Goal: Task Accomplishment & Management: Use online tool/utility

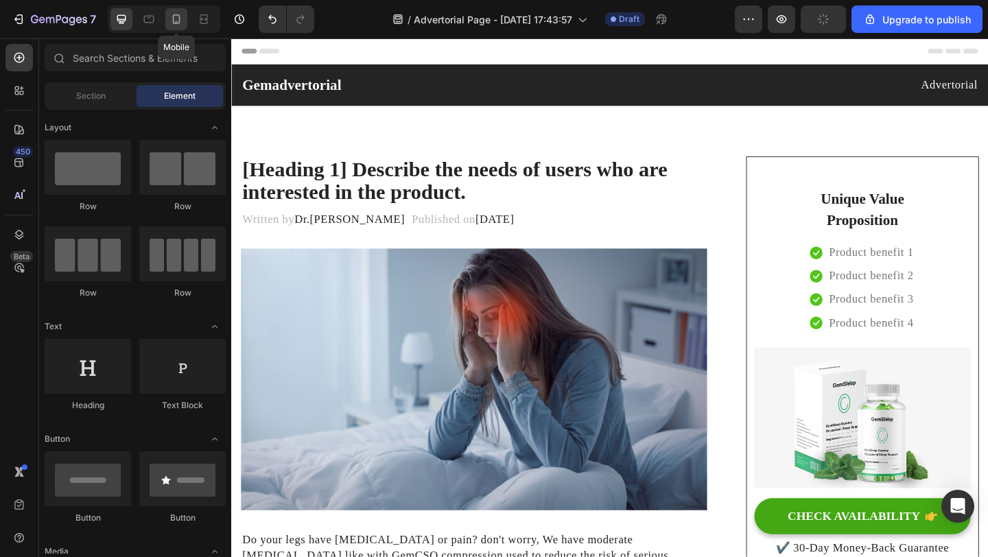
click at [173, 22] on icon at bounding box center [177, 19] width 8 height 10
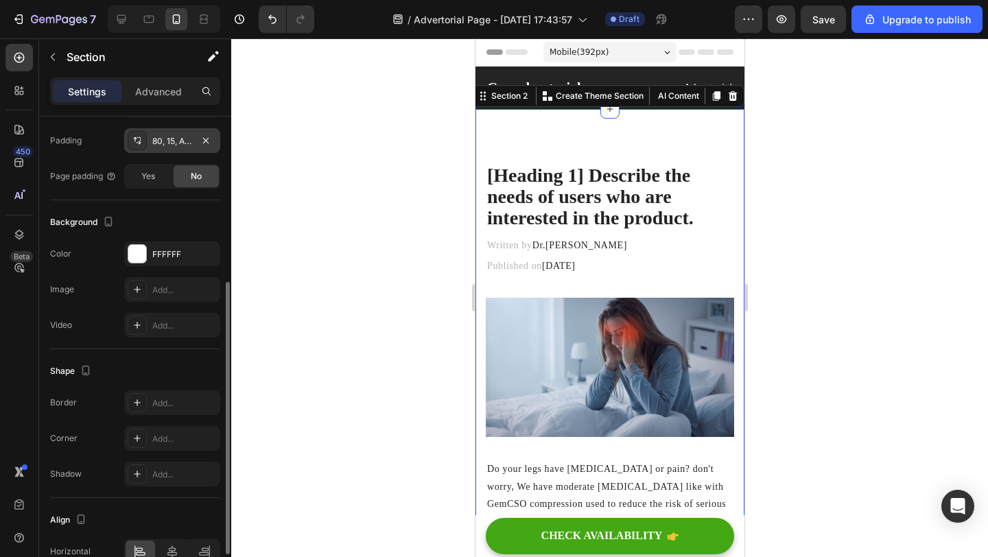
scroll to position [290, 0]
click at [138, 144] on icon at bounding box center [138, 144] width 5 height 3
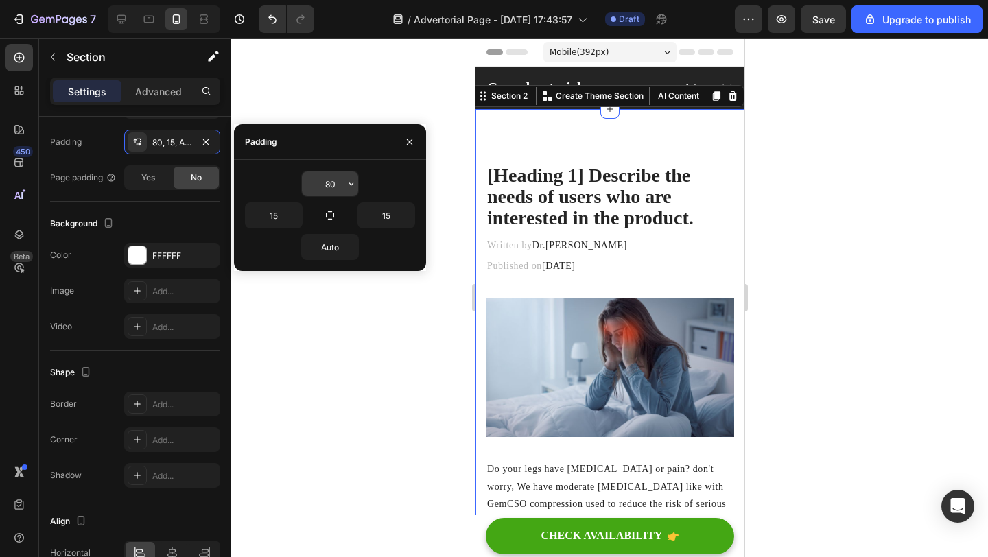
click at [334, 187] on input "80" at bounding box center [330, 184] width 56 height 25
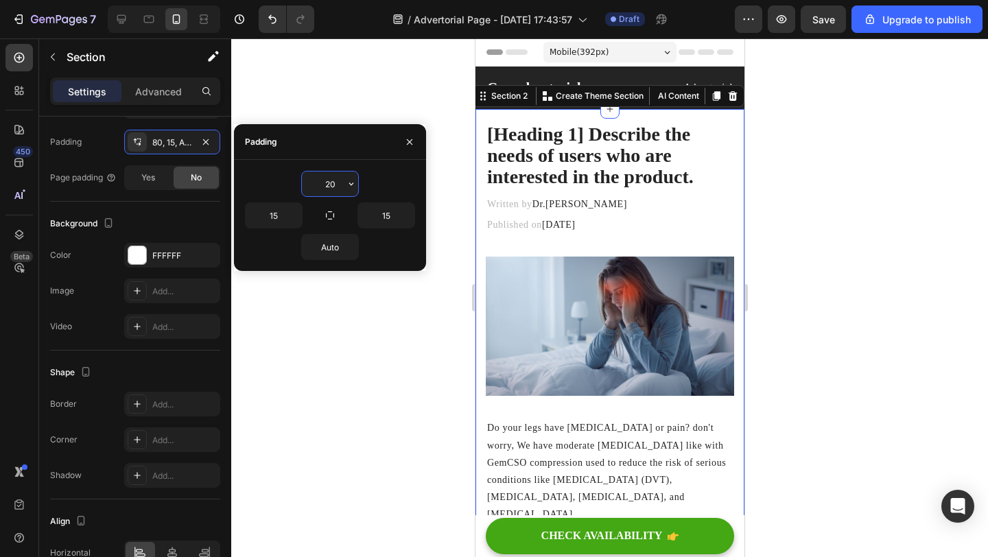
type input "20"
click at [346, 373] on div at bounding box center [609, 297] width 757 height 519
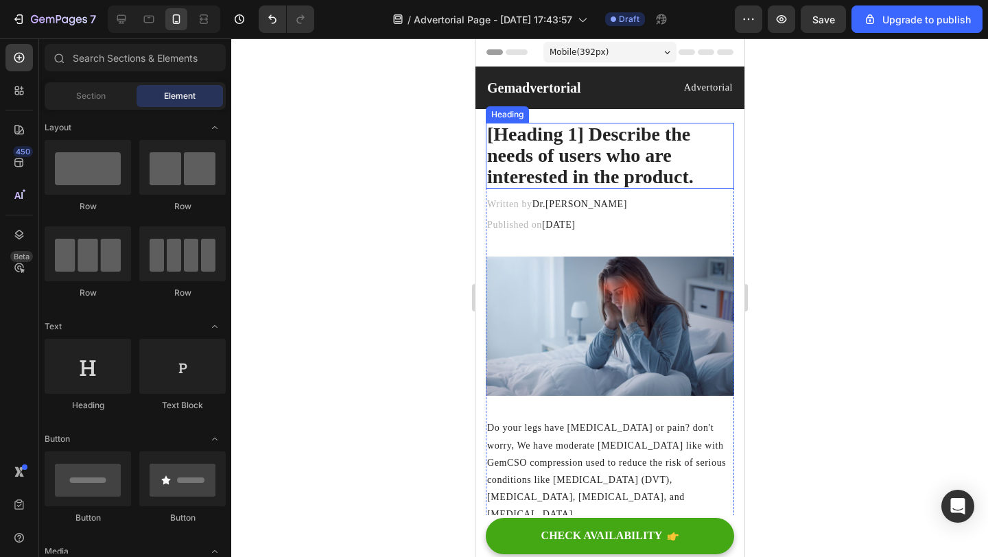
click at [567, 157] on p "[Heading 1] Describe the needs of users who are interested in the product." at bounding box center [610, 155] width 246 height 63
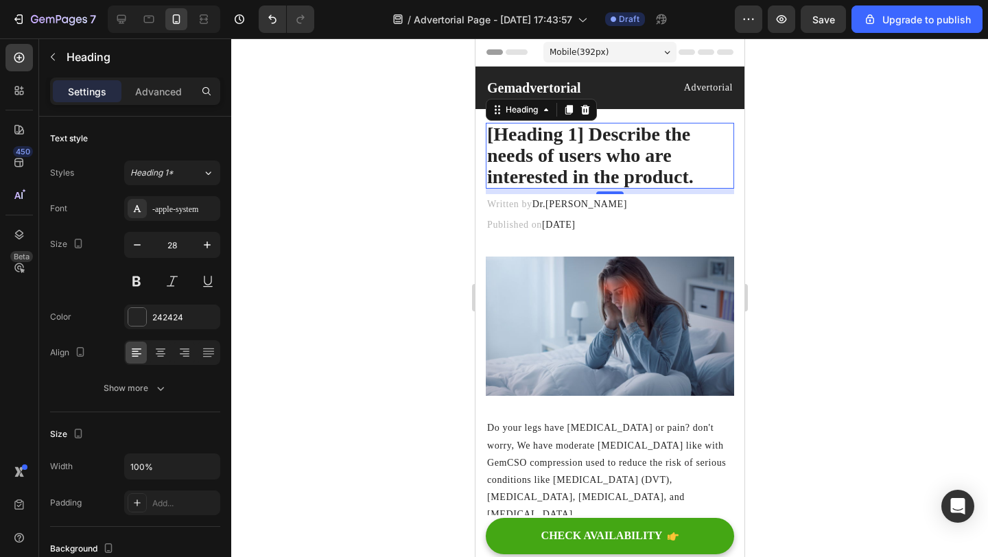
click at [567, 157] on p "[Heading 1] Describe the needs of users who are interested in the product." at bounding box center [610, 155] width 246 height 63
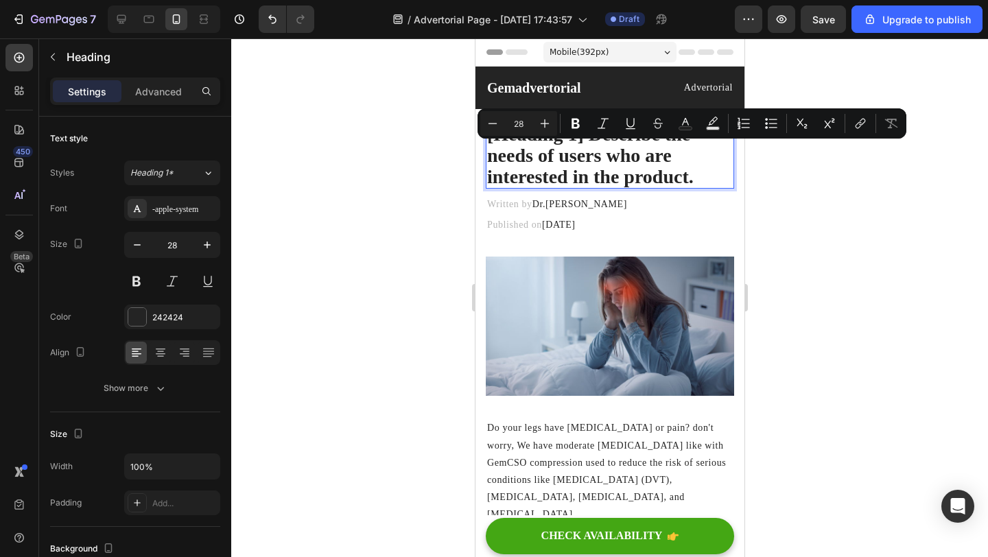
click at [603, 161] on p "[Heading 1] Describe the needs of users who are interested in the product." at bounding box center [610, 155] width 246 height 63
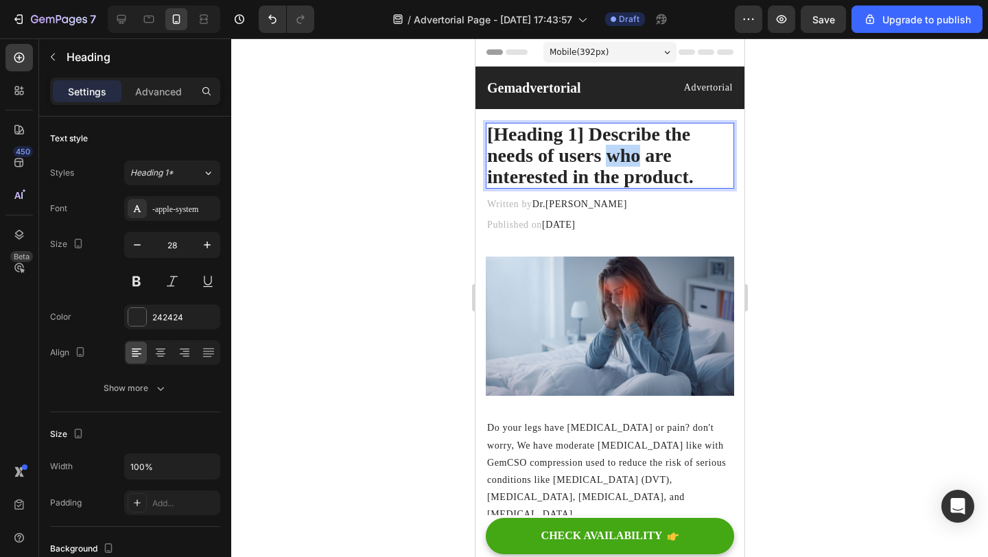
click at [603, 161] on p "[Heading 1] Describe the needs of users who are interested in the product." at bounding box center [610, 155] width 246 height 63
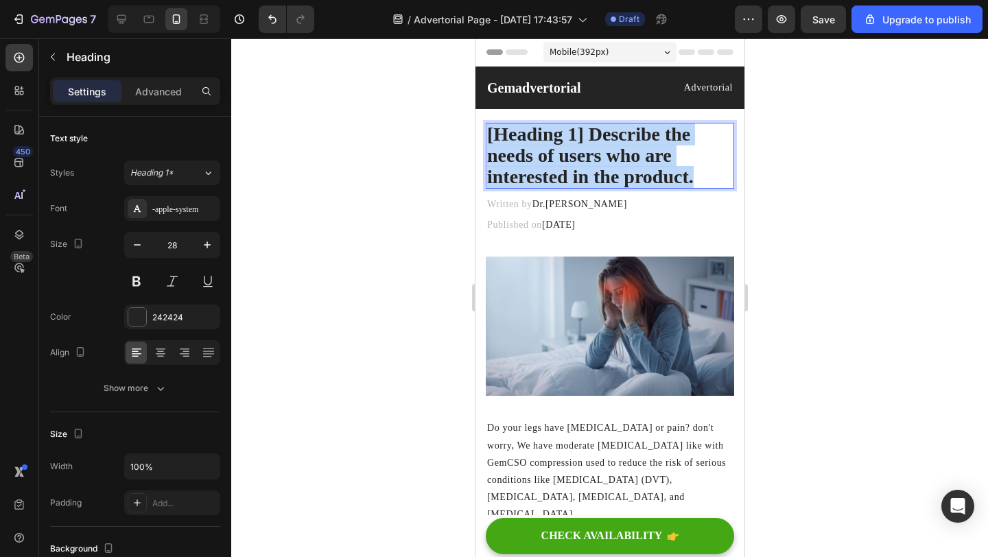
click at [603, 161] on p "[Heading 1] Describe the needs of users who are interested in the product." at bounding box center [610, 155] width 246 height 63
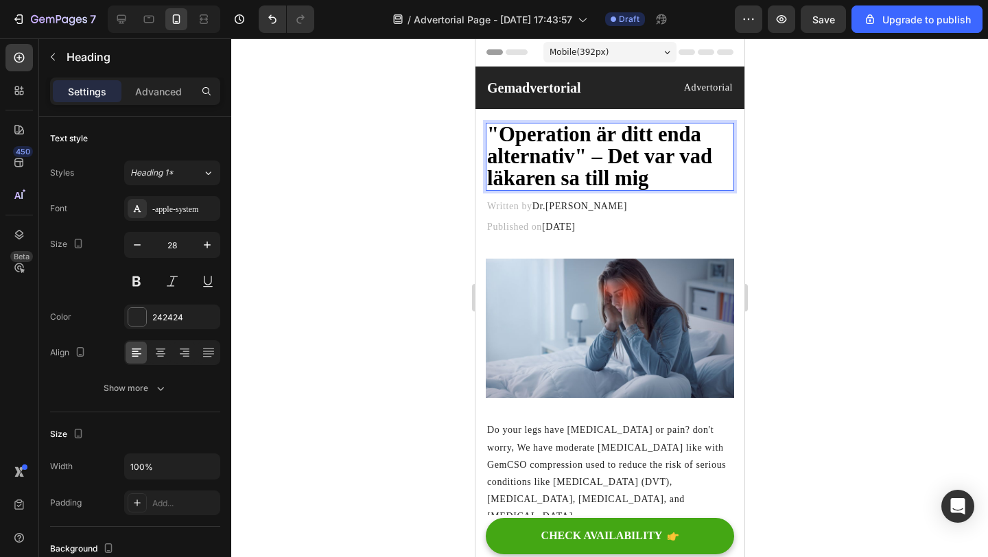
click at [372, 234] on div at bounding box center [609, 297] width 757 height 519
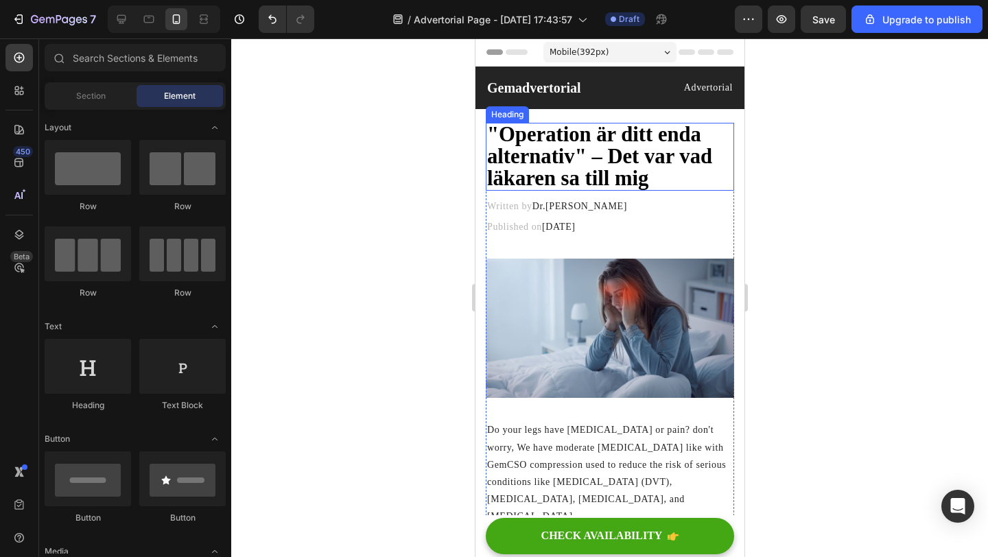
click at [611, 169] on strong ""Operation är ditt enda alternativ" – Det var vad läkaren sa till mig" at bounding box center [599, 156] width 225 height 67
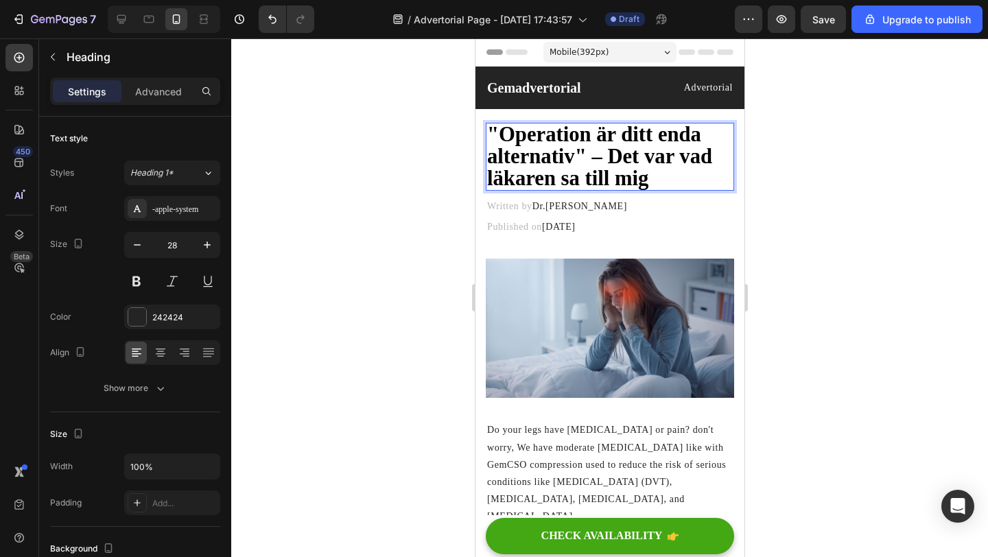
click at [639, 172] on strong ""Operation är ditt enda alternativ" – Det var vad läkaren sa till mig" at bounding box center [599, 156] width 225 height 67
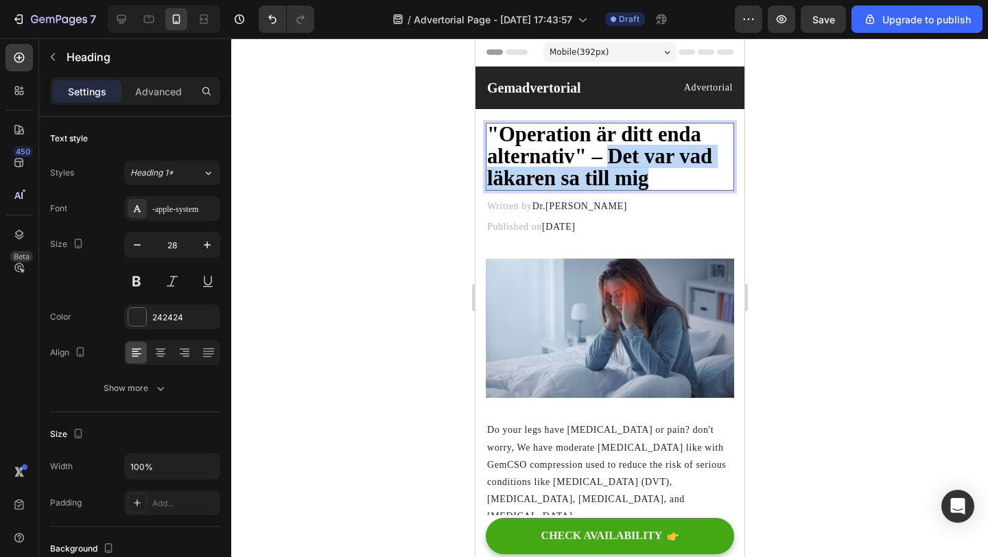
drag, startPoint x: 651, startPoint y: 175, endPoint x: 606, endPoint y: 151, distance: 51.3
click at [606, 151] on p ""Operation är ditt enda alternativ" – Det var vad läkaren sa till mig" at bounding box center [610, 156] width 246 height 65
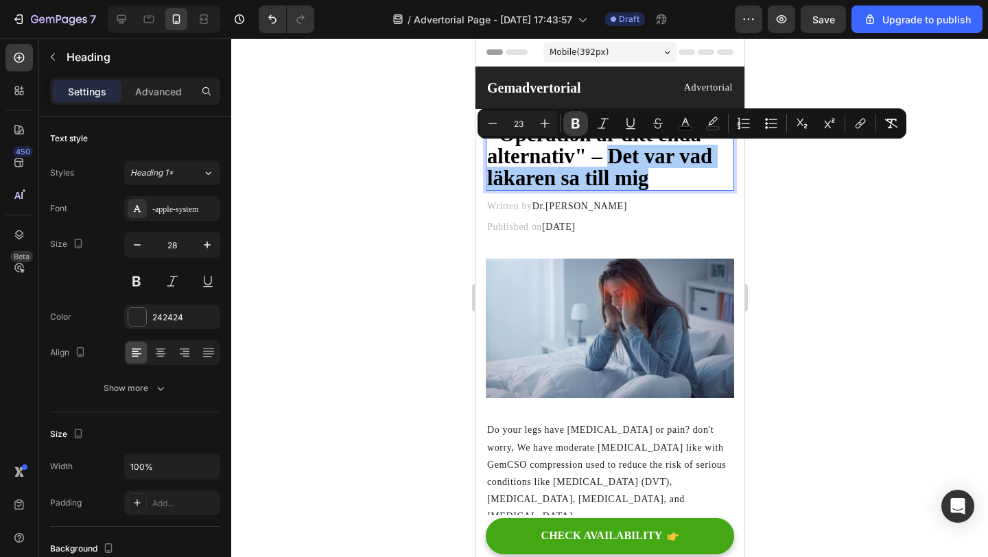
click at [579, 124] on icon "Editor contextual toolbar" at bounding box center [576, 124] width 14 height 14
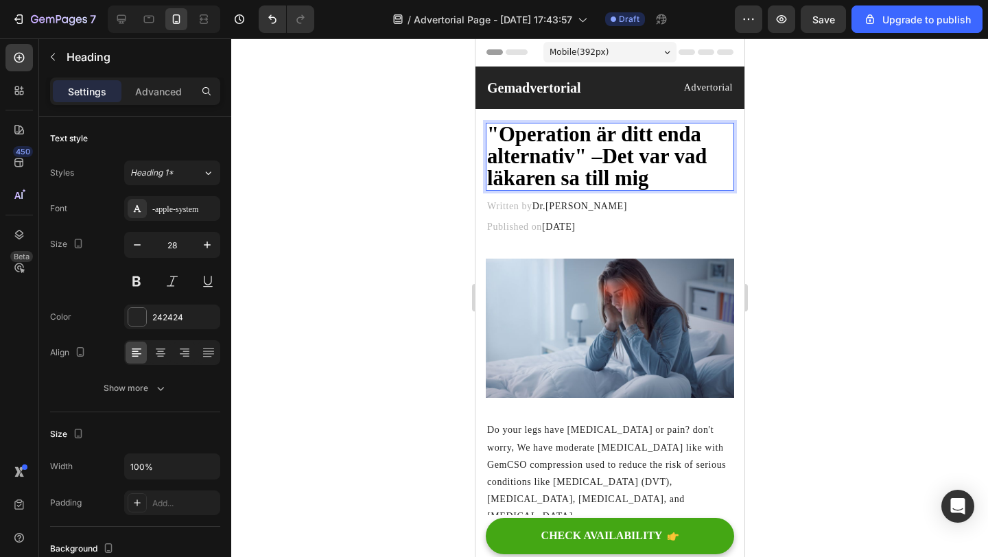
click at [609, 154] on span ""Operation är ditt enda alternativ" – Det var vad läkaren sa till mig" at bounding box center [597, 156] width 220 height 67
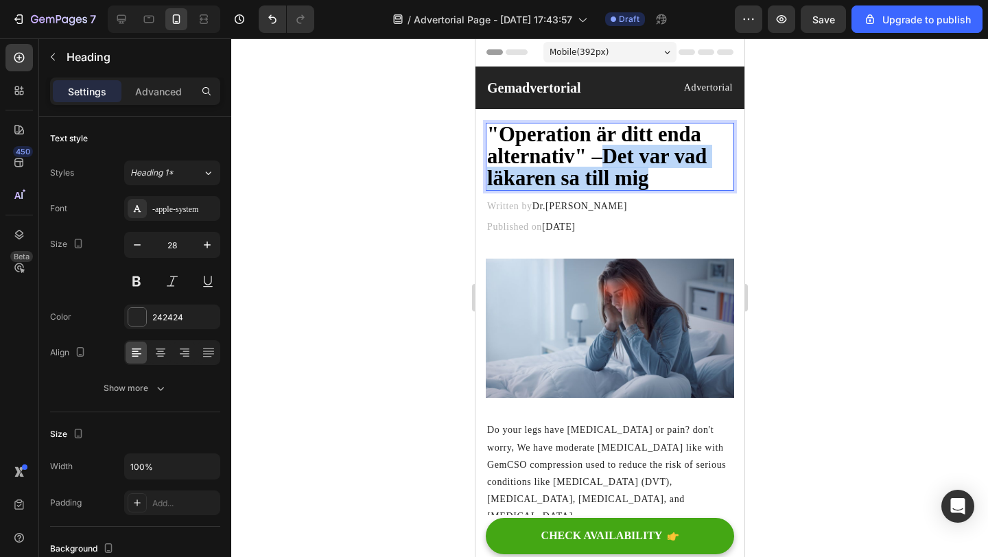
drag, startPoint x: 609, startPoint y: 154, endPoint x: 652, endPoint y: 174, distance: 47.3
click at [652, 174] on p ""Operation är ditt enda alternativ" – Det var vad läkaren sa till mig" at bounding box center [610, 156] width 246 height 65
click at [630, 156] on span ""Operation är ditt enda alternativ" – Det var vad läkaren sa till mig" at bounding box center [597, 156] width 220 height 67
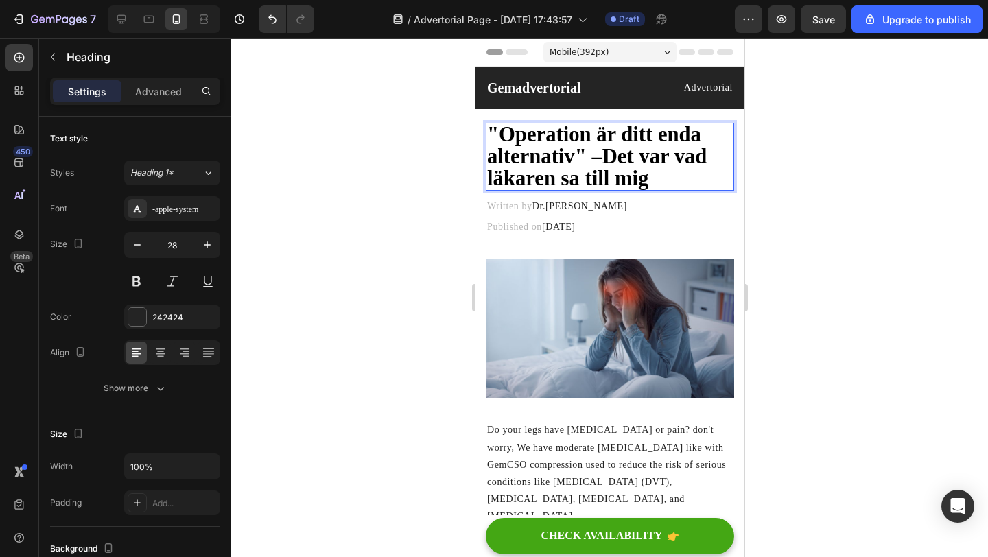
click at [786, 139] on div at bounding box center [609, 297] width 757 height 519
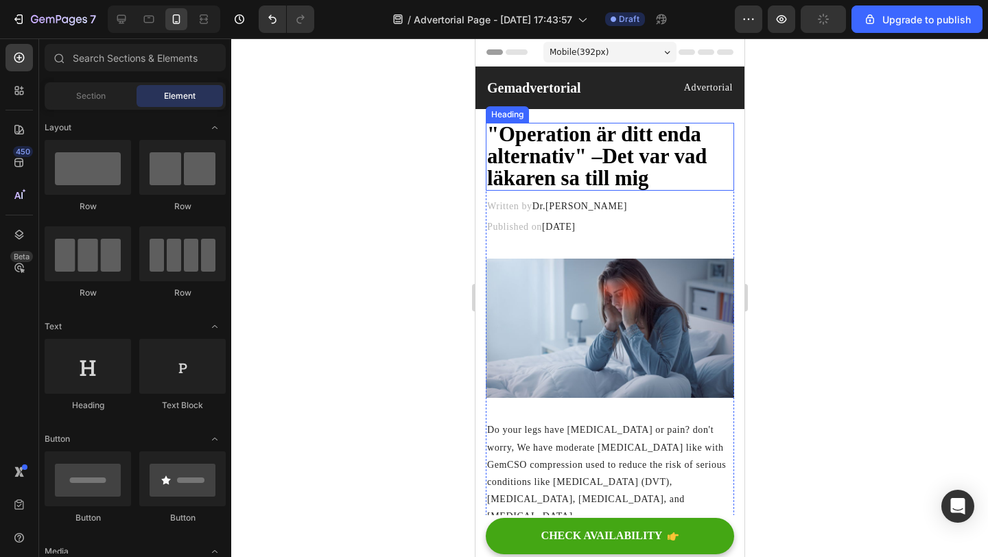
click at [658, 165] on span ""Operation är ditt enda alternativ" – Det var vad läkaren sa till mig" at bounding box center [597, 156] width 220 height 67
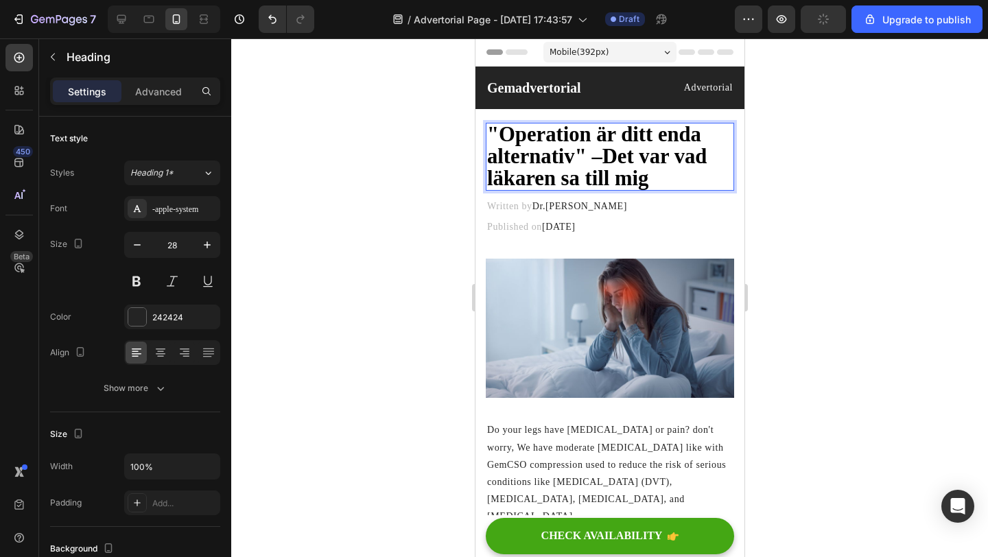
click at [642, 176] on span ""Operation är ditt enda alternativ" – Det var vad läkaren sa till mig" at bounding box center [597, 156] width 220 height 67
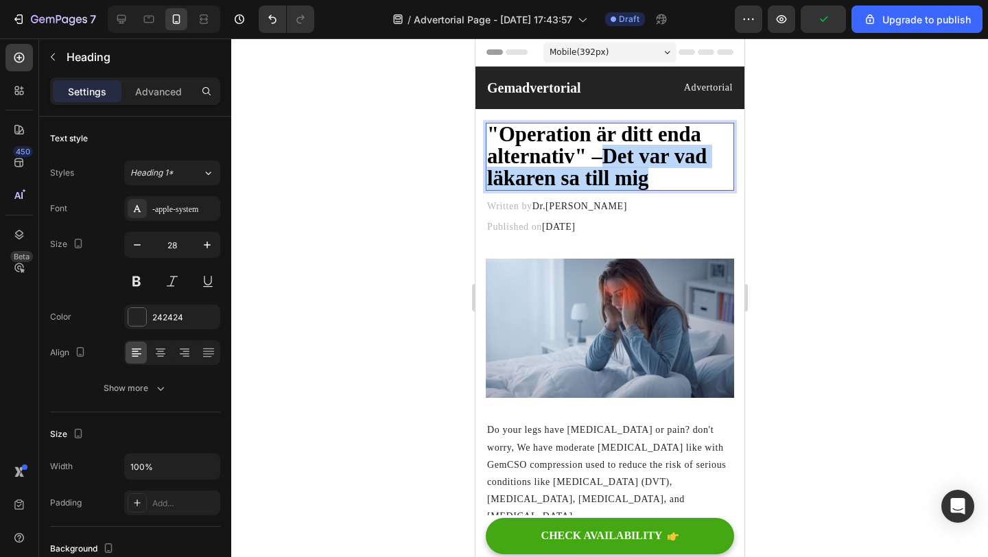
drag, startPoint x: 651, startPoint y: 176, endPoint x: 610, endPoint y: 152, distance: 48.0
click at [610, 152] on p ""Operation är ditt enda alternativ" – Det var vad läkaren sa till mig" at bounding box center [610, 156] width 246 height 65
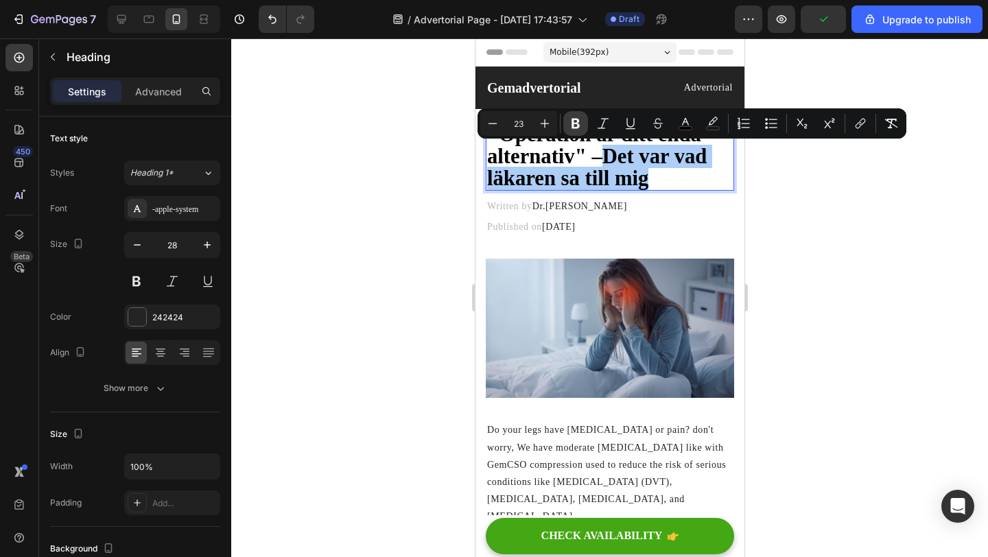
click at [580, 130] on button "Bold" at bounding box center [575, 123] width 25 height 25
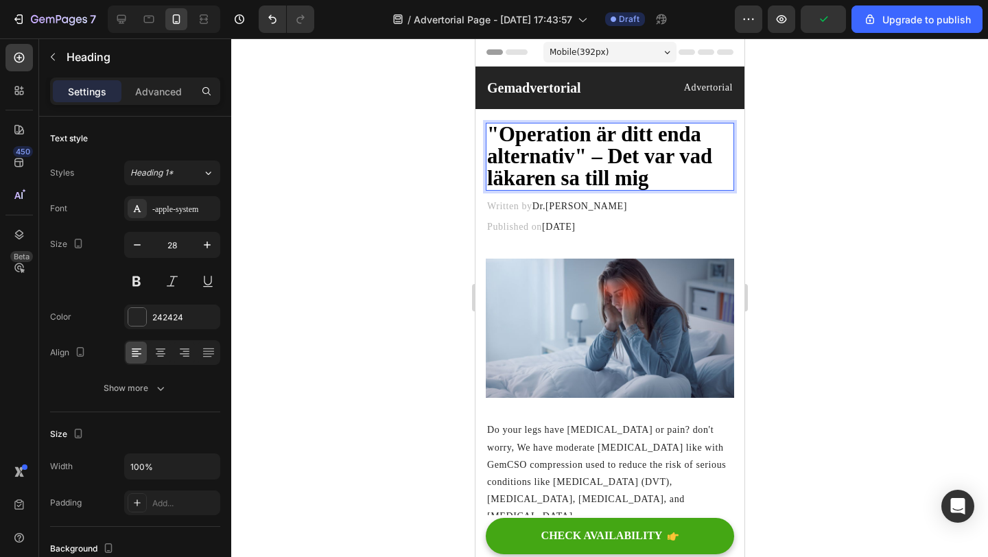
click at [580, 130] on strong ""Operation är ditt enda alternativ" – Det var vad läkaren sa till mig" at bounding box center [599, 156] width 225 height 67
click at [635, 167] on strong ""Operation är ditt enda alternativ" – Det var vad läkaren sa till mig" at bounding box center [599, 156] width 225 height 67
click at [642, 172] on strong ""Operation är ditt enda alternativ" – Det var vad läkaren sa till mig" at bounding box center [599, 156] width 225 height 67
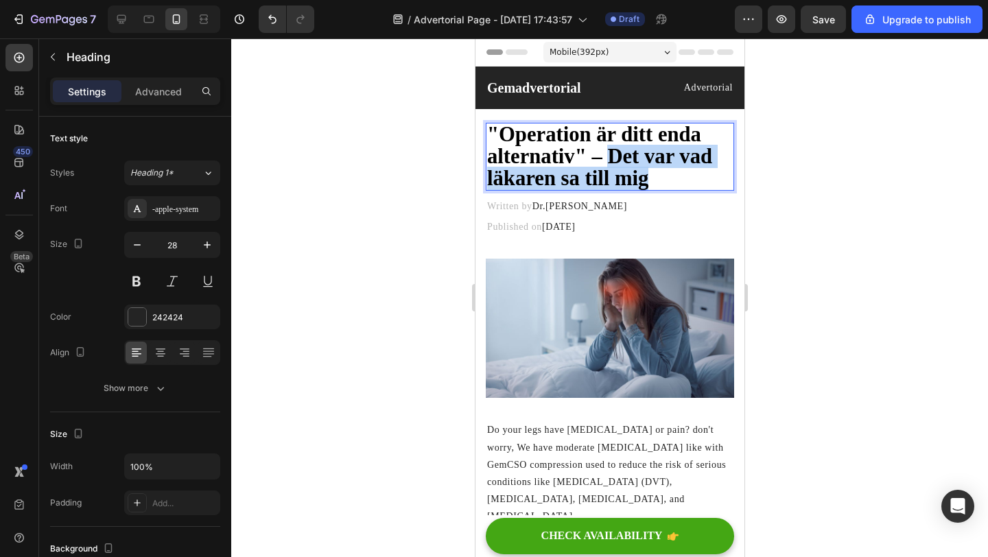
drag, startPoint x: 644, startPoint y: 172, endPoint x: 609, endPoint y: 158, distance: 37.2
click at [609, 158] on strong ""Operation är ditt enda alternativ" – Det var vad läkaren sa till mig" at bounding box center [599, 156] width 225 height 67
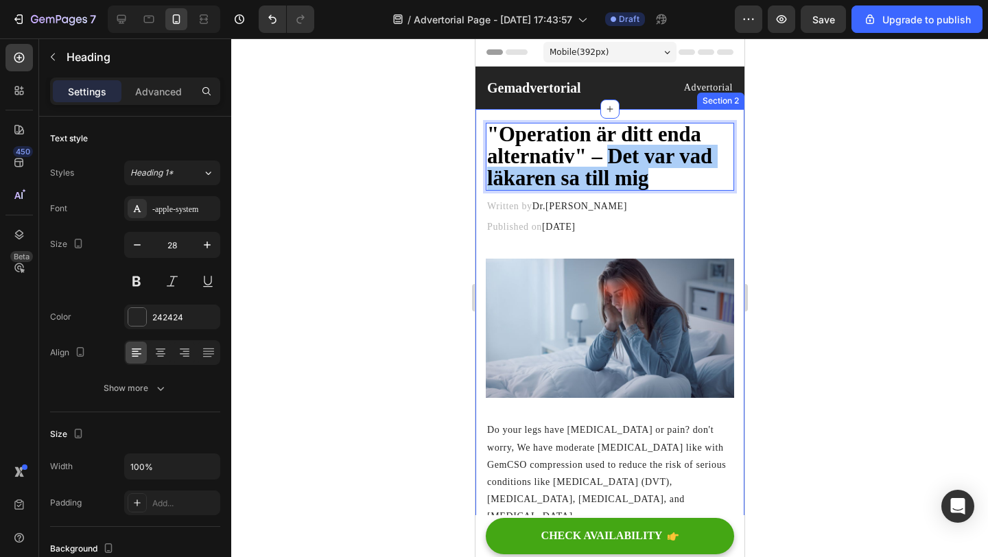
click at [793, 172] on div at bounding box center [609, 297] width 757 height 519
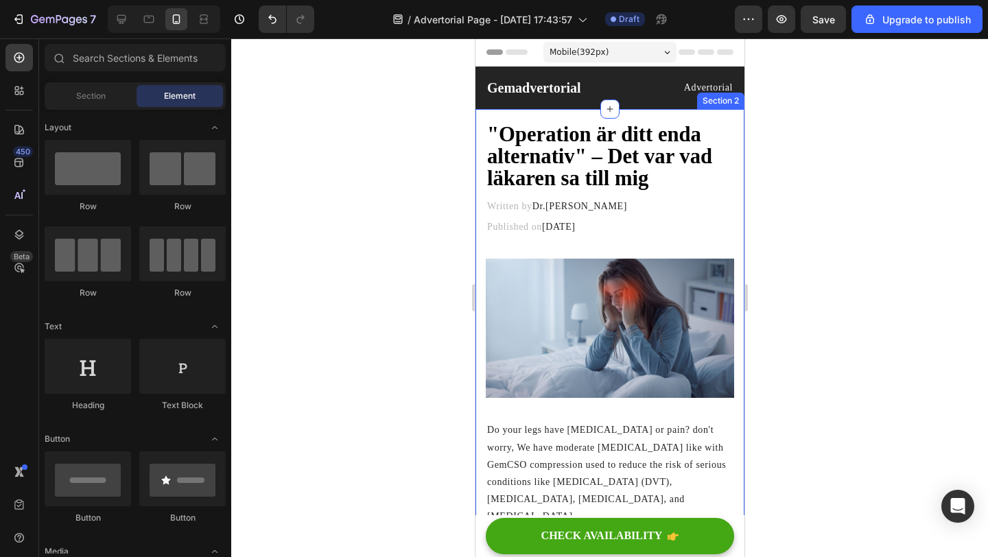
click at [793, 172] on div at bounding box center [609, 297] width 757 height 519
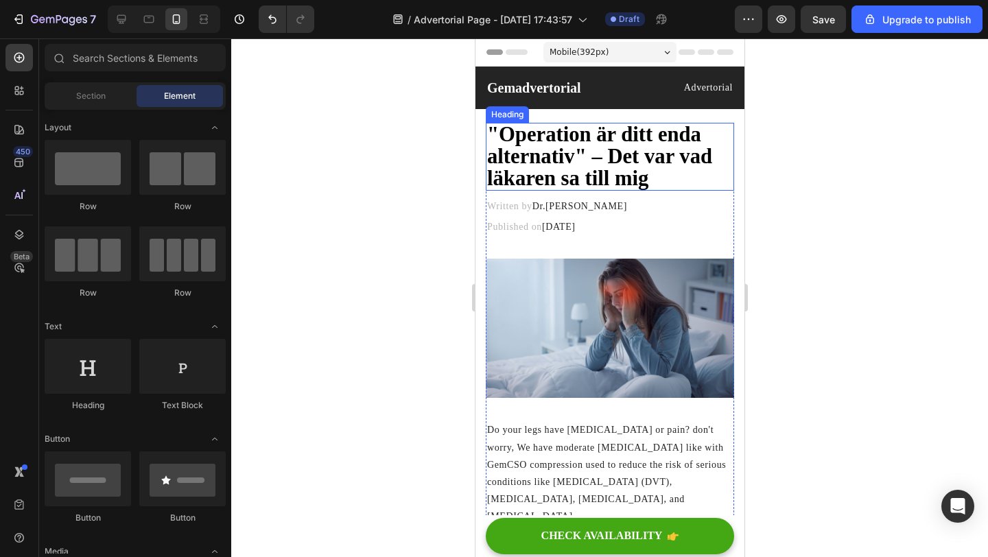
click at [644, 176] on strong ""Operation är ditt enda alternativ" – Det var vad läkaren sa till mig" at bounding box center [599, 156] width 225 height 67
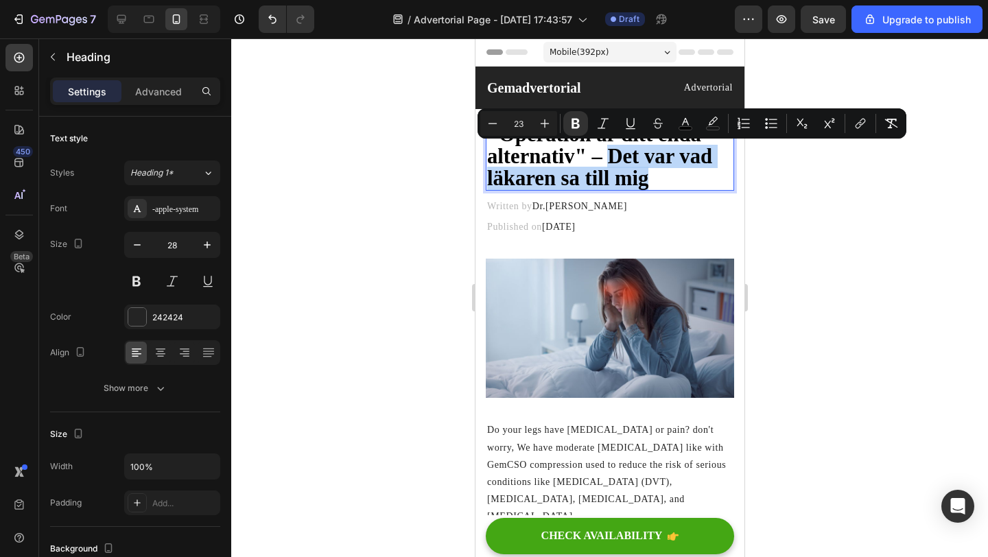
drag, startPoint x: 653, startPoint y: 180, endPoint x: 605, endPoint y: 157, distance: 52.5
click at [605, 156] on p ""Operation är ditt enda alternativ" – Det var vad läkaren sa till mig" at bounding box center [610, 156] width 246 height 65
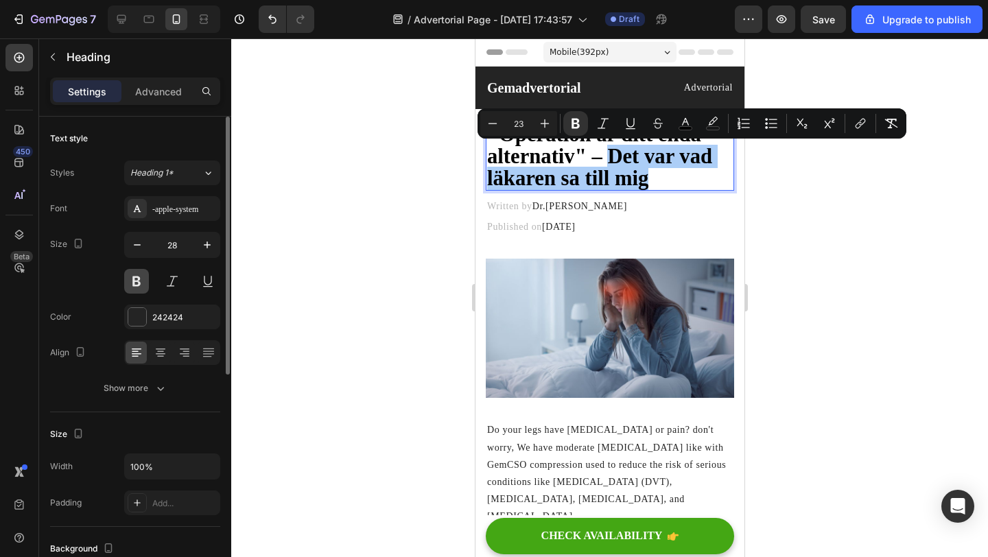
click at [132, 279] on button at bounding box center [136, 281] width 25 height 25
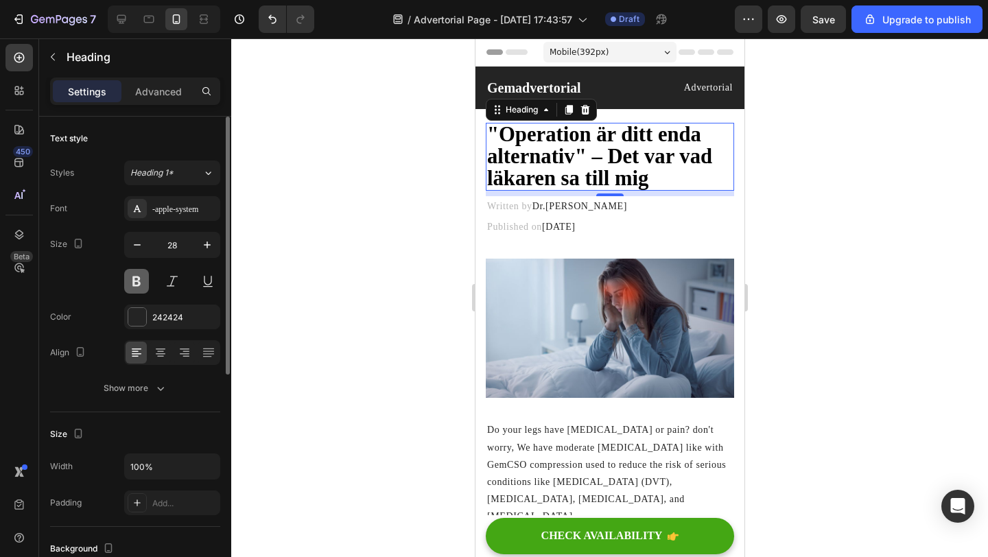
click at [132, 279] on button at bounding box center [136, 281] width 25 height 25
click at [377, 250] on div at bounding box center [609, 297] width 757 height 519
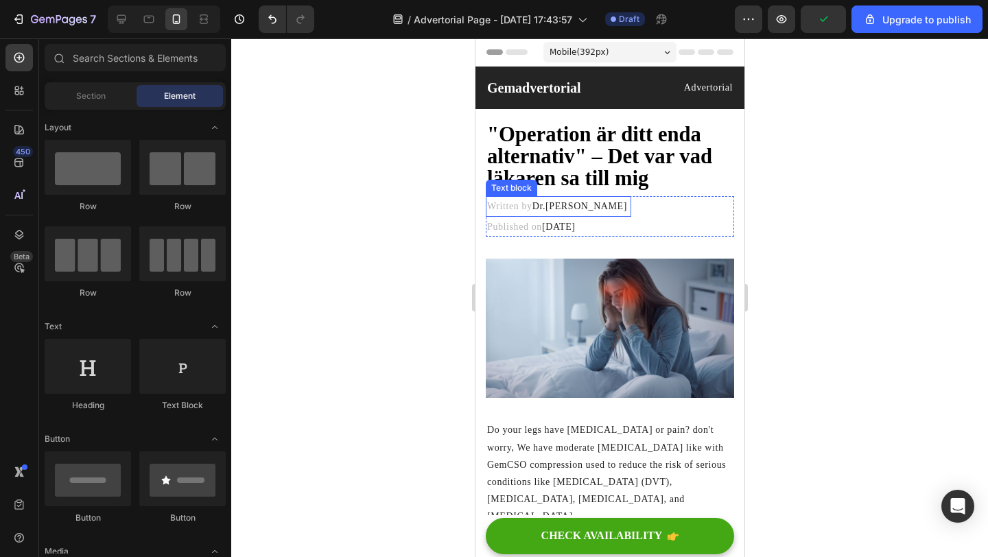
click at [611, 202] on p "Written by Dr.Marcus" at bounding box center [558, 206] width 143 height 17
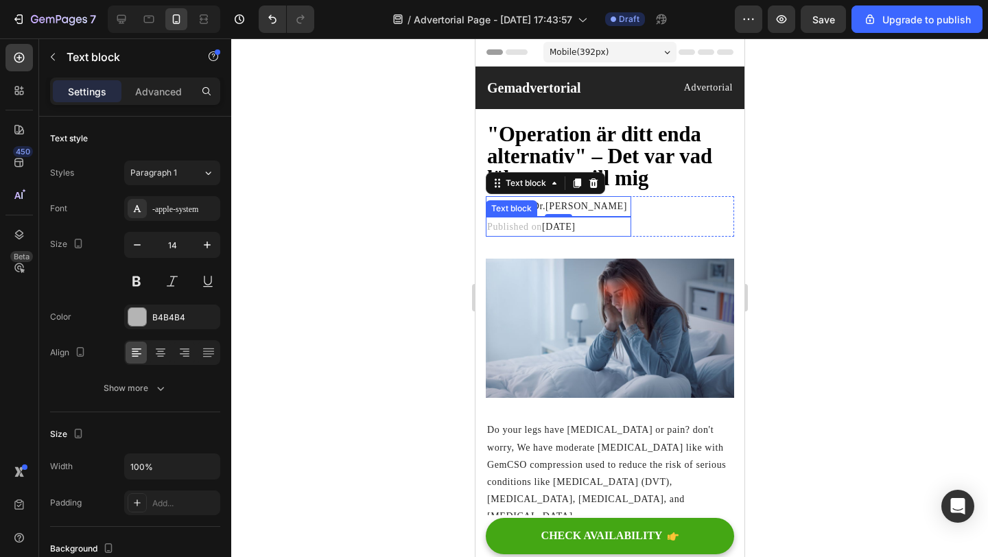
click at [523, 207] on div "Text block" at bounding box center [511, 208] width 46 height 12
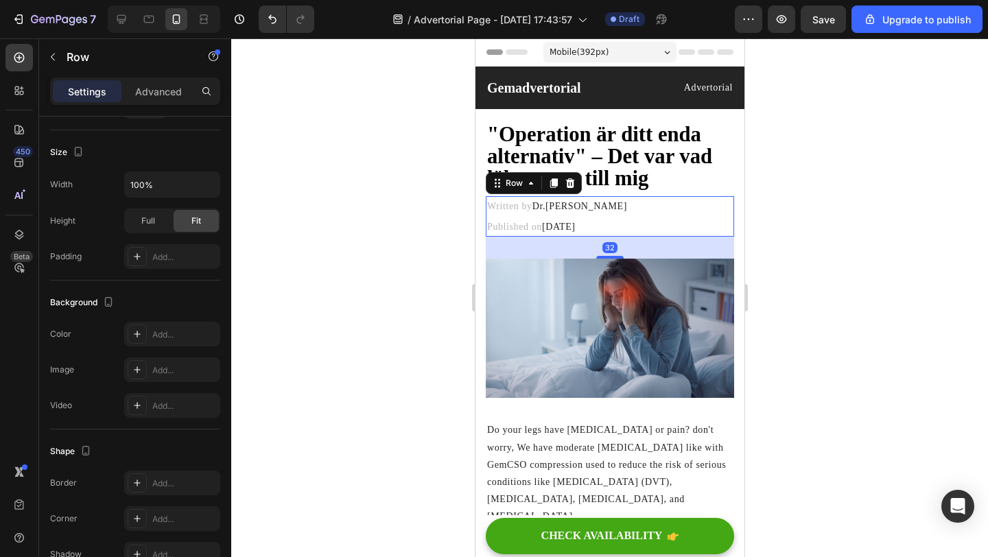
click at [668, 206] on div "Written by Dr.Marcus Text block Published on February 28, 2023 Text block Row 32" at bounding box center [609, 216] width 248 height 40
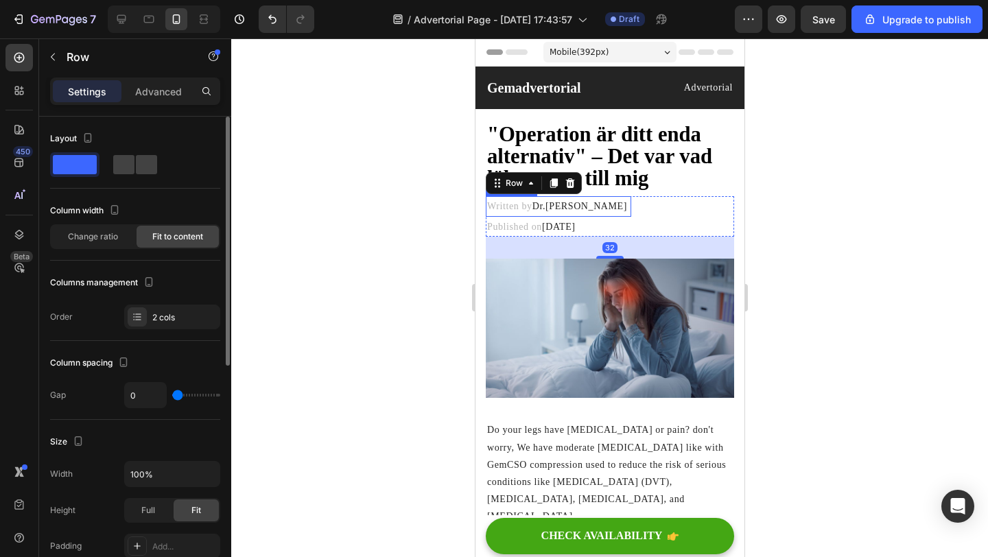
click at [571, 204] on span "Dr.Marcus" at bounding box center [579, 206] width 95 height 10
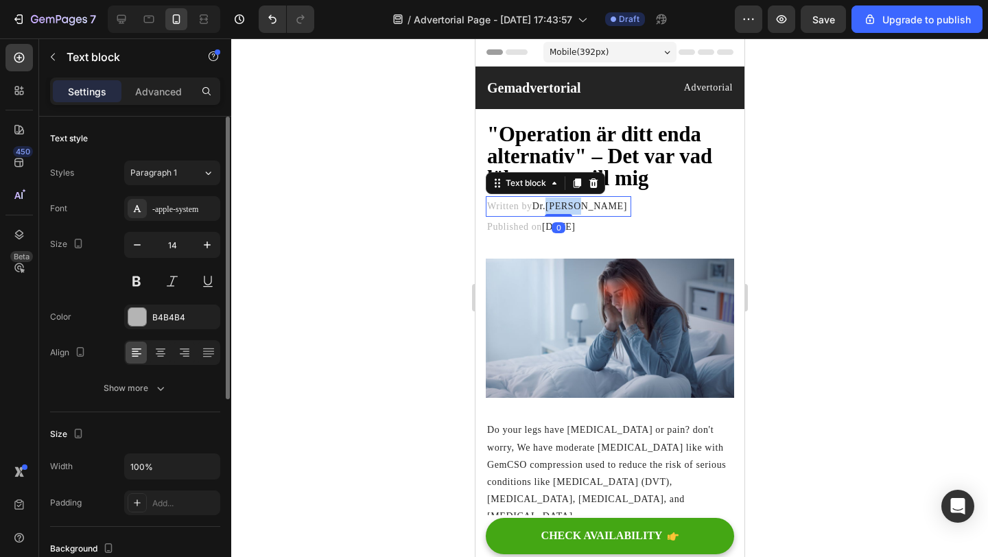
click at [571, 204] on span "Dr.Marcus" at bounding box center [579, 206] width 95 height 10
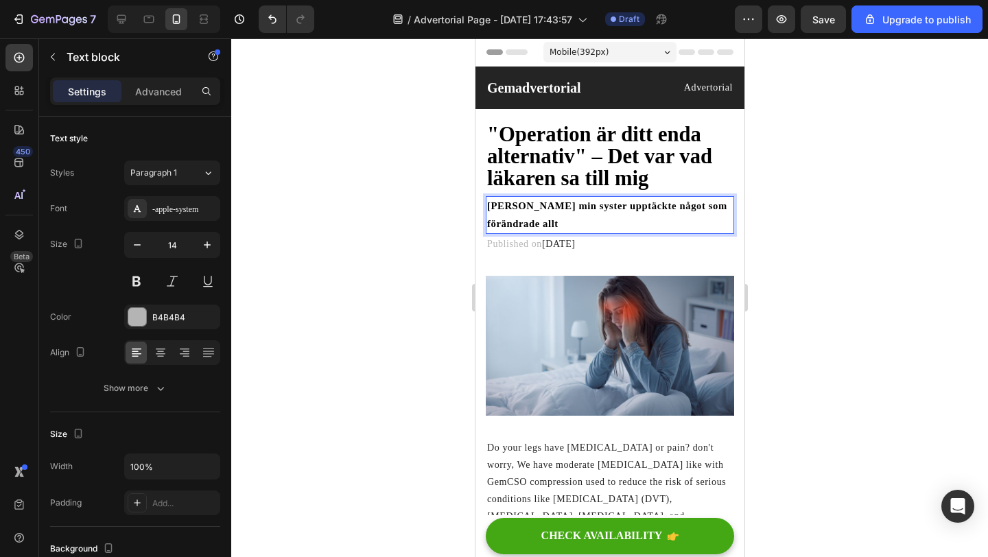
click at [662, 205] on strong "Tills min syster upptäckte något som förändrade allt" at bounding box center [607, 214] width 240 height 28
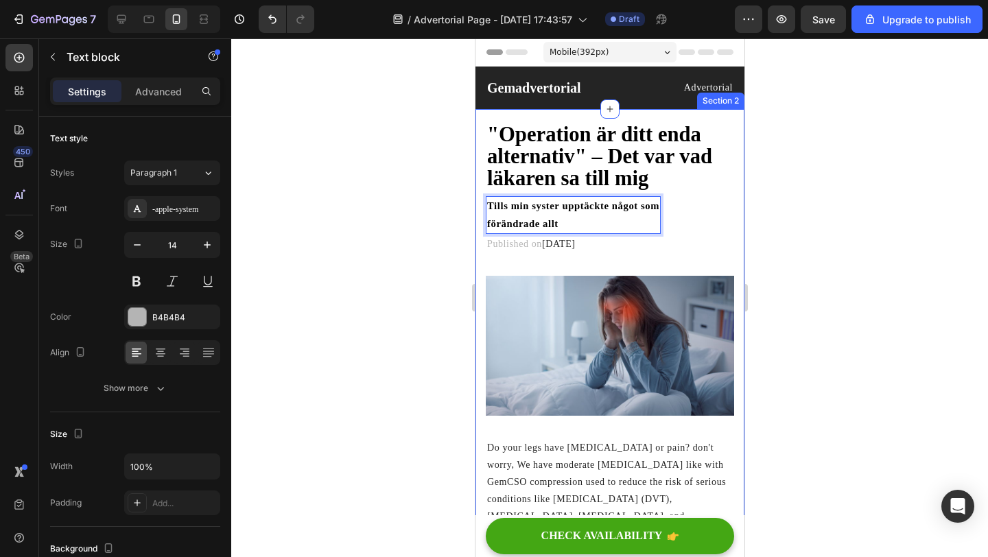
click at [432, 220] on div at bounding box center [609, 297] width 757 height 519
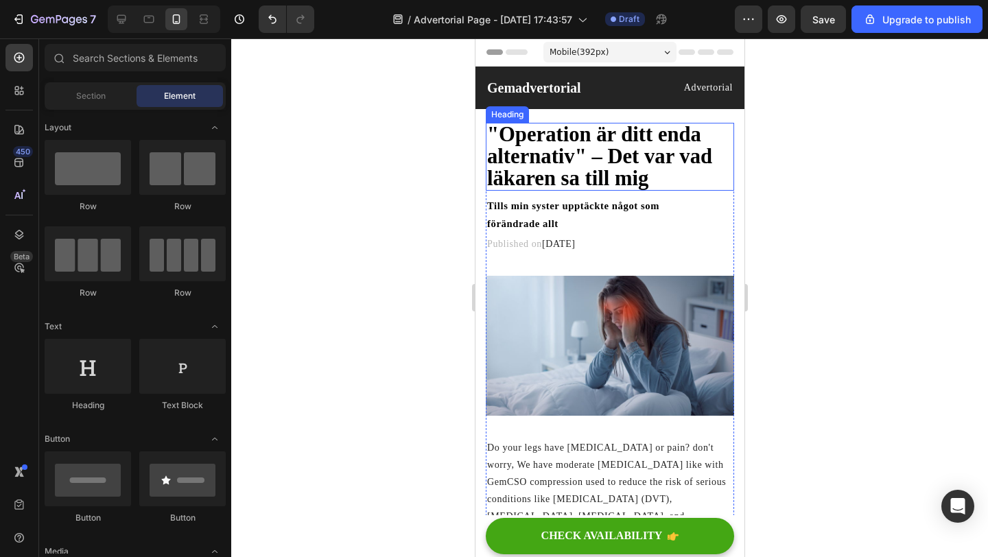
click at [646, 180] on strong ""Operation är ditt enda alternativ" – Det var vad läkaren sa till mig" at bounding box center [599, 156] width 225 height 67
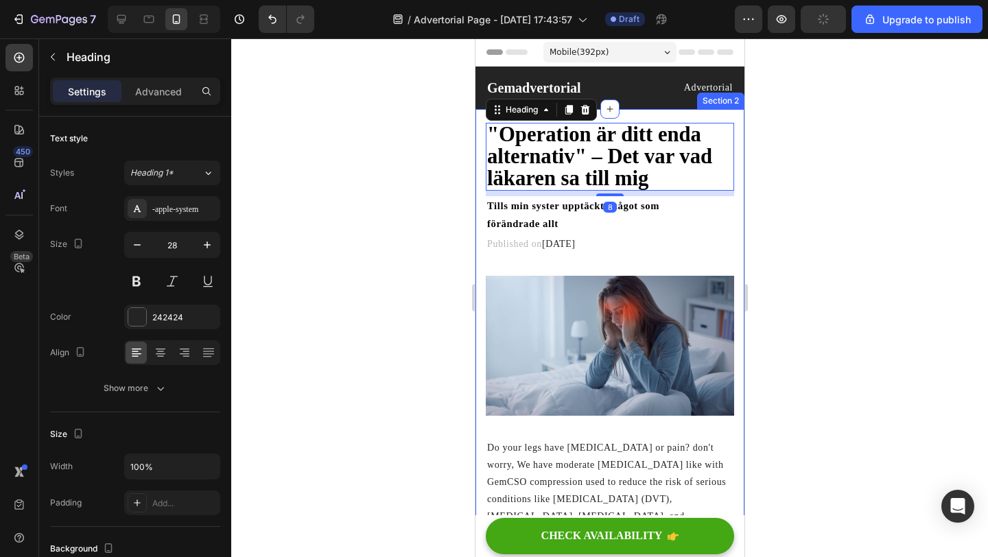
click at [445, 218] on div at bounding box center [609, 297] width 757 height 519
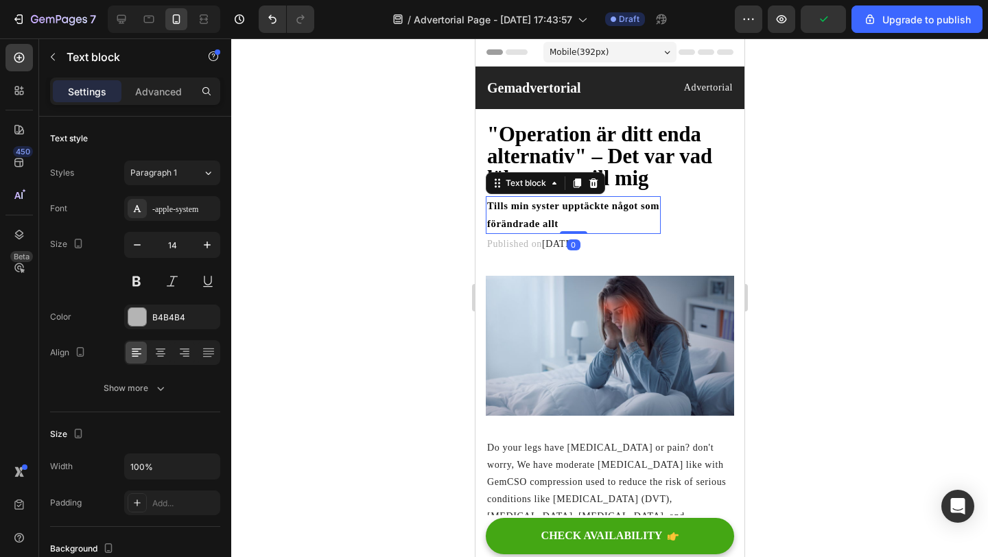
click at [528, 211] on strong "Tills min syster upptäckte något som" at bounding box center [573, 205] width 172 height 11
click at [548, 214] on p "Tills min syster upptäckte något som" at bounding box center [573, 206] width 172 height 17
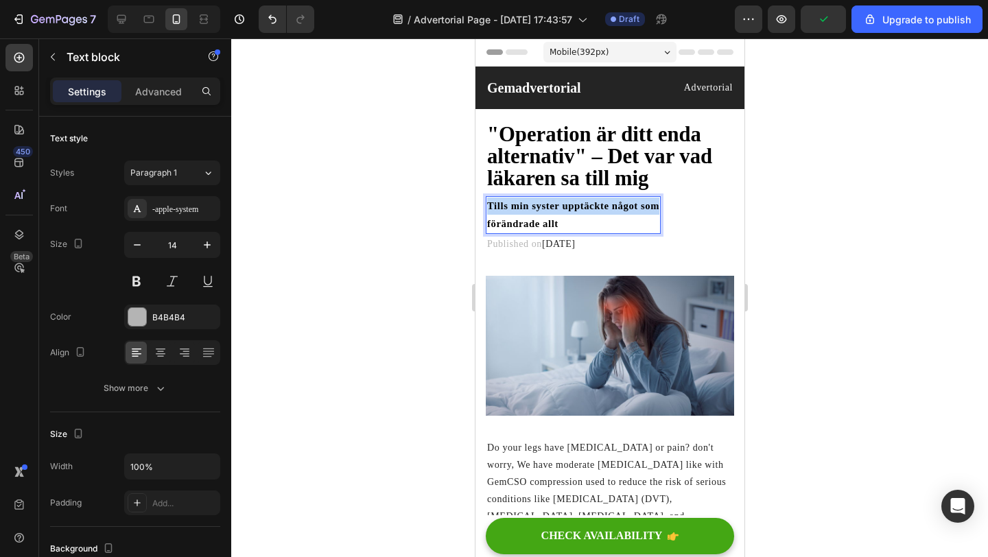
click at [548, 214] on p "Tills min syster upptäckte något som" at bounding box center [573, 206] width 172 height 17
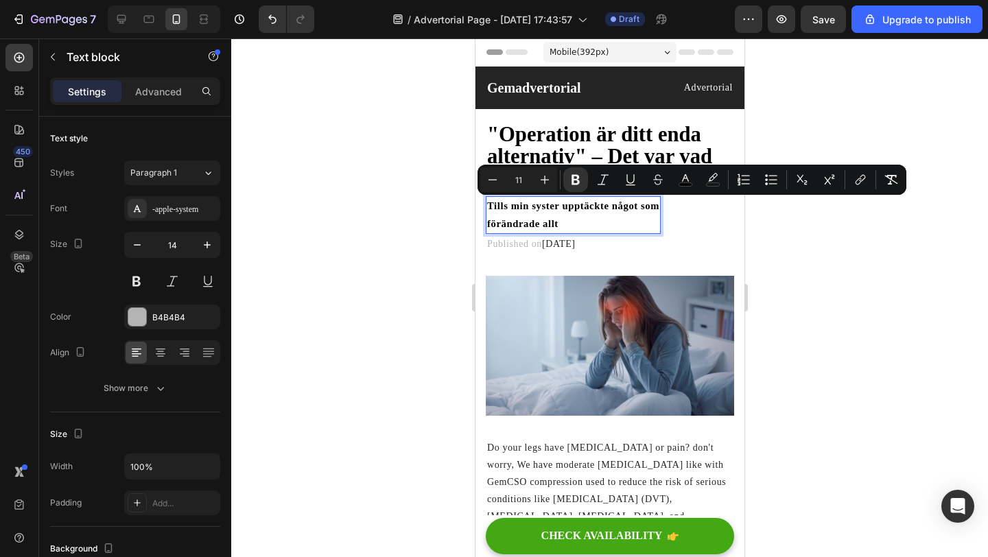
click at [563, 221] on p "förändrade allt" at bounding box center [573, 223] width 172 height 17
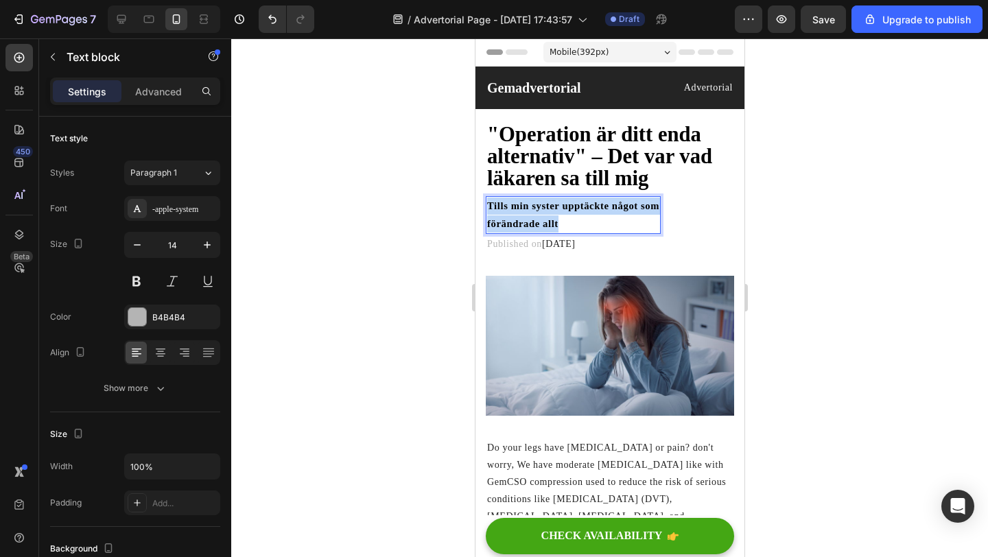
drag, startPoint x: 562, startPoint y: 221, endPoint x: 487, endPoint y: 207, distance: 76.2
click at [487, 207] on div "Tills min syster upptäckte något som förändrade allt" at bounding box center [572, 214] width 175 height 37
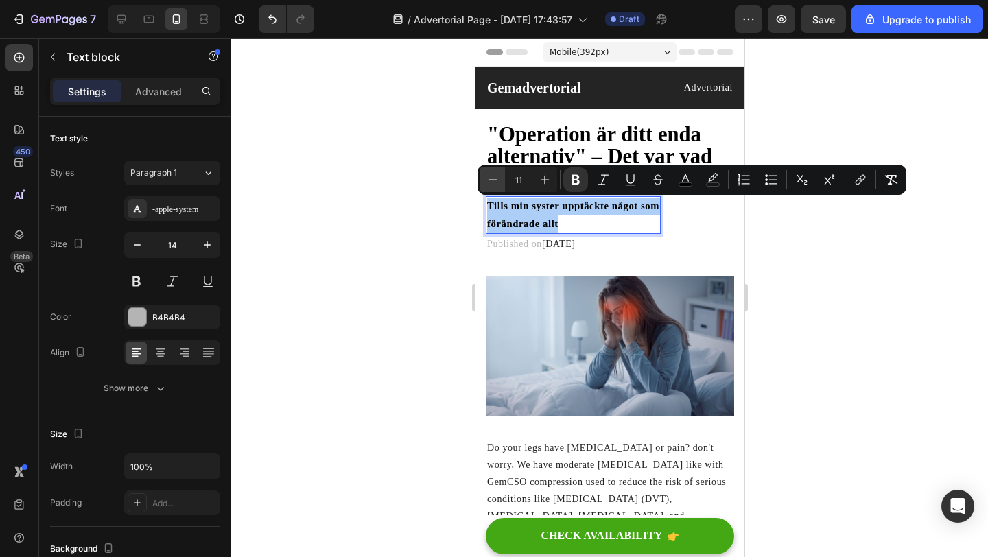
click at [489, 178] on icon "Editor contextual toolbar" at bounding box center [493, 180] width 14 height 14
type input "10"
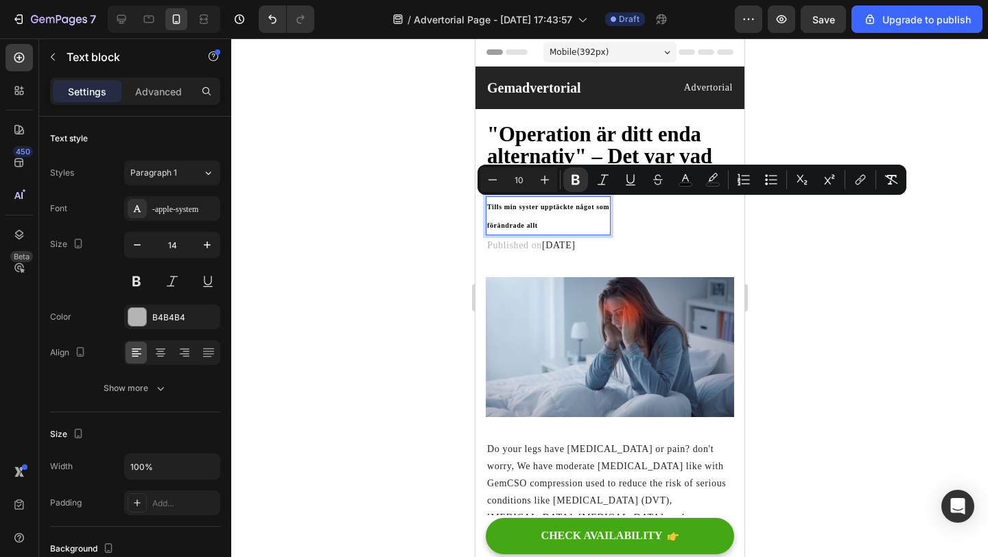
click at [515, 226] on strong "förändrade allt" at bounding box center [512, 226] width 51 height 8
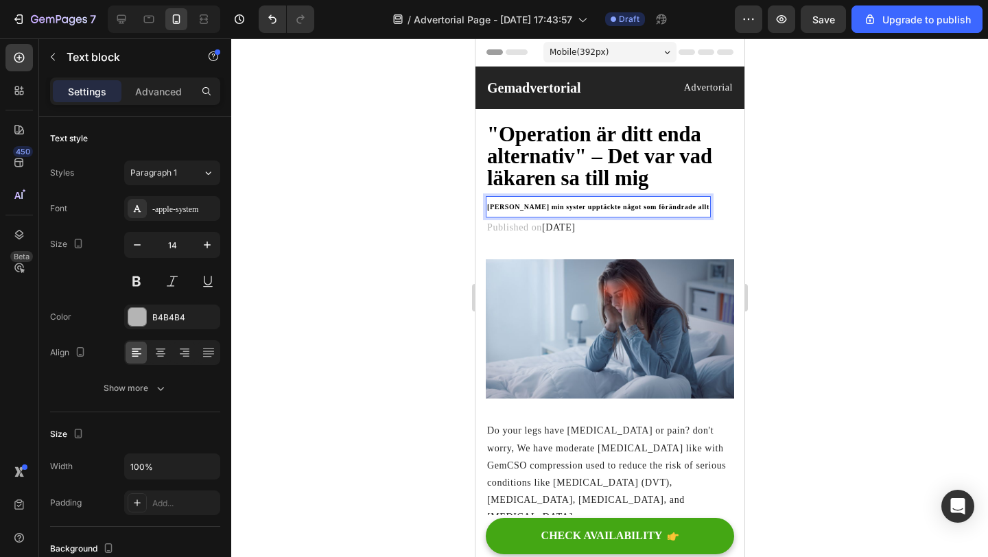
click at [430, 218] on div at bounding box center [609, 297] width 757 height 519
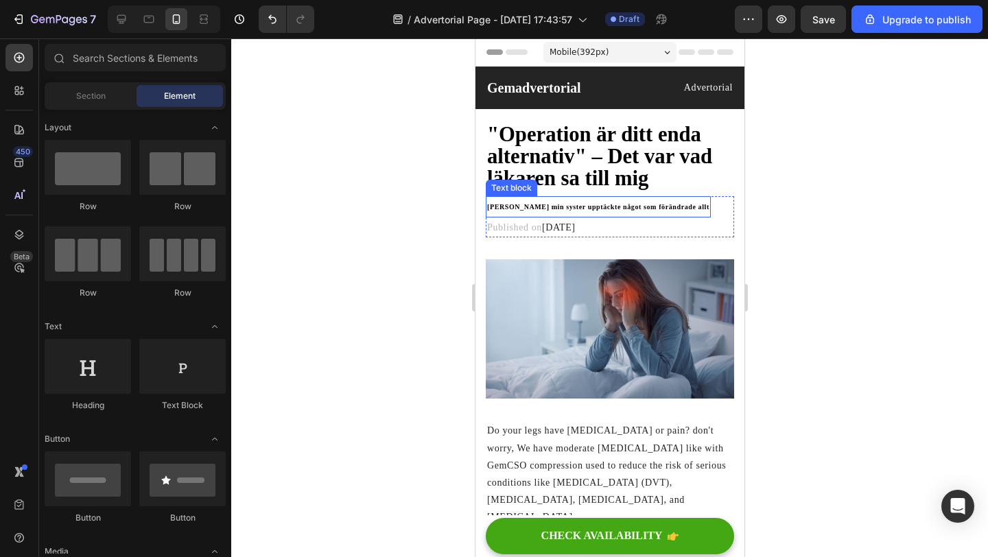
click at [541, 210] on strong "Tills min syster upptäckte något som förändrade allt" at bounding box center [598, 207] width 222 height 8
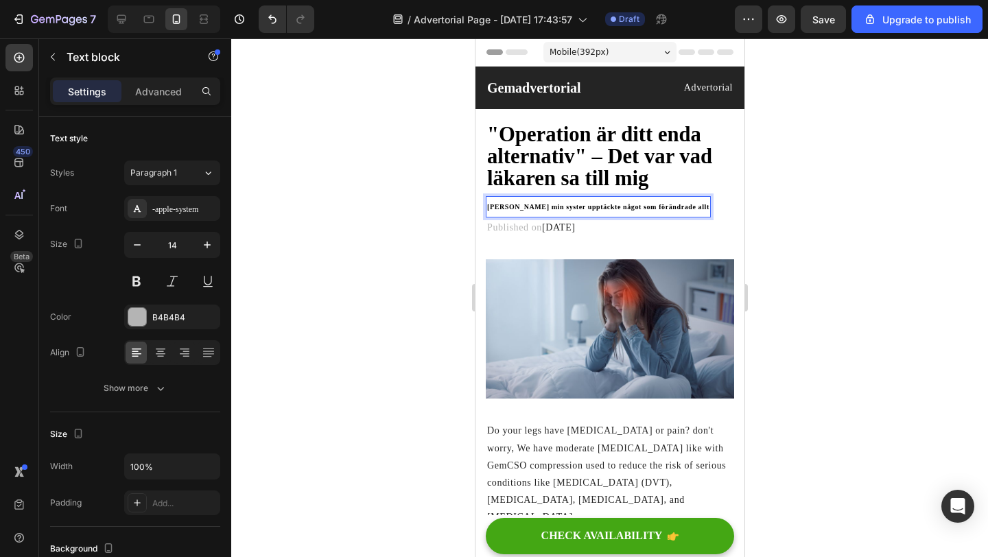
click at [595, 204] on strong "Tills min syster upptäckte något som förändrade allt" at bounding box center [598, 207] width 222 height 8
click at [615, 209] on strong "Tills min syster upptäckte något som förändrade allt" at bounding box center [598, 207] width 222 height 8
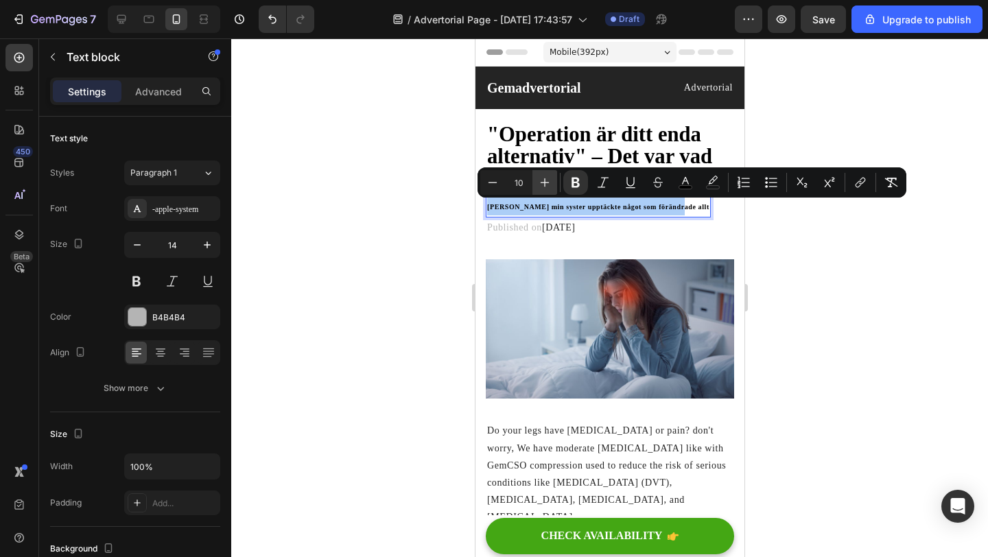
click at [548, 180] on icon "Editor contextual toolbar" at bounding box center [545, 183] width 14 height 14
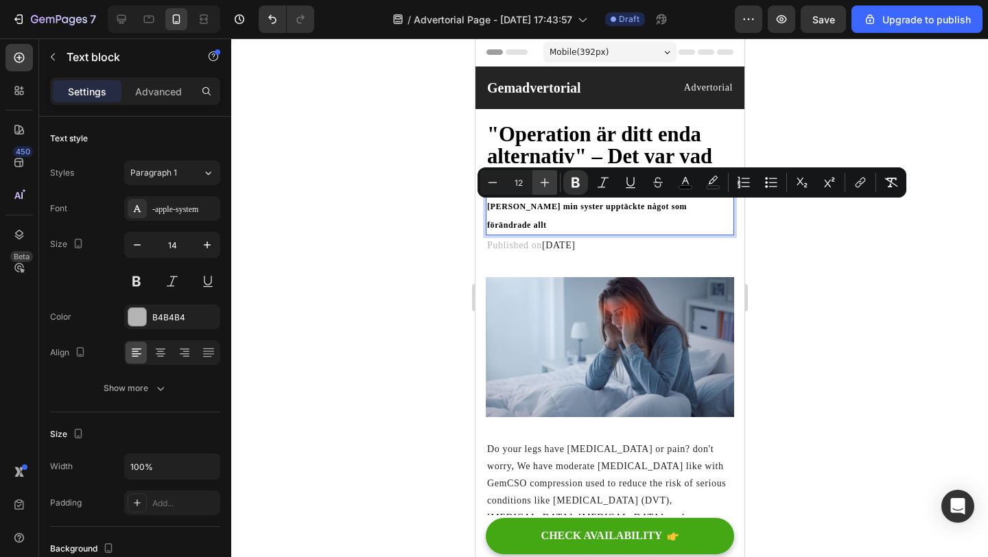
click at [548, 180] on icon "Editor contextual toolbar" at bounding box center [545, 183] width 14 height 14
type input "14"
click at [379, 250] on div at bounding box center [609, 297] width 757 height 519
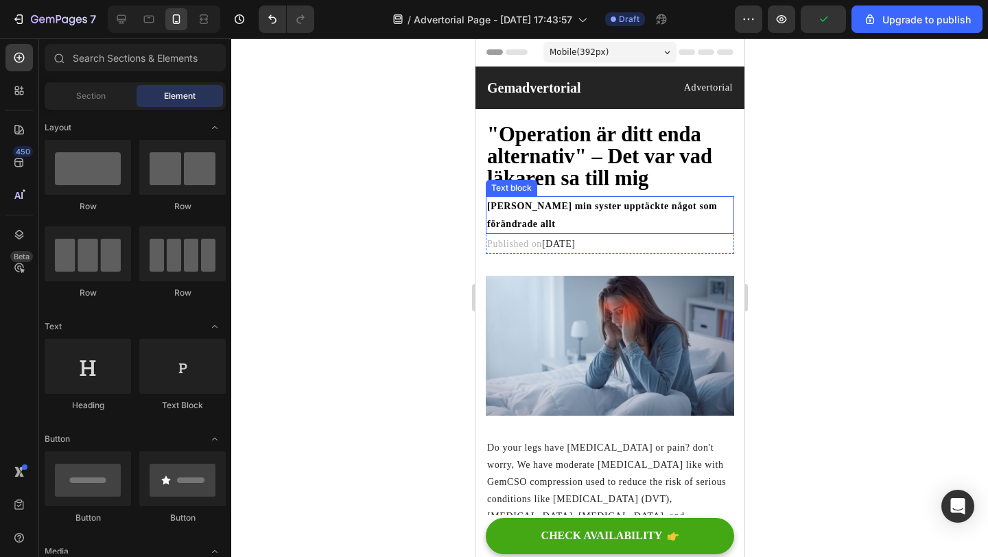
click at [559, 202] on strong "Tills min syster upptäckte något som förändrade allt" at bounding box center [602, 214] width 230 height 27
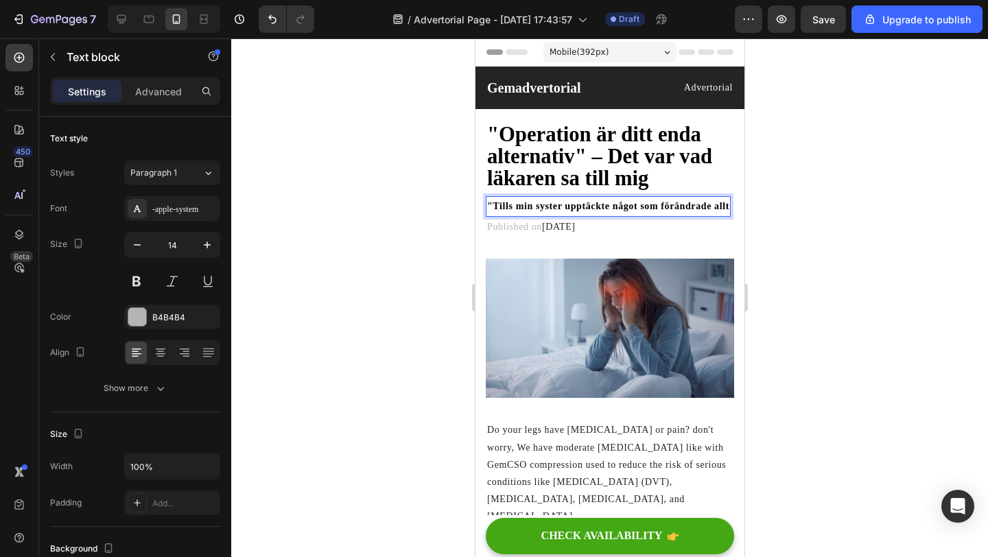
click at [726, 204] on strong ""Tills min syster upptäckte något som förändrade allt" at bounding box center [608, 206] width 242 height 10
click at [727, 206] on strong ""Tills min syster upptäckte något som förändrade allt" at bounding box center [608, 206] width 242 height 10
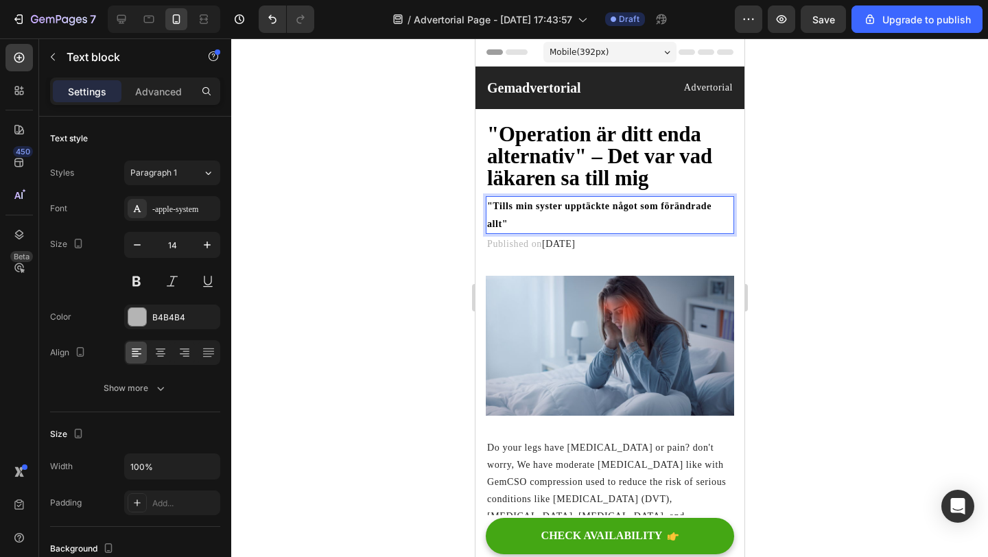
click at [652, 204] on strong ""Tills min syster upptäckte något som förändrade allt"" at bounding box center [599, 214] width 224 height 27
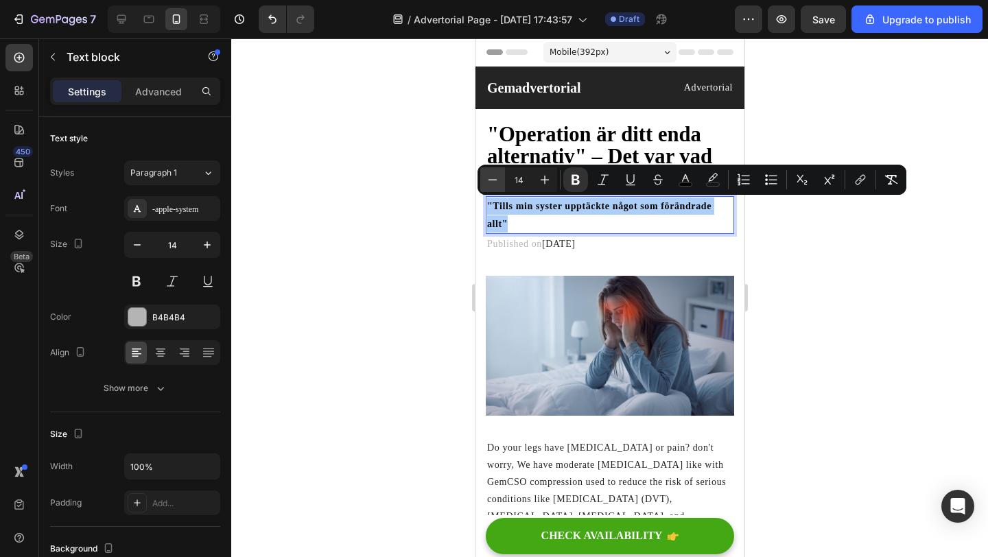
click at [498, 180] on icon "Editor contextual toolbar" at bounding box center [493, 180] width 14 height 14
type input "12"
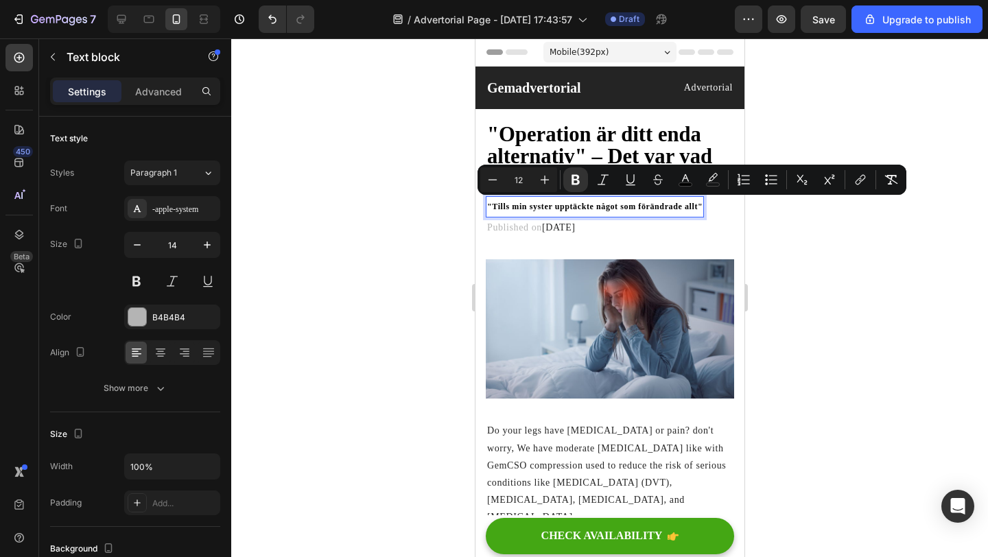
click at [445, 207] on div at bounding box center [609, 297] width 757 height 519
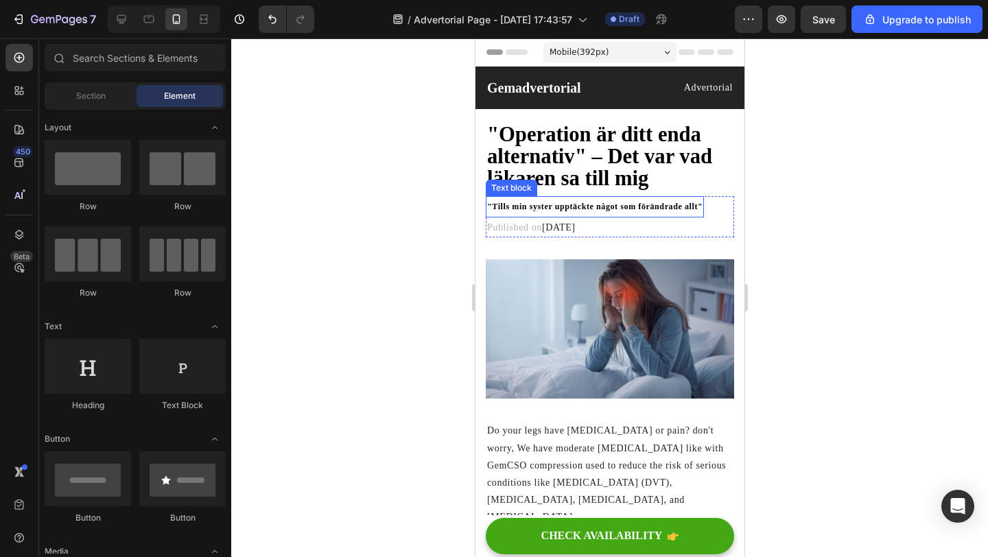
click at [519, 206] on strong ""Tills min syster upptäckte något som förändrade allt"" at bounding box center [594, 207] width 215 height 10
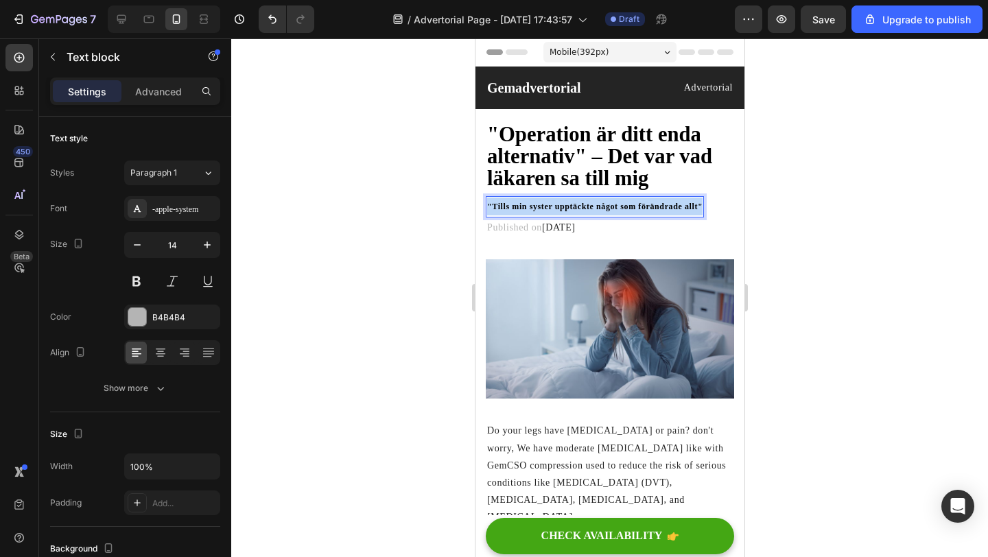
click at [519, 206] on strong ""Tills min syster upptäckte något som förändrade allt"" at bounding box center [594, 207] width 215 height 10
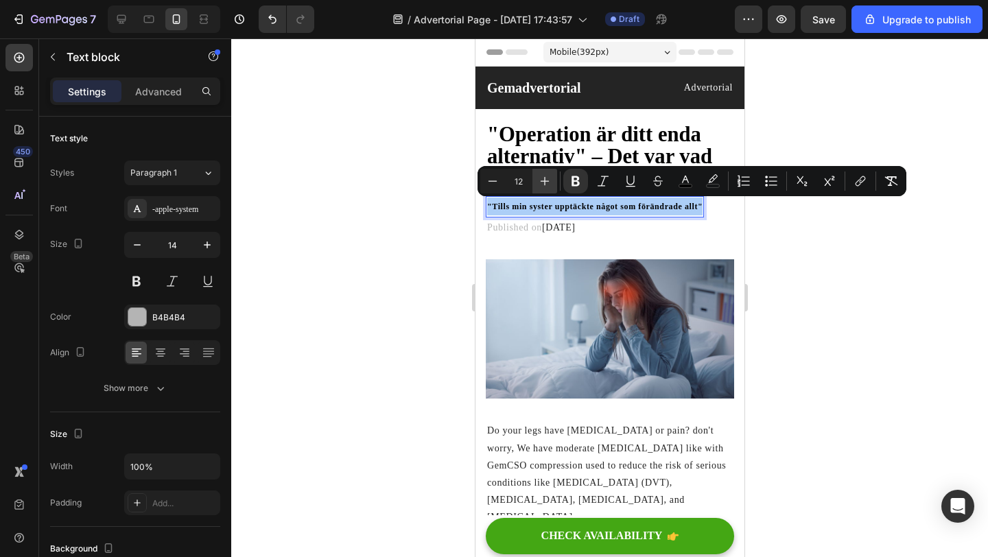
click at [544, 179] on icon "Editor contextual toolbar" at bounding box center [545, 181] width 14 height 14
type input "13"
click at [447, 231] on div at bounding box center [609, 297] width 757 height 519
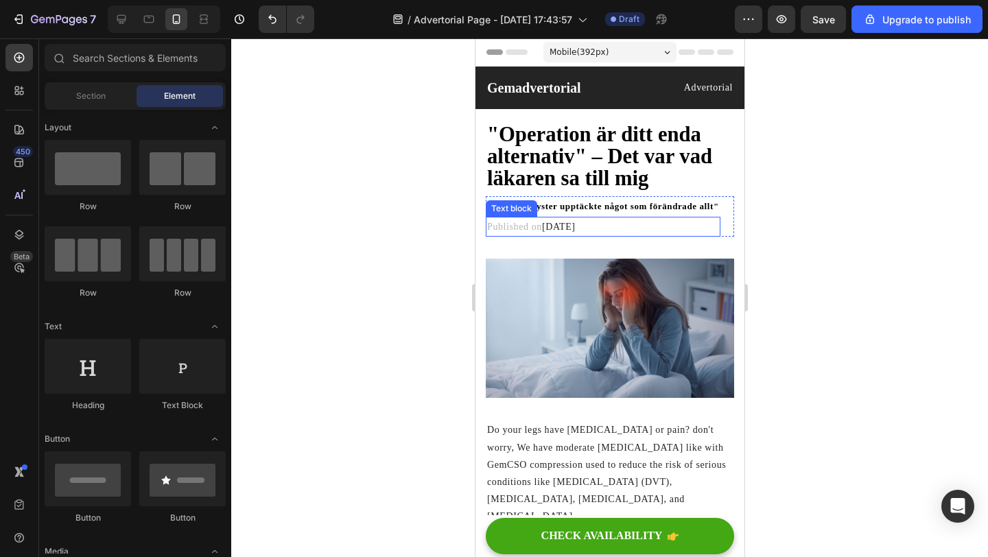
click at [533, 207] on div "Text block" at bounding box center [511, 208] width 46 height 12
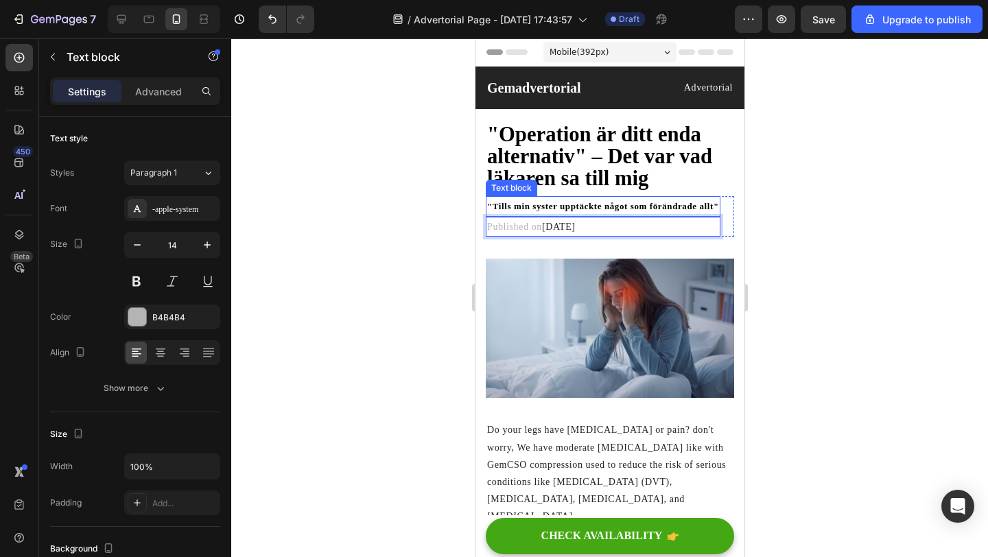
click at [592, 204] on strong ""Tills min syster upptäckte något som förändrade allt"" at bounding box center [603, 206] width 232 height 10
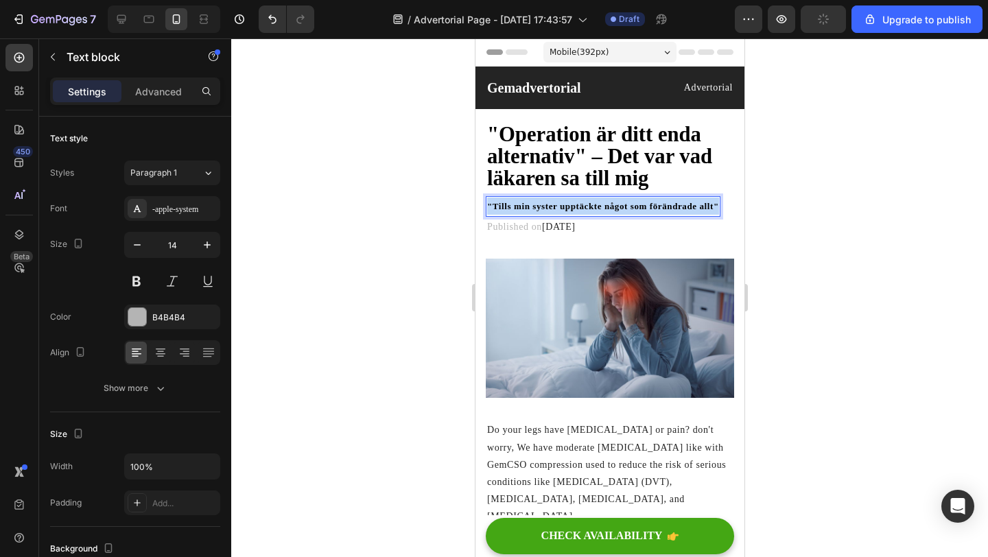
click at [592, 204] on strong ""Tills min syster upptäckte något som förändrade allt"" at bounding box center [603, 206] width 232 height 10
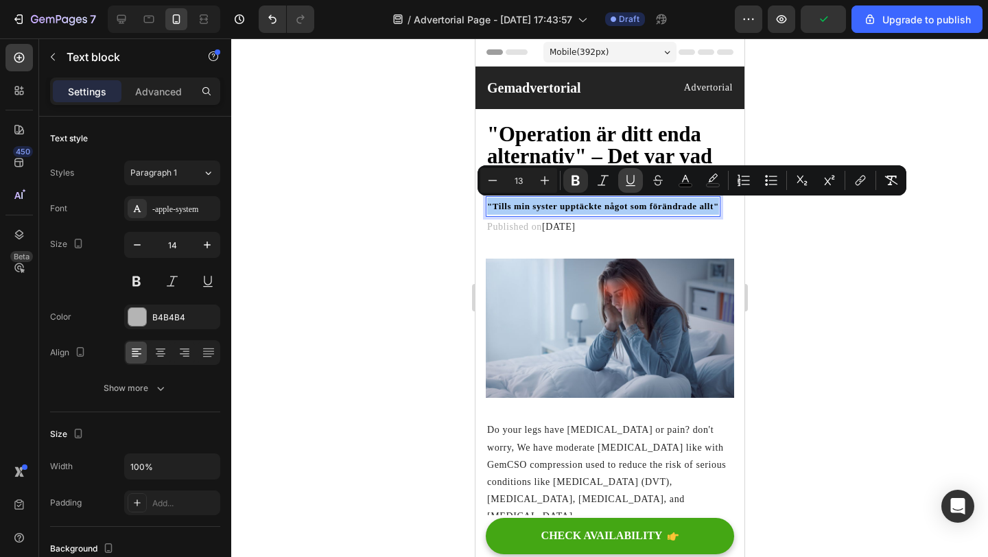
click at [633, 183] on icon "Editor contextual toolbar" at bounding box center [631, 180] width 8 height 10
click at [411, 266] on div at bounding box center [609, 297] width 757 height 519
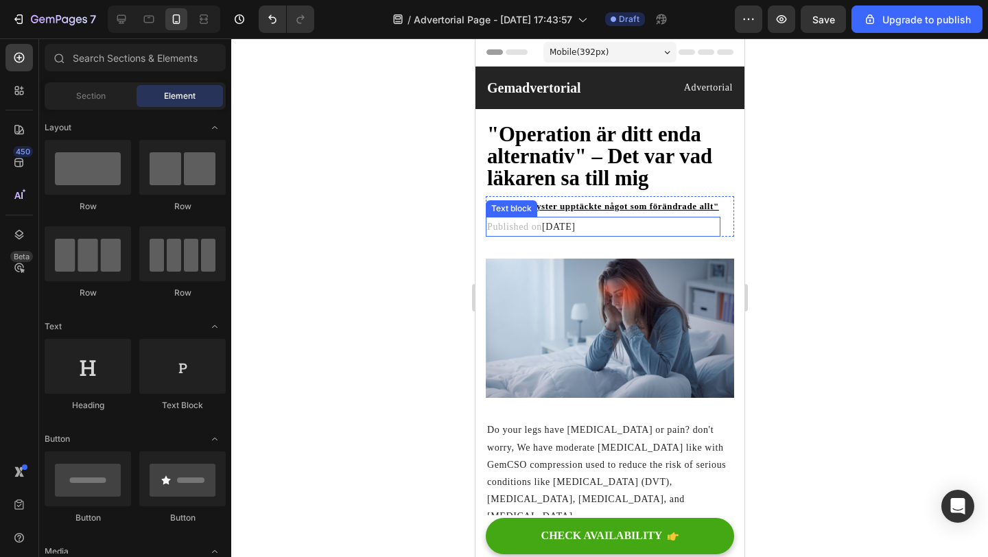
click at [550, 229] on span "February 28, 2023" at bounding box center [558, 227] width 34 height 10
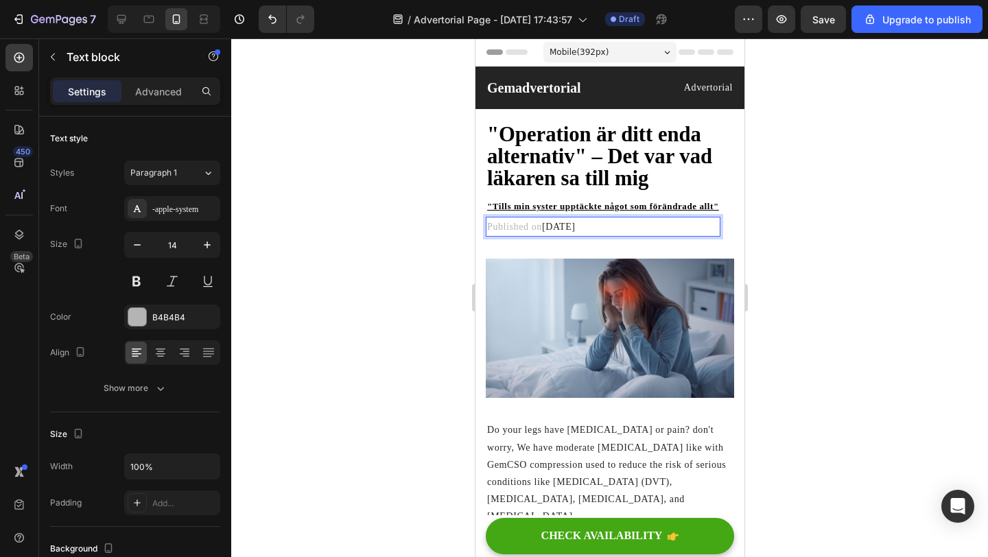
click at [550, 229] on span "February 28, 2023" at bounding box center [558, 227] width 34 height 10
click at [442, 247] on div at bounding box center [609, 297] width 757 height 519
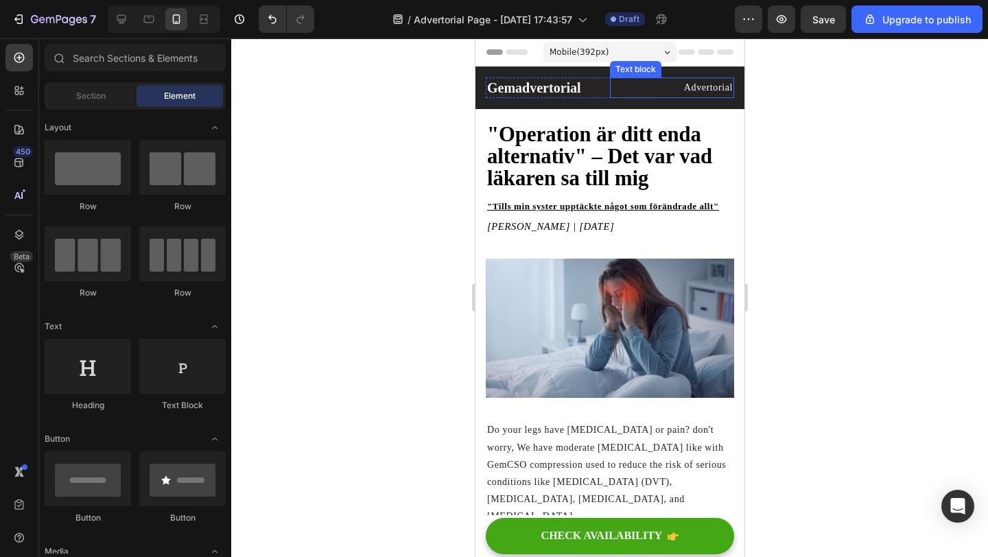
click at [707, 92] on p "Advertorial" at bounding box center [671, 87] width 121 height 17
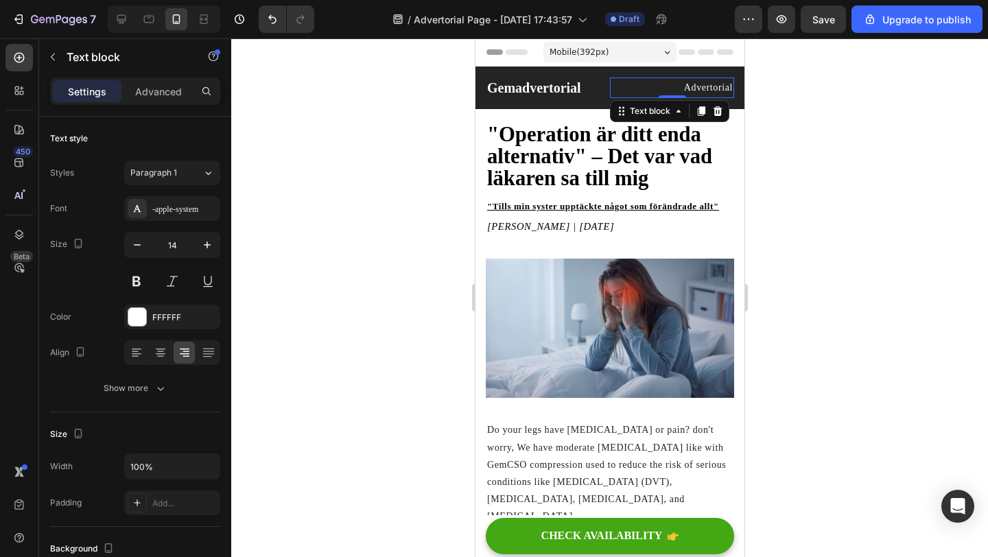
click at [723, 86] on p "Advertorial" at bounding box center [671, 87] width 121 height 17
click at [758, 121] on div at bounding box center [609, 297] width 757 height 519
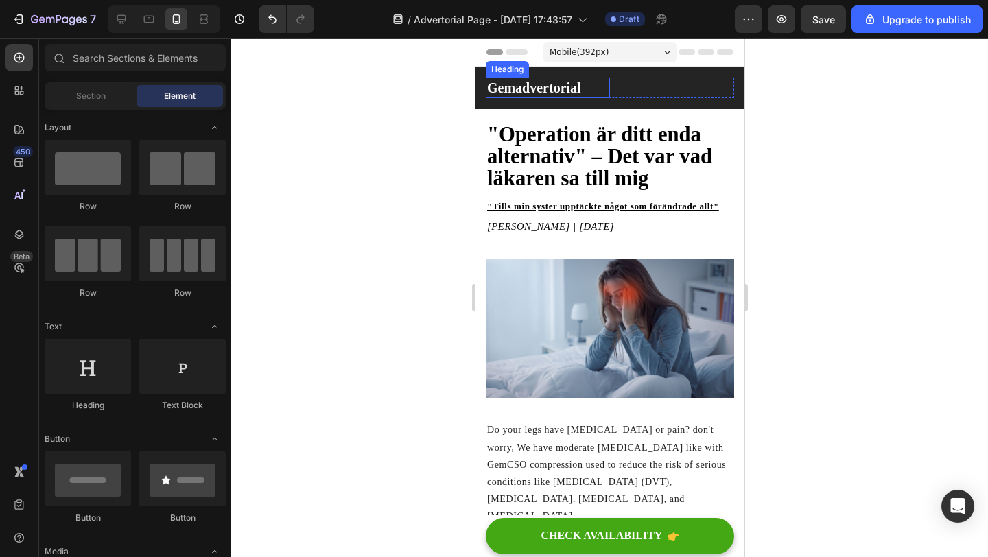
click at [547, 88] on p "Gemadvertorial" at bounding box center [547, 88] width 121 height 18
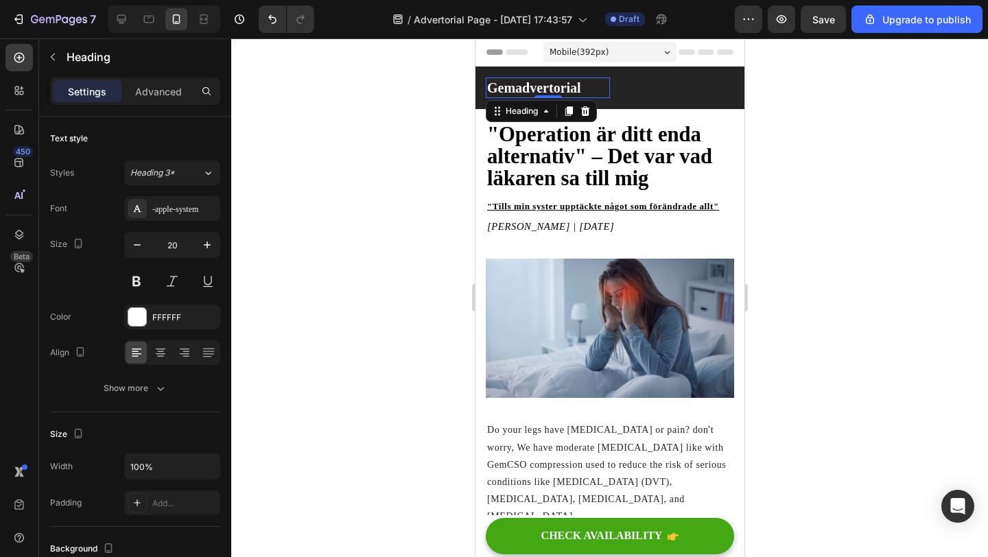
click at [547, 88] on p "Gemadvertorial" at bounding box center [547, 88] width 121 height 18
click at [442, 137] on div at bounding box center [609, 297] width 757 height 519
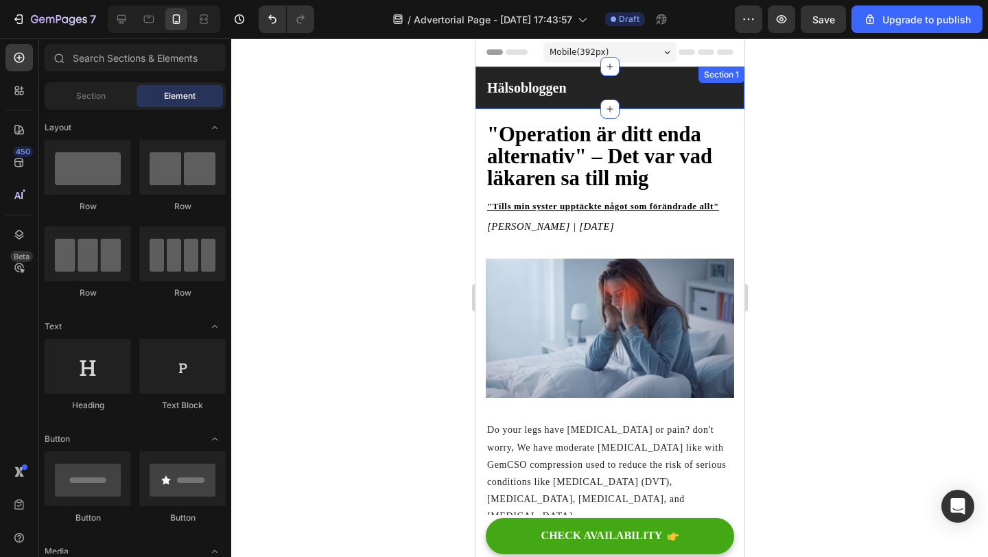
click at [689, 70] on div "Hälsobloggen Heading Text block Row Section 1" at bounding box center [609, 88] width 269 height 43
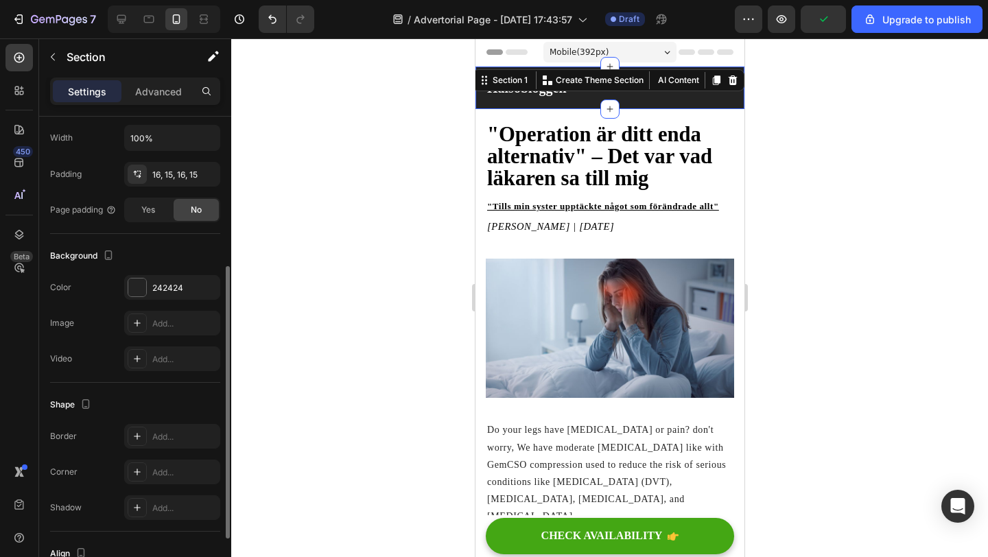
scroll to position [259, 0]
click at [145, 283] on div at bounding box center [137, 286] width 18 height 18
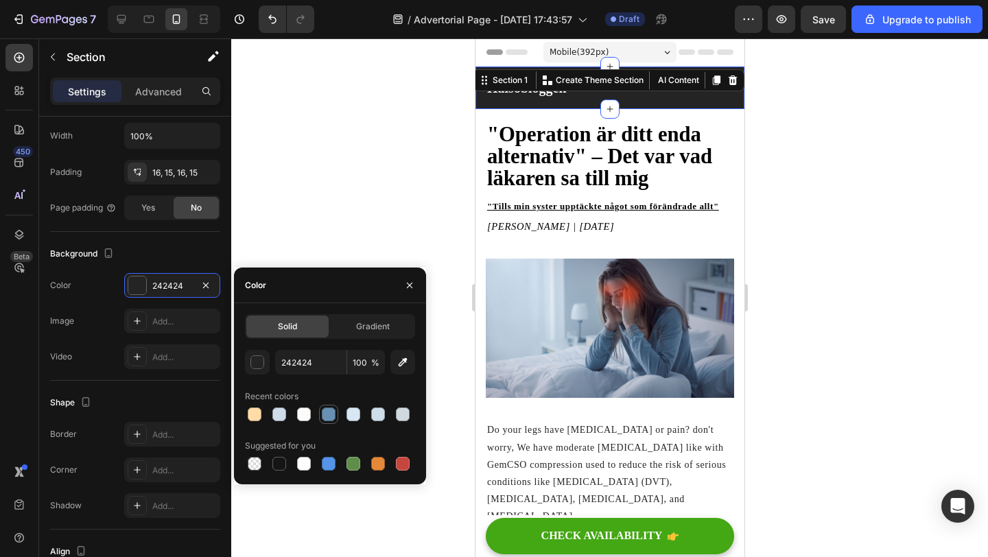
click at [331, 418] on div at bounding box center [329, 415] width 14 height 14
type input "6890B3"
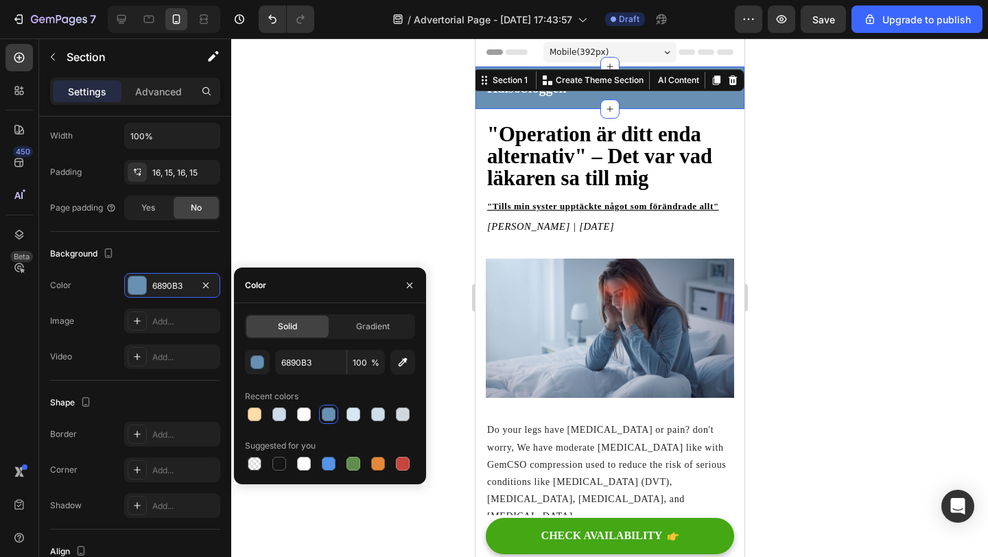
click at [328, 229] on div at bounding box center [609, 297] width 757 height 519
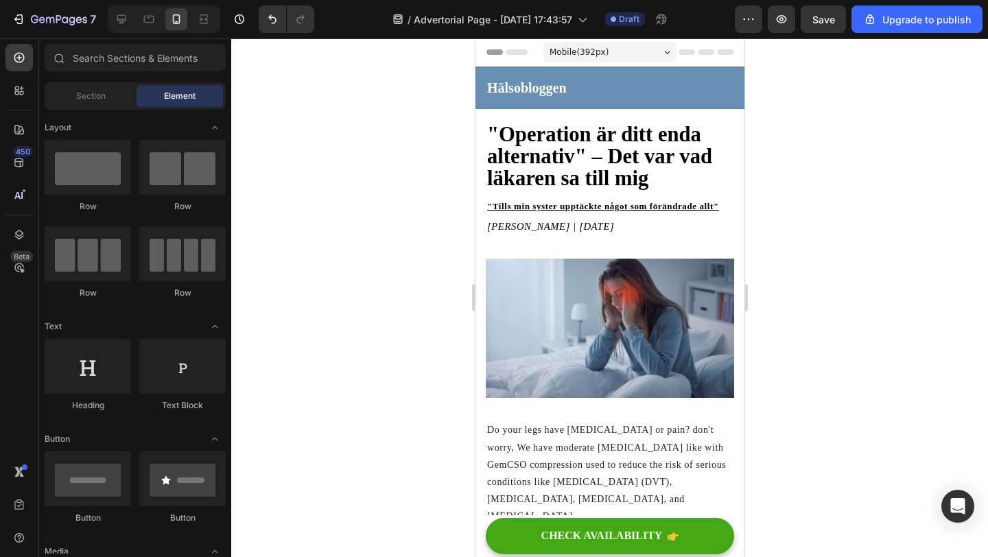
click at [328, 229] on div at bounding box center [609, 297] width 757 height 519
click at [583, 73] on div "Hälsobloggen Heading Text block Row Section 1" at bounding box center [609, 88] width 269 height 43
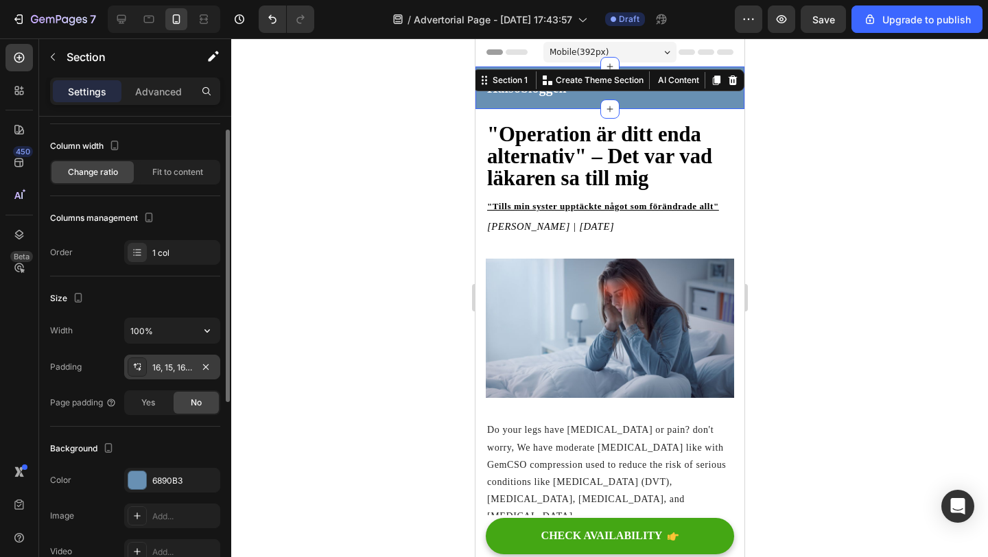
scroll to position [77, 0]
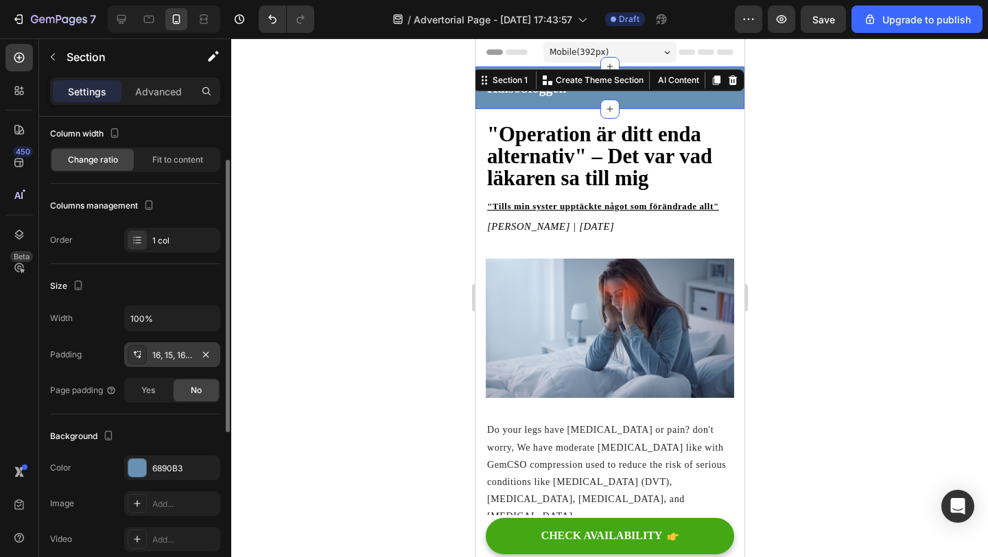
click at [180, 350] on div "16, 15, 16, 15" at bounding box center [172, 355] width 40 height 12
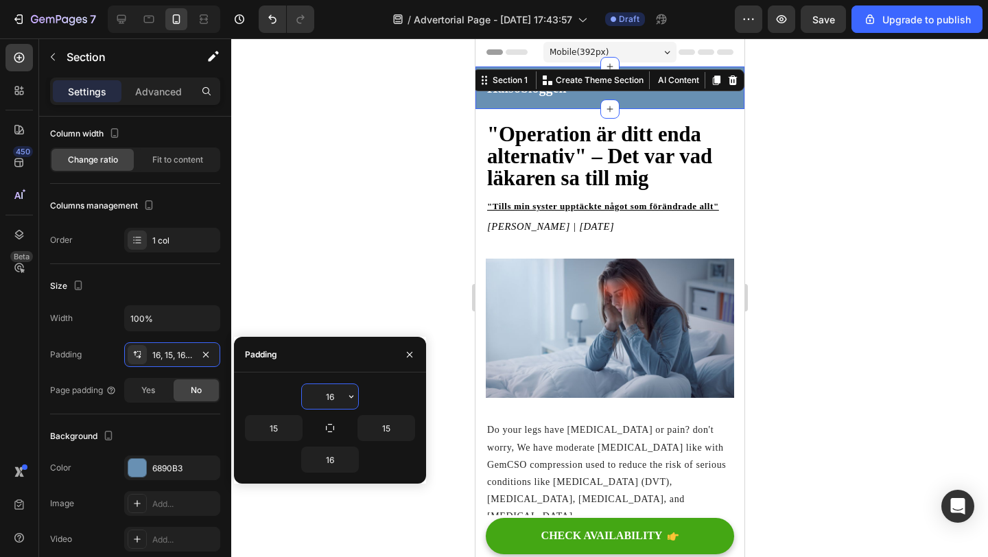
click at [330, 395] on input "16" at bounding box center [330, 396] width 56 height 25
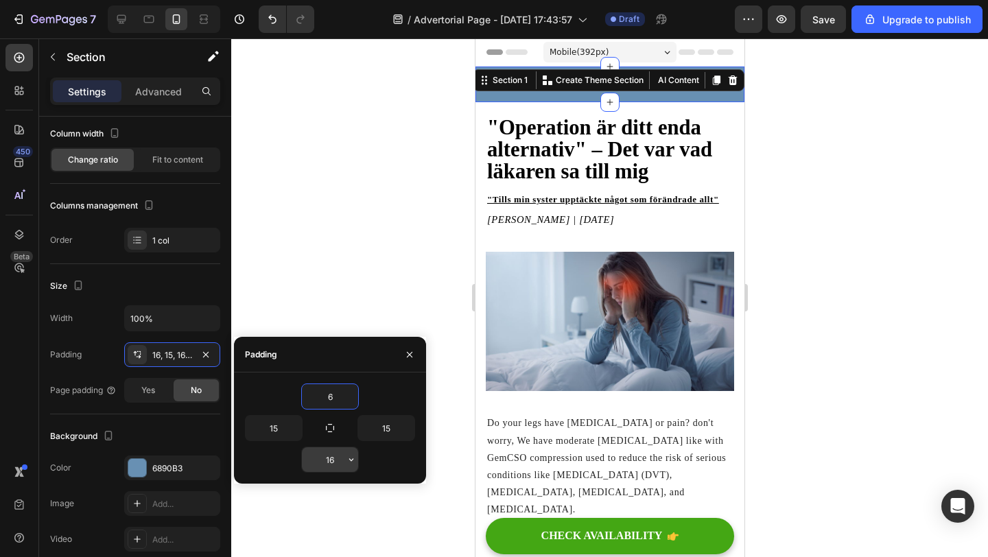
type input "6"
click at [329, 459] on input "16" at bounding box center [330, 459] width 56 height 25
type input "6"
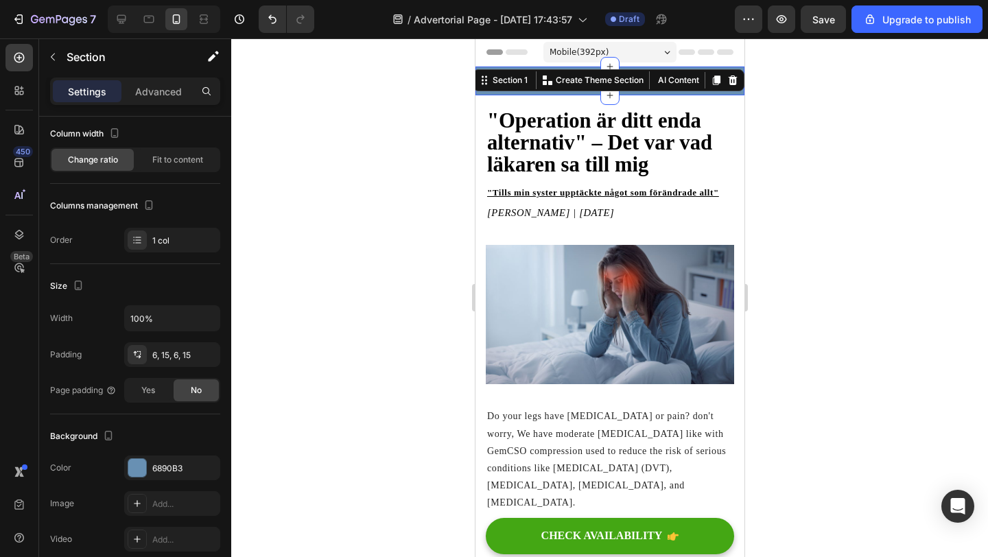
click at [354, 497] on div at bounding box center [609, 297] width 757 height 519
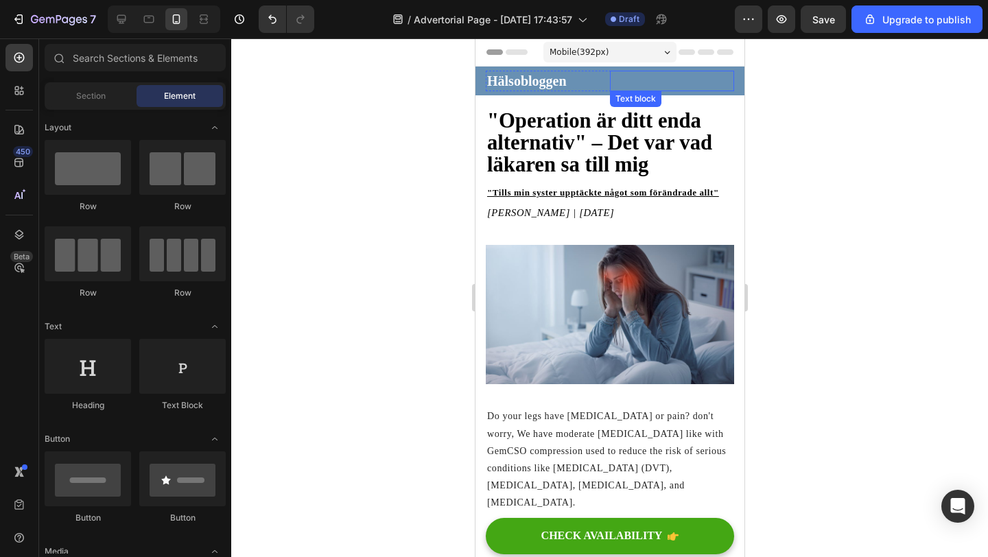
click at [666, 78] on p "Rich Text Editor. Editing area: main" at bounding box center [671, 80] width 121 height 17
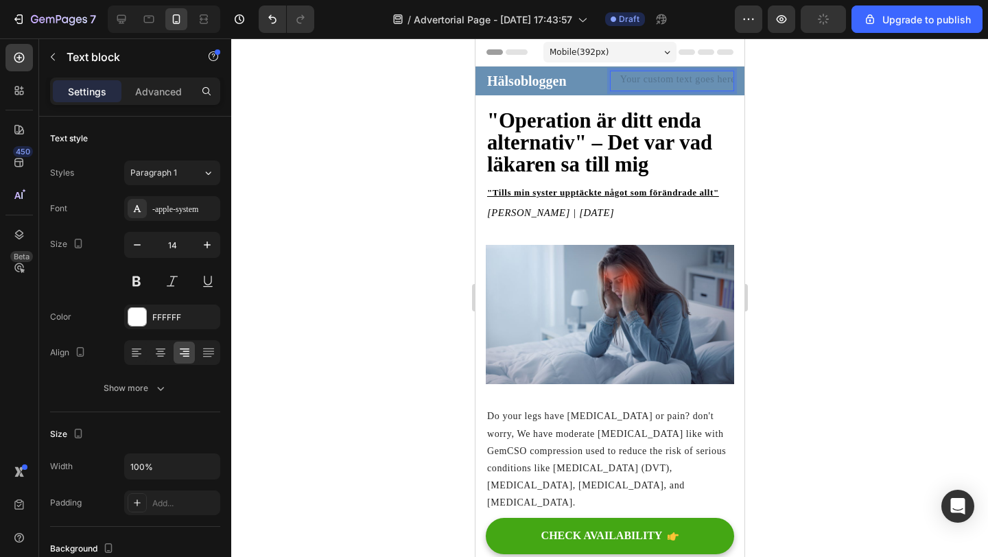
click at [666, 78] on div "Rich Text Editor. Editing area: main" at bounding box center [671, 81] width 124 height 20
click at [819, 108] on div at bounding box center [609, 297] width 757 height 519
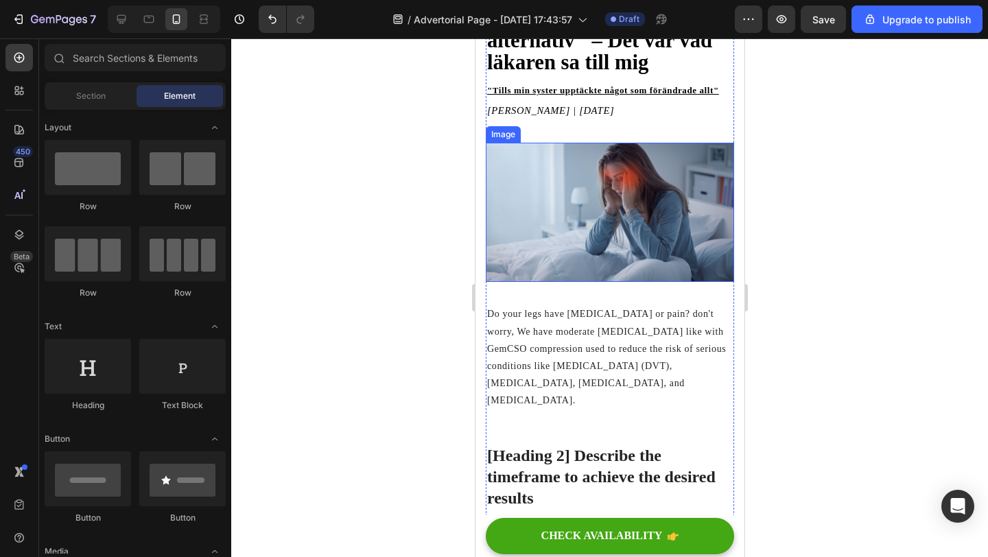
scroll to position [109, 0]
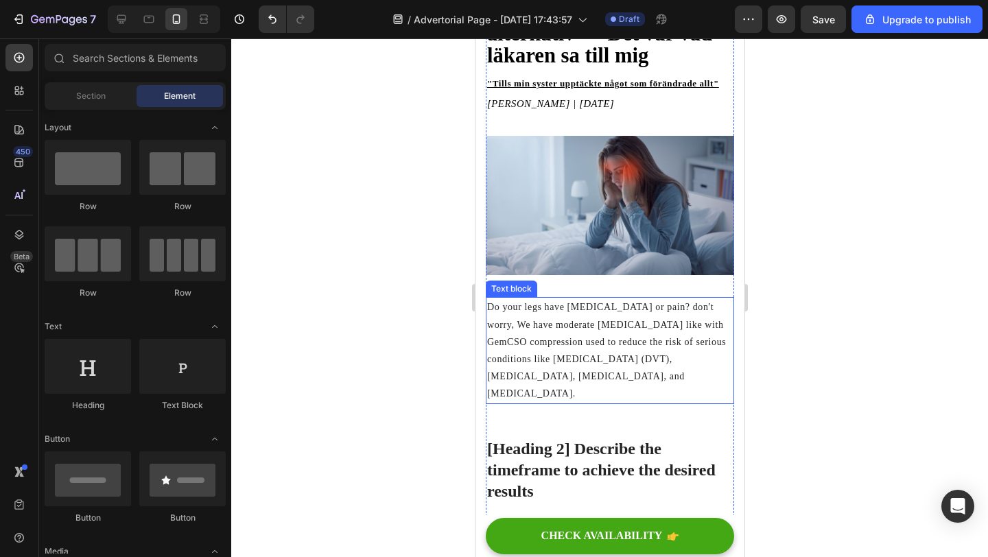
click at [601, 334] on p "Do your legs have varicose veins or pain? don't worry, We have moderate compres…" at bounding box center [610, 351] width 246 height 104
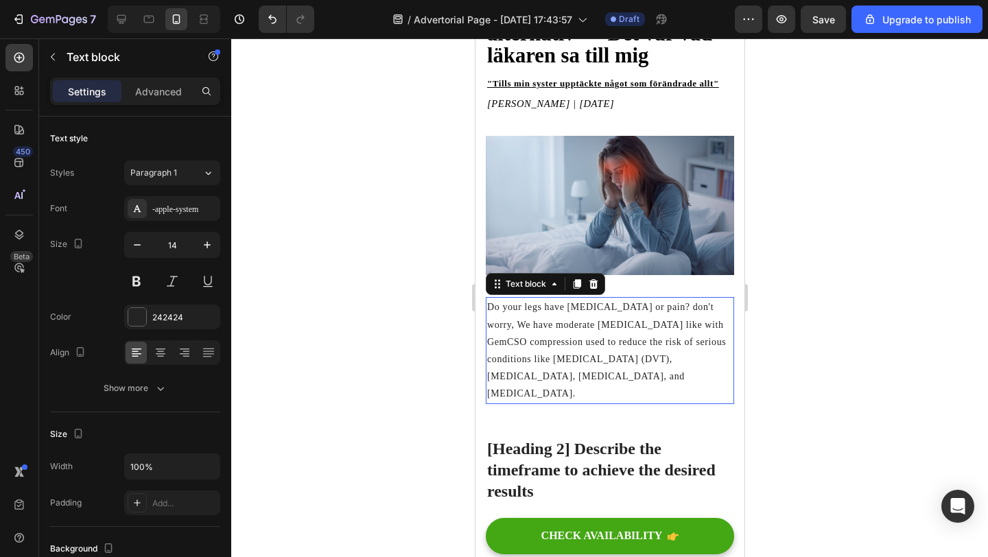
click at [601, 334] on p "Do your legs have varicose veins or pain? don't worry, We have moderate compres…" at bounding box center [610, 351] width 246 height 104
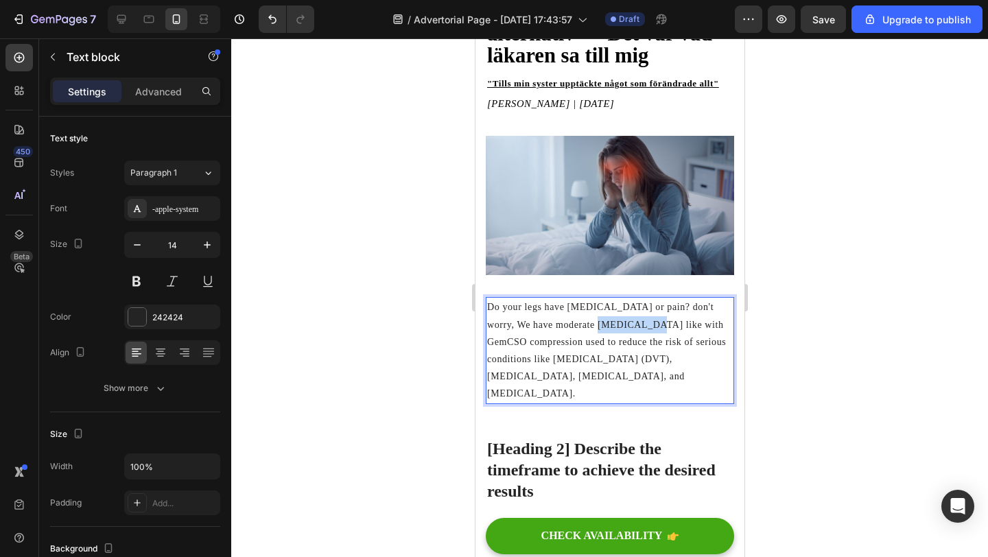
click at [601, 334] on p "Do your legs have varicose veins or pain? don't worry, We have moderate compres…" at bounding box center [610, 351] width 246 height 104
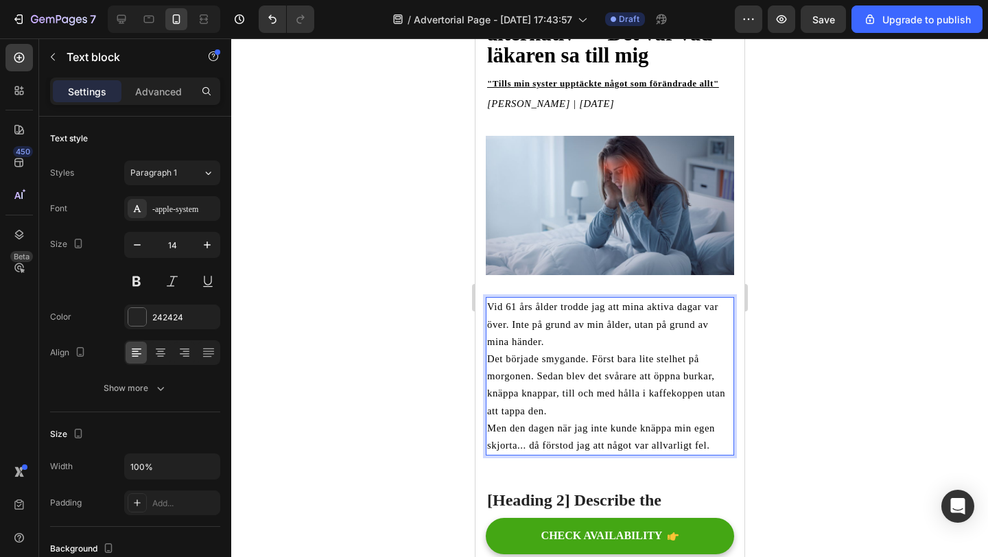
click at [511, 325] on span "Vid 61 års ålder trodde jag att mina aktiva dagar var över. Inte på grund av mi…" at bounding box center [602, 323] width 231 height 45
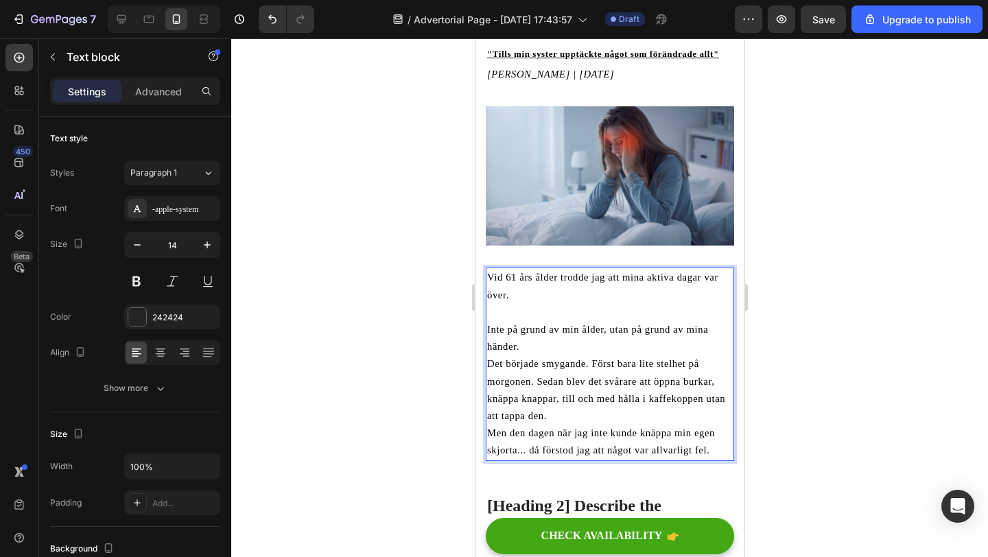
scroll to position [142, 0]
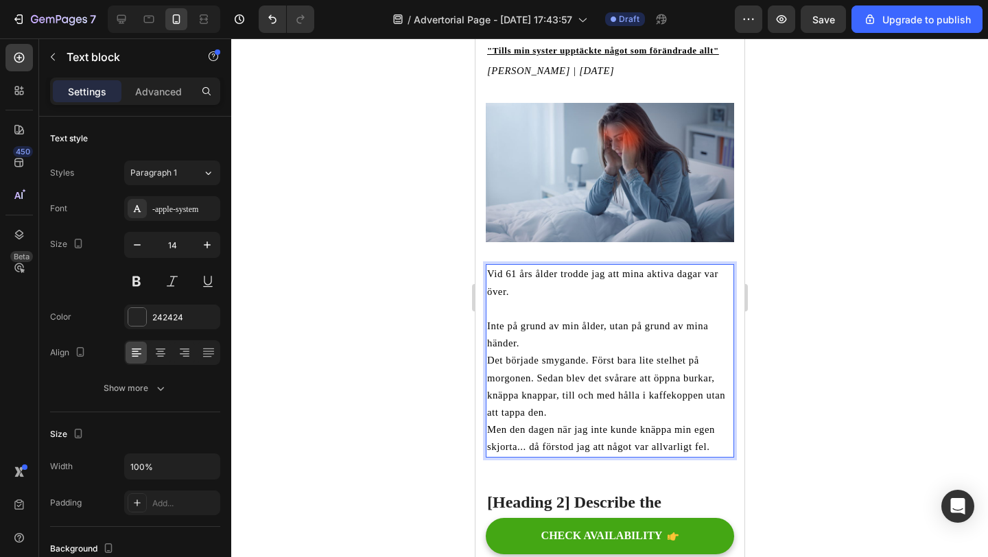
click at [543, 338] on p "Inte på grund av min ålder, utan på grund av mina händer." at bounding box center [610, 335] width 246 height 34
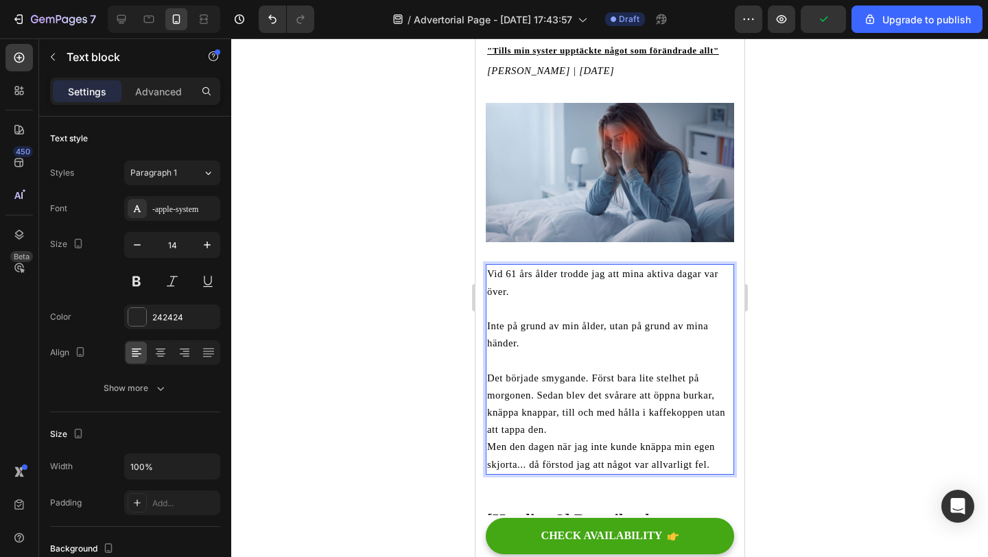
click at [443, 163] on div at bounding box center [609, 297] width 757 height 519
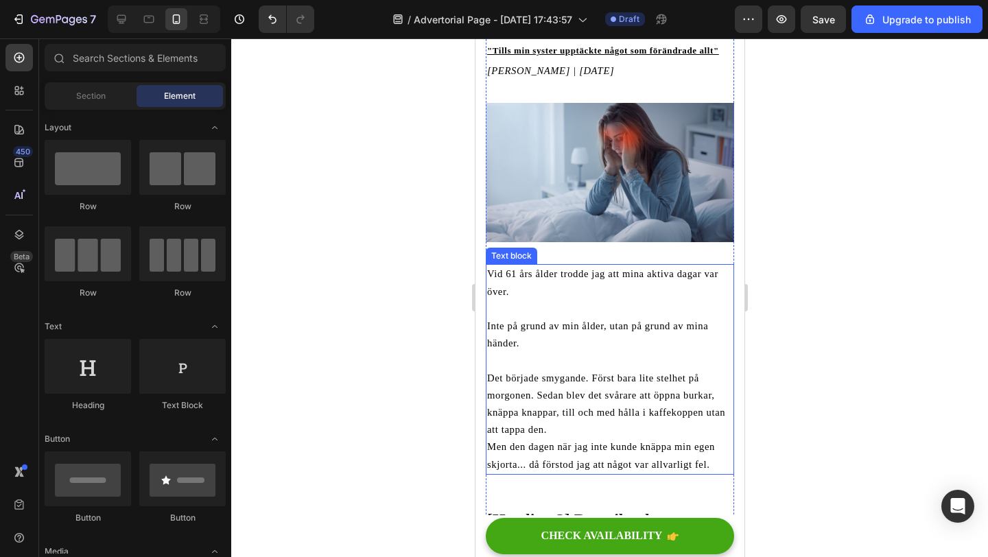
click at [530, 299] on p "Vid 61 års ålder trodde jag att mina aktiva dagar var över." at bounding box center [610, 283] width 246 height 34
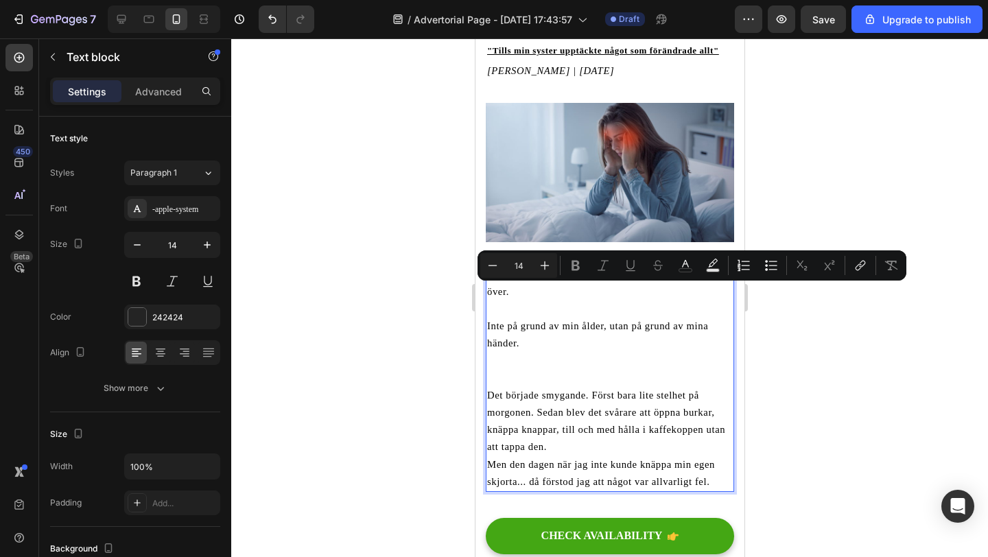
click at [508, 309] on p "Rich Text Editor. Editing area: main" at bounding box center [610, 309] width 246 height 17
click at [492, 309] on p "Rich Text Editor. Editing area: main" at bounding box center [610, 309] width 246 height 17
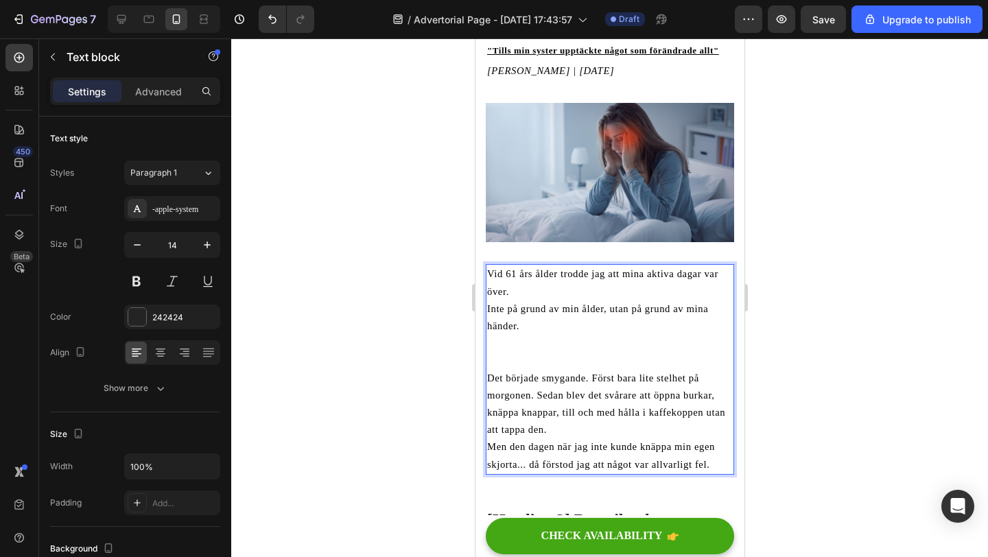
click at [406, 333] on div at bounding box center [609, 297] width 757 height 519
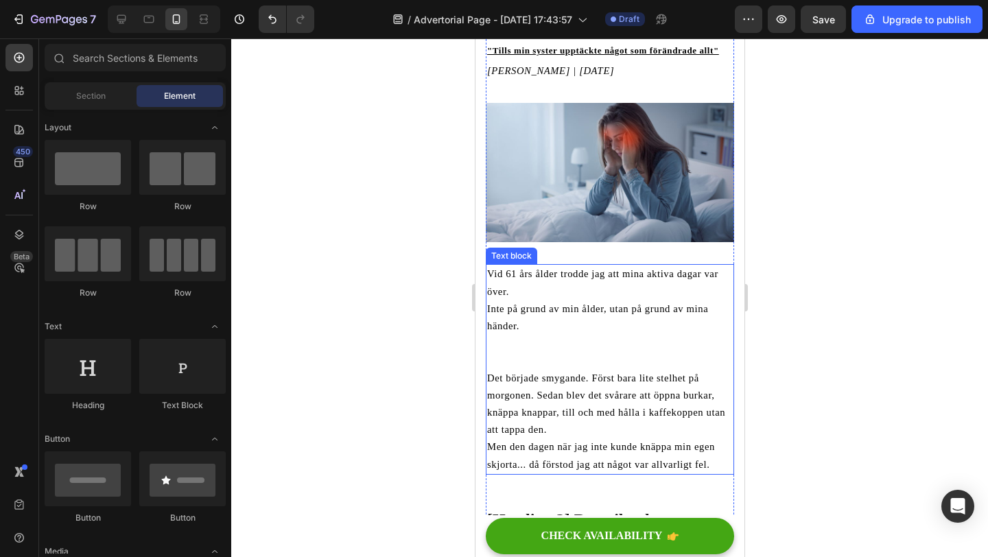
click at [497, 377] on span "Det började smygande. Först bara lite stelhet på morgonen. Sedan blev det svåra…" at bounding box center [606, 404] width 238 height 63
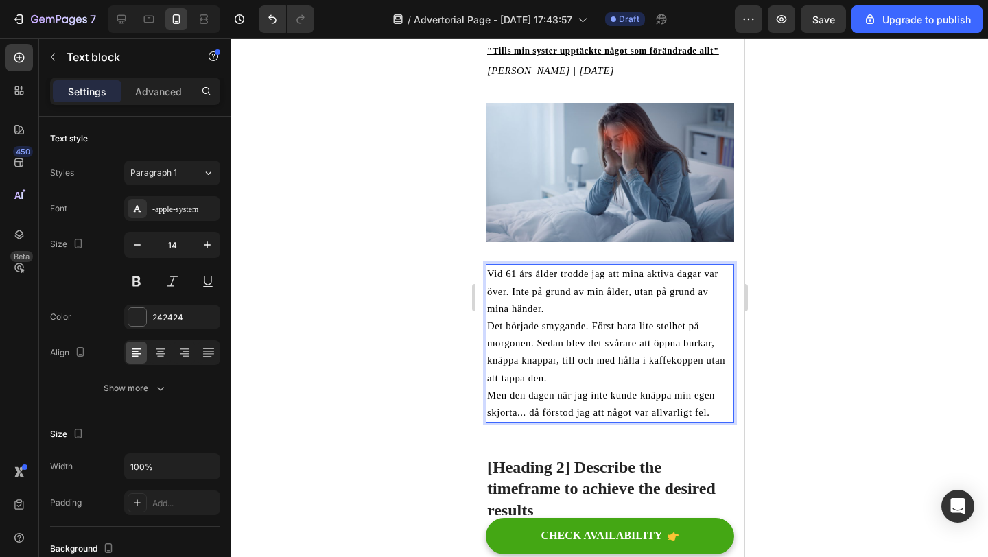
click at [554, 312] on p "Vid 61 års ålder trodde jag att mina aktiva dagar var över. Inte på grund av mi…" at bounding box center [610, 292] width 246 height 52
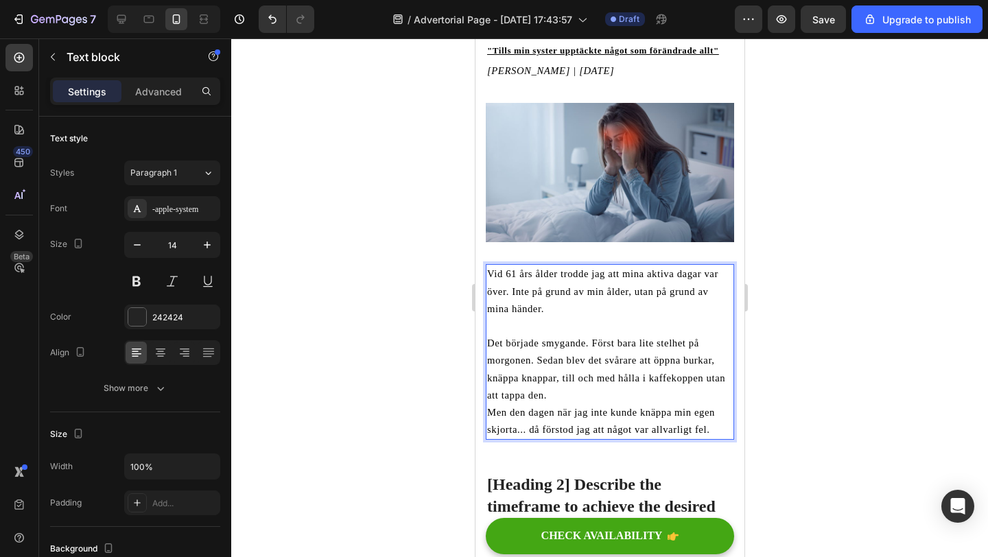
scroll to position [184, 0]
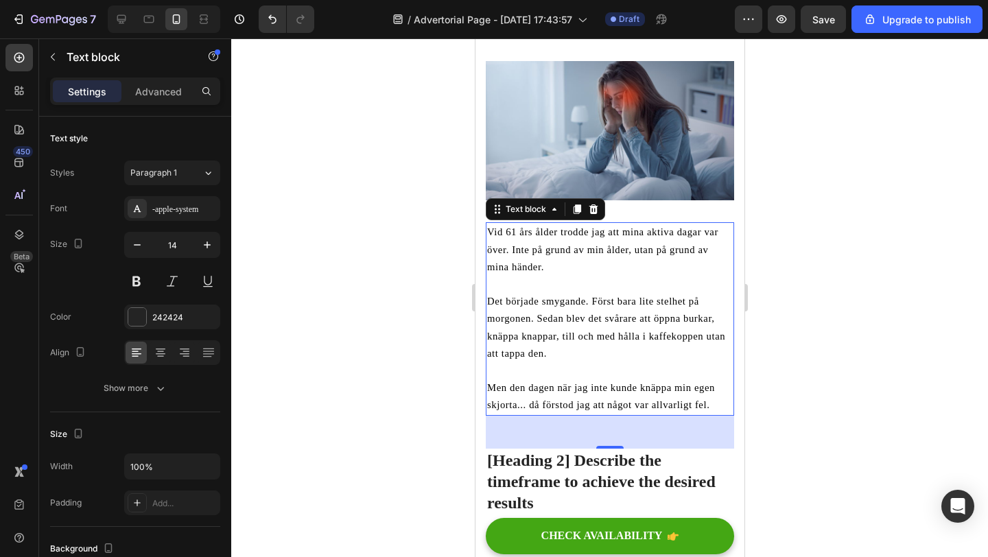
click at [416, 344] on div at bounding box center [609, 297] width 757 height 519
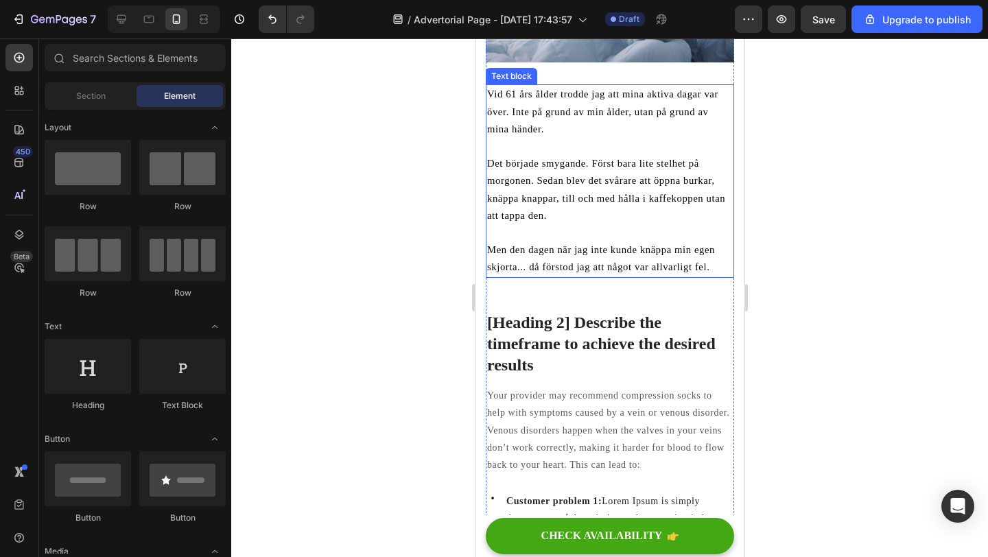
scroll to position [362, 0]
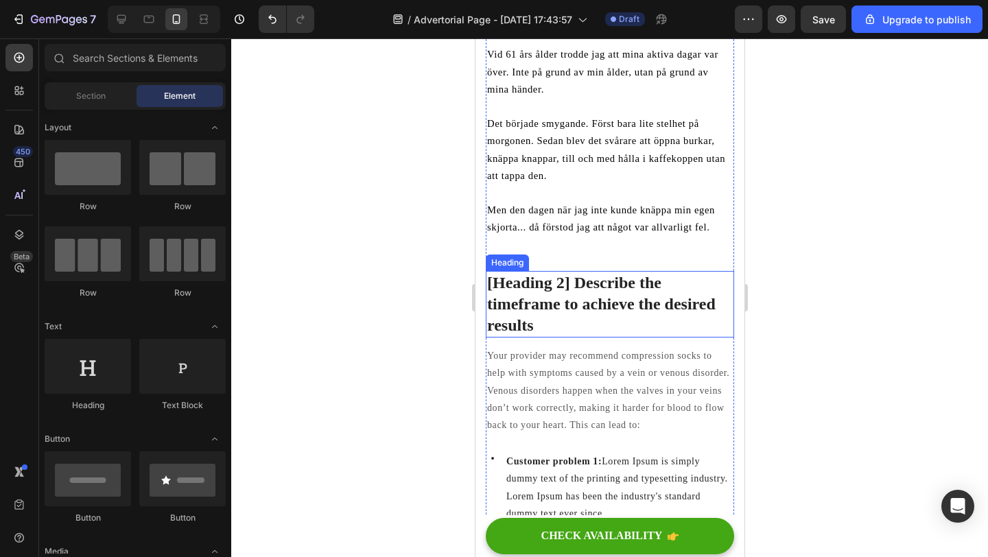
click at [576, 290] on p "[Heading 2] Describe the timeframe to achieve the desired results" at bounding box center [610, 304] width 246 height 65
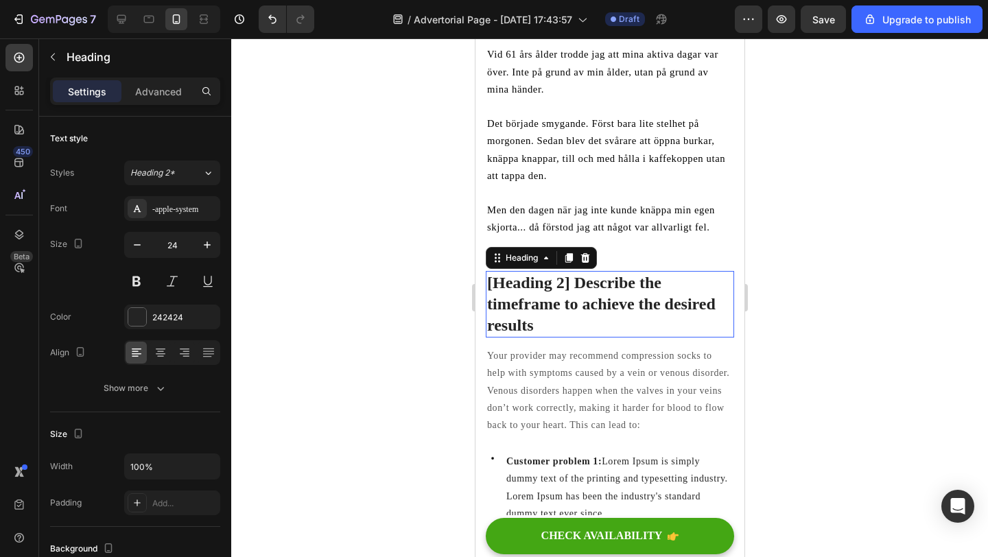
click at [576, 290] on p "[Heading 2] Describe the timeframe to achieve the desired results" at bounding box center [610, 304] width 246 height 65
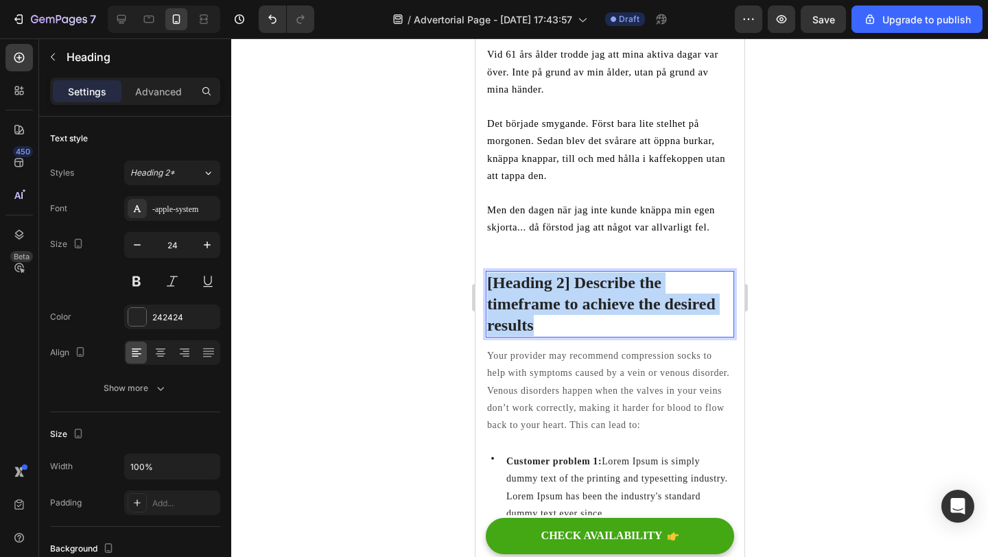
click at [576, 290] on p "[Heading 2] Describe the timeframe to achieve the desired results" at bounding box center [610, 304] width 246 height 65
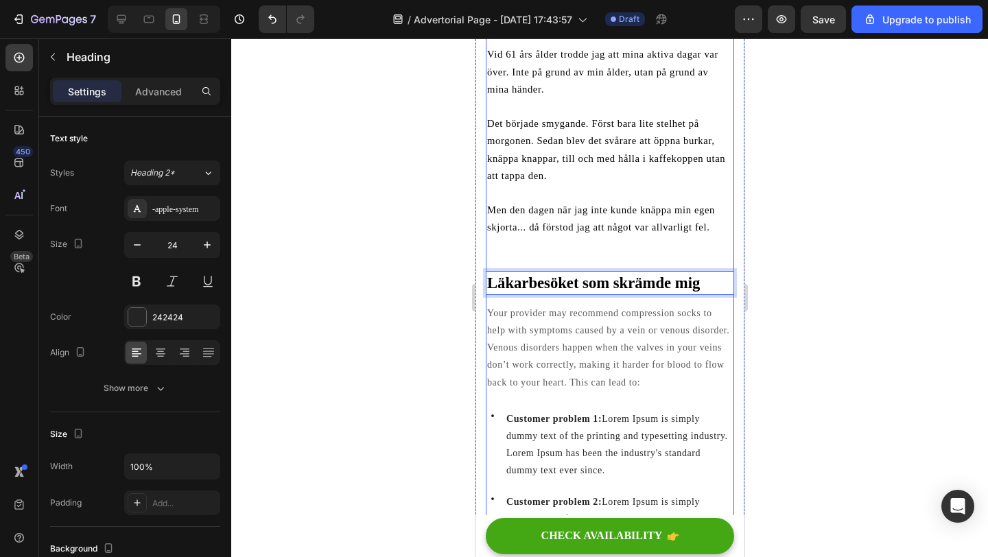
click at [382, 307] on div at bounding box center [609, 297] width 757 height 519
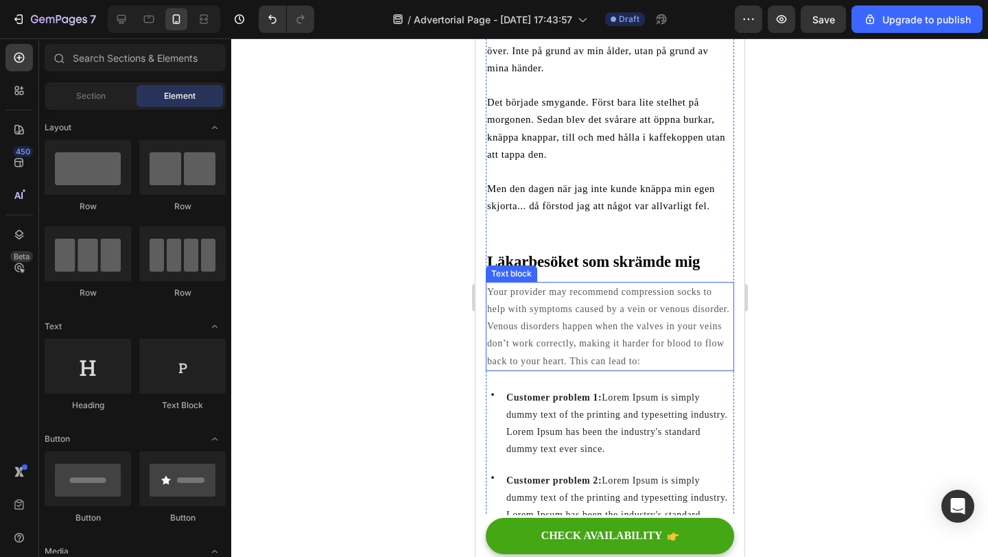
scroll to position [423, 0]
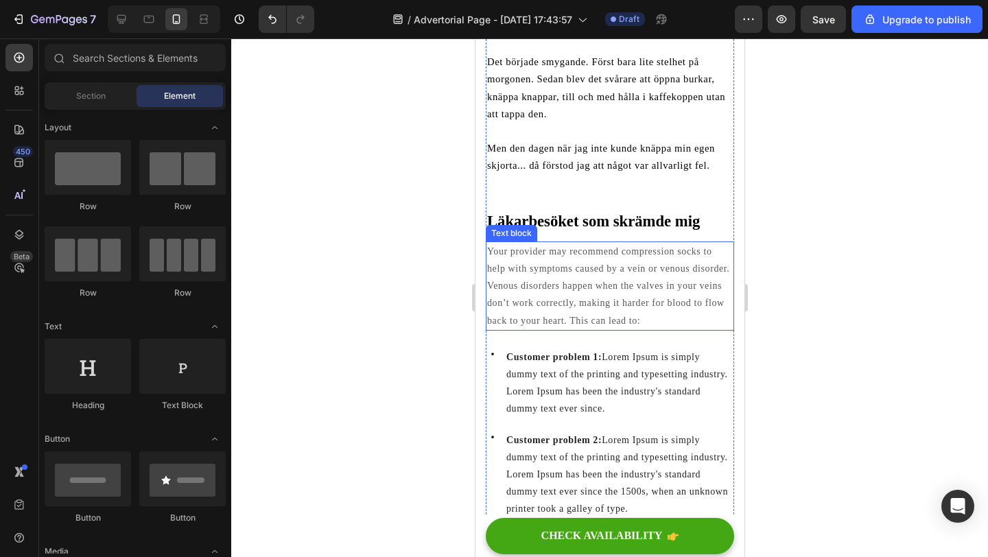
click at [585, 277] on p "Your provider may recommend compression socks to help with symptoms caused by a…" at bounding box center [610, 286] width 246 height 86
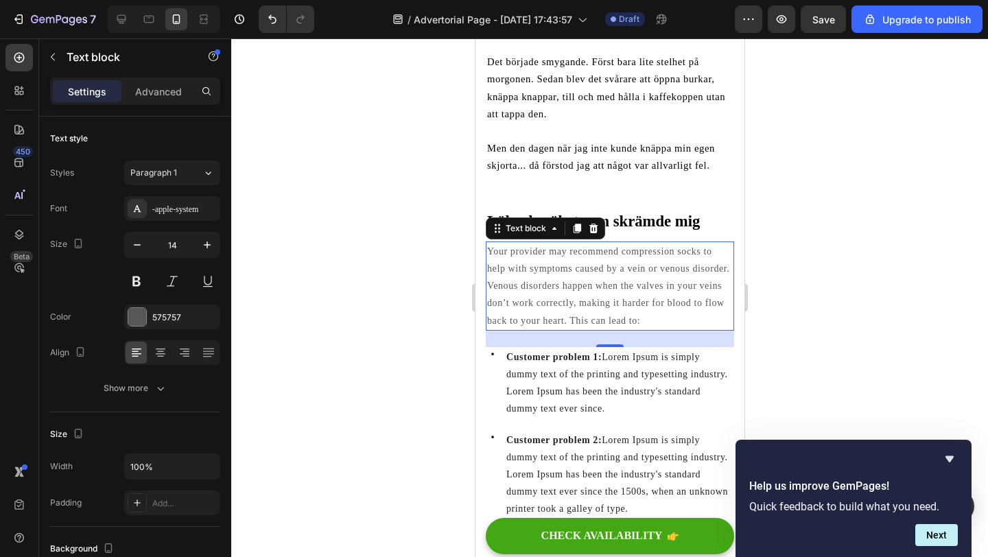
click at [577, 268] on p "Your provider may recommend compression socks to help with symptoms caused by a…" at bounding box center [610, 286] width 246 height 86
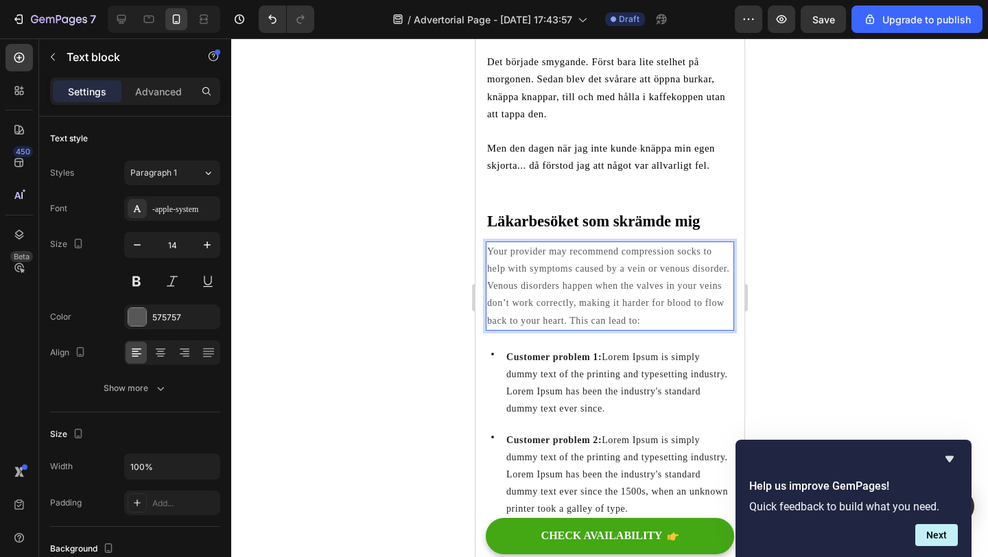
click at [582, 299] on p "Your provider may recommend compression socks to help with symptoms caused by a…" at bounding box center [610, 286] width 246 height 86
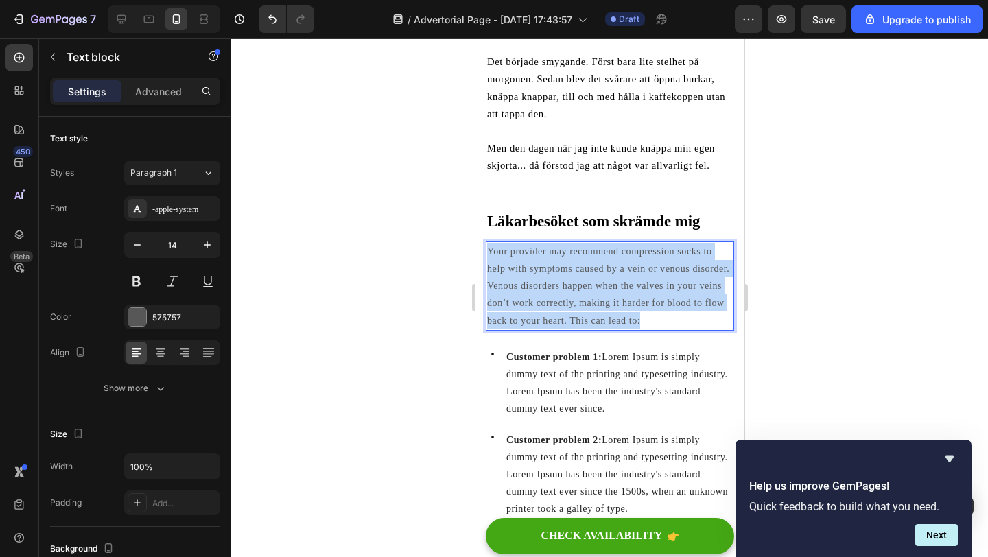
click at [582, 299] on p "Your provider may recommend compression socks to help with symptoms caused by a…" at bounding box center [610, 286] width 246 height 86
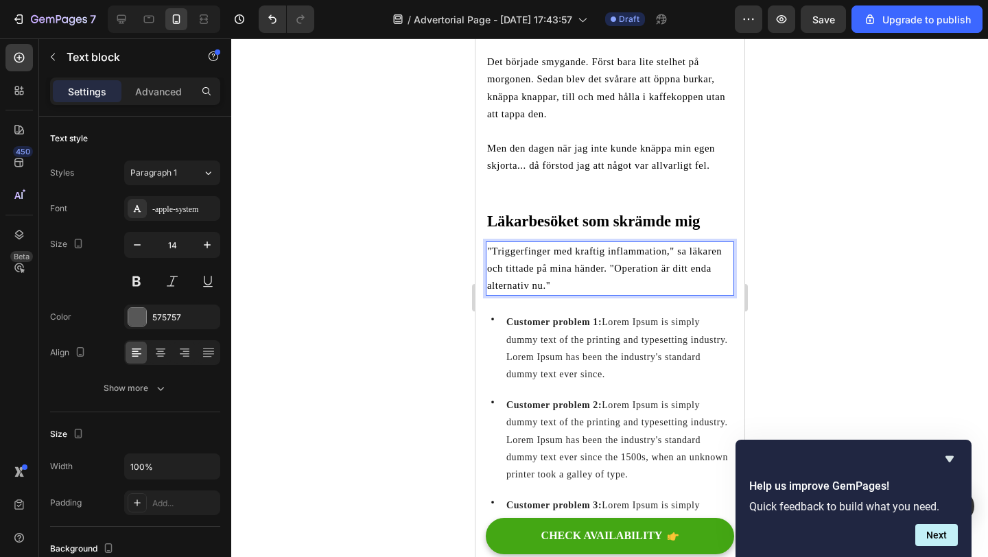
click at [388, 285] on div at bounding box center [609, 297] width 757 height 519
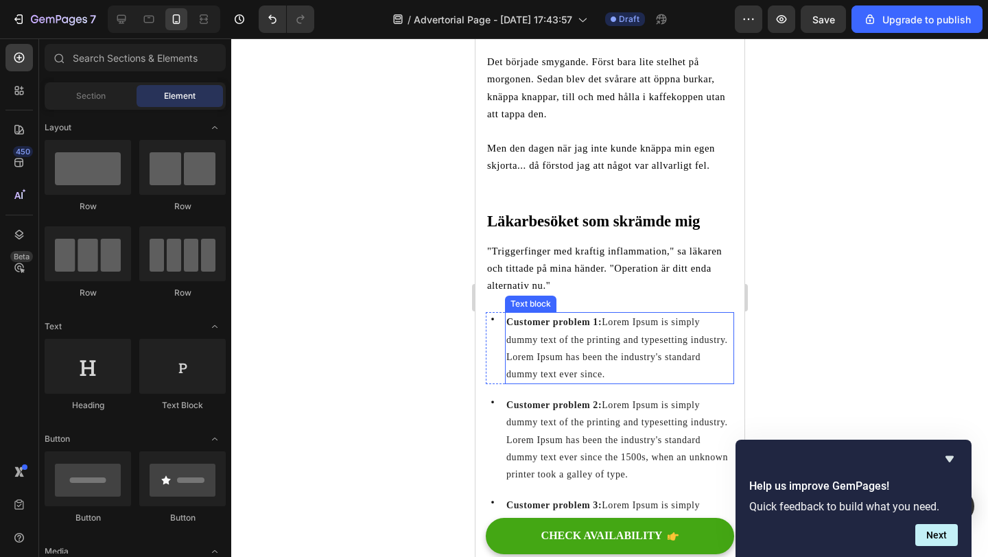
click at [514, 330] on p "Customer problem 1: Lorem Ipsum is simply dummy text of the printing and typese…" at bounding box center [619, 348] width 226 height 69
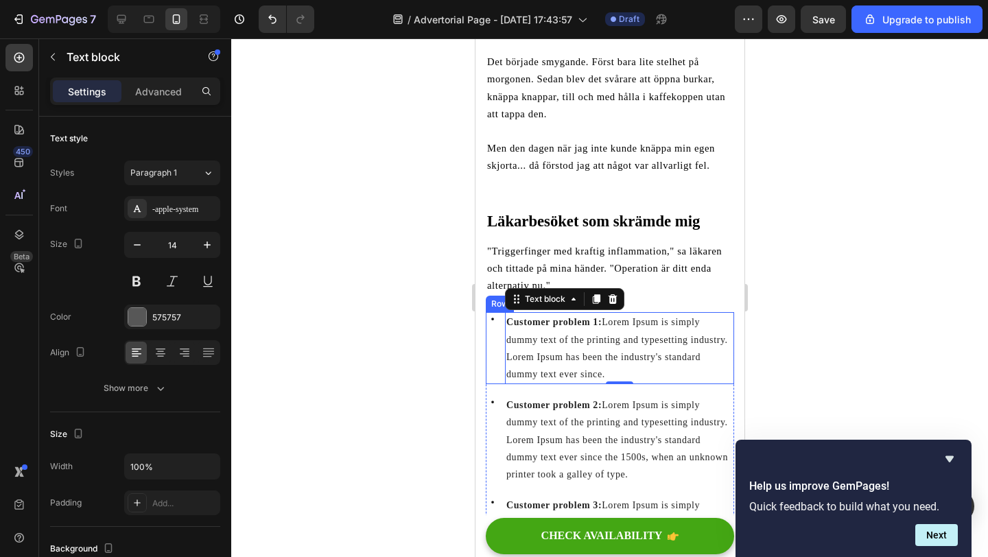
click at [499, 321] on div "Icon Customer problem 1: Lorem Ipsum is simply dummy text of the printing and t…" at bounding box center [609, 348] width 248 height 72
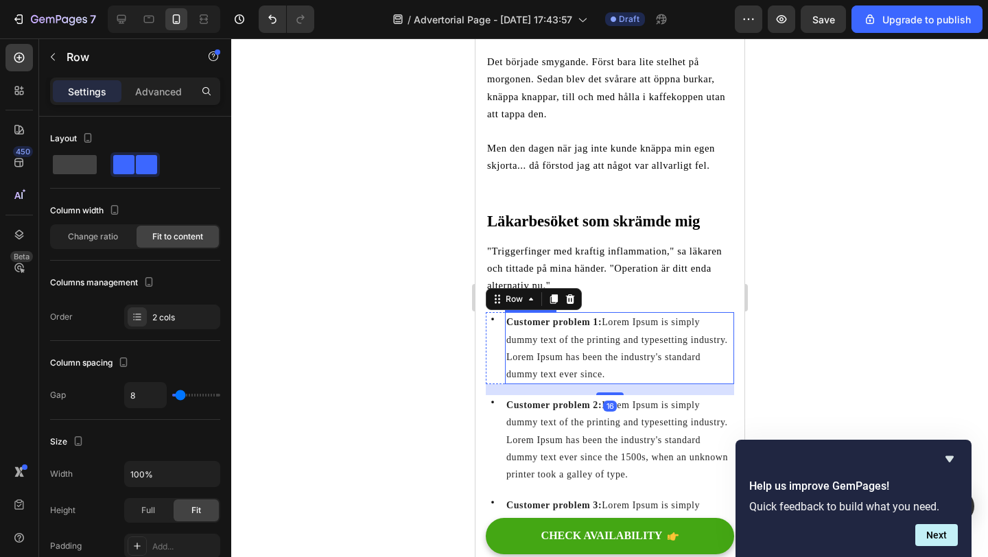
click at [535, 344] on span "Customer problem 1: Lorem Ipsum is simply dummy text of the printing and typese…" at bounding box center [617, 348] width 222 height 62
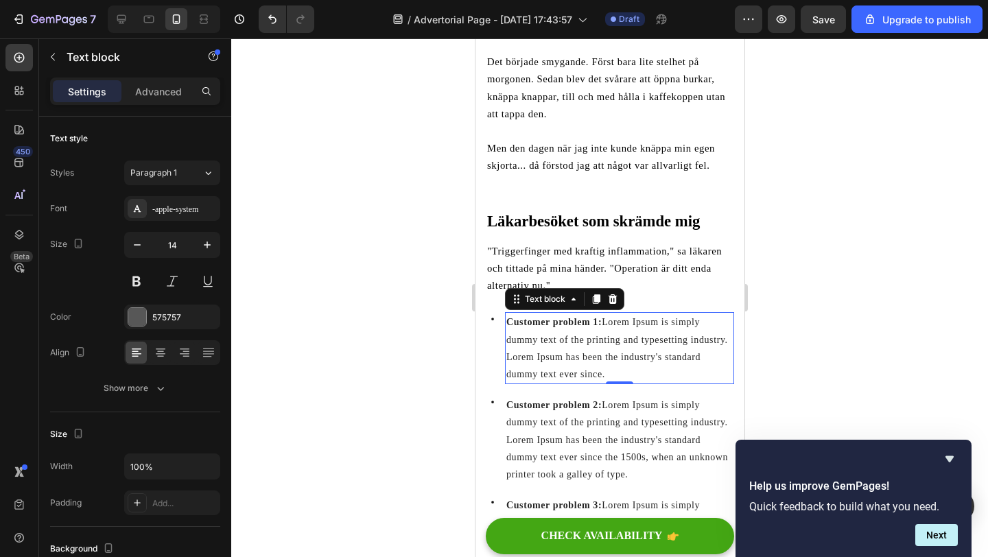
click at [535, 344] on span "Customer problem 1: Lorem Ipsum is simply dummy text of the printing and typese…" at bounding box center [617, 348] width 222 height 62
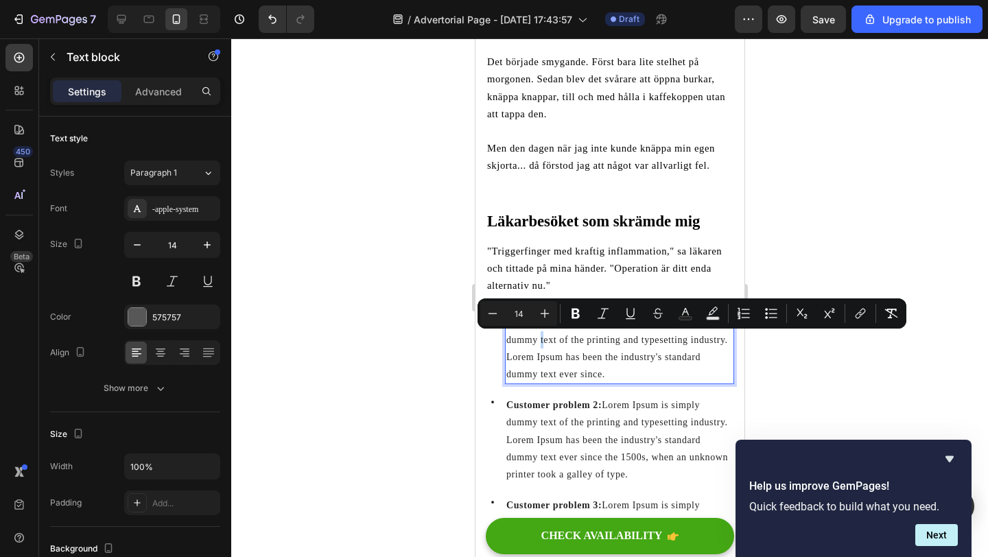
click at [592, 363] on p "Customer problem 1: Lorem Ipsum is simply dummy text of the printing and typese…" at bounding box center [619, 348] width 226 height 69
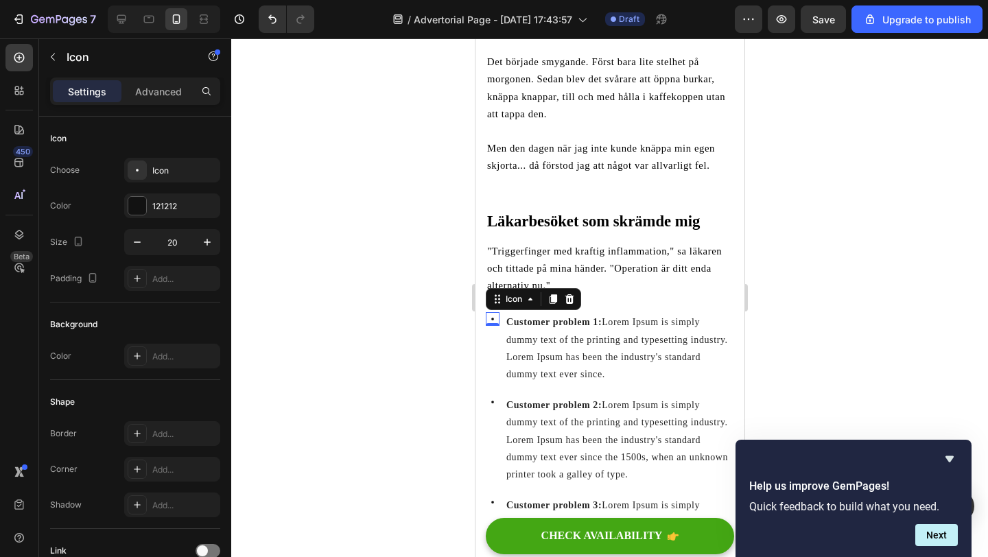
click at [492, 321] on div "Icon 0" at bounding box center [492, 319] width 14 height 14
click at [496, 348] on div "Icon 0" at bounding box center [492, 348] width 14 height 72
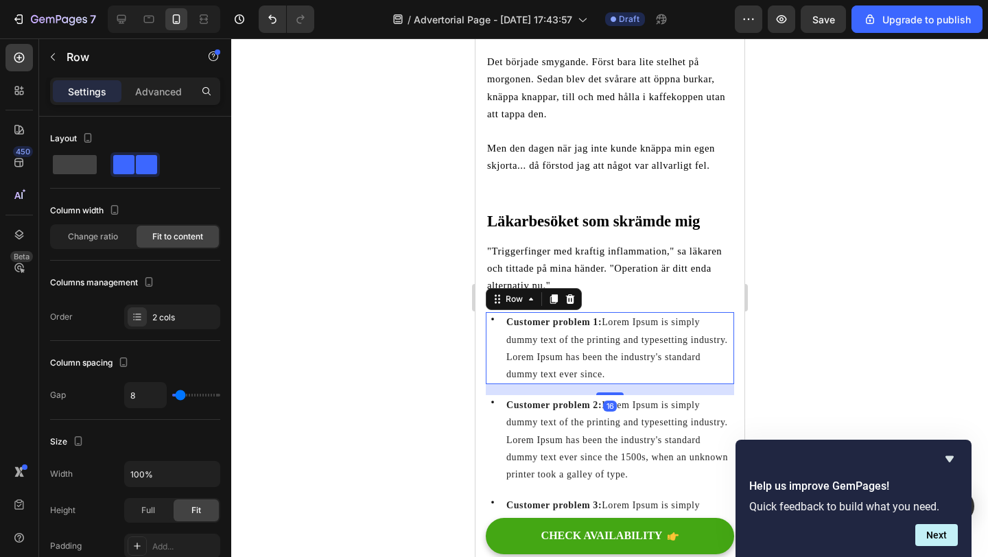
click at [500, 318] on div "Icon Customer problem 1: Lorem Ipsum is simply dummy text of the printing and t…" at bounding box center [609, 348] width 248 height 72
click at [492, 319] on icon at bounding box center [492, 319] width 3 height 3
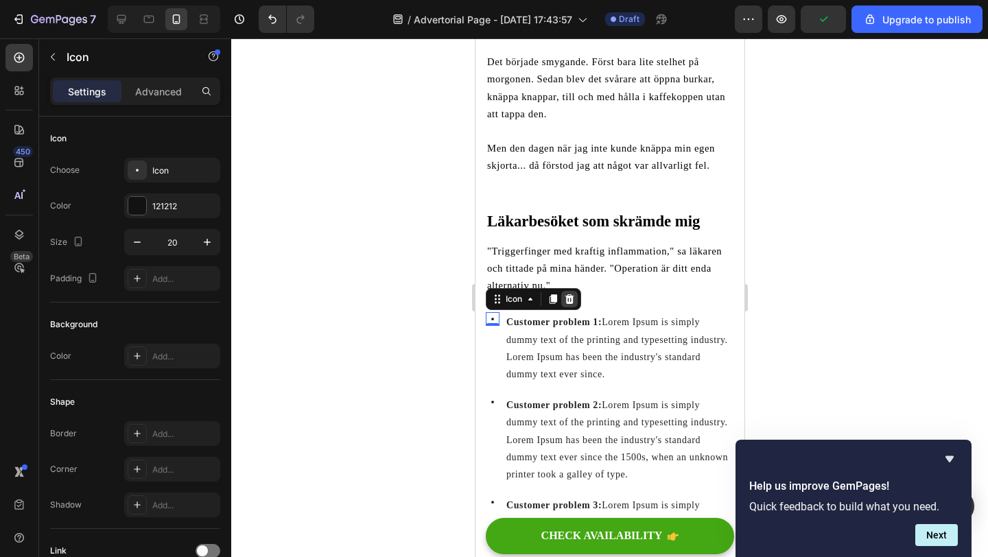
click at [565, 300] on icon at bounding box center [568, 299] width 11 height 11
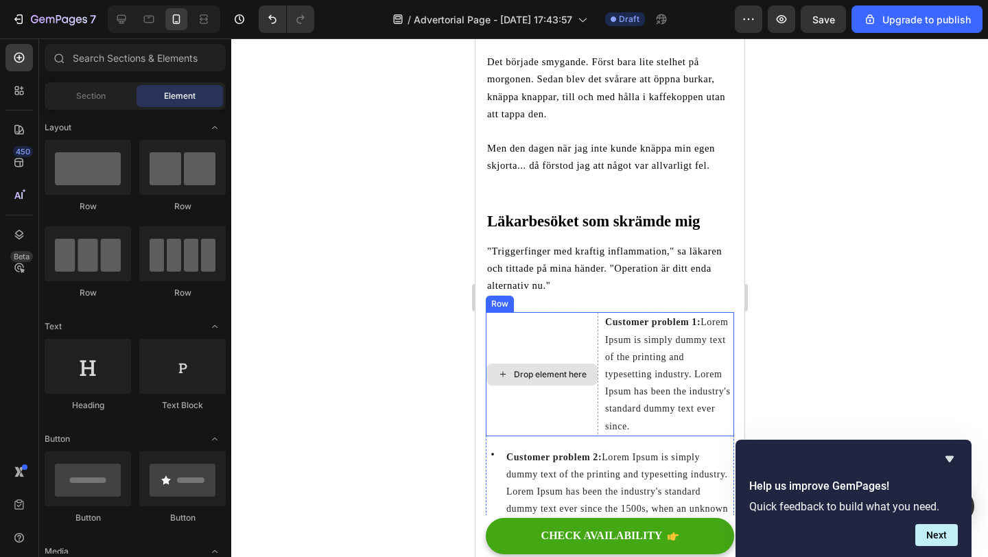
click at [517, 336] on div "Drop element here" at bounding box center [541, 374] width 113 height 124
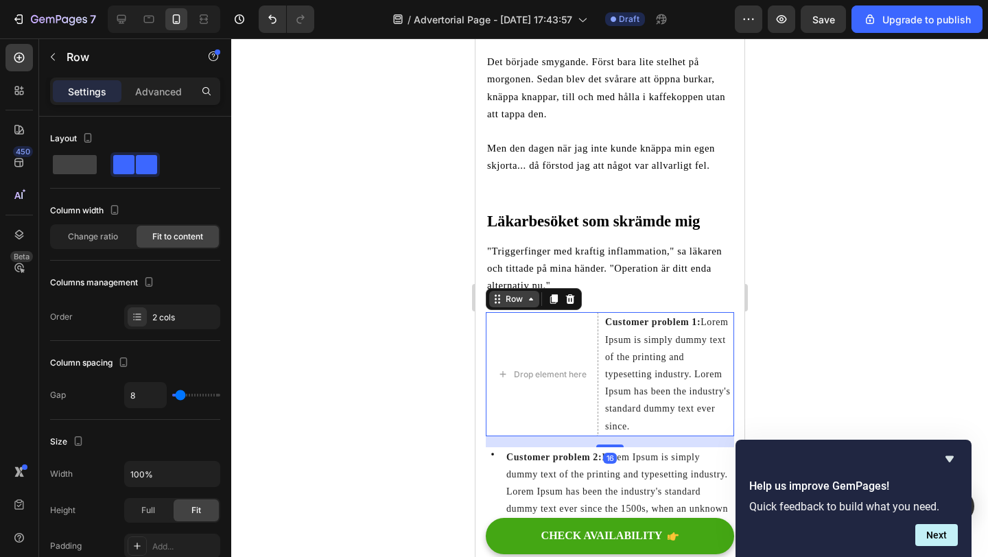
click at [530, 303] on icon at bounding box center [530, 299] width 11 height 11
click at [456, 338] on div at bounding box center [609, 297] width 757 height 519
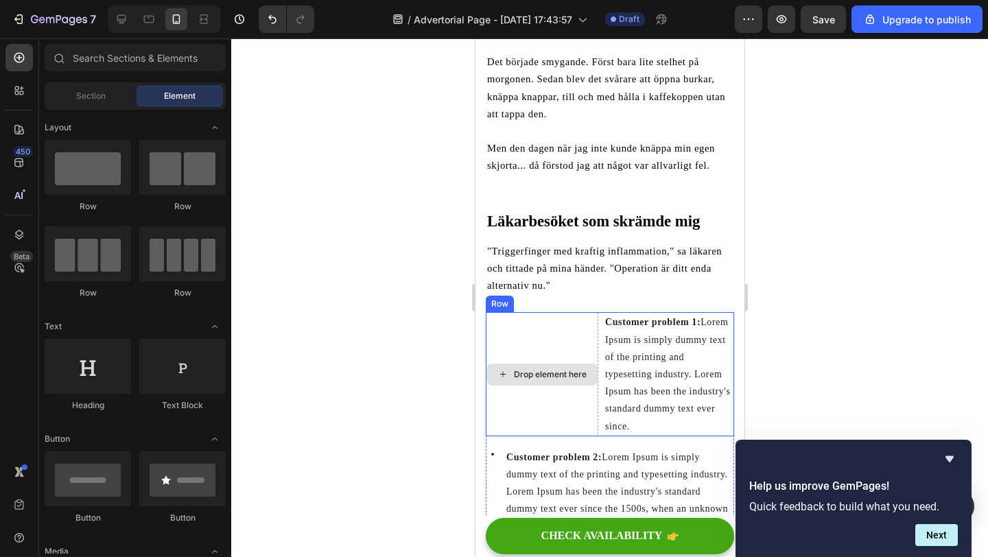
click at [530, 347] on div "Drop element here" at bounding box center [541, 374] width 113 height 124
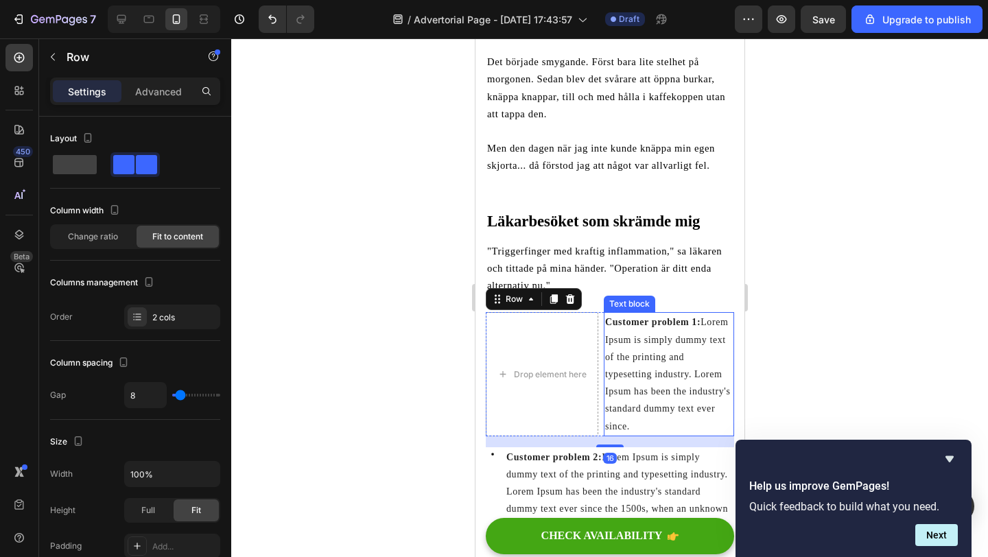
click at [636, 352] on span "Customer problem 1: Lorem Ipsum is simply dummy text of the printing and typese…" at bounding box center [667, 374] width 125 height 114
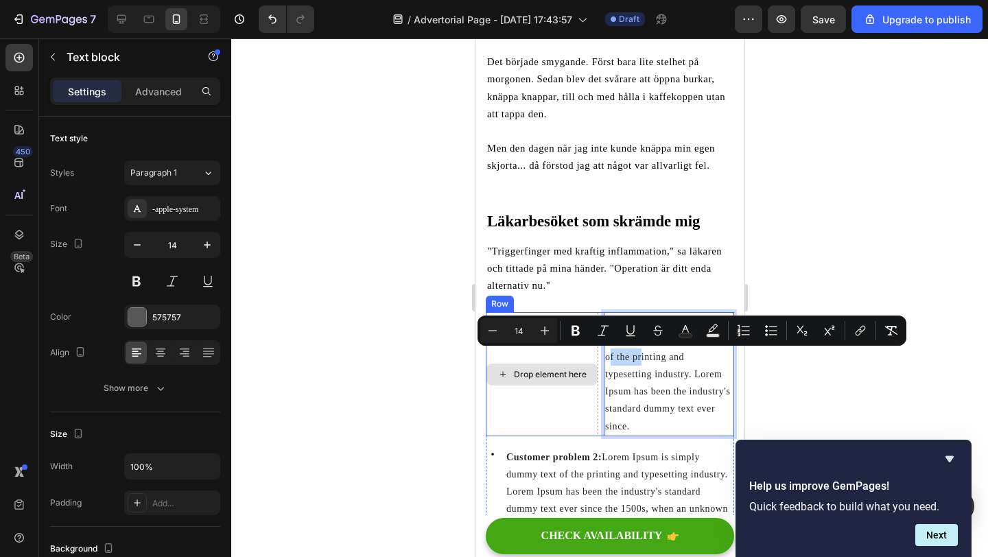
drag, startPoint x: 636, startPoint y: 352, endPoint x: 550, endPoint y: 351, distance: 85.8
click at [417, 399] on div at bounding box center [609, 297] width 757 height 519
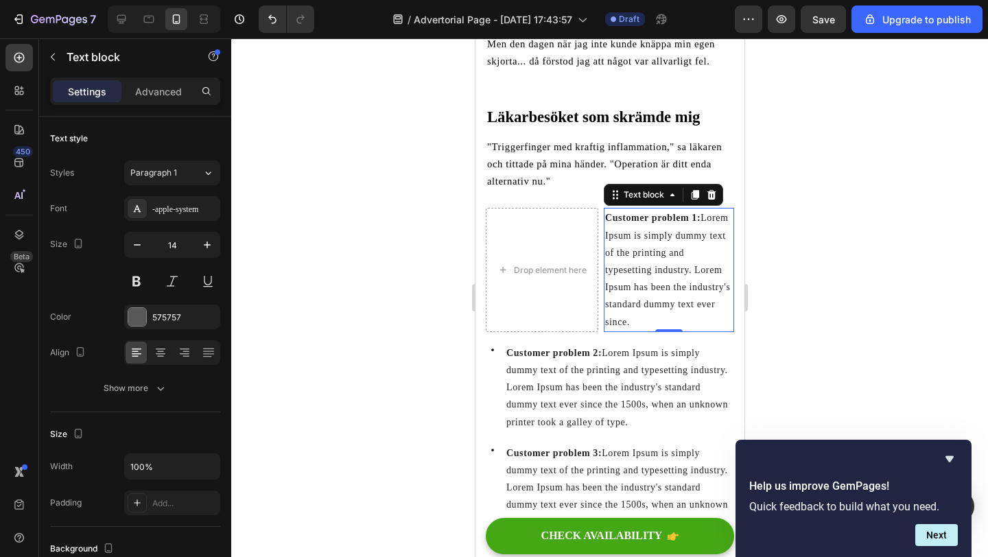
scroll to position [519, 0]
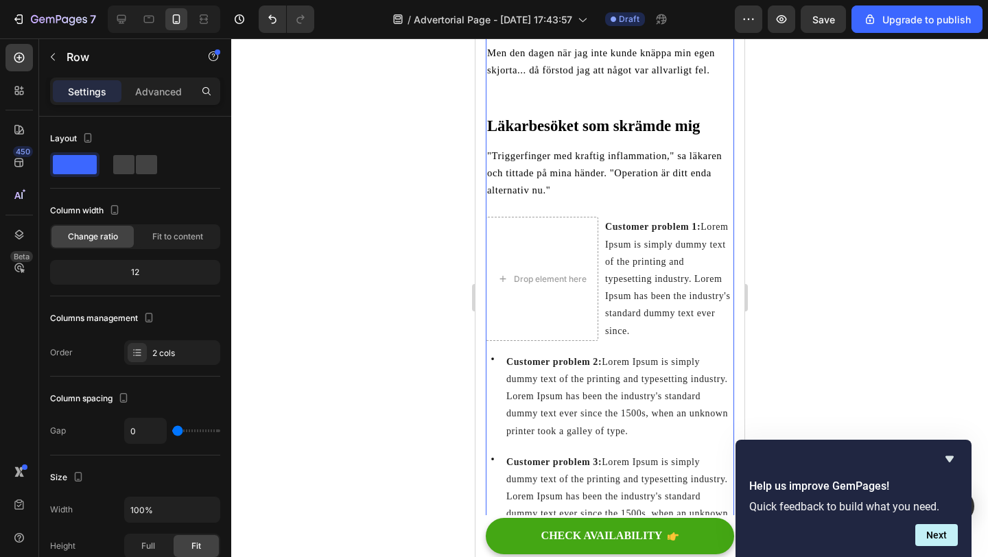
click at [574, 242] on div "Drop element here" at bounding box center [541, 279] width 113 height 124
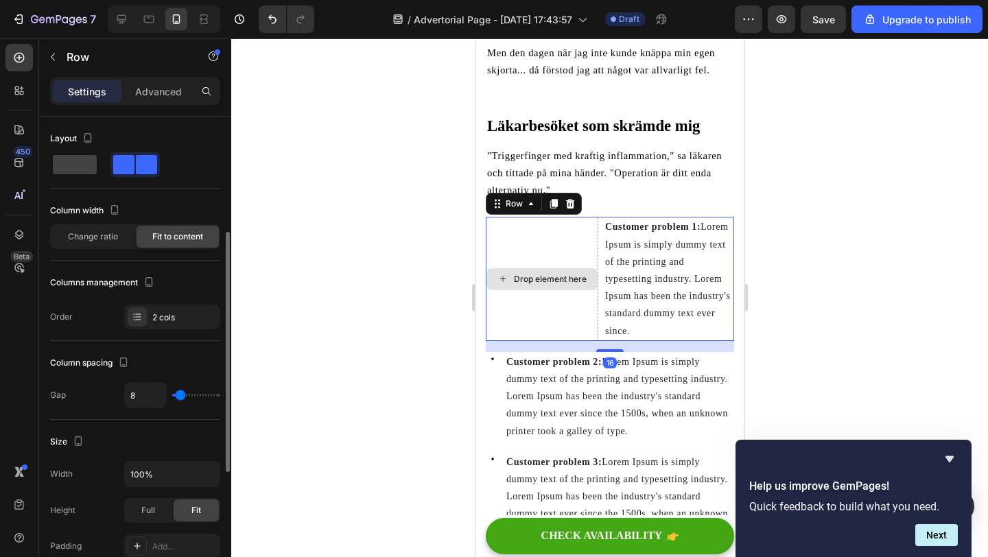
scroll to position [77, 0]
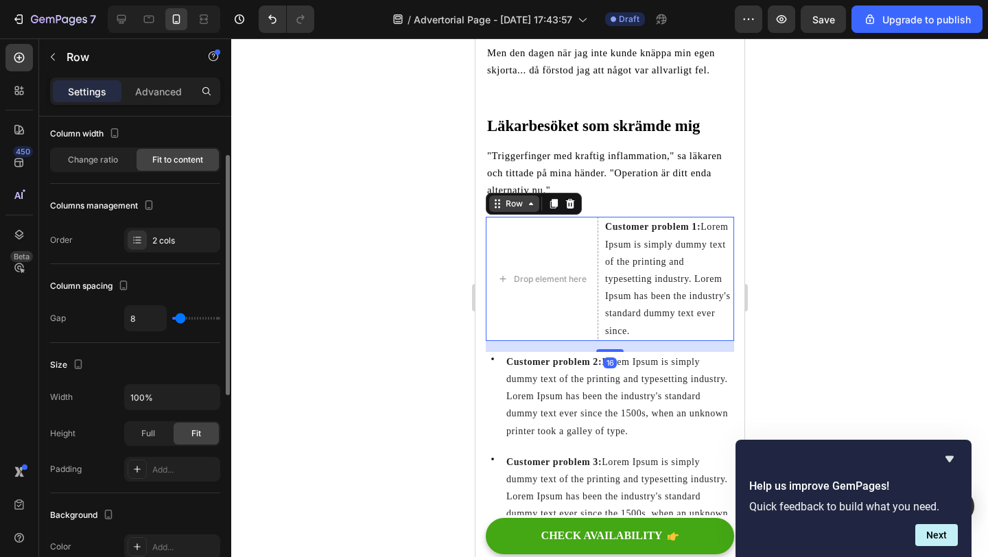
click at [505, 204] on div "Row" at bounding box center [513, 204] width 23 height 12
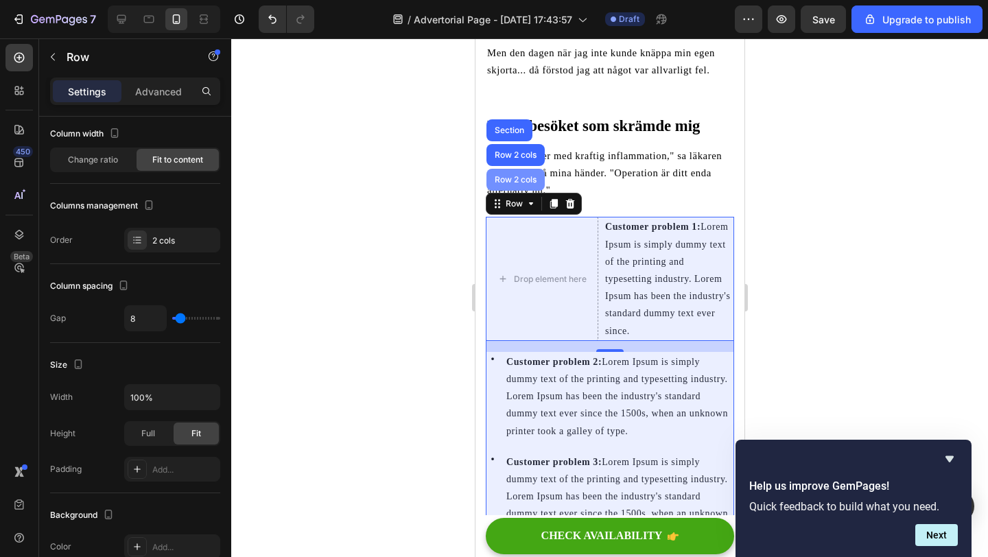
click at [515, 183] on div "Row 2 cols" at bounding box center [514, 180] width 47 height 8
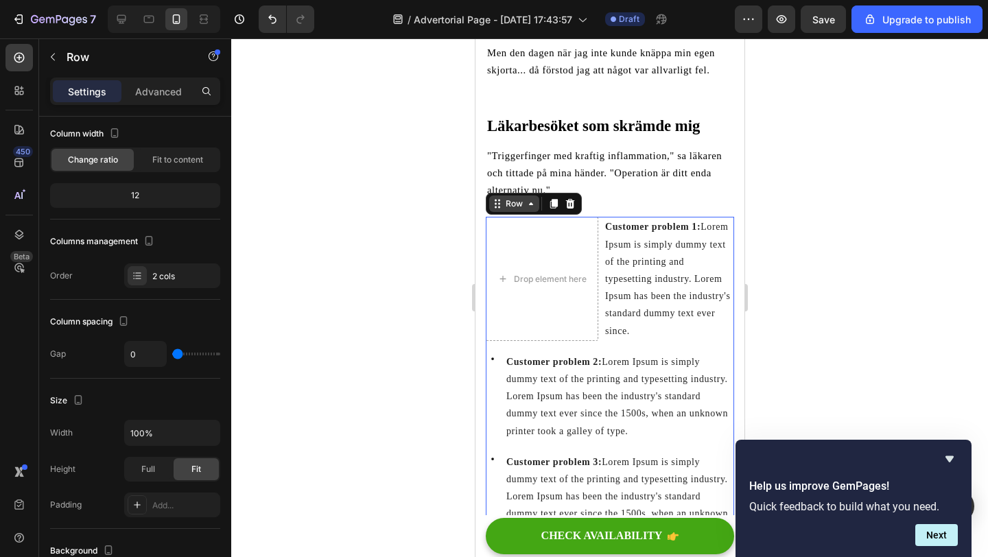
click at [513, 202] on div "Row" at bounding box center [513, 204] width 23 height 12
click at [567, 209] on icon at bounding box center [569, 204] width 9 height 10
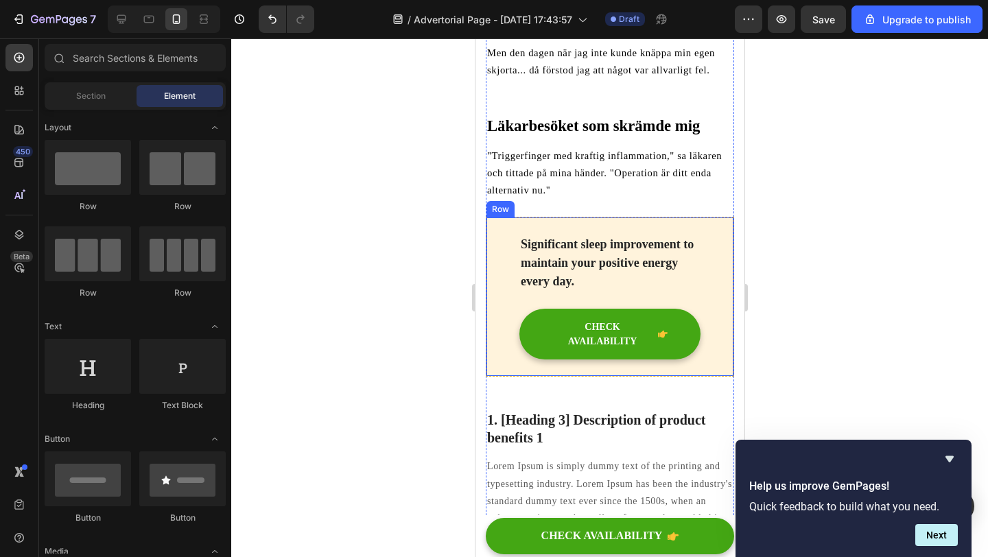
click at [496, 233] on div "Significant sleep improvement to maintain your positive energy every day. Text …" at bounding box center [609, 297] width 248 height 160
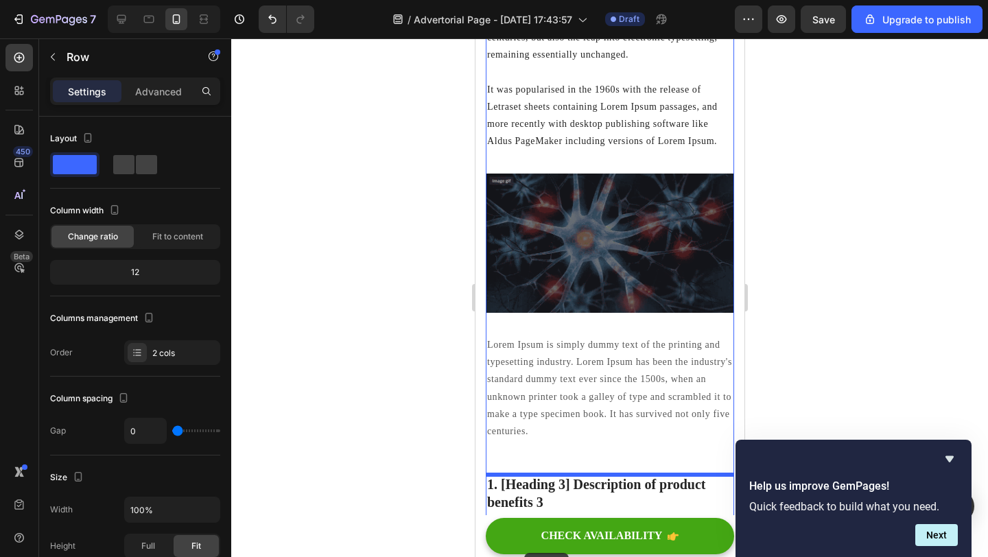
scroll to position [1517, 0]
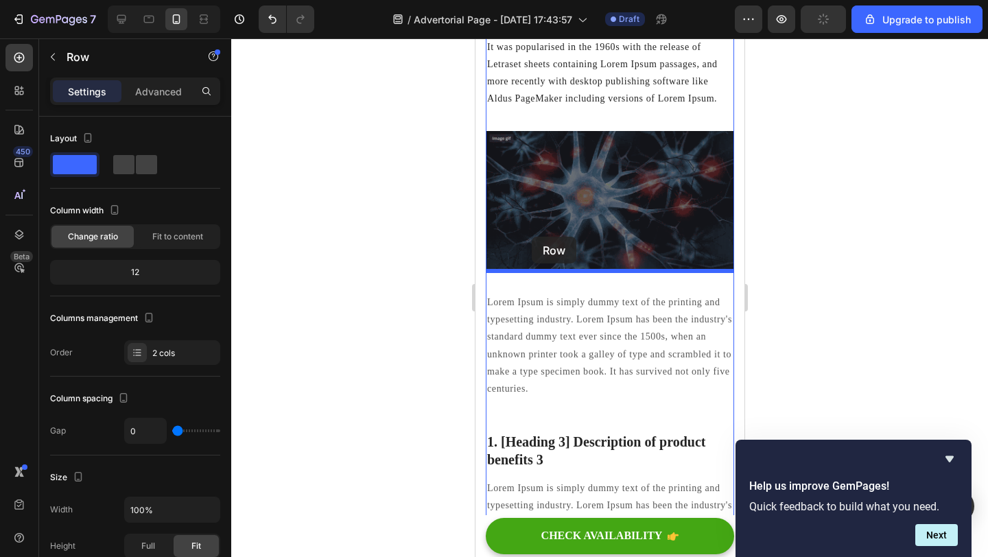
drag, startPoint x: 504, startPoint y: 209, endPoint x: 531, endPoint y: 237, distance: 38.8
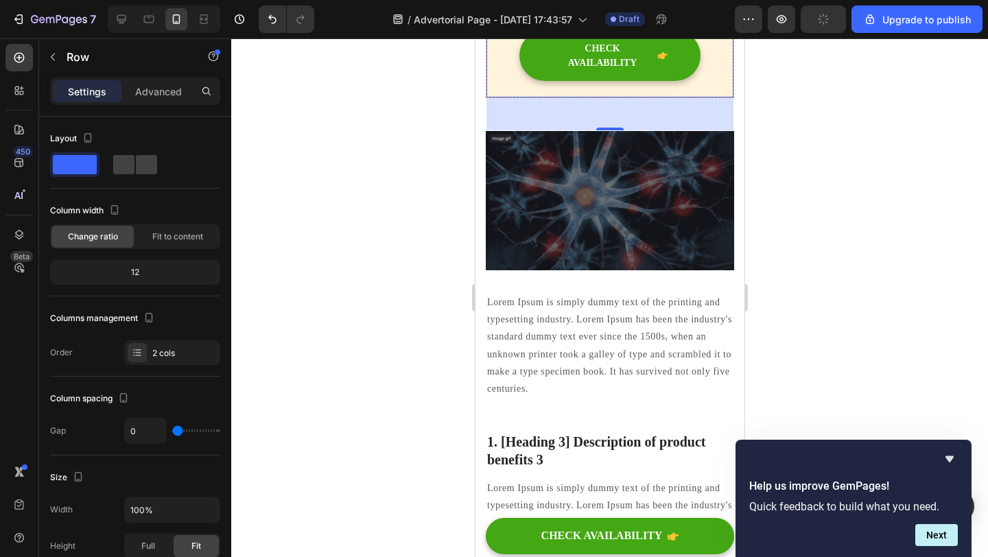
scroll to position [1324, 0]
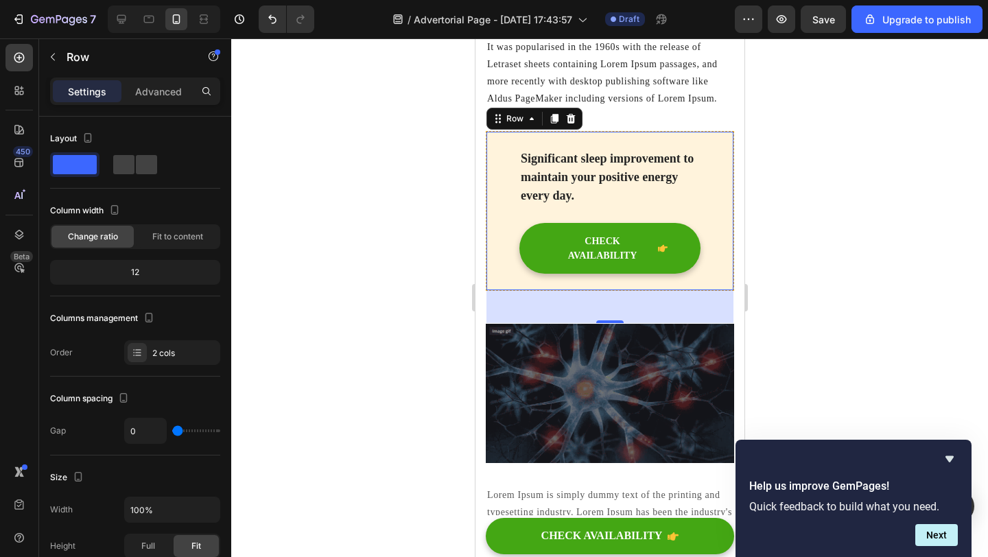
click at [397, 288] on div at bounding box center [609, 297] width 757 height 519
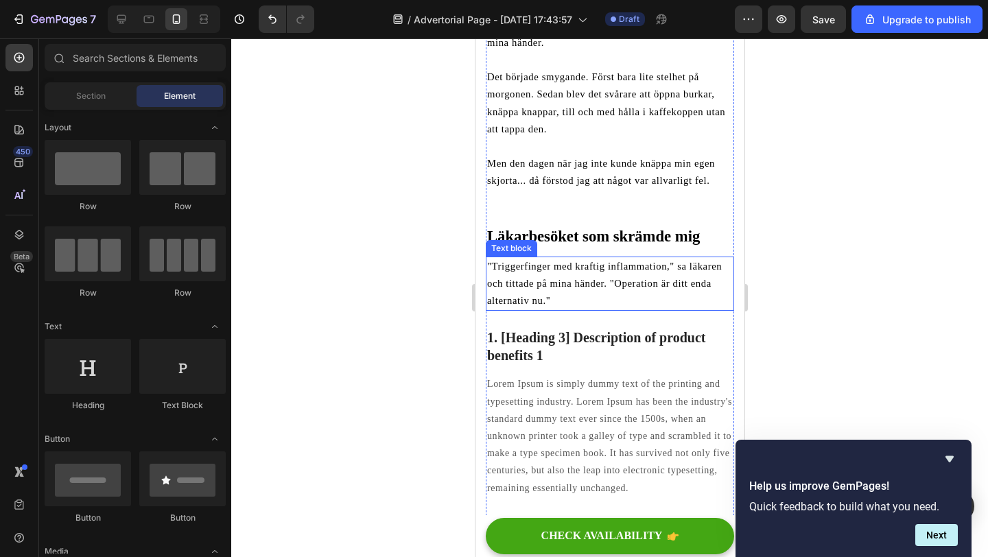
scroll to position [454, 0]
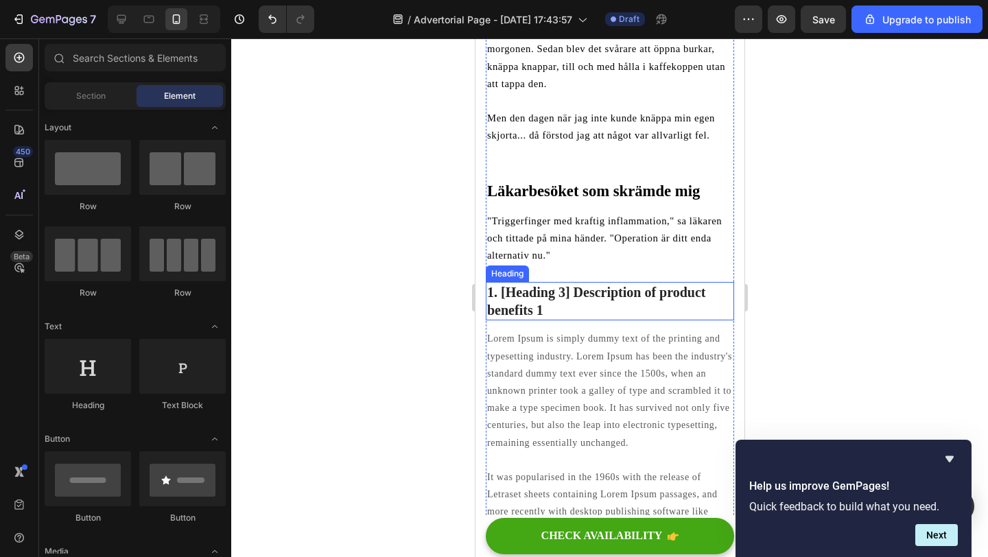
click at [526, 302] on p "1. [Heading 3] Description of product benefits 1" at bounding box center [610, 301] width 246 height 36
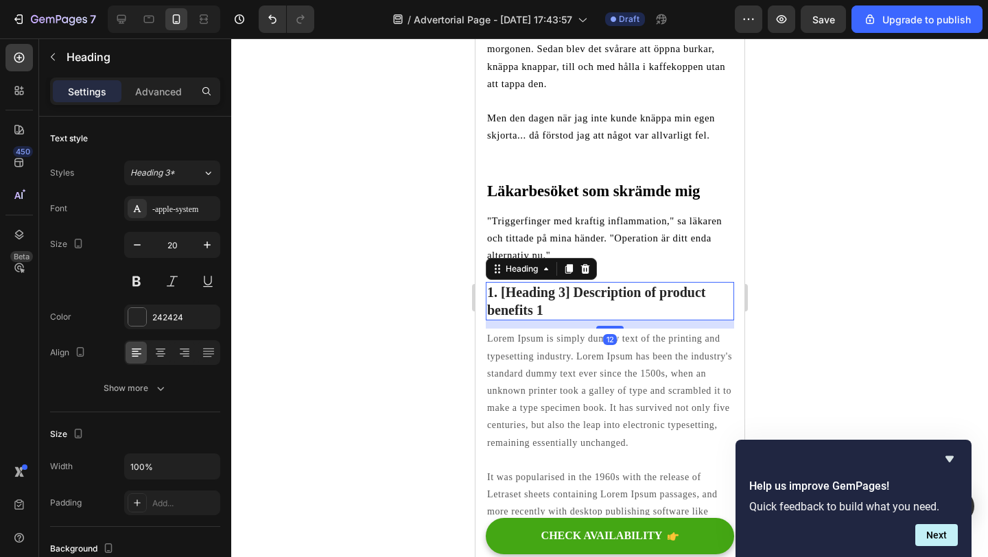
click at [546, 308] on p "1. [Heading 3] Description of product benefits 1" at bounding box center [610, 301] width 246 height 36
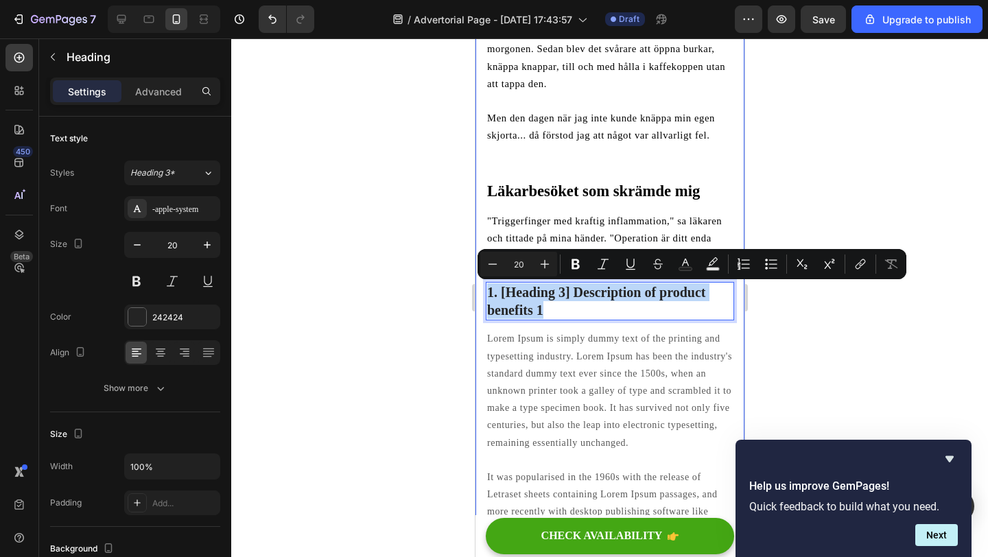
drag, startPoint x: 546, startPoint y: 308, endPoint x: 484, endPoint y: 290, distance: 64.3
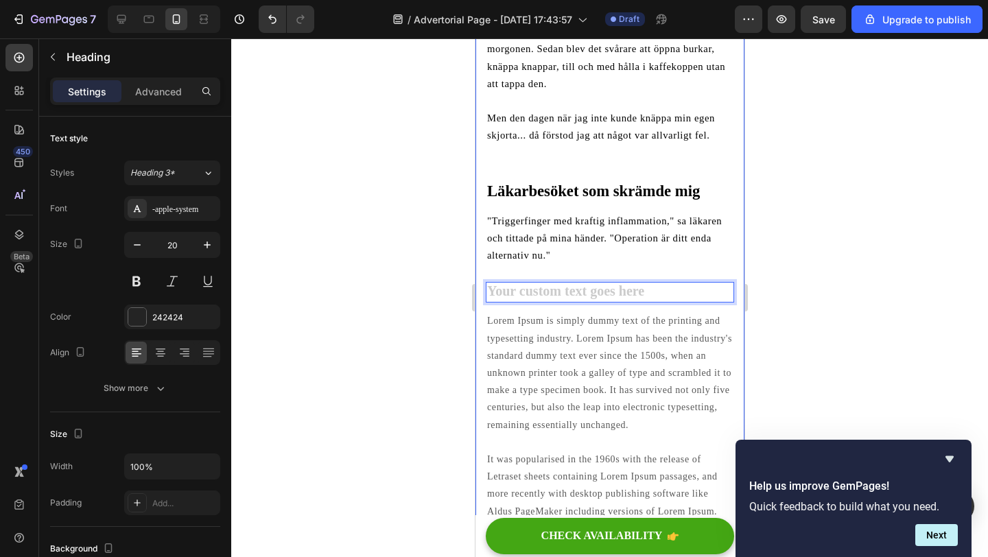
click at [438, 290] on div at bounding box center [609, 297] width 757 height 519
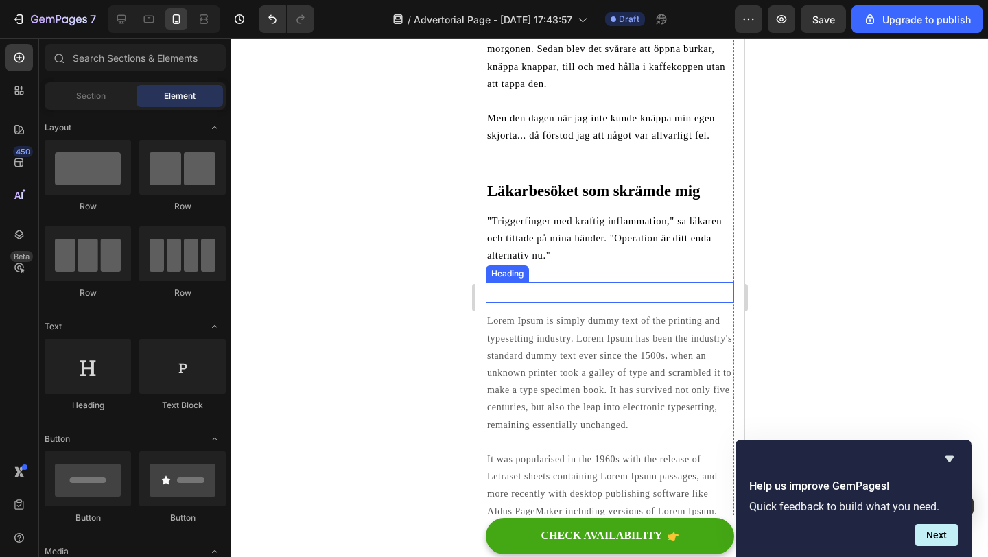
click at [527, 296] on p "Rich Text Editor. Editing area: main" at bounding box center [610, 292] width 246 height 18
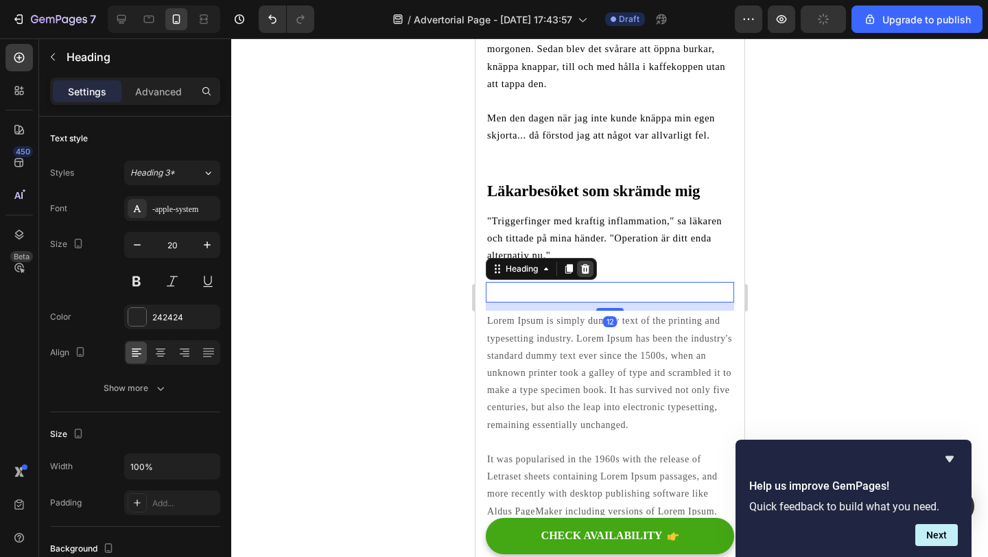
click at [589, 272] on icon at bounding box center [584, 269] width 11 height 11
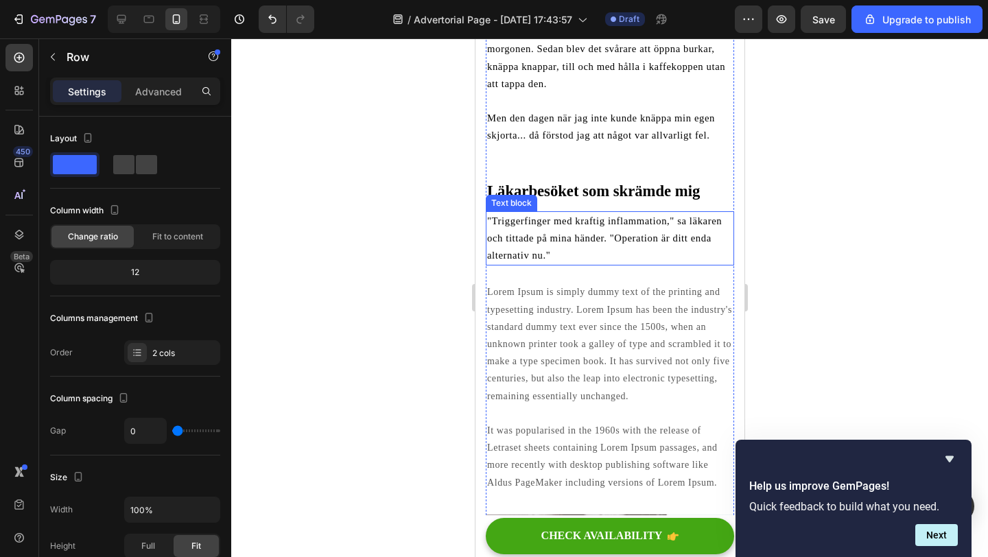
click at [524, 254] on span ""Triggerfinger med kraftig inflammation," sa läkaren och tittade på mina händer…" at bounding box center [604, 237] width 235 height 45
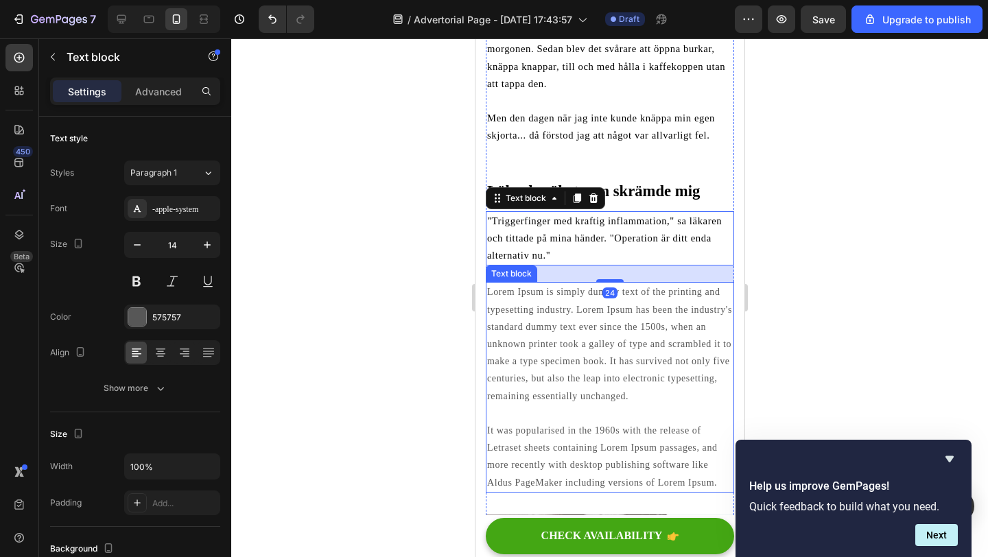
click at [524, 313] on p "Lorem Ipsum is simply dummy text of the printing and typesetting industry. Lore…" at bounding box center [610, 386] width 246 height 207
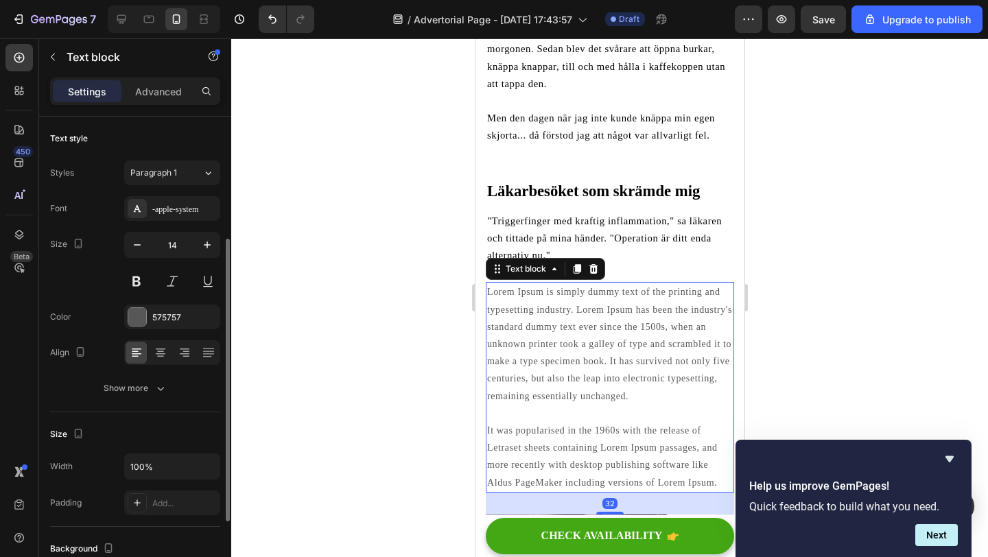
scroll to position [77, 0]
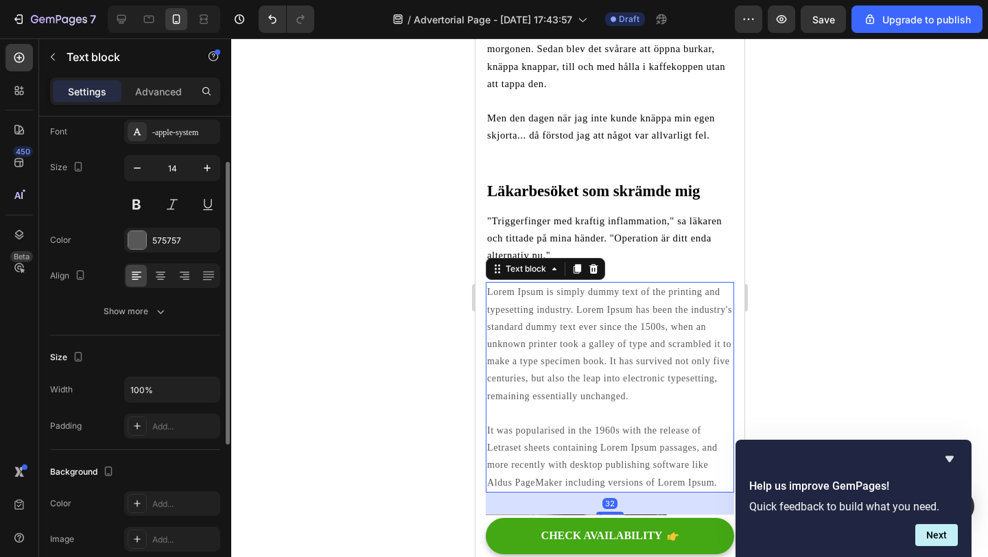
click at [544, 334] on p "Lorem Ipsum is simply dummy text of the printing and typesetting industry. Lore…" at bounding box center [610, 386] width 246 height 207
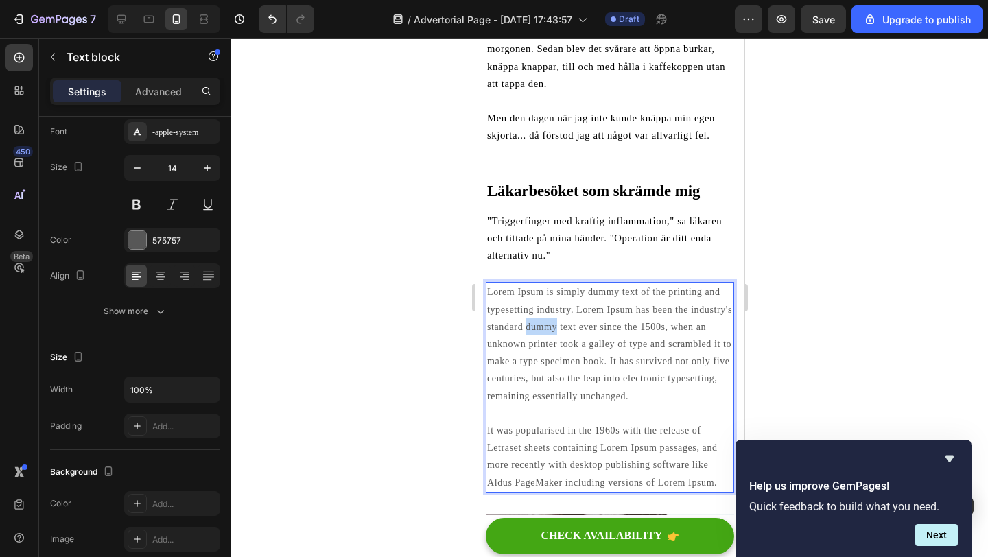
click at [544, 334] on p "Lorem Ipsum is simply dummy text of the printing and typesetting industry. Lore…" at bounding box center [610, 386] width 246 height 207
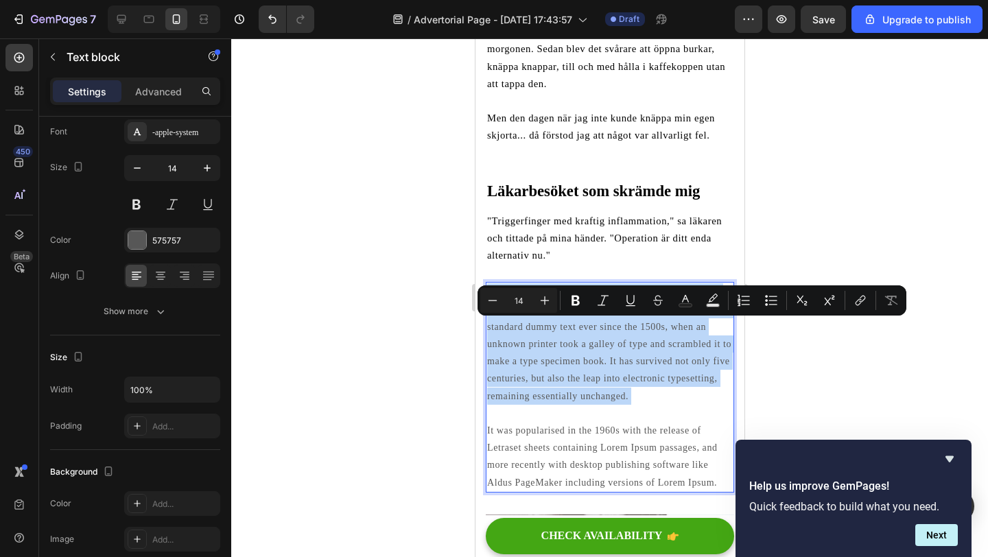
click at [544, 334] on p "Lorem Ipsum is simply dummy text of the printing and typesetting industry. Lore…" at bounding box center [610, 386] width 246 height 207
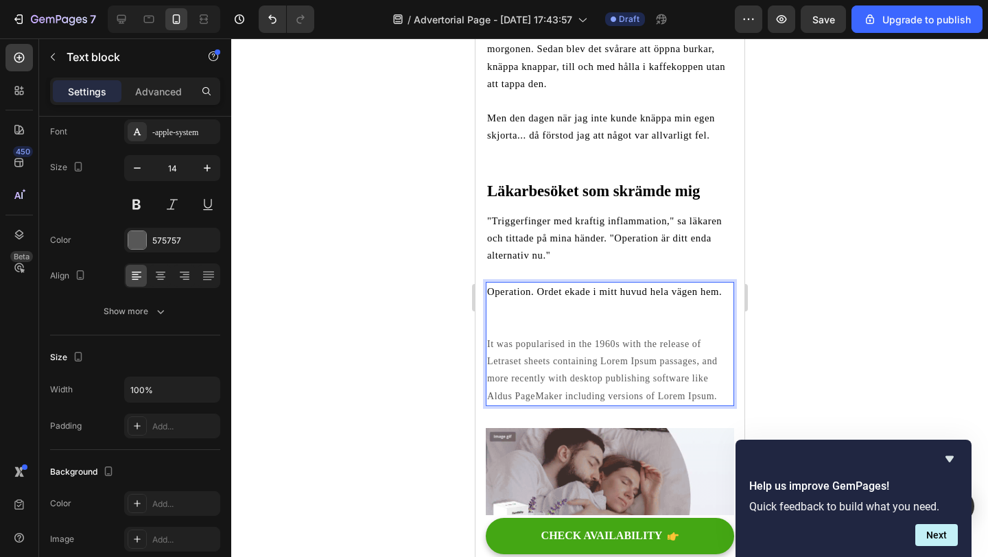
click at [691, 368] on p "⁠⁠⁠⁠⁠⁠⁠ It was popularised in the 1960s with the release of Letraset sheets con…" at bounding box center [610, 361] width 246 height 86
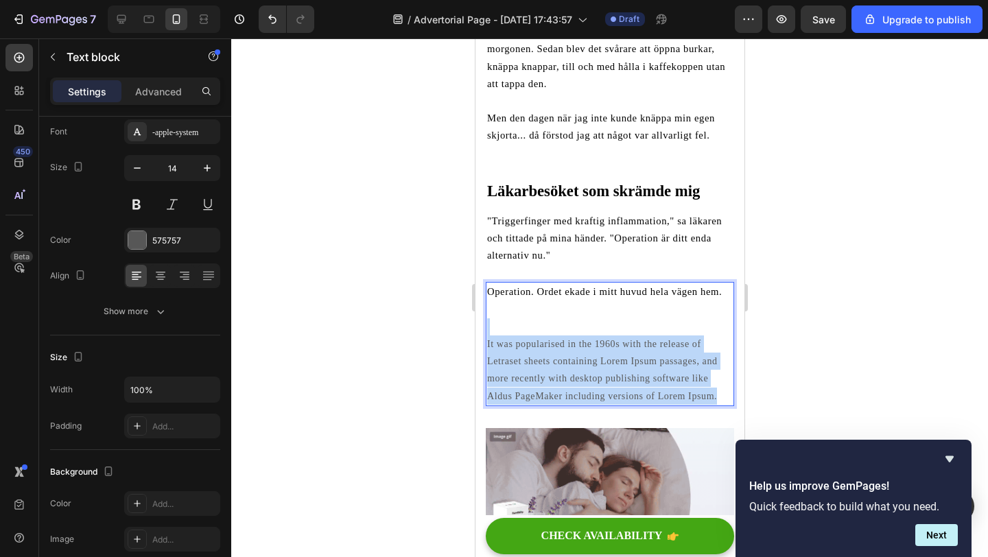
drag, startPoint x: 718, startPoint y: 395, endPoint x: 502, endPoint y: 325, distance: 227.7
click at [502, 325] on p "It was popularised in the 1960s with the release of Letraset sheets containing …" at bounding box center [610, 361] width 246 height 86
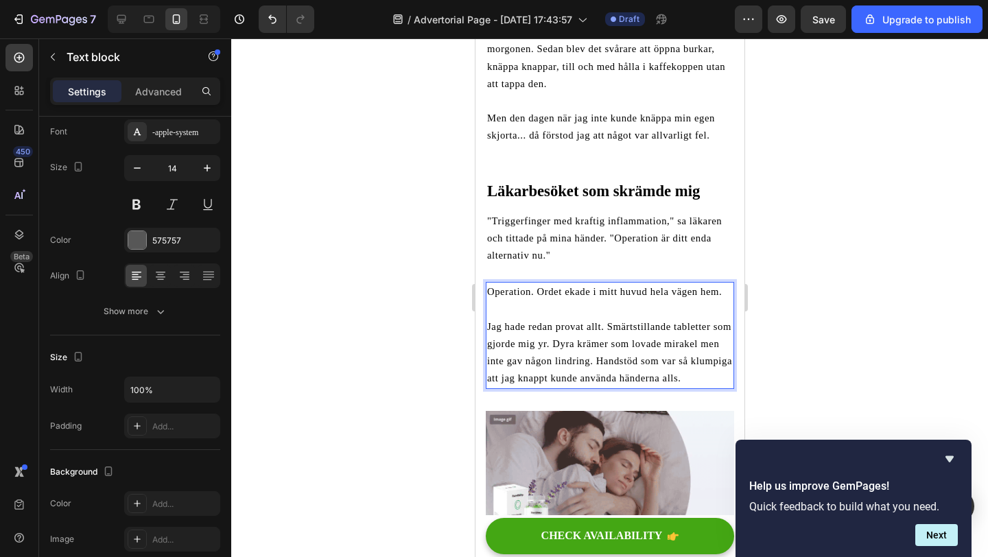
click at [418, 338] on div at bounding box center [609, 297] width 757 height 519
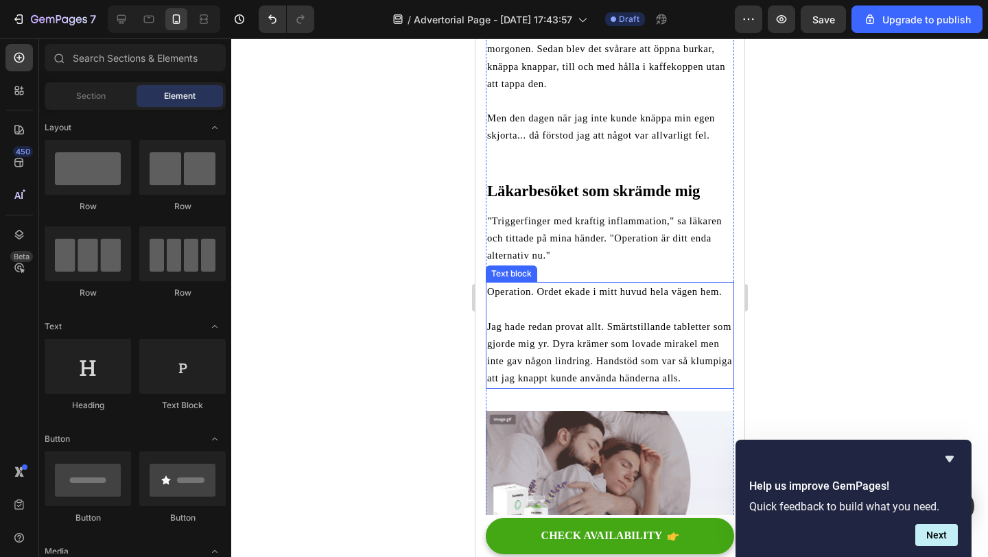
click at [697, 362] on span "Jag hade redan provat allt. Smärtstillande tabletter som gjorde mig yr. Dyra kr…" at bounding box center [609, 352] width 245 height 63
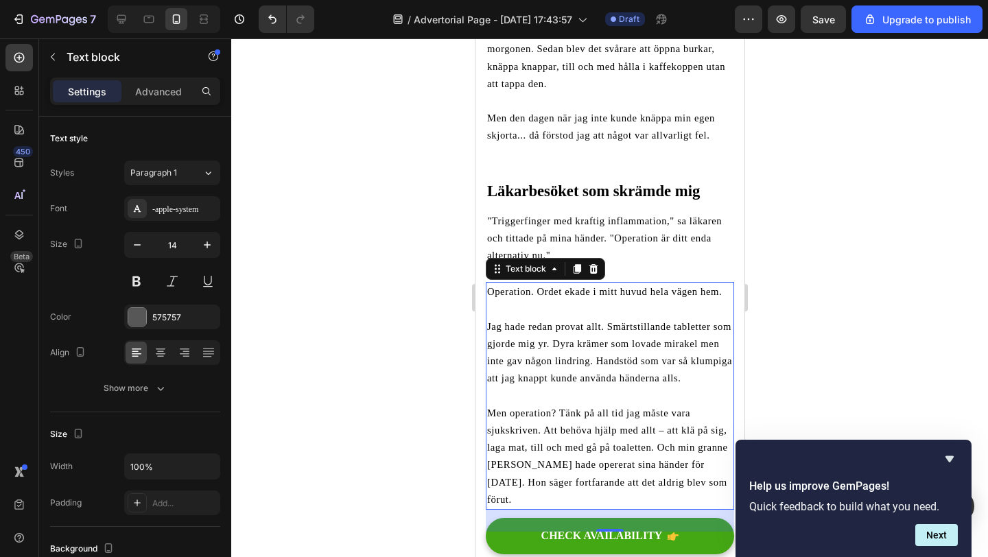
click at [449, 431] on div at bounding box center [609, 297] width 757 height 519
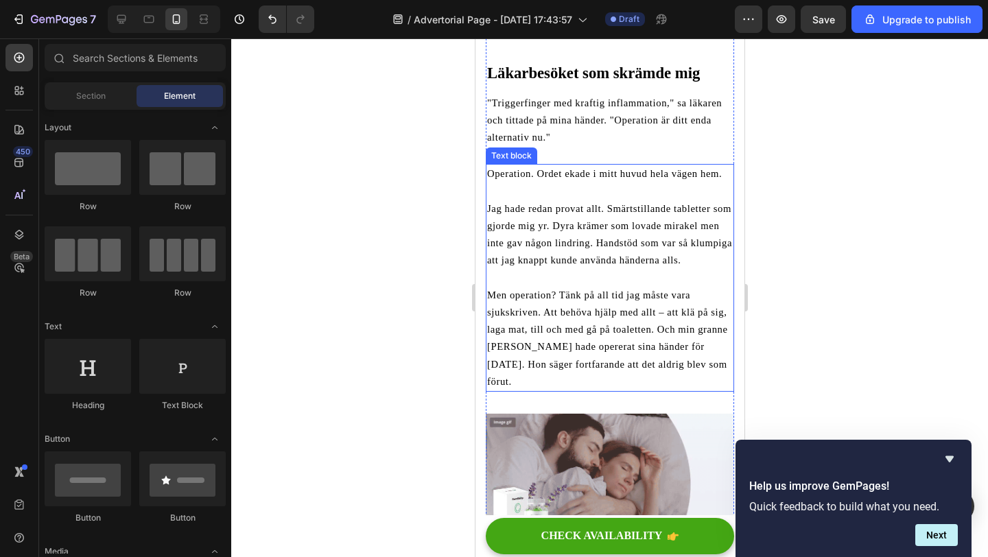
scroll to position [631, 0]
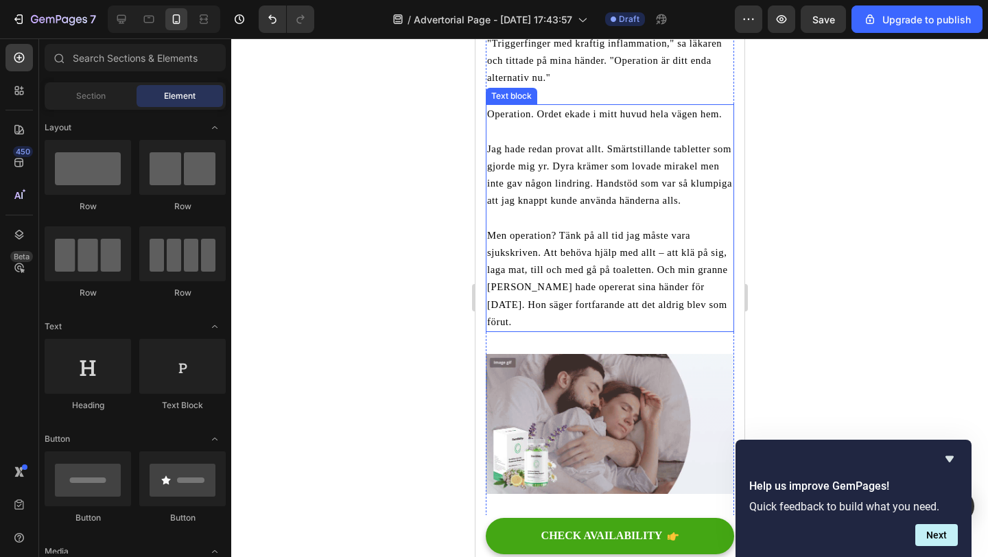
click at [664, 281] on p "Men operation? Tänk på all tid jag måste vara sjukskriven. Att behöva hjälp med…" at bounding box center [610, 279] width 246 height 104
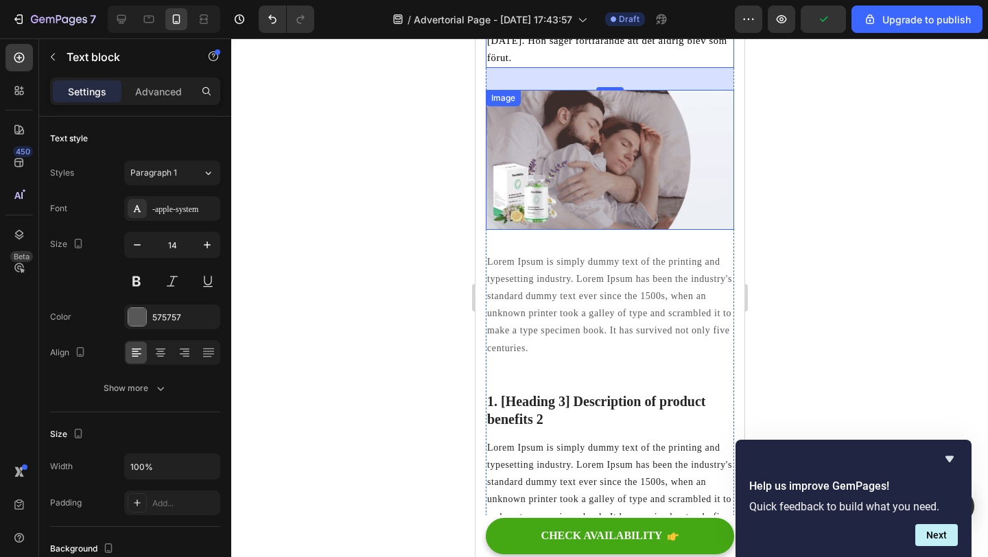
click at [611, 178] on img at bounding box center [609, 160] width 248 height 140
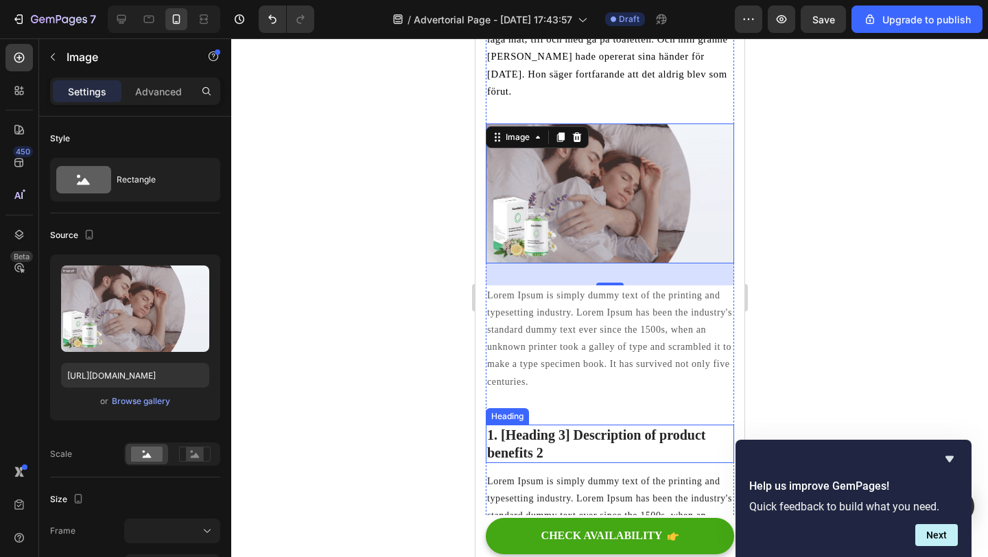
scroll to position [878, 0]
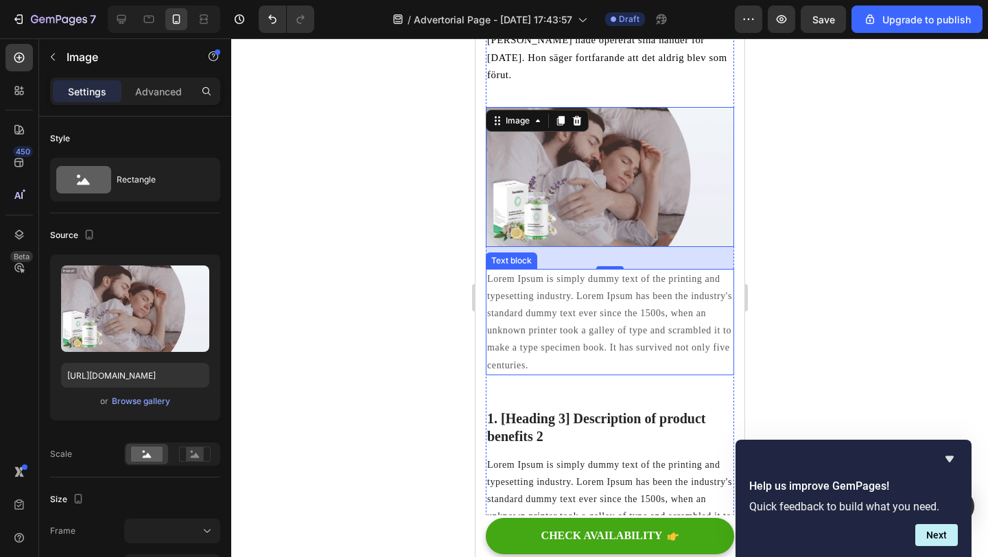
click at [577, 301] on p "Lorem Ipsum is simply dummy text of the printing and typesetting industry. Lore…" at bounding box center [610, 322] width 246 height 104
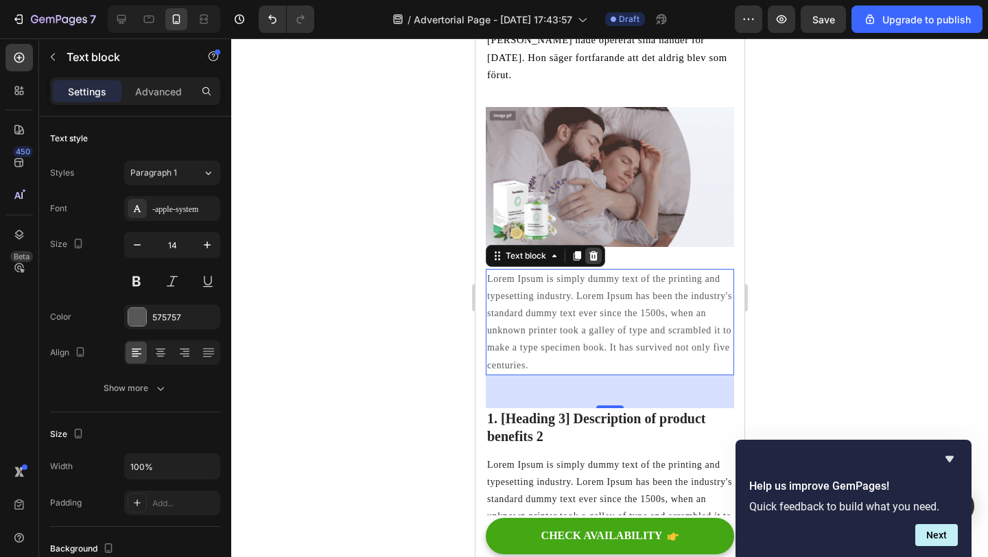
click at [590, 250] on icon at bounding box center [593, 255] width 9 height 10
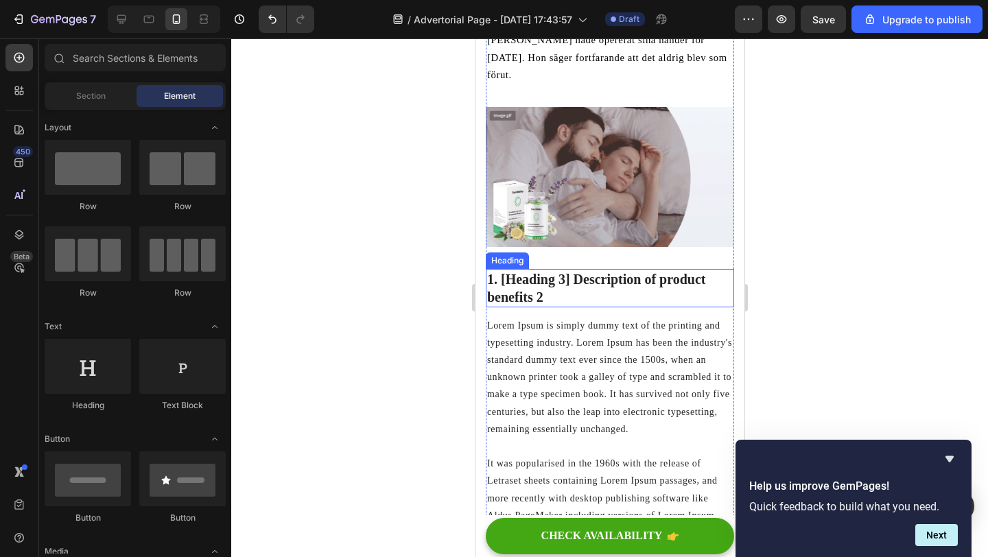
click at [535, 270] on p "1. [Heading 3] Description of product benefits 2" at bounding box center [610, 288] width 246 height 36
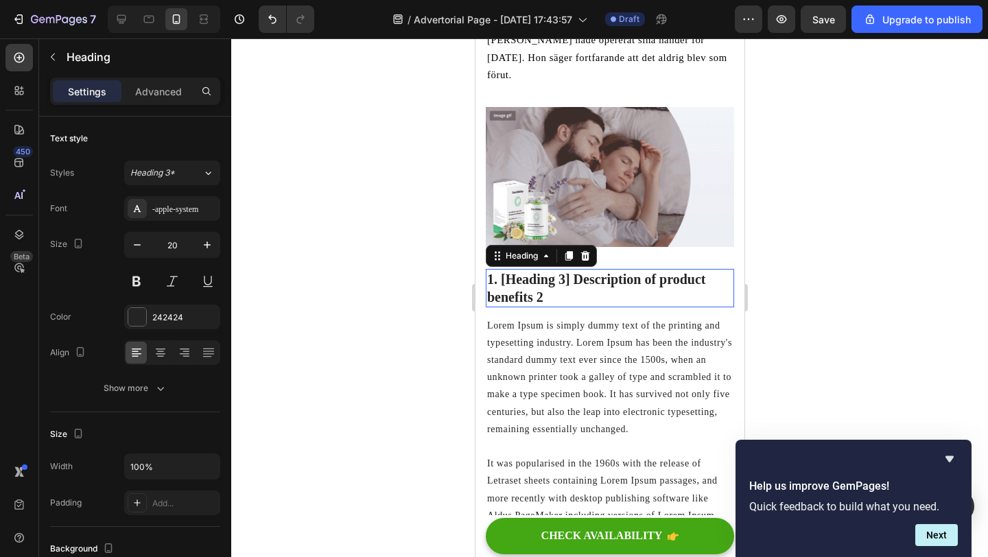
click at [535, 270] on p "1. [Heading 3] Description of product benefits 2" at bounding box center [610, 288] width 246 height 36
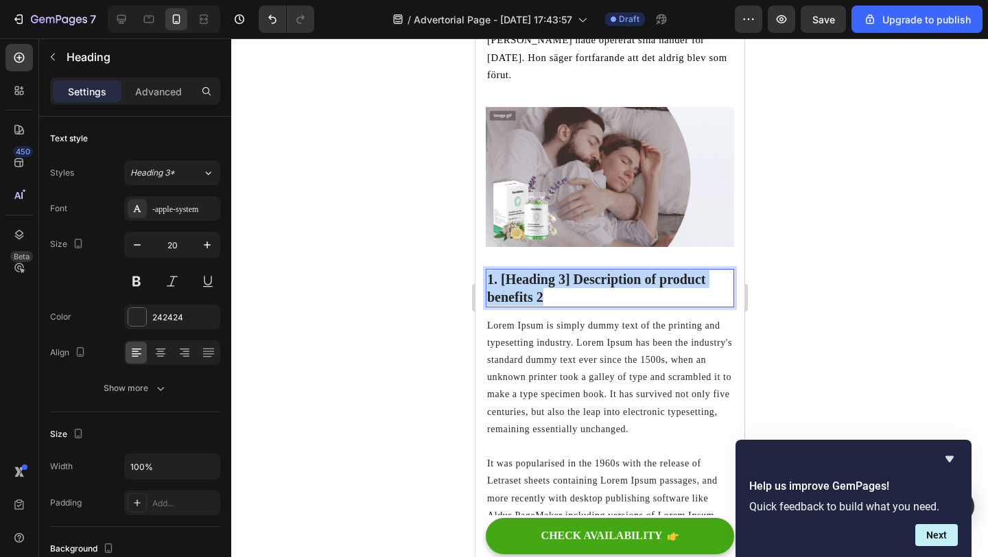
click at [535, 270] on p "1. [Heading 3] Description of product benefits 2" at bounding box center [610, 288] width 246 height 36
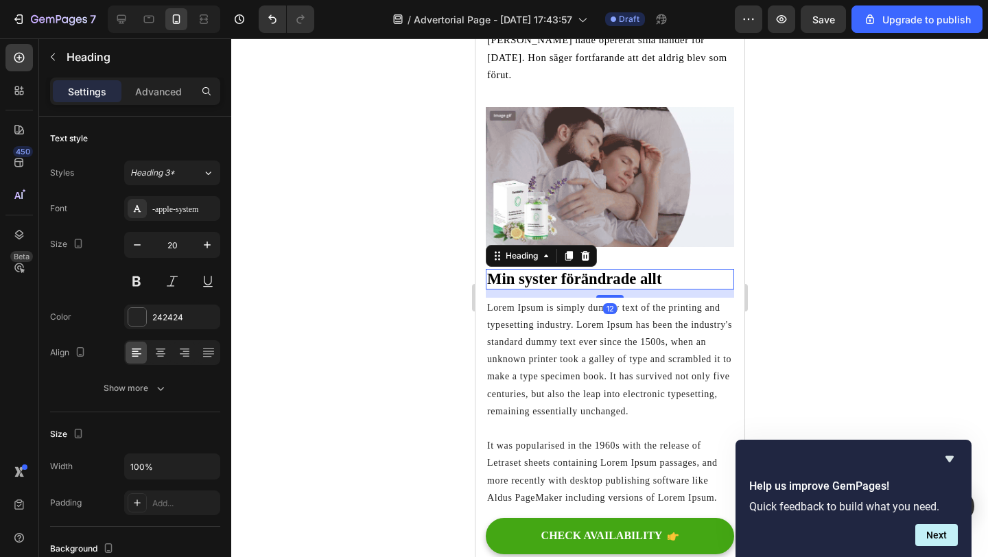
click at [389, 283] on div at bounding box center [609, 297] width 757 height 519
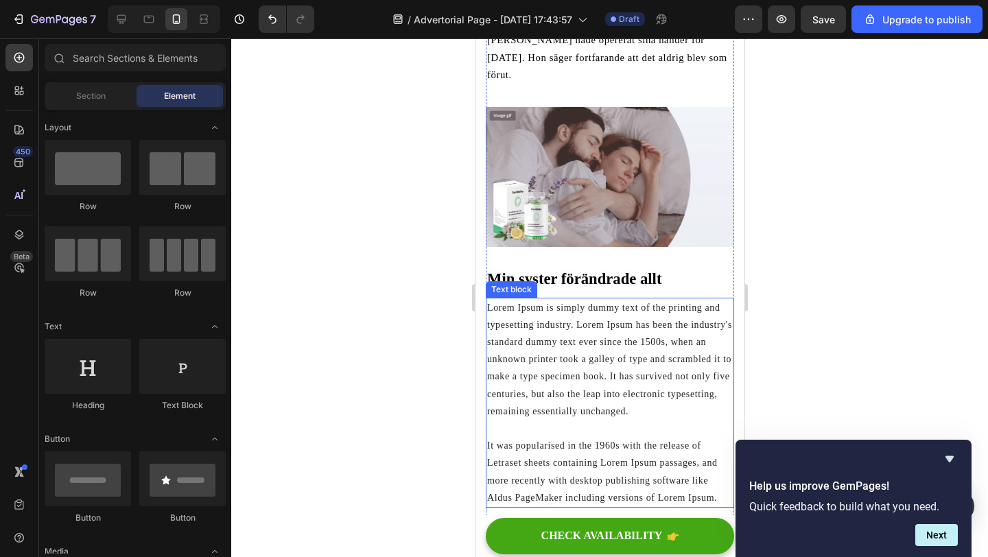
click at [541, 315] on p "Lorem Ipsum is simply dummy text of the printing and typesetting industry. Lore…" at bounding box center [610, 402] width 246 height 207
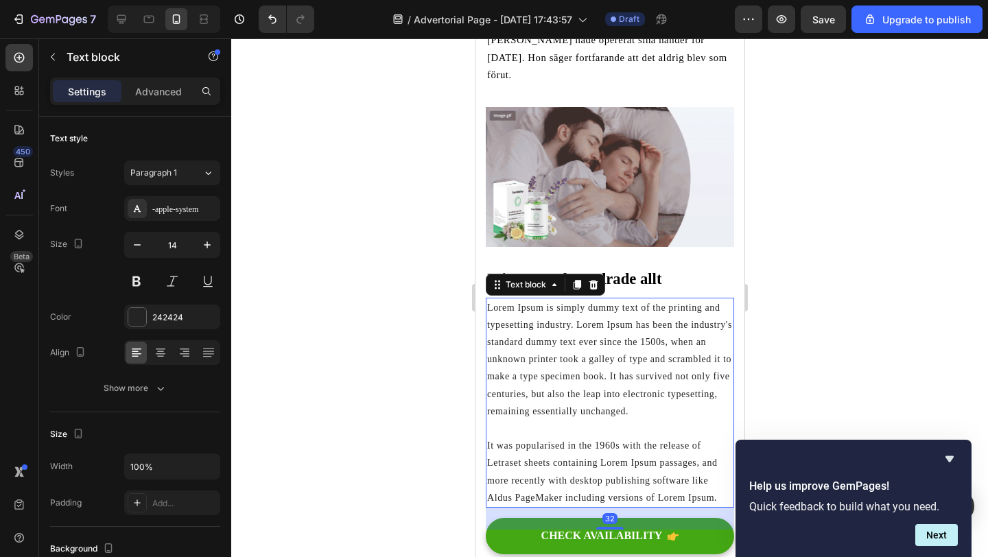
click at [541, 315] on p "Lorem Ipsum is simply dummy text of the printing and typesetting industry. Lore…" at bounding box center [610, 402] width 246 height 207
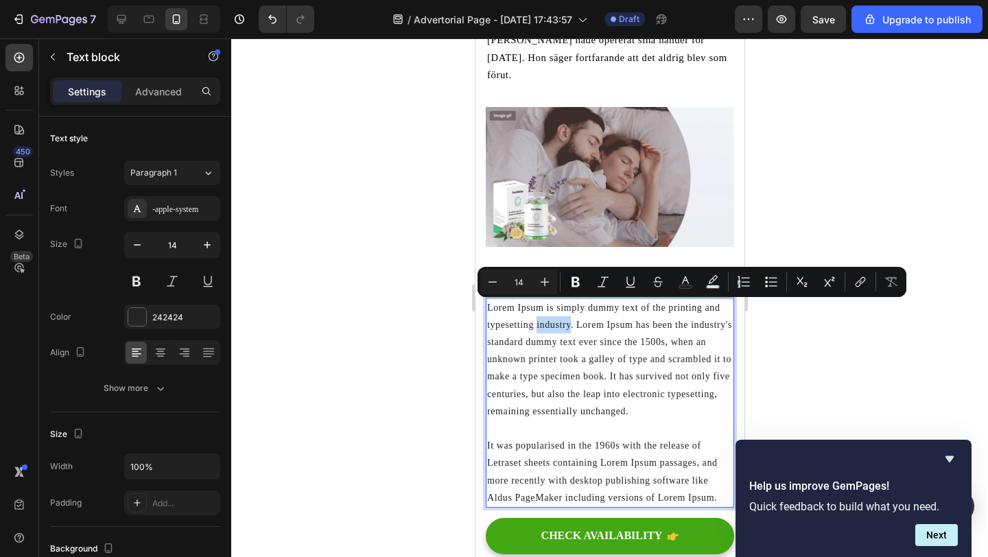
click at [642, 390] on p "Lorem Ipsum is simply dummy text of the printing and typesetting industry. Lore…" at bounding box center [610, 402] width 246 height 207
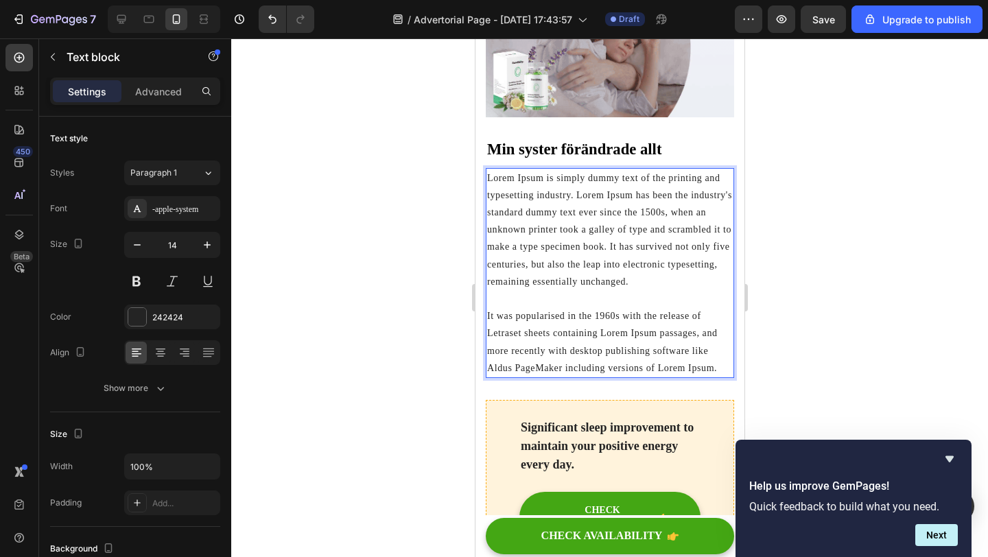
scroll to position [1032, 0]
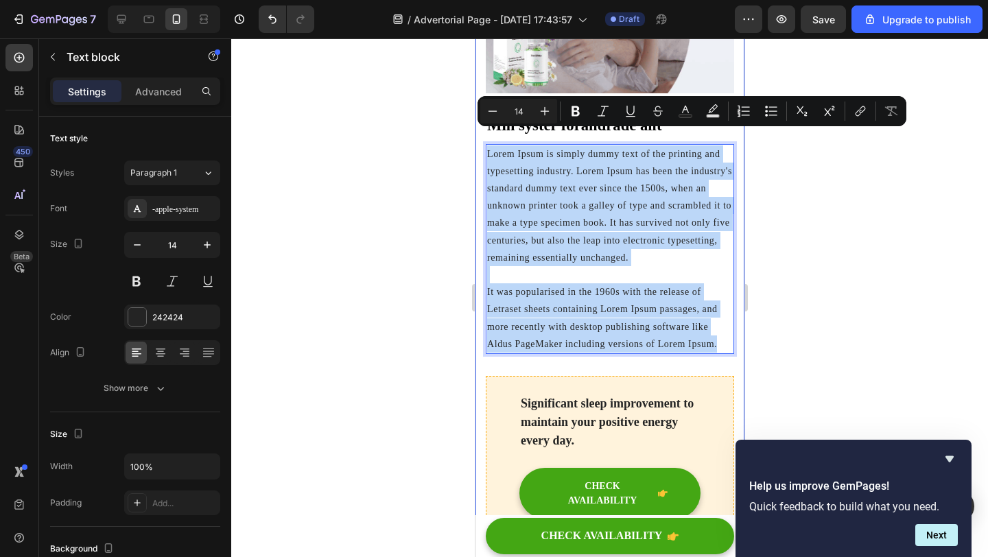
drag, startPoint x: 721, startPoint y: 329, endPoint x: 479, endPoint y: 142, distance: 305.3
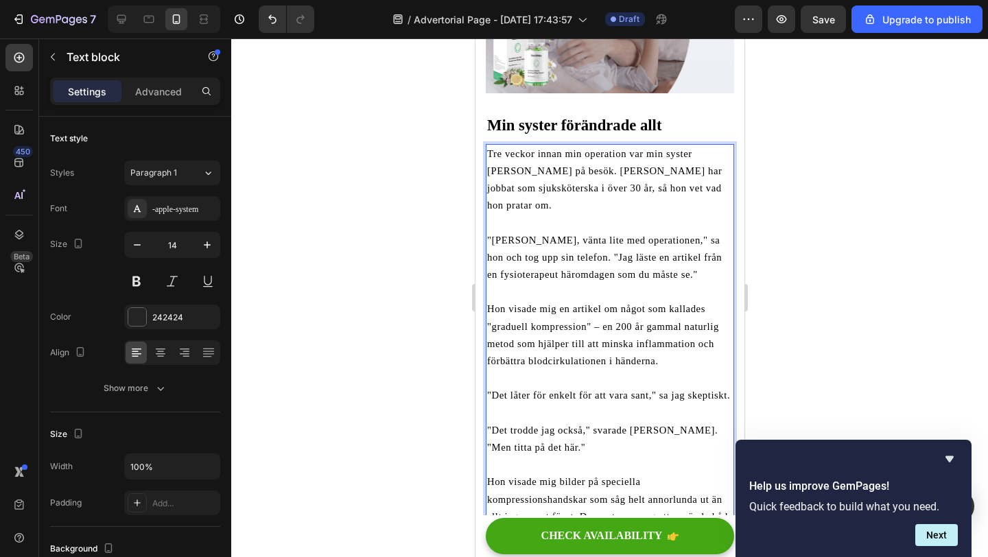
click at [438, 433] on div at bounding box center [609, 297] width 757 height 519
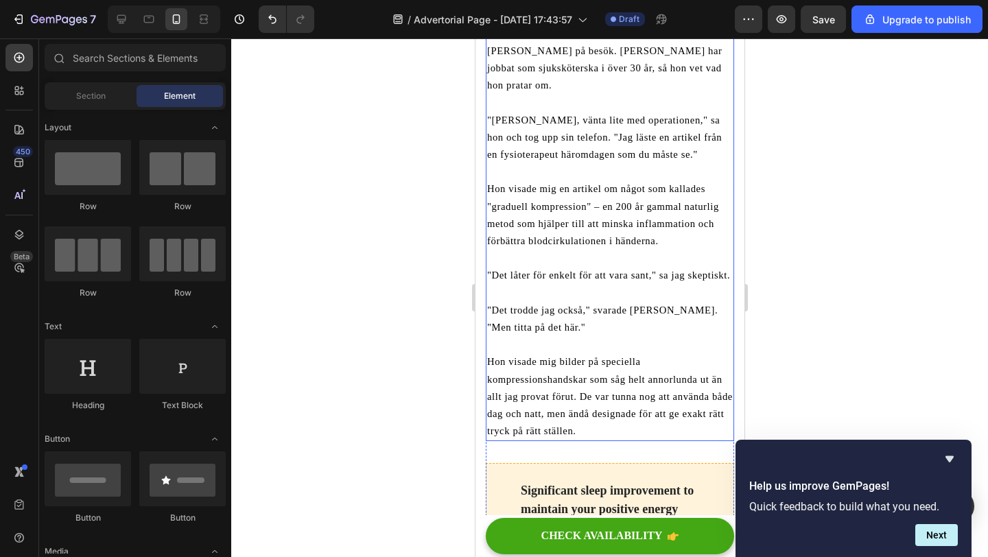
scroll to position [1168, 0]
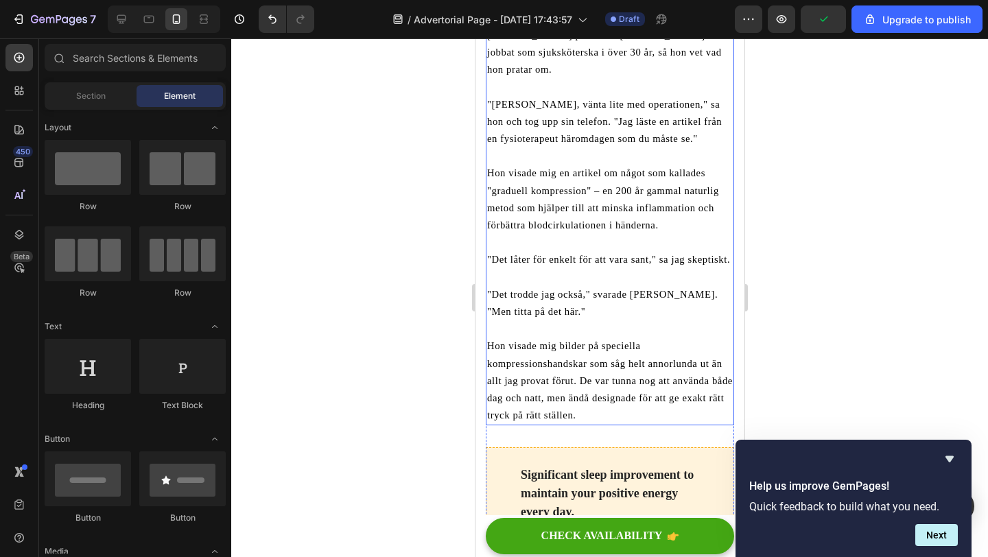
click at [578, 358] on span "Hon visade mig bilder på speciella kompressionshandskar som såg helt annorlunda…" at bounding box center [610, 380] width 246 height 80
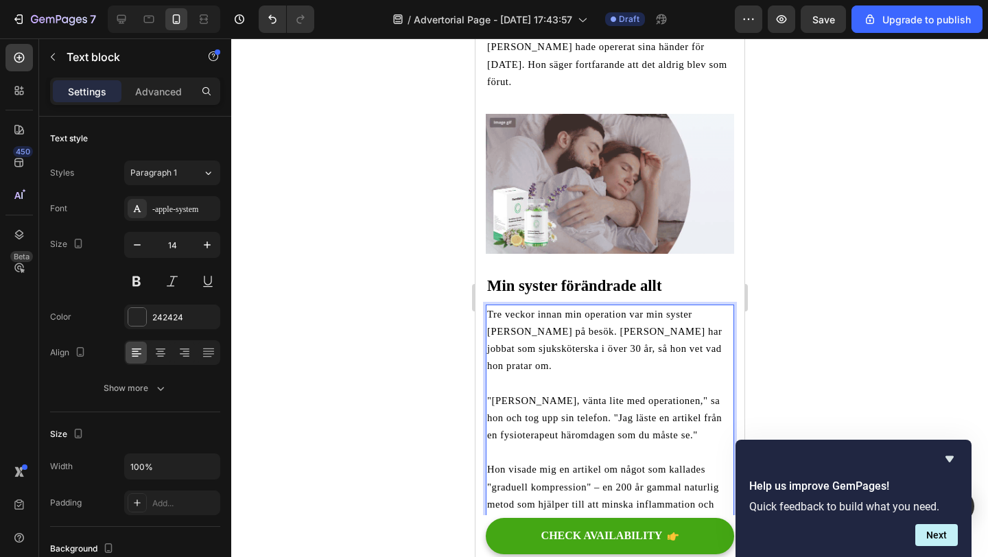
click at [396, 395] on div at bounding box center [609, 297] width 757 height 519
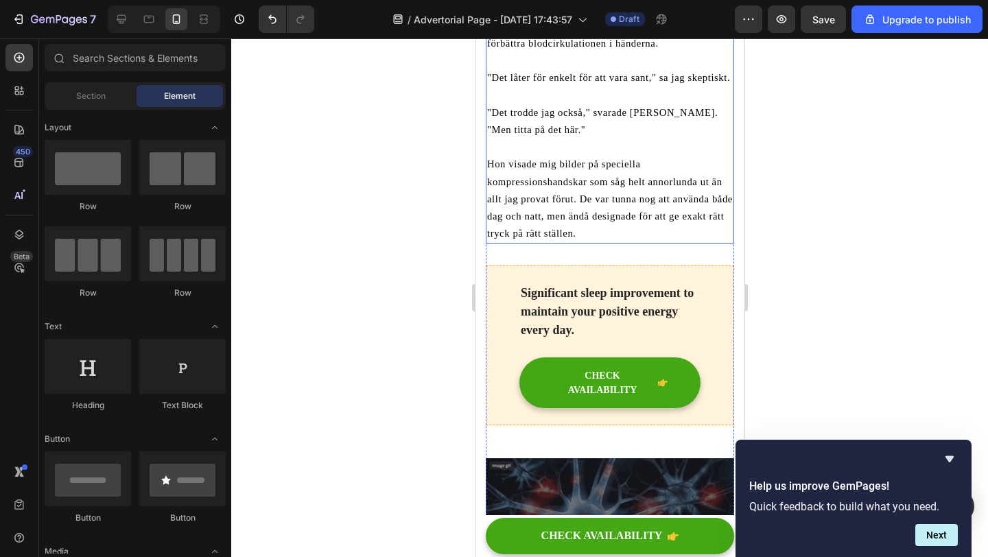
scroll to position [1373, 0]
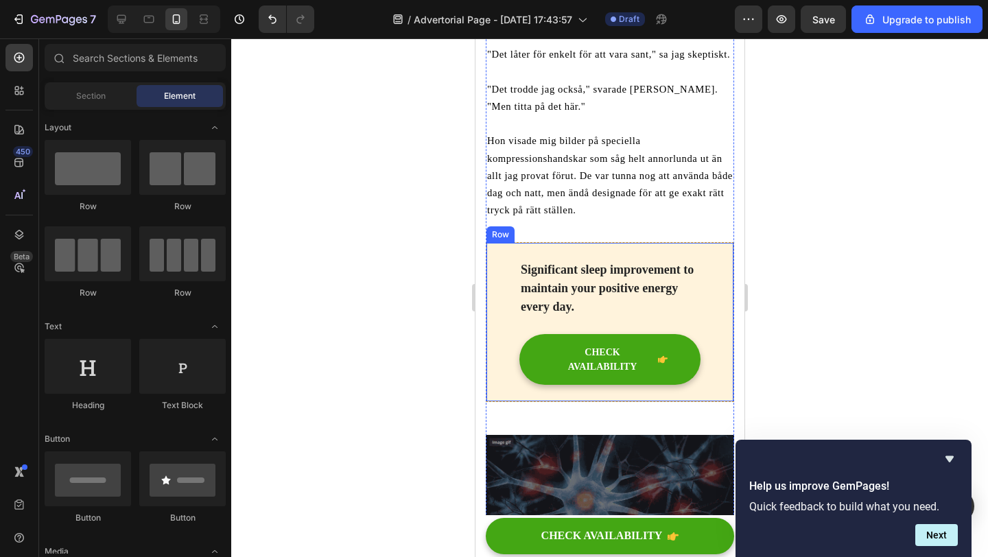
click at [502, 242] on div "Significant sleep improvement to maintain your positive energy every day. Text …" at bounding box center [609, 322] width 248 height 160
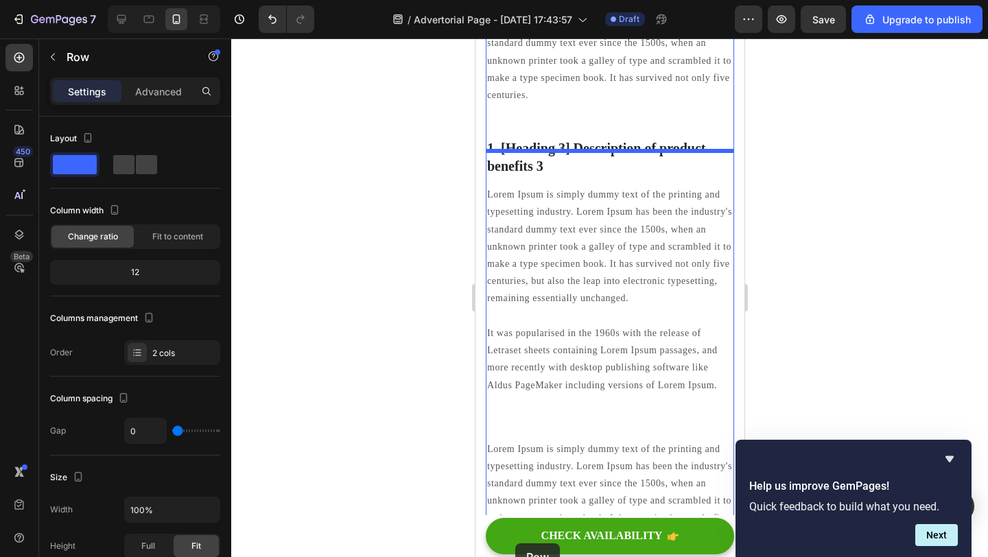
scroll to position [2020, 0]
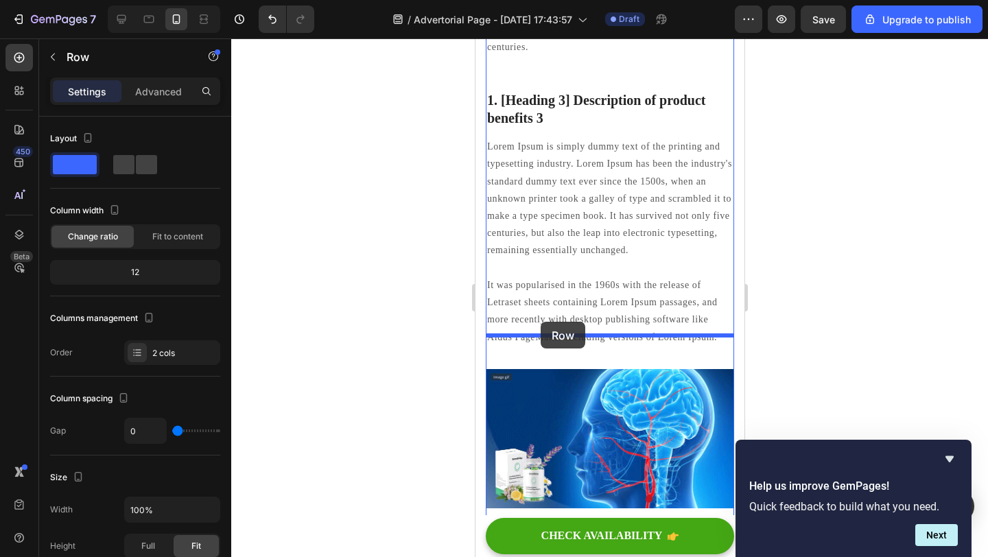
drag, startPoint x: 502, startPoint y: 198, endPoint x: 540, endPoint y: 322, distance: 129.8
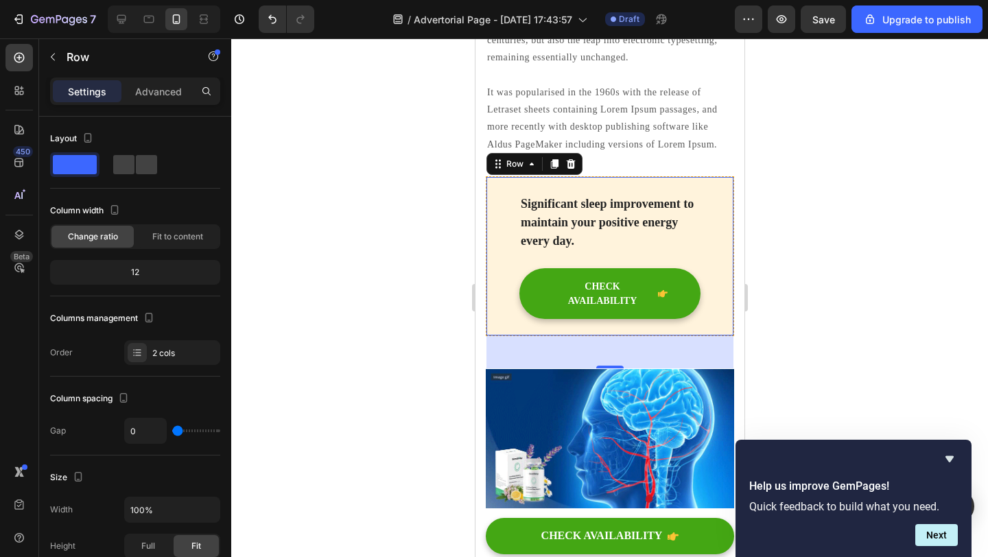
scroll to position [1827, 0]
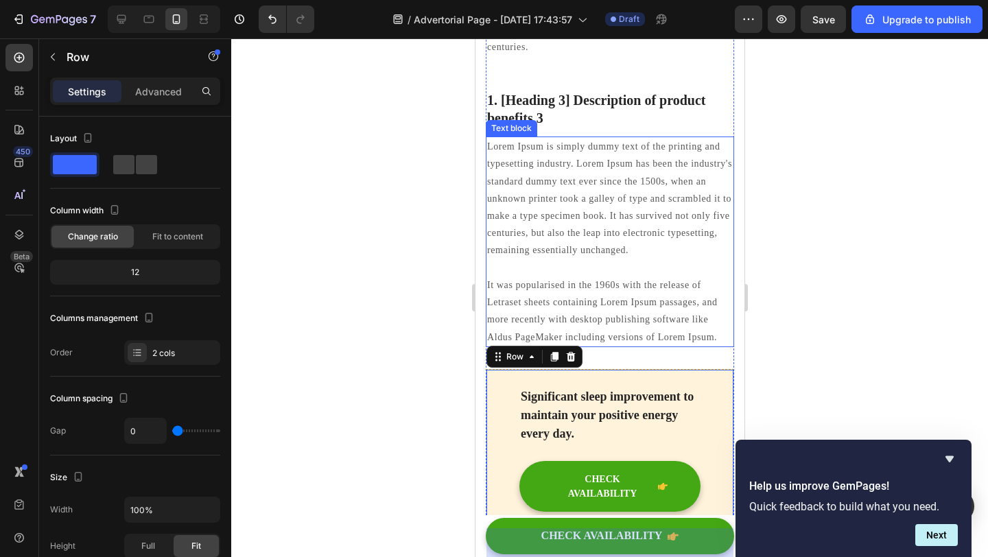
click at [616, 228] on p "Lorem Ipsum is simply dummy text of the printing and typesetting industry. Lore…" at bounding box center [610, 241] width 246 height 207
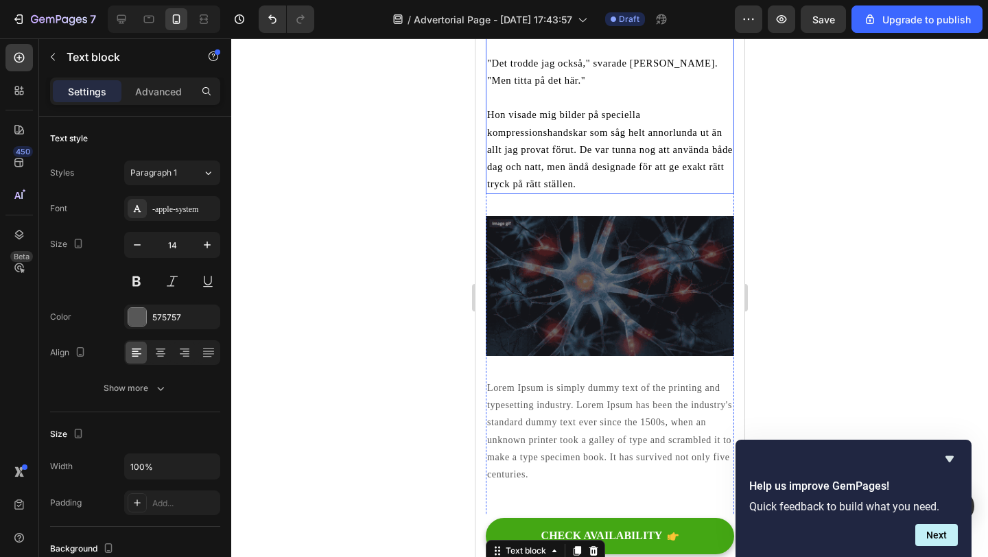
scroll to position [1490, 0]
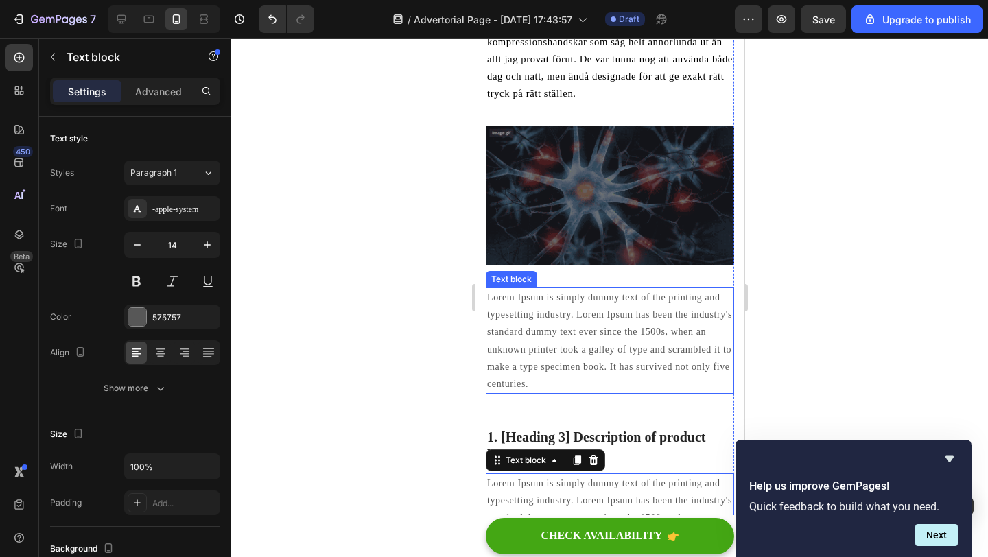
click at [609, 291] on p "Lorem Ipsum is simply dummy text of the printing and typesetting industry. Lore…" at bounding box center [610, 341] width 246 height 104
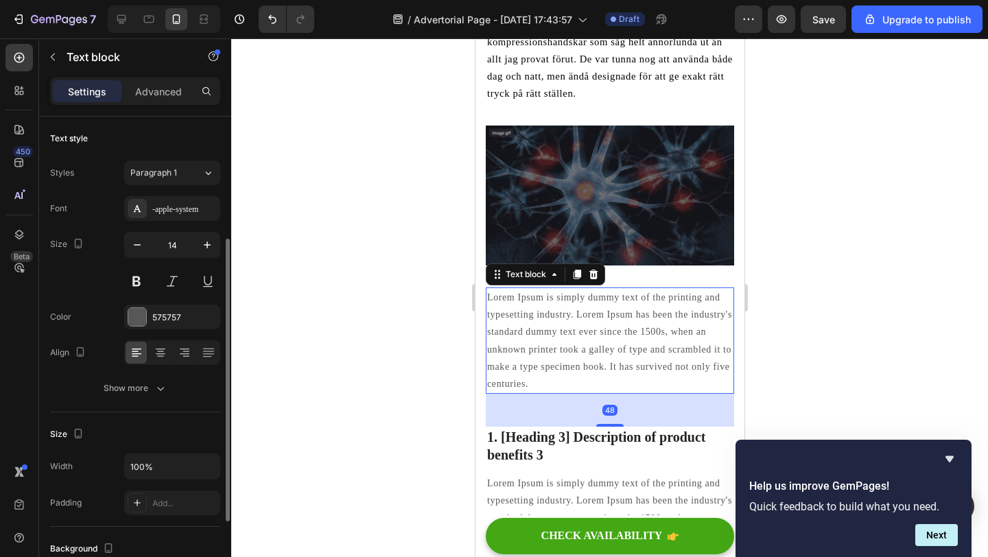
scroll to position [77, 0]
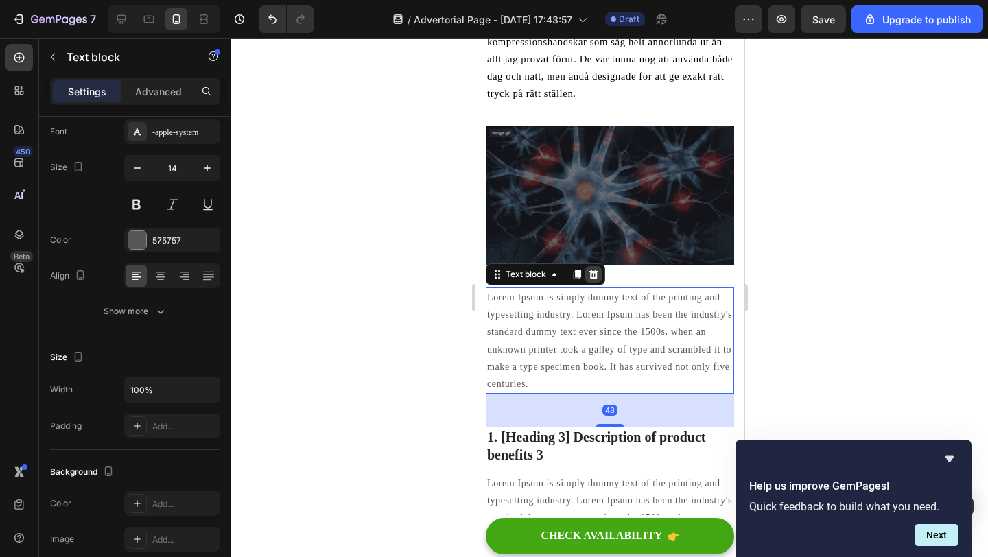
click at [592, 270] on icon at bounding box center [593, 275] width 9 height 10
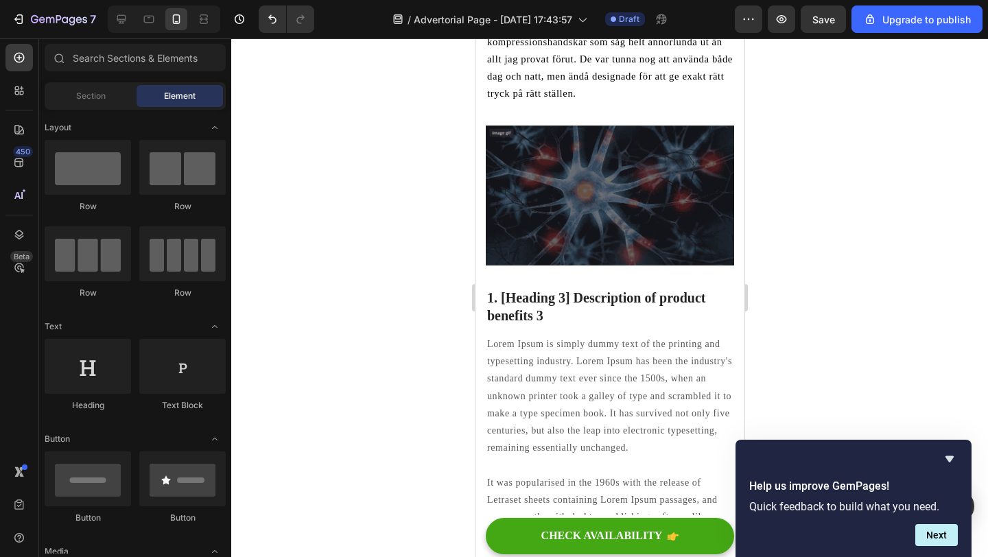
click at [548, 289] on p "1. [Heading 3] Description of product benefits 3" at bounding box center [610, 307] width 246 height 36
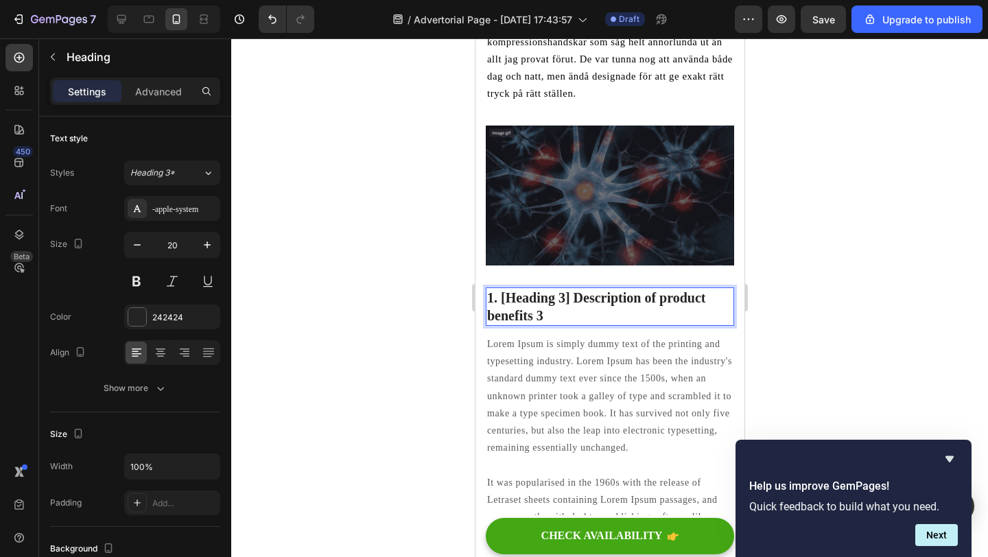
click at [556, 289] on p "1. [Heading 3] Description of product benefits 3" at bounding box center [610, 307] width 246 height 36
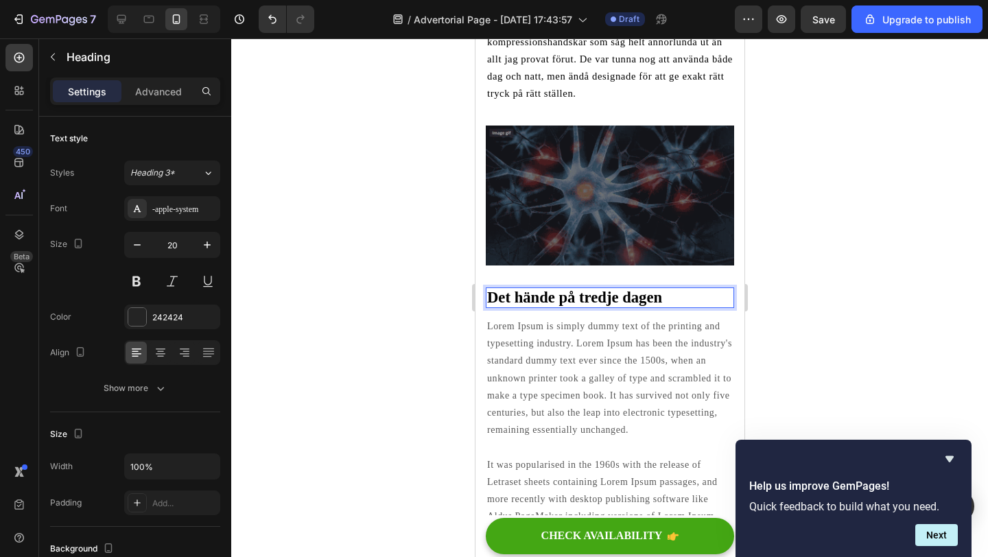
click at [401, 277] on div at bounding box center [609, 297] width 757 height 519
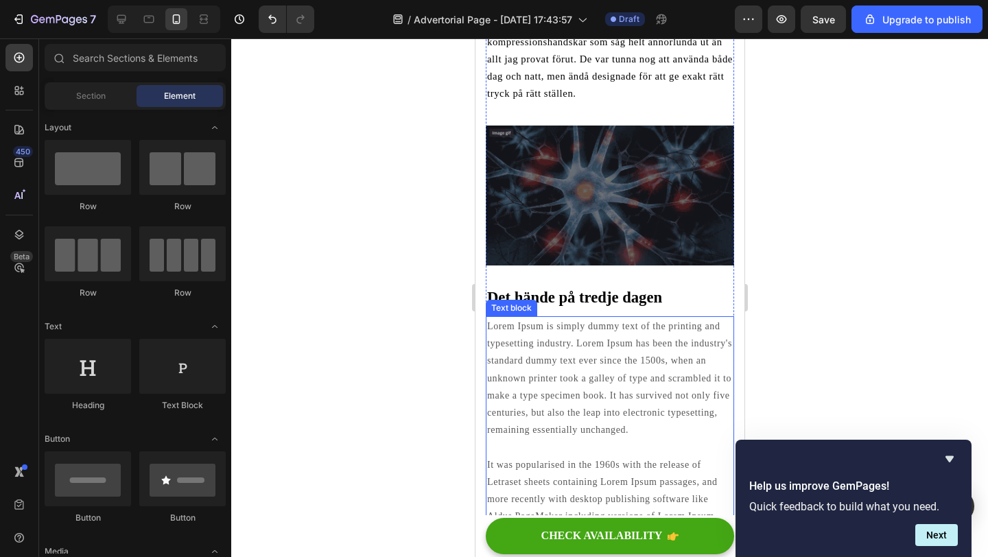
click at [557, 318] on p "Lorem Ipsum is simply dummy text of the printing and typesetting industry. Lore…" at bounding box center [610, 421] width 246 height 207
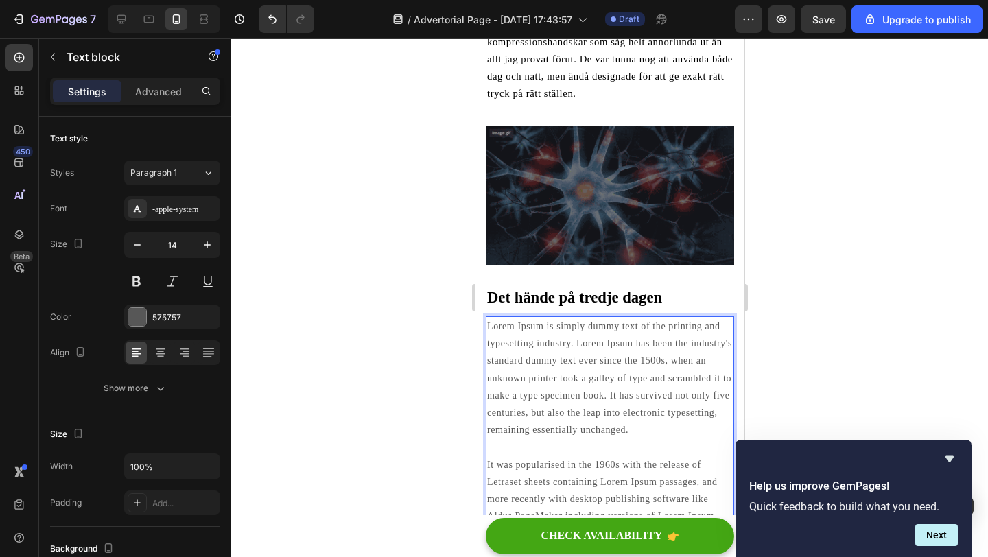
click at [557, 318] on p "Lorem Ipsum is simply dummy text of the printing and typesetting industry. Lore…" at bounding box center [610, 421] width 246 height 207
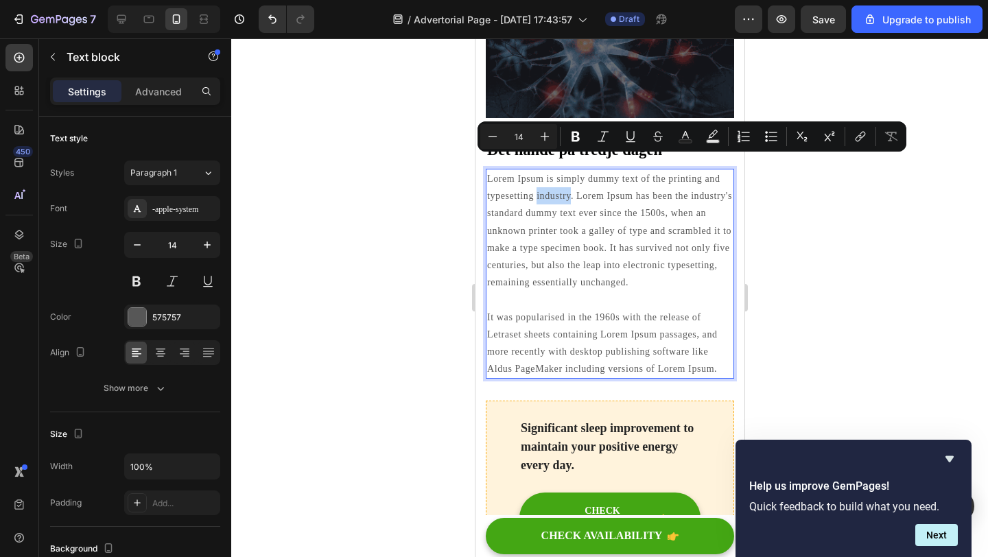
scroll to position [1611, 0]
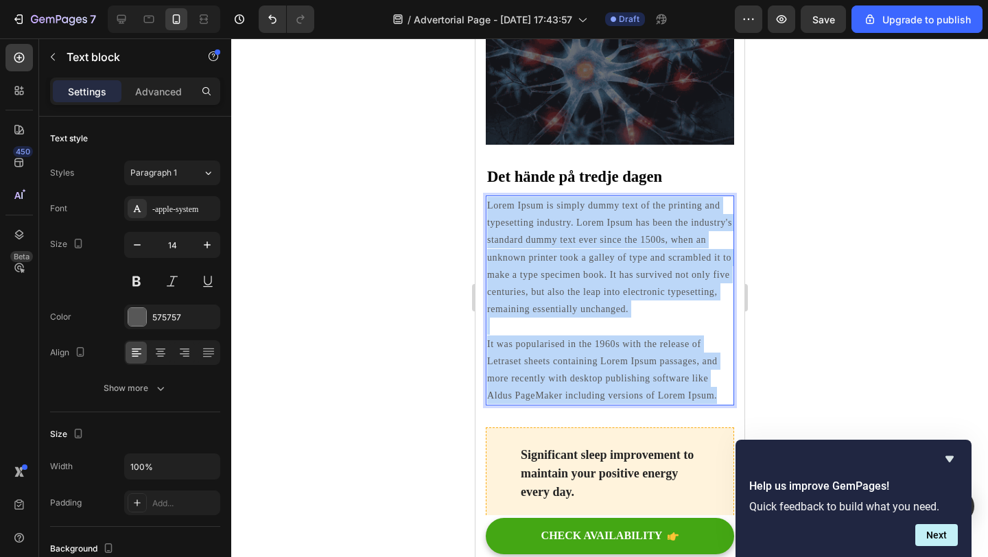
drag, startPoint x: 723, startPoint y: 362, endPoint x: 488, endPoint y: 168, distance: 304.6
click at [488, 197] on p "Lorem Ipsum is simply dummy text of the printing and typesetting industry. Lore…" at bounding box center [610, 300] width 246 height 207
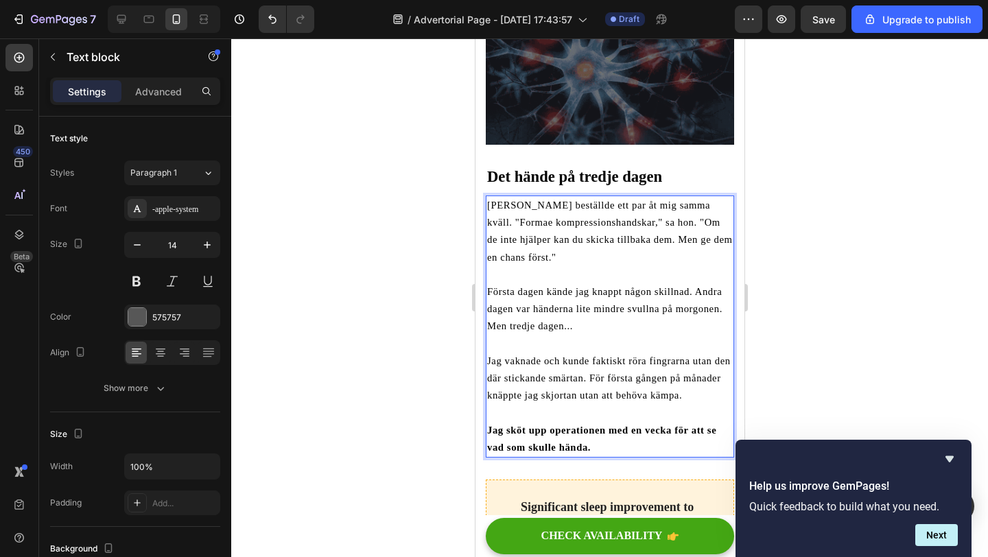
click at [404, 367] on div at bounding box center [609, 297] width 757 height 519
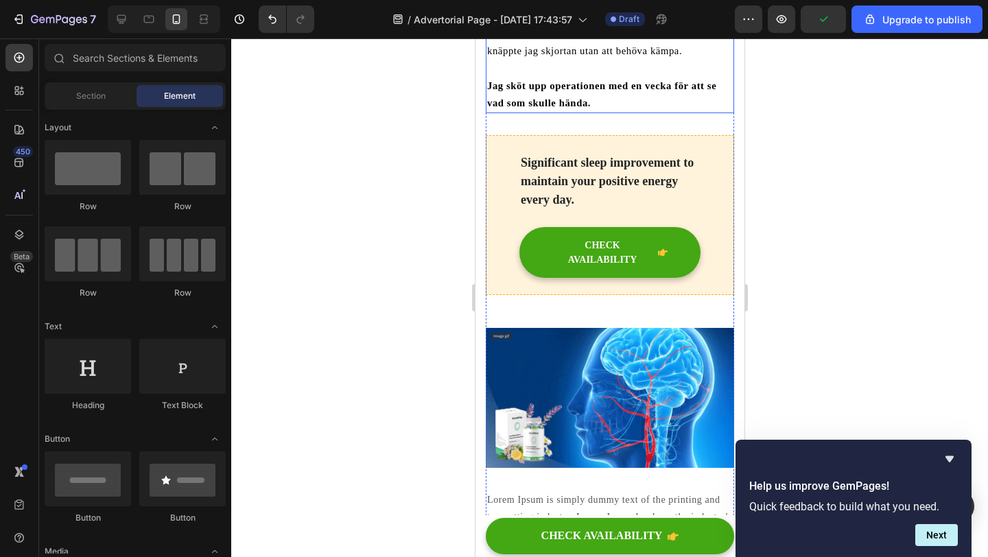
scroll to position [1991, 0]
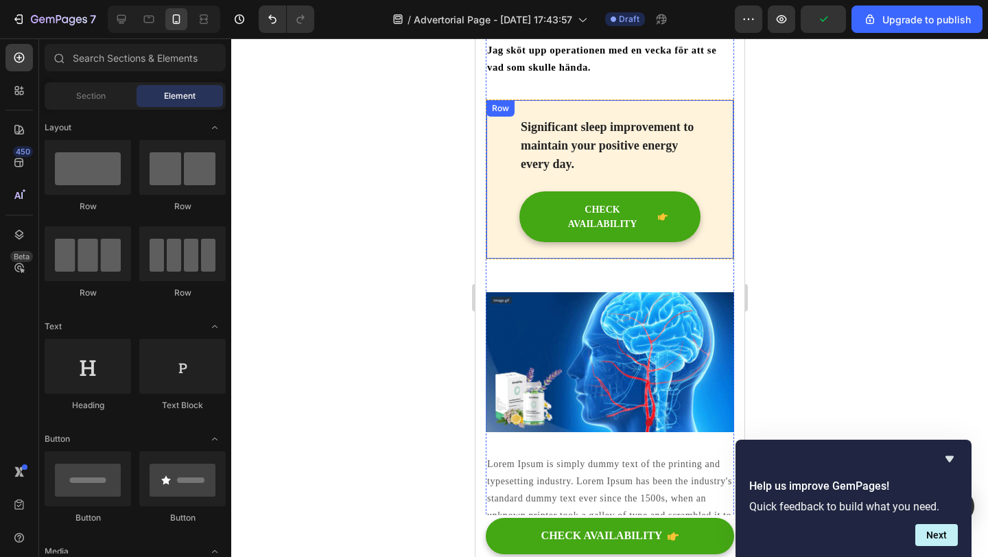
click at [512, 177] on div "Significant sleep improvement to maintain your positive energy every day. Text …" at bounding box center [609, 180] width 248 height 160
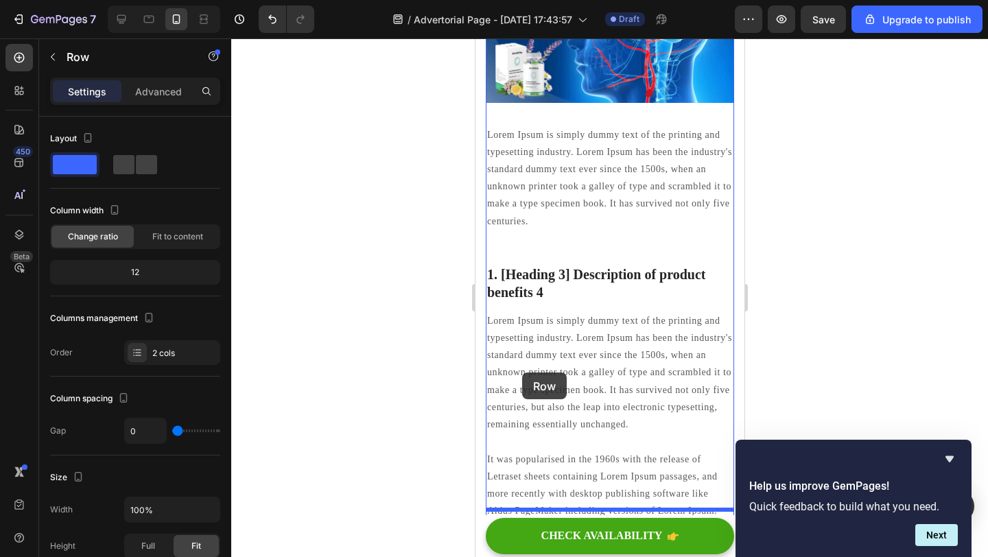
scroll to position [2347, 0]
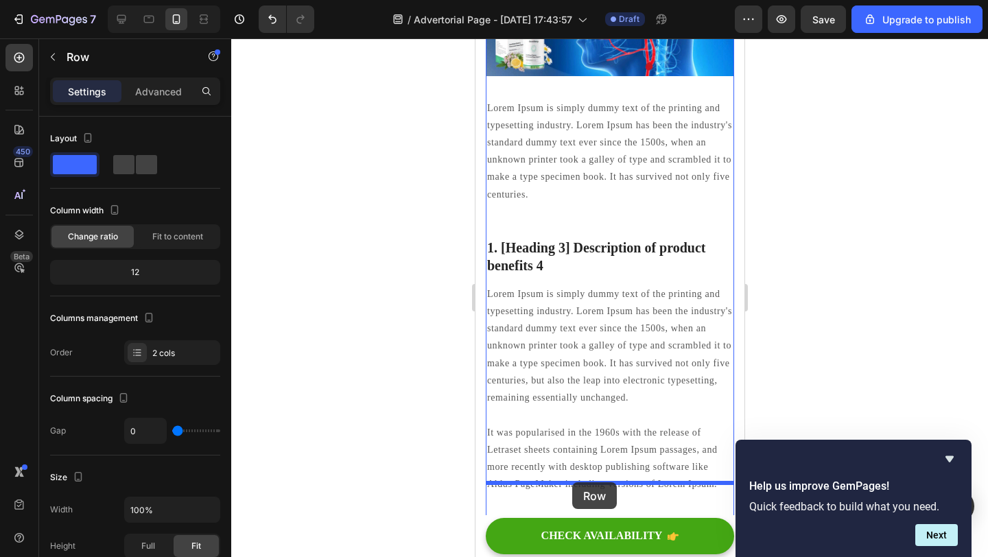
drag, startPoint x: 502, startPoint y: 193, endPoint x: 572, endPoint y: 482, distance: 297.8
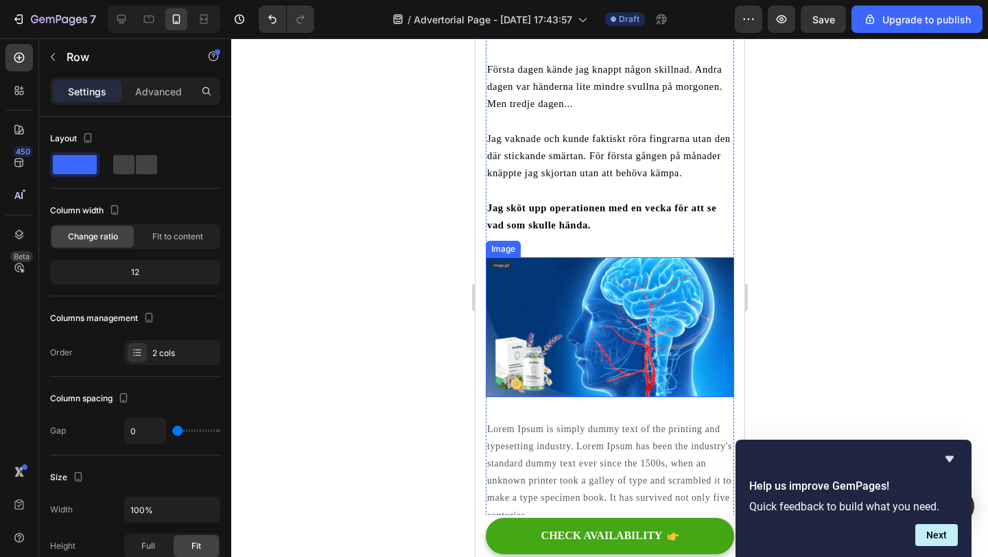
scroll to position [1878, 0]
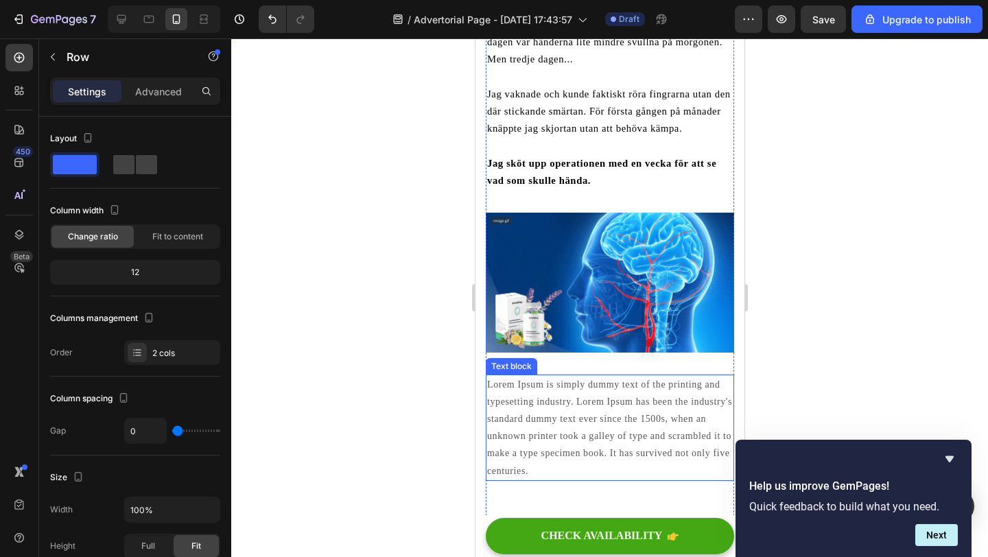
click at [546, 376] on p "Lorem Ipsum is simply dummy text of the printing and typesetting industry. Lore…" at bounding box center [610, 428] width 246 height 104
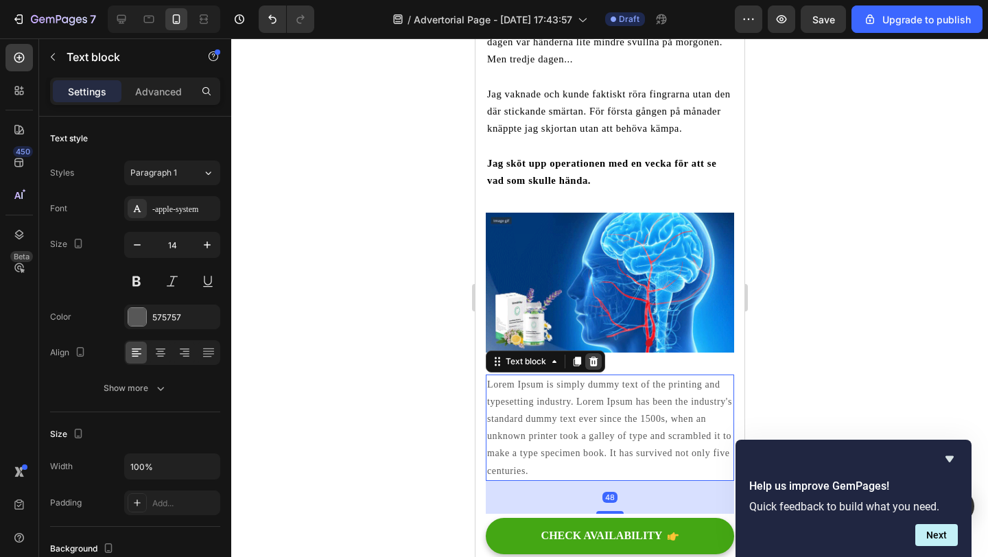
click at [592, 357] on icon at bounding box center [593, 362] width 9 height 10
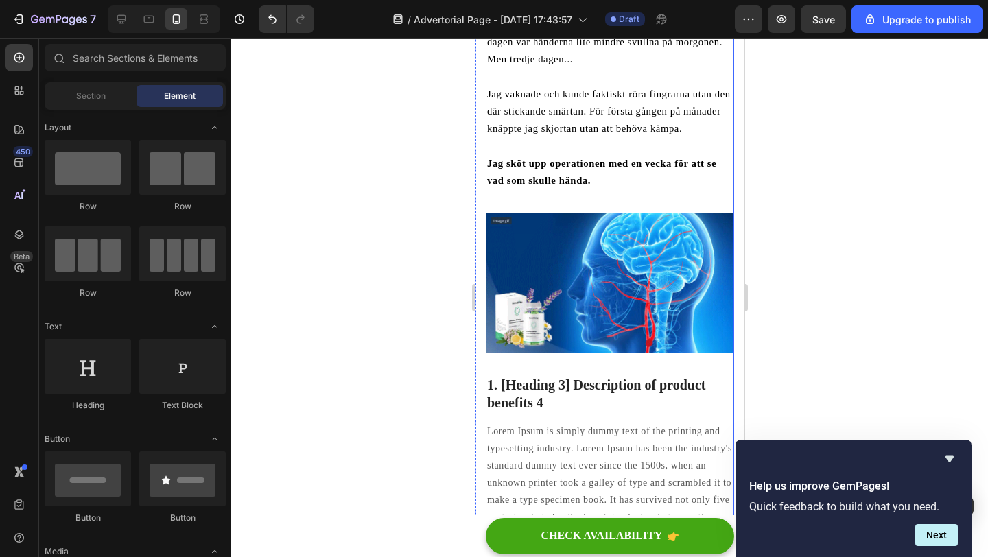
click at [545, 376] on p "1. [Heading 3] Description of product benefits 4" at bounding box center [610, 394] width 246 height 36
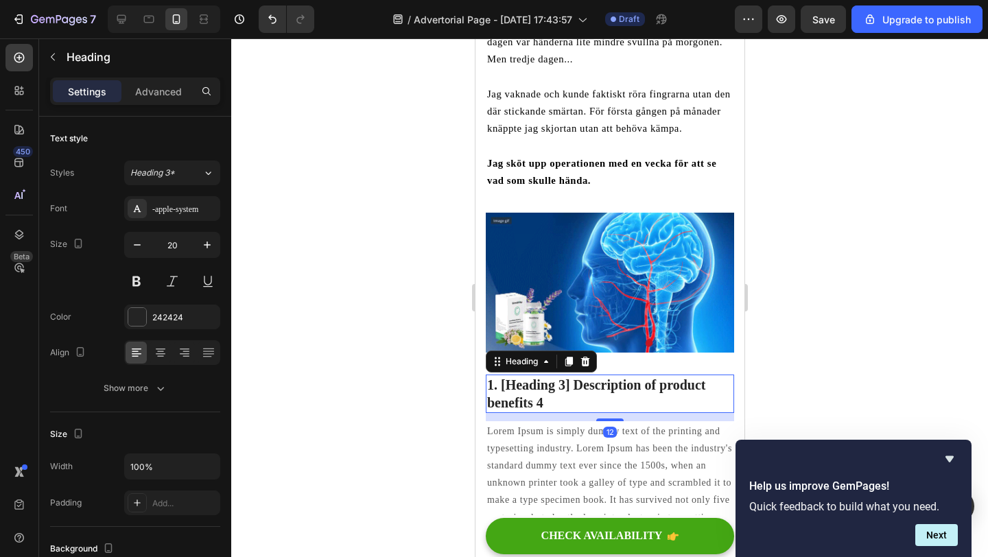
click at [545, 376] on p "1. [Heading 3] Description of product benefits 4" at bounding box center [610, 394] width 246 height 36
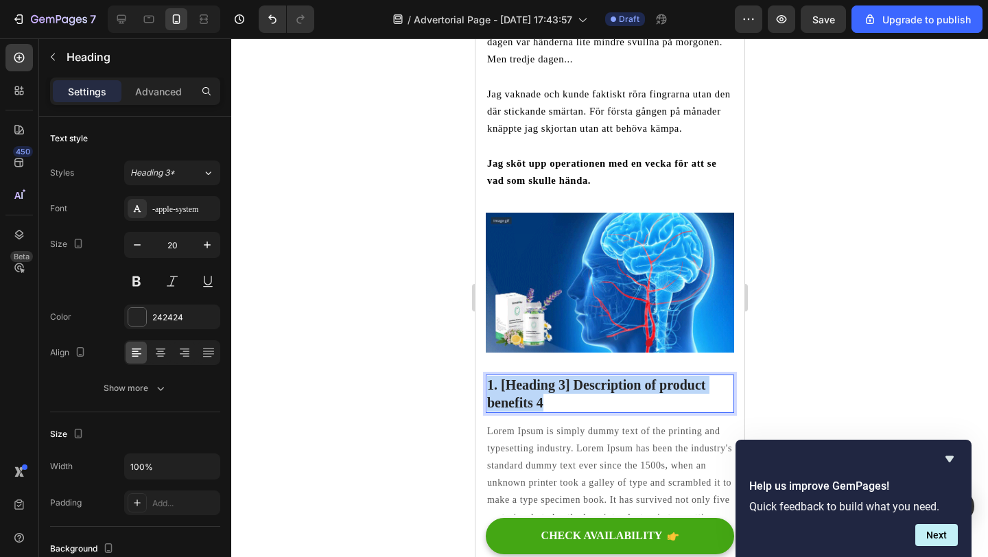
click at [545, 376] on p "1. [Heading 3] Description of product benefits 4" at bounding box center [610, 394] width 246 height 36
click at [400, 358] on div at bounding box center [609, 297] width 757 height 519
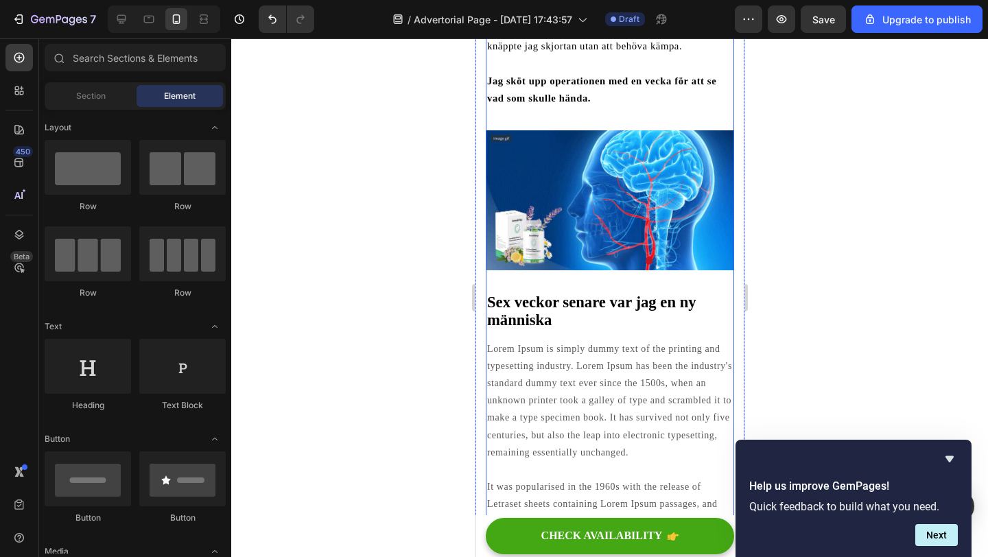
scroll to position [2068, 0]
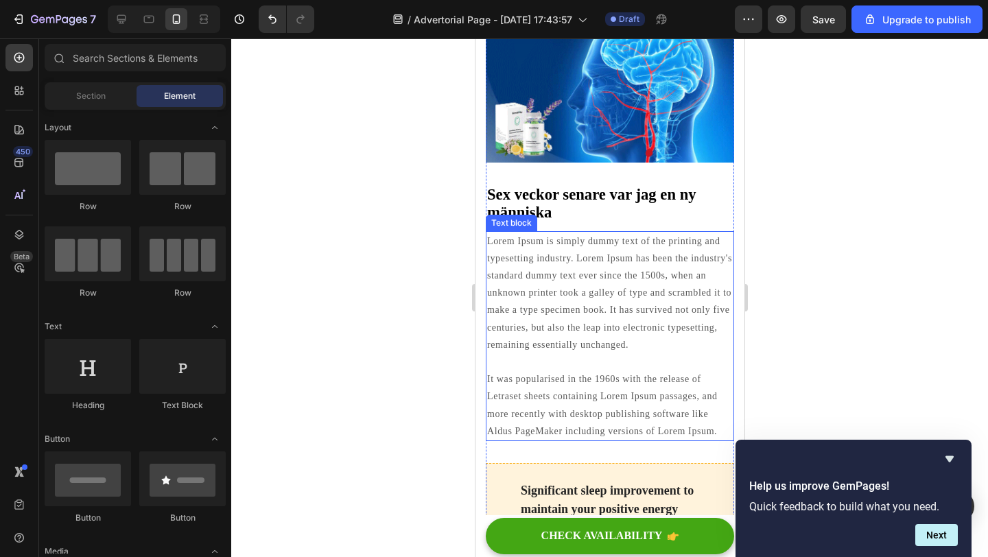
click at [623, 236] on p "Lorem Ipsum is simply dummy text of the printing and typesetting industry. Lore…" at bounding box center [610, 336] width 246 height 207
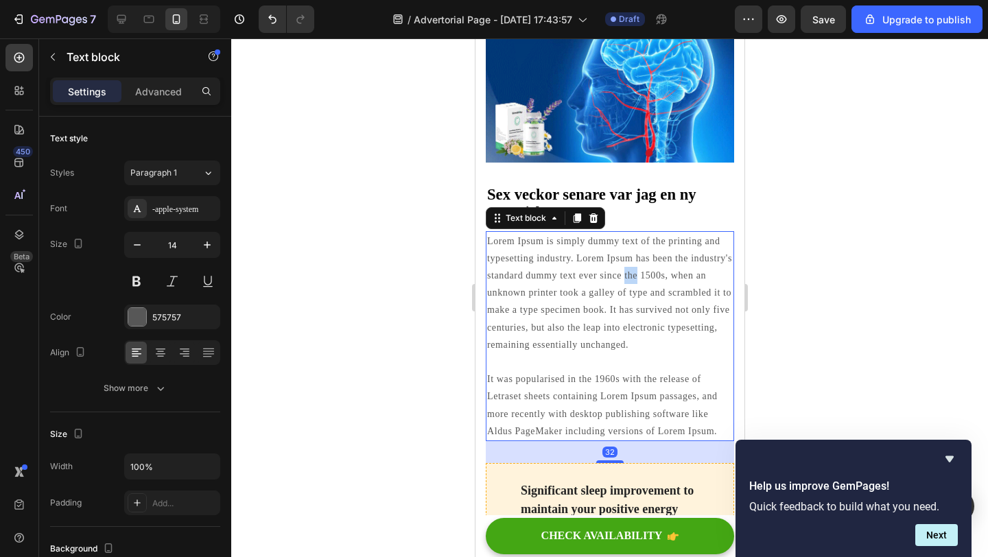
click at [623, 236] on p "Lorem Ipsum is simply dummy text of the printing and typesetting industry. Lore…" at bounding box center [610, 336] width 246 height 207
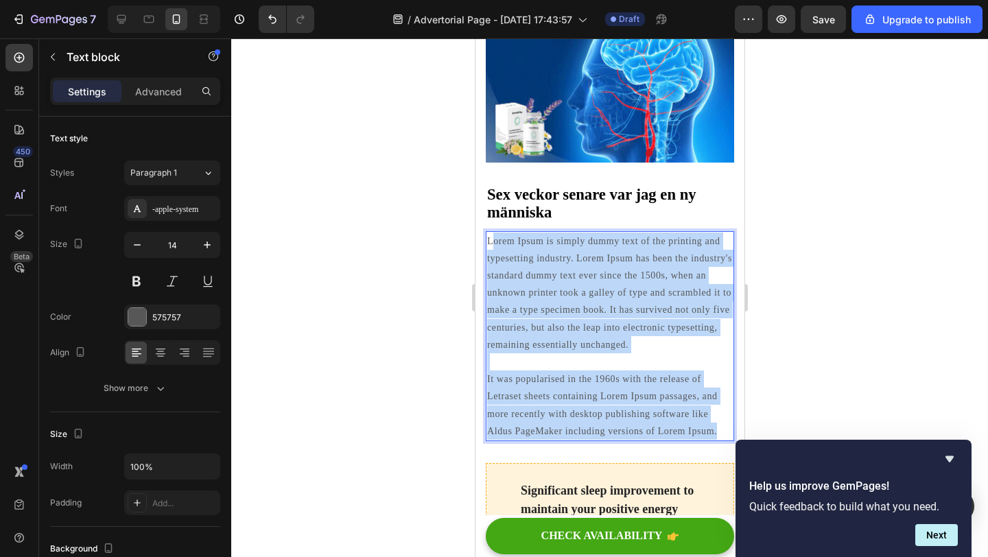
drag, startPoint x: 716, startPoint y: 396, endPoint x: 489, endPoint y: 209, distance: 294.0
click at [490, 233] on p "Lorem Ipsum is simply dummy text of the printing and typesetting industry. Lore…" at bounding box center [610, 336] width 246 height 207
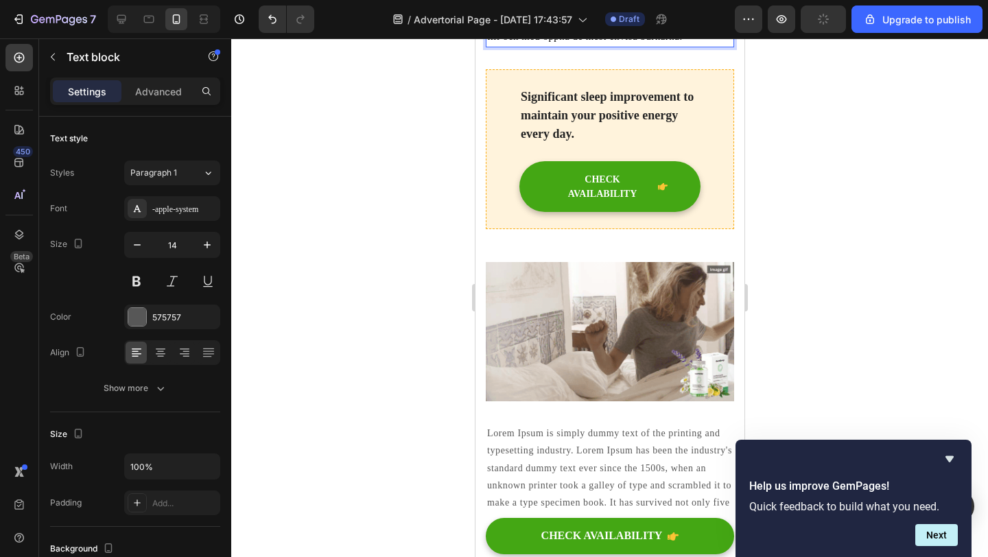
scroll to position [2313, 0]
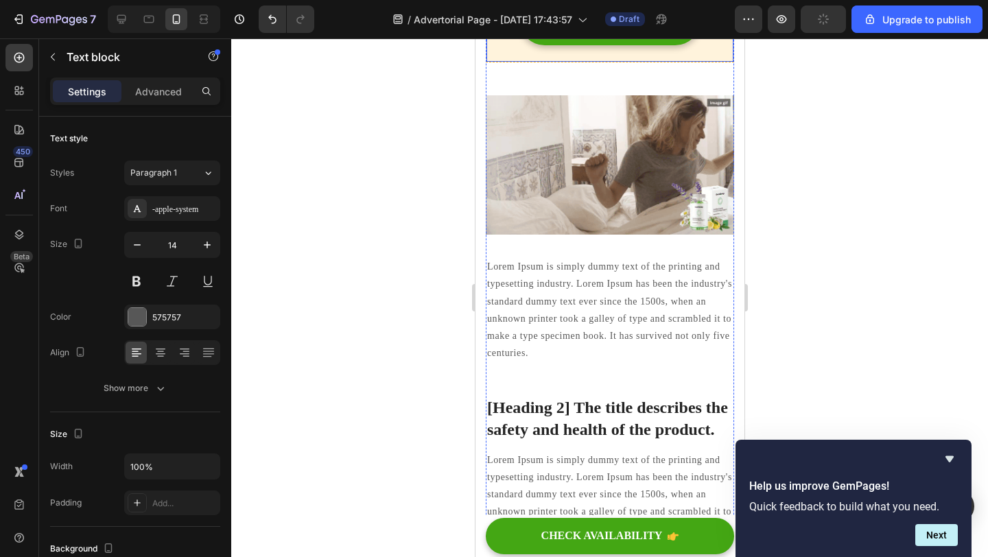
click at [452, 404] on div at bounding box center [609, 297] width 757 height 519
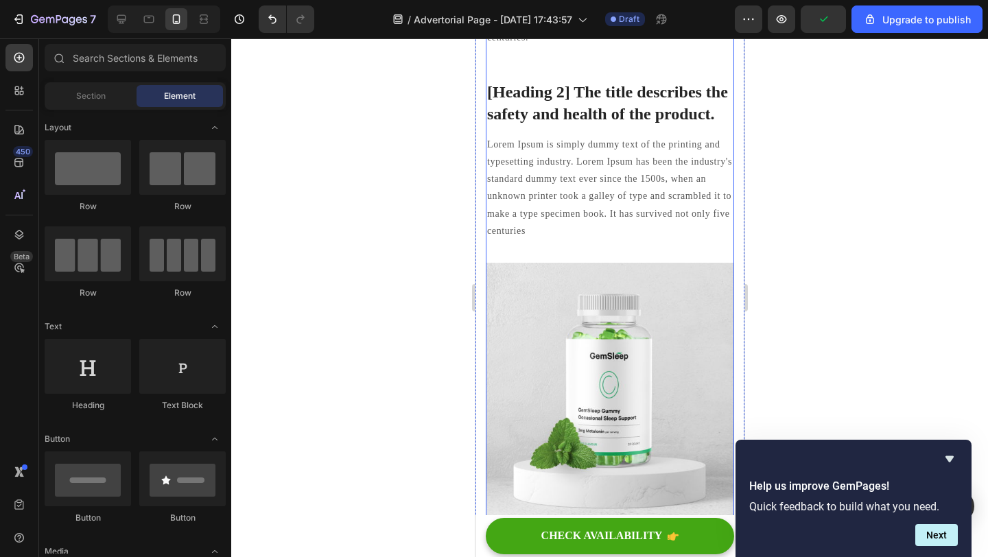
scroll to position [2631, 0]
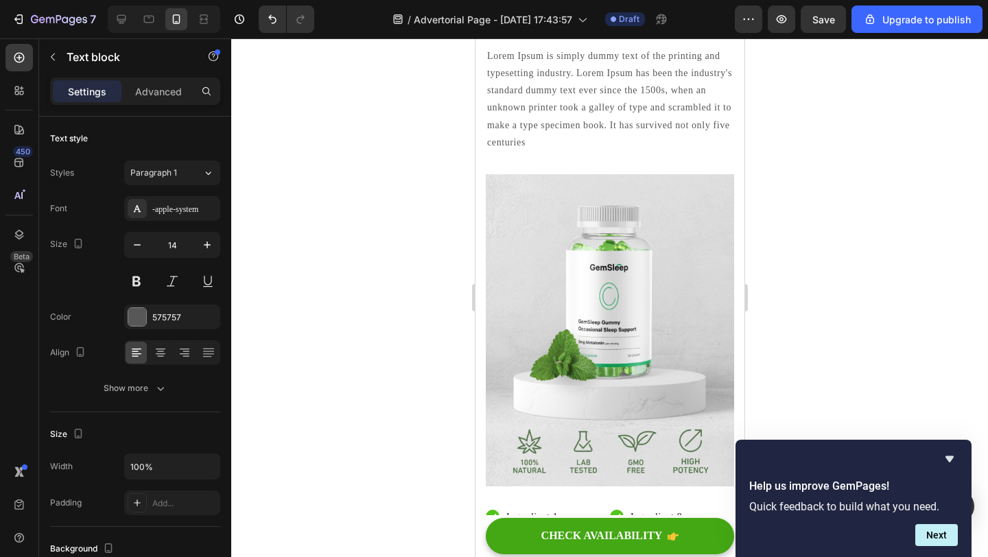
scroll to position [2658, 0]
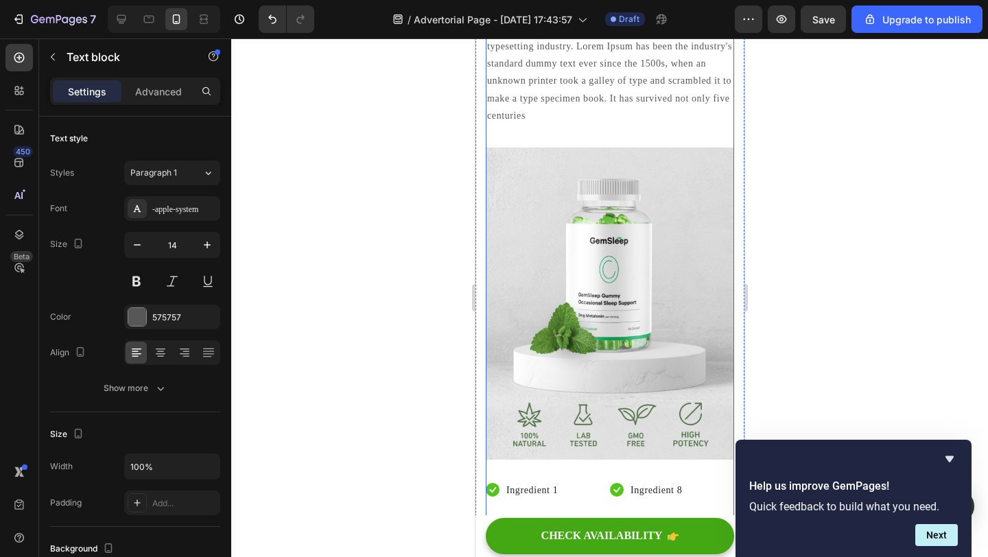
click at [434, 336] on div at bounding box center [609, 297] width 757 height 519
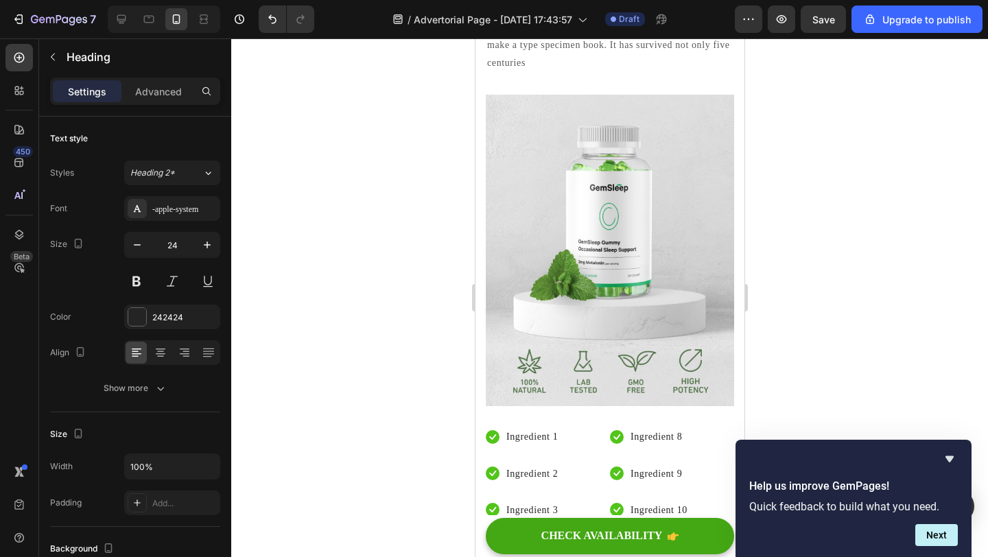
click at [363, 340] on div at bounding box center [609, 297] width 757 height 519
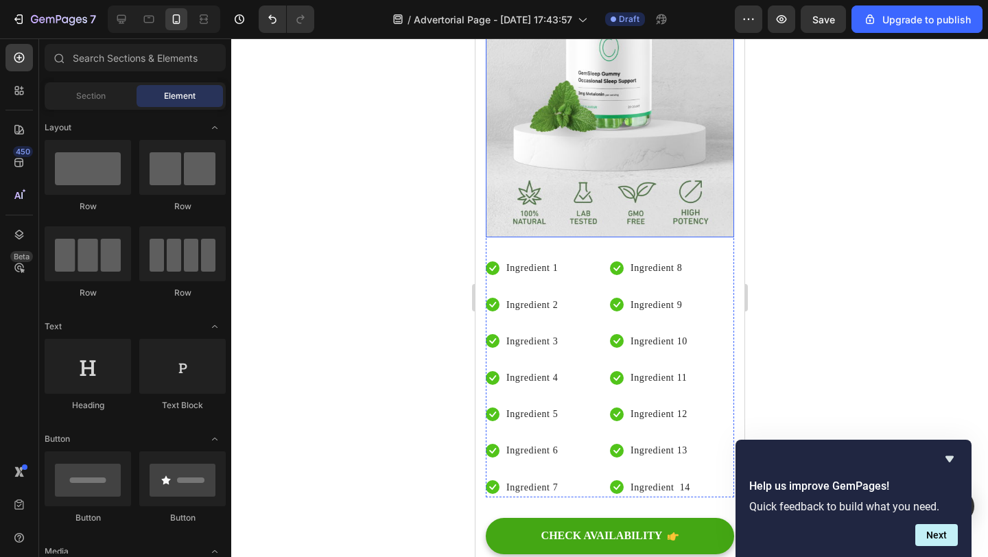
scroll to position [2939, 0]
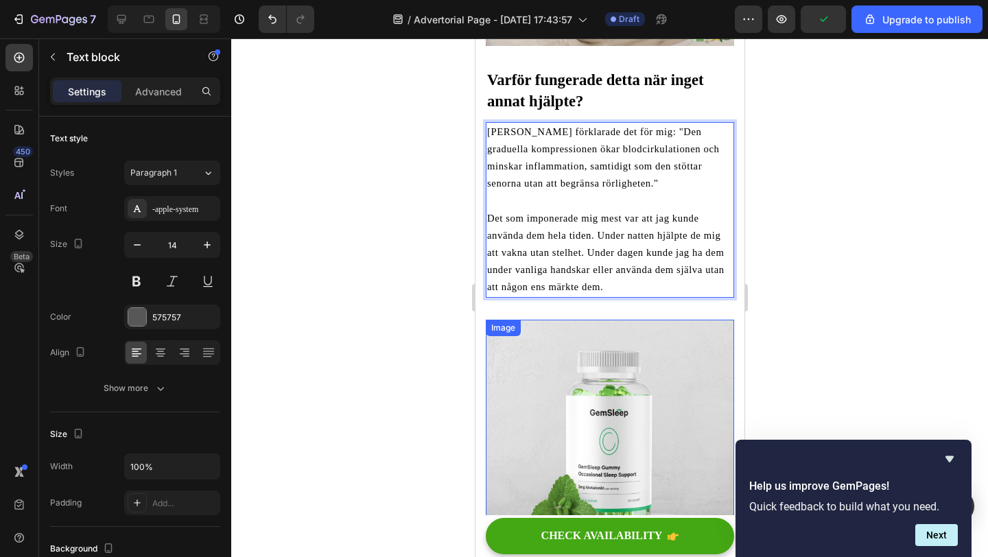
scroll to position [2503, 0]
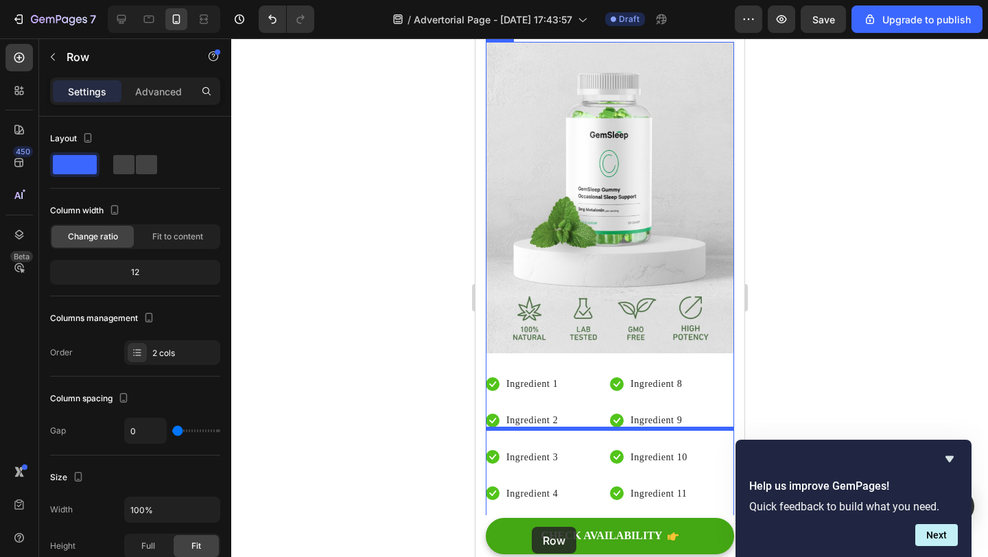
scroll to position [2822, 0]
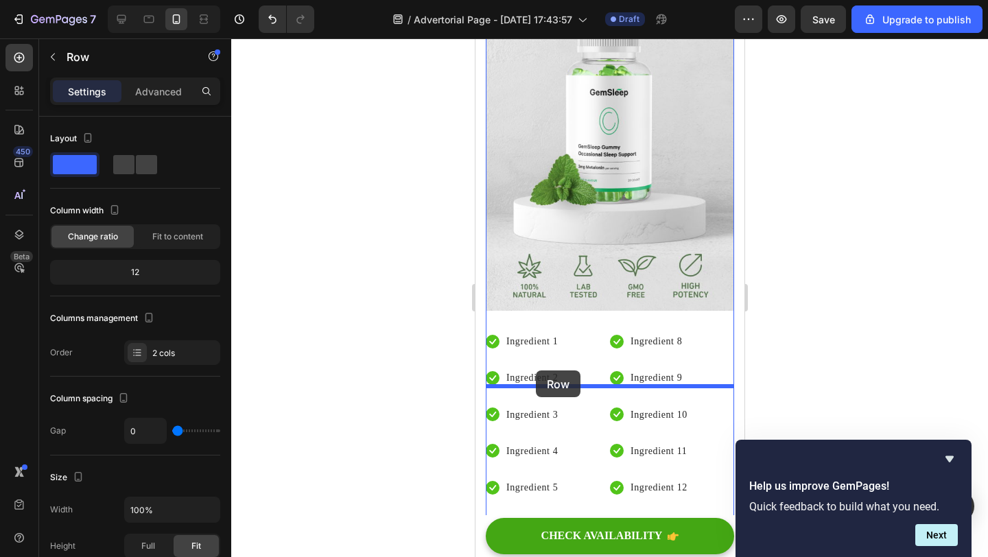
drag, startPoint x: 499, startPoint y: 89, endPoint x: 535, endPoint y: 371, distance: 283.7
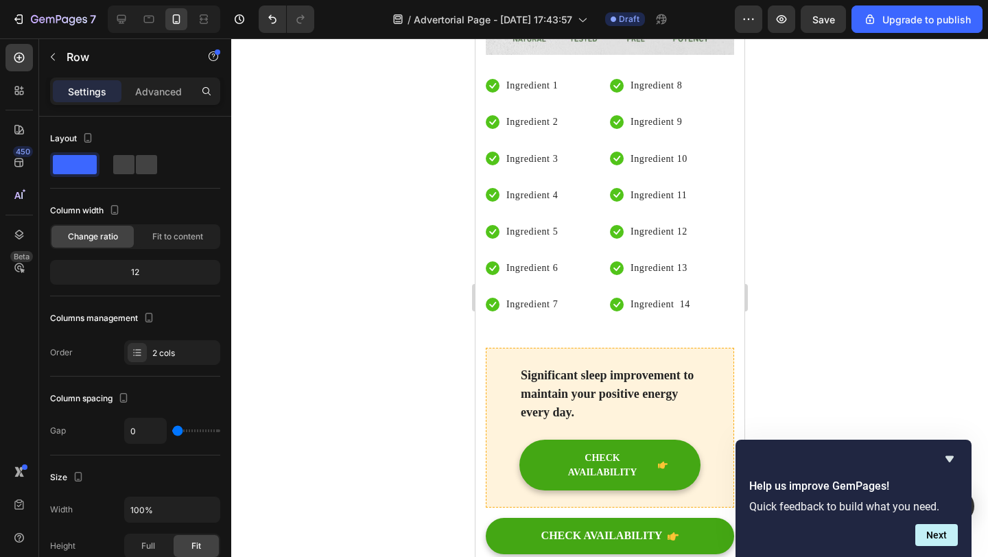
scroll to position [3085, 0]
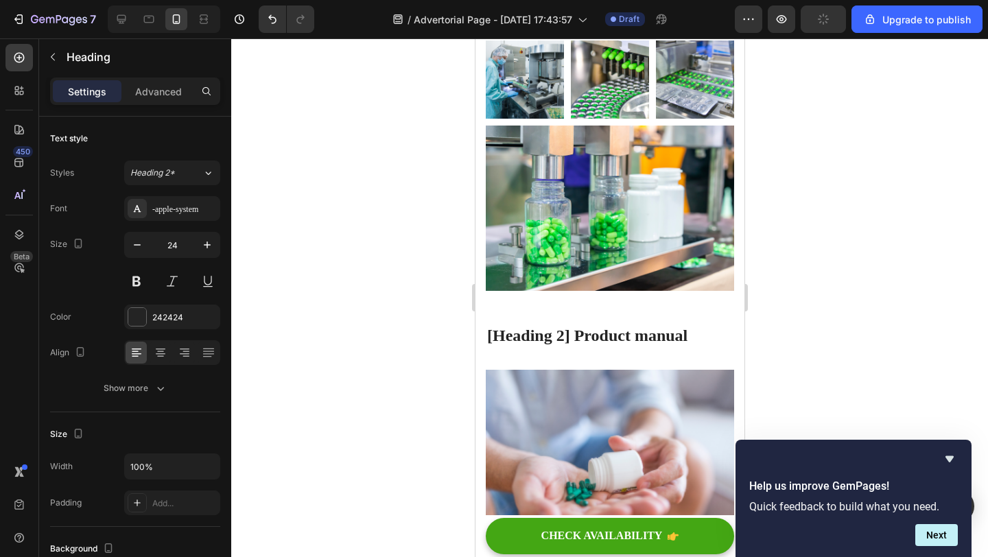
click at [379, 172] on div at bounding box center [609, 297] width 757 height 519
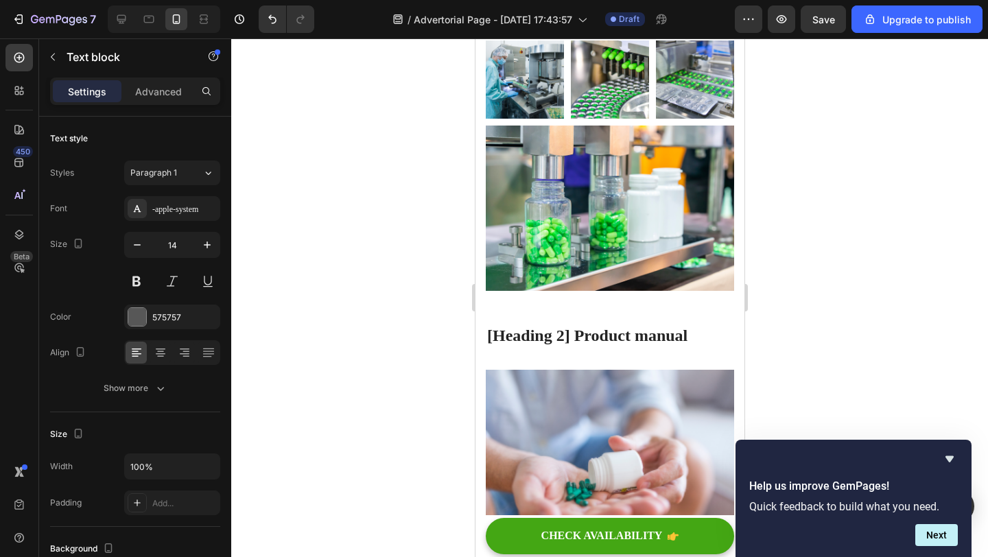
drag, startPoint x: 535, startPoint y: 388, endPoint x: 486, endPoint y: 189, distance: 205.0
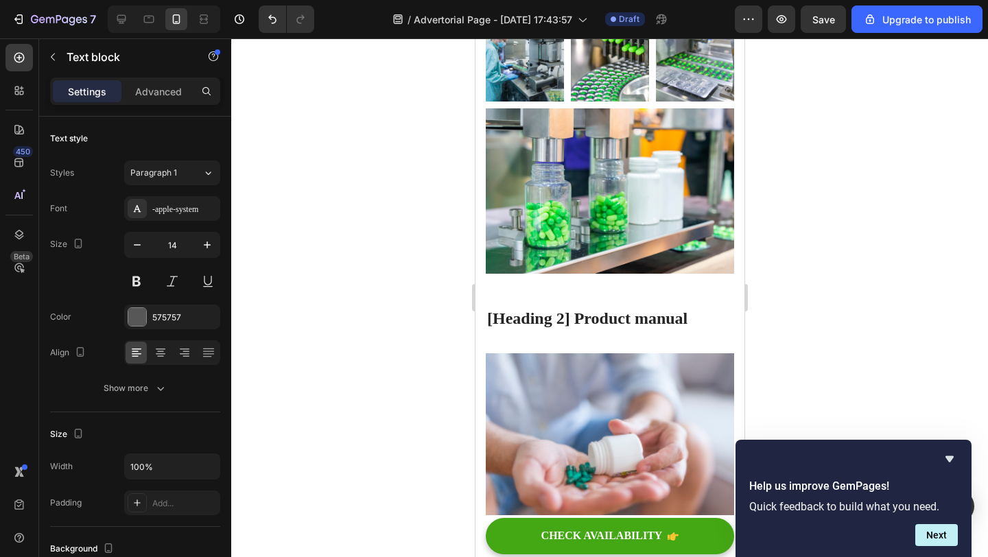
scroll to position [3182, 0]
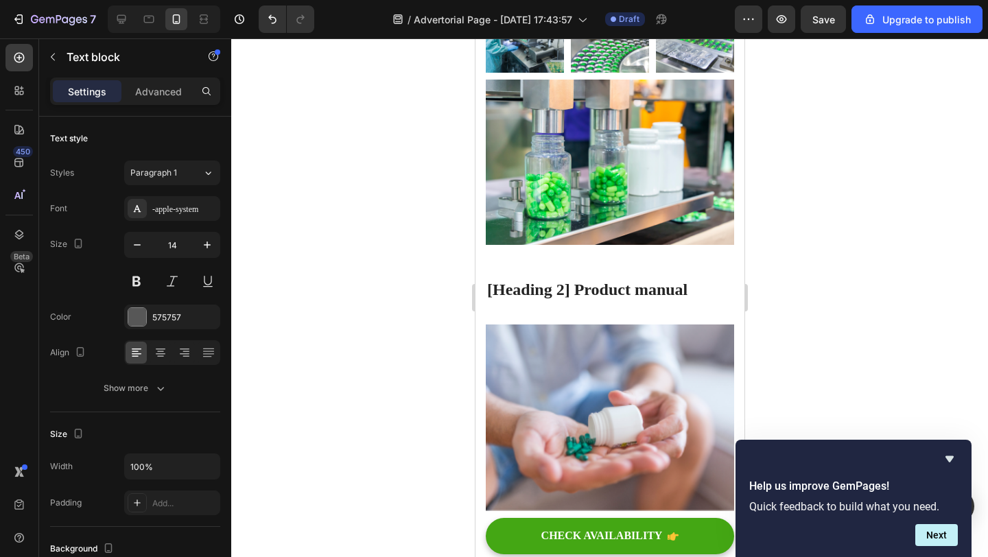
drag, startPoint x: 554, startPoint y: 246, endPoint x: 667, endPoint y: 248, distance: 112.6
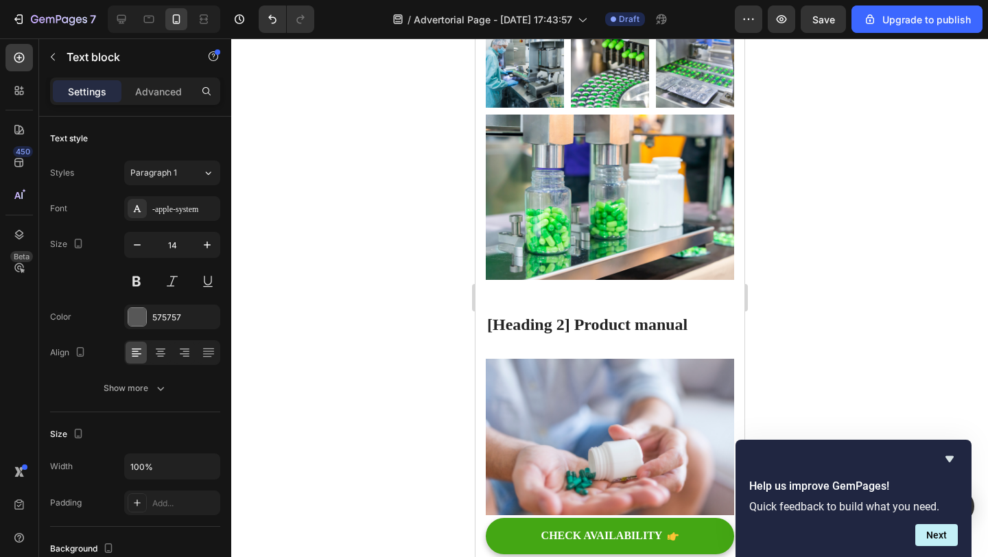
drag, startPoint x: 690, startPoint y: 281, endPoint x: 589, endPoint y: 277, distance: 100.2
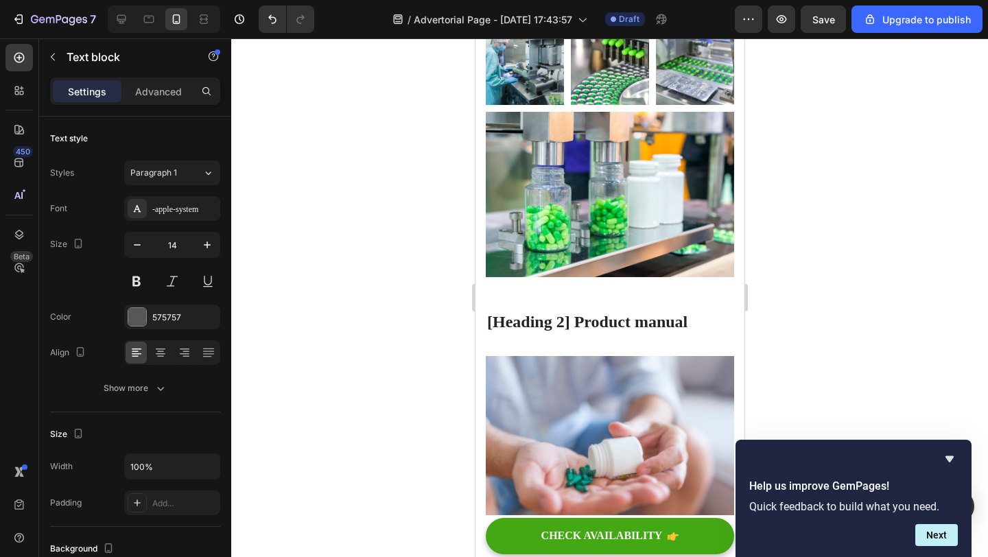
scroll to position [3218, 0]
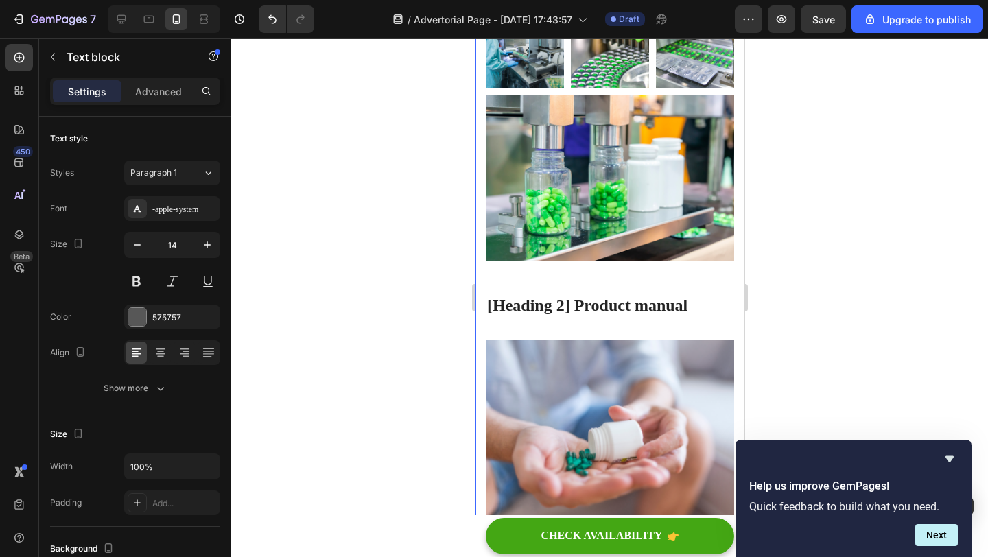
click at [415, 357] on div at bounding box center [609, 297] width 757 height 519
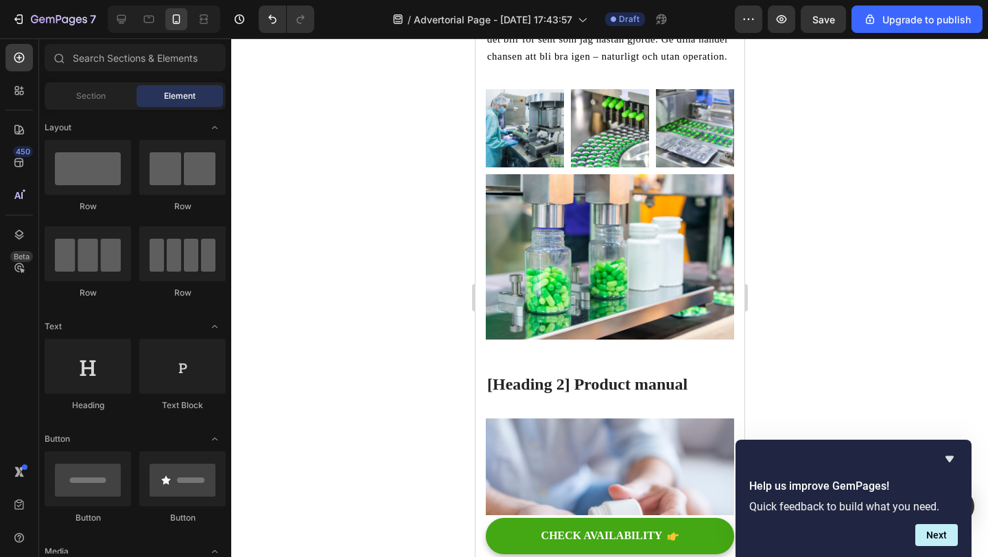
scroll to position [3604, 0]
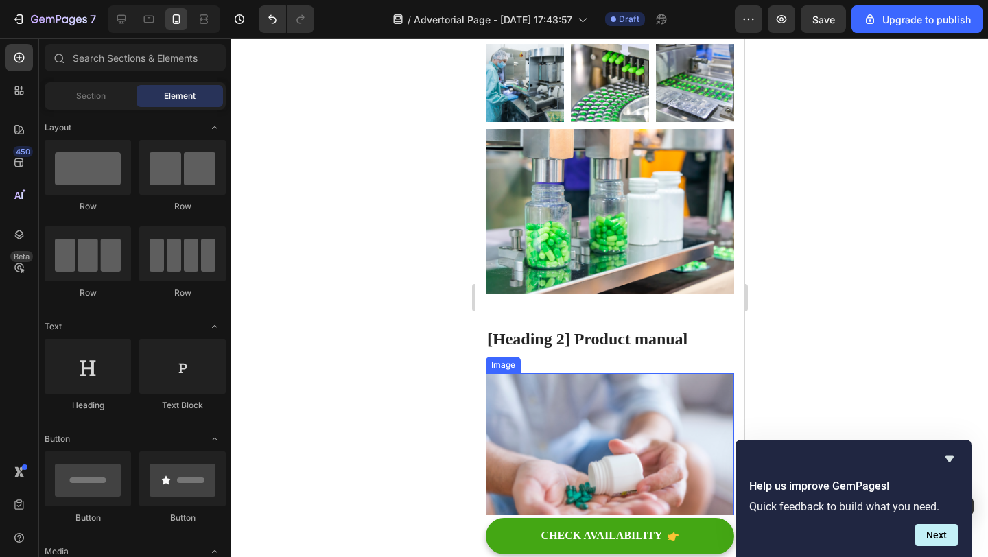
click at [564, 373] on img at bounding box center [609, 466] width 248 height 187
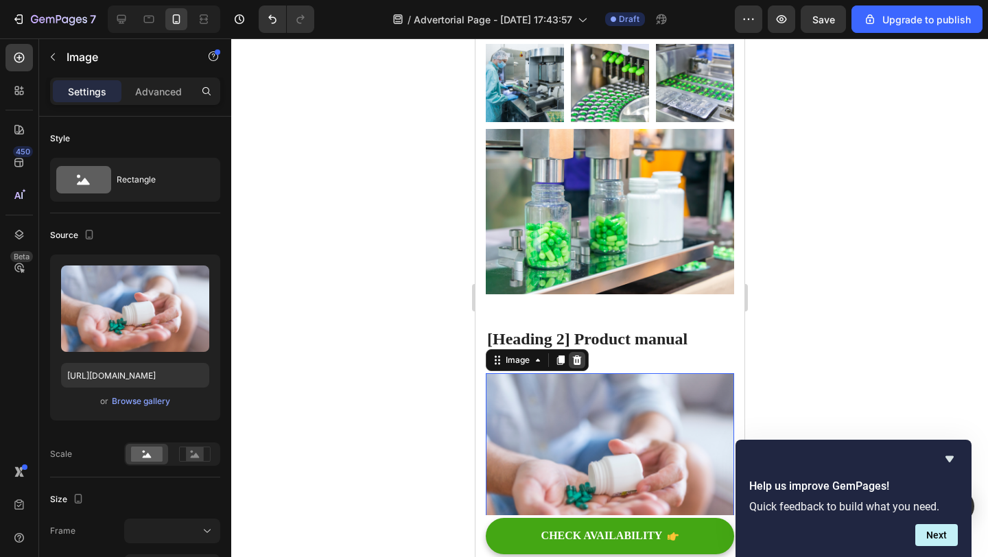
click at [578, 355] on icon at bounding box center [576, 360] width 9 height 10
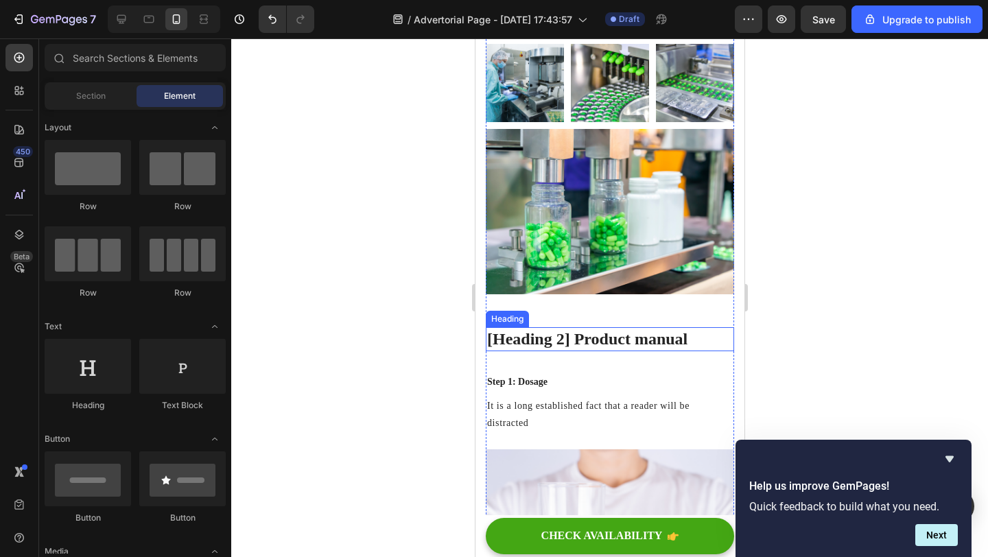
click at [578, 329] on p "[Heading 2] Product manual" at bounding box center [610, 339] width 246 height 21
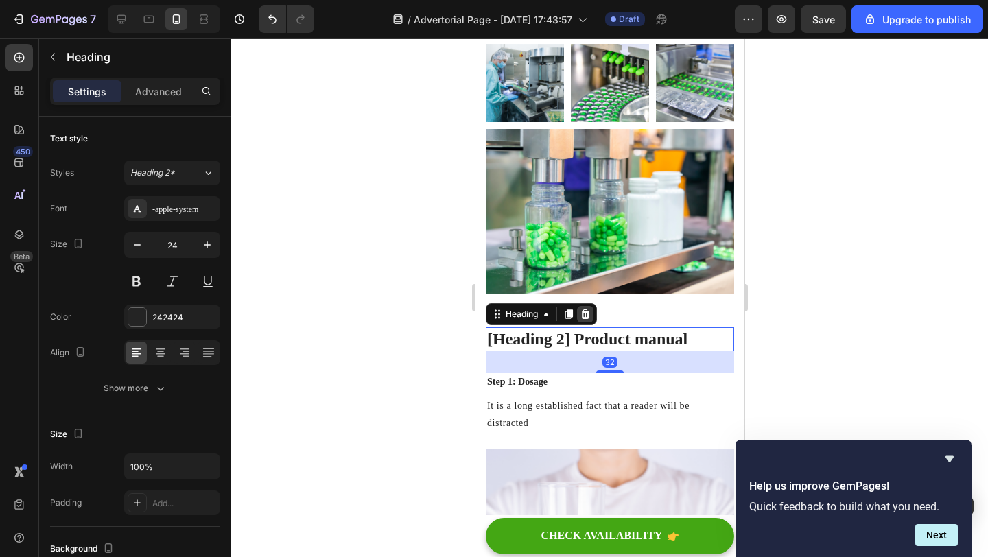
click at [588, 309] on icon at bounding box center [585, 314] width 9 height 10
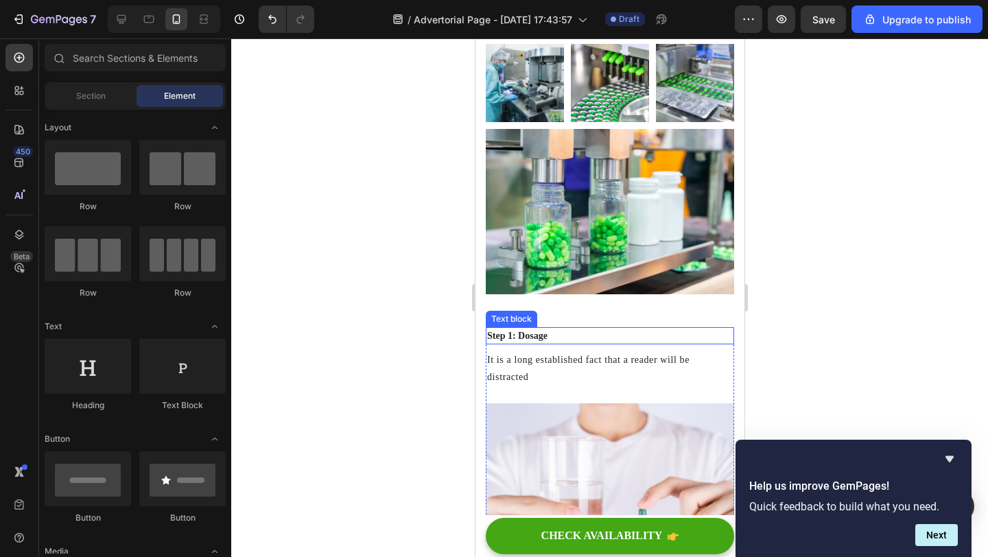
click at [542, 329] on p "Step 1: Dosage" at bounding box center [610, 336] width 246 height 14
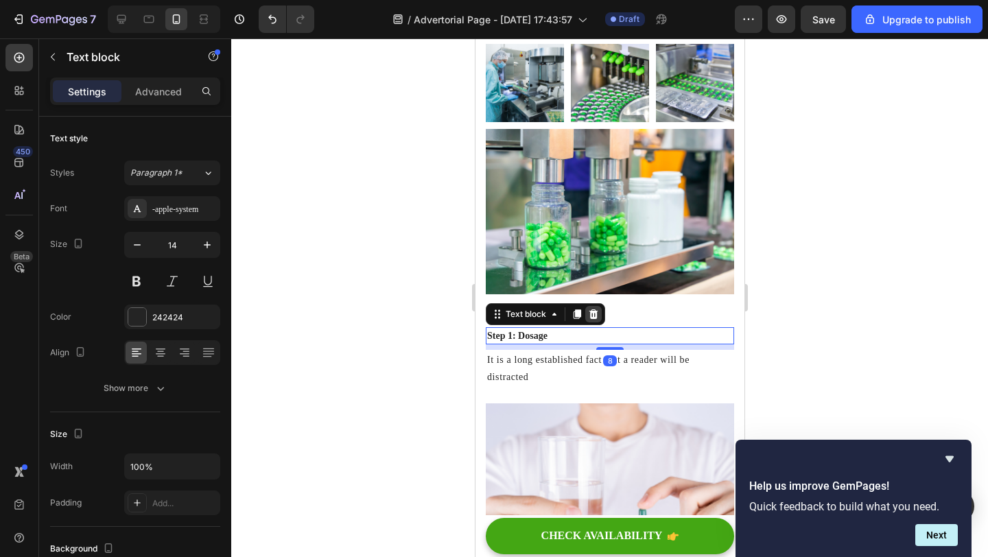
click at [592, 309] on icon at bounding box center [592, 314] width 11 height 11
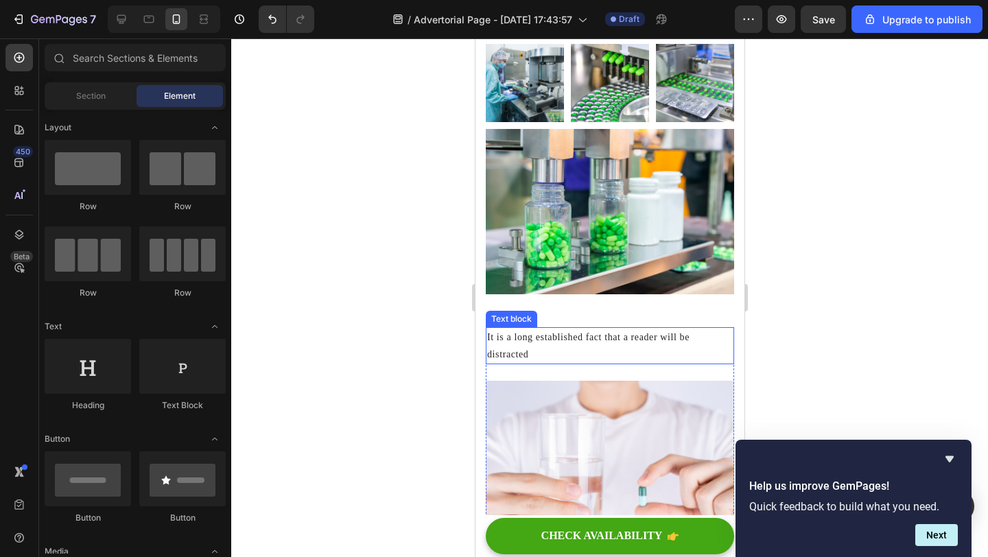
click at [536, 329] on p "It is a long established fact that a reader will be distracted" at bounding box center [610, 346] width 246 height 34
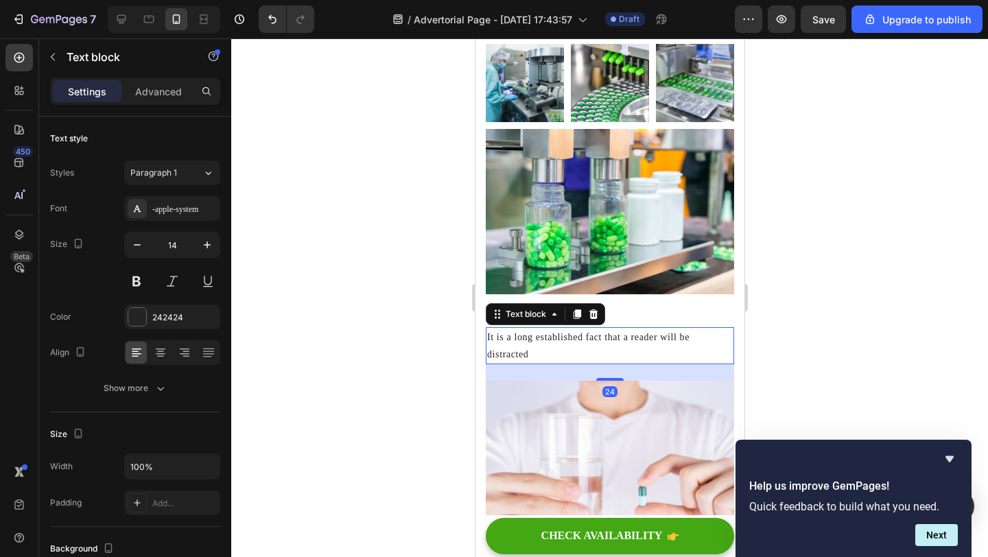
click at [536, 329] on p "It is a long established fact that a reader will be distracted" at bounding box center [610, 346] width 246 height 34
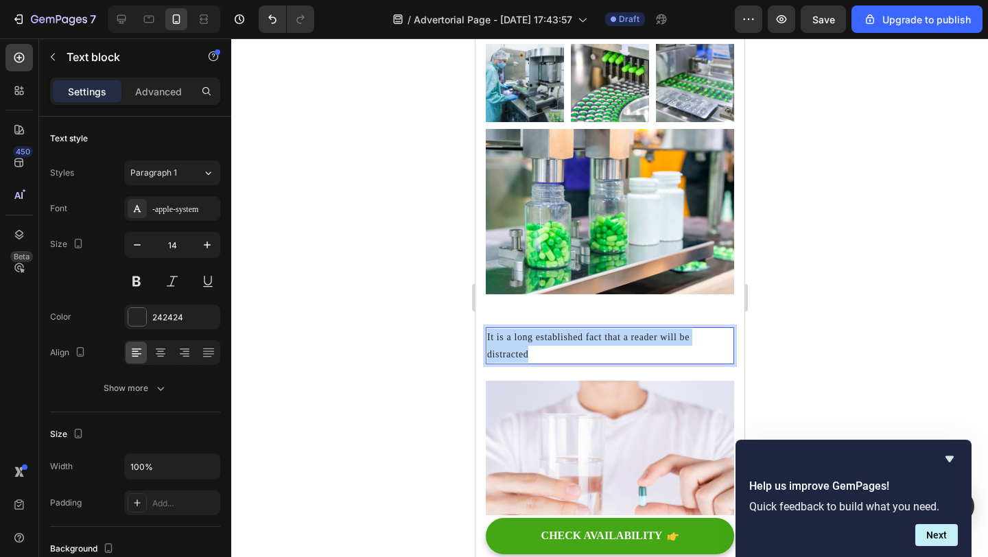
click at [536, 329] on p "It is a long established fact that a reader will be distracted" at bounding box center [610, 346] width 246 height 34
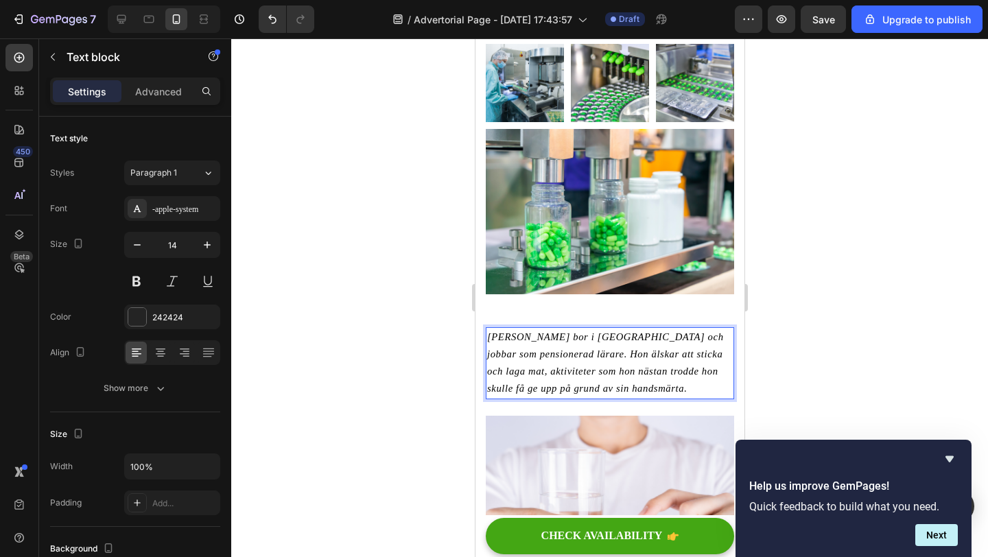
click at [378, 194] on div at bounding box center [609, 297] width 757 height 519
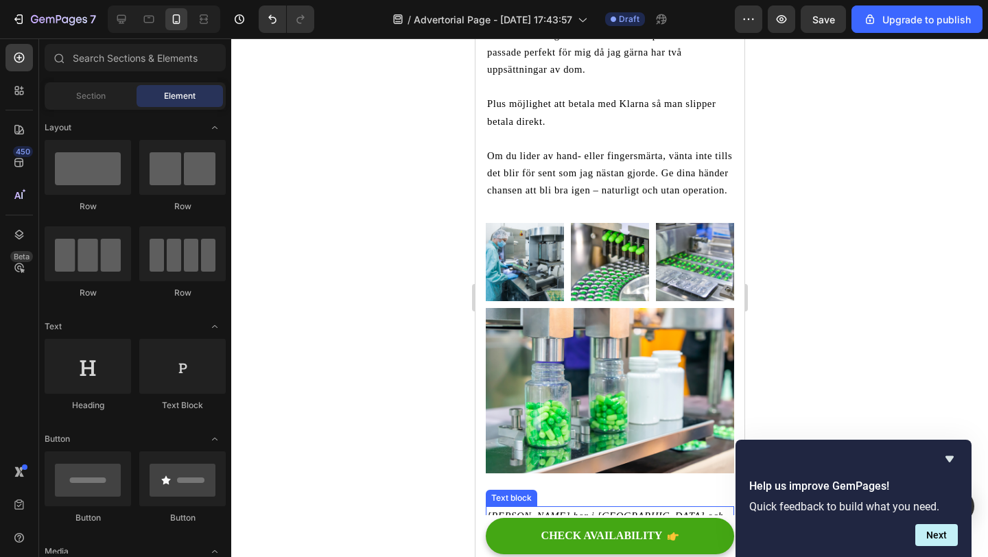
scroll to position [3414, 0]
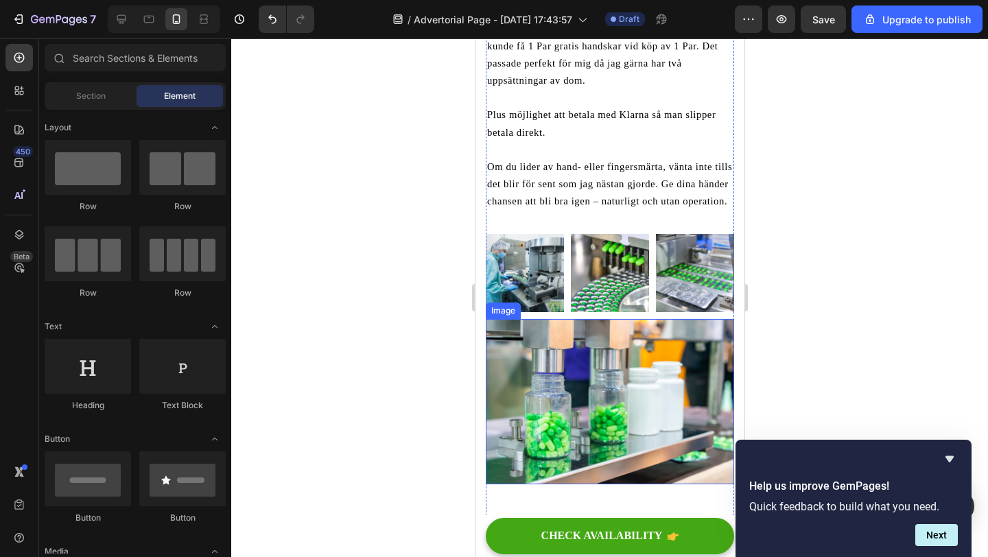
click at [594, 319] on img at bounding box center [609, 401] width 248 height 165
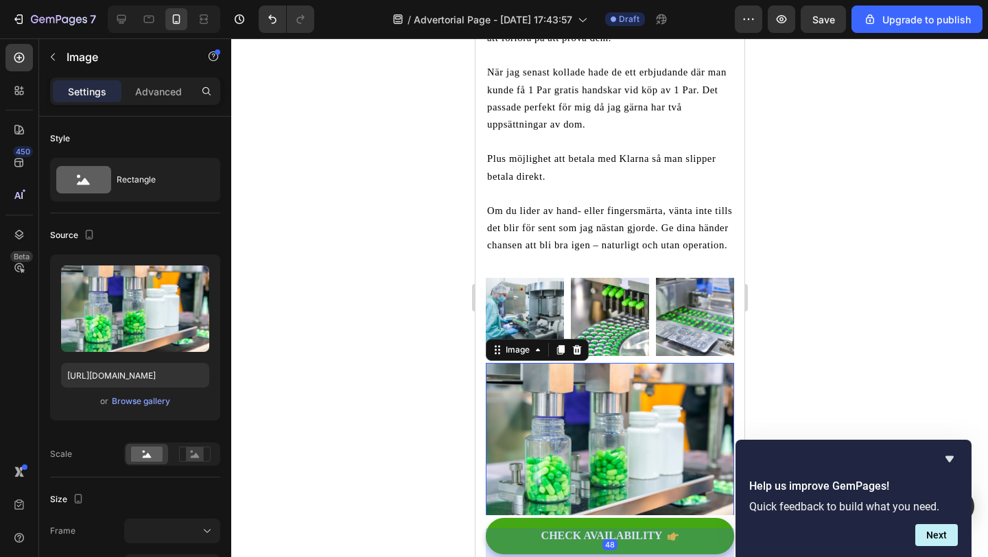
scroll to position [3345, 0]
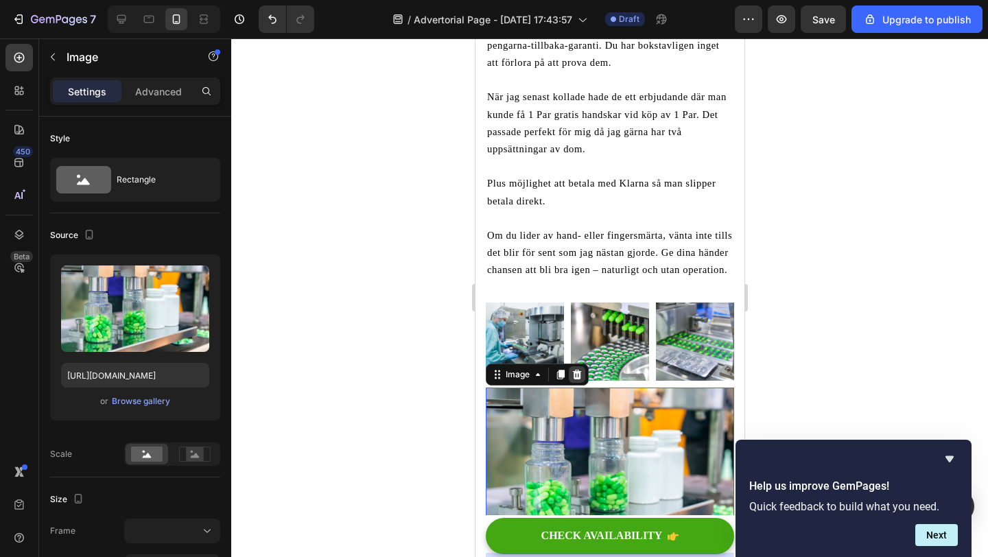
click at [579, 369] on icon at bounding box center [576, 374] width 9 height 10
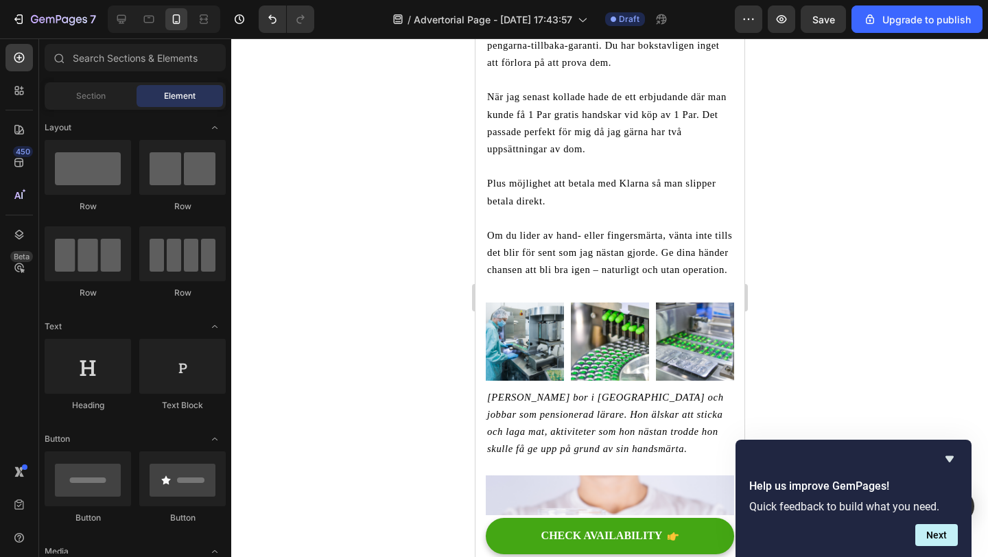
click at [541, 303] on img at bounding box center [524, 342] width 78 height 78
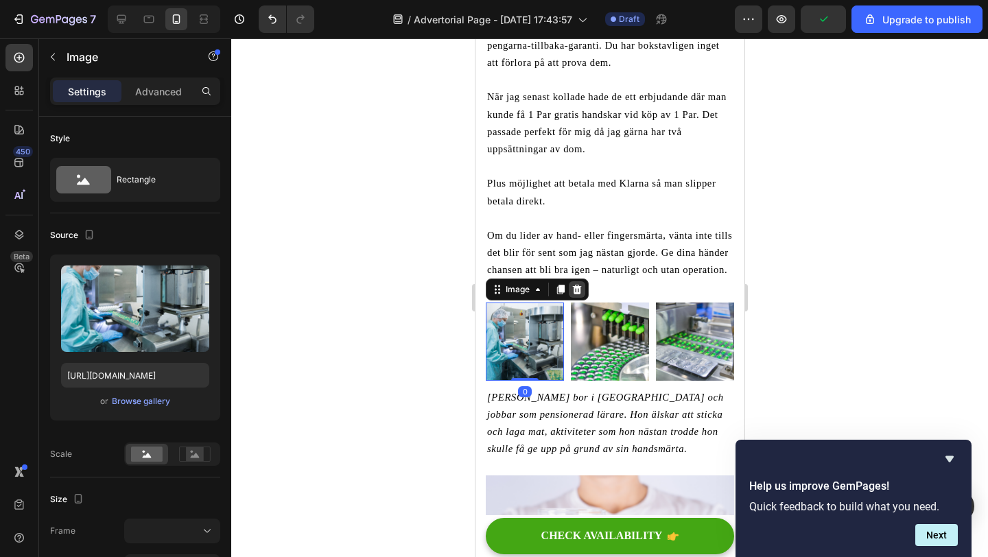
click at [574, 284] on icon at bounding box center [576, 289] width 9 height 10
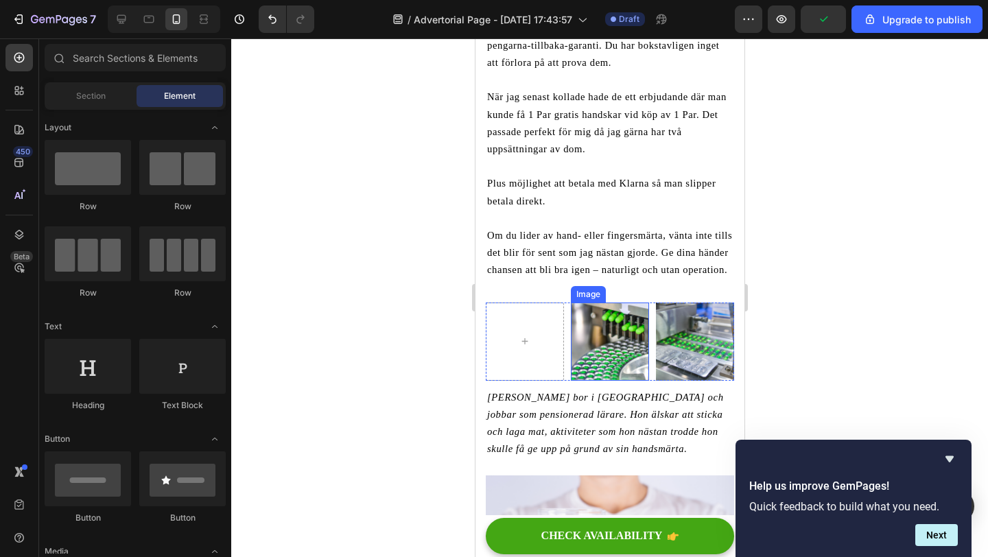
click at [575, 303] on img at bounding box center [609, 342] width 78 height 78
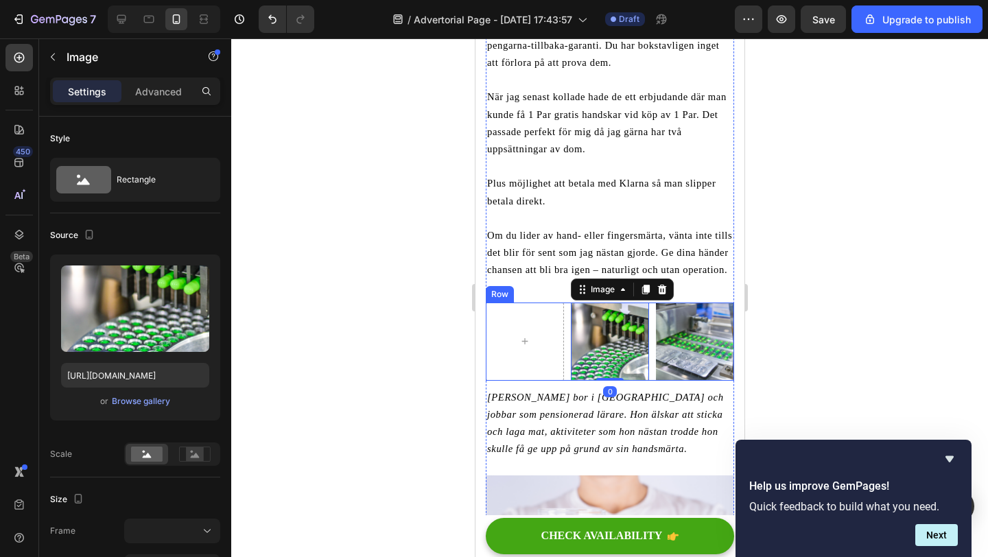
click at [565, 303] on div "Image 0 Image Row" at bounding box center [609, 342] width 248 height 78
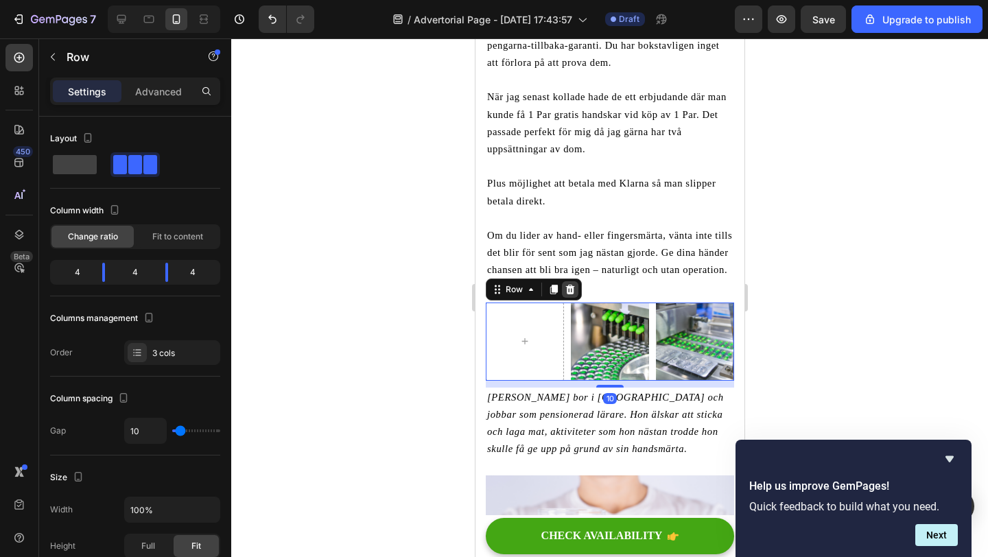
click at [571, 284] on icon at bounding box center [569, 289] width 9 height 10
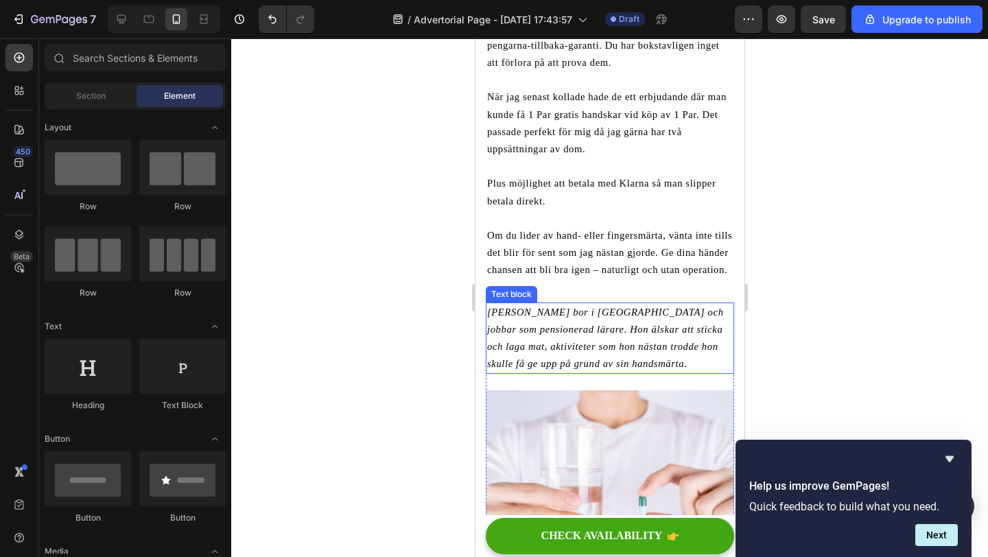
click at [521, 307] on icon "[PERSON_NAME] bor i [GEOGRAPHIC_DATA] och jobbar som pensionerad lärare. Hon äl…" at bounding box center [605, 338] width 237 height 63
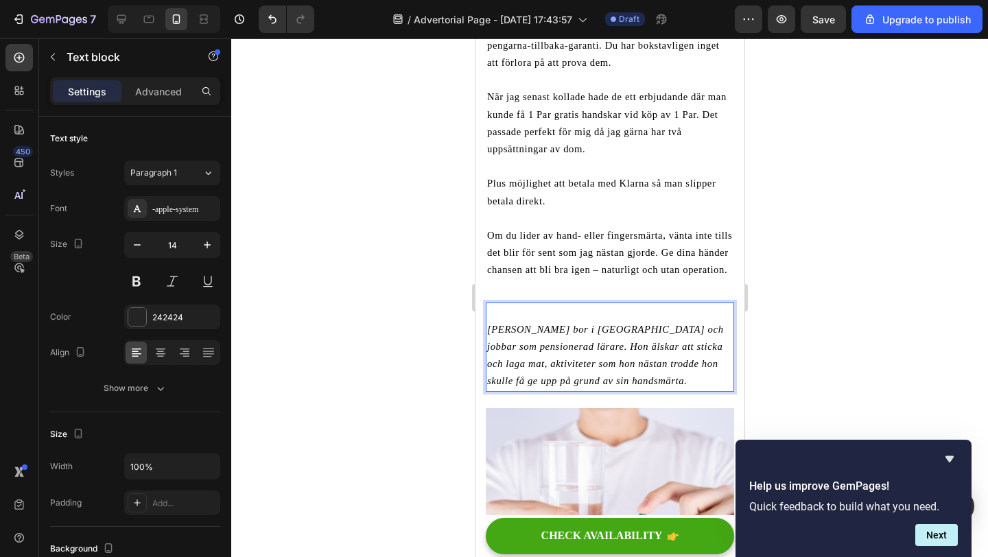
click at [490, 304] on p "Rich Text Editor. Editing area: main" at bounding box center [610, 312] width 246 height 17
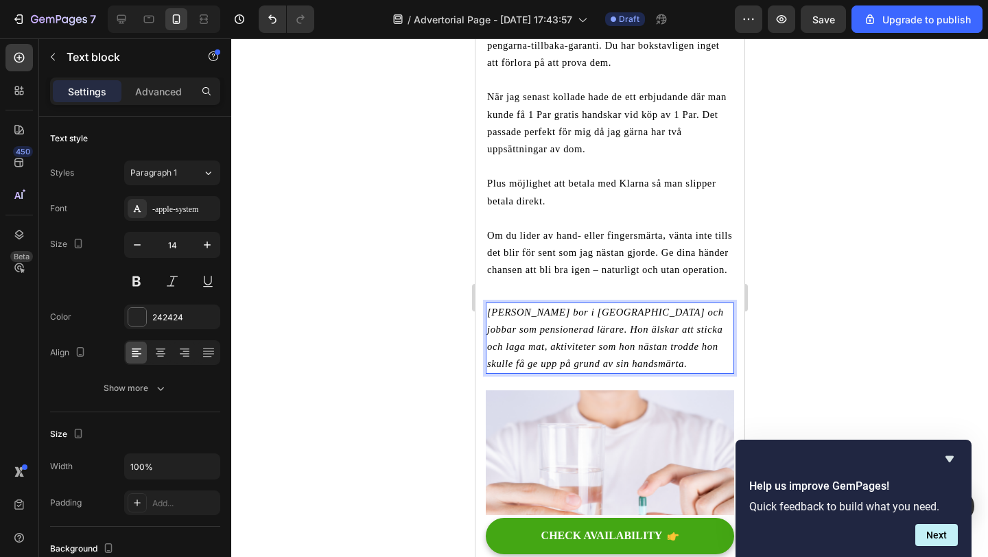
click at [438, 140] on div at bounding box center [609, 297] width 757 height 519
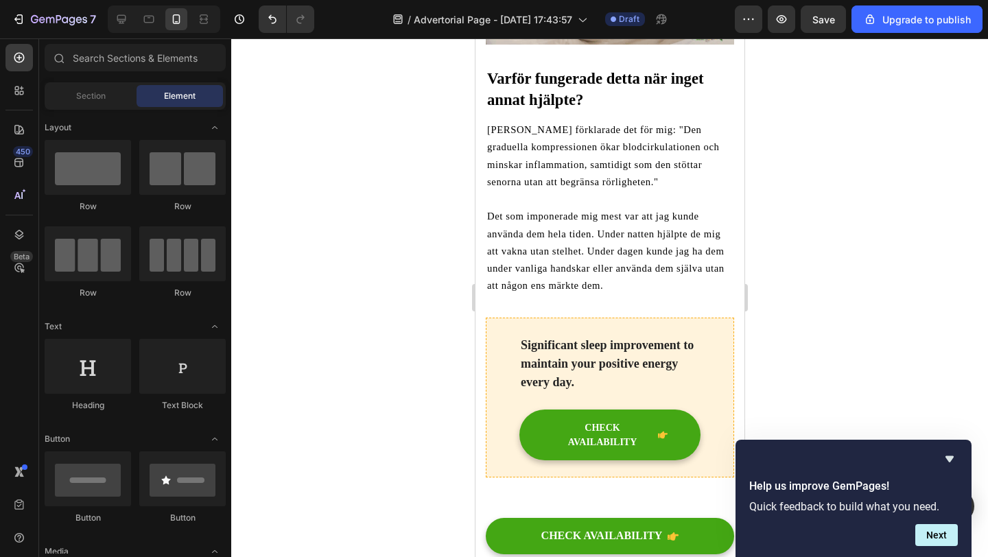
scroll to position [2739, 0]
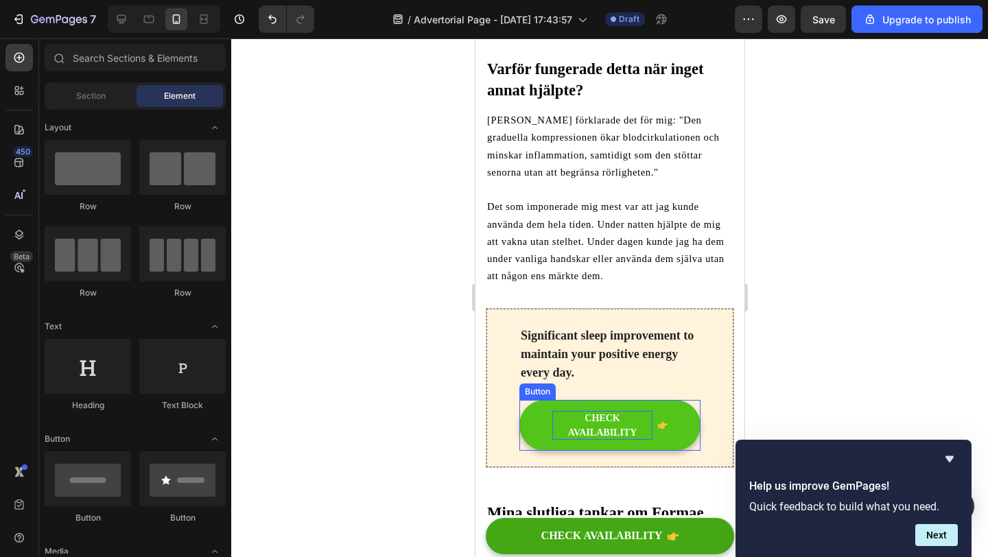
click at [603, 411] on div "CHECK AVAILABILITY" at bounding box center [602, 425] width 100 height 29
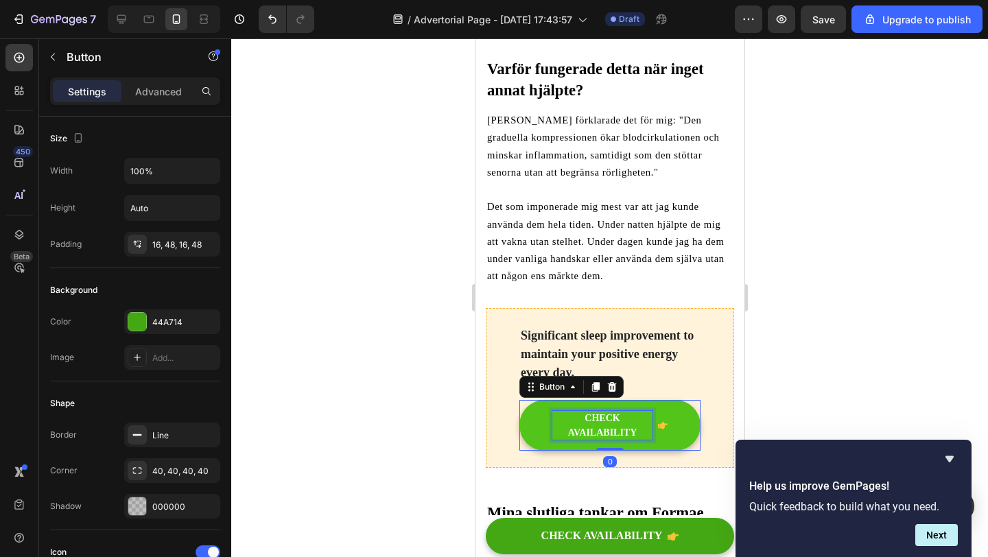
click at [603, 411] on div "CHECK AVAILABILITY" at bounding box center [602, 425] width 100 height 29
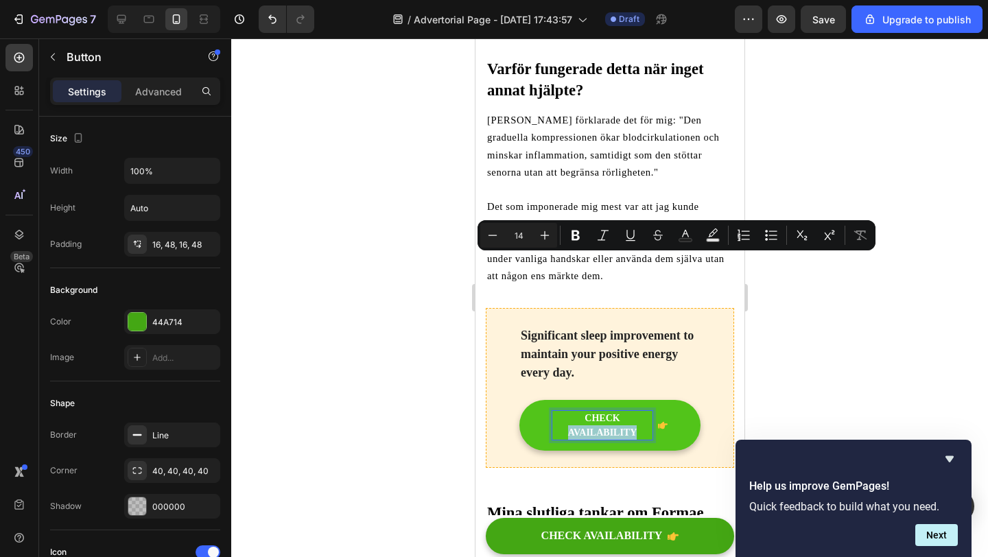
click at [630, 411] on p "CHECK AVAILABILITY" at bounding box center [602, 425] width 100 height 29
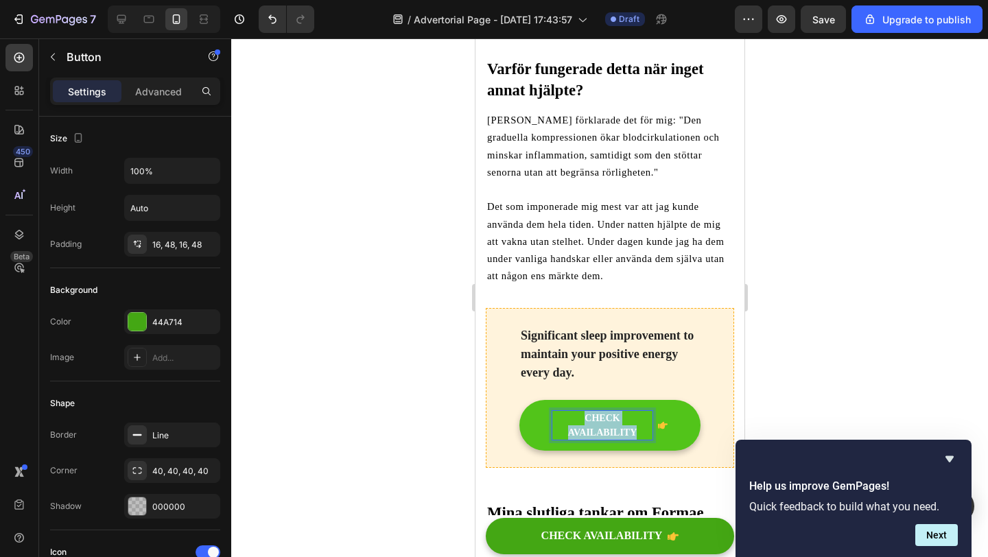
drag, startPoint x: 638, startPoint y: 260, endPoint x: 581, endPoint y: 252, distance: 57.5
click at [581, 411] on p "CHECK AVAILABILITY" at bounding box center [602, 425] width 100 height 29
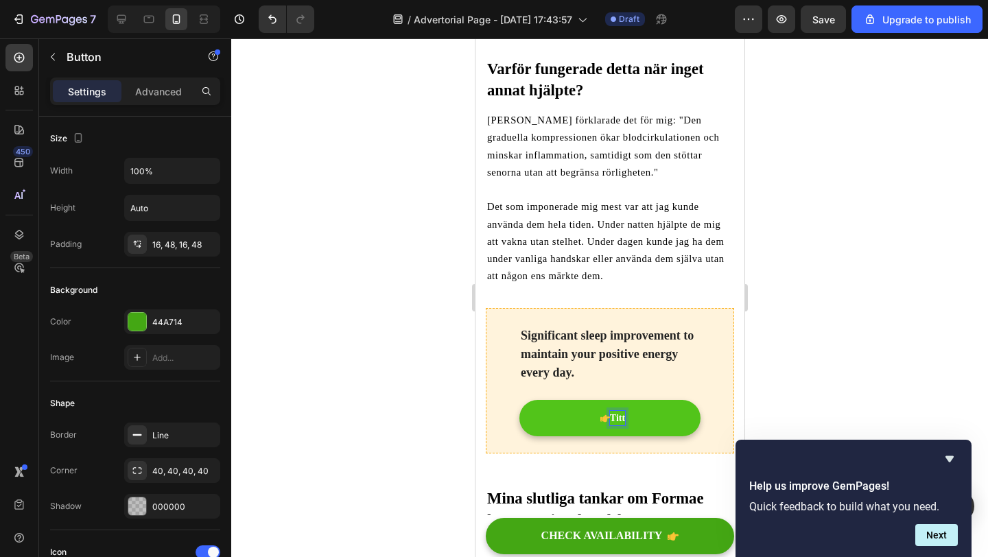
click at [519, 400] on button "Titt" at bounding box center [609, 418] width 181 height 36
drag, startPoint x: 585, startPoint y: 250, endPoint x: 563, endPoint y: 250, distance: 21.3
click at [563, 411] on p "[PERSON_NAME]" at bounding box center [602, 418] width 80 height 14
click at [519, 400] on button "TittaErbjudande" at bounding box center [609, 418] width 181 height 36
click at [439, 242] on div at bounding box center [609, 297] width 757 height 519
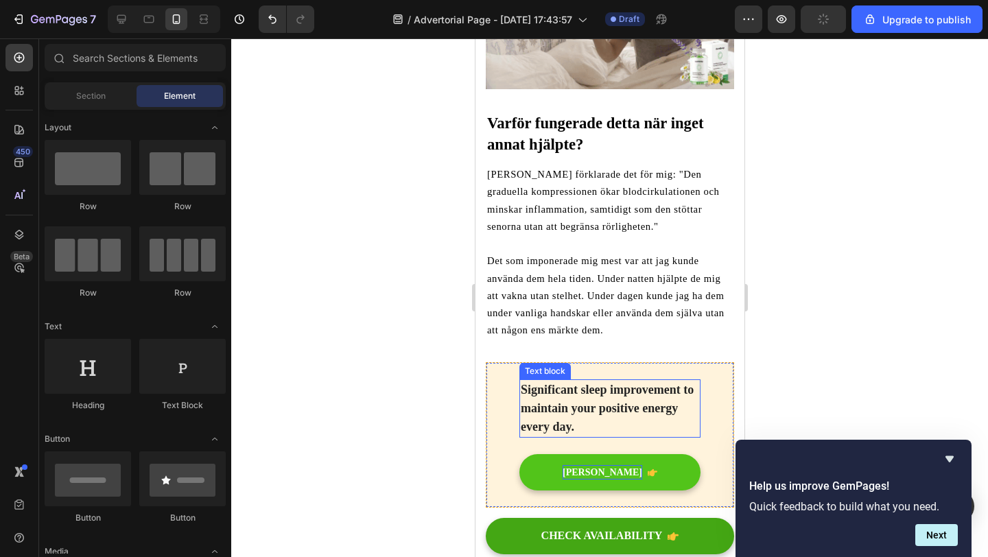
scroll to position [2672, 0]
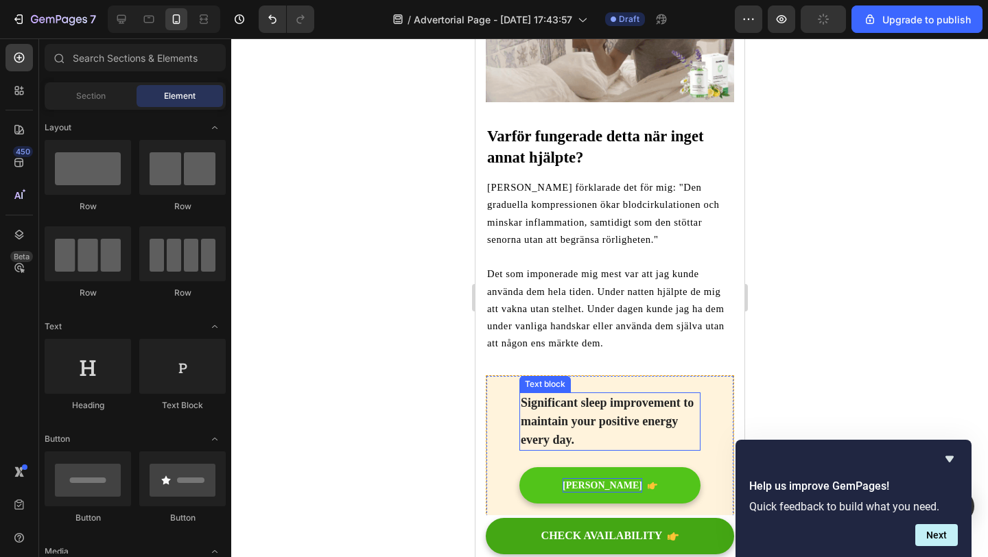
click at [572, 394] on p "Significant sleep improvement to maintain your positive energy every day." at bounding box center [609, 422] width 178 height 56
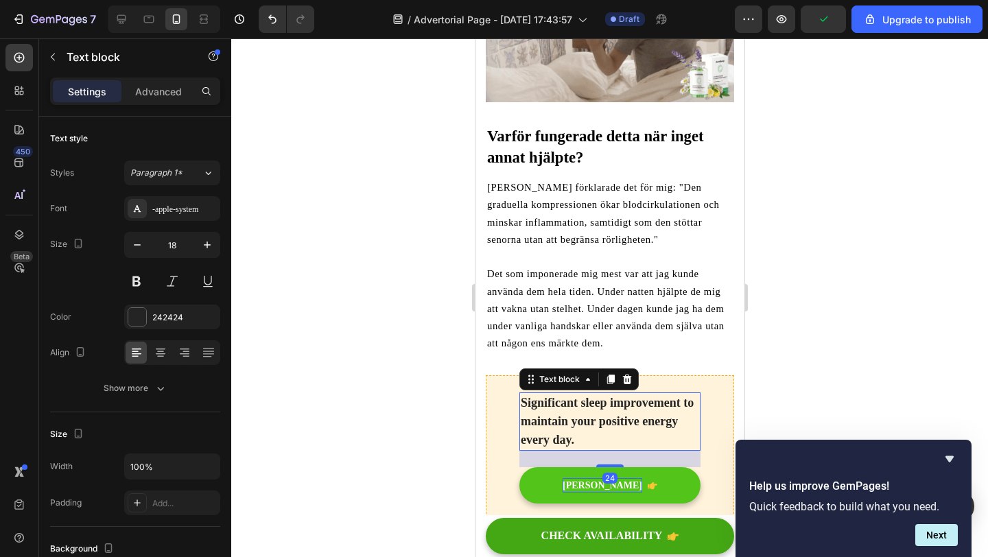
click at [572, 394] on p "Significant sleep improvement to maintain your positive energy every day." at bounding box center [609, 422] width 178 height 56
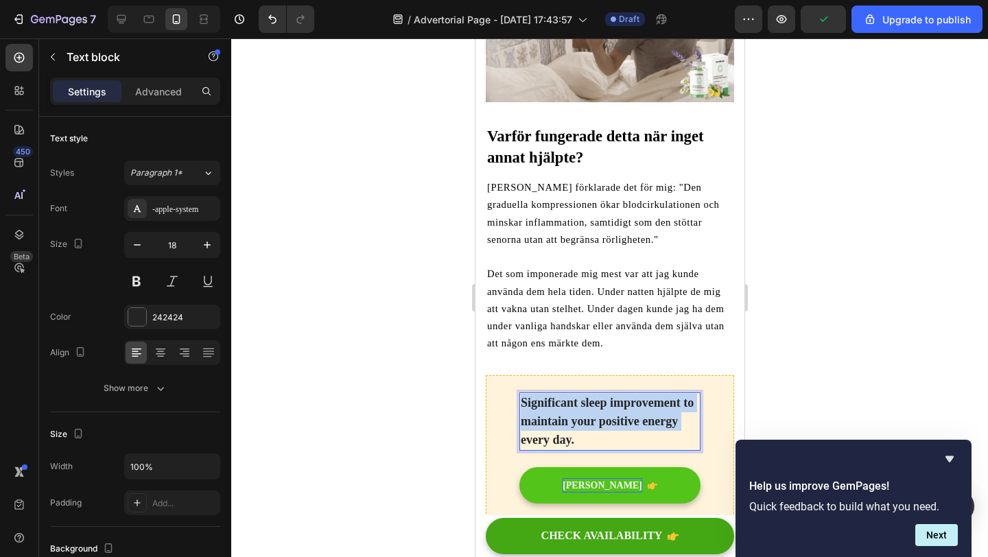
click at [572, 394] on p "Significant sleep improvement to maintain your positive energy every day." at bounding box center [609, 422] width 178 height 56
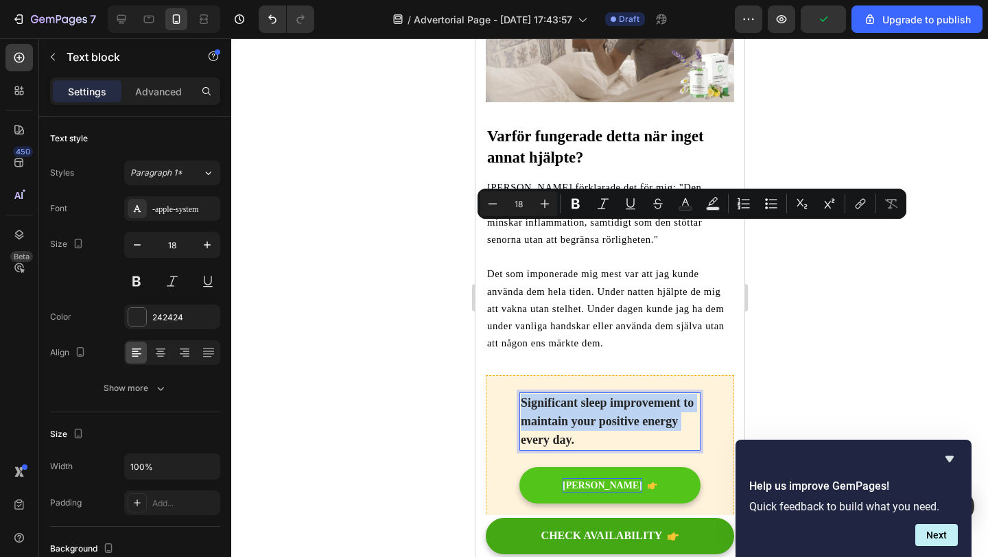
click at [572, 394] on p "Significant sleep improvement to maintain your positive energy every day." at bounding box center [609, 422] width 178 height 56
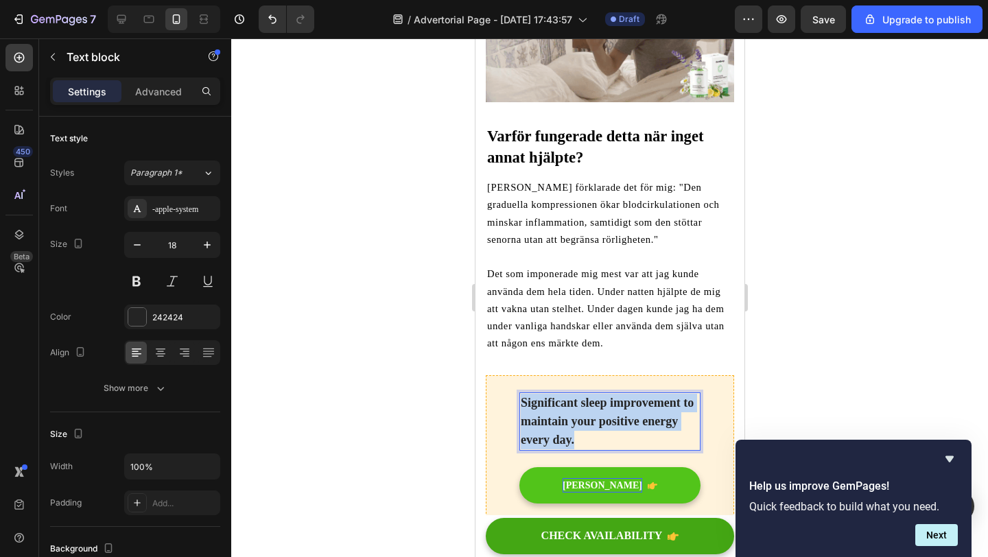
drag, startPoint x: 576, startPoint y: 266, endPoint x: 525, endPoint y: 223, distance: 66.2
click at [525, 394] on p "Significant sleep improvement to maintain your positive energy every day." at bounding box center [609, 422] width 178 height 56
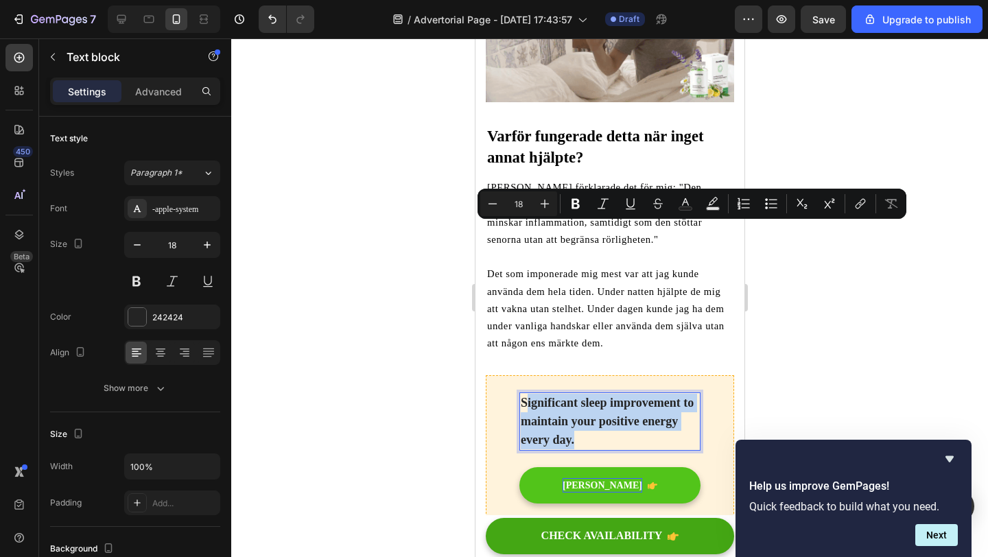
click at [552, 394] on p "Significant sleep improvement to maintain your positive energy every day." at bounding box center [609, 422] width 178 height 56
drag, startPoint x: 578, startPoint y: 264, endPoint x: 524, endPoint y: 232, distance: 63.1
click at [524, 394] on p "Significant sleep improvement to maintain your positive energy every day." at bounding box center [609, 422] width 178 height 56
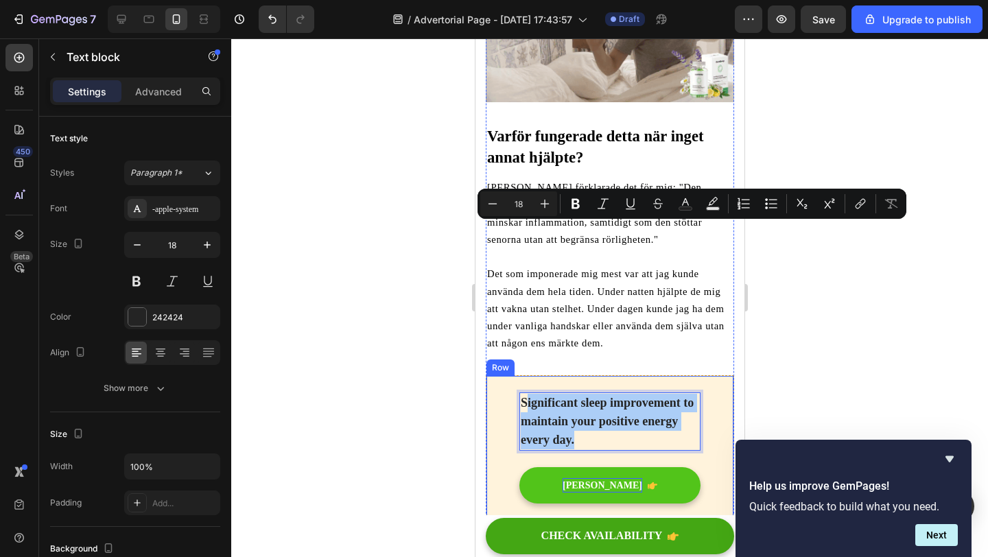
click at [500, 375] on div "Significant sleep improvement to maintain your positive energy every day. Text …" at bounding box center [609, 447] width 248 height 145
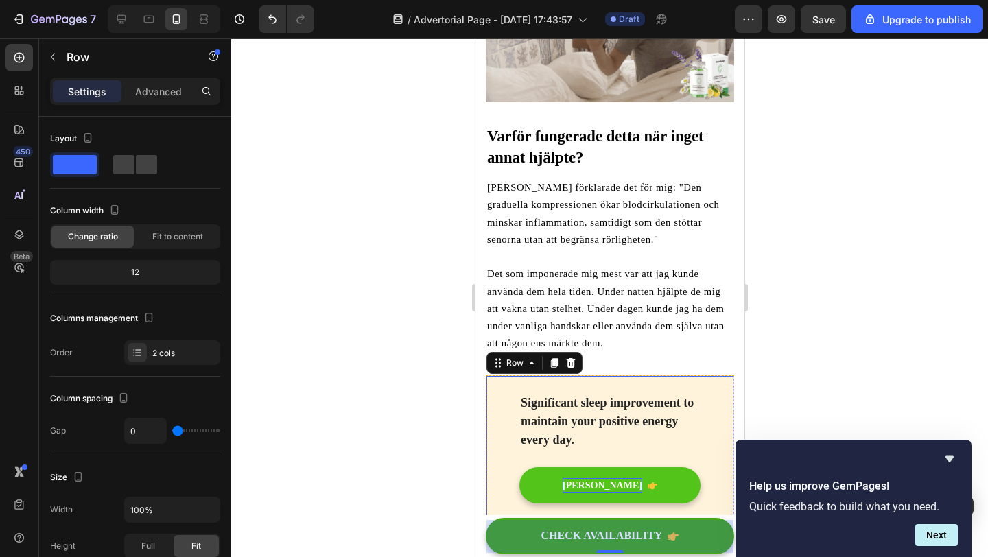
click at [505, 375] on div "Significant sleep improvement to maintain your positive energy every day. Text …" at bounding box center [609, 447] width 248 height 145
click at [633, 394] on p "Significant sleep improvement to maintain your positive energy every day." at bounding box center [609, 422] width 178 height 56
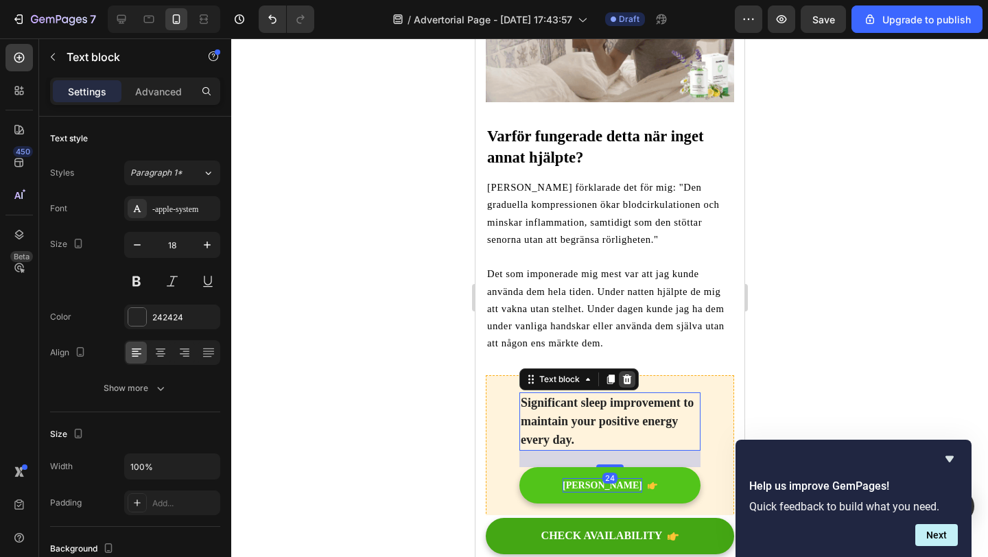
click at [627, 375] on icon at bounding box center [626, 380] width 9 height 10
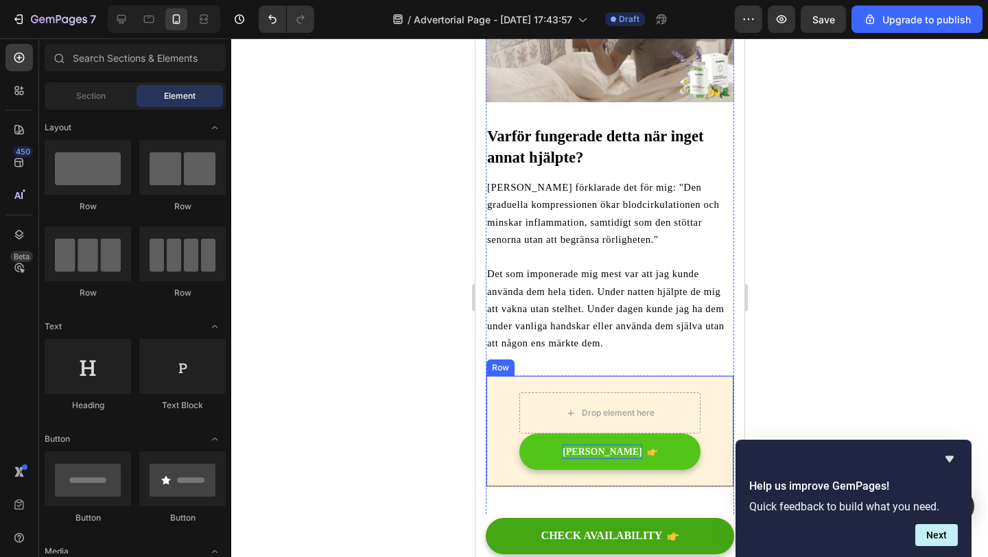
click at [686, 375] on div "Drop element here Titta Erbjudande Button Row" at bounding box center [609, 431] width 248 height 112
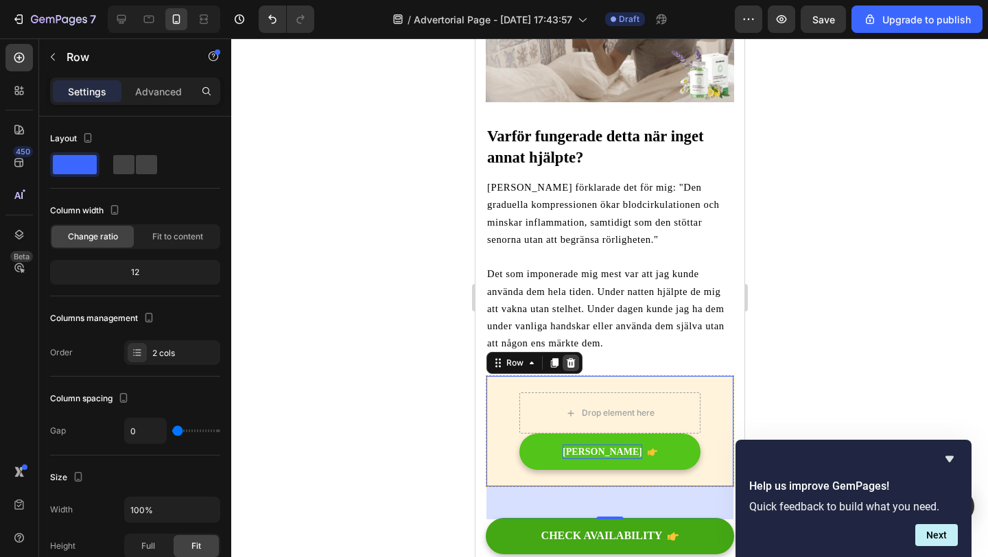
click at [574, 358] on icon at bounding box center [570, 363] width 11 height 11
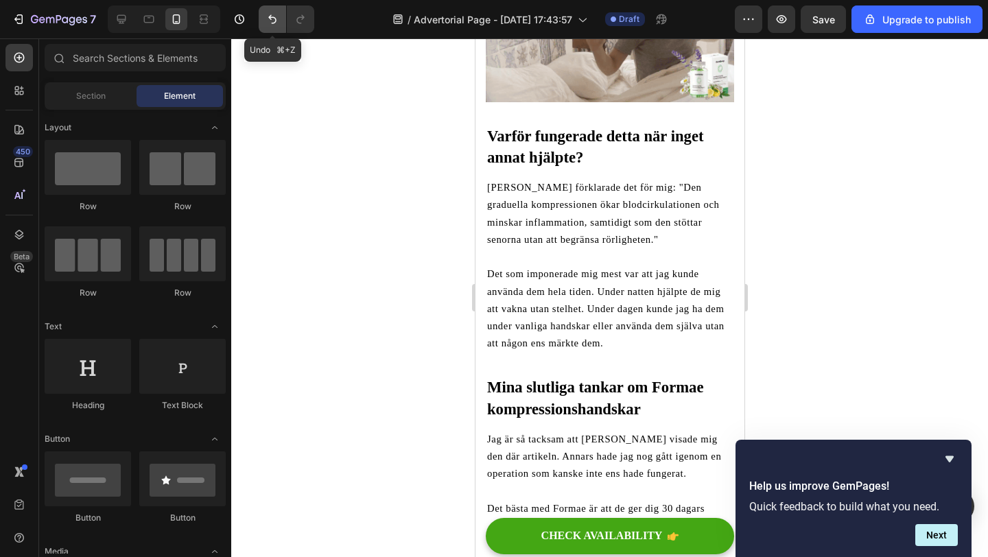
click at [274, 21] on icon "Undo/Redo" at bounding box center [273, 19] width 14 height 14
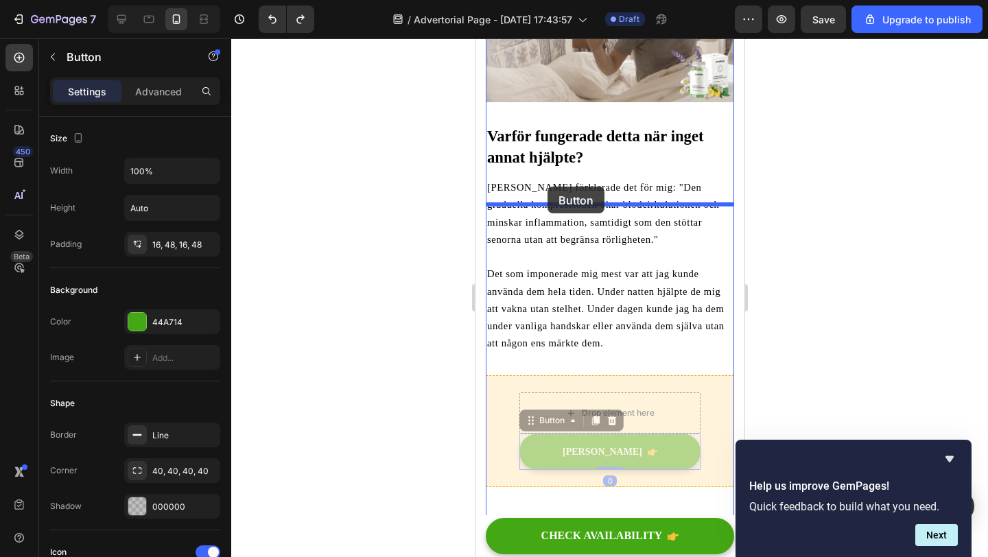
drag, startPoint x: 541, startPoint y: 282, endPoint x: 547, endPoint y: 187, distance: 95.5
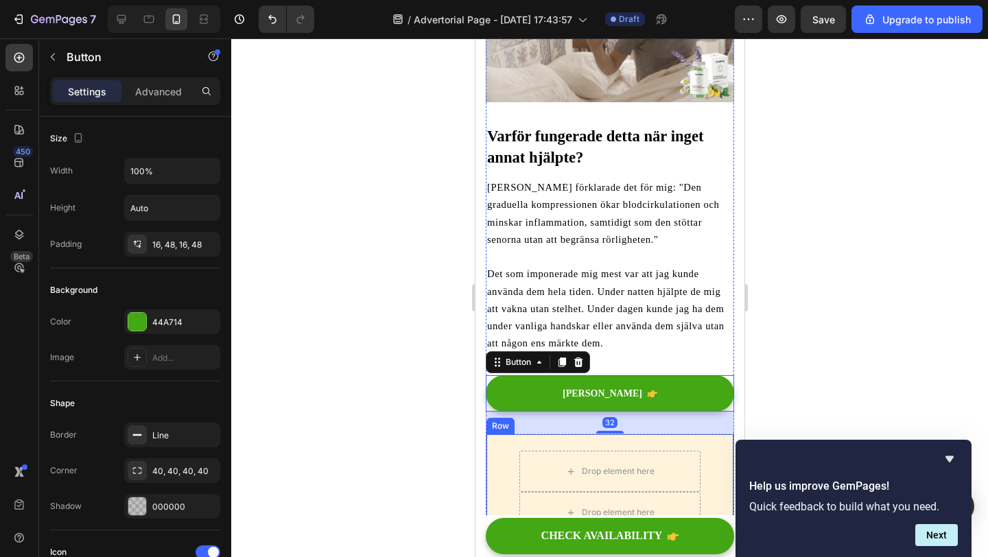
click at [505, 434] on div "Drop element here Drop element here Row" at bounding box center [609, 492] width 248 height 117
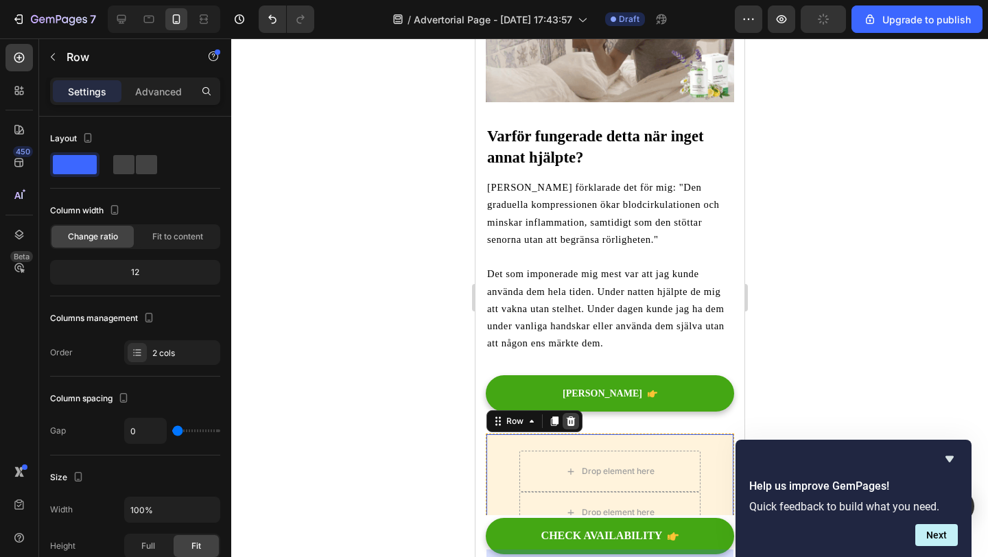
click at [572, 417] on icon at bounding box center [570, 422] width 9 height 10
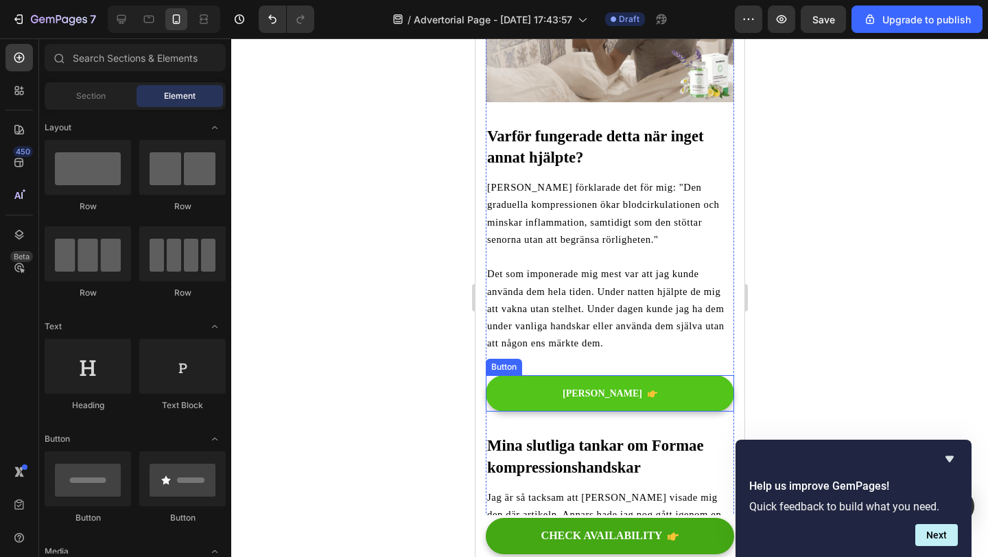
click at [497, 375] on button "[PERSON_NAME]" at bounding box center [609, 393] width 248 height 36
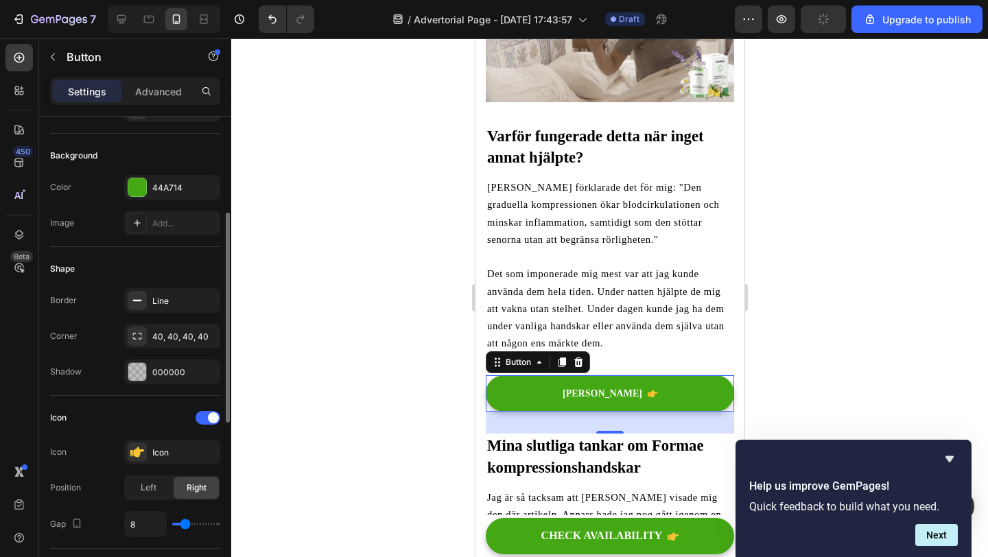
scroll to position [0, 0]
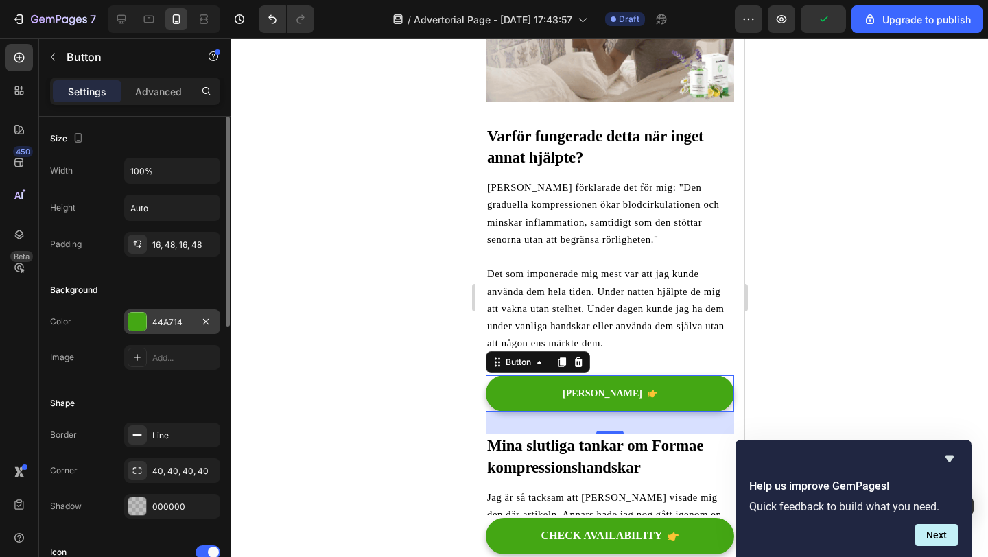
click at [161, 317] on div "44A714" at bounding box center [172, 322] width 40 height 12
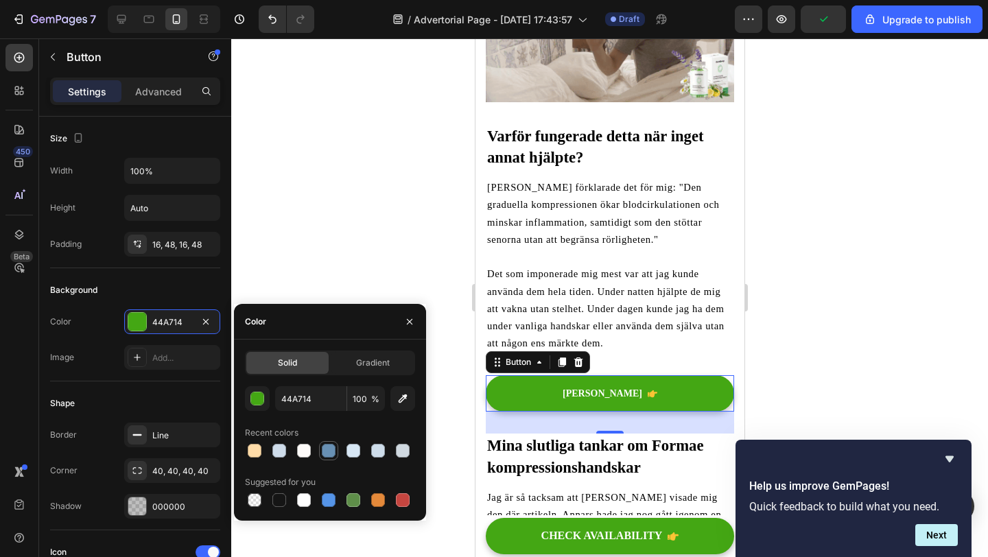
click at [327, 447] on div at bounding box center [329, 451] width 14 height 14
type input "6890B3"
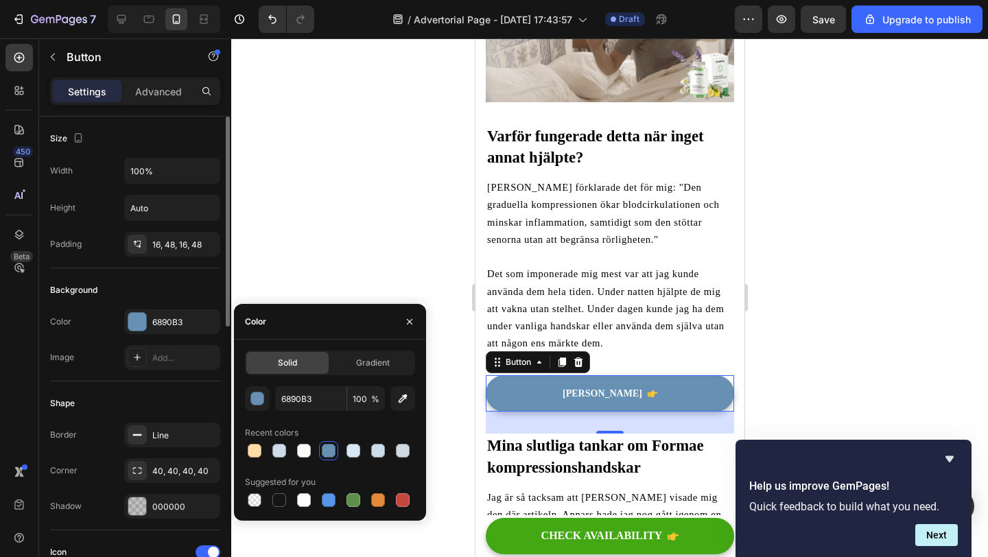
click at [126, 389] on div "Shape Border Line Corner 40, 40, 40, 40 Shadow 000000" at bounding box center [135, 456] width 170 height 149
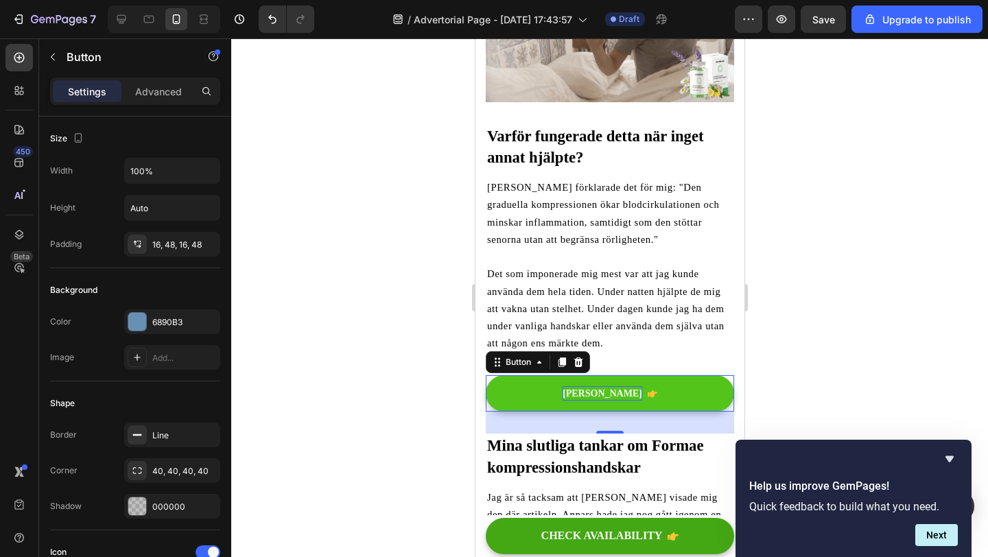
click at [607, 386] on p "[PERSON_NAME]" at bounding box center [602, 393] width 80 height 14
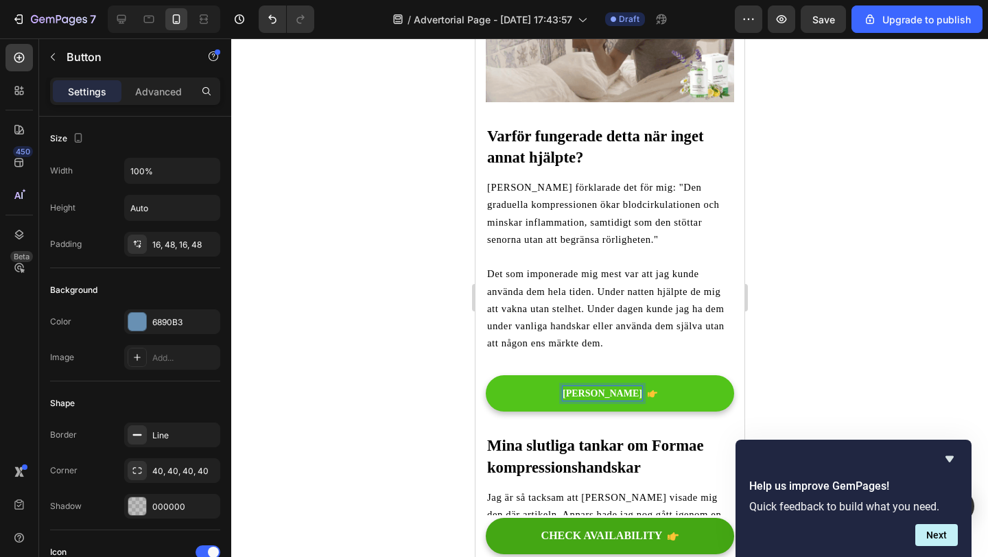
click at [607, 386] on p "[PERSON_NAME]" at bounding box center [602, 393] width 80 height 14
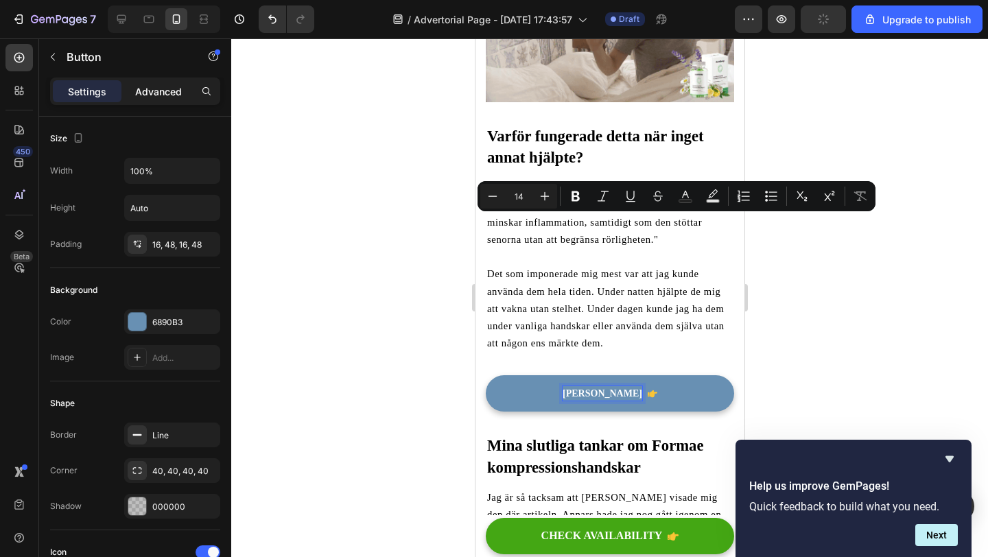
click at [150, 97] on p "Advanced" at bounding box center [158, 91] width 47 height 14
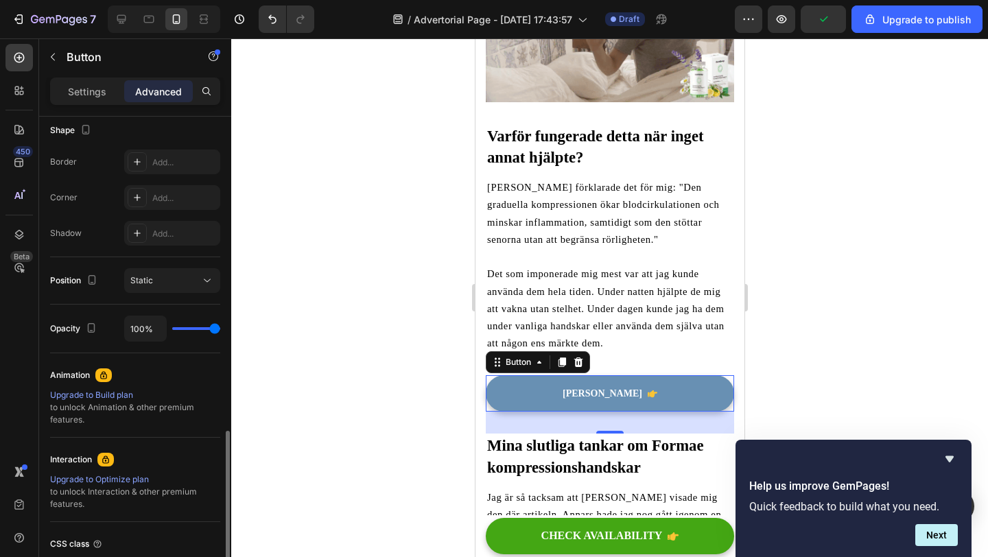
scroll to position [473, 0]
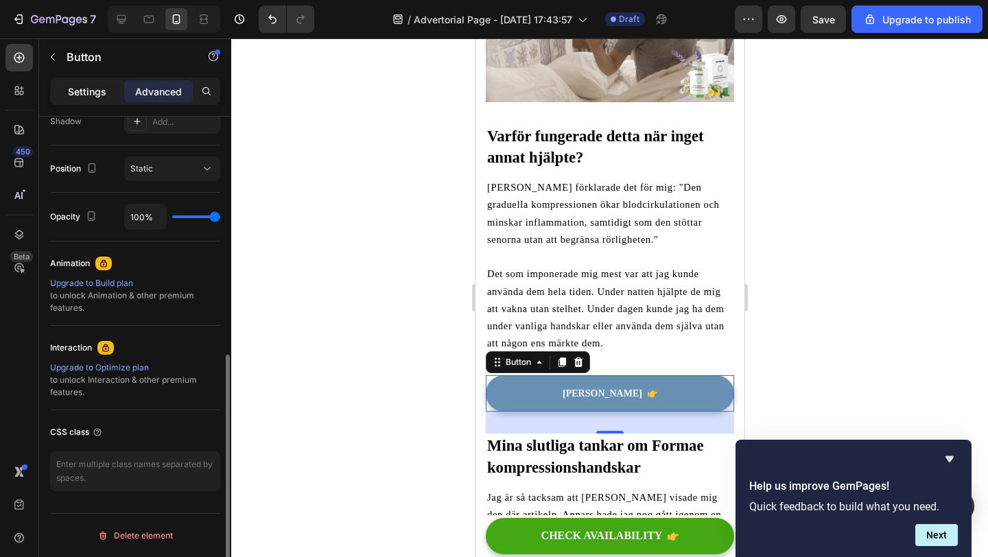
click at [97, 87] on p "Settings" at bounding box center [87, 91] width 38 height 14
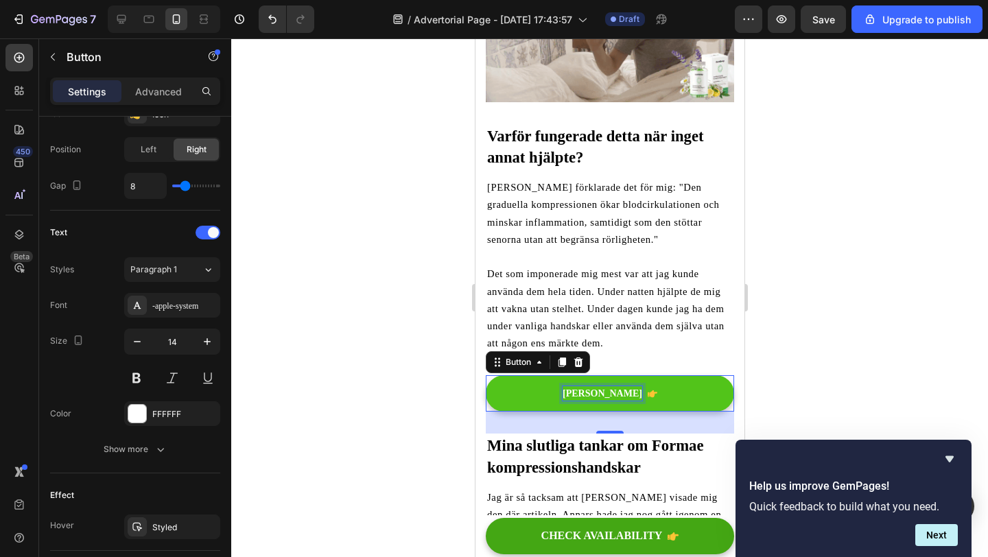
click at [605, 386] on p "[PERSON_NAME]" at bounding box center [602, 393] width 80 height 14
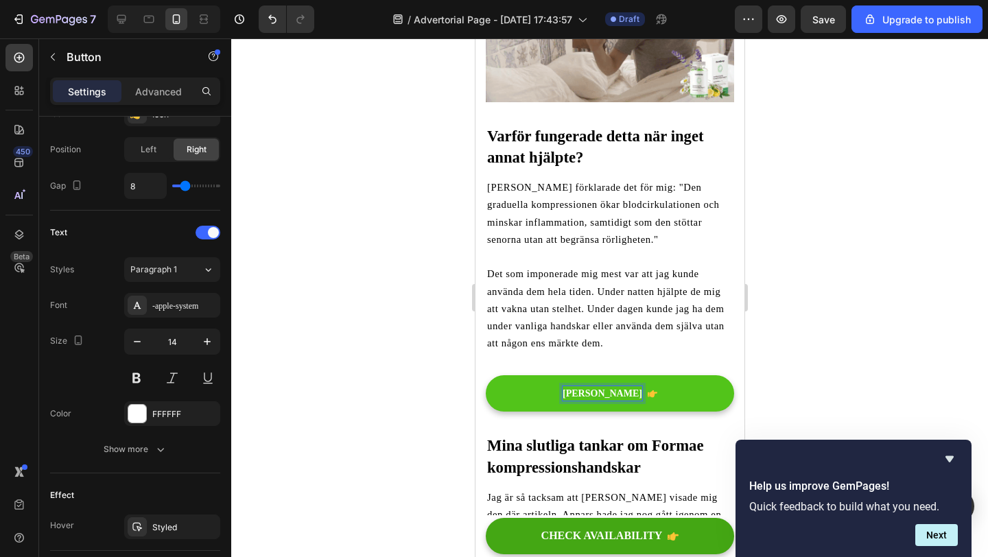
click at [605, 386] on p "[PERSON_NAME]" at bounding box center [602, 393] width 80 height 14
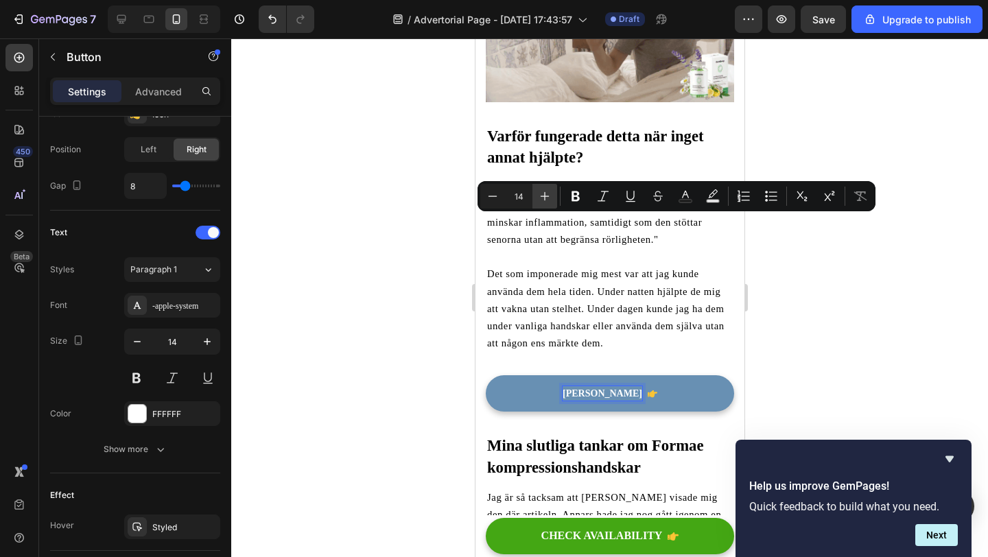
click at [544, 199] on icon "Editor contextual toolbar" at bounding box center [545, 196] width 14 height 14
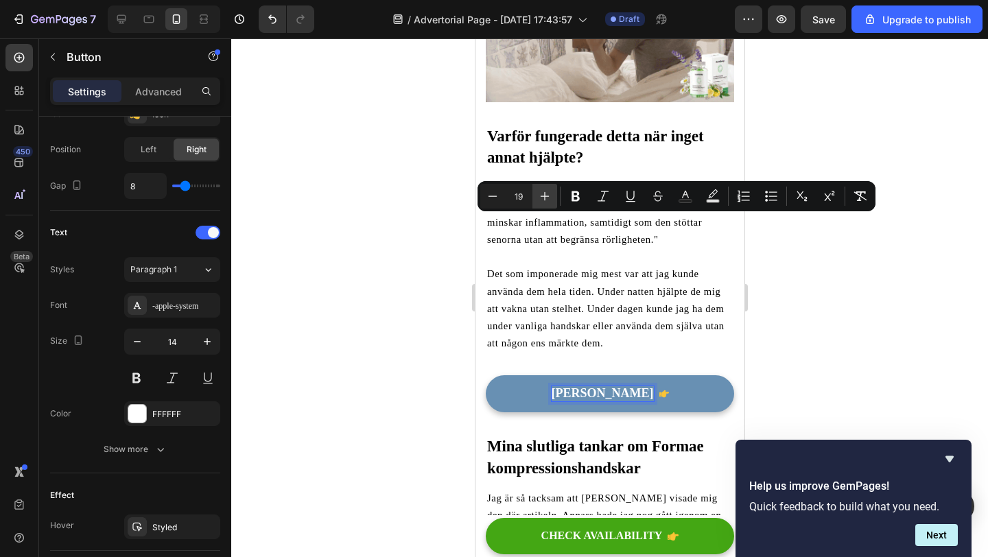
click at [544, 199] on icon "Editor contextual toolbar" at bounding box center [545, 196] width 14 height 14
type input "21"
click at [392, 316] on div at bounding box center [609, 297] width 757 height 519
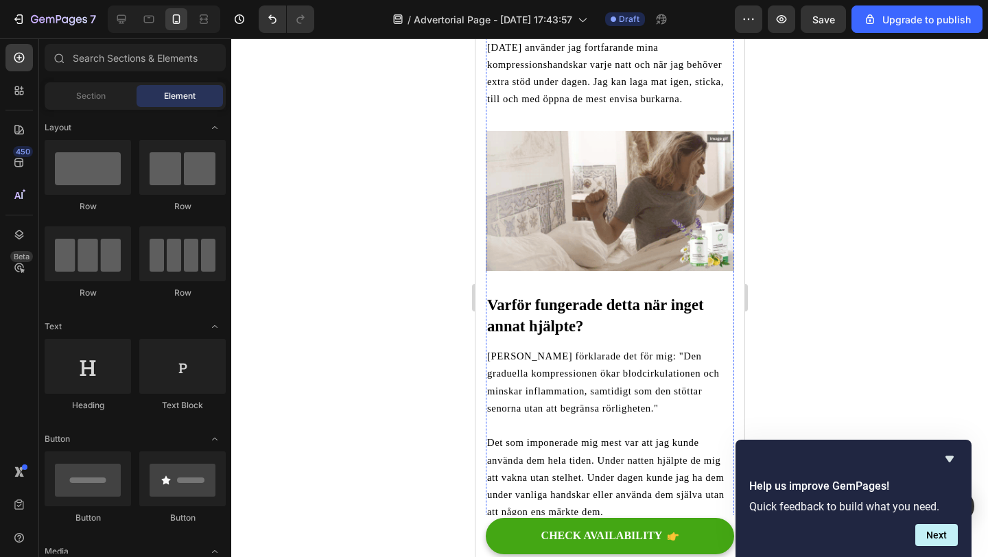
scroll to position [2499, 0]
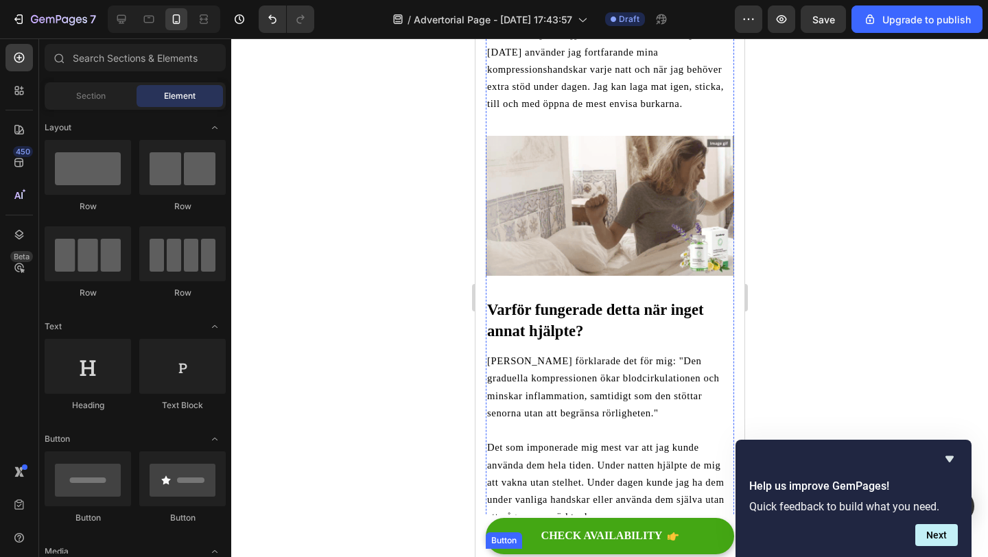
click at [564, 557] on span "[PERSON_NAME]" at bounding box center [601, 567] width 119 height 16
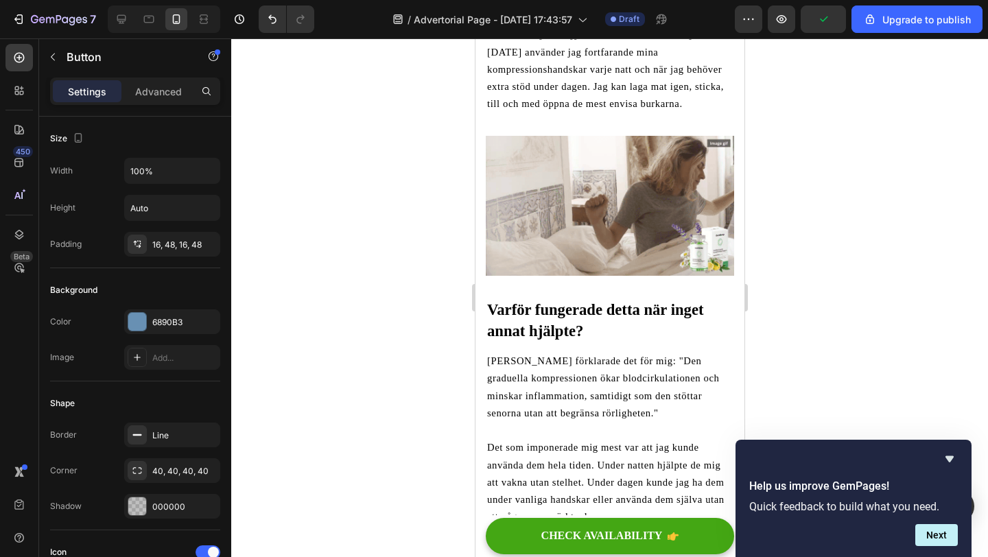
drag, startPoint x: 573, startPoint y: 394, endPoint x: 548, endPoint y: 393, distance: 24.7
click at [548, 557] on span "[PERSON_NAME]" at bounding box center [601, 567] width 119 height 16
click at [414, 416] on div at bounding box center [609, 297] width 757 height 519
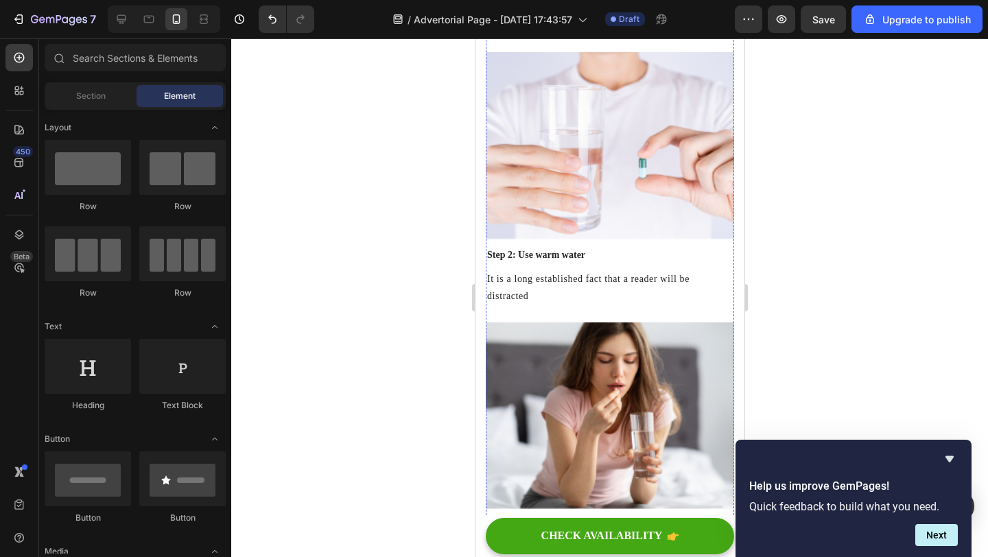
scroll to position [0, 0]
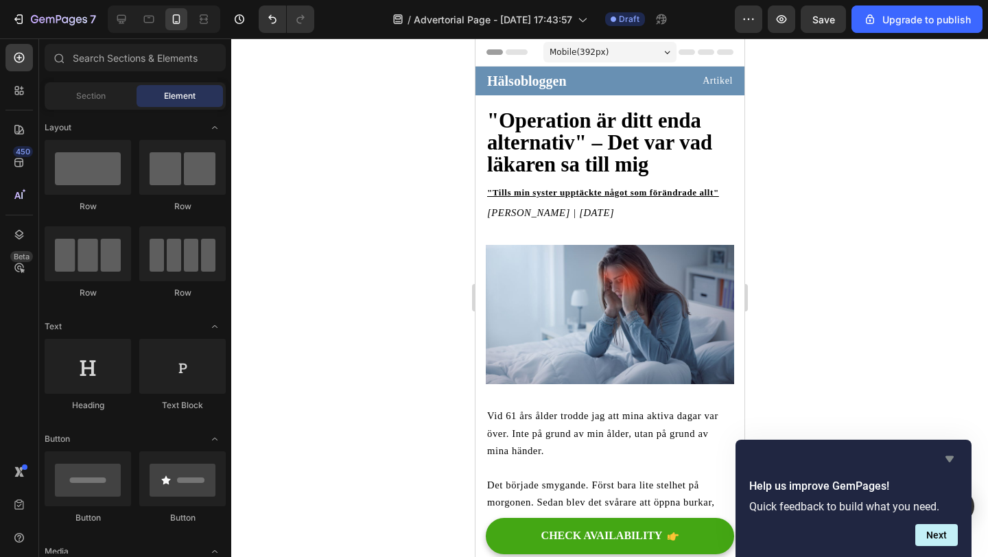
click at [952, 458] on icon "Hide survey" at bounding box center [950, 459] width 16 height 16
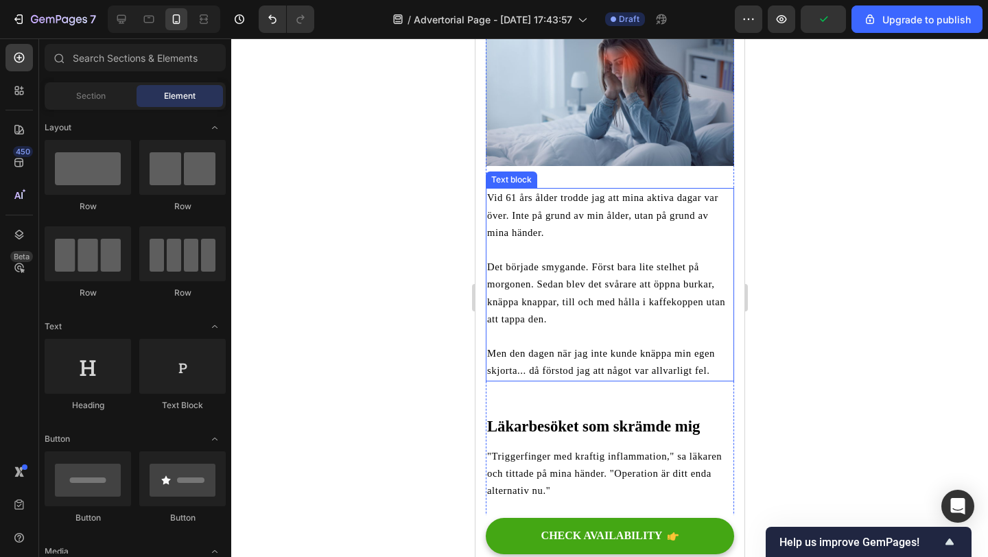
scroll to position [259, 0]
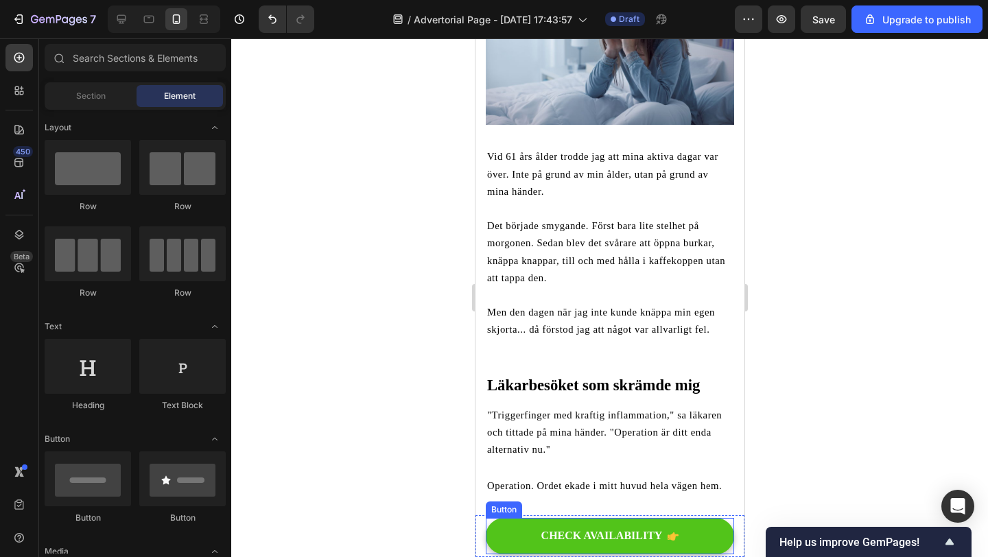
click at [708, 533] on button "CHECK AVAILABILITY" at bounding box center [609, 536] width 248 height 36
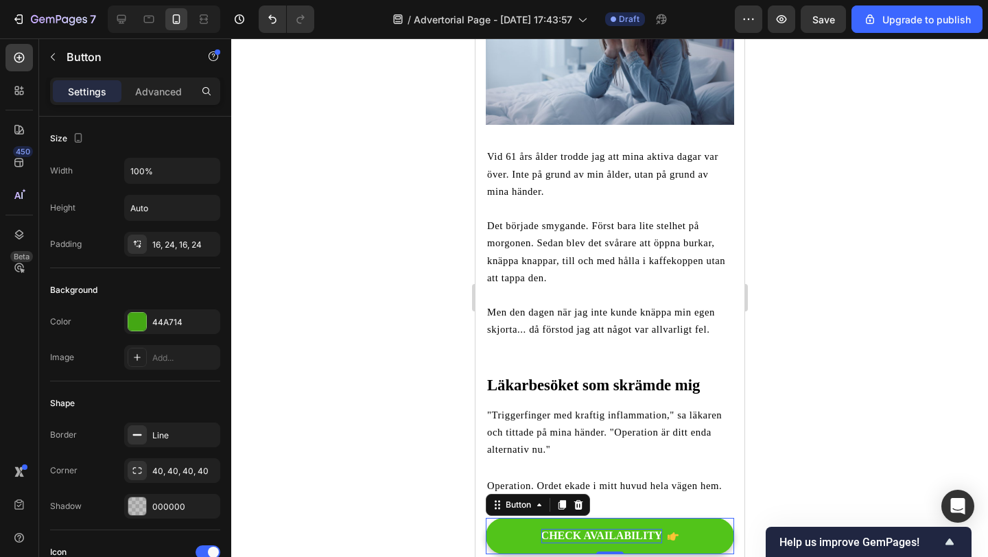
click at [640, 532] on div "CHECK AVAILABILITY" at bounding box center [601, 536] width 121 height 14
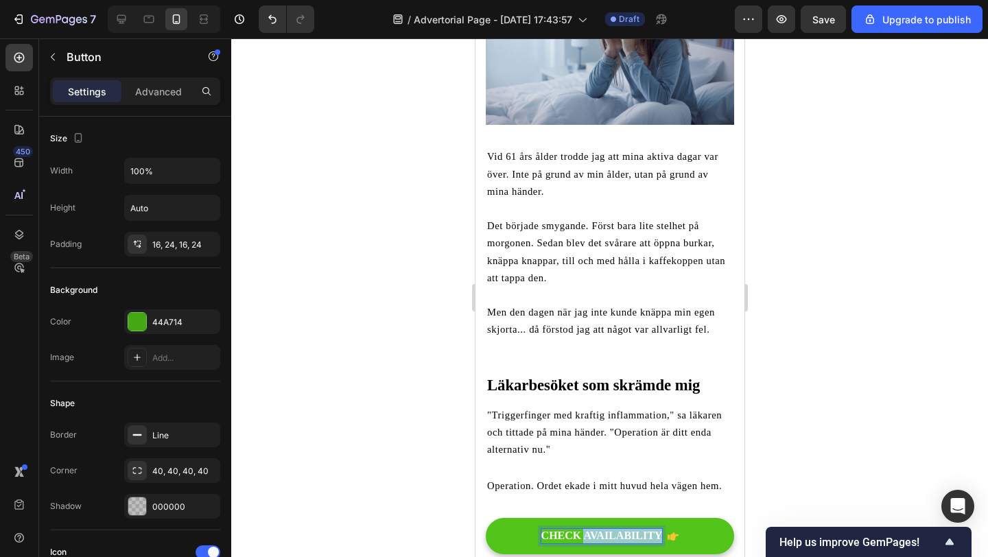
click at [640, 532] on p "CHECK AVAILABILITY" at bounding box center [601, 536] width 121 height 14
click at [485, 518] on button "Titt" at bounding box center [609, 536] width 248 height 36
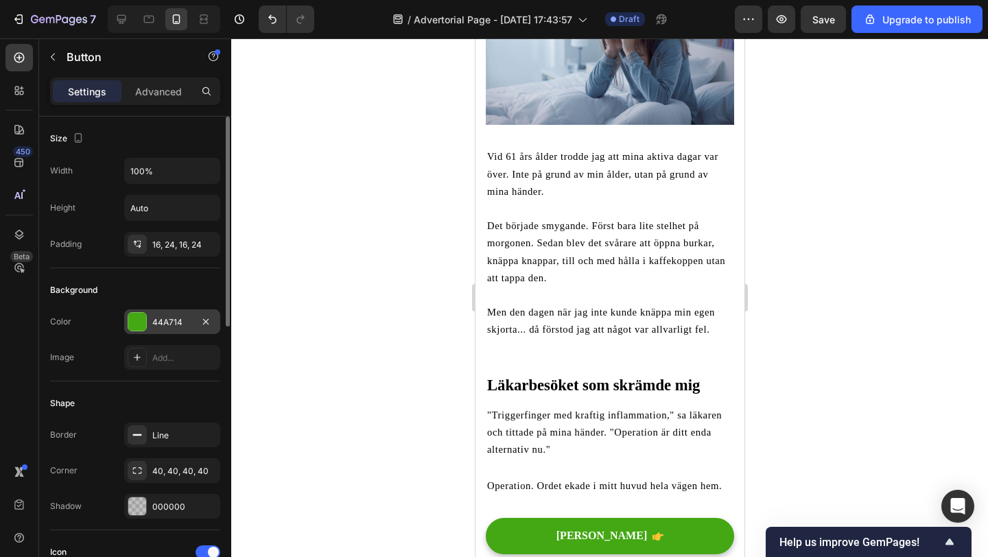
click at [156, 318] on div "44A714" at bounding box center [172, 322] width 40 height 12
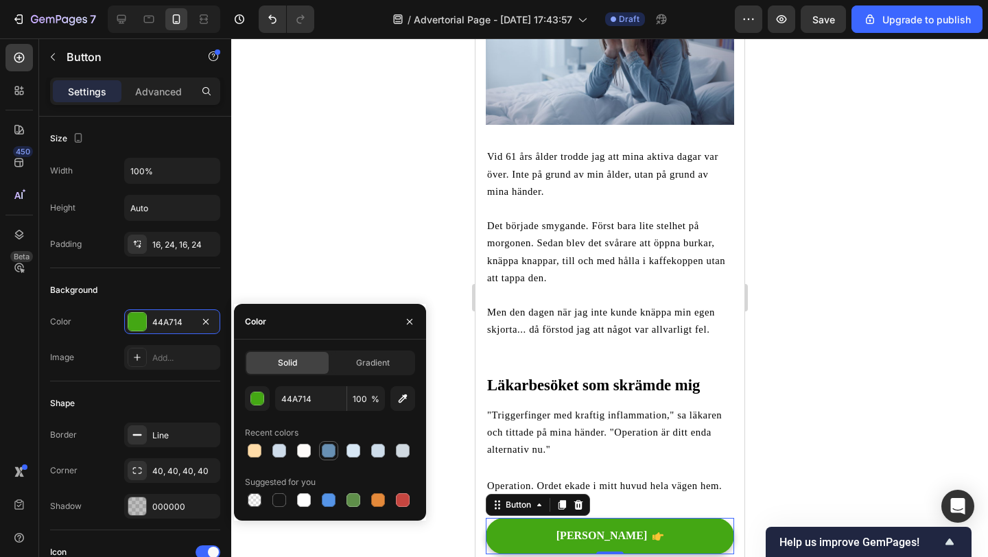
click at [328, 451] on div at bounding box center [329, 451] width 14 height 14
type input "6890B3"
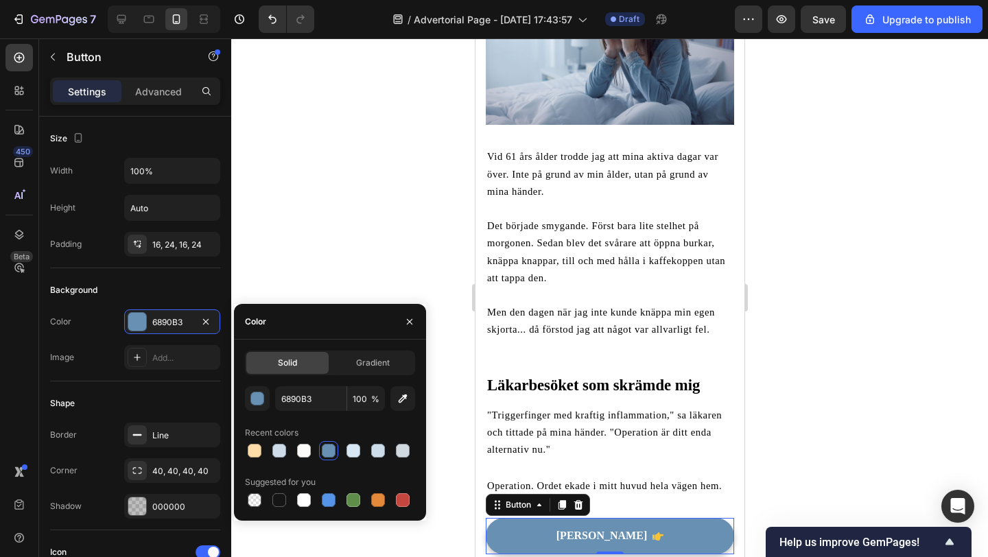
click at [338, 295] on div at bounding box center [609, 297] width 757 height 519
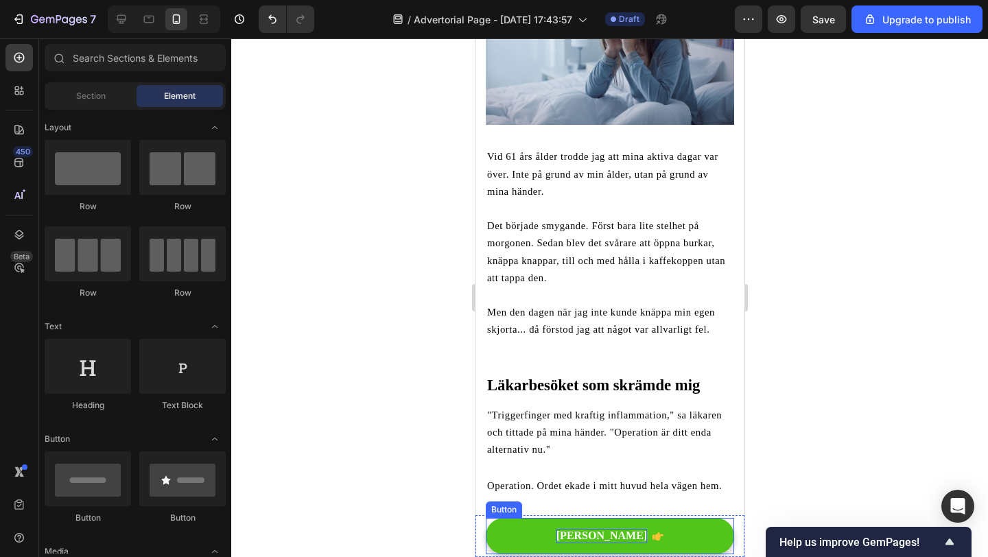
click at [585, 537] on p "[PERSON_NAME]" at bounding box center [601, 536] width 91 height 14
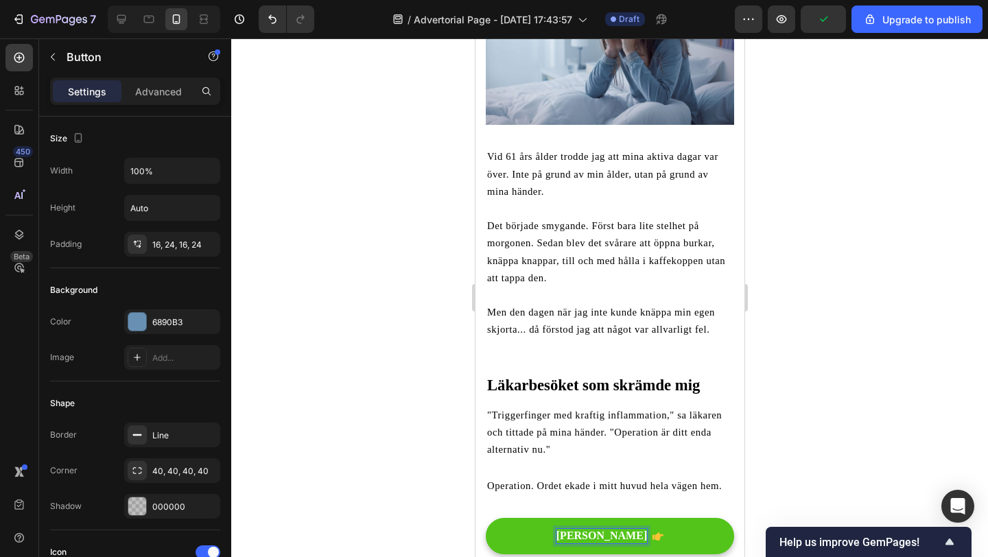
click at [581, 530] on p "[PERSON_NAME]" at bounding box center [601, 536] width 91 height 14
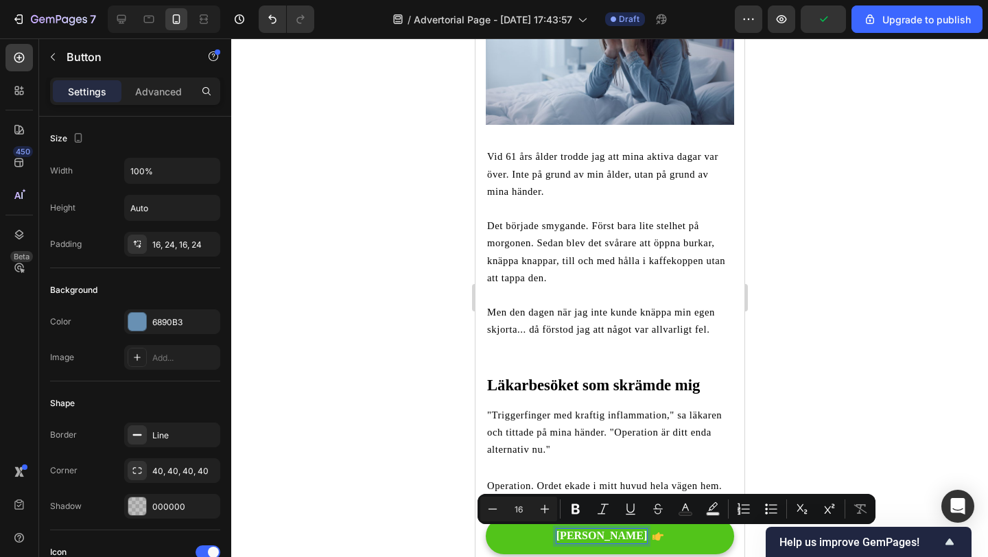
click at [581, 530] on p "[PERSON_NAME]" at bounding box center [601, 536] width 91 height 14
click at [552, 511] on button "Plus" at bounding box center [545, 509] width 25 height 25
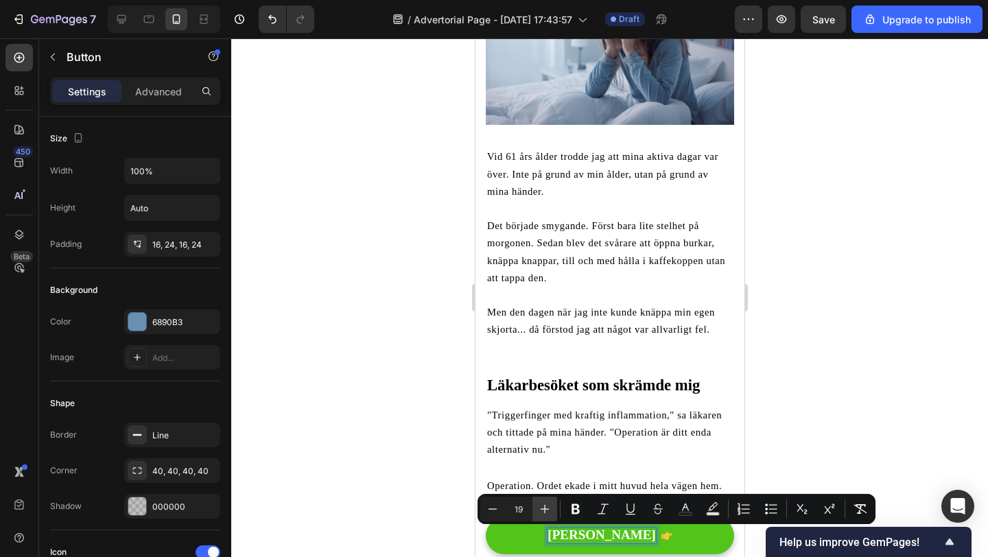
type input "20"
click at [419, 524] on div at bounding box center [609, 297] width 757 height 519
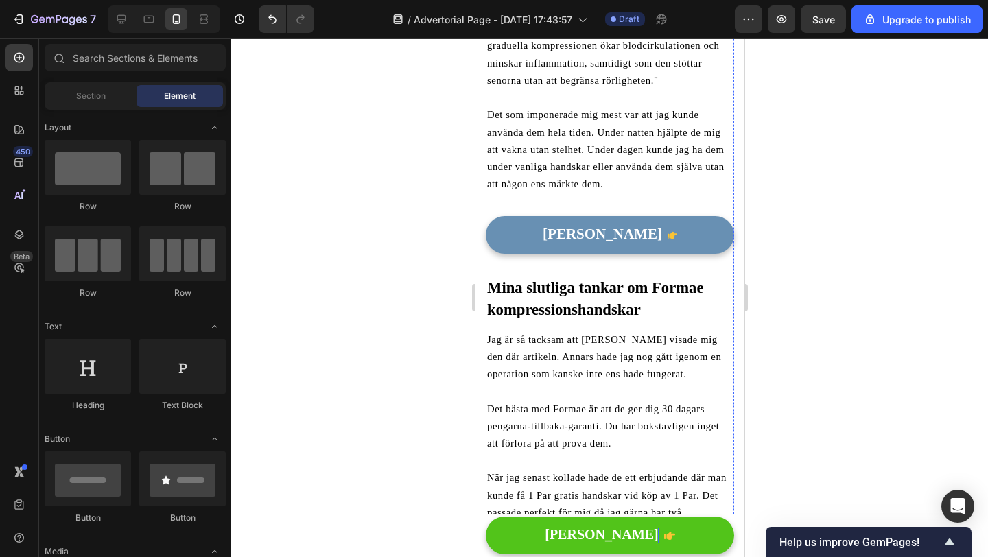
scroll to position [2841, 0]
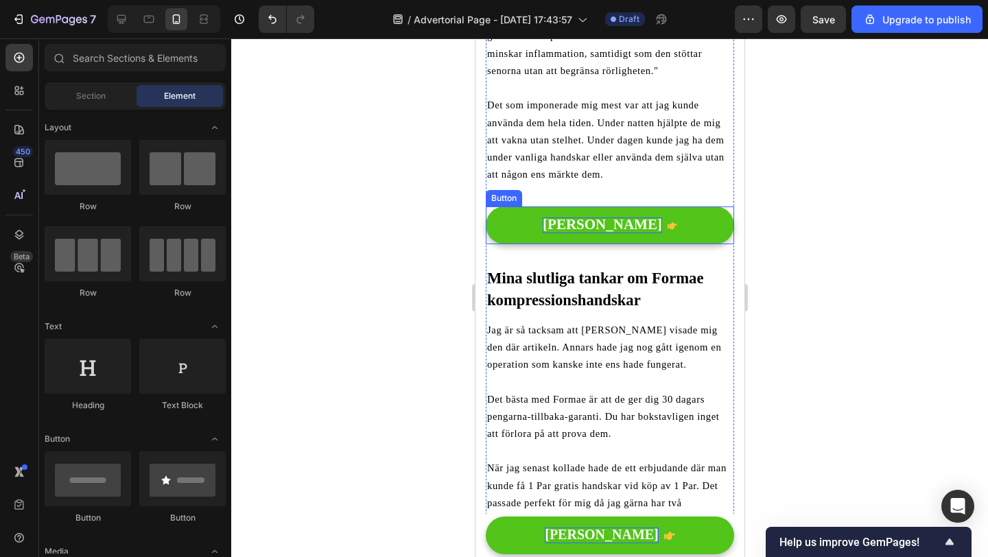
click at [609, 216] on span "[PERSON_NAME]" at bounding box center [601, 224] width 119 height 16
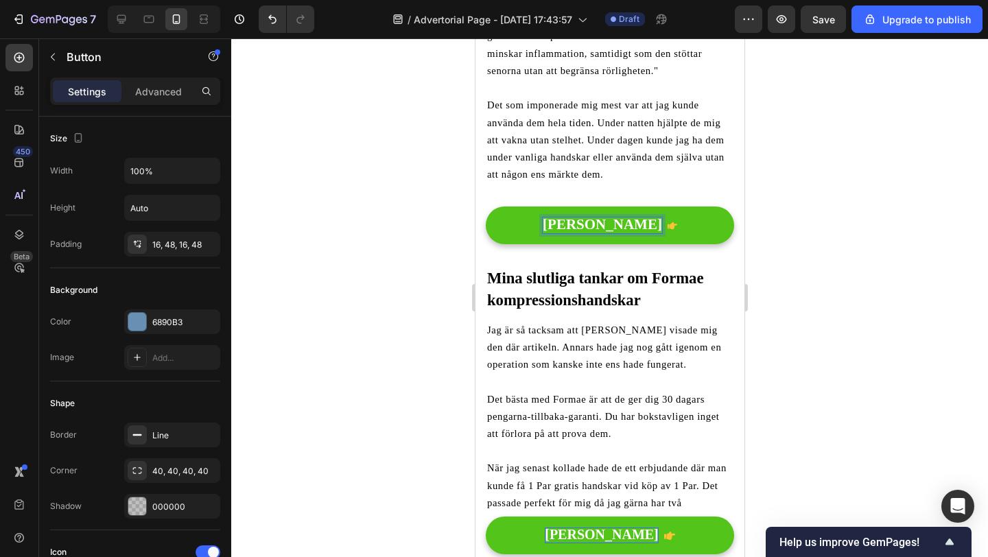
click at [609, 216] on span "[PERSON_NAME]" at bounding box center [601, 224] width 119 height 16
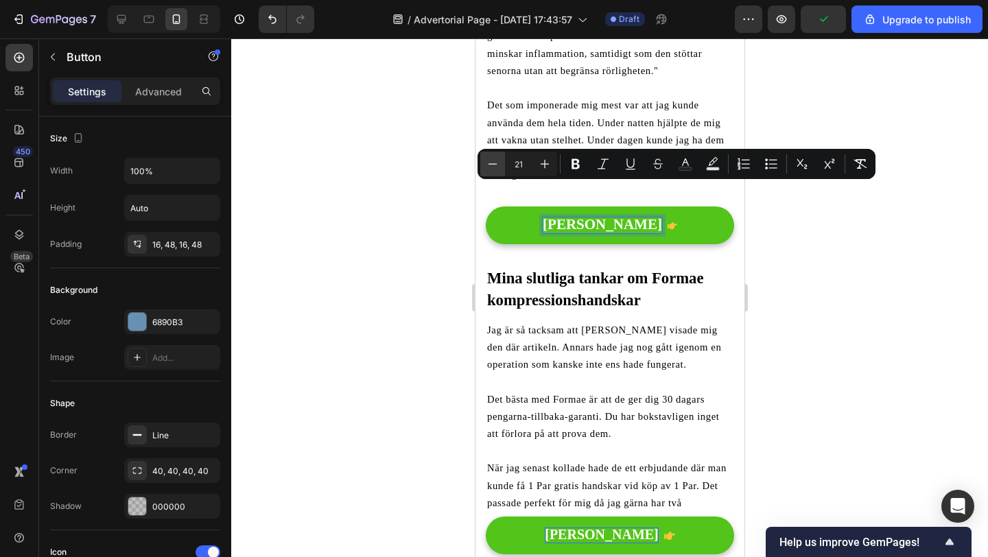
click at [498, 163] on icon "Editor contextual toolbar" at bounding box center [493, 164] width 14 height 14
type input "20"
click at [422, 210] on div at bounding box center [609, 297] width 757 height 519
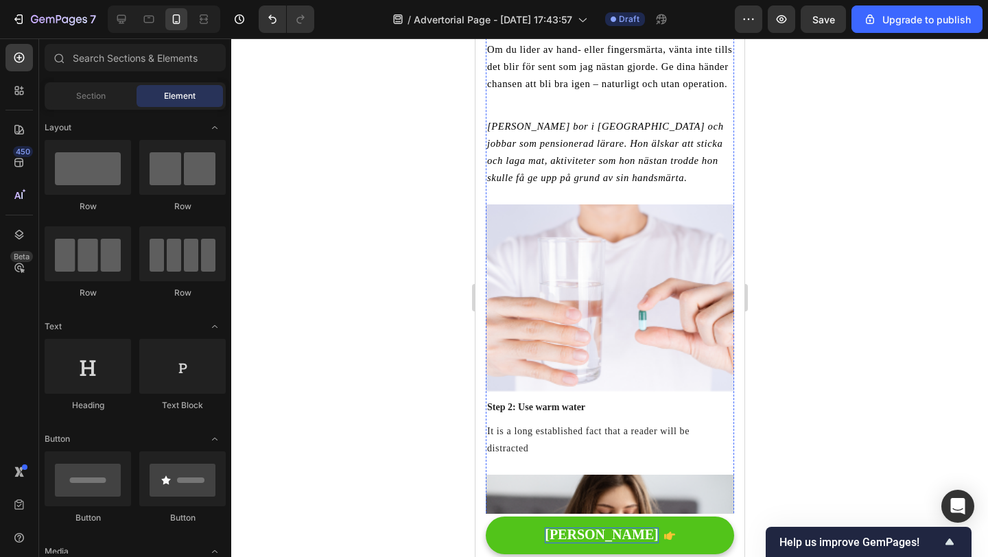
scroll to position [3523, 0]
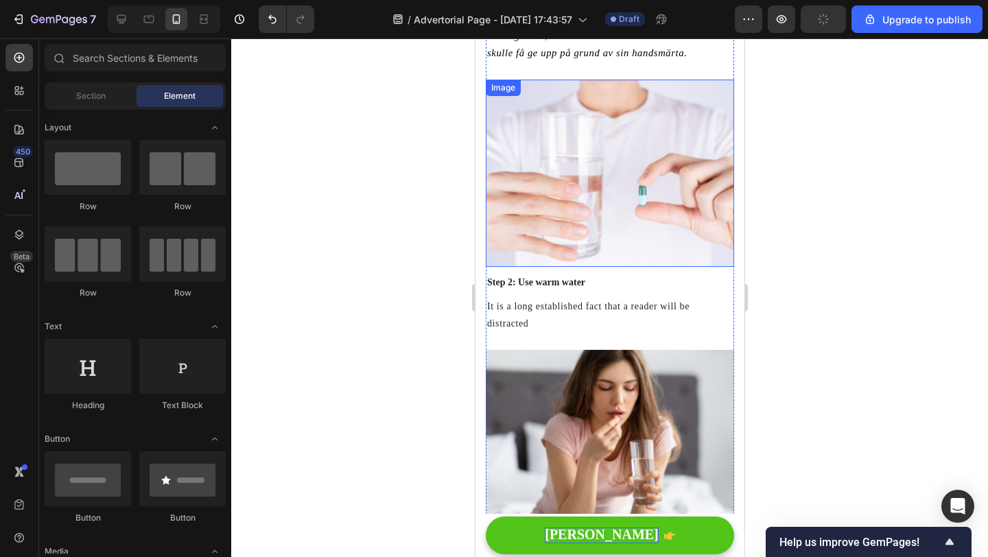
click at [600, 195] on img at bounding box center [609, 173] width 248 height 187
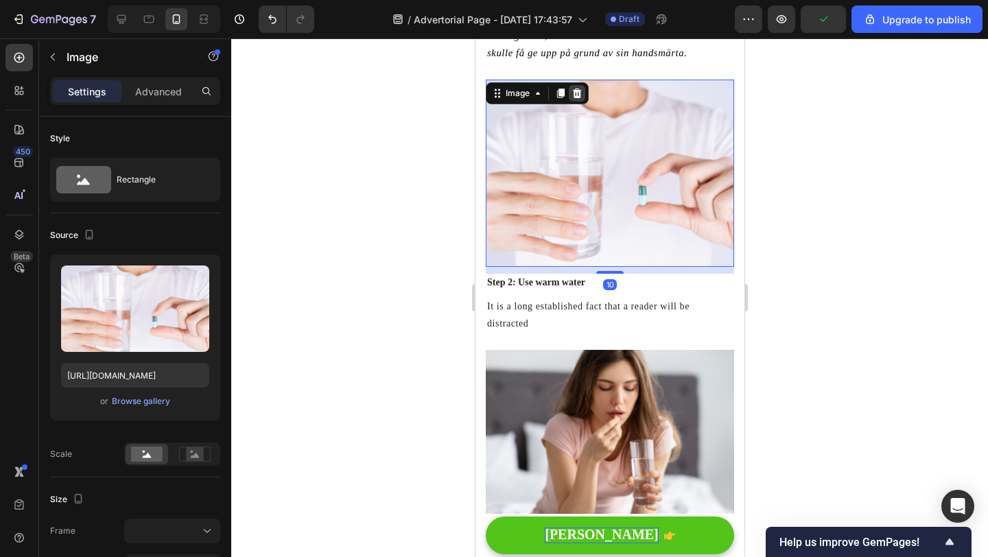
click at [572, 88] on icon at bounding box center [576, 93] width 11 height 11
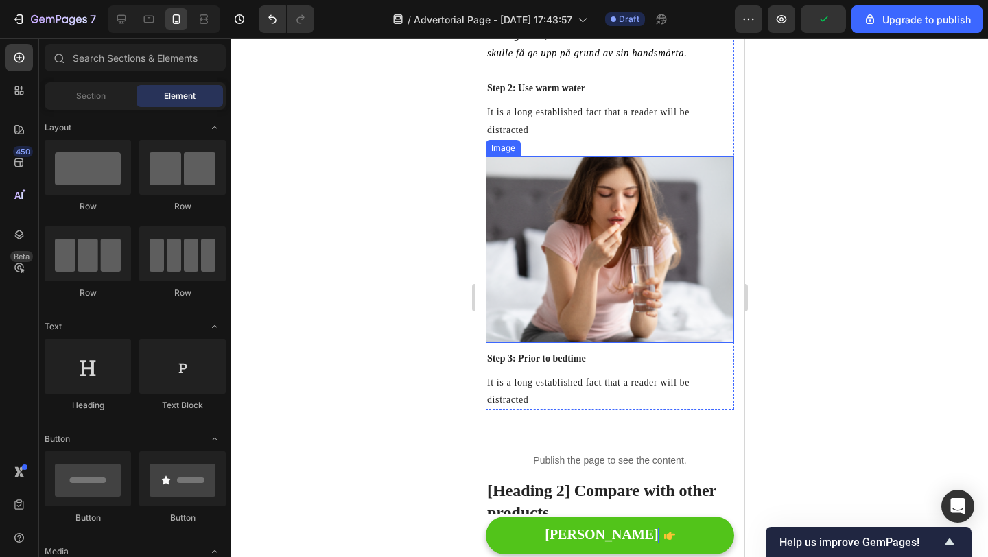
scroll to position [3352, 0]
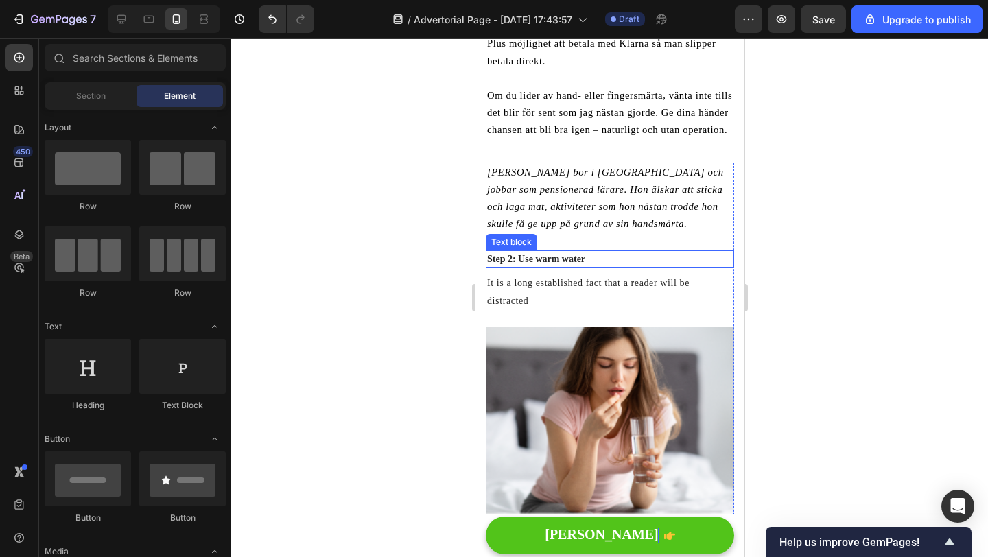
click at [570, 252] on p "Step 2: Use warm water" at bounding box center [610, 259] width 246 height 14
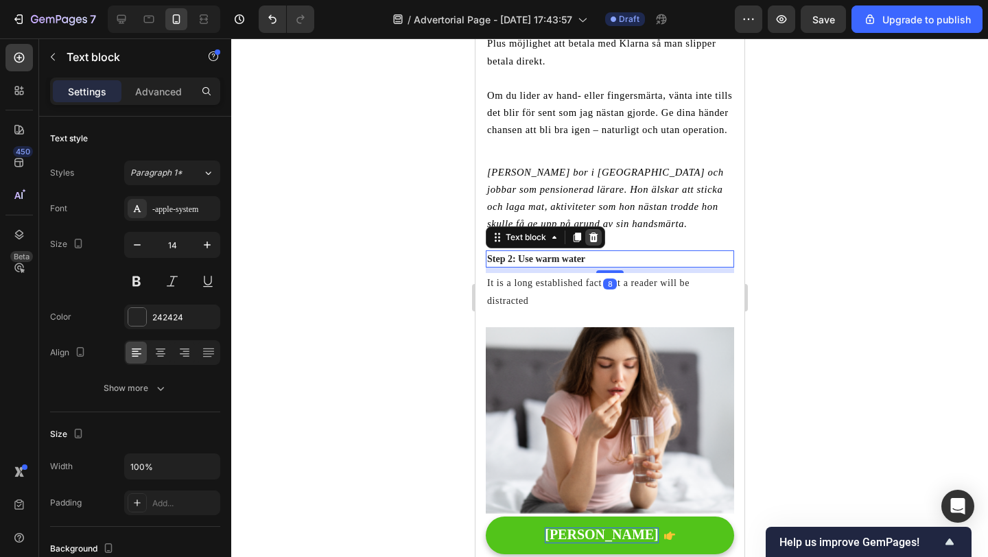
click at [593, 233] on icon at bounding box center [593, 238] width 9 height 10
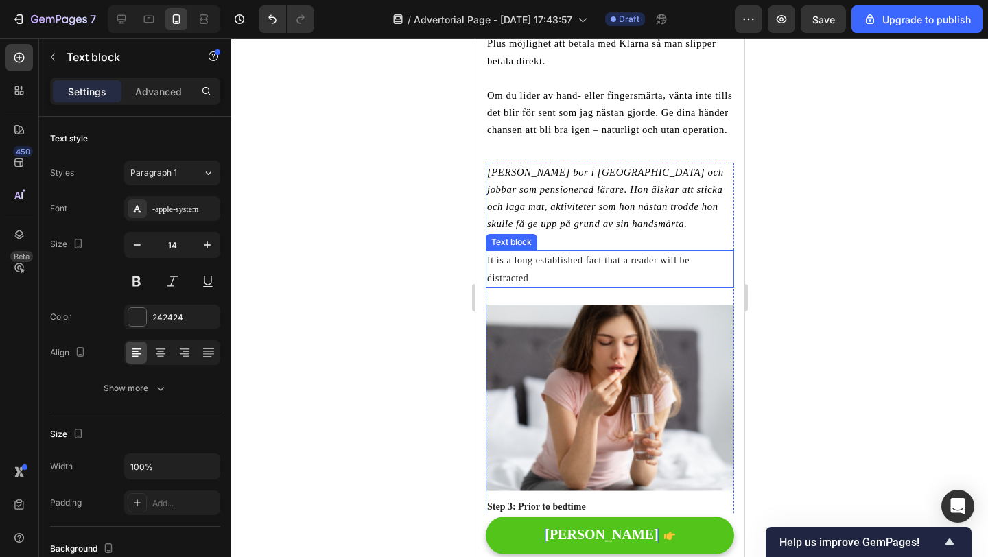
click at [590, 252] on p "It is a long established fact that a reader will be distracted" at bounding box center [610, 269] width 246 height 34
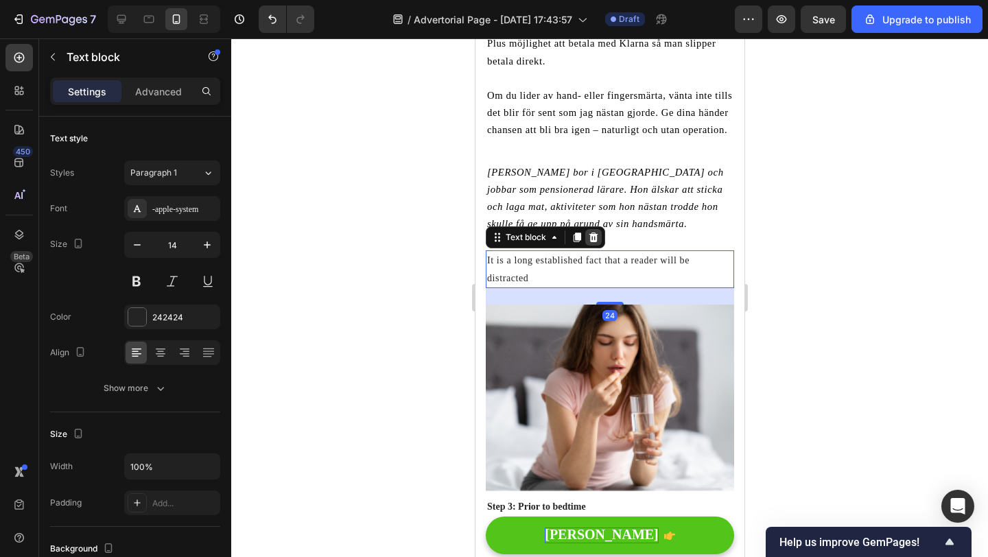
click at [593, 229] on div at bounding box center [593, 237] width 16 height 16
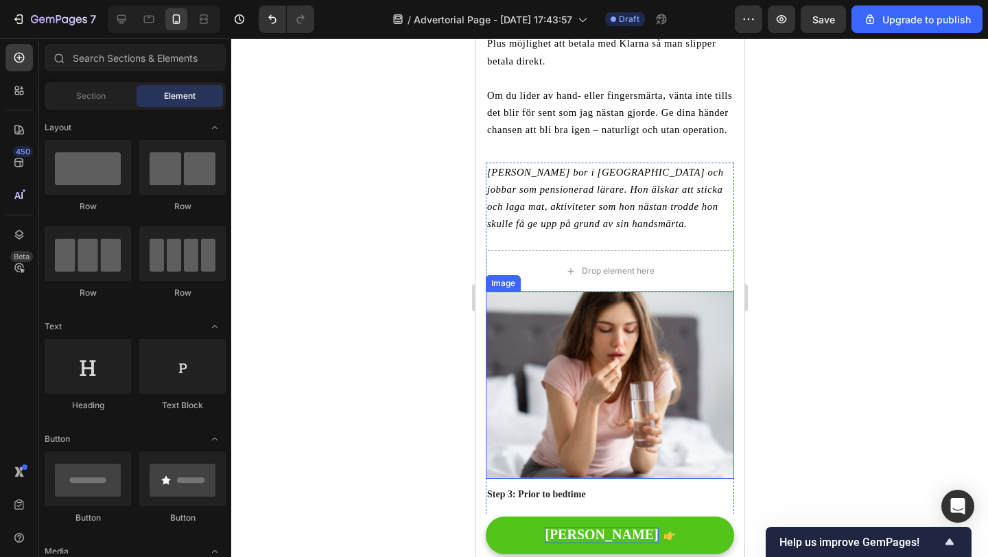
click at [559, 296] on img at bounding box center [609, 385] width 248 height 187
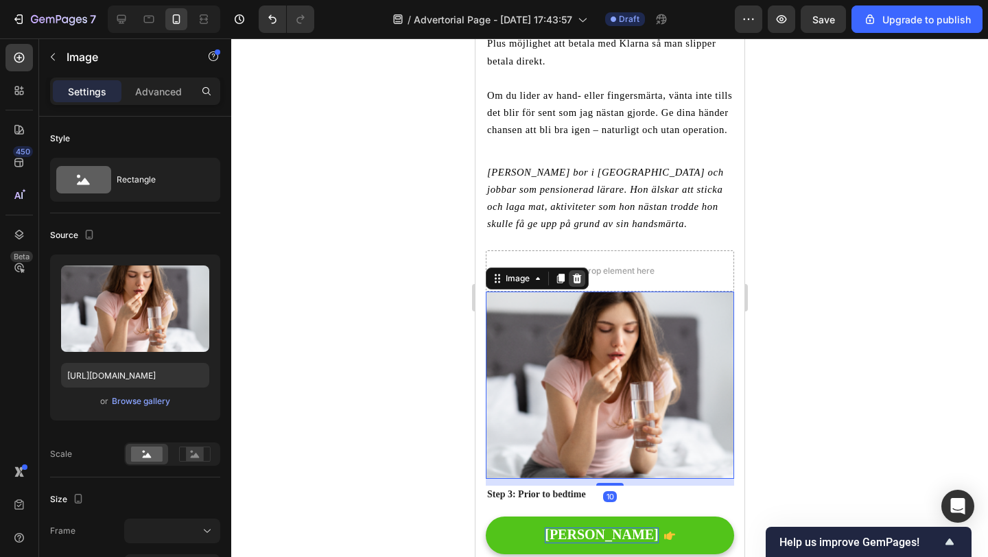
click at [581, 273] on icon at bounding box center [576, 278] width 11 height 11
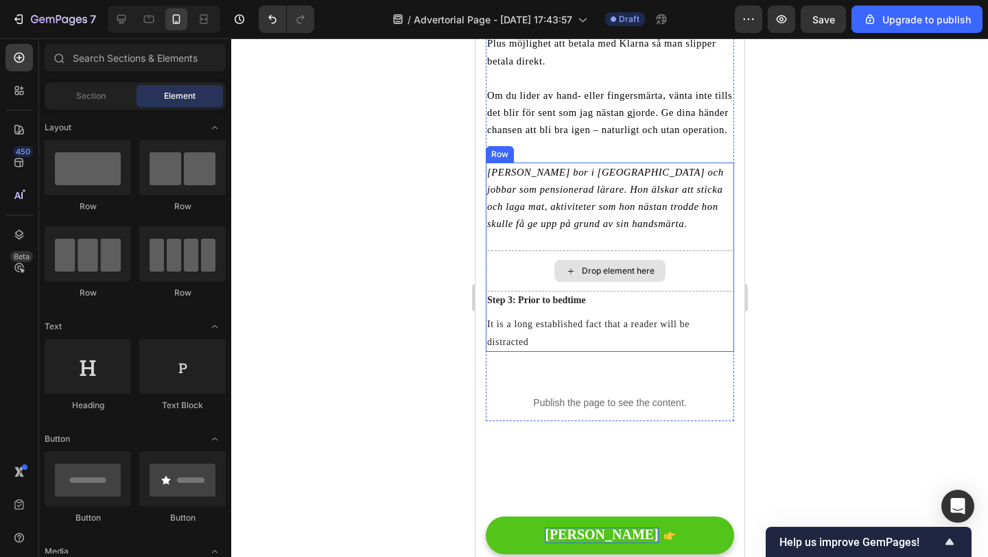
click at [543, 250] on div "Drop element here" at bounding box center [609, 270] width 248 height 41
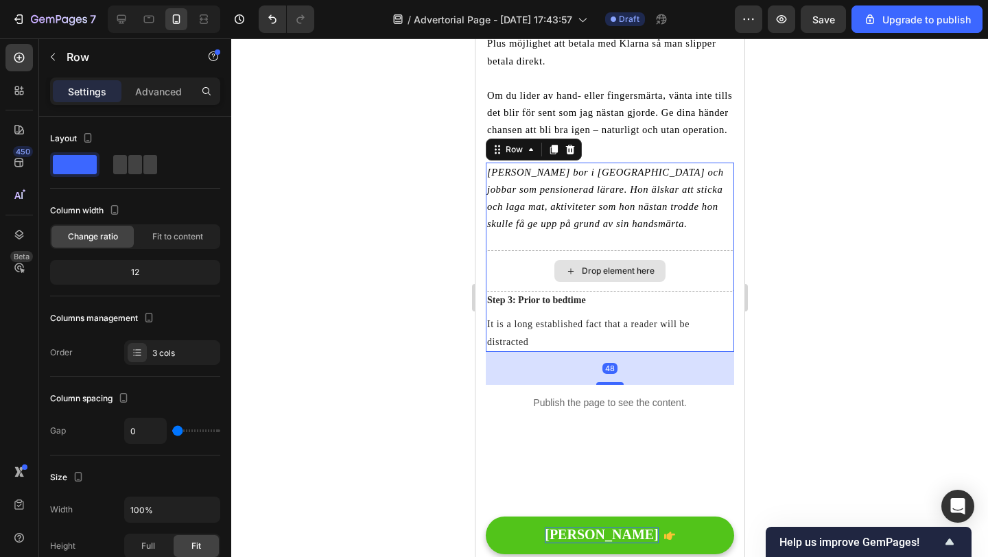
click at [558, 250] on div "Drop element here" at bounding box center [609, 270] width 248 height 41
click at [533, 250] on div "Drop element here" at bounding box center [609, 270] width 248 height 41
click at [662, 316] on p "It is a long established fact that a reader will be distracted" at bounding box center [610, 333] width 246 height 34
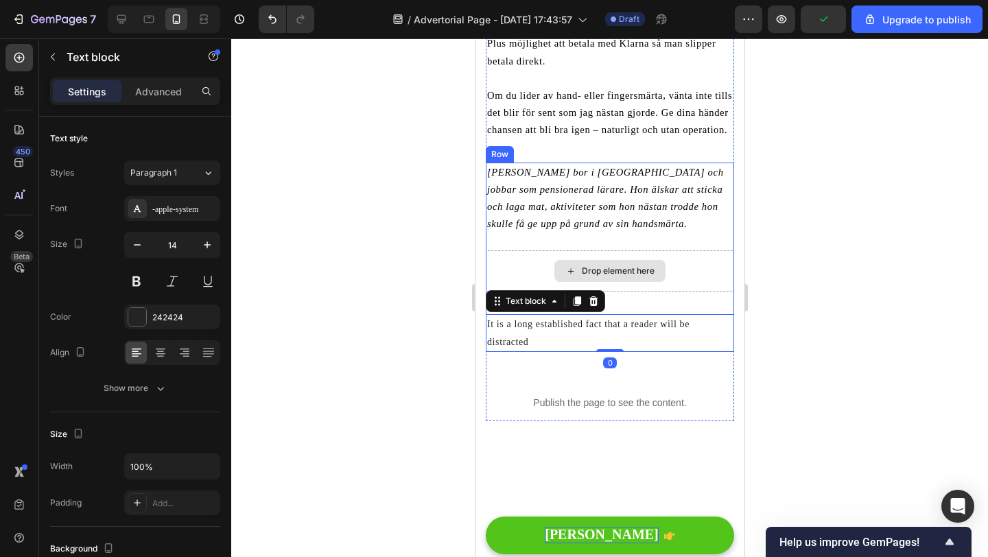
click at [677, 250] on div "Drop element here" at bounding box center [609, 270] width 248 height 41
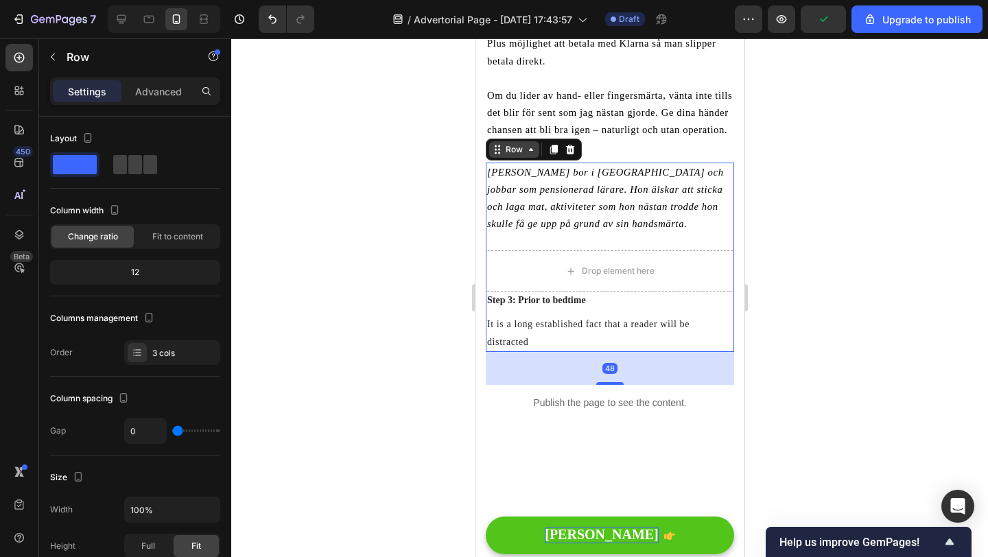
click at [498, 141] on div "Row" at bounding box center [514, 149] width 50 height 16
click at [419, 249] on div at bounding box center [609, 297] width 757 height 519
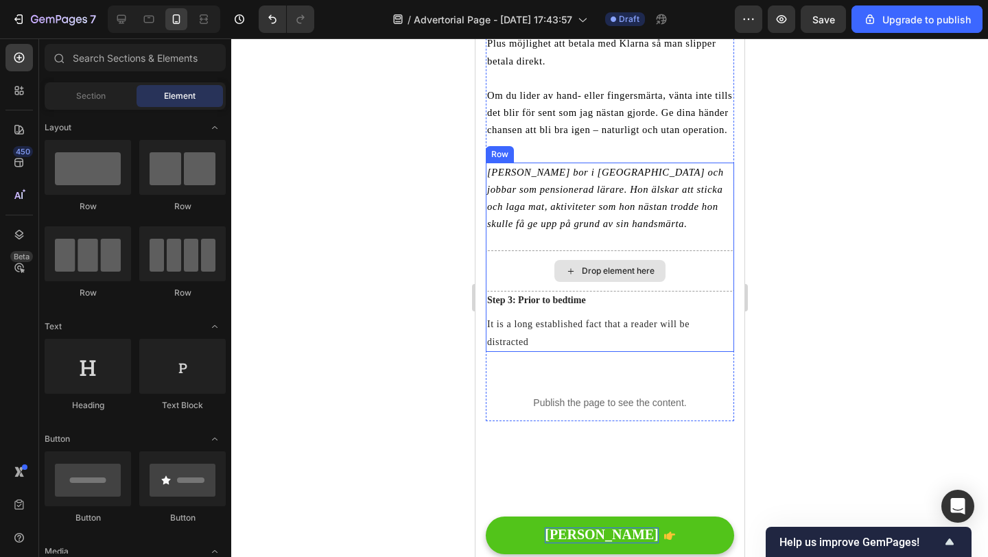
click at [570, 266] on icon at bounding box center [570, 272] width 11 height 12
click at [527, 218] on div "Margareta Lindström bor i Göteborg och jobbar som pensionerad lärare. Hon älska…" at bounding box center [609, 207] width 248 height 89
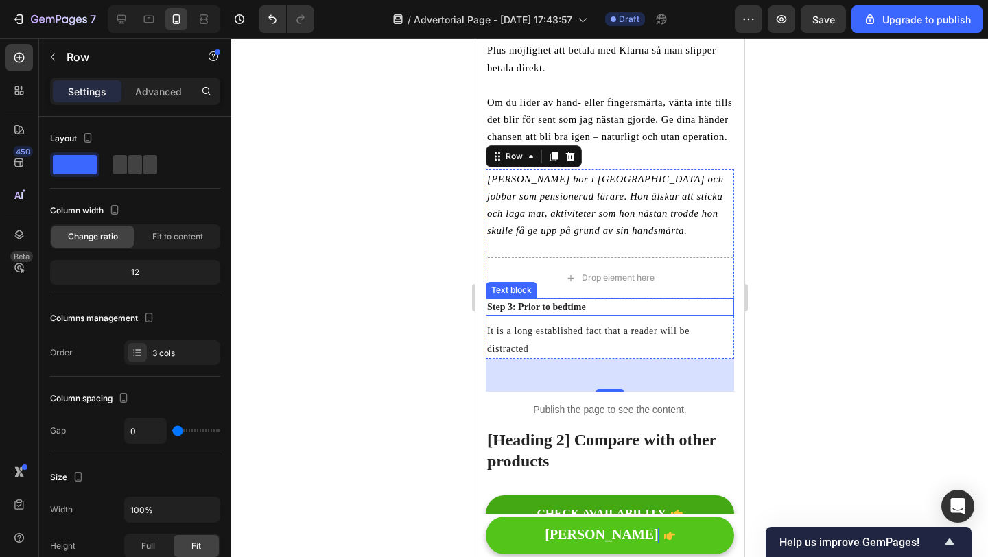
click at [636, 240] on p "[PERSON_NAME] bor i [GEOGRAPHIC_DATA] och jobbar som pensionerad lärare. Hon äl…" at bounding box center [610, 205] width 246 height 69
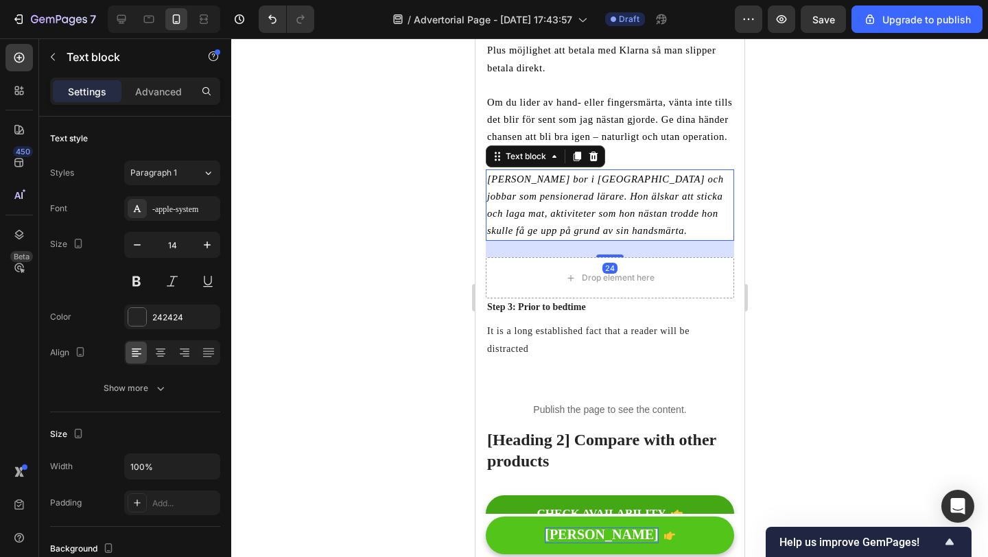
scroll to position [3281, 0]
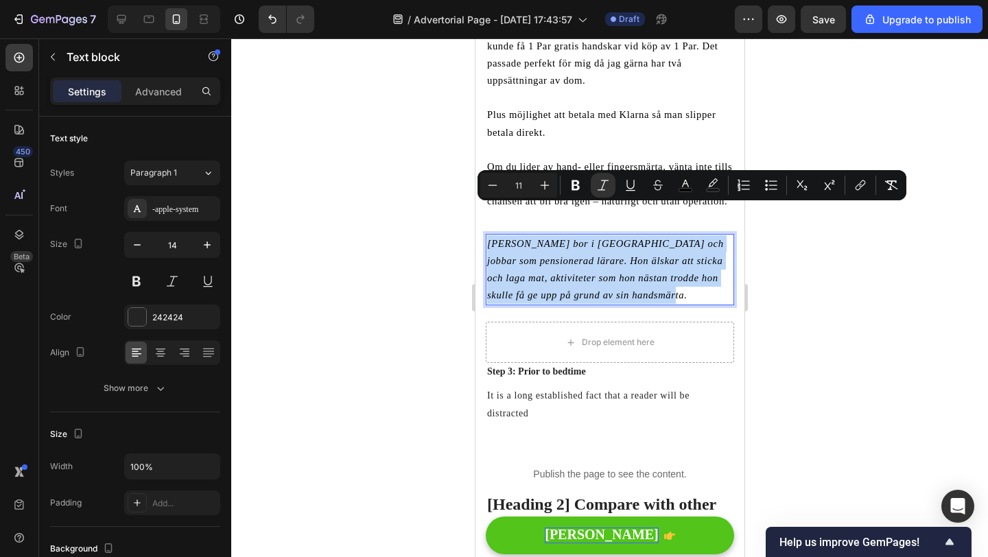
drag, startPoint x: 638, startPoint y: 261, endPoint x: 489, endPoint y: 215, distance: 155.8
click at [489, 235] on p "[PERSON_NAME] bor i [GEOGRAPHIC_DATA] och jobbar som pensionerad lärare. Hon äl…" at bounding box center [610, 269] width 246 height 69
copy icon "[PERSON_NAME] bor i [GEOGRAPHIC_DATA] och jobbar som pensionerad lärare. Hon äl…"
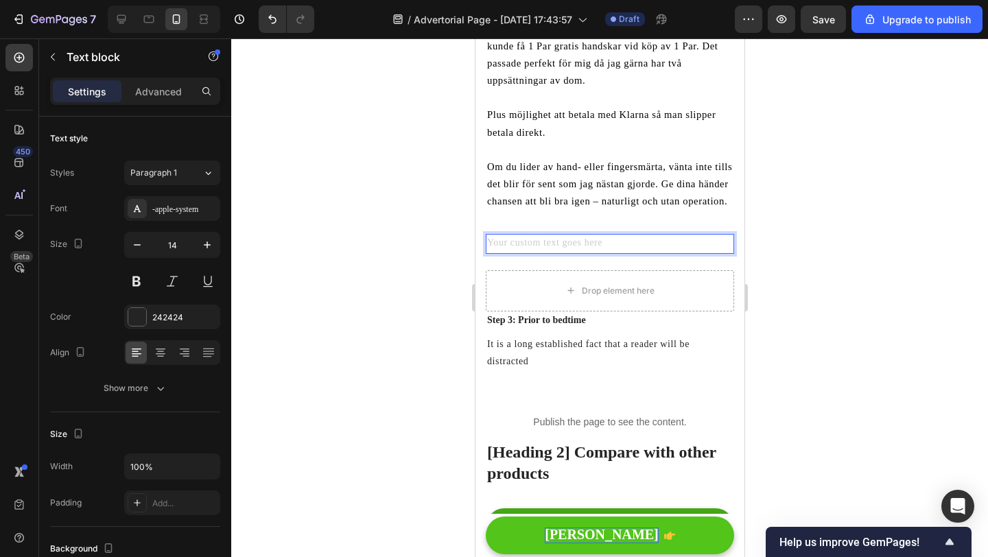
click at [528, 270] on div "Drop element here" at bounding box center [609, 290] width 248 height 41
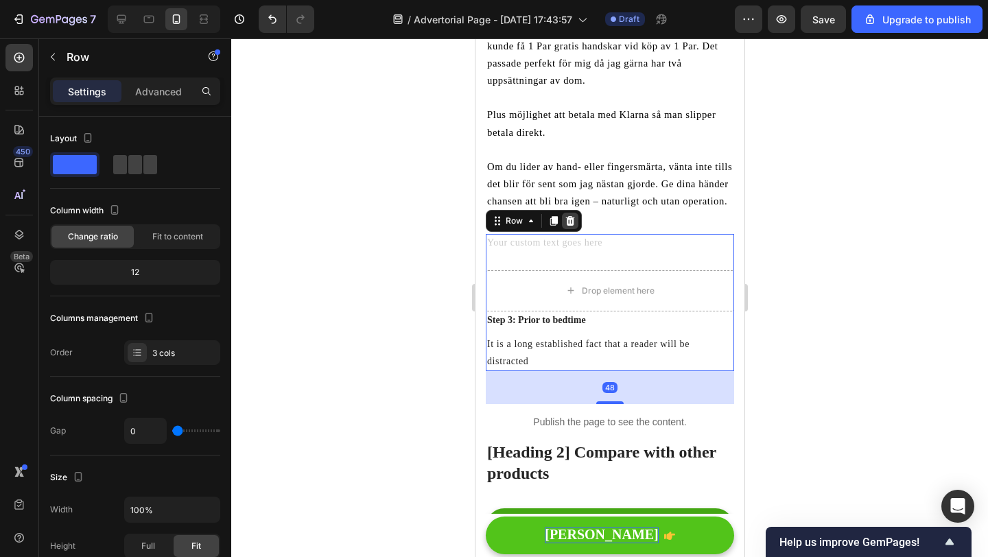
click at [566, 215] on icon at bounding box center [569, 220] width 11 height 11
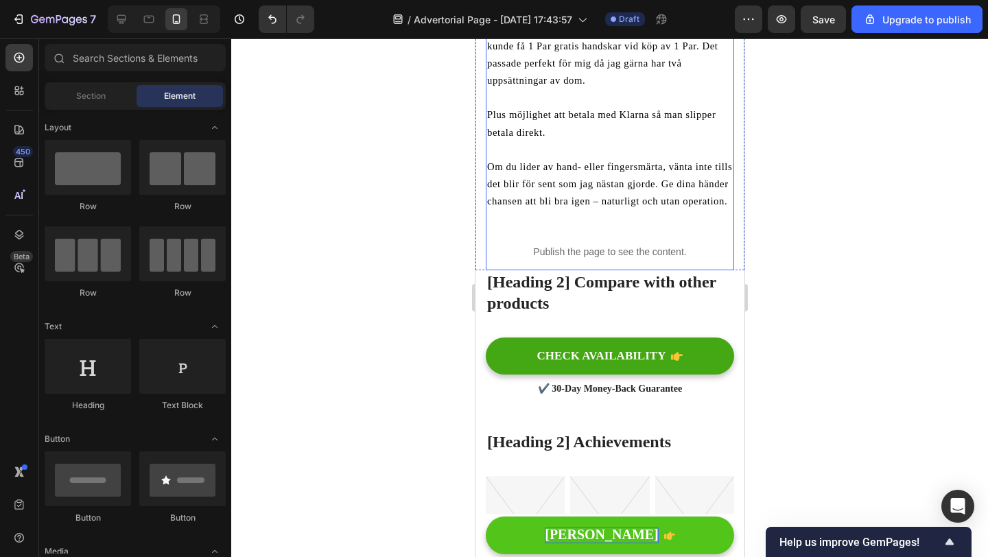
click at [605, 178] on p "Om du lider av hand- eller fingersmärta, vänta inte tills det blir för sent som…" at bounding box center [610, 185] width 246 height 52
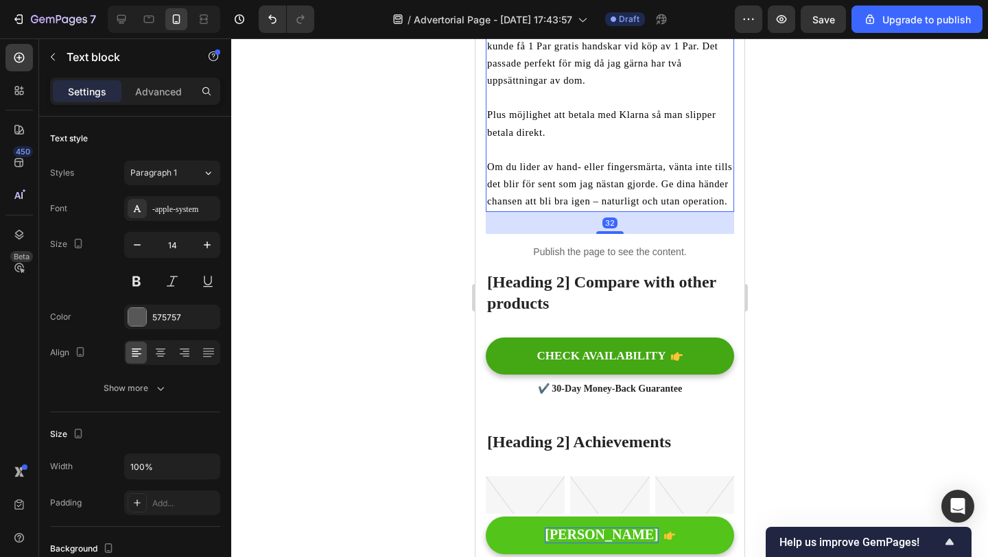
click at [638, 169] on span "Om du lider av hand- eller fingersmärta, vänta inte tills det blir för sent som…" at bounding box center [609, 183] width 245 height 45
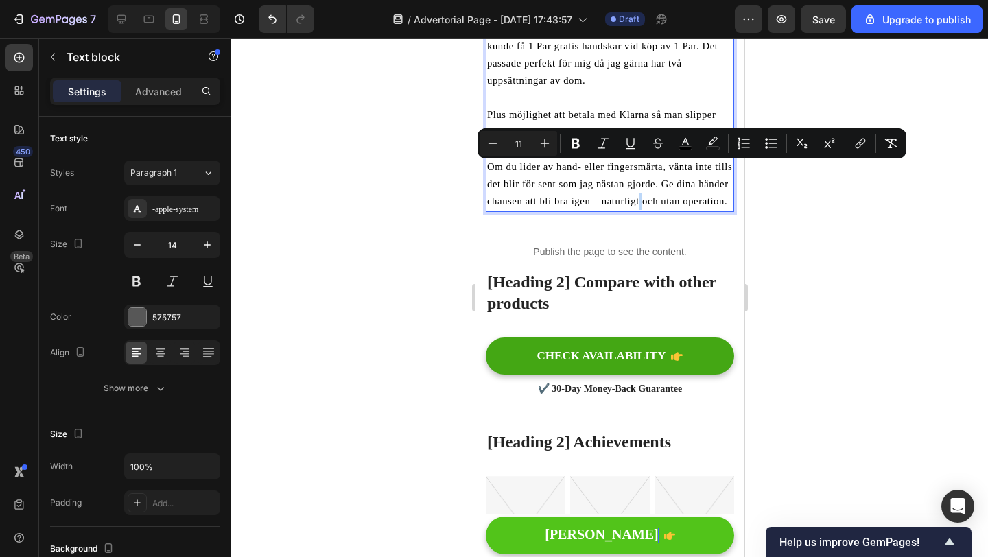
click at [725, 169] on span "Om du lider av hand- eller fingersmärta, vänta inte tills det blir för sent som…" at bounding box center [609, 183] width 245 height 45
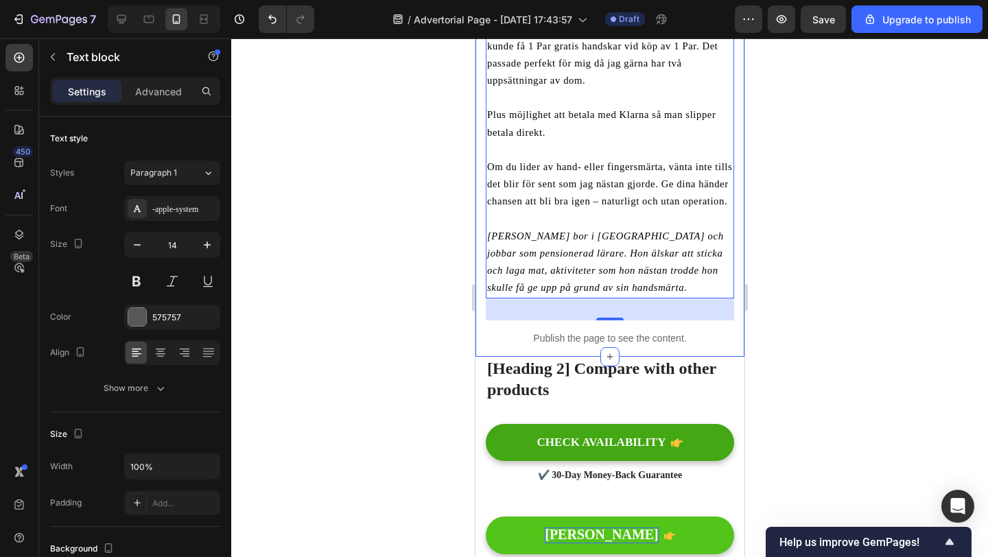
click at [428, 226] on div at bounding box center [609, 297] width 757 height 519
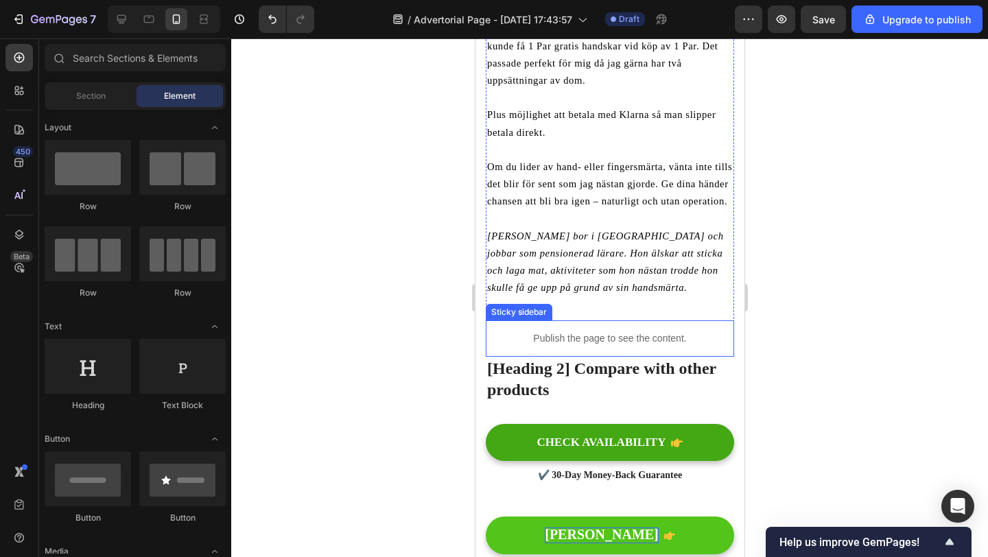
click at [582, 331] on p "Publish the page to see the content." at bounding box center [609, 338] width 248 height 14
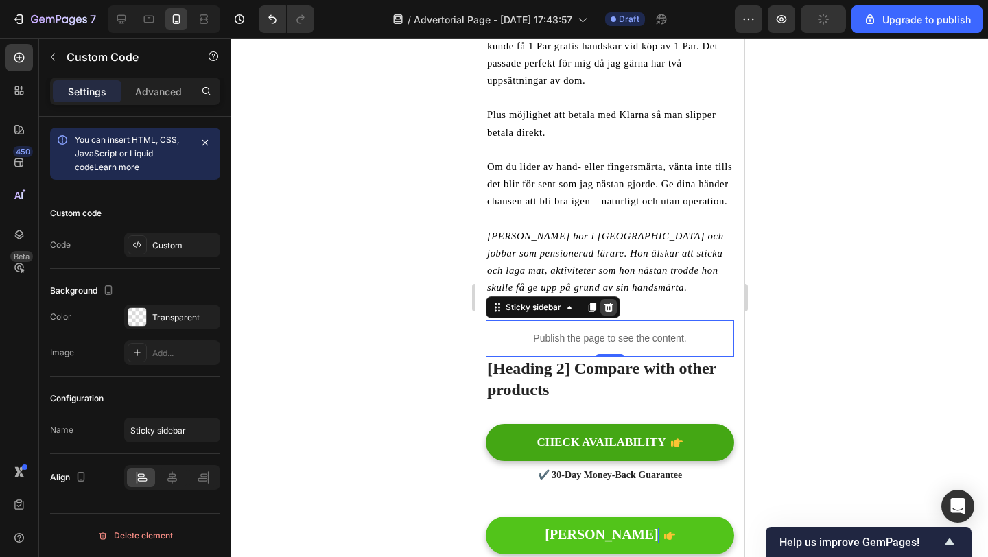
click at [606, 302] on icon at bounding box center [608, 307] width 9 height 10
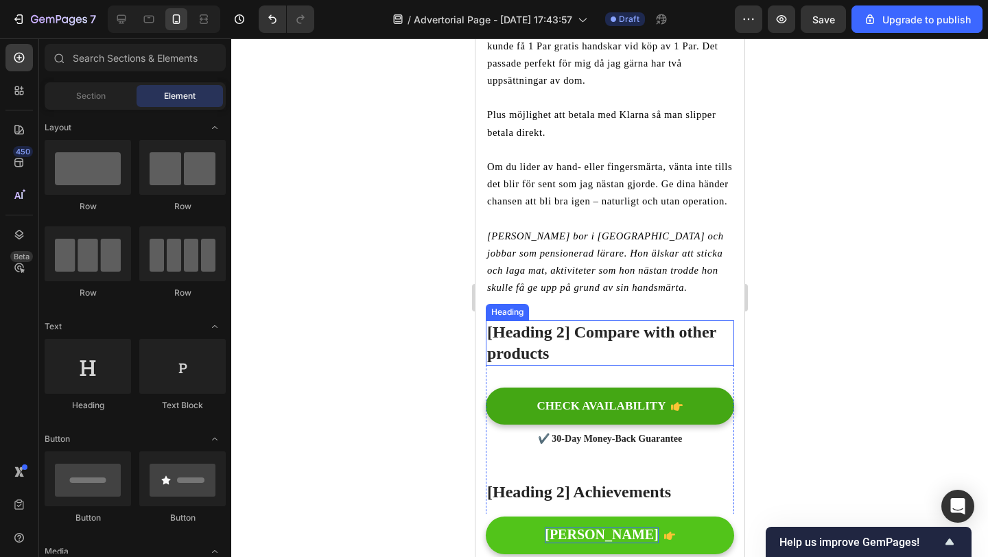
click at [578, 322] on p "[Heading 2] Compare with other products" at bounding box center [610, 343] width 246 height 43
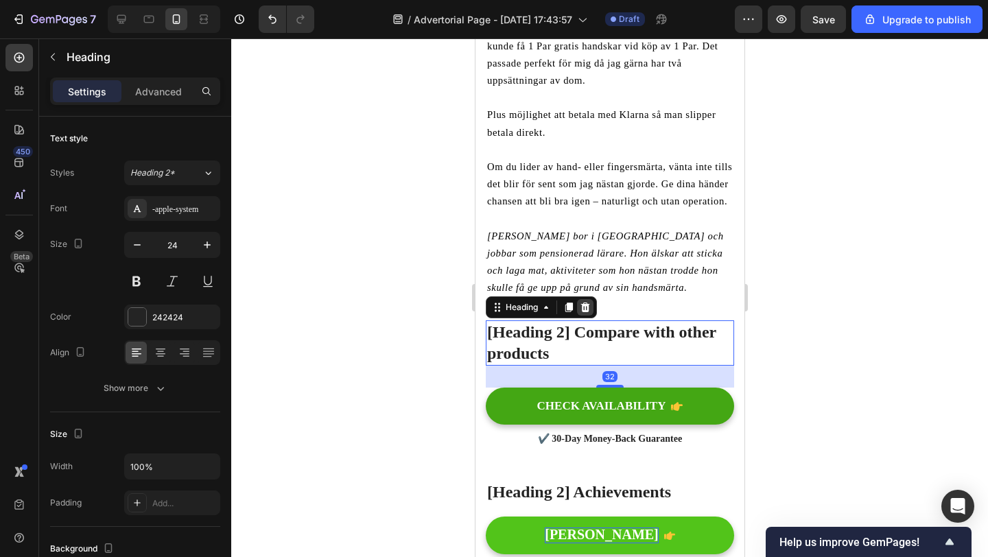
click at [585, 302] on icon at bounding box center [585, 307] width 9 height 10
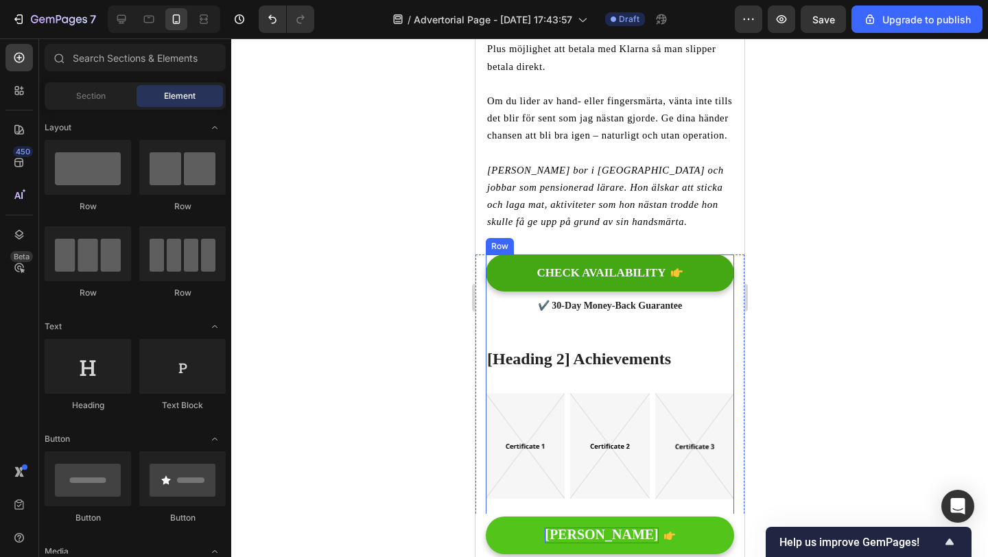
scroll to position [3469, 0]
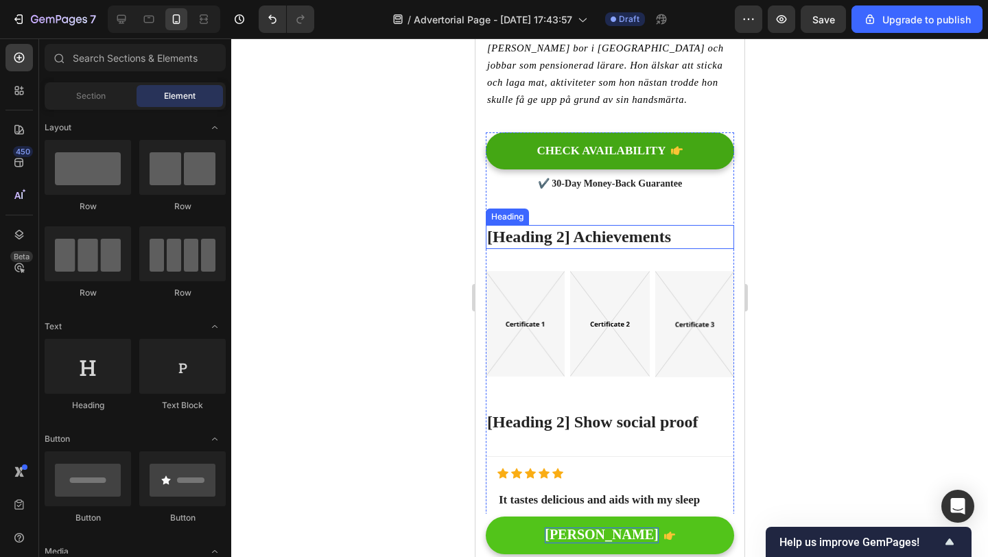
click at [613, 226] on p "[Heading 2] Achievements" at bounding box center [610, 236] width 246 height 21
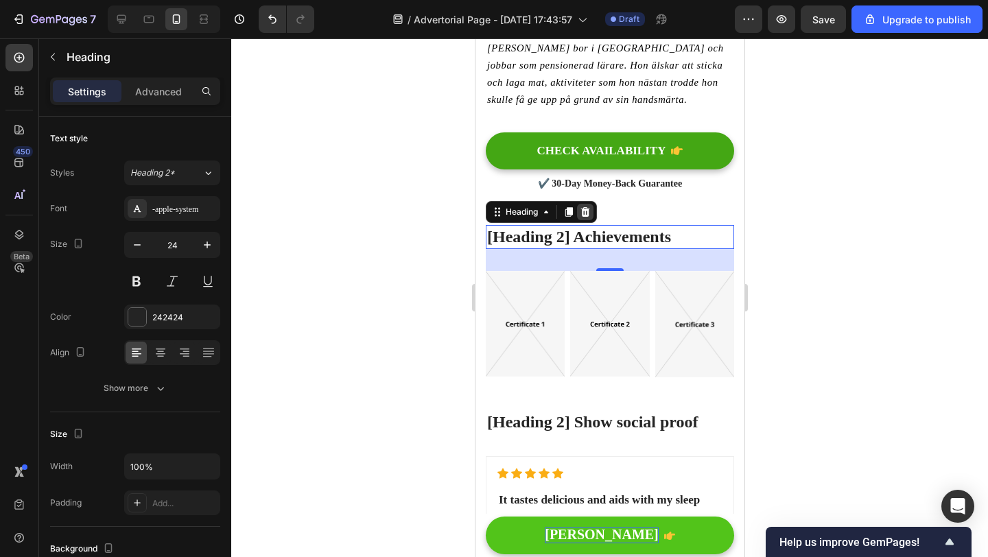
click at [585, 204] on div at bounding box center [584, 212] width 16 height 16
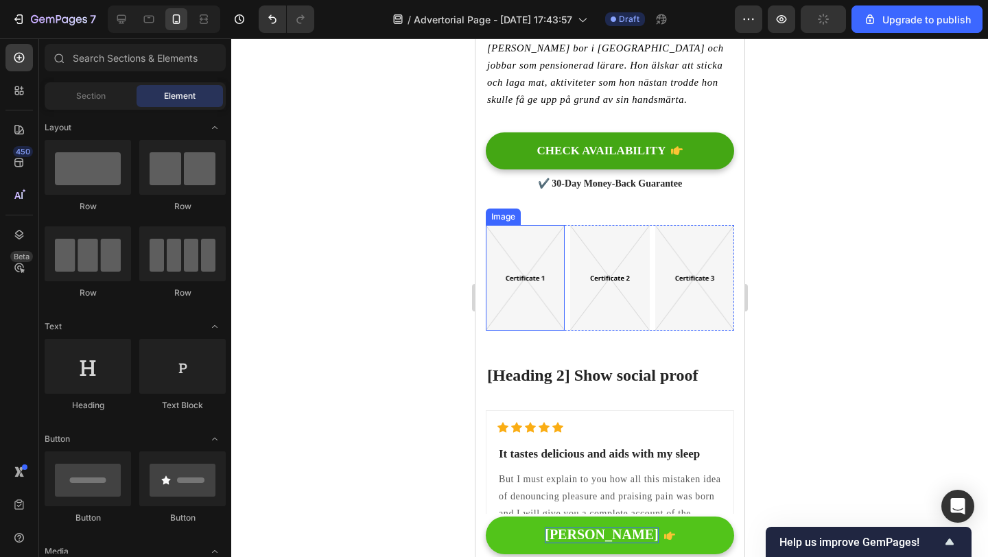
click at [555, 225] on img at bounding box center [524, 278] width 79 height 106
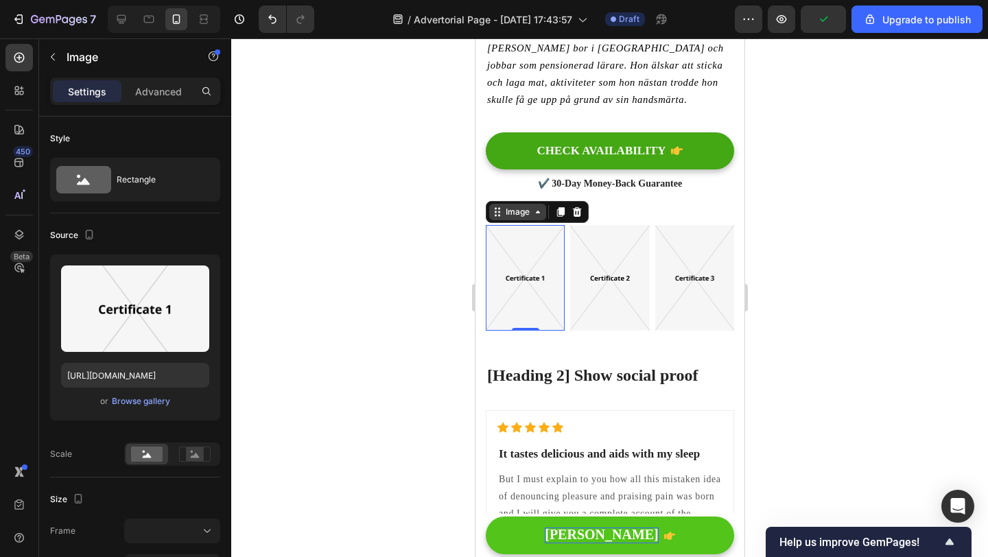
click at [522, 206] on div "Image" at bounding box center [517, 212] width 30 height 12
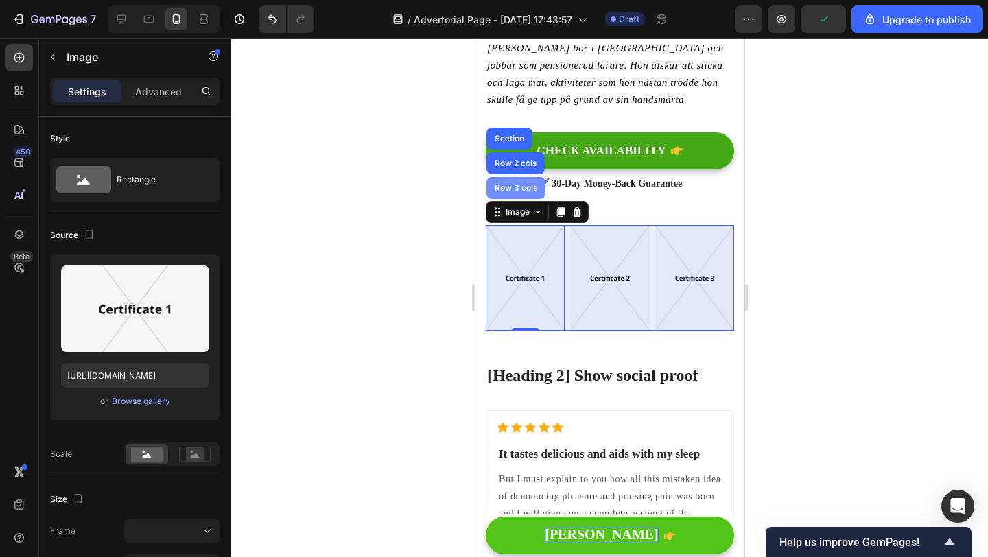
click at [511, 177] on div "Row 3 cols" at bounding box center [515, 188] width 59 height 22
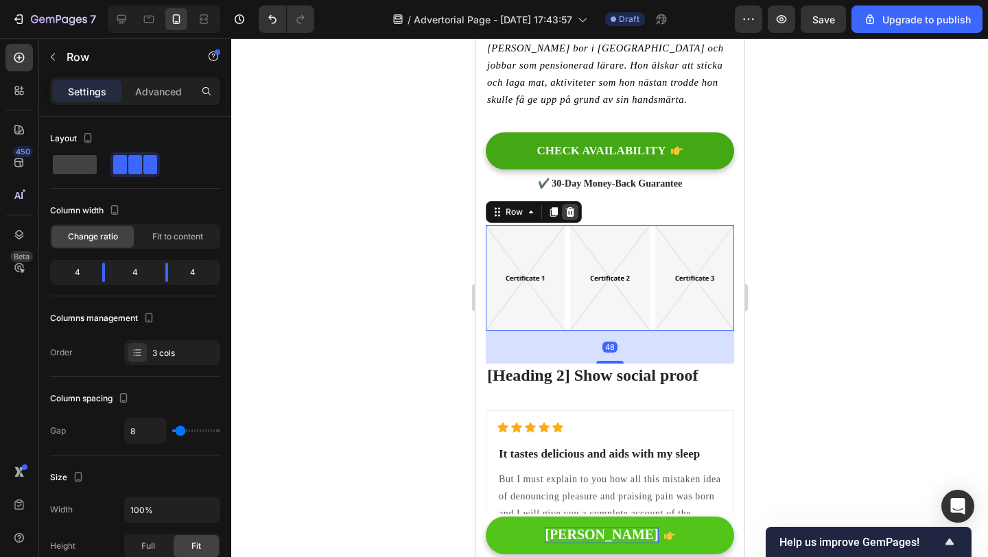
click at [570, 207] on icon at bounding box center [569, 212] width 9 height 10
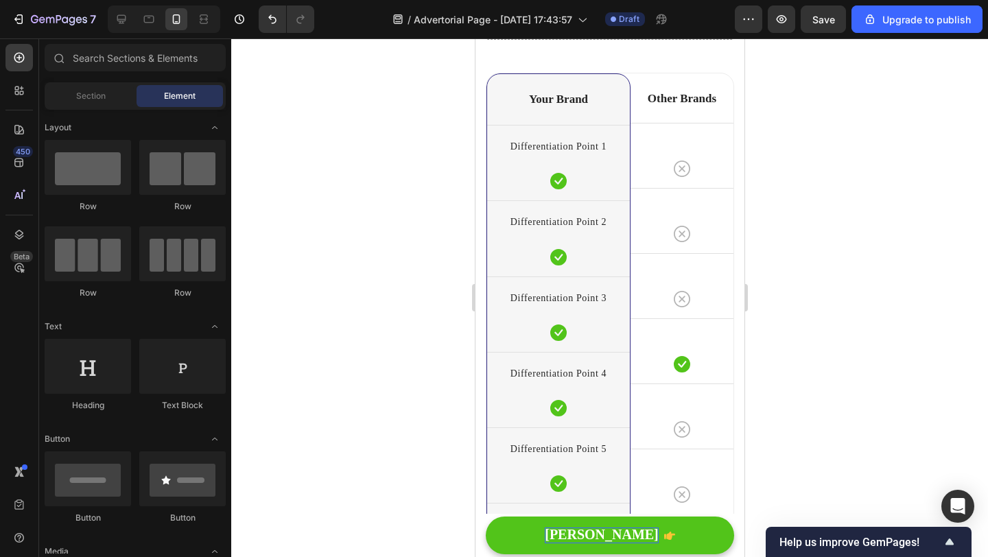
scroll to position [4483, 0]
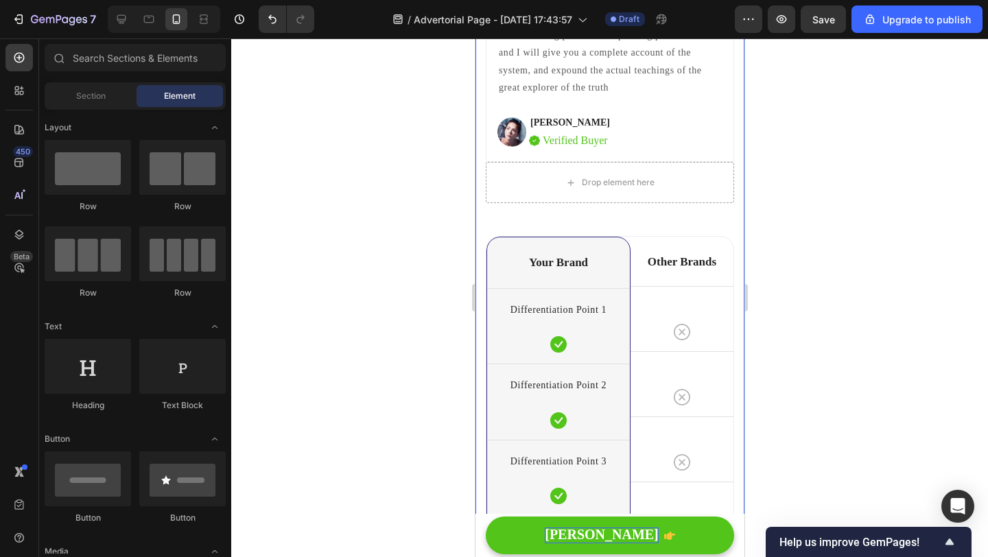
click at [644, 232] on div "Title Line Differentiation Point 1 Text block Row Differentiation Point 2 Text …" at bounding box center [609, 2] width 248 height 1830
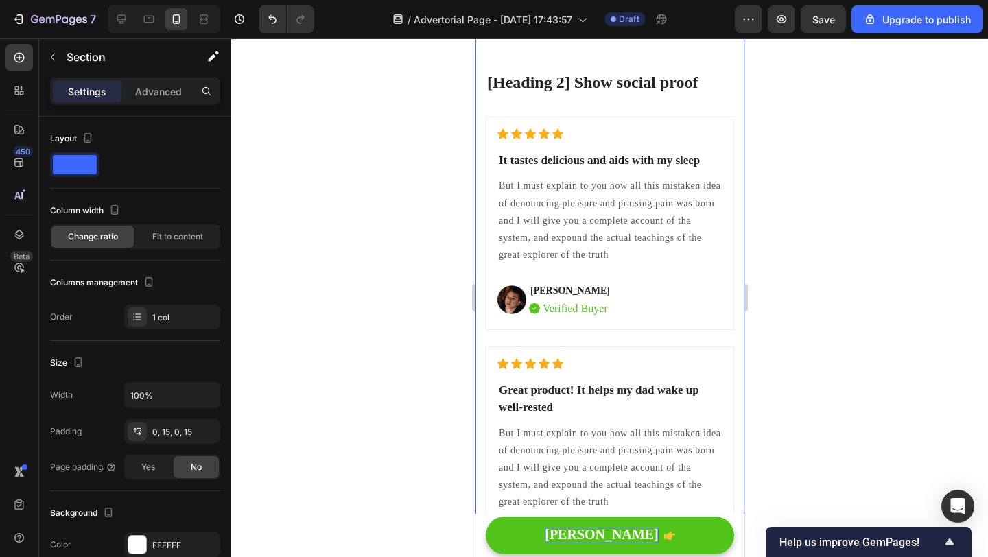
scroll to position [3394, 0]
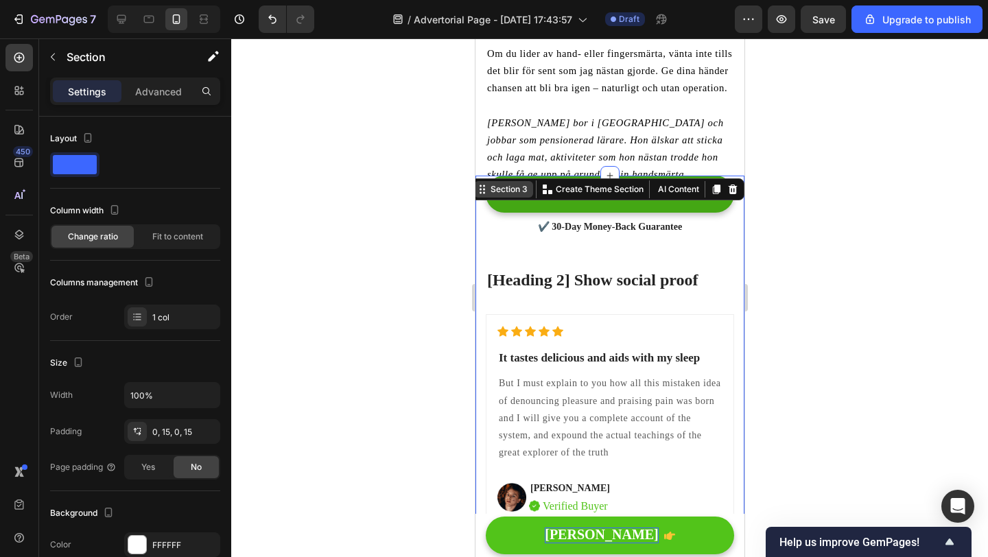
click at [509, 189] on div "Section 3" at bounding box center [508, 189] width 43 height 12
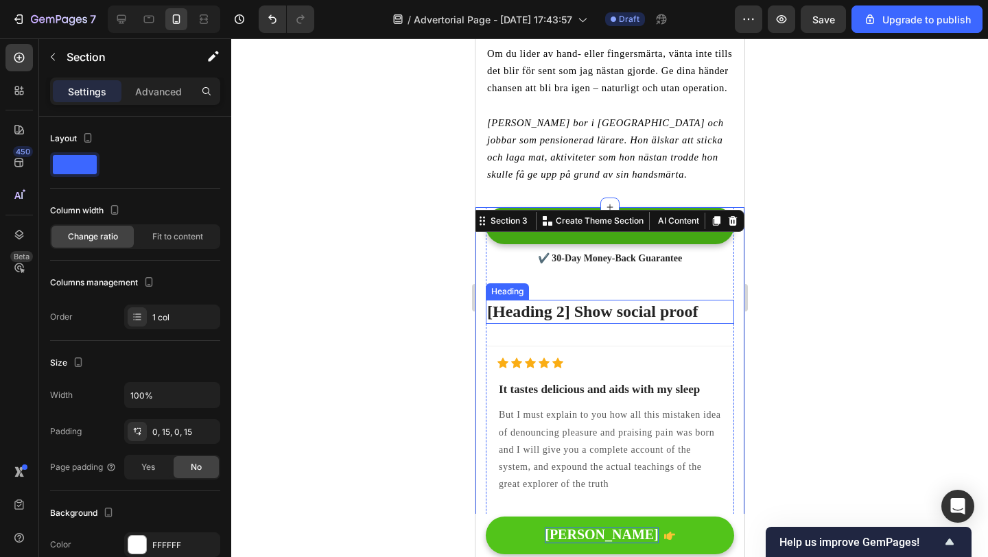
click at [525, 301] on p "[Heading 2] Show social proof" at bounding box center [610, 311] width 246 height 21
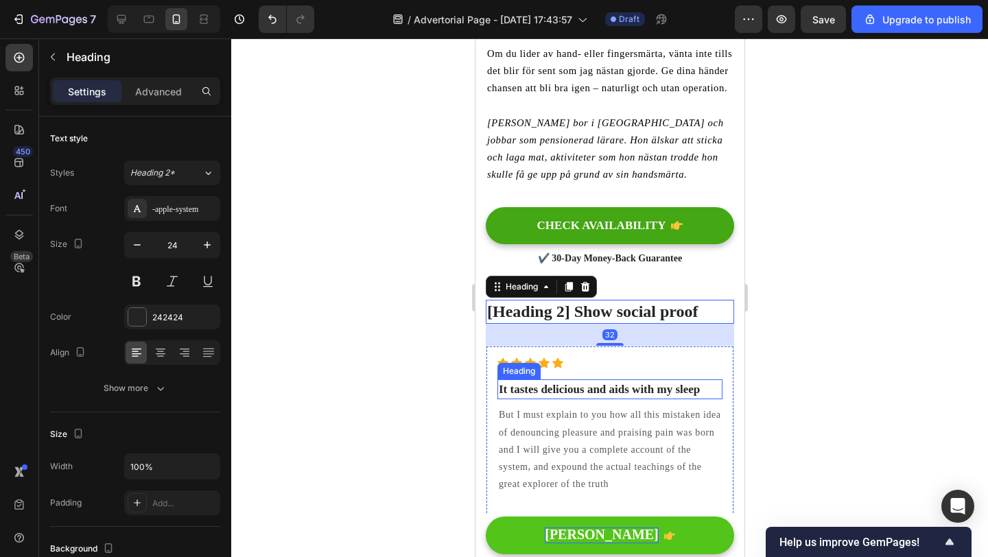
click at [640, 379] on h2 "It tastes delicious and aids with my sleep" at bounding box center [609, 389] width 225 height 21
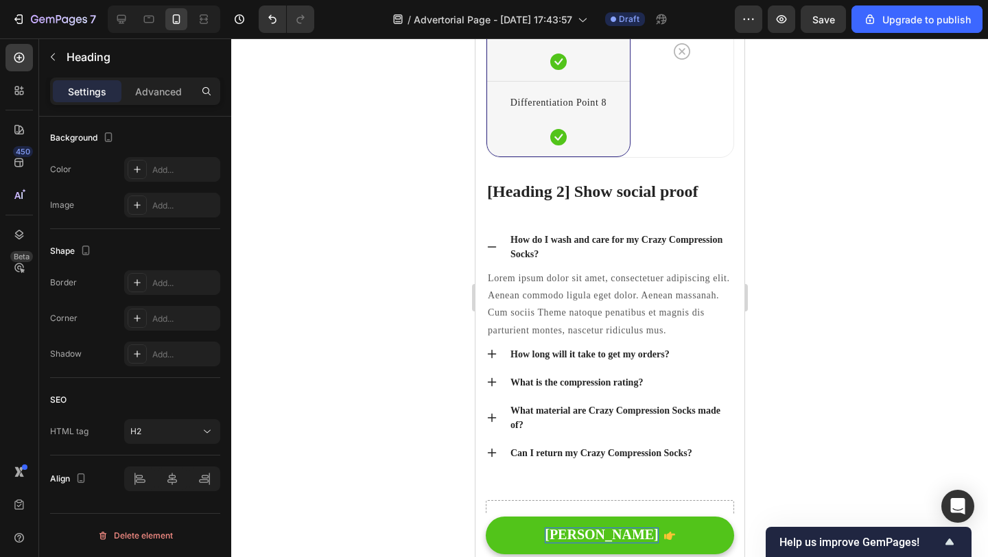
scroll to position [5235, 0]
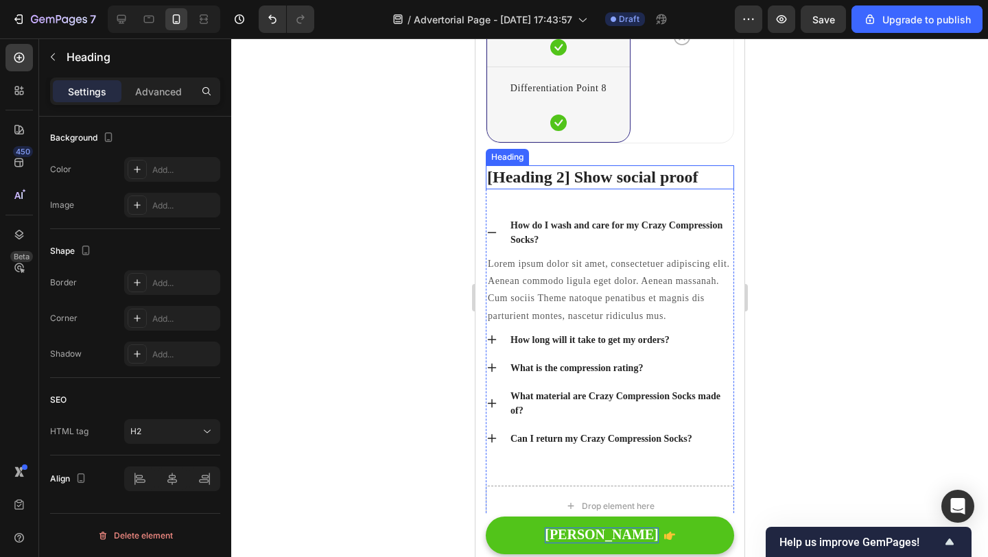
click at [610, 178] on p "[Heading 2] Show social proof" at bounding box center [610, 177] width 246 height 21
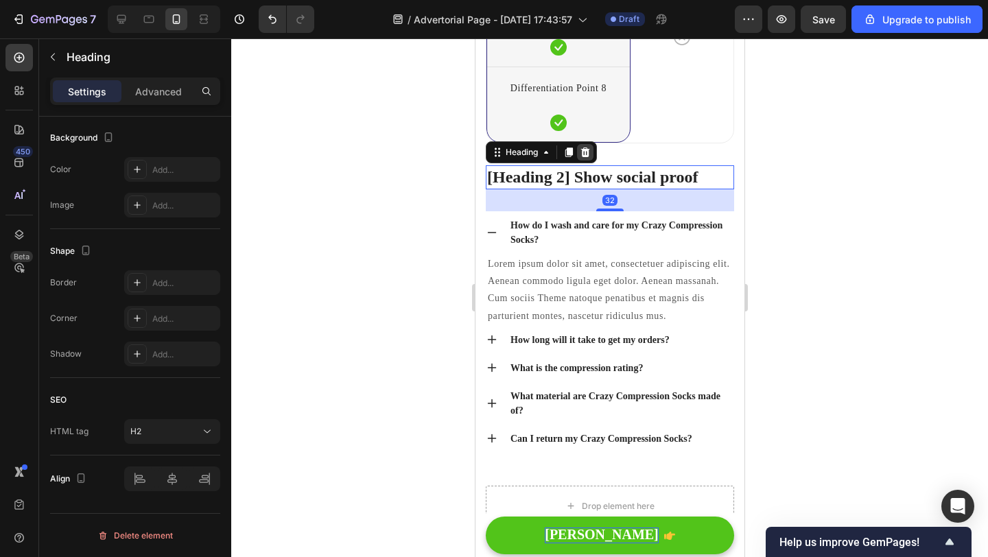
click at [589, 153] on icon at bounding box center [584, 152] width 11 height 11
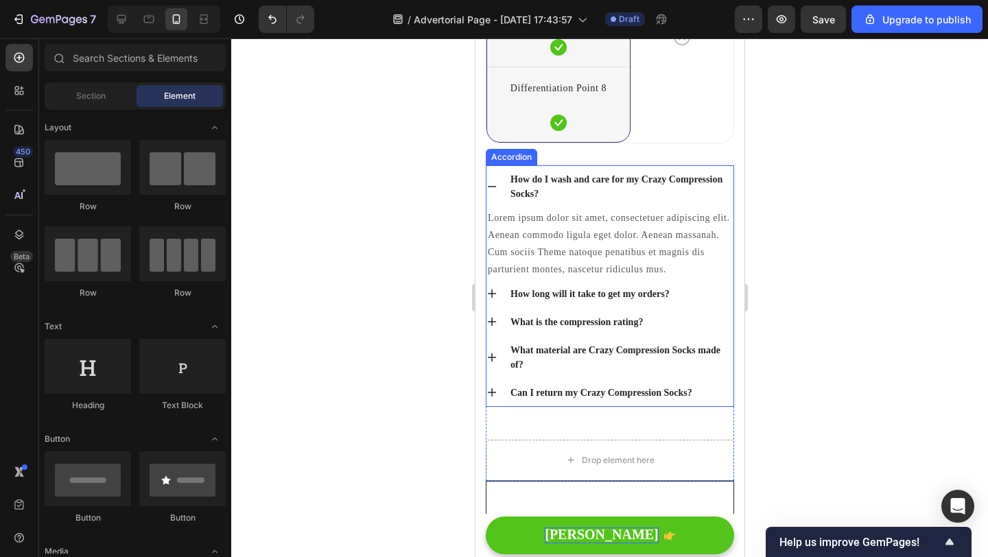
click at [579, 187] on div "How do I wash and care for my Crazy Compression Socks?" at bounding box center [620, 186] width 225 height 33
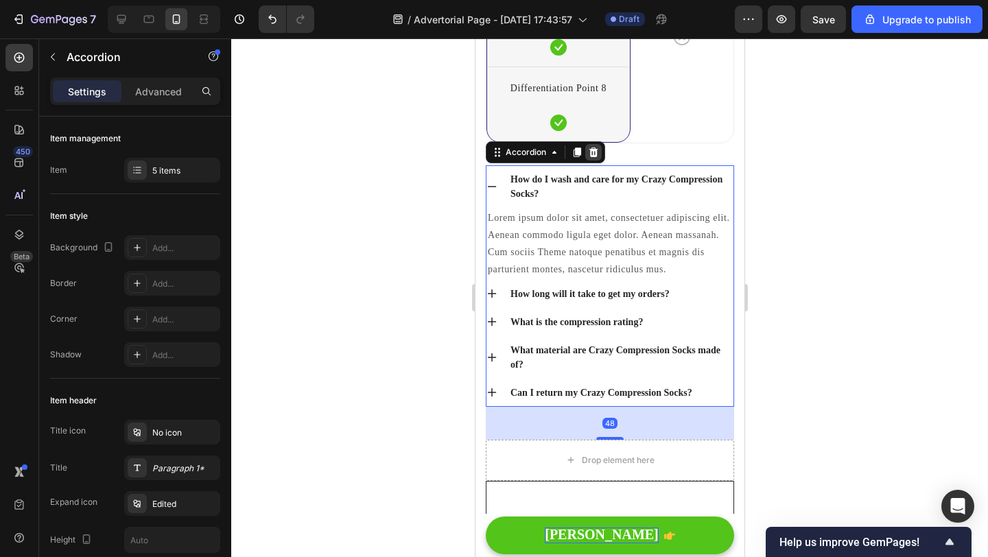
click at [594, 151] on icon at bounding box center [592, 152] width 11 height 11
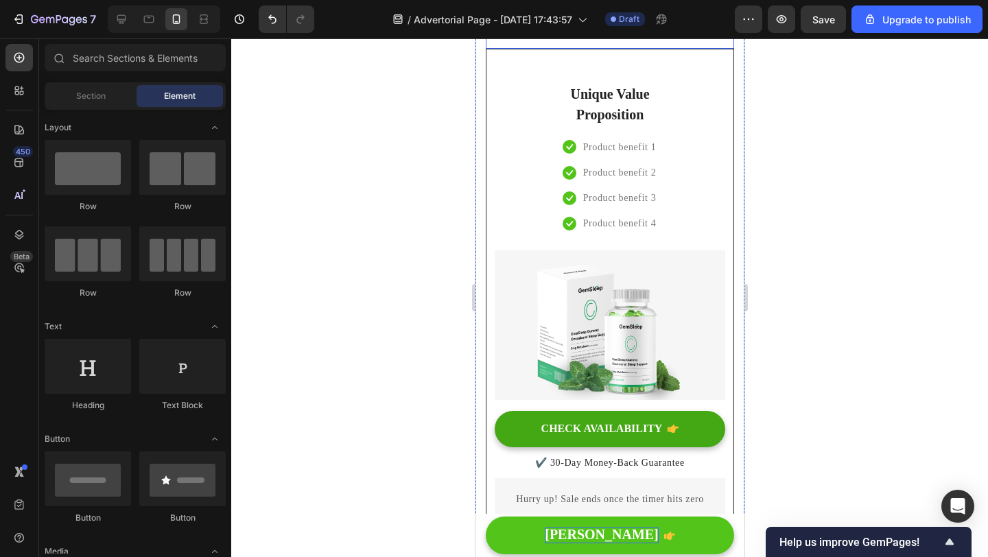
scroll to position [5243, 0]
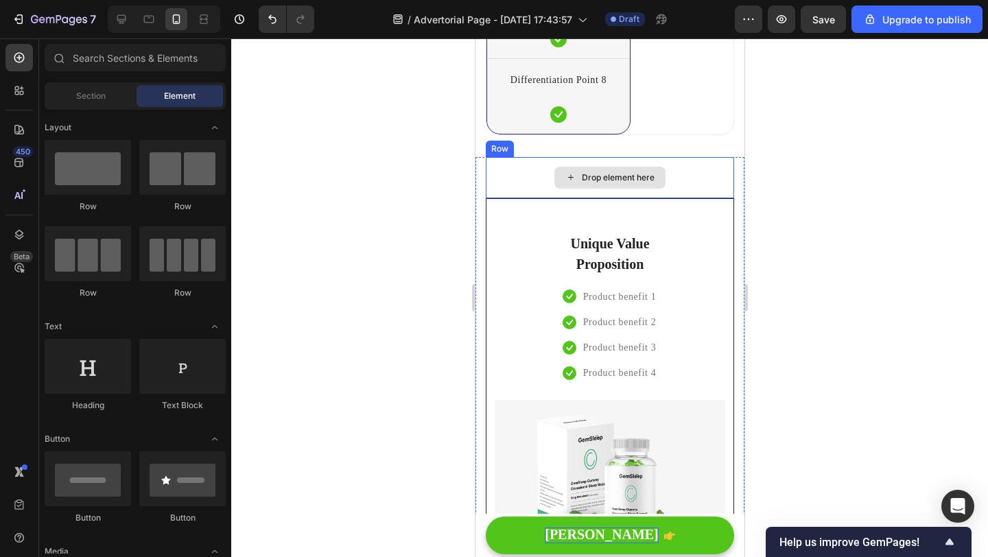
click at [528, 169] on div "Drop element here" at bounding box center [609, 177] width 248 height 41
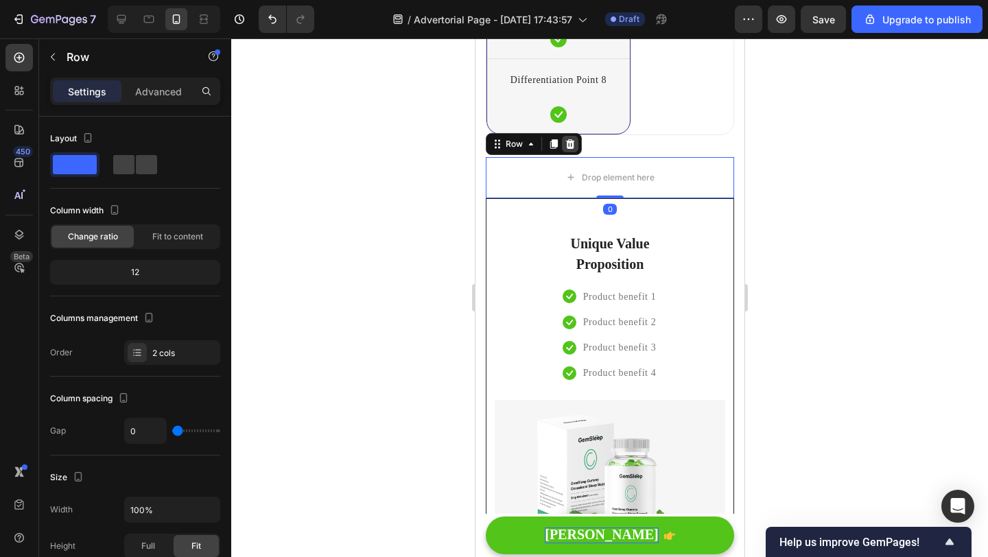
click at [568, 145] on icon at bounding box center [569, 144] width 11 height 11
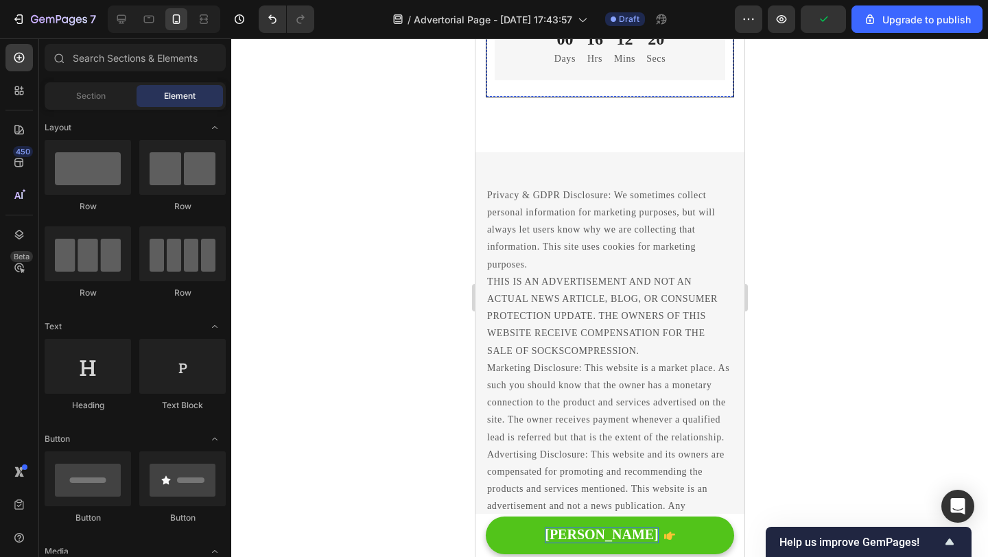
scroll to position [5868, 0]
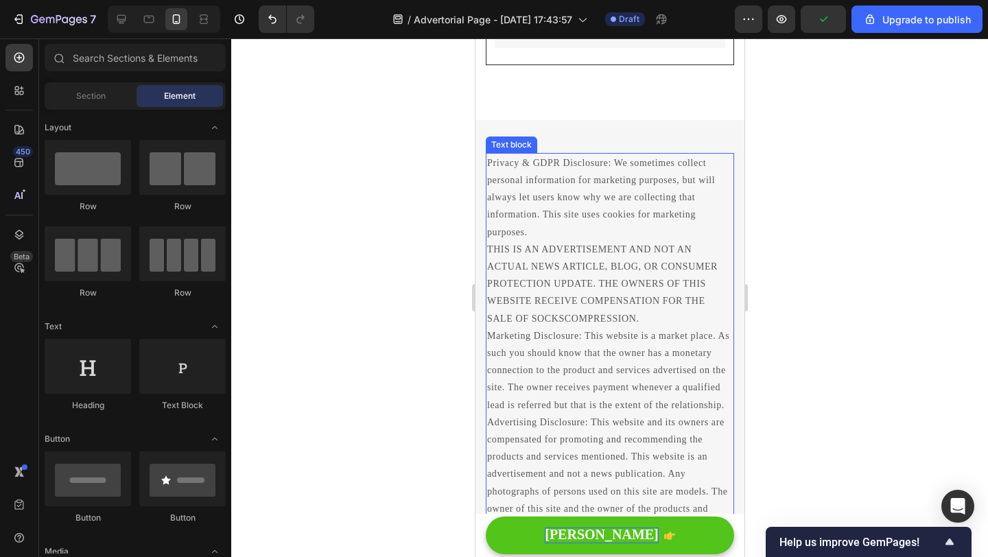
click at [597, 228] on p "Privacy & GDPR Disclosure: We sometimes collect personal information for market…" at bounding box center [610, 353] width 246 height 398
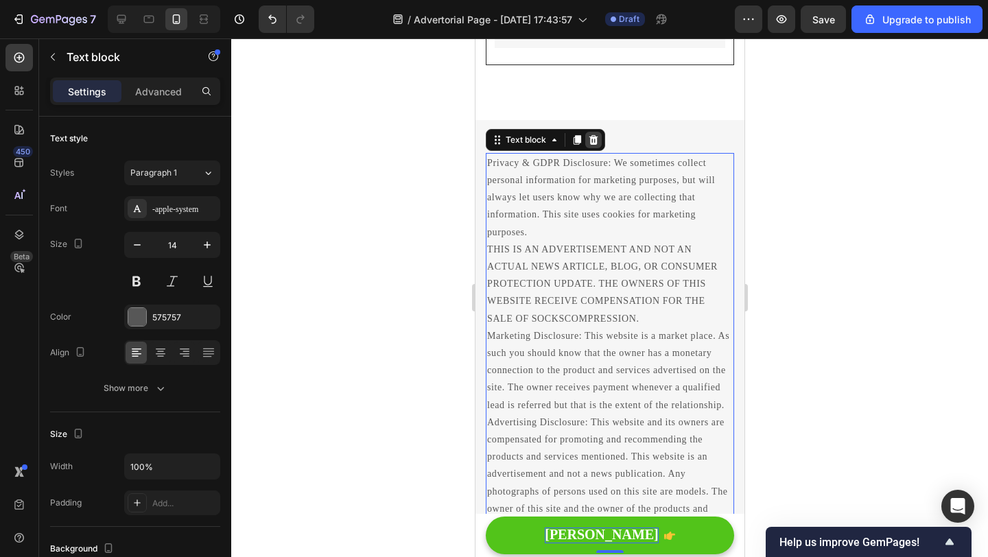
click at [597, 142] on icon at bounding box center [592, 140] width 11 height 11
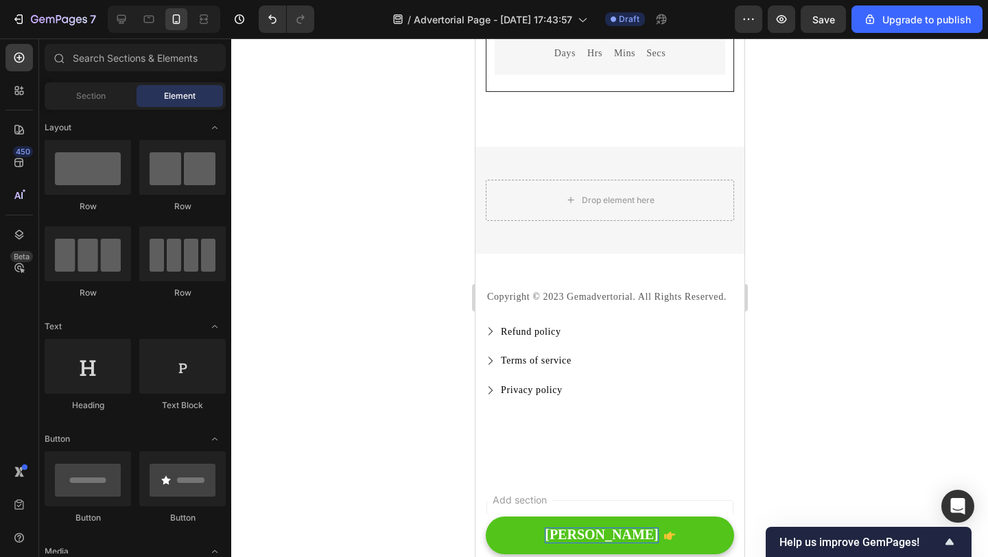
scroll to position [5830, 0]
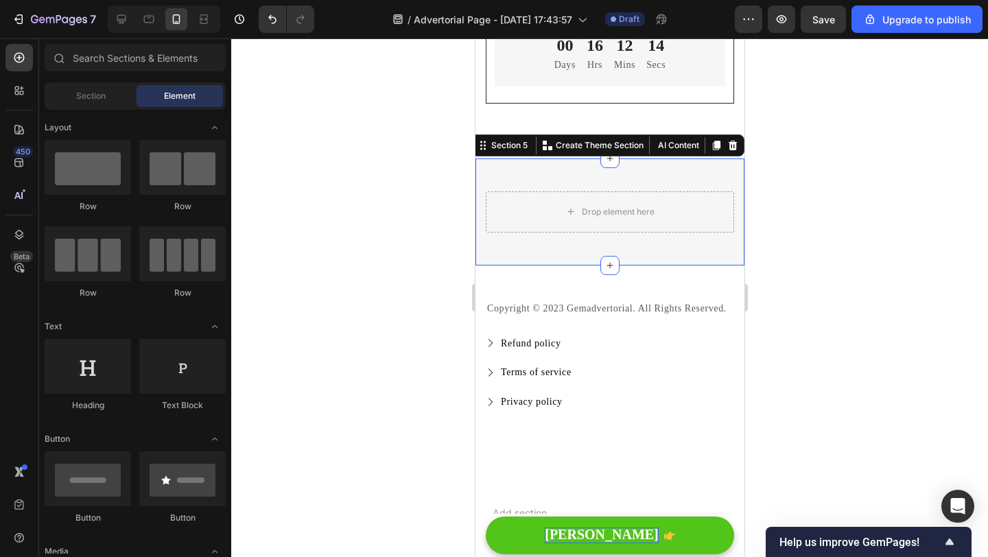
click at [542, 174] on div "Drop element here Row Section 5 You can create reusable sections Create Theme S…" at bounding box center [609, 212] width 269 height 107
click at [727, 146] on icon at bounding box center [732, 145] width 11 height 11
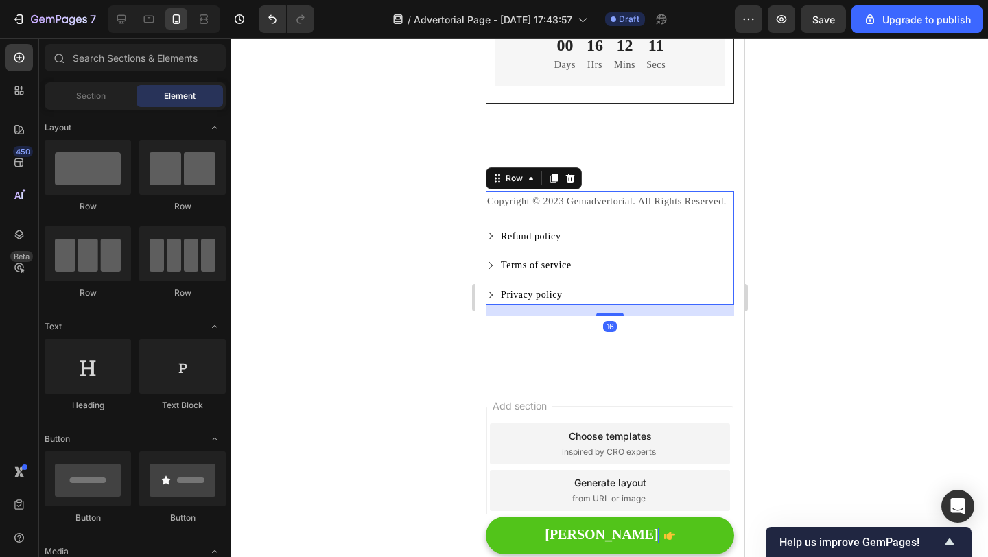
click at [622, 221] on div "Copyright © 2023 Gemadvertorial. All Rights Reserved. Text block" at bounding box center [609, 209] width 248 height 36
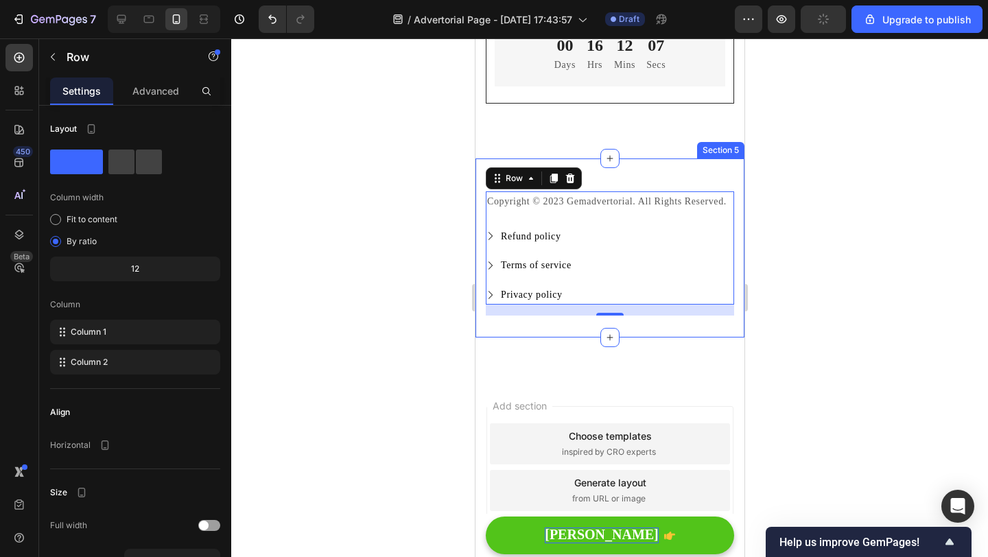
click at [570, 166] on div "Copyright © 2023 Gemadvertorial. All Rights Reserved. Text block Refund policy …" at bounding box center [609, 248] width 269 height 179
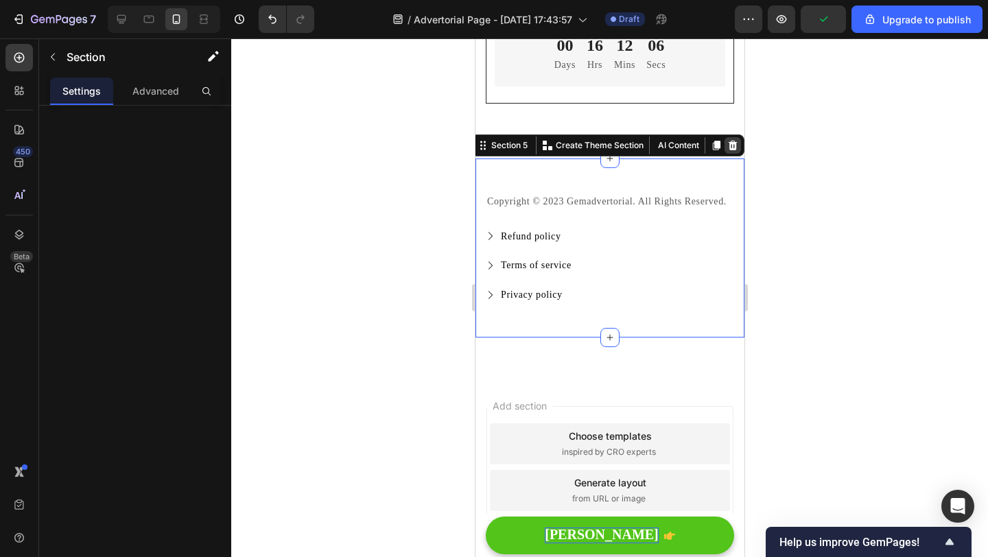
click at [729, 143] on icon at bounding box center [732, 146] width 9 height 10
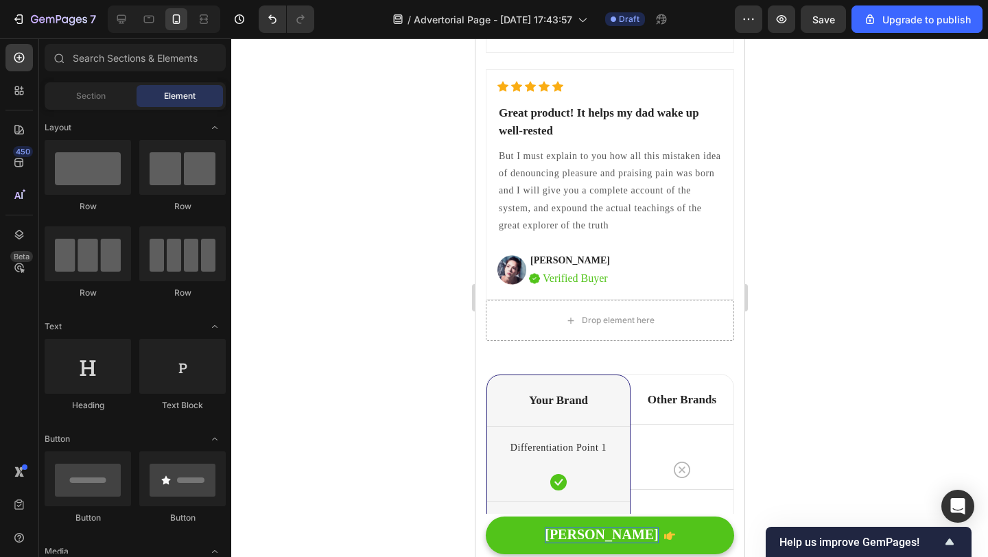
scroll to position [4317, 0]
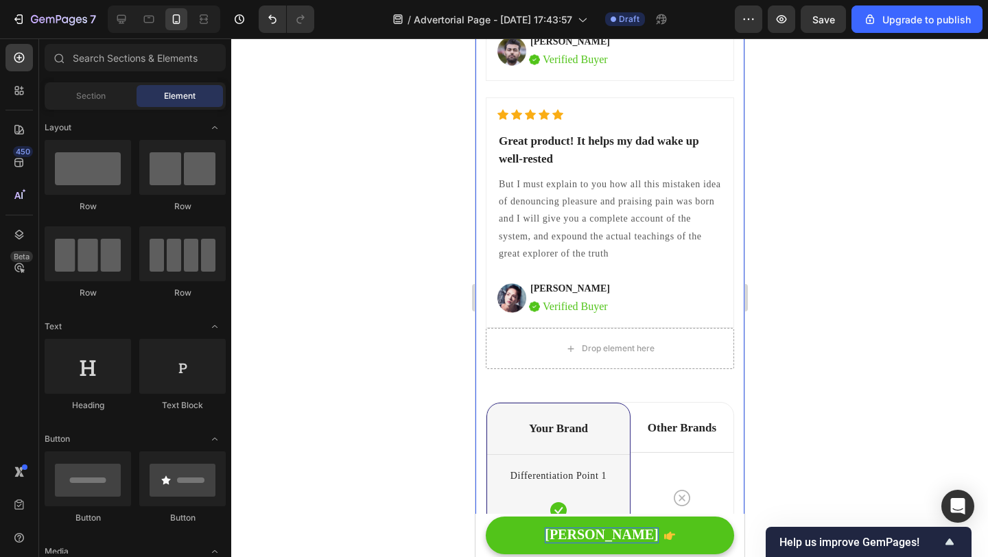
click at [481, 421] on div "Title Line Differentiation Point 1 Text block Row Differentiation Point 2 Text …" at bounding box center [609, 168] width 269 height 1830
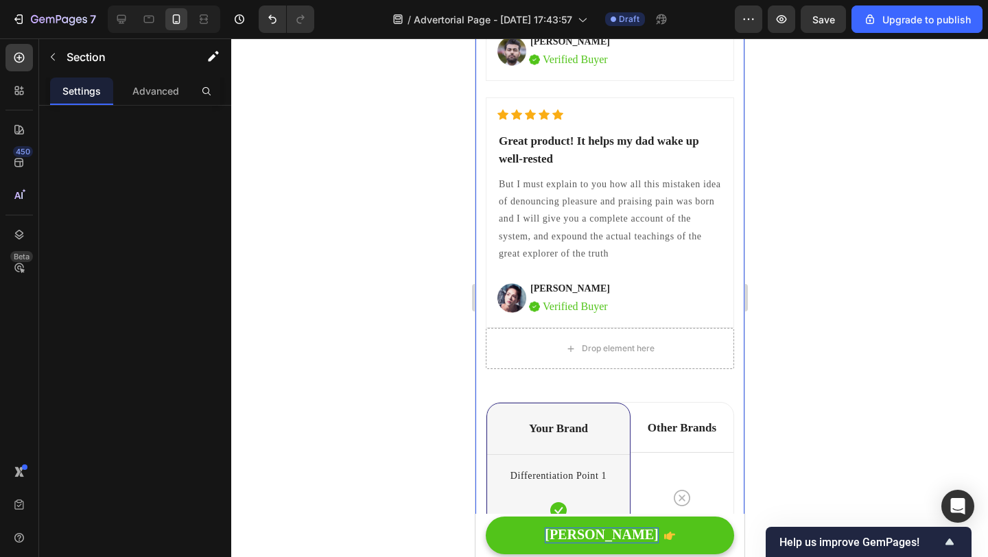
click at [511, 422] on div "Your Brand Heading" at bounding box center [558, 429] width 143 height 51
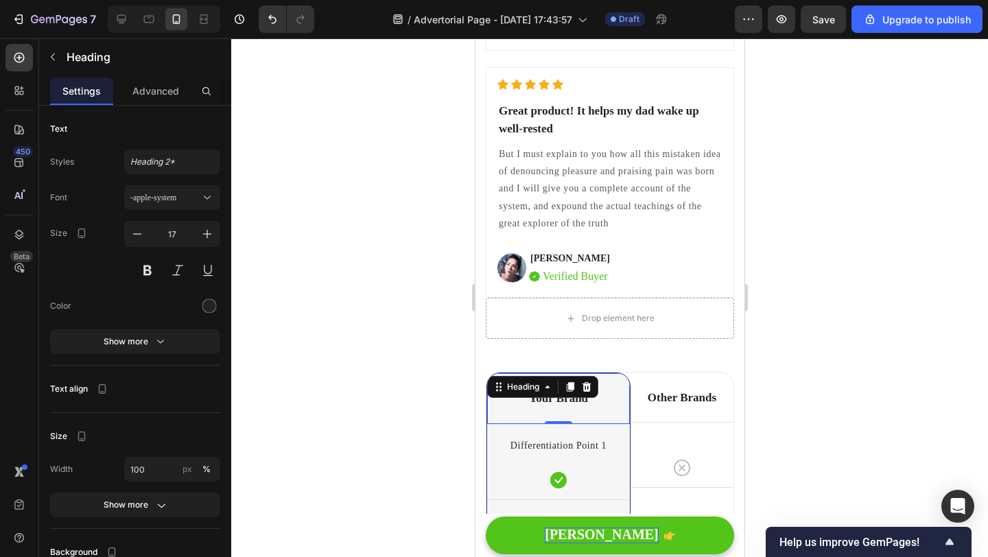
scroll to position [4383, 0]
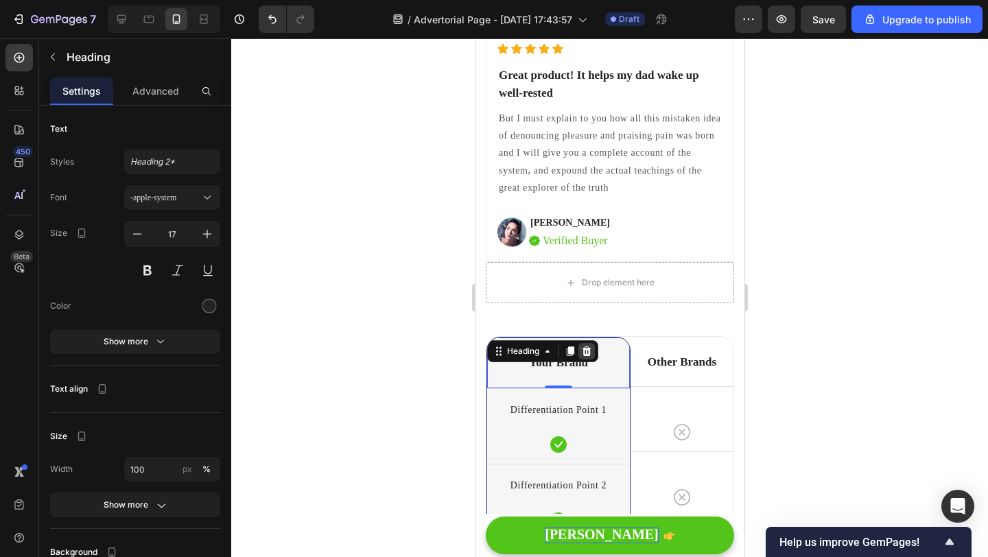
click at [589, 346] on icon at bounding box center [586, 351] width 11 height 11
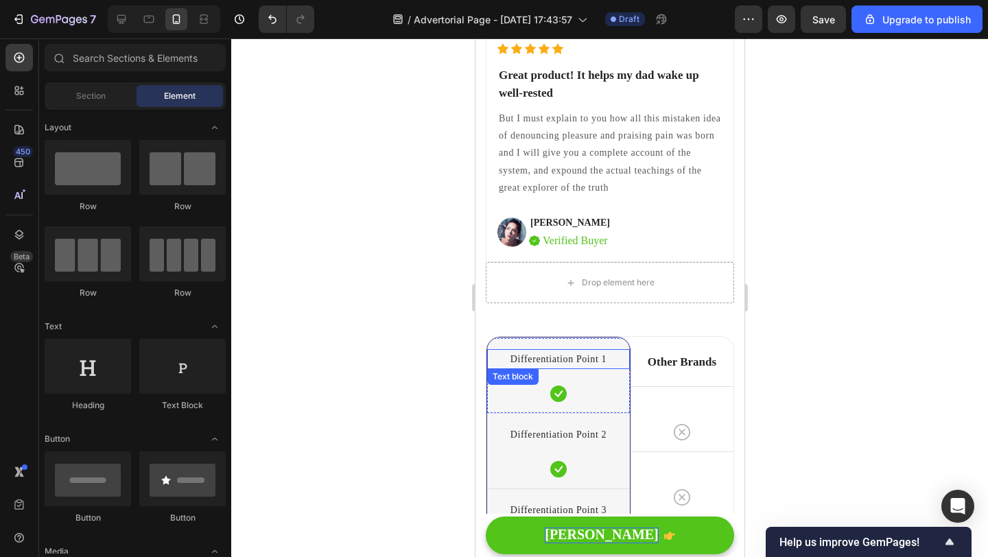
click at [629, 352] on div "Differentiation Point 1" at bounding box center [558, 359] width 143 height 20
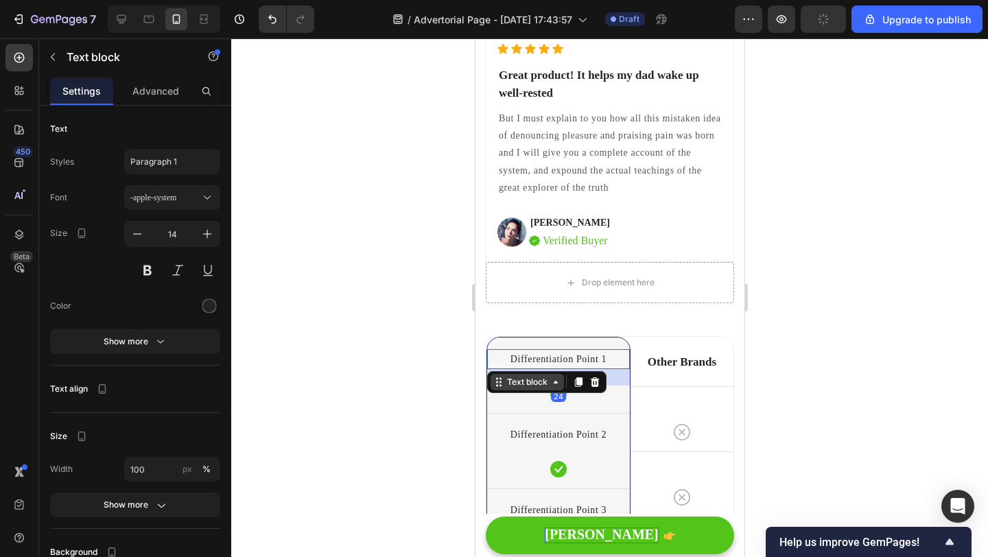
click at [517, 389] on div "Text block" at bounding box center [526, 382] width 73 height 16
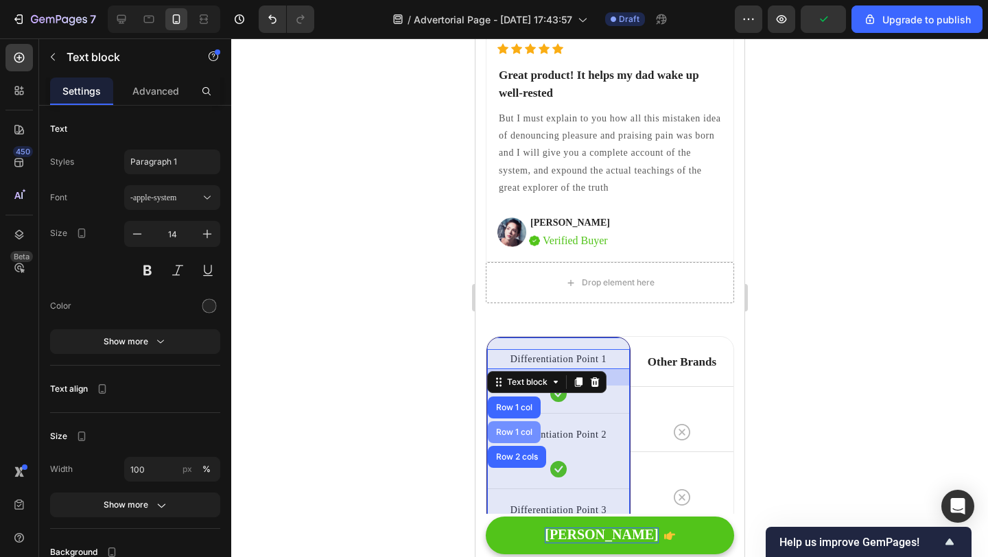
click at [519, 438] on div "Row 1 col" at bounding box center [513, 432] width 53 height 22
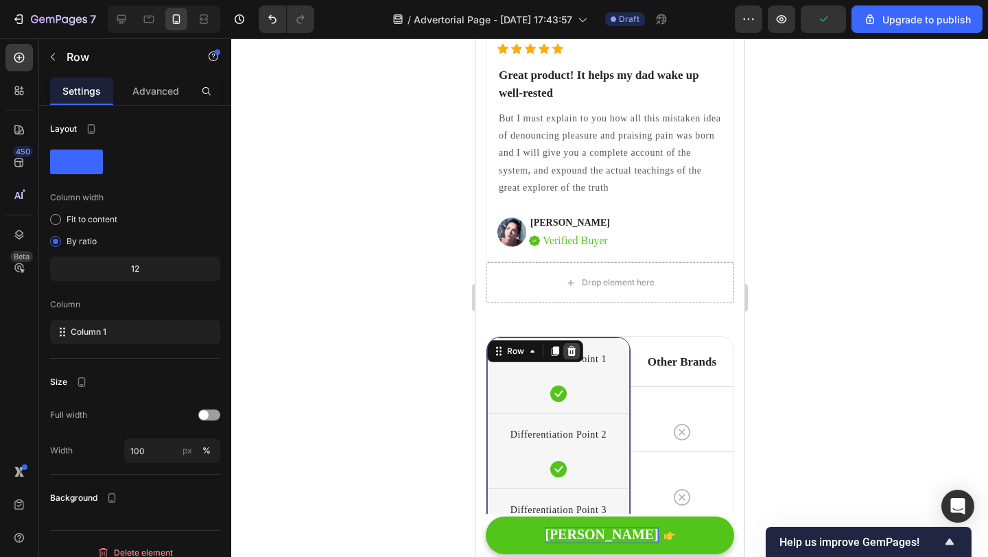
click at [572, 356] on div at bounding box center [571, 351] width 16 height 16
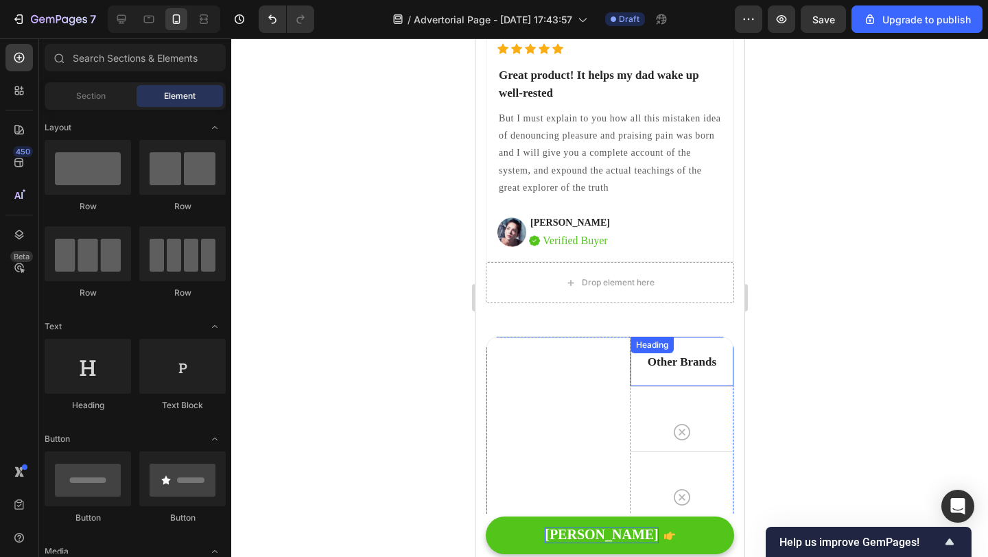
click at [643, 344] on div "Heading" at bounding box center [652, 345] width 38 height 12
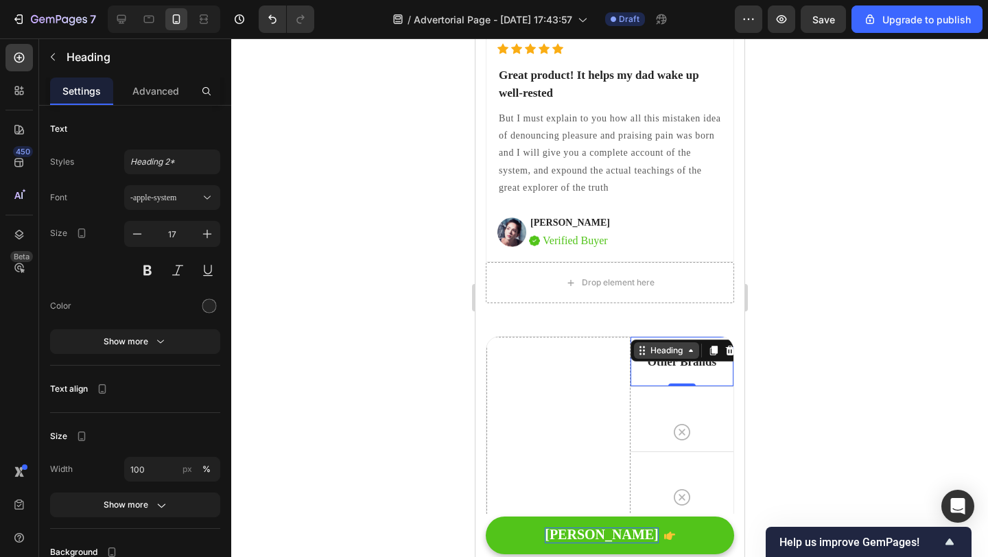
click at [665, 349] on div "Heading" at bounding box center [666, 350] width 38 height 12
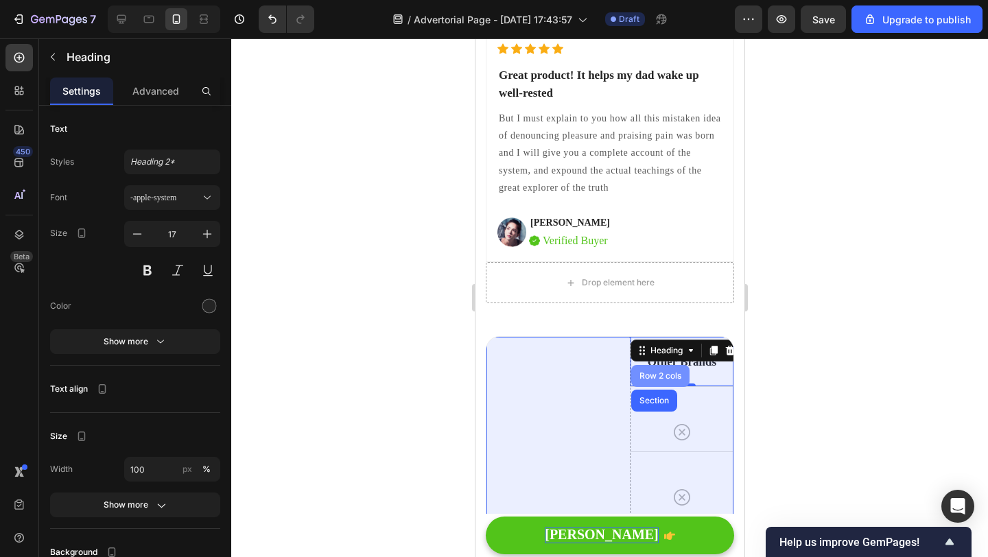
click at [658, 378] on div "Row 2 cols" at bounding box center [659, 376] width 47 height 8
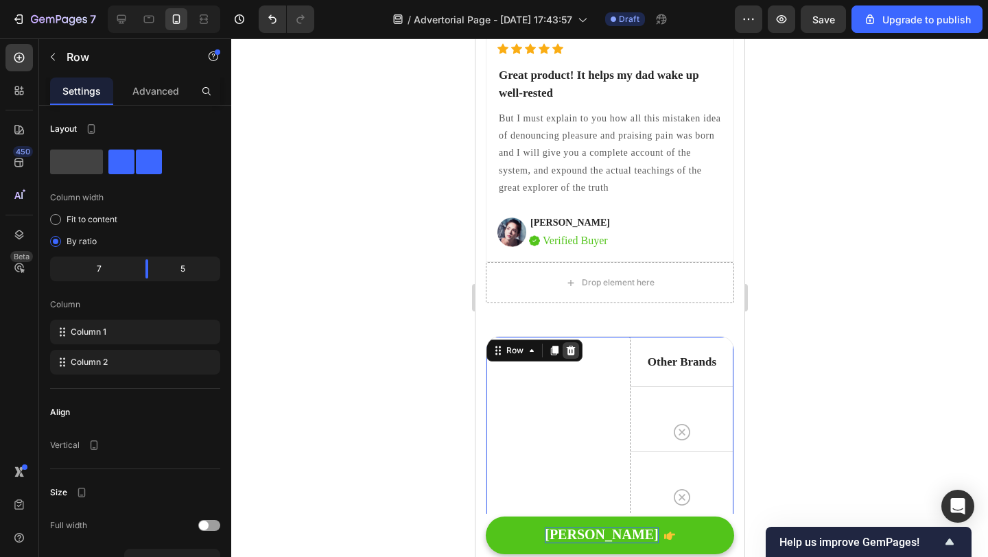
click at [568, 351] on icon at bounding box center [570, 351] width 9 height 10
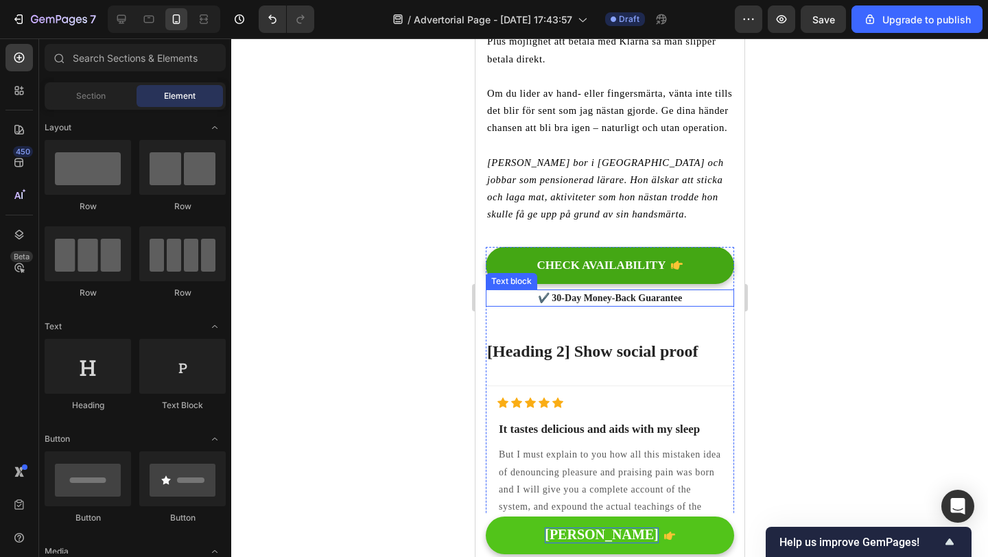
scroll to position [3352, 0]
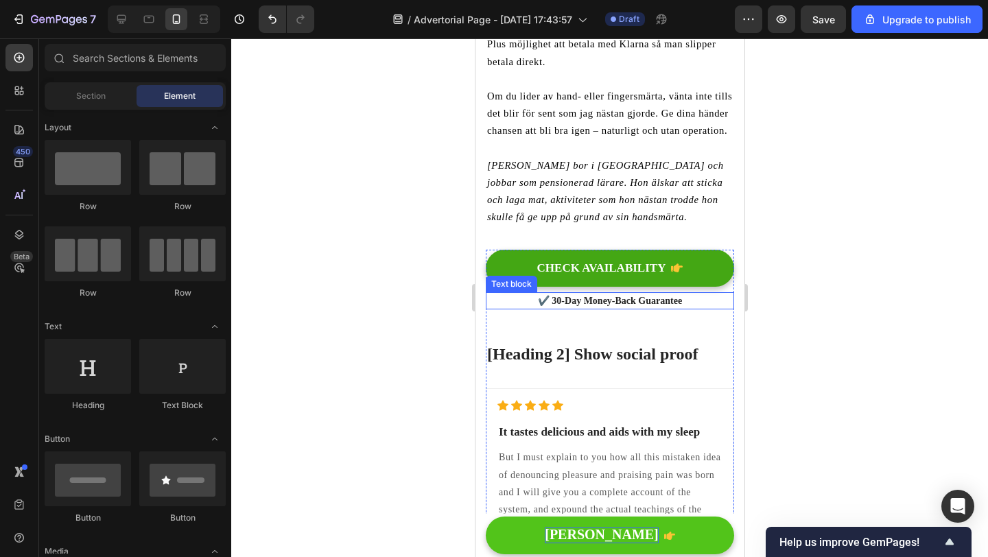
click at [497, 294] on p "✔️ 30-Day Money-Back Guarantee" at bounding box center [610, 301] width 246 height 14
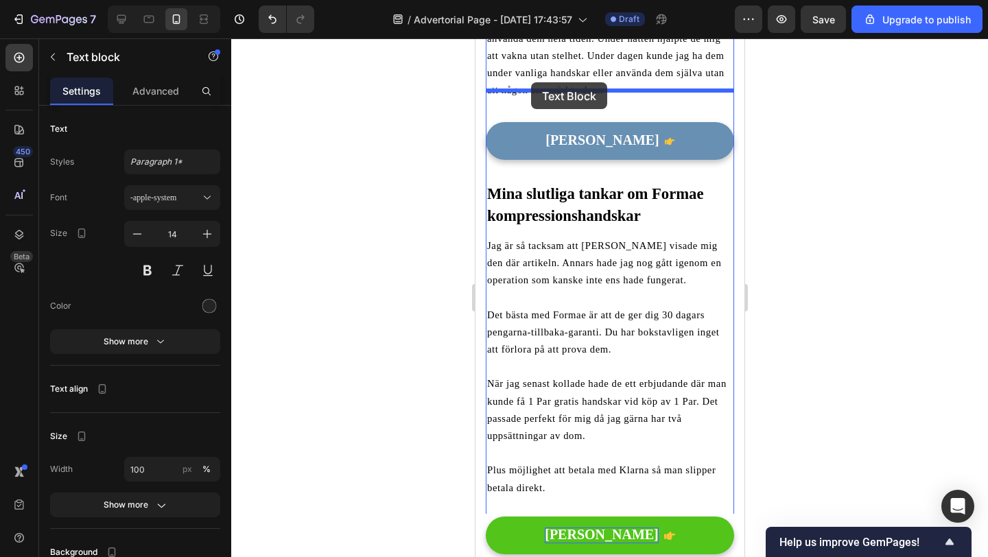
scroll to position [2911, 0]
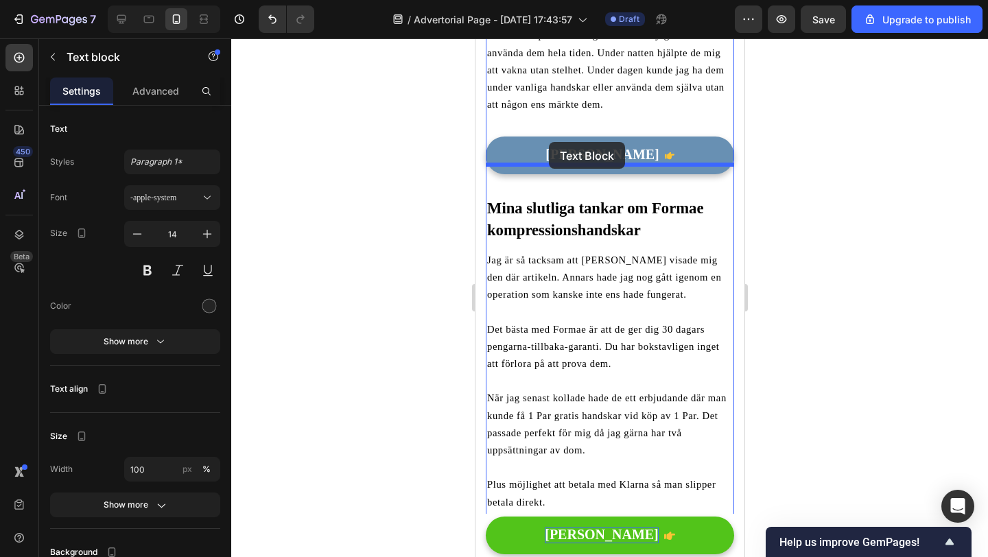
drag, startPoint x: 500, startPoint y: 250, endPoint x: 548, endPoint y: 142, distance: 118.6
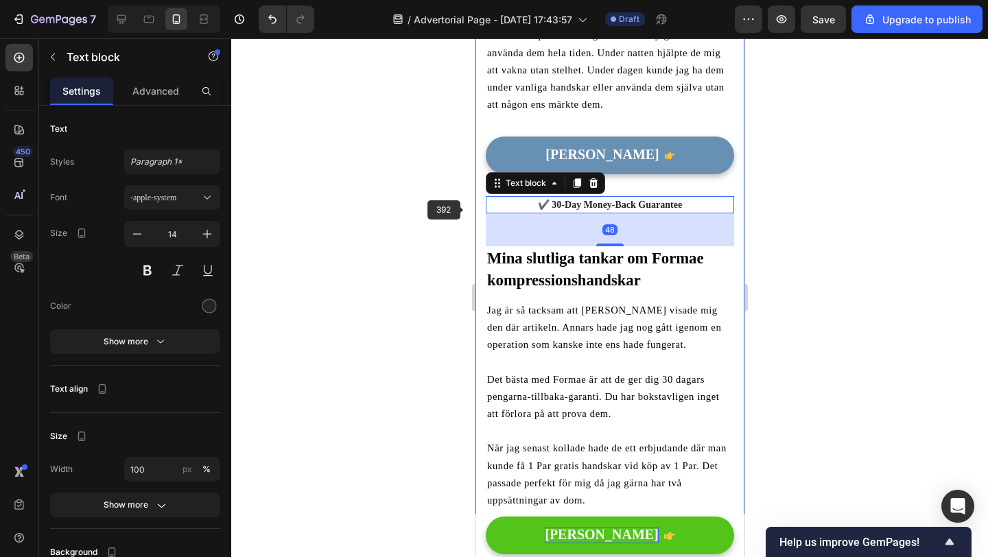
click at [436, 219] on div at bounding box center [609, 297] width 757 height 519
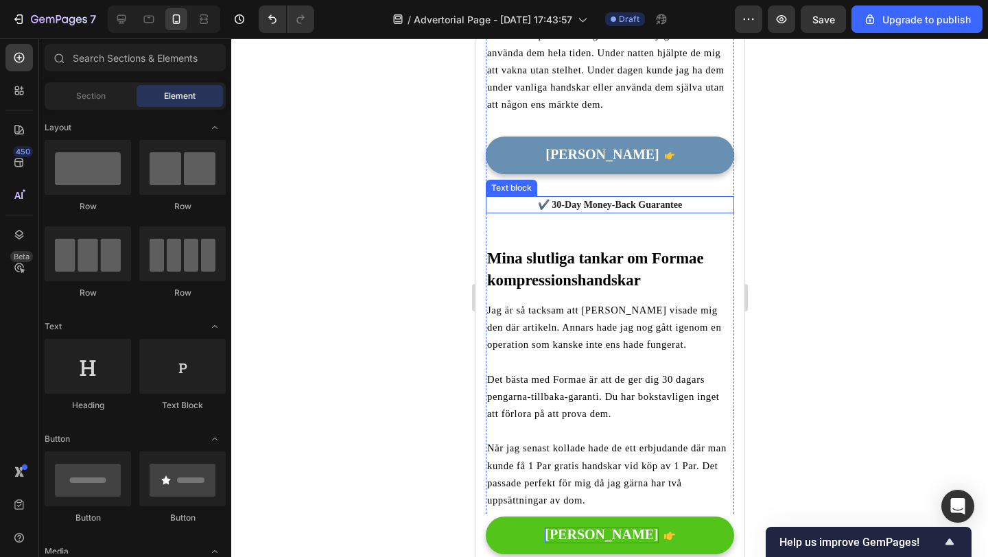
click at [559, 198] on p "✔️ 30-Day Money-Back Guarantee" at bounding box center [610, 205] width 246 height 14
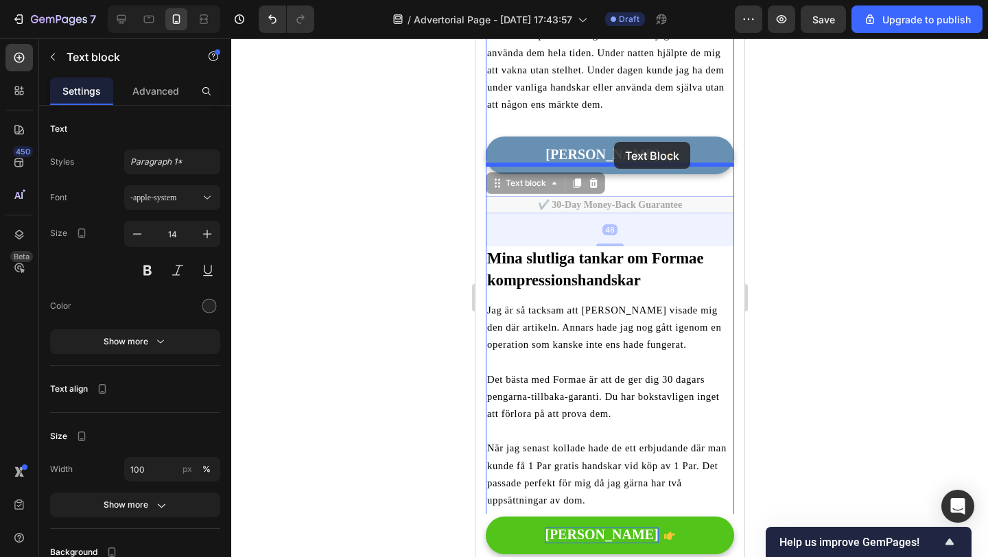
drag, startPoint x: 539, startPoint y: 154, endPoint x: 613, endPoint y: 142, distance: 75.0
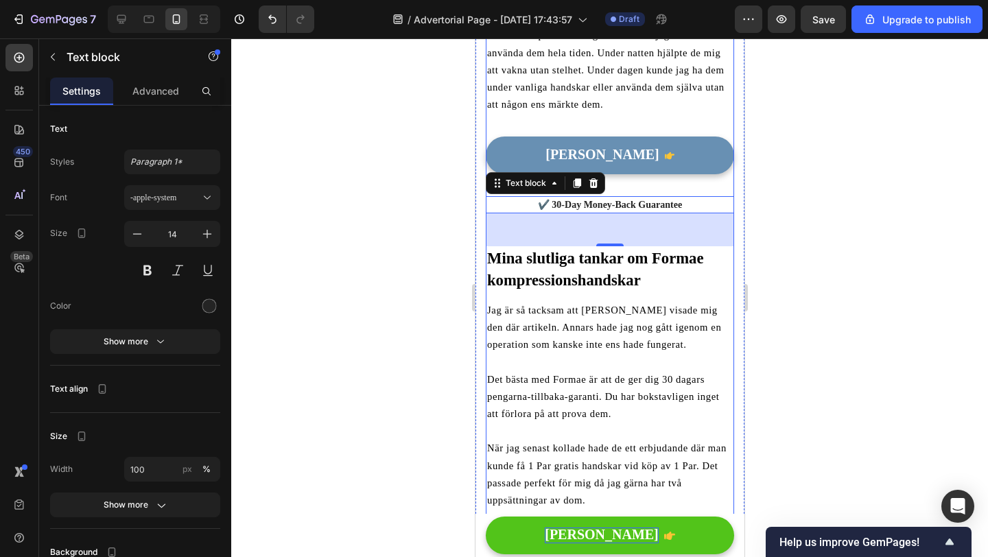
click at [651, 158] on div "Titta Erbjudande Button" at bounding box center [609, 167] width 248 height 60
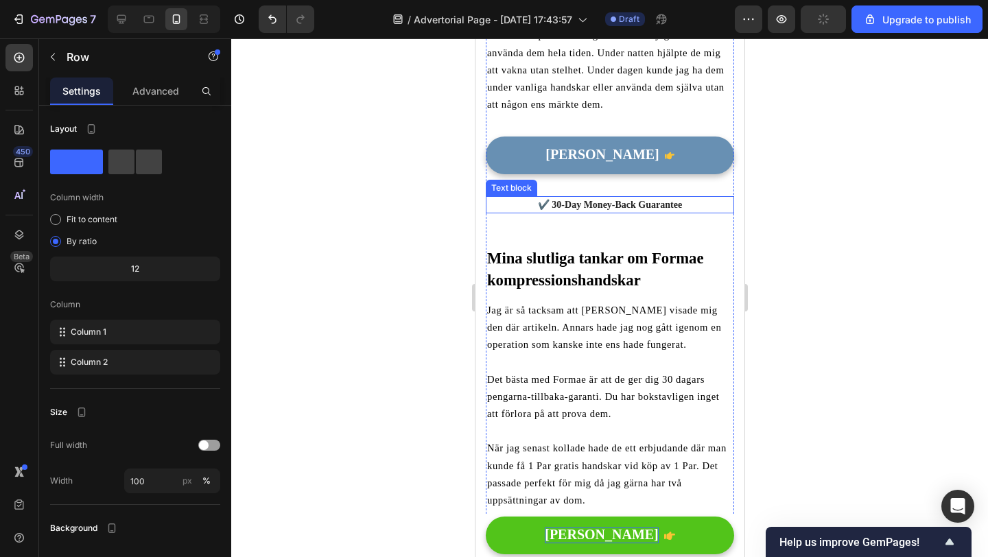
click at [608, 198] on p "✔️ 30-Day Money-Back Guarantee" at bounding box center [610, 205] width 246 height 14
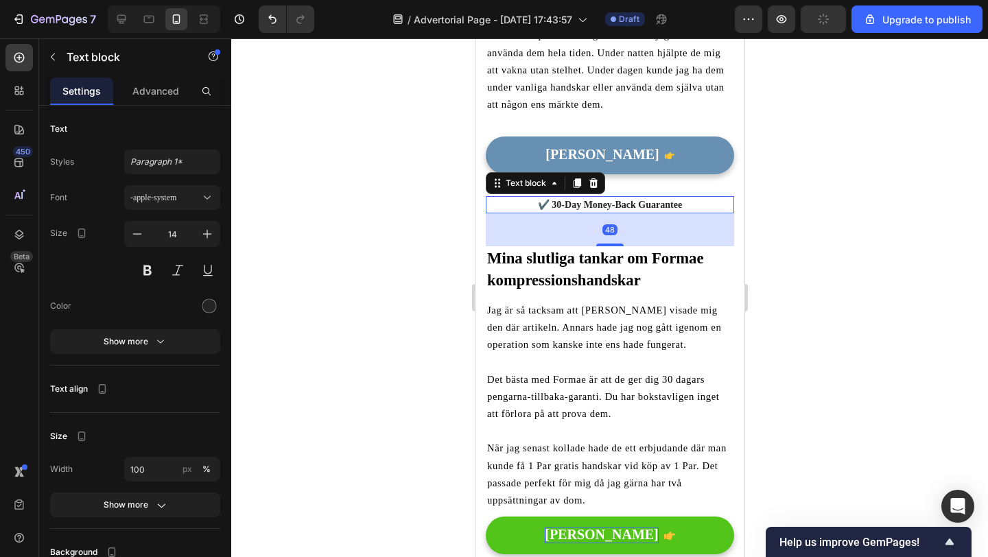
click at [608, 198] on p "✔️ 30-Day Money-Back Guarantee" at bounding box center [610, 205] width 246 height 14
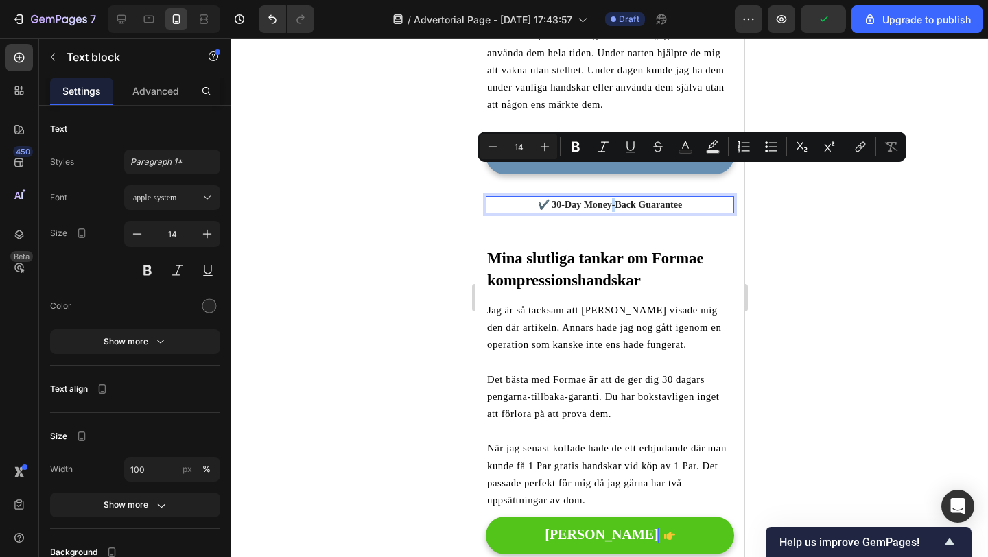
click at [679, 198] on p "✔️ 30-Day Money-Back Guarantee" at bounding box center [610, 205] width 246 height 14
drag, startPoint x: 683, startPoint y: 172, endPoint x: 553, endPoint y: 172, distance: 130.4
click at [553, 198] on p "✔️ 30-Day Money-Back Guarantee" at bounding box center [610, 205] width 246 height 14
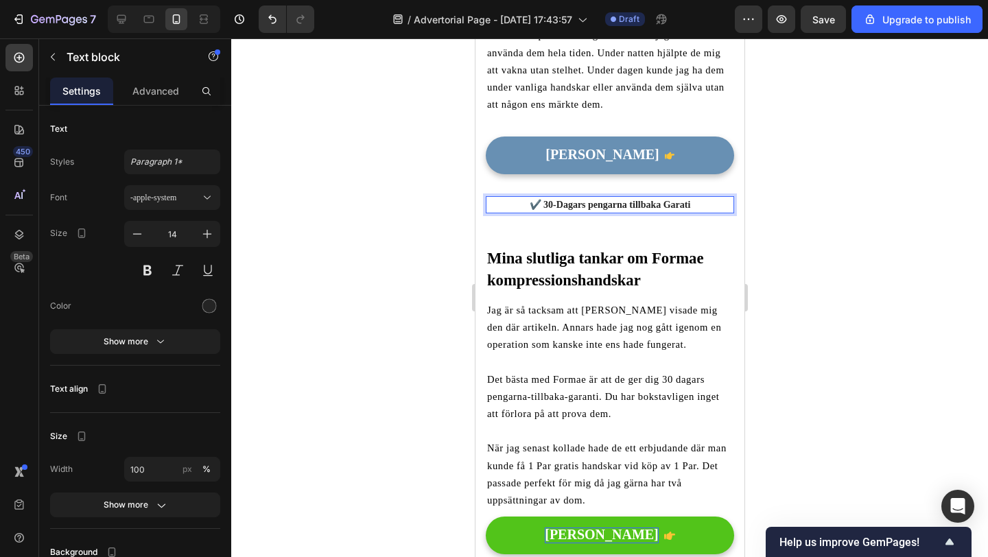
click at [592, 198] on p "✔️ 30-Dagars pengarna tillbaka Garati" at bounding box center [610, 205] width 246 height 14
click at [630, 198] on p "✔️ 30-Dagars Pengarna tillbaka Garati" at bounding box center [610, 205] width 246 height 14
click at [685, 198] on p "✔️ 30-Dagars Pengarna Tillbaka Garati" at bounding box center [610, 205] width 246 height 14
click at [423, 224] on div at bounding box center [609, 297] width 757 height 519
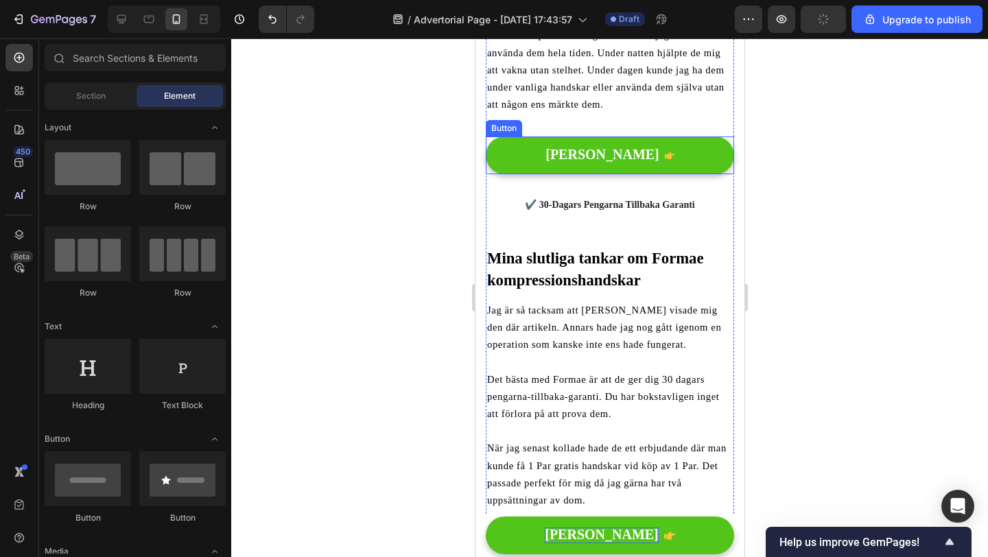
click at [706, 137] on button "[PERSON_NAME]" at bounding box center [609, 156] width 248 height 38
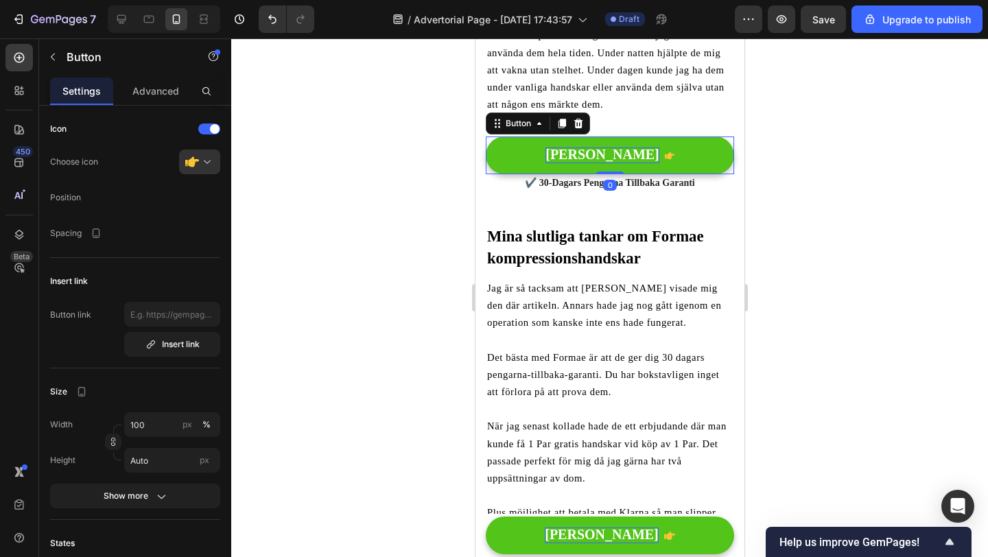
drag, startPoint x: 603, startPoint y: 163, endPoint x: 603, endPoint y: 121, distance: 41.2
click at [603, 137] on div "Titta Erbjudande Button 0" at bounding box center [609, 156] width 248 height 38
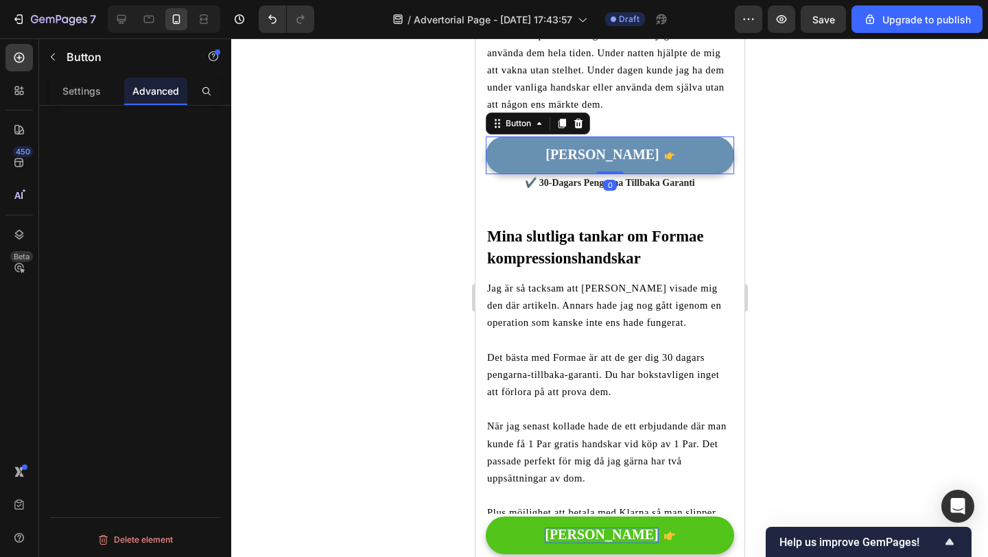
click at [412, 205] on div at bounding box center [609, 297] width 757 height 519
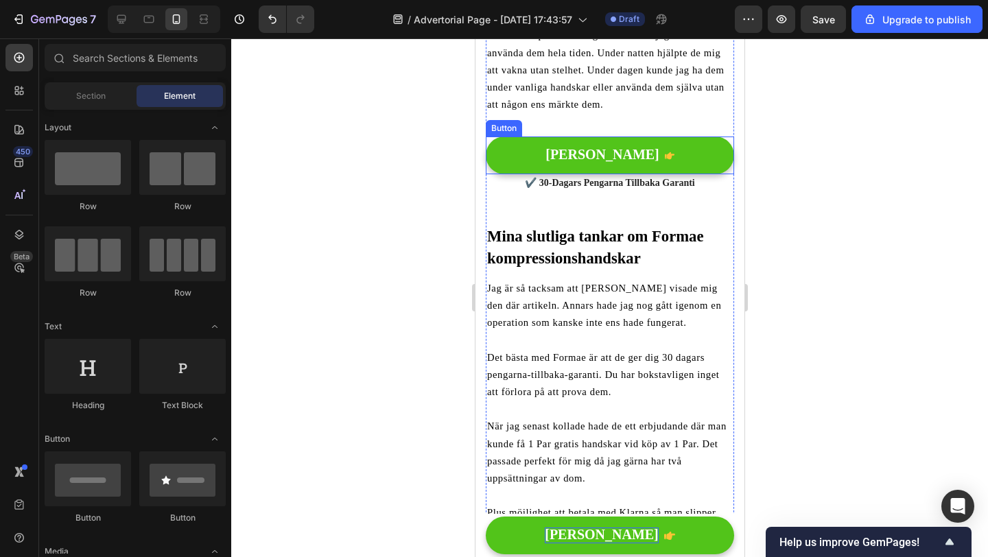
click at [589, 137] on button "[PERSON_NAME]" at bounding box center [609, 156] width 248 height 38
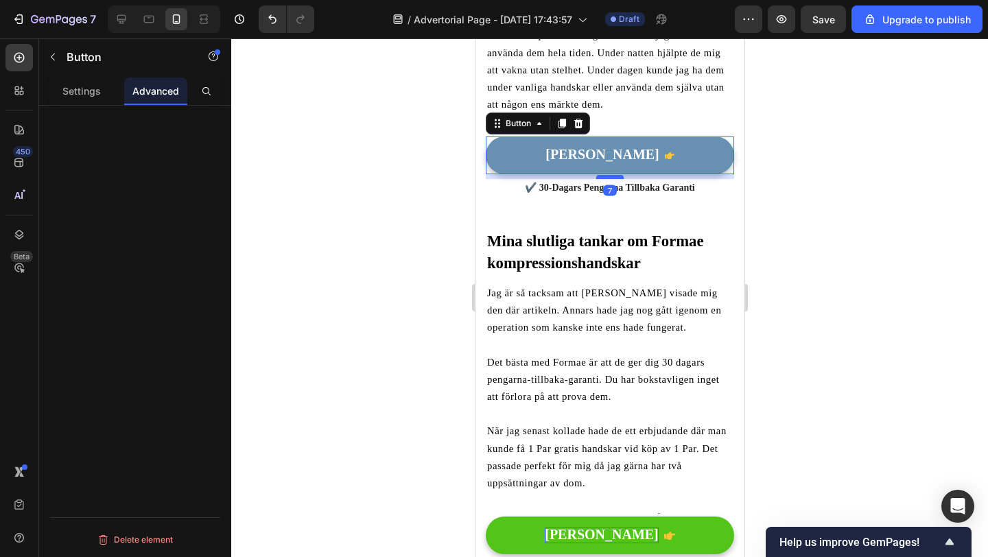
click at [600, 175] on div at bounding box center [609, 177] width 27 height 4
click at [399, 231] on div at bounding box center [609, 297] width 757 height 519
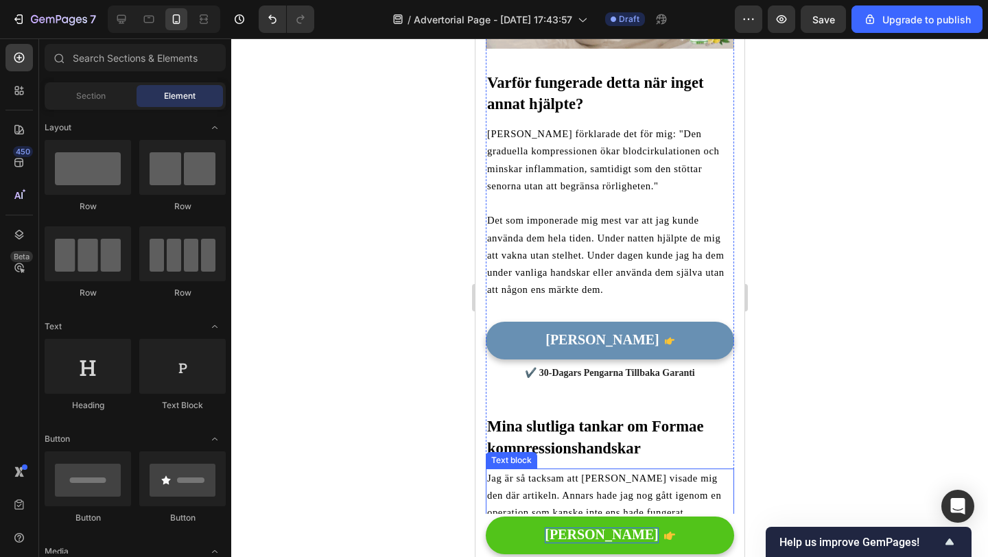
scroll to position [2709, 0]
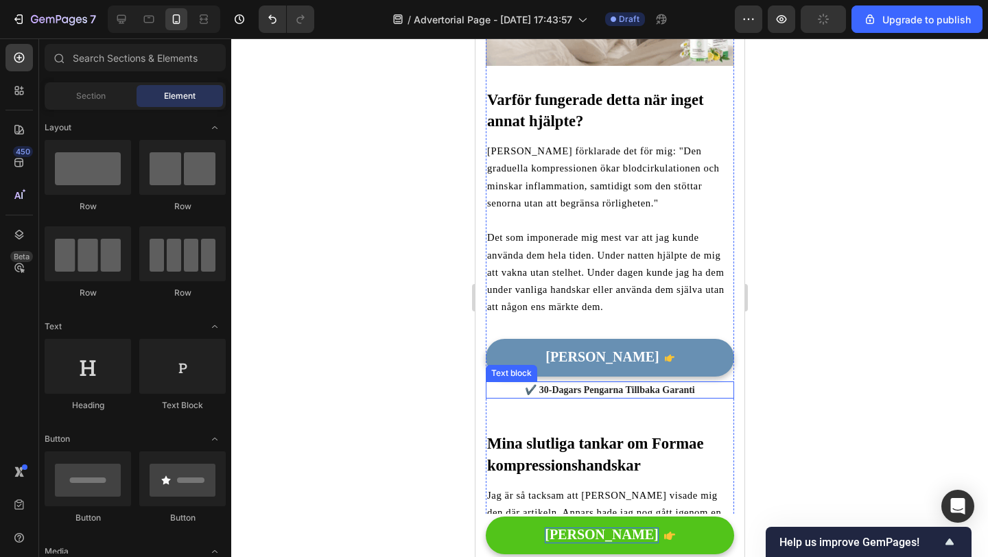
click at [589, 383] on p "✔️ 30-Dagars Pengarna Tillbaka Garanti" at bounding box center [610, 390] width 246 height 14
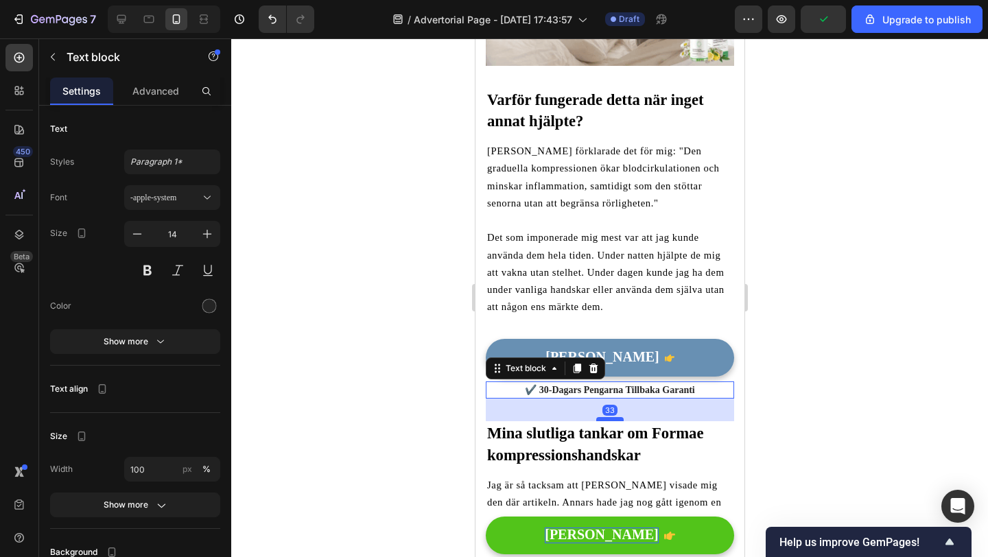
drag, startPoint x: 611, startPoint y: 396, endPoint x: 611, endPoint y: 384, distance: 12.4
click at [611, 417] on div at bounding box center [609, 419] width 27 height 4
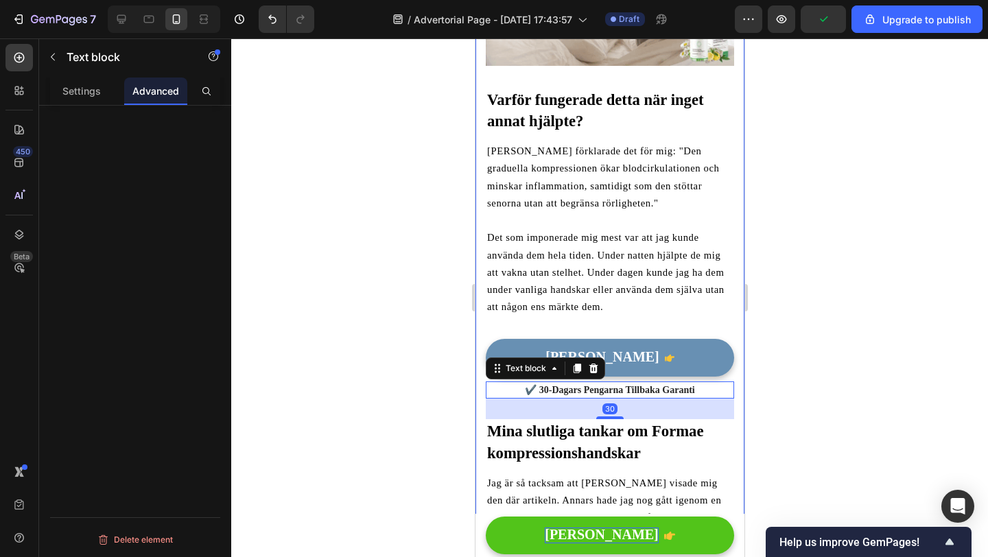
click at [434, 387] on div at bounding box center [609, 297] width 757 height 519
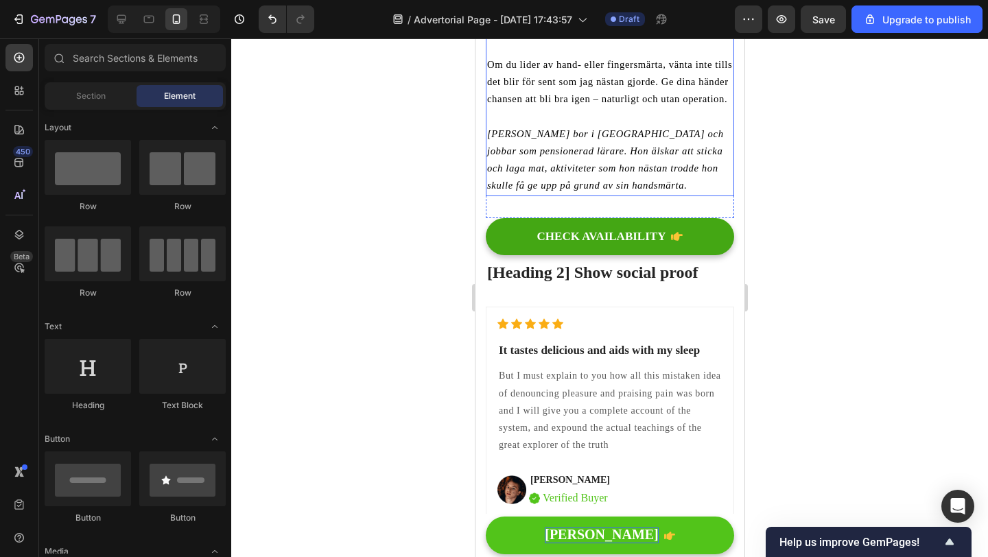
scroll to position [3408, 0]
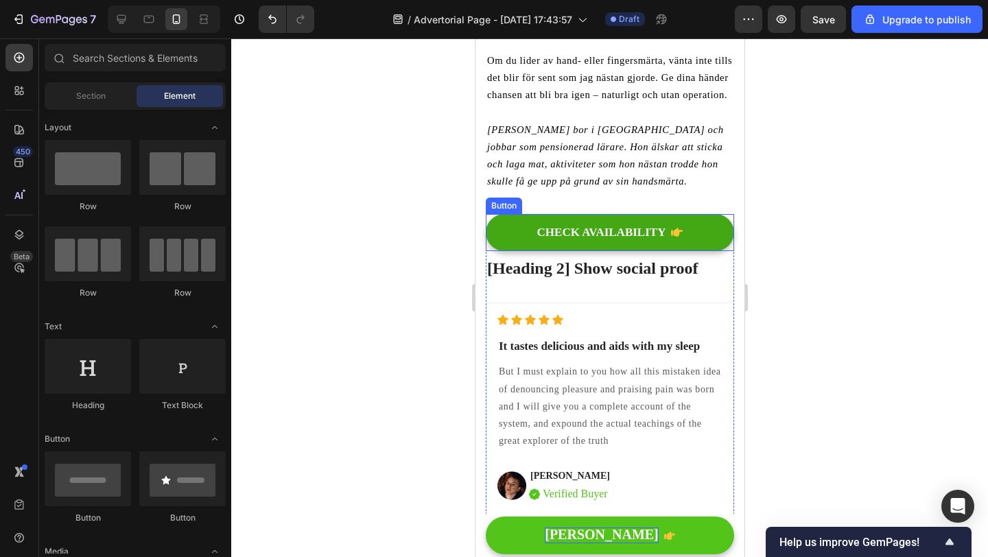
click at [489, 214] on div "CHECK AVAILABILITY Button" at bounding box center [609, 232] width 248 height 37
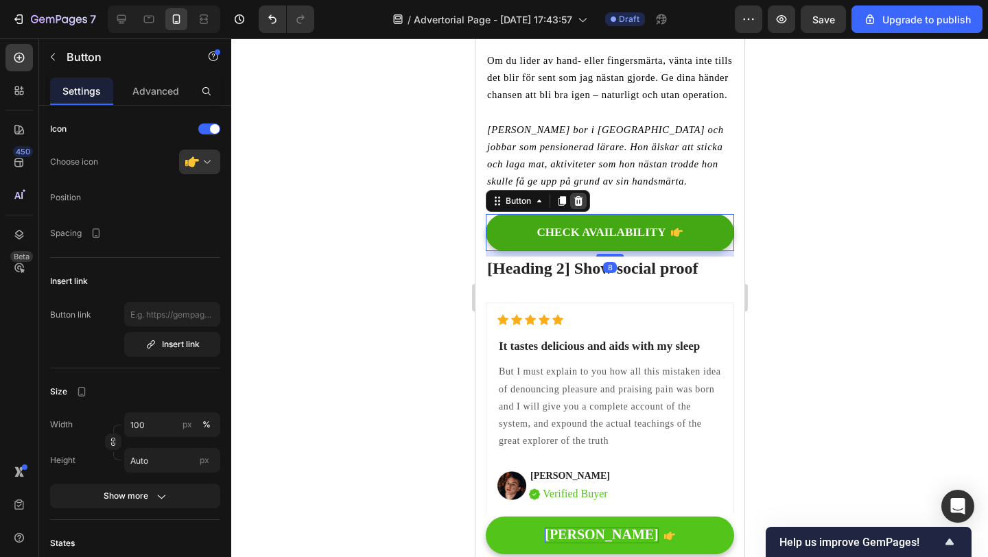
click at [581, 196] on icon at bounding box center [578, 201] width 9 height 10
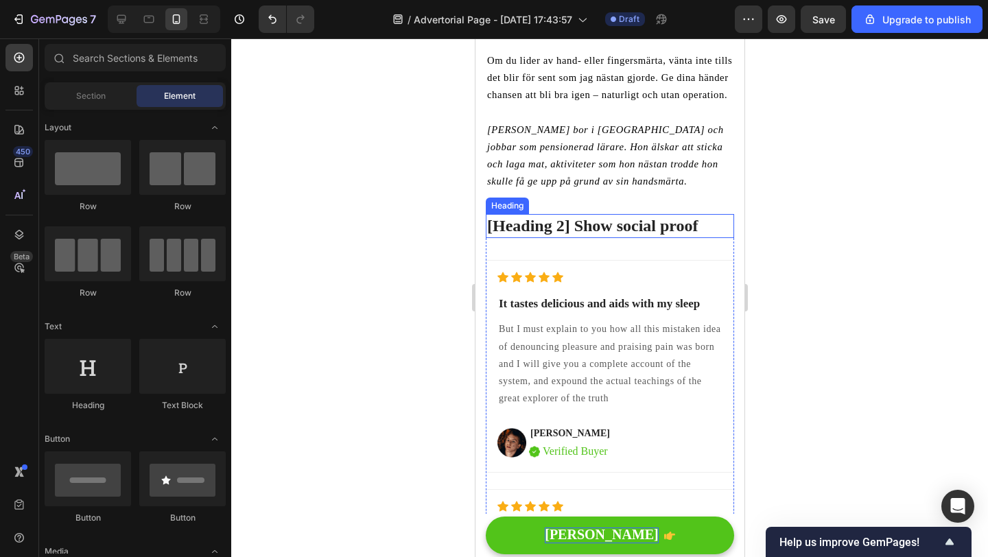
click at [579, 215] on p "[Heading 2] Show social proof" at bounding box center [610, 225] width 246 height 21
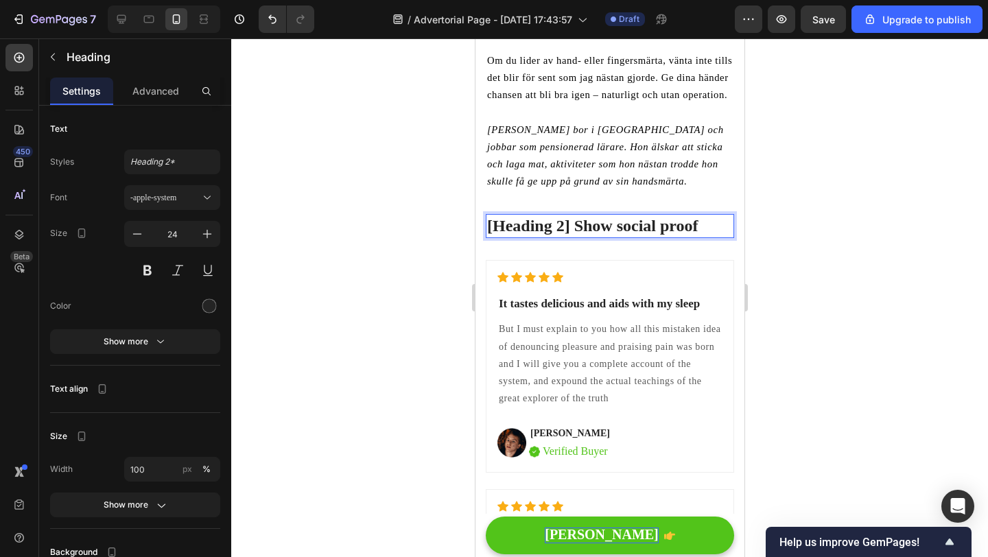
click at [579, 215] on p "[Heading 2] Show social proof" at bounding box center [610, 225] width 246 height 21
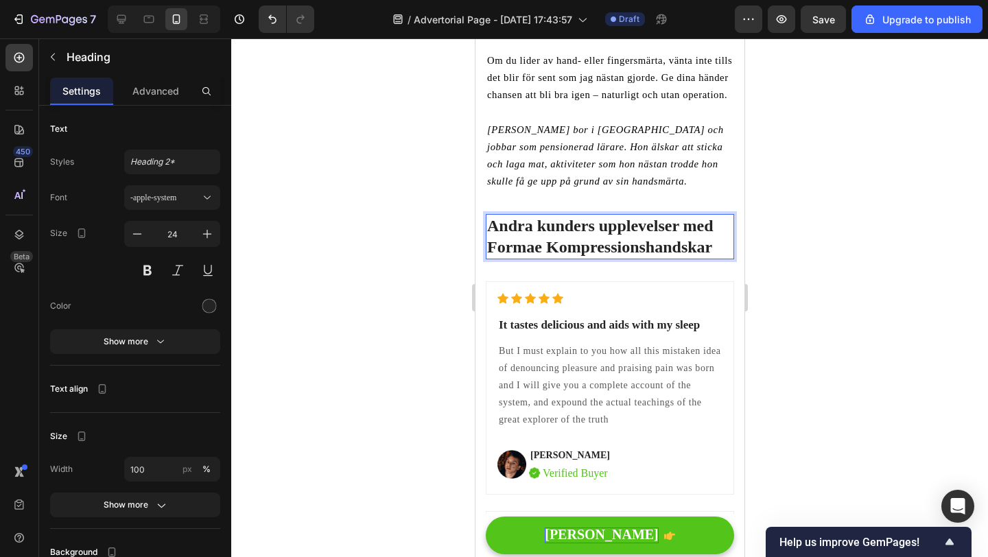
click at [891, 231] on div at bounding box center [609, 297] width 757 height 519
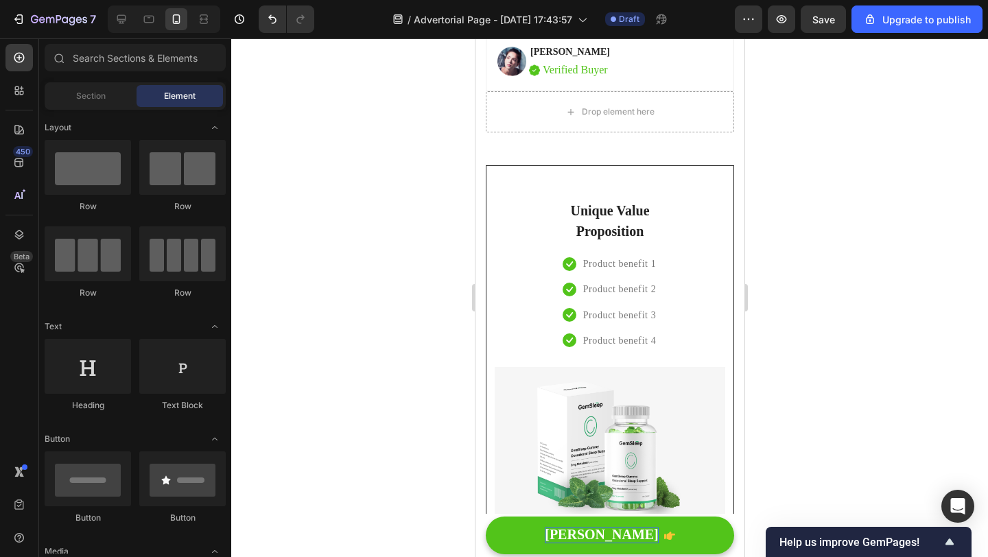
scroll to position [4425, 0]
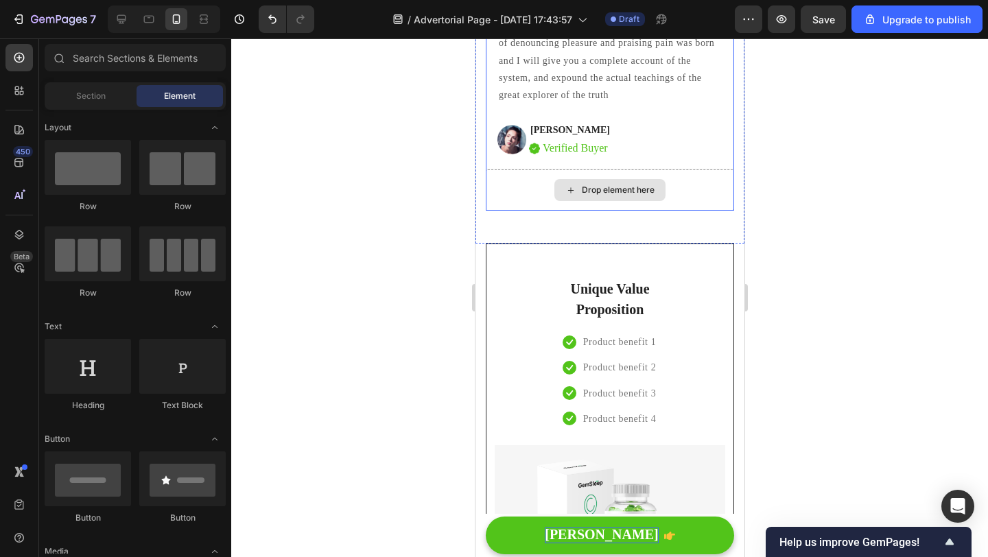
click at [501, 186] on div "Drop element here" at bounding box center [609, 189] width 248 height 41
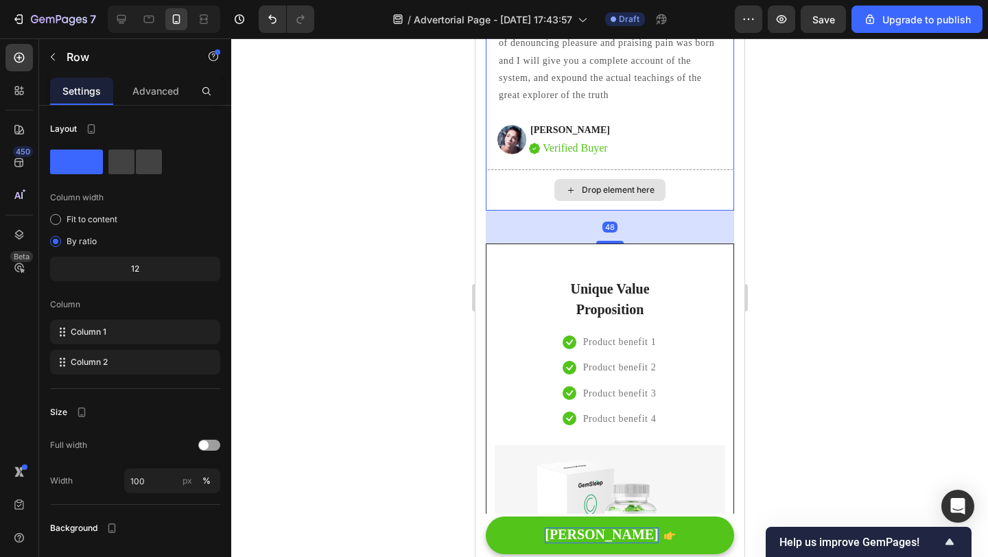
click at [547, 176] on div "Drop element here" at bounding box center [609, 189] width 248 height 41
click at [668, 182] on div "Drop element here" at bounding box center [609, 189] width 248 height 41
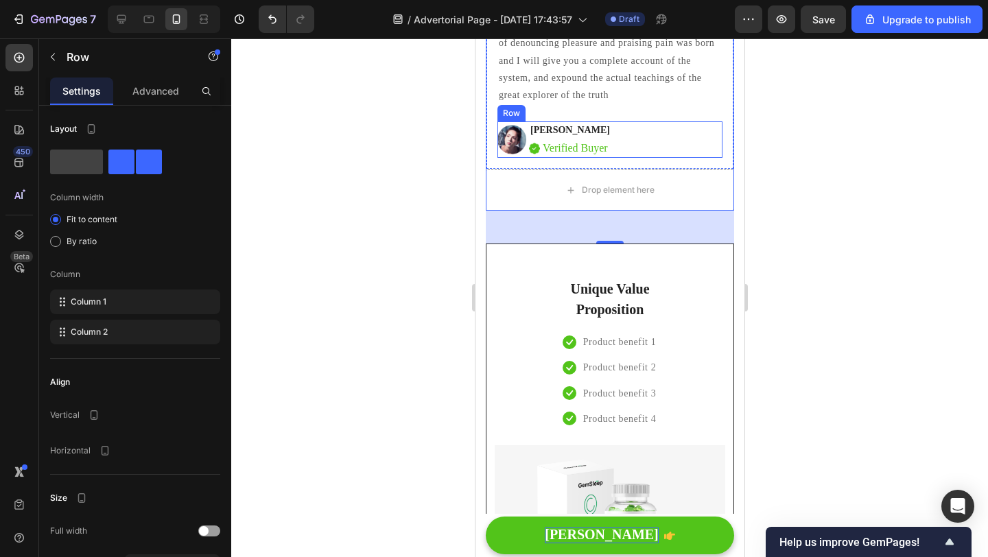
click at [683, 124] on div "Image Anna Chirstin Text block Image Verified Buyer Text block Row Row" at bounding box center [609, 139] width 225 height 36
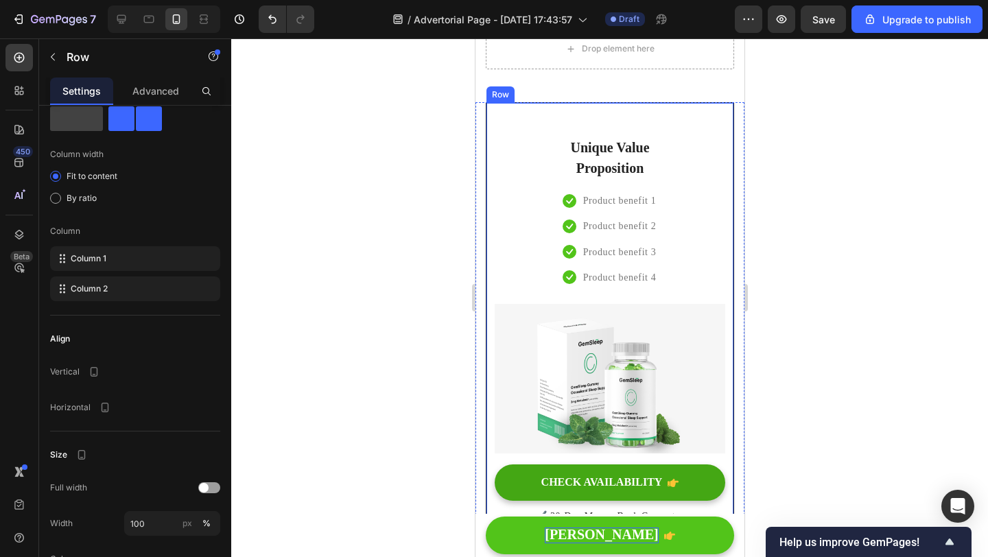
scroll to position [4594, 0]
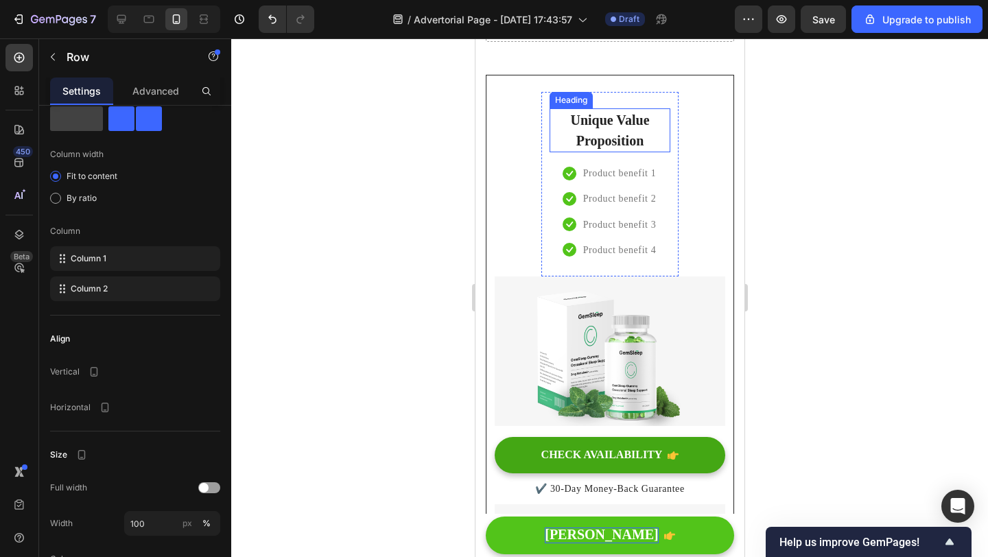
click at [605, 126] on p "Unique Value Proposition" at bounding box center [609, 130] width 118 height 41
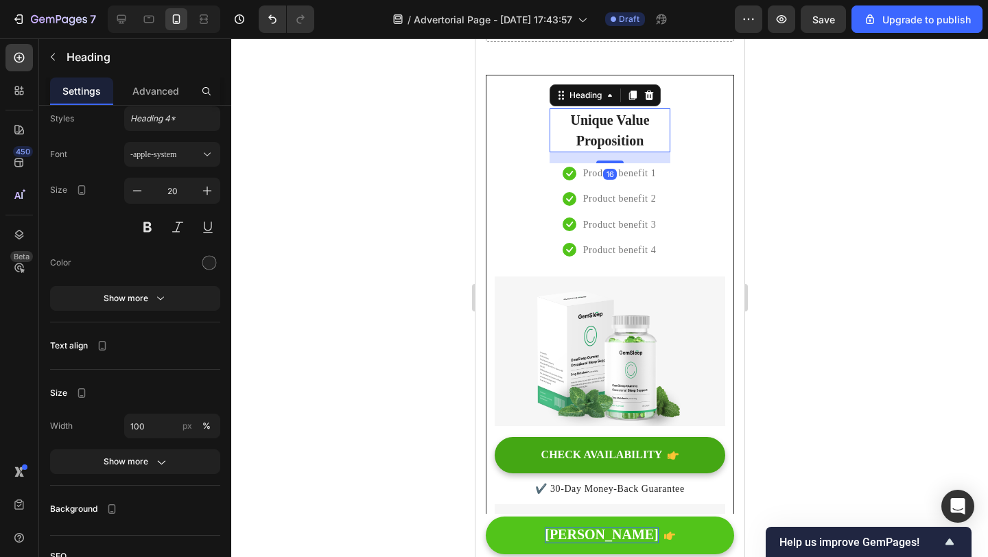
click at [605, 126] on p "Unique Value Proposition" at bounding box center [609, 130] width 118 height 41
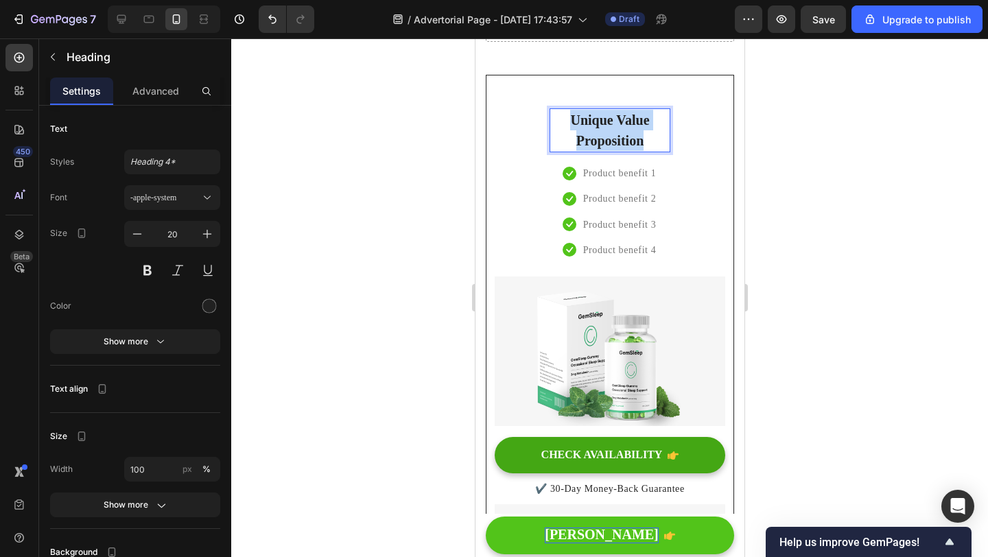
click at [605, 126] on p "Unique Value Proposition" at bounding box center [609, 130] width 118 height 41
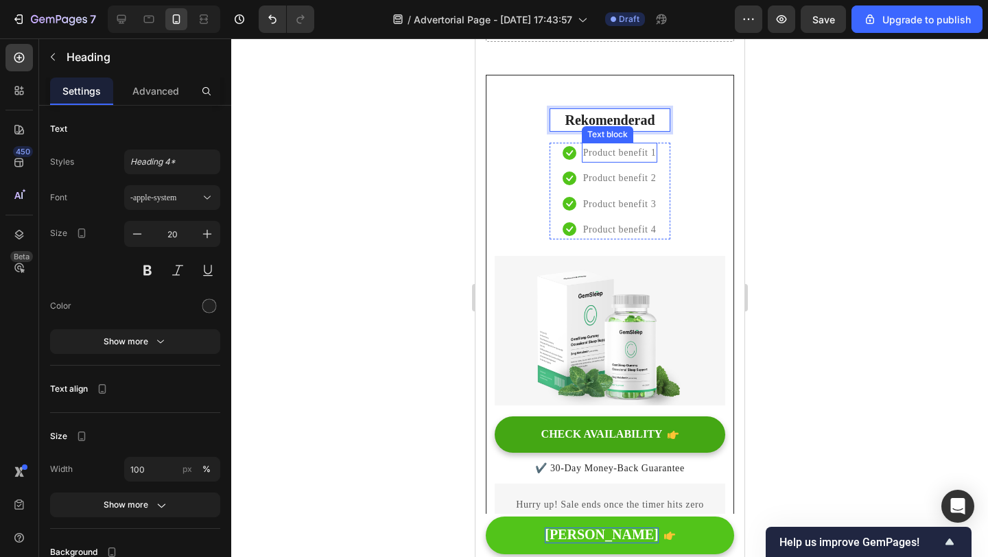
click at [638, 153] on p "Product benefit 1" at bounding box center [619, 152] width 73 height 17
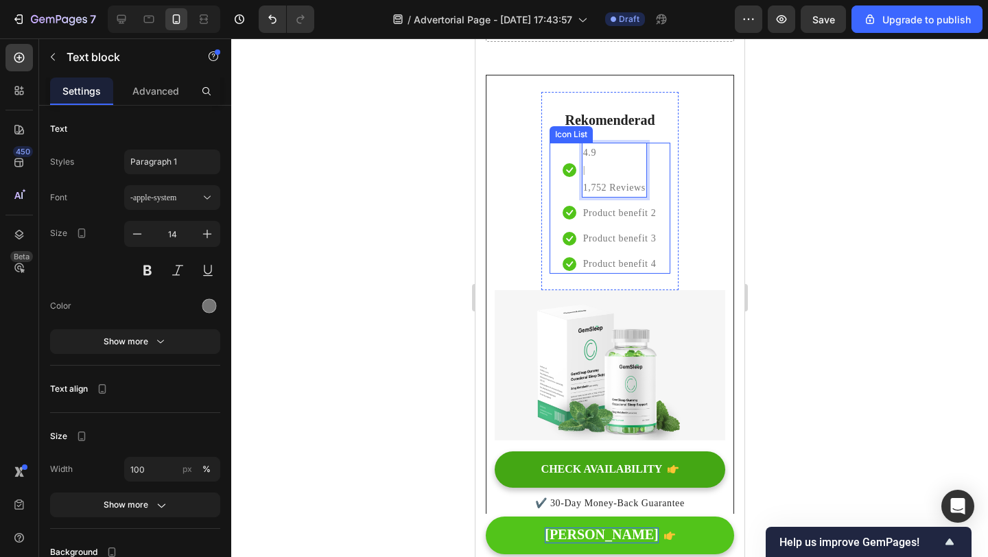
click at [646, 166] on li "Icon 4.9 | 1,752 Reviews Text block 0" at bounding box center [609, 170] width 95 height 55
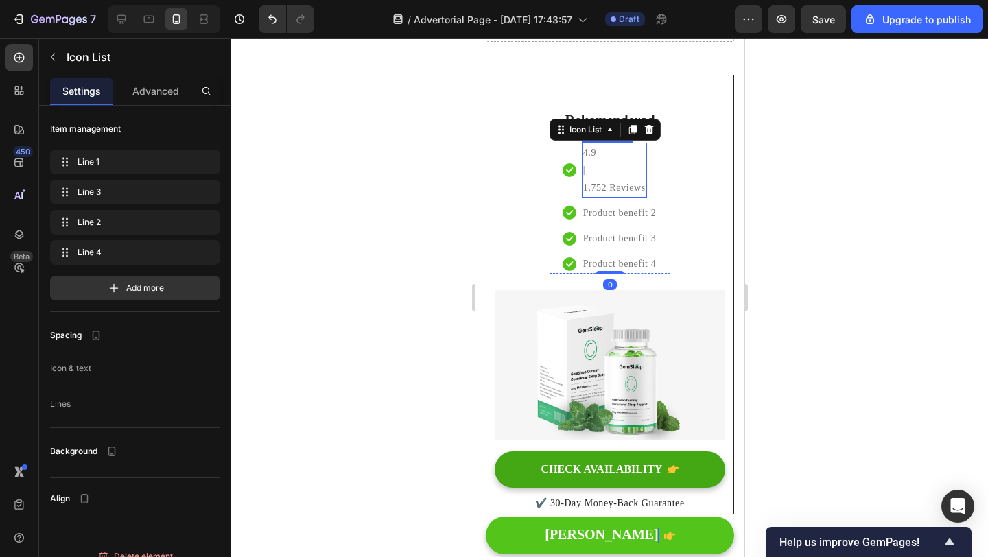
click at [609, 164] on p "|" at bounding box center [614, 169] width 62 height 17
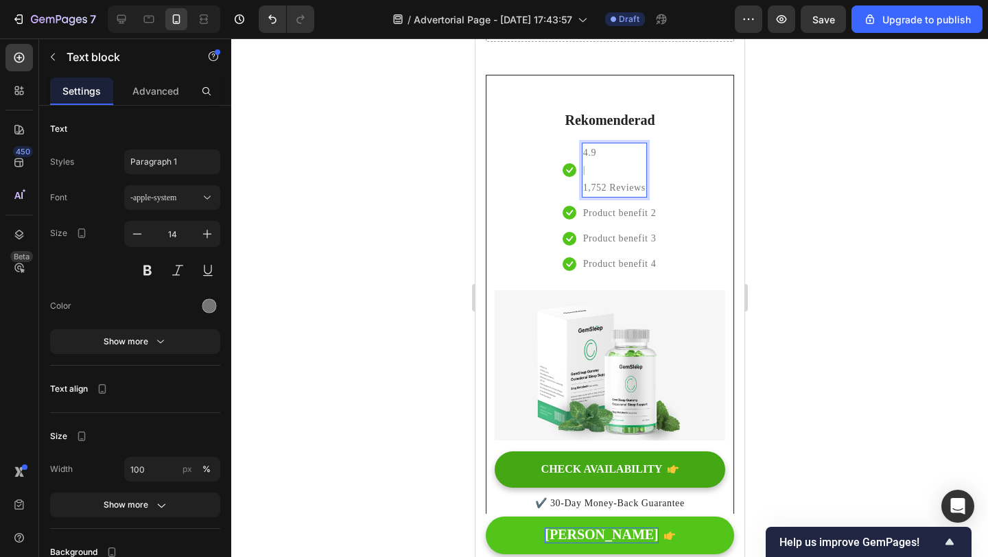
click at [624, 163] on p "|" at bounding box center [614, 169] width 62 height 17
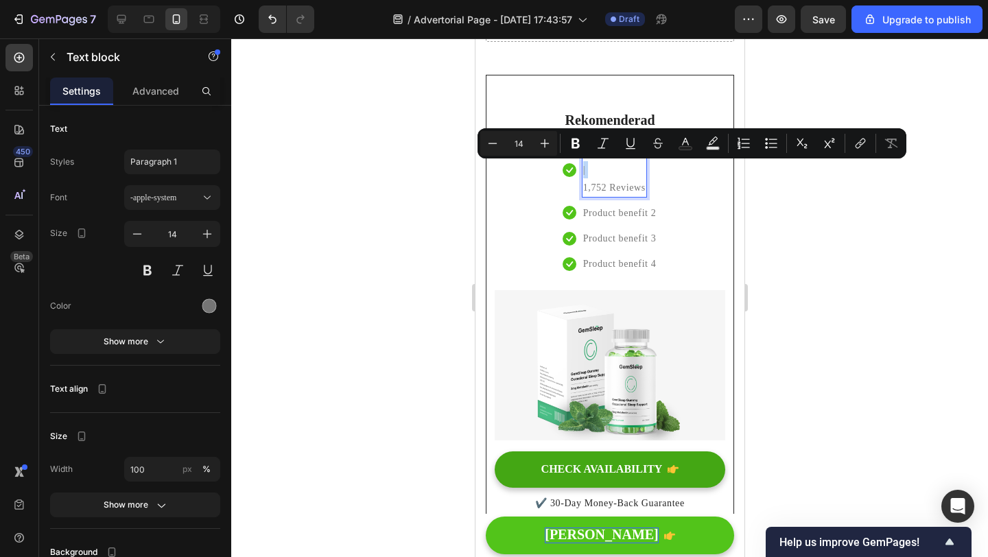
click at [598, 177] on p "|" at bounding box center [614, 169] width 62 height 17
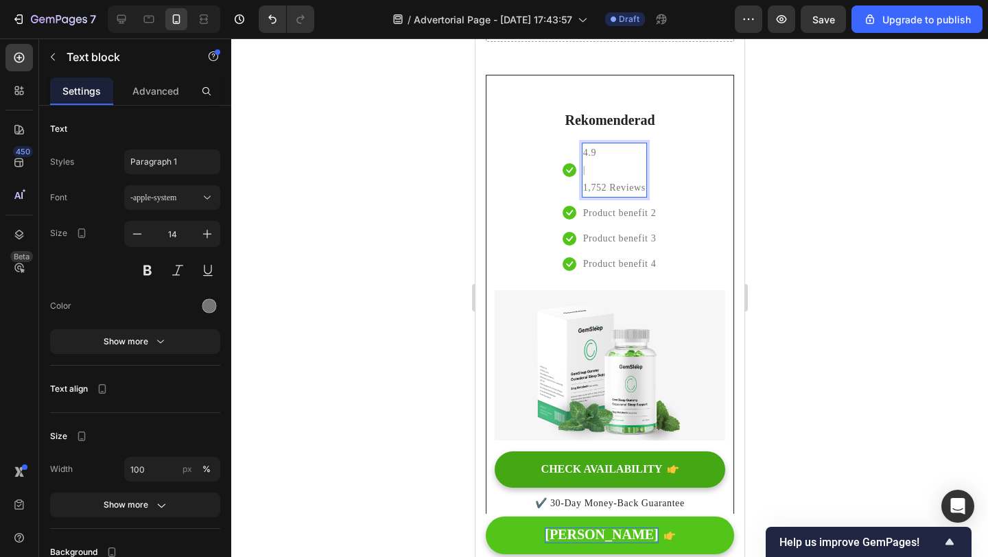
click at [581, 185] on div "4.9 | 1,752 Reviews" at bounding box center [613, 170] width 65 height 55
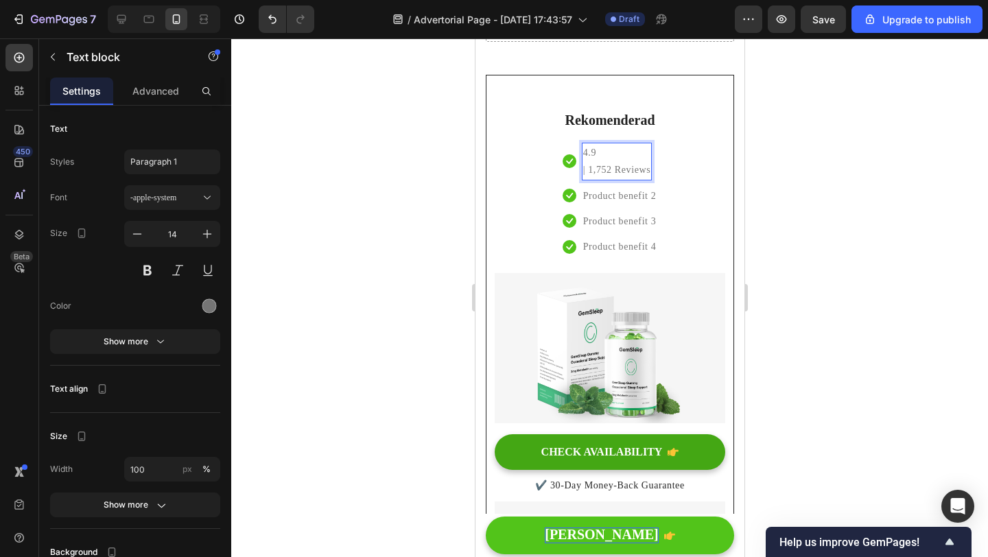
click at [583, 168] on p "| 1,752 Reviews" at bounding box center [617, 169] width 68 height 17
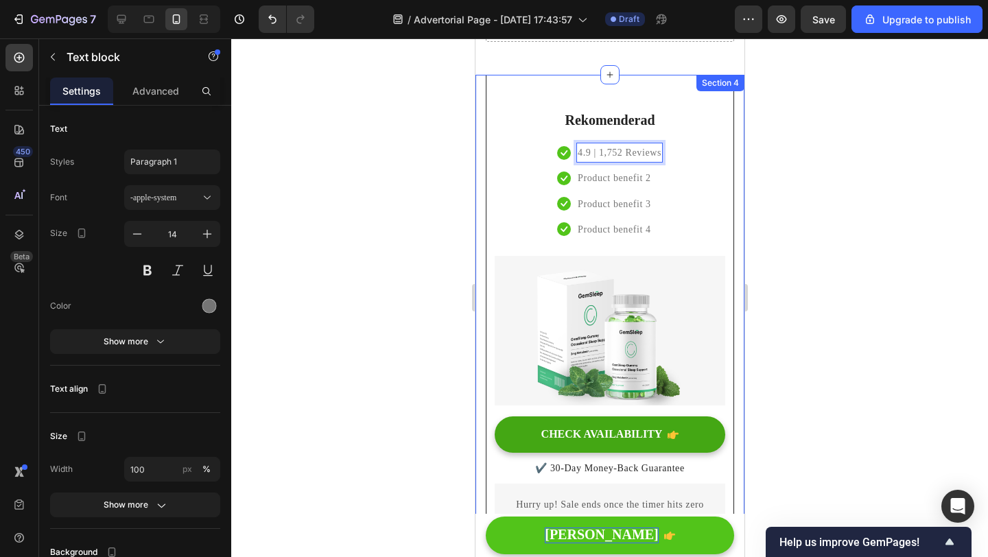
click at [397, 204] on div at bounding box center [609, 297] width 757 height 519
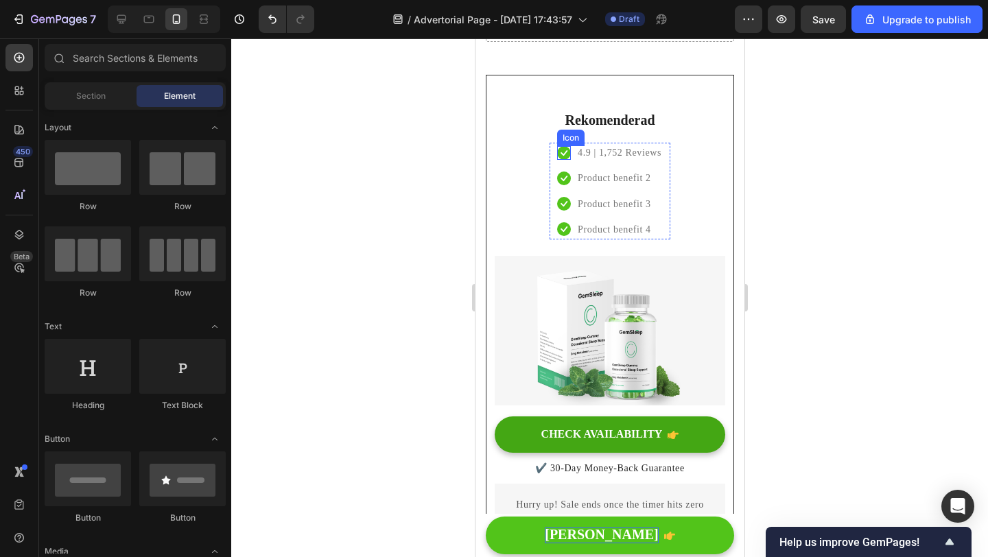
click at [569, 154] on icon at bounding box center [564, 153] width 14 height 14
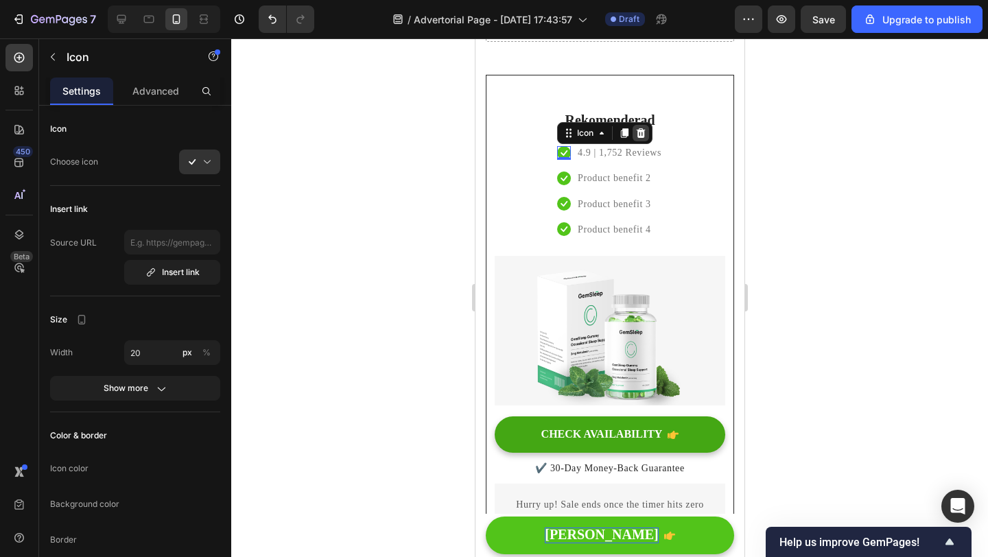
click at [642, 134] on icon at bounding box center [640, 133] width 11 height 11
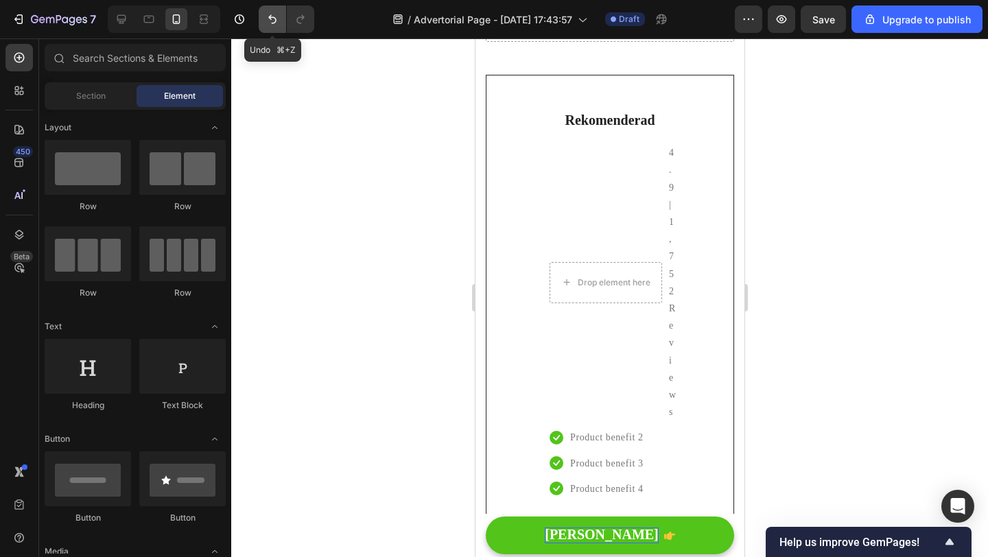
click at [273, 28] on button "Undo/Redo" at bounding box center [272, 18] width 27 height 27
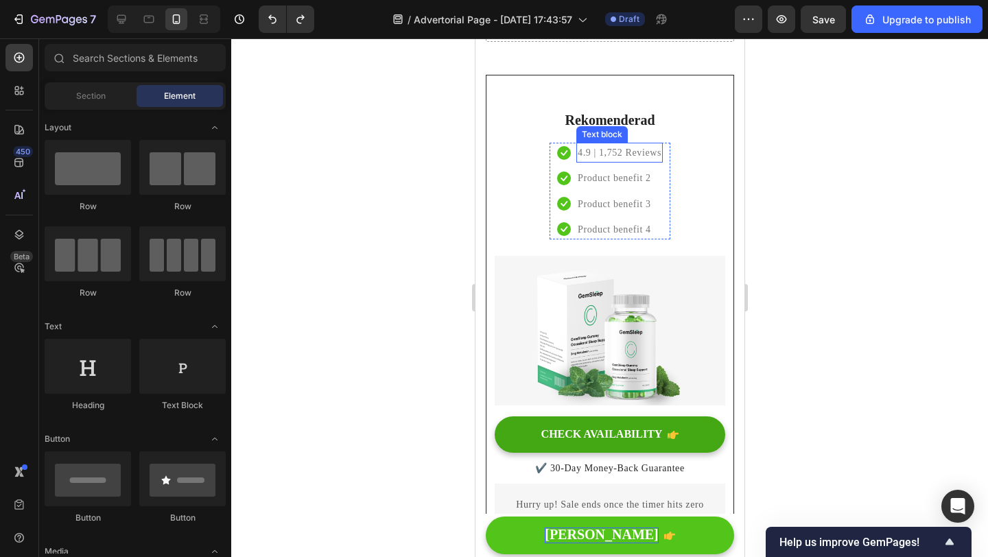
click at [632, 150] on p "4.9 | 1,752 Reviews" at bounding box center [619, 152] width 84 height 17
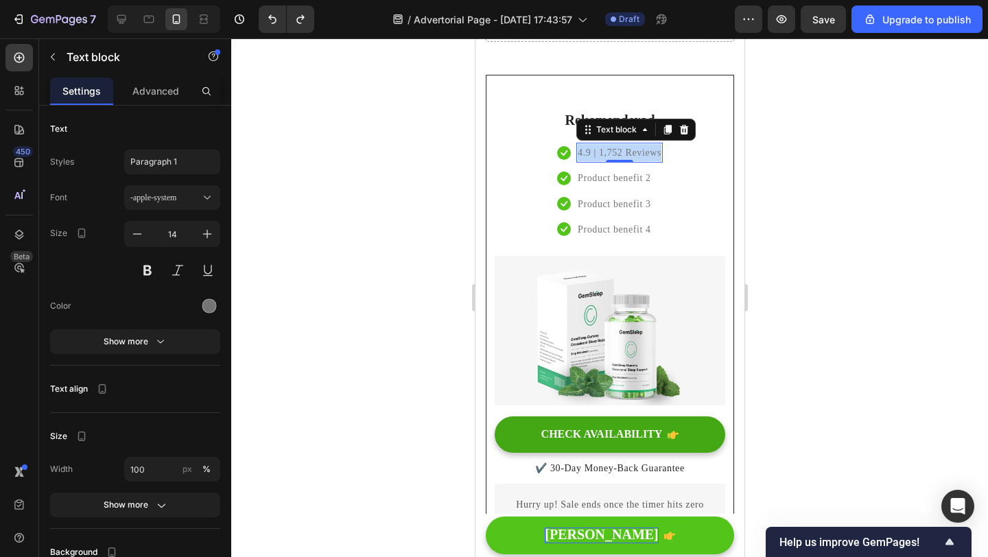
click at [632, 150] on p "4.9 | 1,752 Reviews" at bounding box center [619, 152] width 84 height 17
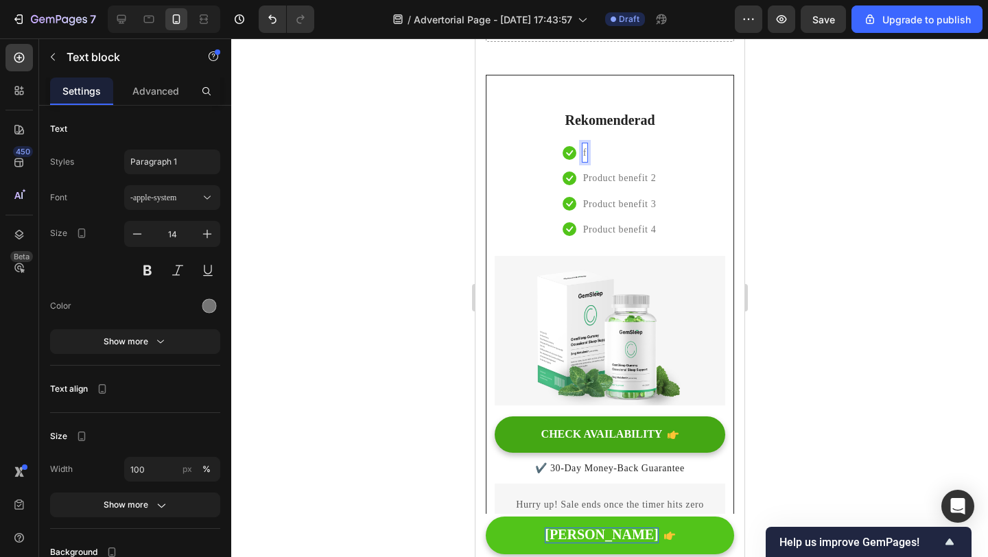
click at [428, 196] on div at bounding box center [609, 297] width 757 height 519
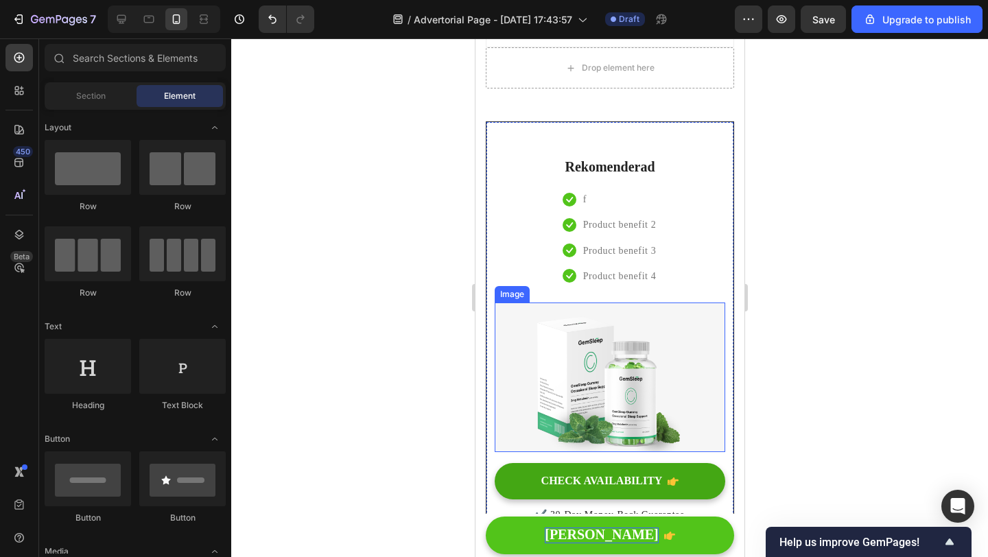
scroll to position [4525, 0]
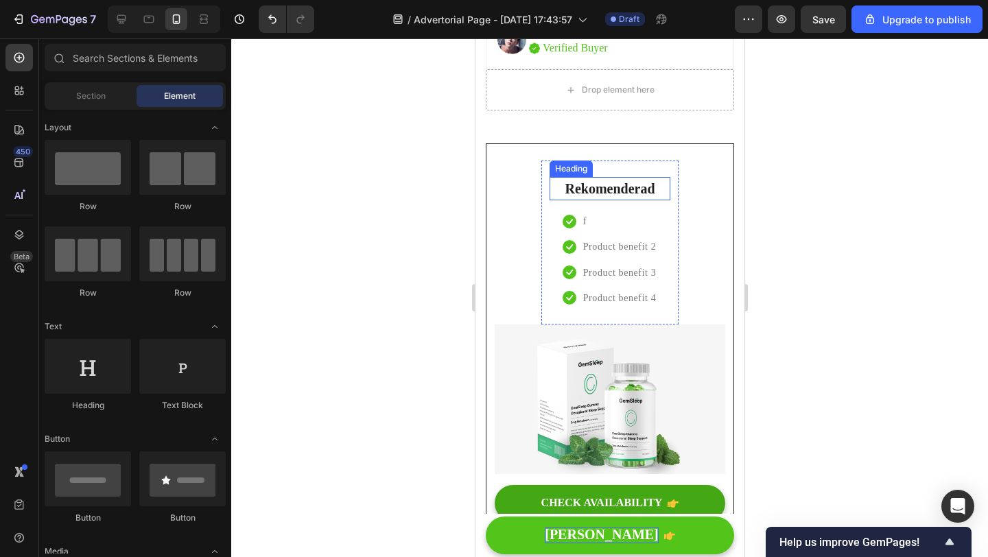
click at [611, 190] on p "Rekomenderad" at bounding box center [609, 188] width 118 height 21
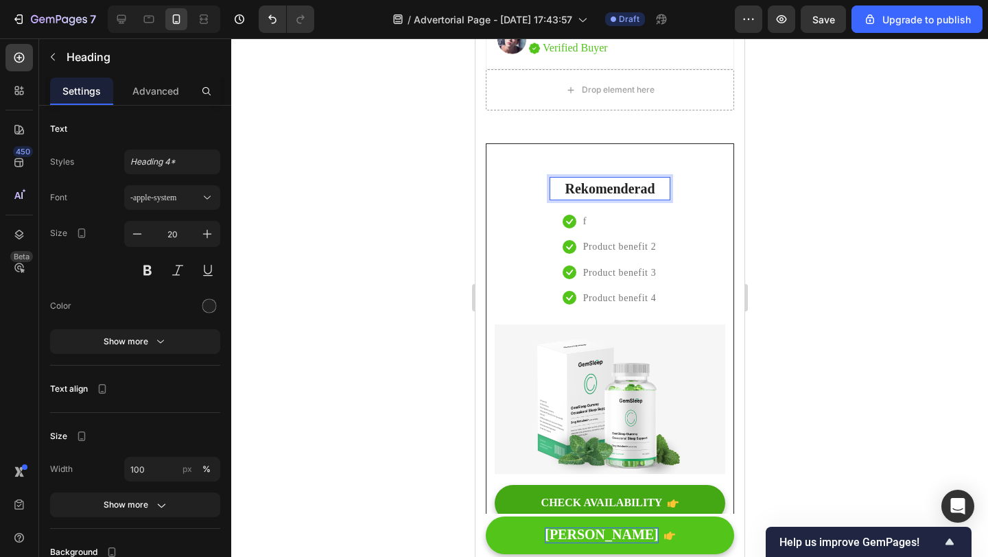
click at [657, 189] on p "Rekomenderad" at bounding box center [609, 188] width 118 height 21
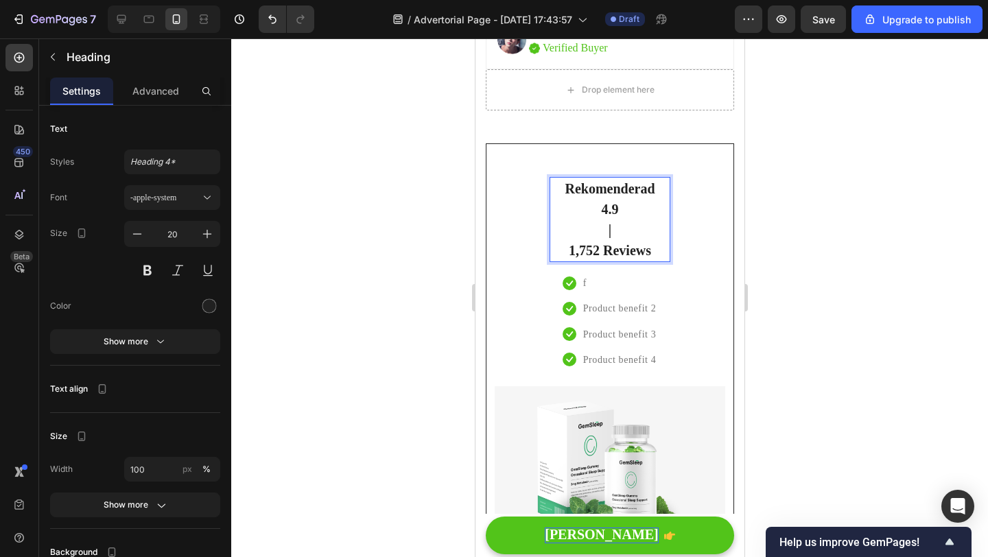
click at [564, 253] on p "1,752 Reviews" at bounding box center [609, 250] width 118 height 21
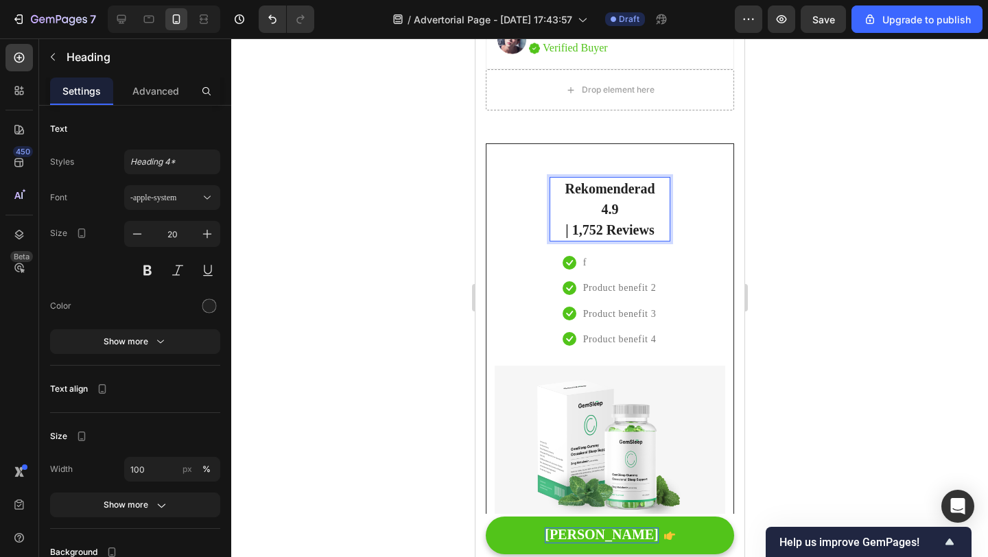
click at [559, 228] on p "| 1,752 Reviews" at bounding box center [609, 230] width 118 height 21
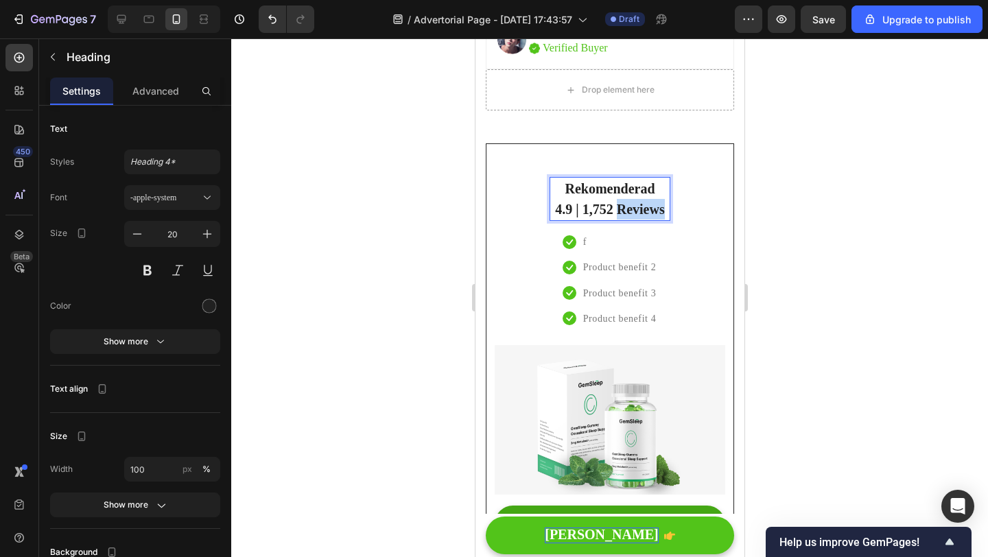
drag, startPoint x: 615, startPoint y: 210, endPoint x: 664, endPoint y: 210, distance: 49.4
click at [664, 210] on p "Rekomenderad 4.9 | 1,752 Reviews" at bounding box center [609, 198] width 118 height 41
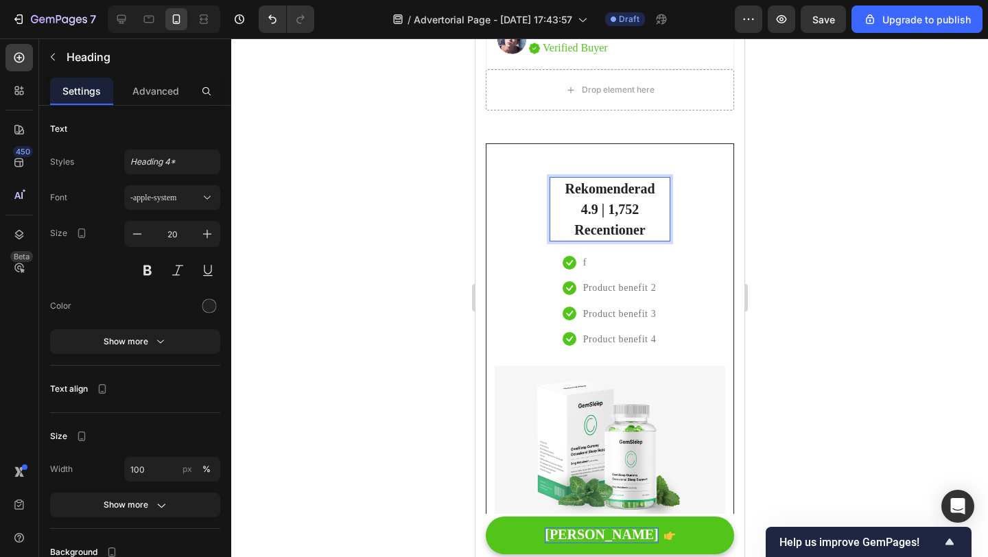
click at [571, 224] on p "Rekomenderad 4.9 | 1,752 Recentioner" at bounding box center [609, 209] width 118 height 62
click at [670, 210] on div "Rekomenderad 4.9 | 1,752 Recentioner Heading 16 Icon f Text block Icon Product …" at bounding box center [609, 263] width 137 height 205
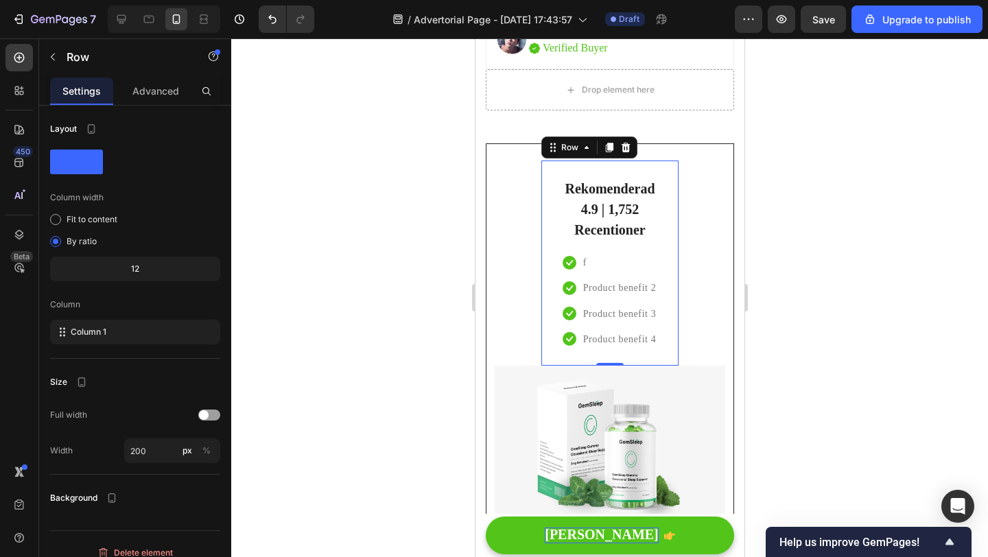
click at [414, 248] on div at bounding box center [609, 297] width 757 height 519
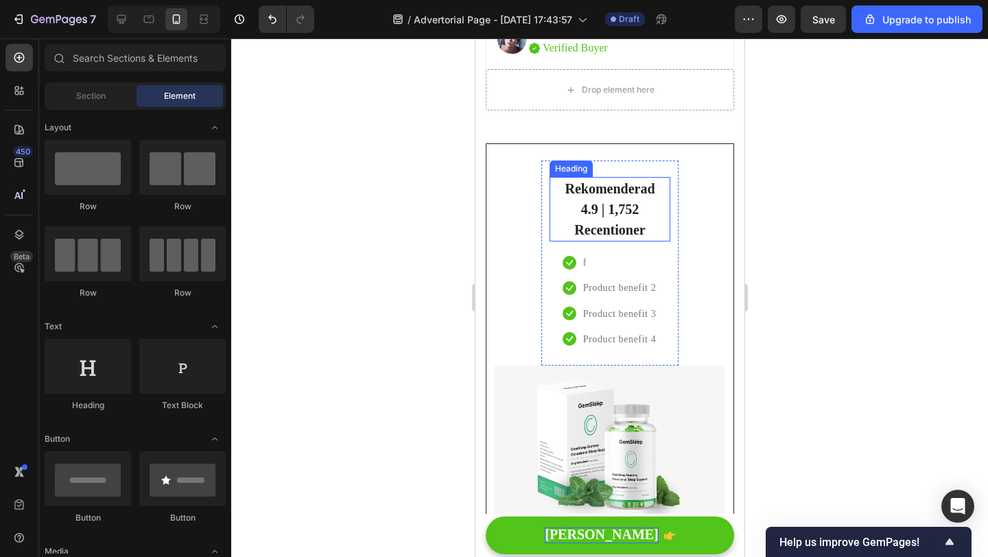
click at [628, 227] on p "Rekomenderad 4.9 | 1,752 Recentioner" at bounding box center [609, 209] width 118 height 62
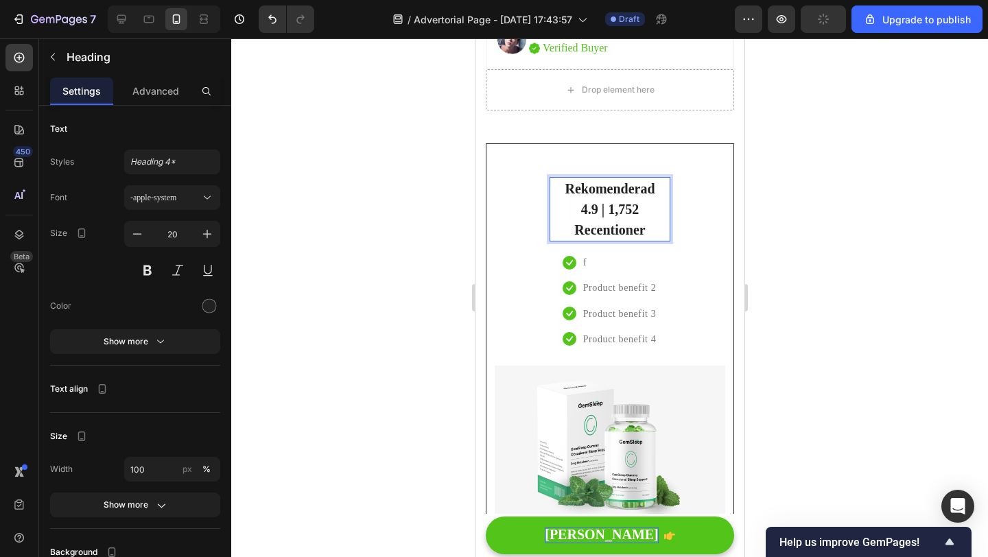
click at [644, 228] on p "Rekomenderad 4.9 | 1,752 Recentioner" at bounding box center [609, 209] width 118 height 62
drag, startPoint x: 648, startPoint y: 228, endPoint x: 579, endPoint y: 204, distance: 72.7
click at [579, 204] on p "Rekomenderad 4.9 | 1,752 Recentioner" at bounding box center [609, 209] width 118 height 62
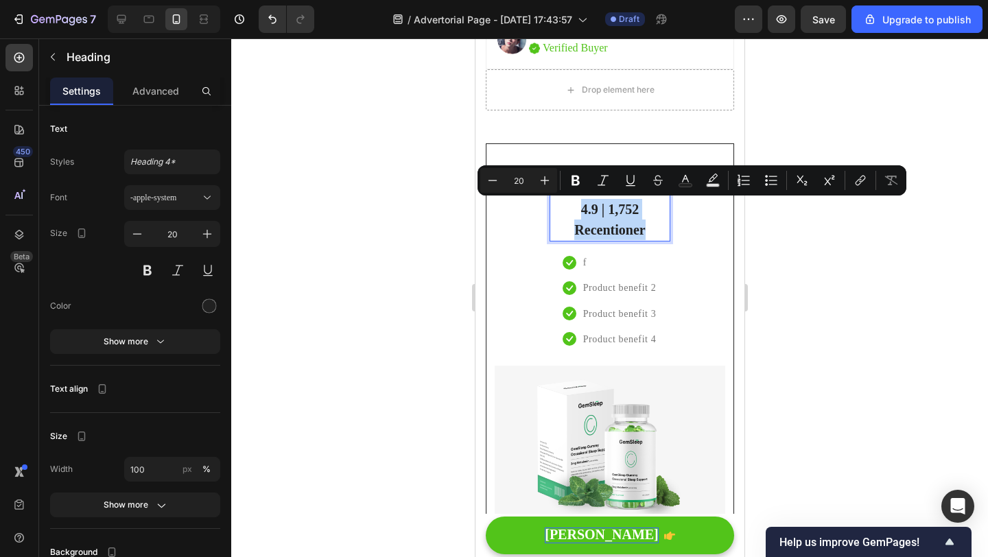
click at [613, 231] on p "Rekomenderad 4.9 | 1,752 Recentioner" at bounding box center [609, 209] width 118 height 62
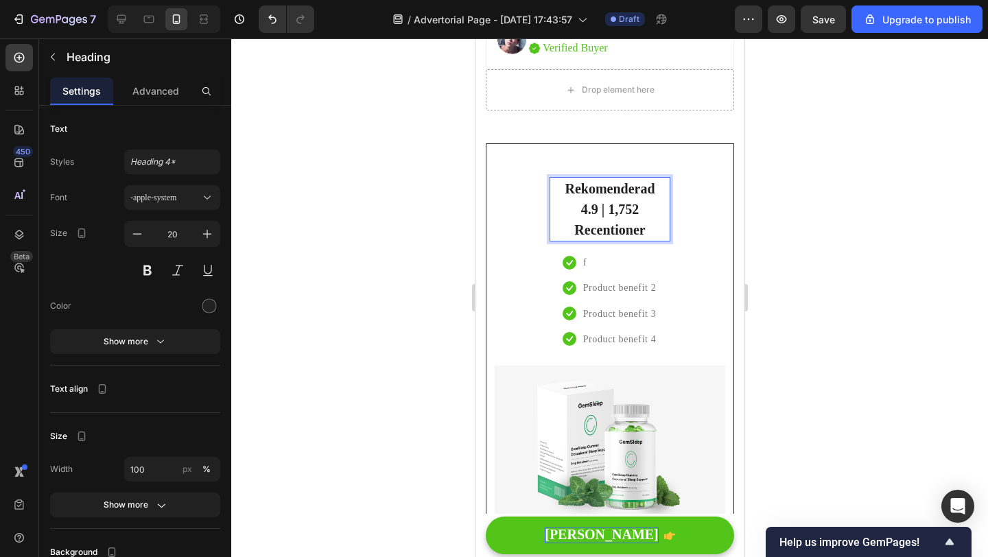
click at [613, 231] on p "Rekomenderad 4.9 | 1,752 Recentioner" at bounding box center [609, 209] width 118 height 62
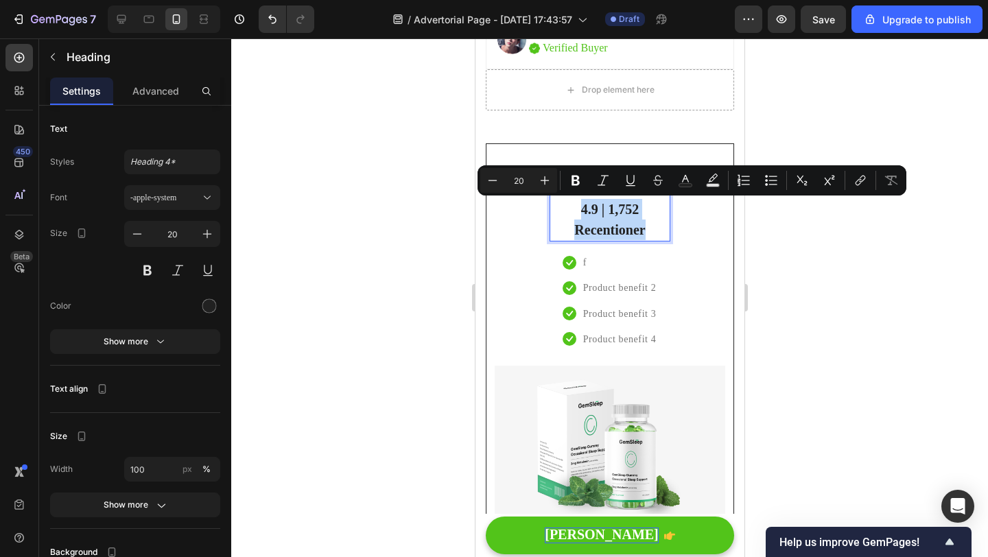
click at [644, 231] on p "Rekomenderad 4.9 | 1,752 Recentioner" at bounding box center [609, 209] width 118 height 62
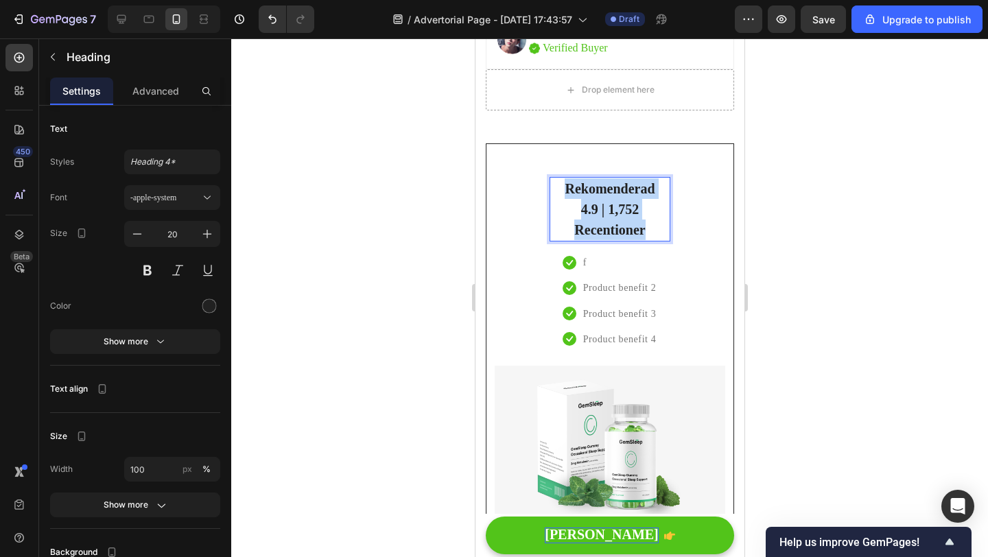
drag, startPoint x: 646, startPoint y: 231, endPoint x: 563, endPoint y: 191, distance: 92.1
click at [563, 191] on p "Rekomenderad 4.9 | 1,752 Recentioner" at bounding box center [609, 209] width 118 height 62
click at [850, 202] on div at bounding box center [609, 297] width 757 height 519
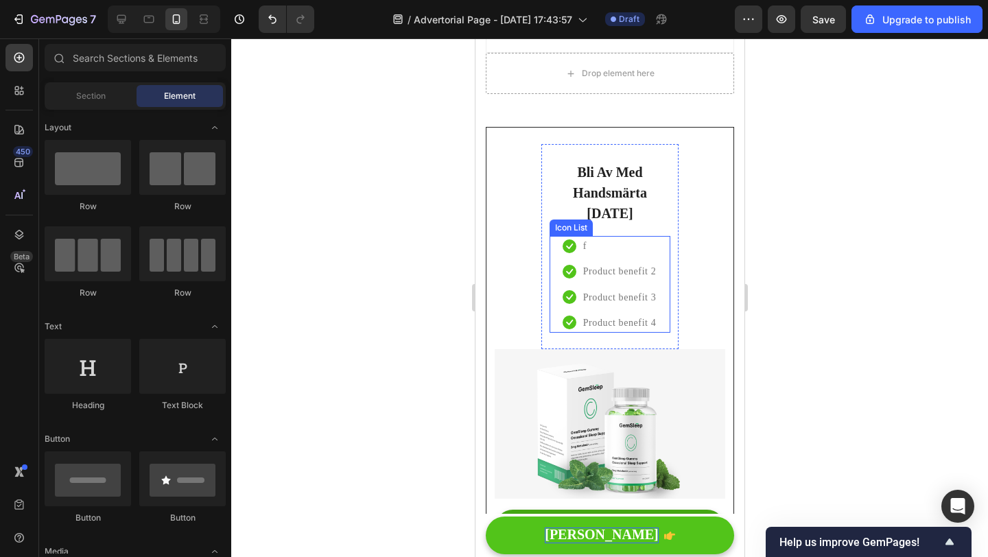
scroll to position [4546, 0]
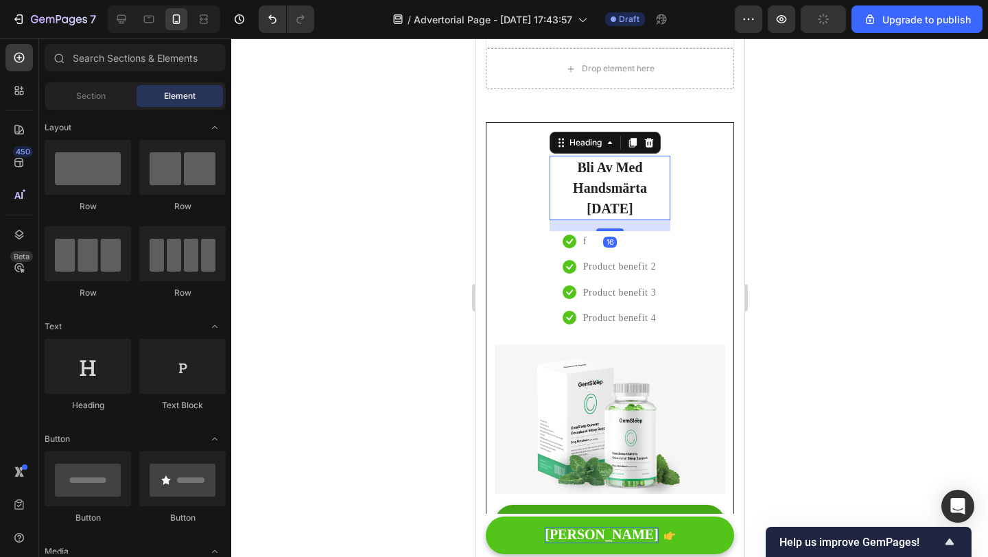
click at [609, 167] on p "Bli Av Med Handsmärta [DATE]" at bounding box center [609, 188] width 118 height 62
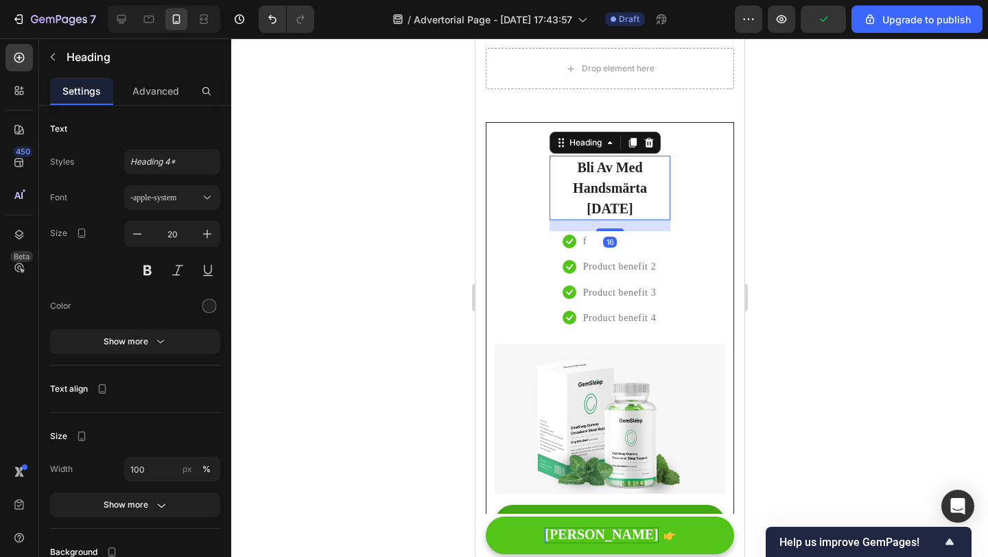
click at [819, 206] on div at bounding box center [609, 297] width 757 height 519
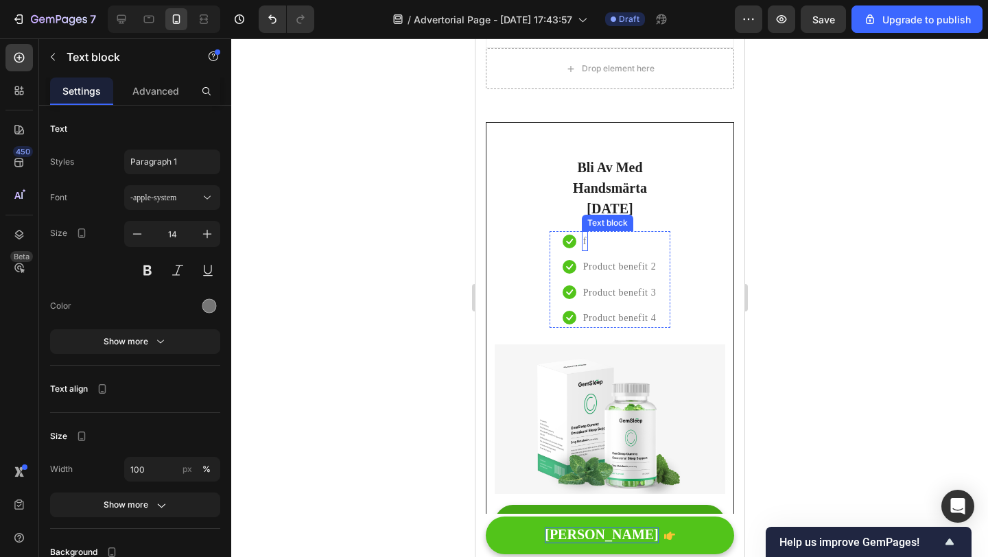
click at [583, 233] on p "f" at bounding box center [584, 241] width 3 height 17
click at [583, 231] on div "f" at bounding box center [584, 241] width 6 height 20
click at [583, 233] on p "f" at bounding box center [584, 241] width 3 height 17
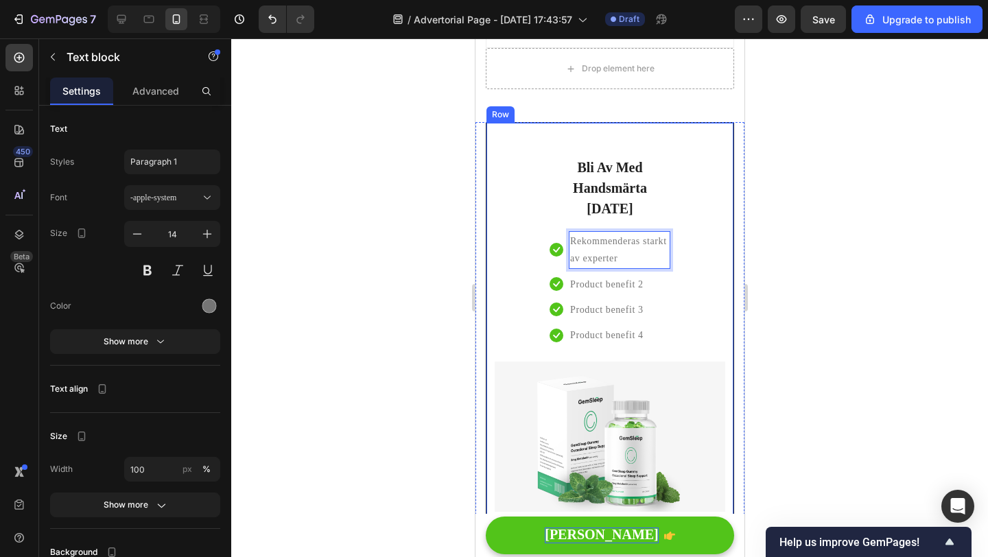
click at [393, 261] on div at bounding box center [609, 297] width 757 height 519
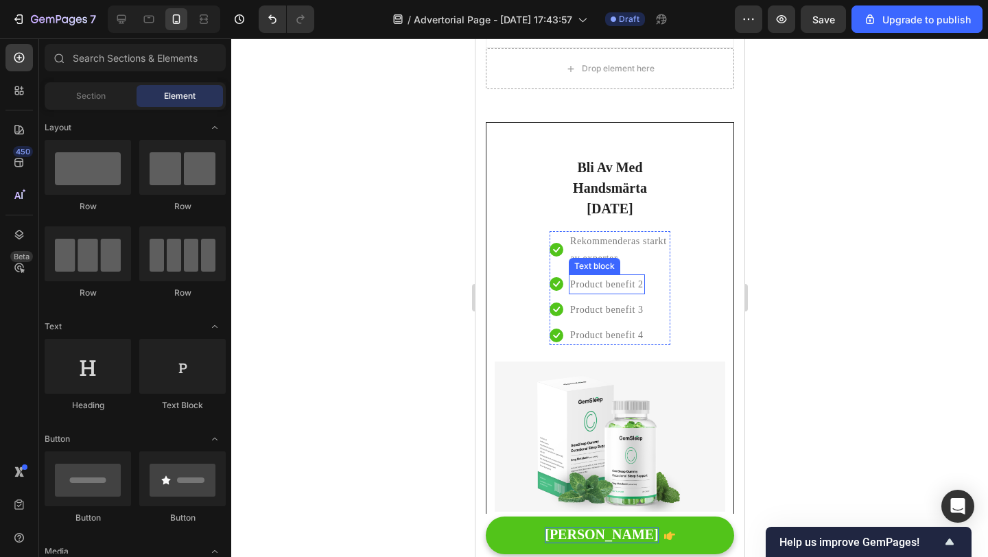
click at [576, 276] on p "Product benefit 2" at bounding box center [606, 284] width 73 height 17
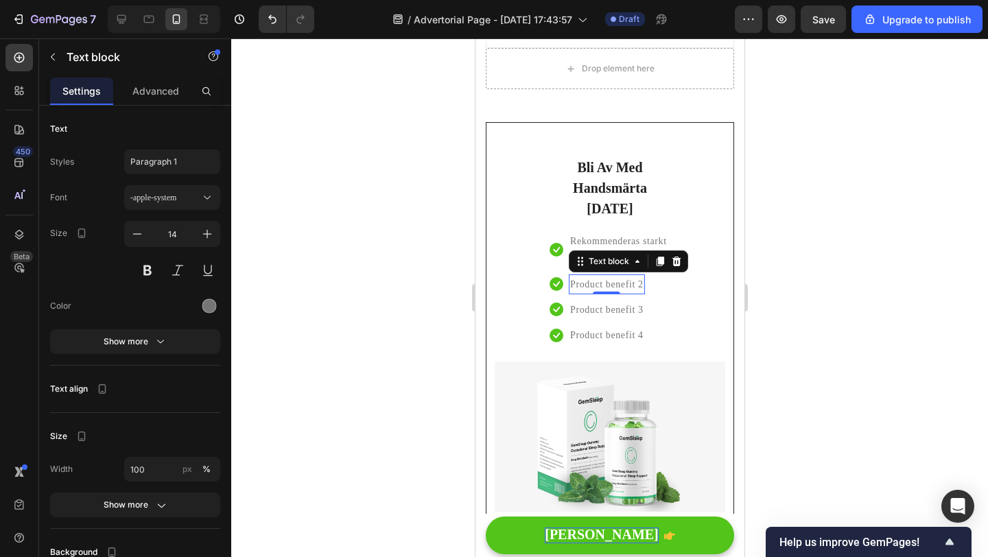
click at [576, 276] on p "Product benefit 2" at bounding box center [606, 284] width 73 height 17
click at [622, 276] on p "Product benefit 2" at bounding box center [606, 284] width 73 height 17
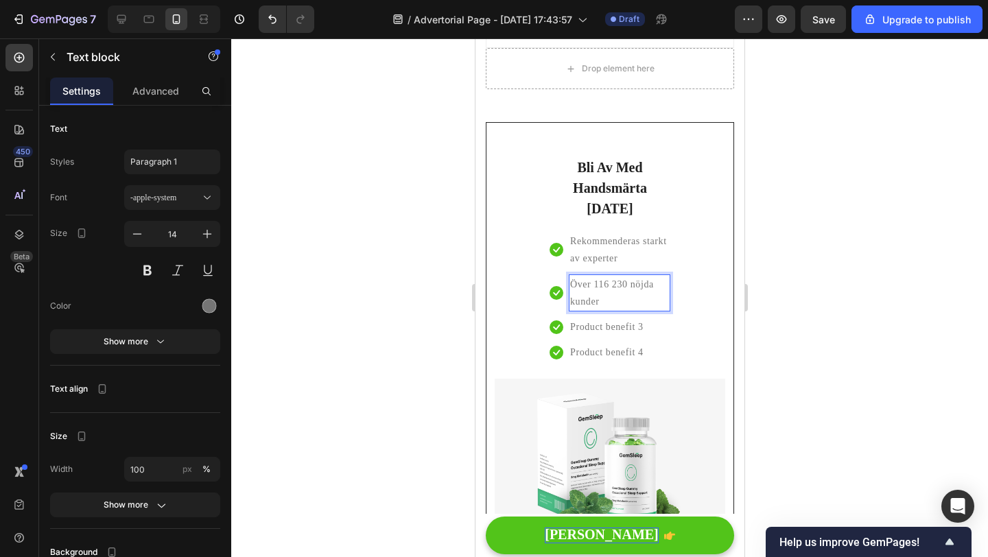
click at [600, 276] on p "Över 116 230 nöjda kunder" at bounding box center [619, 293] width 99 height 34
click at [433, 299] on div at bounding box center [609, 297] width 757 height 519
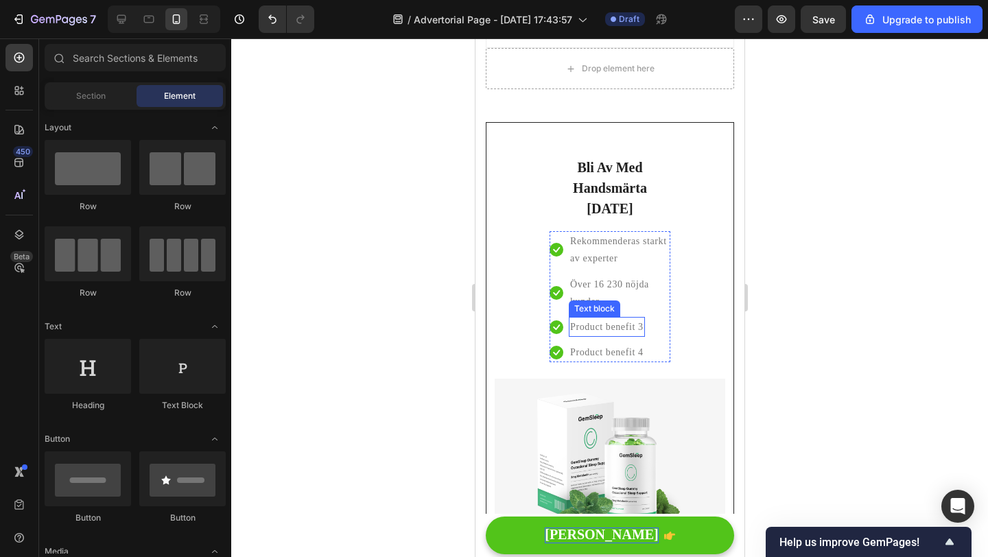
click at [576, 318] on p "Product benefit 3" at bounding box center [606, 326] width 73 height 17
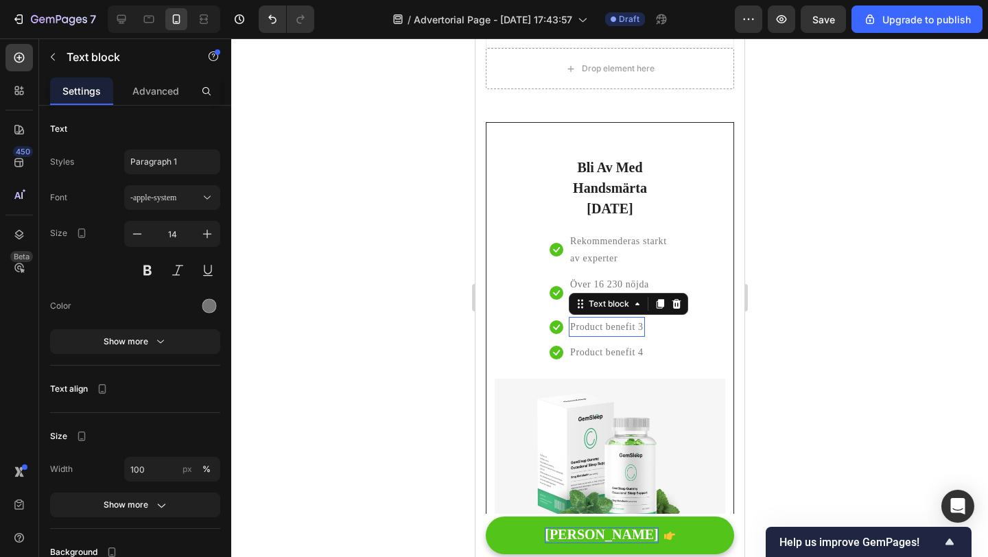
click at [576, 318] on p "Product benefit 3" at bounding box center [606, 326] width 73 height 17
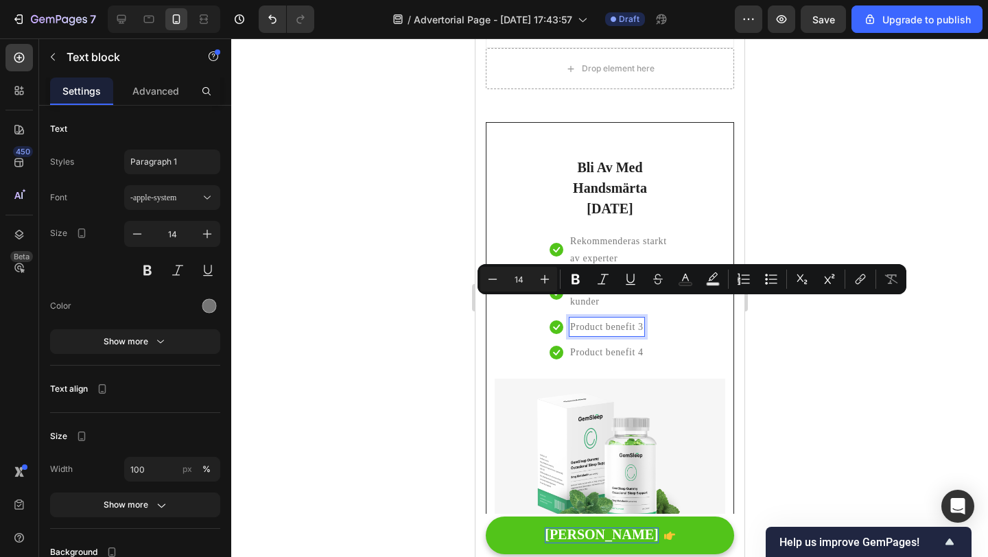
click at [617, 318] on p "Product benefit 3" at bounding box center [606, 326] width 73 height 17
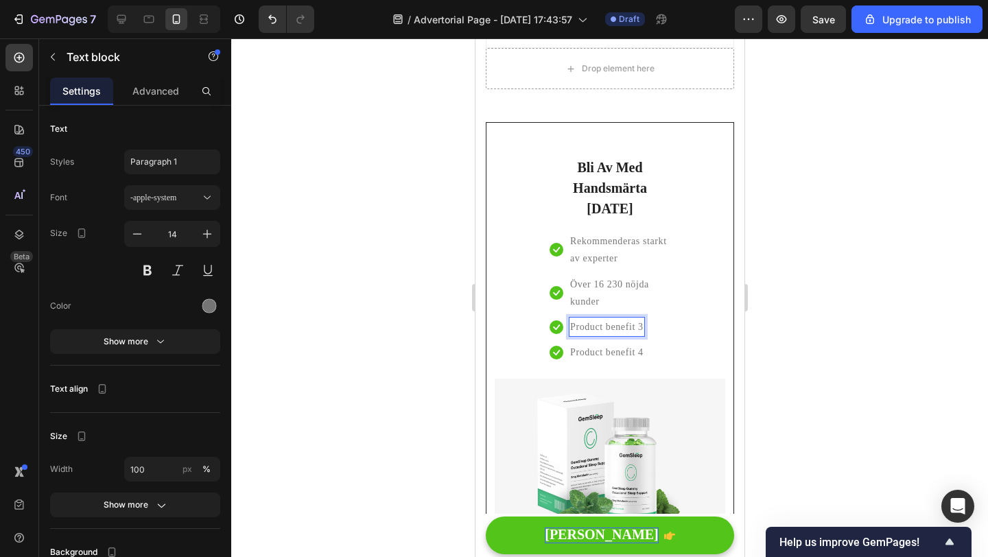
click at [617, 318] on p "Product benefit 3" at bounding box center [606, 326] width 73 height 17
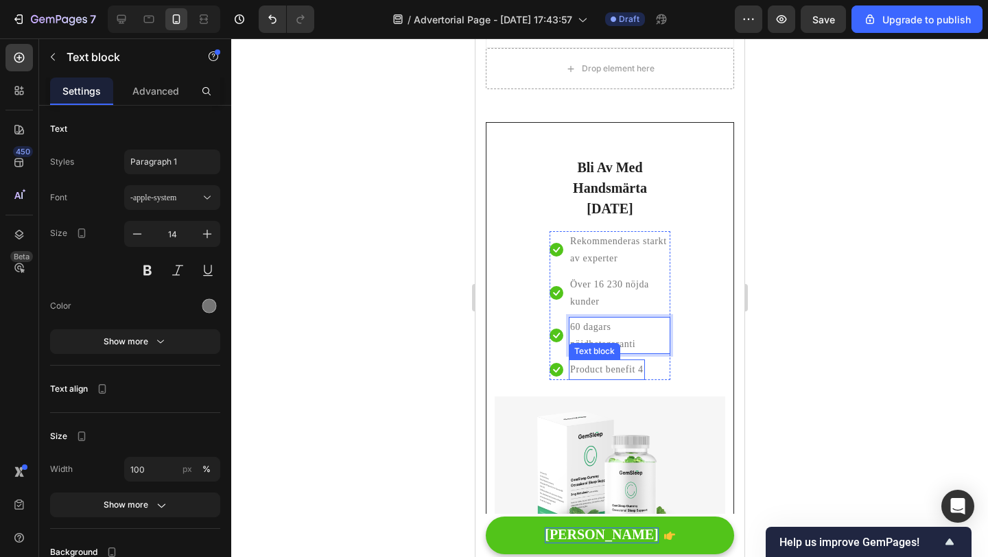
click at [595, 361] on p "Product benefit 4" at bounding box center [606, 369] width 73 height 17
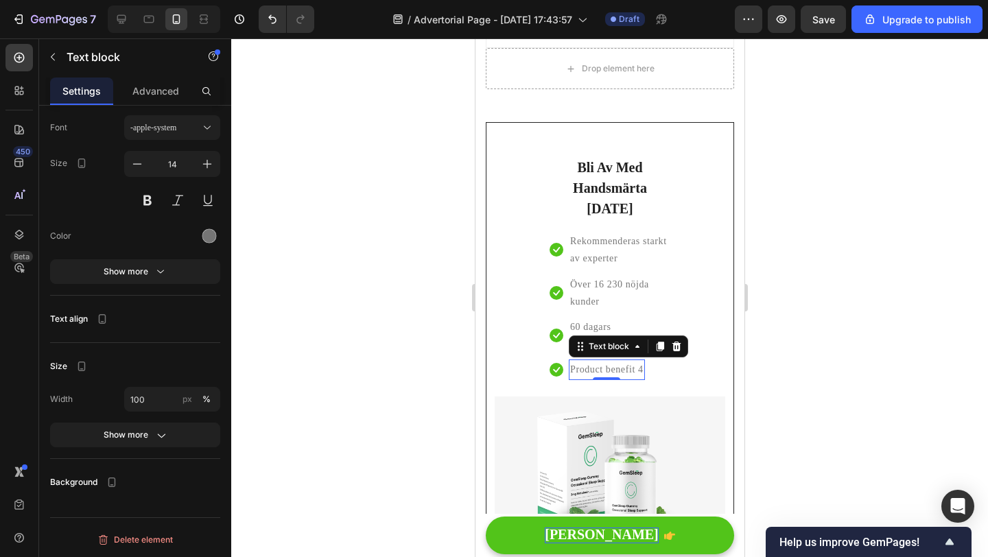
click at [595, 361] on p "Product benefit 4" at bounding box center [606, 369] width 73 height 17
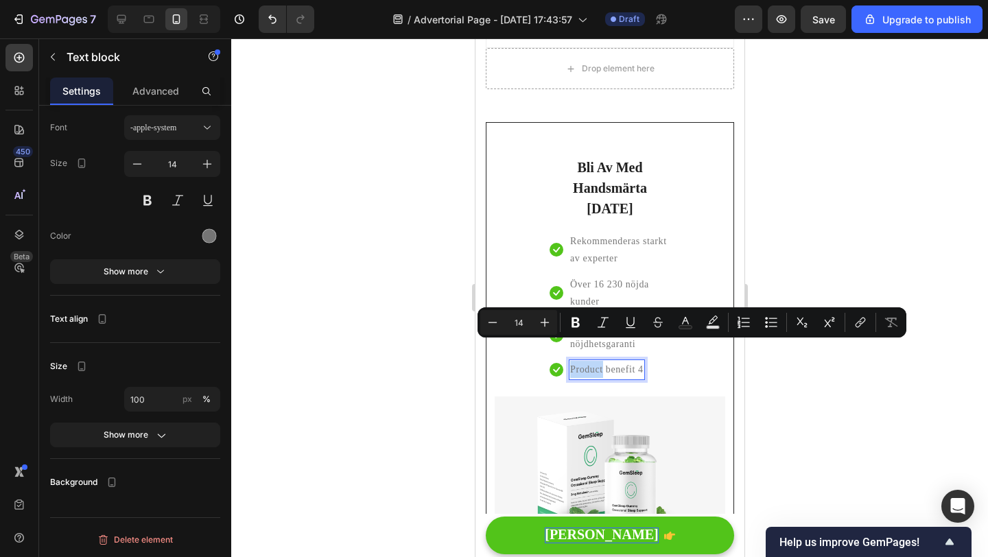
click at [658, 362] on div "Bli Av Med Handsmärta Idag Heading Icon Rekommenderas starkt av experter Text b…" at bounding box center [609, 267] width 137 height 257
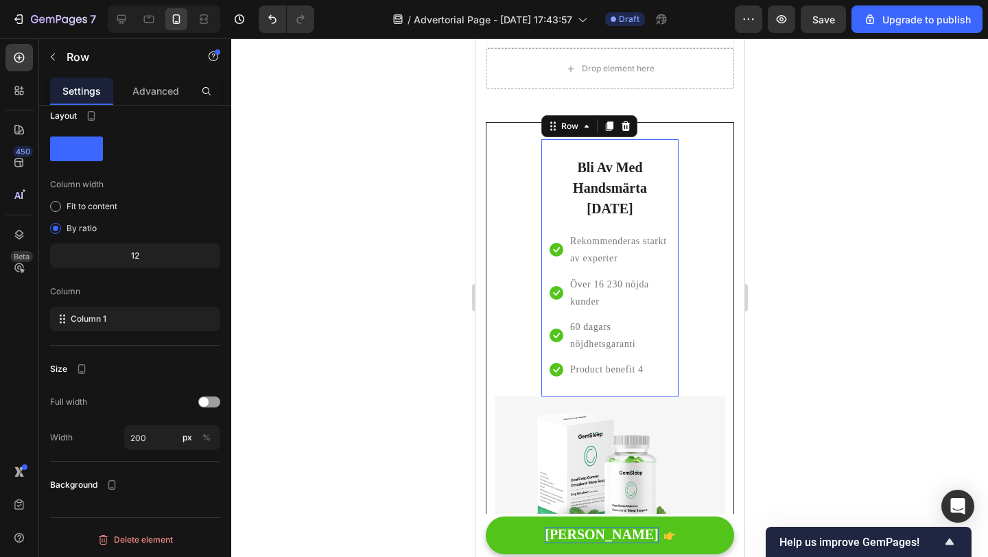
scroll to position [0, 0]
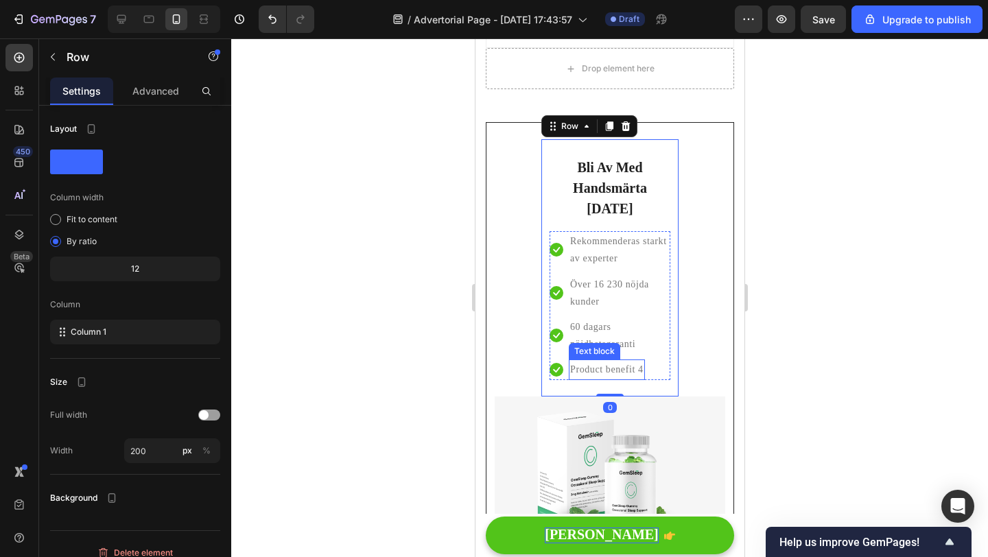
click at [635, 361] on p "Product benefit 4" at bounding box center [606, 369] width 73 height 17
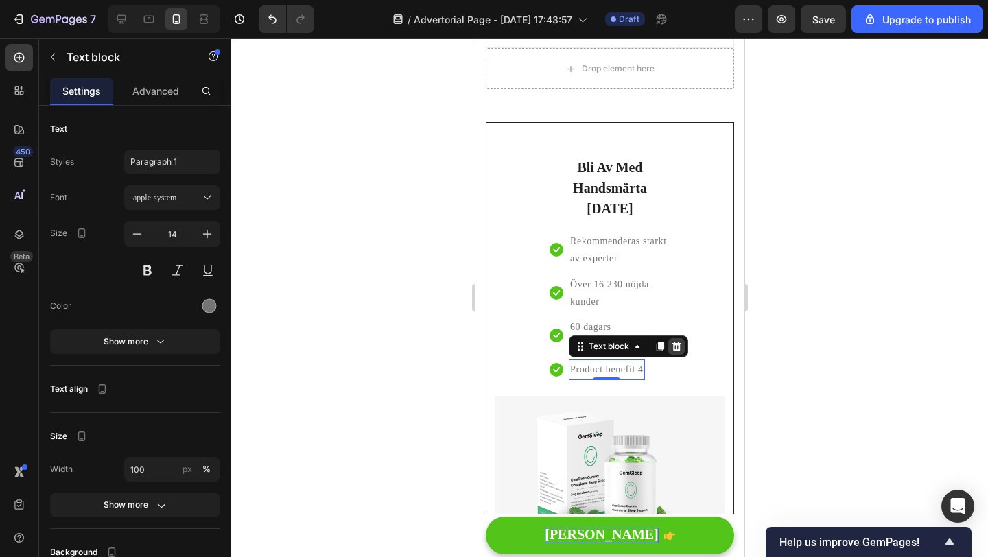
click at [677, 341] on icon at bounding box center [675, 346] width 11 height 11
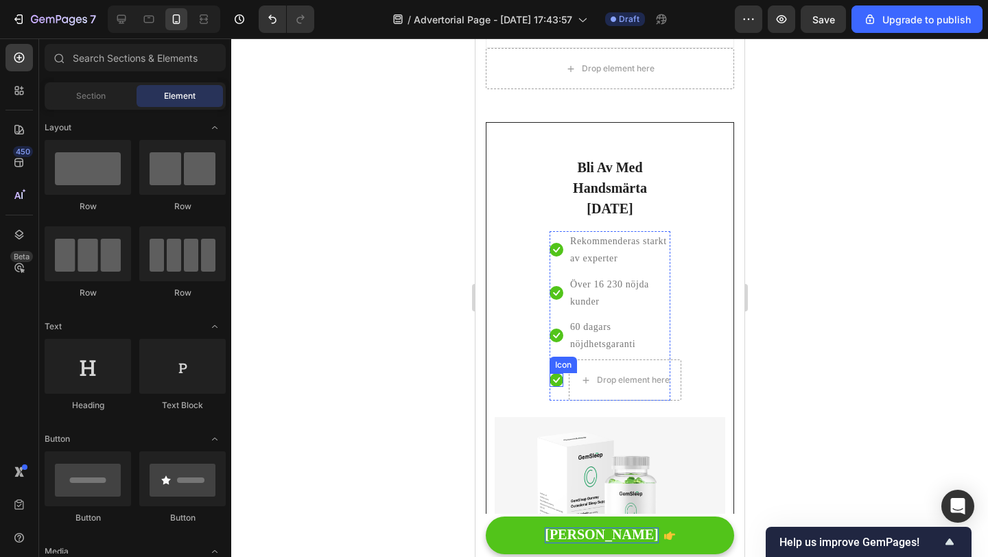
click at [555, 373] on icon at bounding box center [556, 380] width 14 height 14
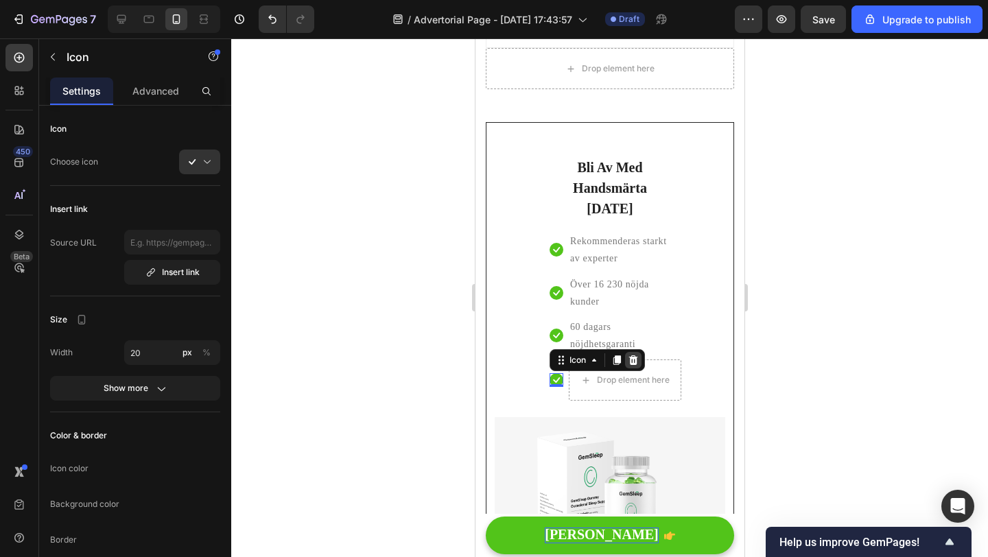
click at [634, 355] on icon at bounding box center [632, 360] width 11 height 11
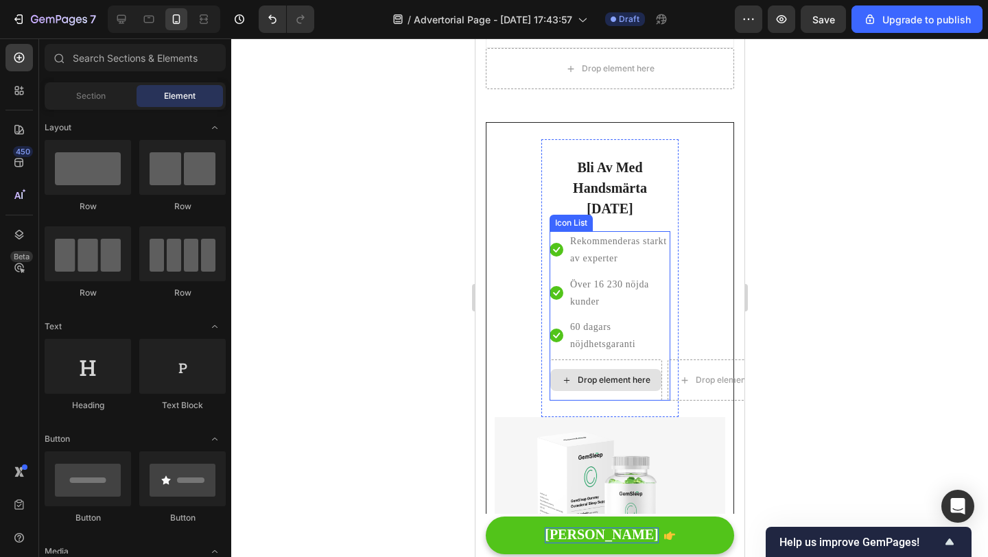
click at [572, 360] on div "Drop element here" at bounding box center [605, 380] width 113 height 41
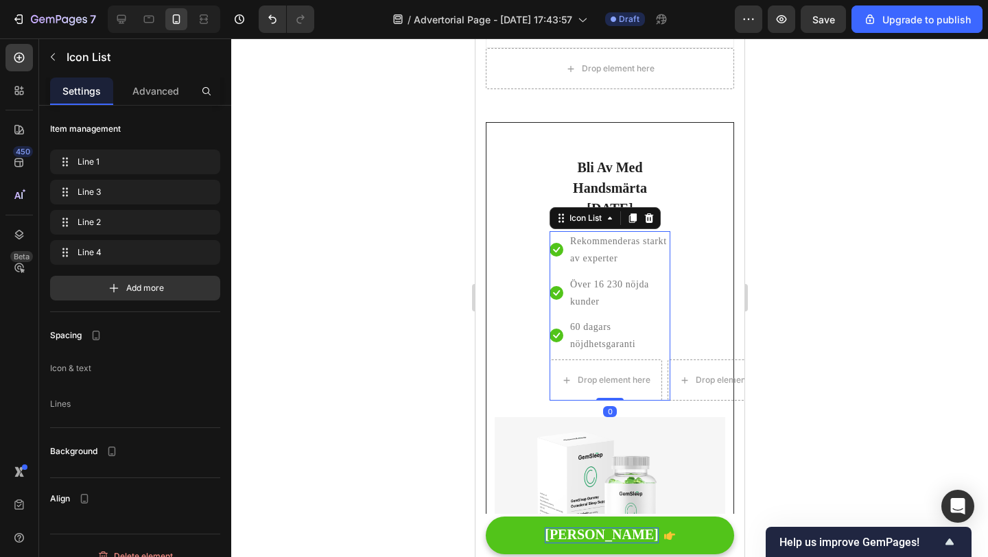
click at [620, 334] on ul "Icon Rekommenderas starkt av experter Text block Icon Över 16 230 nöjda kunder …" at bounding box center [609, 315] width 121 height 169
click at [598, 212] on div "Icon List" at bounding box center [585, 218] width 38 height 12
click at [414, 283] on div at bounding box center [609, 297] width 757 height 519
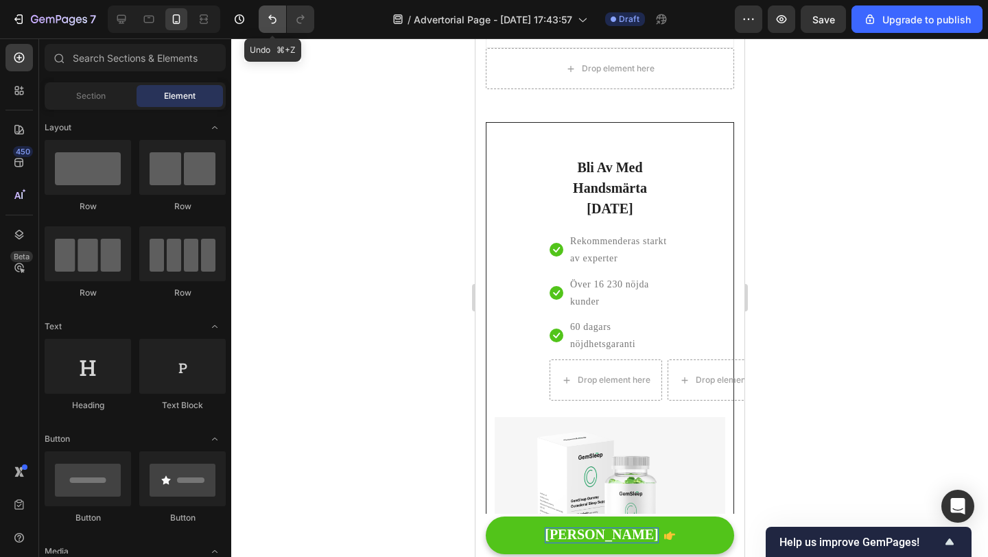
click at [277, 20] on icon "Undo/Redo" at bounding box center [273, 19] width 14 height 14
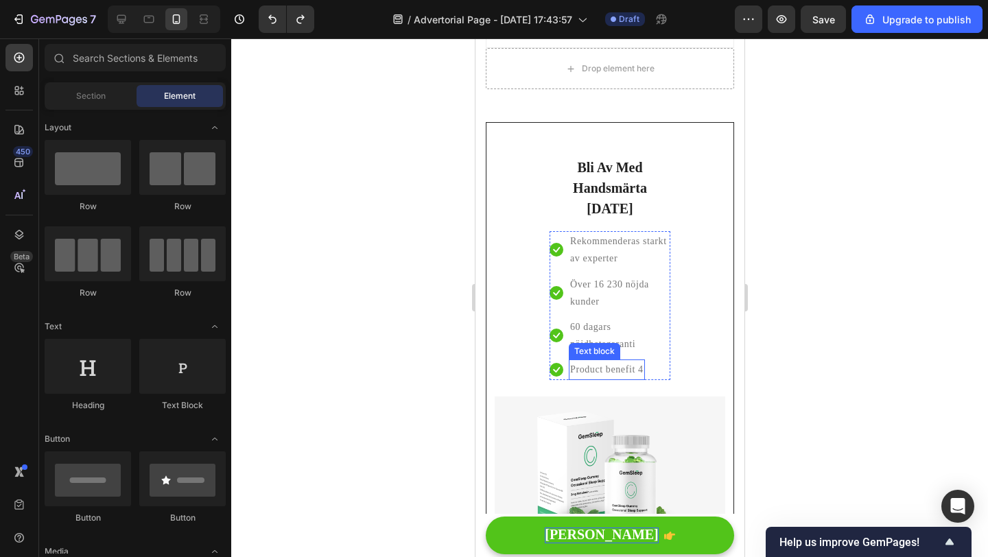
click at [607, 361] on p "Product benefit 4" at bounding box center [606, 369] width 73 height 17
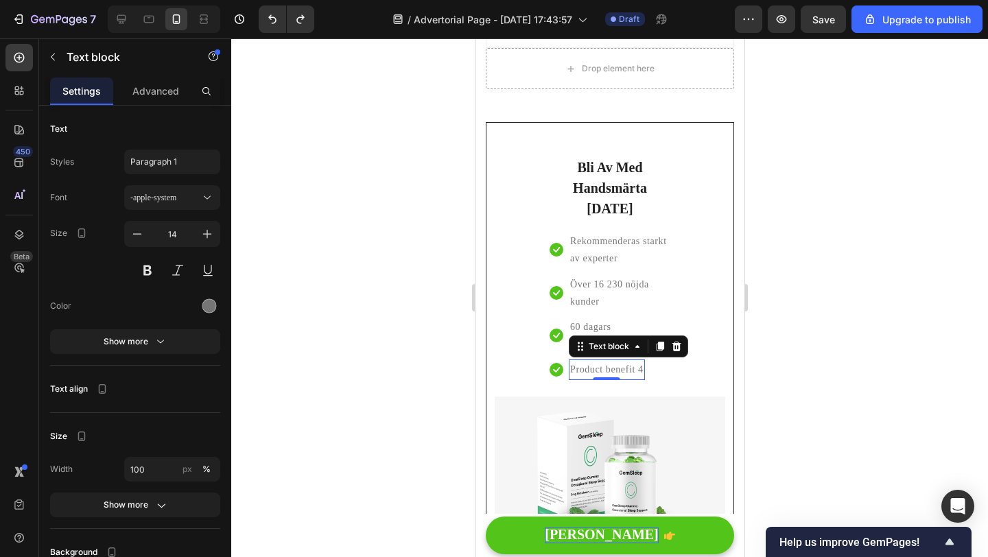
click at [607, 361] on p "Product benefit 4" at bounding box center [606, 369] width 73 height 17
click at [862, 358] on div at bounding box center [609, 297] width 757 height 519
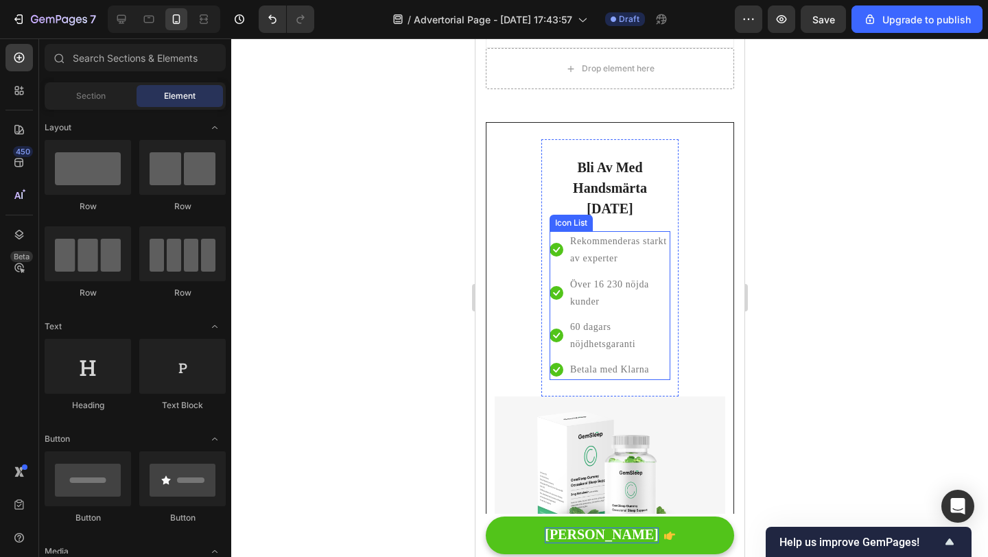
click at [550, 274] on li "Icon Över 16 230 nöjda kunder Text block" at bounding box center [609, 292] width 121 height 37
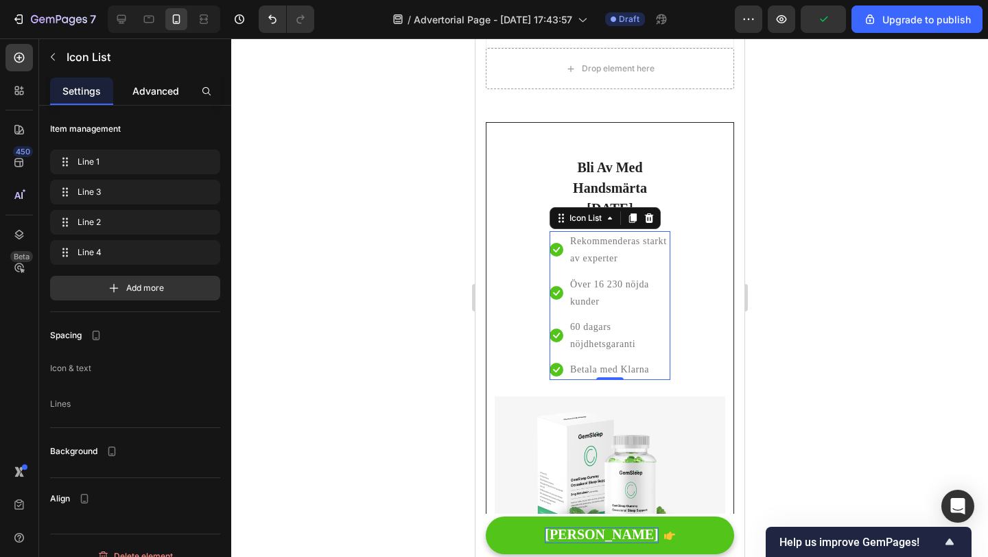
click at [159, 84] on p "Advanced" at bounding box center [155, 91] width 47 height 14
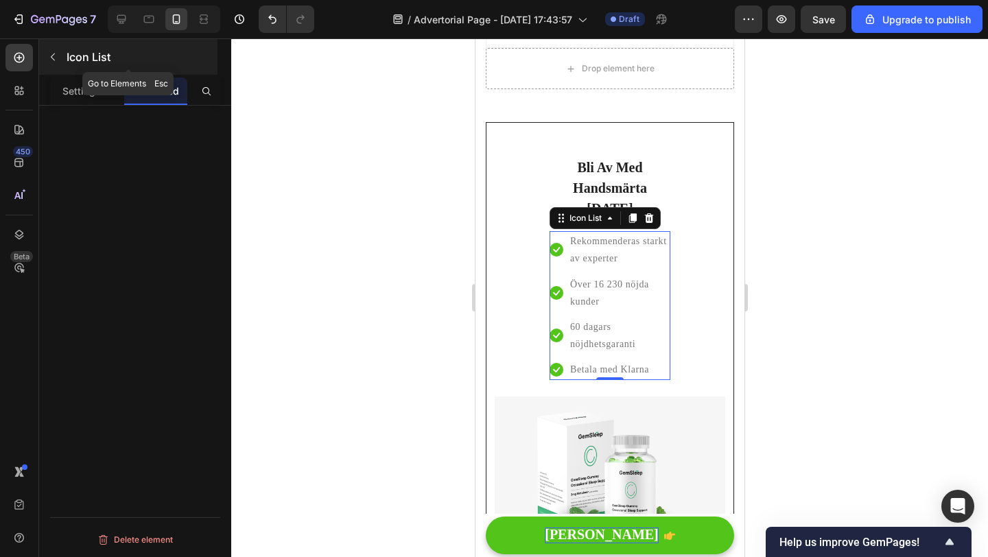
click at [58, 61] on icon "button" at bounding box center [52, 56] width 11 height 11
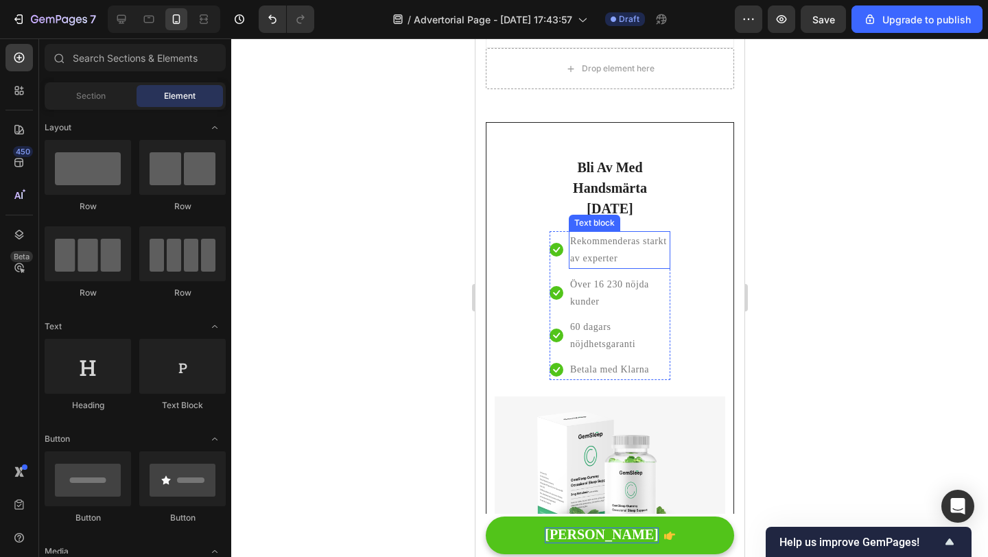
click at [585, 246] on div "Rekommenderas starkt av experter" at bounding box center [619, 249] width 102 height 37
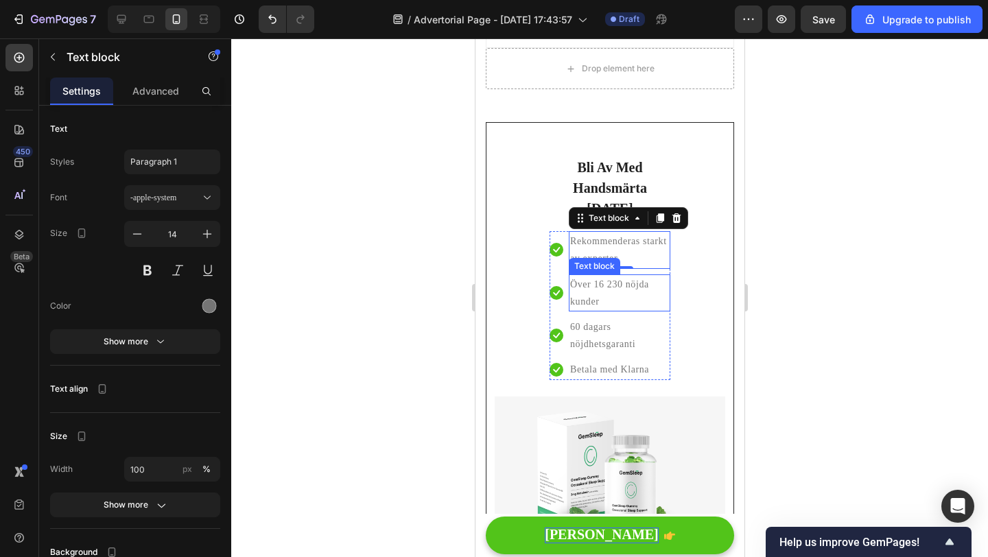
click at [568, 274] on div "Över 16 230 nöjda kunder" at bounding box center [619, 292] width 102 height 37
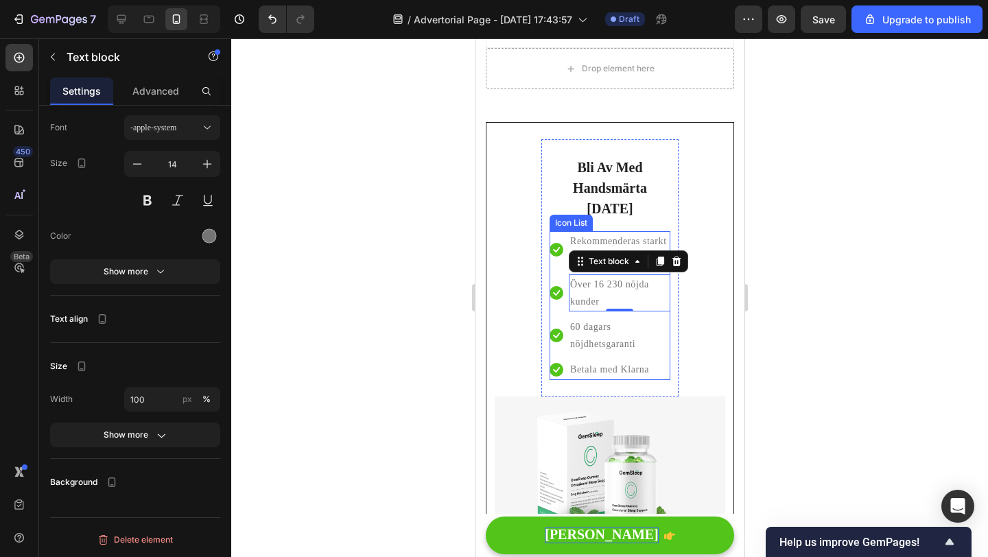
click at [555, 274] on li "Icon Över 16 230 nöjda kunder Text block 0" at bounding box center [609, 292] width 121 height 37
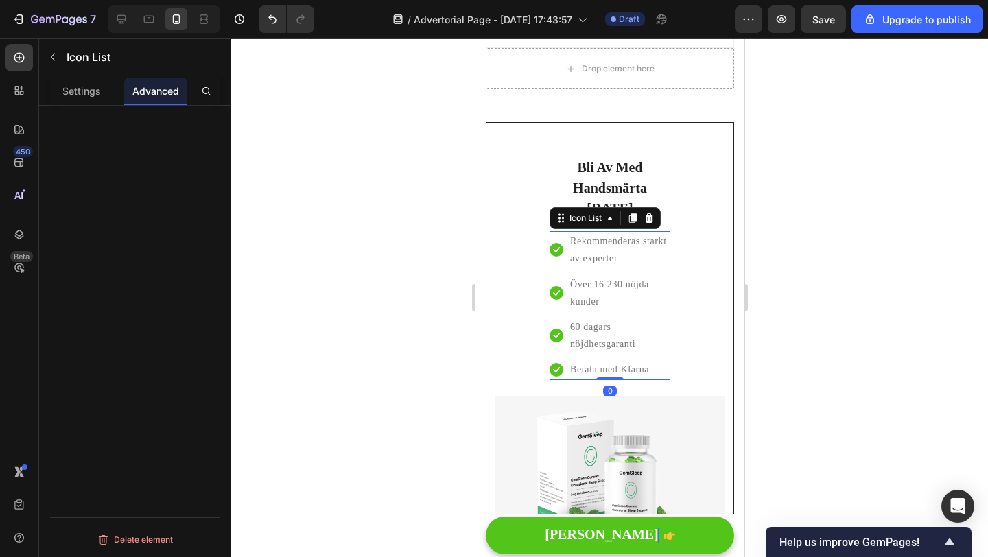
scroll to position [0, 0]
click at [89, 88] on p "Settings" at bounding box center [81, 91] width 38 height 14
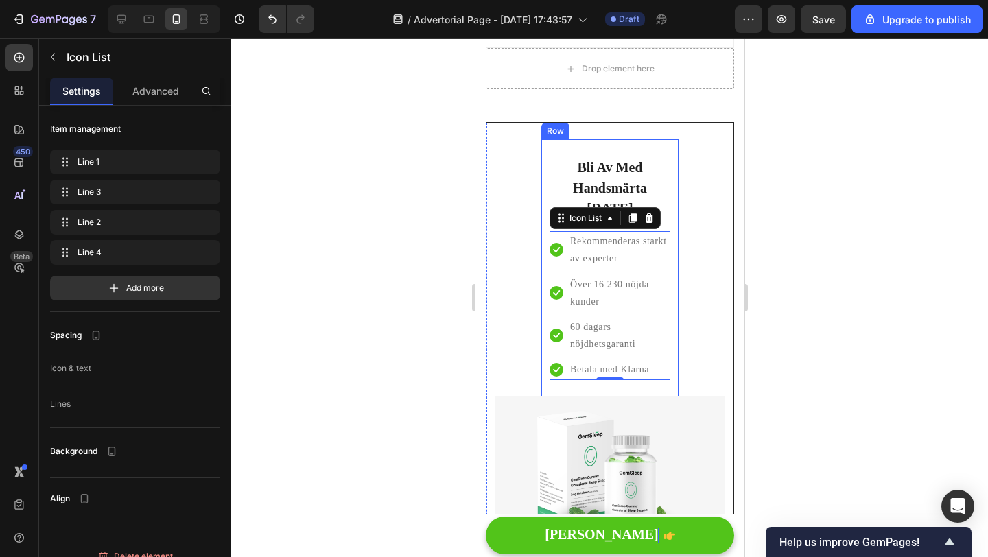
click at [548, 226] on div "Bli Av Med Handsmärta Idag Heading Icon Rekommenderas starkt av experter Text b…" at bounding box center [609, 267] width 137 height 257
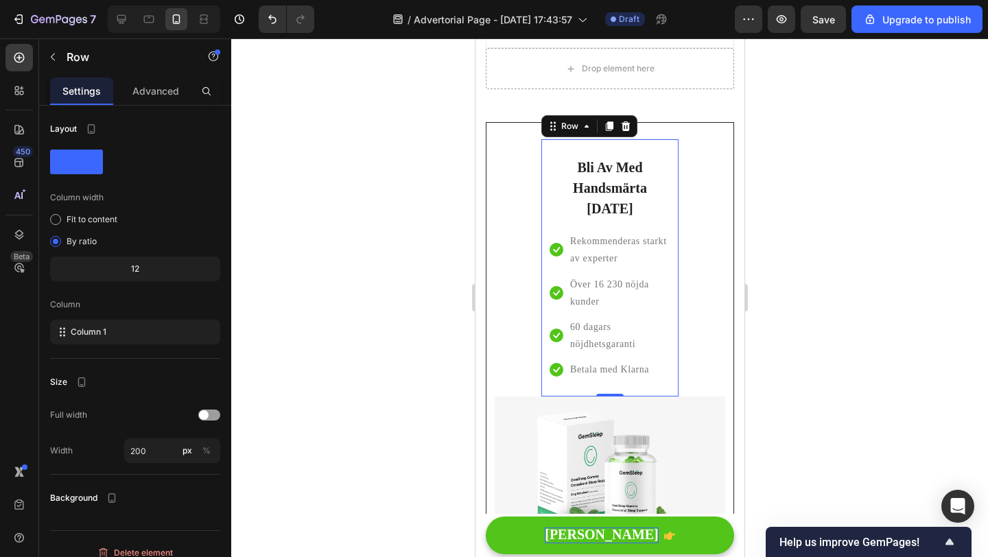
click at [148, 272] on div "12" at bounding box center [135, 268] width 165 height 19
click at [137, 270] on div "12" at bounding box center [135, 268] width 165 height 19
click at [82, 384] on icon "button" at bounding box center [82, 382] width 14 height 14
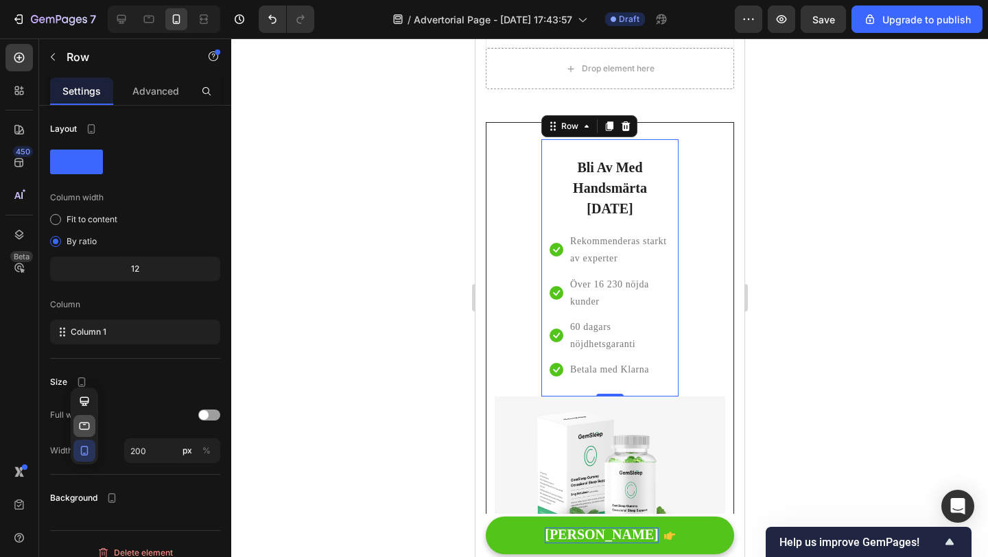
click at [89, 427] on icon "button" at bounding box center [85, 427] width 10 height 8
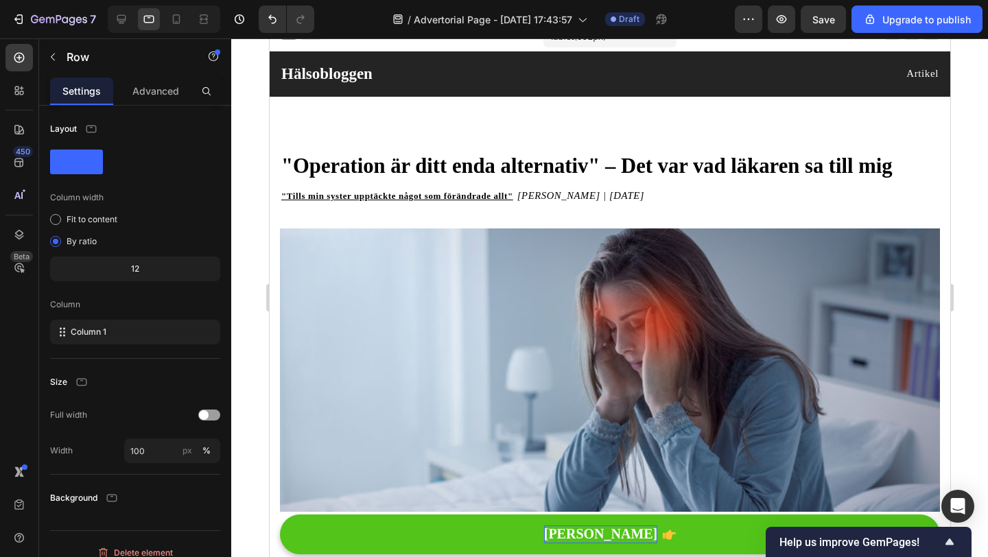
scroll to position [19, 0]
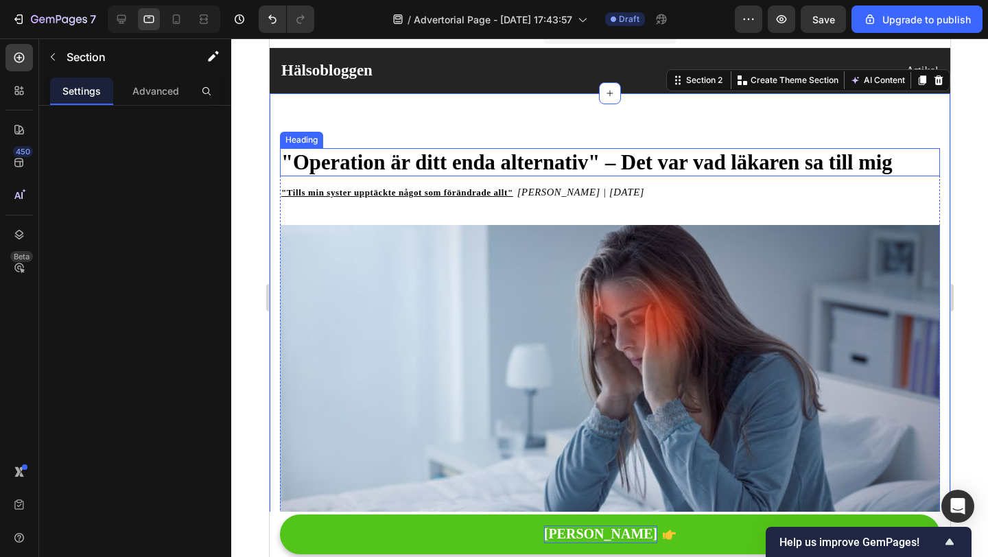
click at [470, 162] on strong ""Operation är ditt enda alternativ" – Det var vad läkaren sa till mig" at bounding box center [586, 162] width 611 height 23
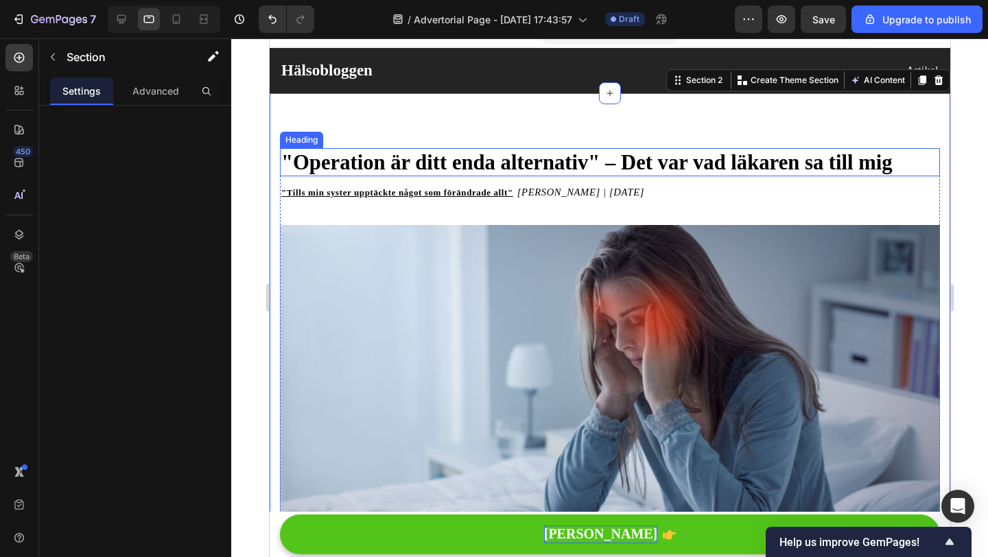
click at [454, 155] on strong ""Operation är ditt enda alternativ" – Det var vad läkaren sa till mig" at bounding box center [586, 162] width 611 height 23
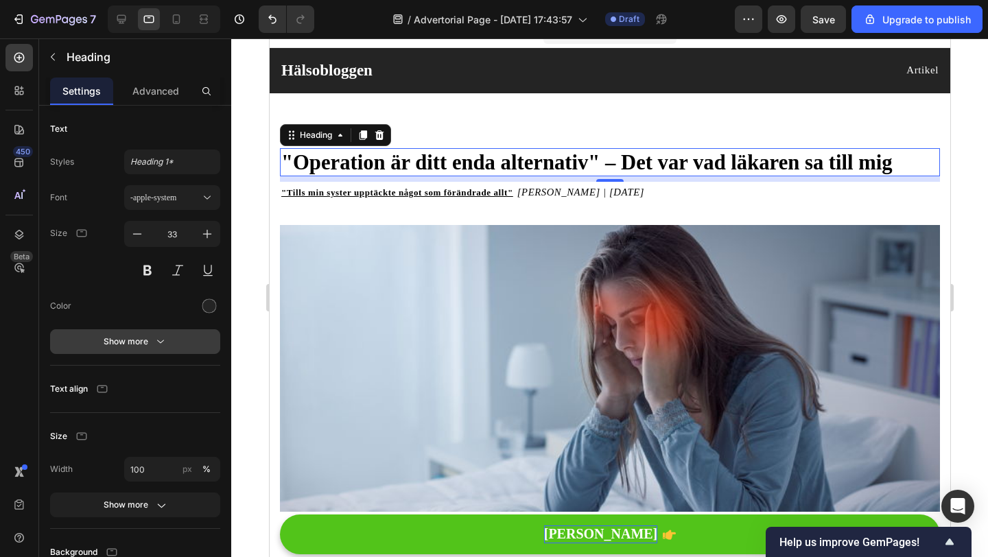
click at [126, 347] on div "Show more" at bounding box center [136, 342] width 64 height 14
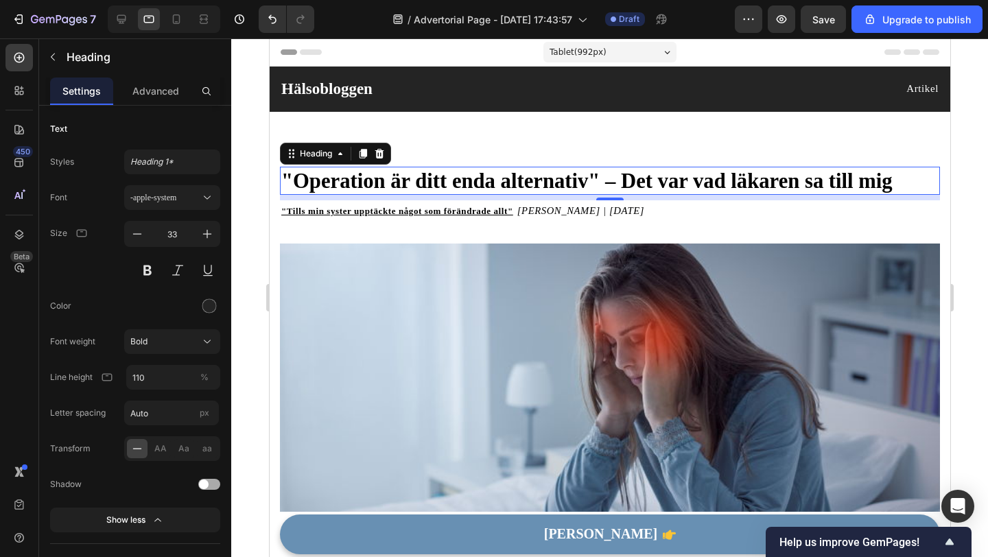
scroll to position [19, 0]
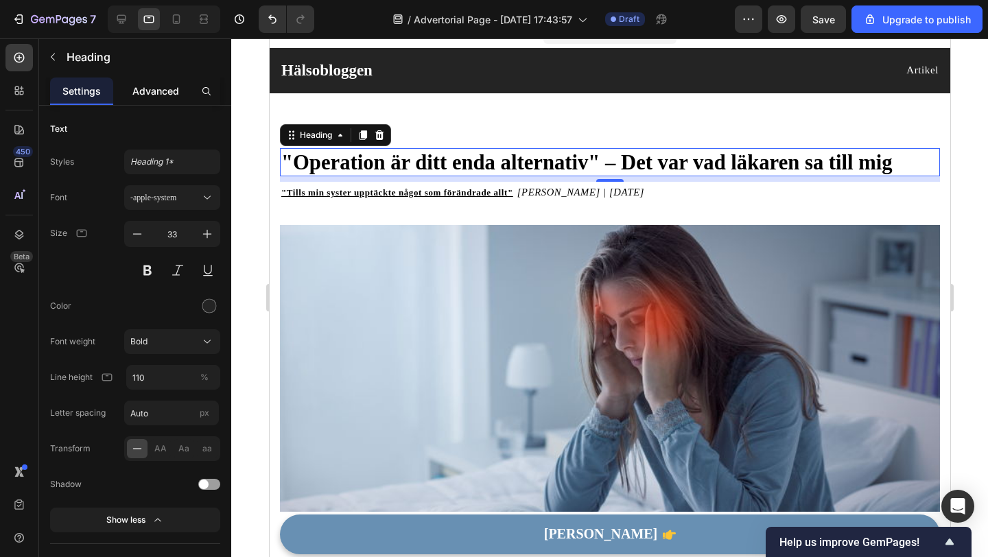
click at [143, 87] on p "Advanced" at bounding box center [155, 91] width 47 height 14
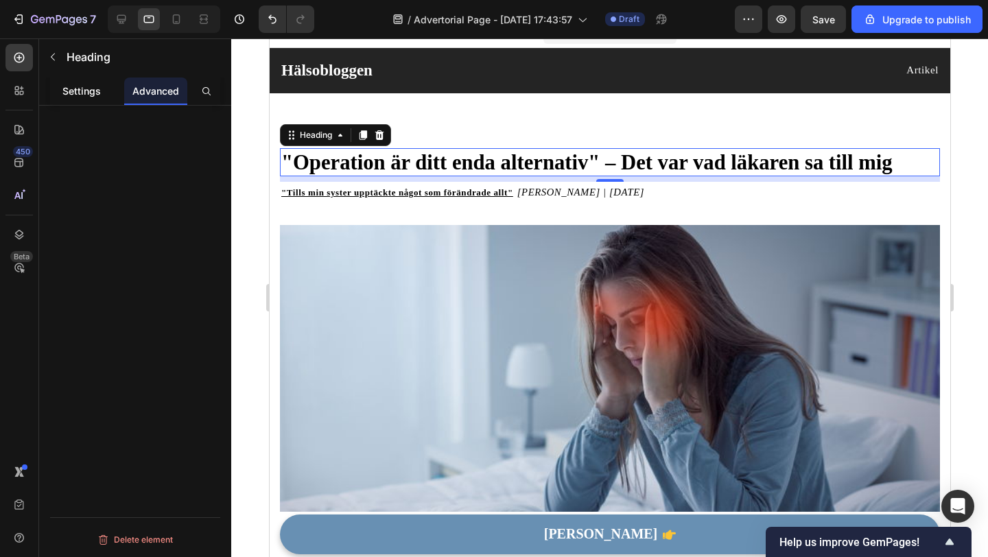
click at [97, 87] on p "Settings" at bounding box center [81, 91] width 38 height 14
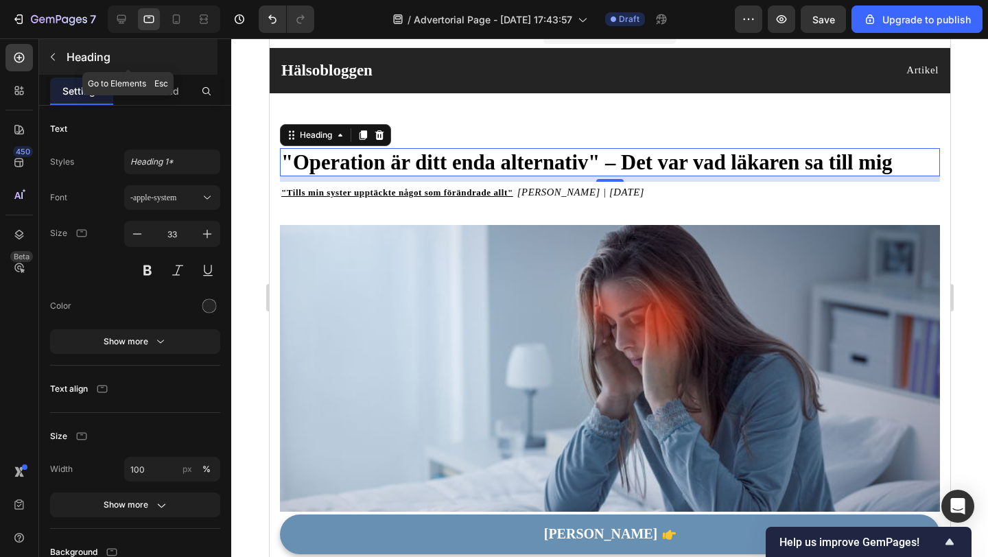
click at [56, 59] on icon "button" at bounding box center [52, 56] width 11 height 11
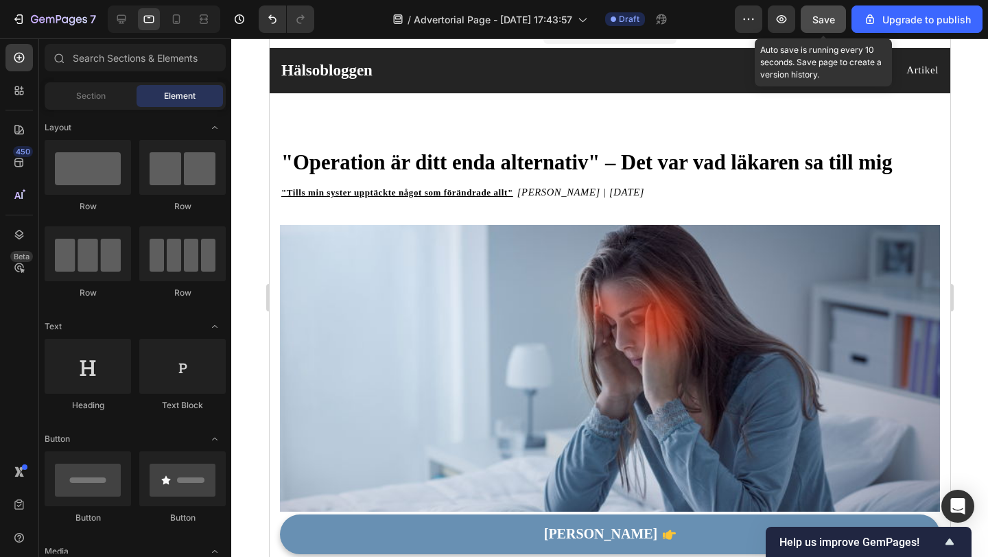
click at [827, 27] on button "Save" at bounding box center [823, 18] width 45 height 27
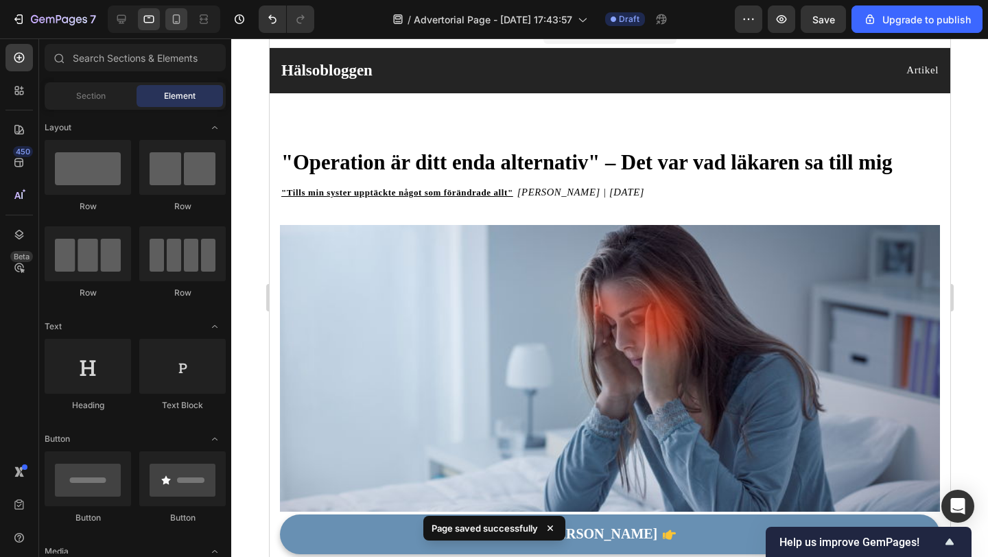
click at [173, 21] on icon at bounding box center [177, 19] width 8 height 10
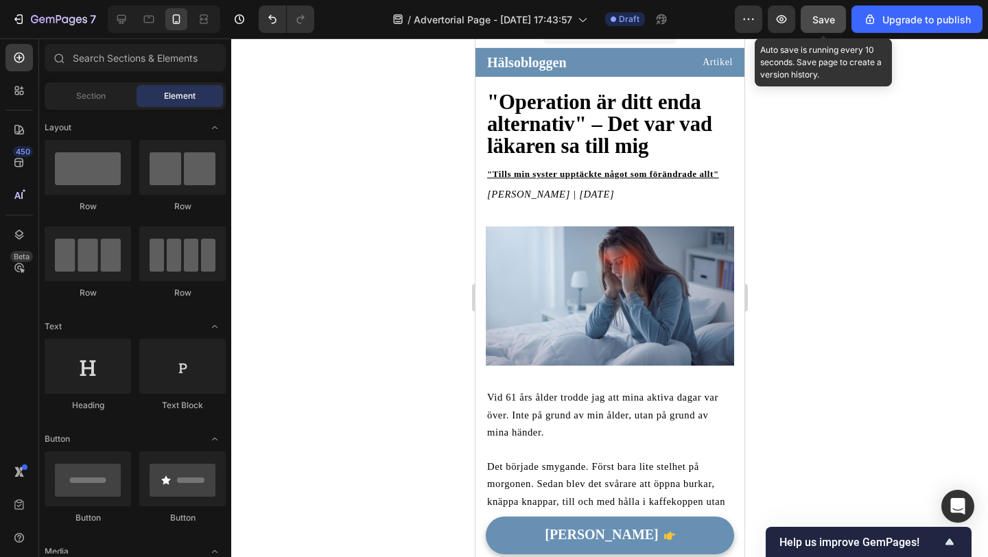
click at [806, 21] on button "Save" at bounding box center [823, 18] width 45 height 27
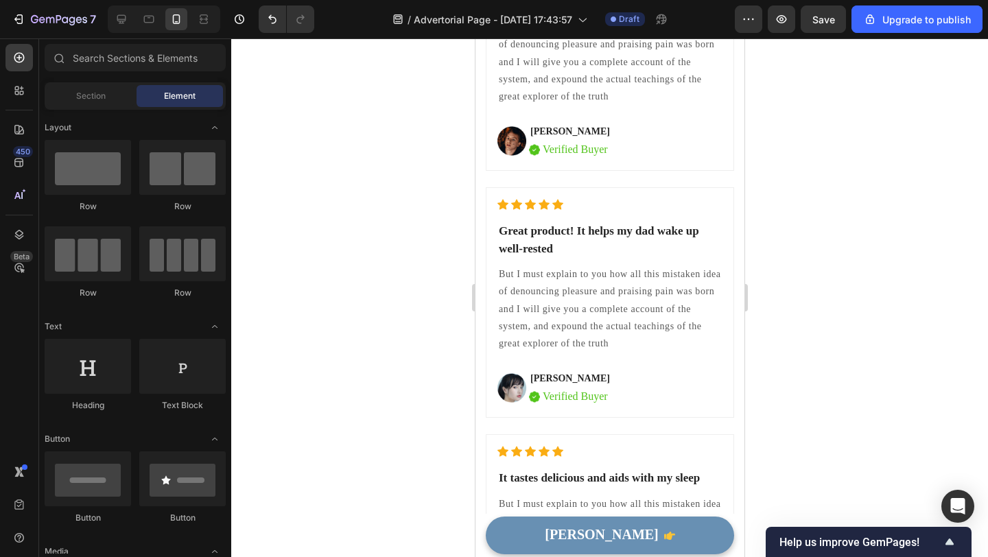
scroll to position [3178, 0]
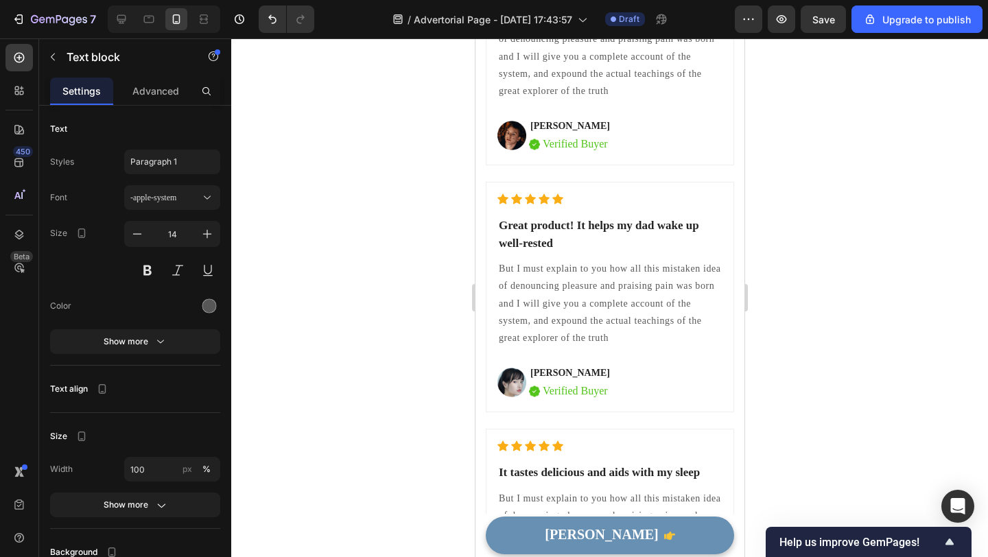
click at [429, 420] on div at bounding box center [609, 297] width 757 height 519
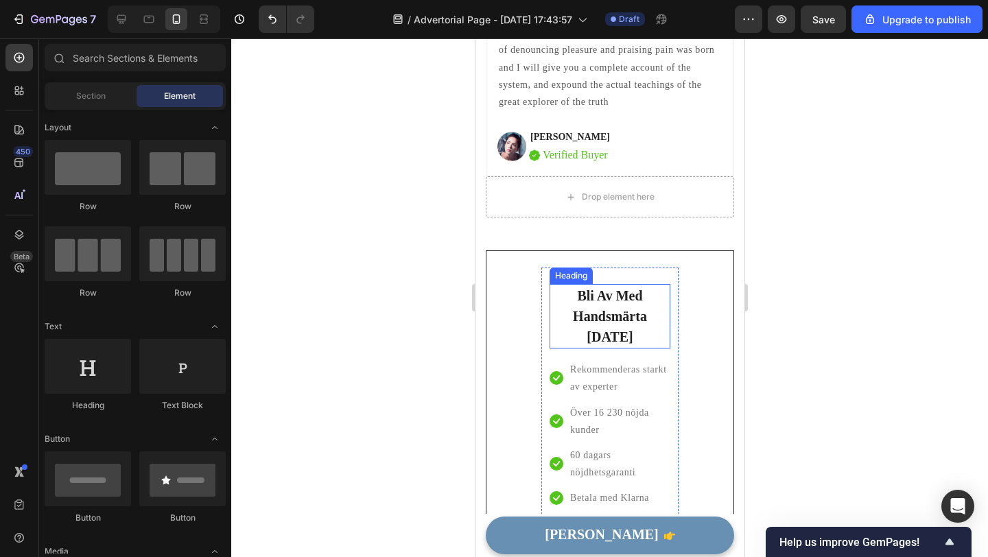
scroll to position [4397, 0]
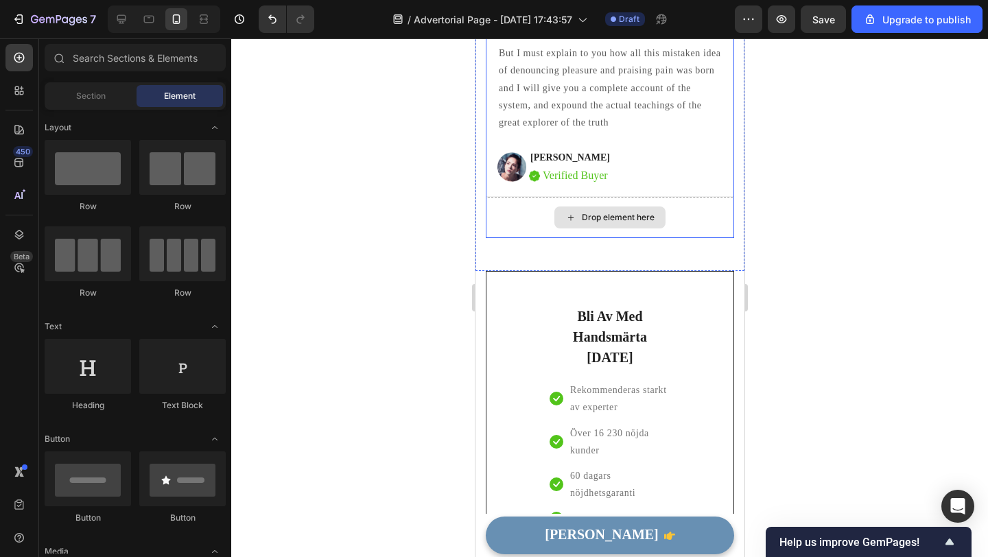
click at [538, 224] on div "Drop element here" at bounding box center [609, 217] width 248 height 41
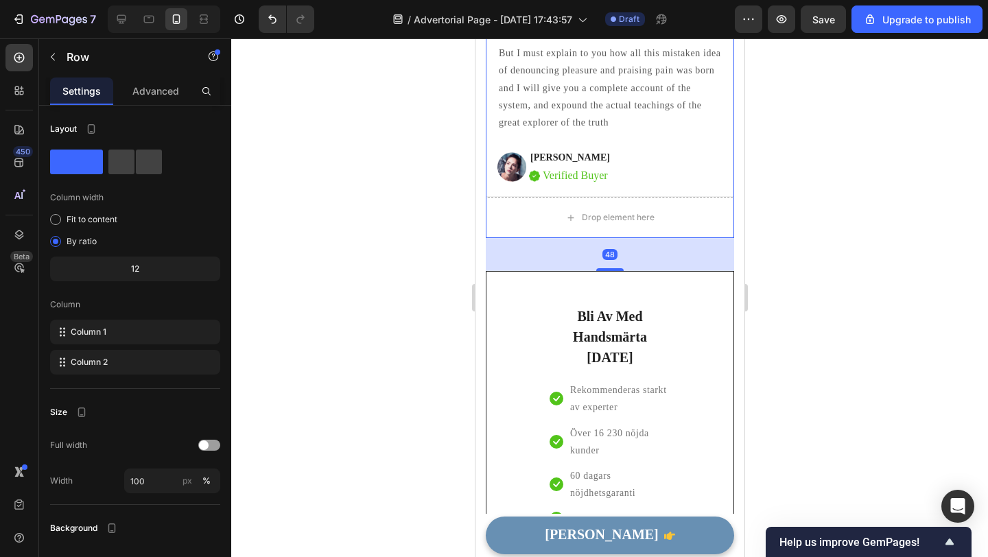
click at [420, 285] on div at bounding box center [609, 297] width 757 height 519
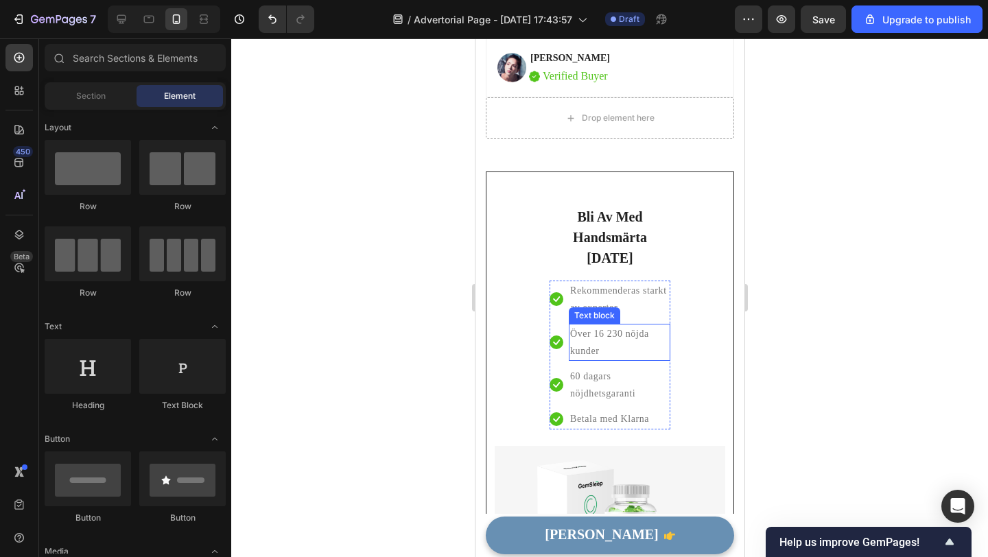
scroll to position [4504, 0]
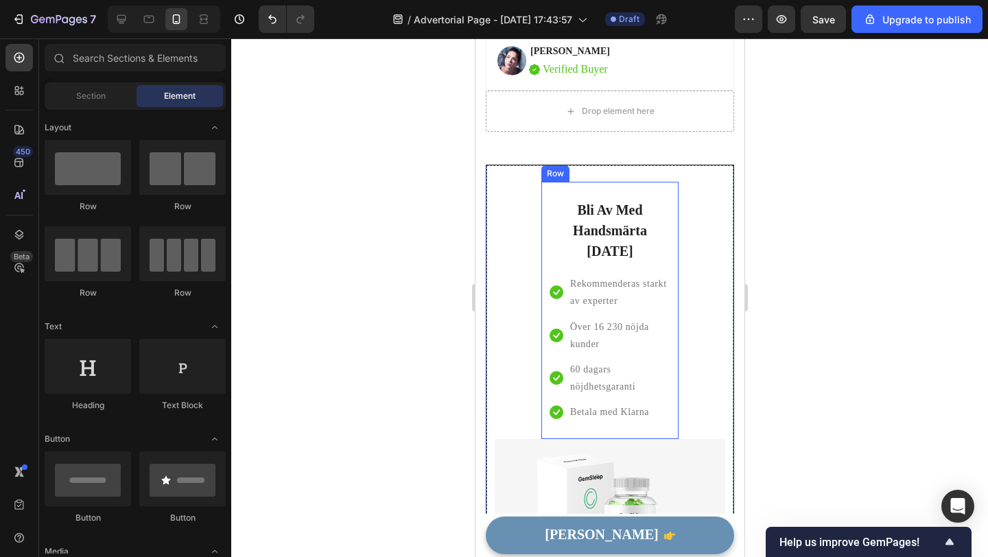
click at [545, 306] on div "Bli Av Med Handsmärta Idag Heading Icon Rekommenderas starkt av experter Text b…" at bounding box center [609, 310] width 137 height 257
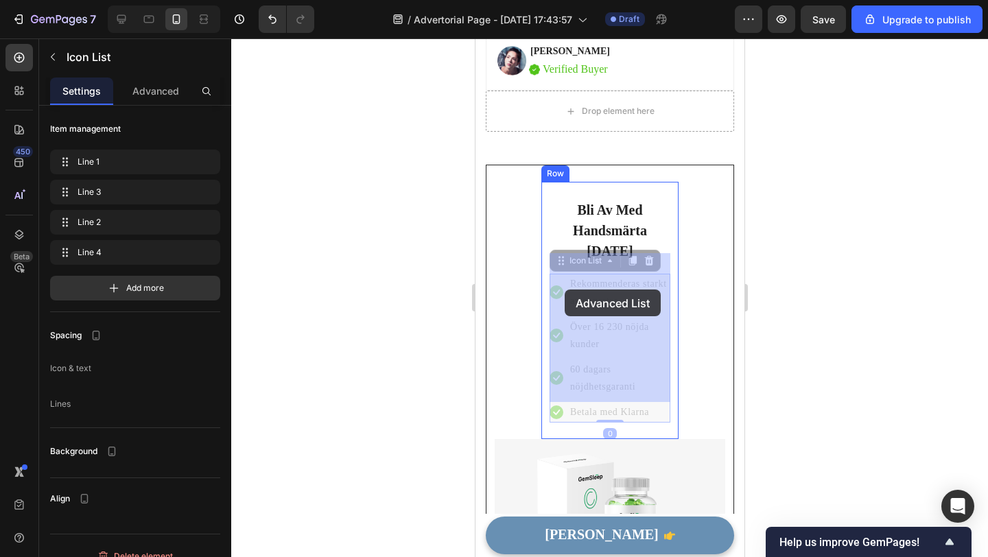
drag, startPoint x: 653, startPoint y: 390, endPoint x: 564, endPoint y: 290, distance: 134.2
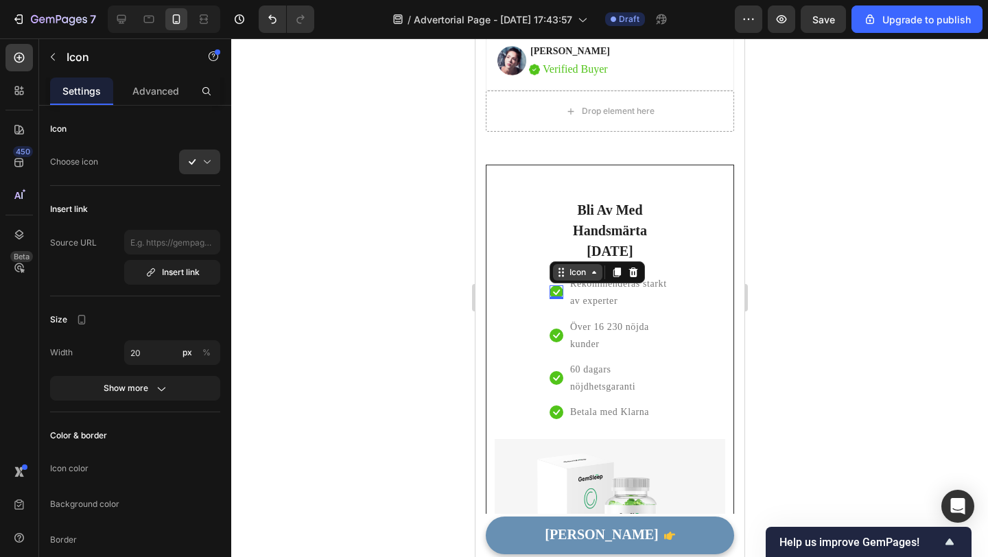
click at [559, 261] on div "Icon" at bounding box center [596, 272] width 95 height 22
click at [650, 318] on p "Över 16 230 nöjda kunder" at bounding box center [619, 335] width 99 height 34
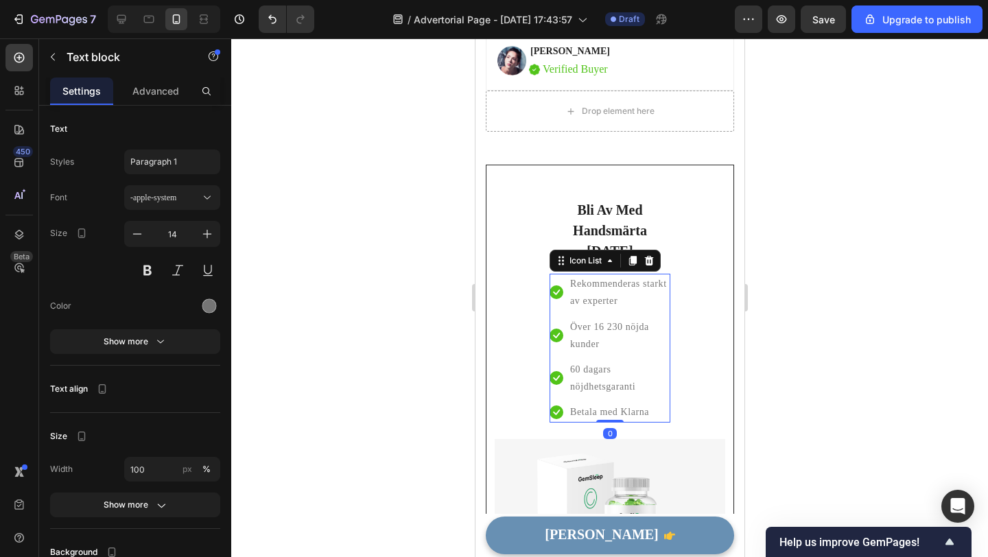
click at [655, 338] on ul "Icon Rekommenderas starkt av experter Text block Icon Över 16 230 nöjda kunder …" at bounding box center [609, 348] width 121 height 148
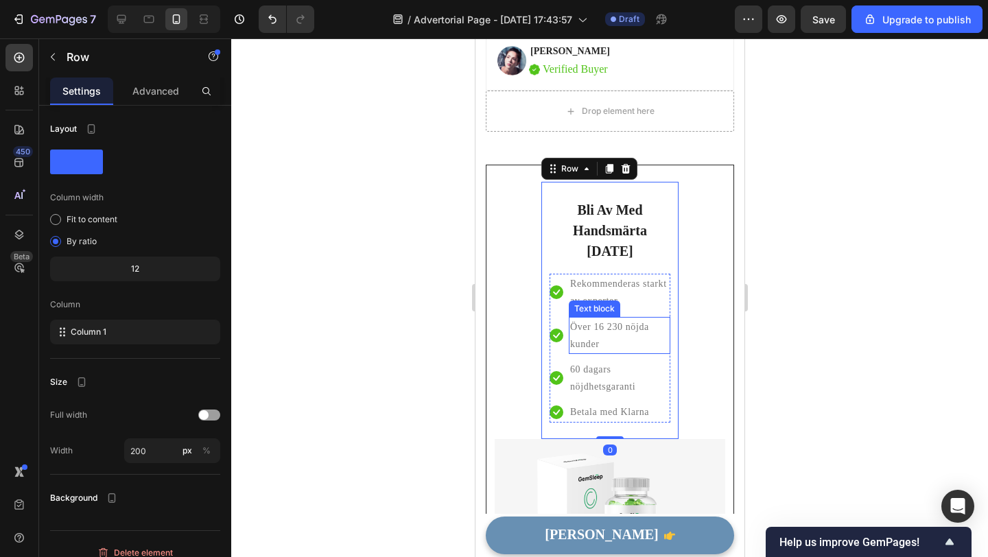
click at [646, 330] on p "Över 16 230 nöjda kunder" at bounding box center [619, 335] width 99 height 34
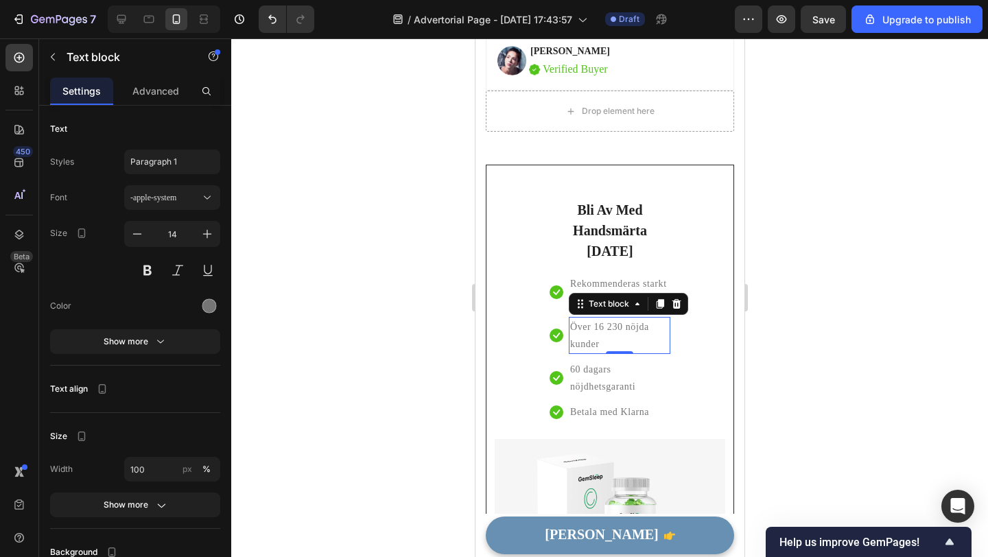
click at [656, 361] on p "60 dagars nöjdhetsgaranti" at bounding box center [619, 378] width 99 height 34
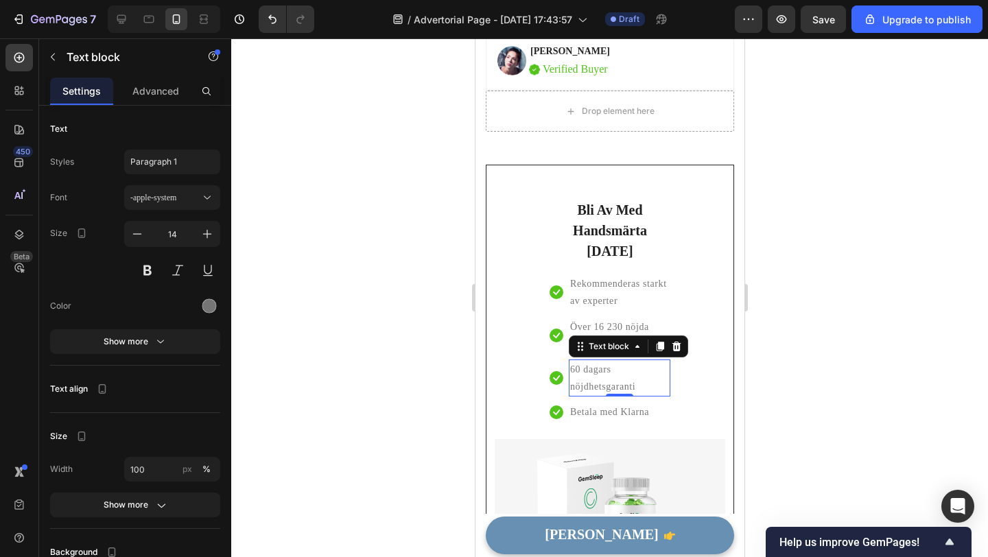
scroll to position [70, 0]
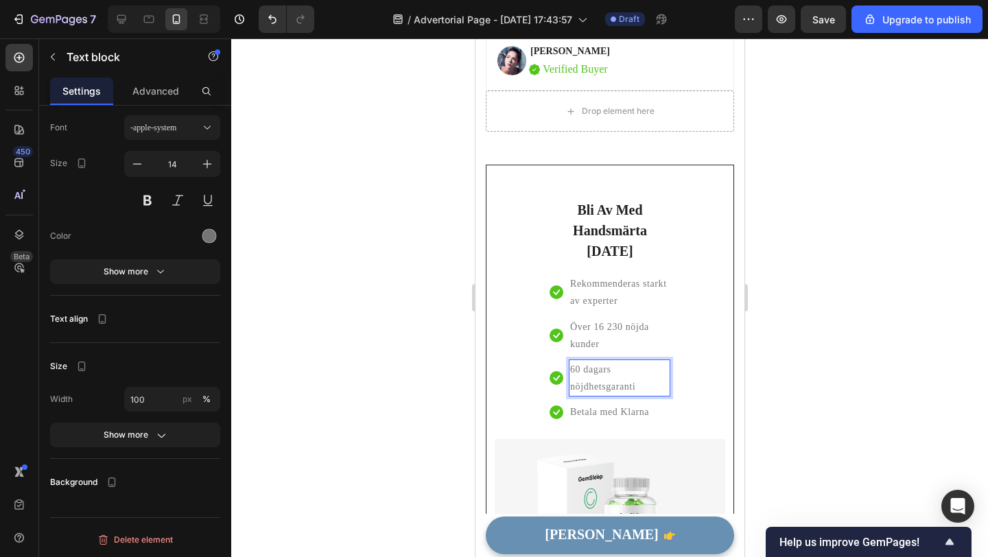
click at [669, 360] on div "60 dagars nöjdhetsgaranti" at bounding box center [619, 378] width 102 height 37
click at [641, 318] on p "Över 16 230 nöjda kunder" at bounding box center [619, 335] width 99 height 34
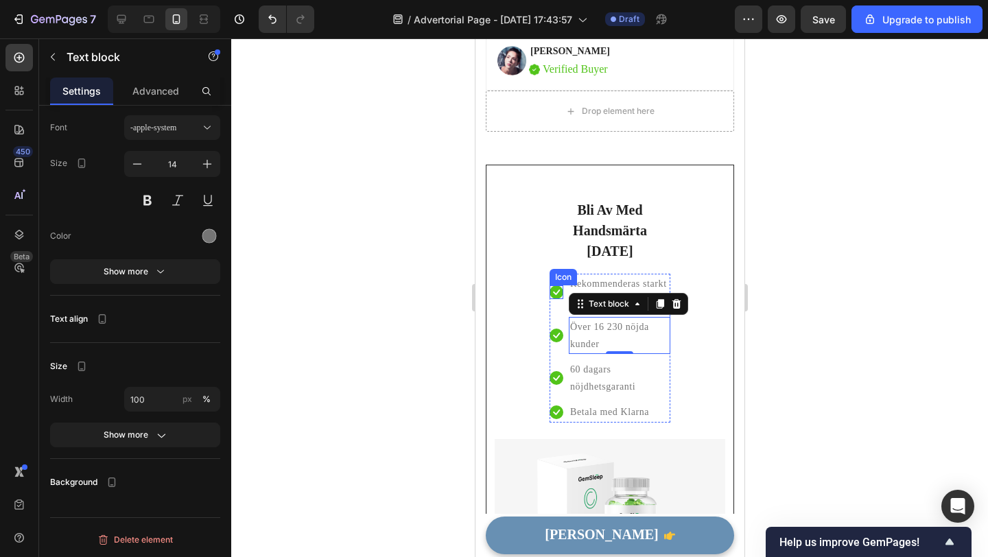
click at [552, 269] on div "Icon" at bounding box center [562, 277] width 27 height 16
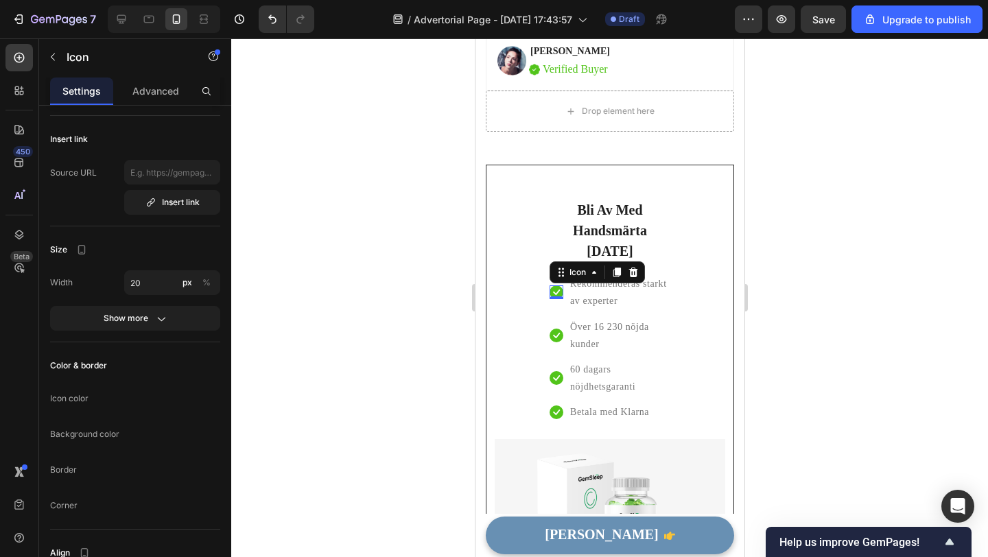
scroll to position [0, 0]
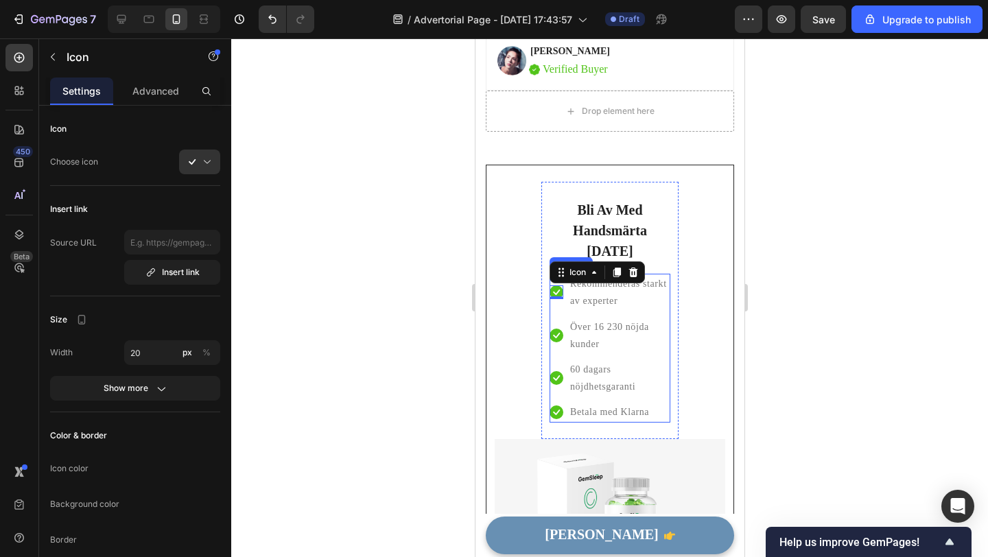
click at [553, 292] on ul "Icon 0 Rekommenderas starkt av experter Text block Icon Över 16 230 nöjda kunde…" at bounding box center [609, 348] width 121 height 148
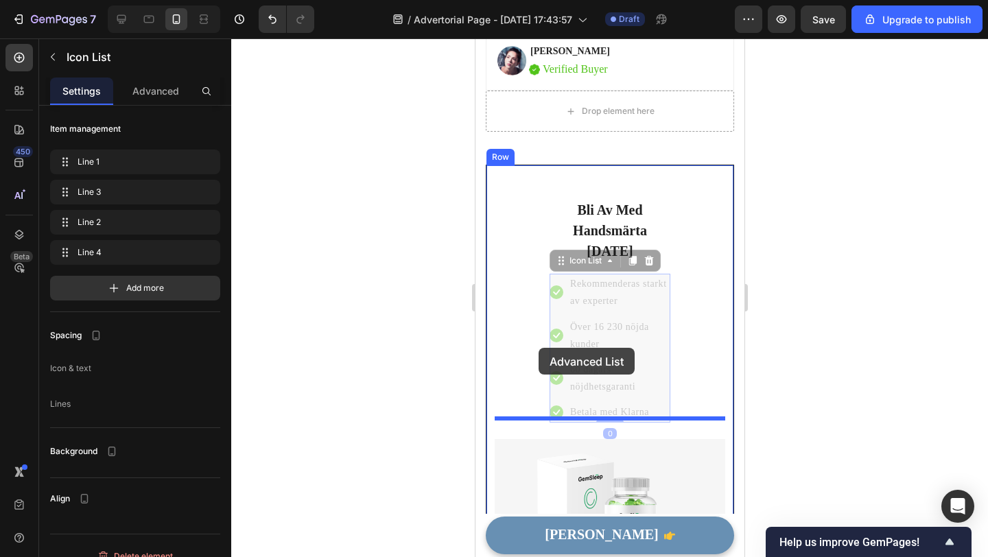
drag, startPoint x: 554, startPoint y: 290, endPoint x: 538, endPoint y: 348, distance: 60.4
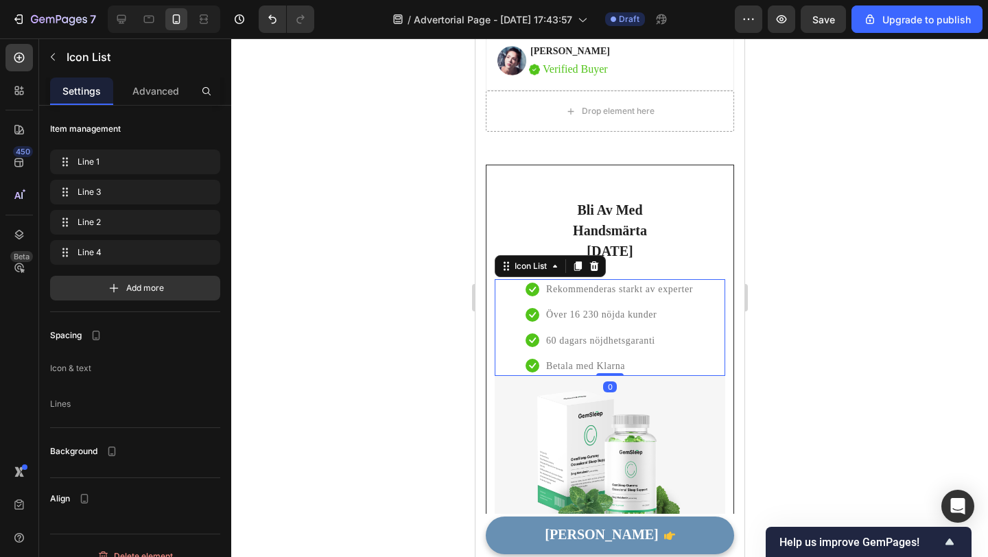
click at [396, 389] on div at bounding box center [609, 297] width 757 height 519
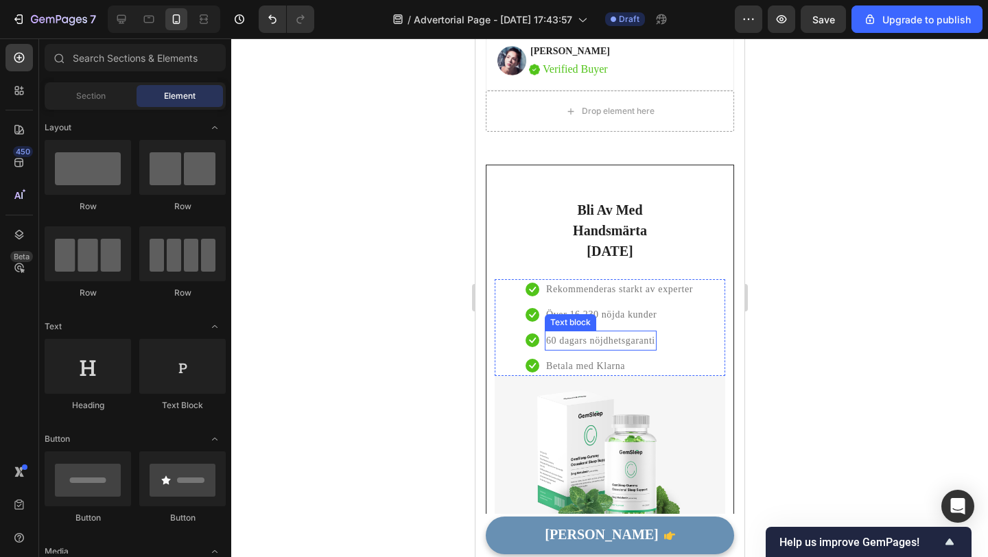
click at [612, 332] on p "60 dagars nöjdhetsgaranti" at bounding box center [600, 340] width 109 height 17
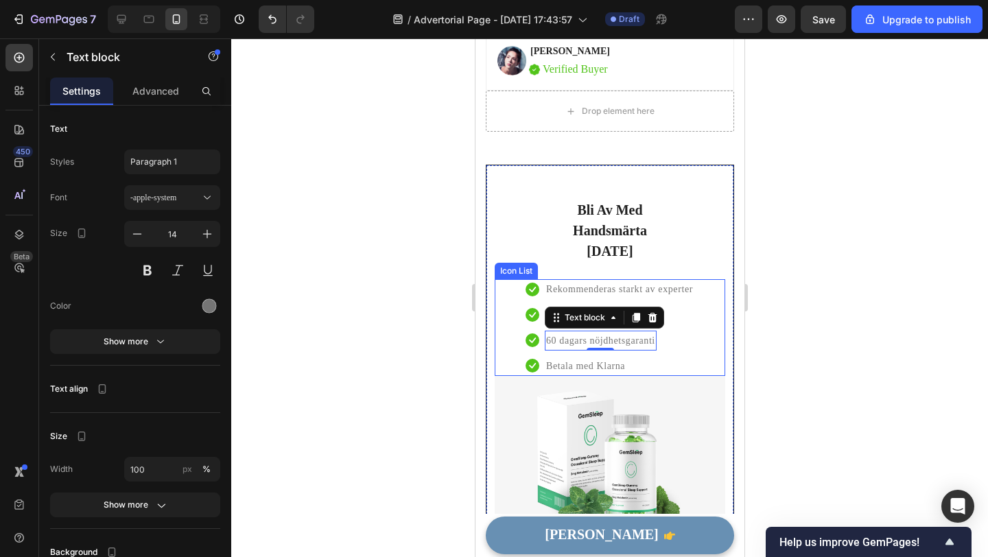
click at [681, 329] on ul "Icon Rekommenderas starkt av experter Text block Icon Över 16 230 nöjda kunder …" at bounding box center [609, 327] width 169 height 97
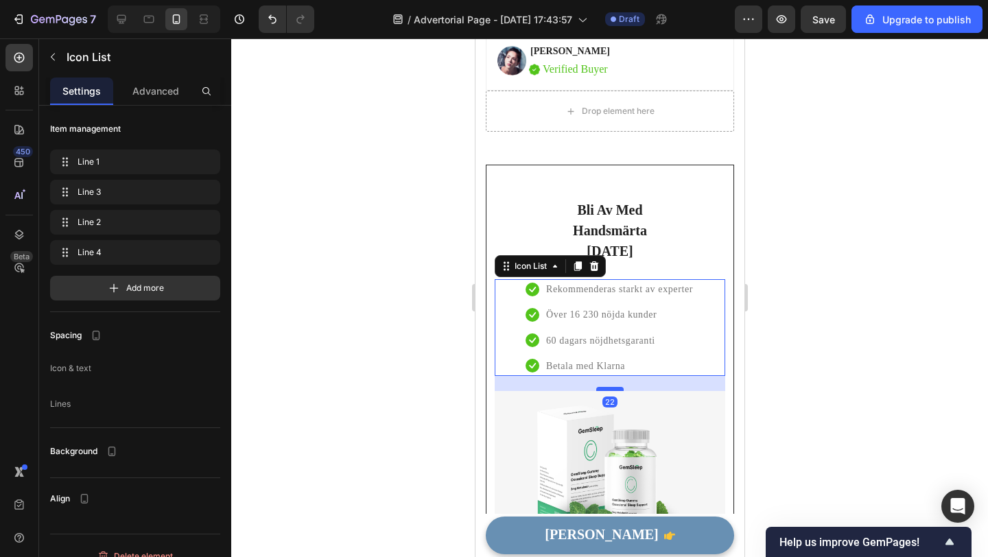
drag, startPoint x: 613, startPoint y: 353, endPoint x: 614, endPoint y: 369, distance: 15.1
click at [614, 387] on div at bounding box center [609, 389] width 27 height 4
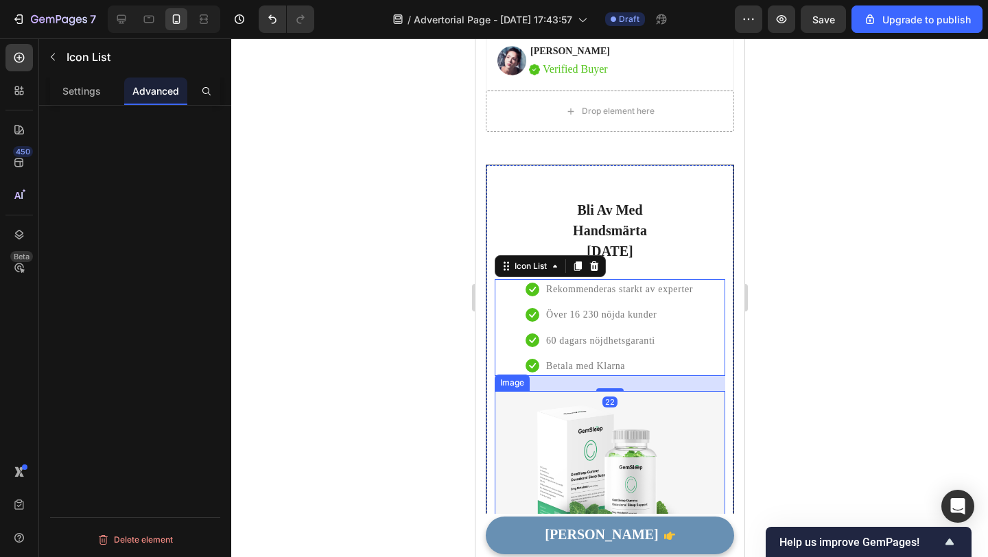
click at [429, 368] on div at bounding box center [609, 297] width 757 height 519
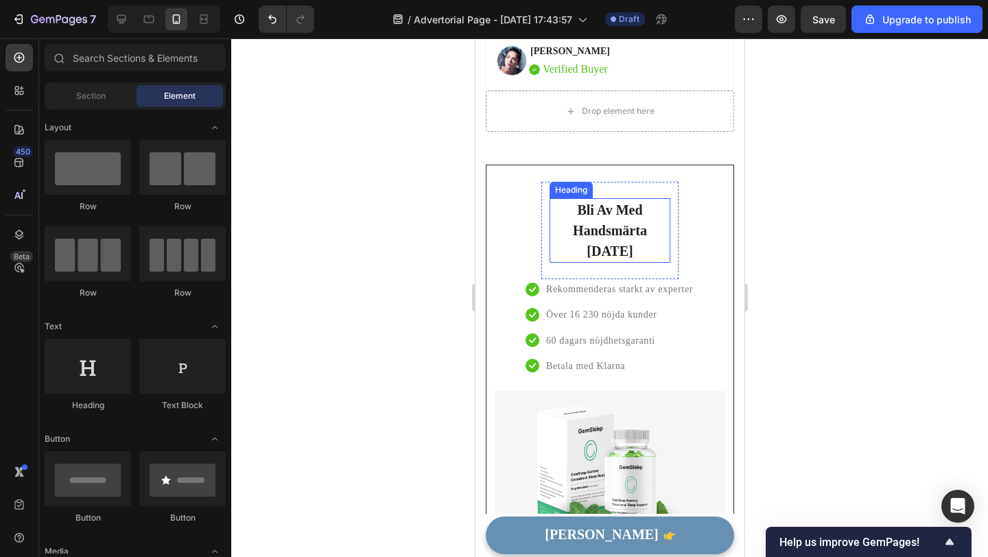
click at [609, 229] on h2 "Bli Av Med Handsmärta [DATE]" at bounding box center [609, 230] width 121 height 65
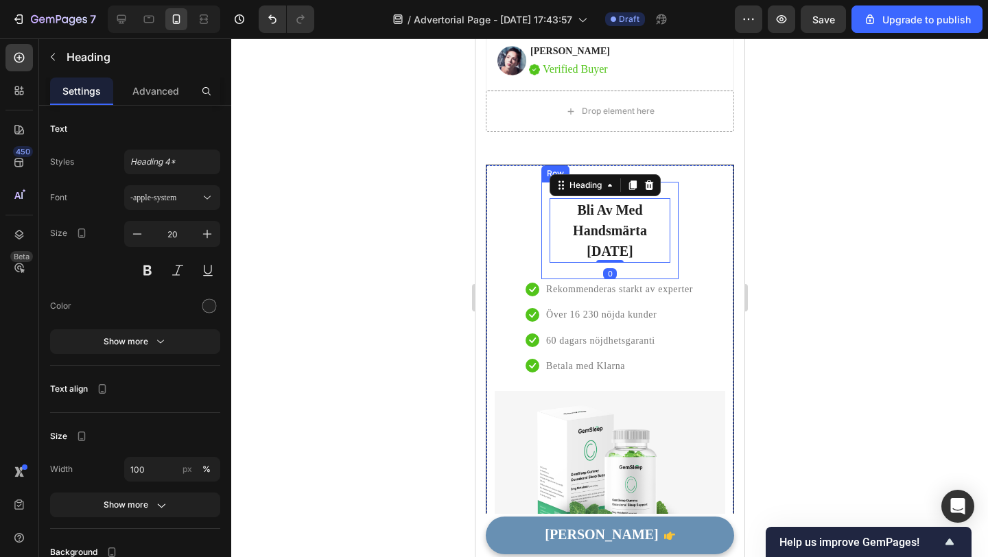
click at [639, 244] on div "Bli Av Med Handsmärta Idag Heading 0 Row" at bounding box center [609, 230] width 137 height 97
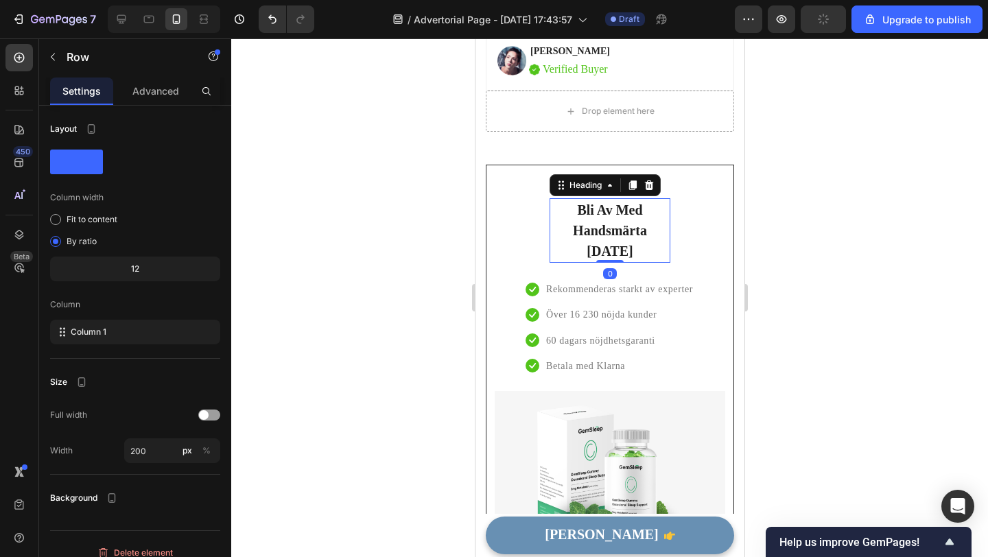
click at [605, 229] on h2 "Bli Av Med Handsmärta [DATE]" at bounding box center [609, 230] width 121 height 65
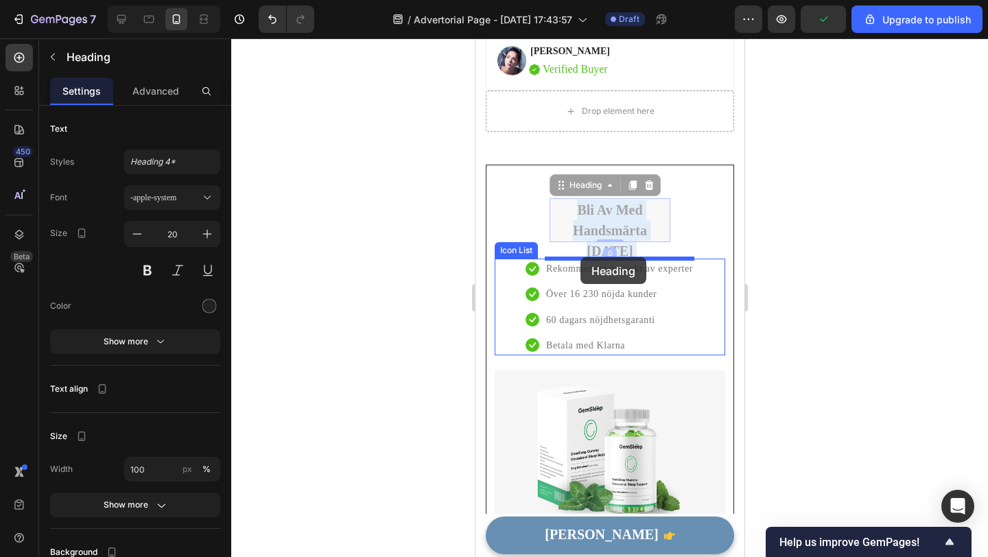
drag, startPoint x: 593, startPoint y: 222, endPoint x: 580, endPoint y: 257, distance: 37.3
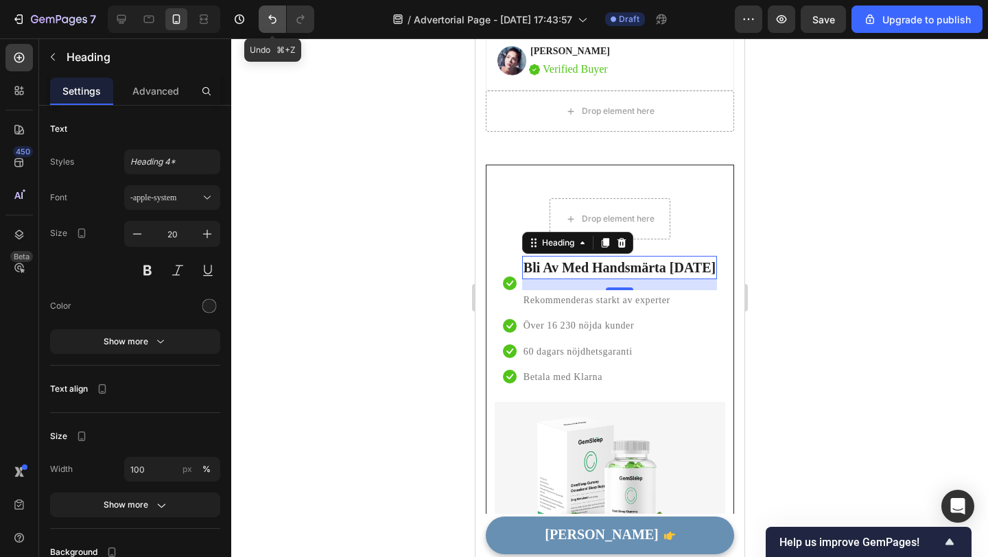
click at [266, 23] on icon "Undo/Redo" at bounding box center [273, 19] width 14 height 14
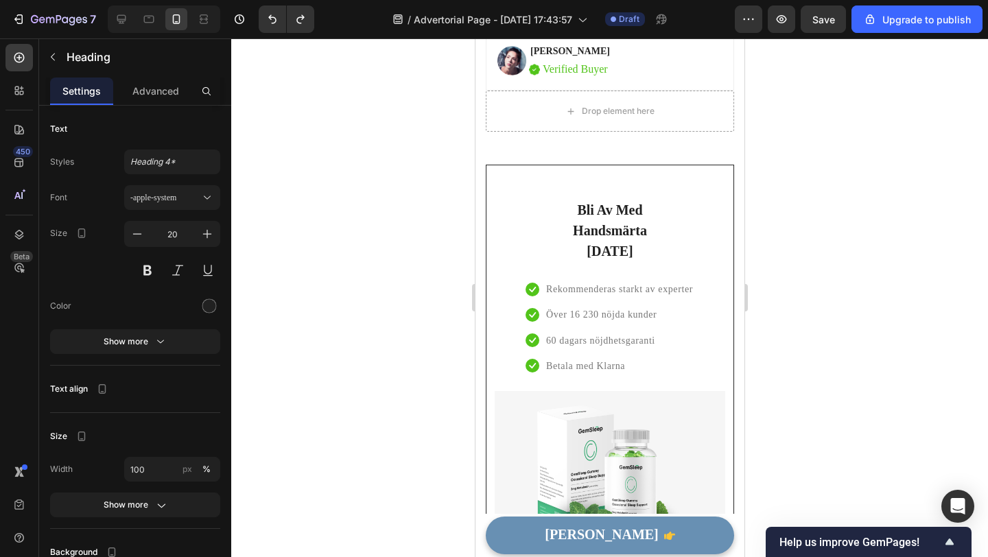
click at [605, 222] on h2 "Bli Av Med Handsmärta [DATE]" at bounding box center [609, 230] width 121 height 65
click at [605, 222] on p "Bli Av Med Handsmärta [DATE]" at bounding box center [609, 231] width 118 height 62
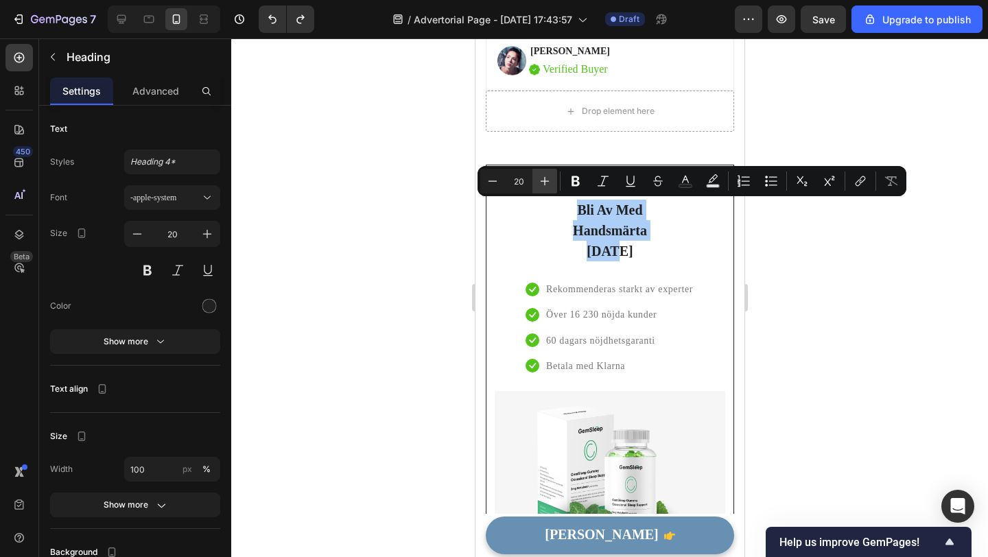
click at [539, 182] on icon "Editor contextual toolbar" at bounding box center [545, 181] width 14 height 14
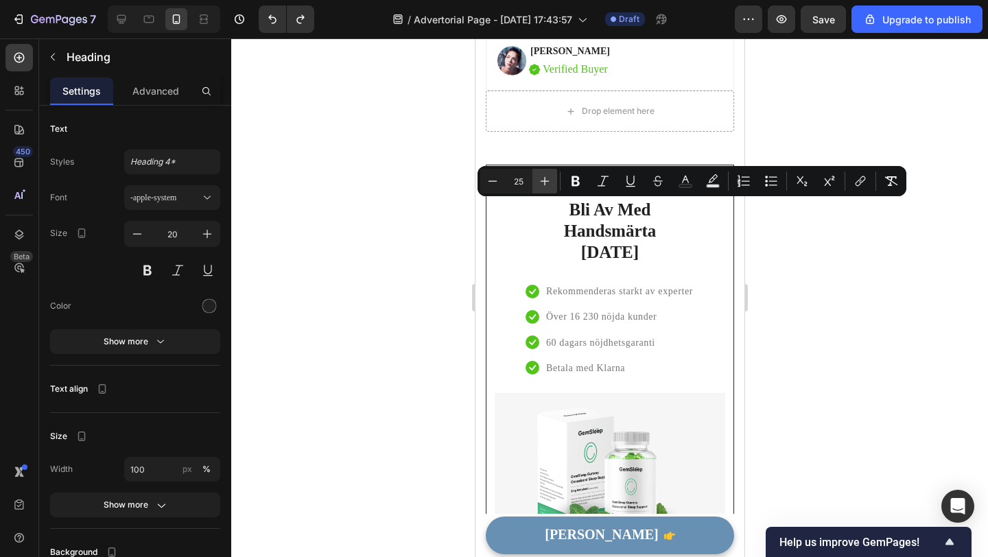
click at [539, 182] on icon "Editor contextual toolbar" at bounding box center [545, 181] width 14 height 14
click at [504, 182] on button "Minus" at bounding box center [492, 181] width 25 height 25
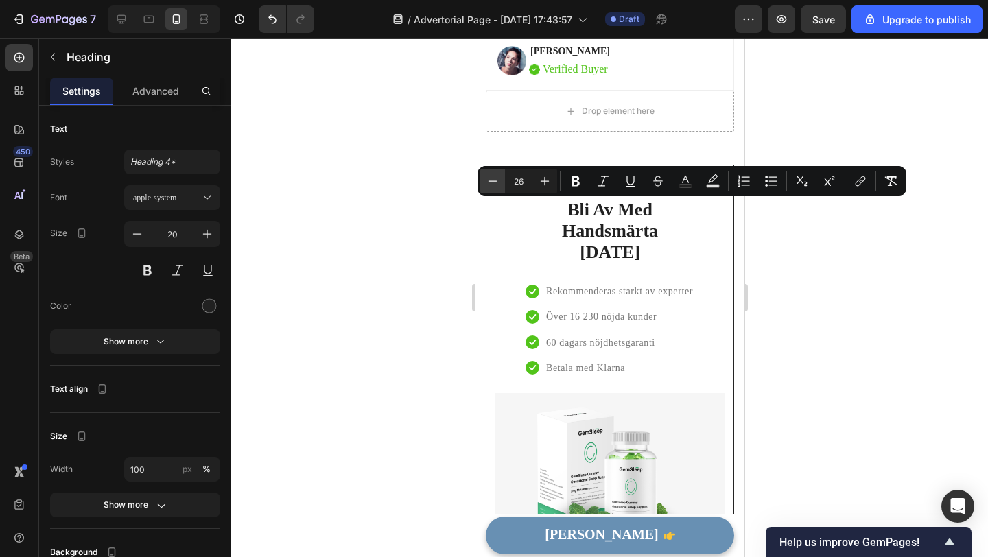
click at [504, 182] on button "Minus" at bounding box center [492, 181] width 25 height 25
type input "22"
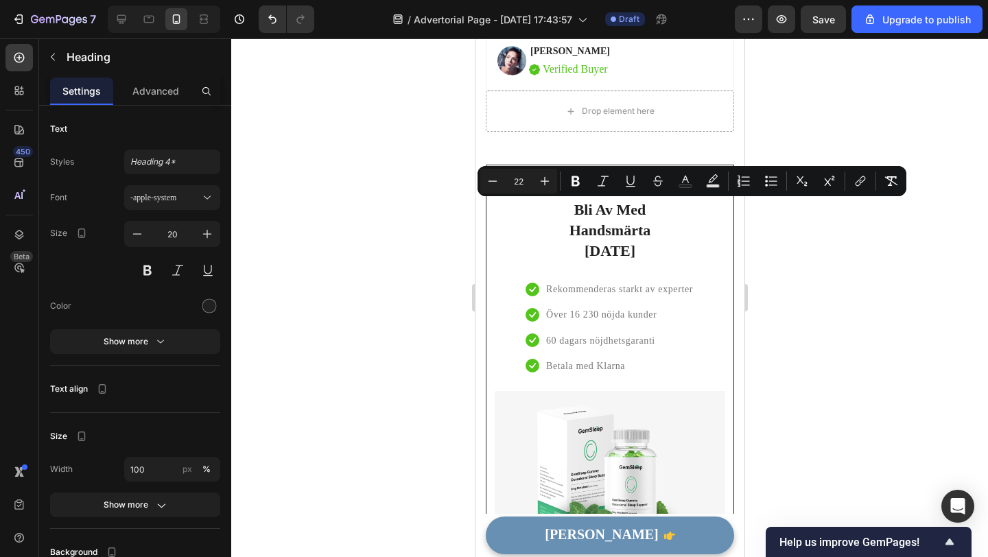
click at [445, 333] on div at bounding box center [609, 297] width 757 height 519
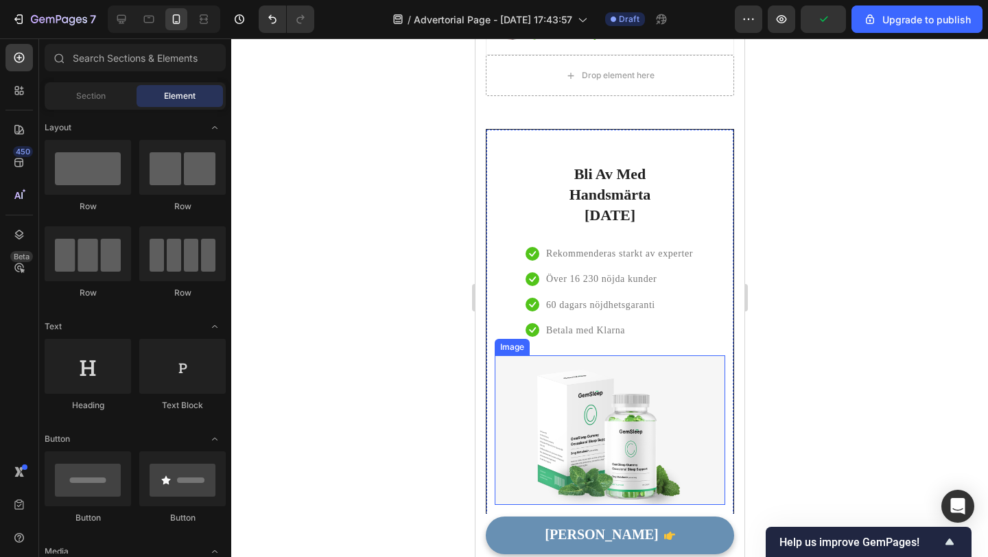
scroll to position [4552, 0]
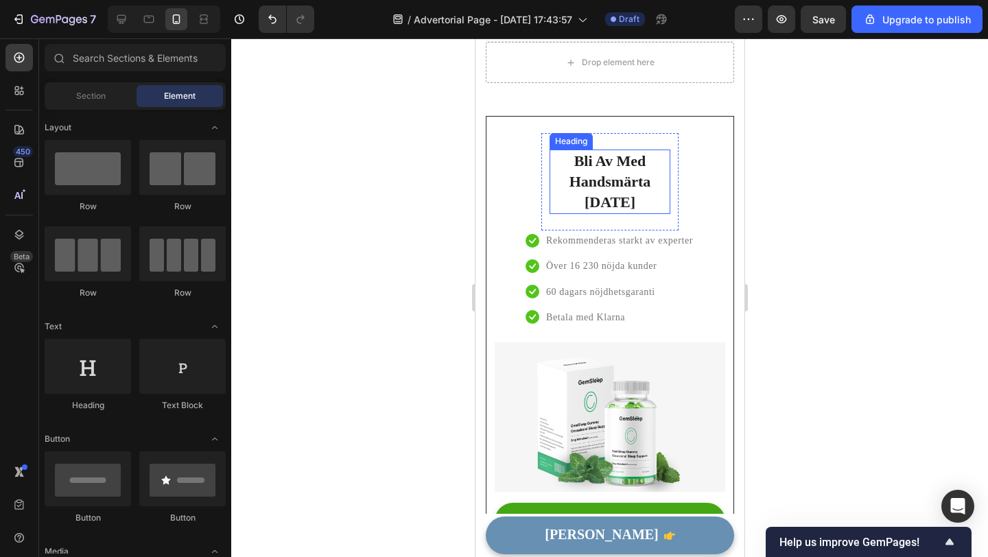
click at [631, 189] on span "Bli Av Med Handsmärta [DATE]" at bounding box center [610, 181] width 82 height 58
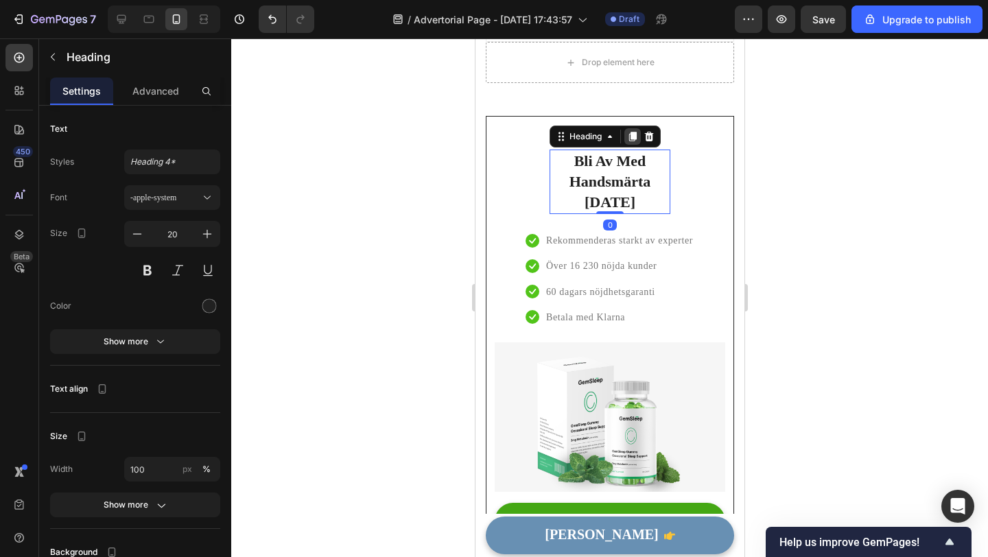
drag, startPoint x: 618, startPoint y: 193, endPoint x: 630, endPoint y: 142, distance: 52.3
click at [630, 150] on div "⁠⁠⁠⁠⁠⁠⁠ Bli Av Med Handsmärta Idag Heading 0" at bounding box center [609, 182] width 121 height 65
click at [643, 232] on p "Rekommenderas starkt av experter" at bounding box center [619, 240] width 147 height 17
click at [668, 163] on p "⁠⁠⁠⁠⁠⁠⁠ Bli Av Med Handsmärta Idag" at bounding box center [609, 182] width 118 height 62
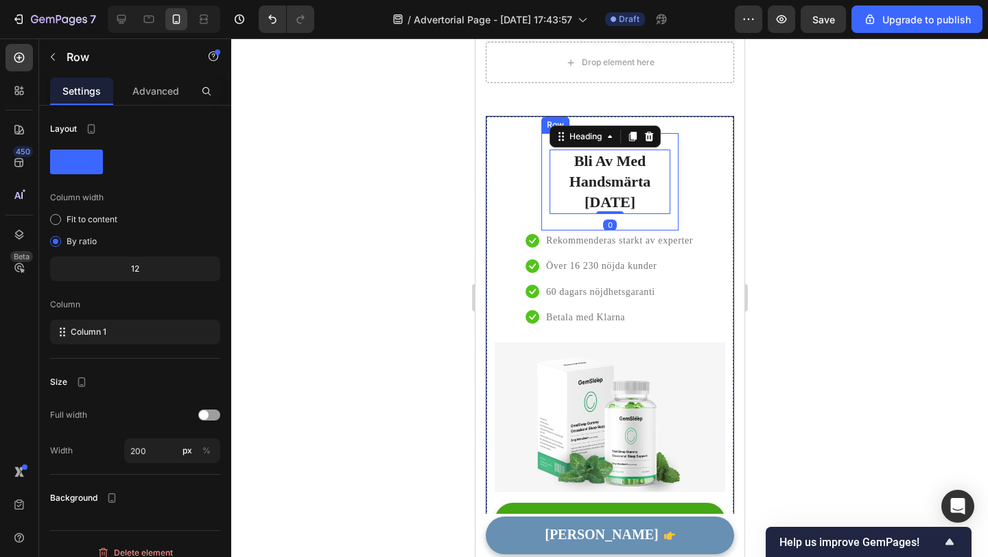
click at [670, 142] on div "⁠⁠⁠⁠⁠⁠⁠ Bli Av Med Handsmärta Idag Heading 0 Row" at bounding box center [609, 181] width 137 height 97
click at [565, 169] on p "⁠⁠⁠⁠⁠⁠⁠ Bli Av Med Handsmärta Idag" at bounding box center [609, 182] width 118 height 62
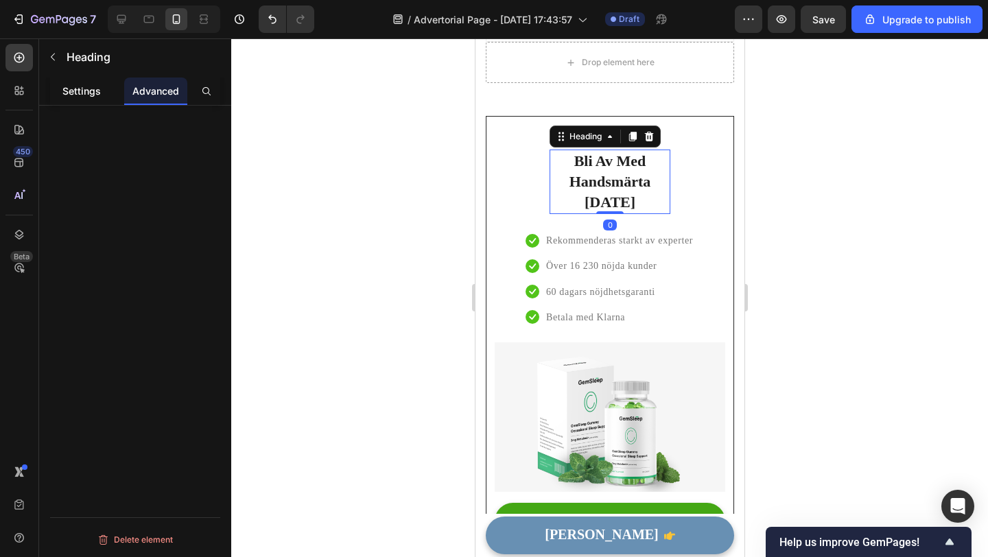
click at [94, 97] on p "Settings" at bounding box center [81, 91] width 38 height 14
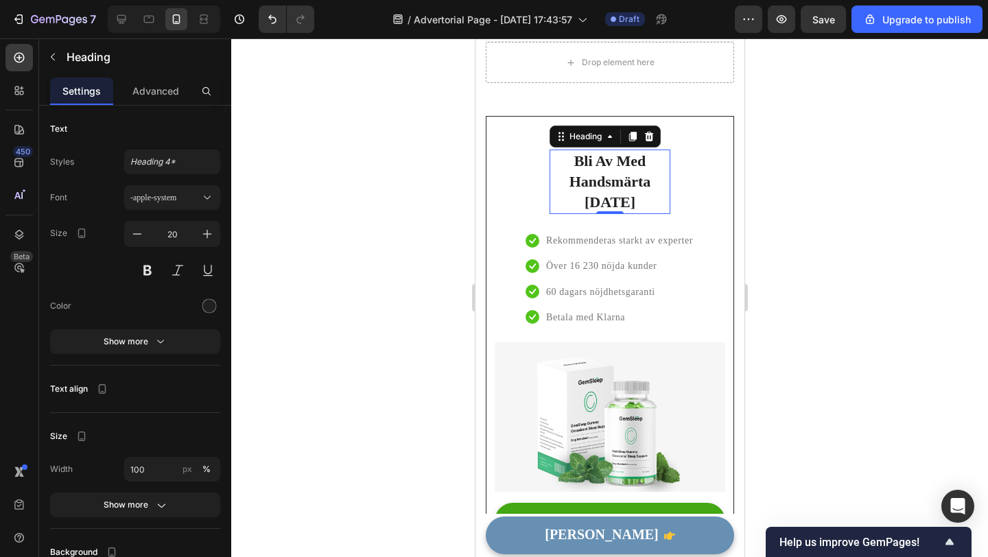
click at [180, 416] on div "Text Styles Heading 4* Font -apple-system Size 20 Color Show more Text align Si…" at bounding box center [135, 392] width 170 height 551
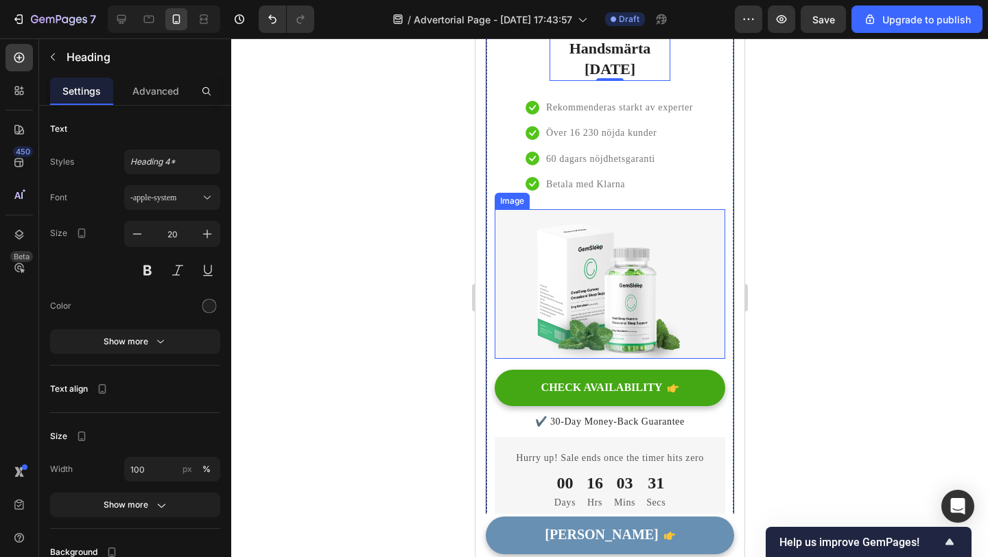
scroll to position [4671, 0]
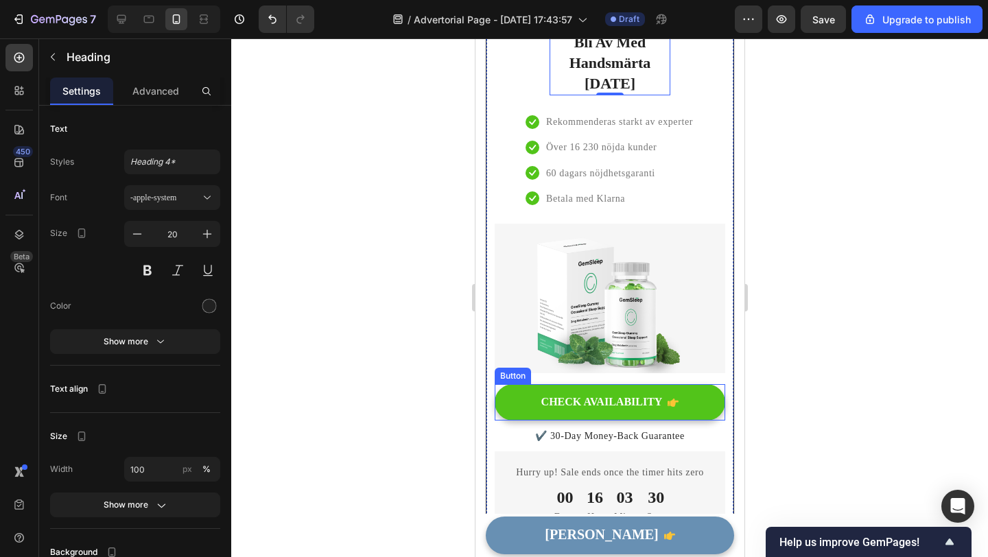
click at [712, 384] on button "CHECK AVAILABILITY" at bounding box center [609, 402] width 231 height 36
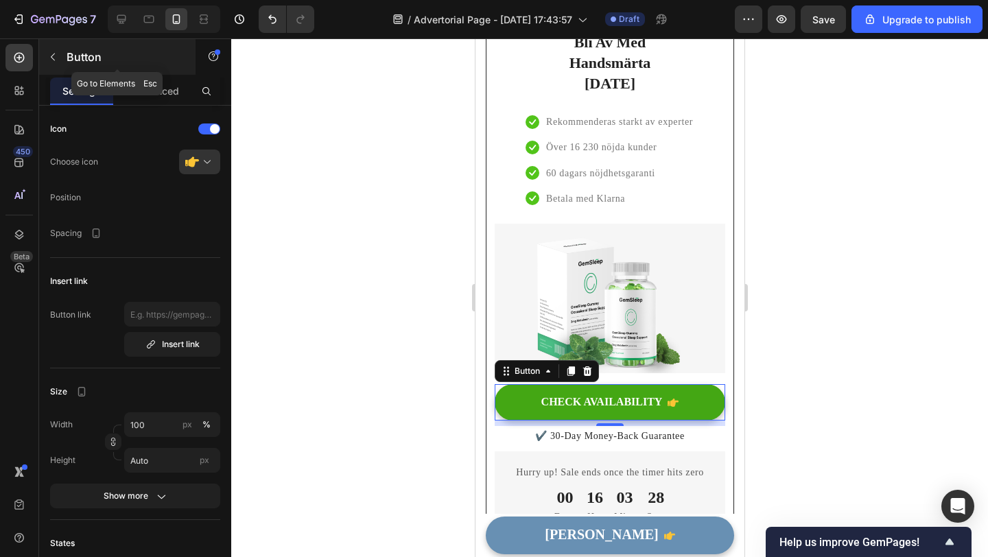
click at [54, 56] on icon "button" at bounding box center [52, 56] width 11 height 11
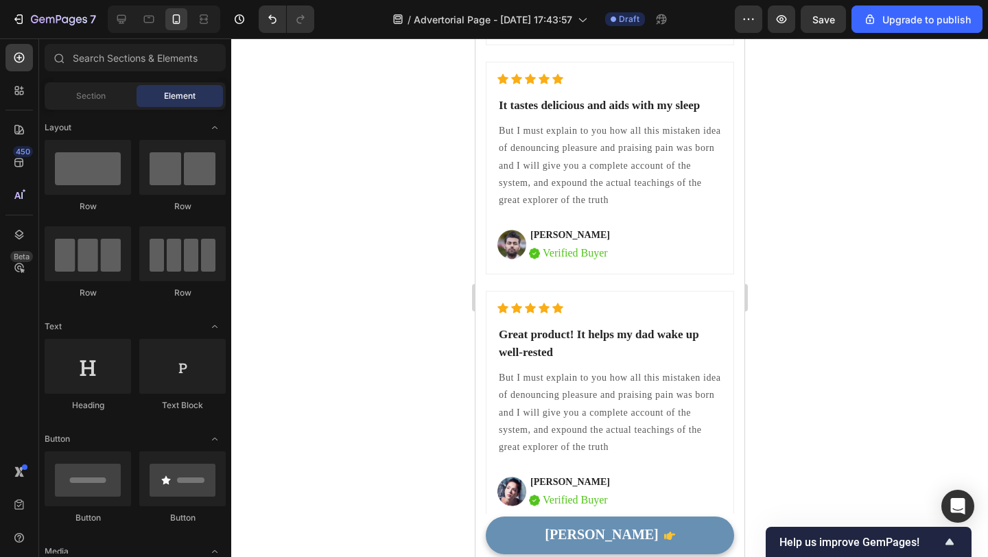
scroll to position [3687, 0]
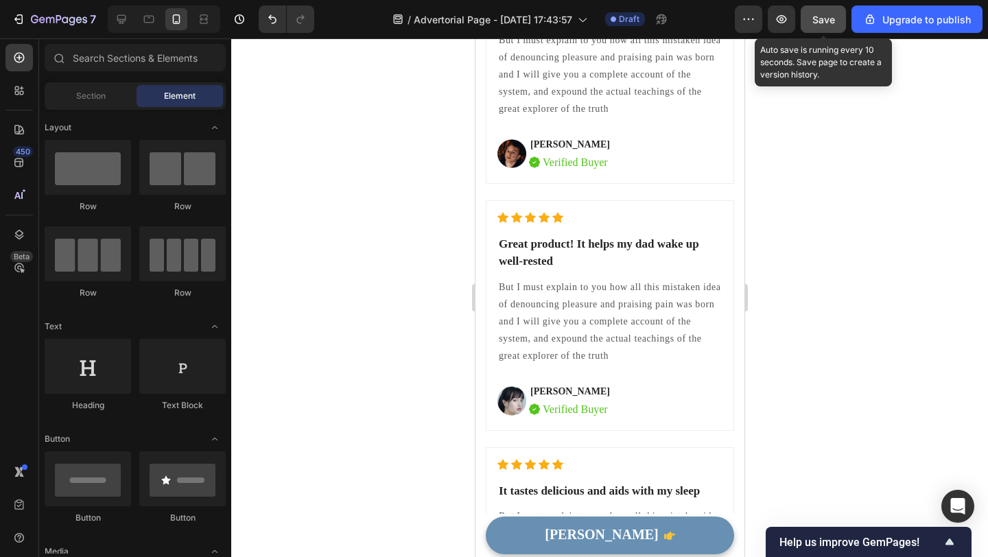
click at [821, 19] on span "Save" at bounding box center [823, 20] width 23 height 12
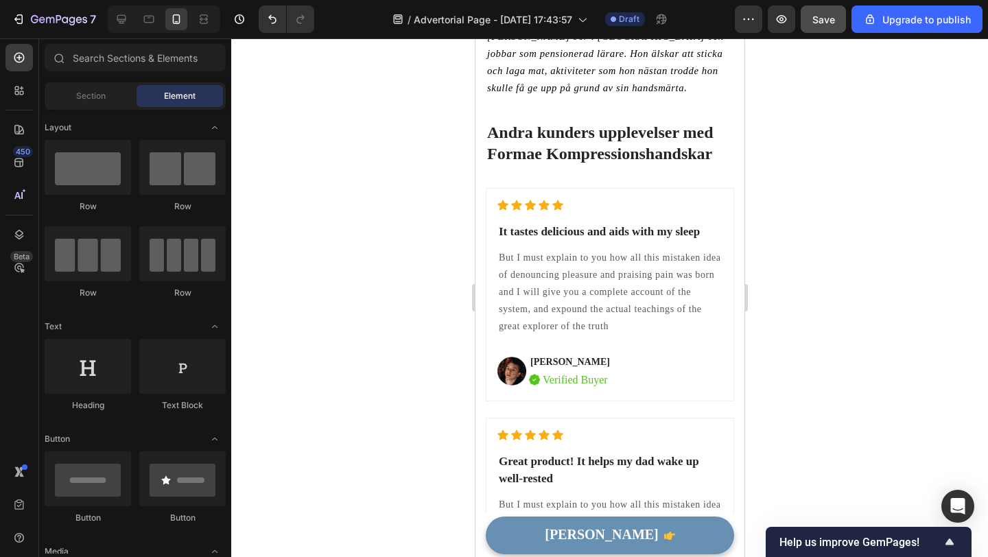
scroll to position [3502, 0]
click at [590, 263] on p "But I must explain to you how all this mistaken idea of denouncing pleasure and…" at bounding box center [609, 291] width 222 height 86
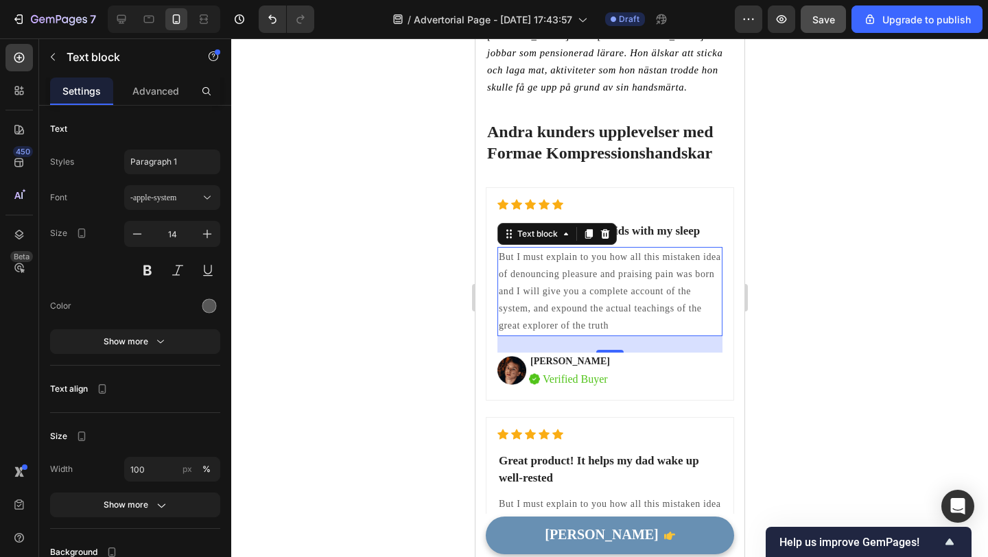
click at [574, 249] on p "But I must explain to you how all this mistaken idea of denouncing pleasure and…" at bounding box center [609, 291] width 222 height 86
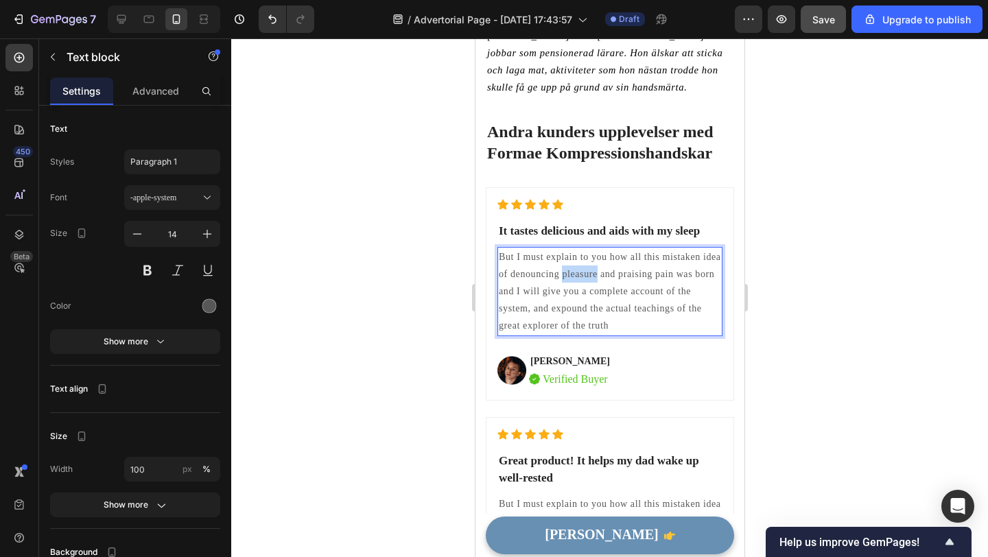
click at [574, 249] on p "But I must explain to you how all this mistaken idea of denouncing pleasure and…" at bounding box center [609, 291] width 222 height 86
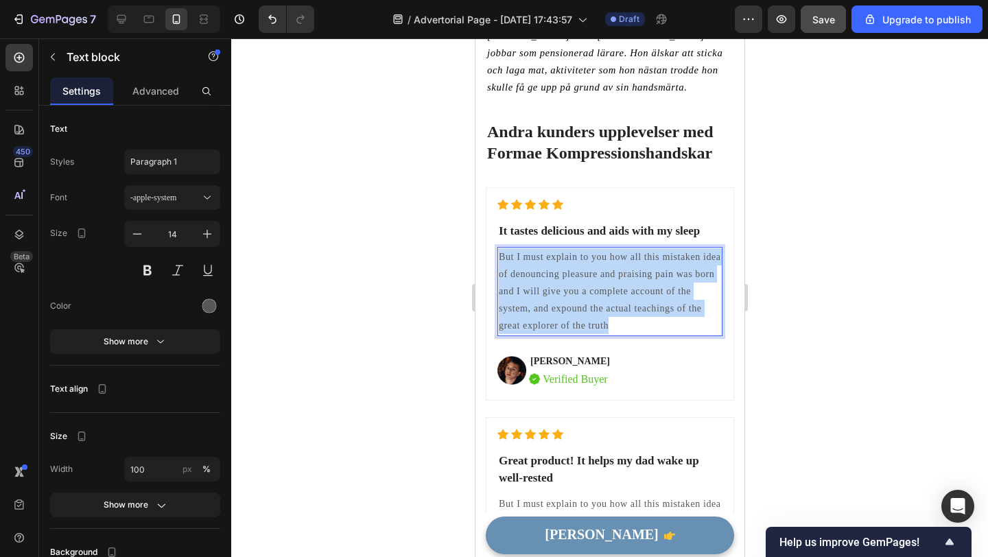
click at [574, 249] on p "But I must explain to you how all this mistaken idea of denouncing pleasure and…" at bounding box center [609, 291] width 222 height 86
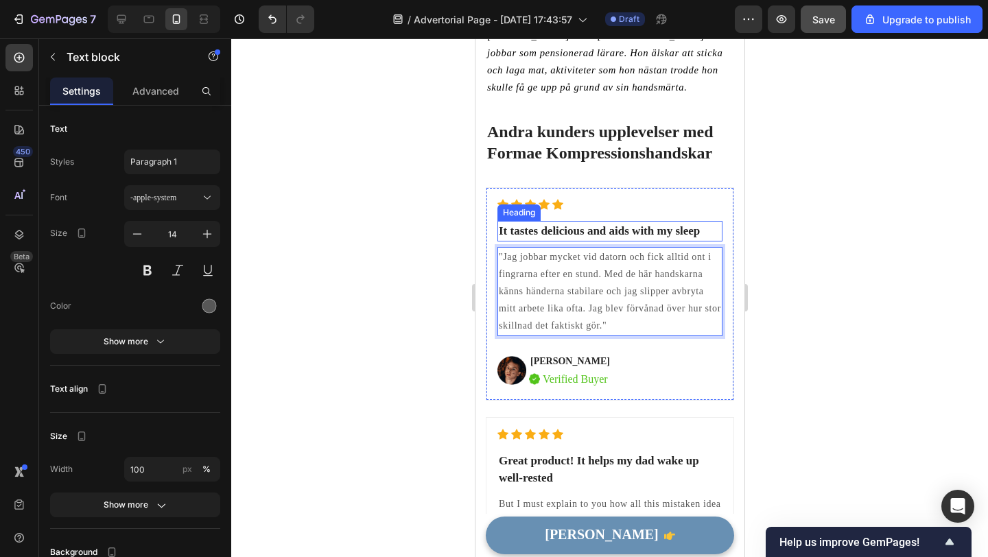
click at [642, 222] on p "It tastes delicious and aids with my sleep" at bounding box center [609, 231] width 222 height 18
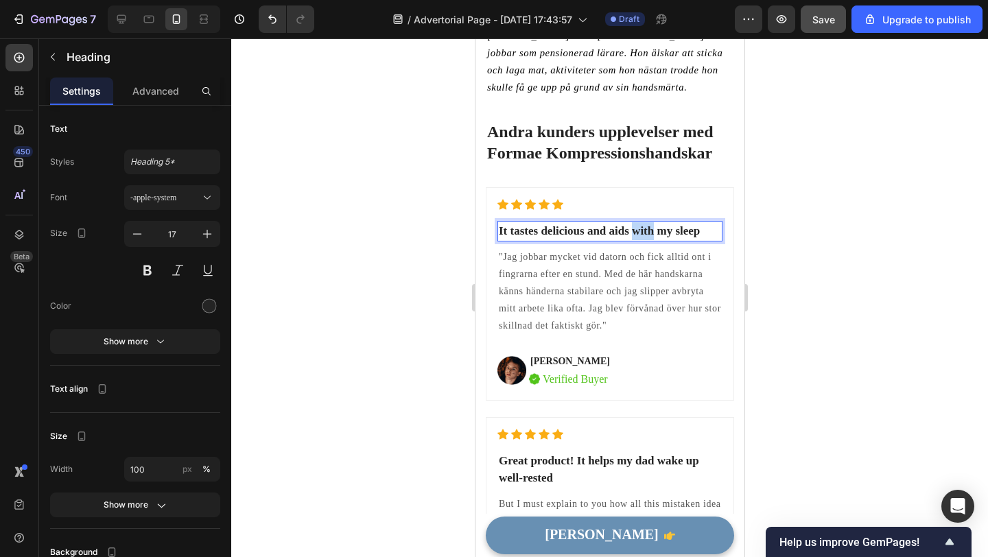
click at [642, 222] on p "It tastes delicious and aids with my sleep" at bounding box center [609, 231] width 222 height 18
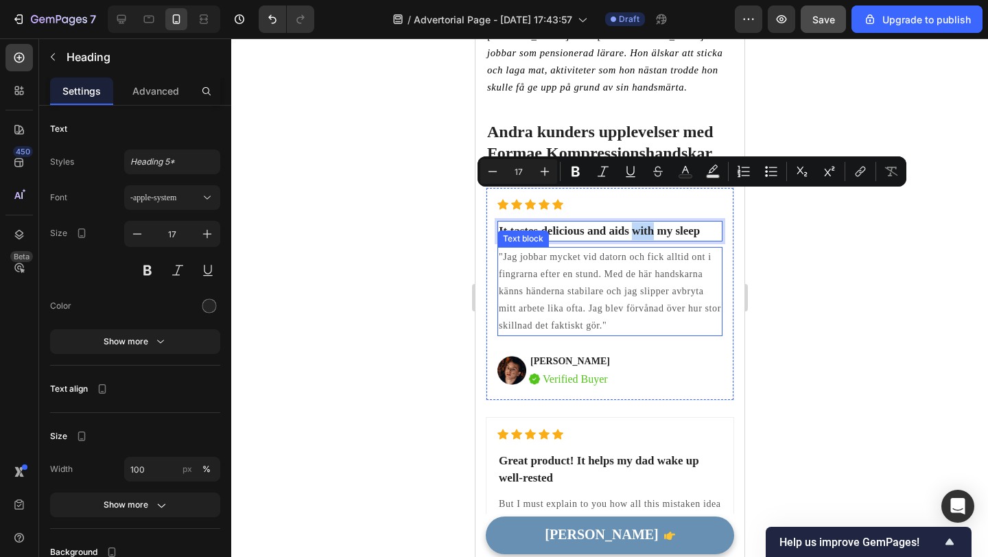
click at [594, 279] on p ""Jag jobbar mycket vid datorn och fick alltid ont i fingrarna efter en stund. M…" at bounding box center [609, 291] width 222 height 86
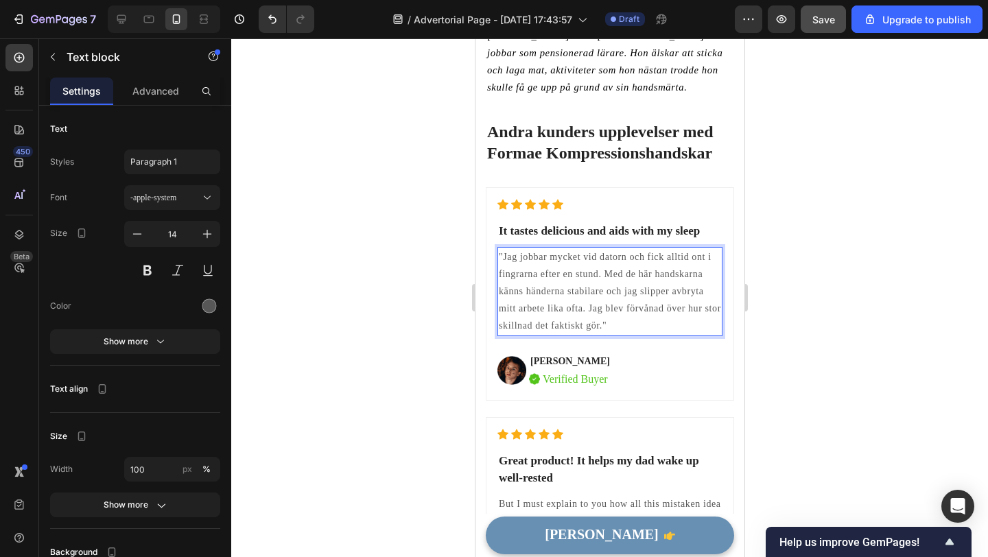
click at [588, 277] on p ""Jag jobbar mycket vid datorn och fick alltid ont i fingrarna efter en stund. M…" at bounding box center [609, 291] width 222 height 86
drag, startPoint x: 588, startPoint y: 276, endPoint x: 609, endPoint y: 290, distance: 25.7
click at [609, 290] on p ""Jag jobbar mycket vid datorn och fick alltid ont i fingrarna efter en stund. M…" at bounding box center [609, 291] width 222 height 86
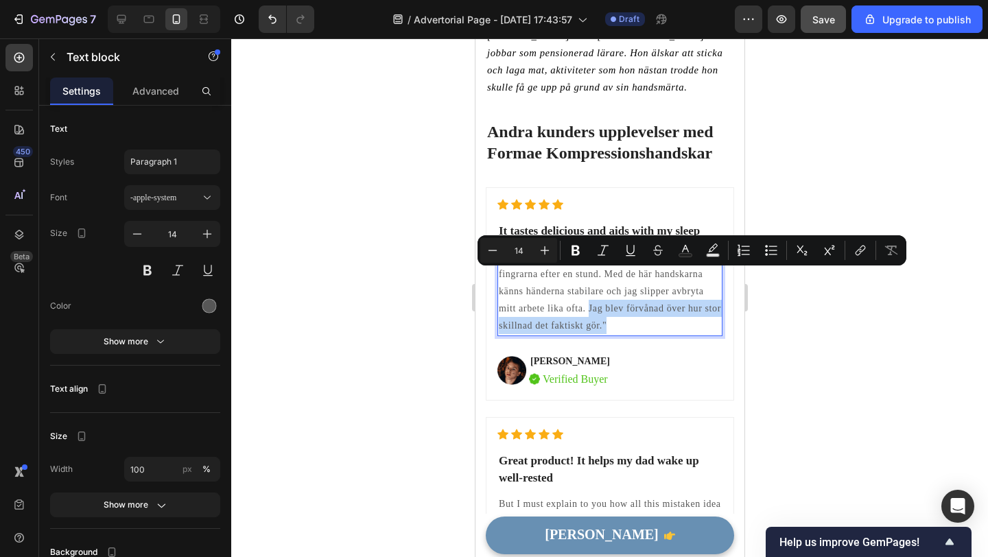
copy p "Jag blev förvånad över hur stor skillnad det faktiskt gör.""
click at [565, 222] on p "It tastes delicious and aids with my sleep" at bounding box center [609, 231] width 222 height 18
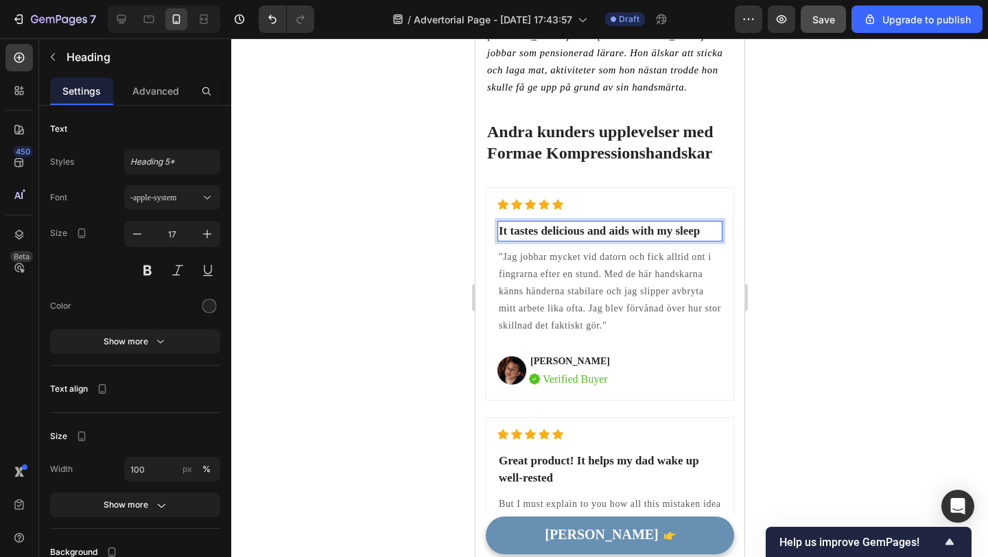
click at [565, 222] on p "It tastes delicious and aids with my sleep" at bounding box center [609, 231] width 222 height 18
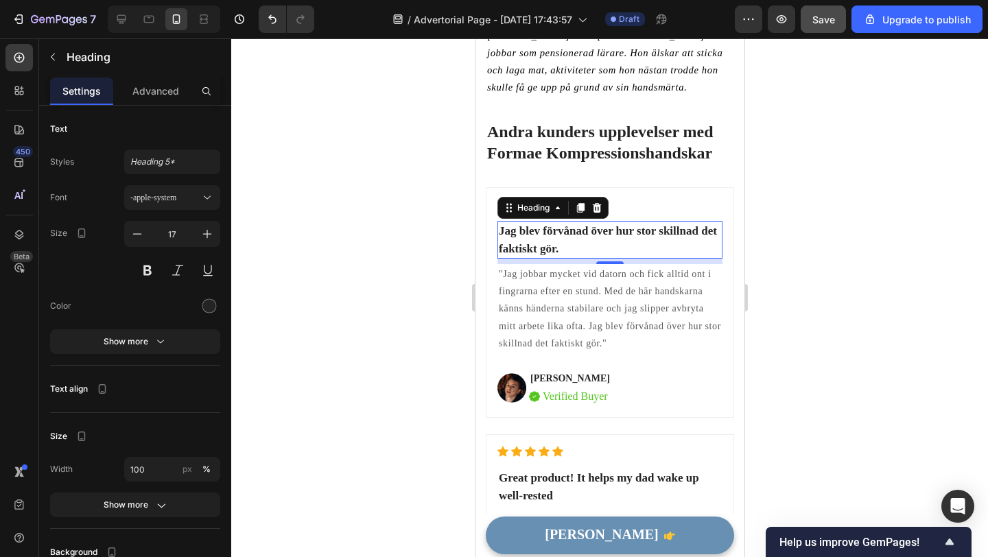
click at [415, 224] on div at bounding box center [609, 297] width 757 height 519
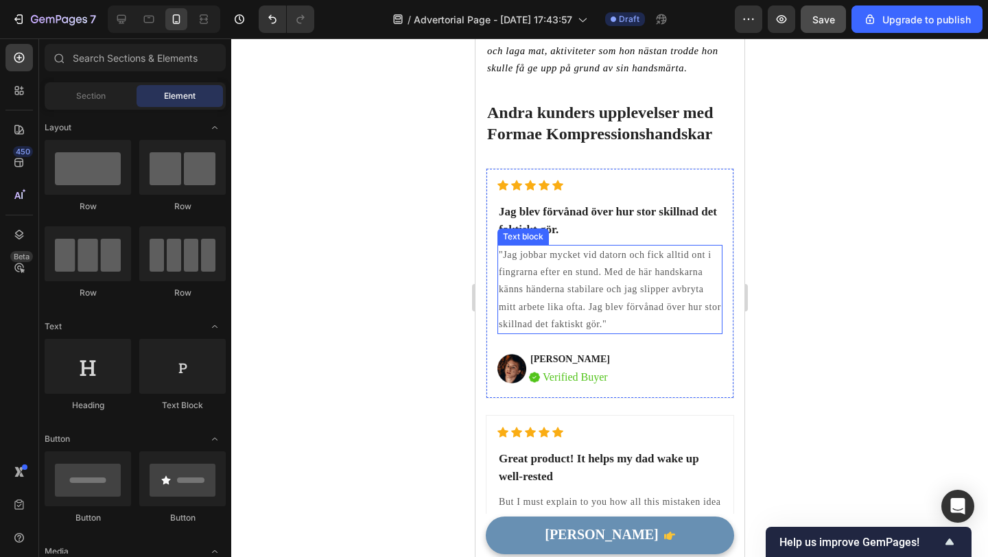
scroll to position [3544, 0]
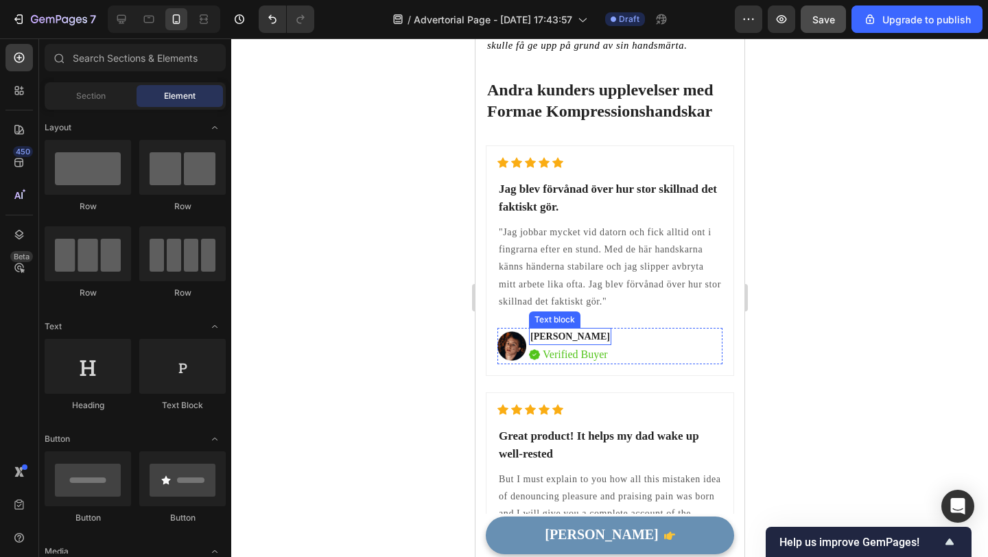
click at [562, 329] on p "[PERSON_NAME]" at bounding box center [570, 336] width 80 height 14
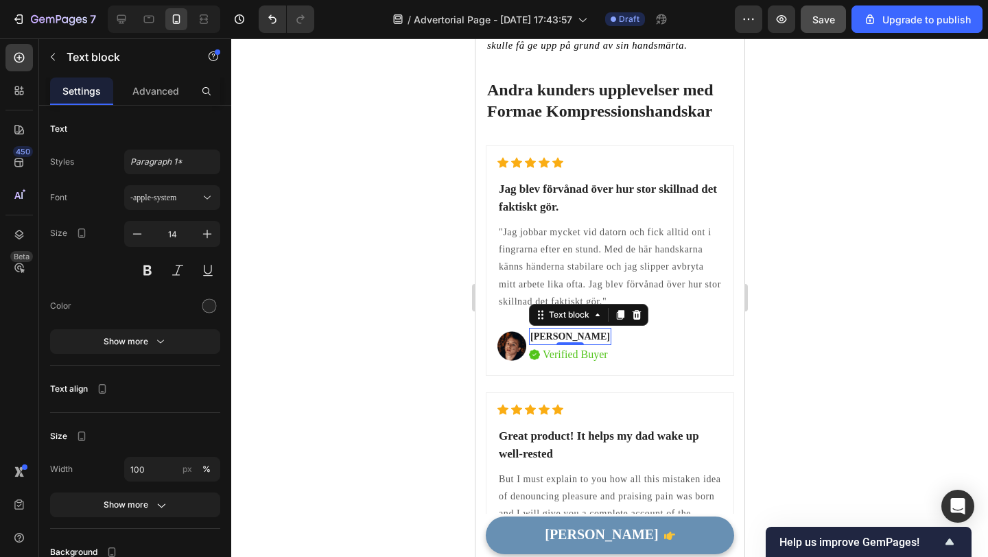
click at [562, 329] on p "[PERSON_NAME]" at bounding box center [570, 336] width 80 height 14
click at [570, 329] on p "Anna , H 67år" at bounding box center [587, 336] width 115 height 14
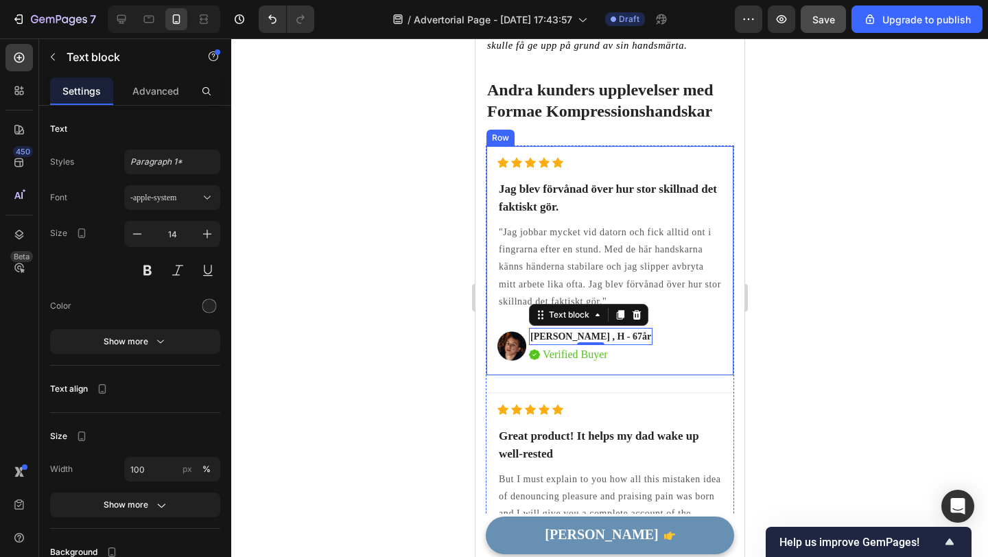
click at [423, 325] on div at bounding box center [609, 297] width 757 height 519
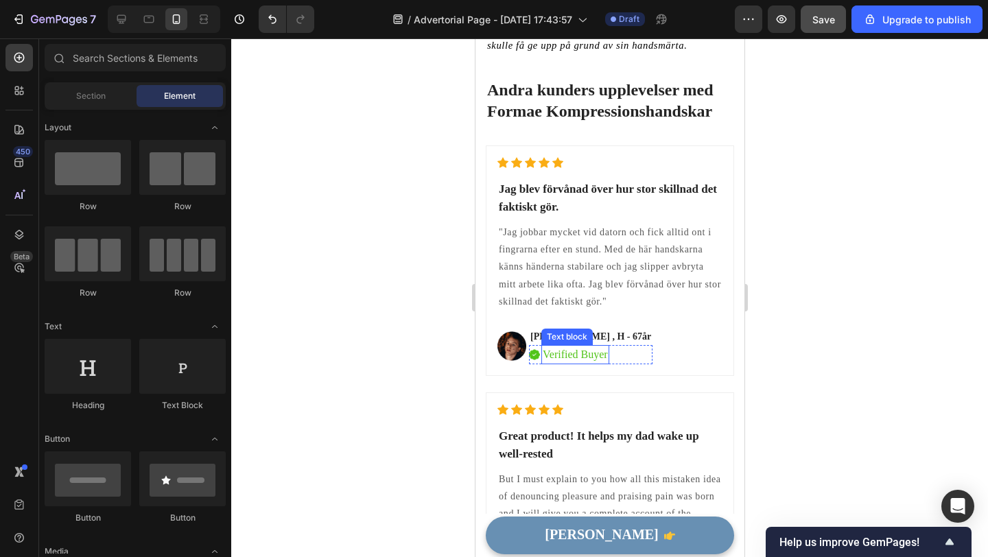
click at [578, 347] on p "Verified Buyer" at bounding box center [574, 355] width 65 height 16
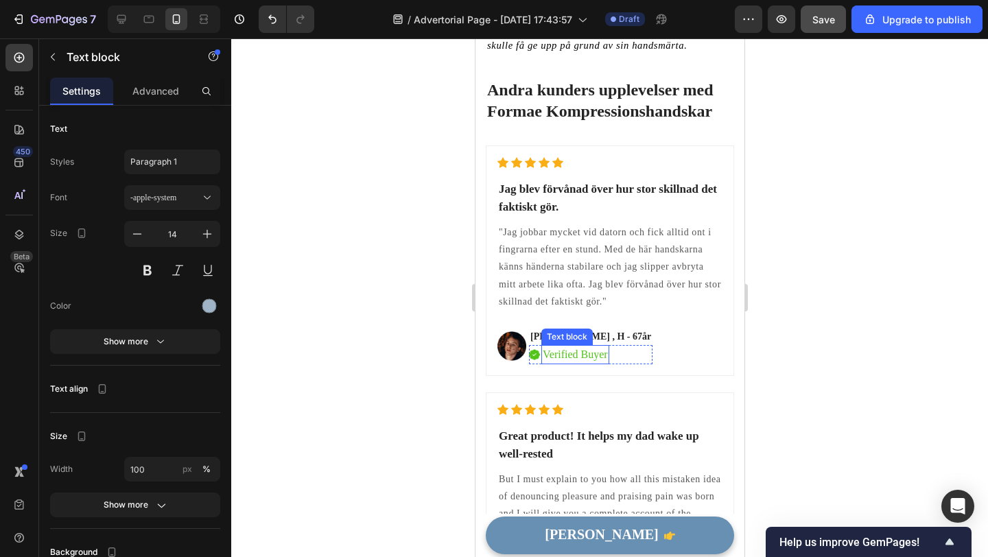
click at [578, 347] on p "Verified Buyer" at bounding box center [574, 355] width 65 height 16
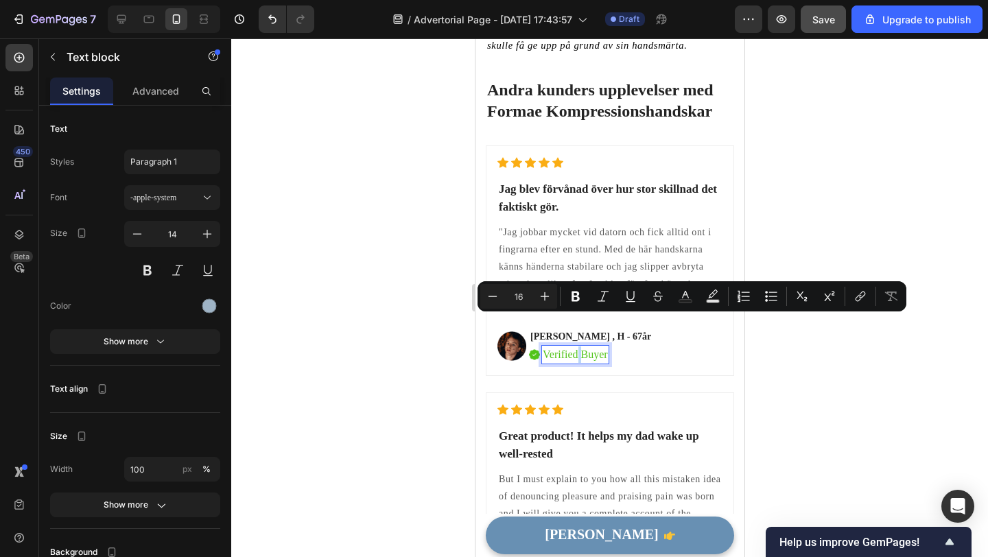
click at [578, 347] on p "Verified Buyer" at bounding box center [574, 355] width 65 height 16
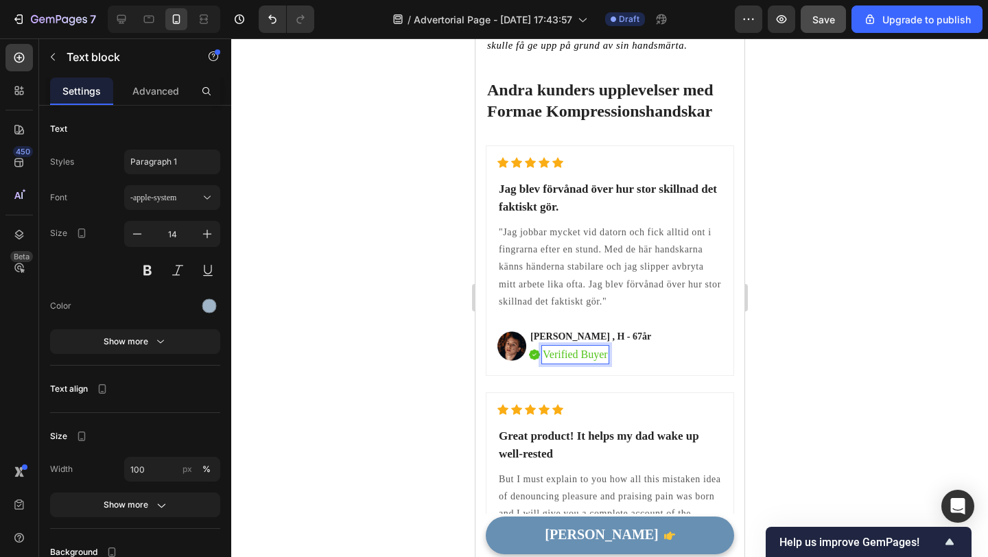
click at [578, 347] on p "Verified Buyer" at bounding box center [574, 355] width 65 height 16
click at [598, 347] on p "Verified Buyer" at bounding box center [574, 355] width 65 height 16
click at [408, 366] on div at bounding box center [609, 297] width 757 height 519
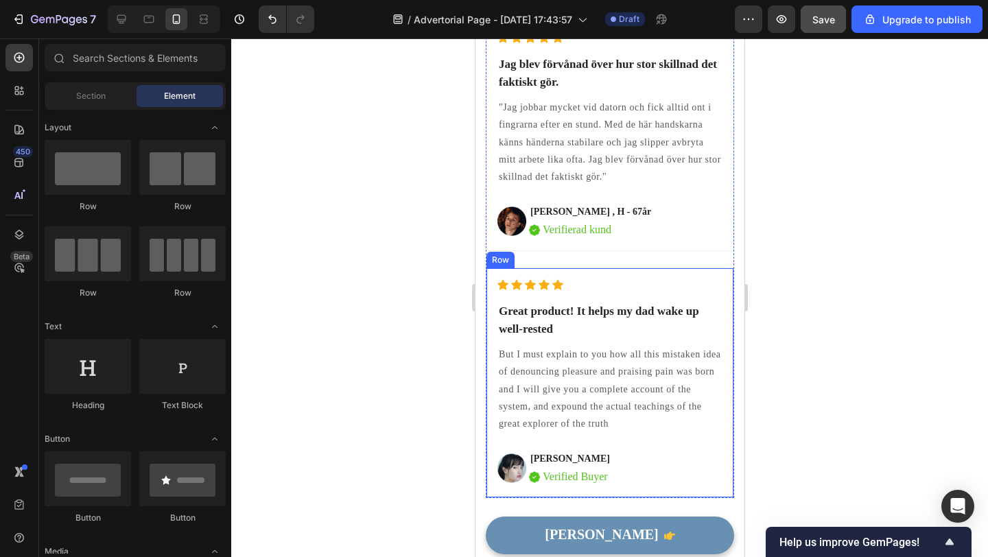
scroll to position [3714, 0]
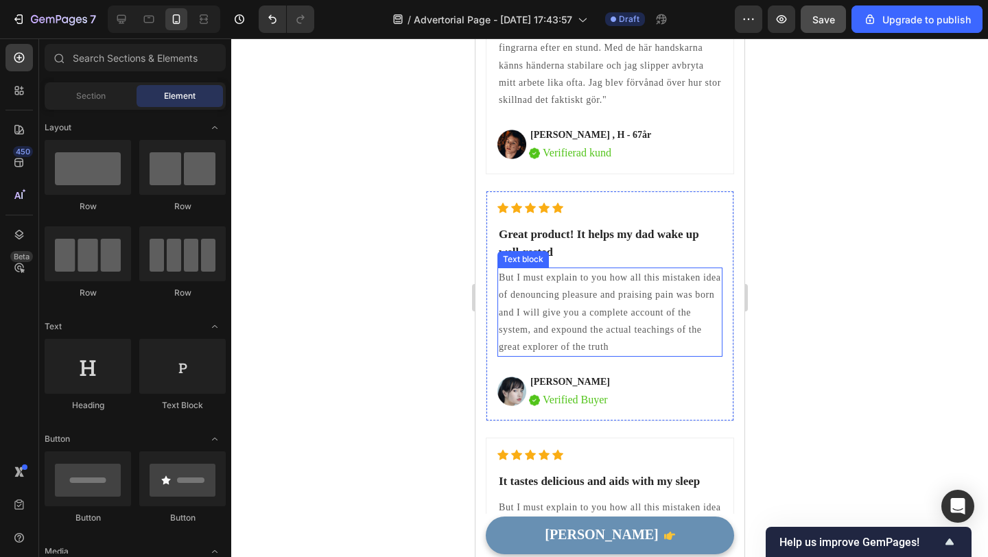
click at [541, 311] on p "But I must explain to you how all this mistaken idea of denouncing pleasure and…" at bounding box center [609, 312] width 222 height 86
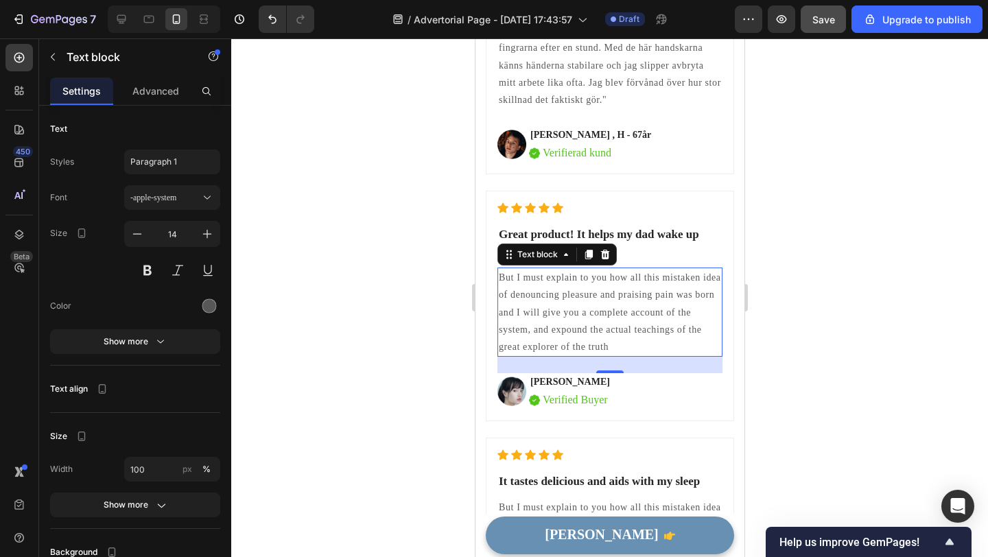
click at [564, 296] on p "But I must explain to you how all this mistaken idea of denouncing pleasure and…" at bounding box center [609, 312] width 222 height 86
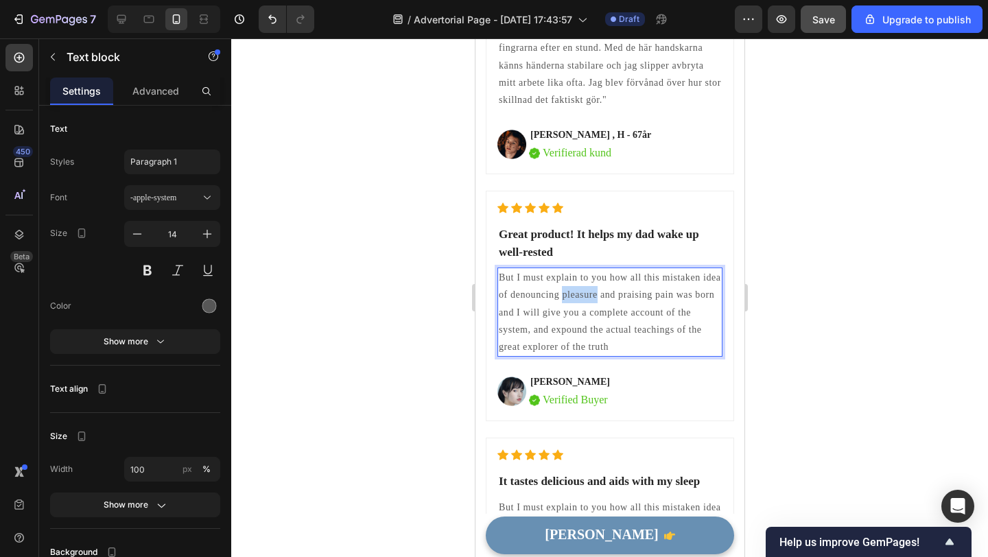
click at [564, 296] on p "But I must explain to you how all this mistaken idea of denouncing pleasure and…" at bounding box center [609, 312] width 222 height 86
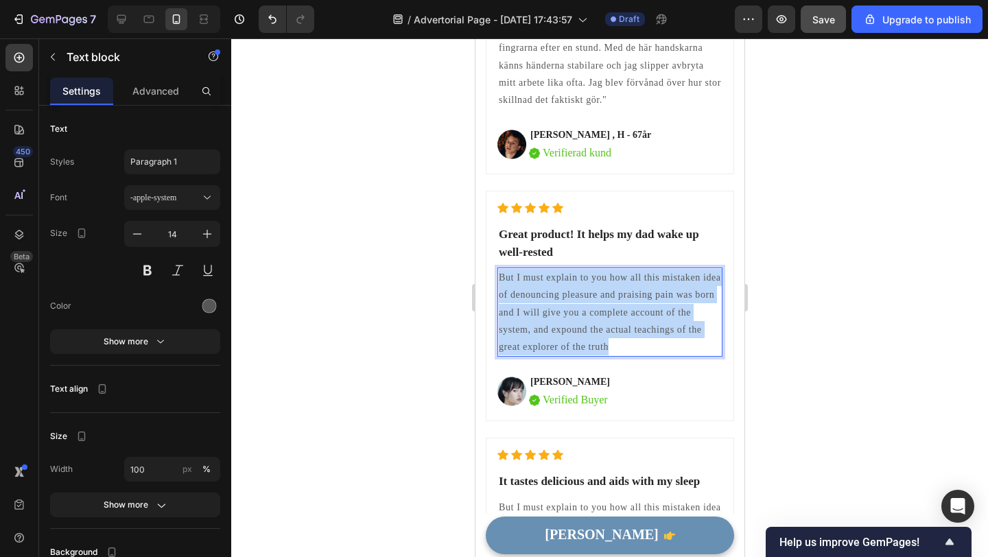
click at [564, 296] on p "But I must explain to you how all this mistaken idea of denouncing pleasure and…" at bounding box center [609, 312] width 222 height 86
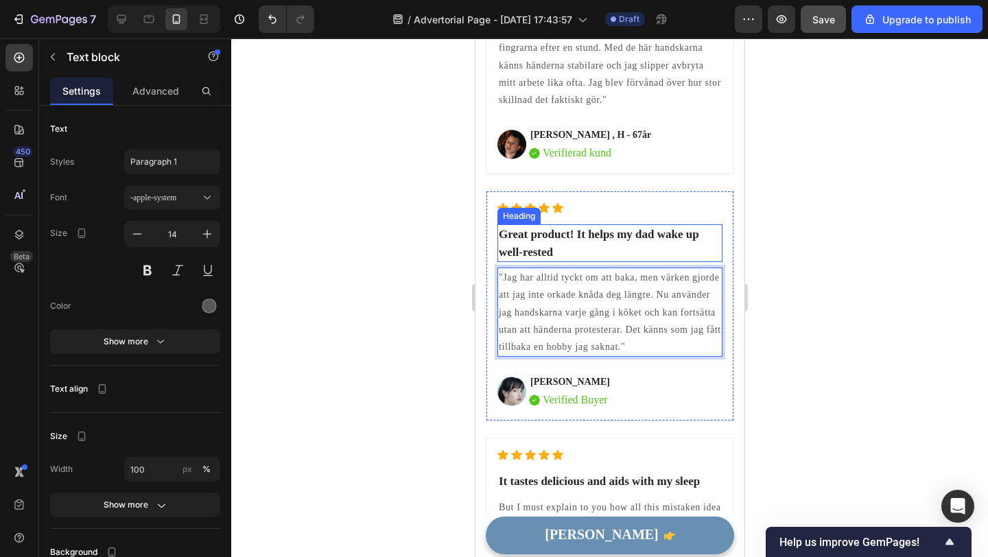
click at [537, 249] on p "Great product! It helps my dad wake up well-rested" at bounding box center [609, 243] width 222 height 35
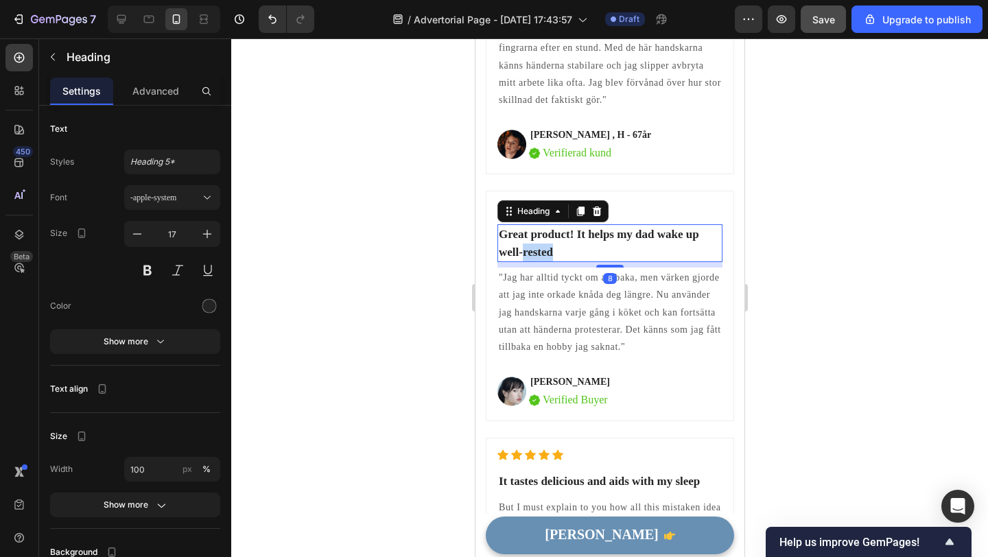
click at [537, 249] on p "Great product! It helps my dad wake up well-rested" at bounding box center [609, 243] width 222 height 35
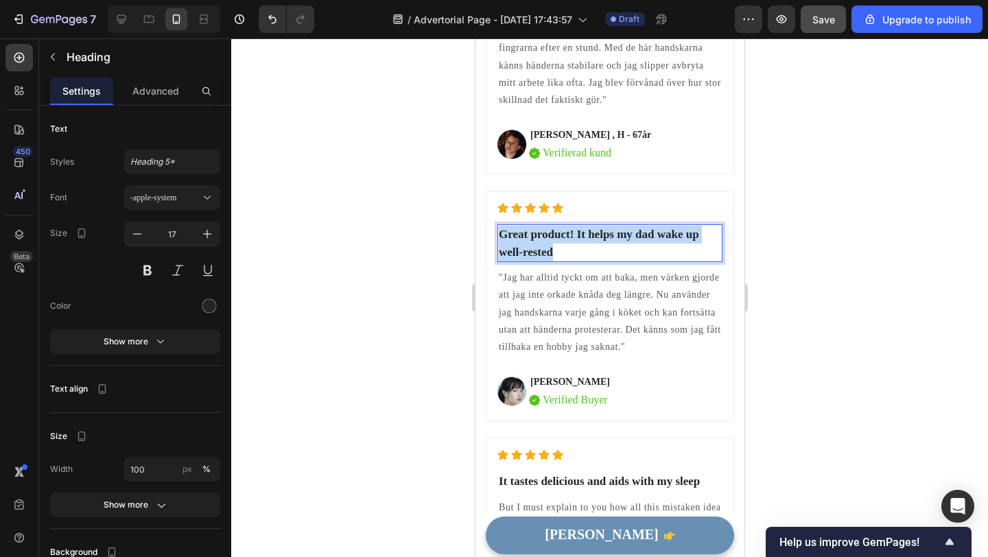
click at [537, 249] on p "Great product! It helps my dad wake up well-rested" at bounding box center [609, 243] width 222 height 35
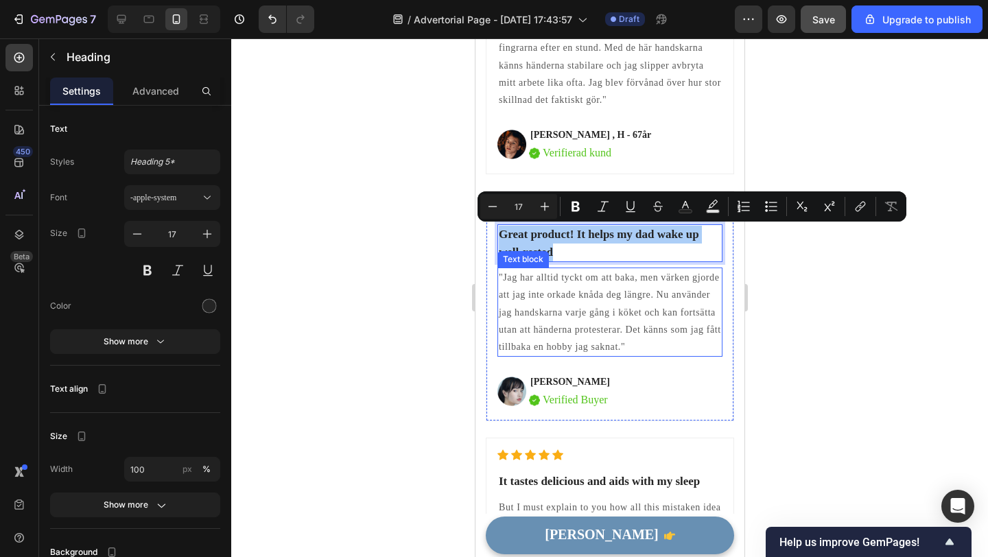
click at [570, 318] on p ""Jag har alltid tyckt om att baka, men värken gjorde att jag inte orkade knåda …" at bounding box center [609, 312] width 222 height 86
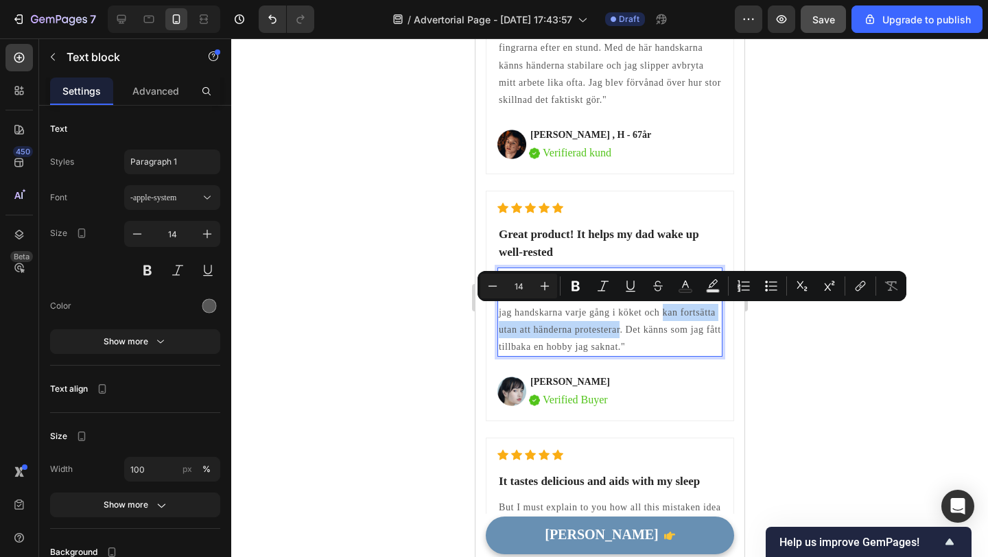
drag, startPoint x: 662, startPoint y: 312, endPoint x: 620, endPoint y: 327, distance: 45.1
click at [620, 327] on p ""Jag har alltid tyckt om att baka, men värken gjorde att jag inte orkade knåda …" at bounding box center [609, 312] width 222 height 86
copy p "kan fortsätta utan att händerna protesterar"
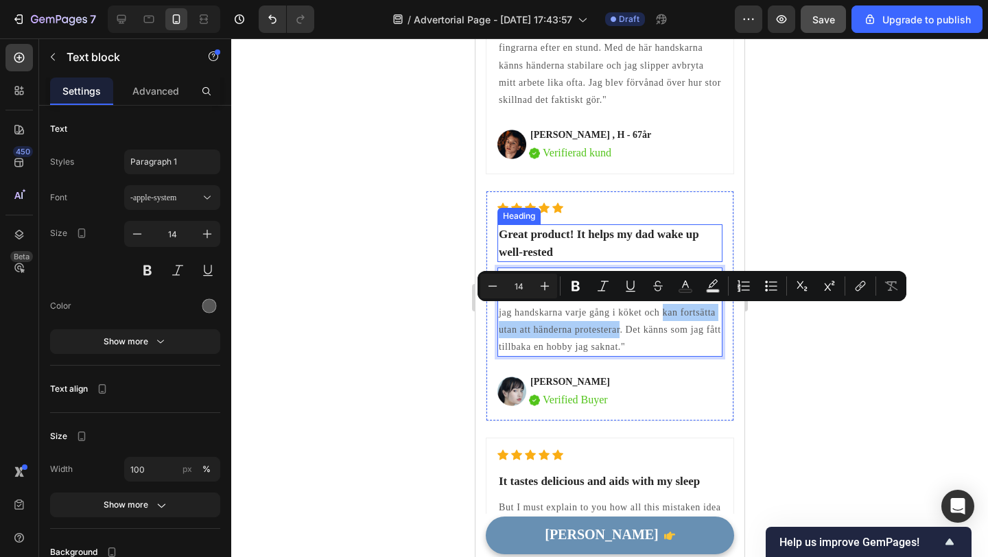
click at [613, 241] on p "Great product! It helps my dad wake up well-rested" at bounding box center [609, 243] width 222 height 35
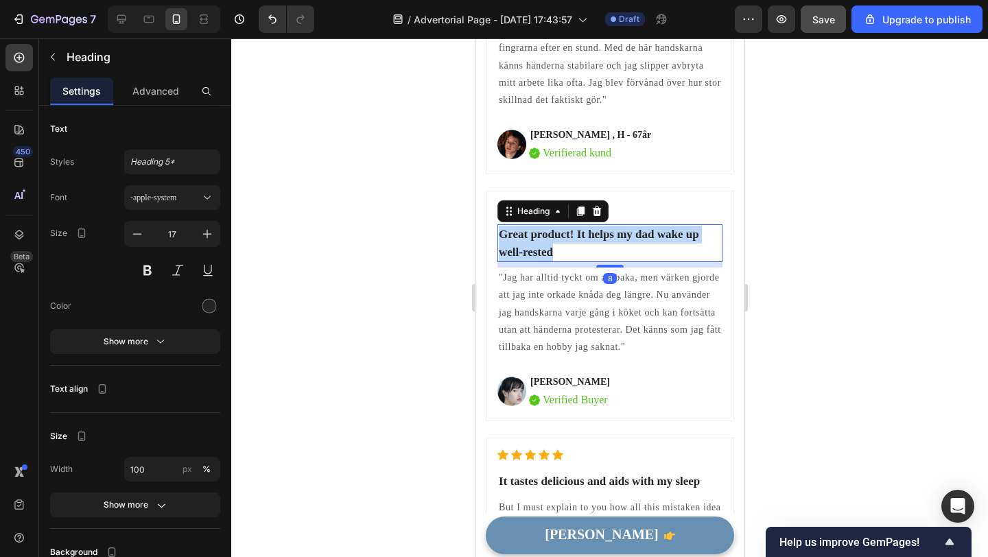
click at [613, 241] on p "Great product! It helps my dad wake up well-rested" at bounding box center [609, 243] width 222 height 35
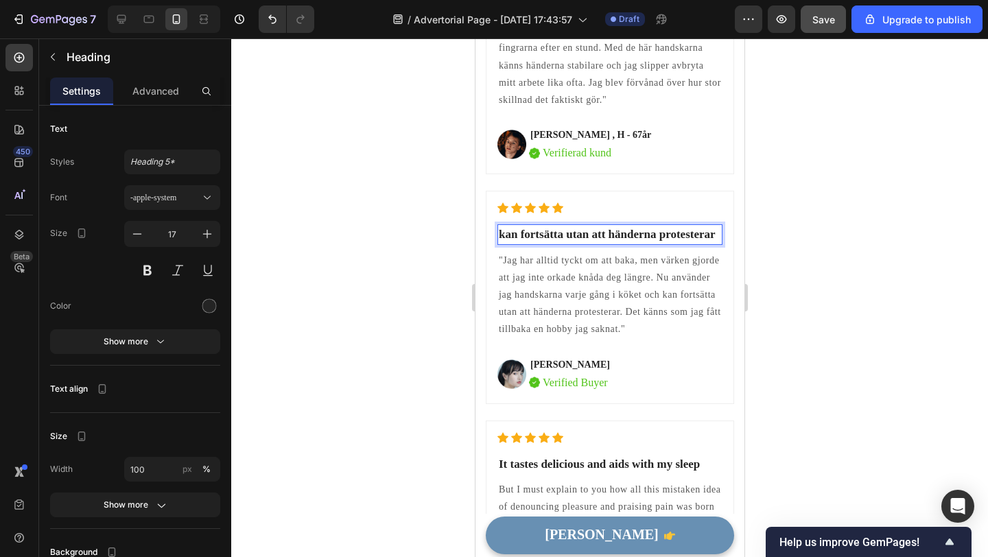
click at [505, 236] on p "kan fortsätta utan att händerna protesterar" at bounding box center [609, 235] width 222 height 18
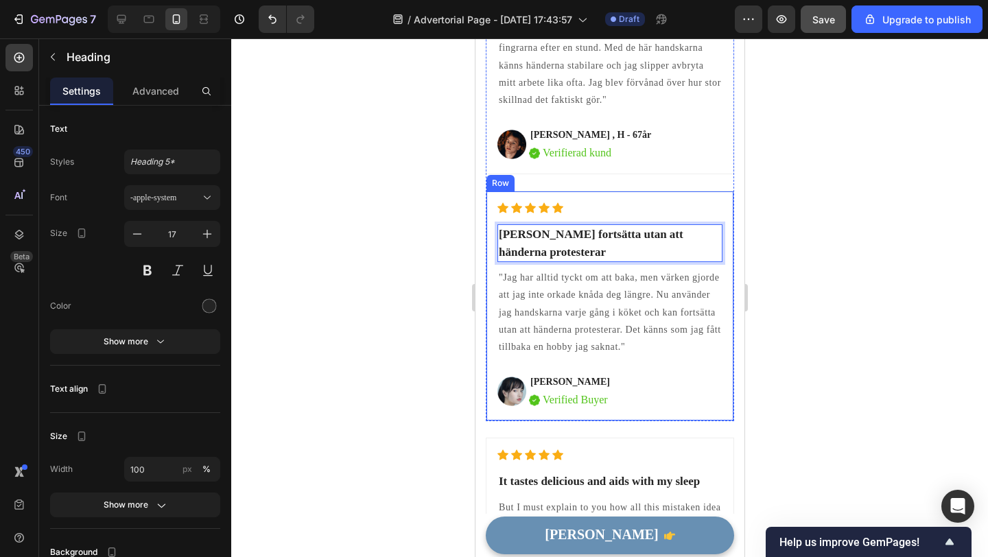
click at [419, 269] on div at bounding box center [609, 297] width 757 height 519
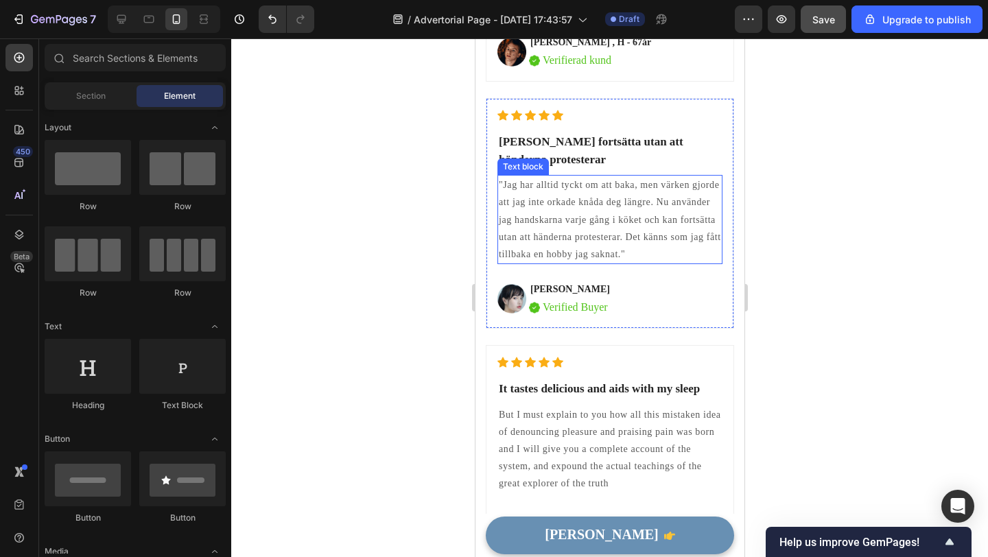
scroll to position [3823, 0]
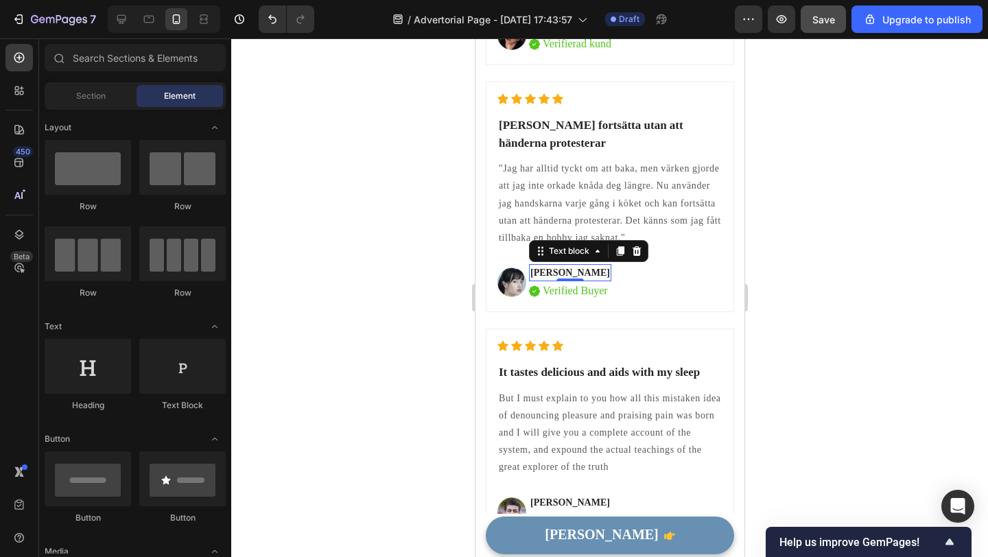
click at [573, 266] on p "[PERSON_NAME]" at bounding box center [570, 273] width 80 height 14
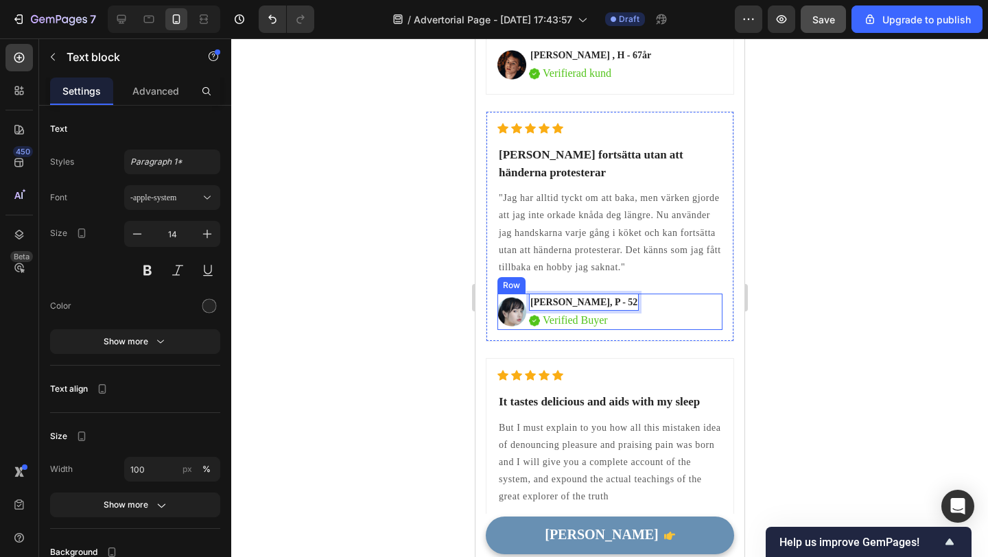
scroll to position [3817, 0]
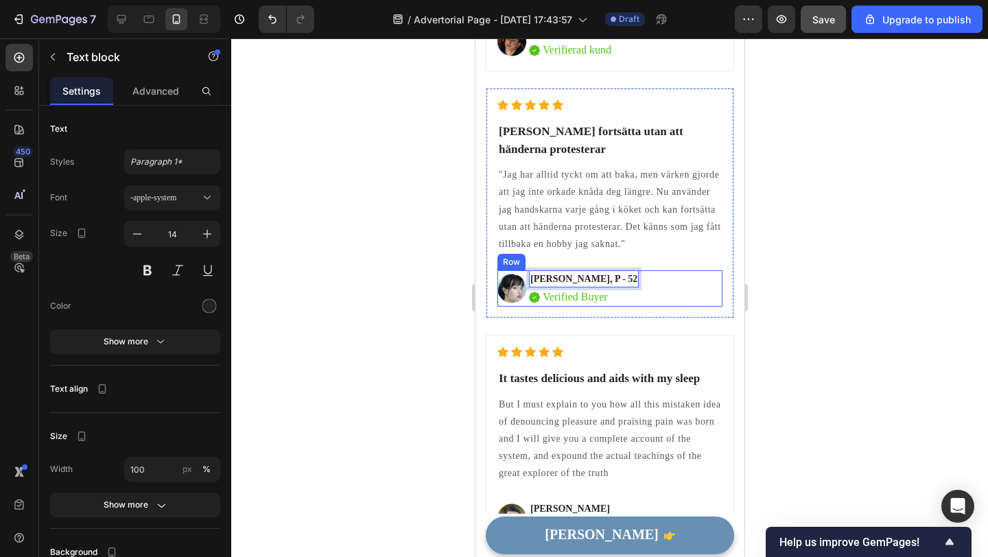
click at [608, 370] on p "It tastes delicious and aids with my sleep" at bounding box center [609, 379] width 222 height 18
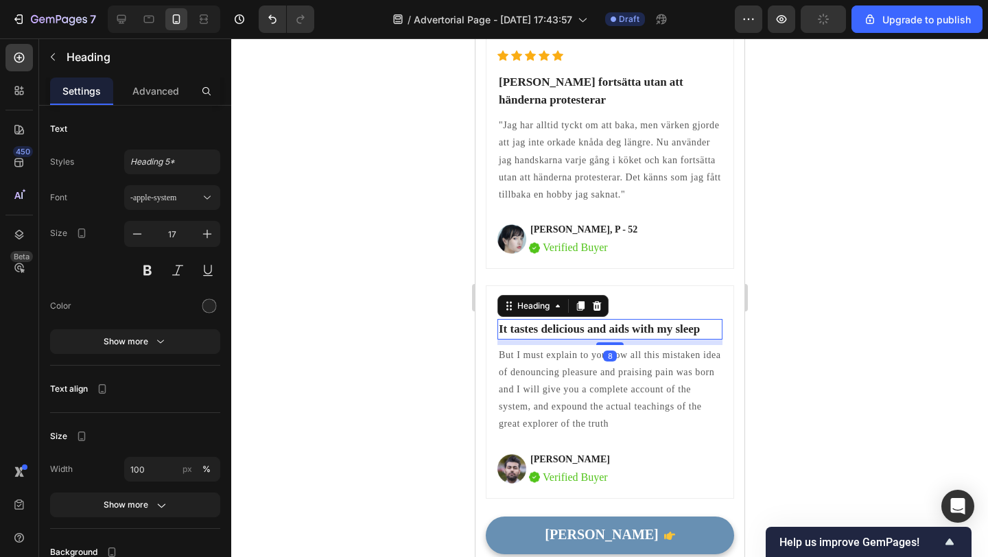
scroll to position [3874, 0]
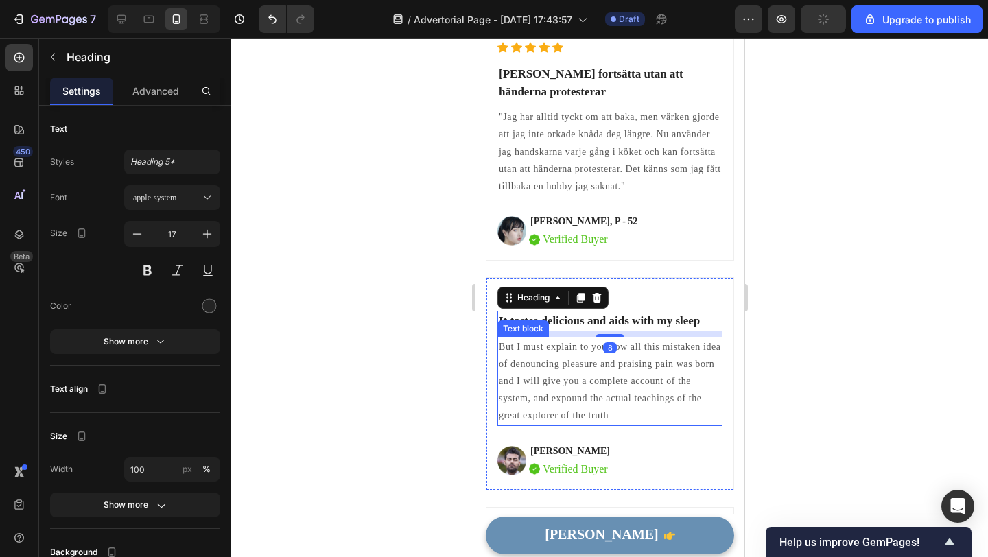
click at [629, 368] on p "But I must explain to you how all this mistaken idea of denouncing pleasure and…" at bounding box center [609, 381] width 222 height 86
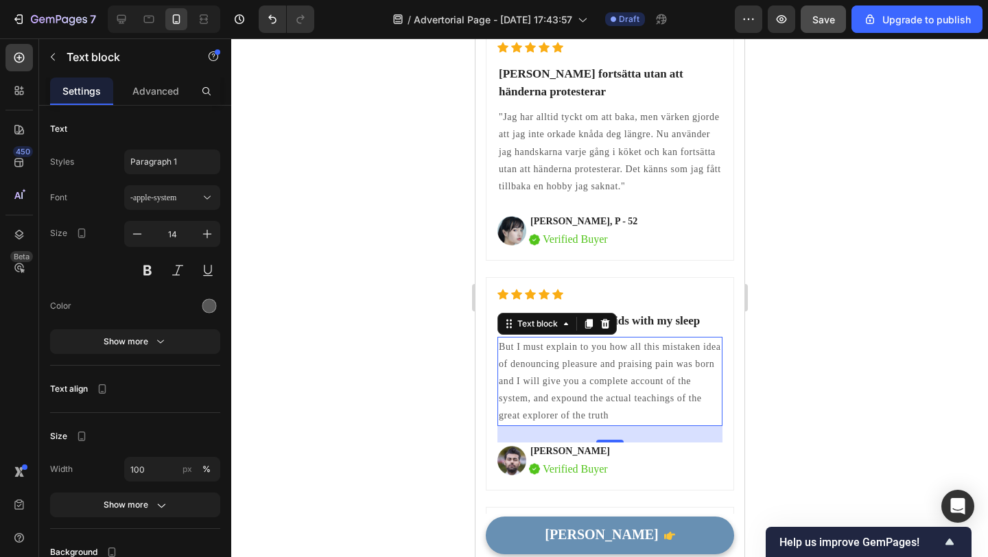
click at [584, 379] on p "But I must explain to you how all this mistaken idea of denouncing pleasure and…" at bounding box center [609, 381] width 222 height 86
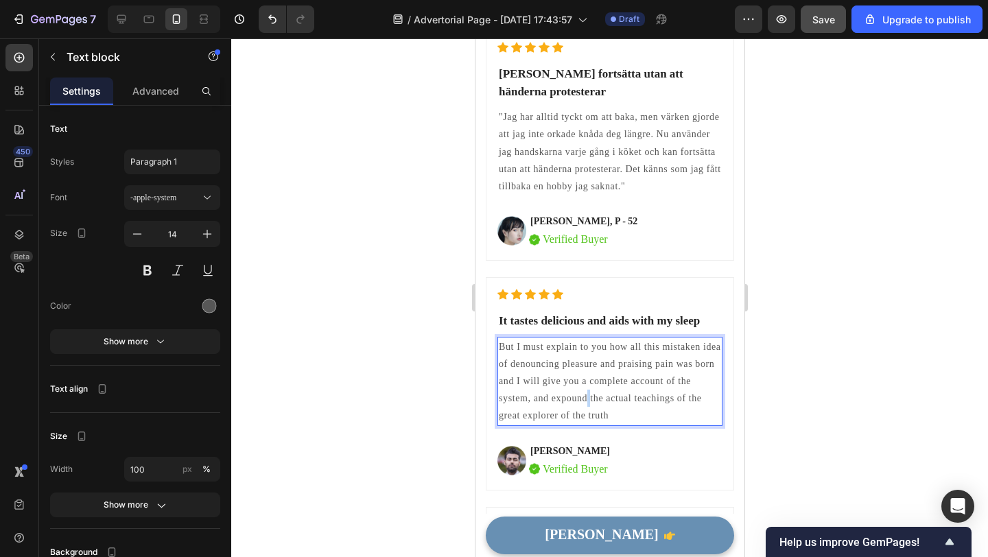
click at [584, 379] on p "But I must explain to you how all this mistaken idea of denouncing pleasure and…" at bounding box center [609, 381] width 222 height 86
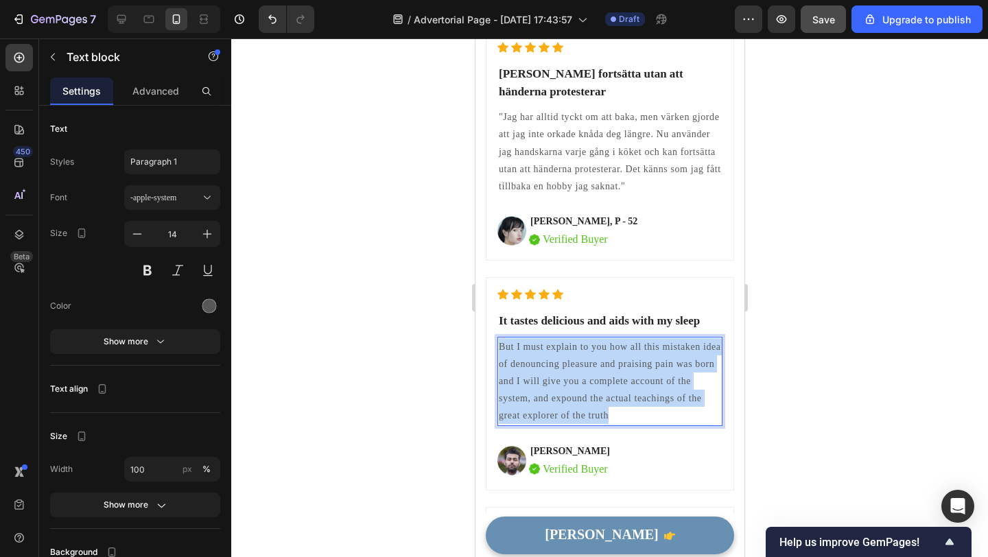
click at [584, 379] on p "But I must explain to you how all this mistaken idea of denouncing pleasure and…" at bounding box center [609, 381] width 222 height 86
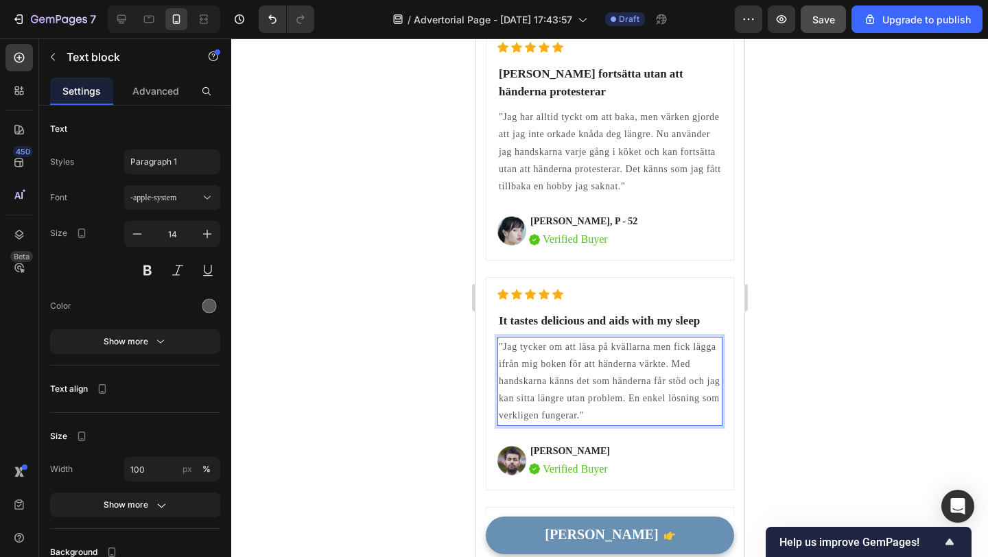
click at [594, 357] on p ""Jag tycker om att läsa på kvällarna men fick lägga ifrån mig boken för att hän…" at bounding box center [609, 381] width 222 height 86
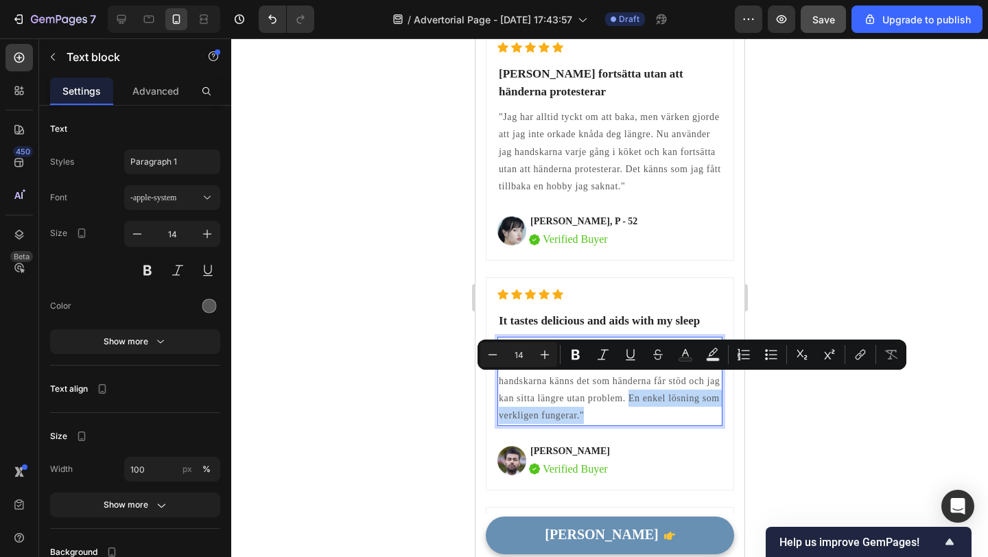
drag, startPoint x: 629, startPoint y: 379, endPoint x: 594, endPoint y: 399, distance: 40.3
click at [594, 399] on p ""Jag tycker om att läsa på kvällarna men fick lägga ifrån mig boken för att hän…" at bounding box center [609, 381] width 222 height 86
copy p "En enkel lösning som verkligen fungerar.""
click at [596, 312] on p "It tastes delicious and aids with my sleep" at bounding box center [609, 321] width 222 height 18
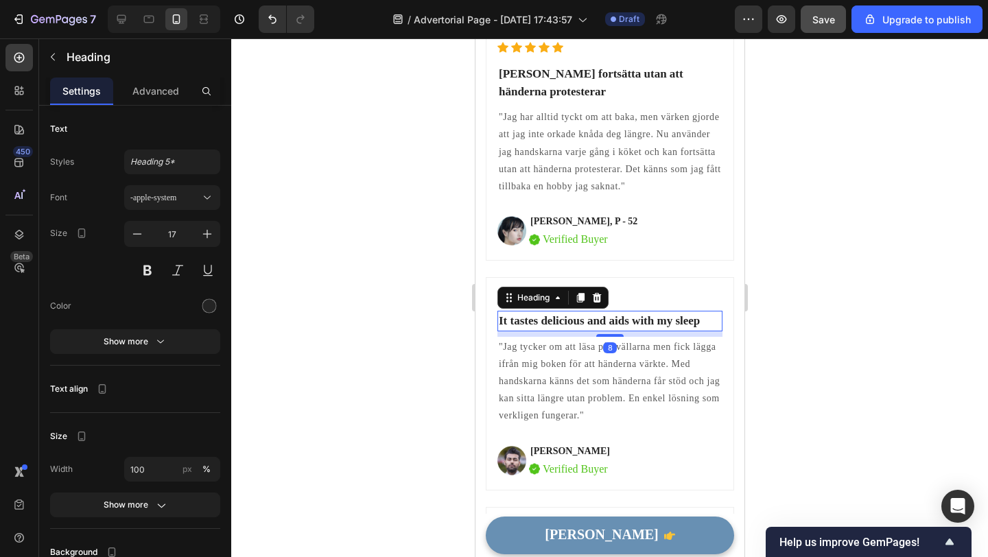
click at [596, 312] on p "It tastes delicious and aids with my sleep" at bounding box center [609, 321] width 222 height 18
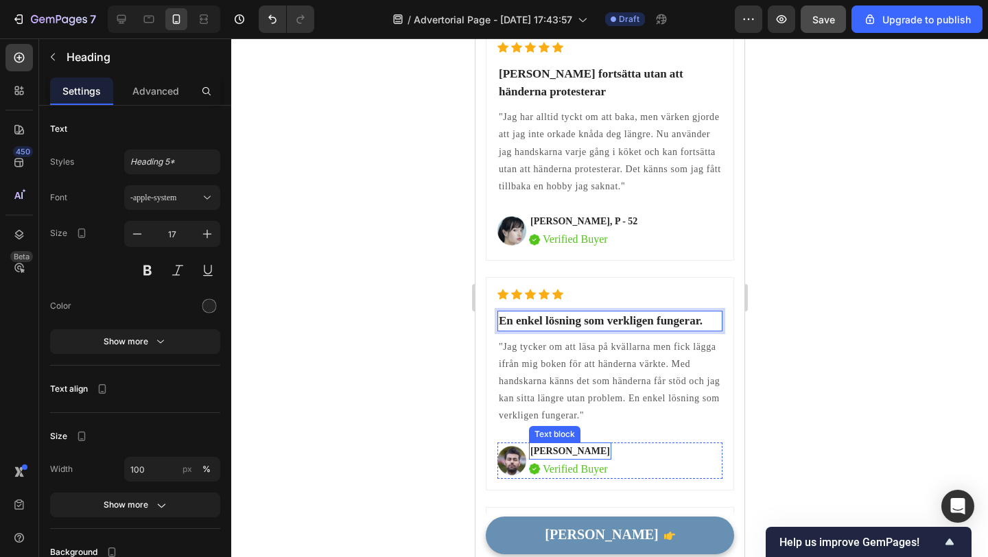
click at [568, 444] on p "[PERSON_NAME]" at bounding box center [570, 451] width 80 height 14
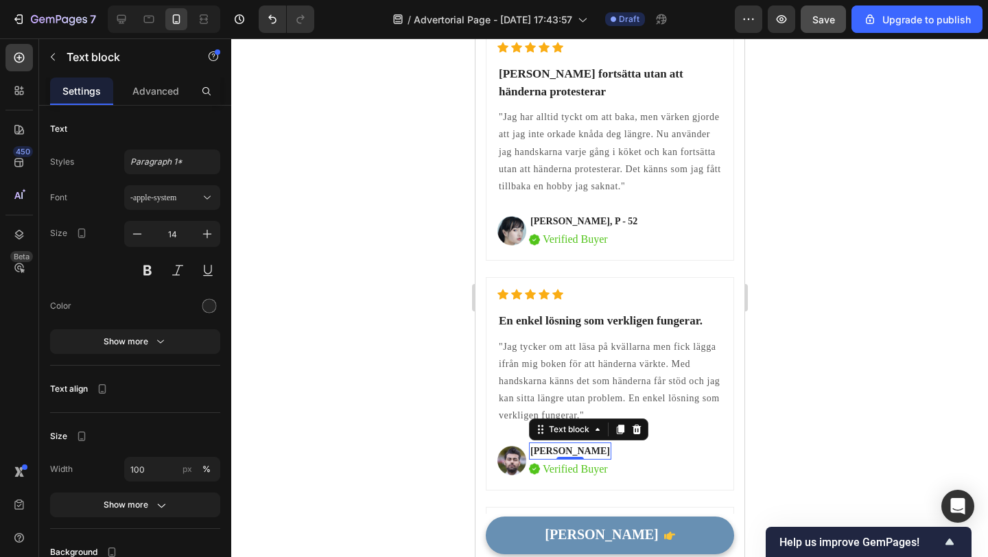
click at [568, 444] on p "[PERSON_NAME]" at bounding box center [570, 451] width 80 height 14
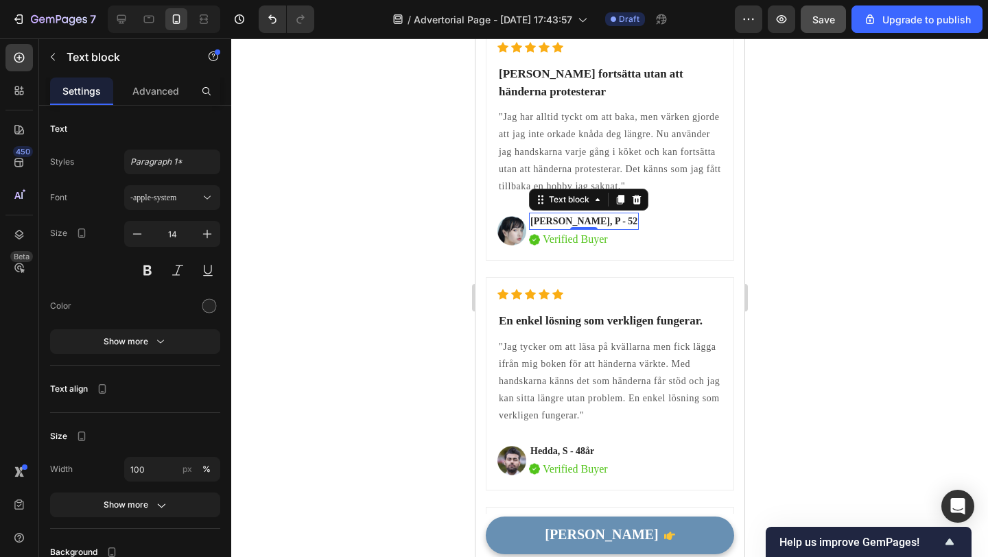
click at [592, 214] on p "Monika, P - 52" at bounding box center [583, 221] width 107 height 14
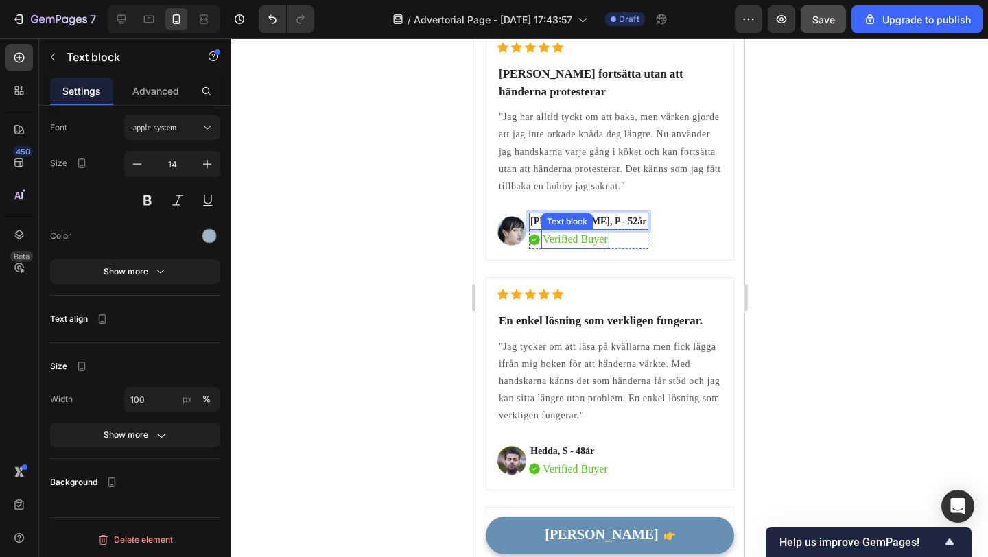
click at [585, 231] on p "Verified Buyer" at bounding box center [574, 239] width 65 height 16
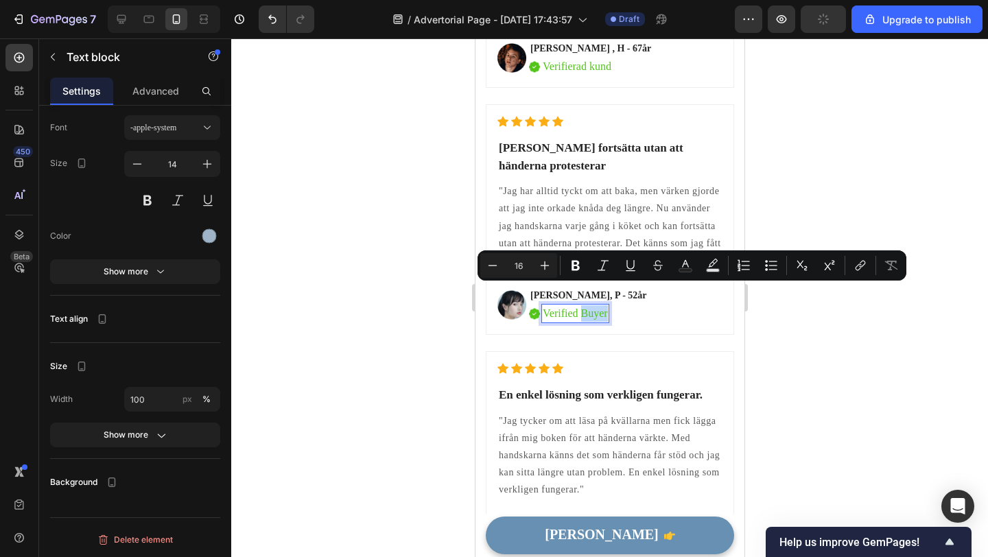
scroll to position [3791, 0]
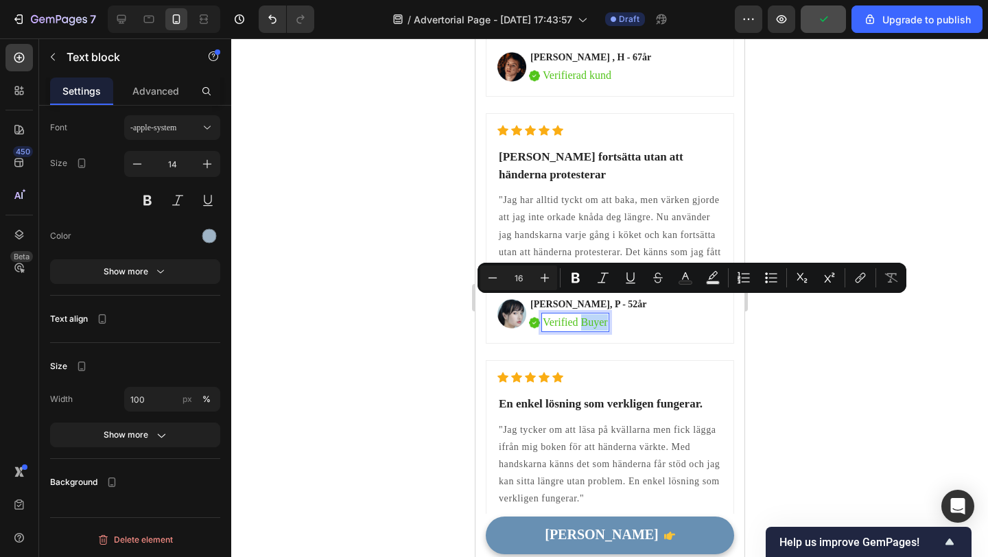
click at [595, 314] on p "Verified Buyer" at bounding box center [574, 322] width 65 height 16
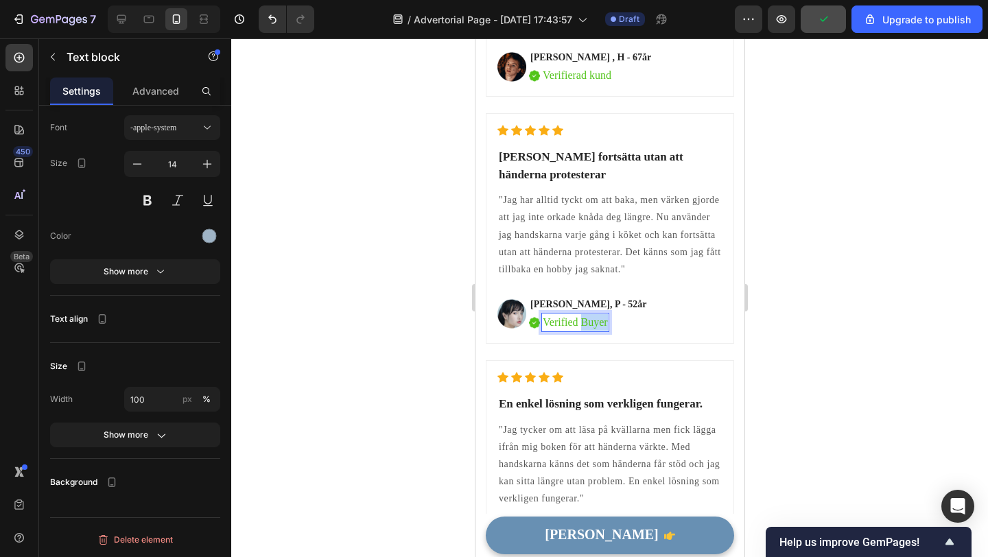
click at [595, 314] on p "Verified Buyer" at bounding box center [574, 322] width 65 height 16
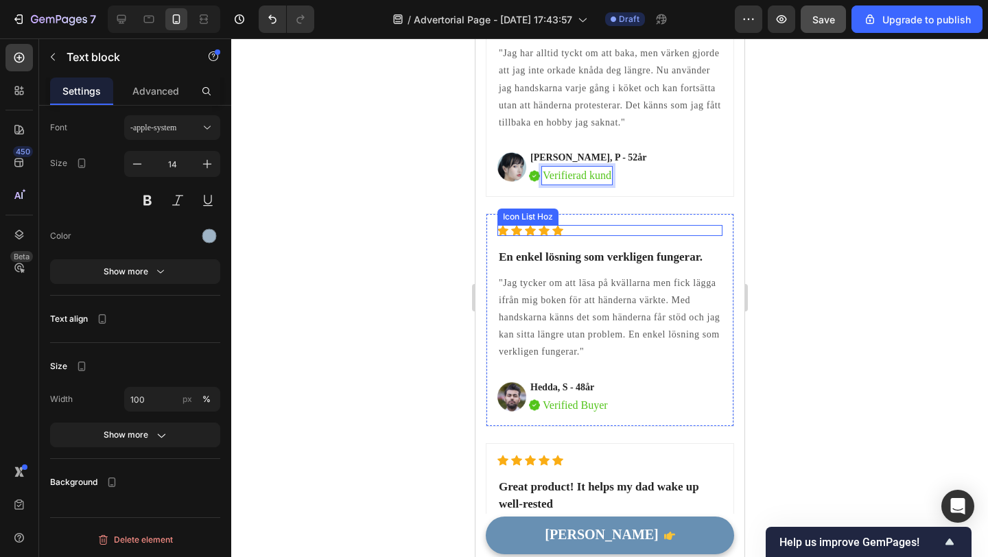
scroll to position [3958, 0]
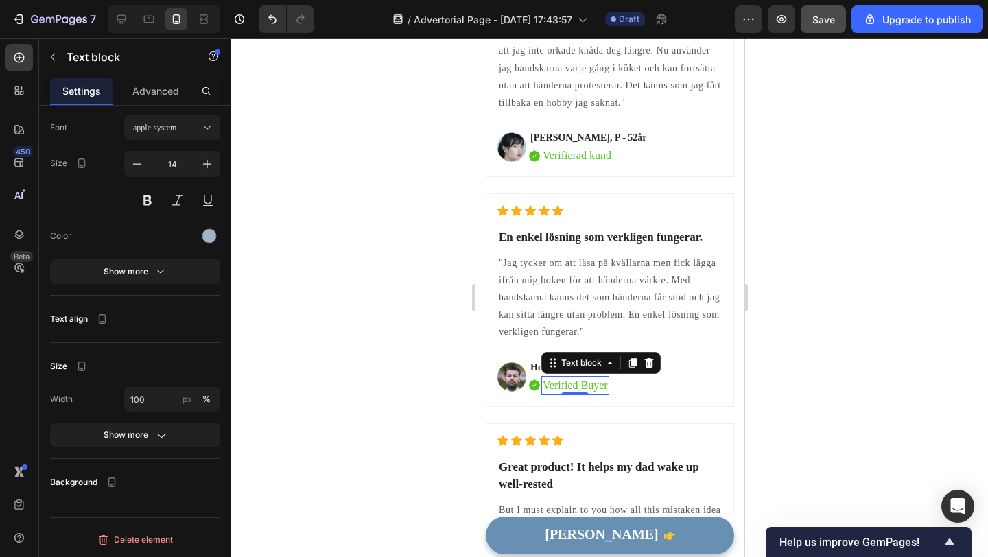
click at [589, 377] on p "Verified Buyer" at bounding box center [574, 385] width 65 height 16
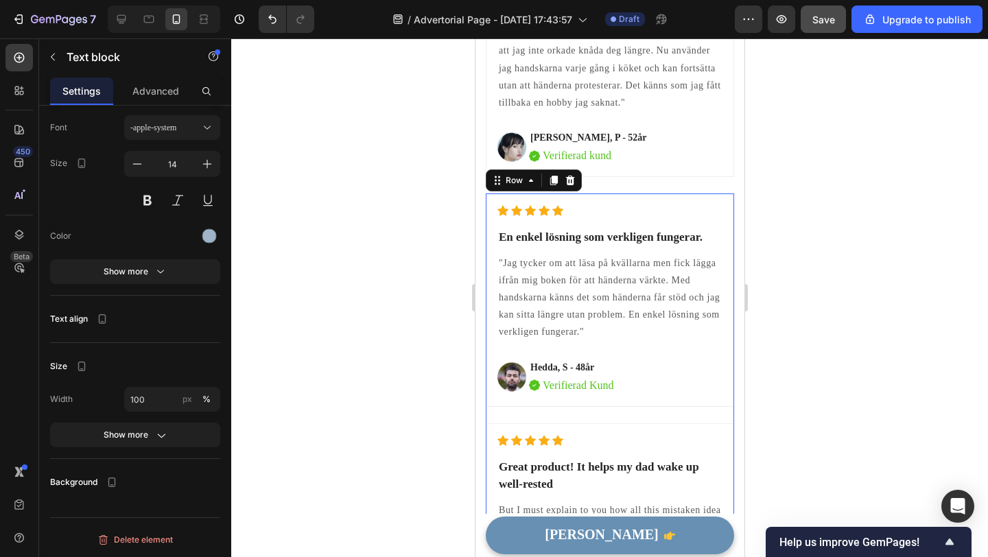
click at [666, 398] on div "Icon Icon Icon Icon Icon Icon List Hoz En enkel lösning som verkligen fungerar.…" at bounding box center [609, 309] width 248 height 230
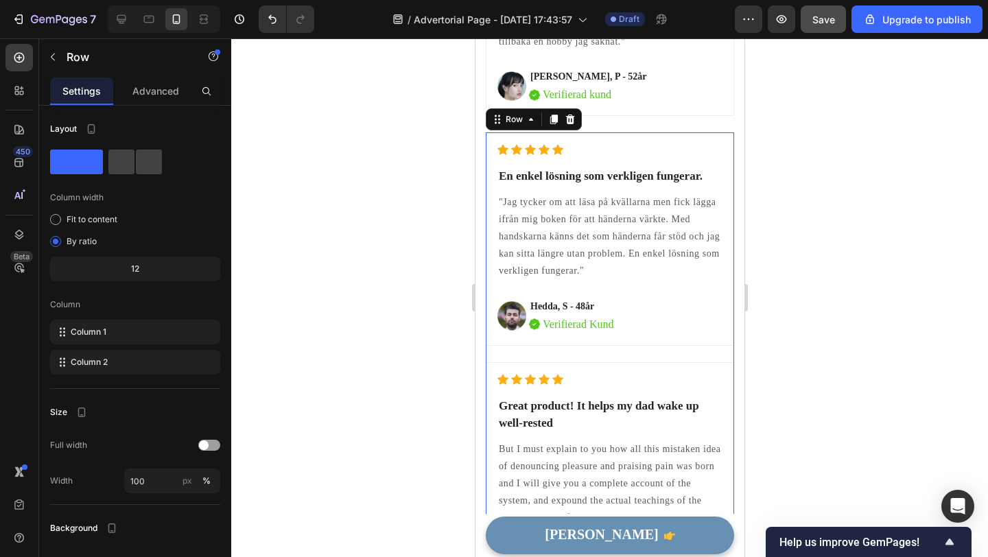
scroll to position [4095, 0]
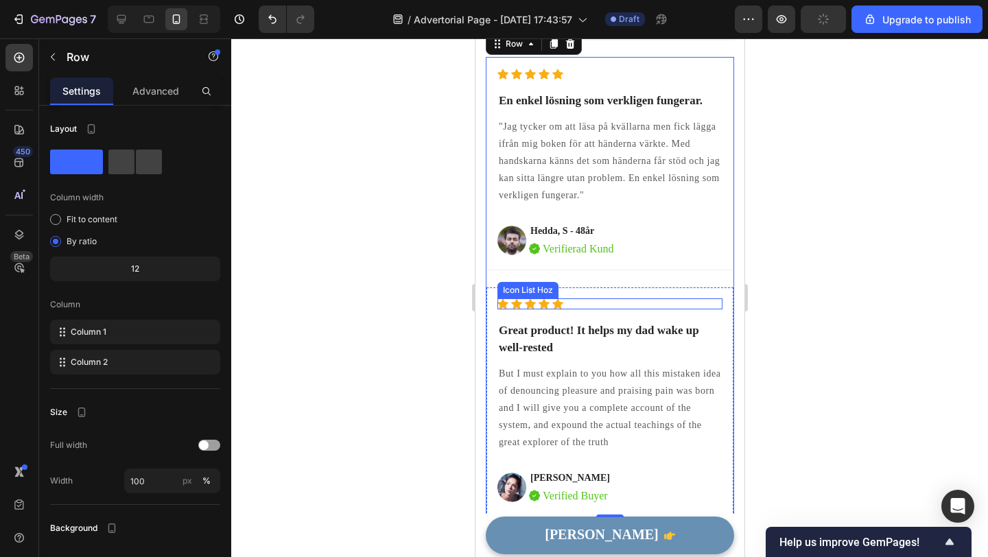
click at [662, 299] on div "Icon Icon Icon Icon Icon" at bounding box center [609, 304] width 225 height 11
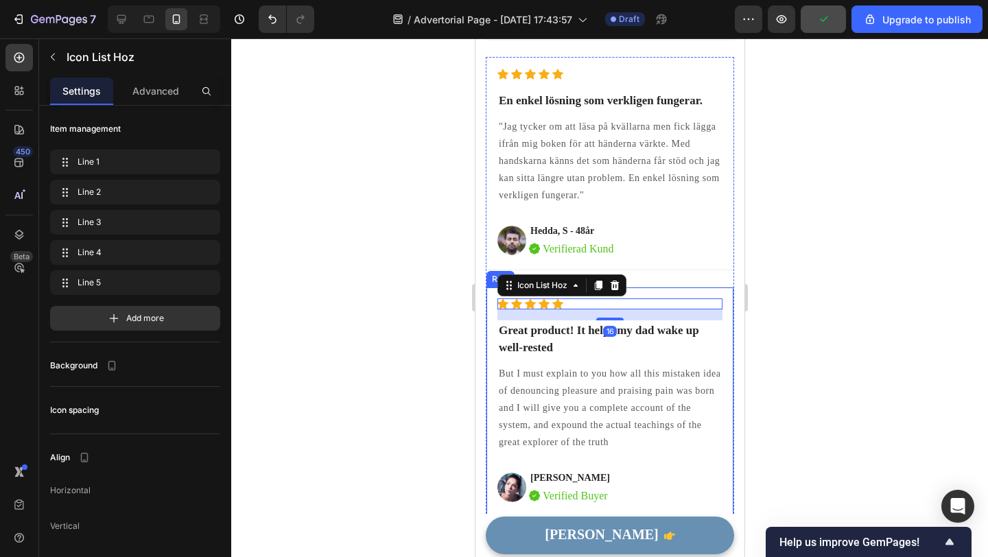
click at [691, 287] on div "Icon Icon Icon Icon Icon Icon List Hoz 16 Great product! It helps my dad wake u…" at bounding box center [609, 402] width 248 height 231
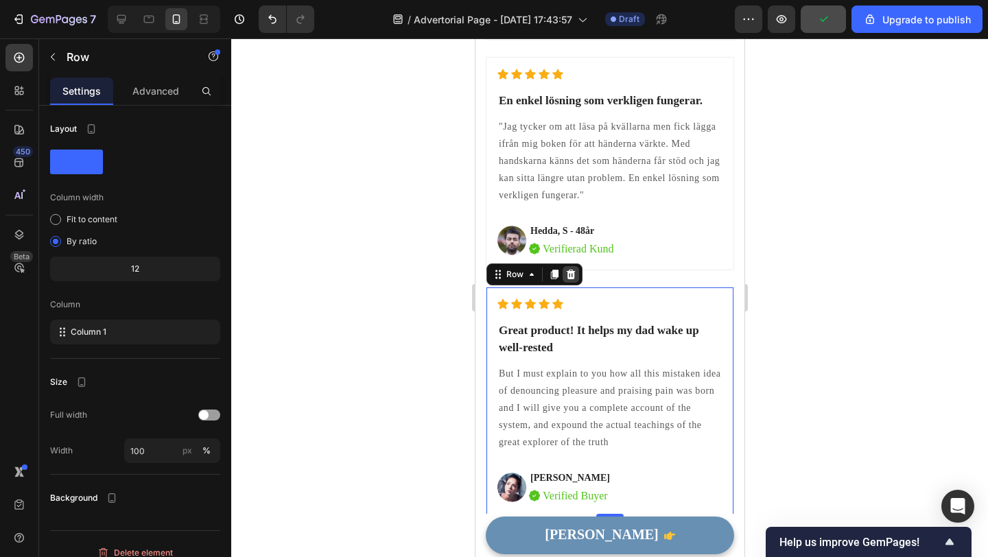
click at [574, 269] on icon at bounding box center [570, 274] width 11 height 11
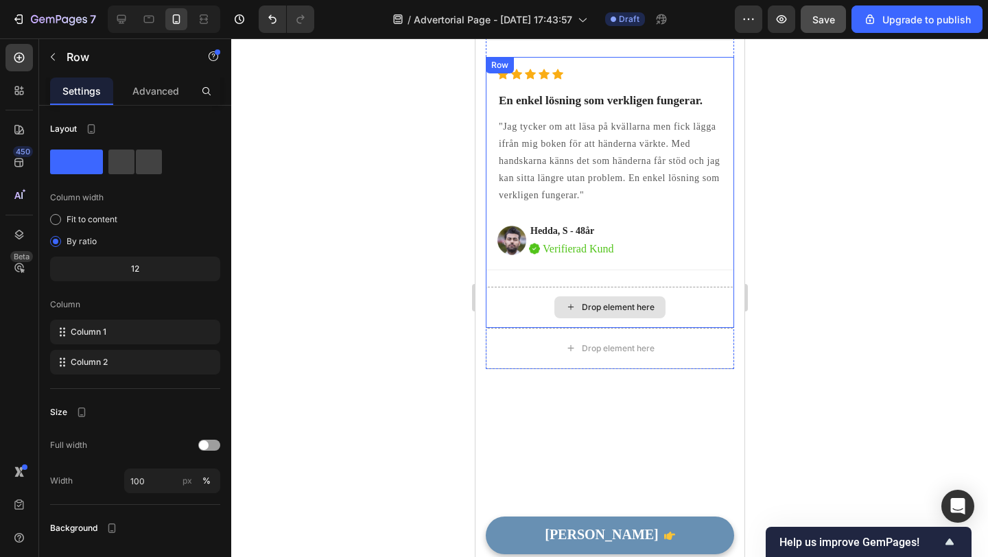
click at [653, 287] on div "Drop element here" at bounding box center [609, 307] width 248 height 41
click at [679, 287] on div "Drop element here" at bounding box center [609, 307] width 248 height 41
click at [640, 302] on div "Drop element here" at bounding box center [617, 307] width 73 height 11
click at [690, 302] on div "Drop element here" at bounding box center [609, 307] width 248 height 41
click at [505, 65] on div "Row" at bounding box center [513, 71] width 23 height 12
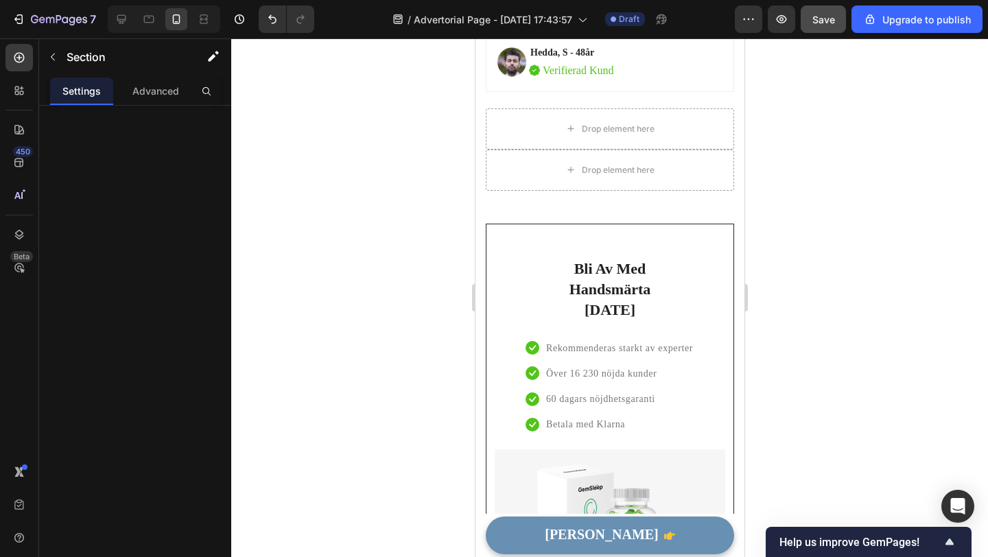
scroll to position [4279, 0]
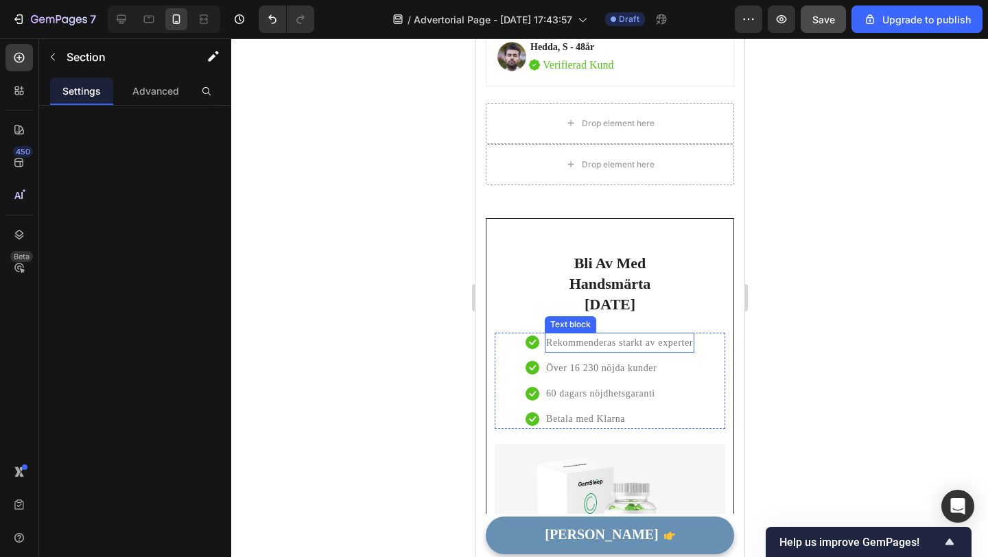
click at [621, 334] on p "Rekommenderas starkt av experter" at bounding box center [619, 342] width 147 height 17
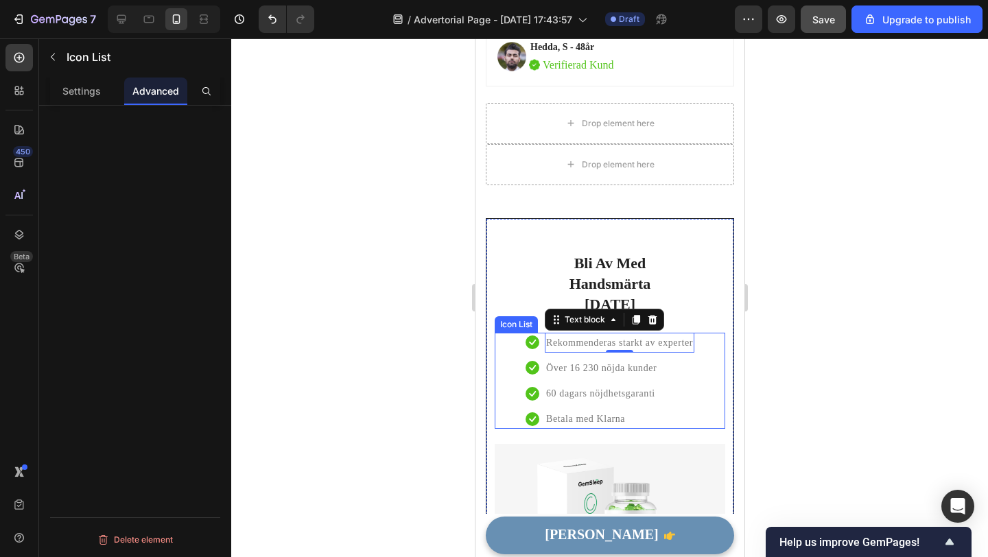
click at [513, 333] on div "Icon Rekommenderas starkt av experter Text block 0 Icon Över 16 230 nöjda kunde…" at bounding box center [609, 381] width 231 height 97
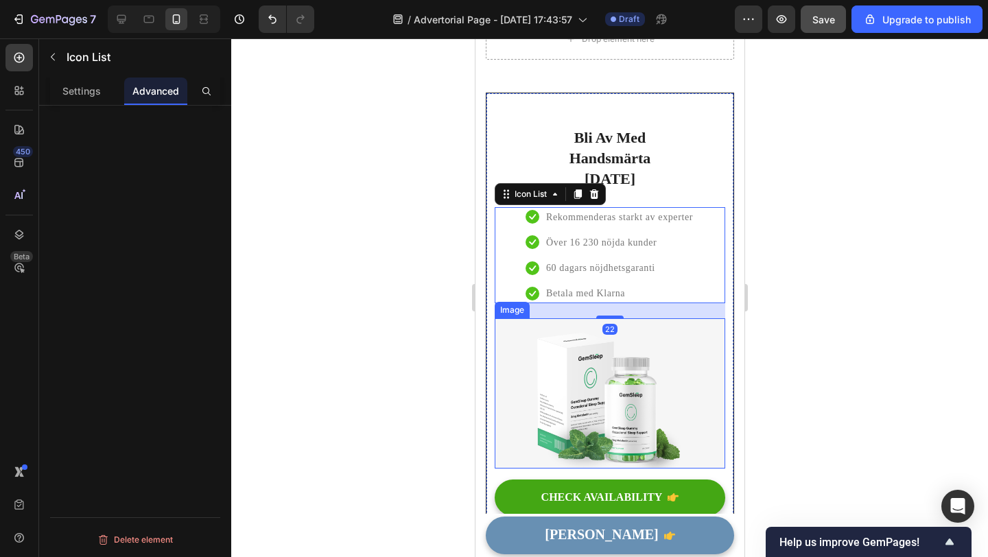
scroll to position [4419, 0]
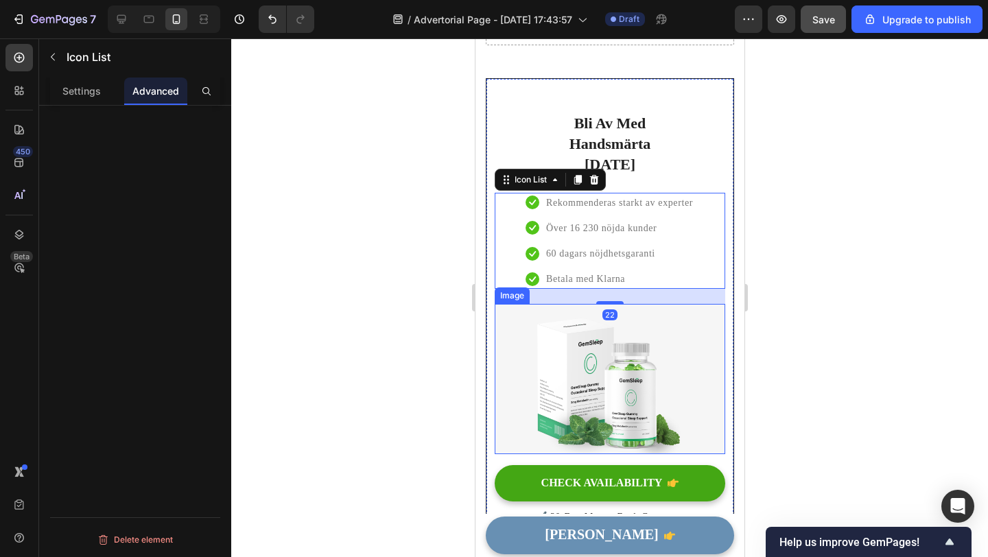
click at [611, 344] on img at bounding box center [609, 379] width 231 height 150
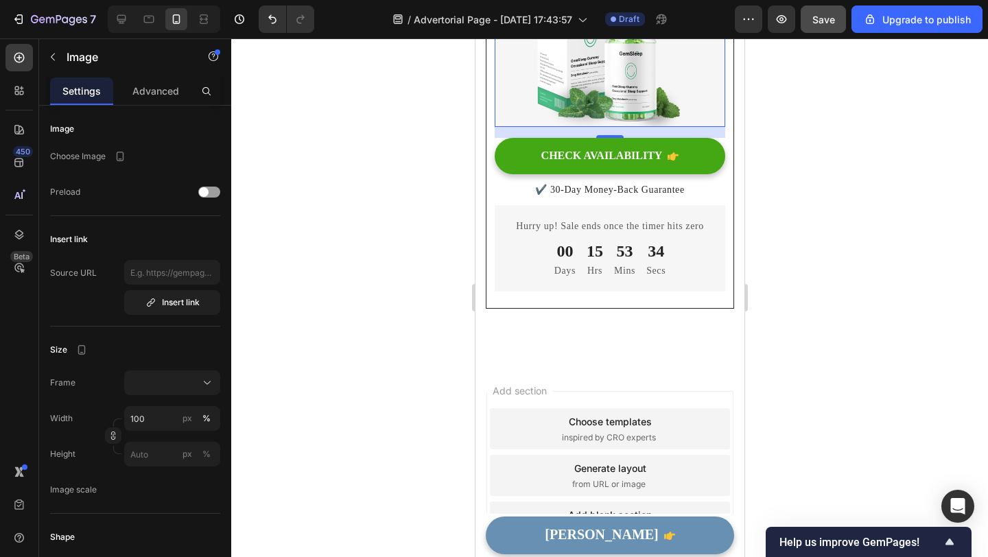
scroll to position [4749, 0]
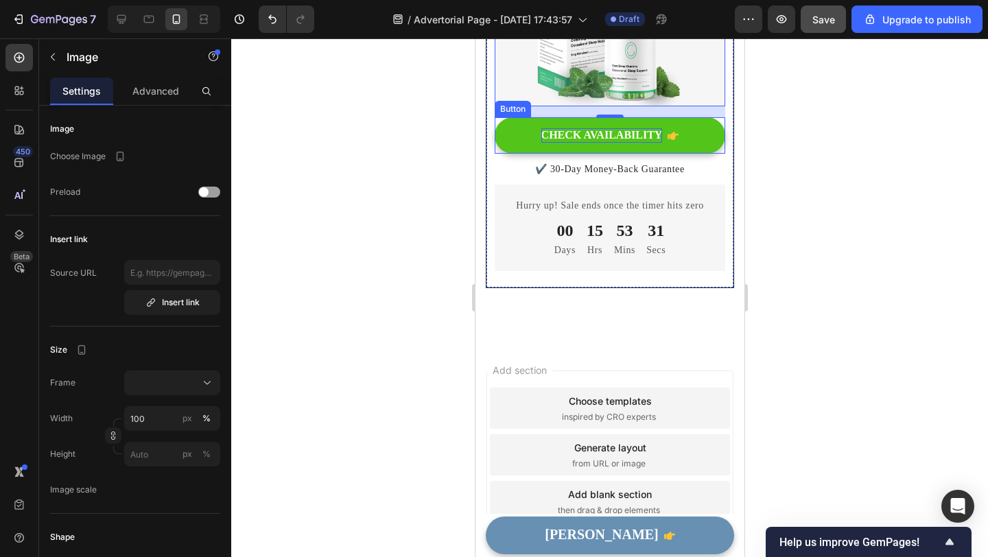
click at [641, 128] on div "CHECK AVAILABILITY" at bounding box center [601, 135] width 121 height 14
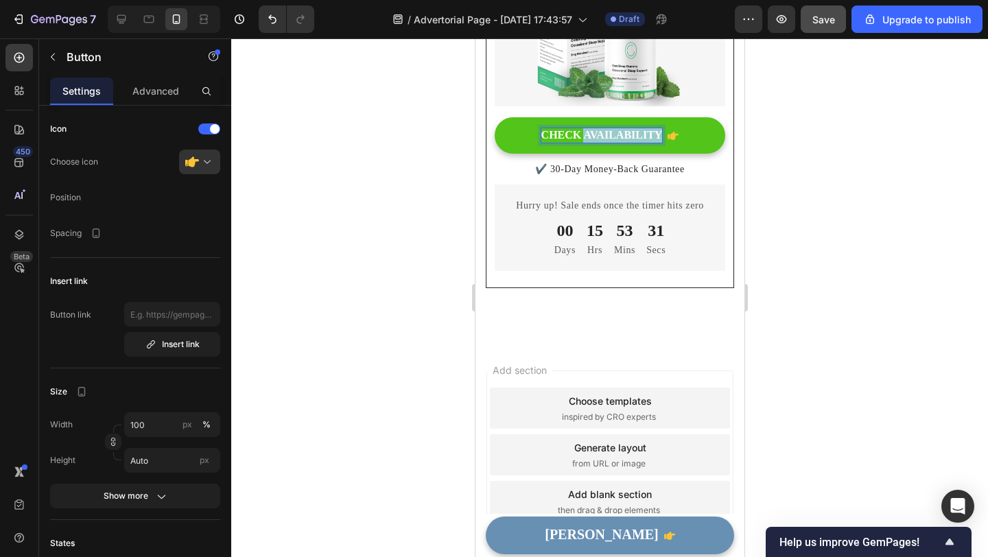
click at [641, 128] on div "CHECK AVAILABILITY" at bounding box center [601, 135] width 121 height 14
click at [641, 128] on p "CHECK AVAILABILITY" at bounding box center [601, 135] width 121 height 14
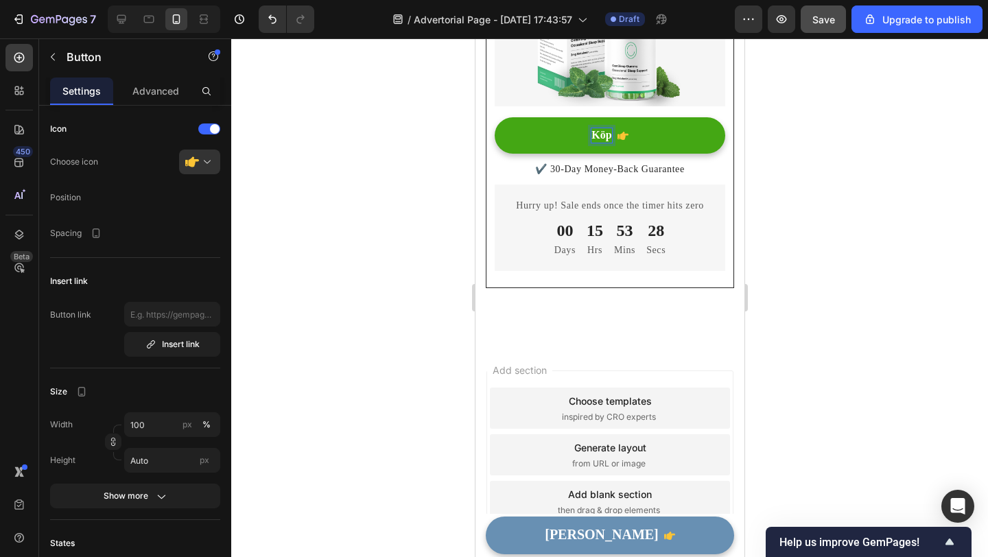
click at [494, 117] on button "Köp" at bounding box center [609, 135] width 231 height 36
click at [494, 117] on button "Köp 1" at bounding box center [609, 135] width 231 height 36
click at [494, 117] on button "Köp 1 Få" at bounding box center [609, 135] width 231 height 36
click at [494, 117] on button "Köp 1 Få 1" at bounding box center [609, 135] width 231 height 36
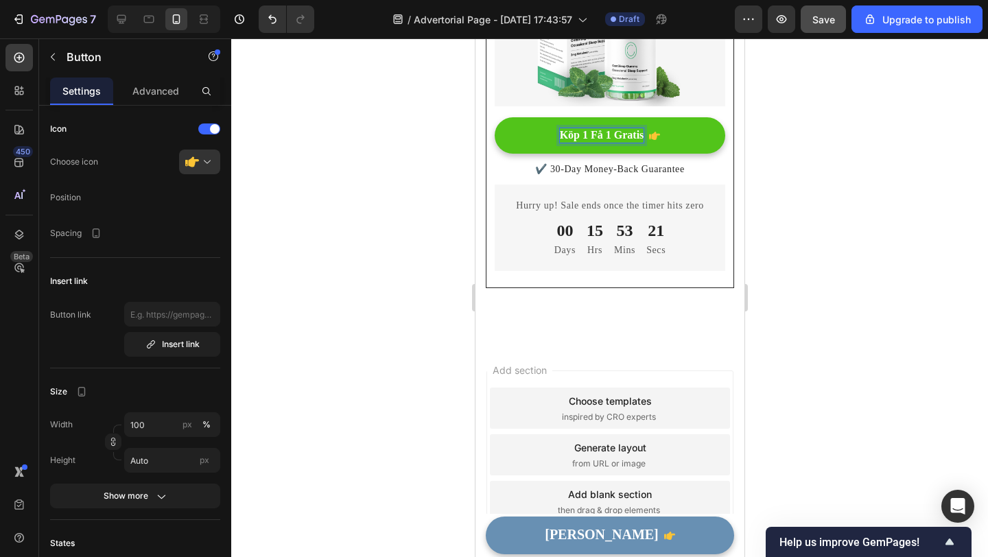
click at [589, 128] on p "Köp 1 Få 1 Gratis" at bounding box center [601, 135] width 84 height 14
click at [494, 117] on button "Köp 1, Få 1 Gratis" at bounding box center [609, 135] width 231 height 36
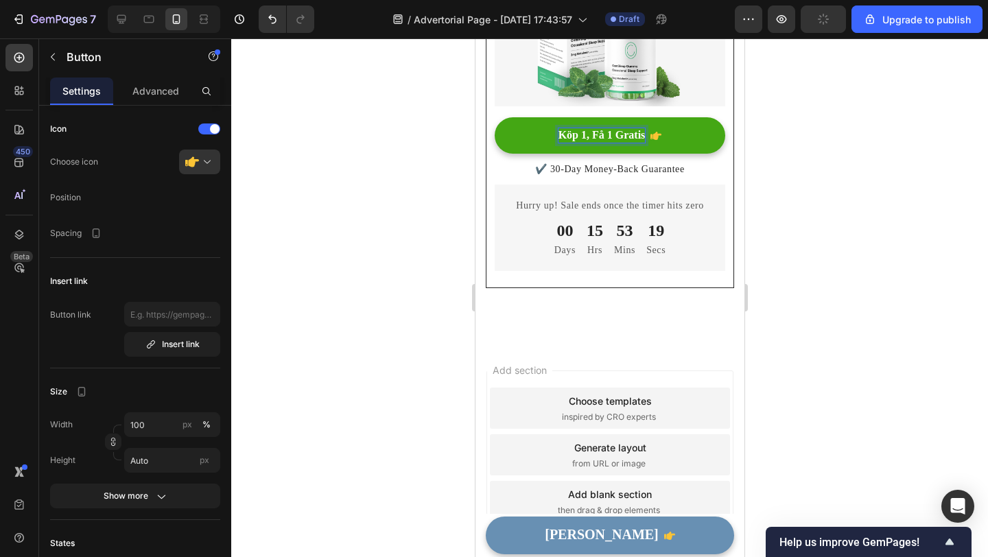
click at [645, 128] on p "Köp 1, Få 1 Gratis" at bounding box center [601, 135] width 87 height 14
click at [494, 117] on button "Köp 1, Få 1 Gratis" at bounding box center [609, 135] width 231 height 36
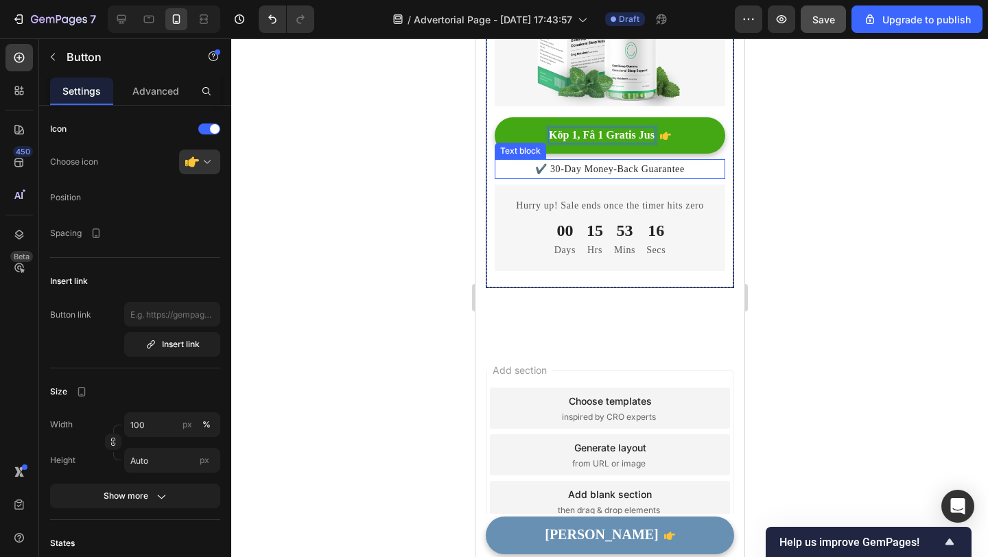
click at [494, 117] on button "Köp 1, Få 1 Gratis Jus" at bounding box center [609, 135] width 231 height 36
click at [793, 139] on div at bounding box center [609, 297] width 757 height 519
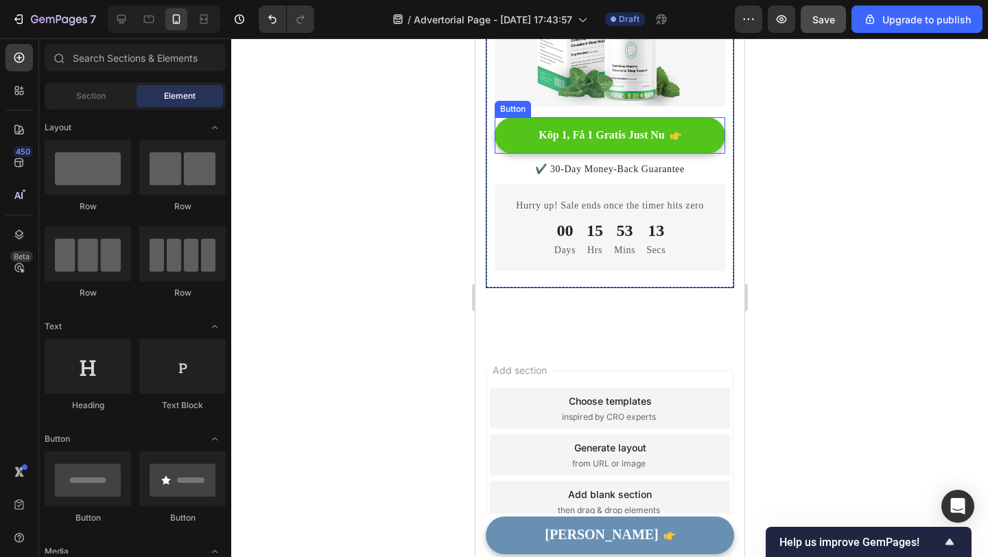
click at [718, 117] on button "Köp 1, Få 1 Gratis Just Nu" at bounding box center [609, 135] width 231 height 36
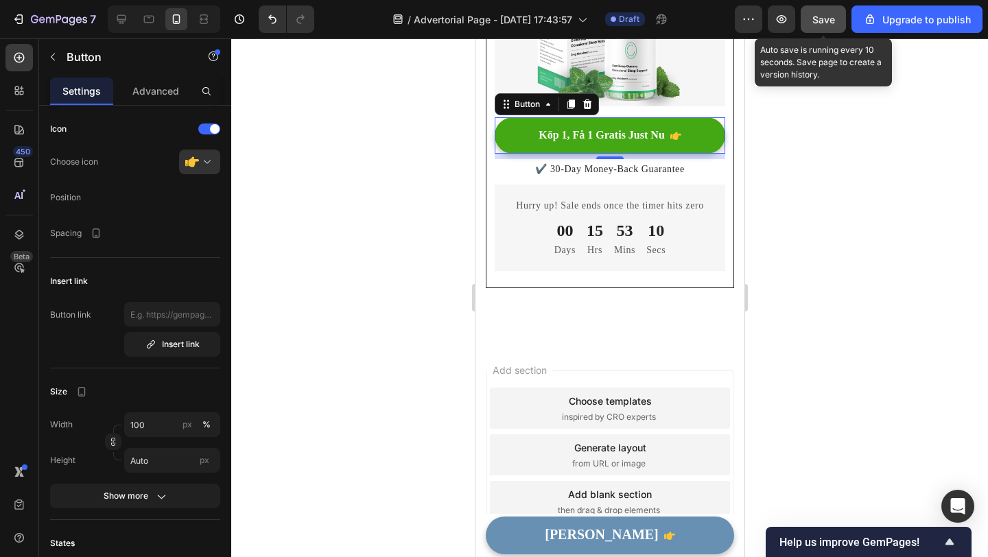
click at [828, 19] on span "Save" at bounding box center [823, 20] width 23 height 12
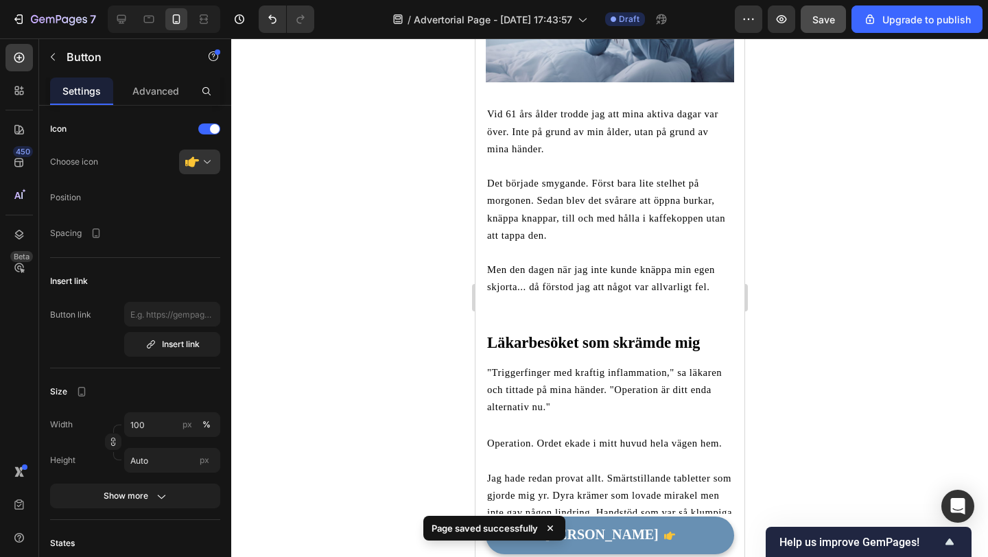
scroll to position [0, 0]
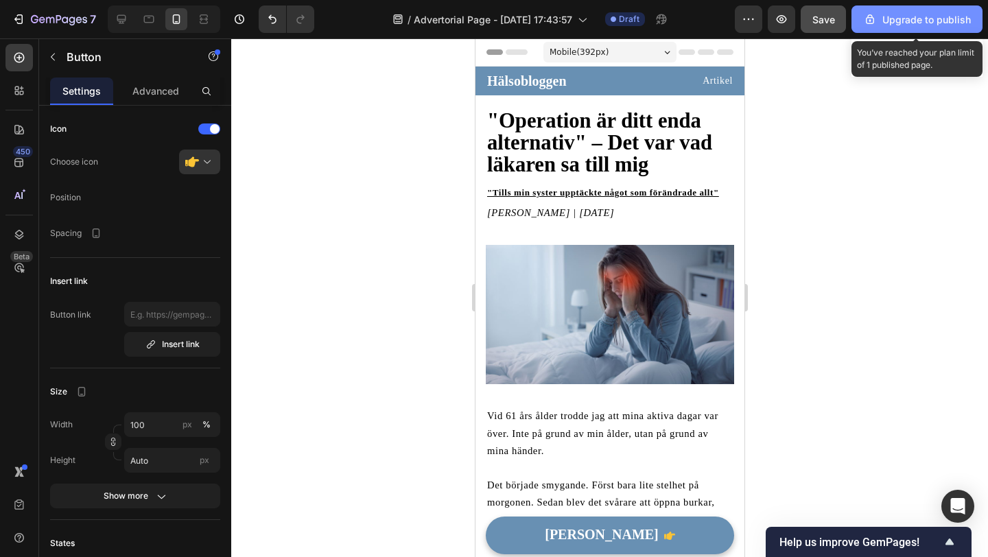
click at [904, 10] on button "Upgrade to publish" at bounding box center [917, 18] width 131 height 27
click at [891, 30] on button "Upgrade to publish" at bounding box center [917, 18] width 131 height 27
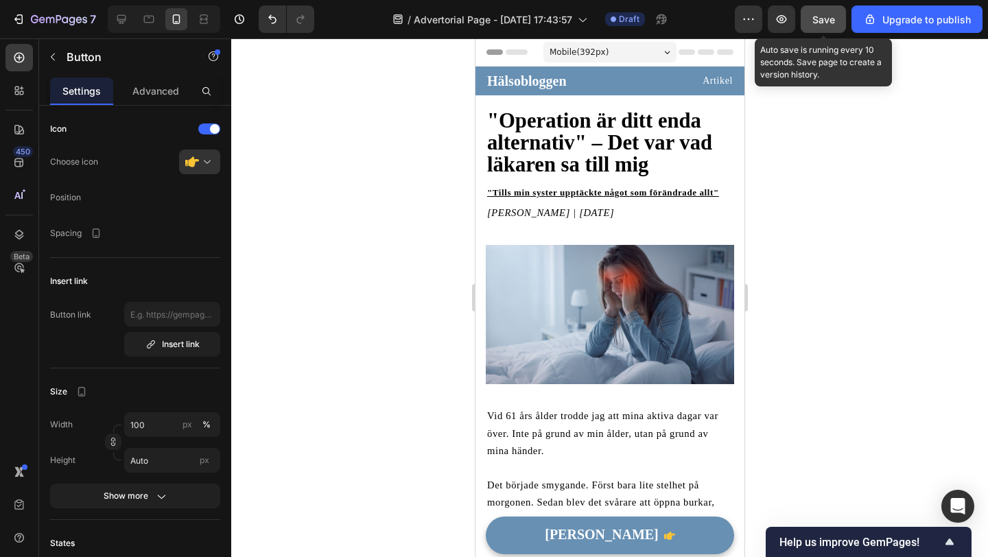
click at [824, 30] on button "Save" at bounding box center [823, 18] width 45 height 27
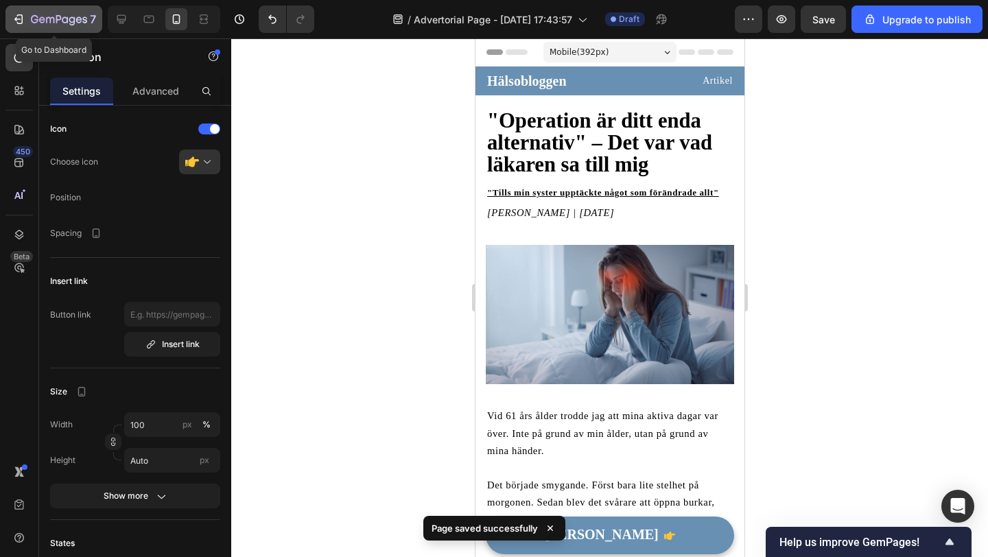
click at [27, 16] on div "7" at bounding box center [54, 19] width 84 height 16
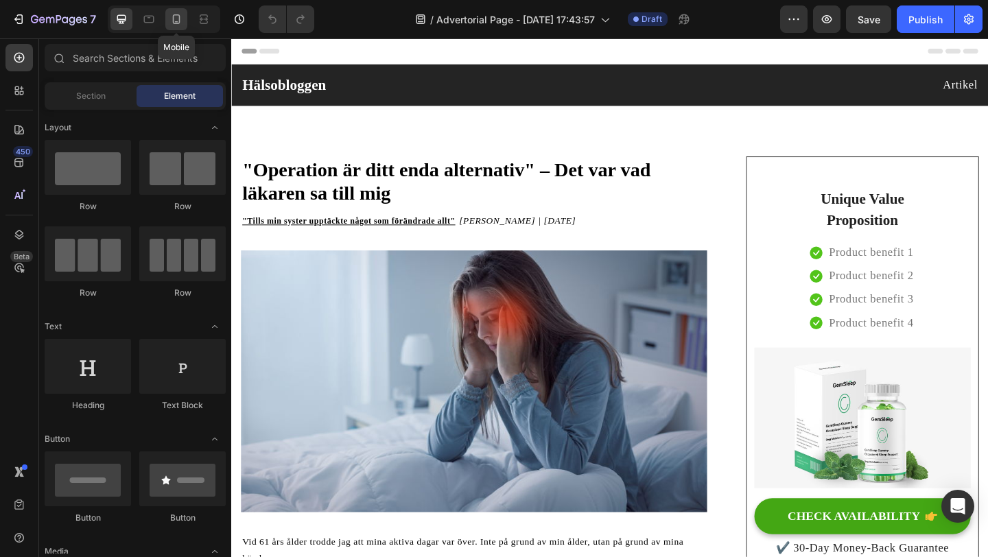
click at [170, 24] on icon at bounding box center [176, 19] width 14 height 14
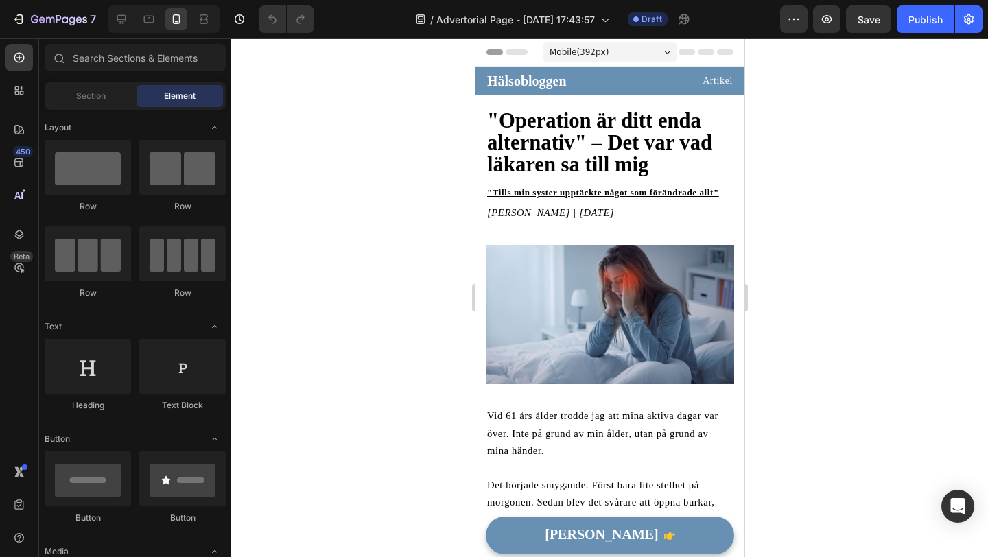
click at [665, 51] on icon at bounding box center [667, 52] width 6 height 3
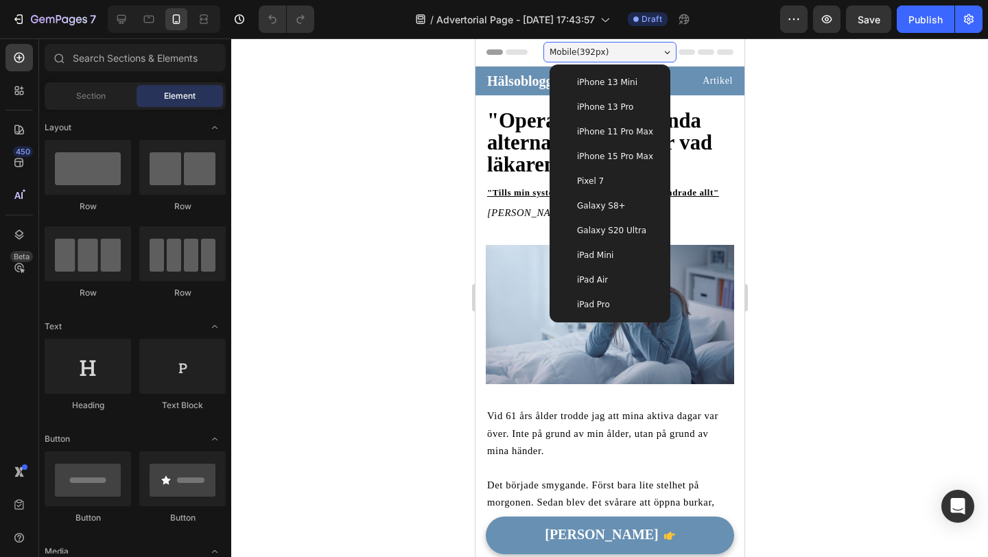
click at [707, 56] on div "Header" at bounding box center [609, 51] width 247 height 27
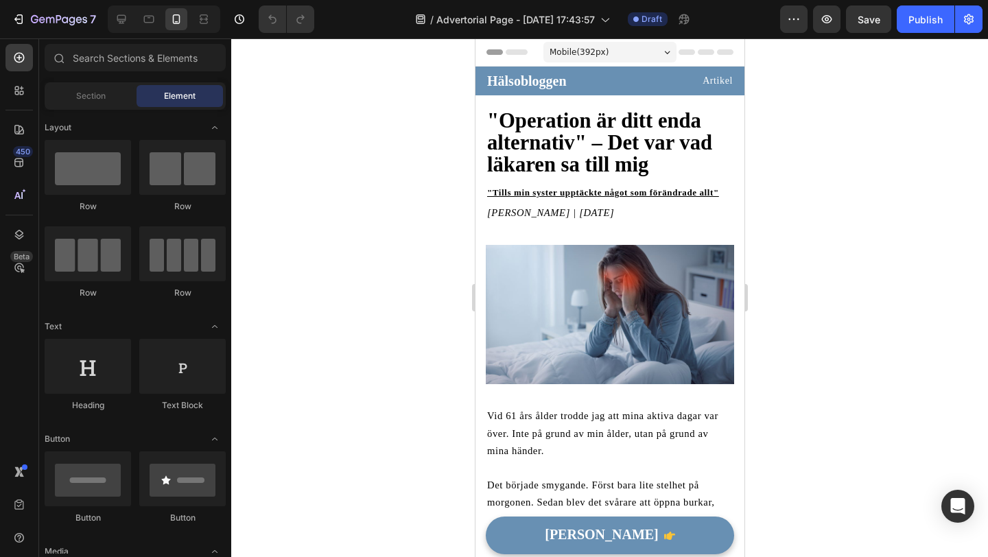
click at [494, 50] on icon at bounding box center [491, 52] width 10 height 10
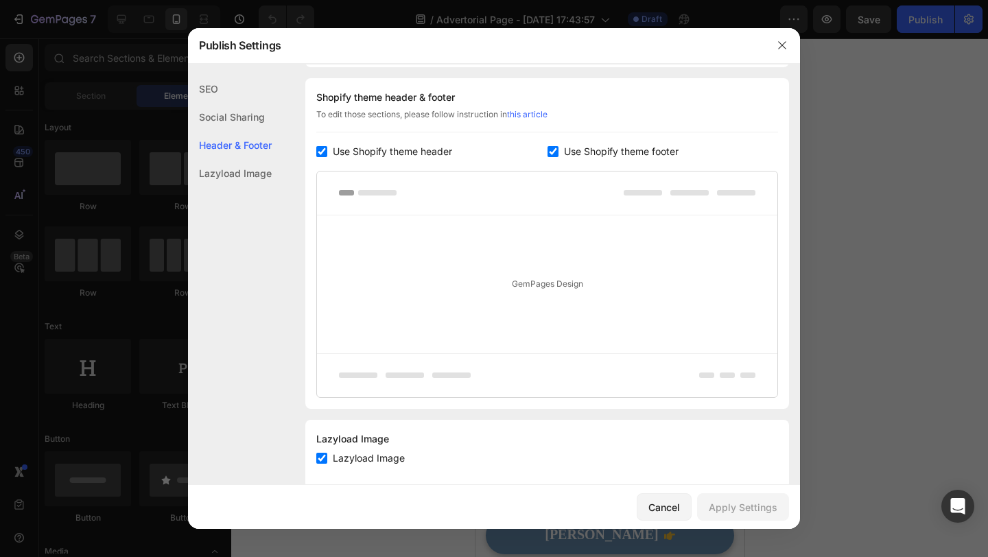
scroll to position [643, 0]
click at [317, 148] on input "checkbox" at bounding box center [321, 150] width 11 height 11
checkbox input "false"
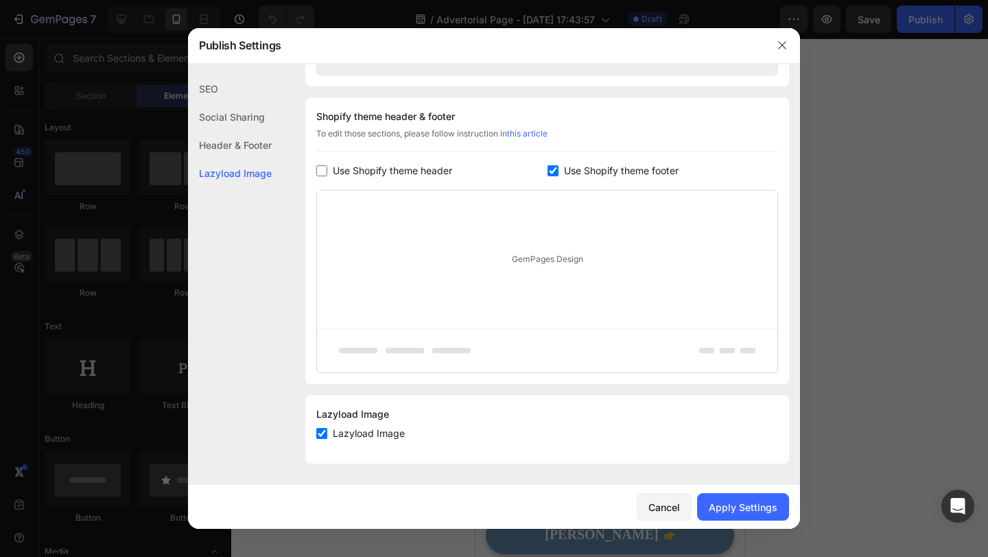
click at [552, 177] on div "Use Shopify theme footer" at bounding box center [663, 171] width 231 height 16
checkbox input "false"
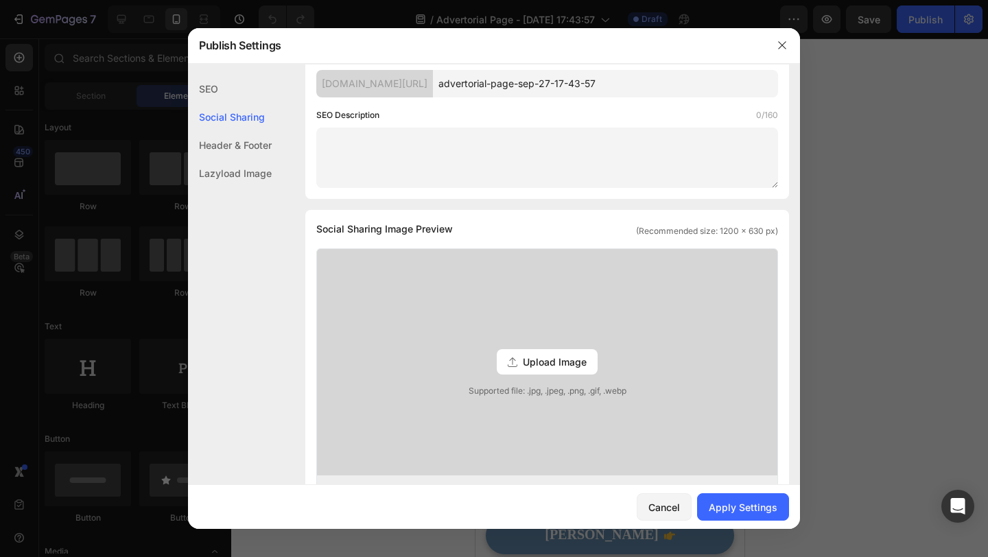
scroll to position [0, 0]
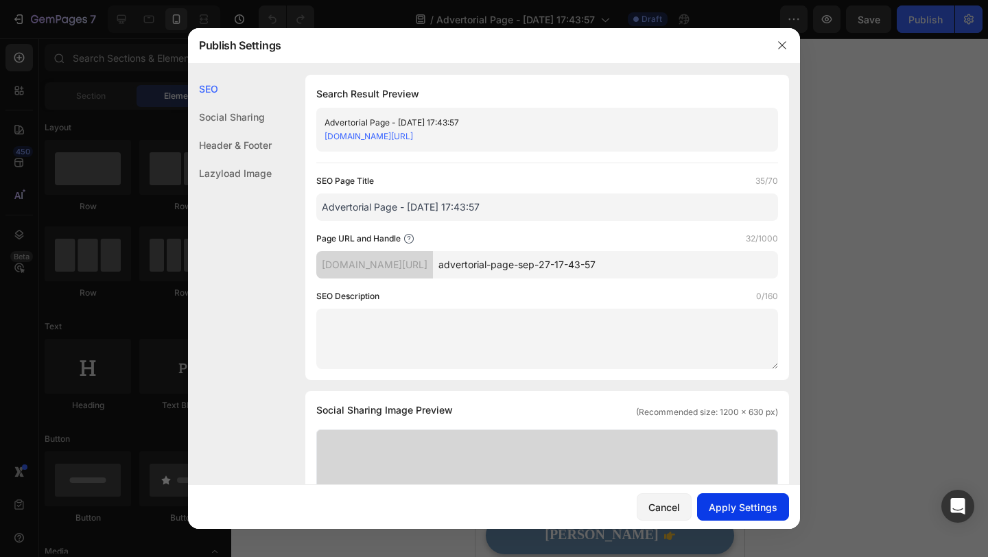
click at [734, 502] on div "Apply Settings" at bounding box center [743, 507] width 69 height 14
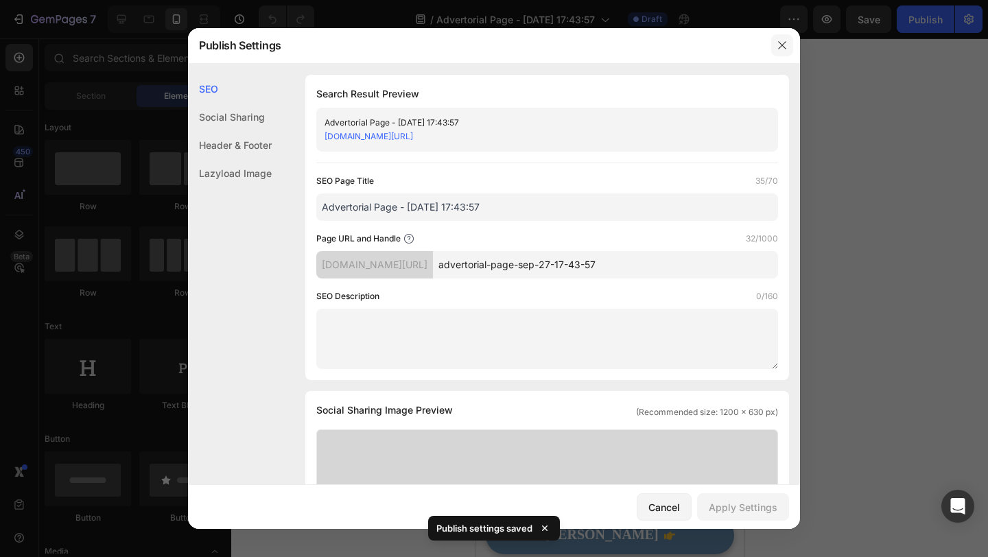
click at [783, 52] on button "button" at bounding box center [782, 45] width 22 height 22
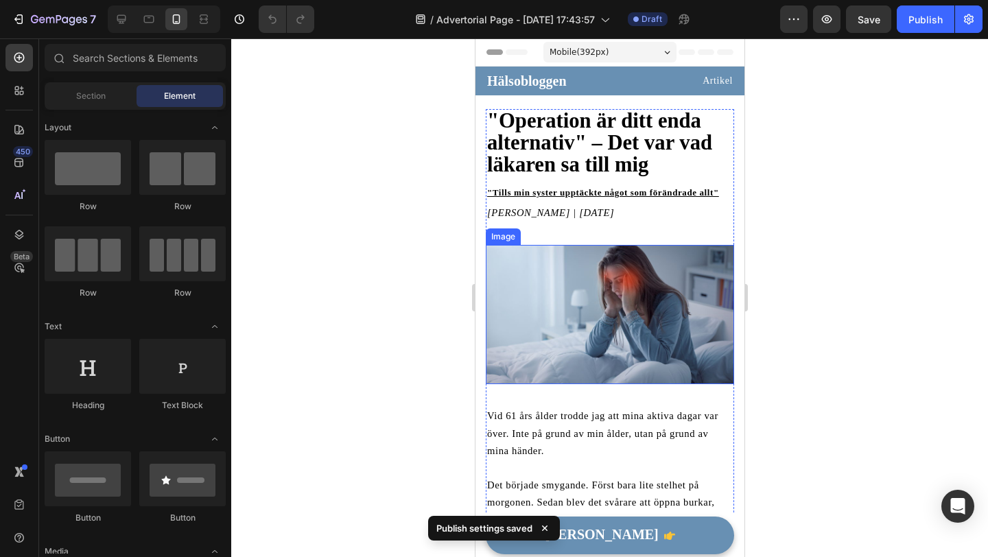
click at [675, 281] on img at bounding box center [609, 315] width 248 height 140
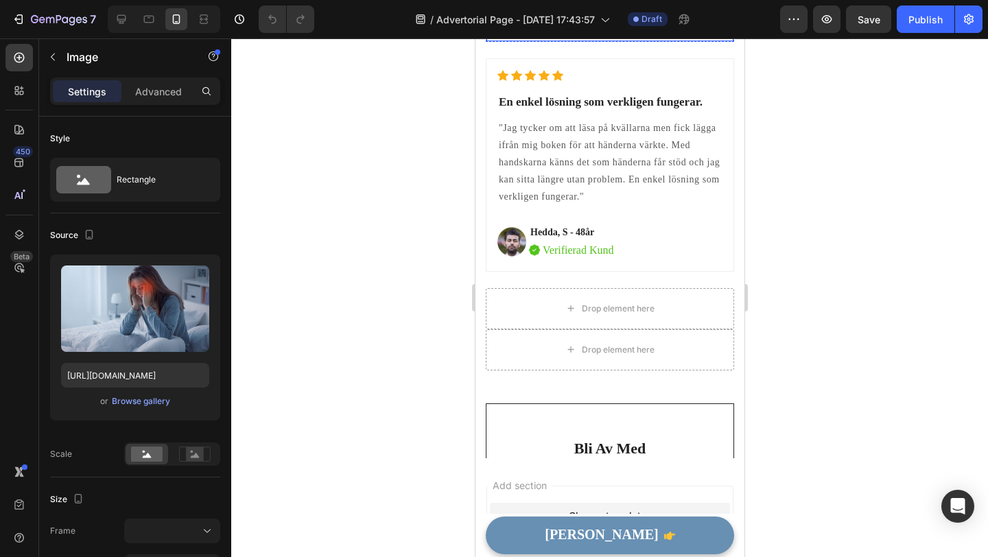
scroll to position [4091, 0]
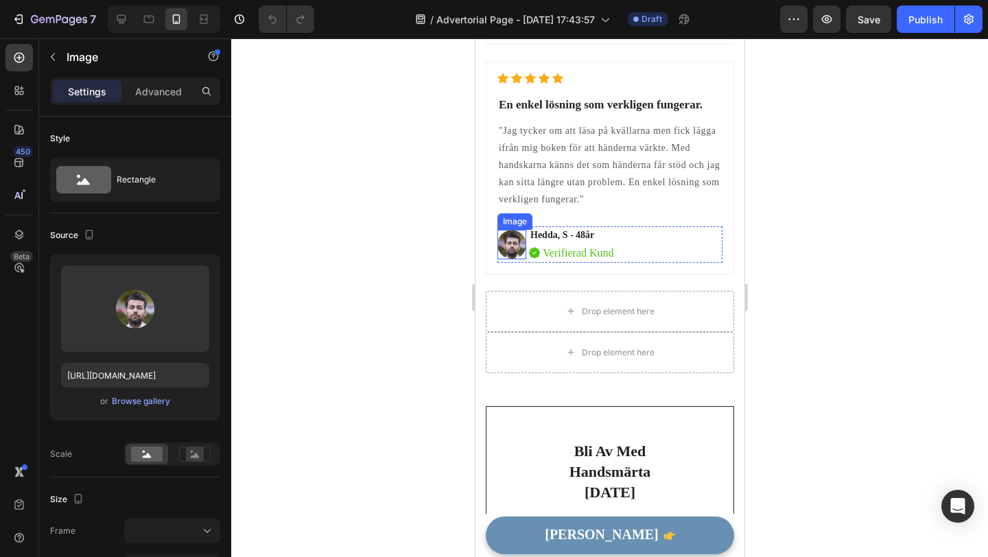
click at [508, 230] on img at bounding box center [511, 245] width 29 height 30
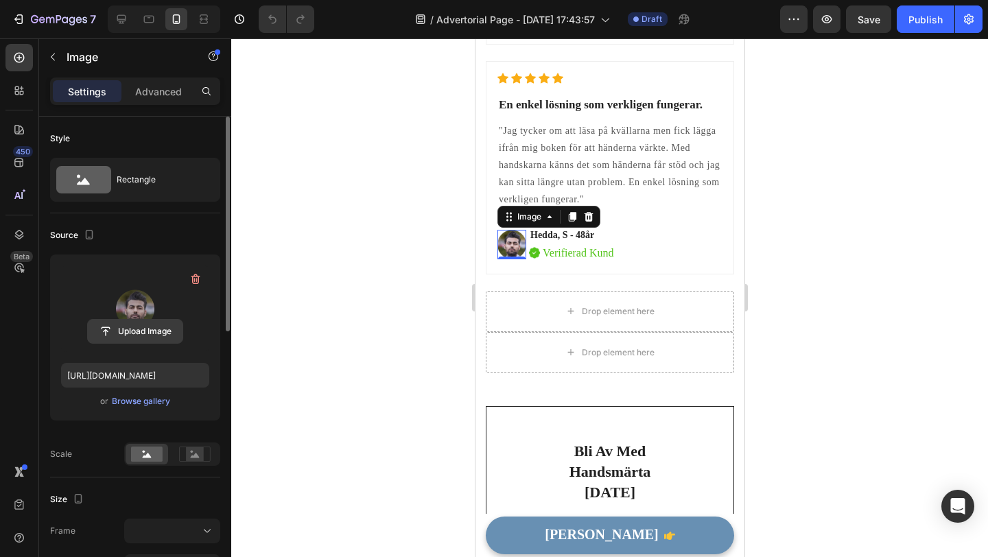
click at [140, 331] on input "file" at bounding box center [135, 331] width 95 height 23
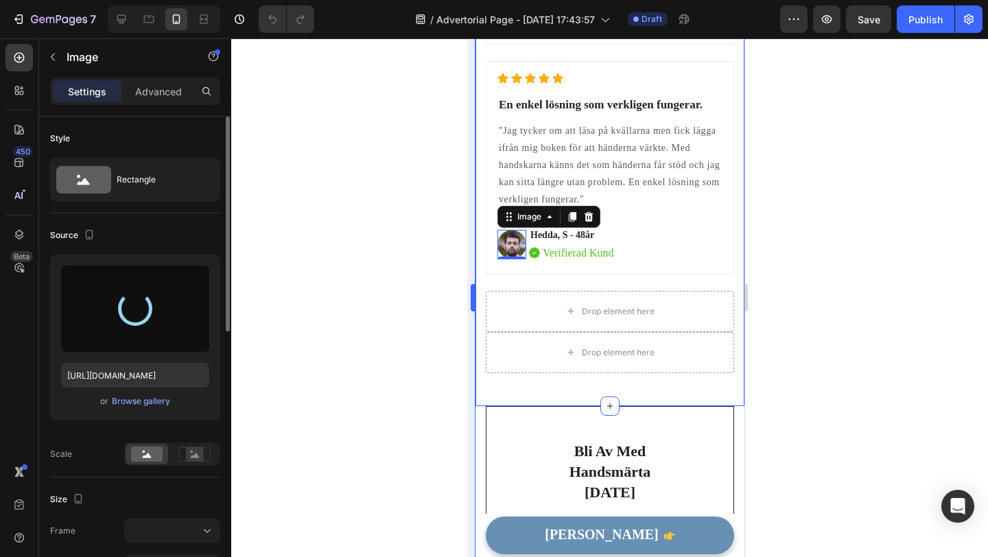
type input "https://cdn.shopify.com/s/files/1/0795/9845/3066/files/gempages_580468296512438…"
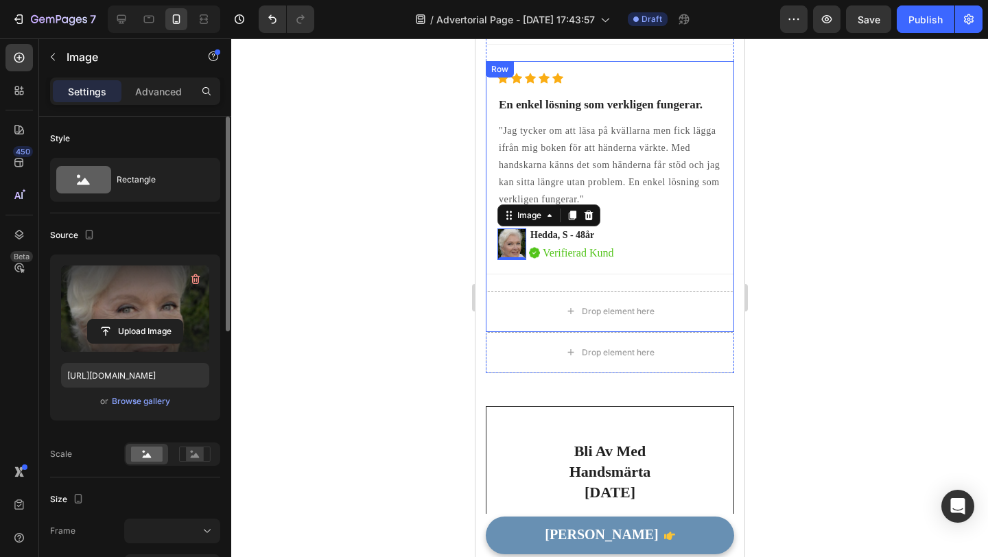
click at [585, 257] on div "Icon Icon Icon Icon Icon Icon List Hoz En enkel lösning som verkligen fungerar.…" at bounding box center [609, 176] width 248 height 230
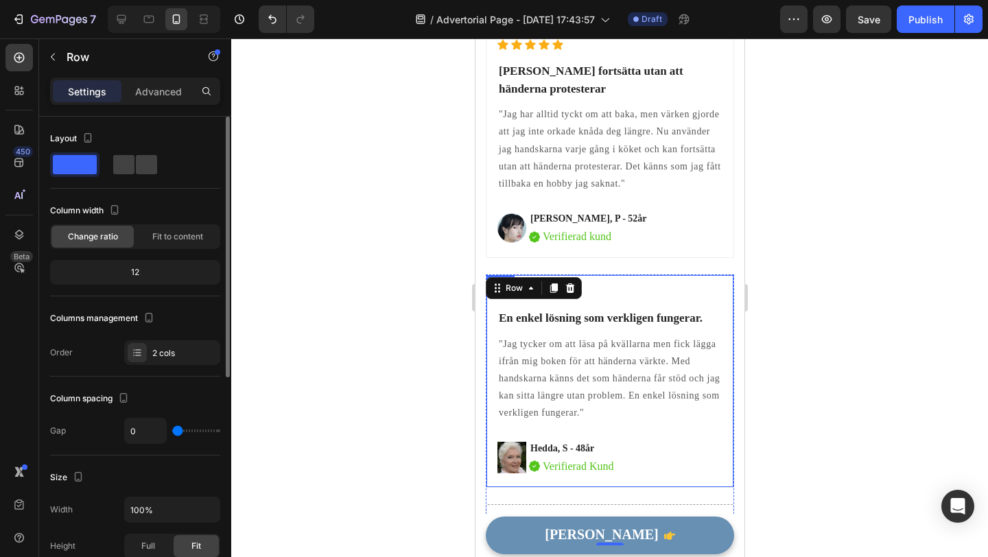
scroll to position [3864, 0]
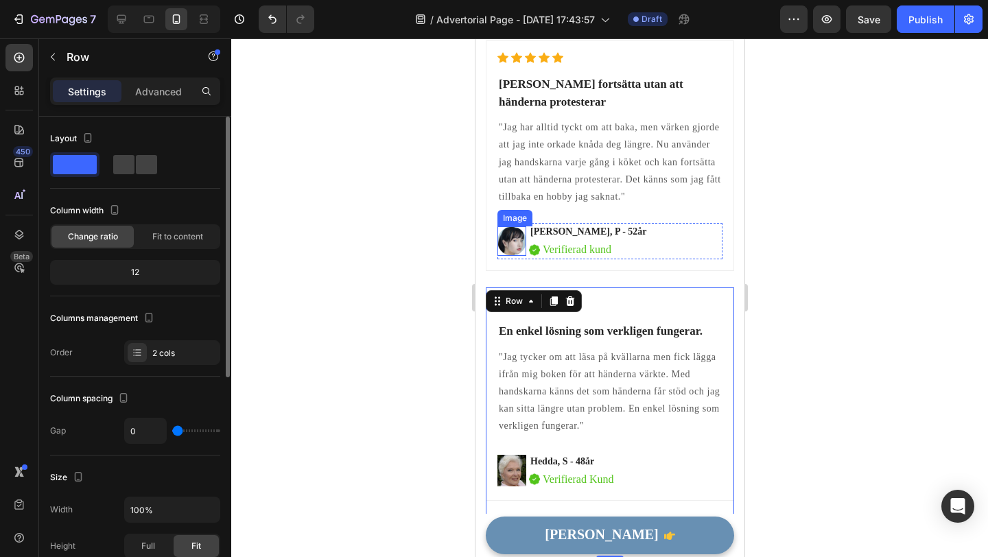
click at [512, 226] on img at bounding box center [511, 241] width 29 height 30
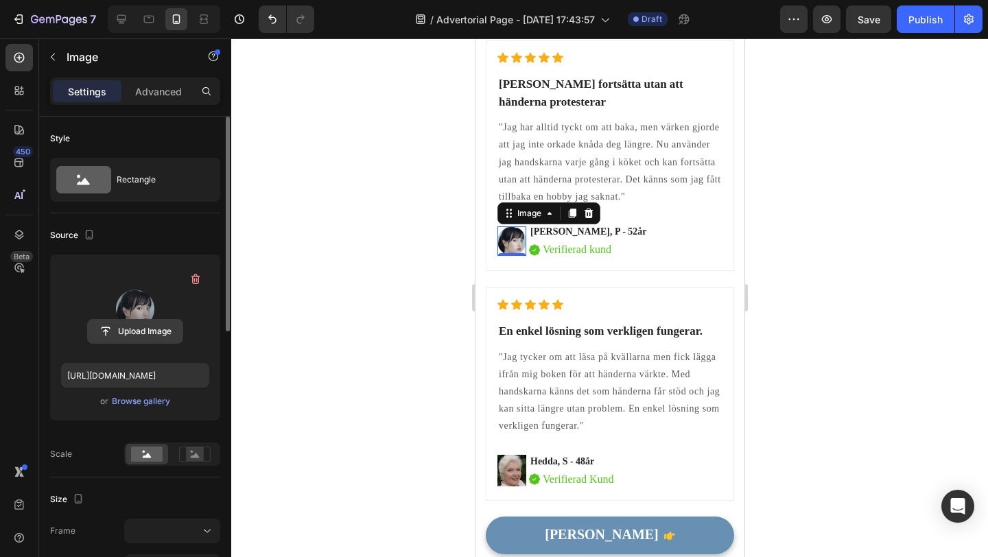
click at [138, 327] on input "file" at bounding box center [135, 331] width 95 height 23
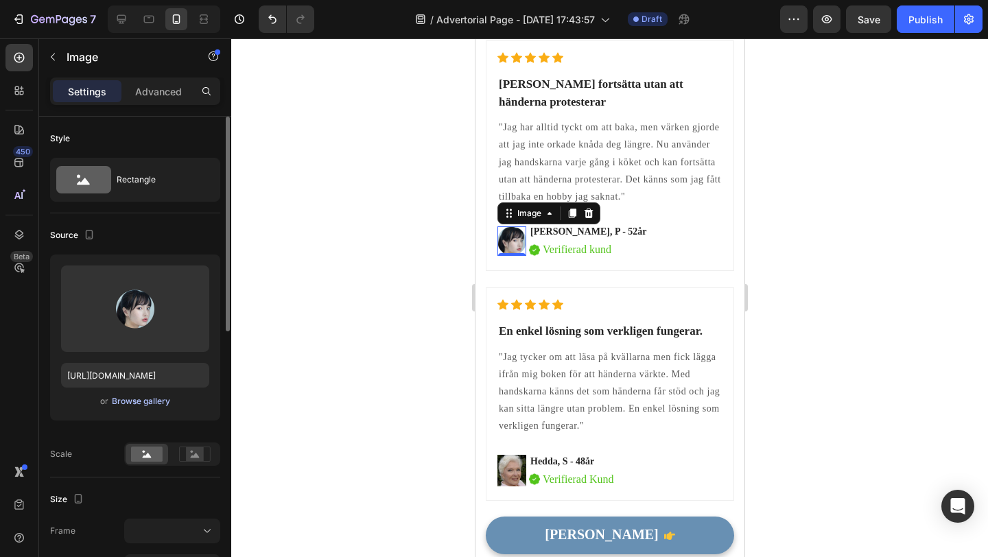
click at [159, 398] on div "Browse gallery" at bounding box center [141, 401] width 58 height 12
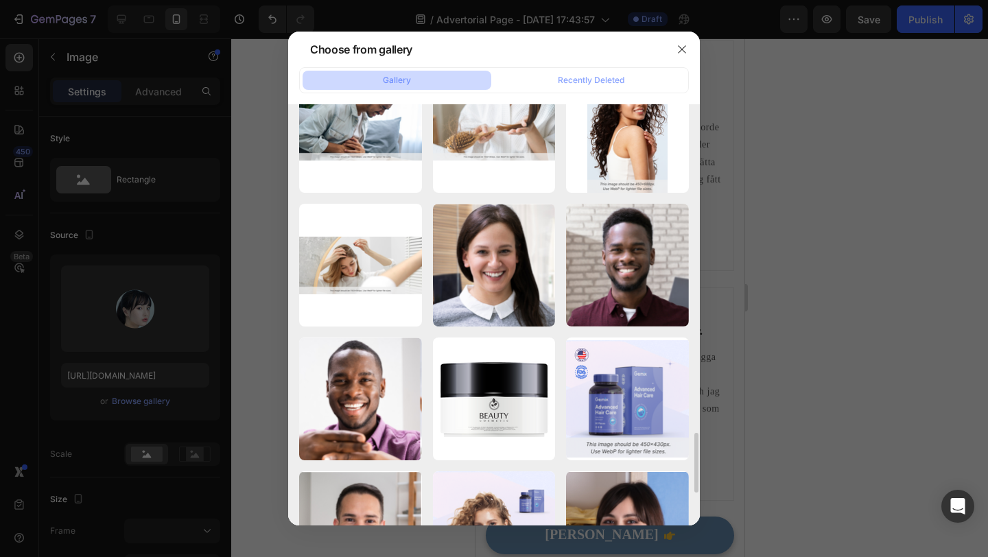
scroll to position [2215, 0]
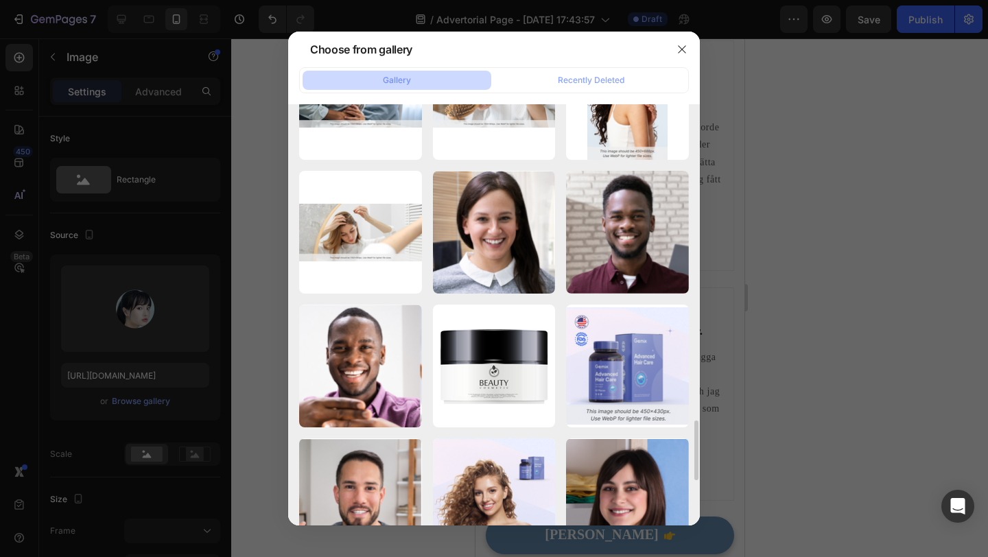
click at [0, 0] on div "Mask group-2.png 56.16 kb" at bounding box center [0, 0] width 0 height 0
type input "https://cdn.shopify.com/s/files/1/0795/9845/3066/files/gempages_580468296512438…"
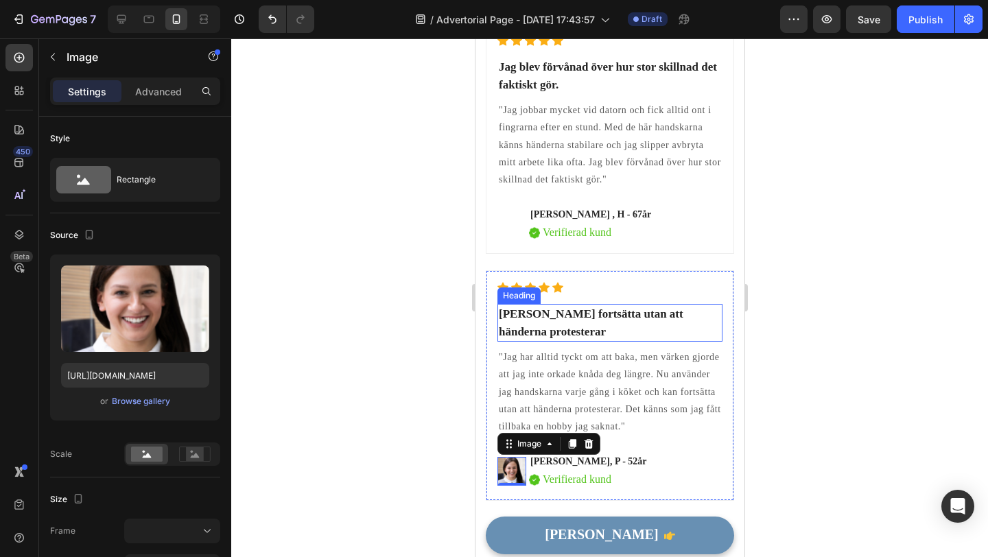
scroll to position [3601, 0]
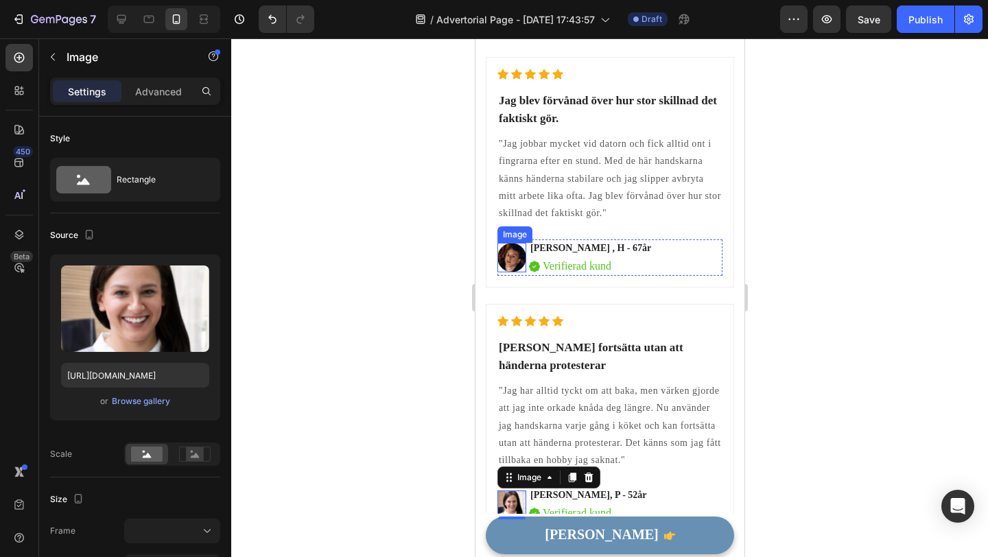
click at [515, 255] on img at bounding box center [511, 258] width 29 height 30
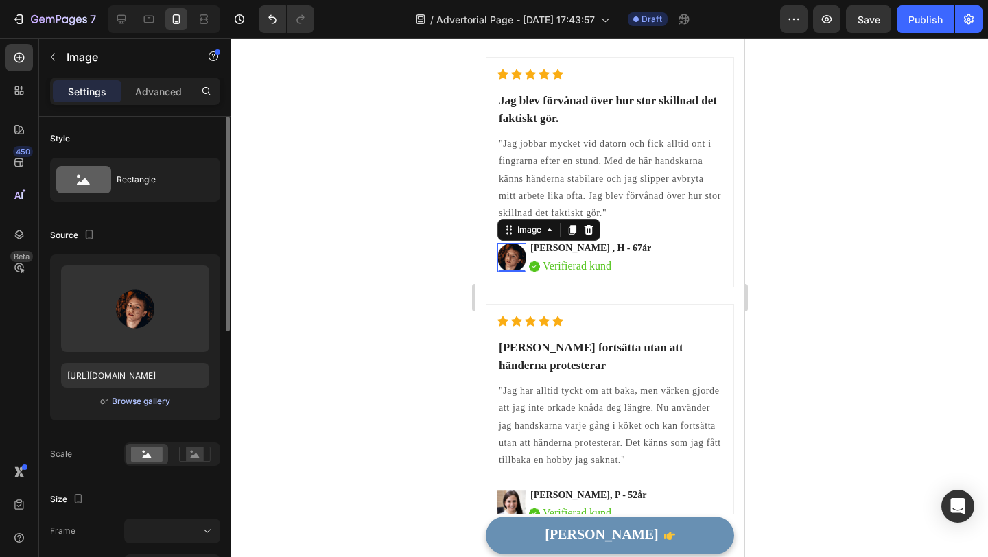
click at [148, 406] on div "Browse gallery" at bounding box center [141, 401] width 58 height 12
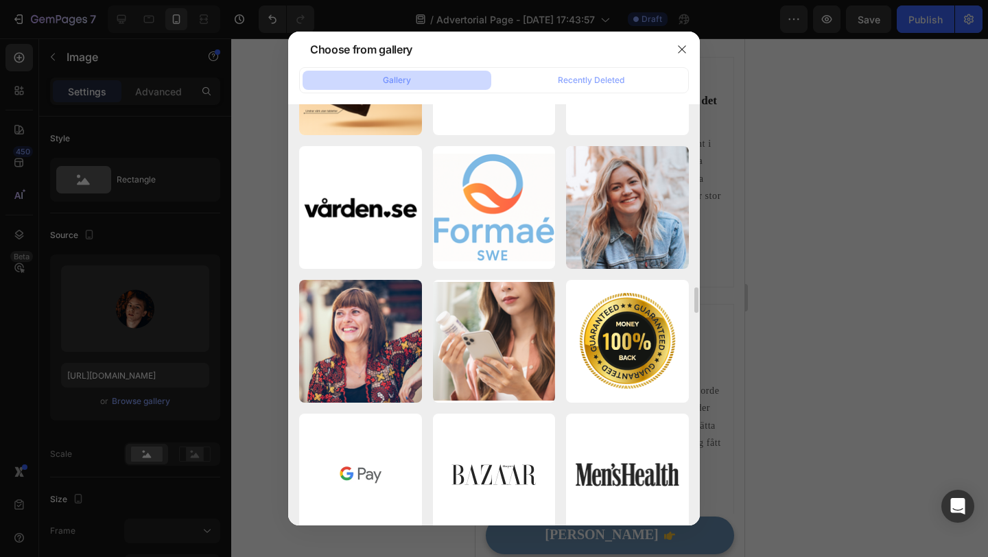
scroll to position [3041, 0]
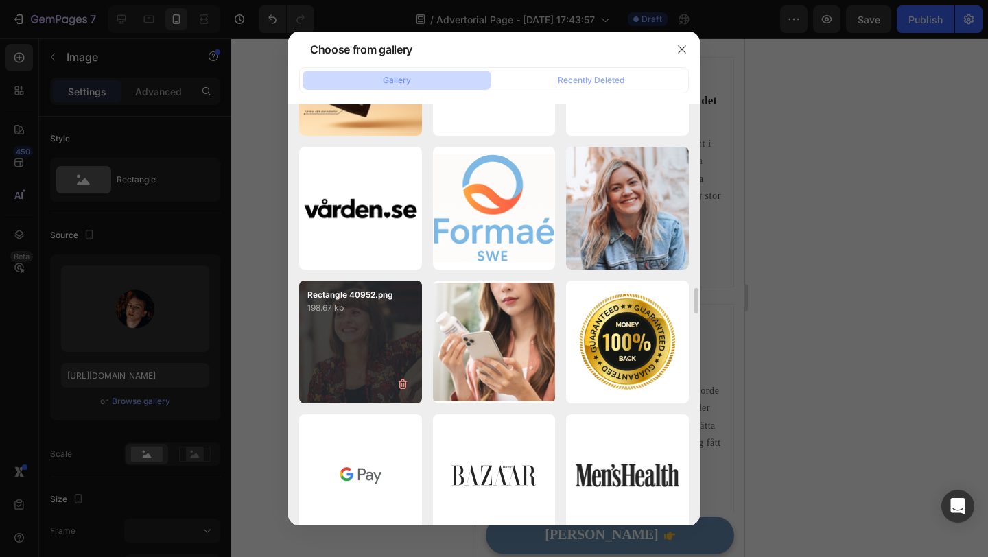
click at [381, 313] on p "198.67 kb" at bounding box center [360, 308] width 106 height 14
type input "https://cdn.shopify.com/s/files/1/0795/9845/3066/files/gempages_580468296512438…"
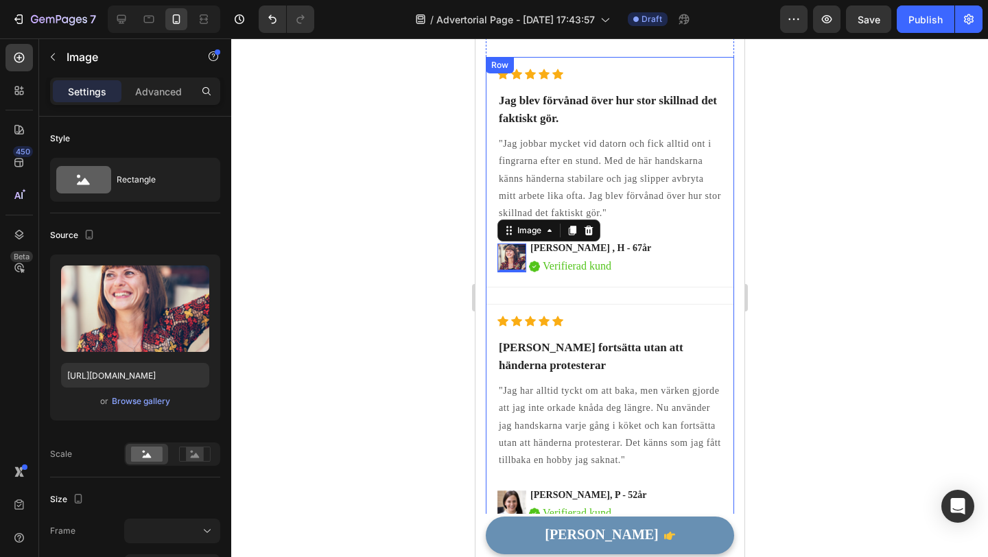
click at [569, 293] on div "Icon Icon Icon Icon Icon Icon List Hoz Jag blev förvånad över hur stor skillnad…" at bounding box center [609, 180] width 248 height 247
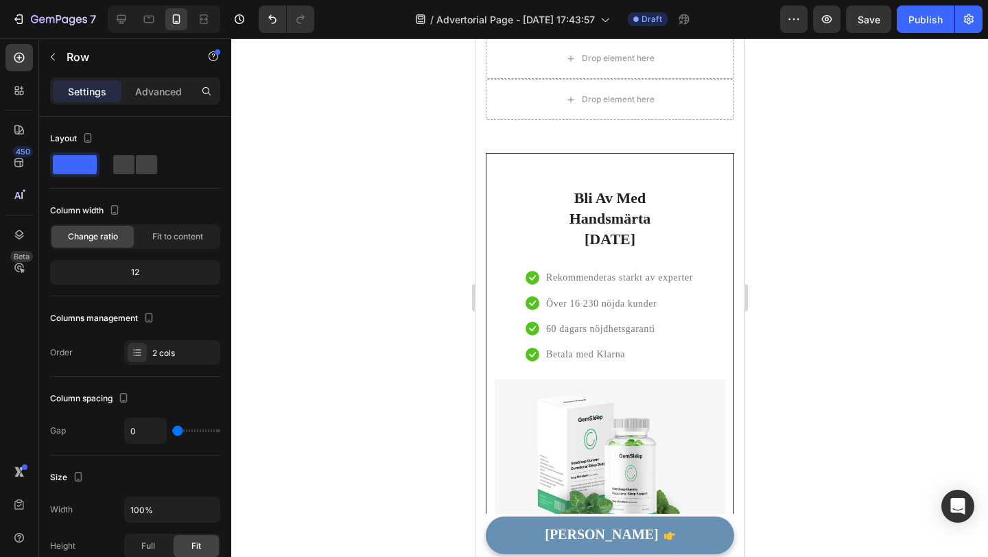
scroll to position [3891, 0]
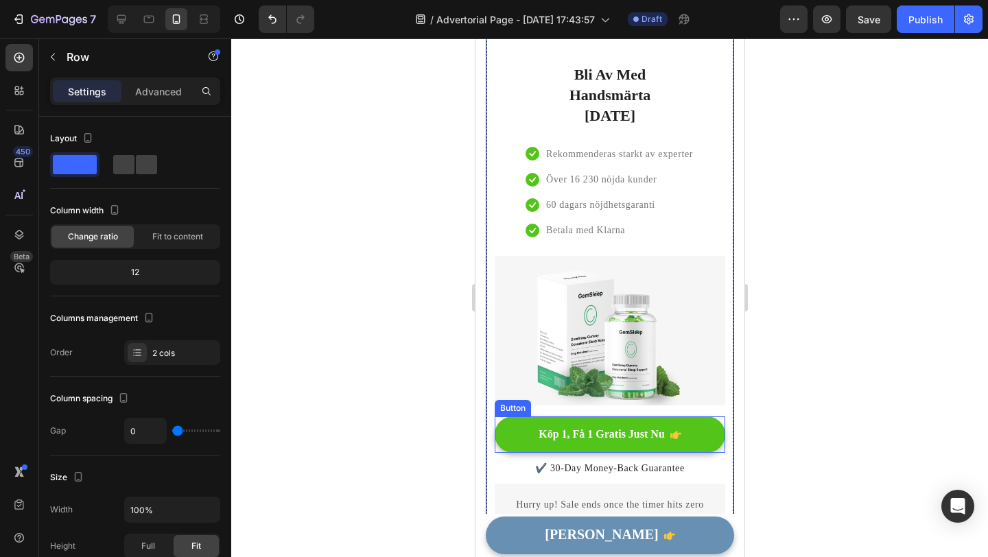
click at [685, 426] on button "Köp 1, Få 1 Gratis Just Nu" at bounding box center [609, 435] width 231 height 36
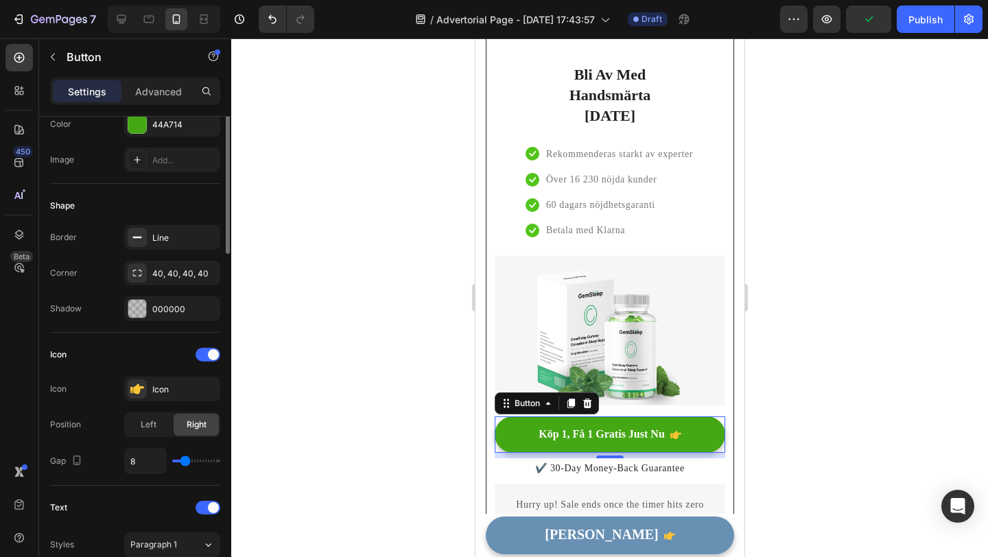
scroll to position [0, 0]
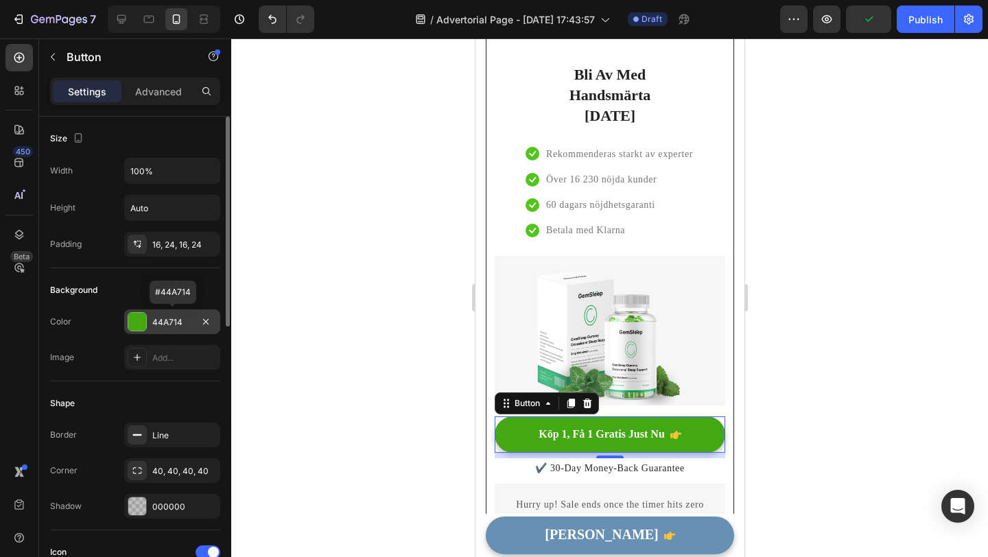
click at [159, 328] on div "44A714" at bounding box center [172, 322] width 40 height 12
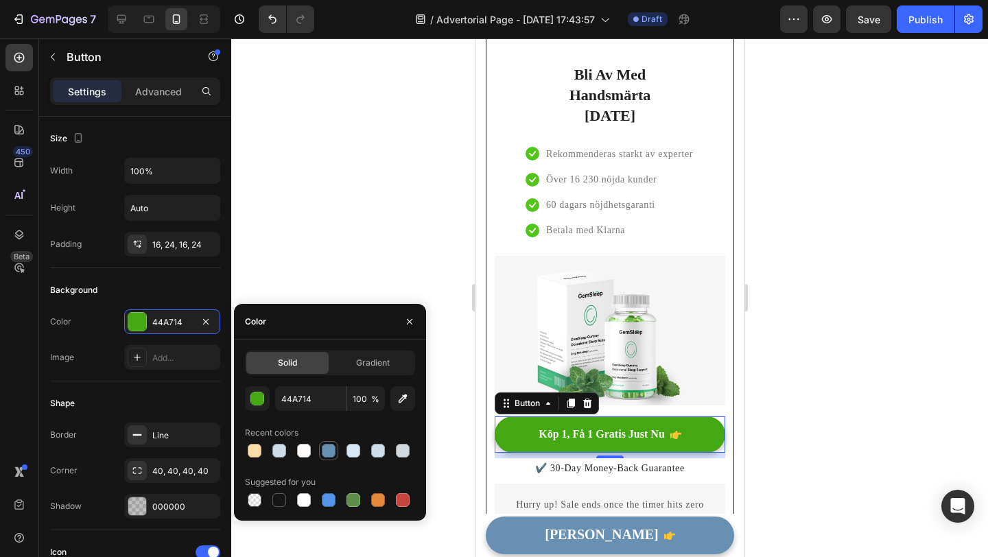
click at [327, 447] on div at bounding box center [329, 451] width 14 height 14
type input "6890B3"
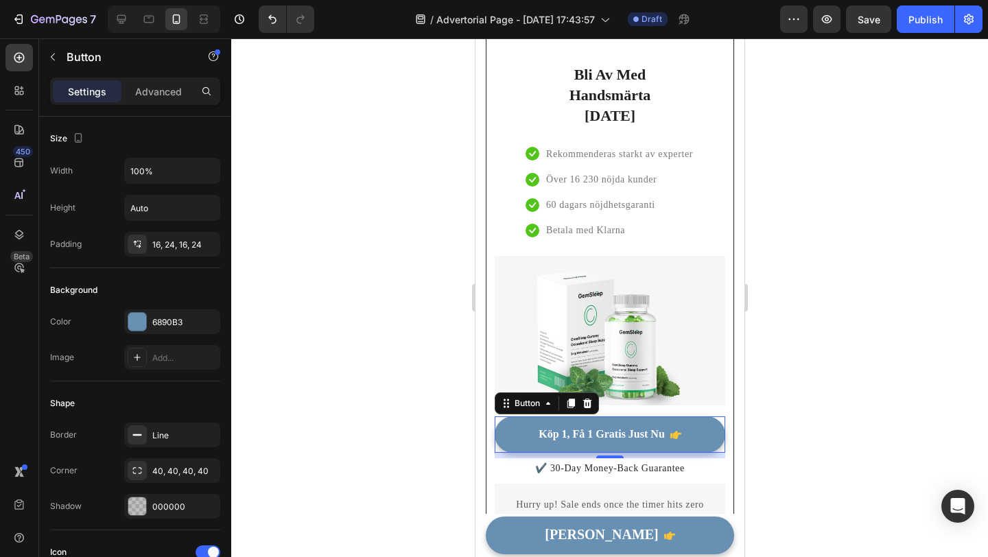
click at [353, 249] on div at bounding box center [609, 297] width 757 height 519
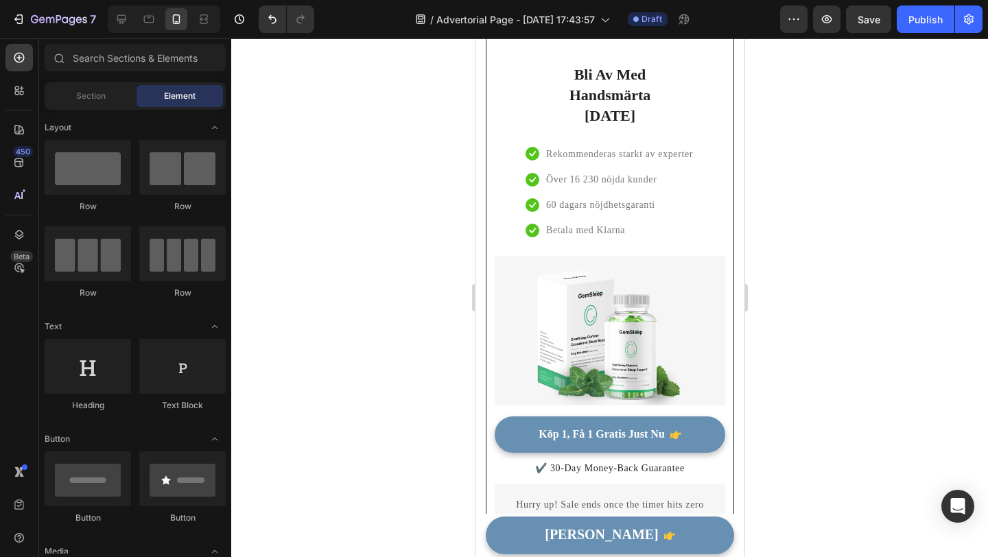
click at [353, 249] on div at bounding box center [609, 297] width 757 height 519
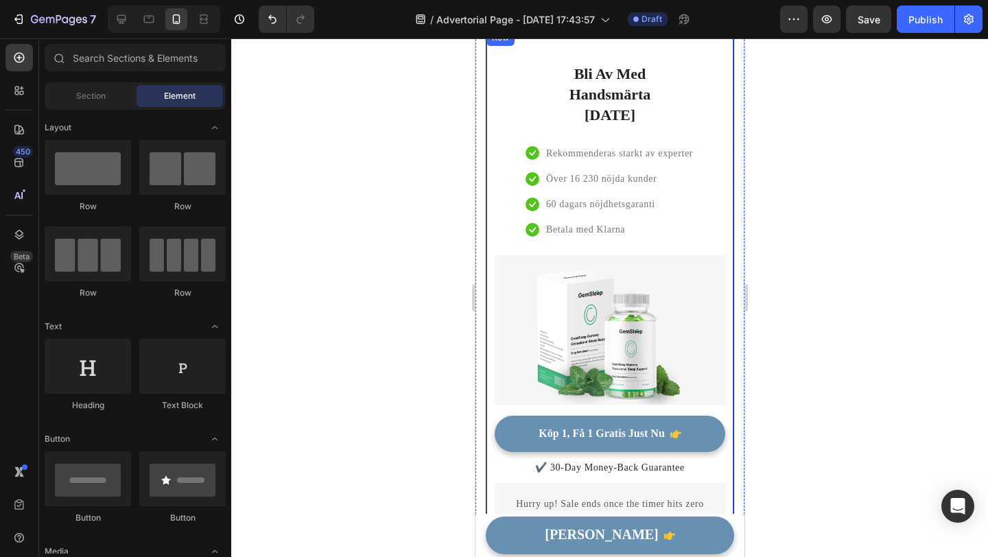
scroll to position [3867, 0]
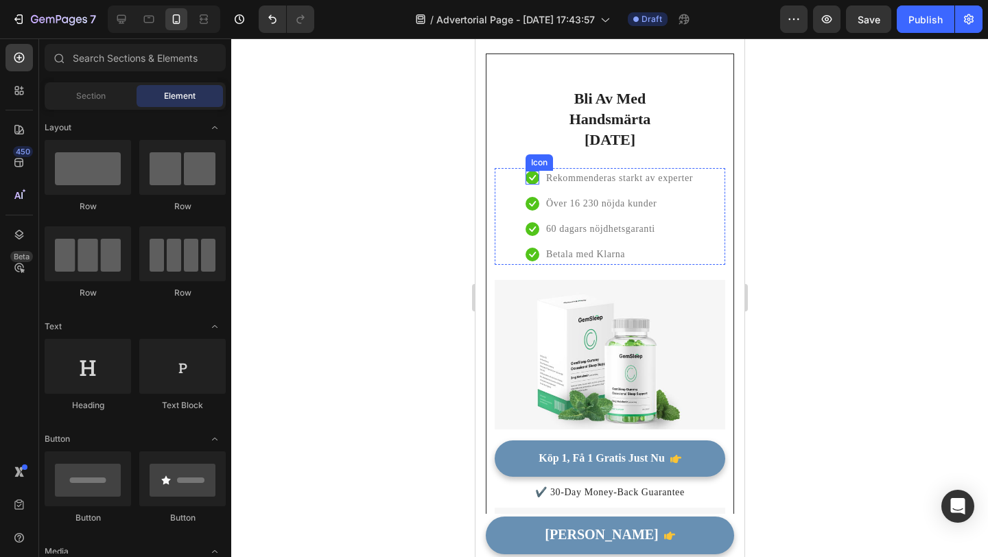
click at [533, 175] on icon at bounding box center [531, 177] width 7 height 5
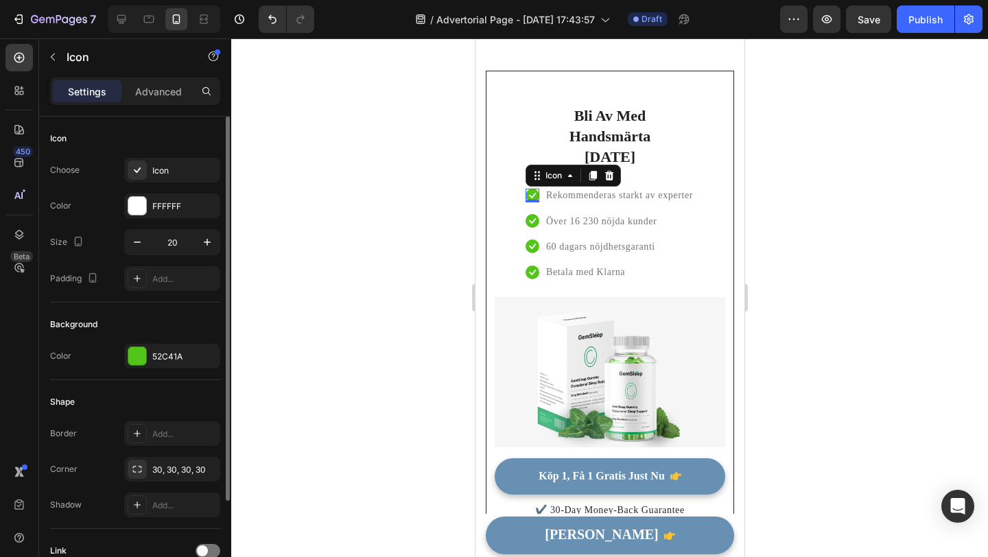
click at [145, 375] on div "Background Color 52C41A" at bounding box center [135, 342] width 170 height 78
click at [162, 357] on div "52C41A" at bounding box center [172, 357] width 40 height 12
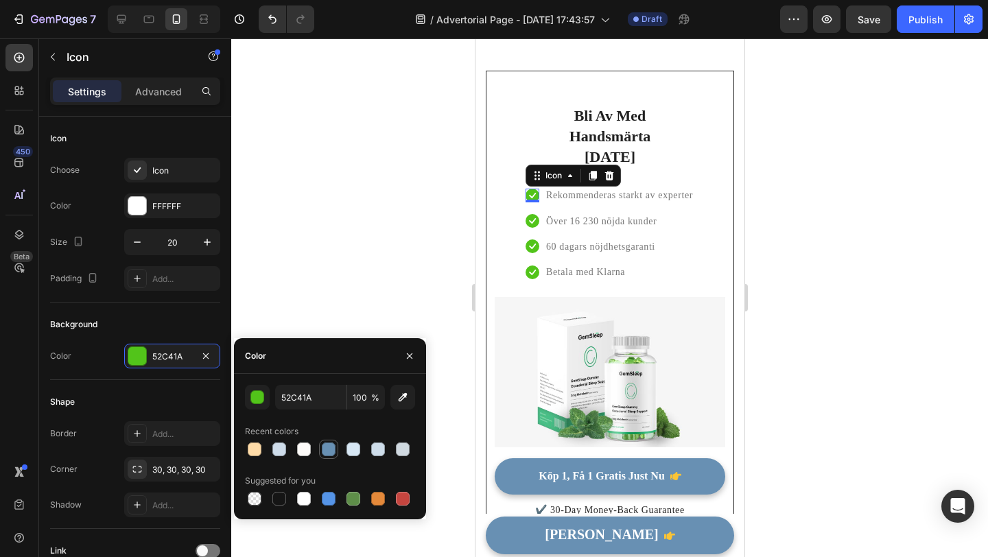
click at [329, 443] on div at bounding box center [329, 450] width 14 height 14
type input "6890B3"
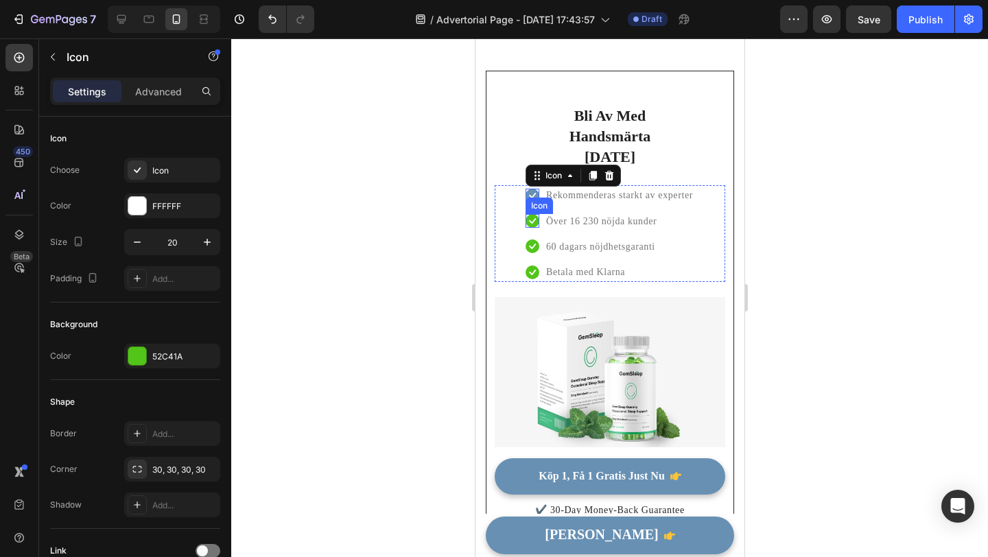
click at [537, 214] on icon at bounding box center [532, 221] width 14 height 14
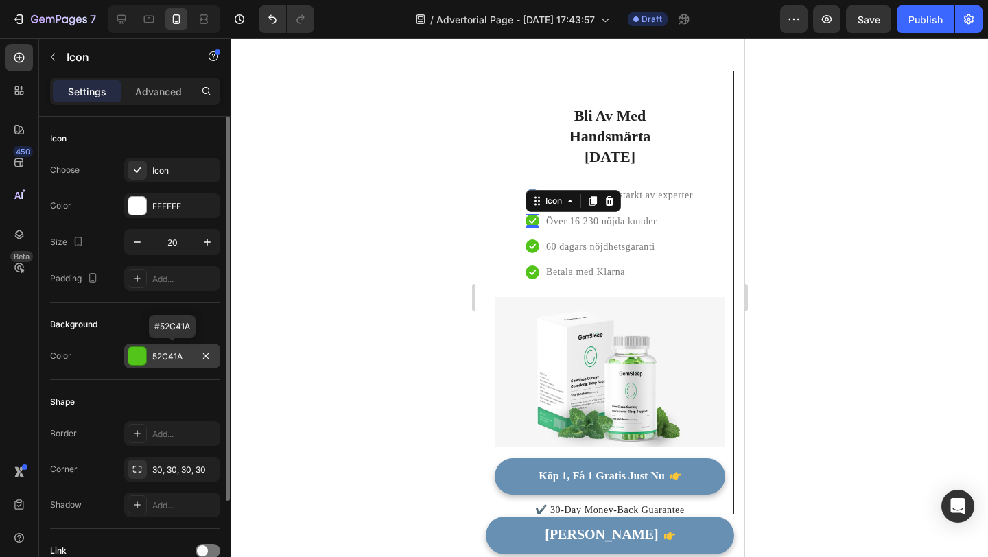
click at [169, 349] on div "52C41A" at bounding box center [172, 356] width 96 height 25
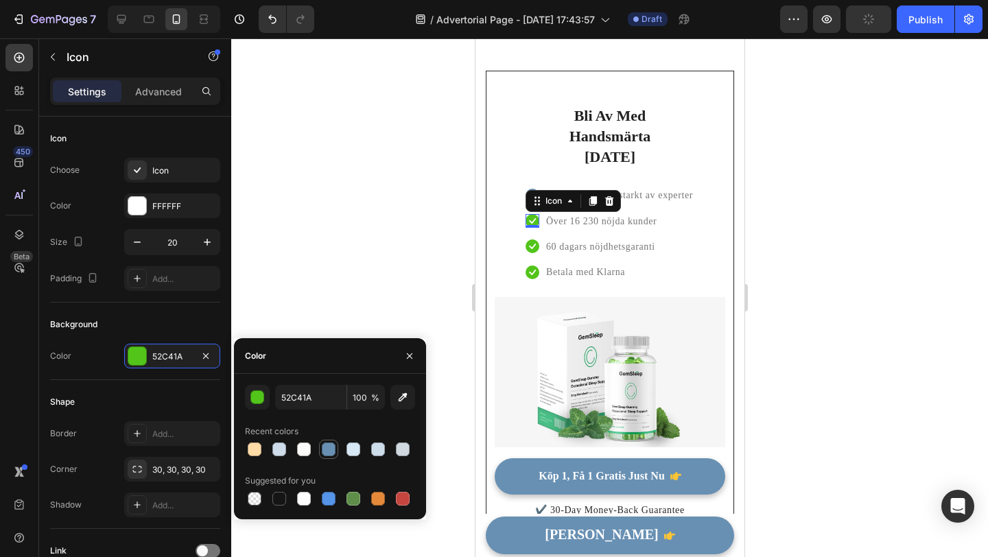
click at [325, 444] on div at bounding box center [329, 450] width 14 height 14
type input "6890B3"
click at [535, 239] on icon at bounding box center [532, 246] width 14 height 14
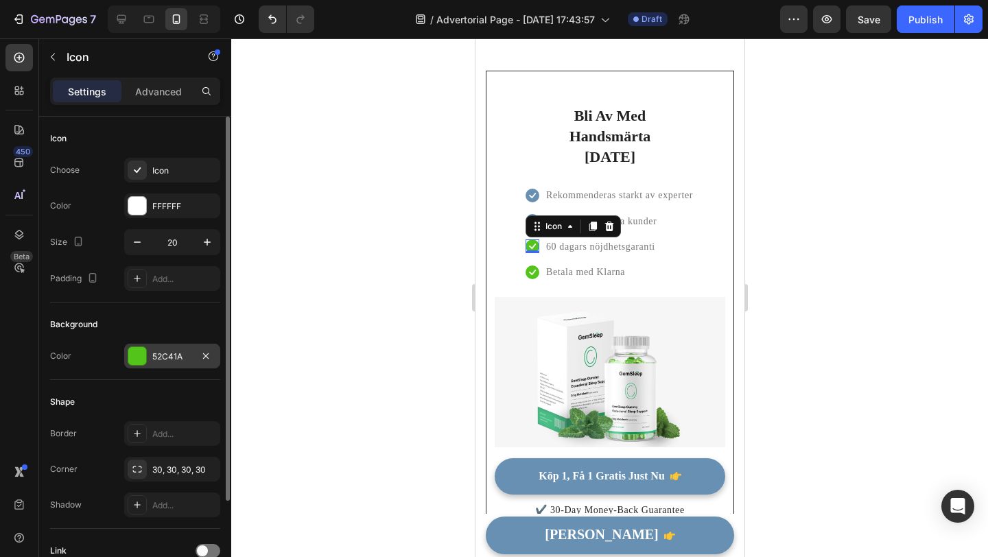
click at [145, 355] on div at bounding box center [137, 356] width 18 height 18
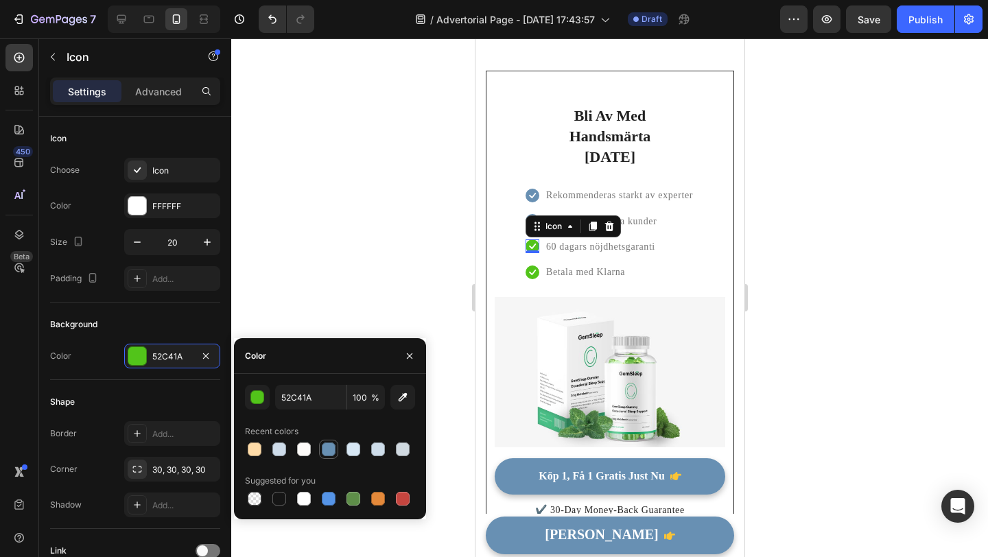
click at [329, 447] on div at bounding box center [329, 450] width 14 height 14
type input "6890B3"
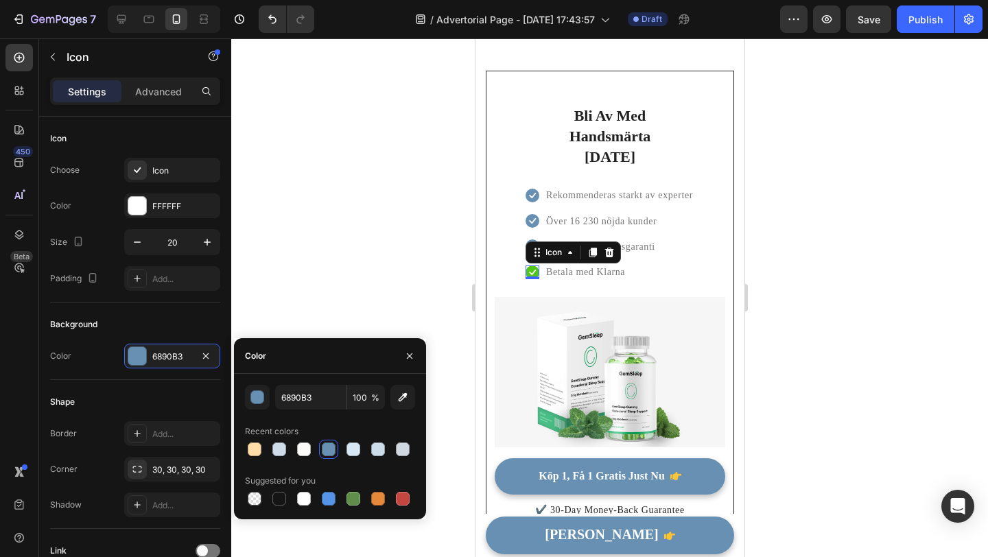
click at [536, 266] on icon at bounding box center [532, 273] width 14 height 14
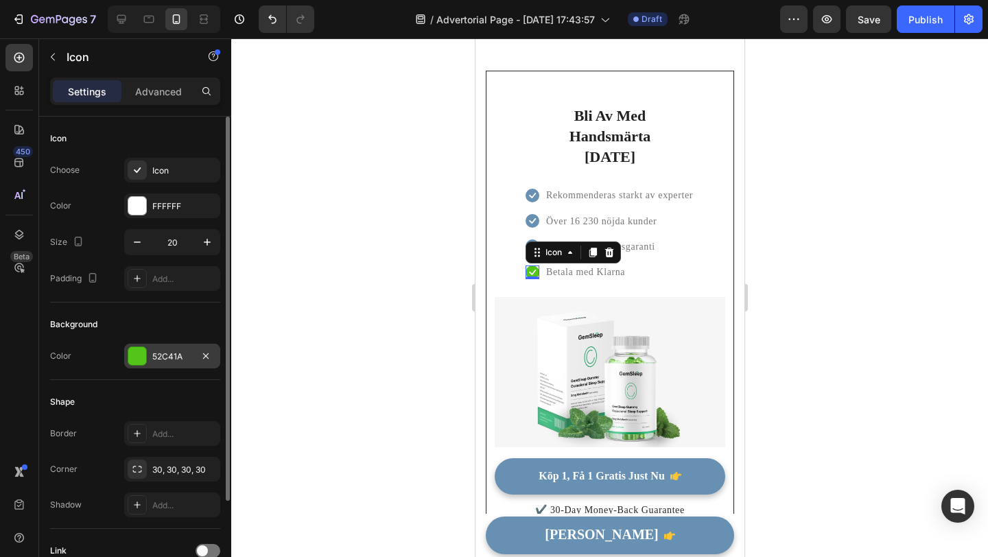
click at [174, 357] on div "52C41A" at bounding box center [172, 357] width 40 height 12
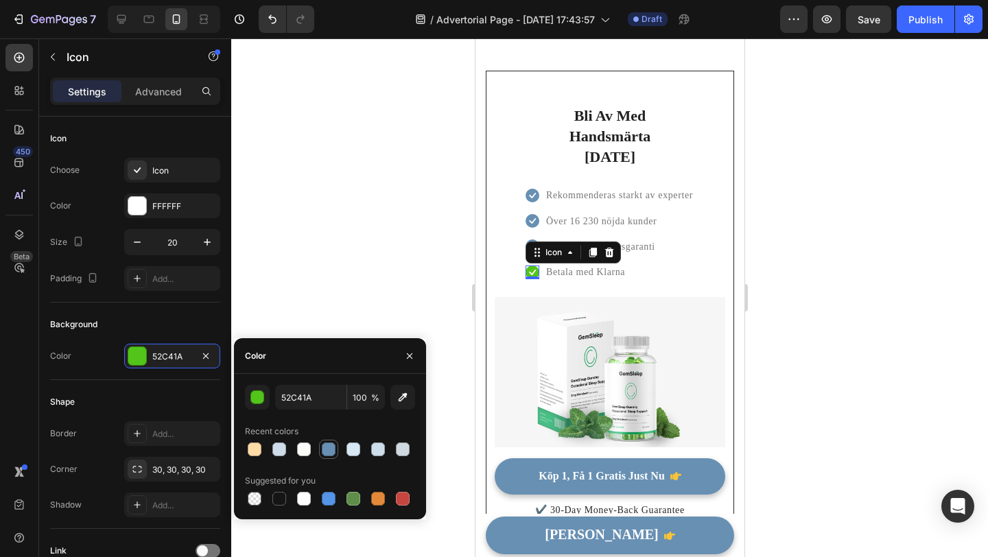
click at [326, 452] on div at bounding box center [329, 450] width 14 height 14
type input "6890B3"
click at [371, 303] on div at bounding box center [609, 297] width 757 height 519
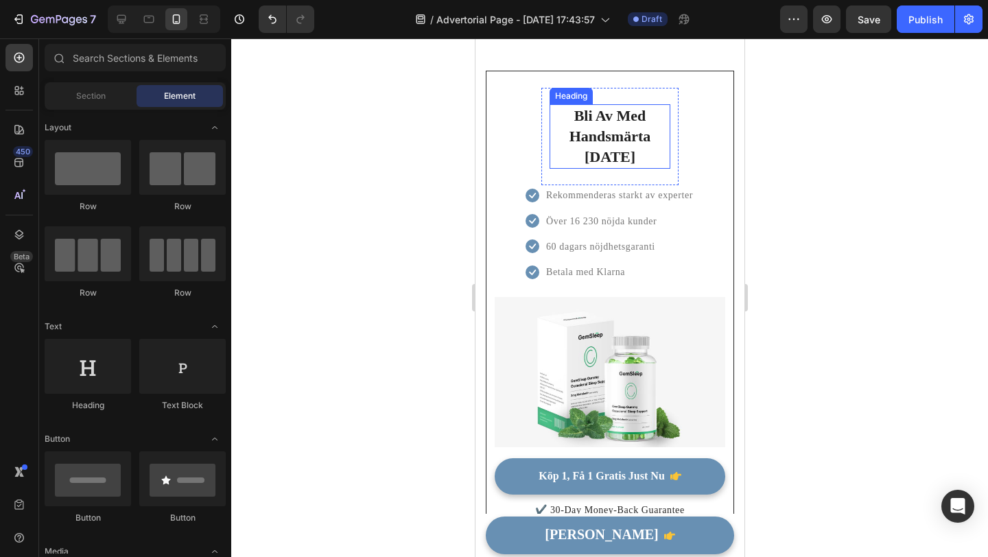
click at [627, 107] on span "Bli Av Med Handsmärta [DATE]" at bounding box center [610, 136] width 82 height 58
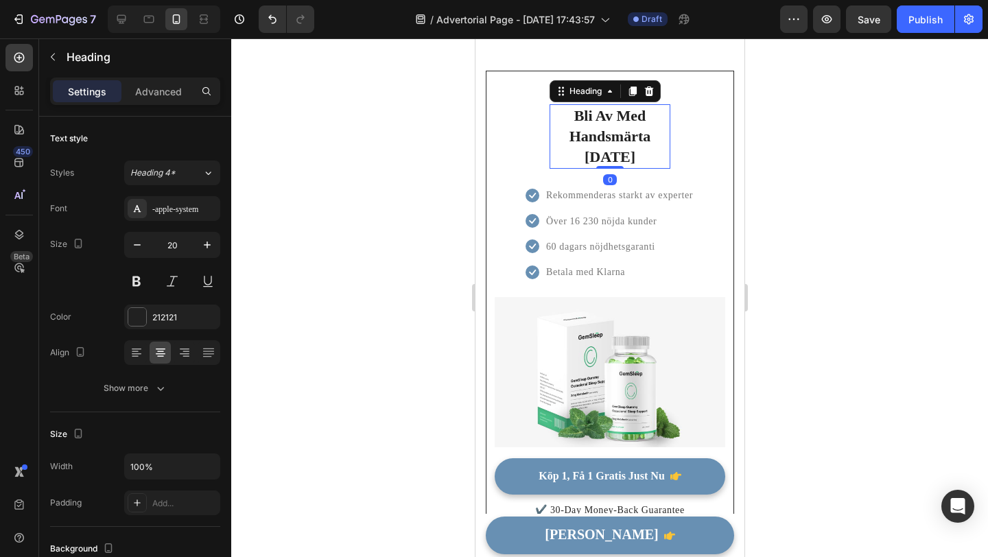
click at [379, 196] on div at bounding box center [609, 297] width 757 height 519
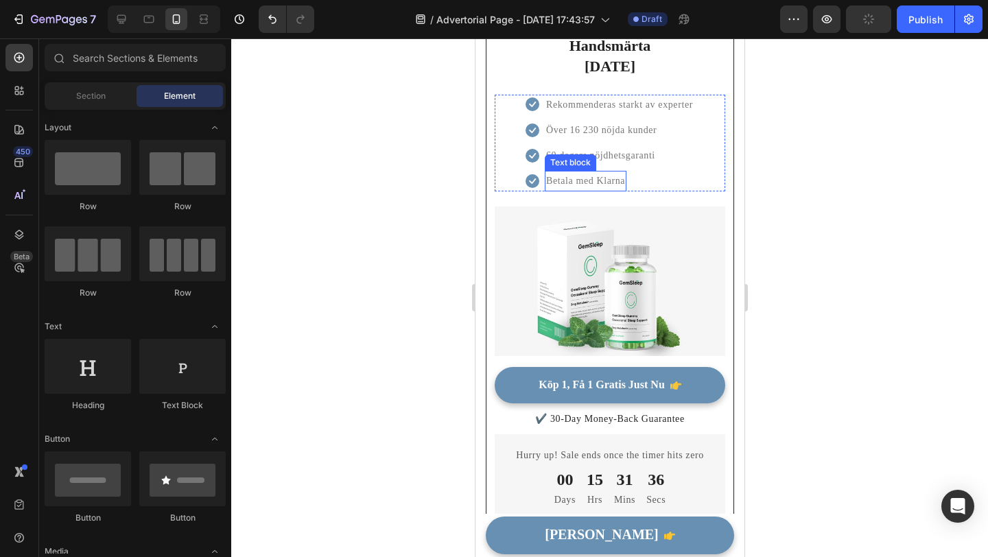
scroll to position [3973, 0]
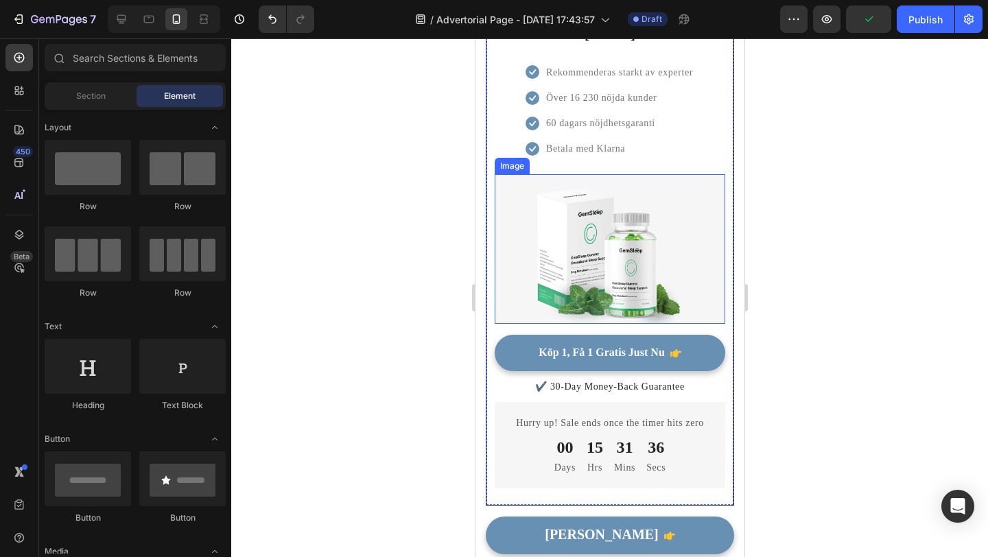
click at [607, 237] on img at bounding box center [609, 249] width 231 height 150
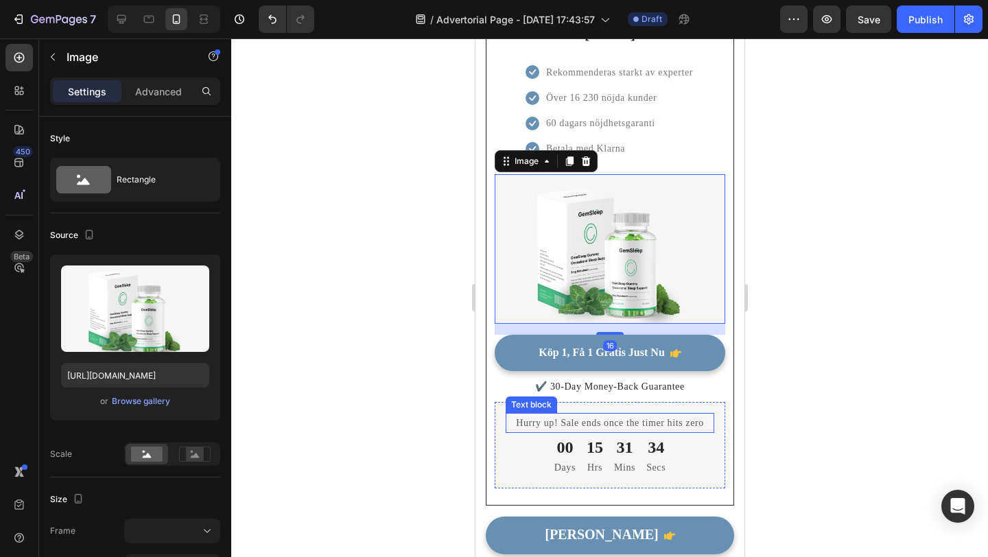
click at [573, 414] on p "Hurry up! Sale ends once the timer hits zero" at bounding box center [609, 422] width 206 height 17
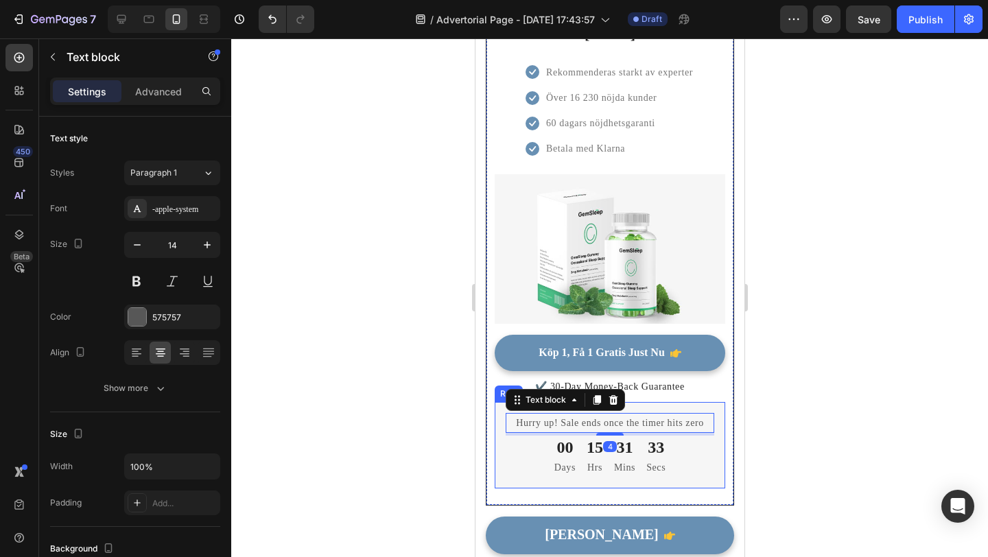
click at [698, 402] on div "Hurry up! Sale ends once the timer hits zero Text block 4 00 Days 15 Hrs 31 Min…" at bounding box center [609, 445] width 231 height 86
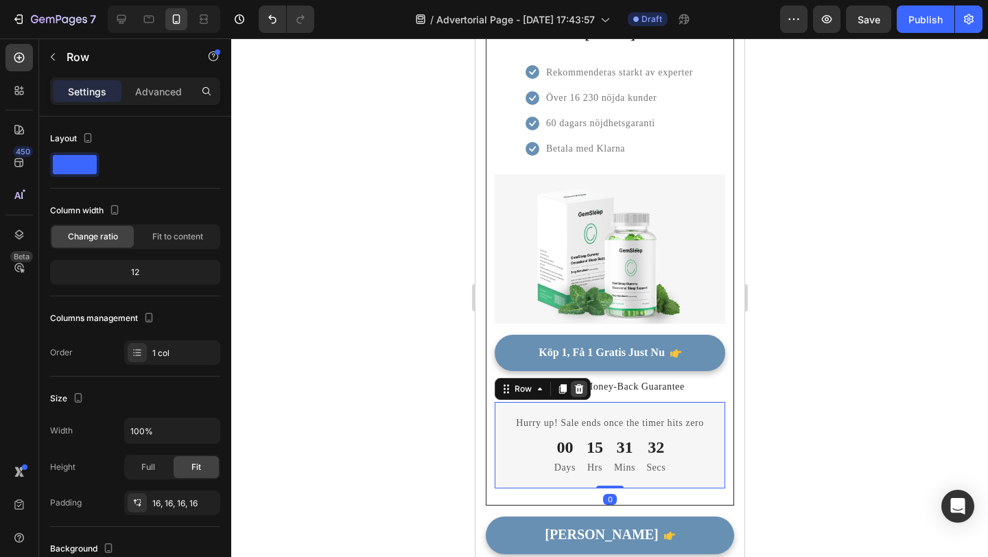
click at [580, 384] on icon at bounding box center [578, 389] width 9 height 10
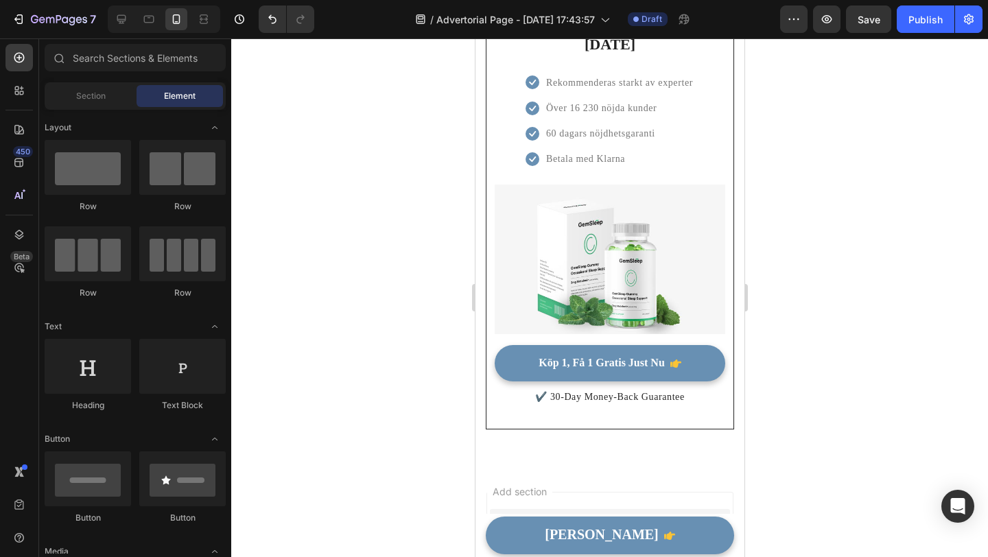
scroll to position [4128, 0]
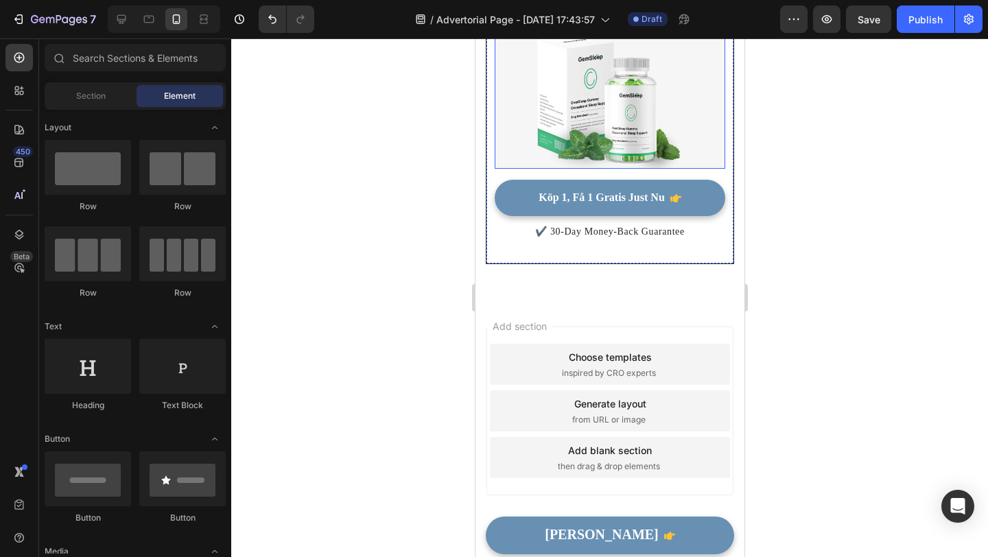
click at [647, 107] on img at bounding box center [609, 94] width 231 height 150
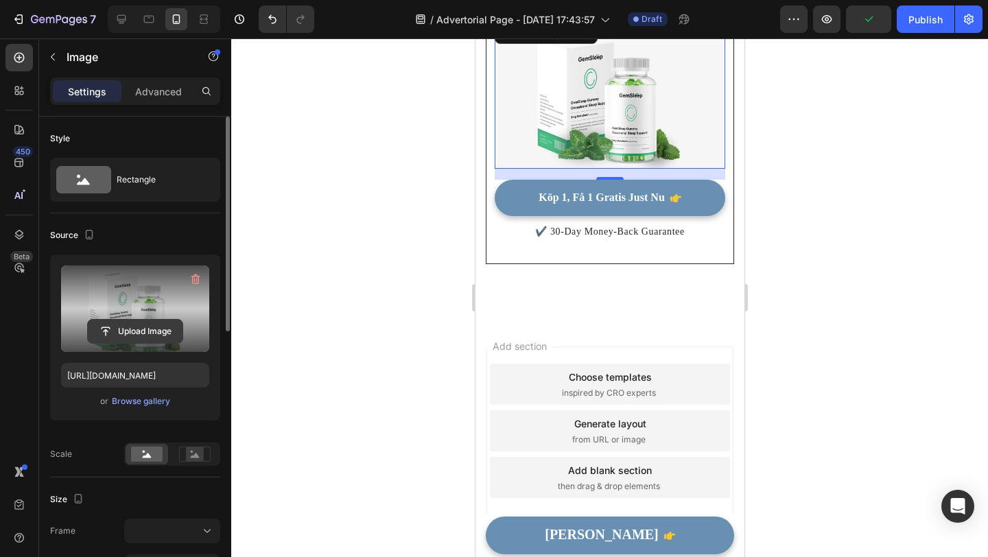
click at [167, 329] on input "file" at bounding box center [135, 331] width 95 height 23
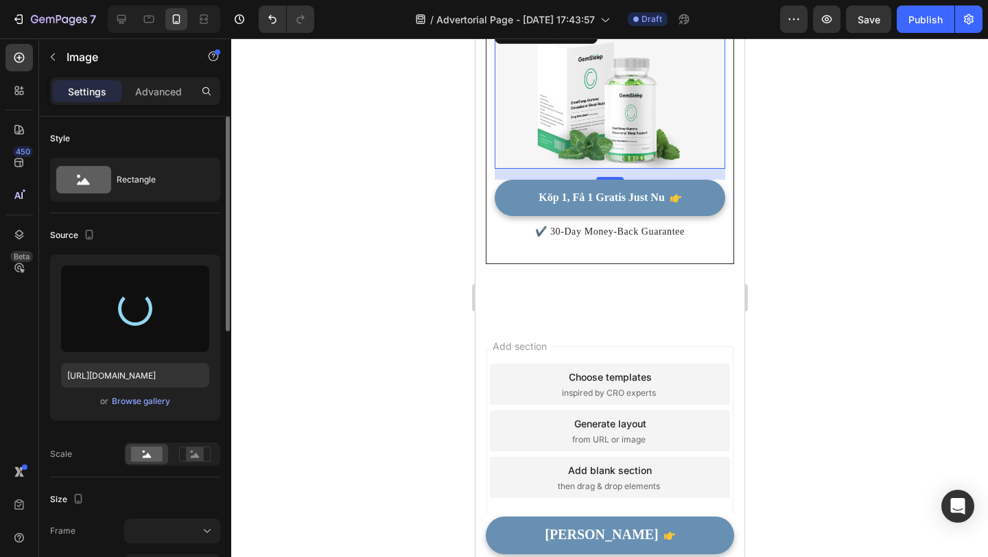
type input "https://cdn.shopify.com/s/files/1/0795/9845/3066/files/gempages_580468296512438…"
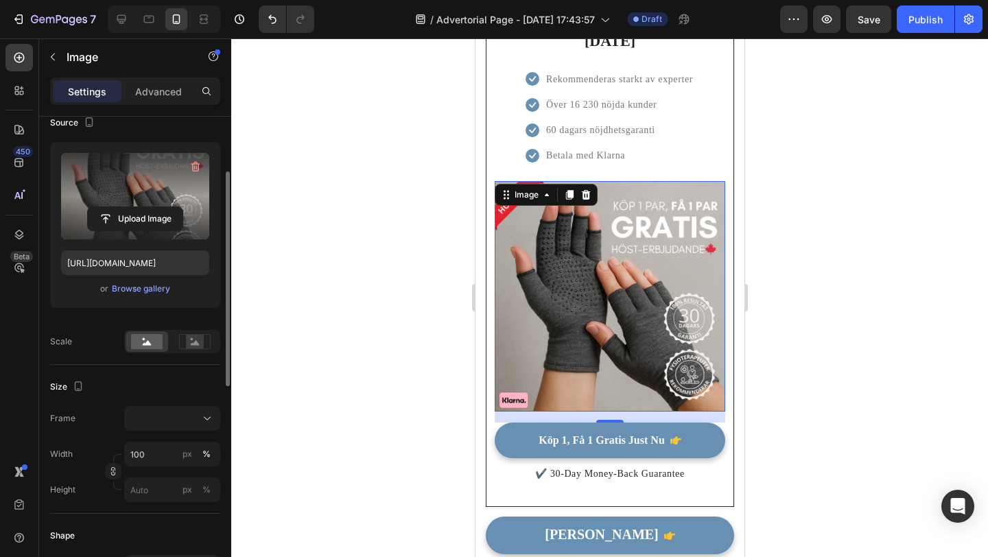
scroll to position [116, 0]
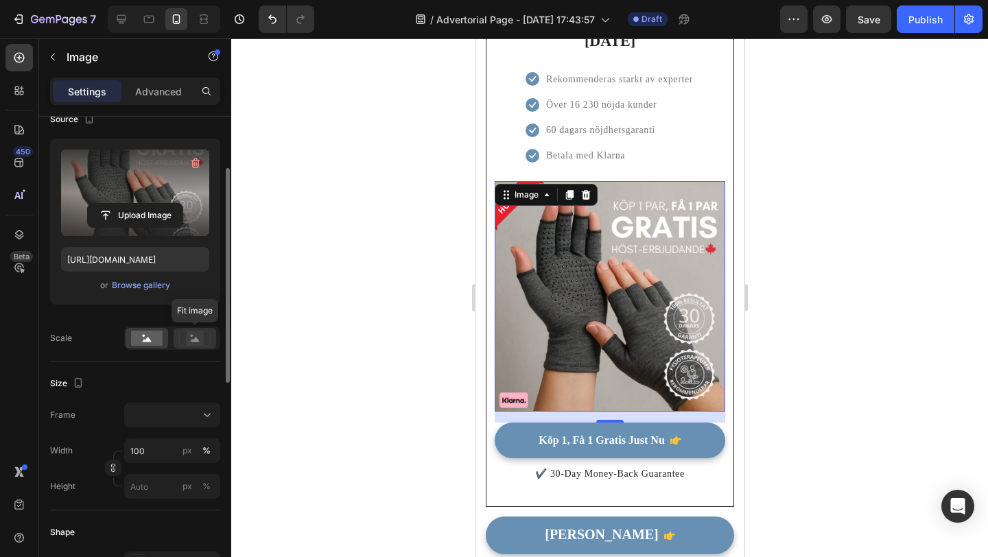
click at [199, 339] on rect at bounding box center [195, 338] width 18 height 14
click at [187, 371] on div "Size Frame Width 100 px % Height px %" at bounding box center [135, 436] width 170 height 149
click at [146, 333] on rect at bounding box center [147, 338] width 32 height 15
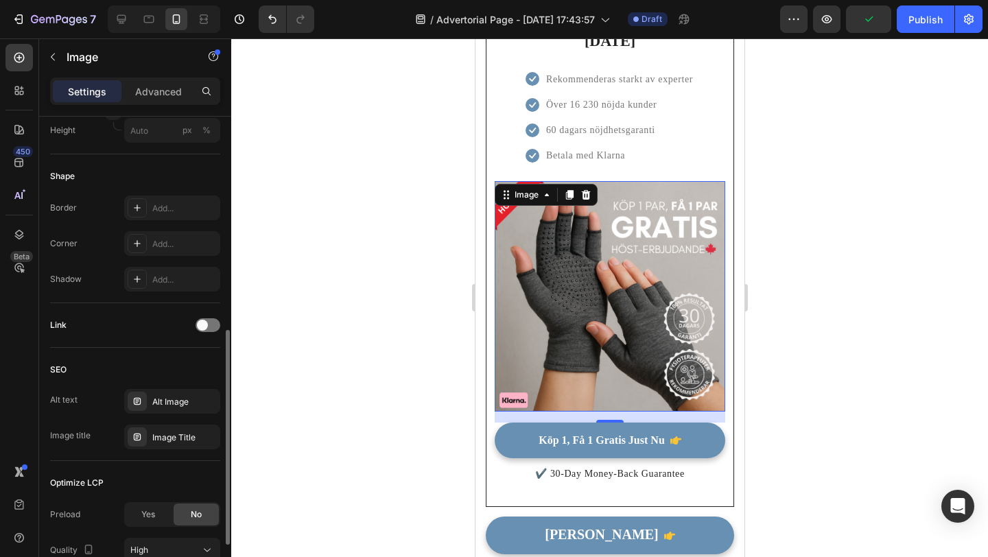
scroll to position [484, 0]
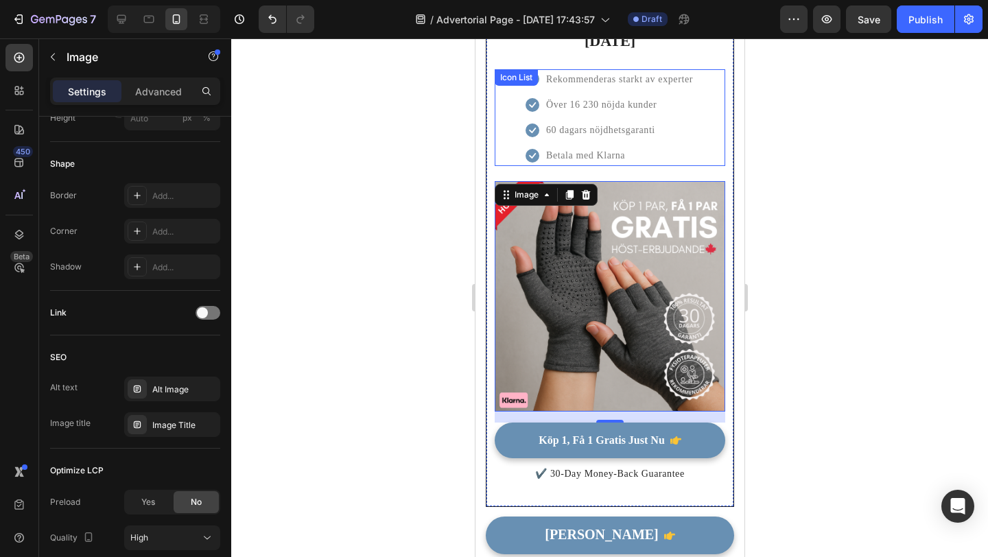
click at [659, 120] on li "Icon 60 dagars nöjdhetsgaranti Text block" at bounding box center [609, 130] width 169 height 20
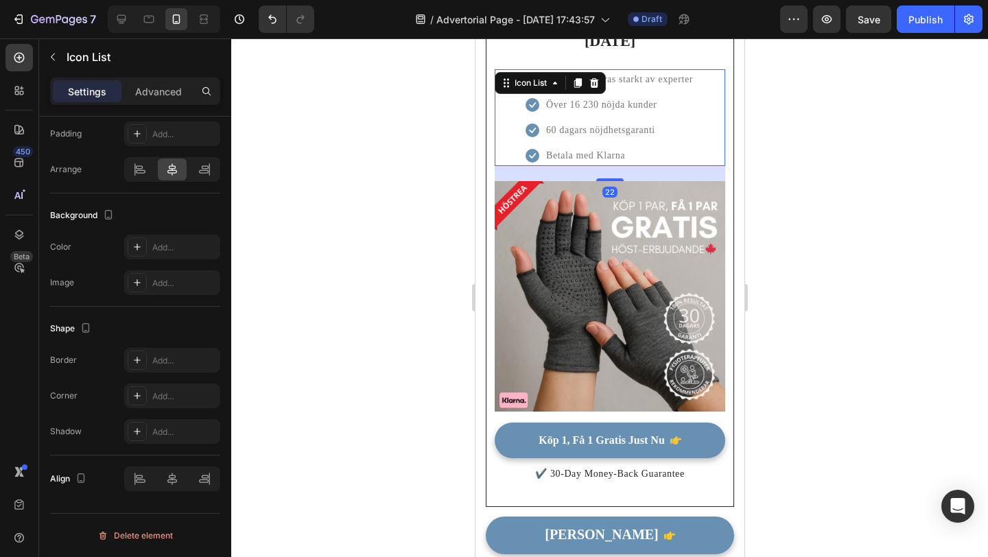
scroll to position [0, 0]
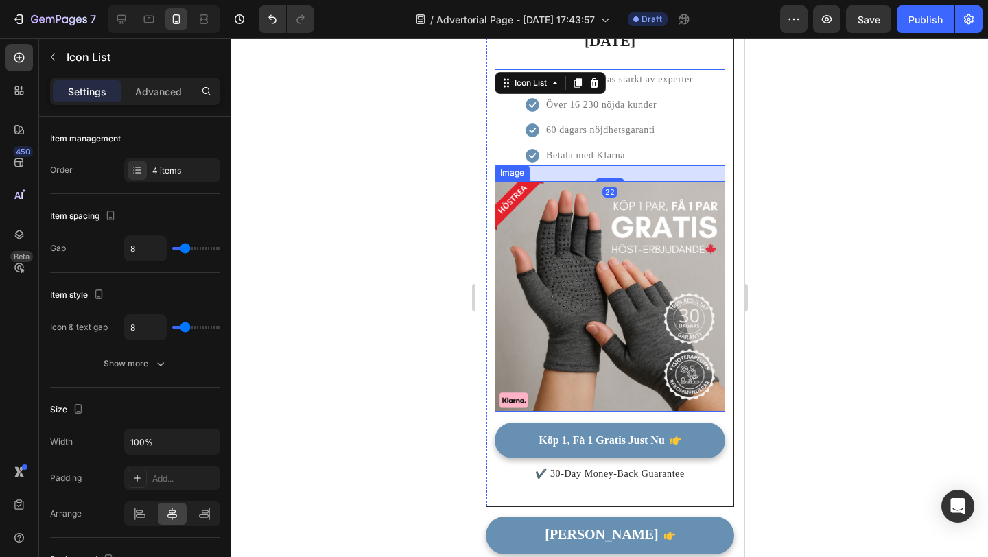
click at [649, 250] on img at bounding box center [609, 296] width 231 height 231
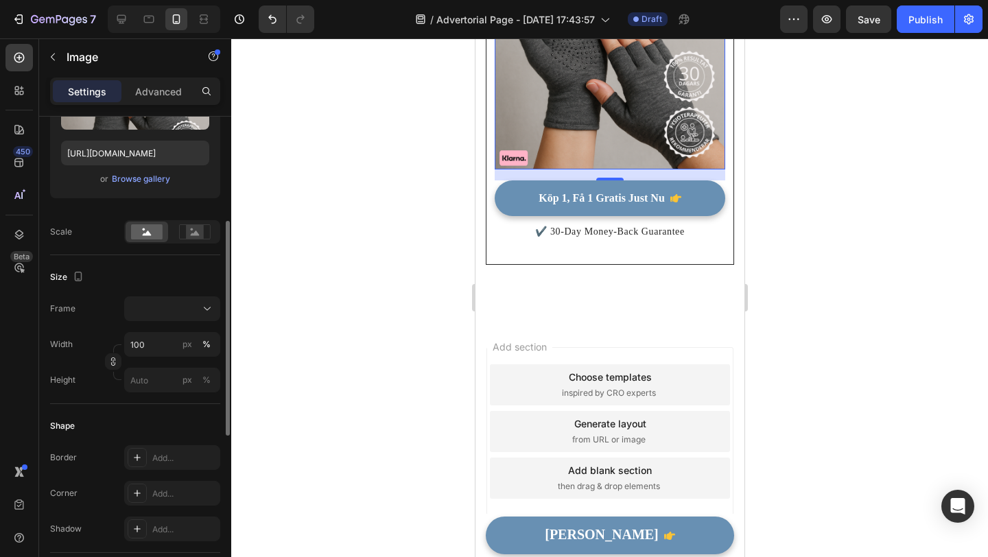
scroll to position [229, 0]
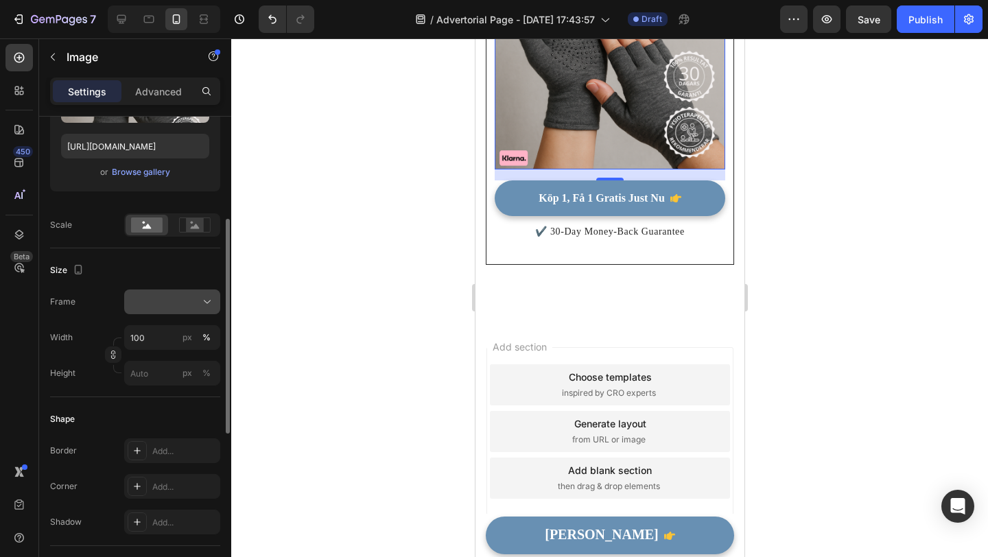
click at [198, 305] on div at bounding box center [172, 302] width 84 height 14
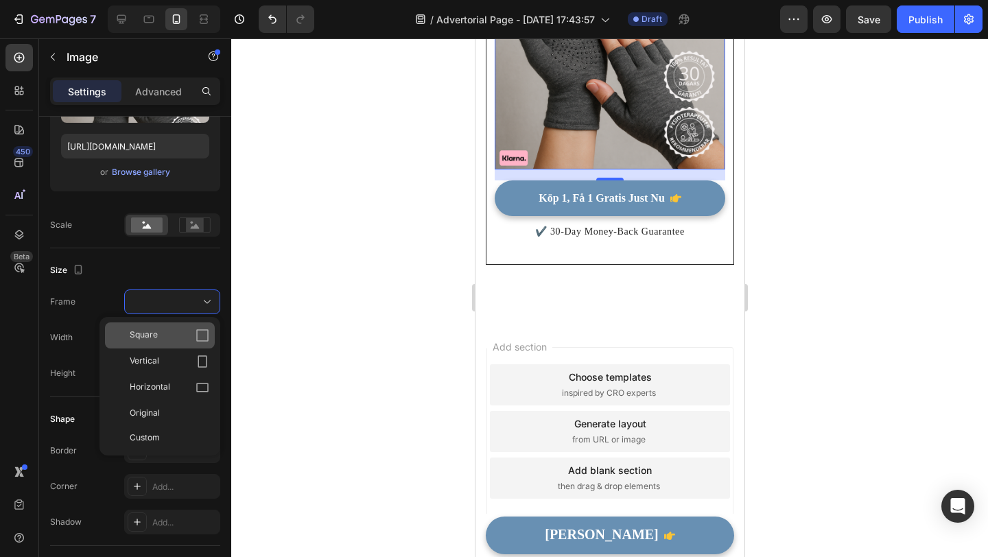
click at [187, 342] on div "Square" at bounding box center [170, 336] width 80 height 14
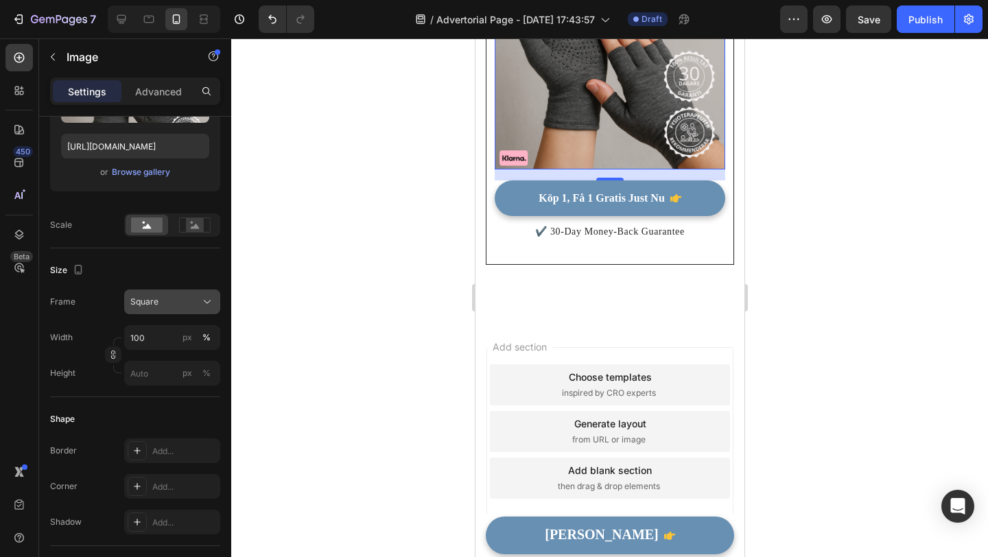
click at [172, 295] on div "Square" at bounding box center [172, 302] width 84 height 14
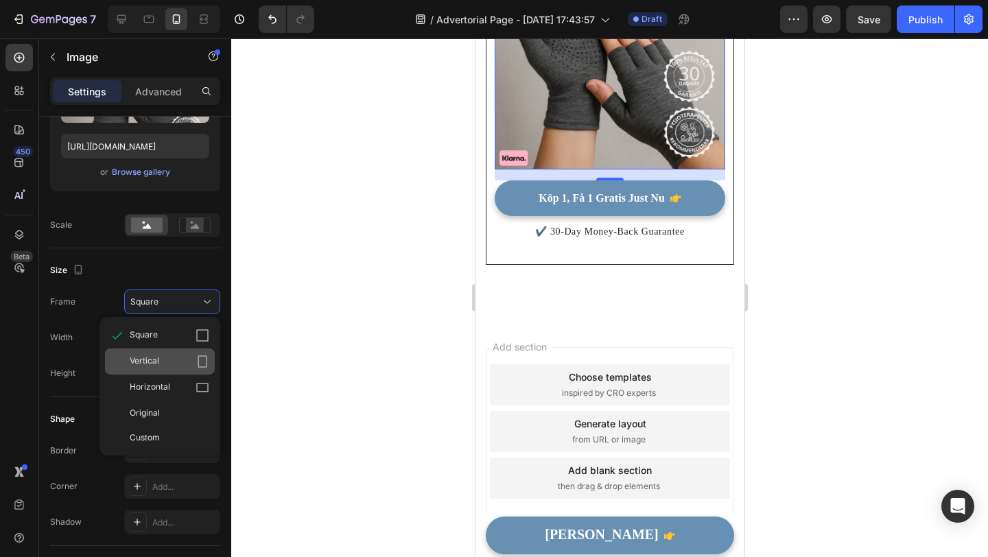
click at [177, 364] on div "Vertical" at bounding box center [170, 362] width 80 height 14
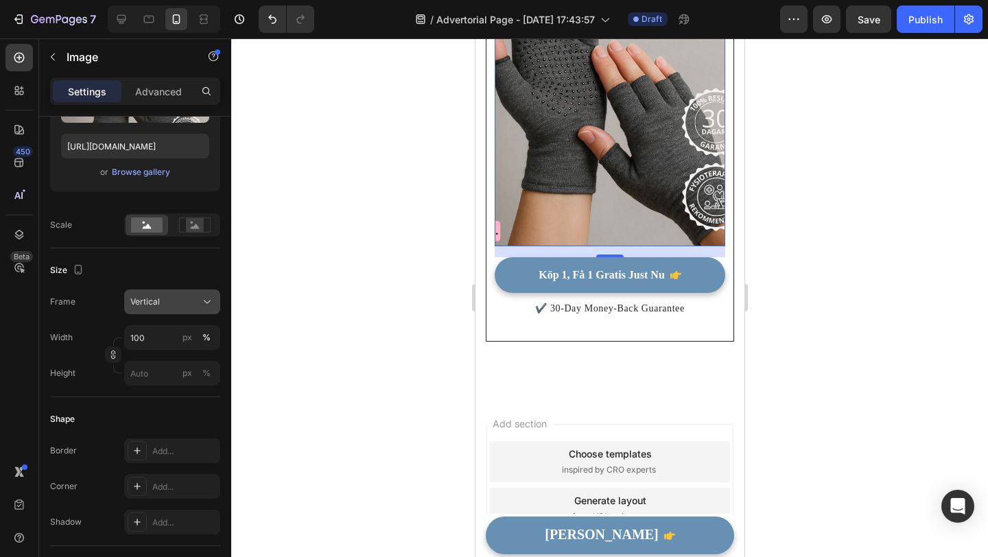
click at [196, 296] on div "Vertical" at bounding box center [163, 302] width 67 height 12
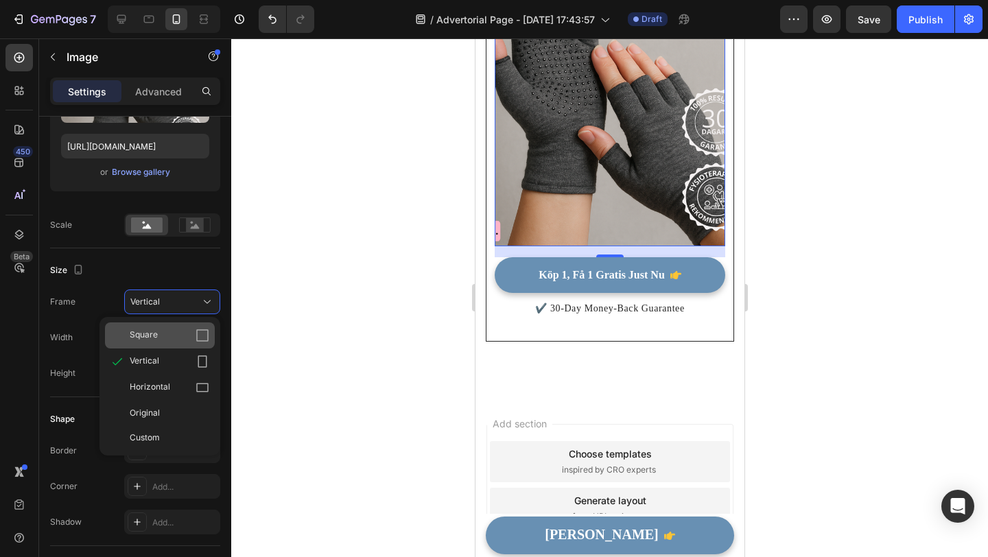
click at [183, 333] on div "Square" at bounding box center [170, 336] width 80 height 14
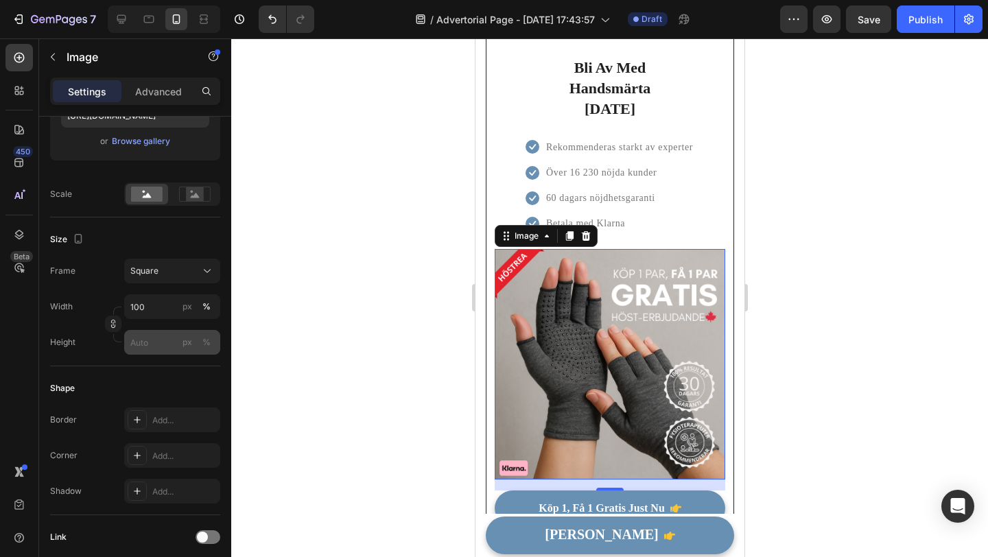
scroll to position [0, 0]
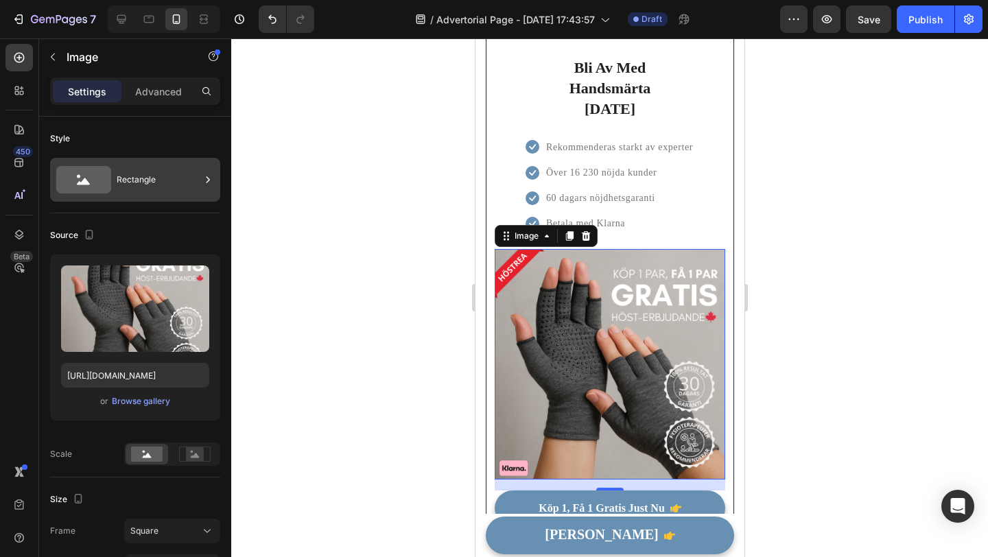
click at [150, 189] on div "Rectangle" at bounding box center [159, 180] width 84 height 32
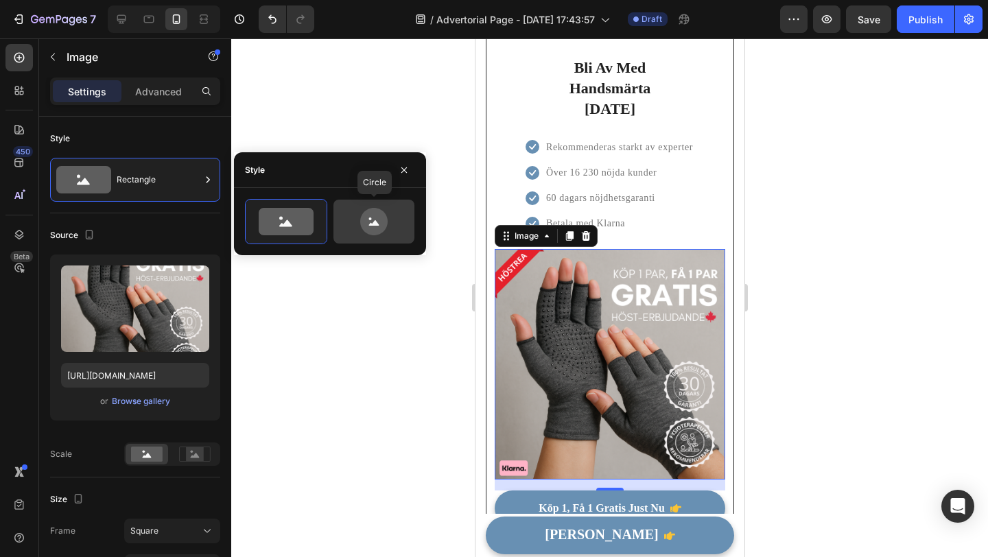
click at [366, 229] on icon at bounding box center [373, 221] width 27 height 27
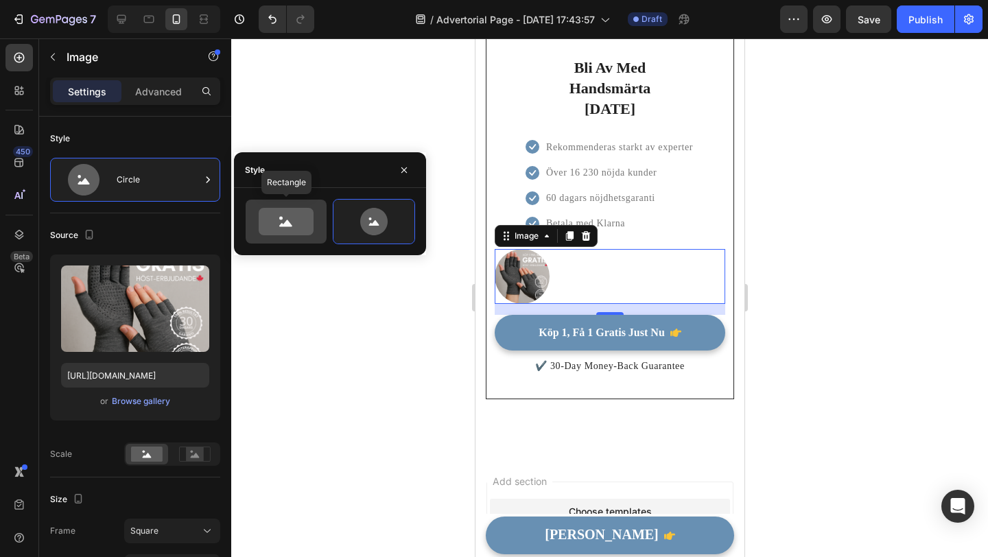
click at [309, 233] on icon at bounding box center [286, 221] width 55 height 27
type input "100"
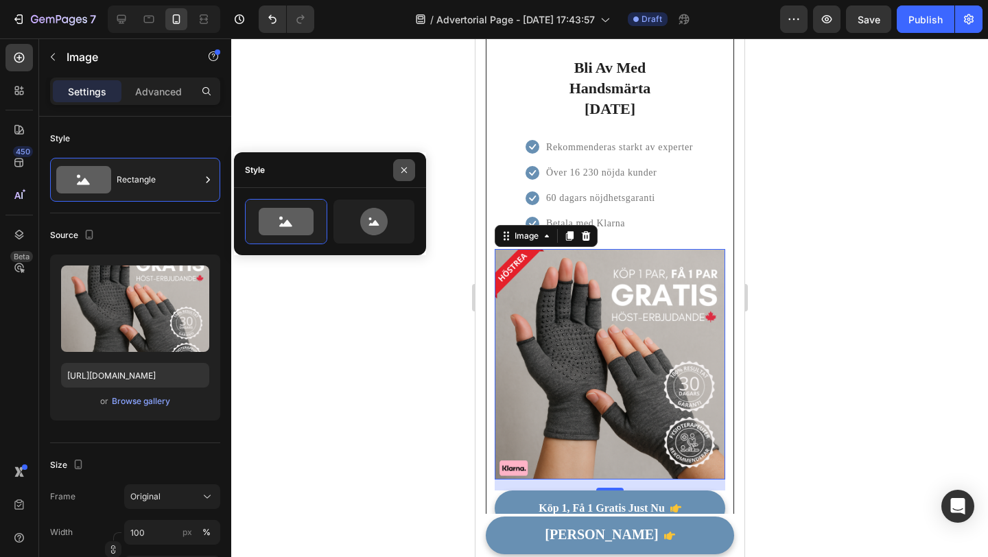
click at [402, 169] on icon "button" at bounding box center [404, 170] width 11 height 11
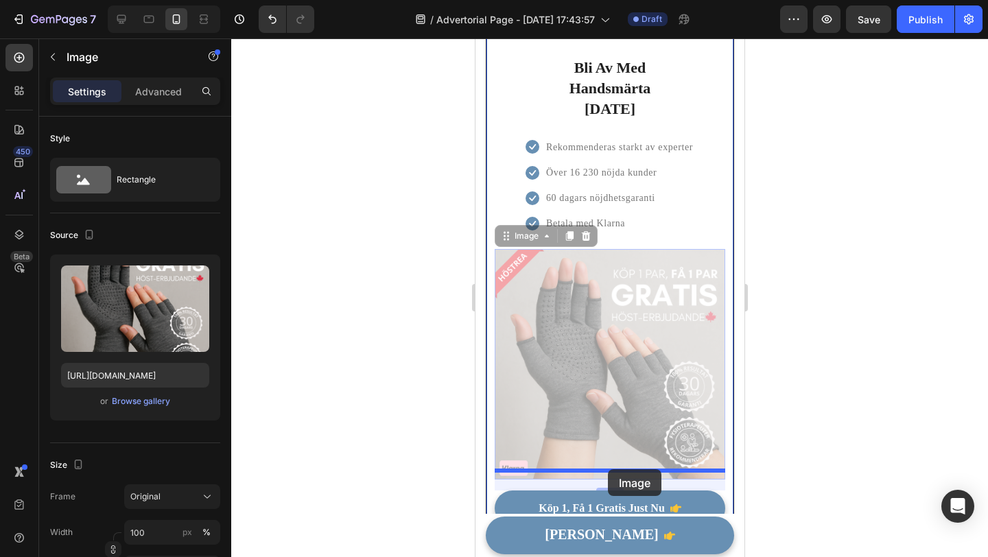
drag, startPoint x: 551, startPoint y: 256, endPoint x: 607, endPoint y: 469, distance: 220.7
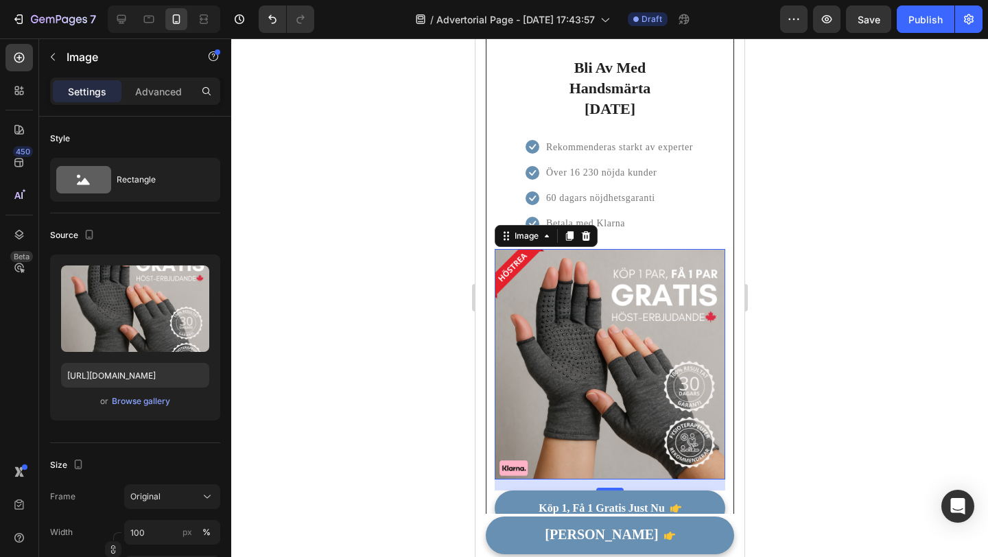
click at [441, 401] on div at bounding box center [609, 297] width 757 height 519
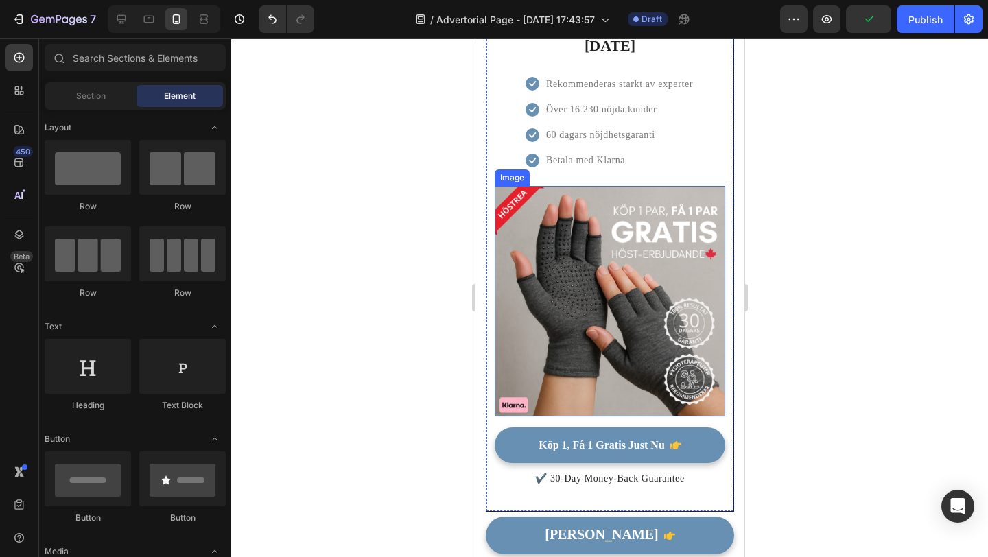
scroll to position [3981, 0]
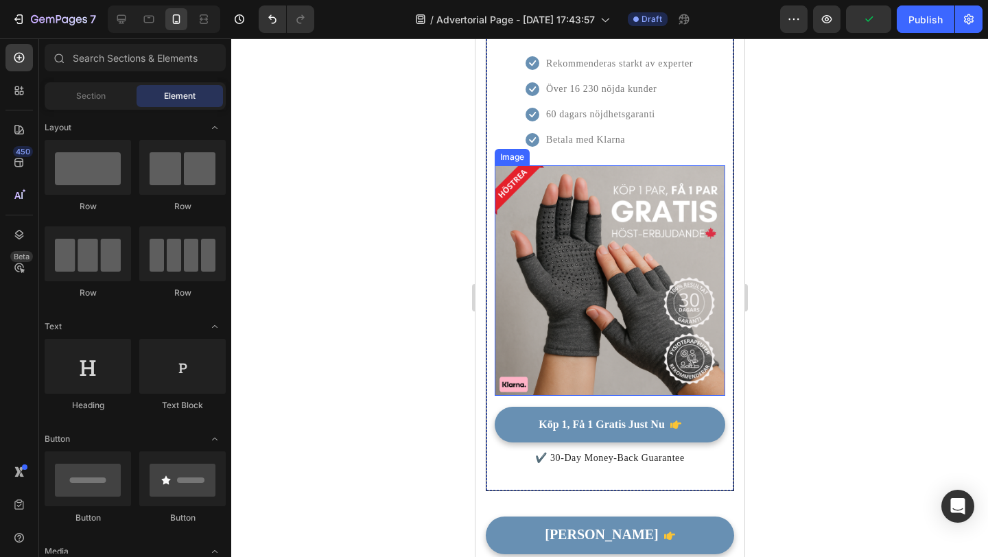
click at [603, 321] on img at bounding box center [609, 280] width 231 height 231
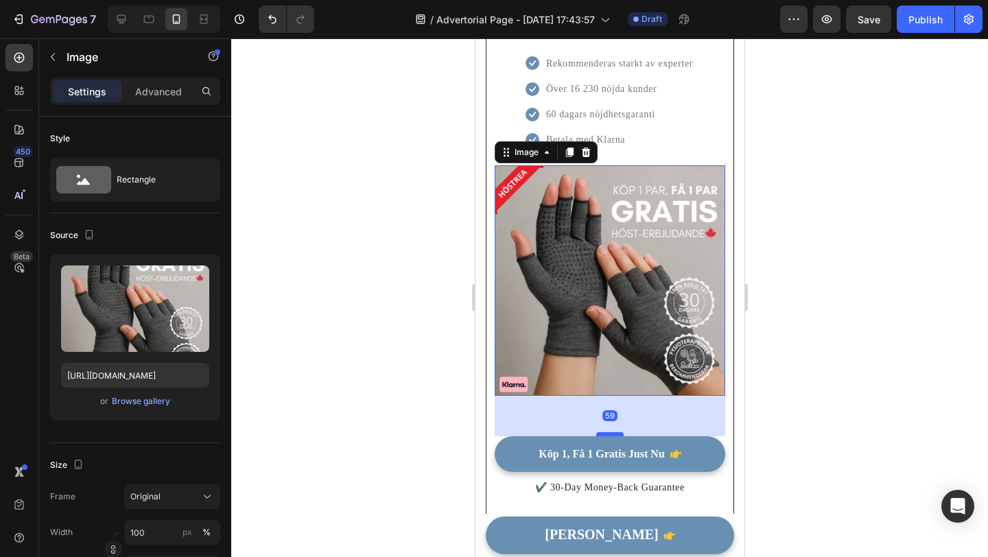
drag, startPoint x: 605, startPoint y: 385, endPoint x: 608, endPoint y: 414, distance: 29.6
click at [608, 432] on div at bounding box center [609, 434] width 27 height 4
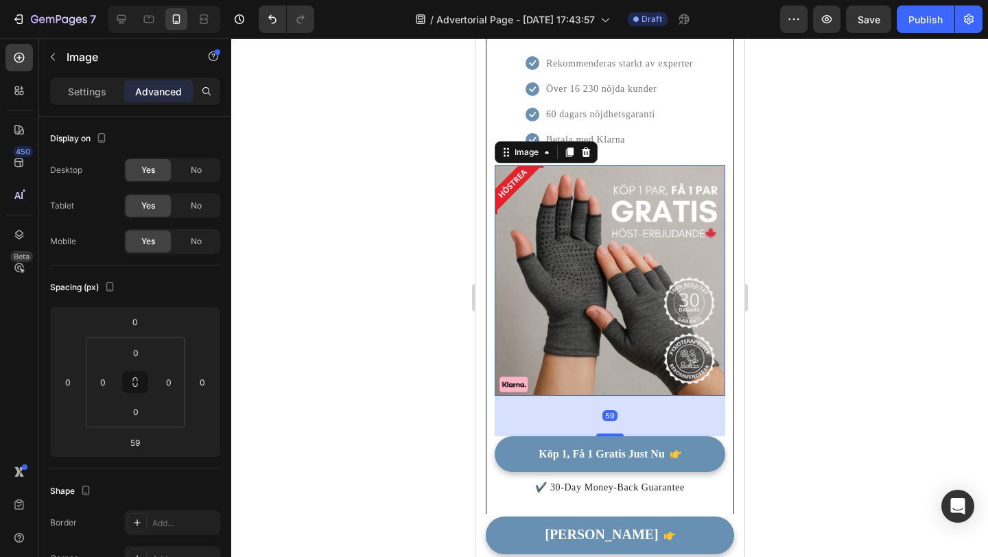
click at [412, 397] on div at bounding box center [609, 297] width 757 height 519
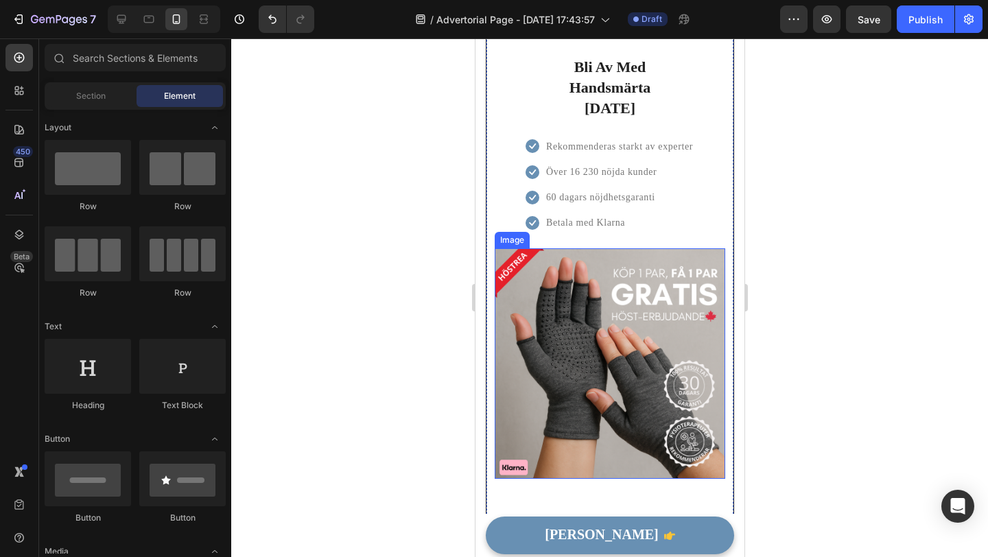
scroll to position [3792, 0]
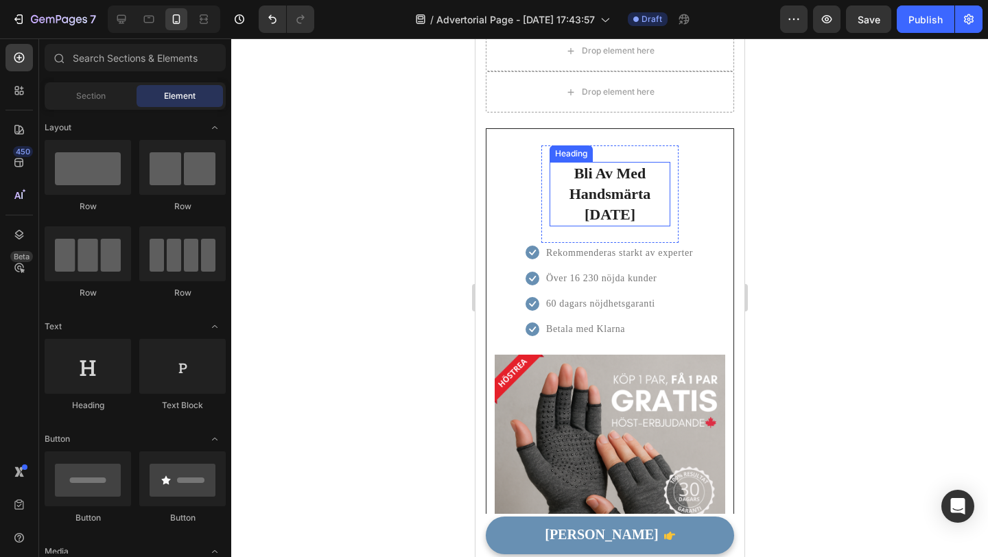
click at [633, 176] on span "Bli Av Med Handsmärta [DATE]" at bounding box center [610, 194] width 82 height 58
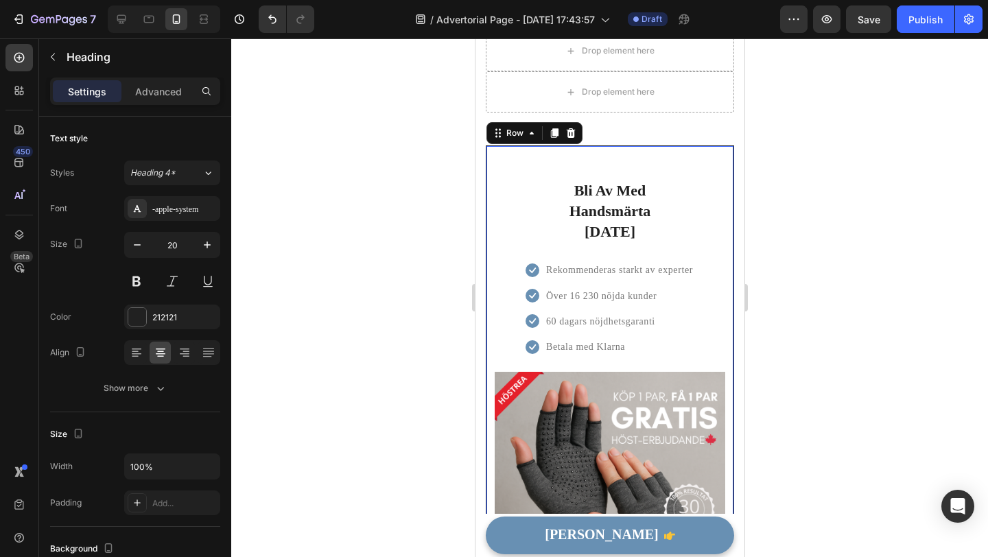
click at [690, 145] on div "Bli Av Med Handsmärta Idag Heading Row Icon Rekommenderas starkt av experter Te…" at bounding box center [609, 436] width 248 height 582
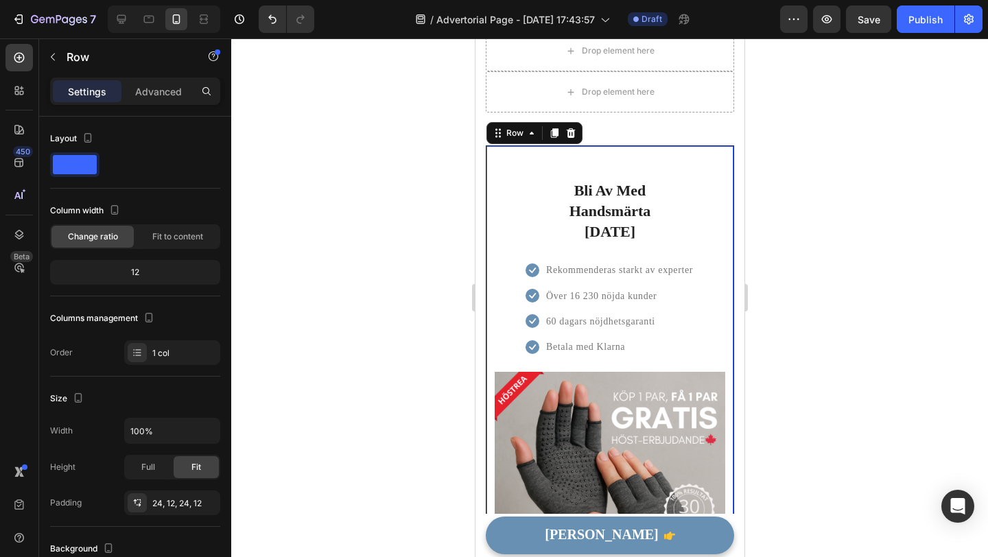
click at [641, 145] on div "Bli Av Med Handsmärta Idag Heading Row Icon Rekommenderas starkt av experter Te…" at bounding box center [609, 436] width 248 height 582
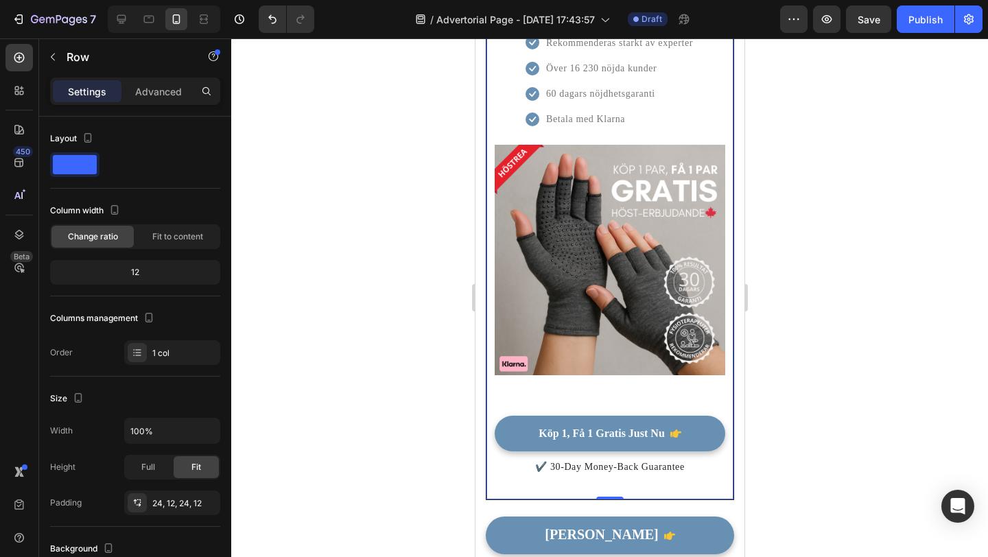
scroll to position [3991, 0]
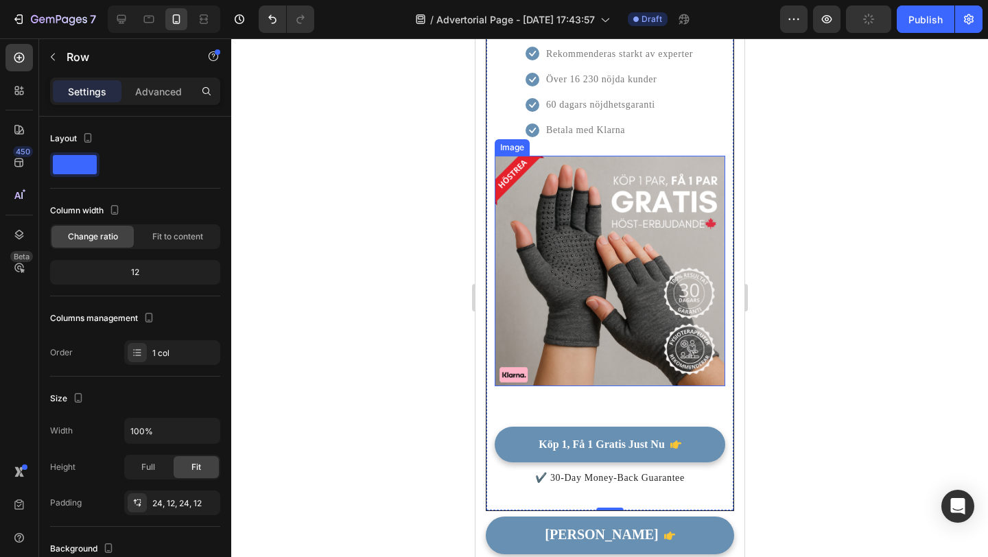
click at [646, 274] on img at bounding box center [609, 271] width 231 height 231
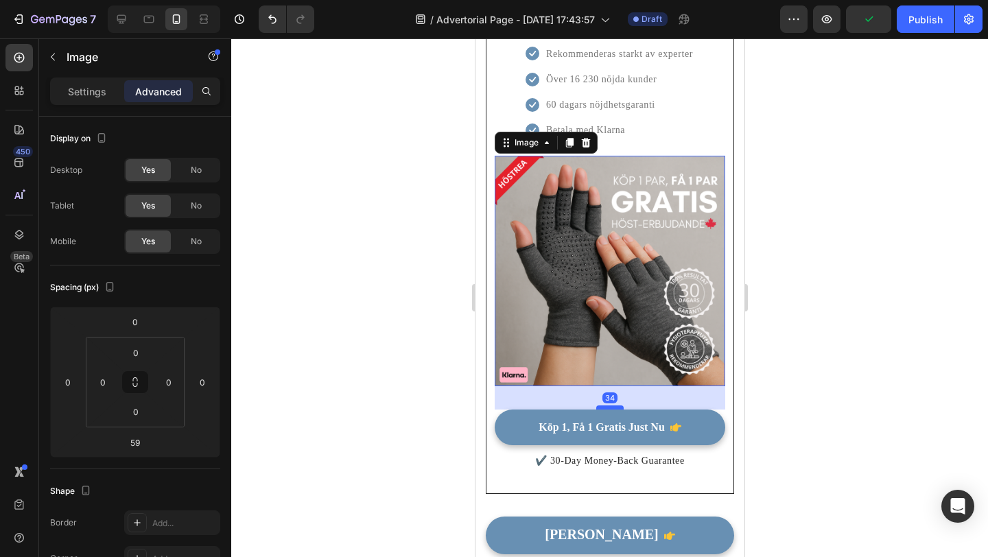
drag, startPoint x: 610, startPoint y: 402, endPoint x: 609, endPoint y: 381, distance: 21.3
click at [609, 406] on div at bounding box center [609, 408] width 27 height 4
type input "28"
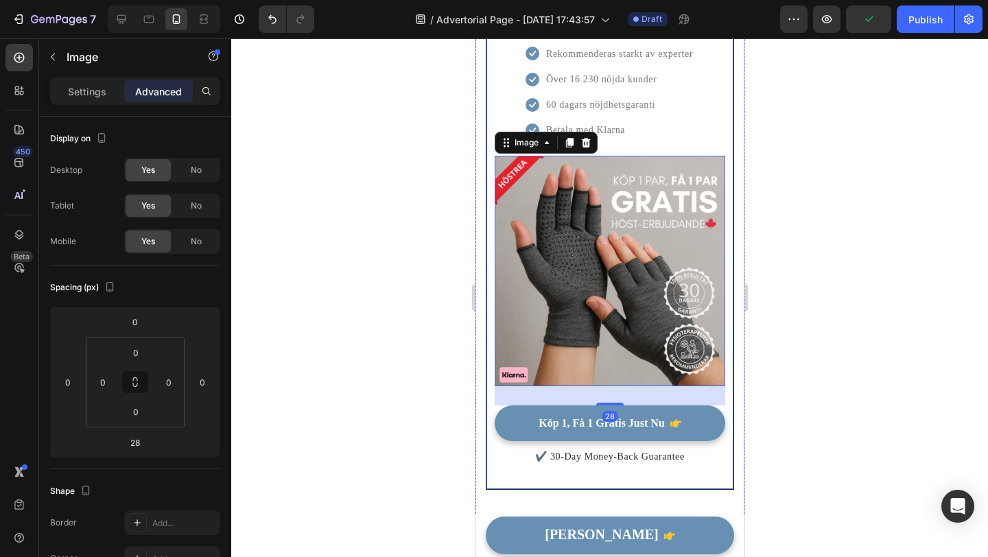
click at [408, 385] on div at bounding box center [609, 297] width 757 height 519
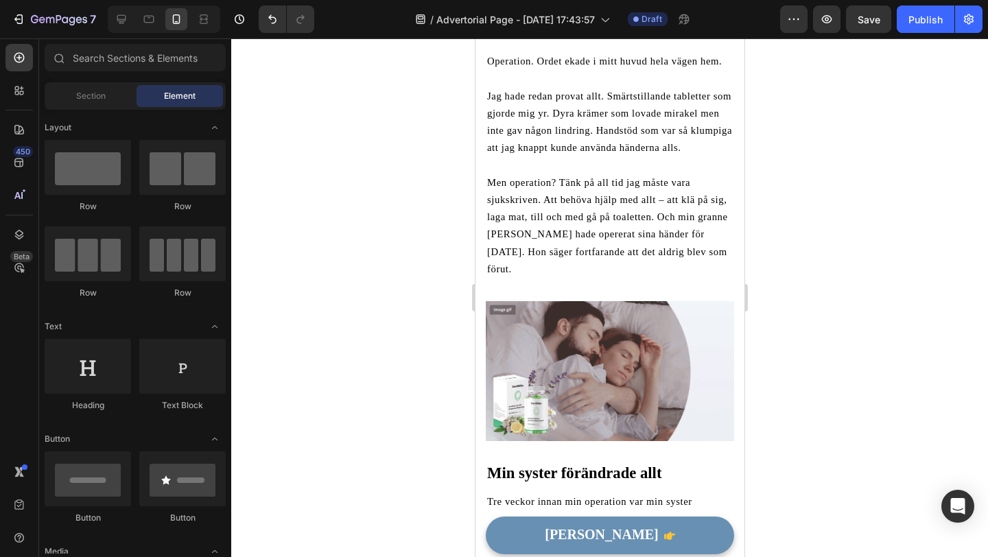
scroll to position [0, 0]
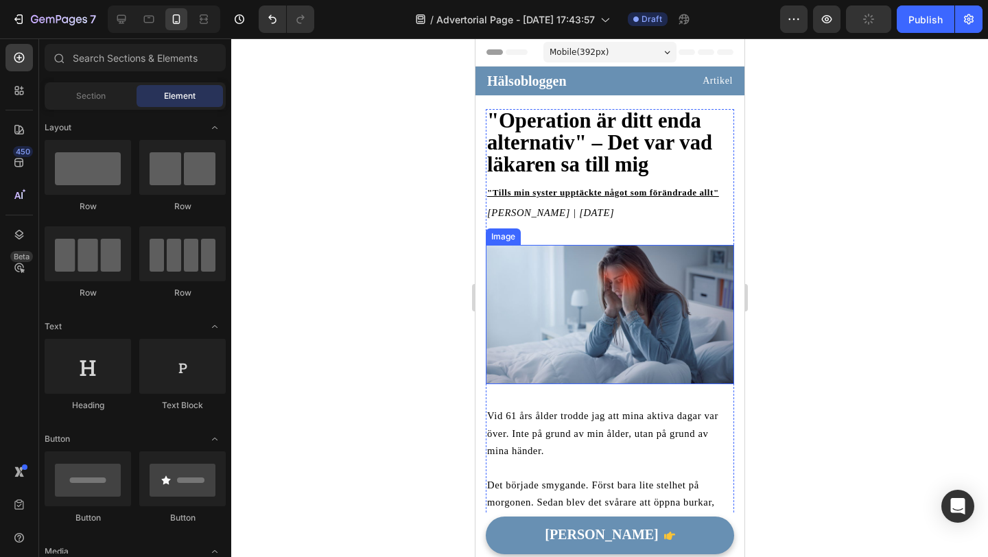
click at [593, 297] on img at bounding box center [609, 315] width 248 height 140
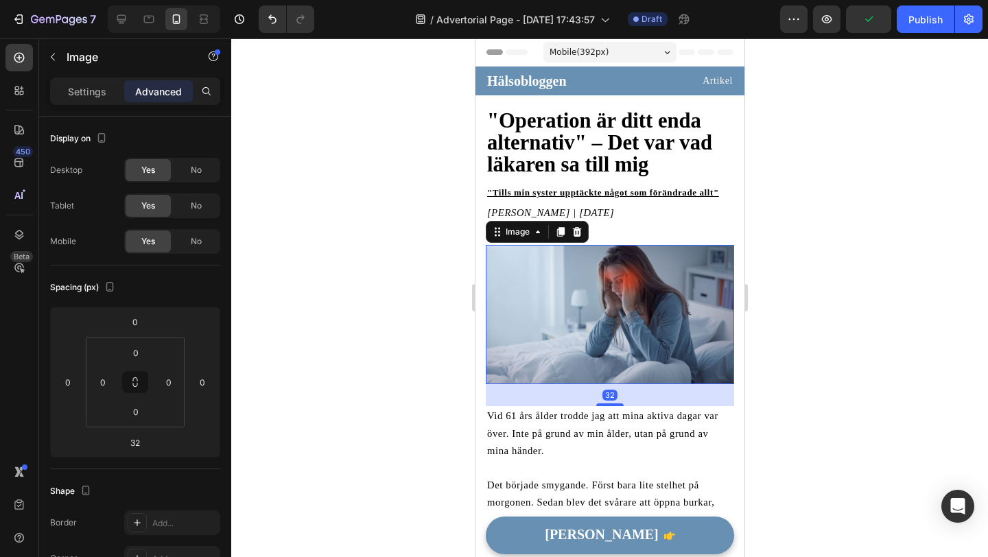
click at [599, 323] on img at bounding box center [609, 315] width 248 height 140
click at [505, 233] on div "Image" at bounding box center [517, 232] width 30 height 12
click at [388, 261] on div at bounding box center [609, 297] width 757 height 519
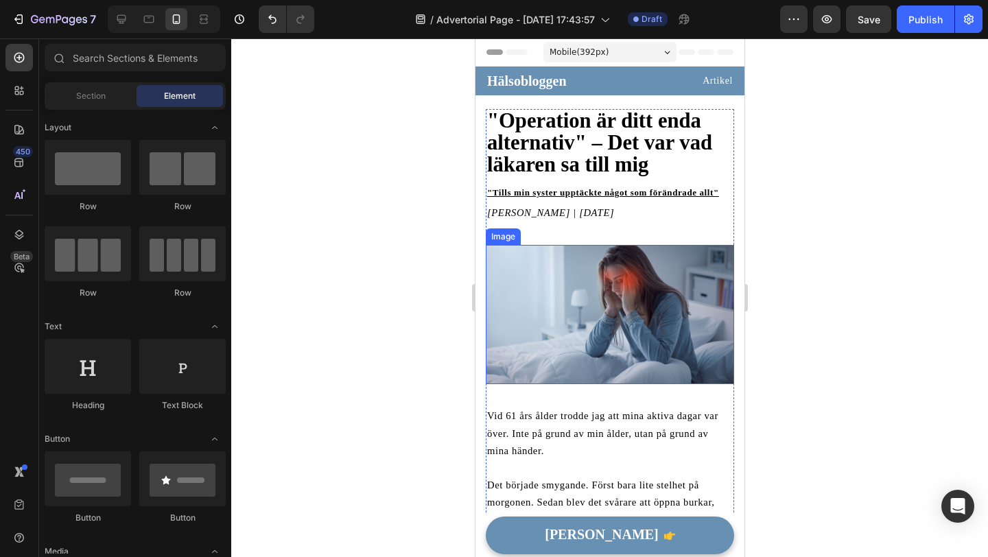
click at [503, 323] on img at bounding box center [609, 315] width 248 height 140
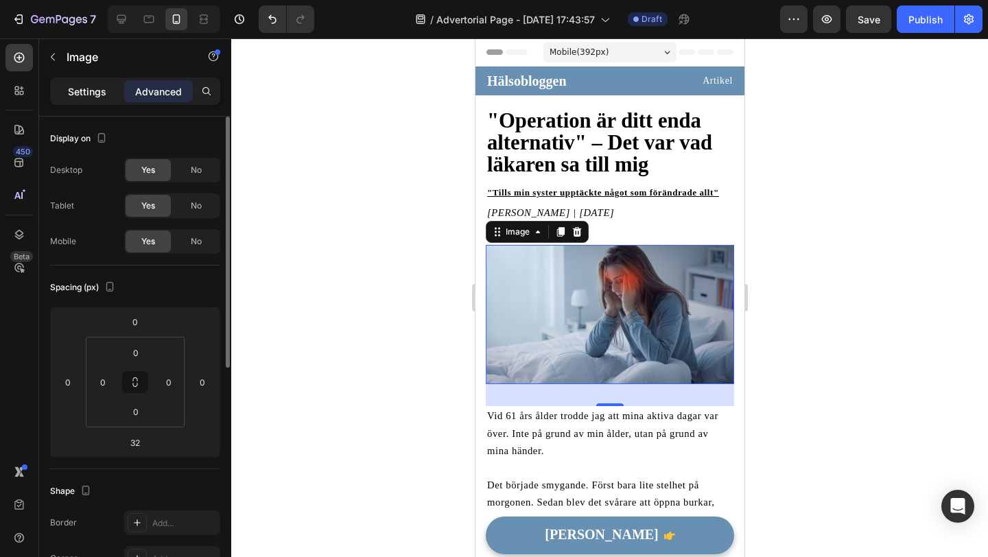
click at [85, 95] on p "Settings" at bounding box center [87, 91] width 38 height 14
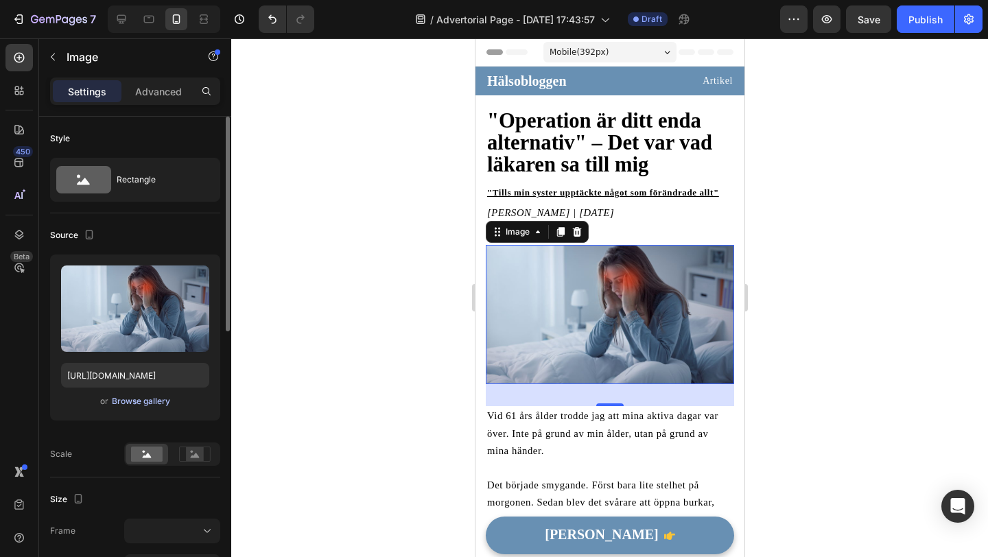
click at [133, 404] on div "Browse gallery" at bounding box center [141, 401] width 58 height 12
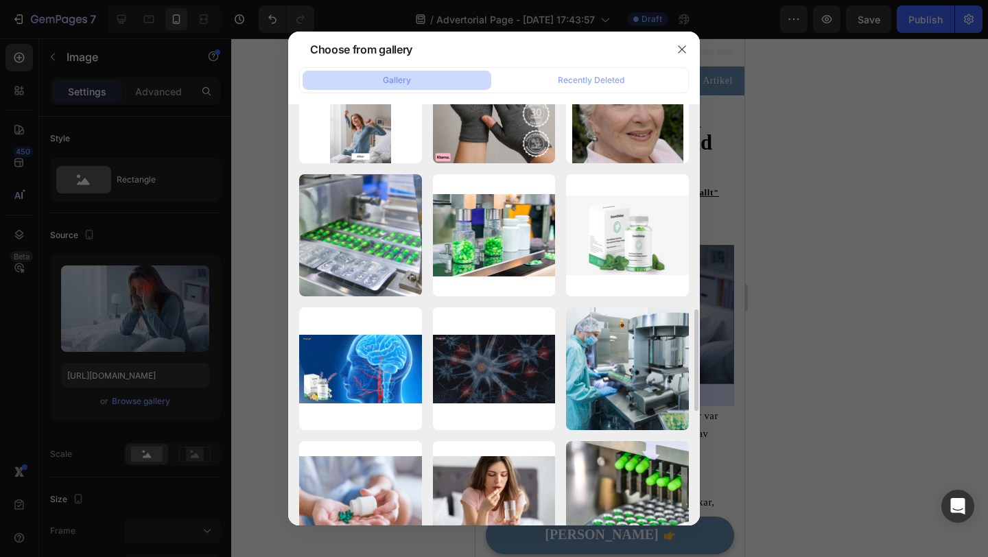
scroll to position [885, 0]
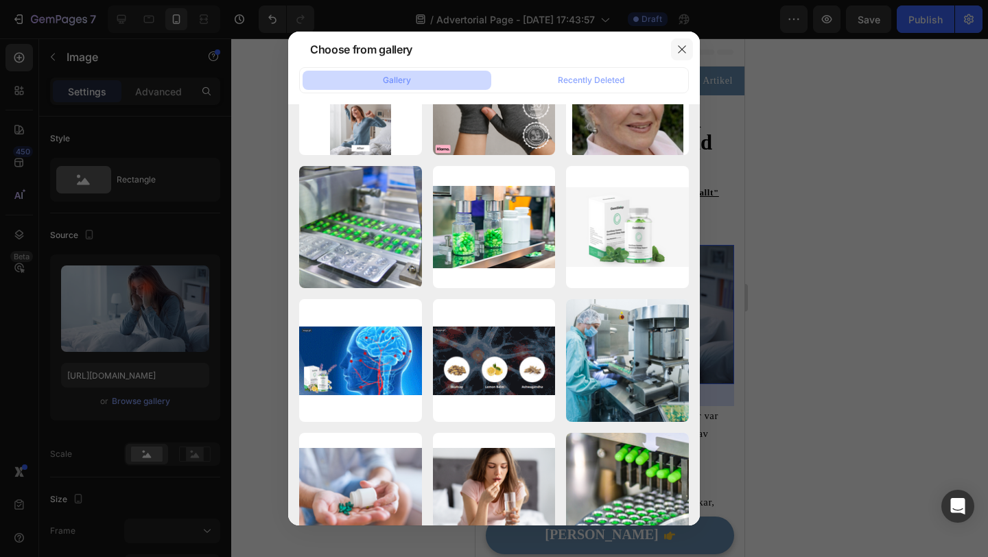
click at [675, 47] on button "button" at bounding box center [682, 49] width 22 height 22
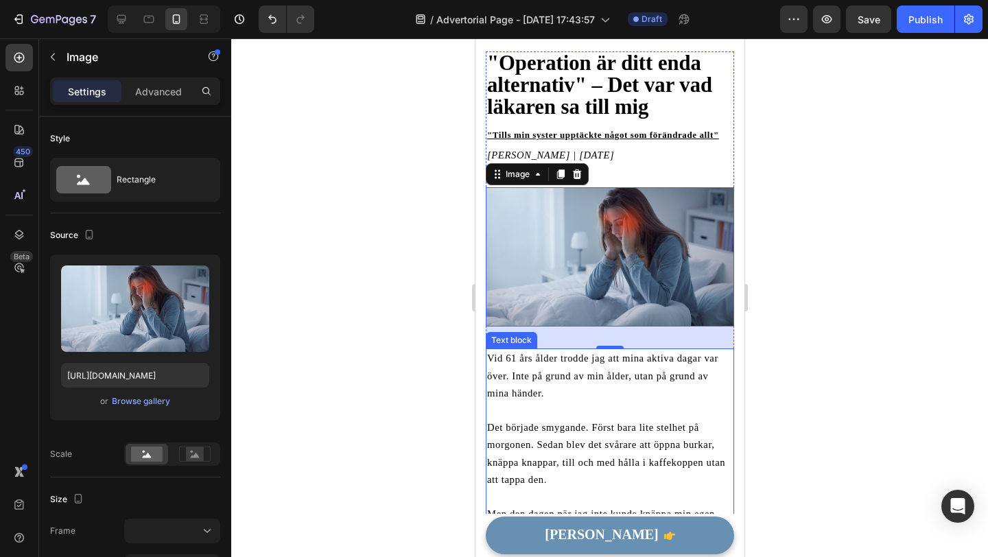
scroll to position [12, 0]
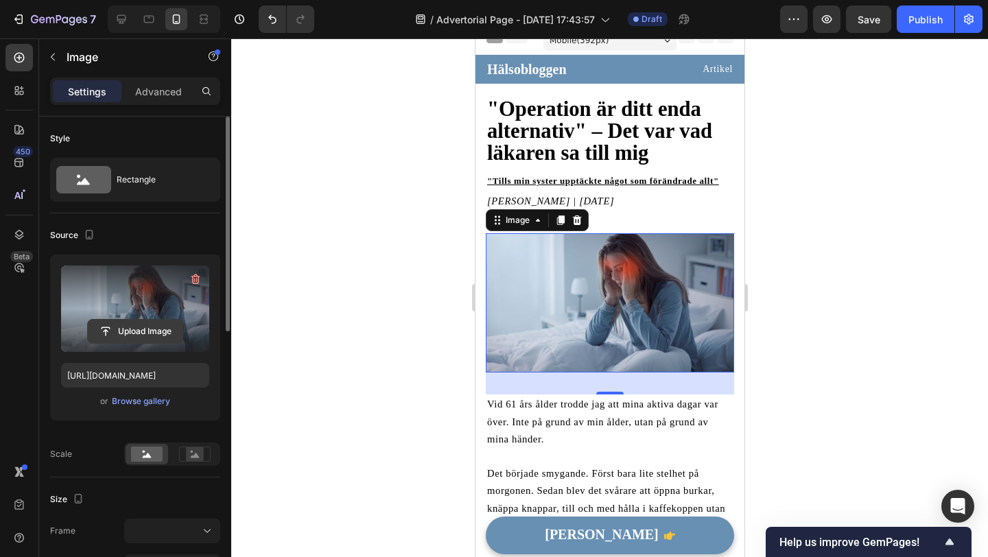
click at [134, 334] on input "file" at bounding box center [135, 331] width 95 height 23
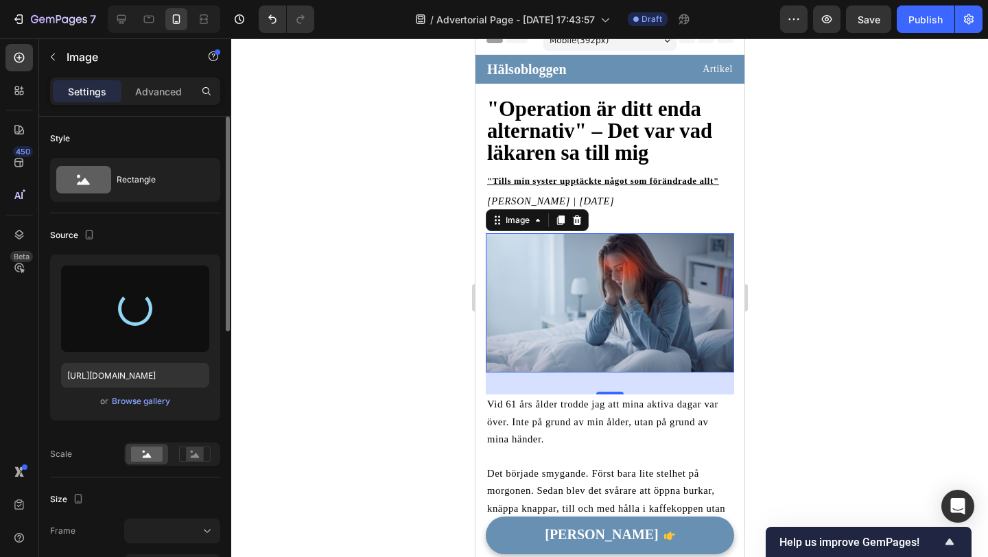
type input "https://cdn.shopify.com/s/files/1/0795/9845/3066/files/gempages_580468296512438…"
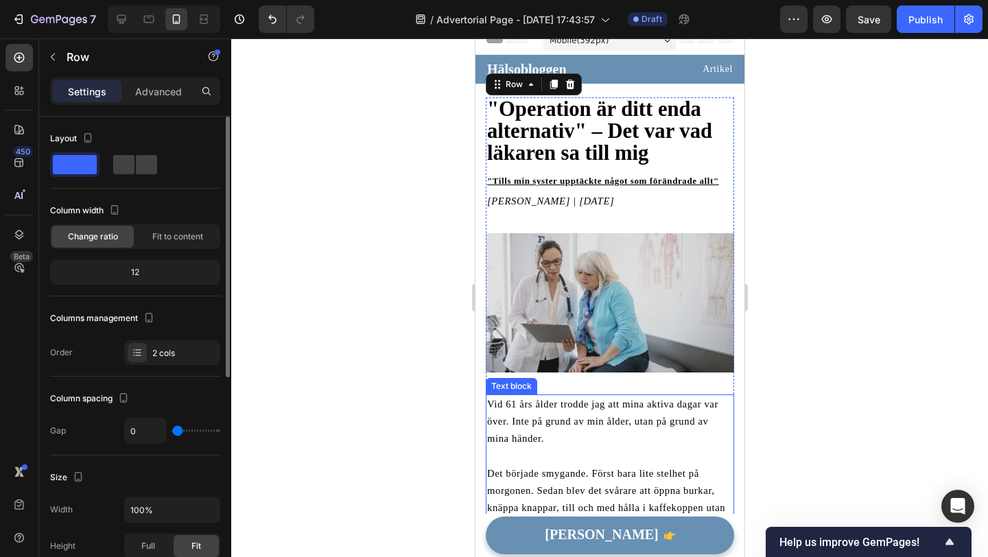
click at [698, 421] on span "Vid 61 års ålder trodde jag att mina aktiva dagar var över. Inte på grund av mi…" at bounding box center [602, 421] width 231 height 45
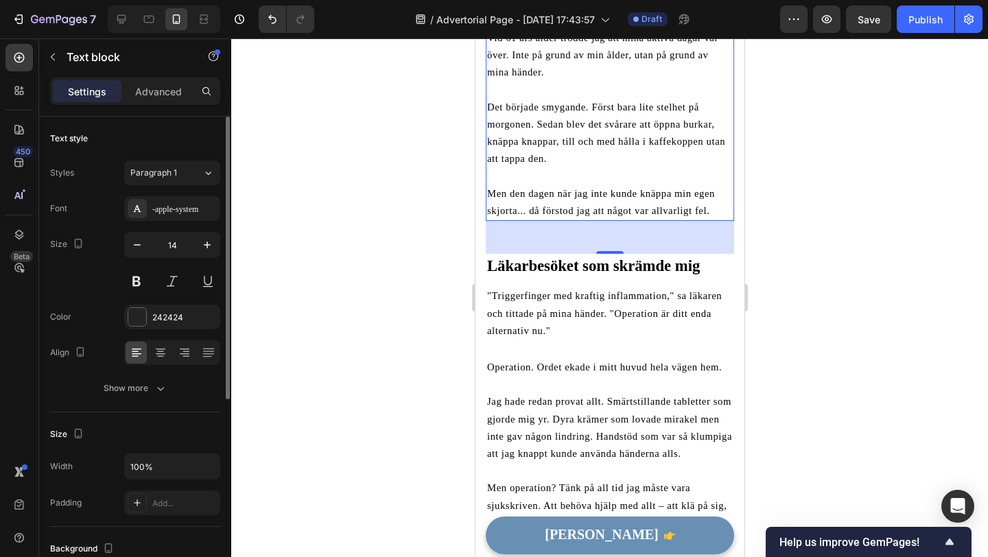
scroll to position [433, 0]
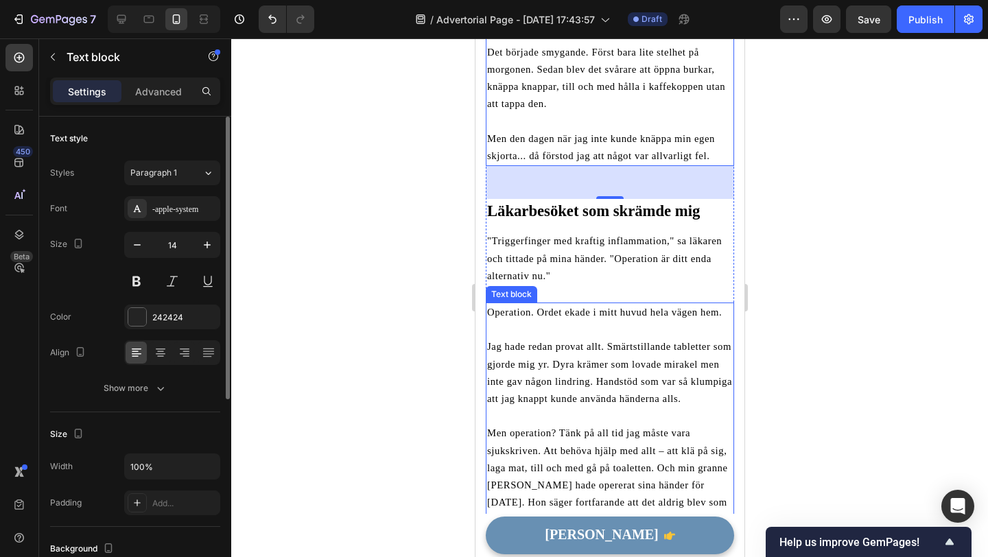
click at [697, 350] on span "Jag hade redan provat allt. Smärtstillande tabletter som gjorde mig yr. Dyra kr…" at bounding box center [609, 372] width 245 height 63
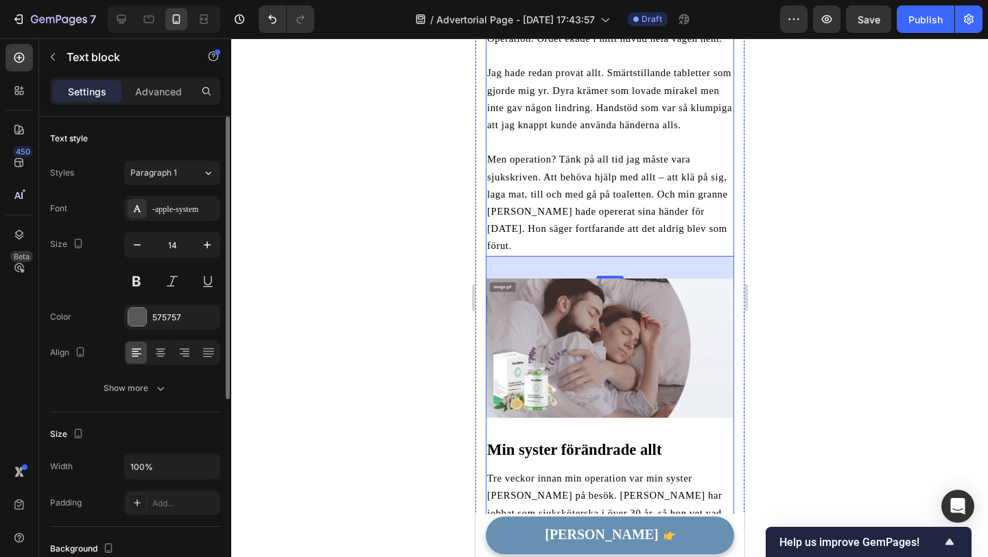
scroll to position [759, 0]
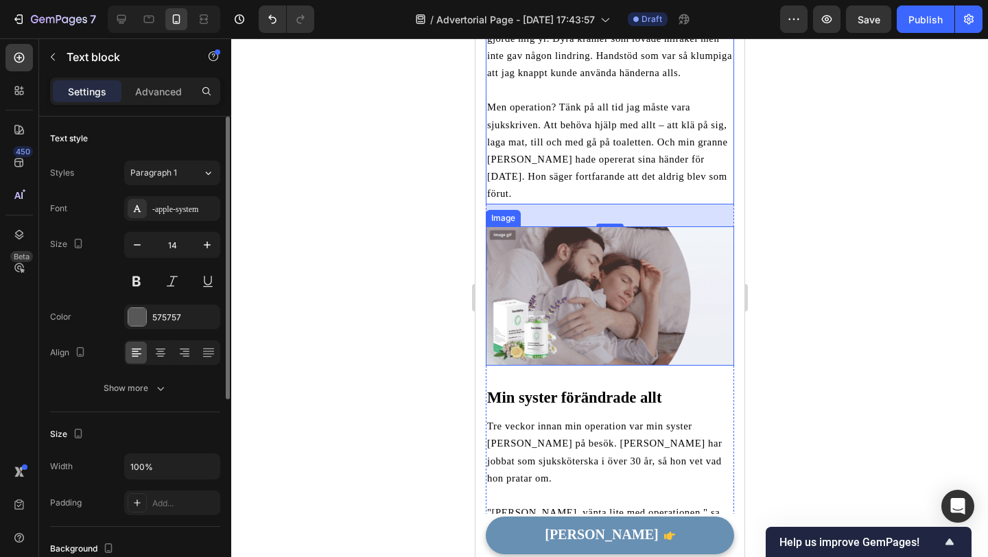
click at [655, 272] on img at bounding box center [609, 296] width 248 height 140
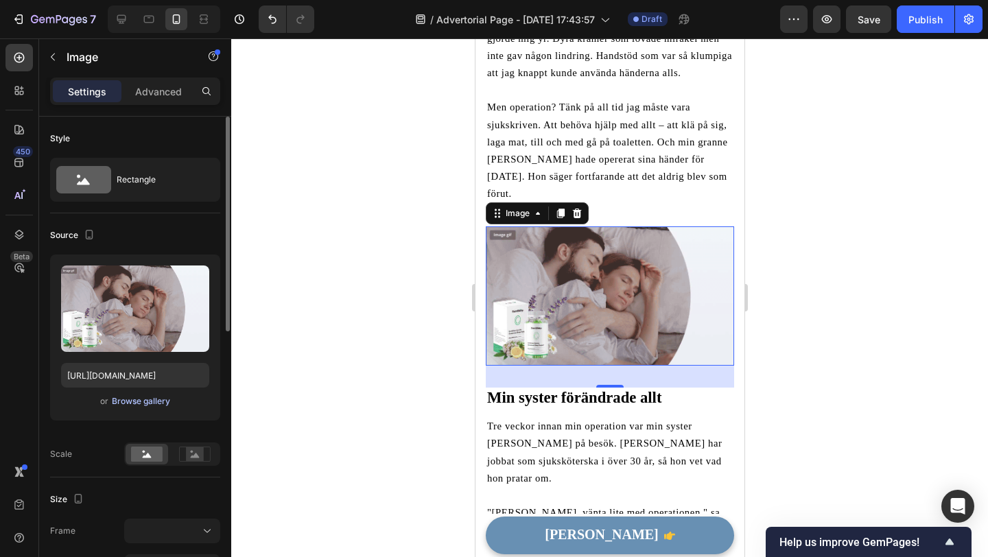
click at [141, 398] on div "Browse gallery" at bounding box center [141, 401] width 58 height 12
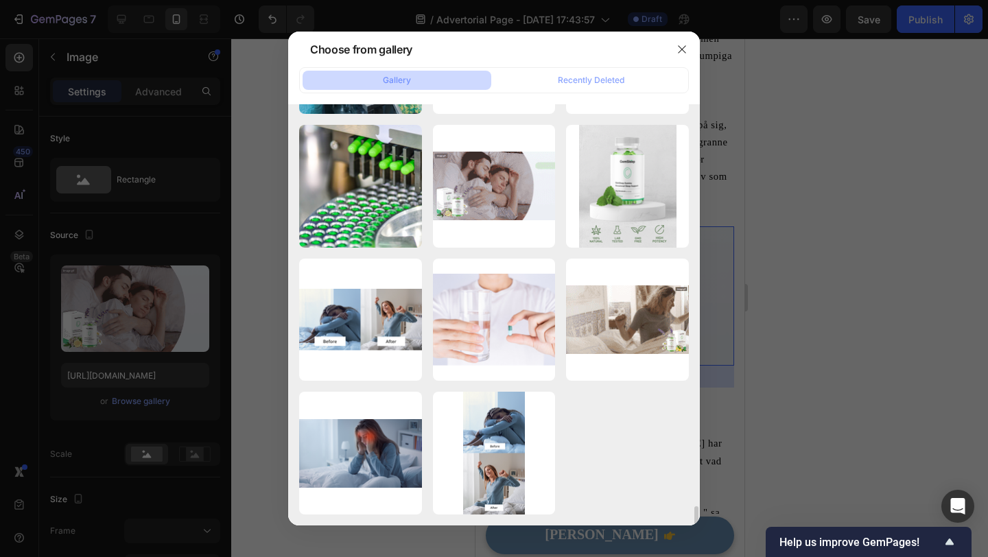
scroll to position [8475, 0]
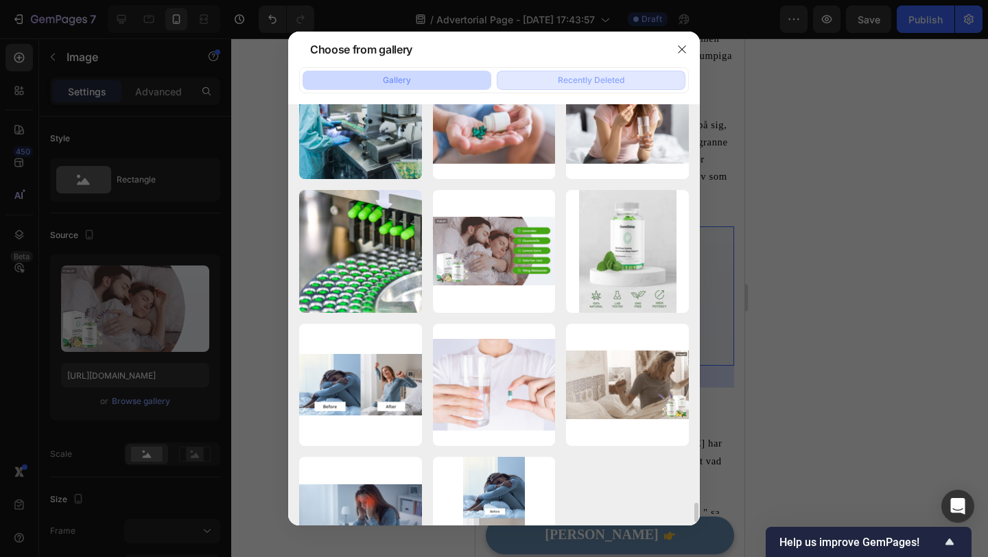
click at [581, 78] on div "Recently Deleted" at bounding box center [591, 80] width 67 height 12
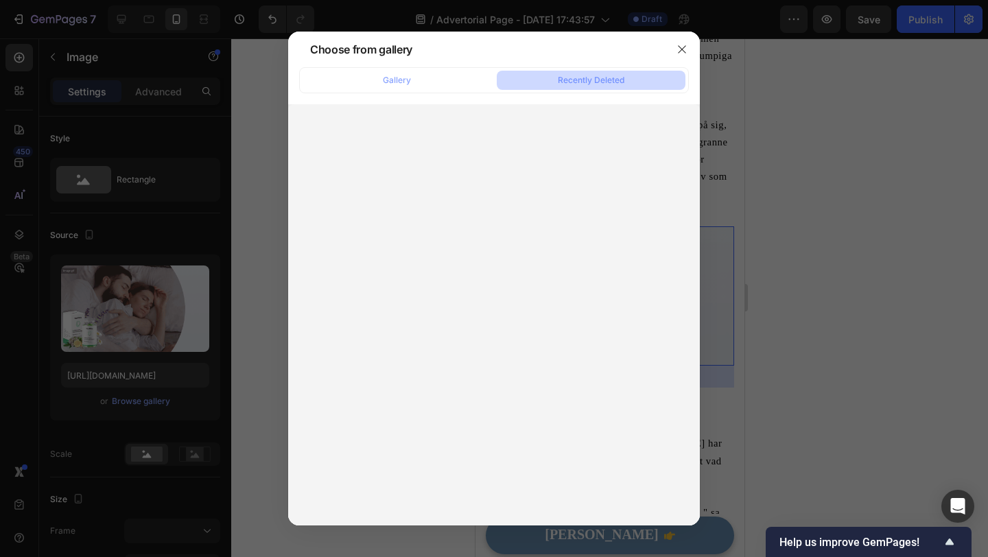
click at [439, 69] on div "Gallery Recently Deleted" at bounding box center [494, 80] width 390 height 26
click at [440, 78] on button "Gallery" at bounding box center [397, 80] width 189 height 19
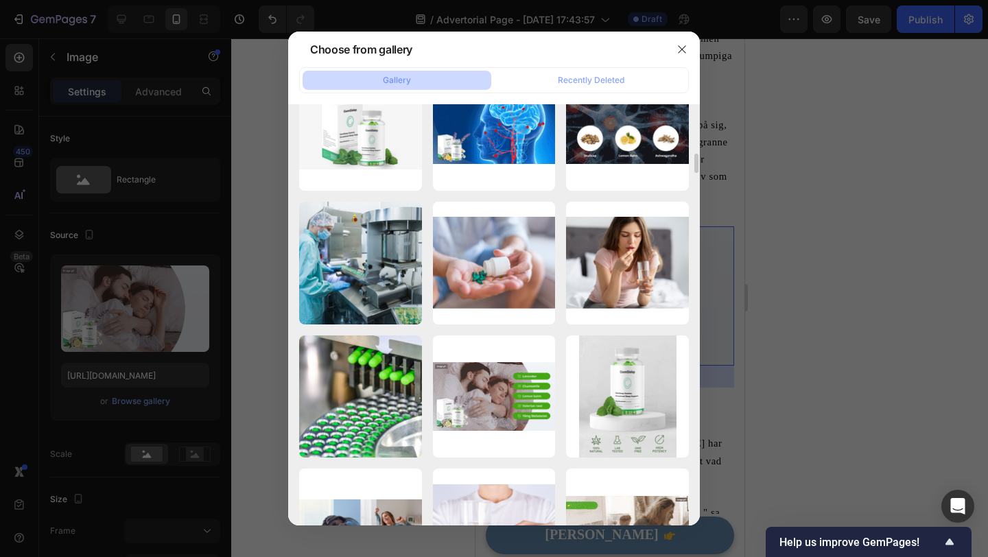
scroll to position [1111, 0]
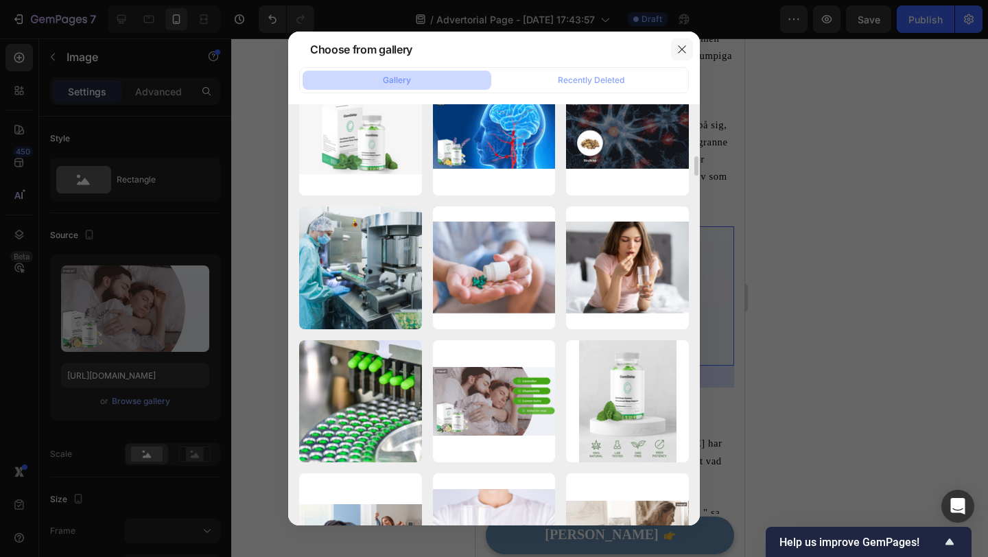
click at [681, 45] on icon "button" at bounding box center [682, 49] width 11 height 11
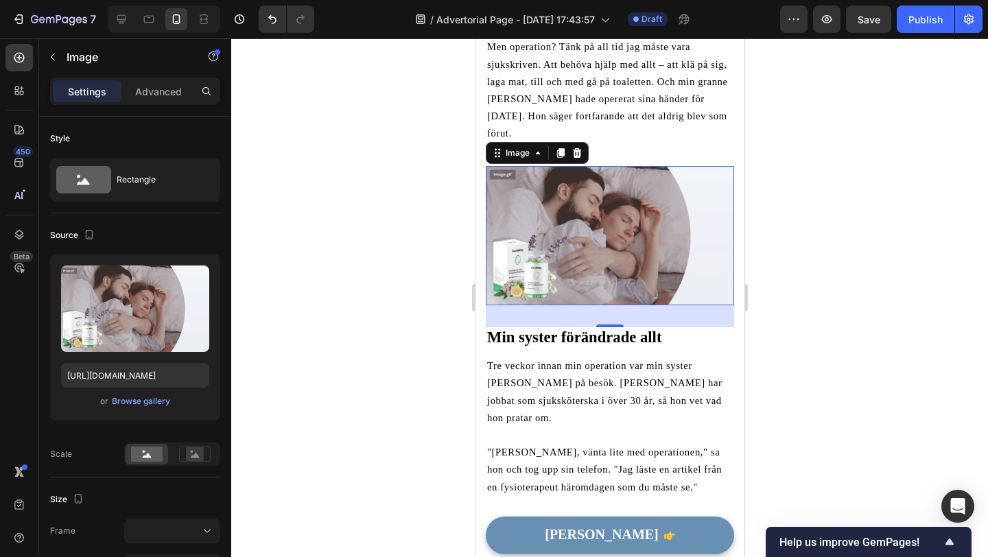
scroll to position [823, 0]
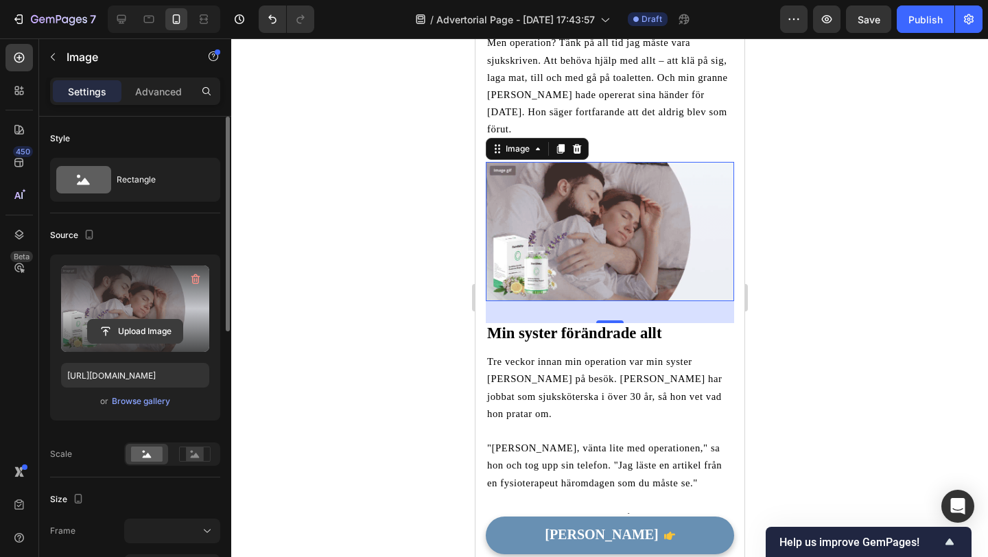
click at [143, 328] on input "file" at bounding box center [135, 331] width 95 height 23
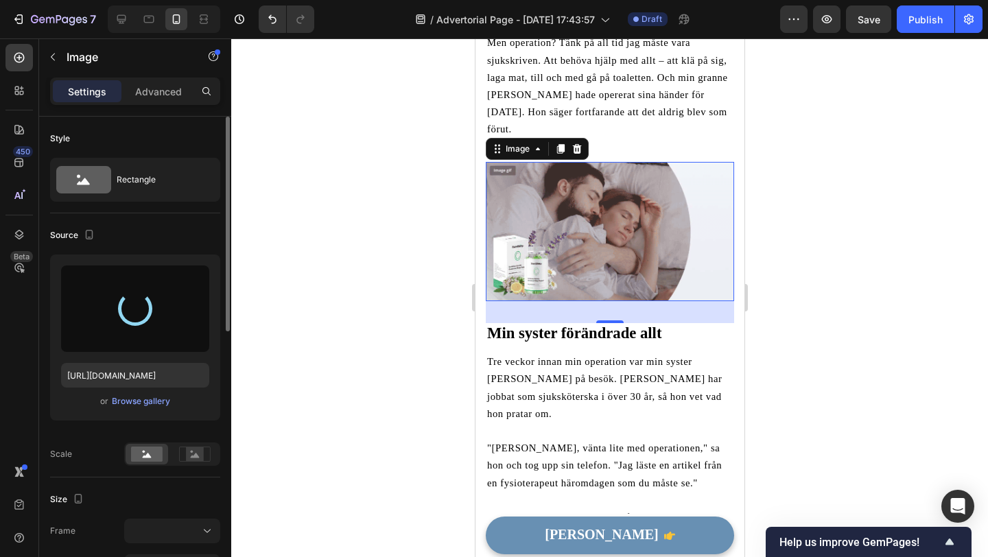
type input "https://cdn.shopify.com/s/files/1/0795/9845/3066/files/gempages_580468296512438…"
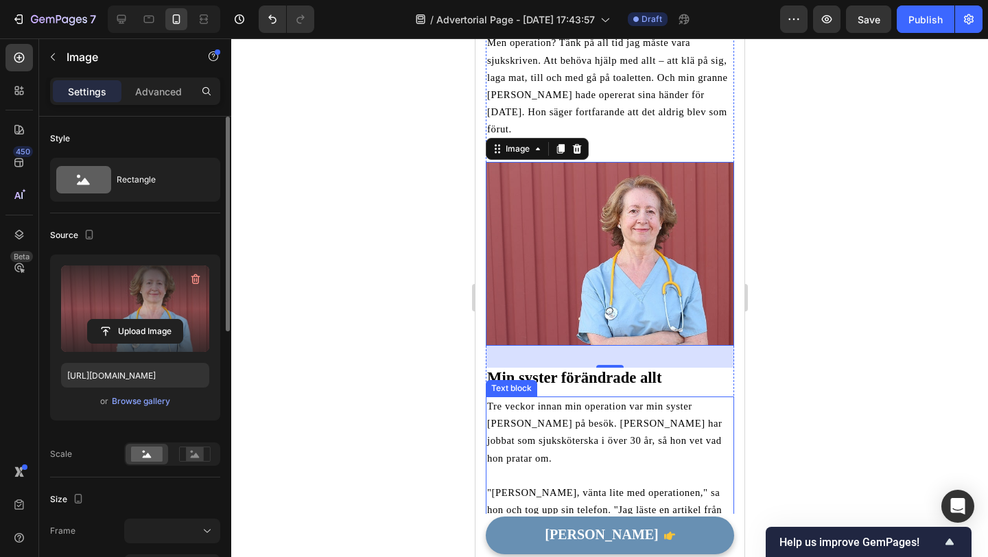
click at [710, 401] on span "Tre veckor innan min operation var min syster [PERSON_NAME] på besök. [PERSON_N…" at bounding box center [604, 432] width 235 height 63
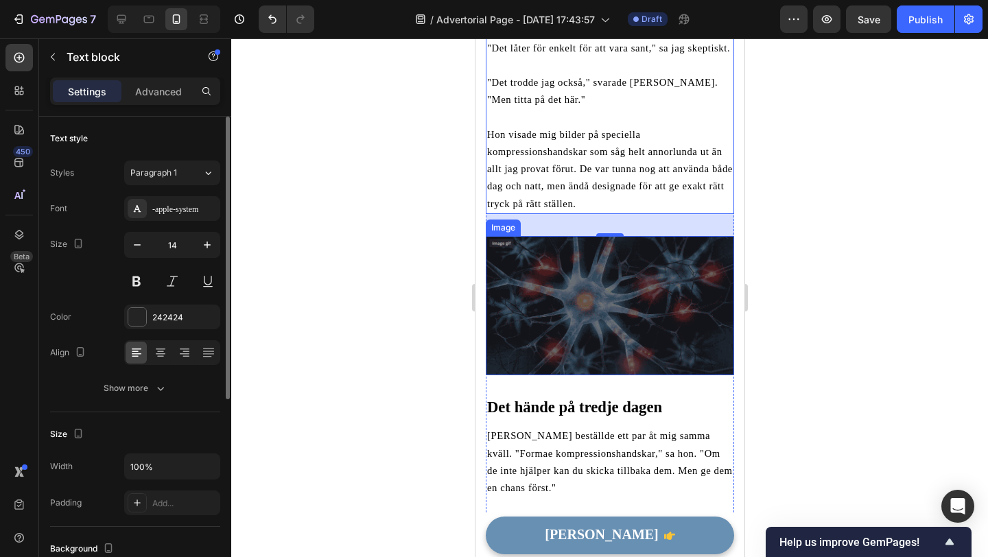
scroll to position [1486, 0]
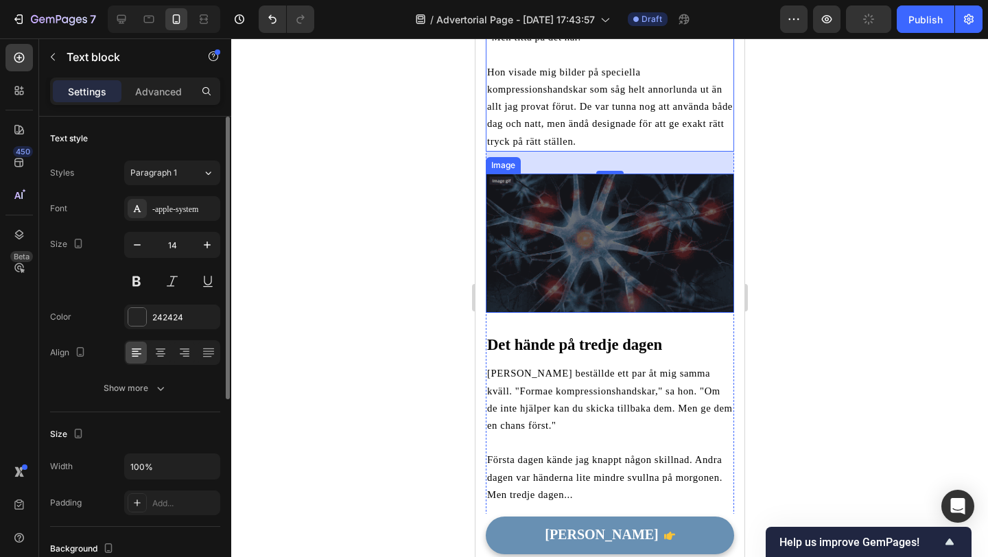
click at [657, 236] on img at bounding box center [609, 244] width 248 height 140
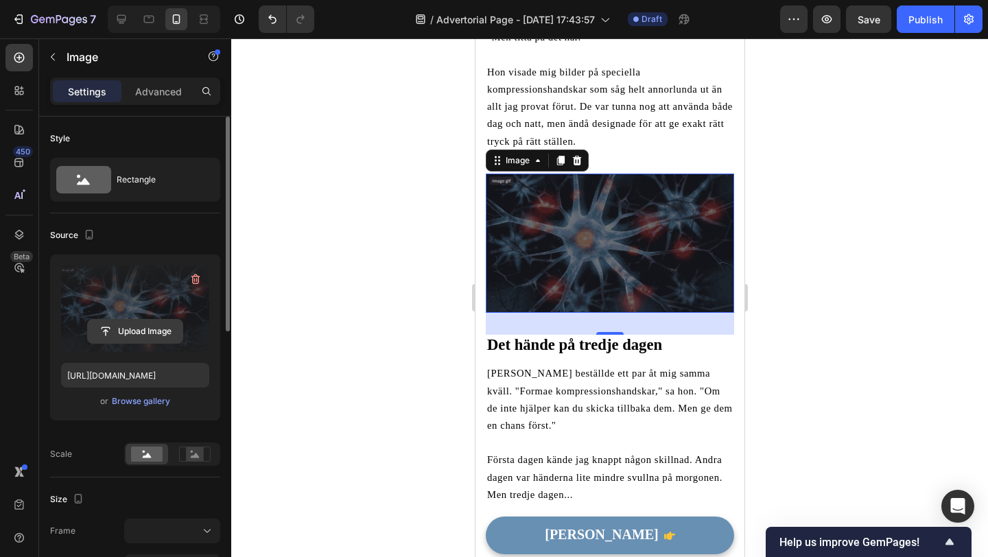
click at [163, 334] on input "file" at bounding box center [135, 331] width 95 height 23
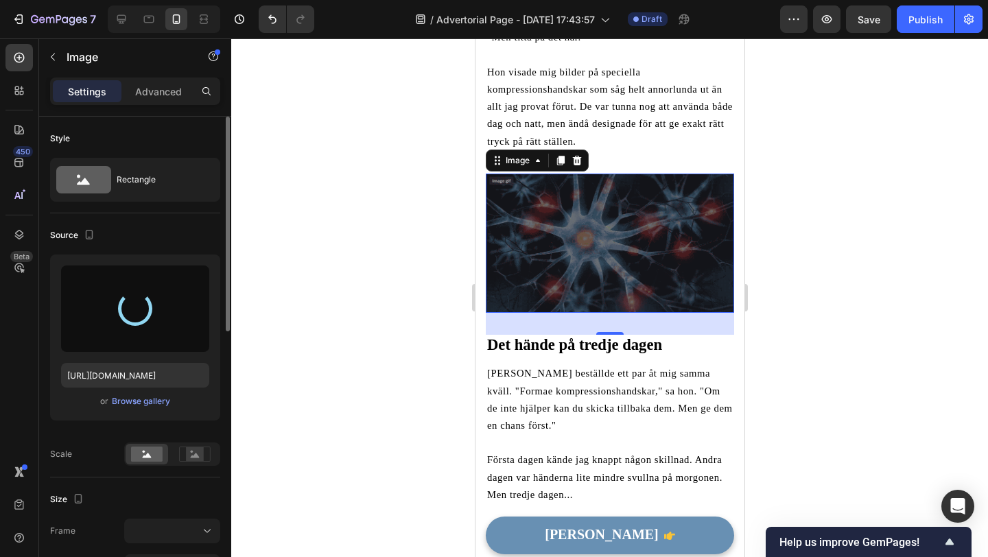
type input "https://cdn.shopify.com/s/files/1/0795/9845/3066/files/gempages_580468296512438…"
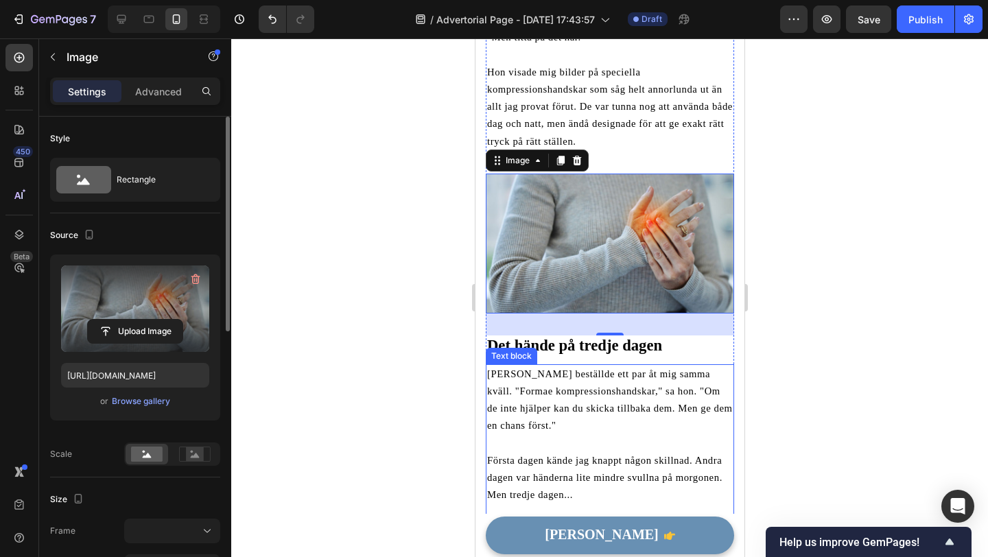
click at [731, 366] on p "[PERSON_NAME] beställde ett par åt mig samma kväll. "Formae kompressionshandska…" at bounding box center [610, 400] width 246 height 69
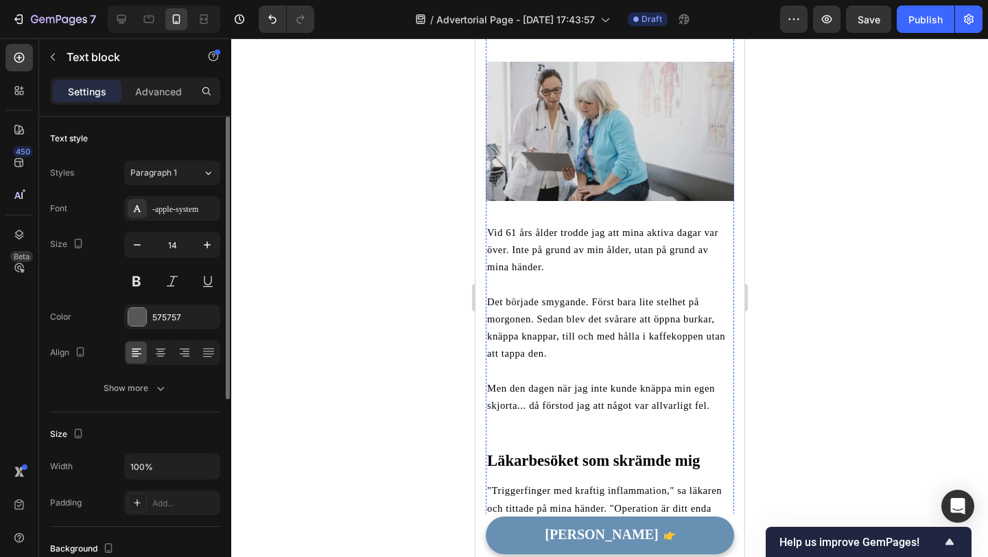
scroll to position [0, 0]
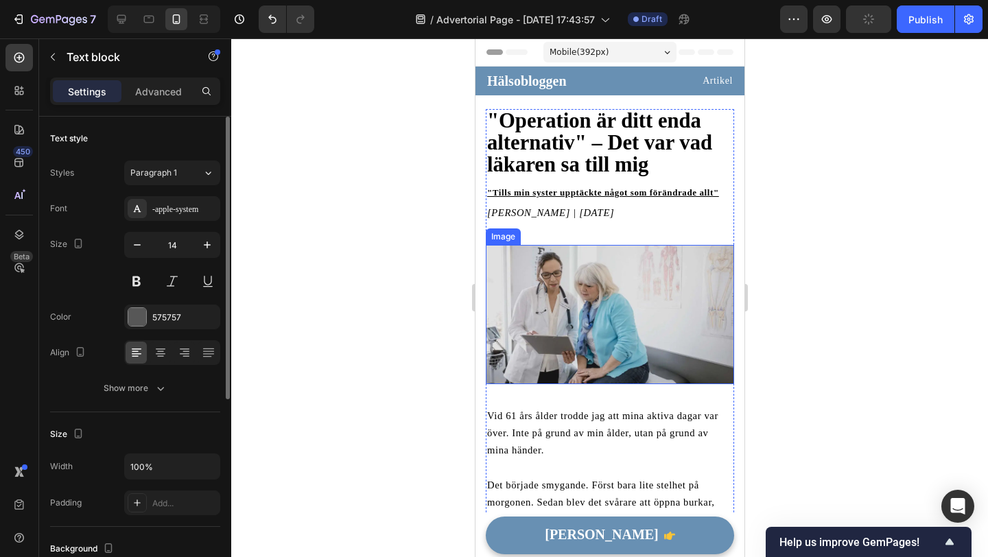
click at [594, 264] on img at bounding box center [609, 314] width 248 height 139
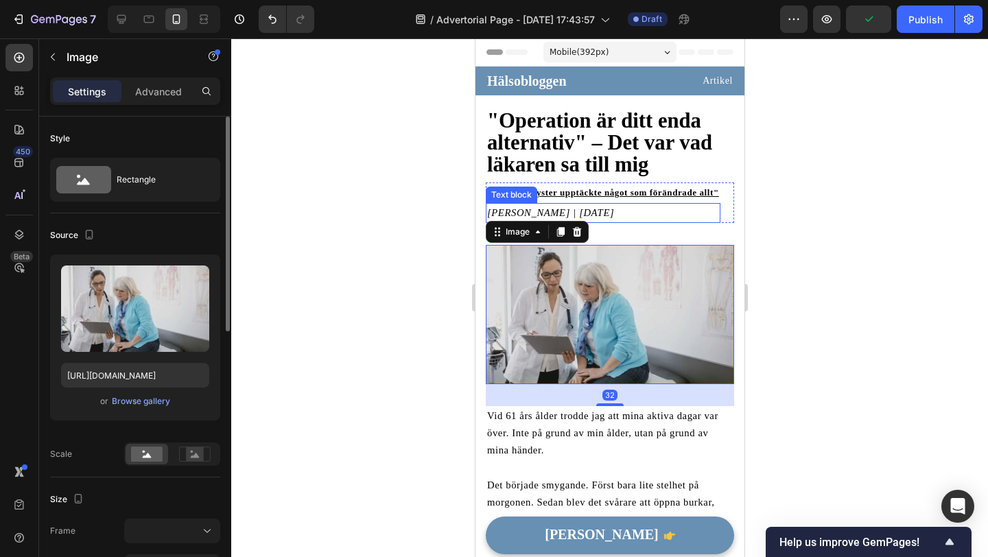
click at [613, 210] on icon "[PERSON_NAME] | [DATE]" at bounding box center [550, 212] width 127 height 11
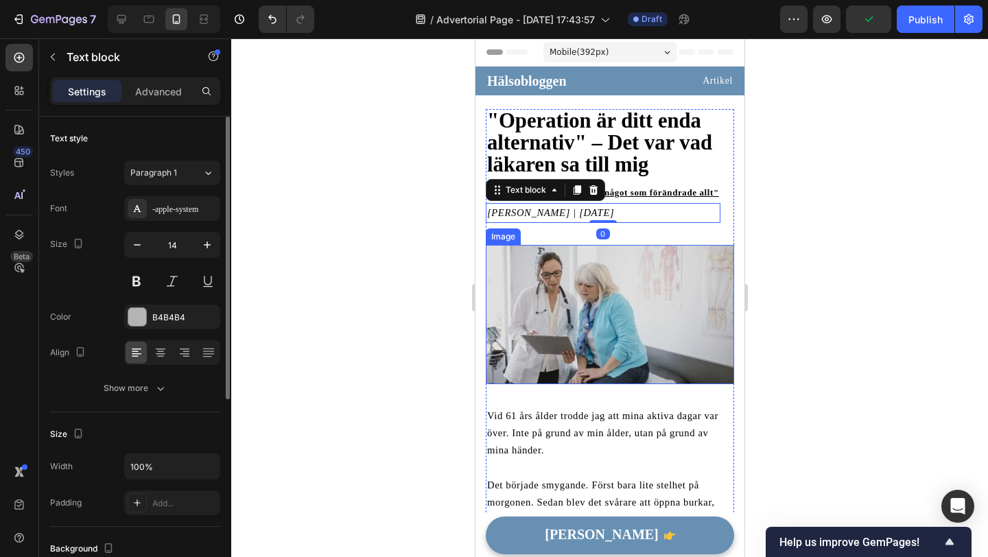
click at [655, 266] on img at bounding box center [609, 314] width 248 height 139
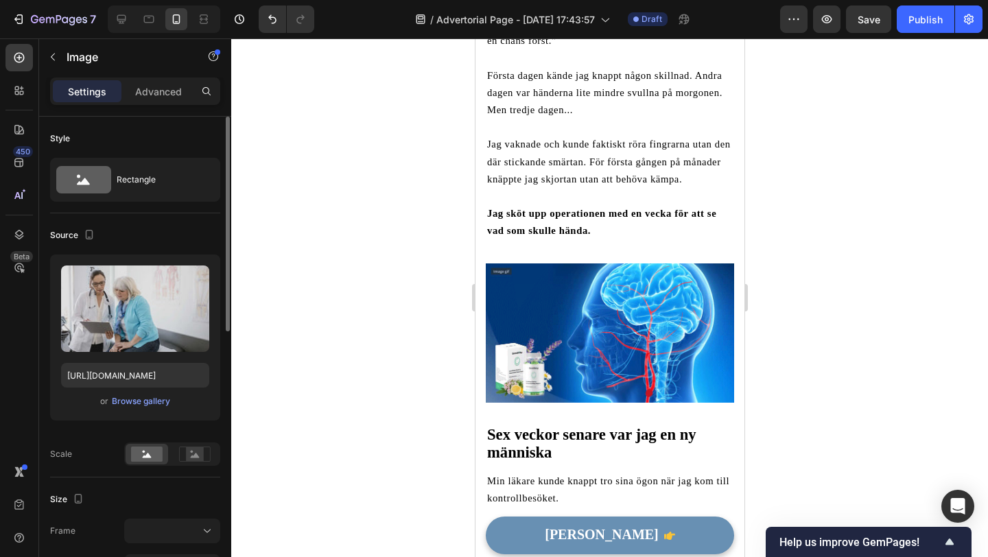
scroll to position [1923, 0]
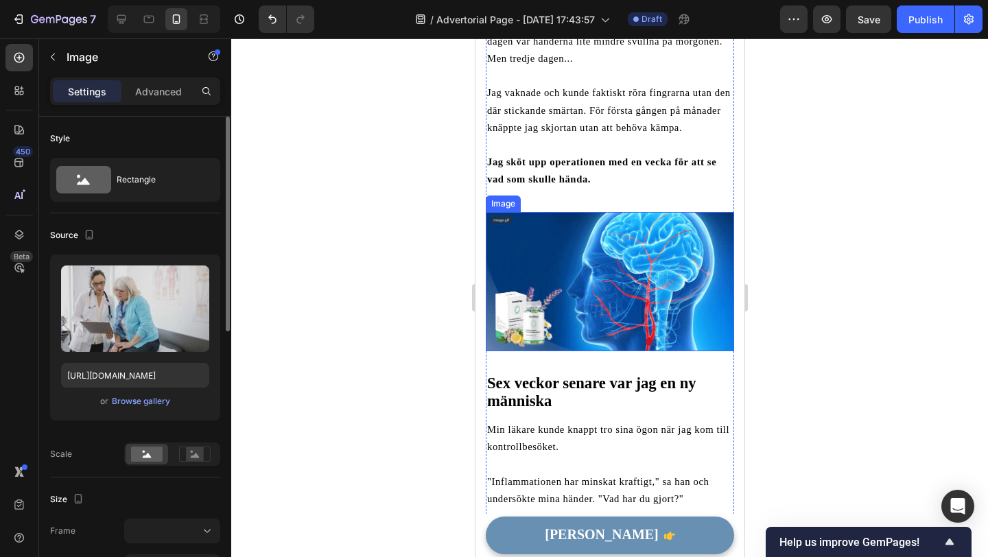
click at [571, 283] on img at bounding box center [609, 282] width 248 height 140
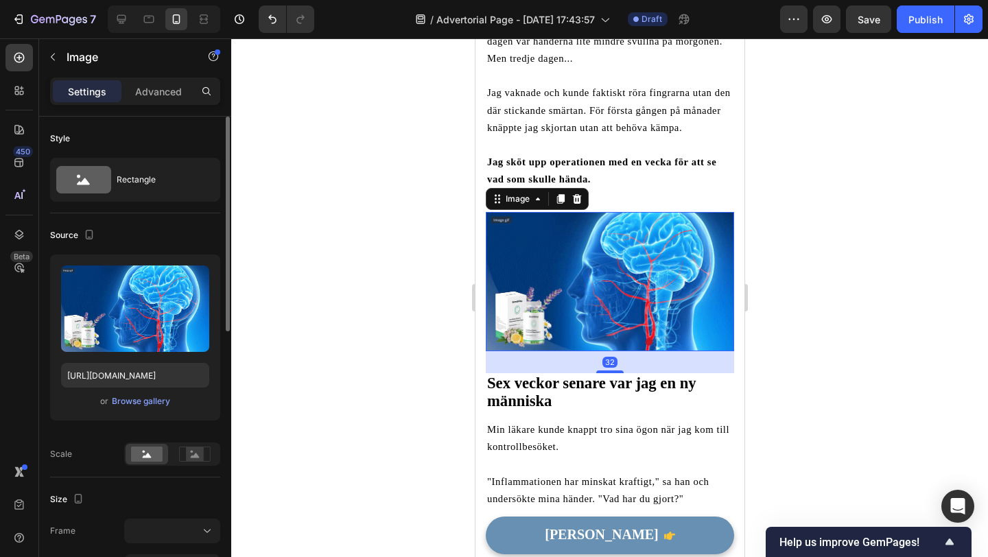
click at [571, 283] on img at bounding box center [609, 282] width 248 height 140
click at [141, 399] on div "Browse gallery" at bounding box center [141, 401] width 58 height 12
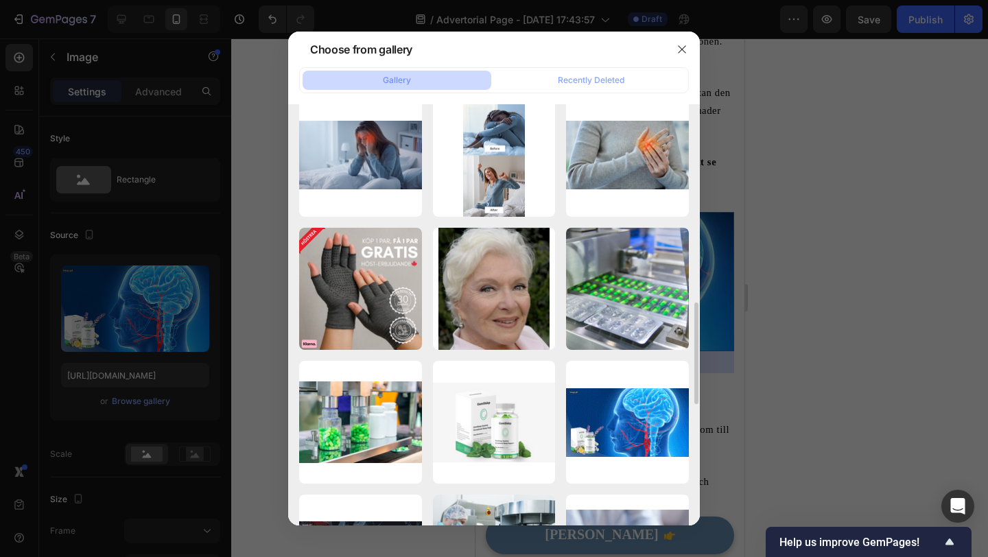
scroll to position [843, 0]
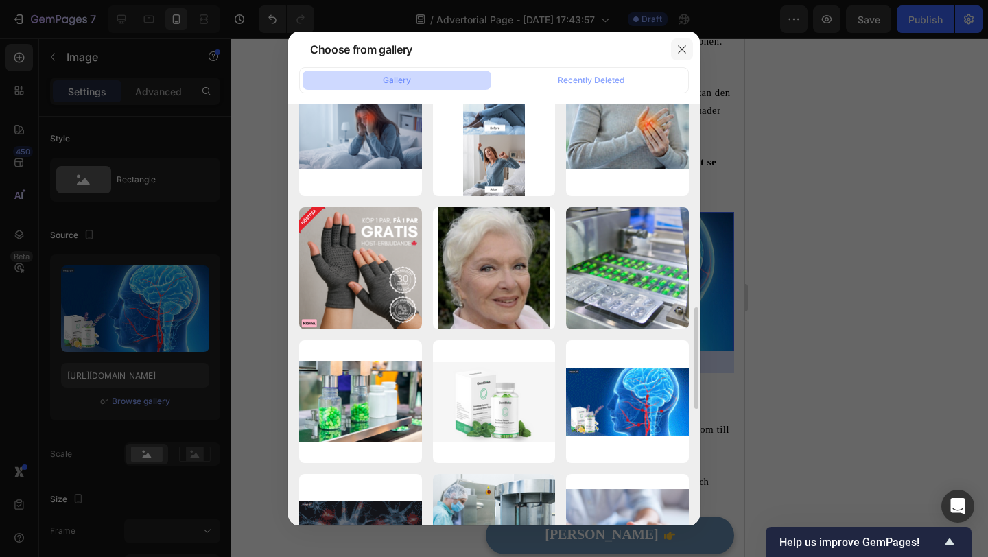
click at [688, 47] on button "button" at bounding box center [682, 49] width 22 height 22
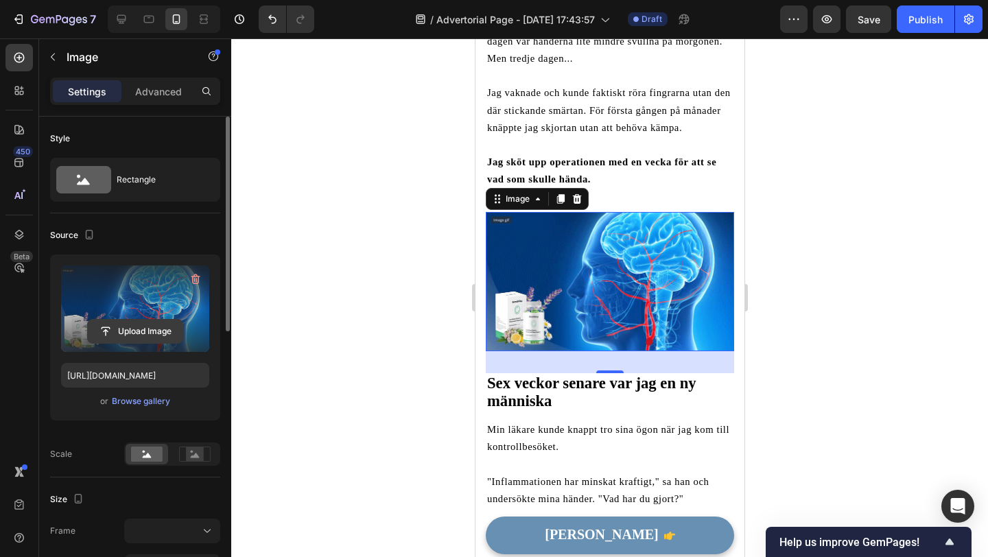
click at [145, 323] on input "file" at bounding box center [135, 331] width 95 height 23
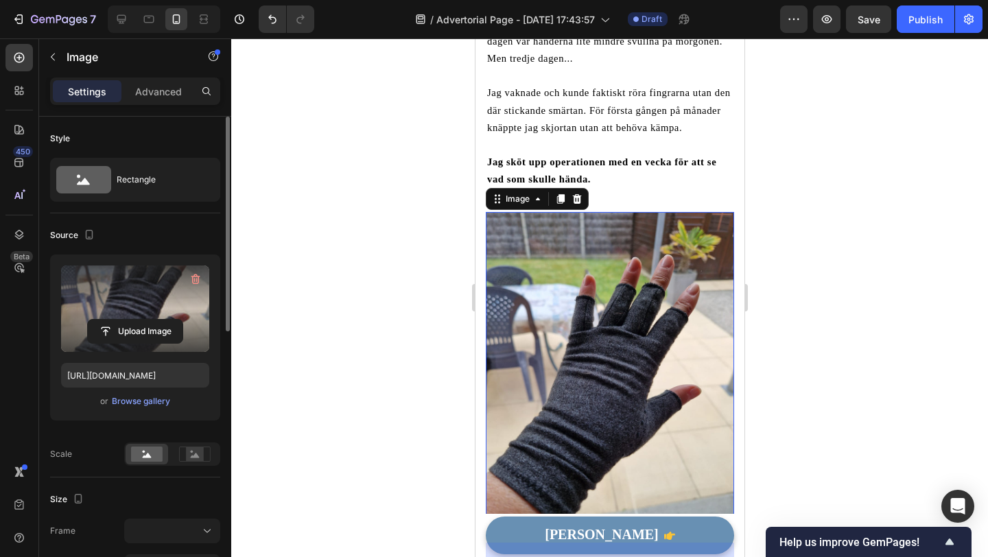
scroll to position [58, 0]
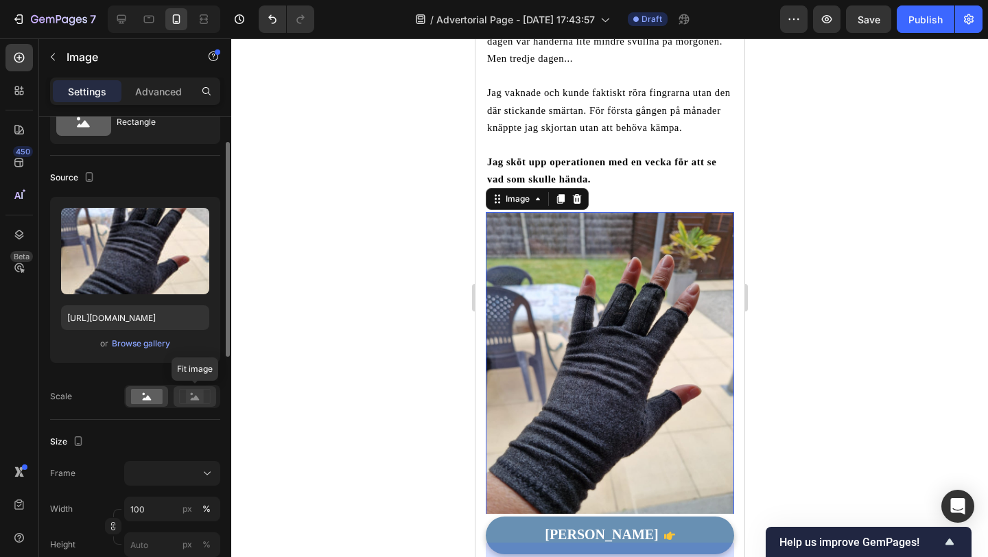
click at [185, 399] on icon at bounding box center [195, 396] width 32 height 15
click at [140, 399] on rect at bounding box center [147, 396] width 32 height 15
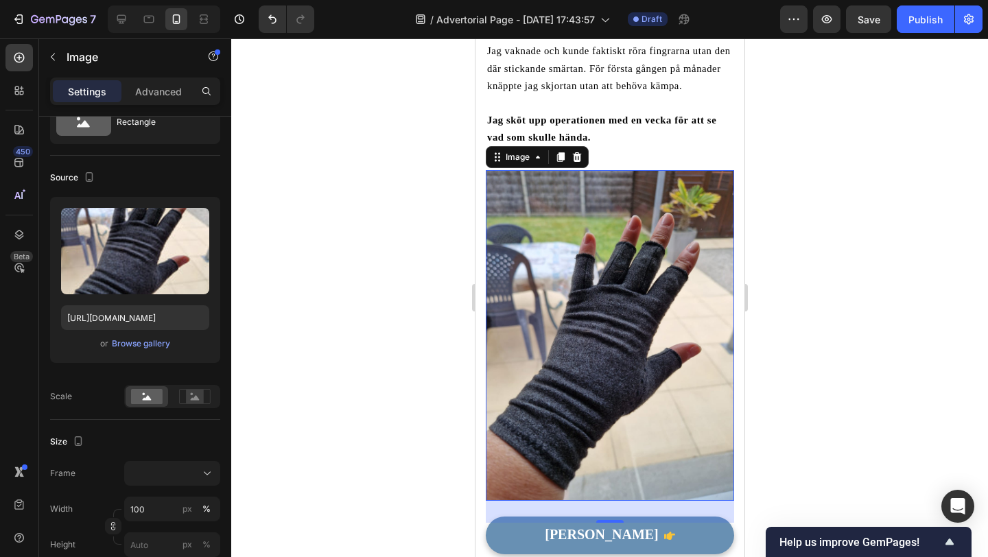
scroll to position [1944, 0]
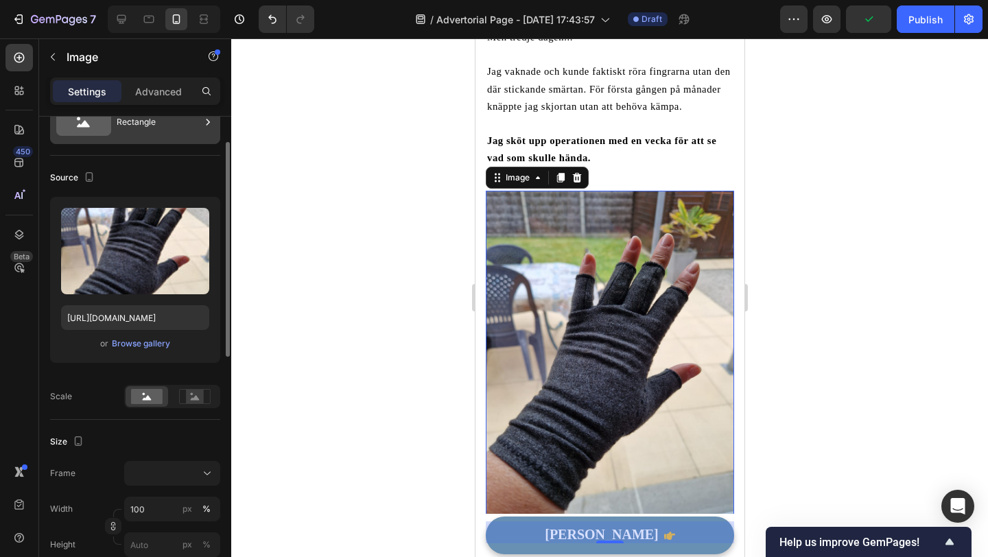
click at [154, 128] on div "Rectangle" at bounding box center [159, 122] width 84 height 32
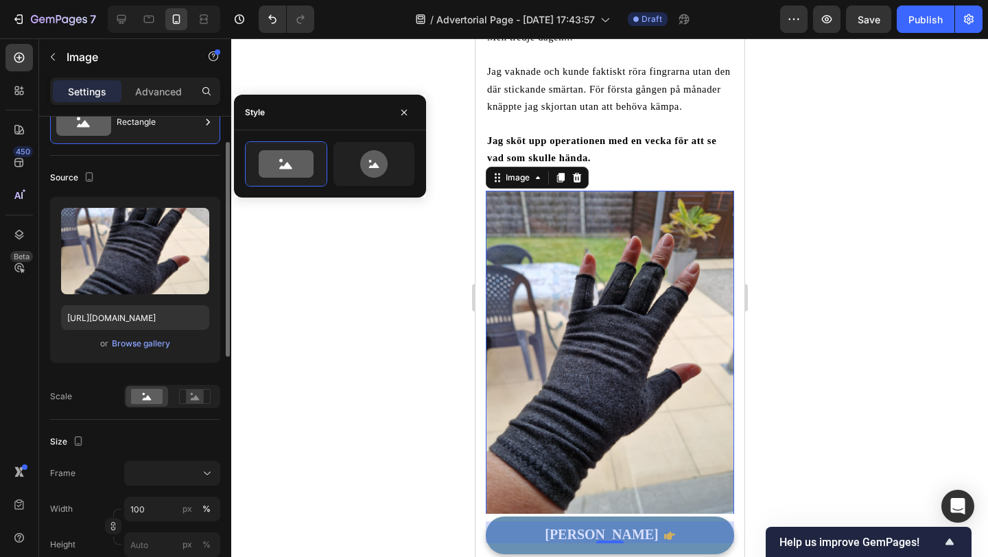
click at [199, 167] on div "Source" at bounding box center [135, 178] width 170 height 22
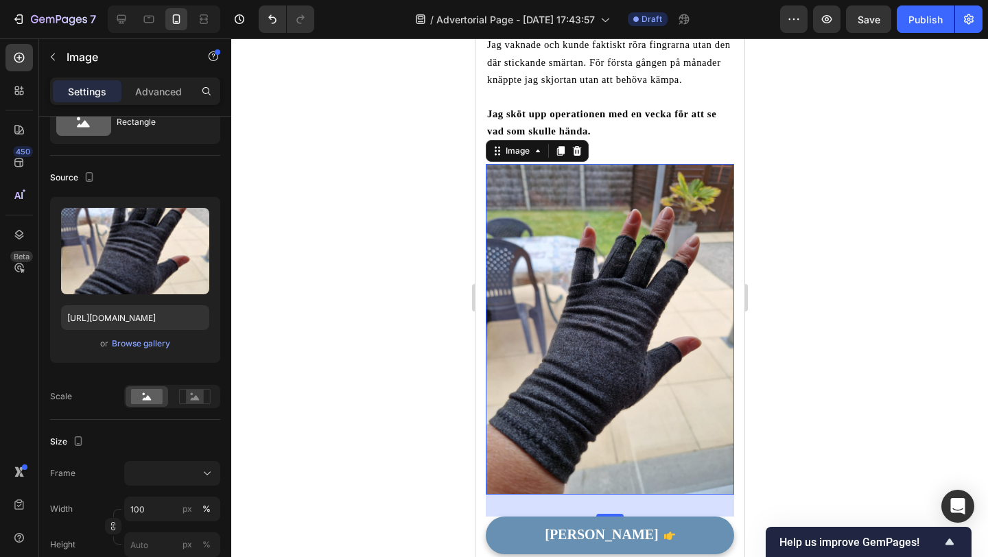
scroll to position [1967, 0]
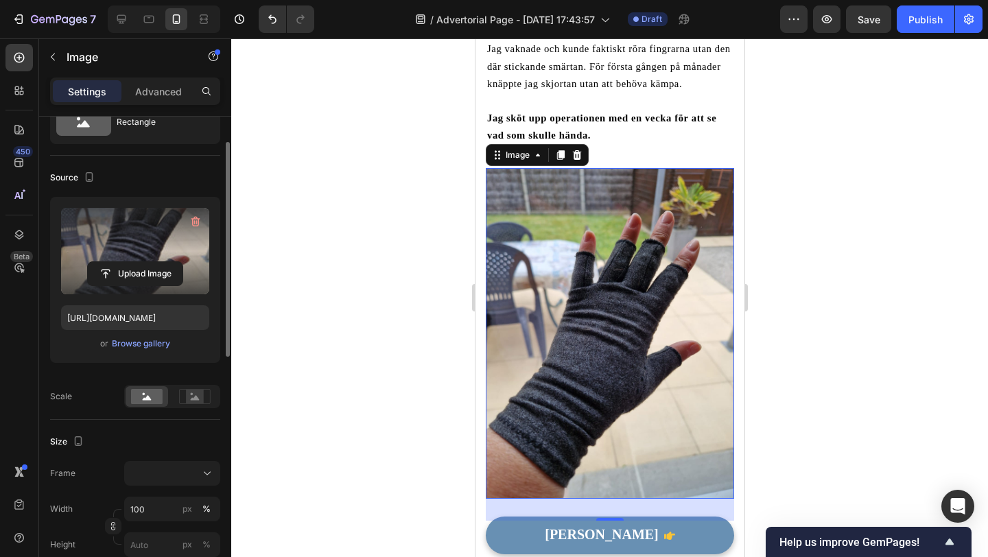
click at [153, 237] on label at bounding box center [135, 251] width 148 height 86
click at [153, 262] on input "file" at bounding box center [135, 273] width 95 height 23
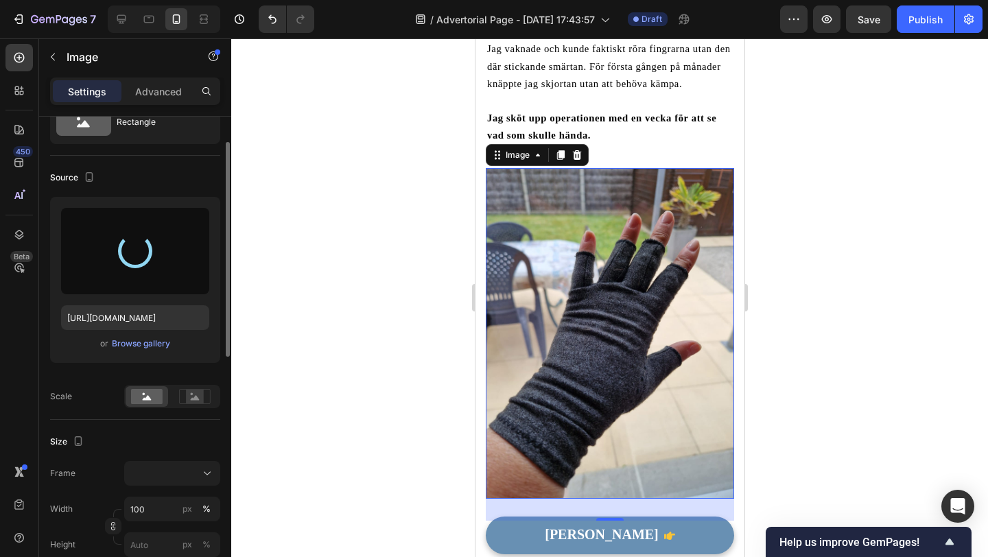
type input "https://cdn.shopify.com/s/files/1/0795/9845/3066/files/gempages_580468296512438…"
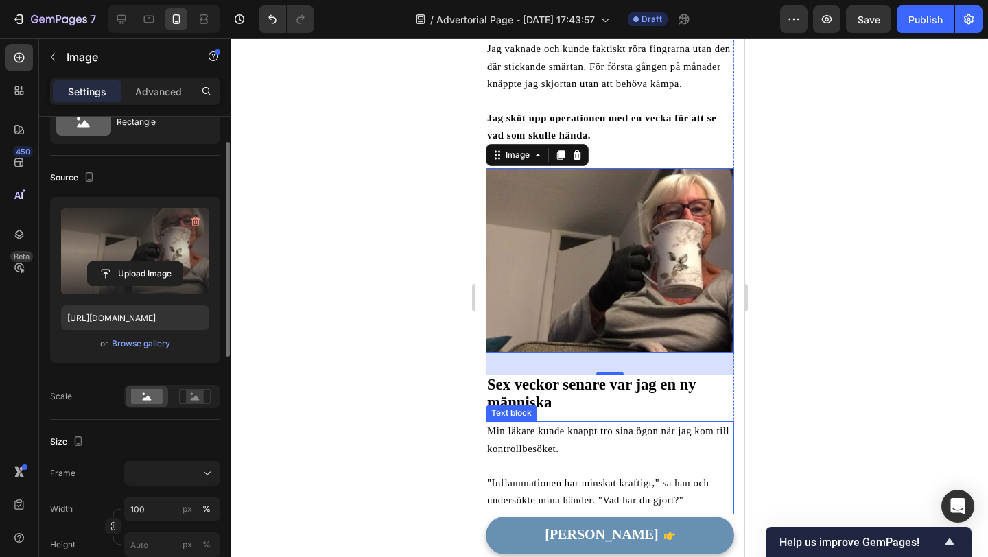
click at [710, 458] on p at bounding box center [610, 466] width 246 height 17
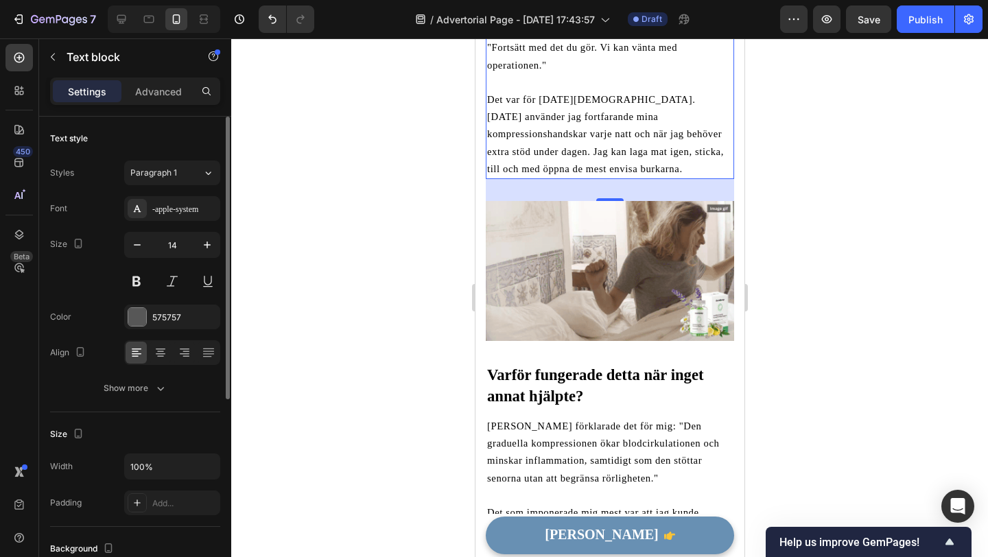
scroll to position [2527, 0]
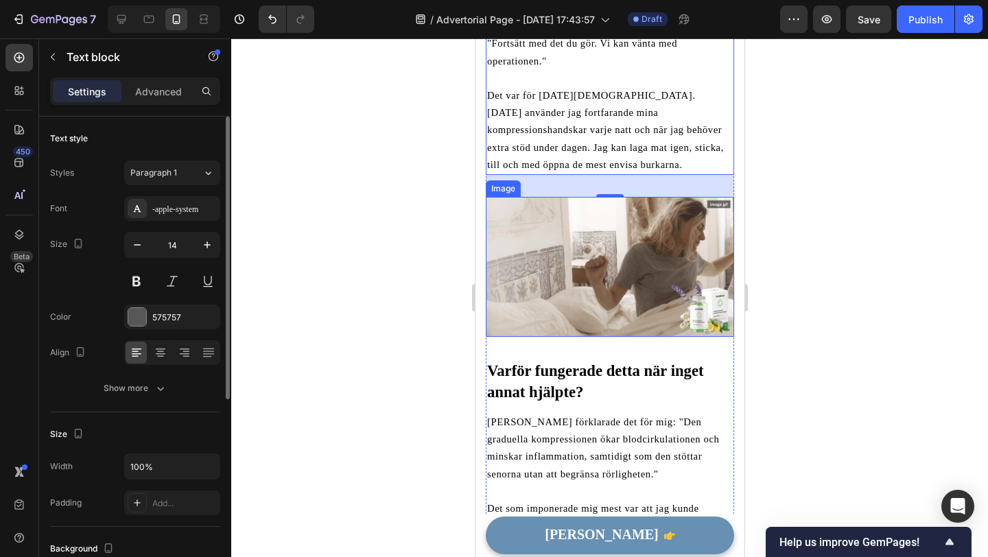
click at [667, 251] on img at bounding box center [609, 267] width 248 height 140
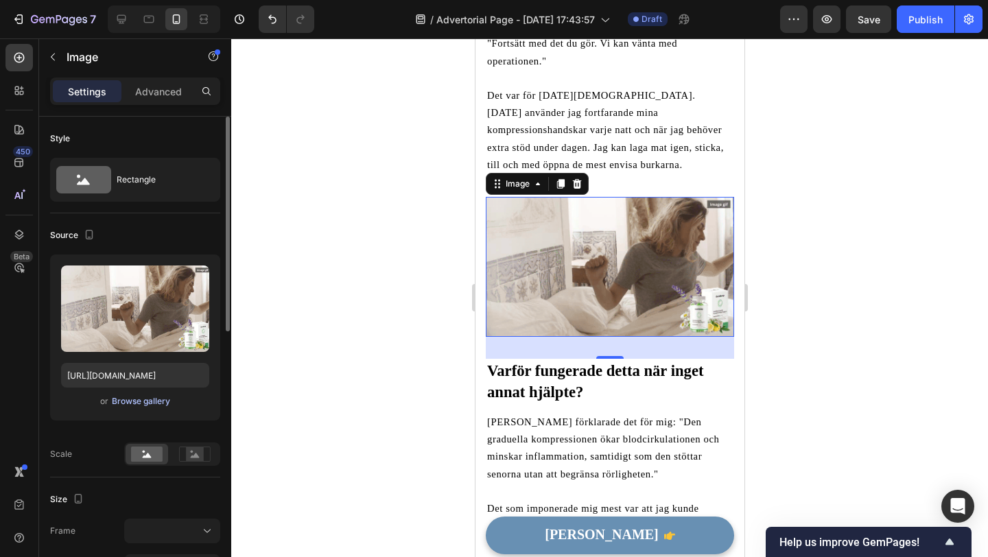
click at [144, 400] on div "Browse gallery" at bounding box center [141, 401] width 58 height 12
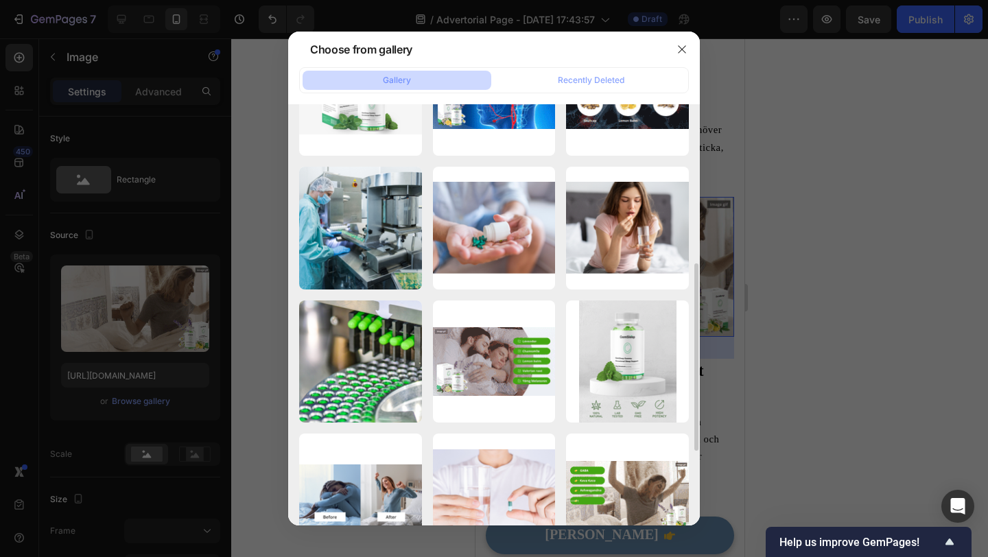
scroll to position [366, 0]
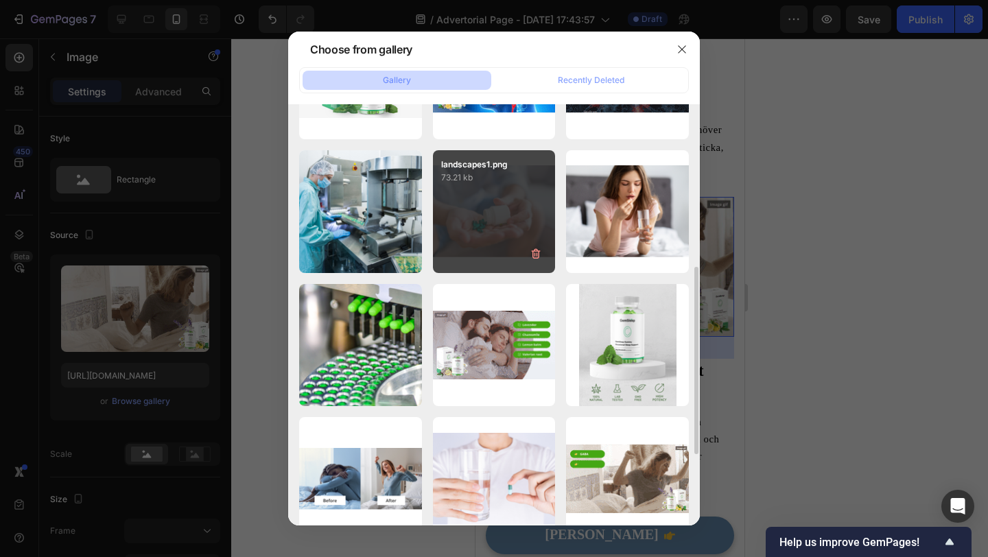
click at [478, 217] on div "landscapes1.png 73.21 kb" at bounding box center [494, 211] width 123 height 123
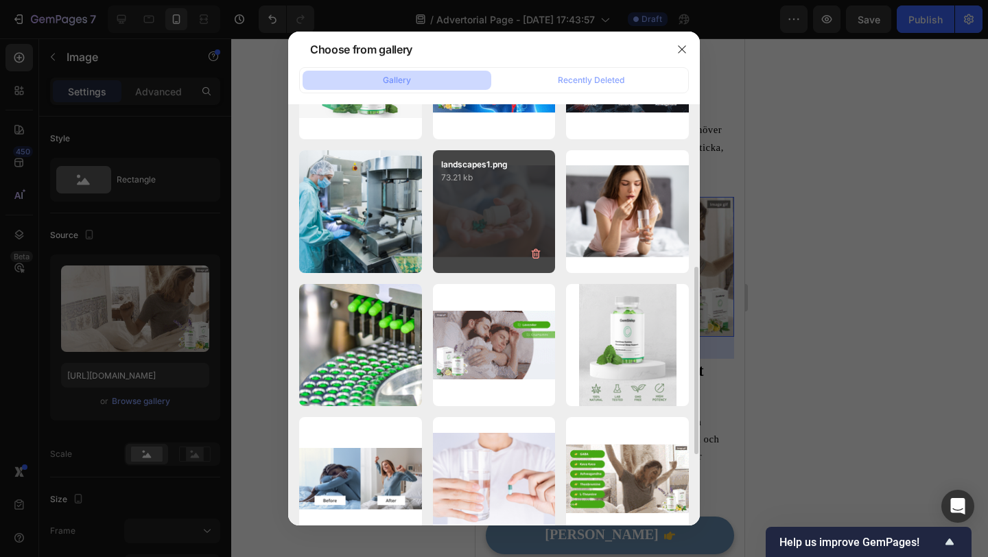
type input "https://cdn.shopify.com/s/files/1/0795/9845/3066/files/gempages_580468296512438…"
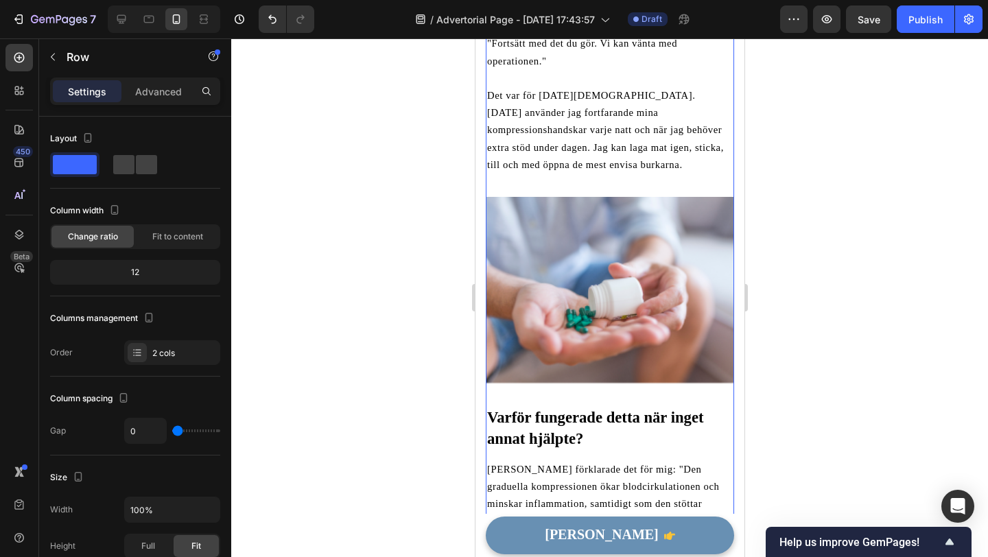
scroll to position [2539, 0]
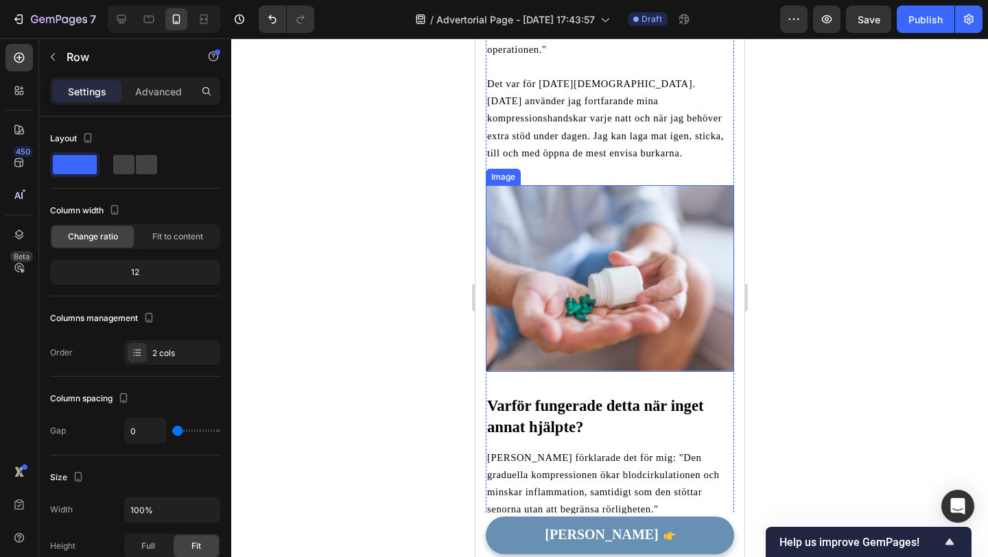
click at [665, 278] on img at bounding box center [609, 278] width 248 height 187
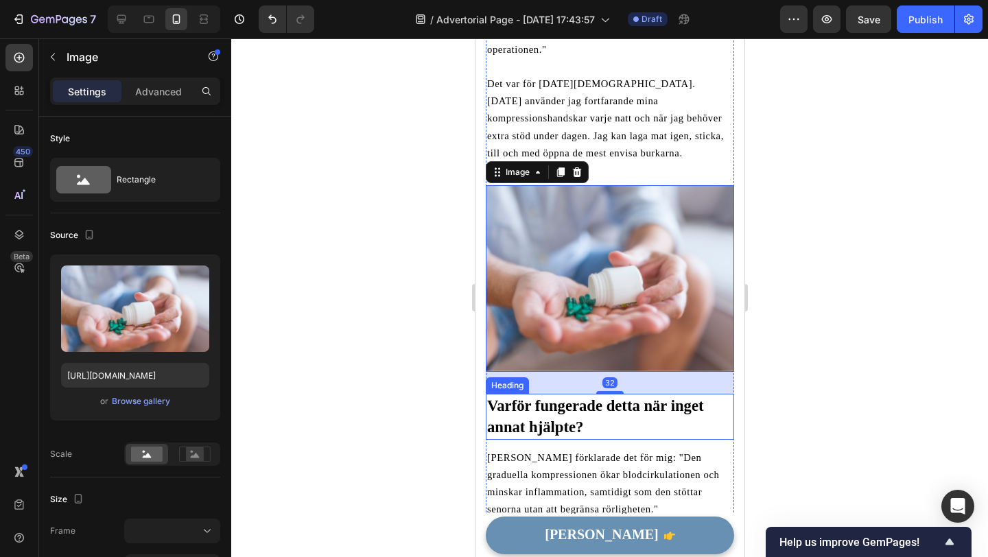
click at [673, 397] on strong "Varför fungerade detta när inget annat hjälpte?" at bounding box center [595, 416] width 216 height 38
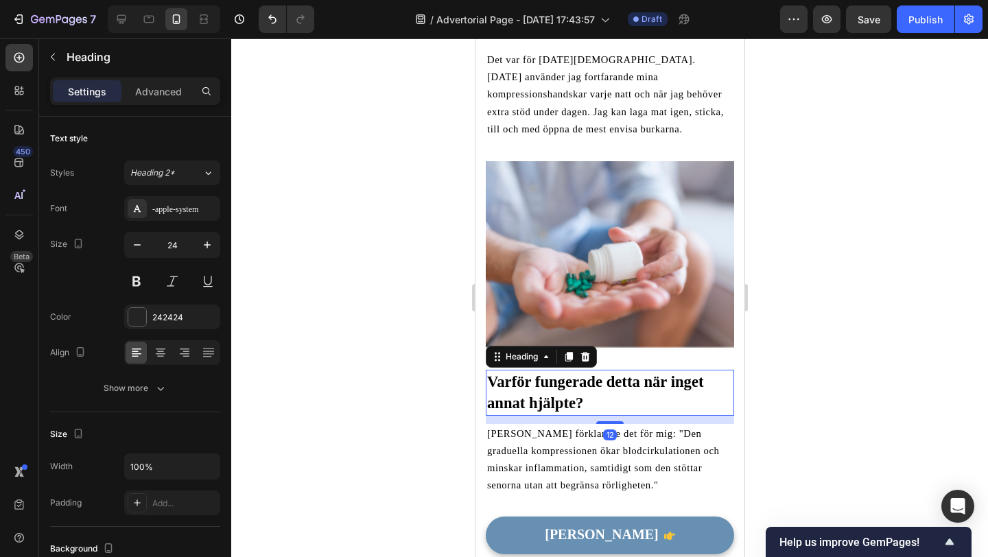
scroll to position [2573, 0]
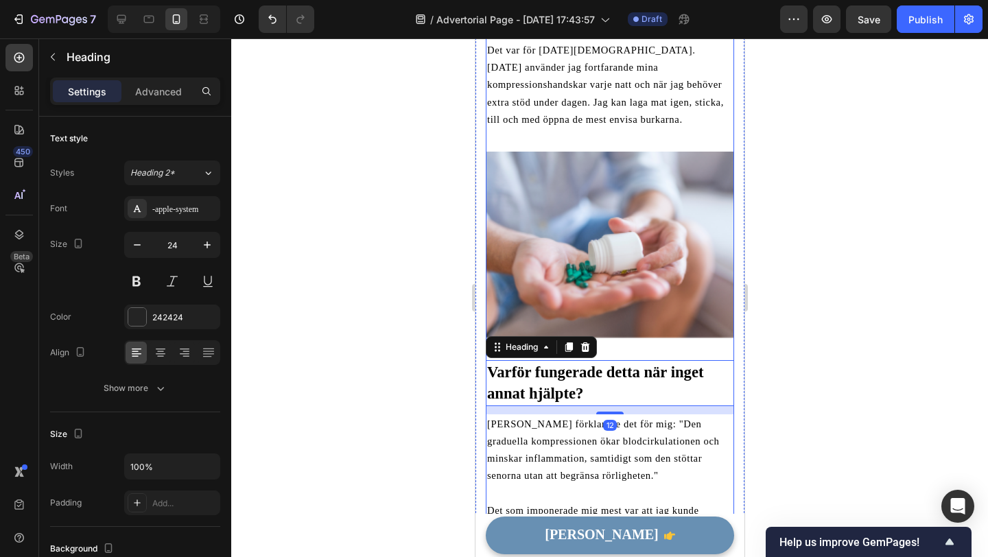
click at [662, 239] on img at bounding box center [609, 245] width 248 height 187
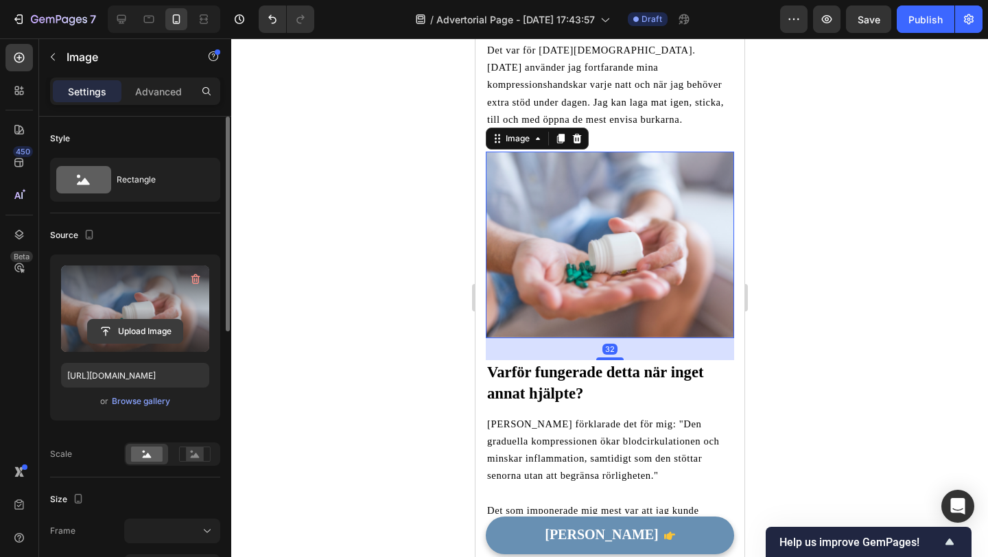
click at [149, 334] on input "file" at bounding box center [135, 331] width 95 height 23
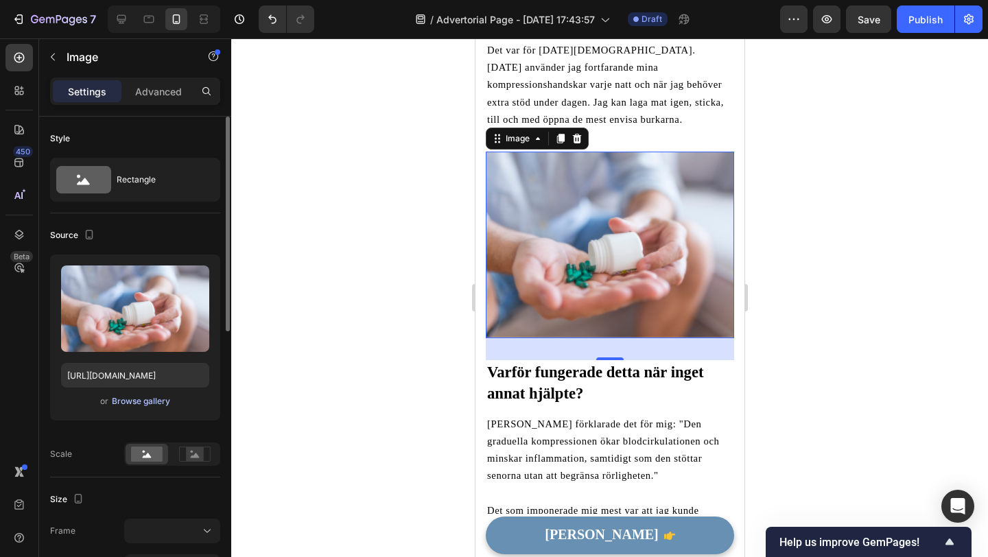
click at [130, 406] on div "Browse gallery" at bounding box center [141, 401] width 58 height 12
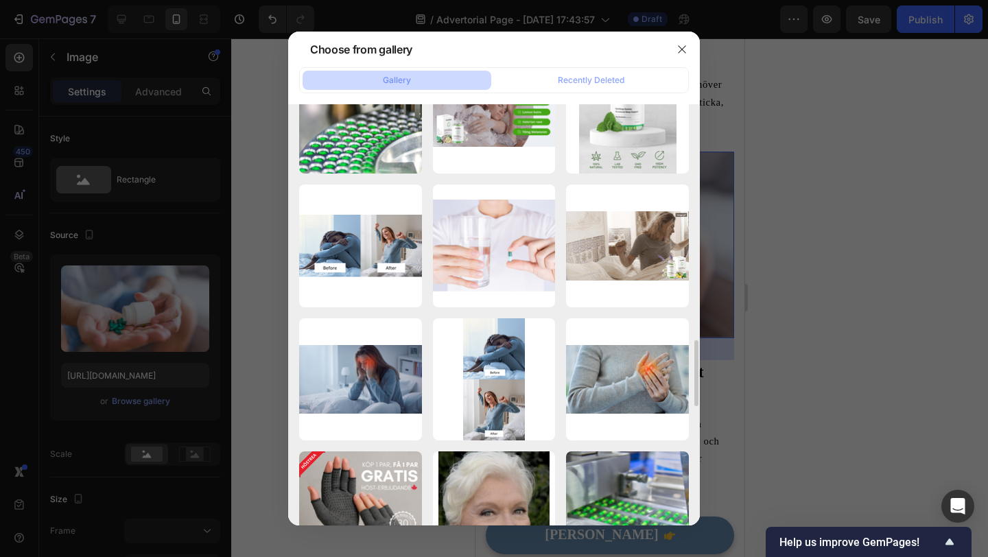
scroll to position [1539, 0]
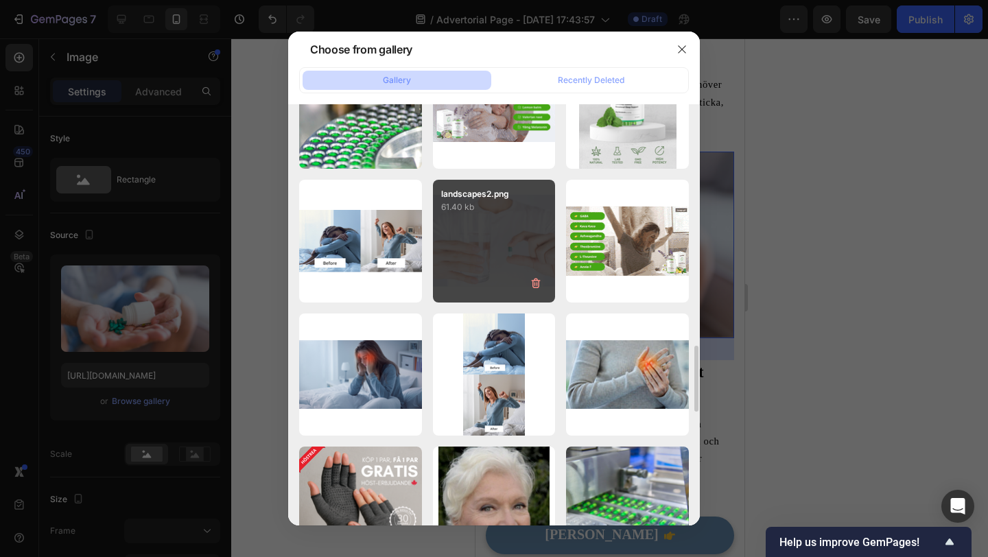
click at [478, 266] on div "landscapes2.png 61.40 kb" at bounding box center [494, 241] width 123 height 123
type input "https://cdn.shopify.com/s/files/1/0795/9845/3066/files/gempages_580468296512438…"
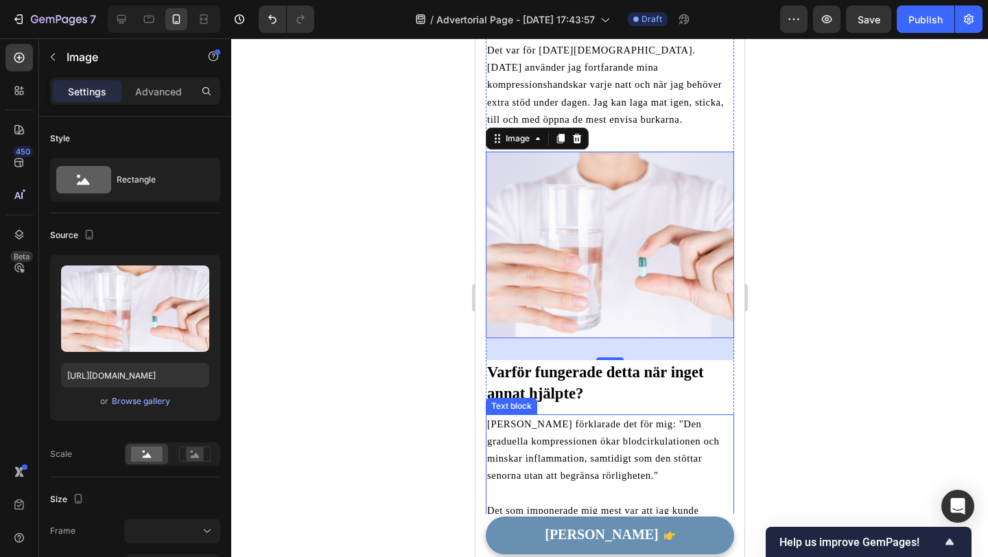
click at [524, 432] on span "[PERSON_NAME] förklarade det för mig: "Den graduella kompressionen ökar blodcir…" at bounding box center [603, 450] width 233 height 63
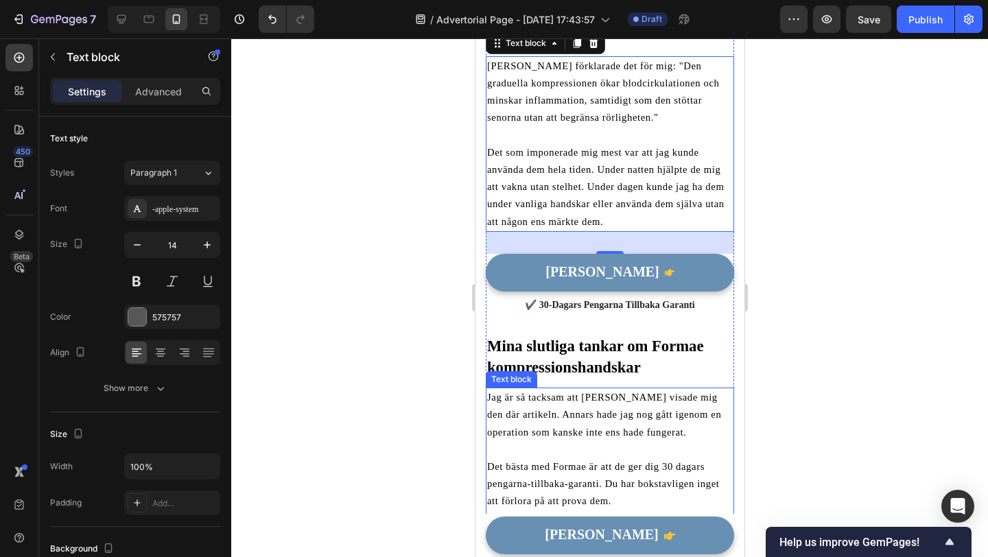
click at [546, 392] on span "Jag är så tacksam att [PERSON_NAME] visade mig den där artikeln. Annars hade ja…" at bounding box center [604, 414] width 234 height 45
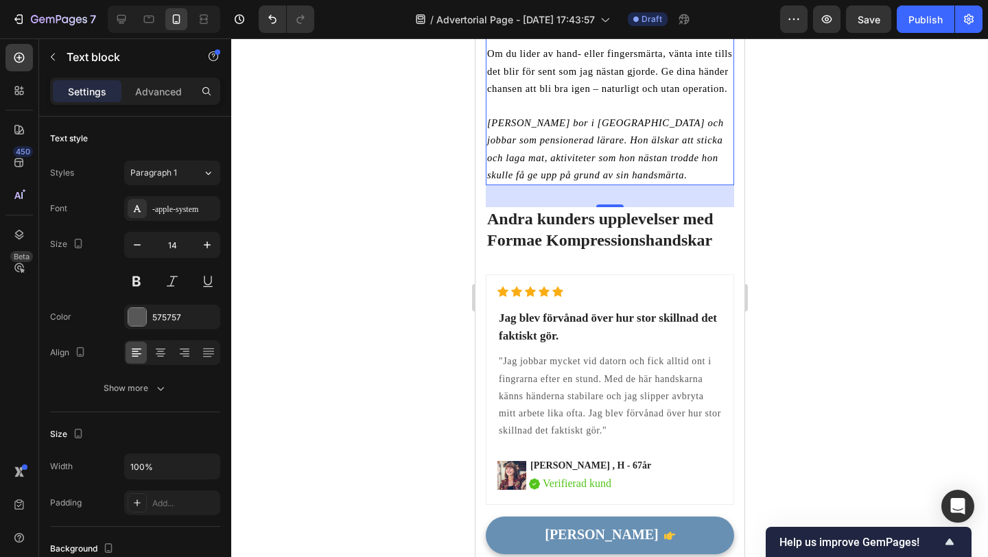
scroll to position [3559, 0]
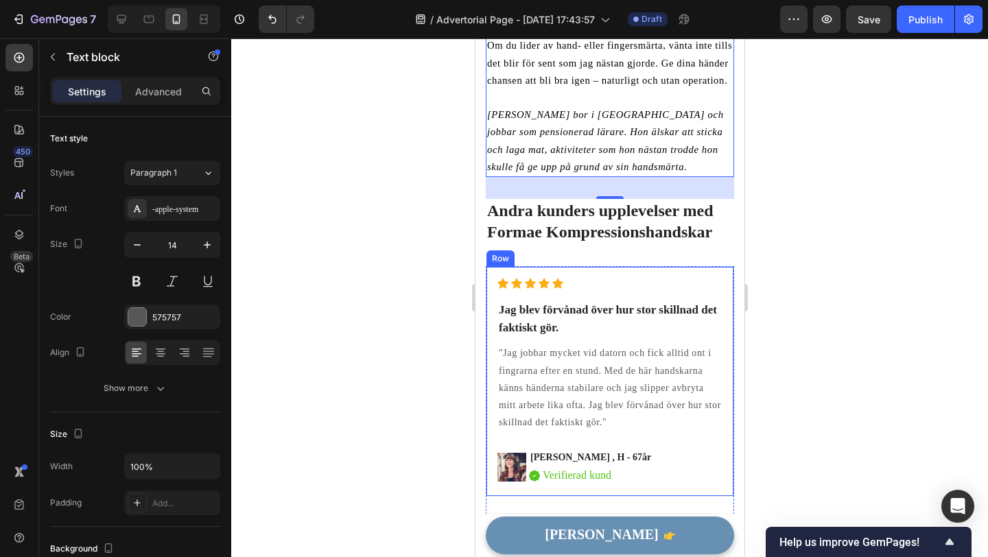
click at [652, 266] on div "Icon Icon Icon Icon Icon Icon List Hoz Jag blev förvånad över hur stor skillnad…" at bounding box center [609, 381] width 248 height 231
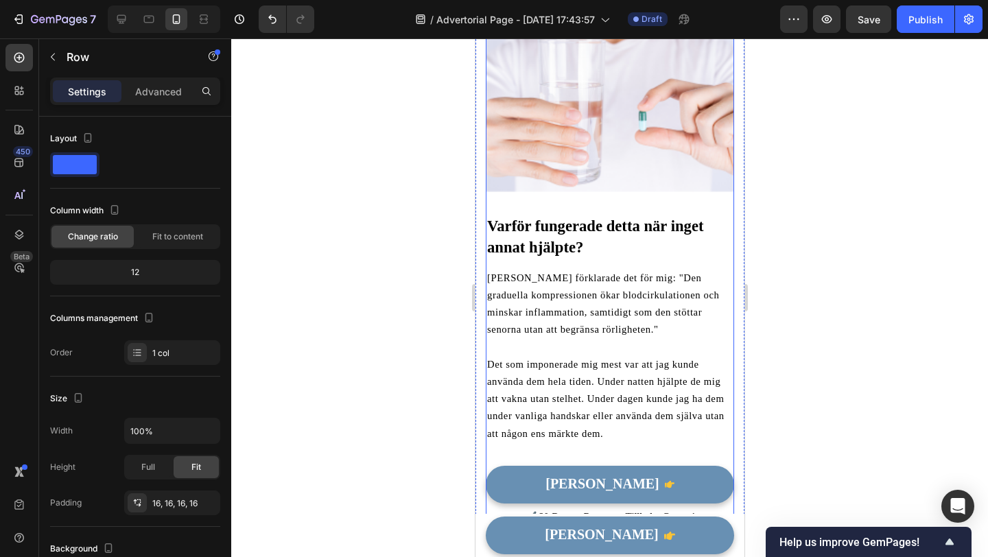
scroll to position [2709, 0]
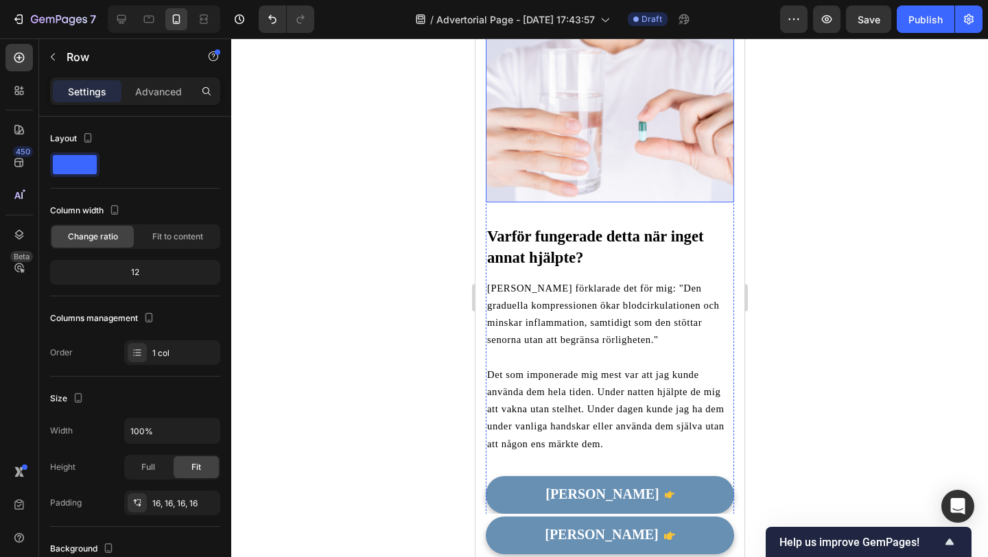
click at [598, 126] on img at bounding box center [609, 109] width 248 height 187
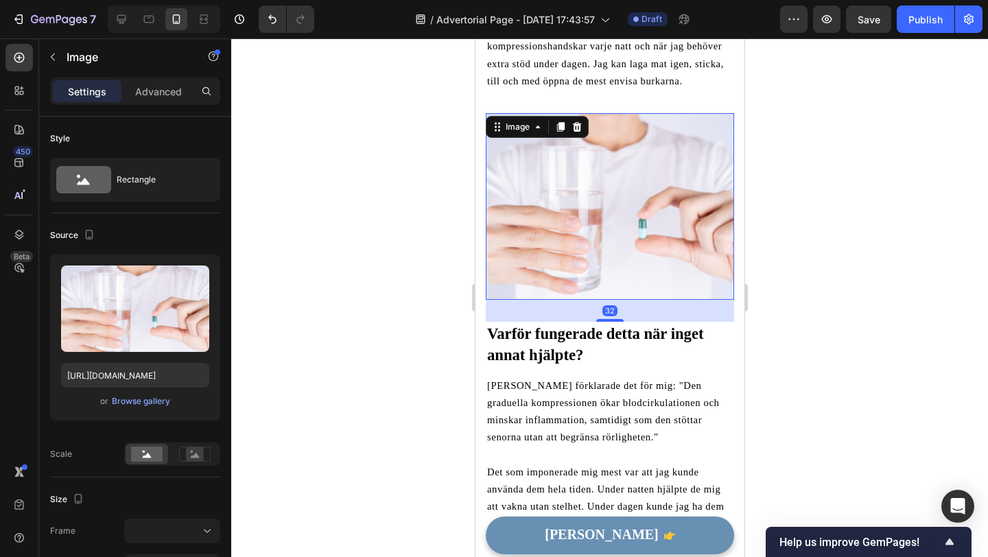
scroll to position [2584, 0]
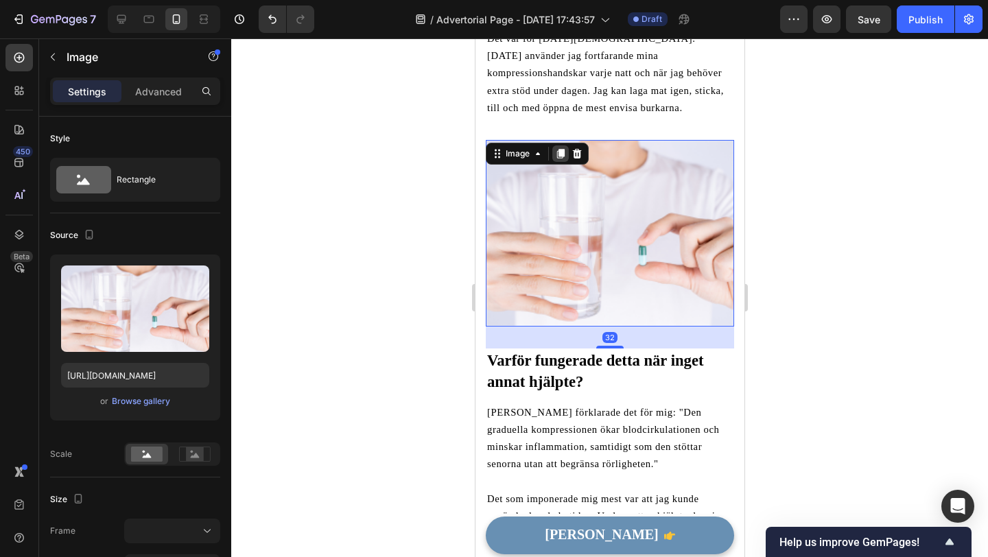
click at [561, 149] on icon at bounding box center [561, 154] width 8 height 10
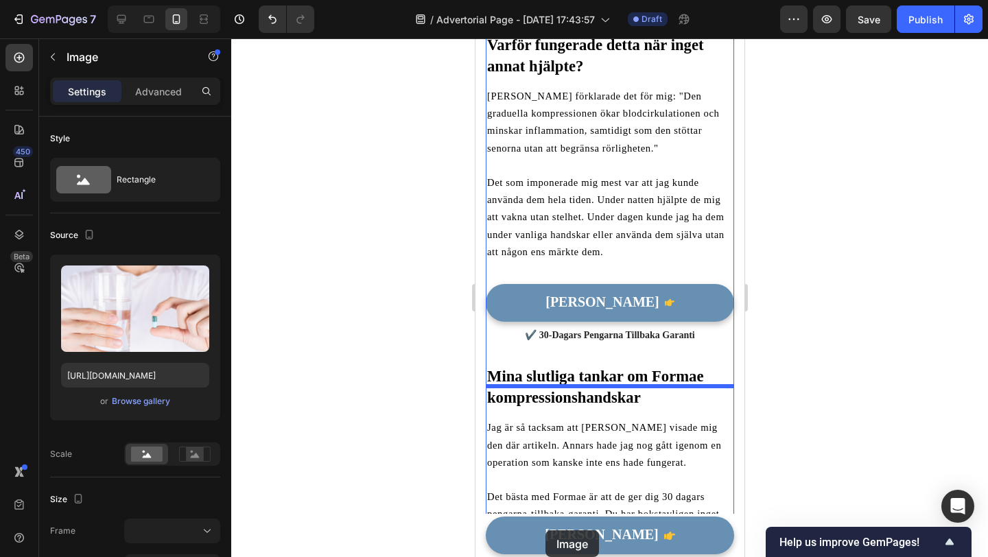
scroll to position [3150, 0]
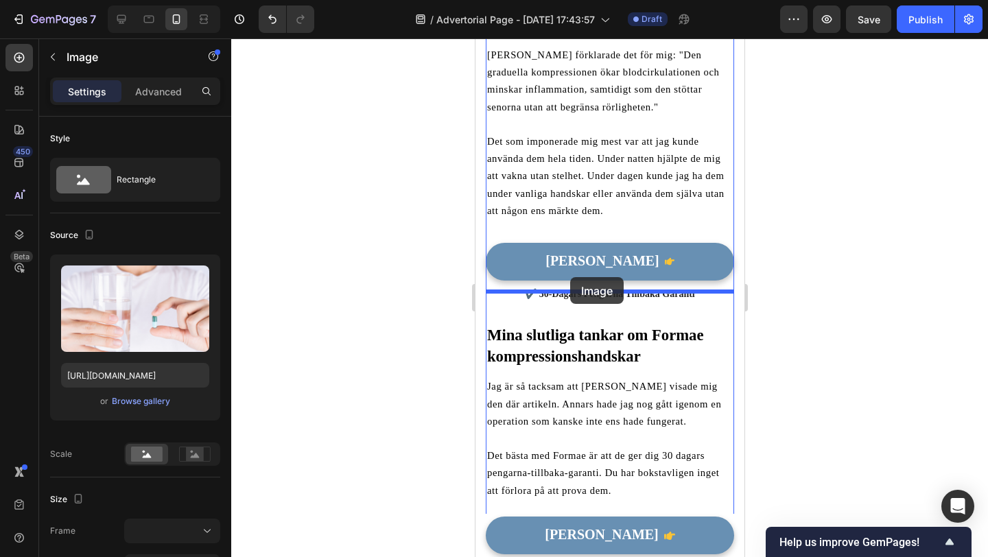
drag, startPoint x: 514, startPoint y: 127, endPoint x: 570, endPoint y: 277, distance: 160.2
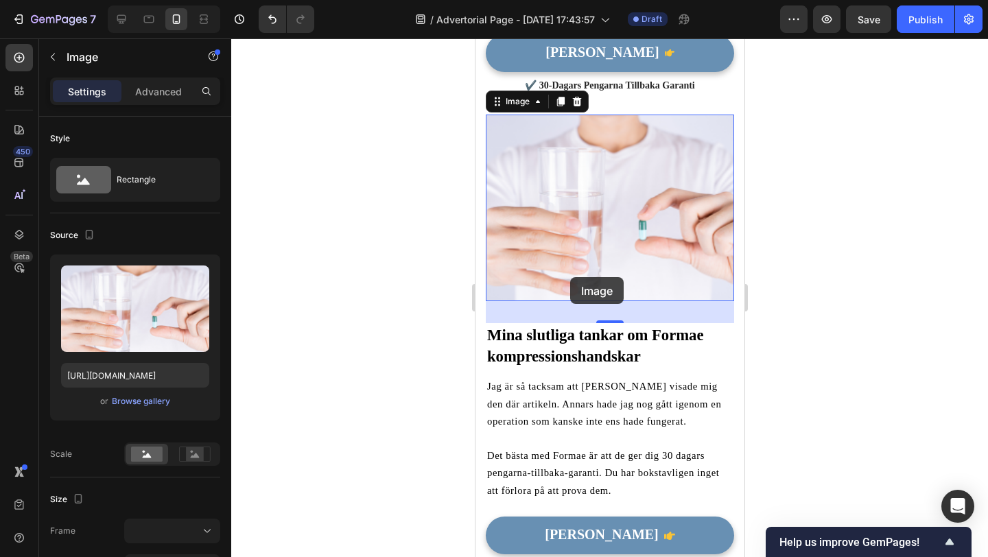
scroll to position [2942, 0]
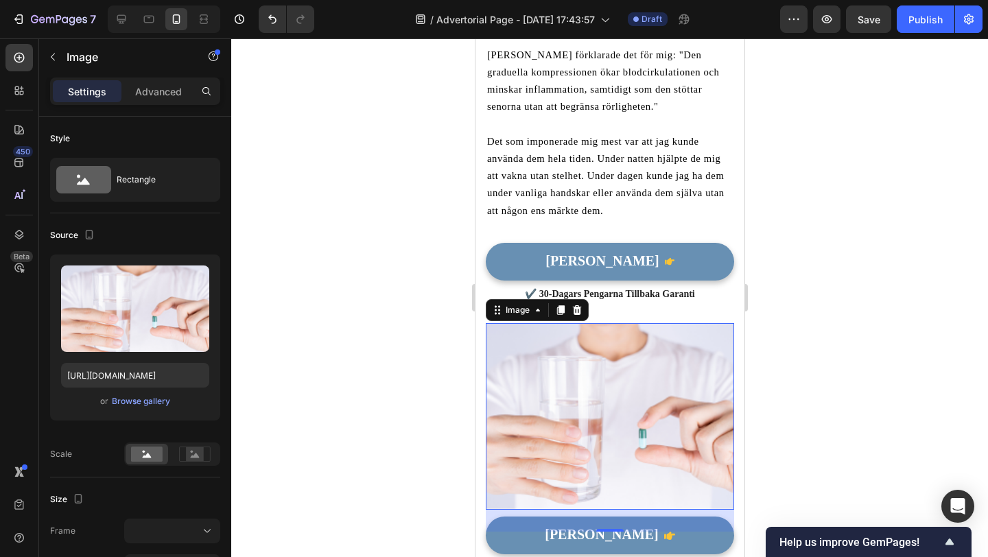
click at [592, 357] on img at bounding box center [609, 416] width 248 height 187
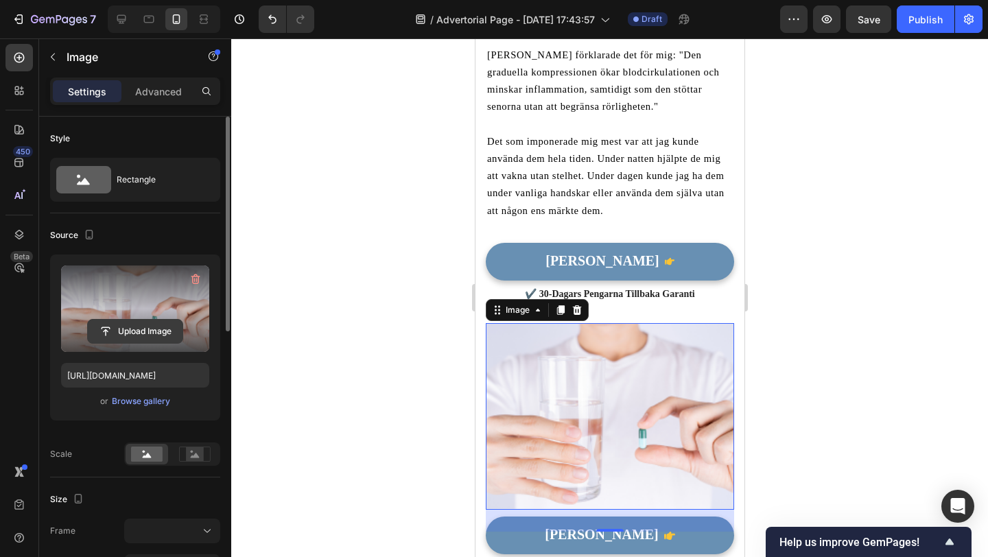
click at [143, 327] on input "file" at bounding box center [135, 331] width 95 height 23
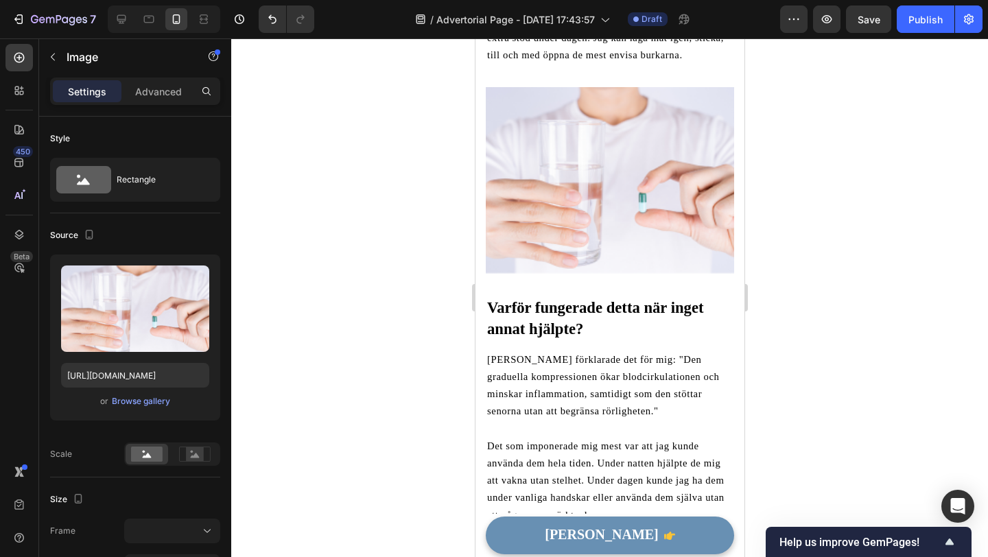
scroll to position [2700, 0]
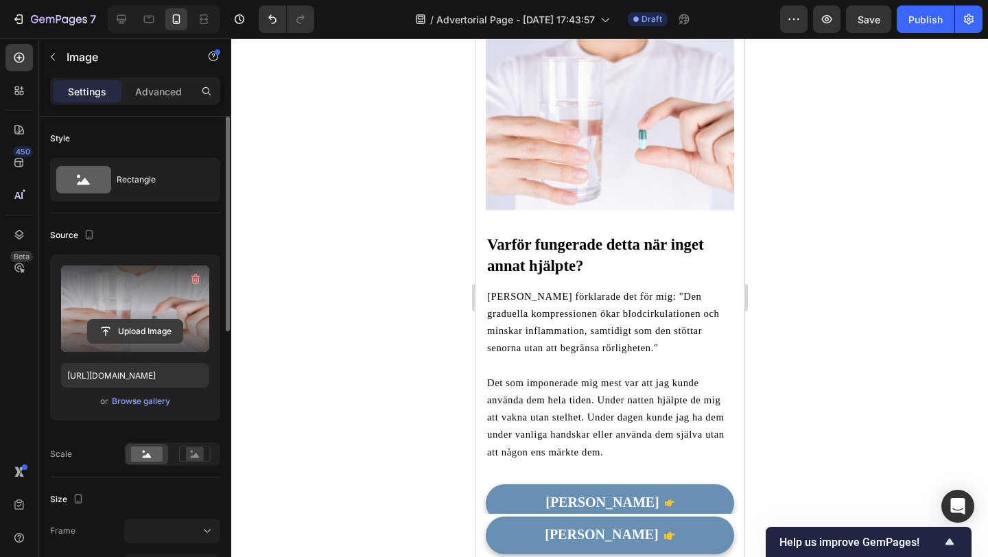
click at [148, 330] on input "file" at bounding box center [135, 331] width 95 height 23
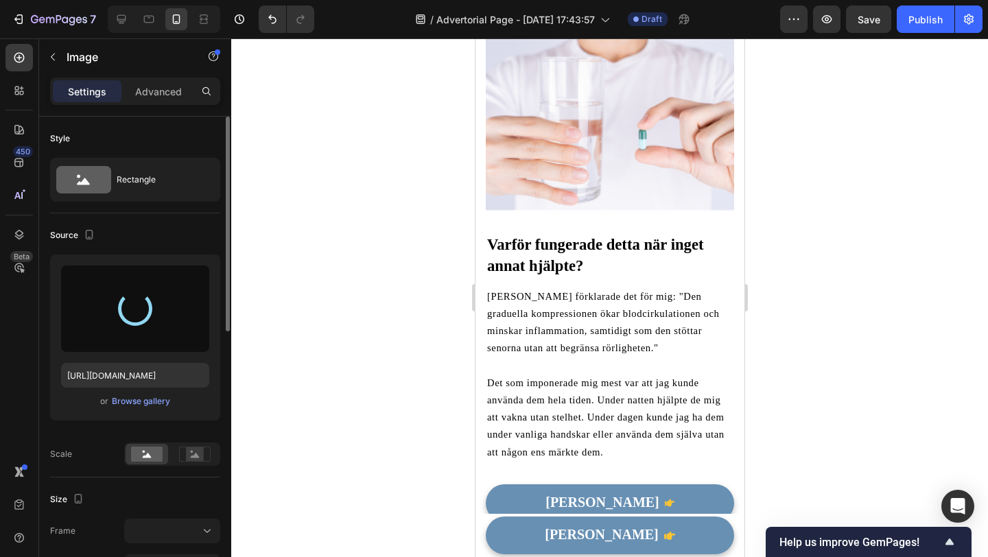
type input "https://cdn.shopify.com/s/files/1/0795/9845/3066/files/gempages_580468296512438…"
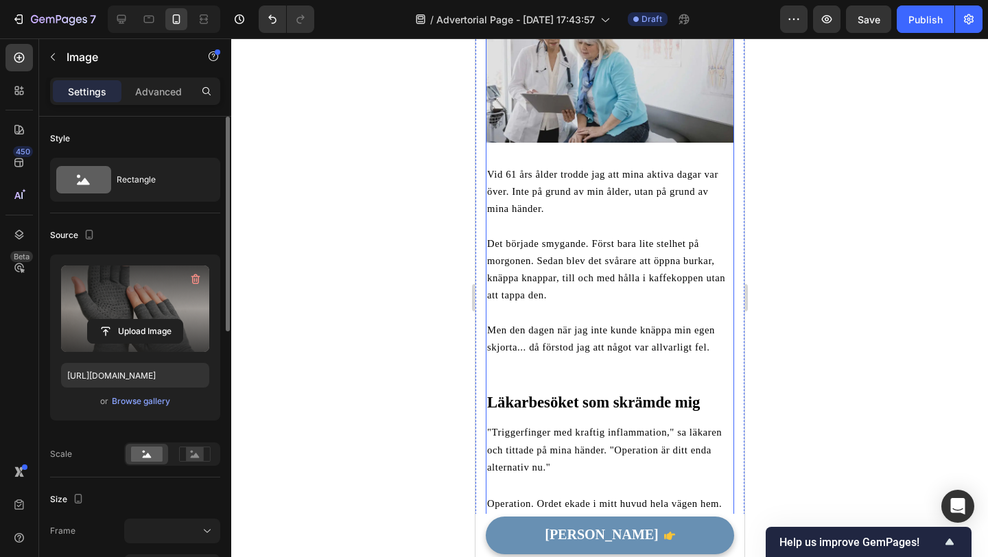
scroll to position [243, 0]
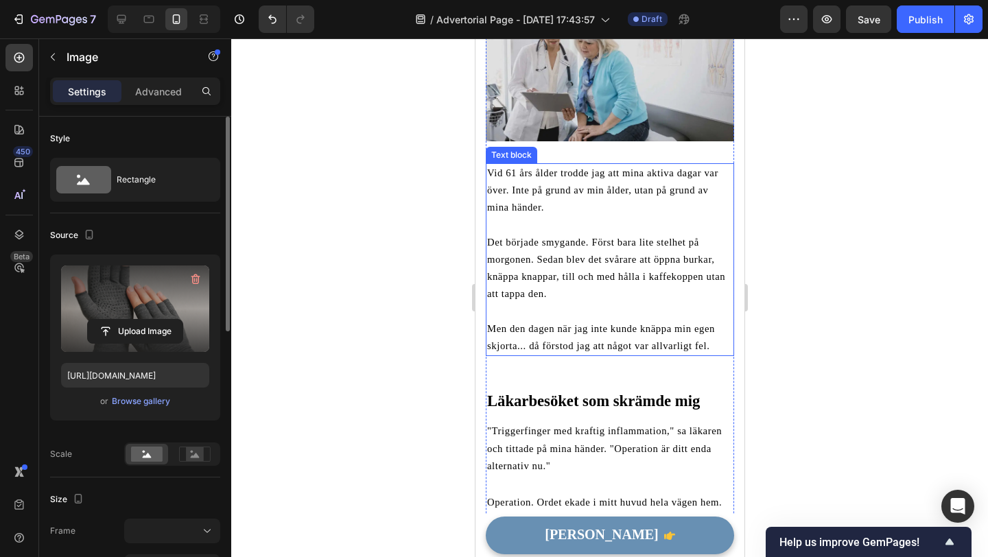
click at [543, 200] on p "Vid 61 års ålder trodde jag att mina aktiva dagar var över. Inte på grund av mi…" at bounding box center [610, 191] width 246 height 52
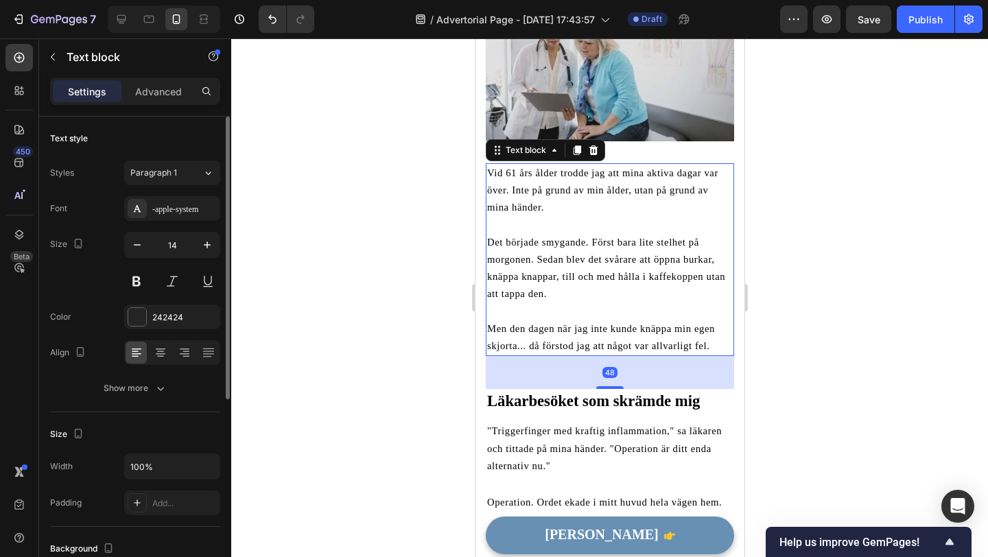
click at [543, 200] on p "Vid 61 års ålder trodde jag att mina aktiva dagar var över. Inte på grund av mi…" at bounding box center [610, 191] width 246 height 52
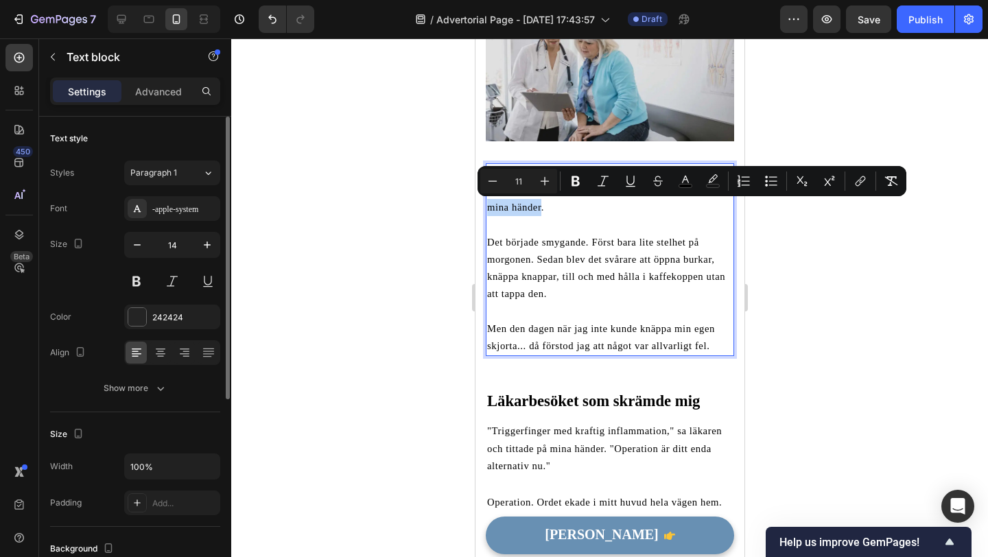
drag, startPoint x: 488, startPoint y: 211, endPoint x: 541, endPoint y: 211, distance: 53.5
click at [541, 211] on span "Vid 61 års ålder trodde jag att mina aktiva dagar var över. Inte på grund av mi…" at bounding box center [602, 189] width 231 height 45
type input "14"
click at [539, 219] on p "Rich Text Editor. Editing area: main" at bounding box center [610, 225] width 246 height 17
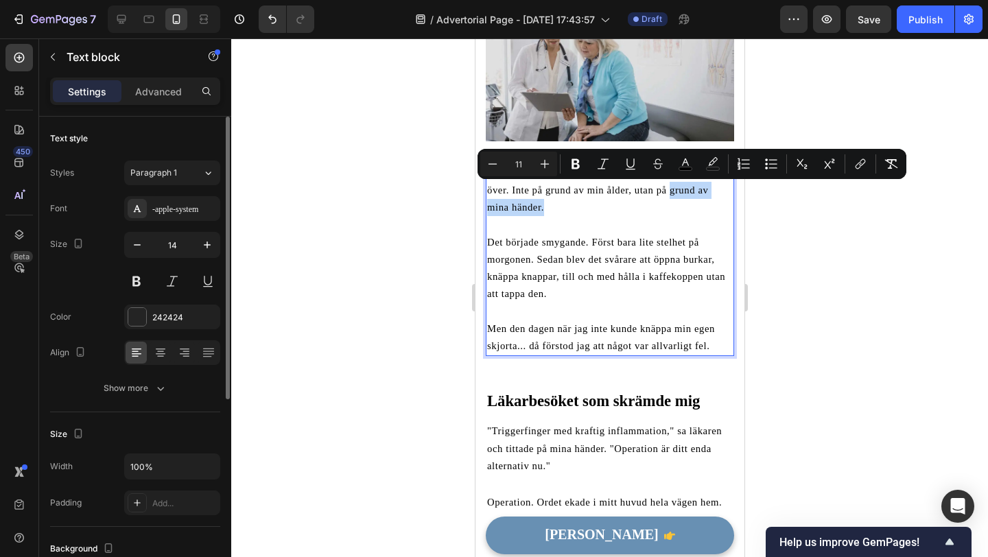
drag, startPoint x: 670, startPoint y: 192, endPoint x: 544, endPoint y: 209, distance: 127.4
click at [545, 209] on p "Vid 61 års ålder trodde jag att mina aktiva dagar var över. Inte på grund av mi…" at bounding box center [610, 191] width 246 height 52
click at [574, 171] on button "Bold" at bounding box center [575, 164] width 25 height 25
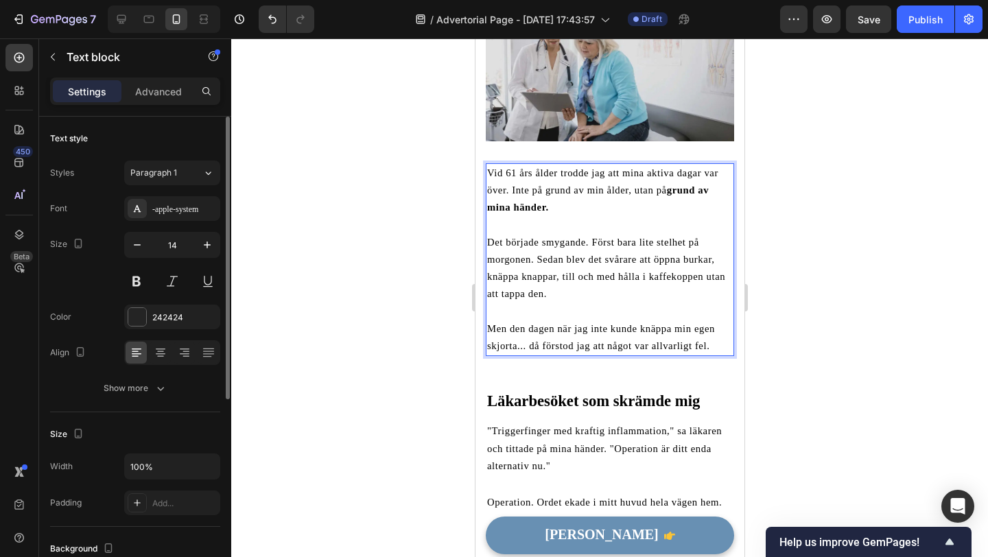
click at [574, 235] on p "Det började smygande. Först bara lite stelhet på morgonen. Sedan blev det svåra…" at bounding box center [610, 268] width 246 height 69
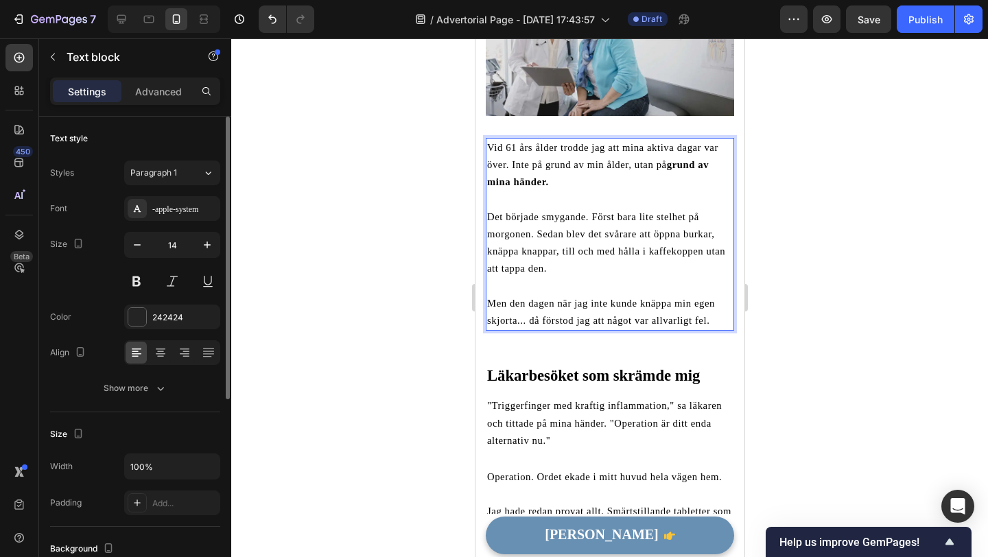
scroll to position [270, 0]
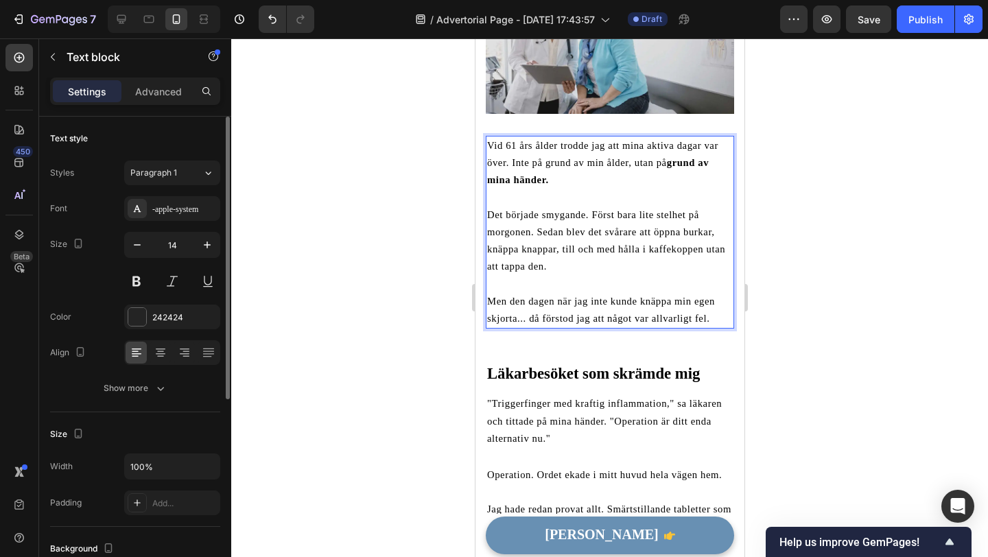
click at [589, 215] on span "Det började smygande. Först bara lite stelhet på morgonen. Sedan blev det svåra…" at bounding box center [606, 240] width 238 height 63
click at [537, 229] on span "Det började smygande. Först bara lite stelhet på morgonen. Sedan blev det svåra…" at bounding box center [606, 240] width 238 height 63
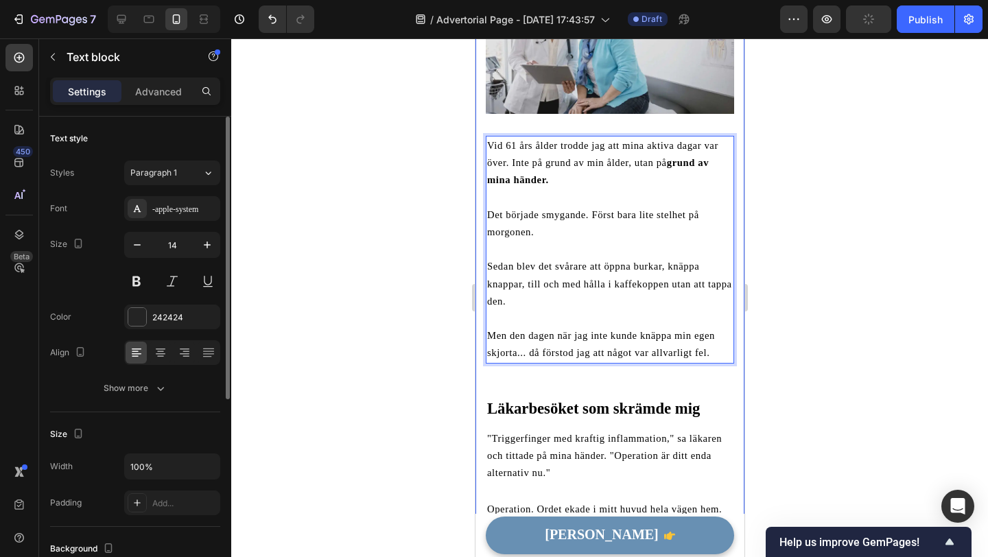
click at [449, 242] on div at bounding box center [609, 297] width 757 height 519
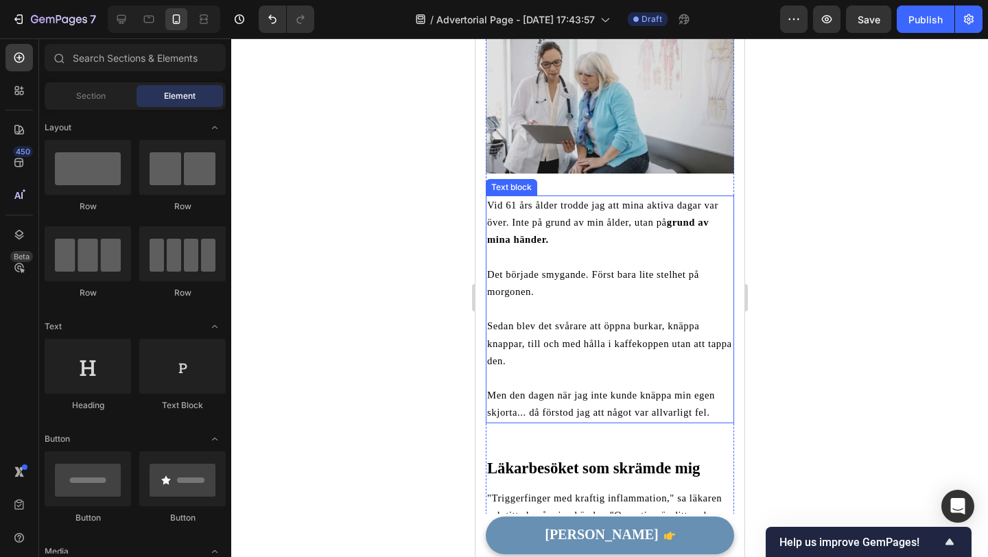
scroll to position [186, 0]
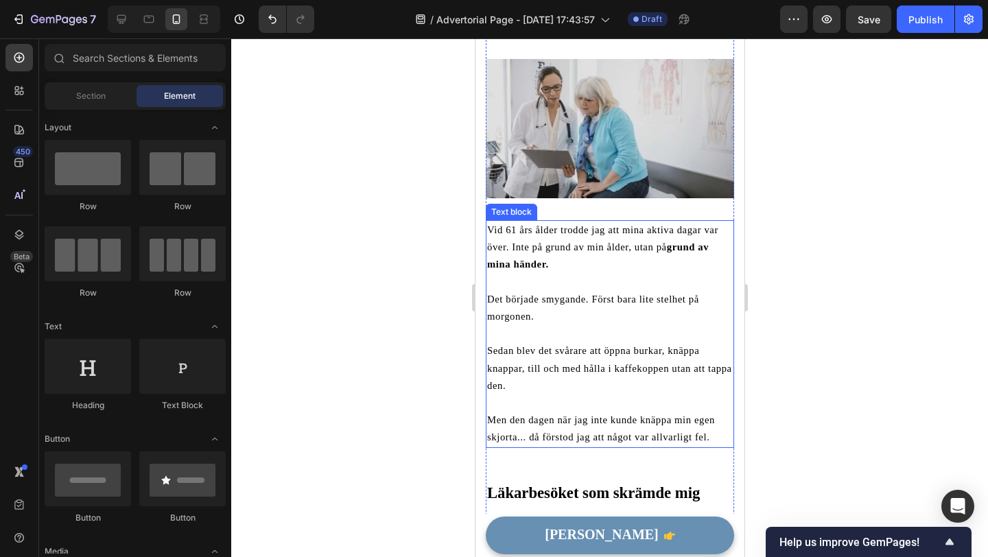
click at [414, 240] on div at bounding box center [609, 297] width 757 height 519
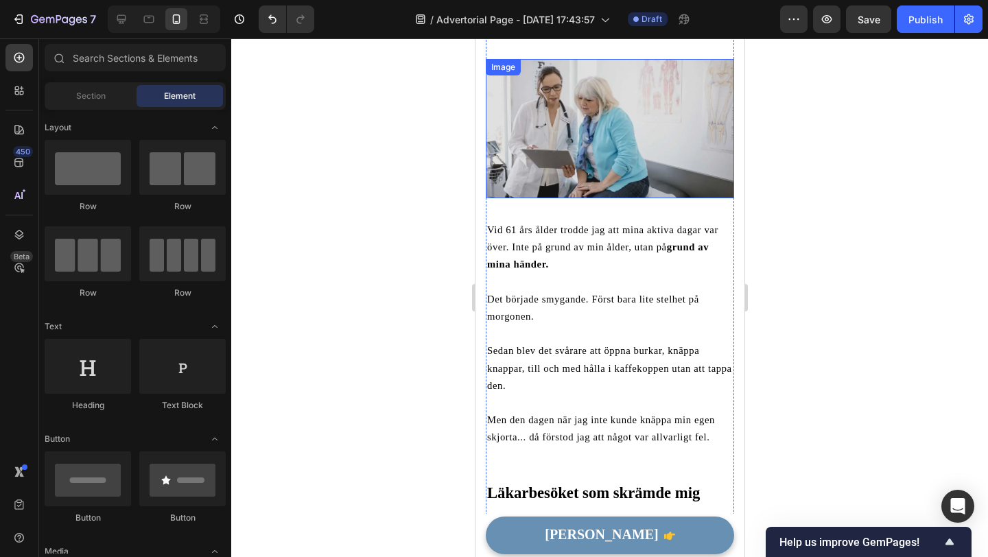
click at [554, 154] on img at bounding box center [609, 128] width 248 height 139
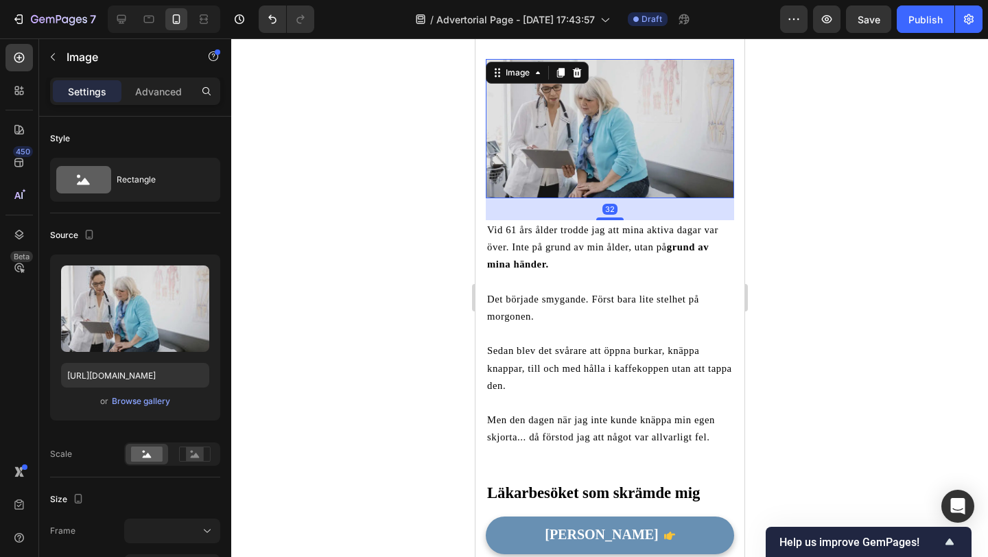
click at [437, 210] on div at bounding box center [609, 297] width 757 height 519
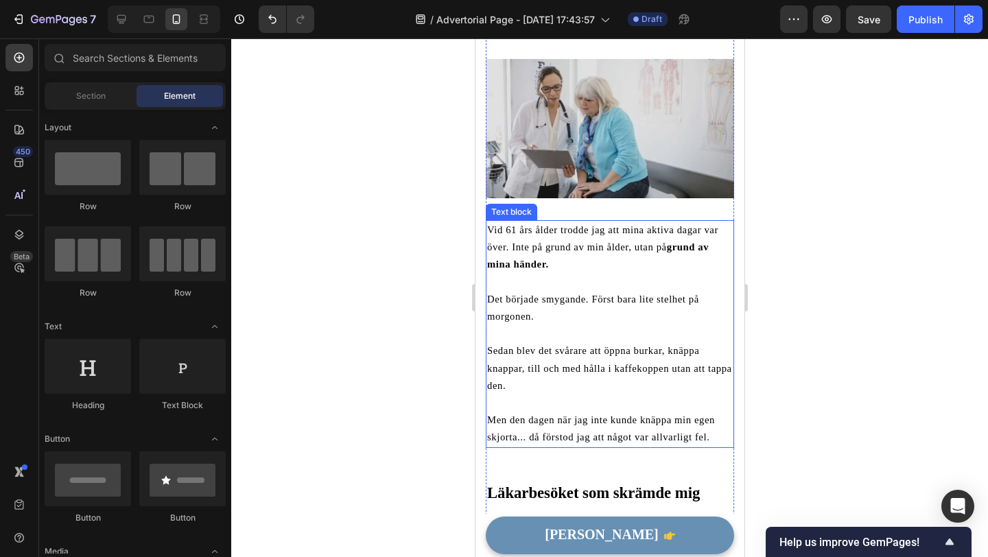
click at [553, 255] on p "Vid 61 års ålder trodde jag att mina aktiva dagar var över. Inte på grund av mi…" at bounding box center [610, 248] width 246 height 52
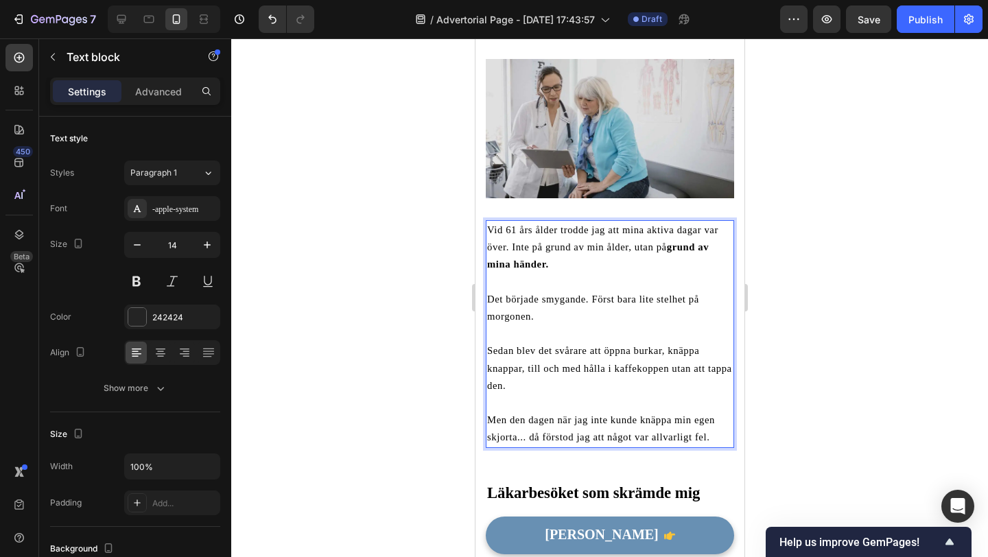
click at [557, 262] on p "Vid 61 års ålder trodde jag att mina aktiva dagar var över. Inte på grund av mi…" at bounding box center [610, 248] width 246 height 52
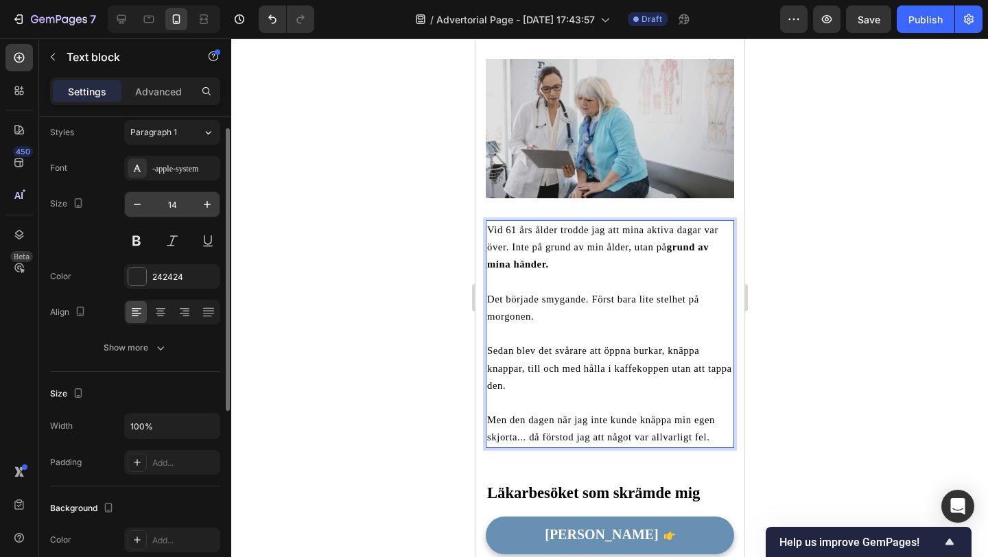
scroll to position [33, 0]
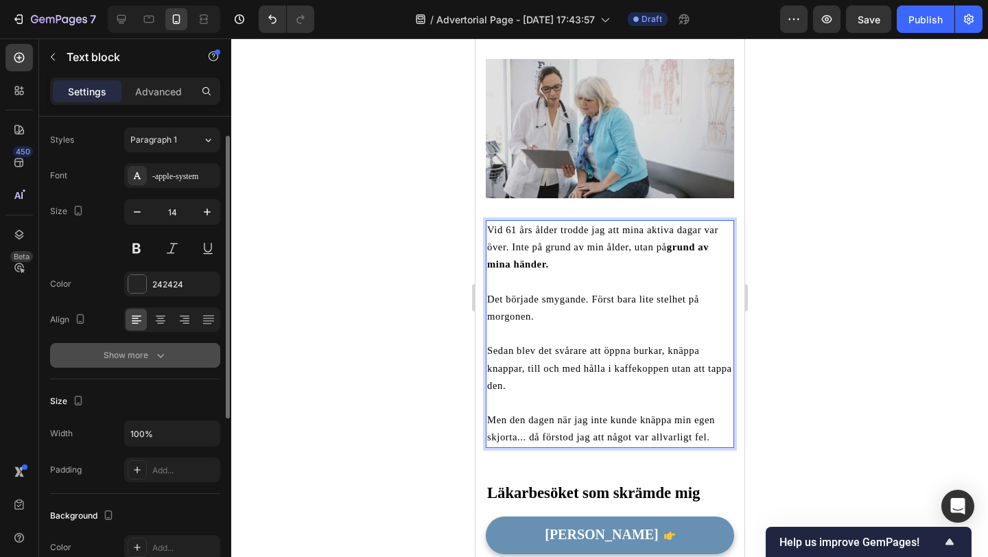
click at [150, 354] on div "Show more" at bounding box center [136, 356] width 64 height 14
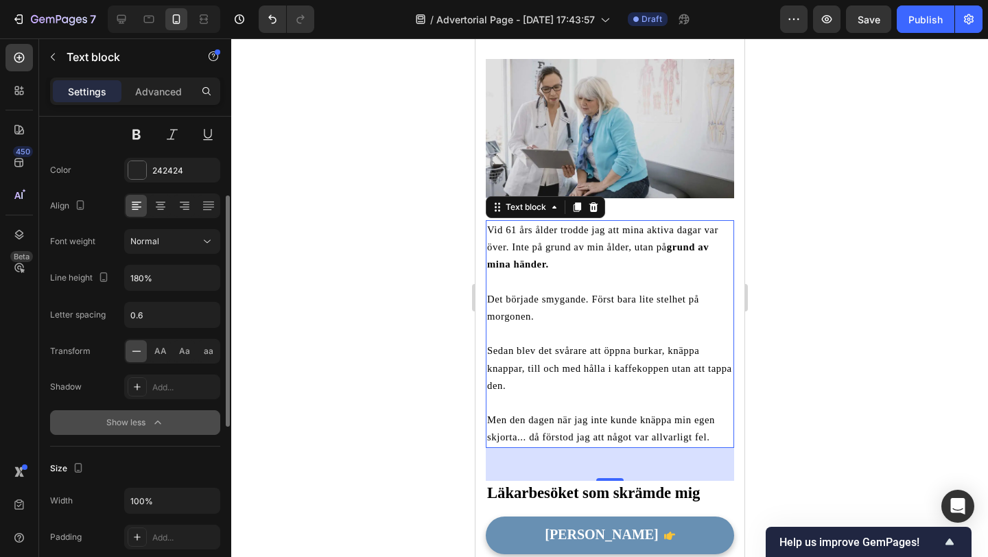
scroll to position [156, 0]
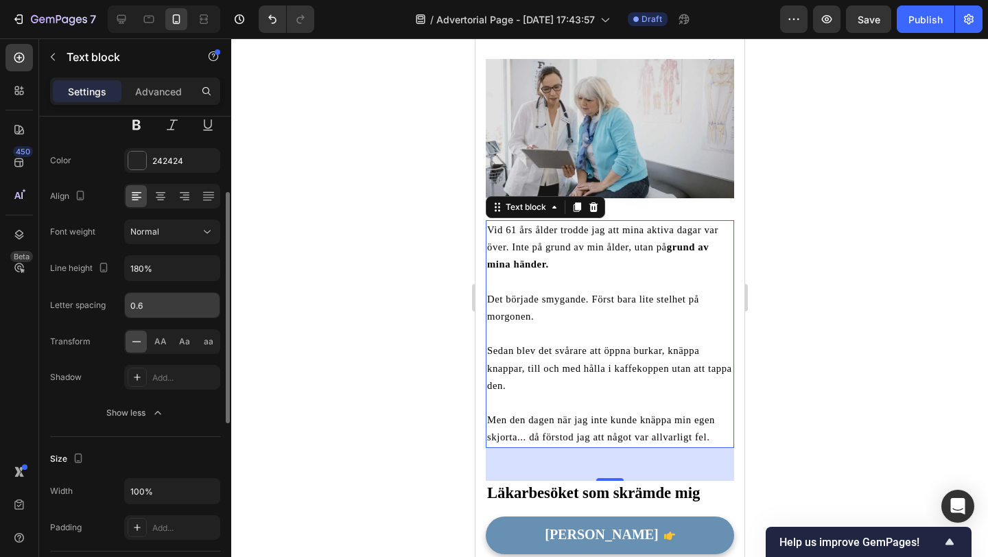
click at [165, 309] on input "0.6" at bounding box center [172, 305] width 95 height 25
click at [83, 394] on div "Font -apple-system Size 14 Color 242424 Align Font weight Normal Line height 18…" at bounding box center [135, 233] width 170 height 386
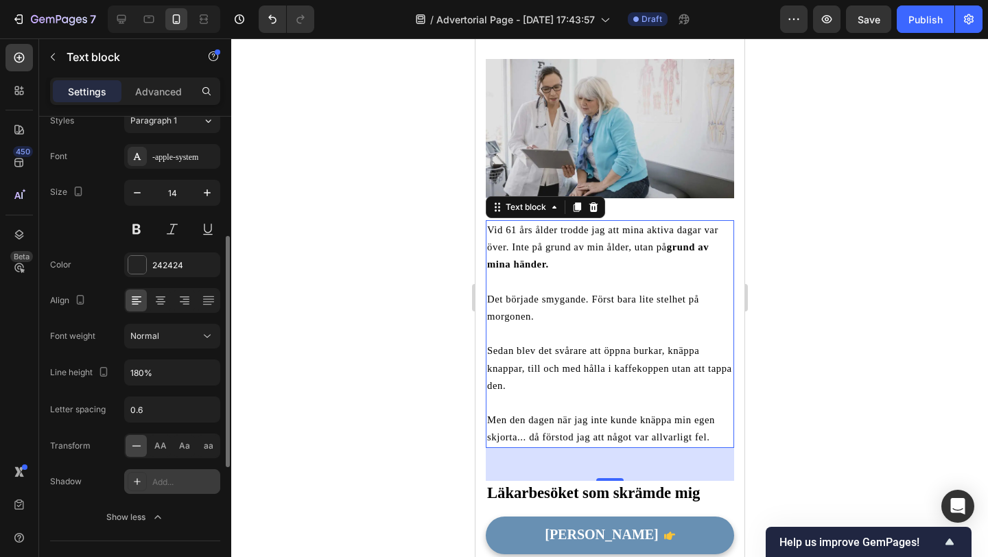
scroll to position [0, 0]
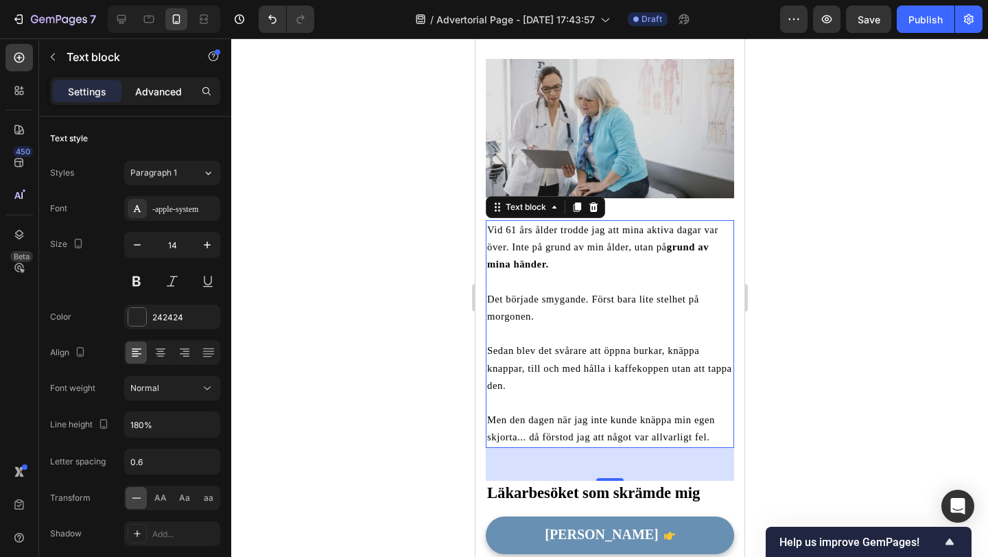
click at [166, 100] on div "Advanced" at bounding box center [158, 91] width 69 height 22
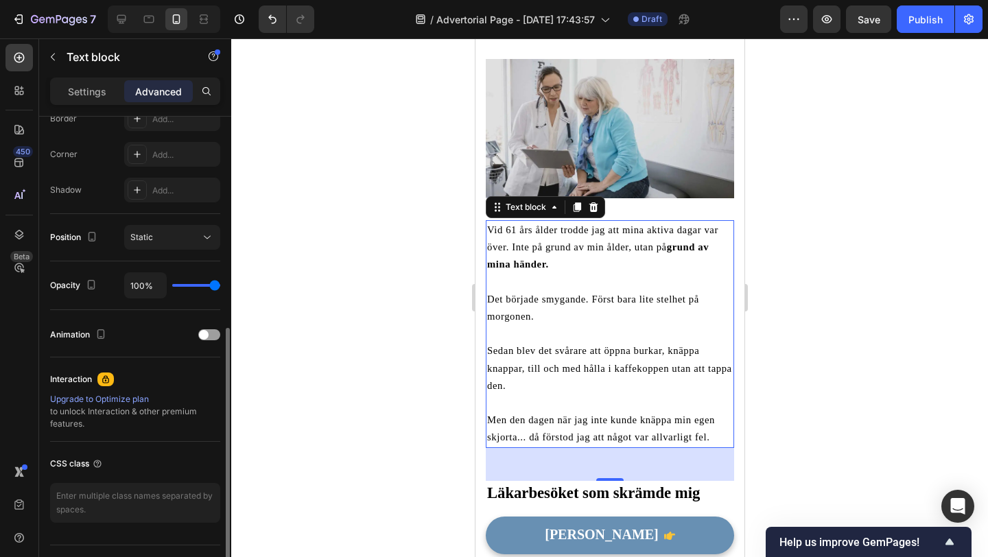
scroll to position [436, 0]
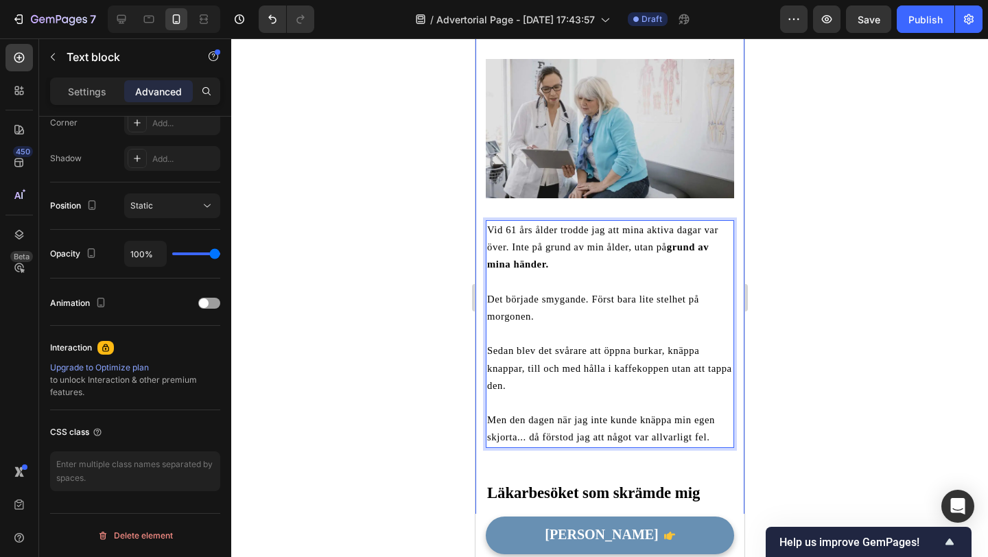
click at [447, 346] on div at bounding box center [609, 297] width 757 height 519
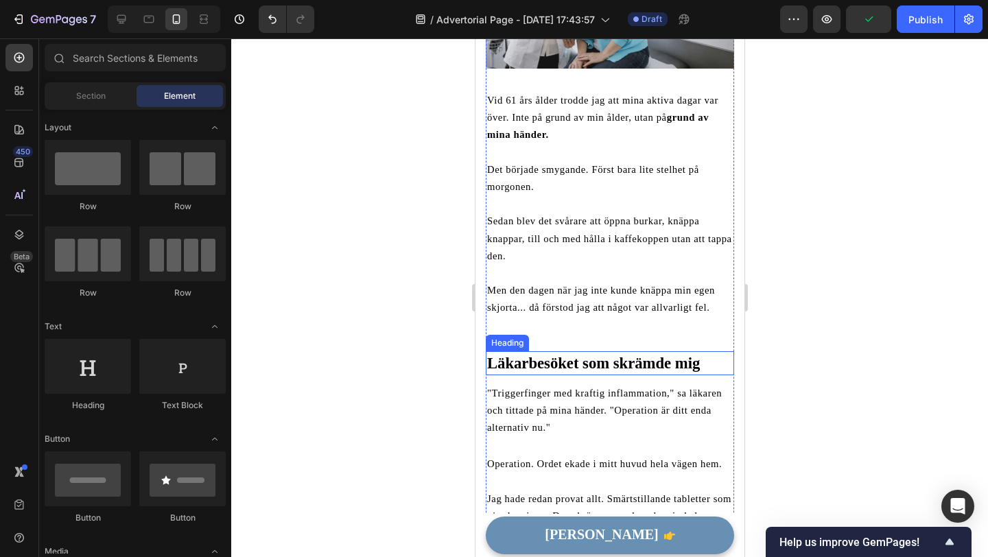
scroll to position [336, 0]
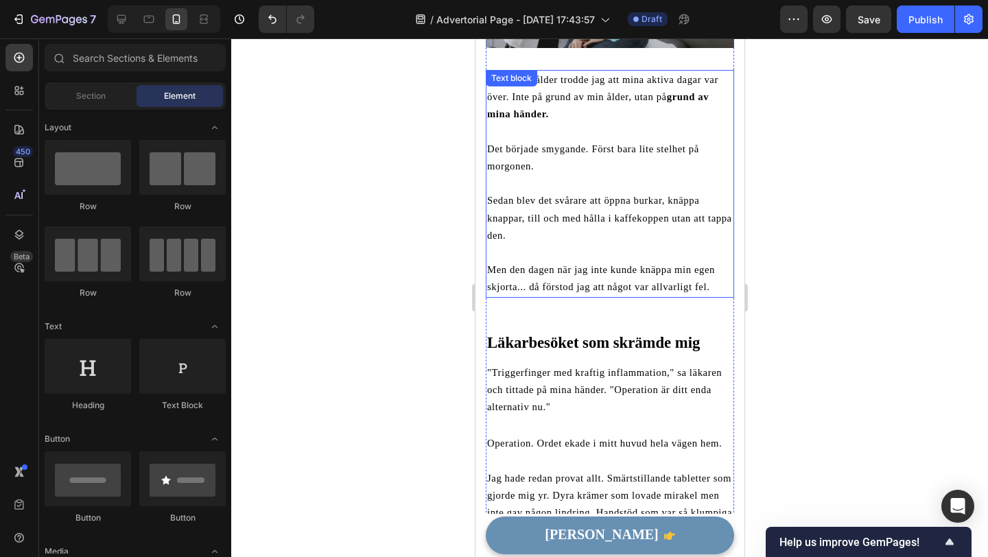
click at [582, 292] on span "Men den dagen när jag inte kunde knäppa min egen skjorta... då förstod jag att …" at bounding box center [601, 278] width 228 height 28
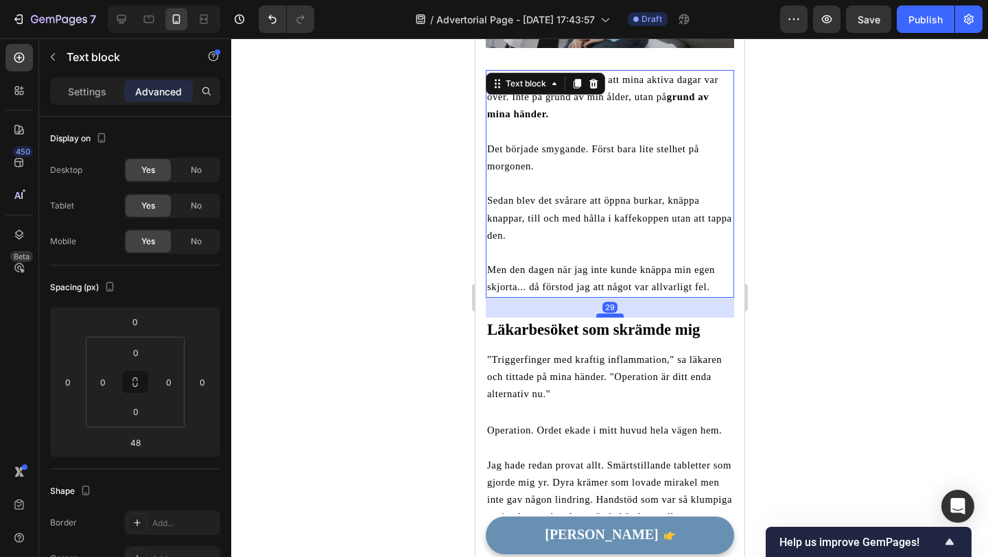
drag, startPoint x: 603, startPoint y: 329, endPoint x: 604, endPoint y: 316, distance: 13.1
click at [604, 316] on div at bounding box center [609, 316] width 27 height 4
type input "29"
click at [406, 338] on div at bounding box center [609, 297] width 757 height 519
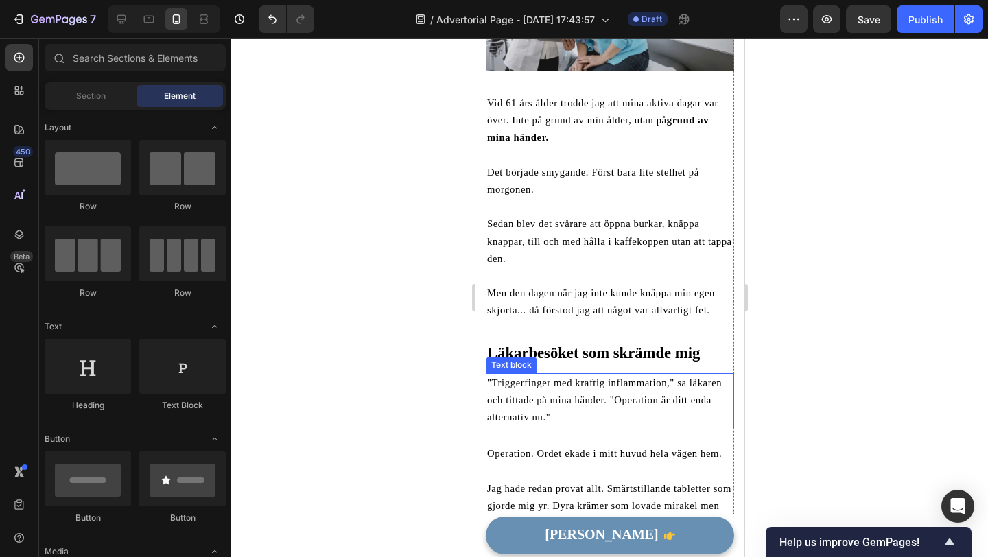
scroll to position [267, 0]
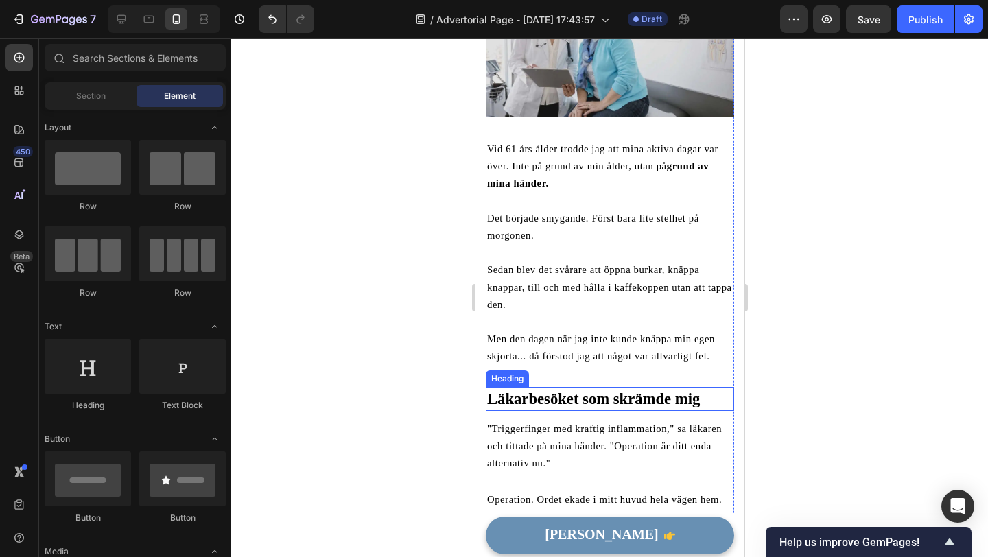
click at [423, 313] on div at bounding box center [609, 297] width 757 height 519
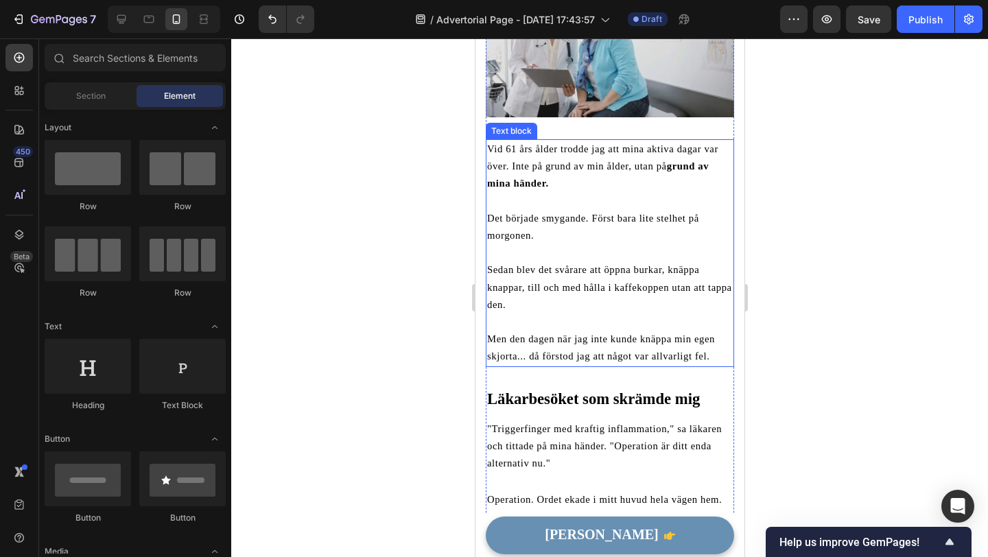
click at [555, 268] on span "Sedan blev det svårare att öppna burkar, knäppa knappar, till och med hålla i k…" at bounding box center [609, 286] width 245 height 45
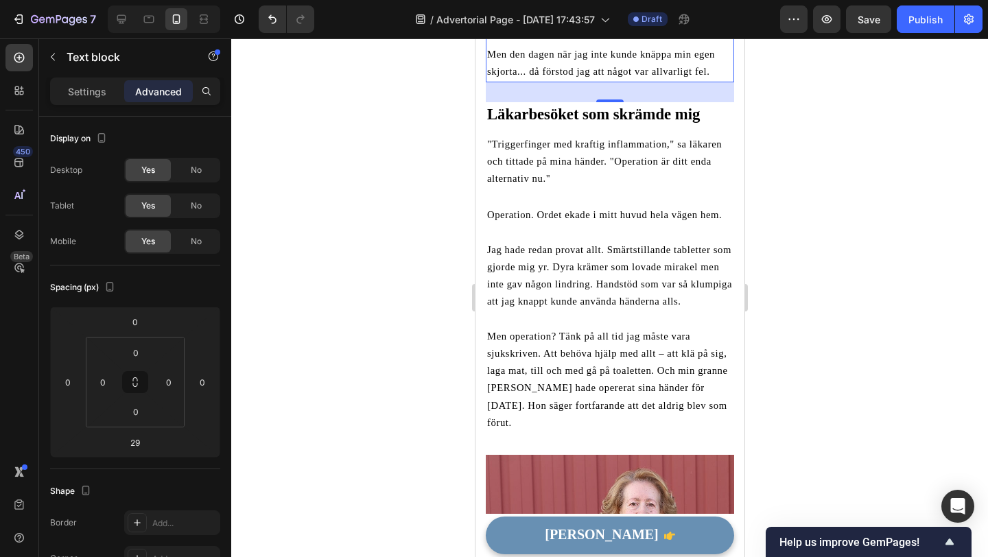
scroll to position [560, 0]
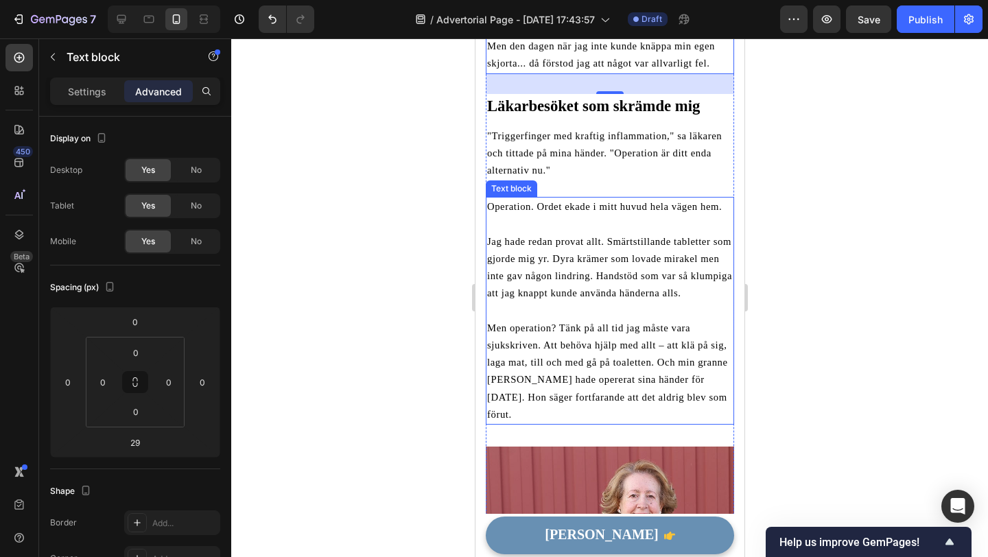
click at [546, 216] on p at bounding box center [610, 224] width 246 height 17
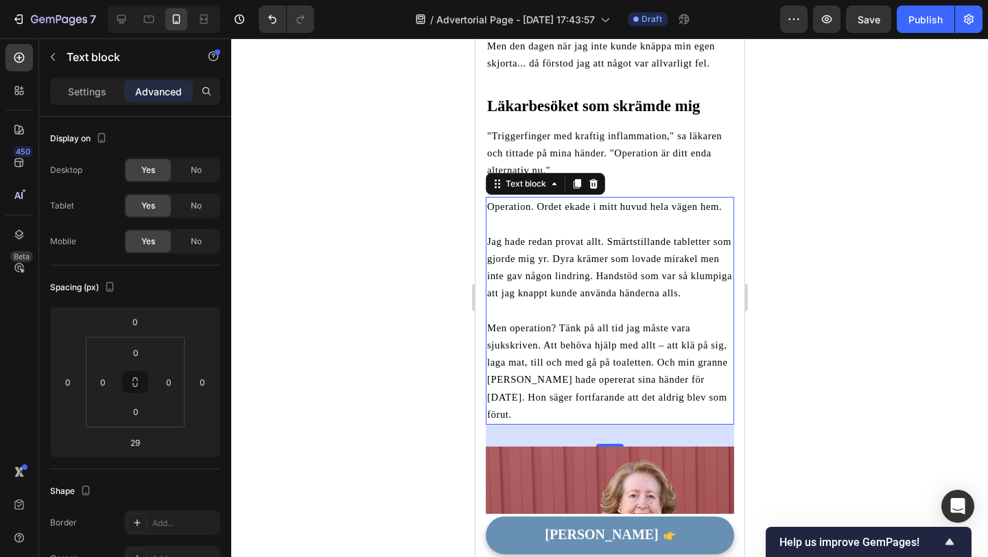
scroll to position [436, 0]
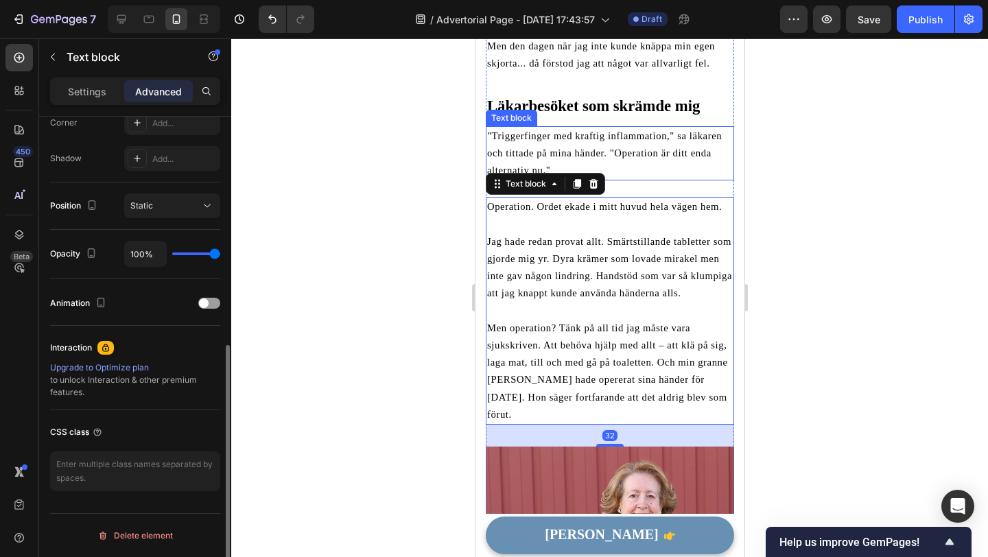
click at [603, 165] on p ""Triggerfinger med kraftig inflammation," sa läkaren och tittade på mina händer…" at bounding box center [610, 154] width 246 height 52
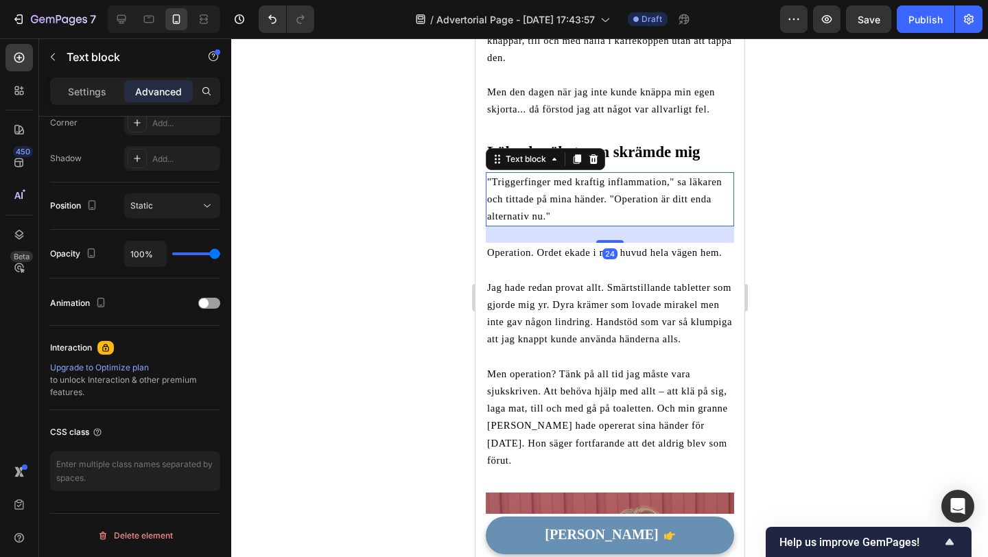
scroll to position [498, 0]
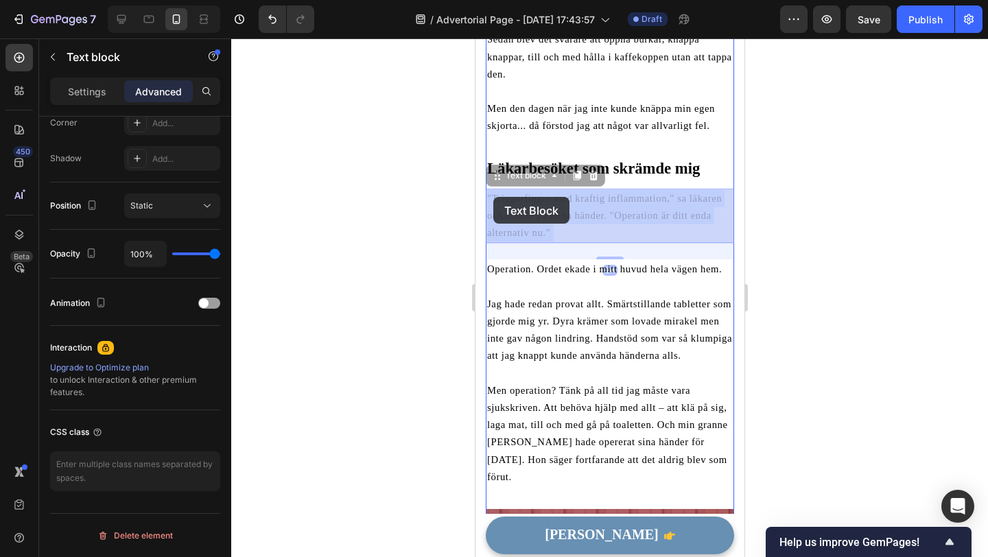
drag, startPoint x: 552, startPoint y: 229, endPoint x: 492, endPoint y: 197, distance: 68.1
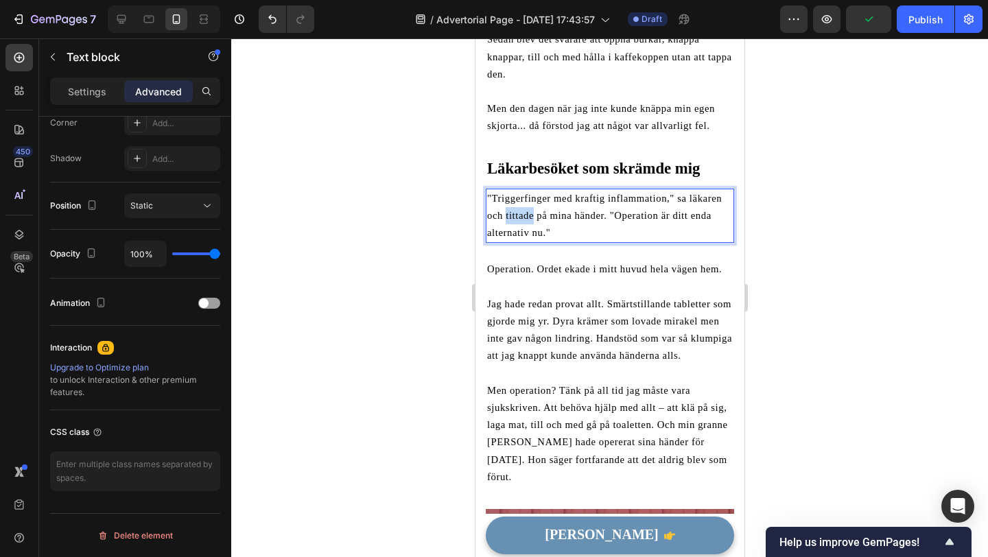
click at [513, 214] on span ""Triggerfinger med kraftig inflammation," sa läkaren och tittade på mina händer…" at bounding box center [604, 215] width 235 height 45
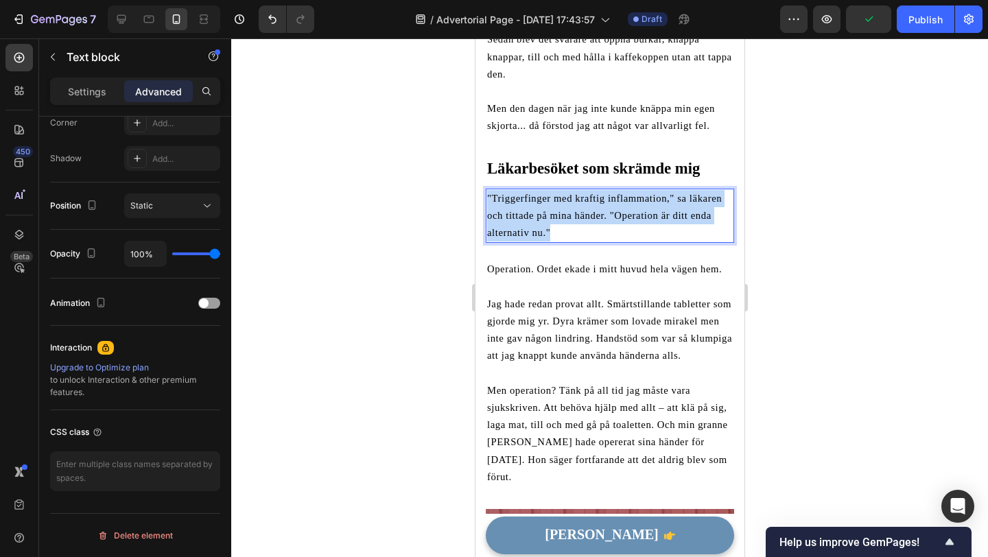
click at [513, 214] on span ""Triggerfinger med kraftig inflammation," sa läkaren och tittade på mina händer…" at bounding box center [604, 215] width 235 height 45
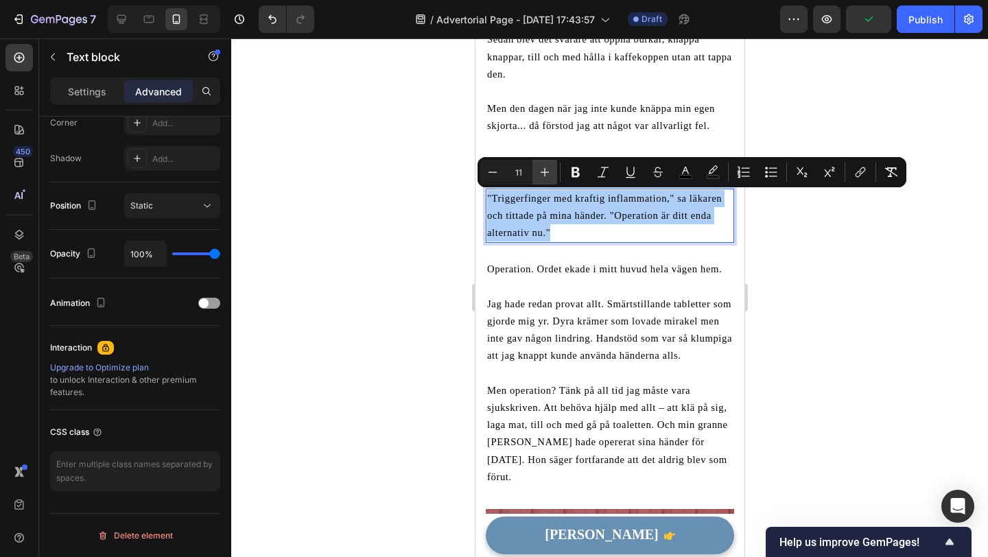
click at [547, 178] on icon "Editor contextual toolbar" at bounding box center [545, 172] width 14 height 14
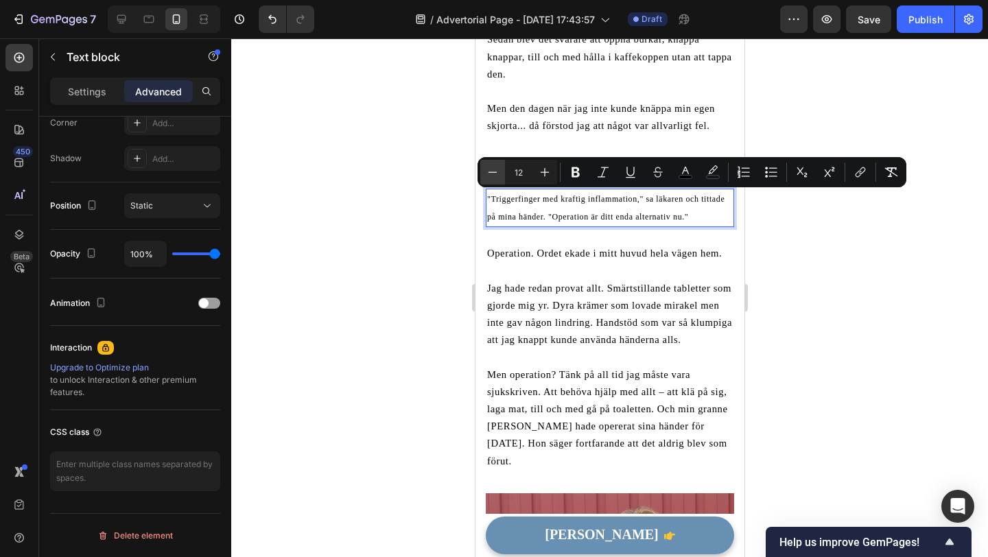
click at [500, 178] on button "Minus" at bounding box center [492, 172] width 25 height 25
click at [543, 178] on icon "Editor contextual toolbar" at bounding box center [545, 172] width 14 height 14
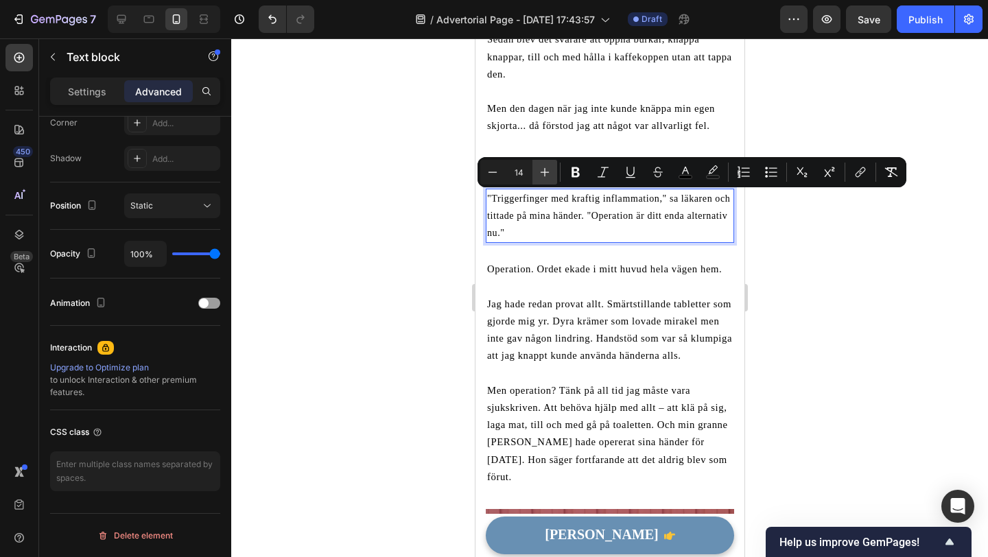
click at [543, 178] on icon "Editor contextual toolbar" at bounding box center [545, 172] width 14 height 14
type input "15"
click at [449, 273] on div at bounding box center [609, 297] width 757 height 519
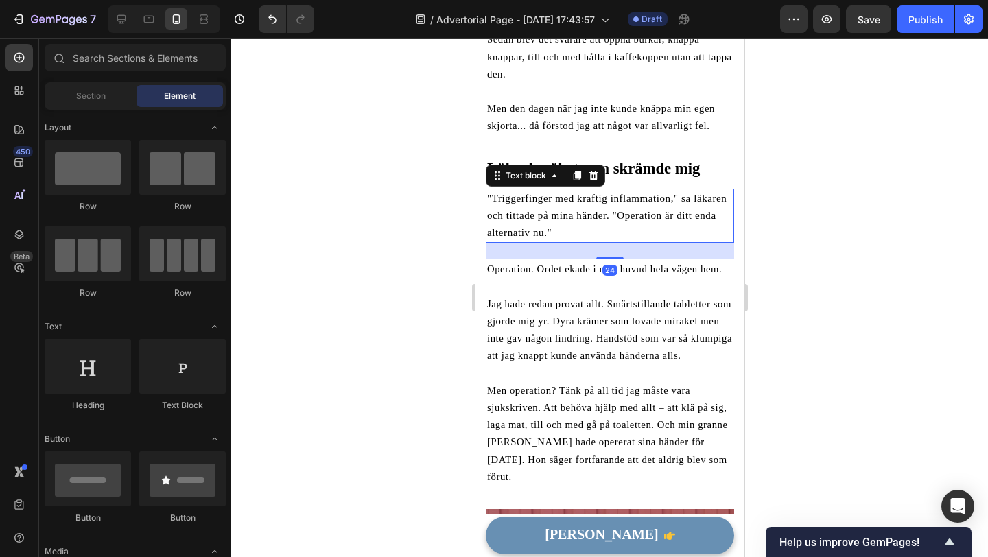
click at [533, 229] on span ""Triggerfinger med kraftig inflammation," sa läkaren och tittade på mina händer…" at bounding box center [606, 215] width 239 height 45
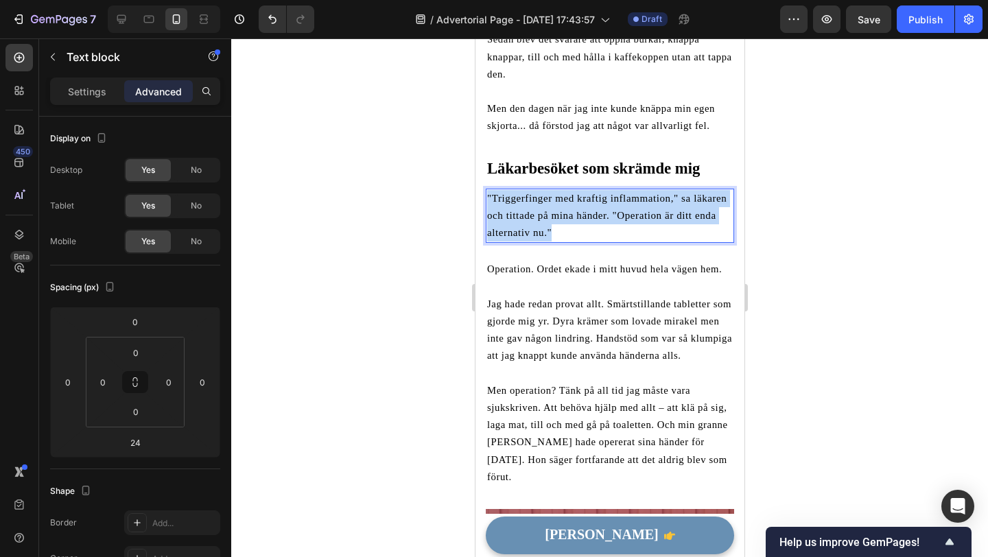
click at [533, 229] on span ""Triggerfinger med kraftig inflammation," sa läkaren och tittade på mina händer…" at bounding box center [606, 215] width 239 height 45
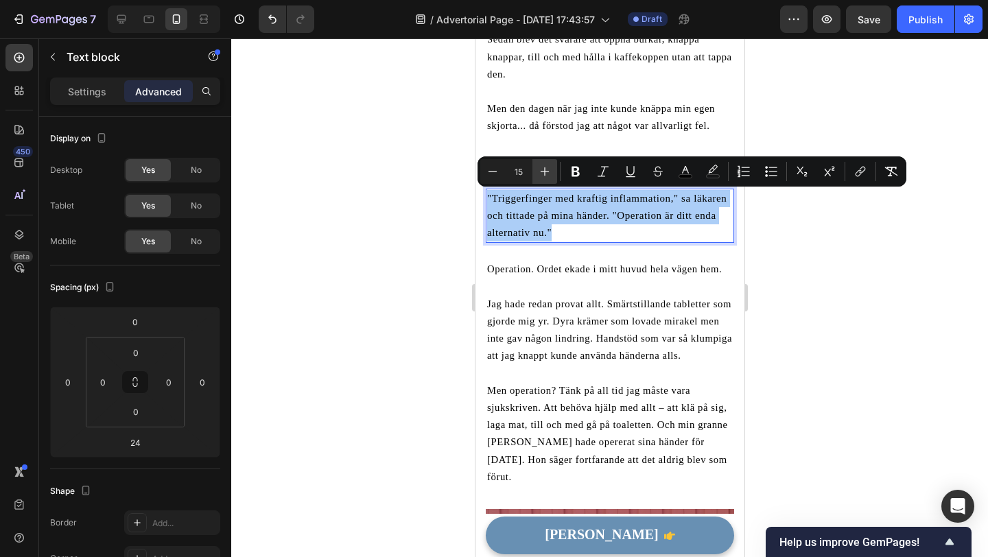
click at [552, 176] on button "Plus" at bounding box center [545, 171] width 25 height 25
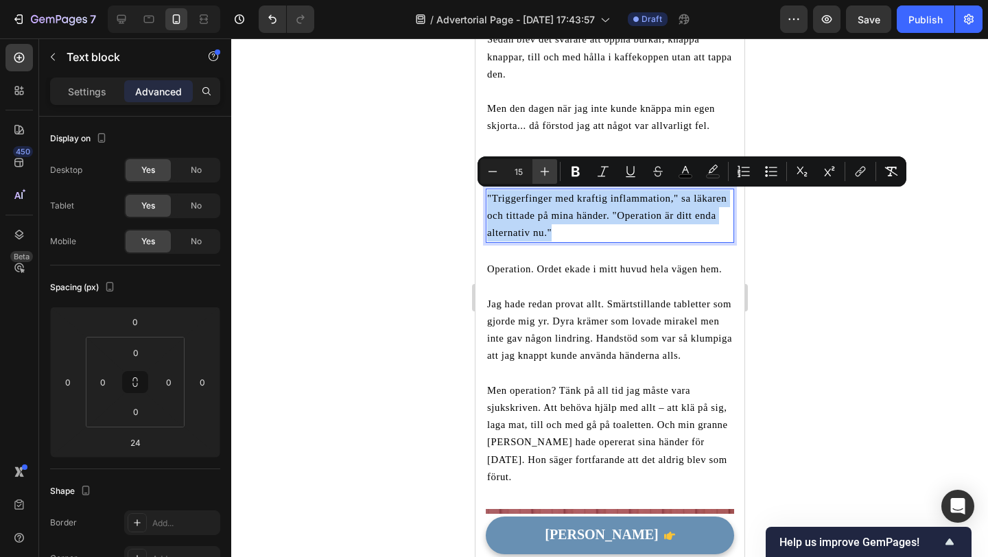
type input "16"
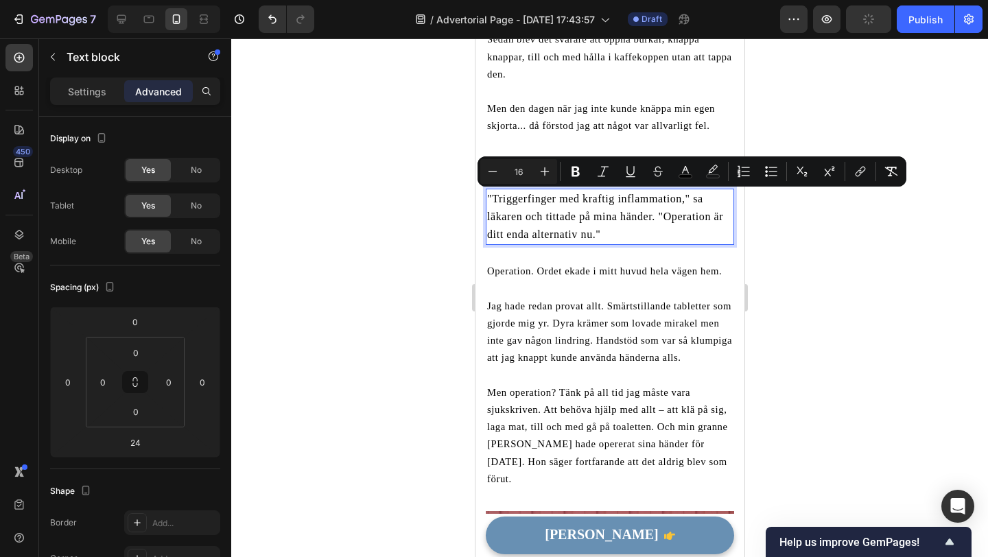
click at [442, 275] on div at bounding box center [609, 297] width 757 height 519
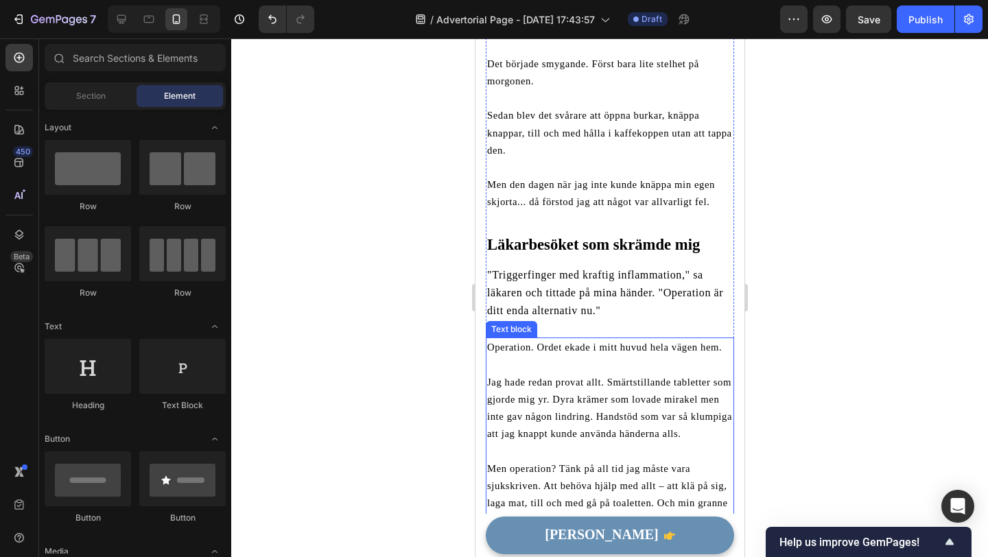
scroll to position [385, 0]
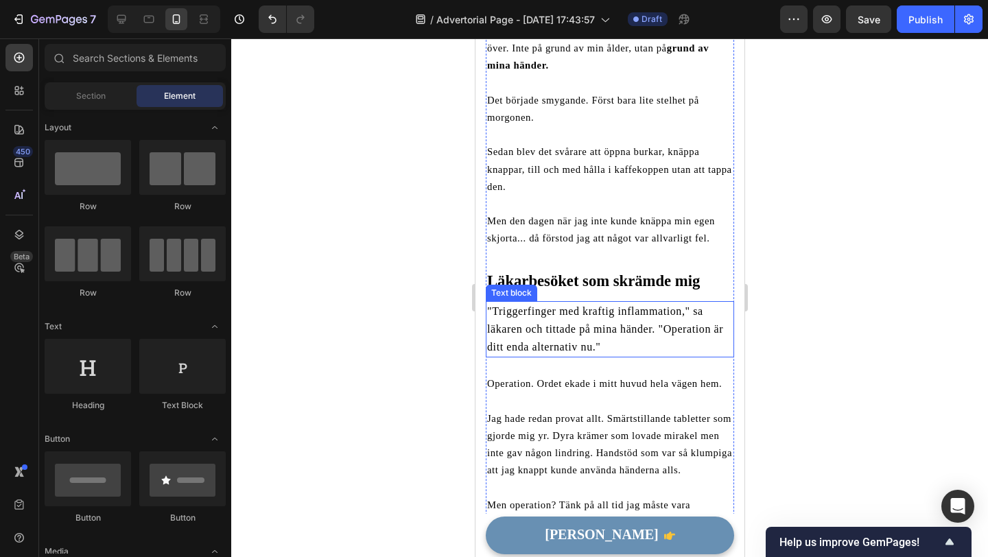
click at [514, 327] on span ""Triggerfinger med kraftig inflammation," sa läkaren och tittade på mina händer…" at bounding box center [605, 328] width 236 height 47
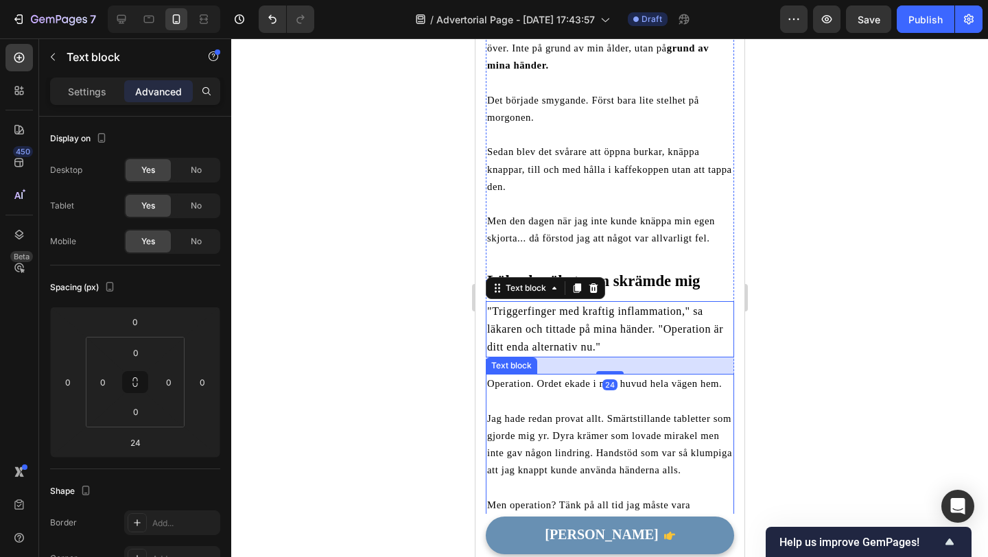
click at [517, 379] on span "Operation. Ordet ekade i mitt huvud hela vägen hem." at bounding box center [604, 383] width 235 height 11
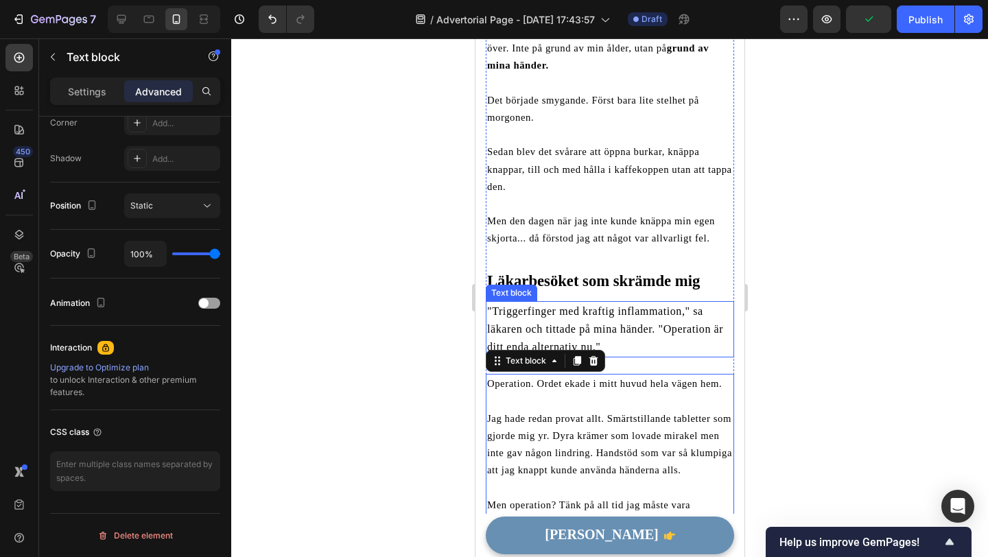
click at [537, 326] on span ""Triggerfinger med kraftig inflammation," sa läkaren och tittade på mina händer…" at bounding box center [605, 328] width 236 height 47
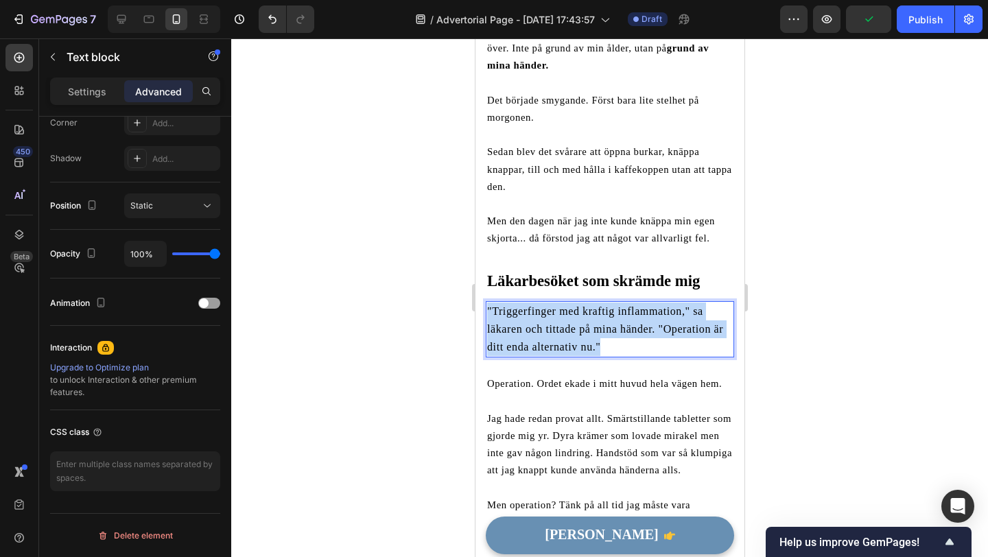
click at [537, 326] on span ""Triggerfinger med kraftig inflammation," sa läkaren och tittade på mina händer…" at bounding box center [605, 328] width 236 height 47
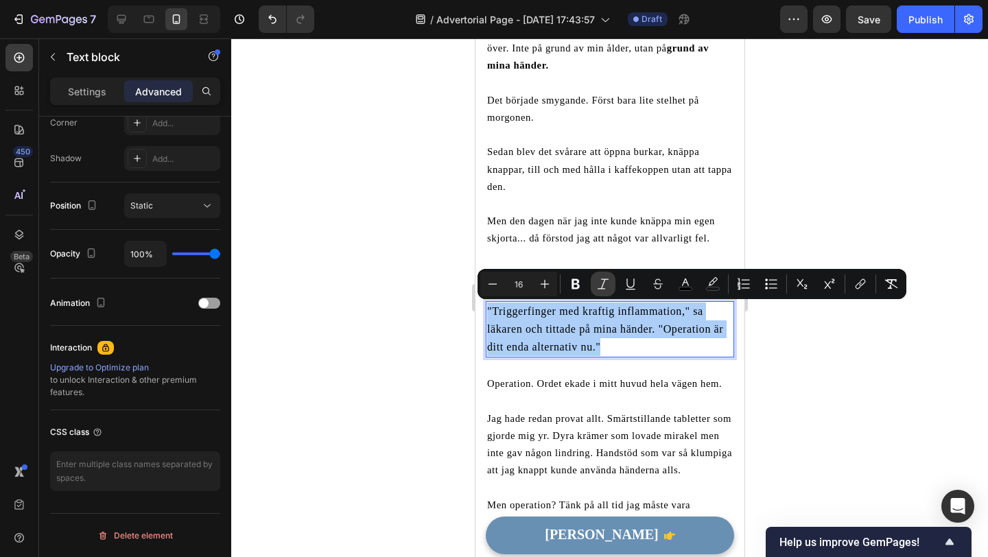
click at [608, 281] on icon "Editor contextual toolbar" at bounding box center [603, 284] width 14 height 14
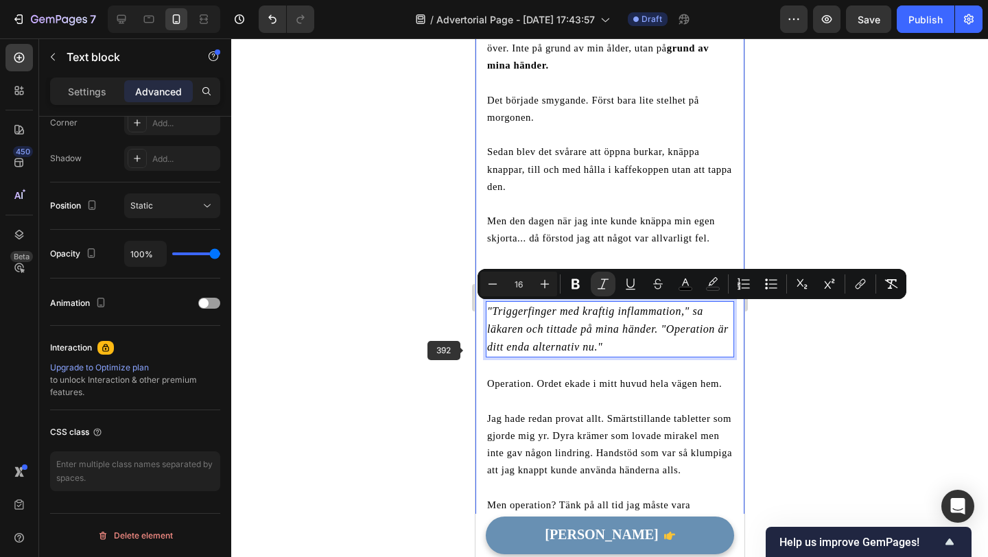
click at [460, 354] on div at bounding box center [609, 297] width 757 height 519
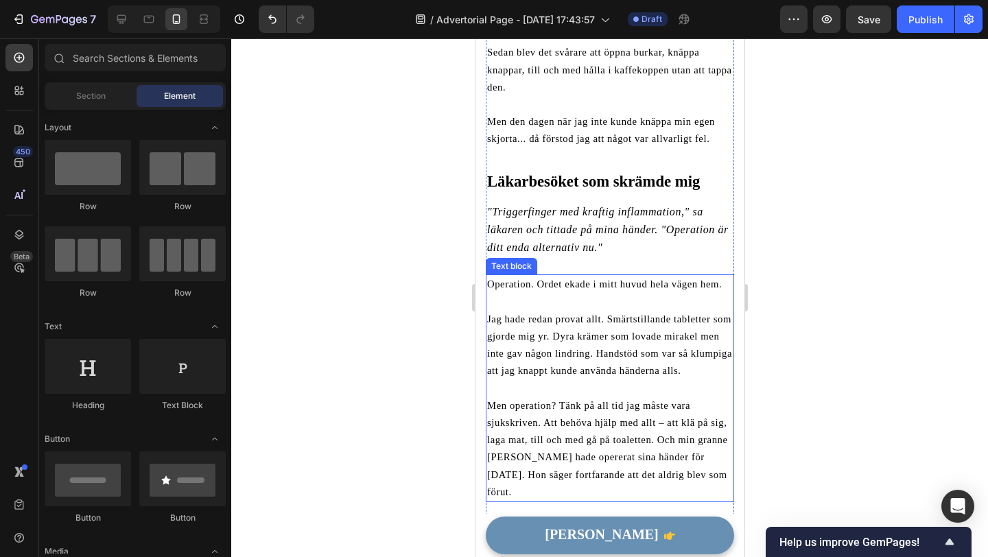
scroll to position [513, 0]
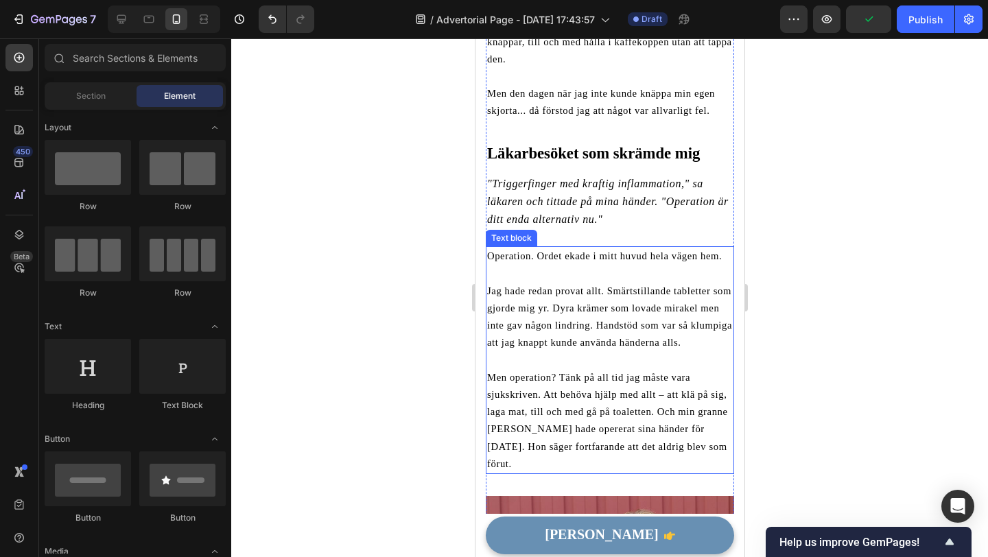
click at [571, 259] on span "Operation. Ordet ekade i mitt huvud hela vägen hem." at bounding box center [604, 255] width 235 height 11
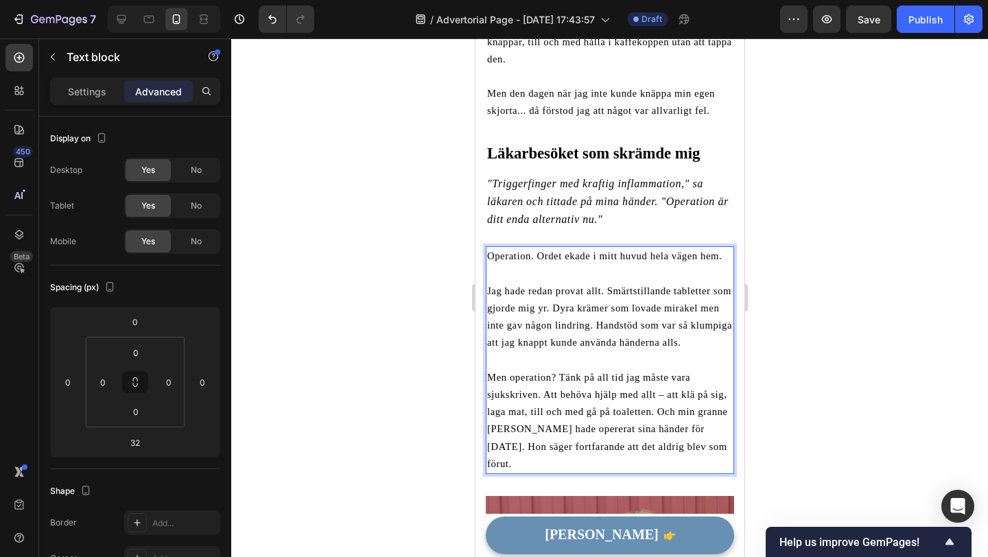
click at [530, 257] on span "Operation. Ordet ekade i mitt huvud hela vägen hem." at bounding box center [604, 255] width 235 height 11
click at [436, 278] on div at bounding box center [609, 297] width 757 height 519
click at [511, 259] on span "Operation. Ordet ekade i mitt huvud hela vägen hem." at bounding box center [604, 255] width 235 height 11
click at [511, 258] on span "Operation. Ordet ekade i mitt huvud hela vägen hem." at bounding box center [604, 255] width 235 height 11
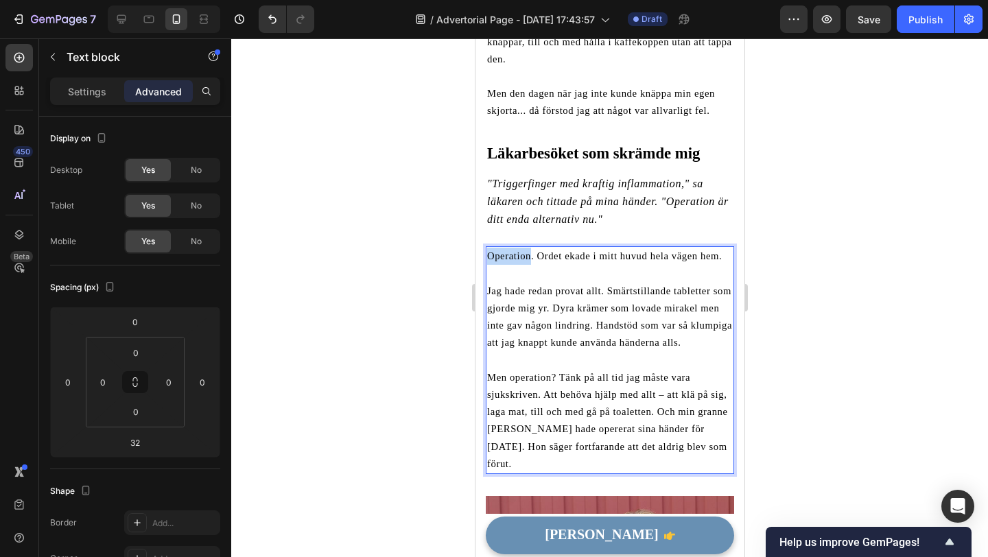
click at [511, 258] on span "Operation. Ordet ekade i mitt huvud hela vägen hem." at bounding box center [604, 255] width 235 height 11
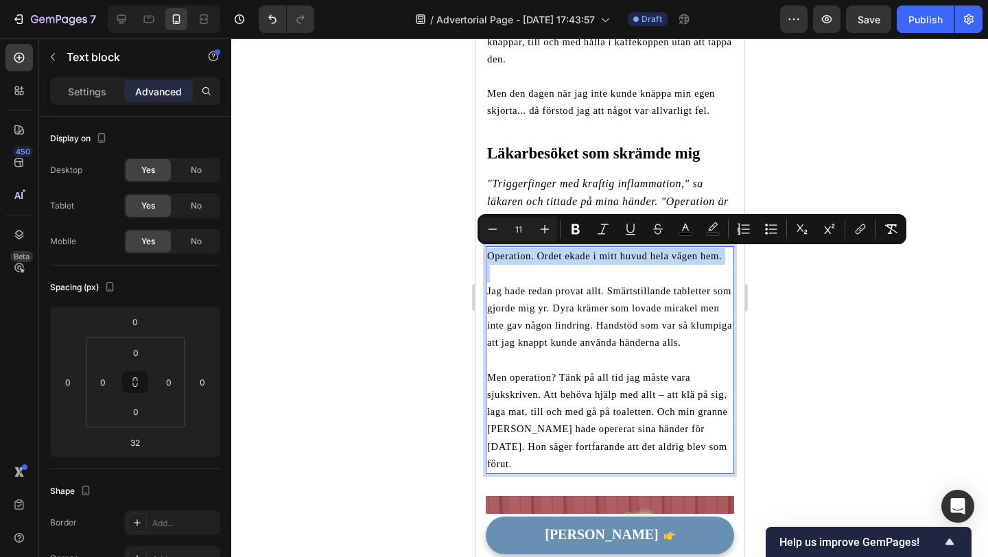
click at [512, 258] on span "Operation. Ordet ekade i mitt huvud hela vägen hem." at bounding box center [604, 255] width 235 height 11
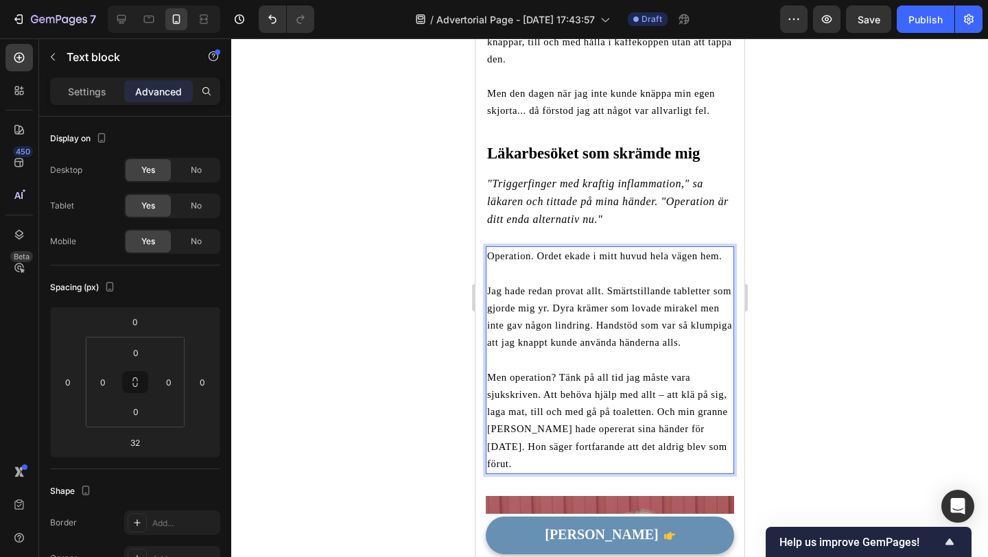
click at [512, 257] on span "Operation. Ordet ekade i mitt huvud hela vägen hem." at bounding box center [604, 255] width 235 height 11
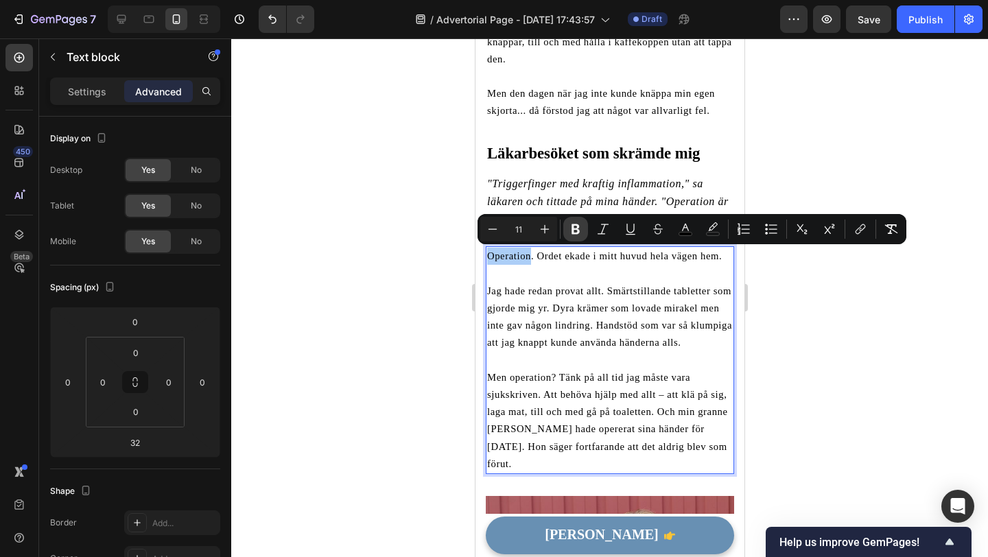
click at [576, 231] on icon "Editor contextual toolbar" at bounding box center [576, 229] width 14 height 14
click at [421, 283] on div at bounding box center [609, 297] width 757 height 519
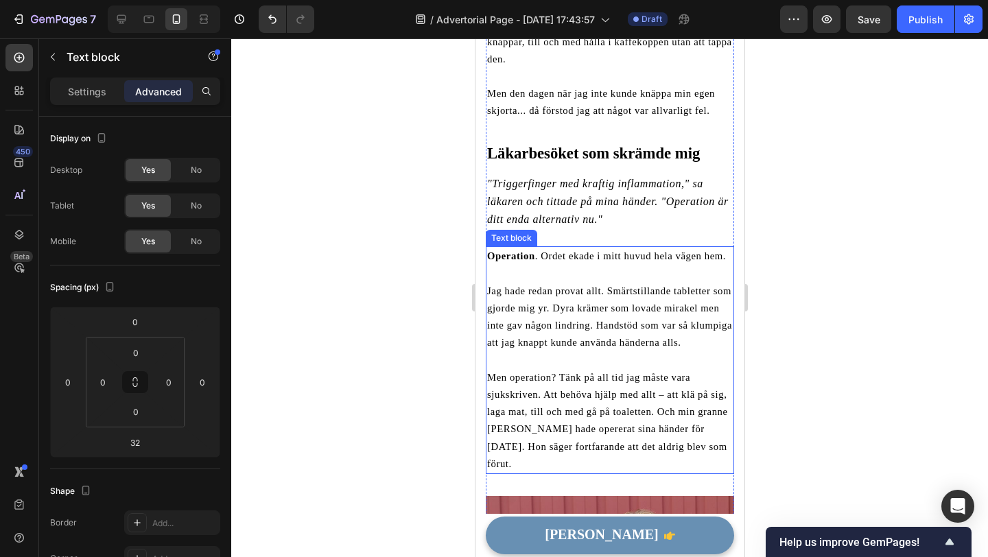
click at [557, 307] on span "Jag hade redan provat allt. Smärtstillande tabletter som gjorde mig yr. Dyra kr…" at bounding box center [609, 316] width 245 height 63
click at [444, 386] on div at bounding box center [609, 297] width 757 height 519
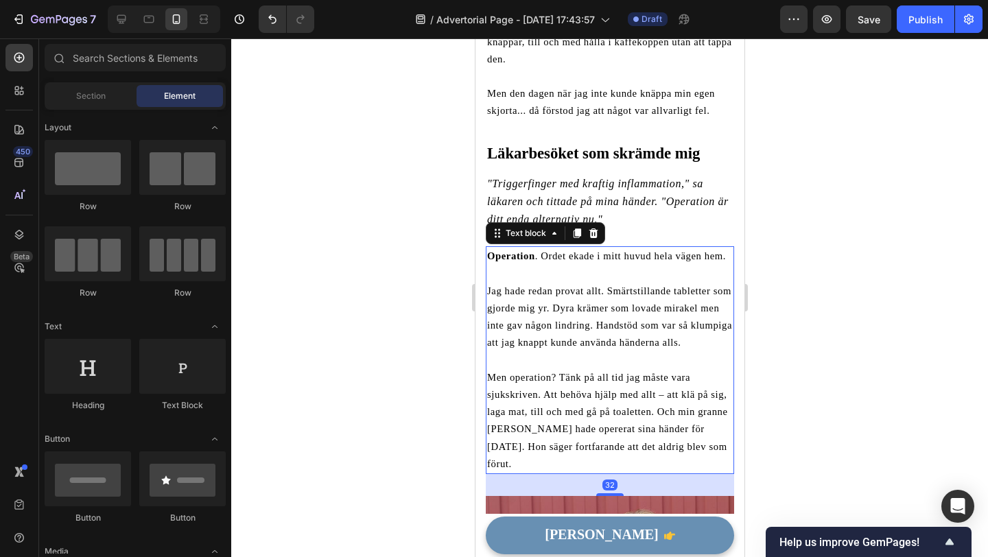
click at [508, 302] on span "Jag hade redan provat allt. Smärtstillande tabletter som gjorde mig yr. Dyra kr…" at bounding box center [609, 316] width 245 height 63
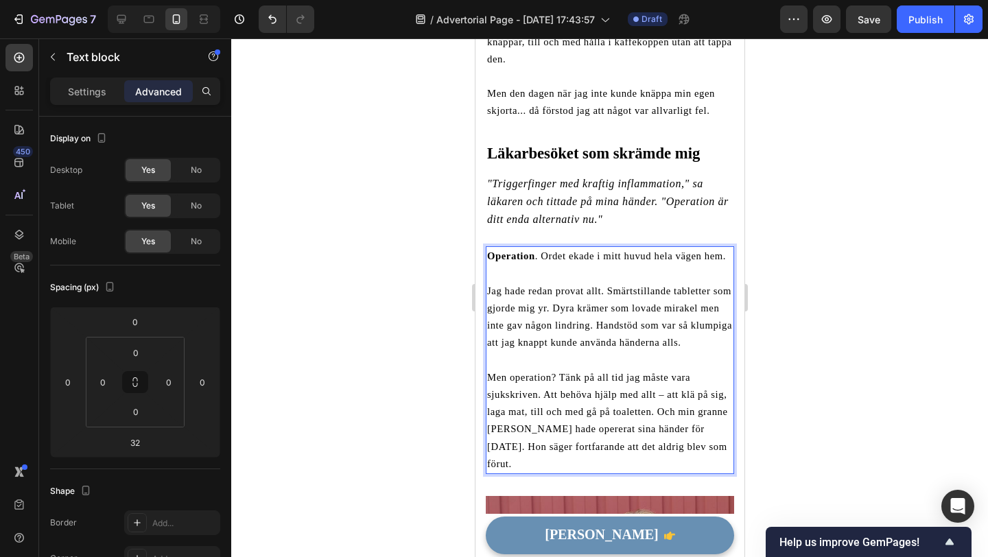
click at [549, 292] on span "Jag hade redan provat allt. Smärtstillande tabletter som gjorde mig yr. Dyra kr…" at bounding box center [609, 316] width 245 height 63
drag, startPoint x: 599, startPoint y: 291, endPoint x: 489, endPoint y: 296, distance: 110.6
click at [489, 296] on p "Jag hade redan provat allt. Smärtstillande tabletter som gjorde mig yr. Dyra kr…" at bounding box center [610, 317] width 246 height 69
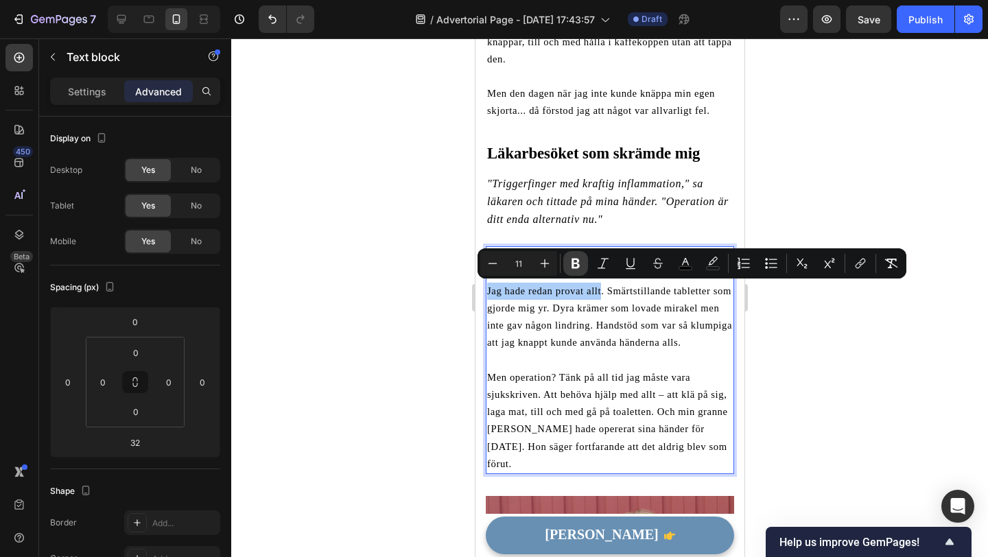
click at [572, 270] on button "Bold" at bounding box center [575, 263] width 25 height 25
click at [425, 330] on div at bounding box center [609, 297] width 757 height 519
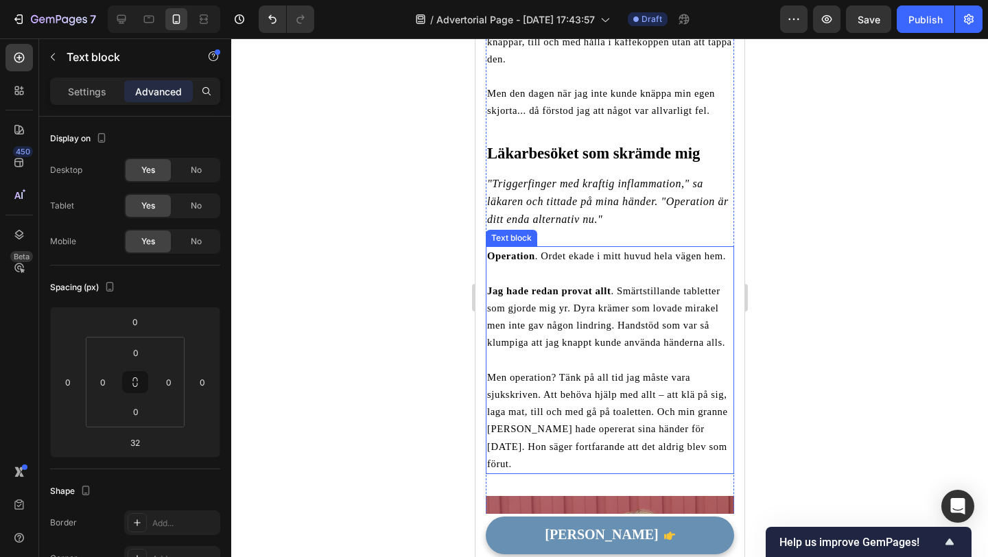
click at [520, 258] on strong "Operation" at bounding box center [511, 255] width 48 height 11
click at [528, 257] on strong "Operation" at bounding box center [511, 255] width 48 height 11
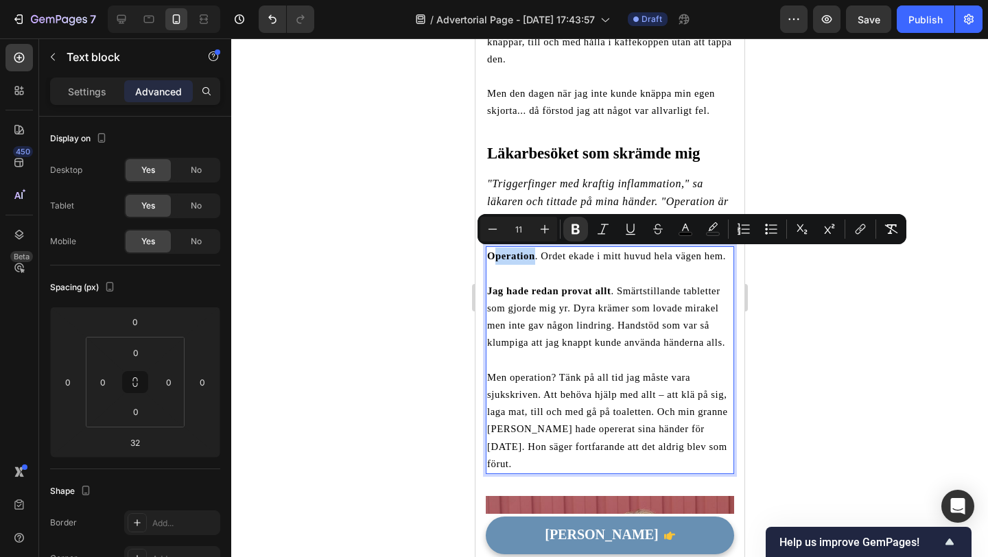
drag, startPoint x: 533, startPoint y: 257, endPoint x: 493, endPoint y: 257, distance: 39.8
click at [493, 257] on strong "Operation" at bounding box center [511, 255] width 48 height 11
click at [495, 257] on strong "Operation" at bounding box center [511, 255] width 48 height 11
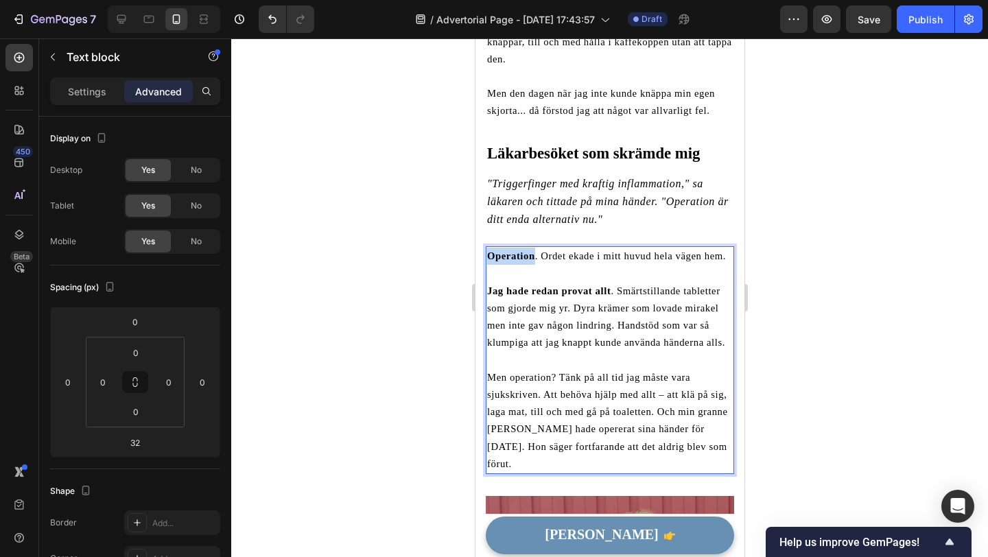
click at [495, 257] on strong "Operation" at bounding box center [511, 255] width 48 height 11
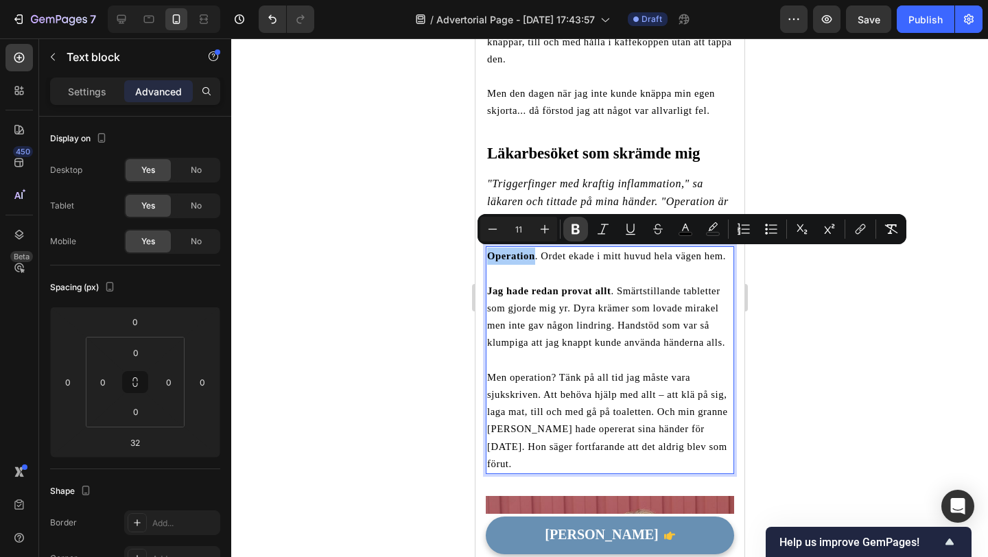
click at [579, 233] on icon "Editor contextual toolbar" at bounding box center [576, 229] width 14 height 14
click at [446, 308] on div at bounding box center [609, 297] width 757 height 519
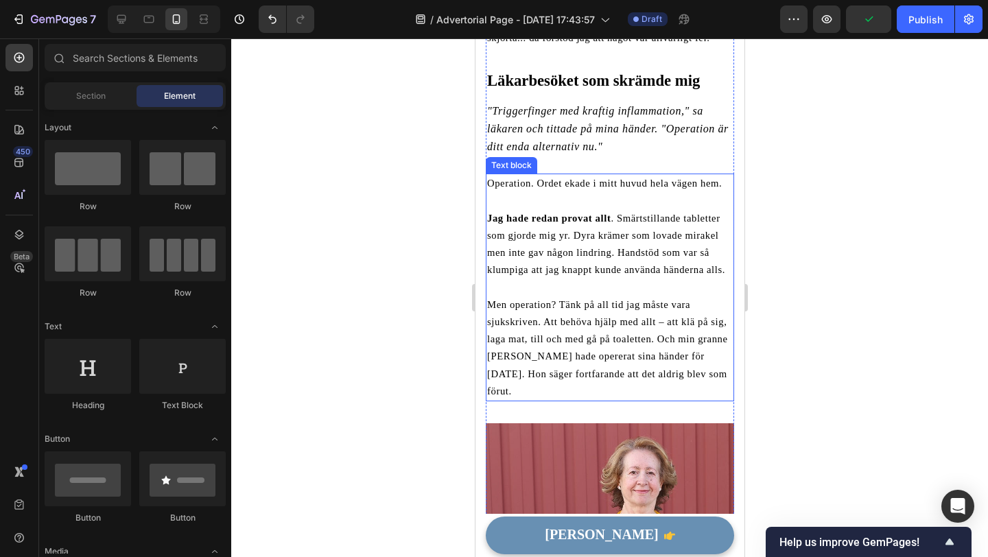
scroll to position [605, 0]
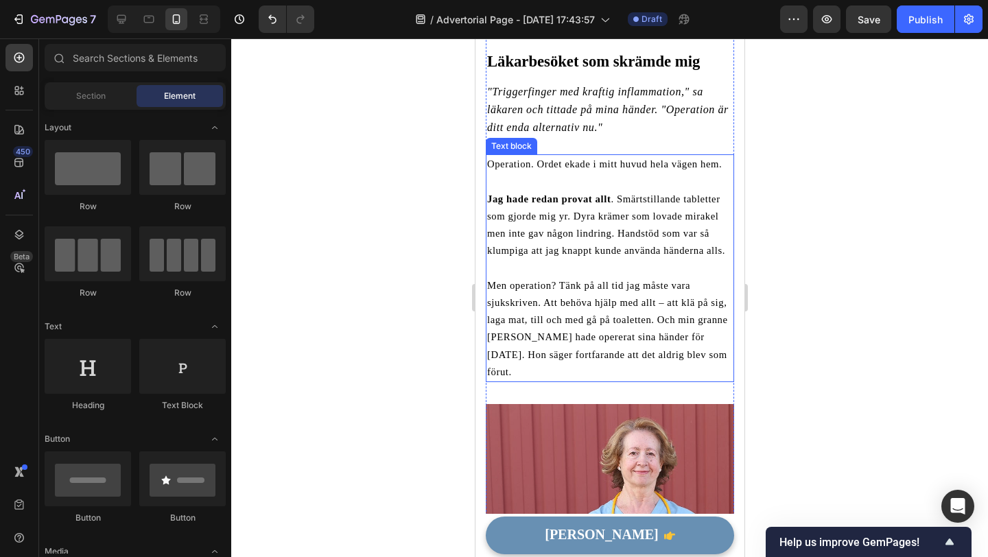
click at [553, 299] on span "Men operation? Tänk på all tid jag måste vara sjukskriven. Att behöva hjälp med…" at bounding box center [607, 328] width 241 height 97
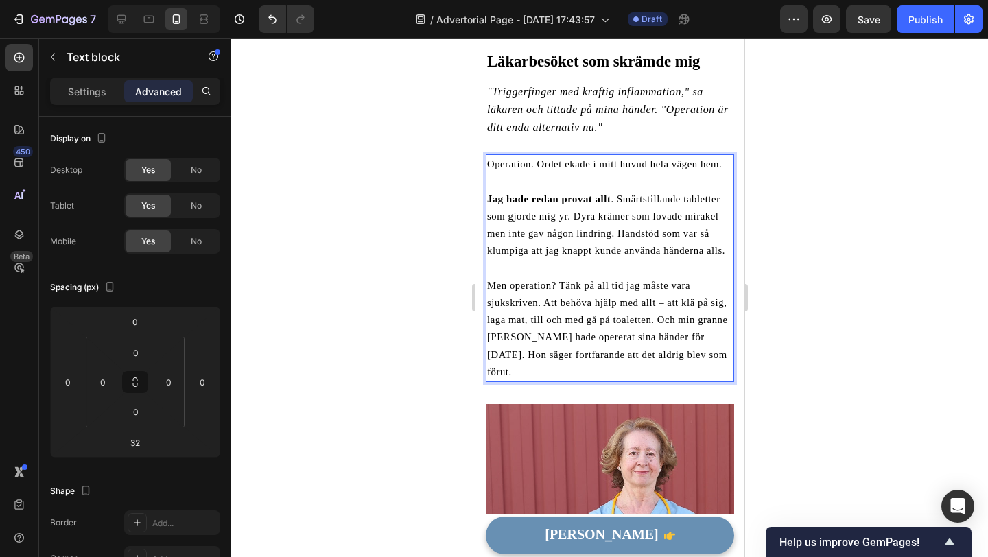
click at [560, 285] on span "Men operation? Tänk på all tid jag måste vara sjukskriven. Att behöva hjälp med…" at bounding box center [607, 328] width 241 height 97
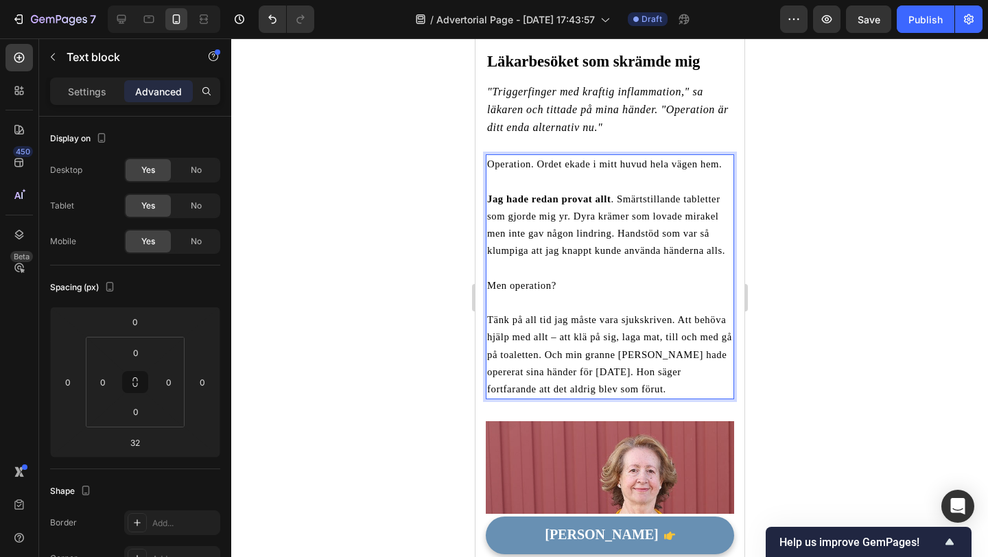
click at [364, 325] on div at bounding box center [609, 297] width 757 height 519
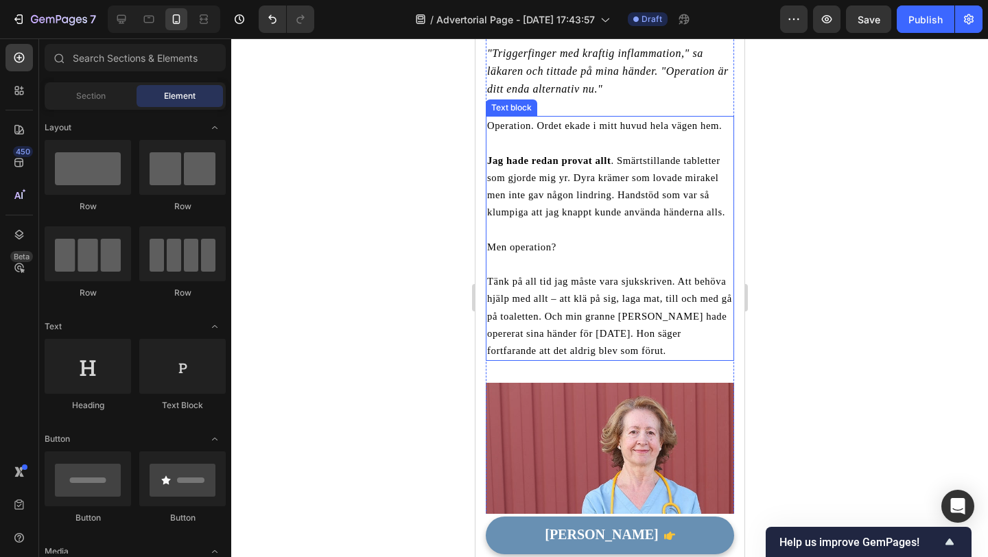
scroll to position [644, 0]
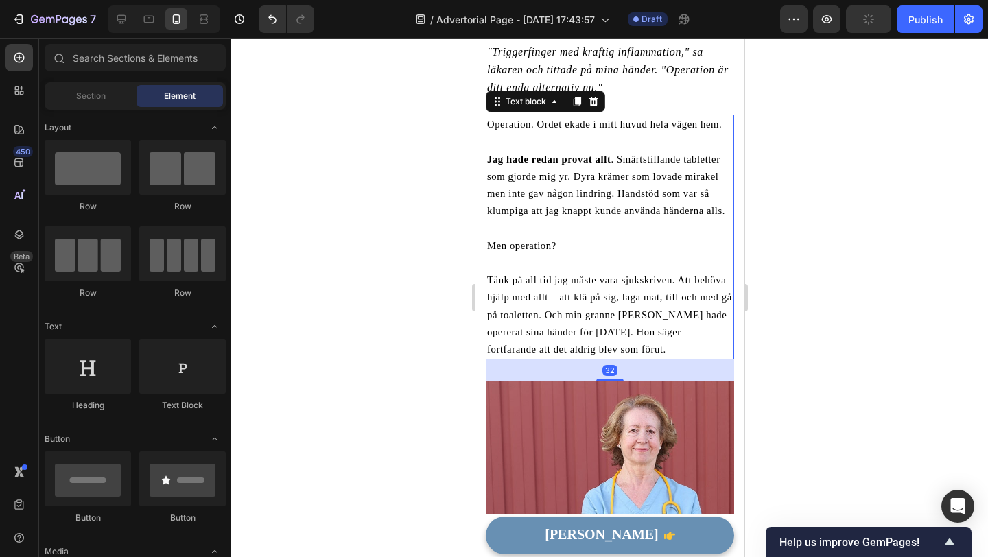
click at [550, 314] on span "Tänk på all tid jag måste vara sjukskriven. Att behöva hjälp med allt – att klä…" at bounding box center [609, 314] width 245 height 80
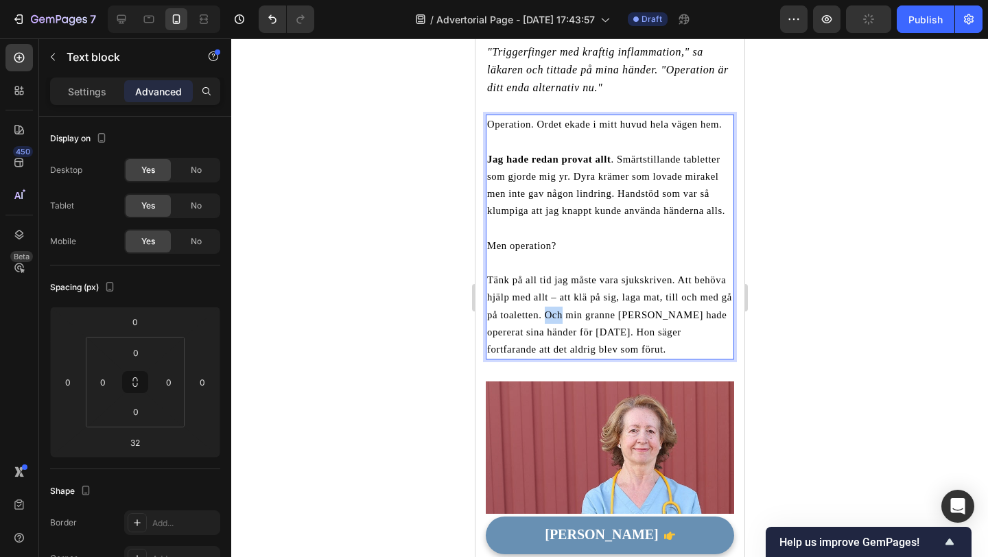
click at [546, 314] on span "Tänk på all tid jag måste vara sjukskriven. Att behöva hjälp med allt – att klä…" at bounding box center [609, 314] width 245 height 80
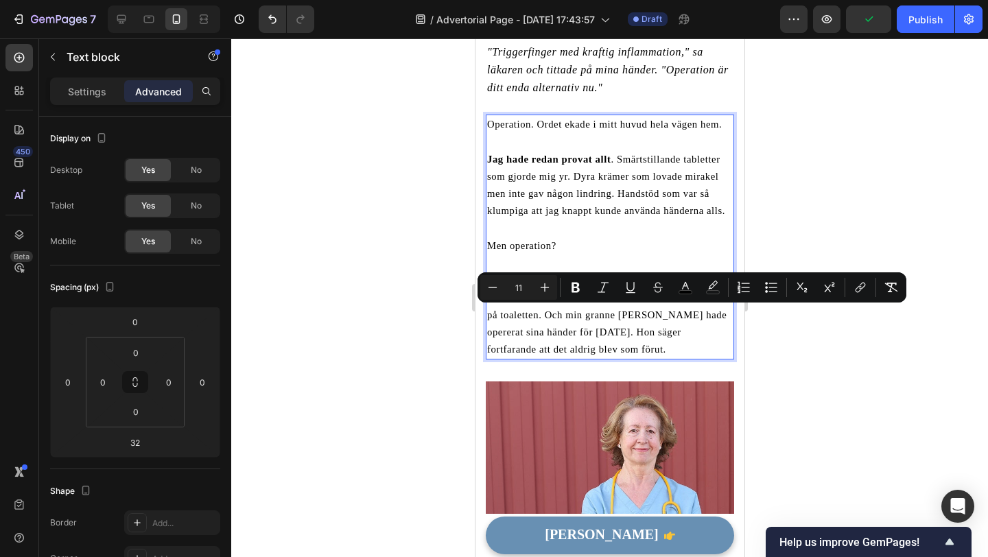
click at [542, 314] on span "Tänk på all tid jag måste vara sjukskriven. Att behöva hjälp med allt – att klä…" at bounding box center [609, 314] width 245 height 80
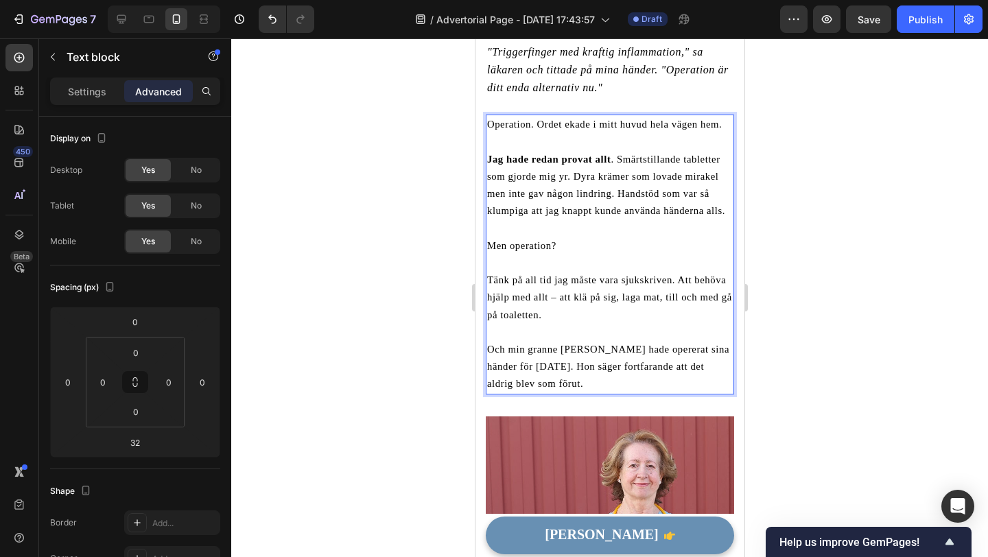
click at [388, 290] on div at bounding box center [609, 297] width 757 height 519
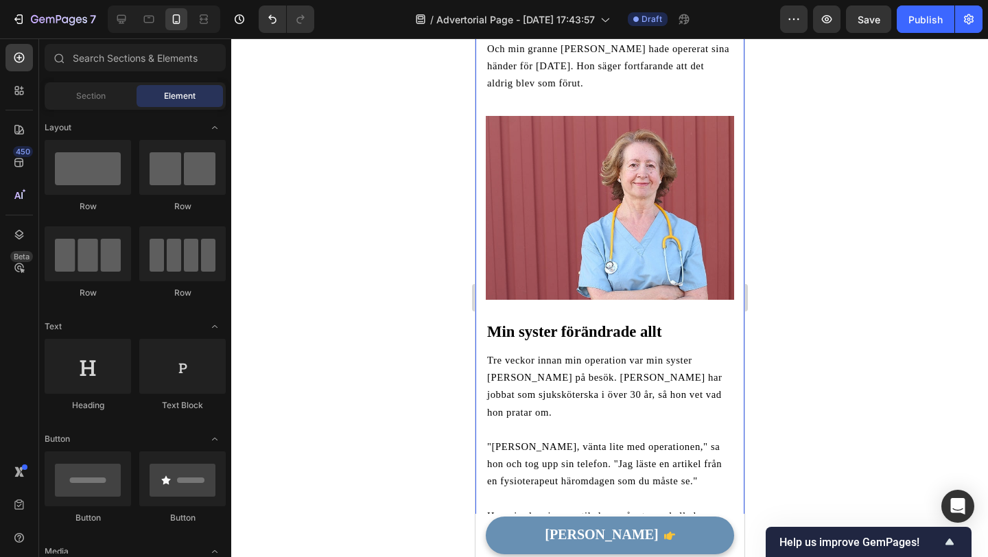
scroll to position [986, 0]
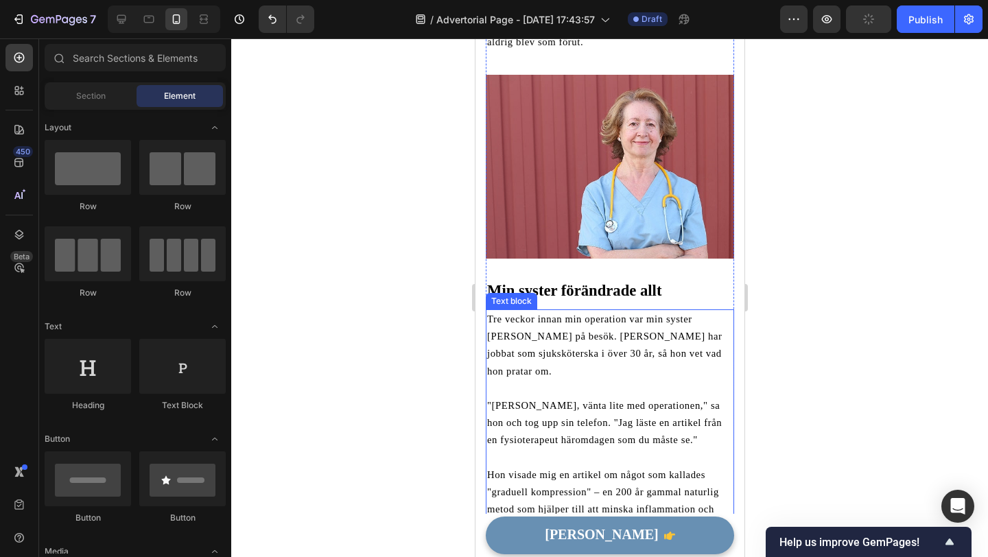
click at [533, 340] on span "Tre veckor innan min operation var min syster Anna på besök. Anna har jobbat so…" at bounding box center [604, 345] width 235 height 63
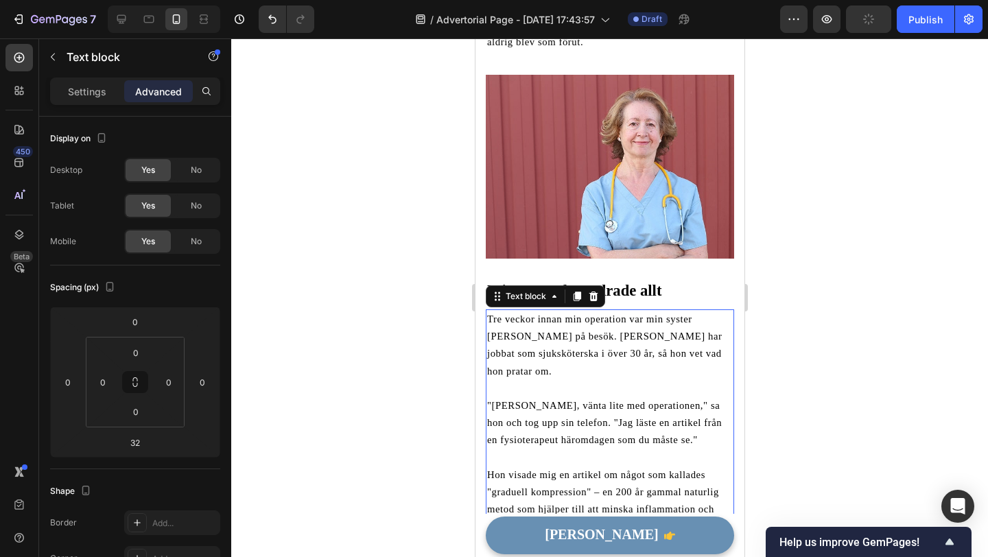
click at [533, 340] on span "Tre veckor innan min operation var min syster Anna på besök. Anna har jobbat so…" at bounding box center [604, 345] width 235 height 63
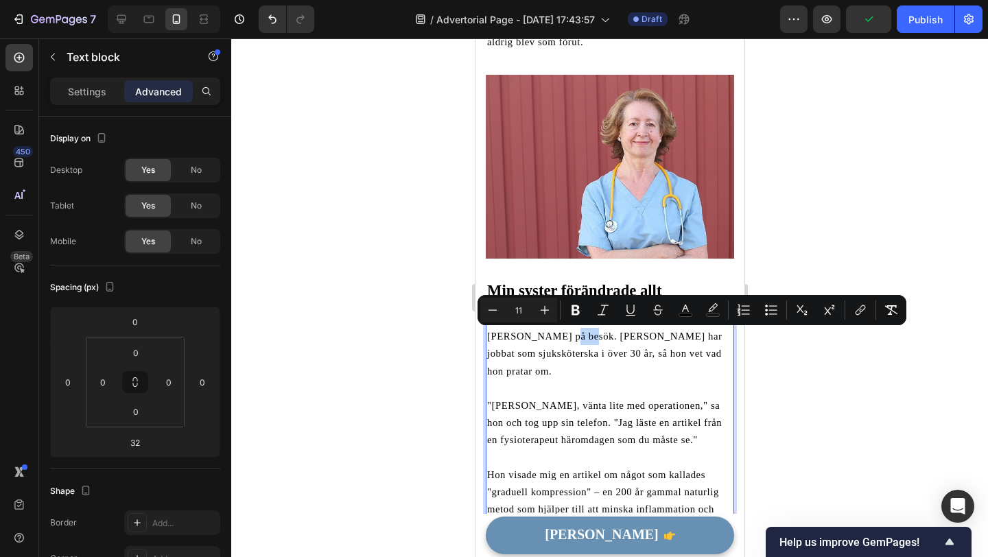
click at [580, 345] on p "Tre veckor innan min operation var min syster Anna på besök. Anna har jobbat so…" at bounding box center [610, 345] width 246 height 69
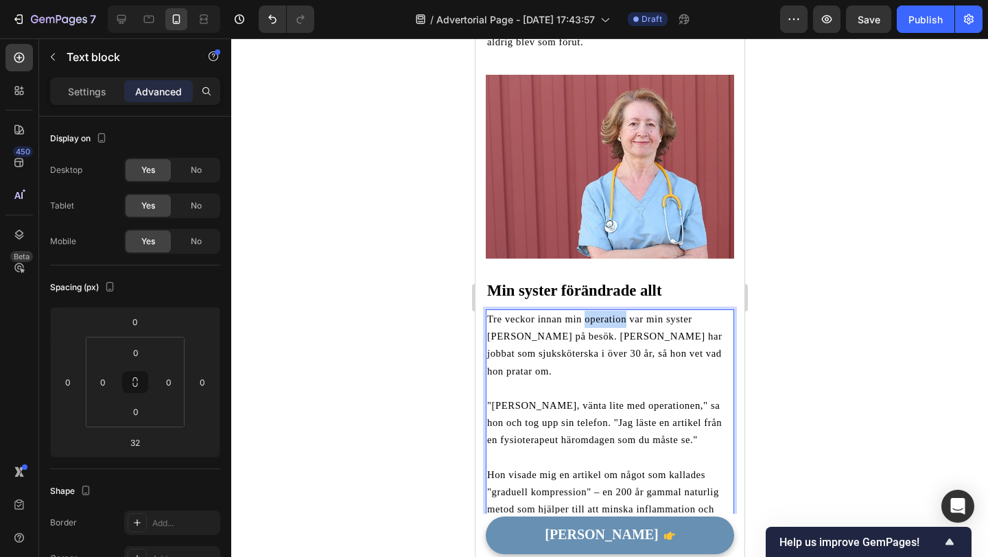
drag, startPoint x: 586, startPoint y: 320, endPoint x: 625, endPoint y: 319, distance: 39.1
click at [625, 319] on span "Tre veckor innan min operation var min syster Anna på besök. Anna har jobbat so…" at bounding box center [604, 345] width 235 height 63
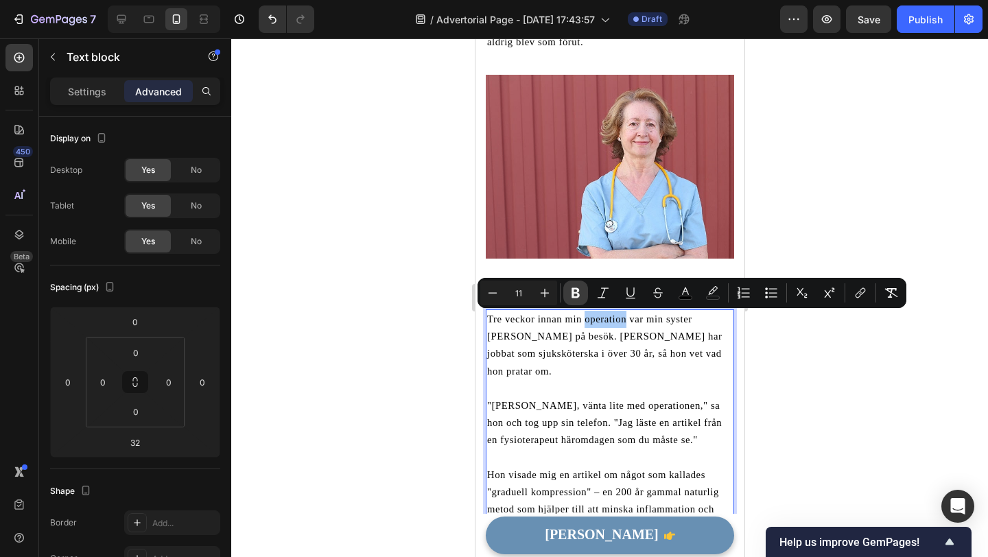
click at [574, 294] on icon "Editor contextual toolbar" at bounding box center [576, 293] width 8 height 10
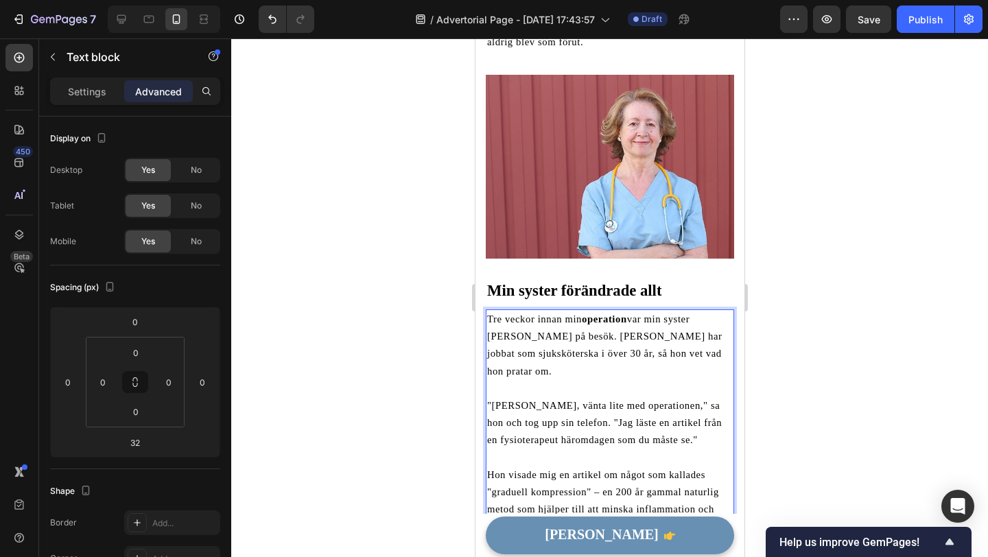
click at [573, 380] on p "Rich Text Editor. Editing area: main" at bounding box center [610, 388] width 246 height 17
click at [436, 369] on div at bounding box center [609, 297] width 757 height 519
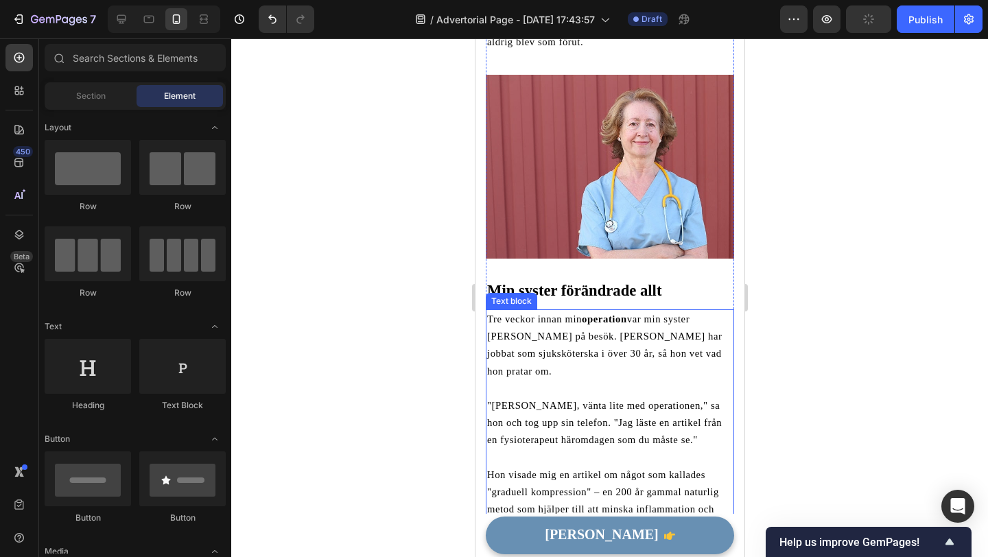
click at [642, 351] on p "Tre veckor innan min operation var min syster Anna på besök. Anna har jobbat so…" at bounding box center [610, 345] width 246 height 69
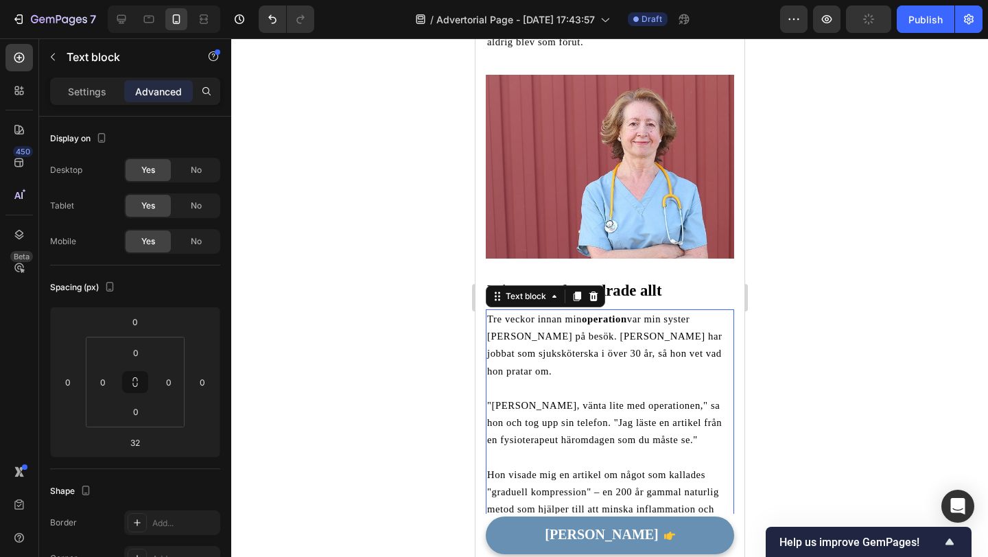
click at [430, 382] on div at bounding box center [609, 297] width 757 height 519
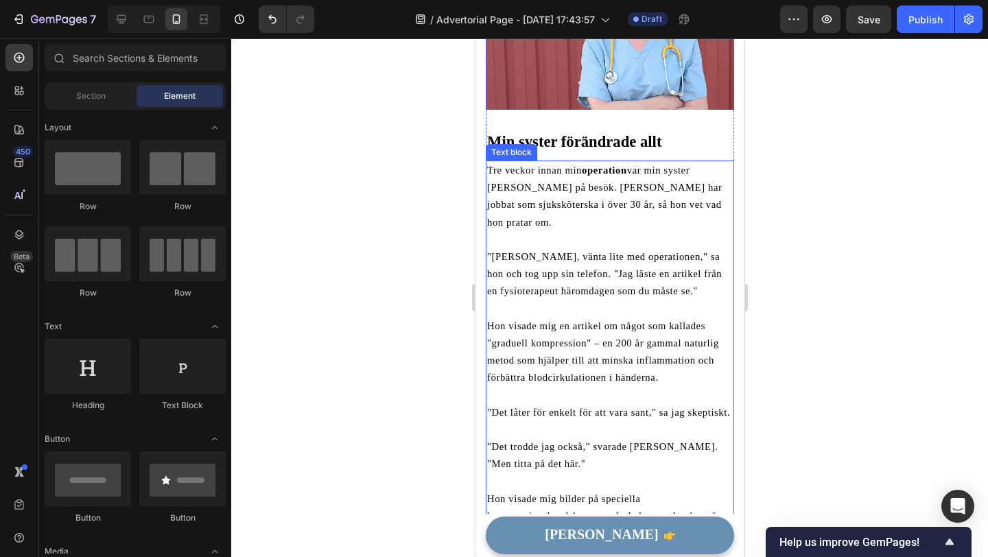
scroll to position [1142, 0]
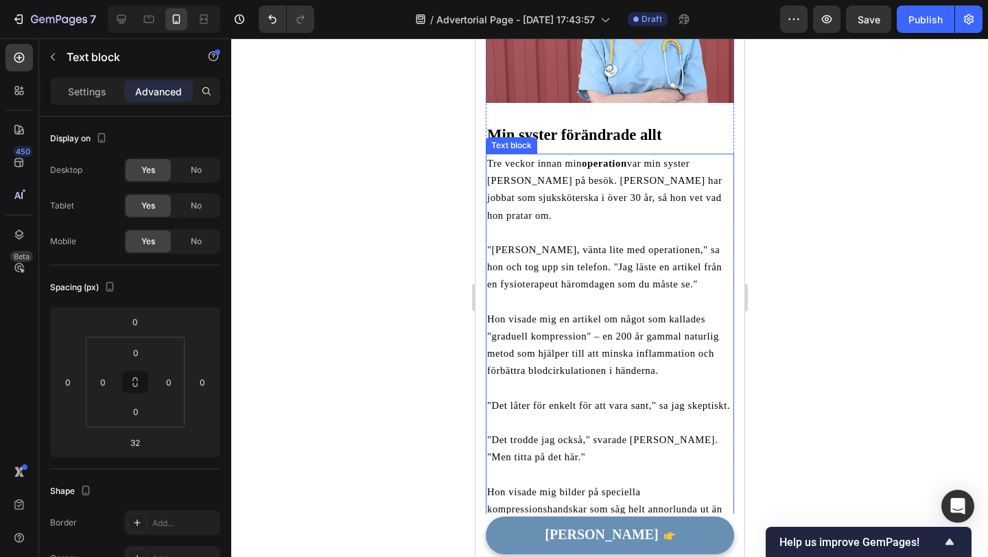
click at [574, 312] on p "Hon visade mig en artikel om något som kallades "graduell kompression" – en 200…" at bounding box center [610, 345] width 246 height 69
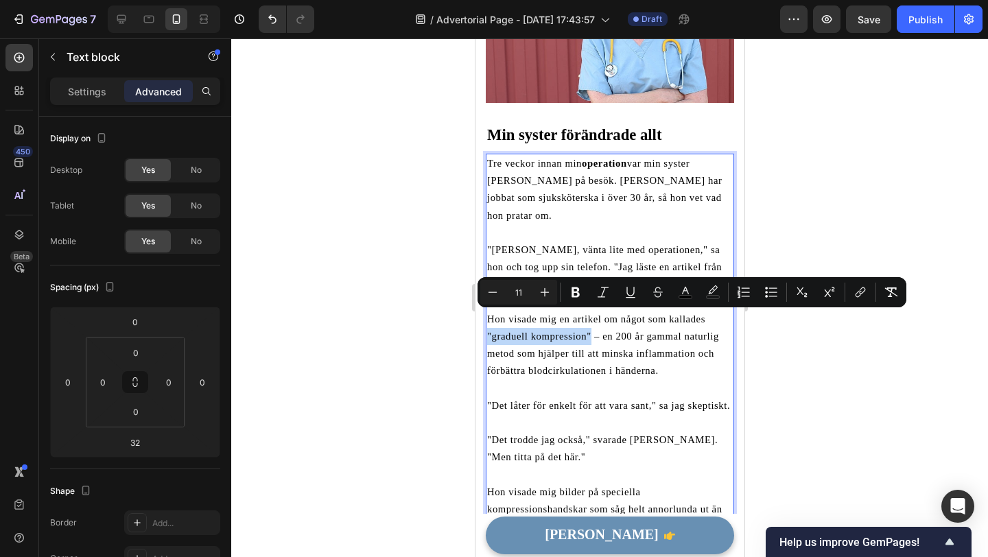
drag, startPoint x: 590, startPoint y: 318, endPoint x: 488, endPoint y: 320, distance: 102.3
click at [574, 299] on button "Bold" at bounding box center [575, 292] width 25 height 25
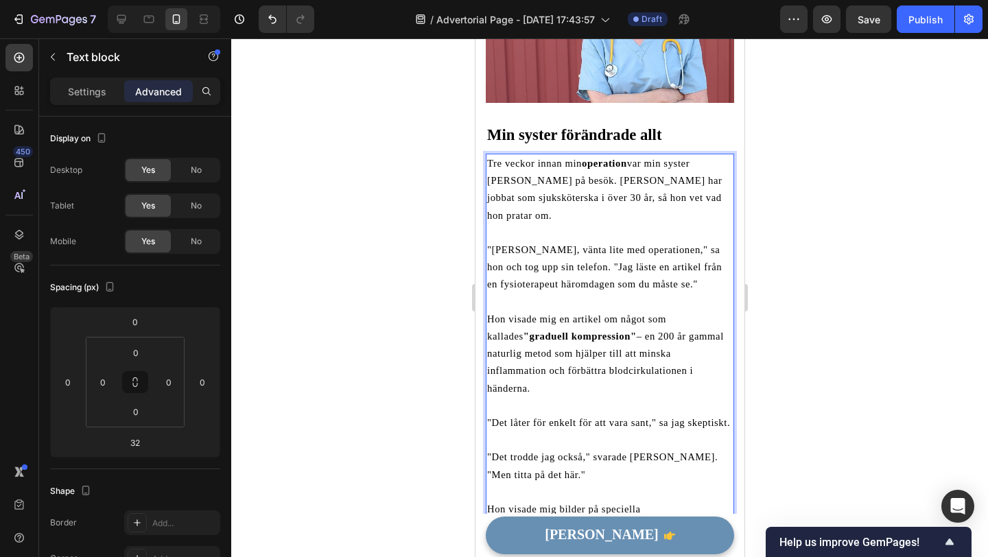
click at [577, 346] on p "Hon visade mig en artikel om något som kallades "graduell kompression" – en 200…" at bounding box center [610, 354] width 246 height 86
drag, startPoint x: 603, startPoint y: 336, endPoint x: 693, endPoint y: 340, distance: 90.0
click at [693, 340] on span "Hon visade mig en artikel om något som kallades "graduell kompression" – en 200…" at bounding box center [605, 354] width 237 height 80
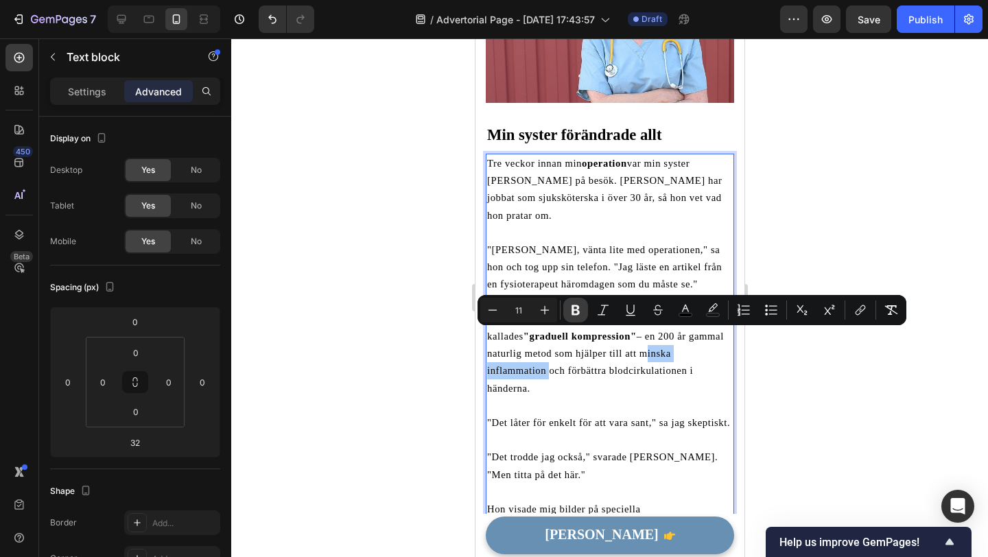
click at [579, 311] on icon "Editor contextual toolbar" at bounding box center [576, 310] width 14 height 14
click at [555, 354] on span "Hon visade mig en artikel om något som kallades "graduell kompression" – en 200…" at bounding box center [605, 354] width 237 height 80
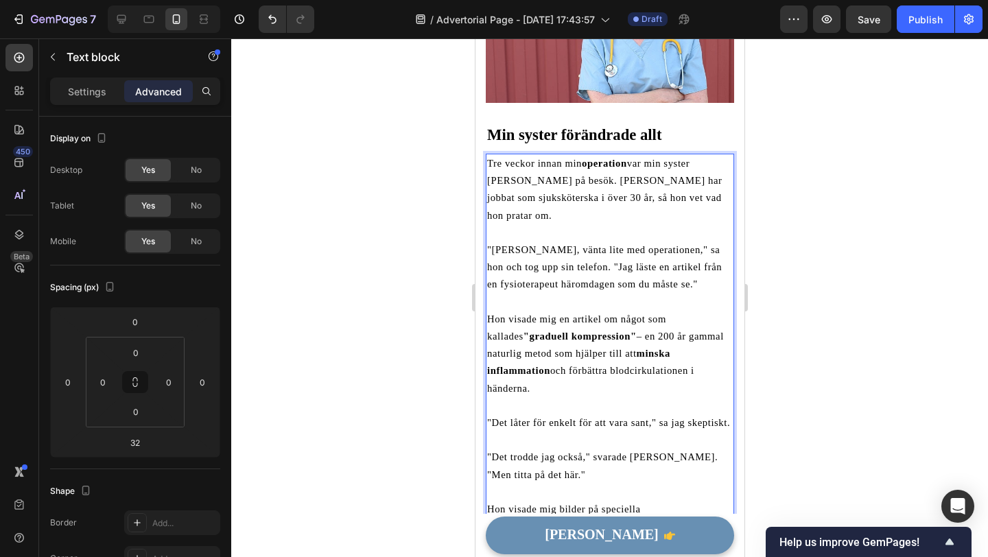
click at [488, 353] on span "Hon visade mig en artikel om något som kallades "graduell kompression" – en 200…" at bounding box center [605, 354] width 237 height 80
drag, startPoint x: 487, startPoint y: 353, endPoint x: 605, endPoint y: 358, distance: 117.4
click at [605, 358] on span "Hon visade mig en artikel om något som kallades "graduell kompression" – en 200…" at bounding box center [605, 354] width 237 height 80
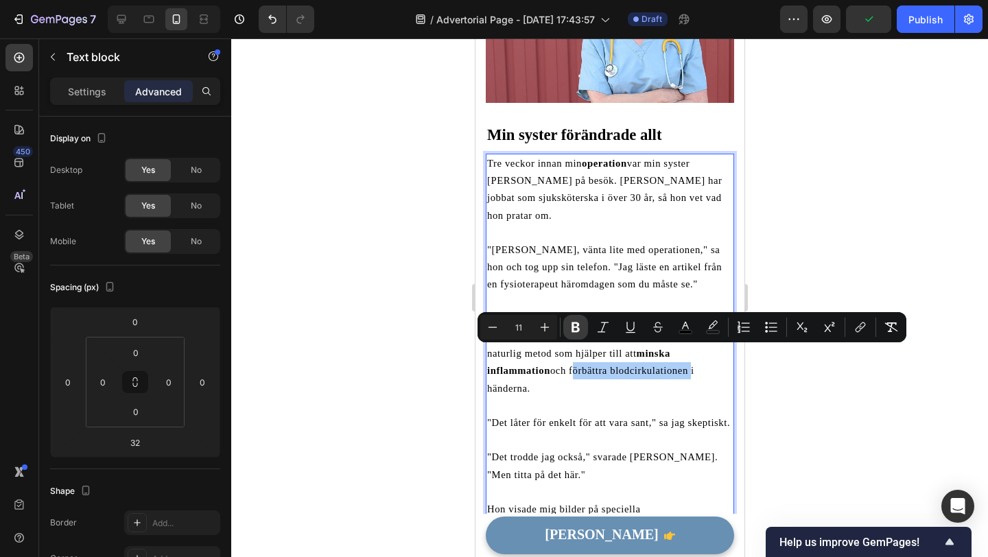
click at [572, 326] on icon "Editor contextual toolbar" at bounding box center [576, 328] width 8 height 10
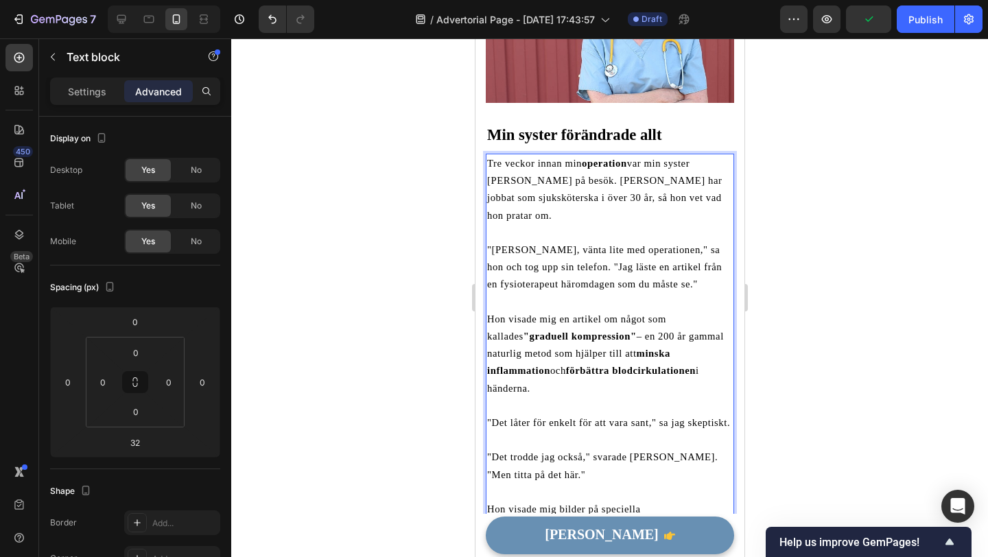
click at [583, 414] on p ""Det låter för enkelt för att vara sant," sa jag skeptiskt." at bounding box center [610, 422] width 246 height 17
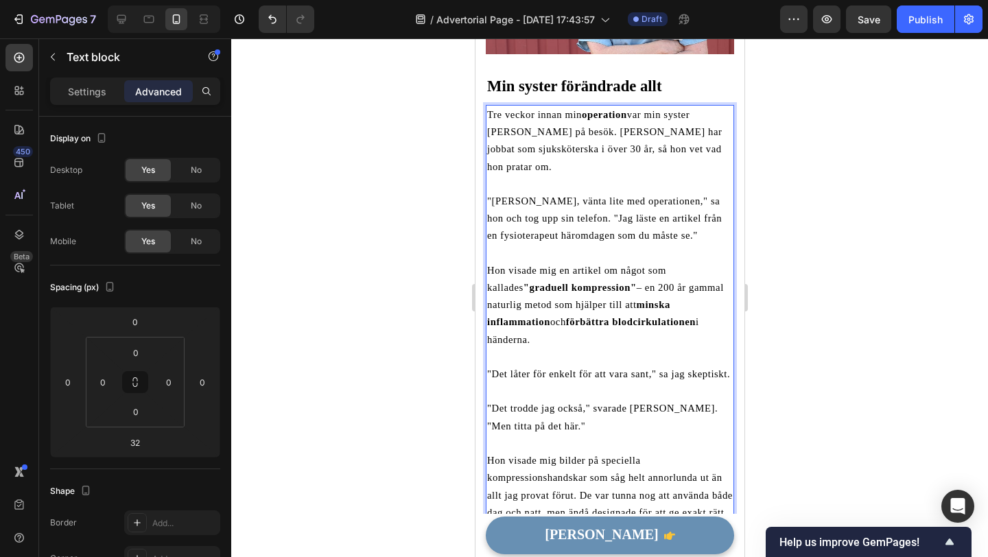
scroll to position [1198, 0]
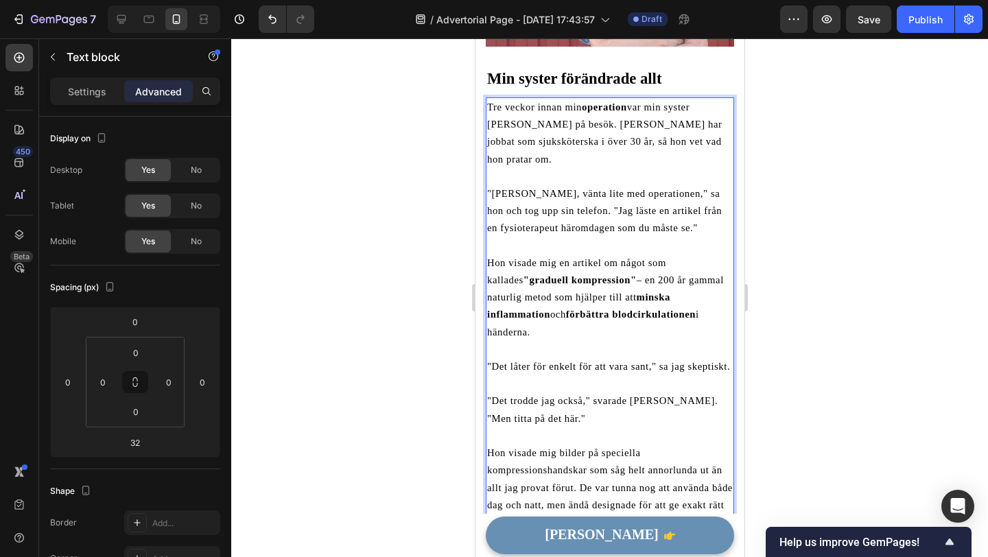
click at [656, 358] on p ""Det låter för enkelt för att vara sant," sa jag skeptiskt." at bounding box center [610, 366] width 246 height 17
click at [560, 361] on span ""Det låter för enkelt för att vara sant," sa jag skeptiskt." at bounding box center [608, 366] width 243 height 11
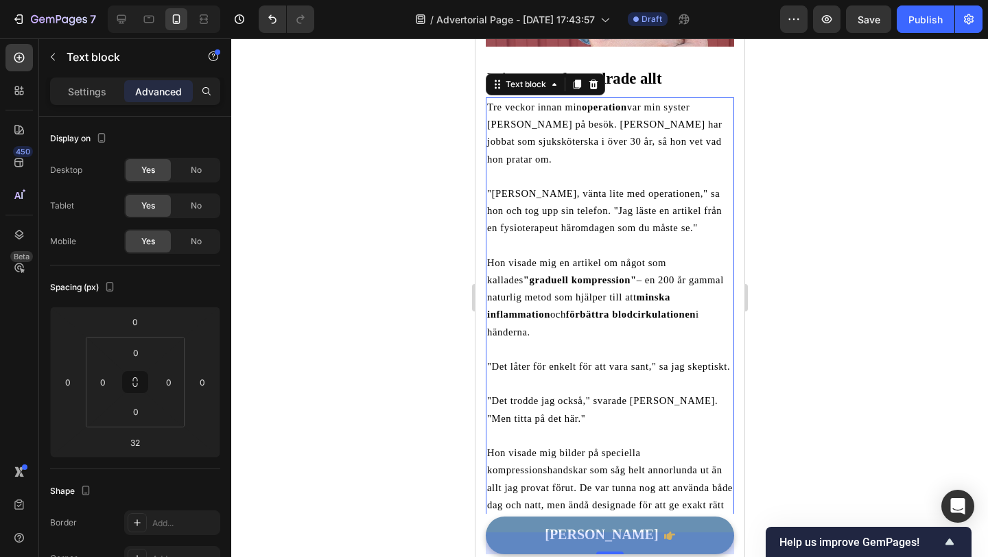
click at [456, 357] on div at bounding box center [609, 297] width 757 height 519
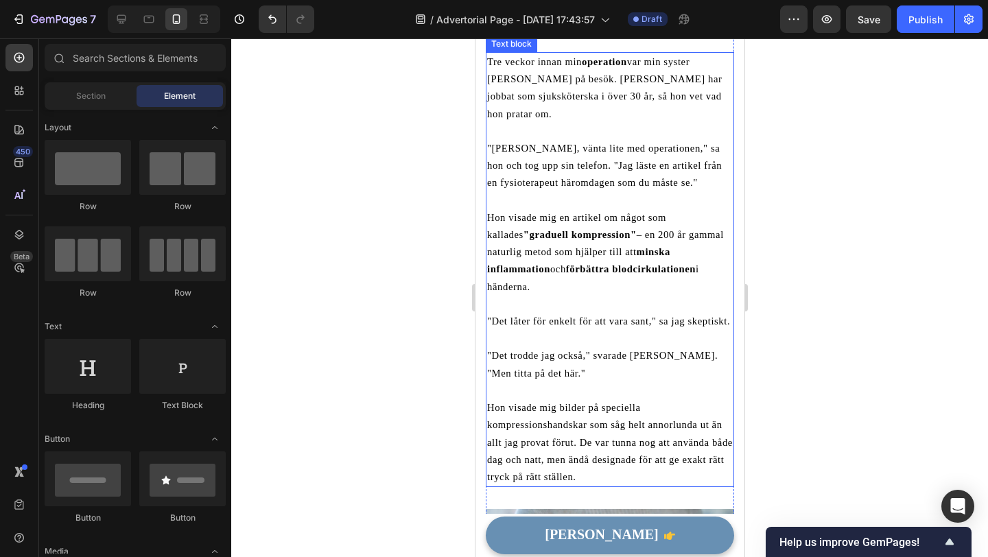
scroll to position [1272, 0]
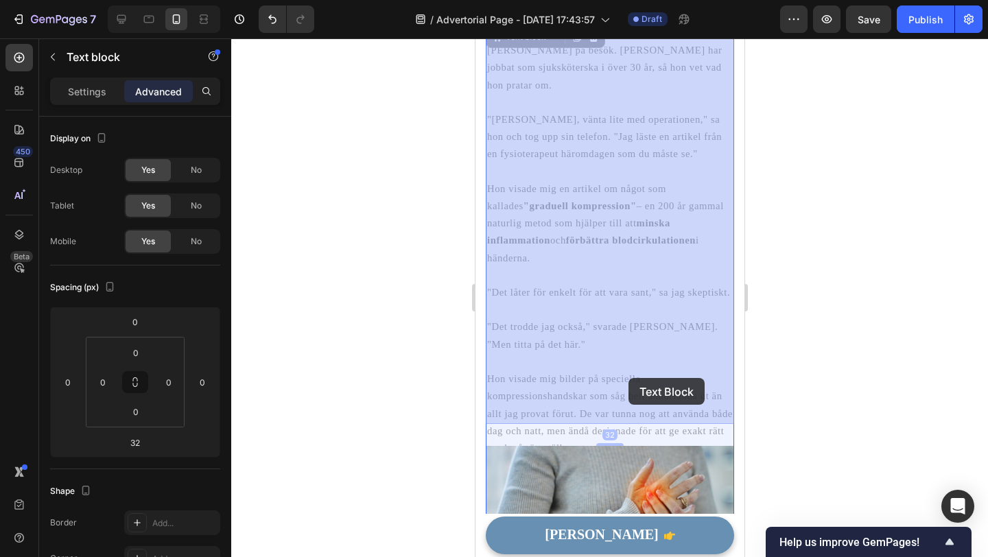
drag, startPoint x: 612, startPoint y: 378, endPoint x: 628, endPoint y: 378, distance: 15.8
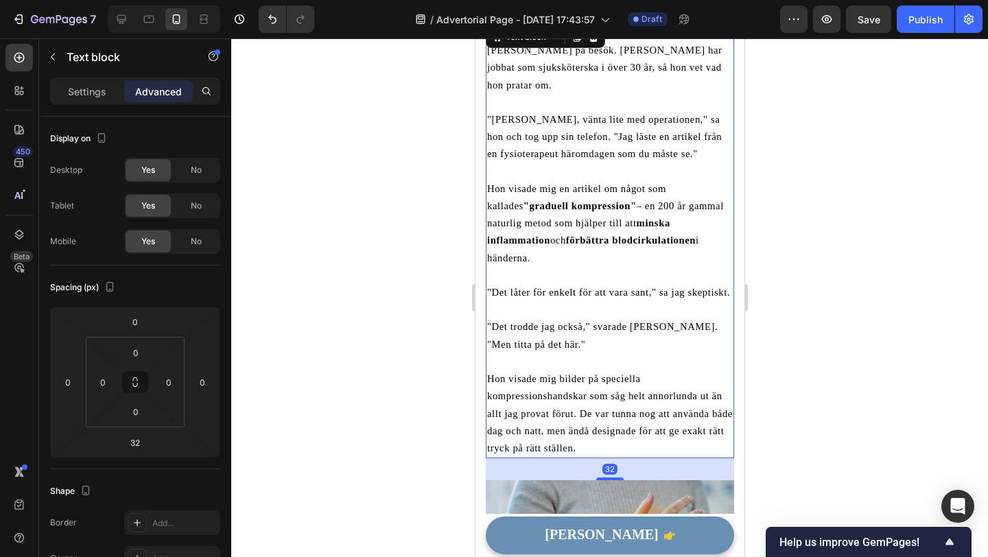
scroll to position [1261, 0]
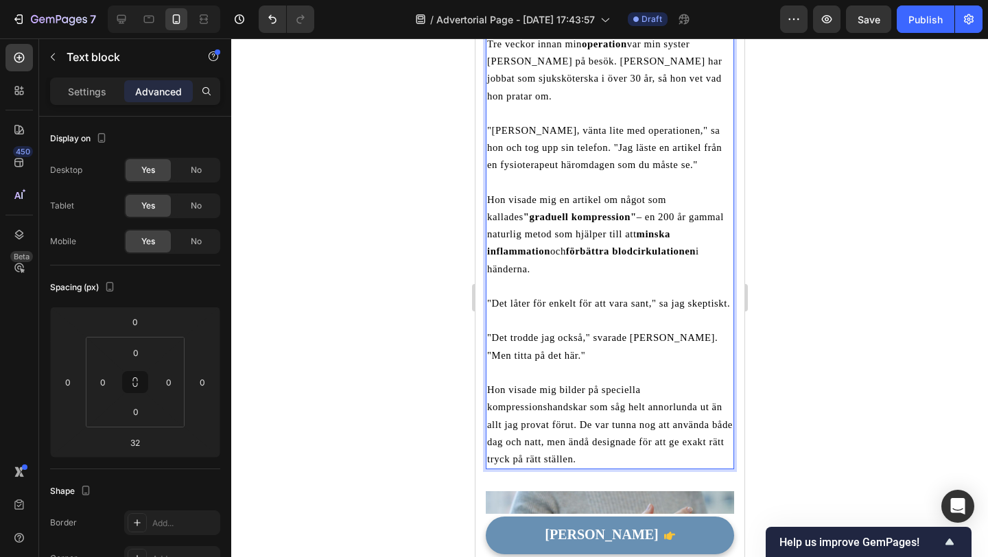
click at [616, 388] on span "Hon visade mig bilder på speciella kompressionshandskar som såg helt annorlunda…" at bounding box center [610, 424] width 246 height 80
drag, startPoint x: 611, startPoint y: 390, endPoint x: 661, endPoint y: 397, distance: 50.6
click at [661, 397] on p "Hon visade mig bilder på speciella kompressionshandskar som såg helt annorlunda…" at bounding box center [610, 425] width 246 height 86
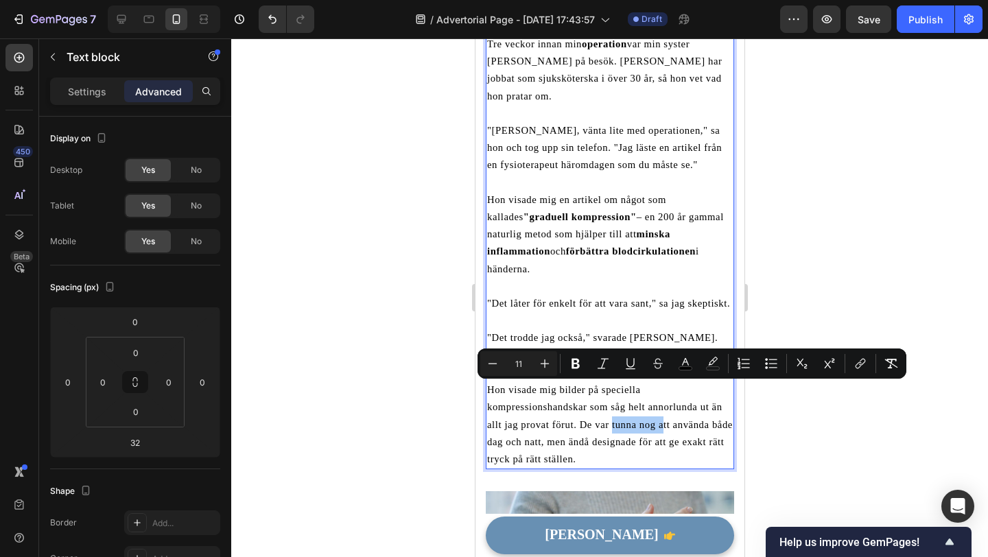
click at [788, 384] on div at bounding box center [609, 297] width 757 height 519
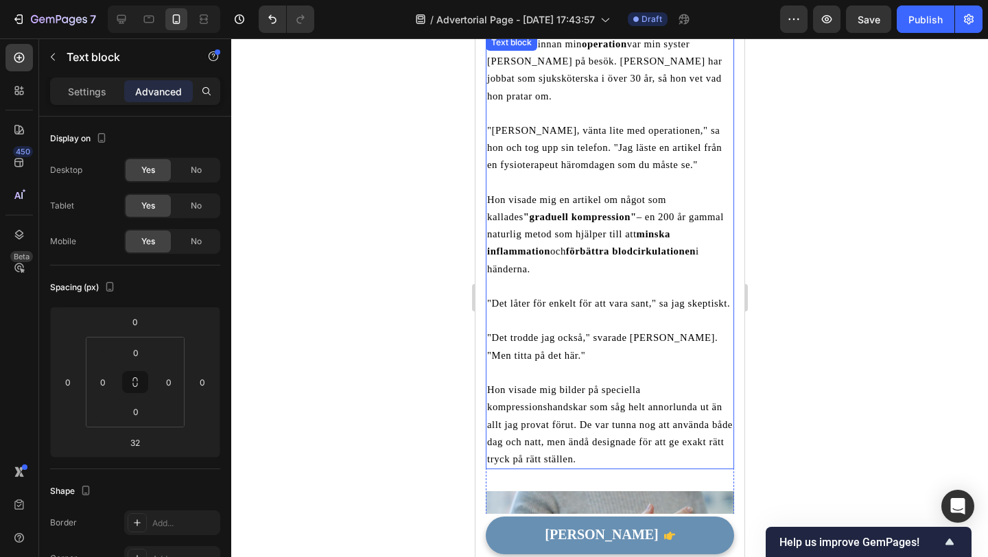
click at [622, 399] on p "Hon visade mig bilder på speciella kompressionshandskar som såg helt annorlunda…" at bounding box center [610, 425] width 246 height 86
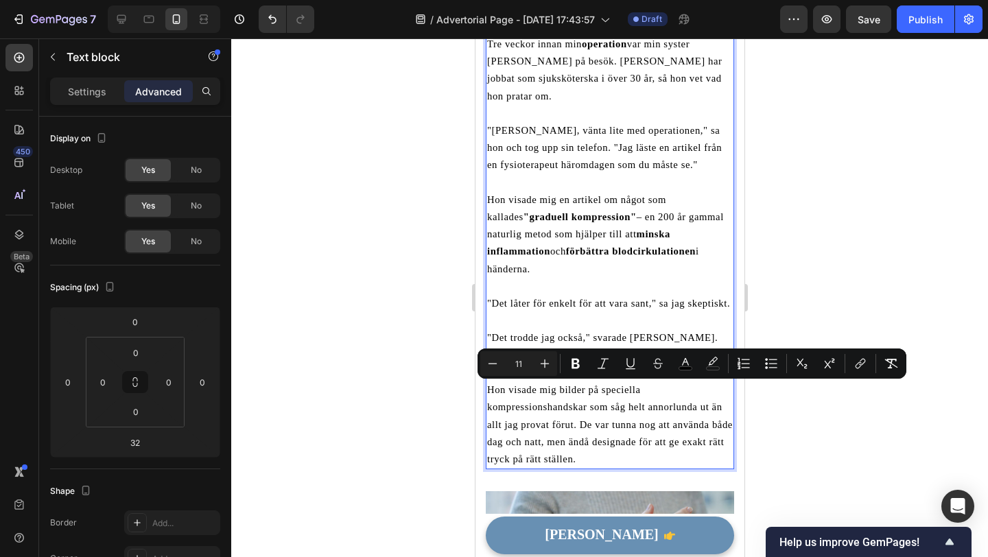
click at [618, 393] on span "Hon visade mig bilder på speciella kompressionshandskar som såg helt annorlunda…" at bounding box center [610, 424] width 246 height 80
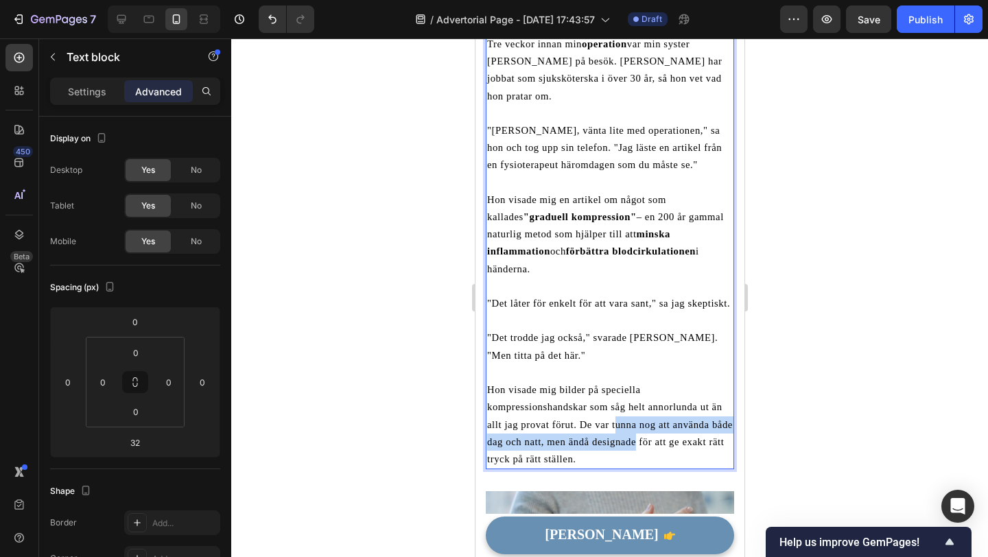
drag, startPoint x: 614, startPoint y: 391, endPoint x: 659, endPoint y: 401, distance: 46.3
click at [659, 401] on span "Hon visade mig bilder på speciella kompressionshandskar som såg helt annorlunda…" at bounding box center [610, 424] width 246 height 80
click at [675, 406] on span "Hon visade mig bilder på speciella kompressionshandskar som såg helt annorlunda…" at bounding box center [610, 424] width 246 height 80
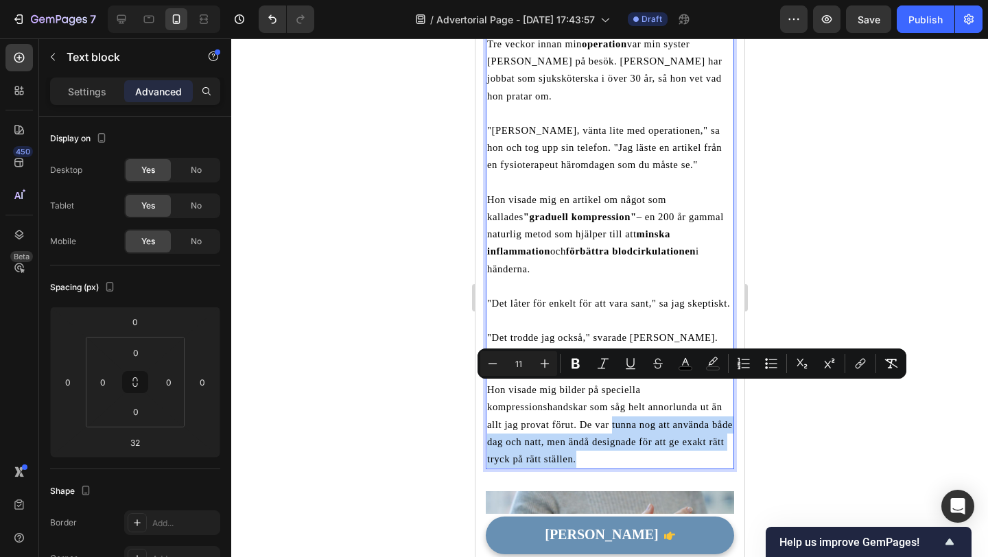
drag, startPoint x: 612, startPoint y: 387, endPoint x: 632, endPoint y: 420, distance: 38.5
click at [632, 420] on p "Hon visade mig bilder på speciella kompressionshandskar som såg helt annorlunda…" at bounding box center [610, 425] width 246 height 86
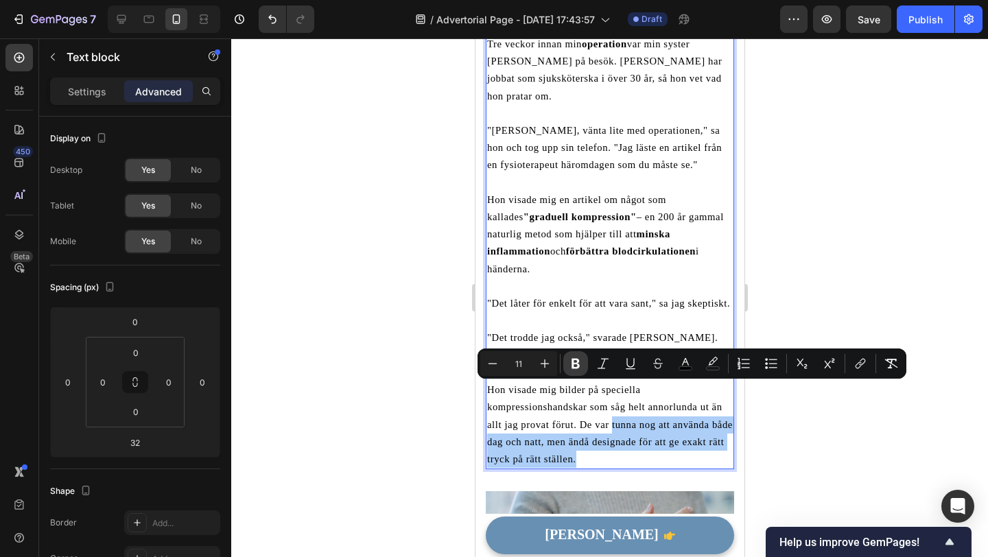
click at [581, 353] on button "Bold" at bounding box center [575, 363] width 25 height 25
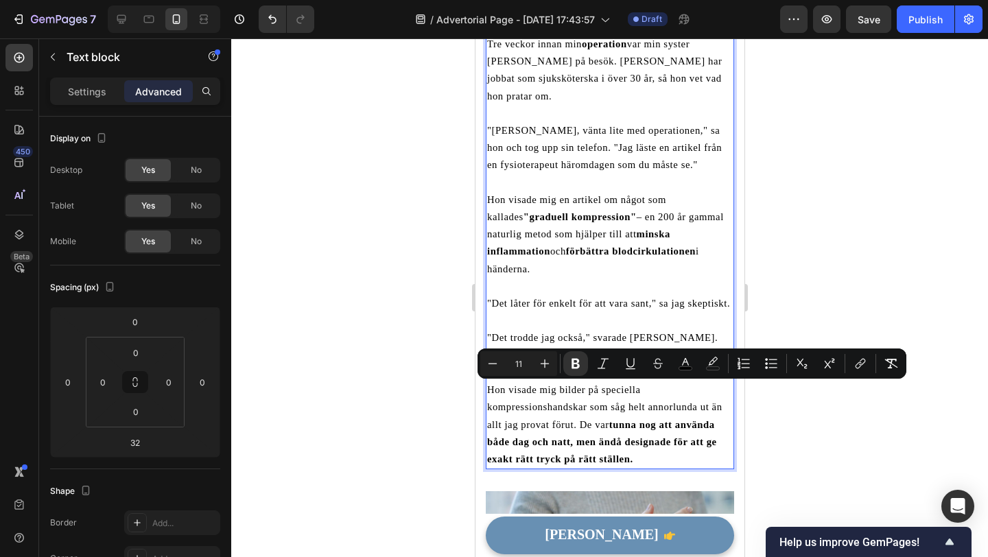
click at [453, 398] on div at bounding box center [609, 297] width 757 height 519
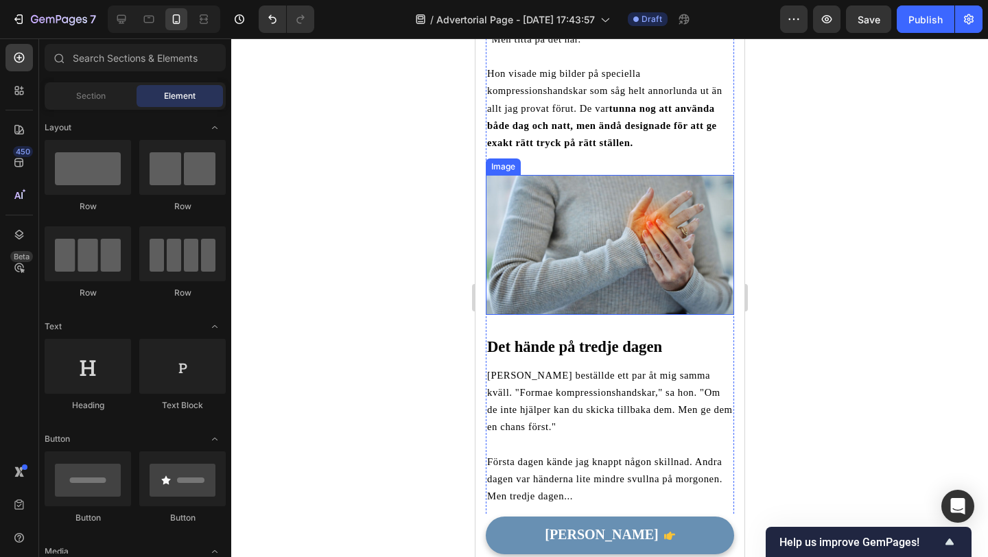
scroll to position [1583, 0]
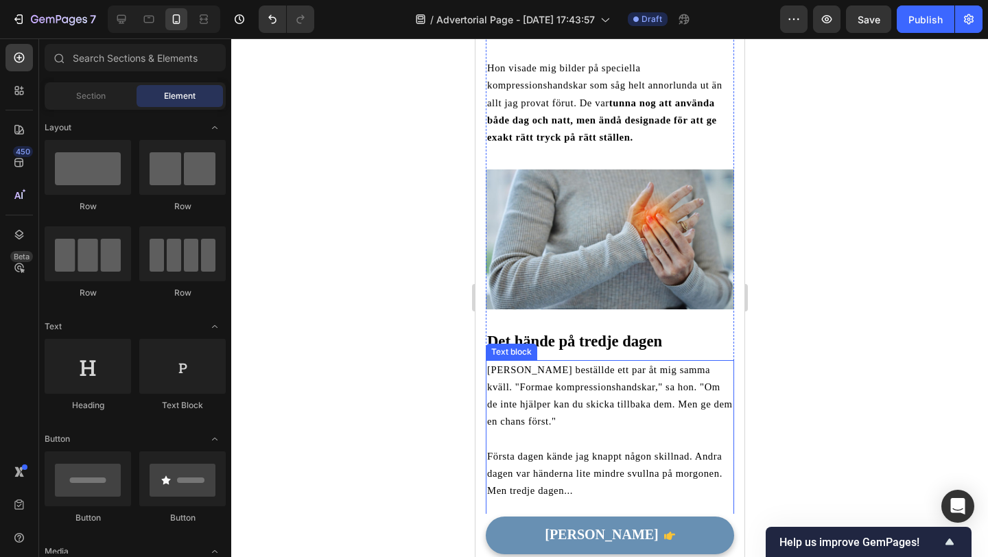
click at [552, 373] on span "Anna beställde ett par åt mig samma kväll. "Formae kompressionshandskar," sa ho…" at bounding box center [610, 395] width 246 height 63
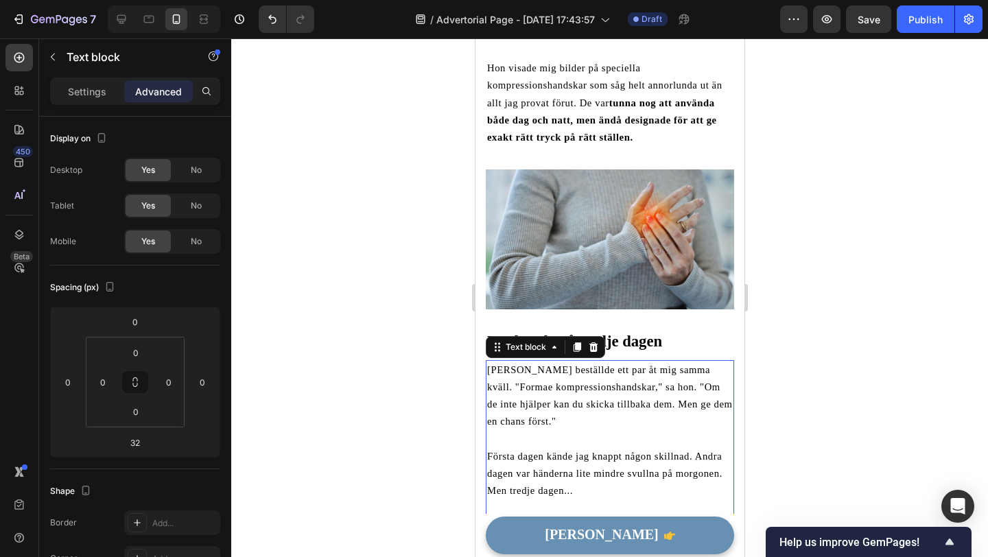
click at [552, 373] on span "Anna beställde ett par åt mig samma kväll. "Formae kompressionshandskar," sa ho…" at bounding box center [610, 395] width 246 height 63
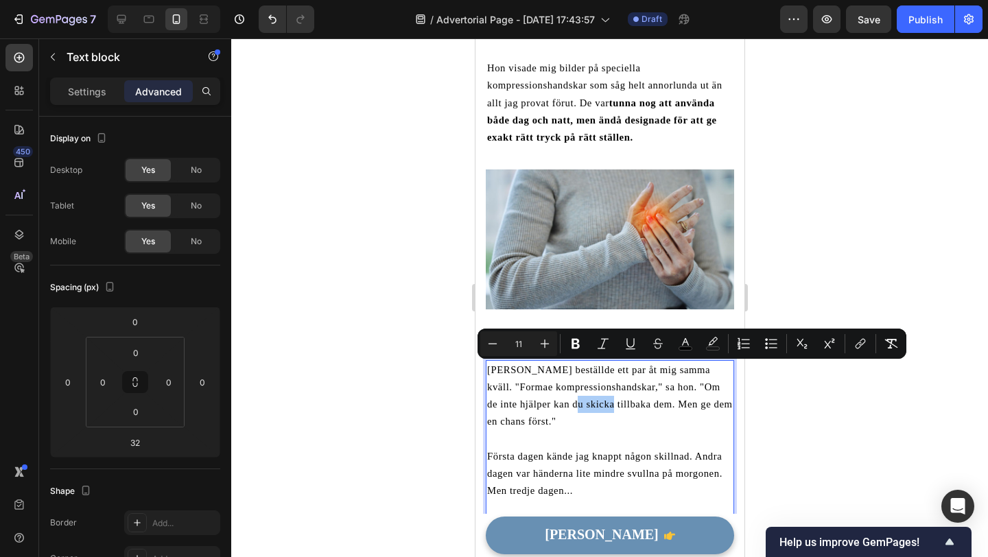
click at [423, 401] on div at bounding box center [609, 297] width 757 height 519
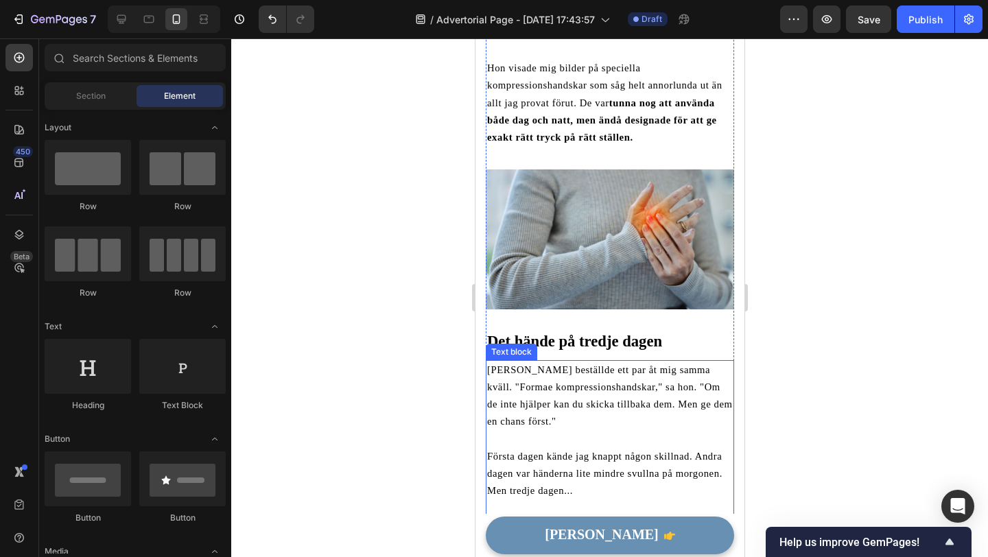
click at [613, 364] on span "Anna beställde ett par åt mig samma kväll. "Formae kompressionshandskar," sa ho…" at bounding box center [610, 395] width 246 height 63
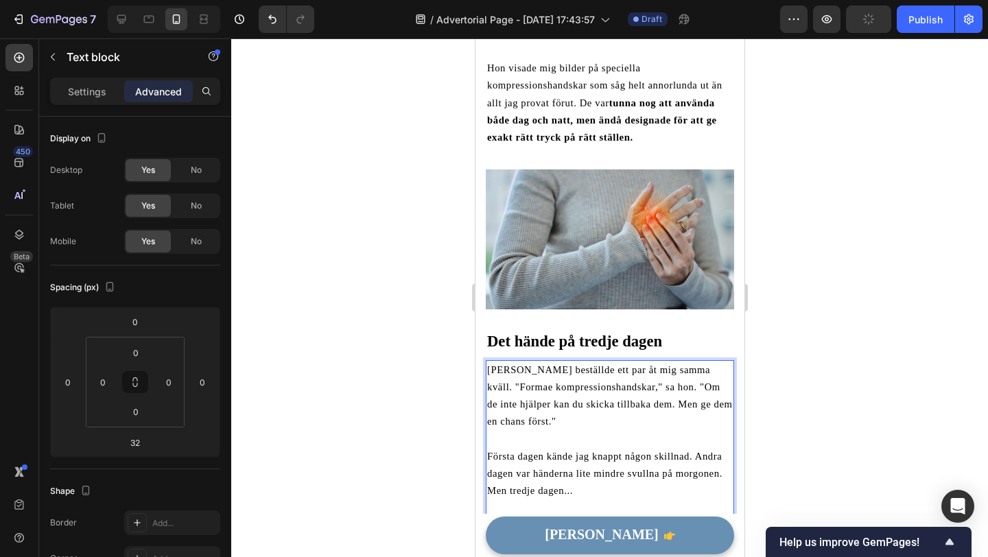
click at [602, 362] on p "Anna beställde ett par åt mig samma kväll. "Formae kompressionshandskar," sa ho…" at bounding box center [610, 396] width 246 height 69
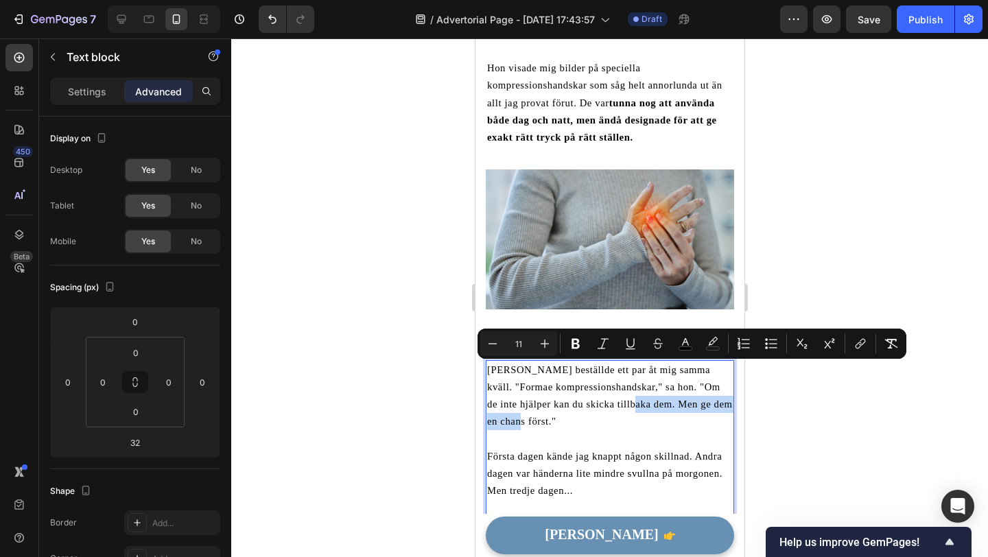
drag, startPoint x: 613, startPoint y: 370, endPoint x: 628, endPoint y: 382, distance: 19.5
click at [628, 382] on p "Anna beställde ett par åt mig samma kväll. "Formae kompressionshandskar," sa ho…" at bounding box center [610, 396] width 246 height 69
click at [580, 338] on icon "Editor contextual toolbar" at bounding box center [576, 344] width 14 height 14
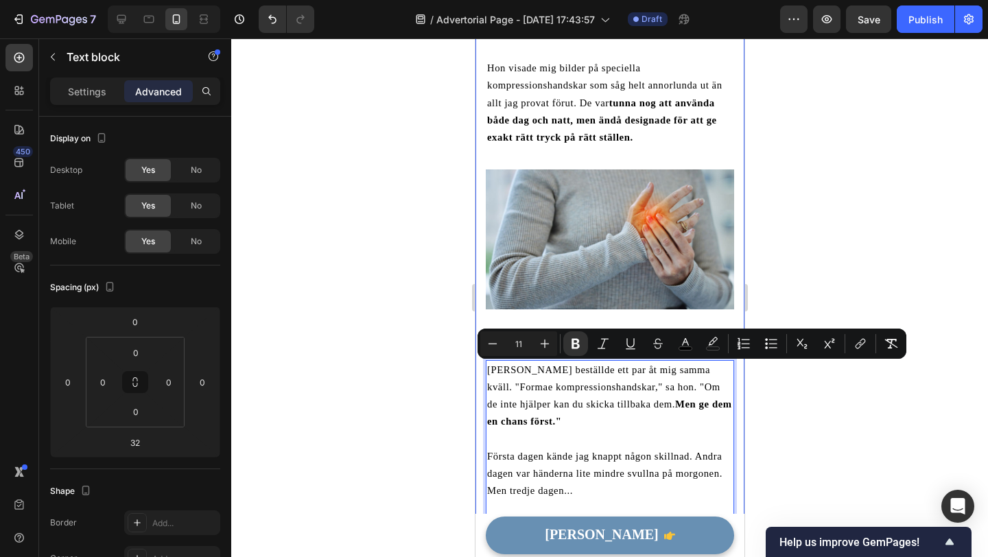
click at [458, 381] on div at bounding box center [609, 297] width 757 height 519
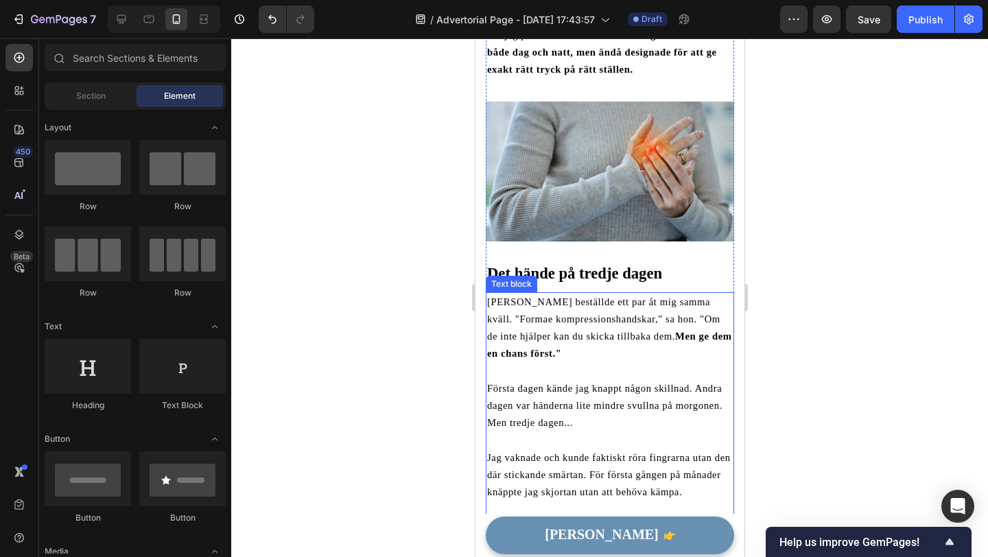
scroll to position [1703, 0]
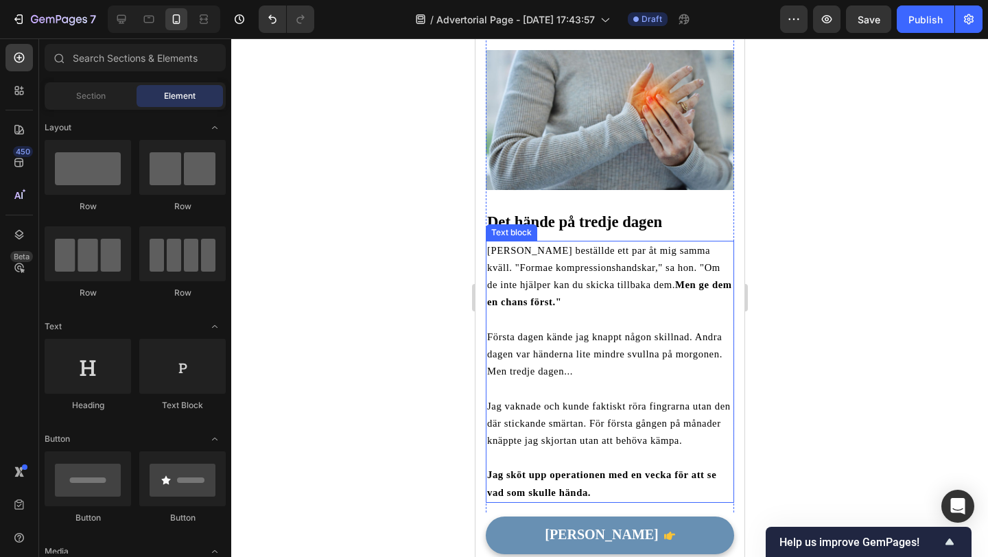
click at [545, 331] on span "Första dagen kände jag knappt någon skillnad. Andra dagen var händerna lite min…" at bounding box center [604, 353] width 235 height 45
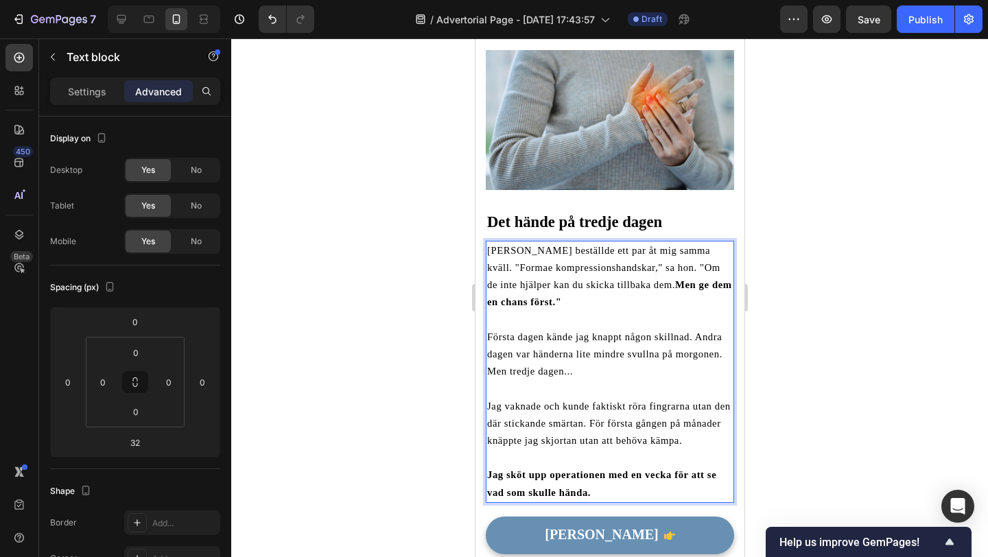
click at [533, 329] on p "Första dagen kände jag knappt någon skillnad. Andra dagen var händerna lite min…" at bounding box center [610, 355] width 246 height 52
drag, startPoint x: 487, startPoint y: 303, endPoint x: 541, endPoint y: 306, distance: 55.0
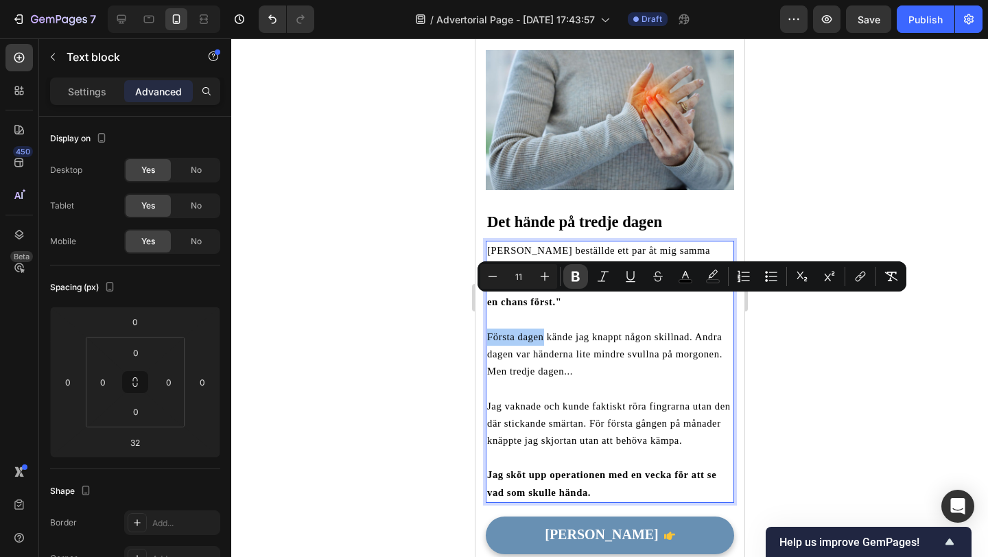
click at [572, 282] on icon "Editor contextual toolbar" at bounding box center [576, 277] width 14 height 14
click at [441, 337] on div at bounding box center [609, 297] width 757 height 519
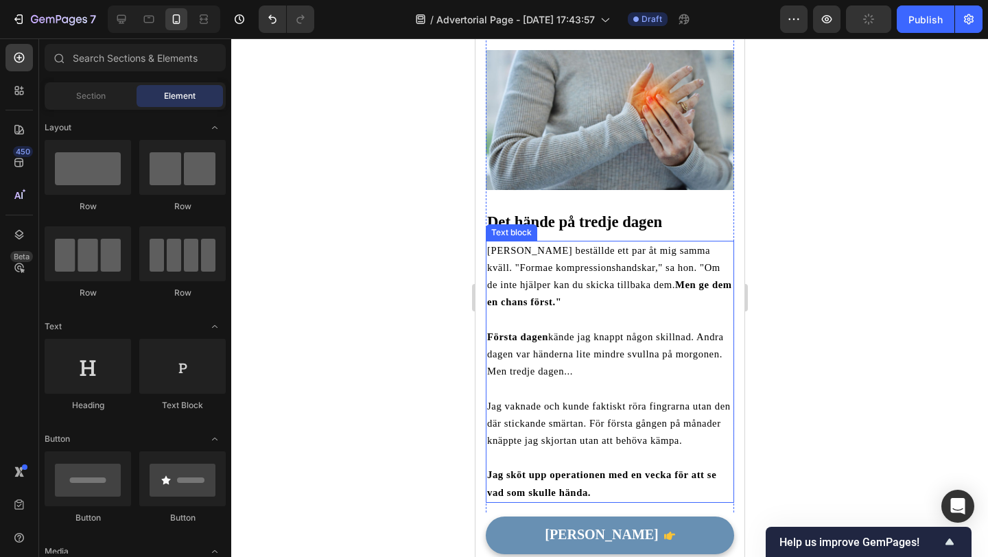
scroll to position [1718, 0]
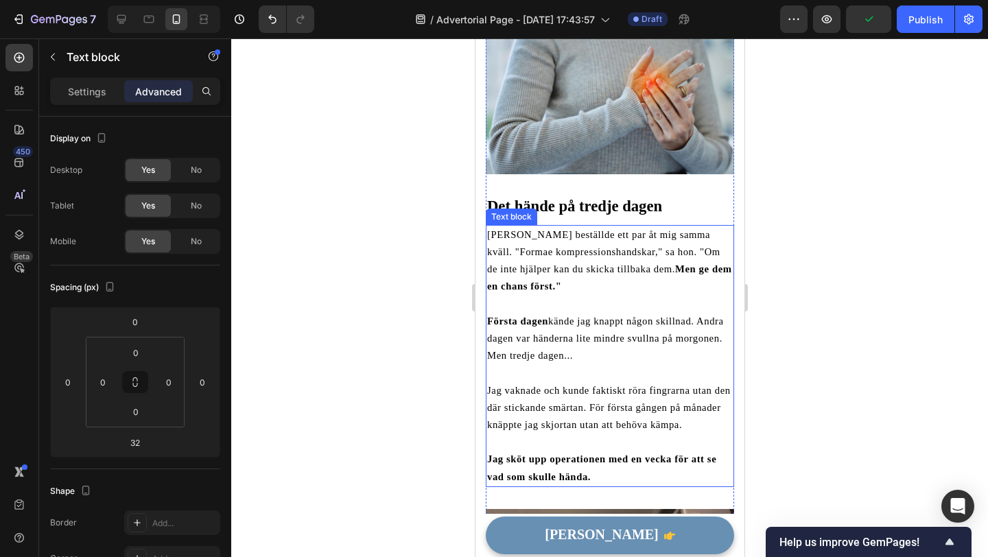
click at [705, 316] on span "Första dagen kände jag knappt någon skillnad. Andra dagen var händerna lite min…" at bounding box center [605, 338] width 237 height 45
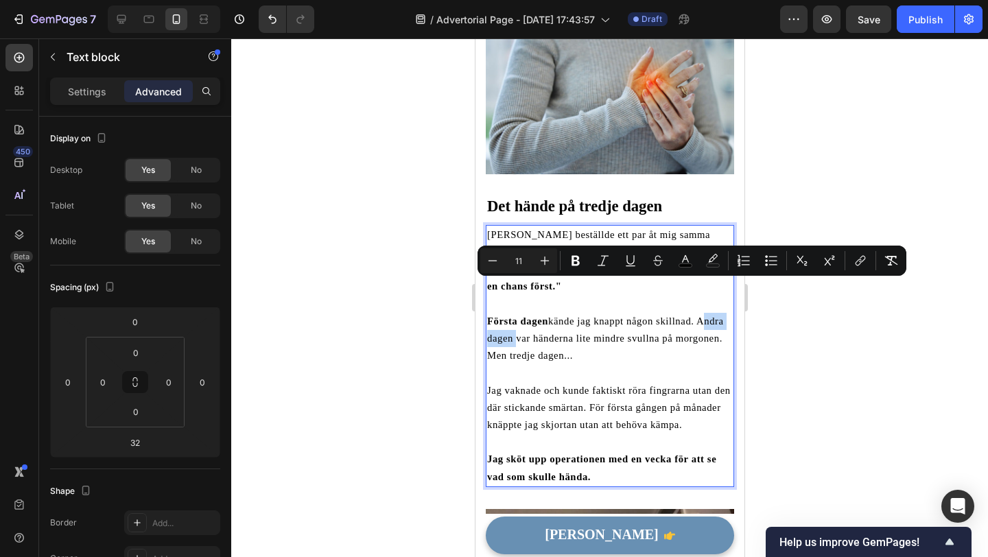
drag, startPoint x: 700, startPoint y: 287, endPoint x: 512, endPoint y: 307, distance: 189.1
click at [512, 316] on span "Första dagen kände jag knappt någon skillnad. Andra dagen var händerna lite min…" at bounding box center [605, 338] width 237 height 45
click at [568, 264] on button "Bold" at bounding box center [575, 260] width 25 height 25
click at [531, 323] on span "Första dagen kände jag knappt någon skillnad. Andra dagen var händerna lite min…" at bounding box center [605, 338] width 237 height 45
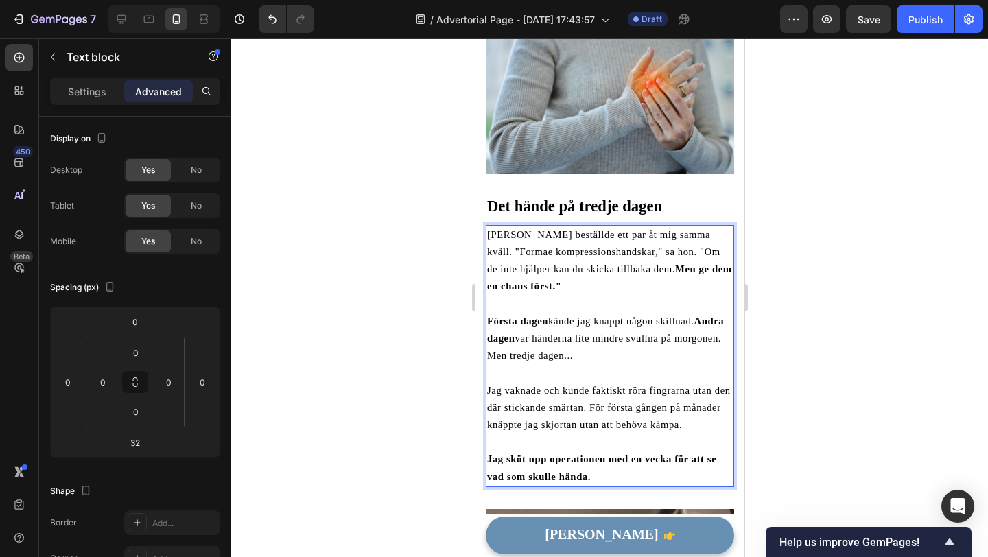
click at [489, 320] on span "Första dagen kände jag knappt någon skillnad. Andra dagen var händerna lite min…" at bounding box center [605, 338] width 237 height 45
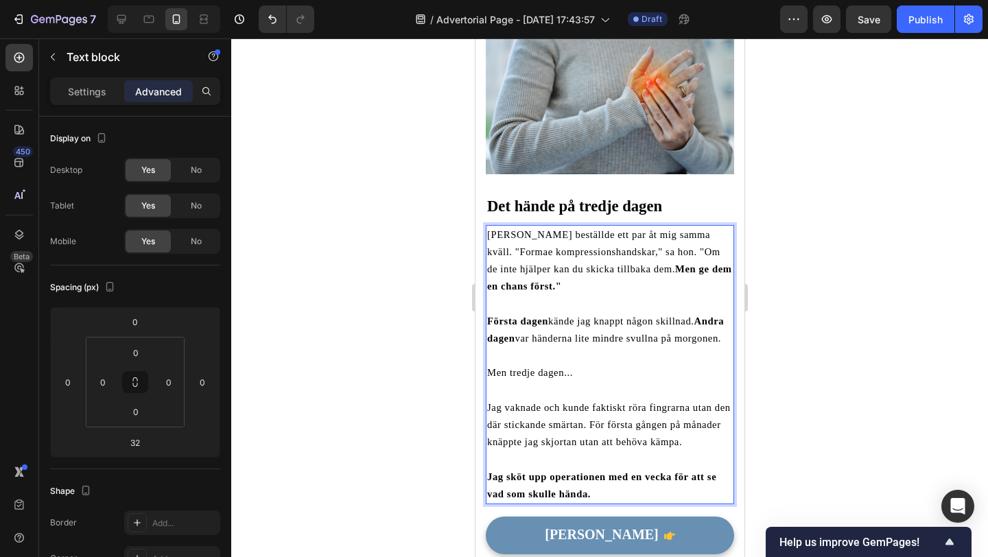
click at [489, 367] on span "Men tredje dagen..." at bounding box center [530, 372] width 86 height 11
click at [445, 350] on div at bounding box center [609, 297] width 757 height 519
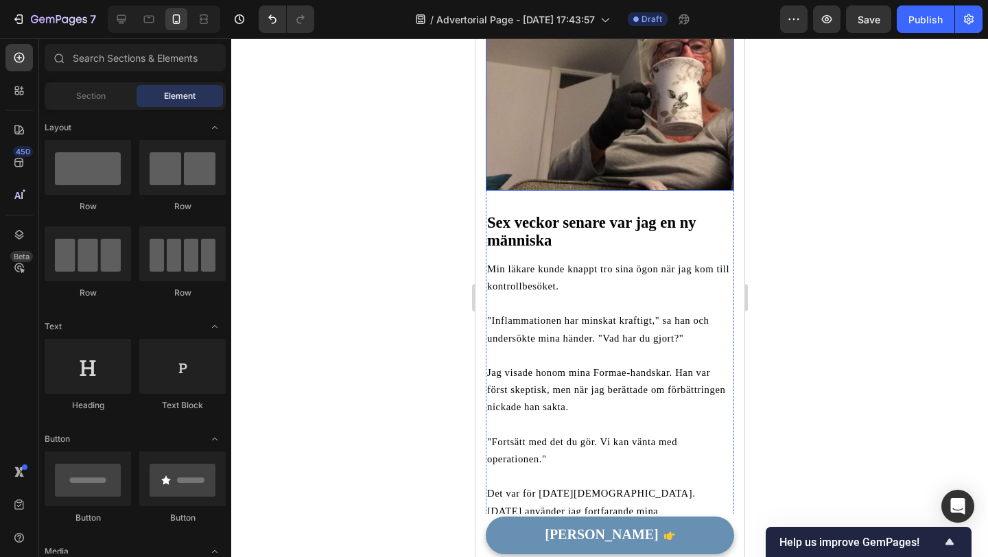
scroll to position [2248, 0]
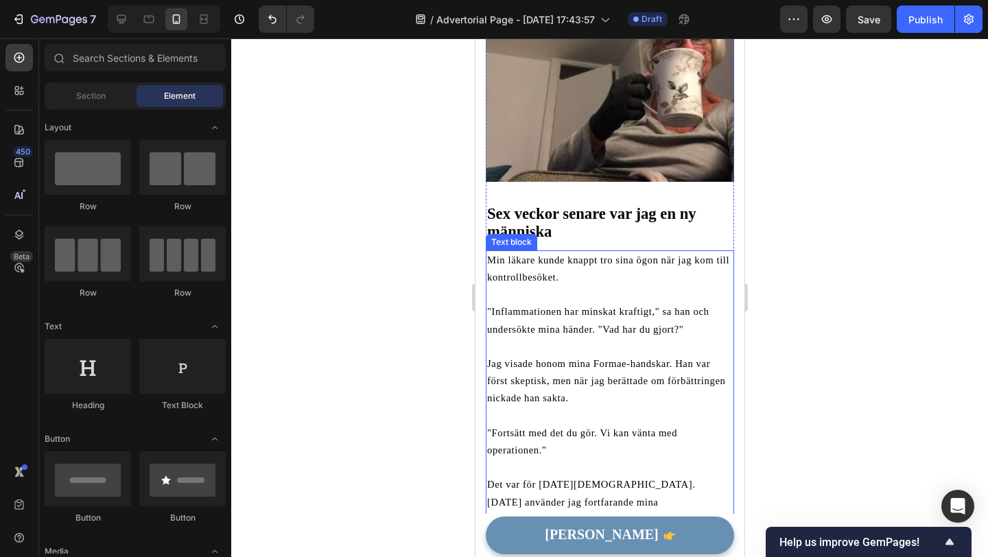
click at [543, 252] on p "Min läkare kunde knappt tro sina ögon när jag kom till kontrollbesöket." at bounding box center [610, 269] width 246 height 34
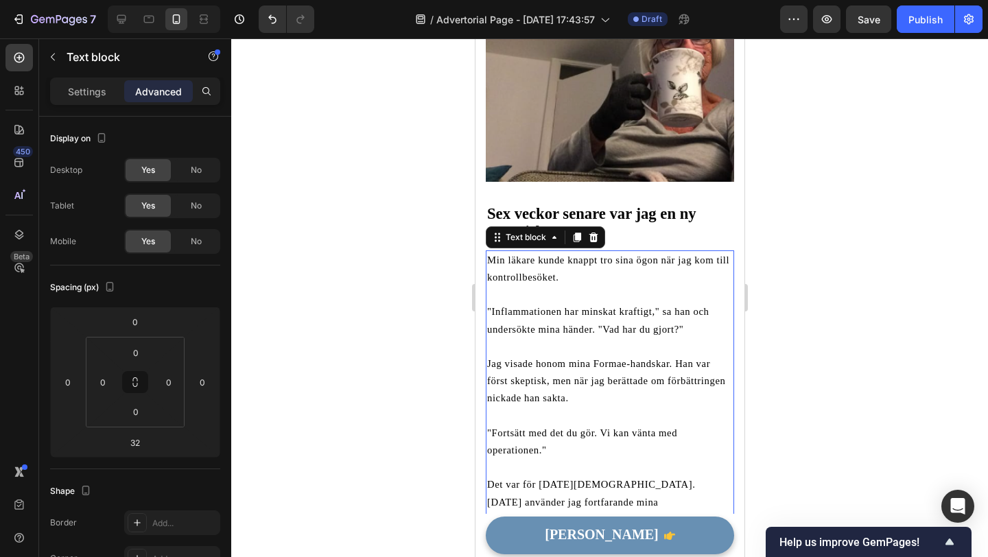
click at [564, 255] on span "Min läkare kunde knappt tro sina ögon när jag kom till kontrollbesöket." at bounding box center [608, 269] width 242 height 28
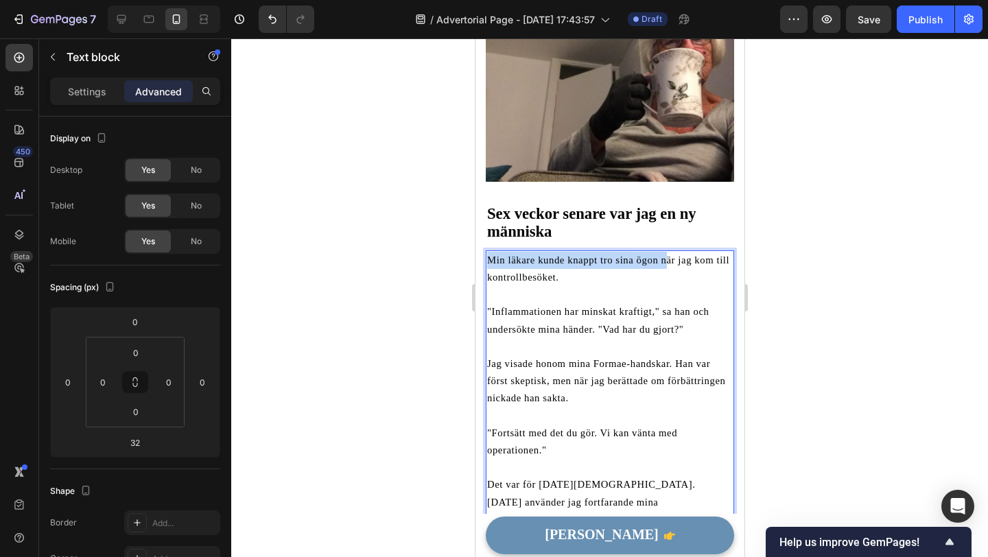
drag, startPoint x: 566, startPoint y: 228, endPoint x: 662, endPoint y: 229, distance: 96.1
click at [657, 255] on span "Min läkare kunde knappt tro sina ögon när jag kom till kontrollbesöket." at bounding box center [608, 269] width 242 height 28
click at [767, 231] on div at bounding box center [609, 297] width 757 height 519
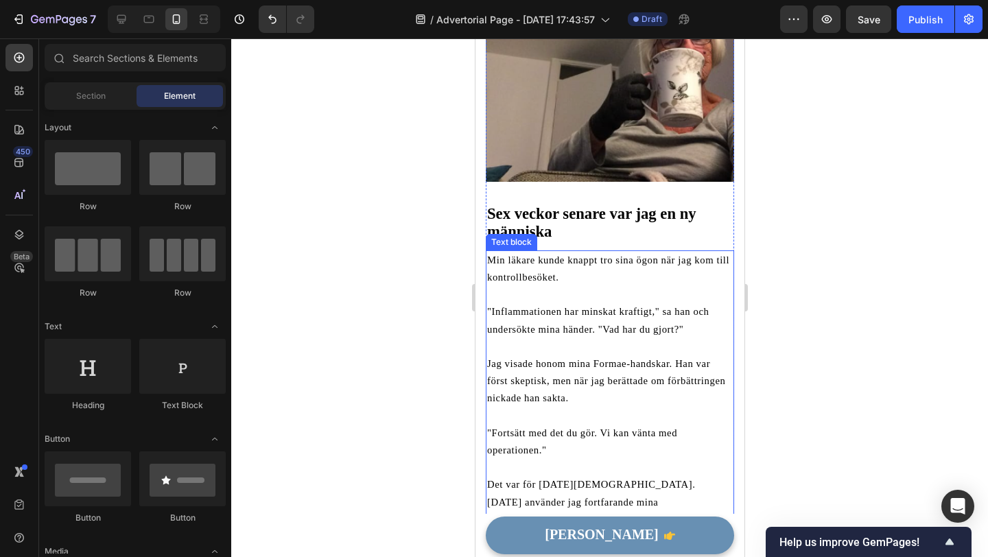
click at [656, 255] on span "Min läkare kunde knappt tro sina ögon när jag kom till kontrollbesöket." at bounding box center [608, 269] width 242 height 28
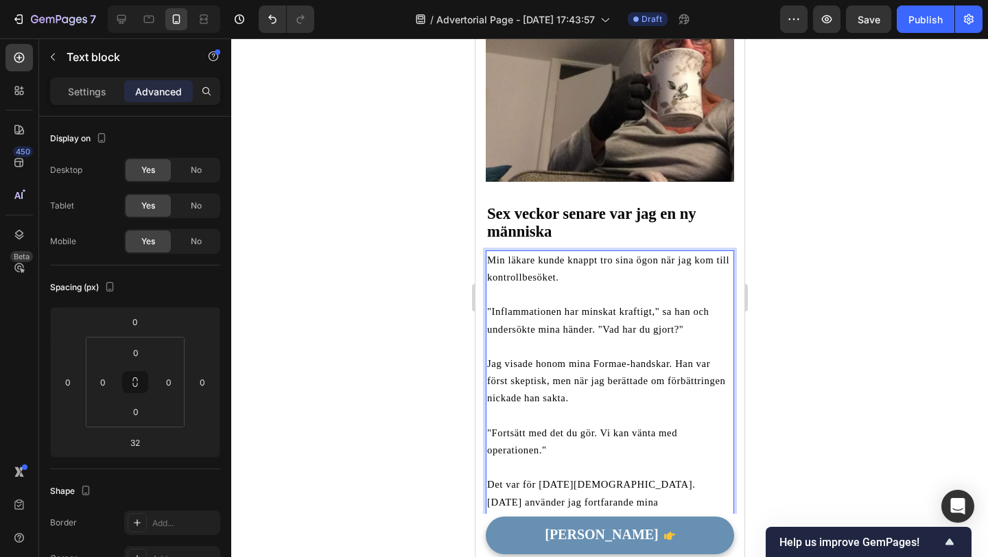
click at [661, 255] on span "Min läkare kunde knappt tro sina ögon när jag kom till kontrollbesöket." at bounding box center [608, 269] width 242 height 28
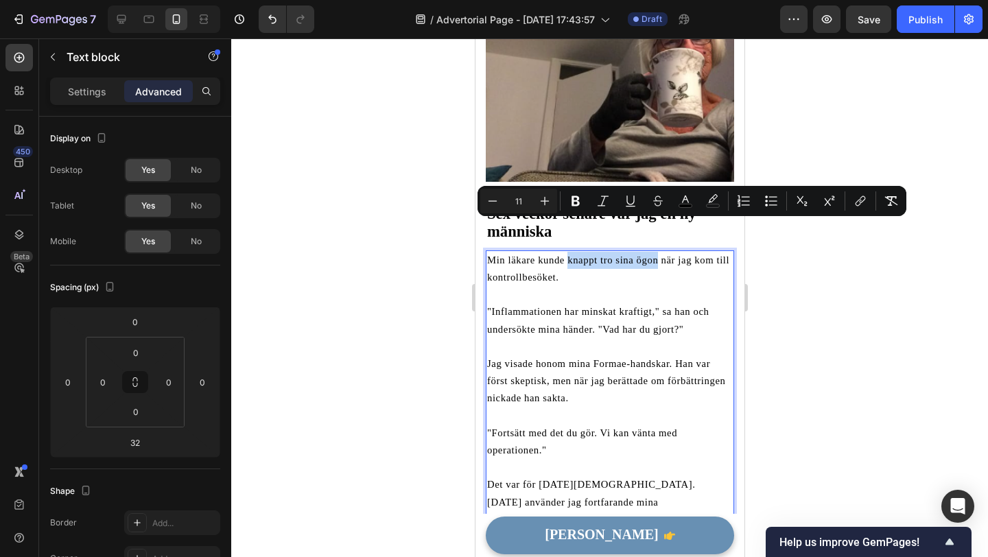
drag, startPoint x: 657, startPoint y: 229, endPoint x: 567, endPoint y: 230, distance: 90.6
click at [567, 255] on span "Min läkare kunde knappt tro sina ögon när jag kom till kontrollbesöket." at bounding box center [608, 269] width 242 height 28
click at [578, 202] on icon "Editor contextual toolbar" at bounding box center [576, 201] width 8 height 10
click at [433, 274] on div at bounding box center [609, 297] width 757 height 519
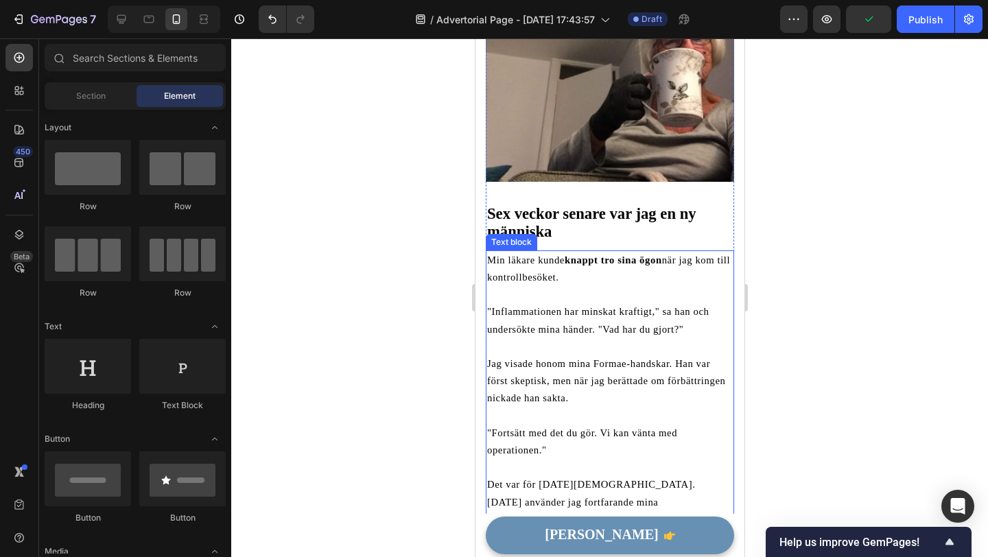
scroll to position [2268, 0]
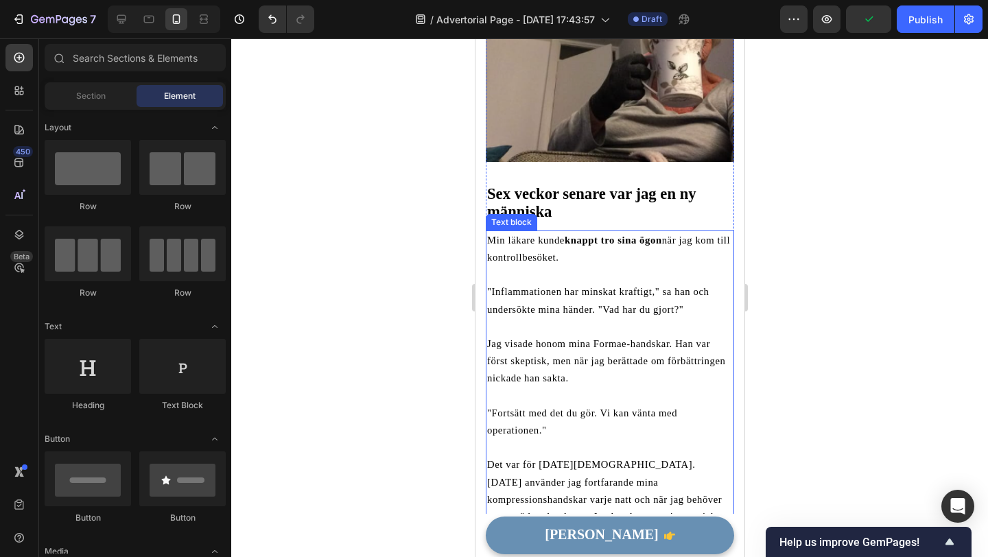
click at [590, 286] on span ""Inflammationen har minskat kraftigt," sa han och undersökte mina händer. "Vad …" at bounding box center [598, 300] width 222 height 28
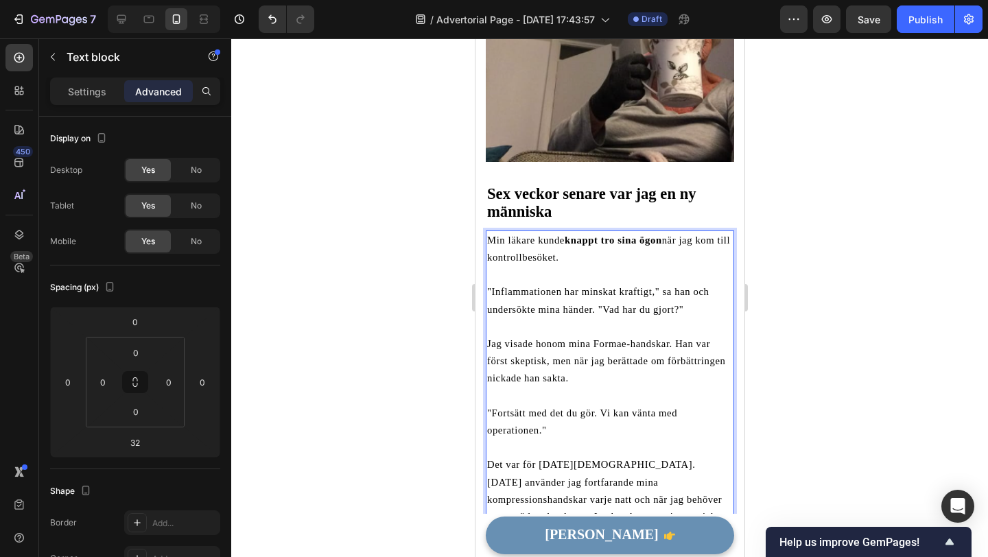
click at [611, 286] on span ""Inflammationen har minskat kraftigt," sa han och undersökte mina händer. "Vad …" at bounding box center [598, 300] width 222 height 28
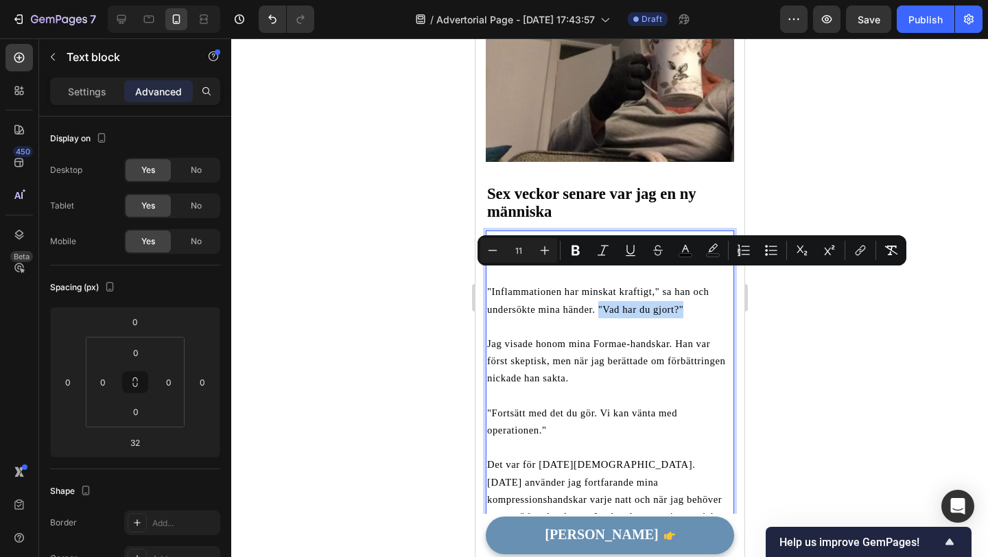
drag, startPoint x: 598, startPoint y: 274, endPoint x: 708, endPoint y: 276, distance: 109.8
click at [708, 283] on p ""Inflammationen har minskat kraftigt," sa han och undersökte mina händer. "Vad …" at bounding box center [610, 300] width 246 height 34
click at [580, 248] on icon "Editor contextual toolbar" at bounding box center [576, 251] width 14 height 14
click at [808, 324] on div at bounding box center [609, 297] width 757 height 519
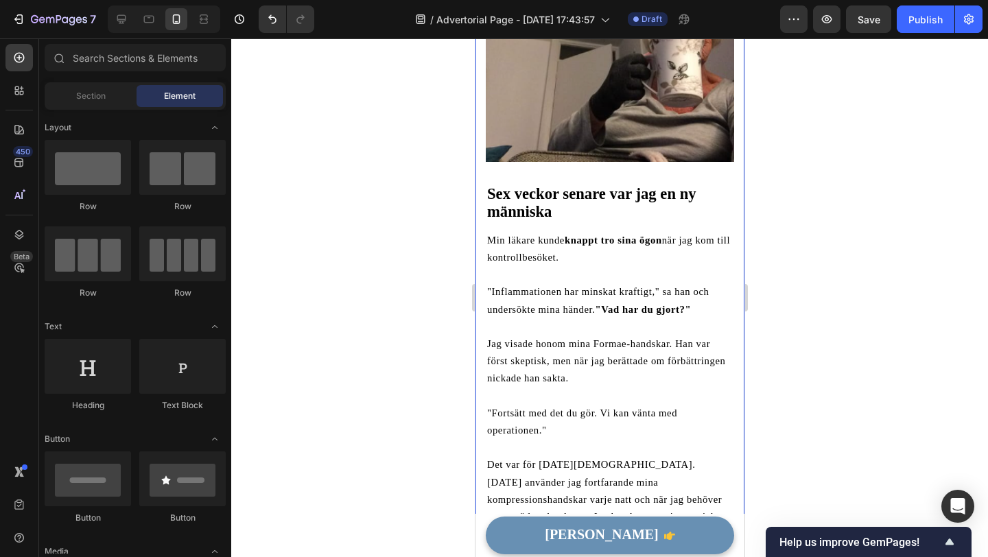
click at [808, 324] on div at bounding box center [609, 297] width 757 height 519
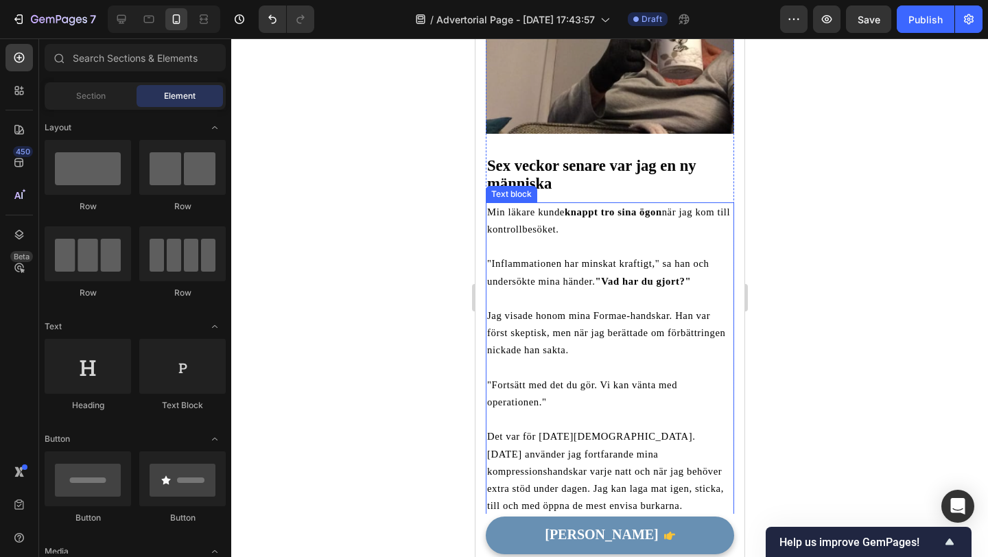
scroll to position [2302, 0]
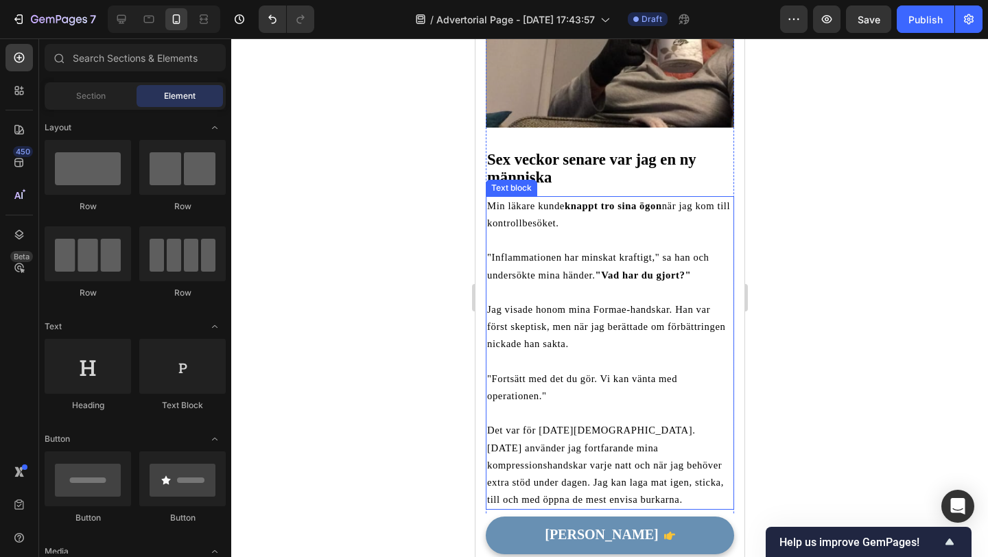
click at [569, 304] on span "Jag visade honom mina Formae-handskar. Han var först skeptisk, men när jag berä…" at bounding box center [606, 326] width 238 height 45
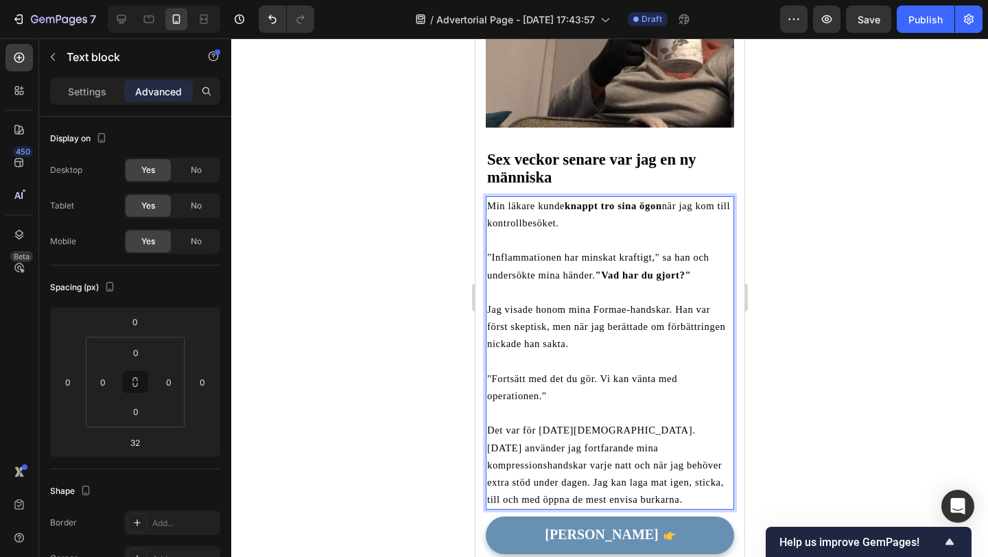
click at [569, 304] on span "Jag visade honom mina Formae-handskar. Han var först skeptisk, men när jag berä…" at bounding box center [606, 326] width 238 height 45
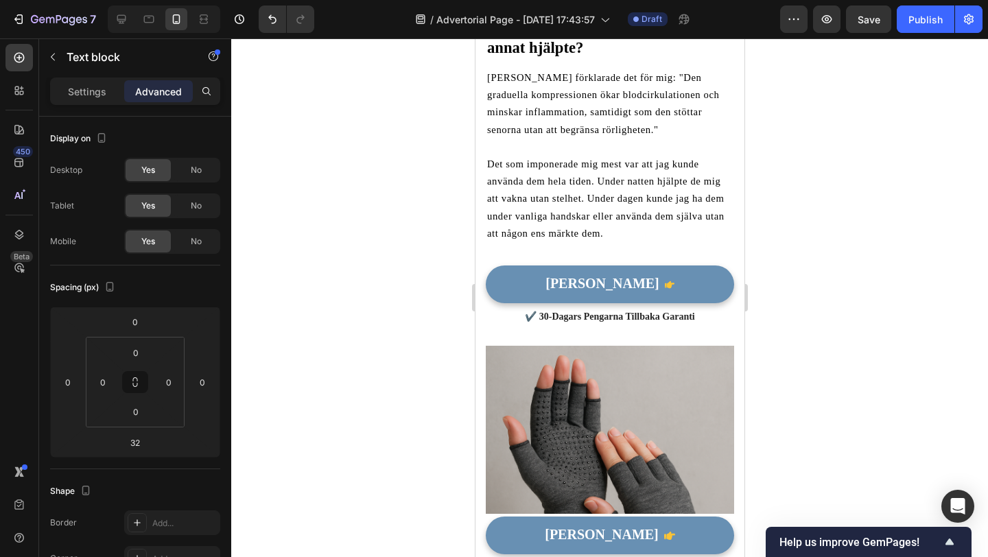
scroll to position [2346, 0]
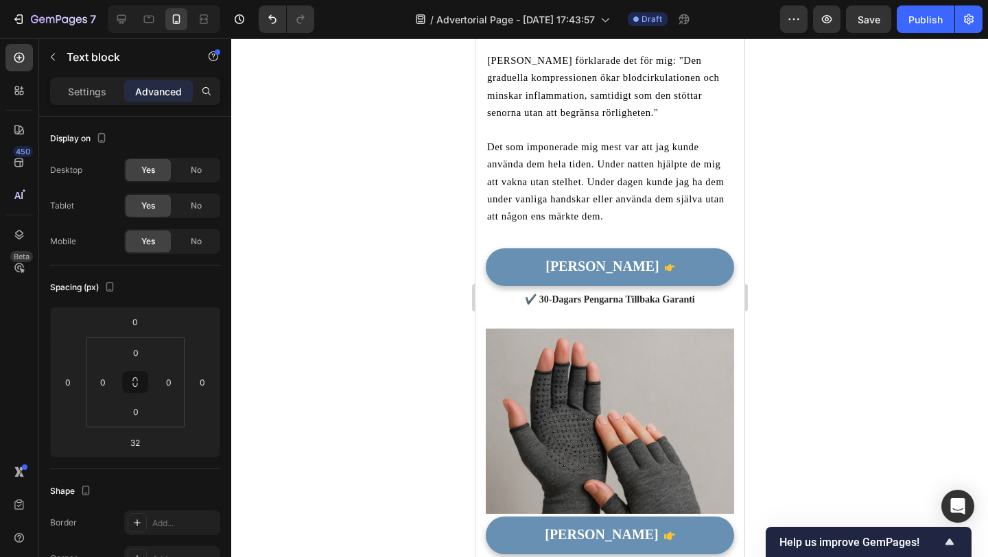
scroll to position [2376, 0]
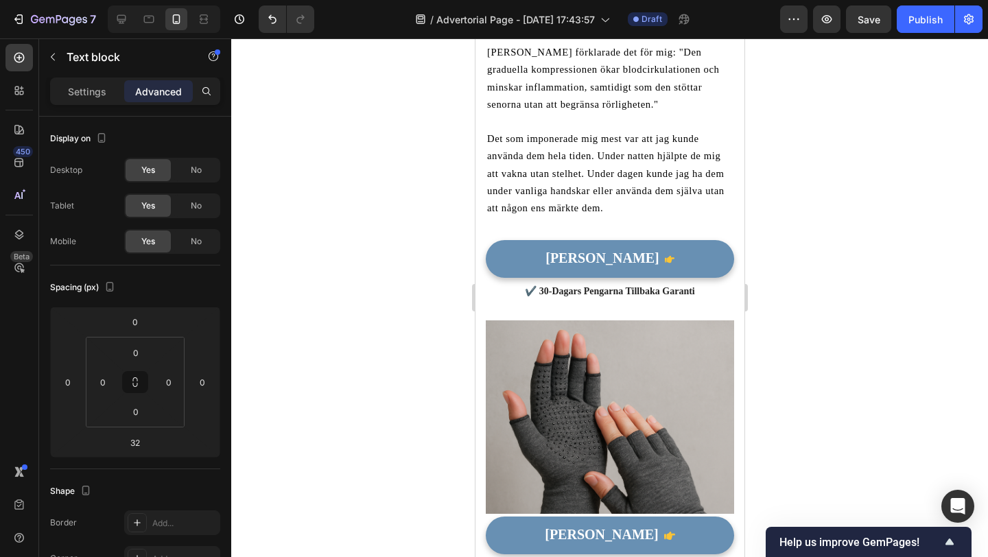
drag, startPoint x: 488, startPoint y: 324, endPoint x: 627, endPoint y: 321, distance: 139.3
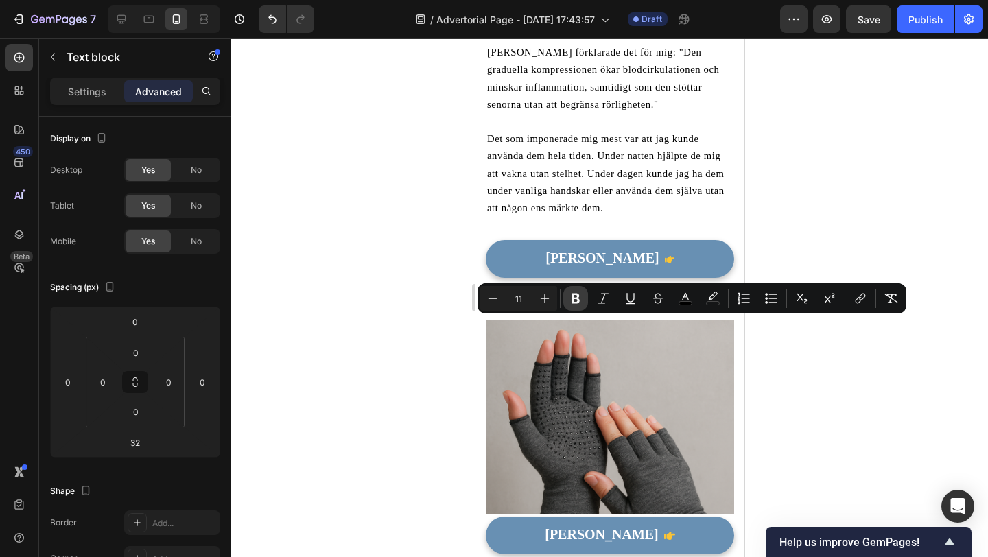
click at [573, 297] on icon "Editor contextual toolbar" at bounding box center [576, 299] width 8 height 10
click at [840, 373] on div at bounding box center [609, 297] width 757 height 519
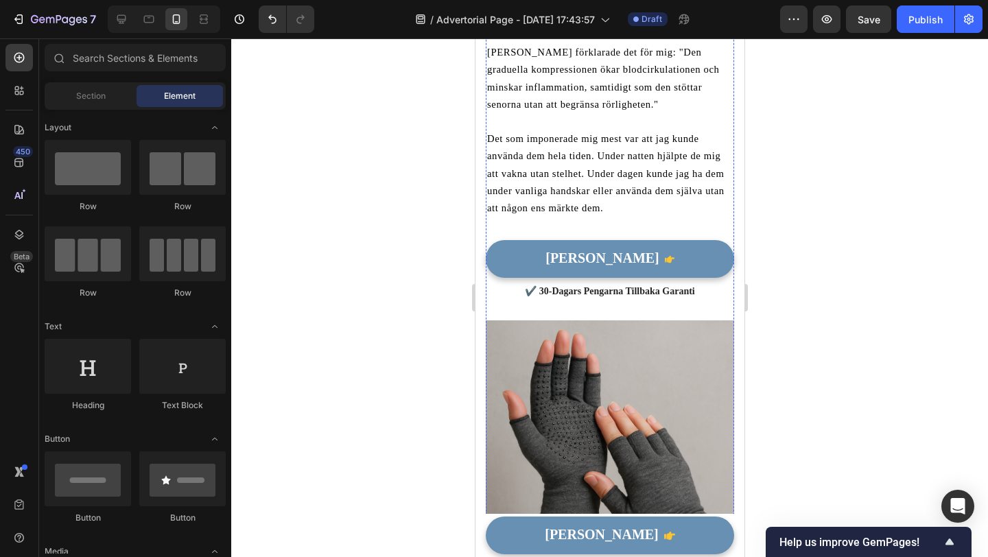
scroll to position [2398, 0]
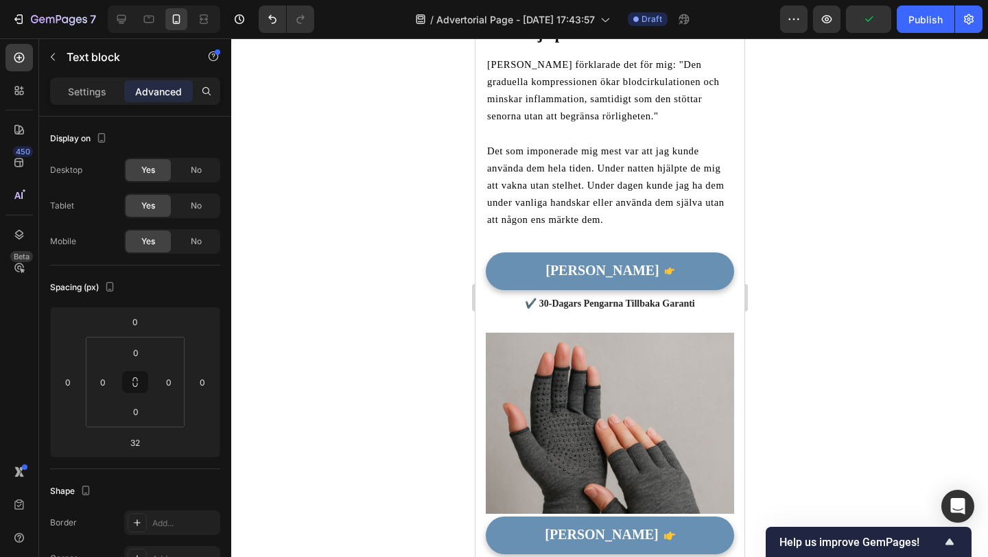
click at [435, 348] on div at bounding box center [609, 297] width 757 height 519
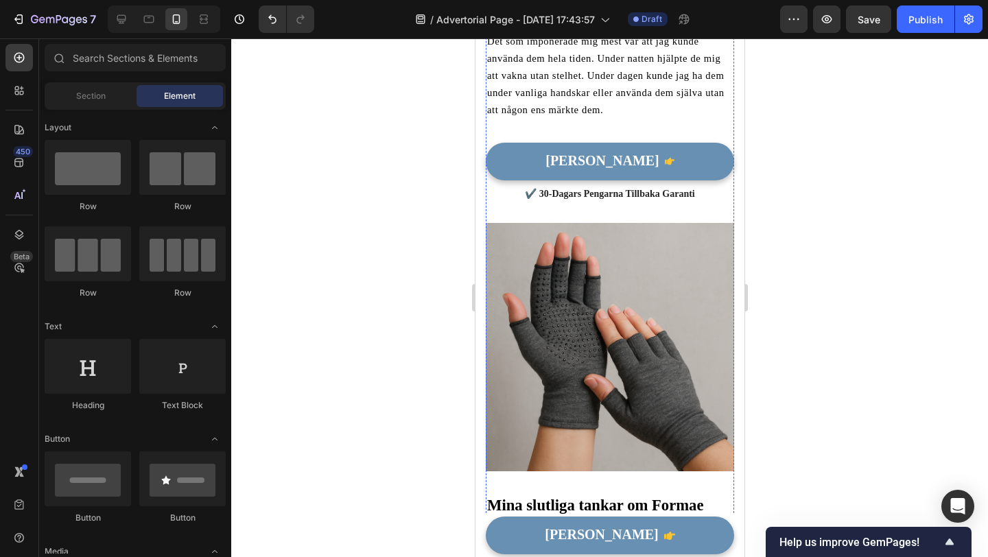
scroll to position [2512, 0]
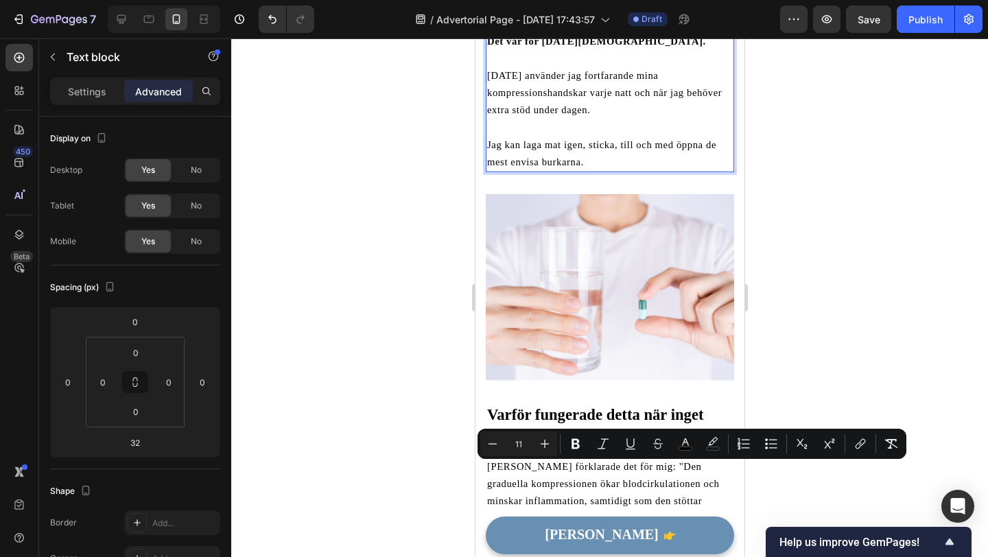
scroll to position [2177, 0]
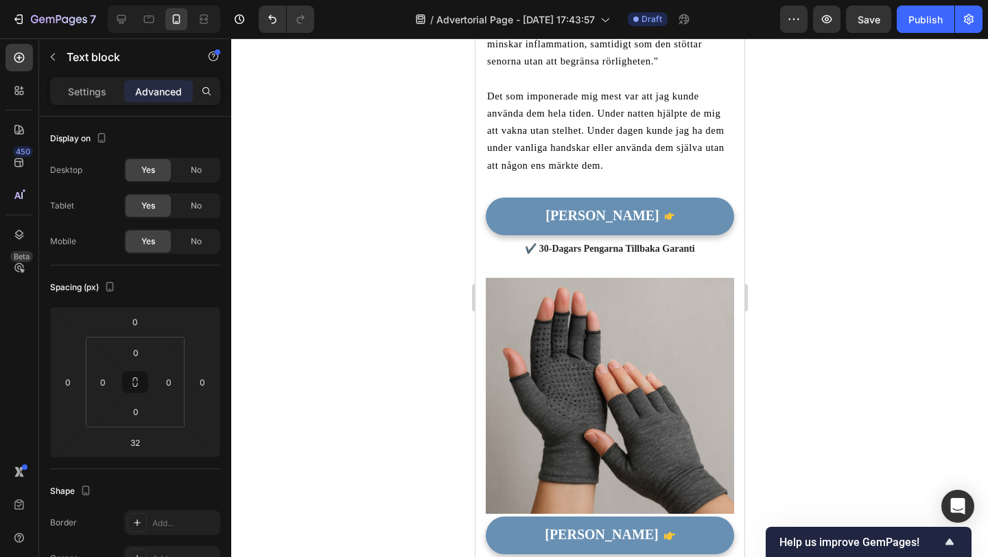
scroll to position [2608, 0]
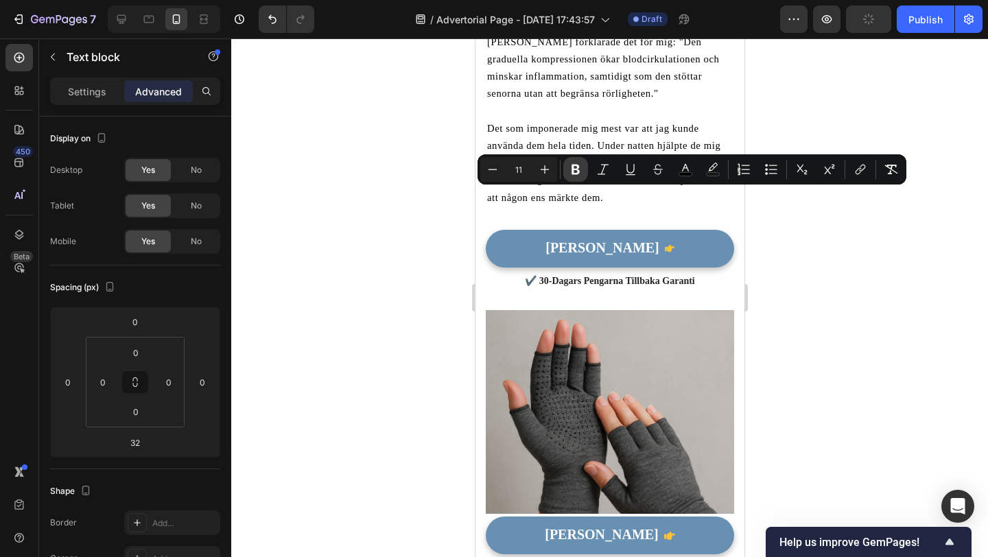
click at [569, 168] on icon "Editor contextual toolbar" at bounding box center [576, 170] width 14 height 14
click at [447, 237] on div at bounding box center [609, 297] width 757 height 519
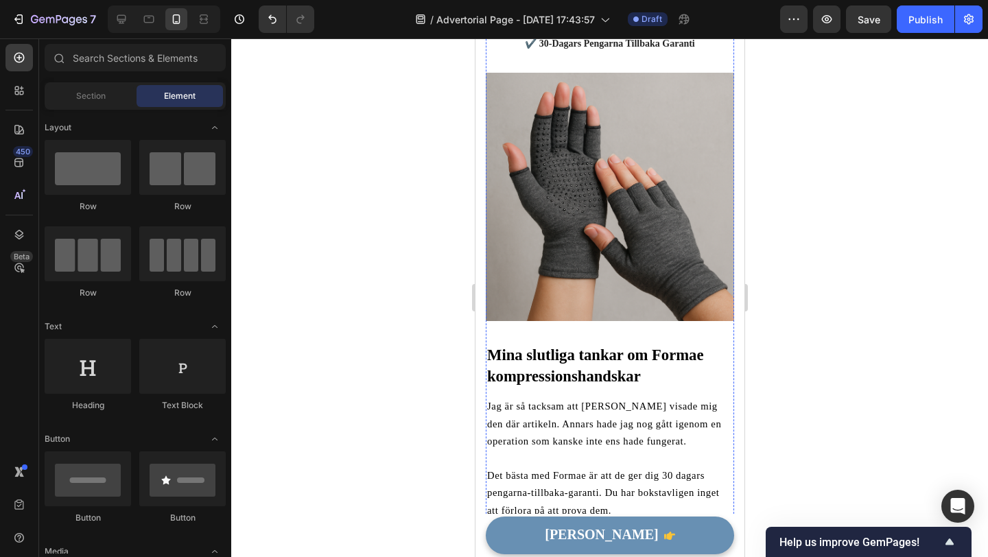
scroll to position [2853, 0]
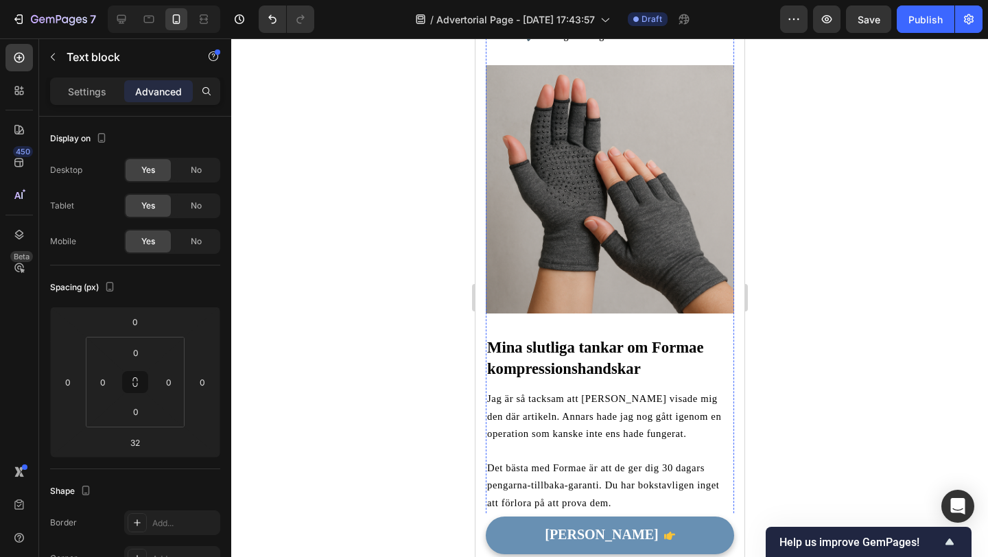
drag, startPoint x: 618, startPoint y: 270, endPoint x: 659, endPoint y: 320, distance: 64.4
drag, startPoint x: 600, startPoint y: 323, endPoint x: 616, endPoint y: 273, distance: 51.9
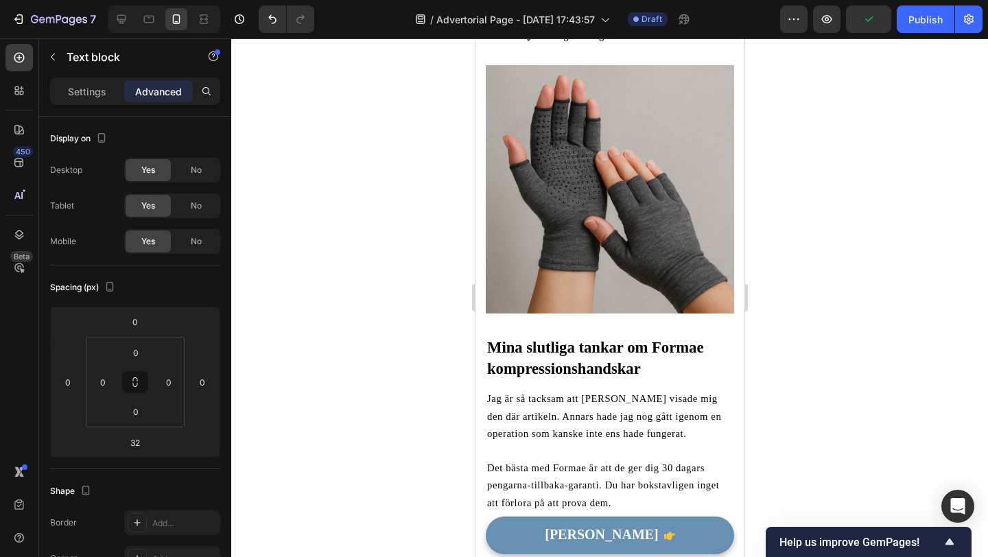
click at [400, 320] on div at bounding box center [609, 297] width 757 height 519
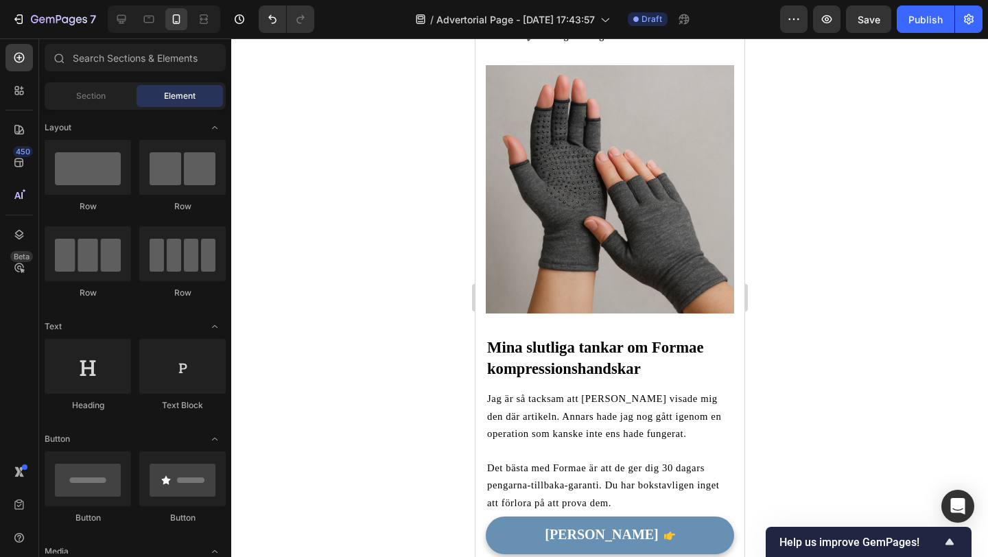
click at [400, 320] on div at bounding box center [609, 297] width 757 height 519
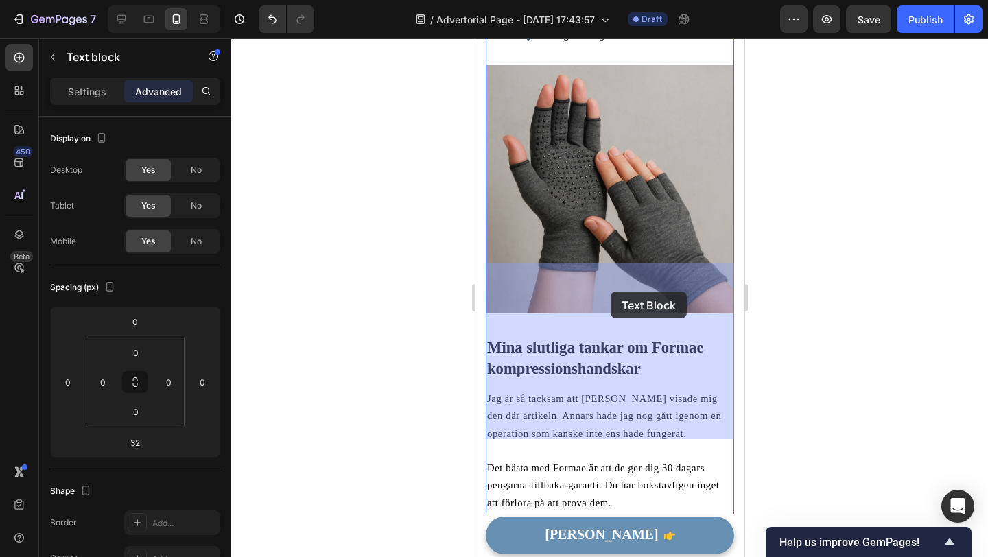
drag, startPoint x: 611, startPoint y: 325, endPoint x: 610, endPoint y: 292, distance: 33.0
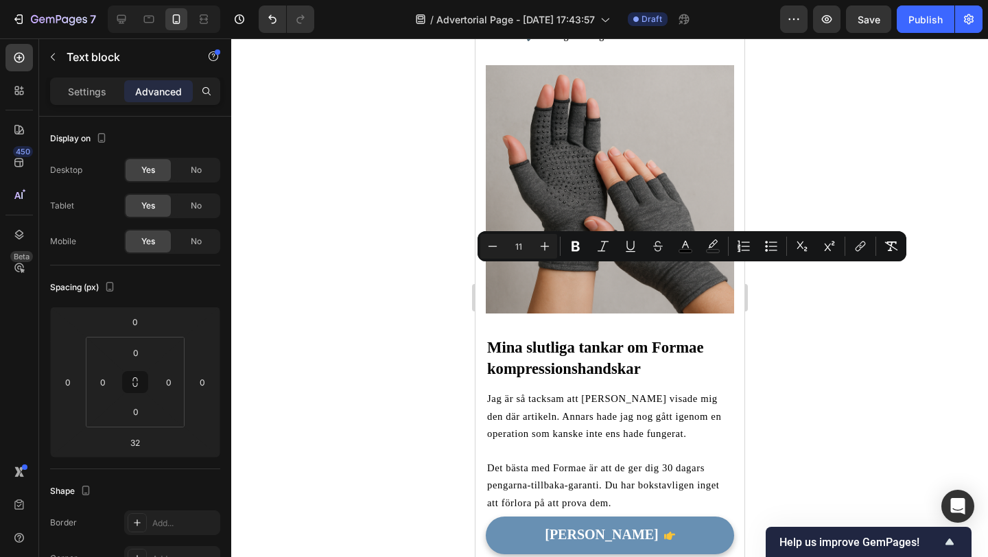
drag, startPoint x: 602, startPoint y: 321, endPoint x: 618, endPoint y: 274, distance: 49.5
click at [578, 243] on icon "Editor contextual toolbar" at bounding box center [576, 247] width 8 height 10
click at [770, 317] on div at bounding box center [609, 297] width 757 height 519
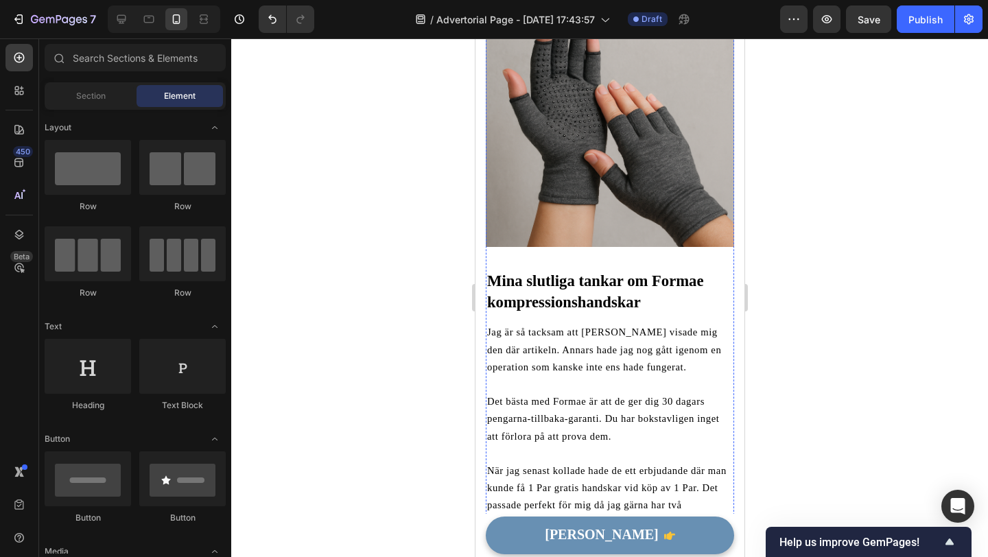
scroll to position [2923, 0]
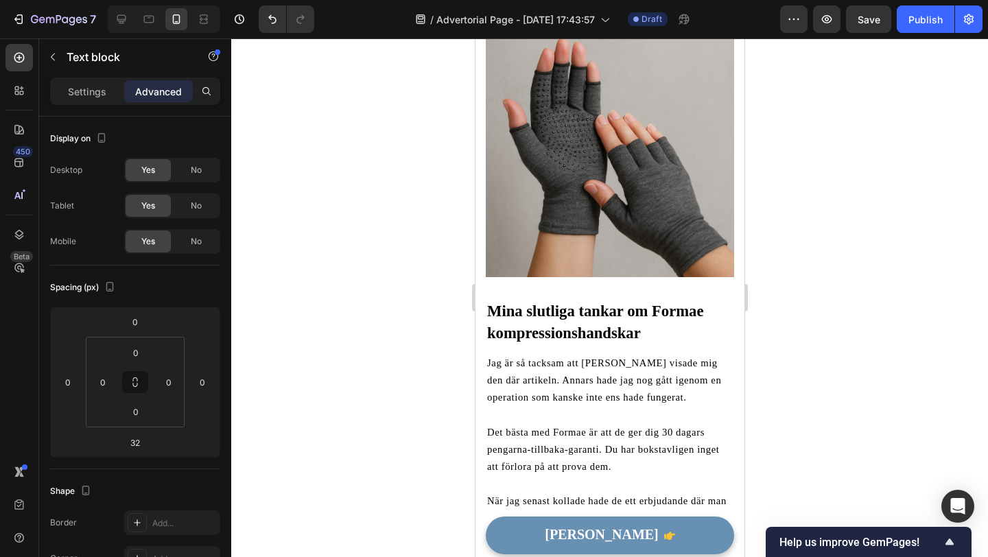
click at [451, 389] on div at bounding box center [609, 297] width 757 height 519
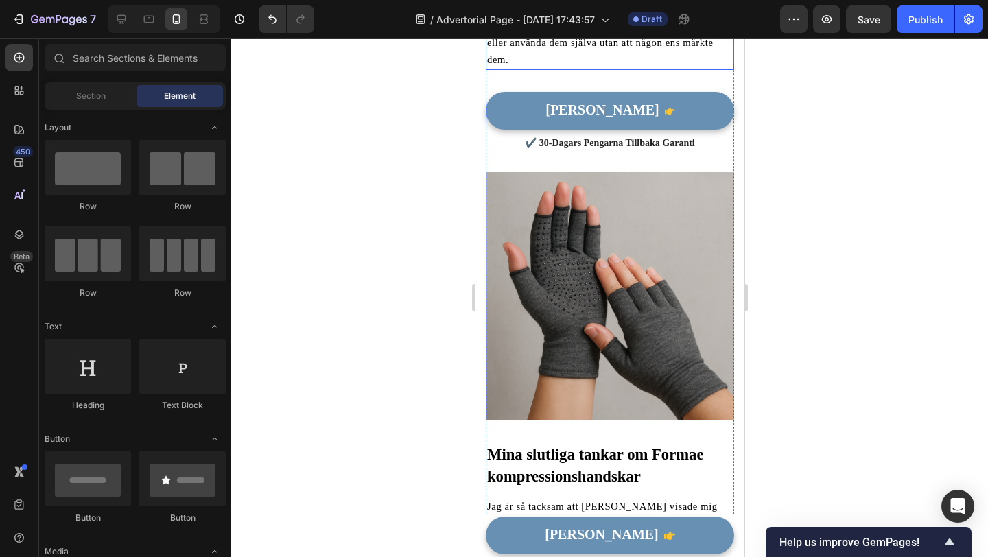
scroll to position [2796, 0]
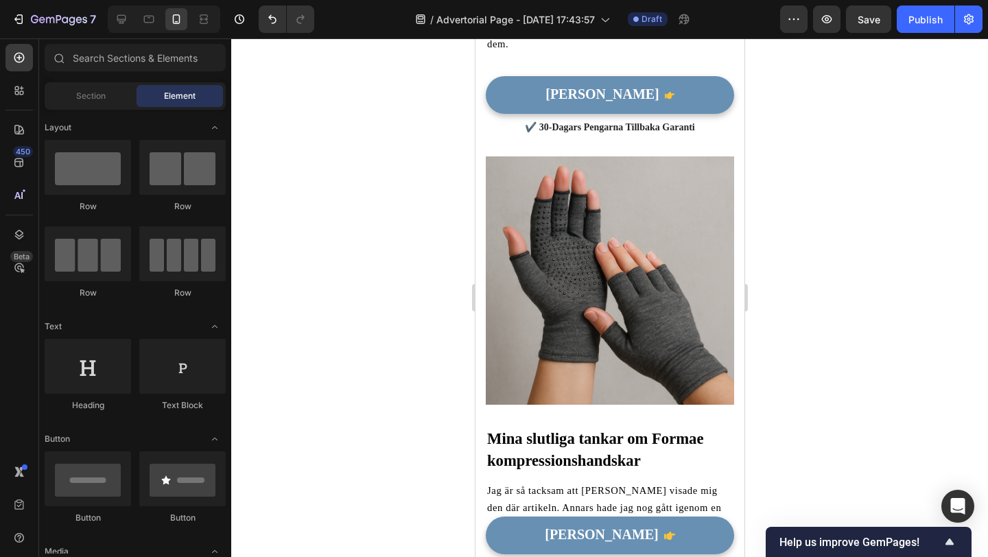
click at [401, 315] on div at bounding box center [609, 297] width 757 height 519
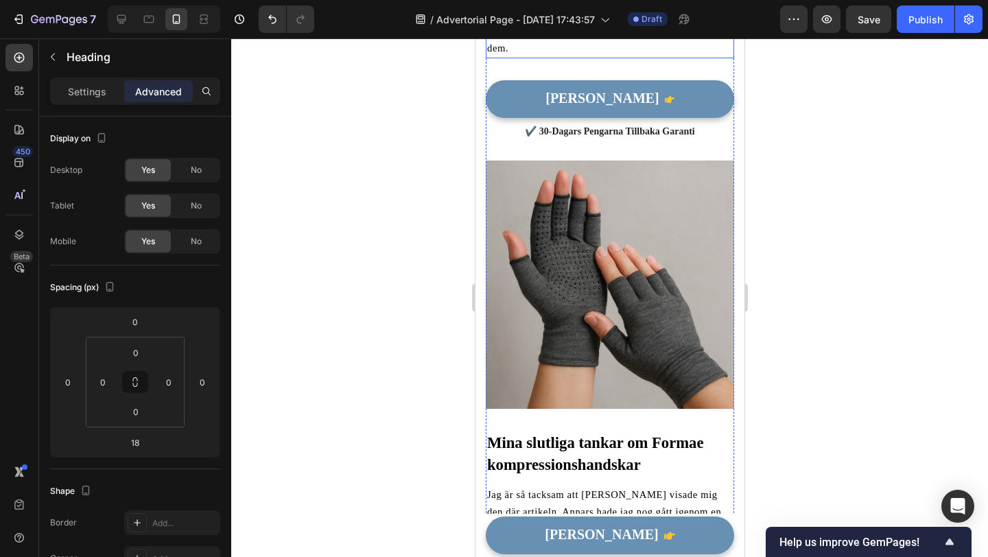
click at [449, 338] on div at bounding box center [609, 297] width 757 height 519
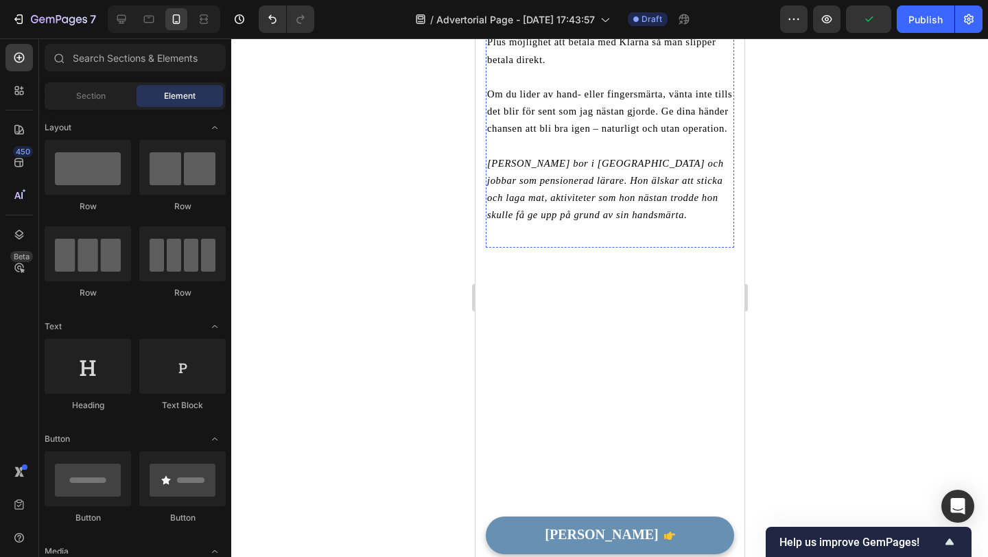
scroll to position [3476, 0]
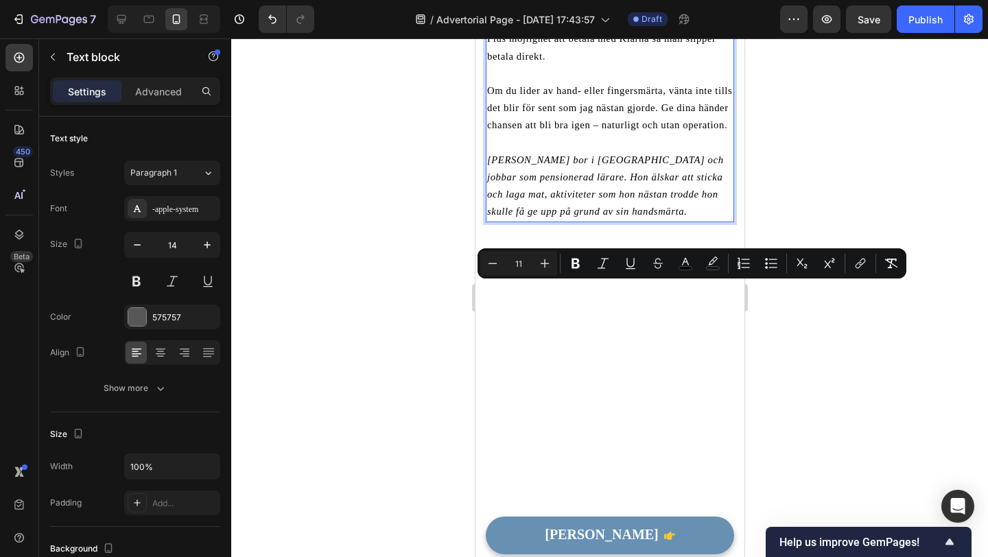
drag, startPoint x: 486, startPoint y: 290, endPoint x: 559, endPoint y: 290, distance: 73.4
click at [560, 222] on div "Jag är så tacksam att [PERSON_NAME] visade mig den där artikeln. Annars hade ja…" at bounding box center [609, 13] width 248 height 418
click at [570, 267] on icon "Editor contextual toolbar" at bounding box center [576, 264] width 14 height 14
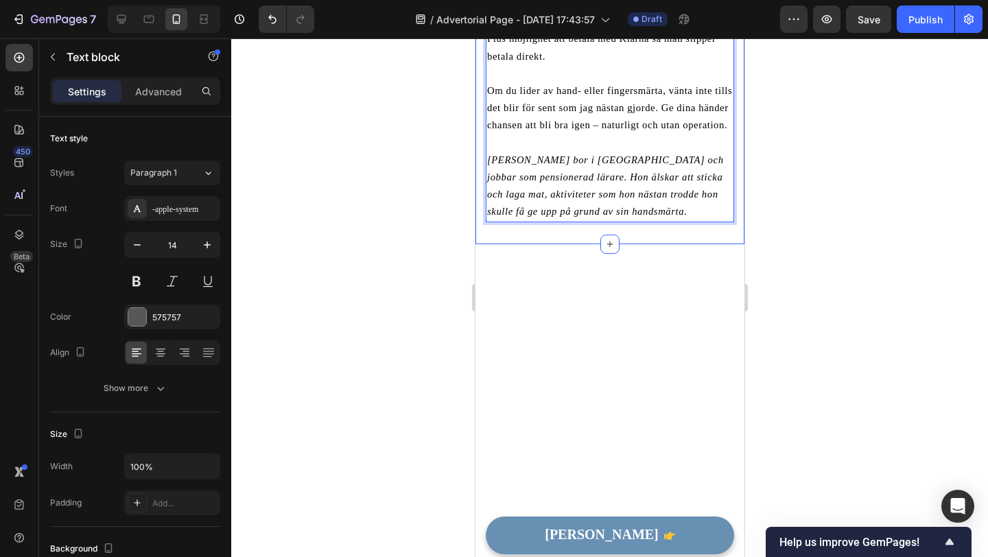
click at [441, 337] on div at bounding box center [609, 297] width 757 height 519
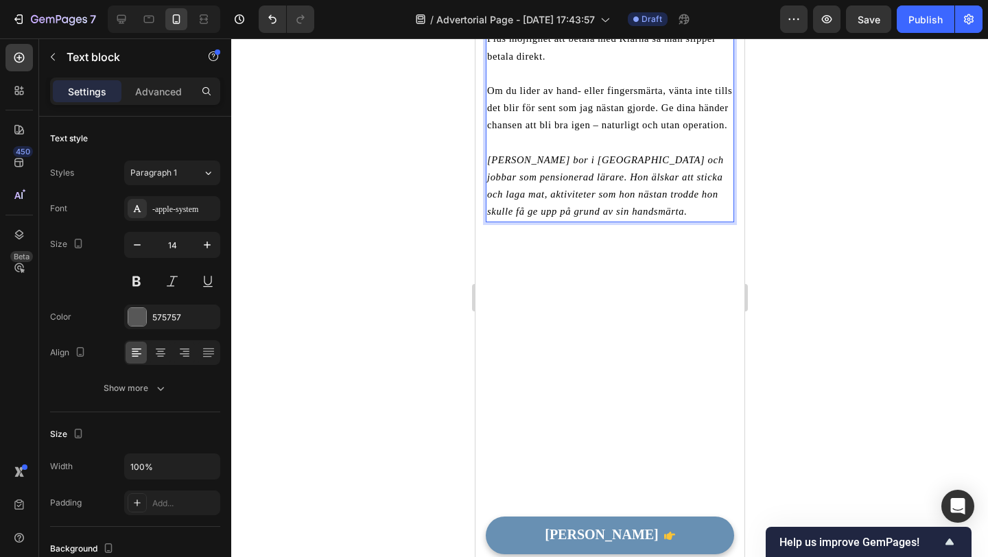
click at [437, 369] on div at bounding box center [609, 297] width 757 height 519
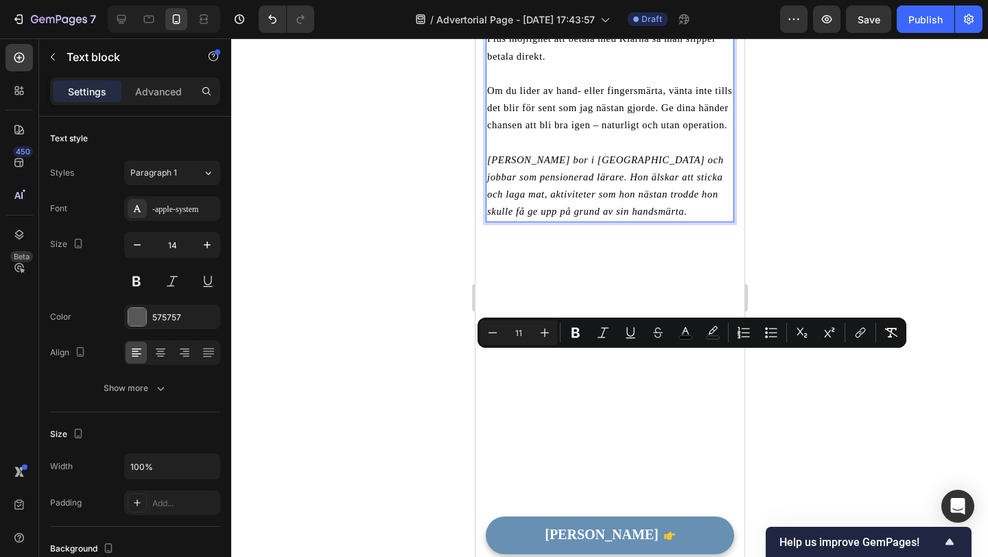
drag, startPoint x: 663, startPoint y: 361, endPoint x: 597, endPoint y: 378, distance: 68.1
click at [575, 336] on icon "Editor contextual toolbar" at bounding box center [576, 333] width 14 height 14
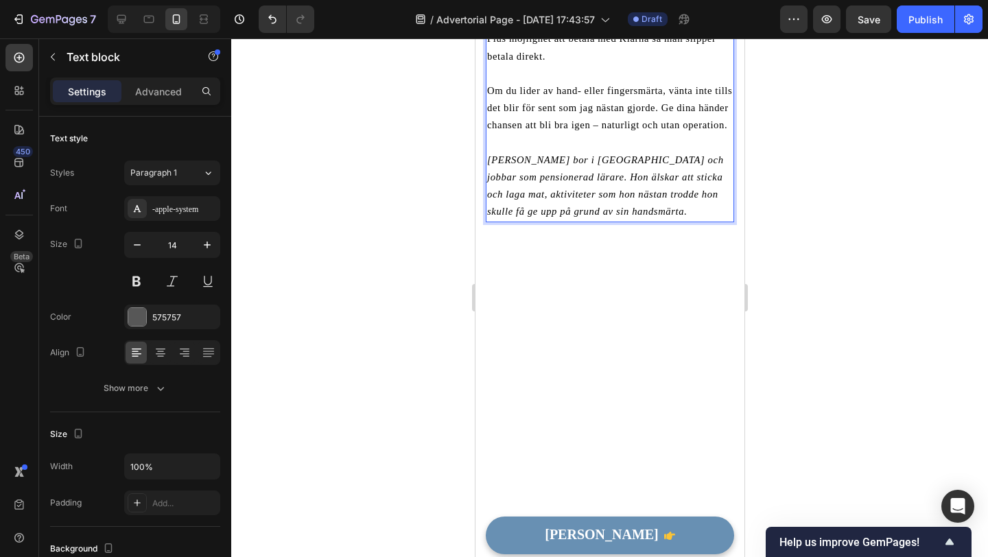
click at [425, 387] on div at bounding box center [609, 297] width 757 height 519
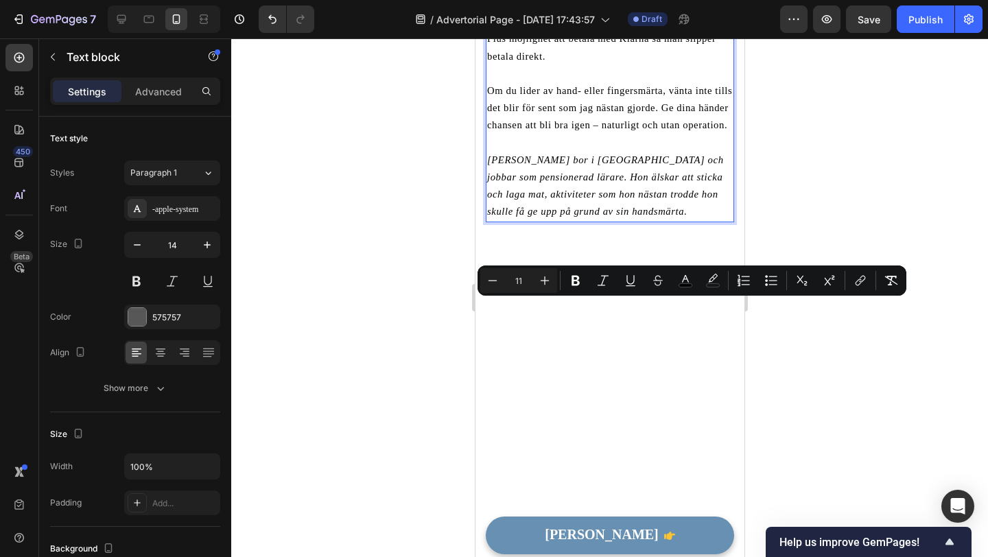
drag, startPoint x: 528, startPoint y: 309, endPoint x: 730, endPoint y: 312, distance: 202.5
click at [577, 278] on icon "Editor contextual toolbar" at bounding box center [576, 281] width 8 height 10
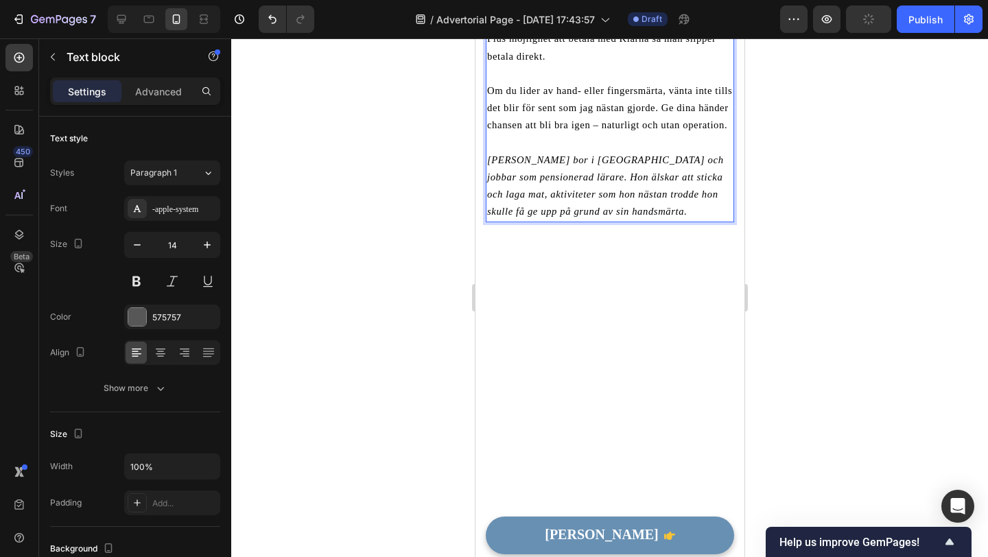
click at [843, 350] on div at bounding box center [609, 297] width 757 height 519
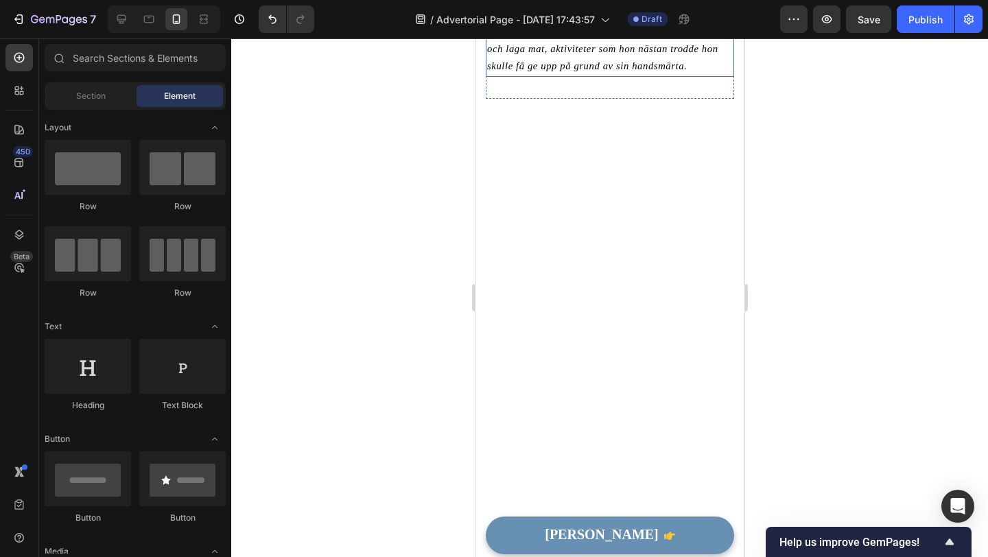
scroll to position [3627, 0]
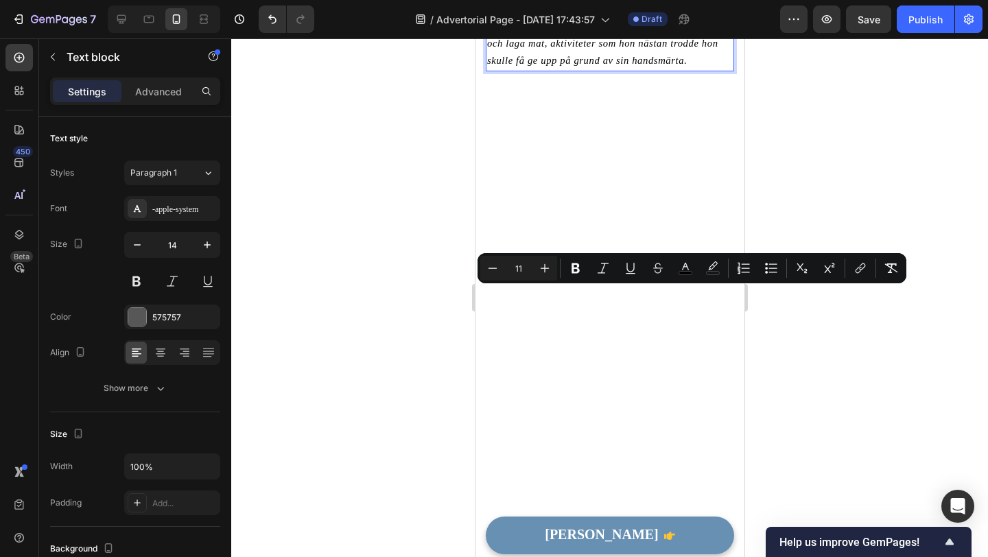
drag, startPoint x: 528, startPoint y: 293, endPoint x: 694, endPoint y: 295, distance: 166.1
click at [576, 271] on icon "Editor contextual toolbar" at bounding box center [576, 269] width 8 height 10
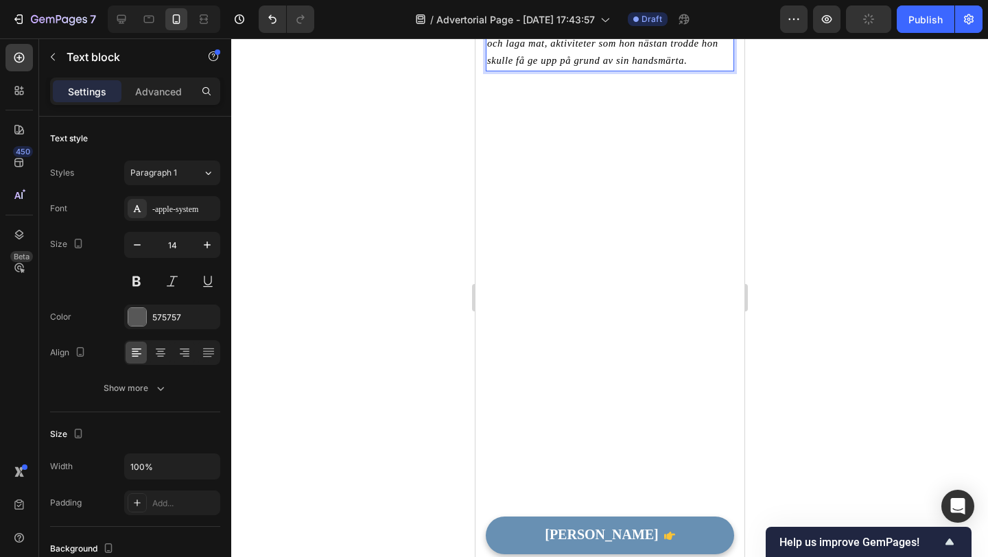
click at [447, 337] on div at bounding box center [609, 297] width 757 height 519
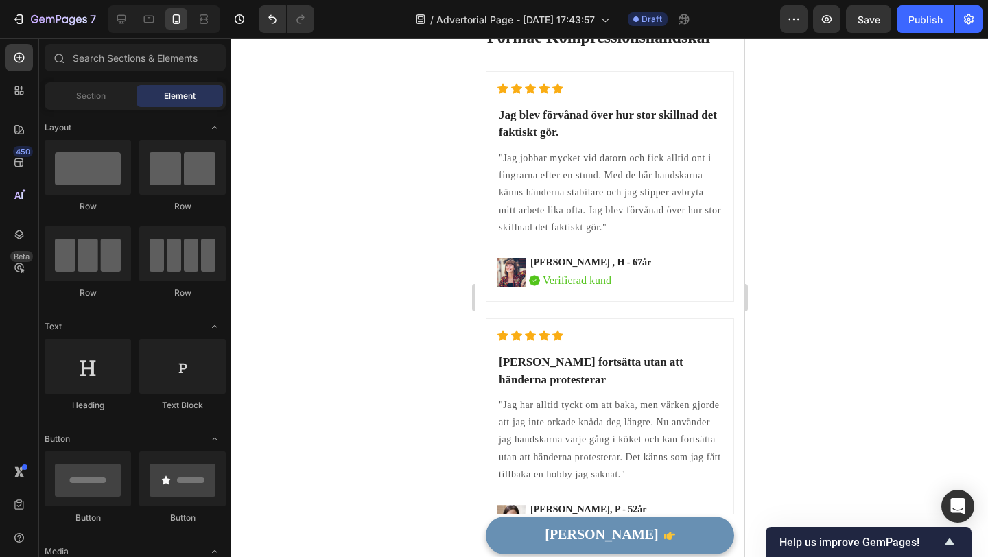
scroll to position [3719, 0]
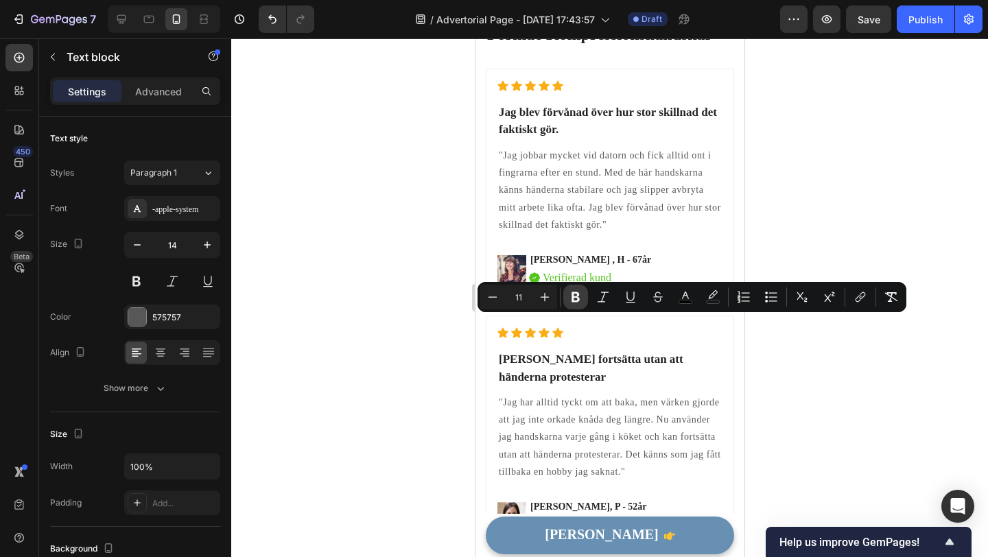
click at [573, 302] on icon "Editor contextual toolbar" at bounding box center [576, 297] width 8 height 10
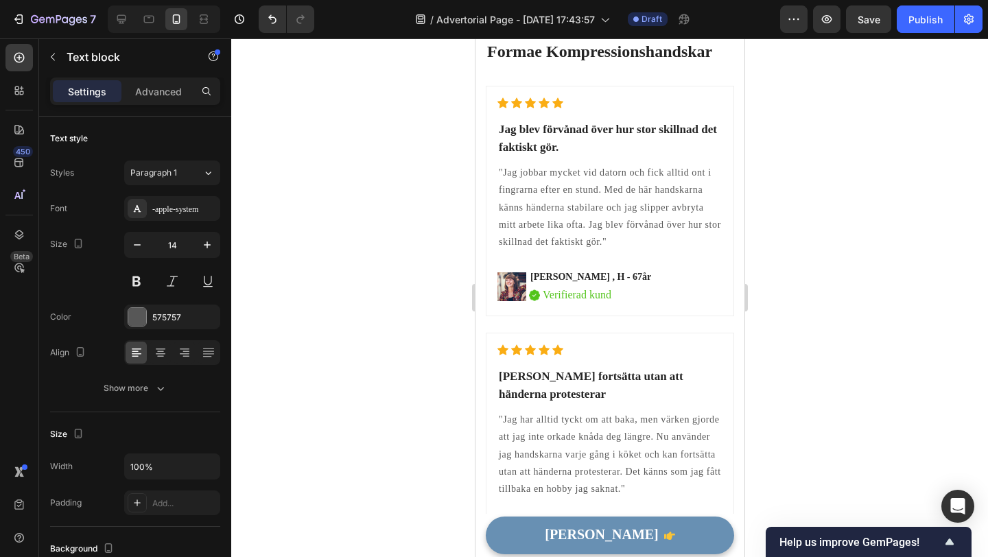
click at [439, 365] on div at bounding box center [609, 297] width 757 height 519
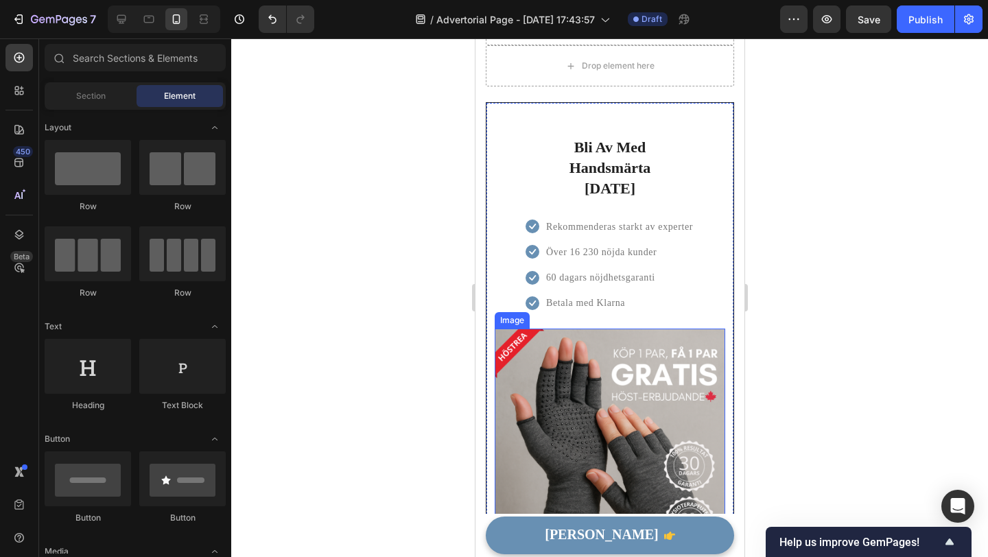
scroll to position [4994, 0]
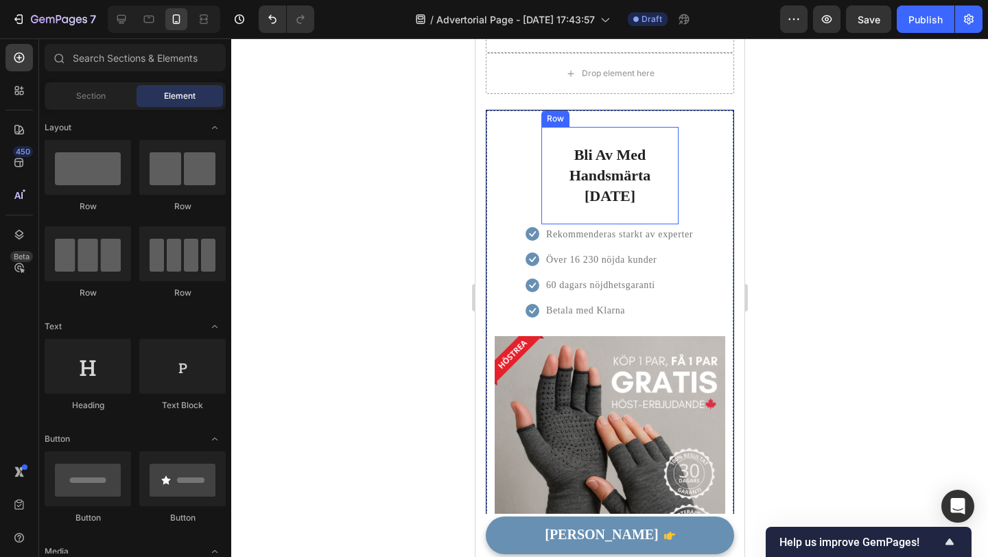
click at [616, 141] on div "Bli Av Med Handsmärta [DATE] Heading Row" at bounding box center [609, 175] width 137 height 97
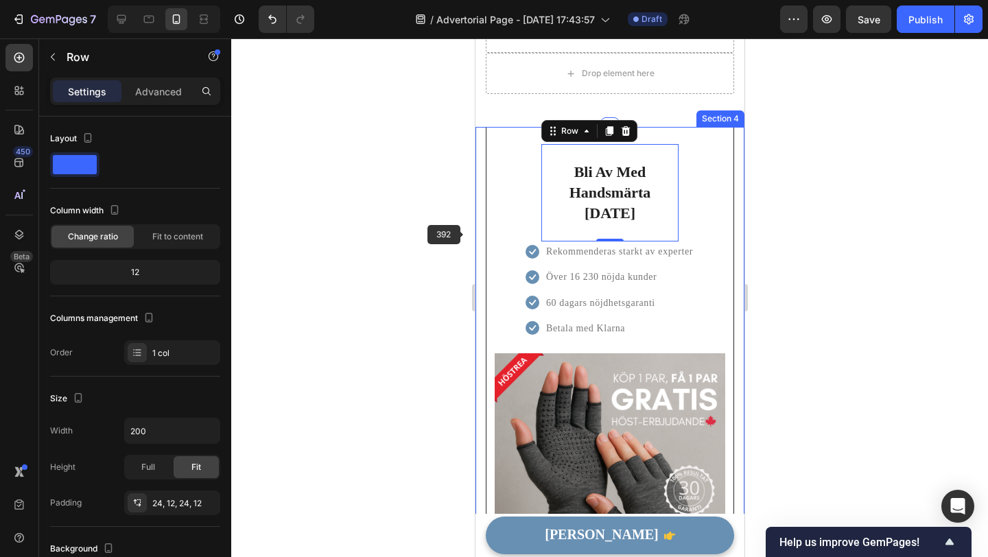
click at [423, 246] on div at bounding box center [609, 297] width 757 height 519
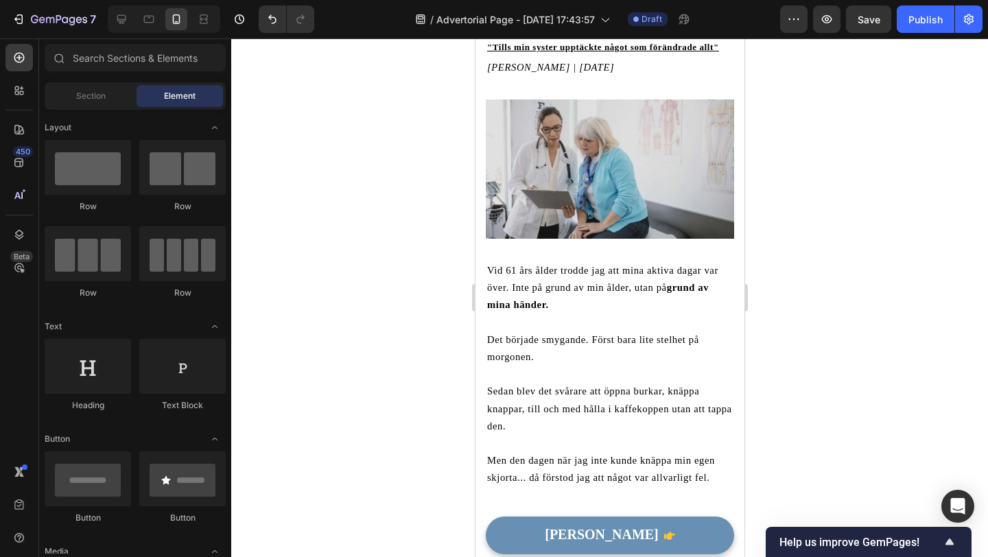
scroll to position [0, 0]
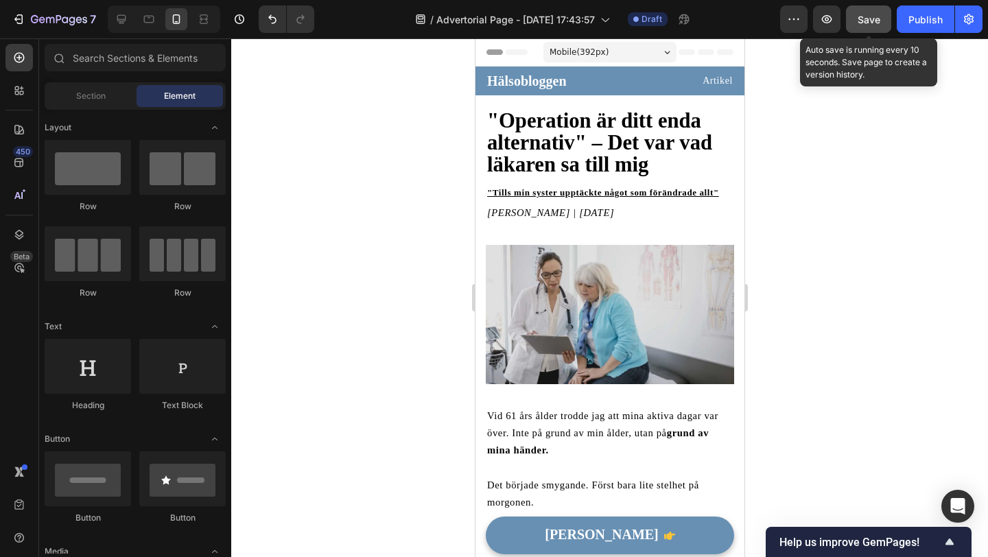
click at [856, 21] on button "Save" at bounding box center [868, 18] width 45 height 27
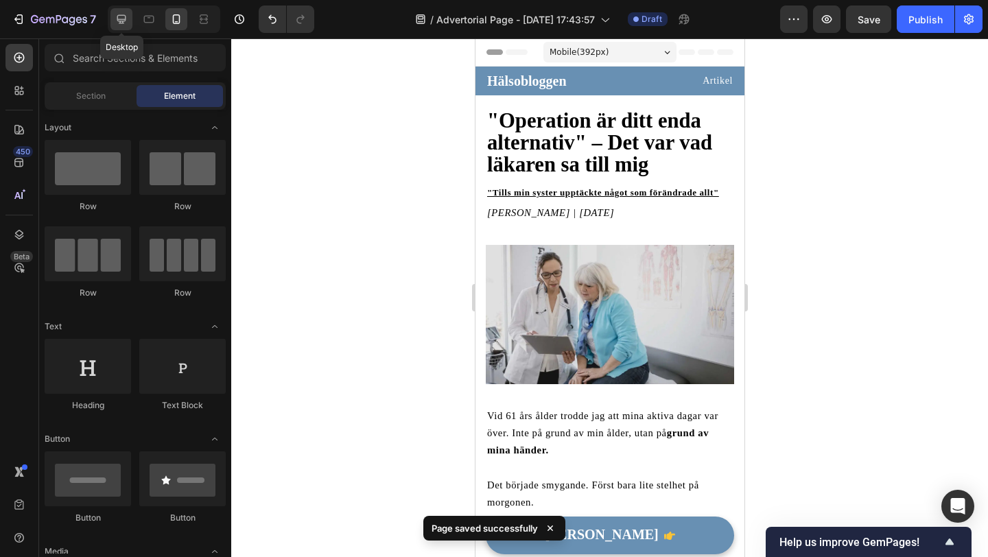
click at [123, 22] on icon at bounding box center [121, 19] width 9 height 9
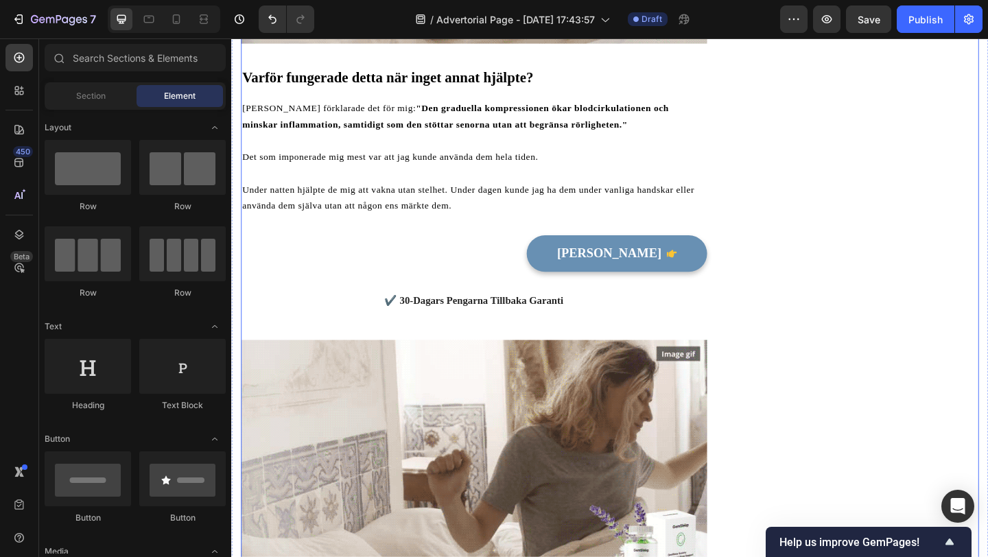
scroll to position [3118, 0]
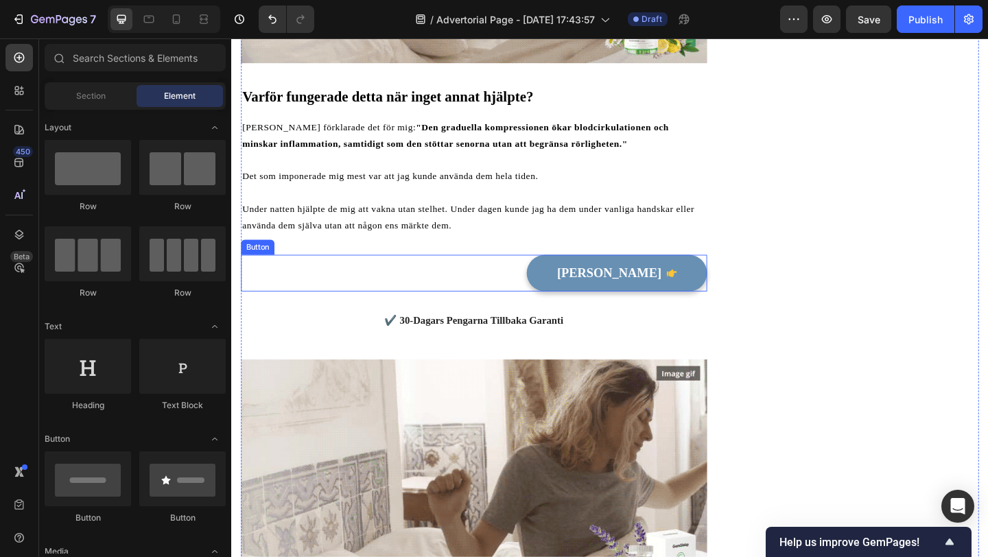
click at [537, 290] on div "Titta Erbjudande Button" at bounding box center [495, 294] width 507 height 40
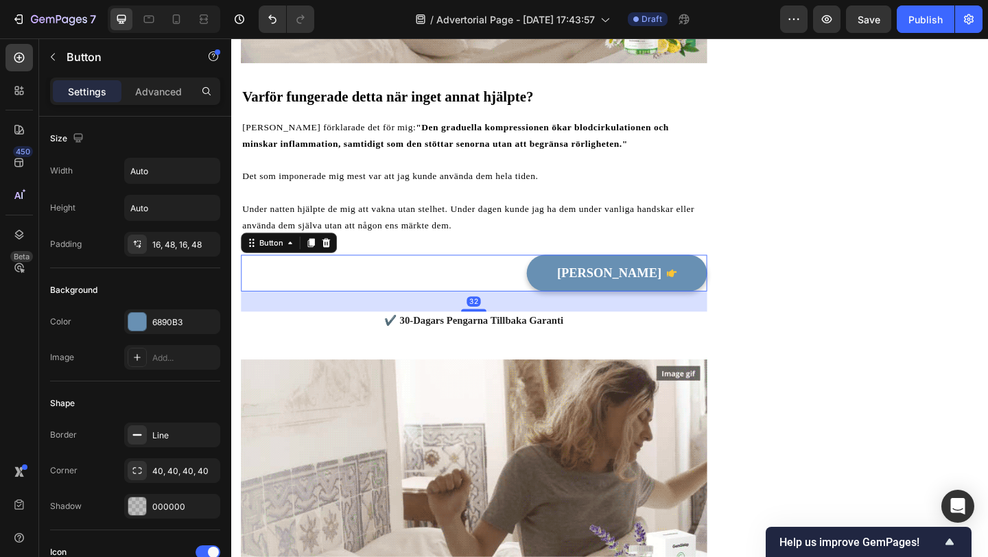
click at [537, 290] on div "Titta Erbjudande Button 32" at bounding box center [495, 294] width 507 height 40
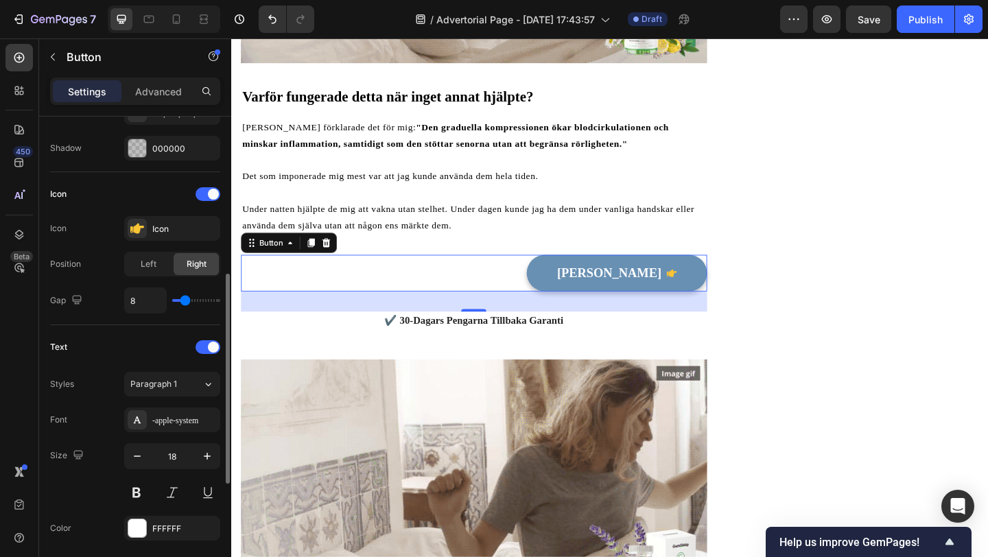
scroll to position [364, 0]
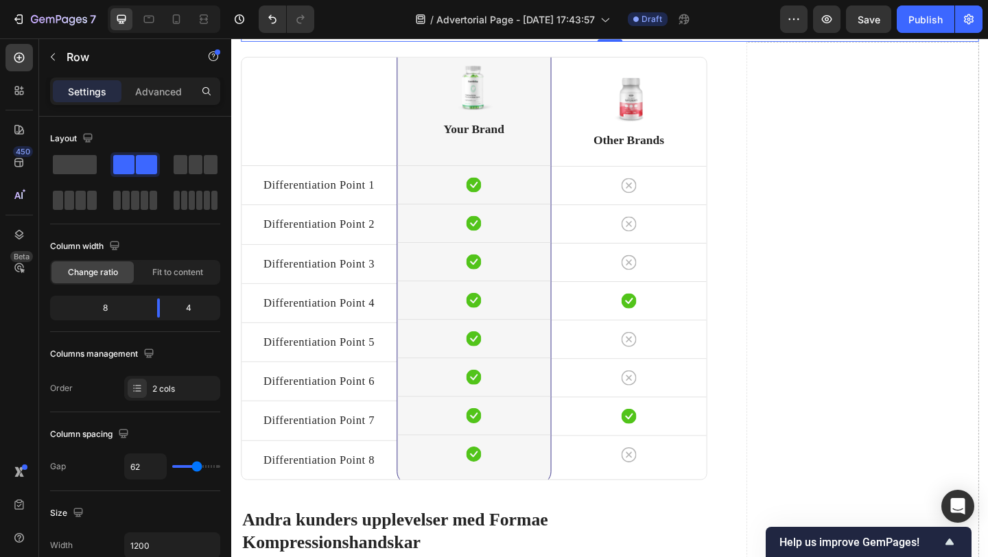
scroll to position [4140, 0]
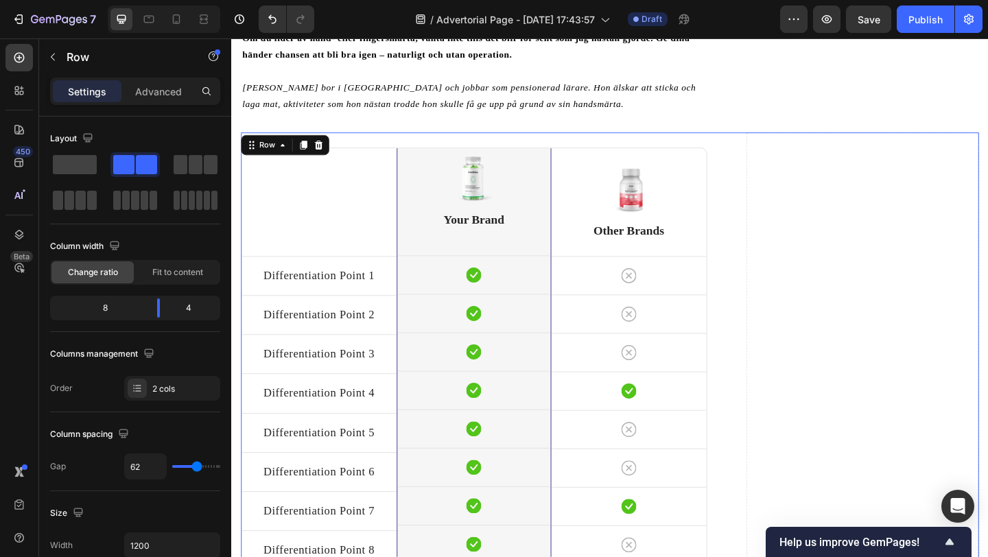
scroll to position [3998, 0]
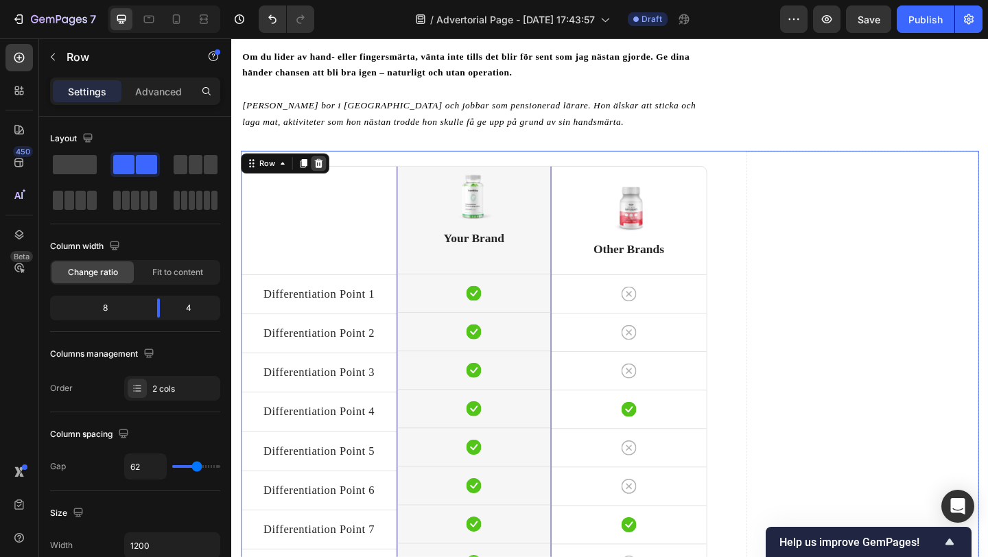
click at [327, 178] on icon at bounding box center [326, 174] width 9 height 10
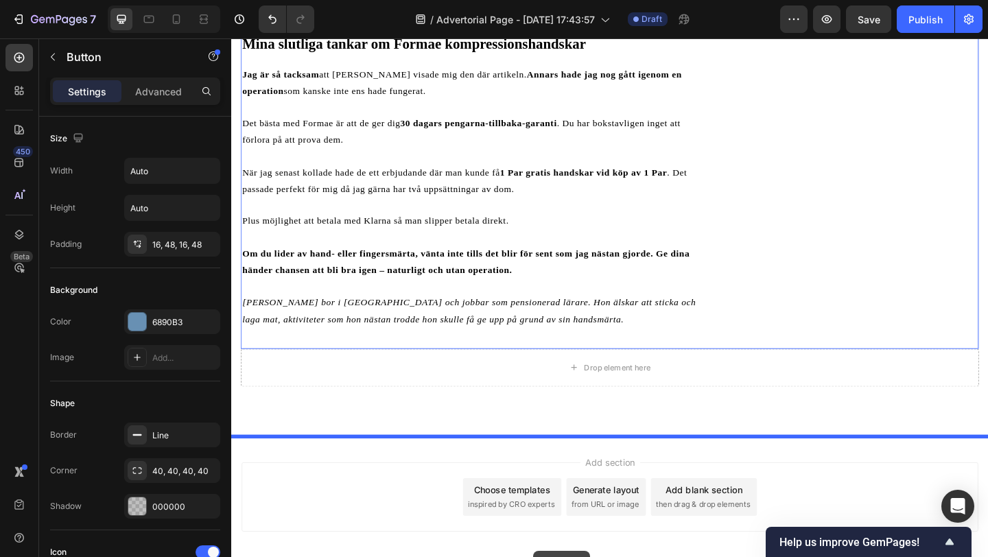
scroll to position [3816, 0]
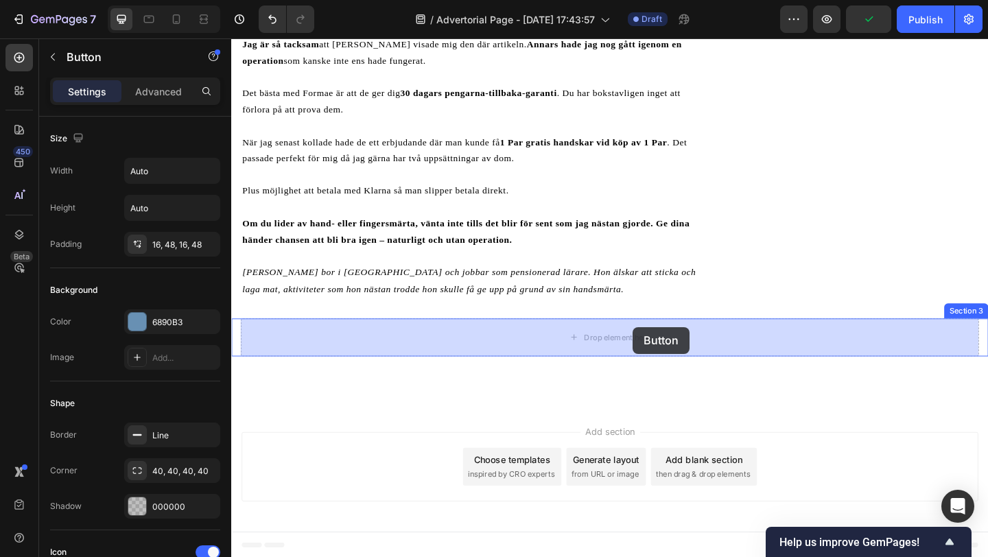
drag, startPoint x: 552, startPoint y: 249, endPoint x: 668, endPoint y: 353, distance: 155.5
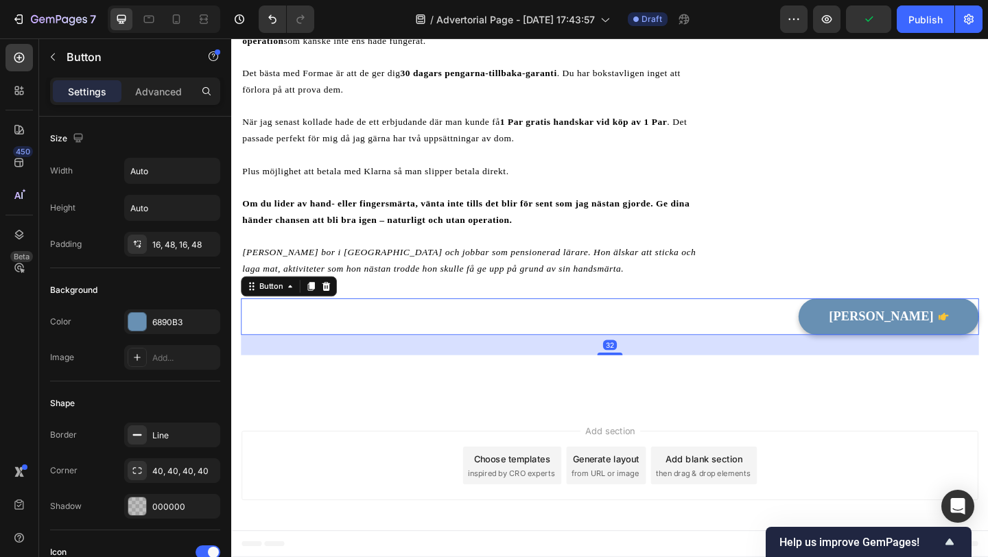
scroll to position [3755, 0]
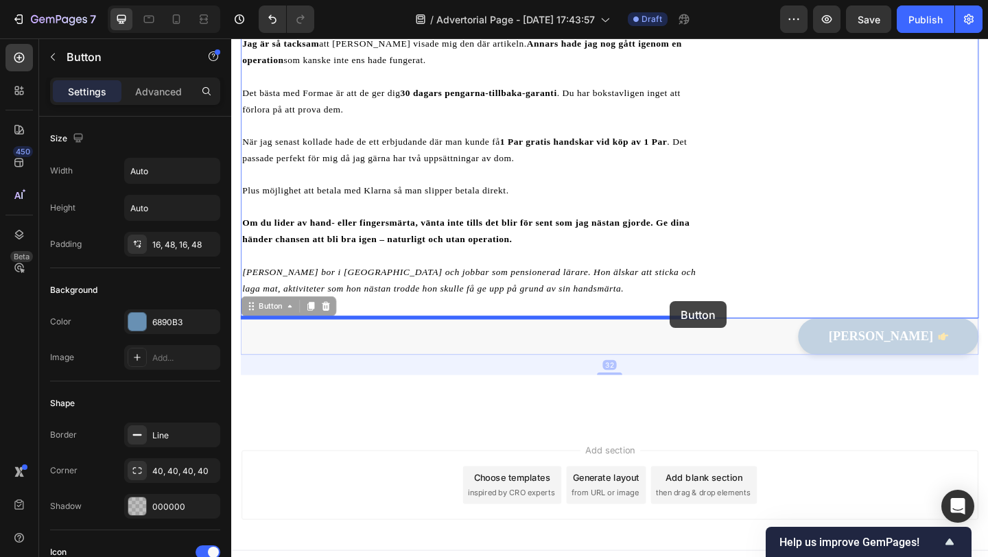
drag, startPoint x: 865, startPoint y: 360, endPoint x: 708, endPoint y: 325, distance: 161.1
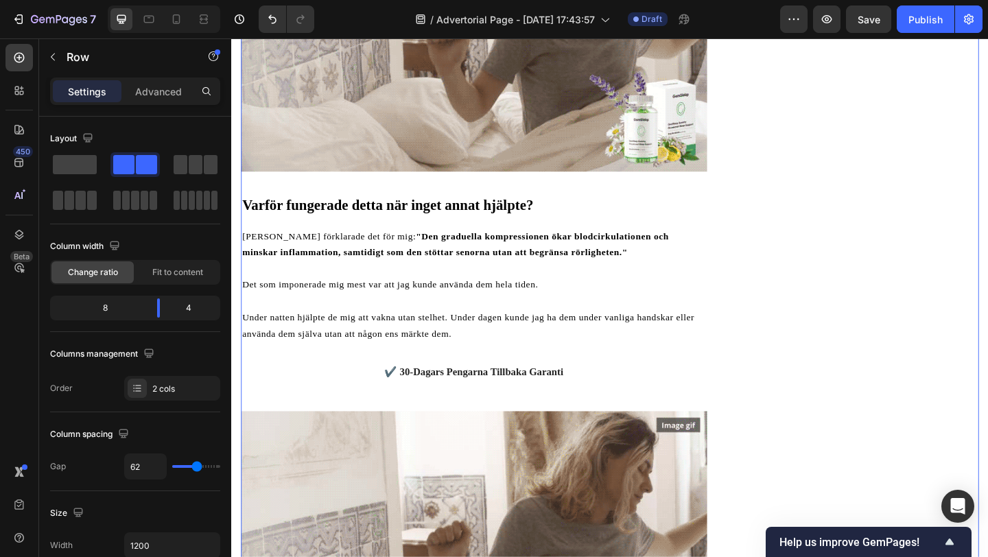
scroll to position [2991, 0]
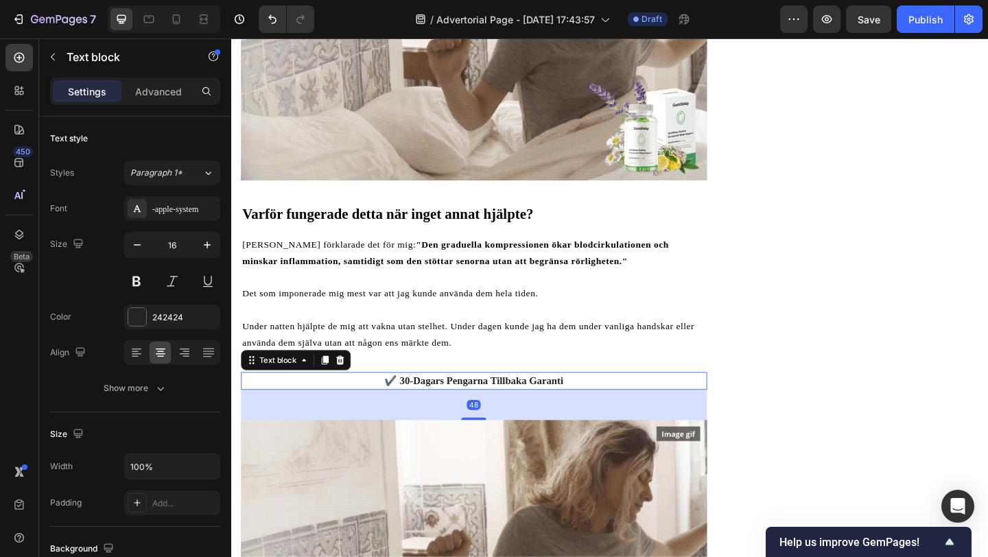
click at [531, 414] on p "✔️ 30-Dagars Pengarna Tillbaka Garanti" at bounding box center [495, 411] width 504 height 16
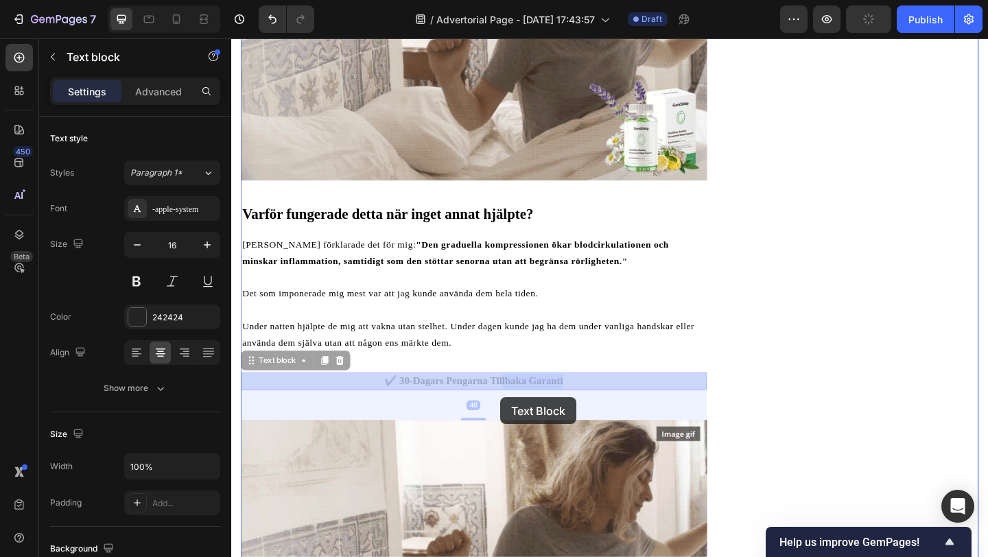
drag, startPoint x: 523, startPoint y: 412, endPoint x: 524, endPoint y: 426, distance: 13.8
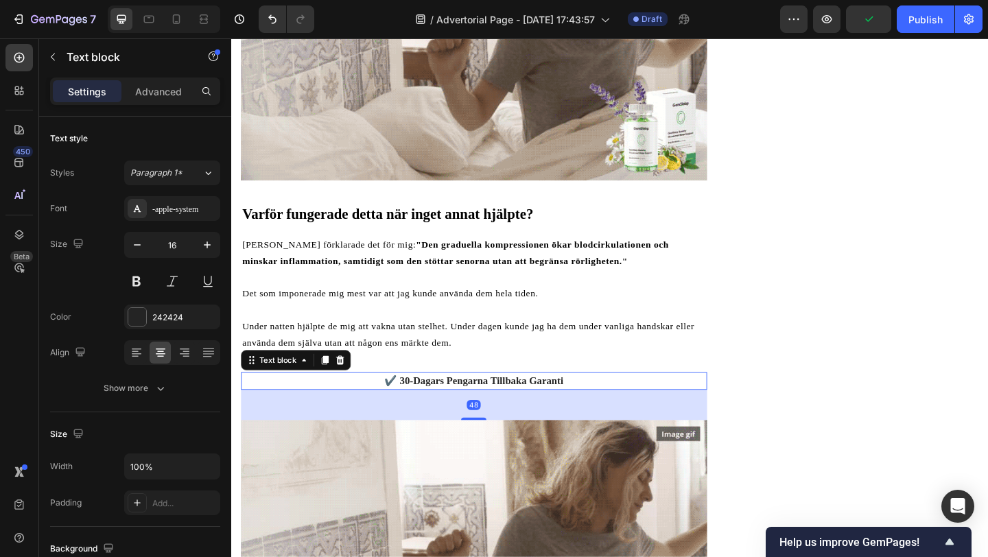
click at [630, 414] on p "✔️ 30-Dagars Pengarna Tillbaka Garanti" at bounding box center [495, 411] width 504 height 16
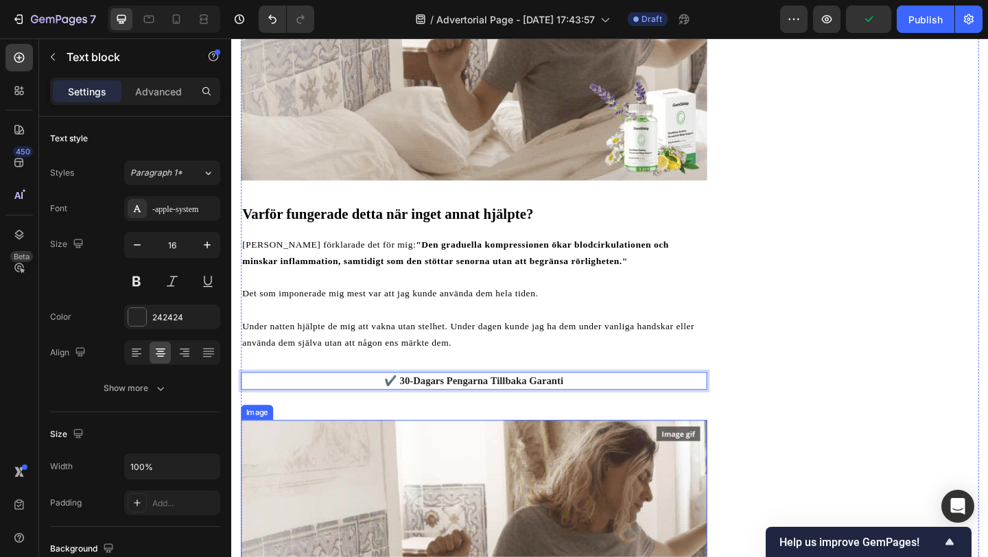
drag, startPoint x: 597, startPoint y: 407, endPoint x: 606, endPoint y: 502, distance: 95.8
click at [624, 403] on p "✔️ 30-Dagars Pengarna Tillbaka Garanti" at bounding box center [495, 411] width 504 height 16
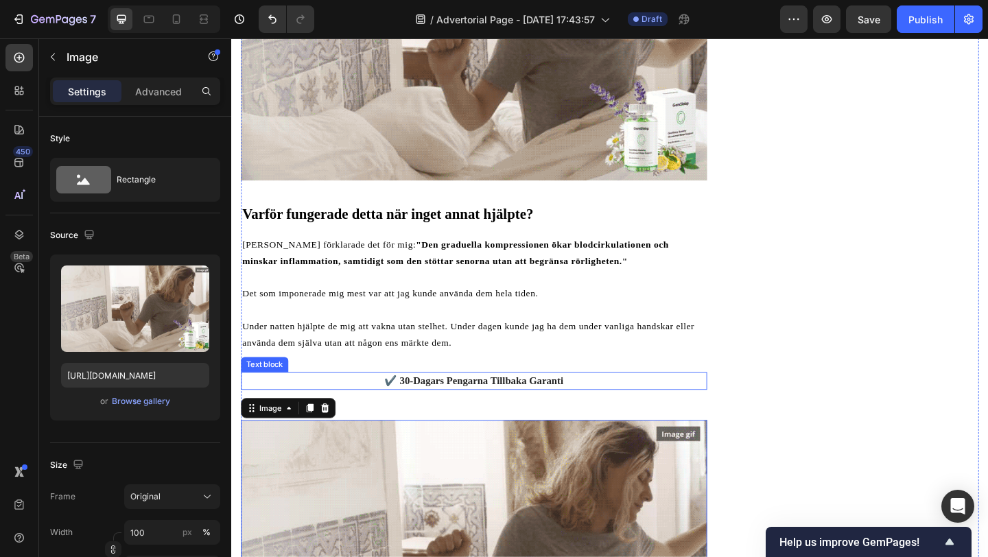
click at [635, 409] on p "✔️ 30-Dagars Pengarna Tillbaka Garanti" at bounding box center [495, 411] width 504 height 16
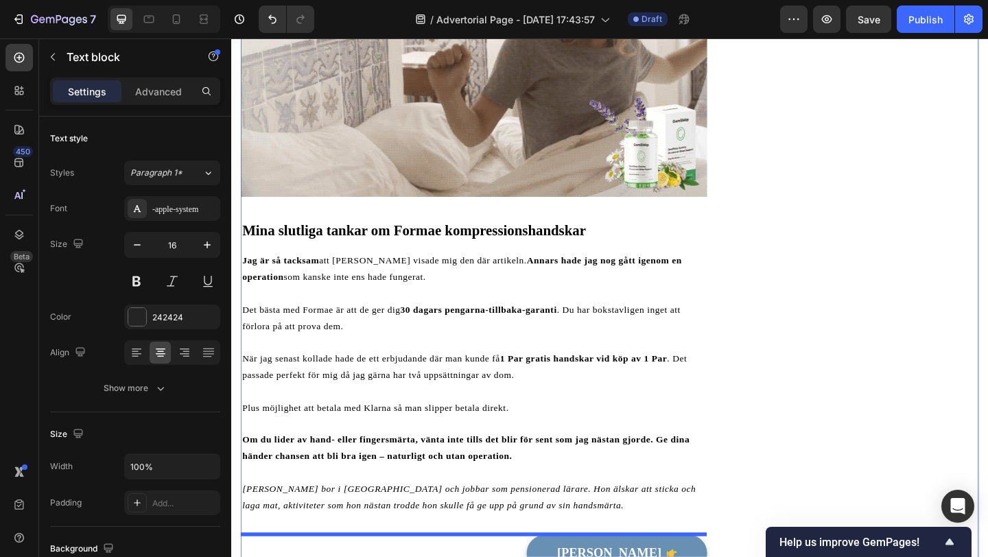
scroll to position [3816, 0]
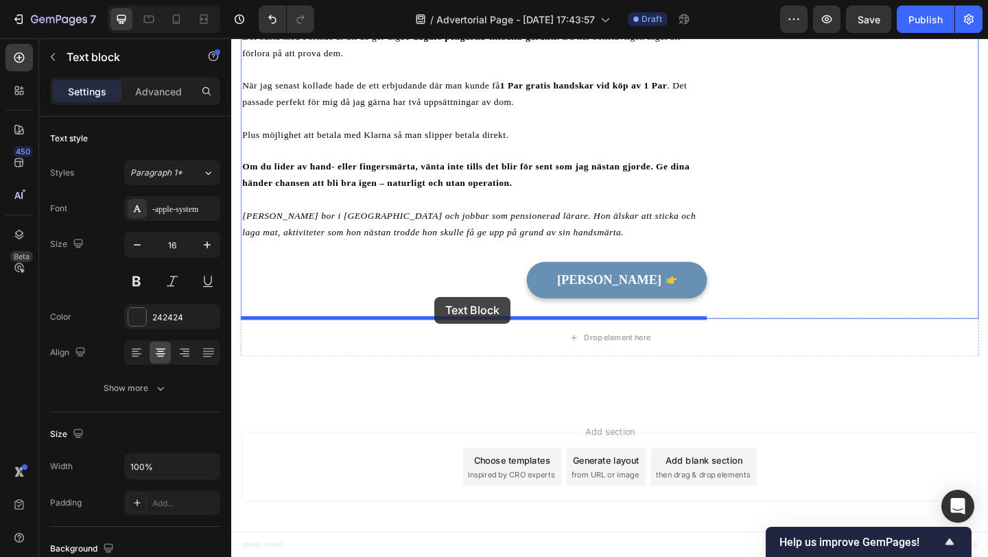
drag, startPoint x: 272, startPoint y: 388, endPoint x: 452, endPoint y: 320, distance: 192.4
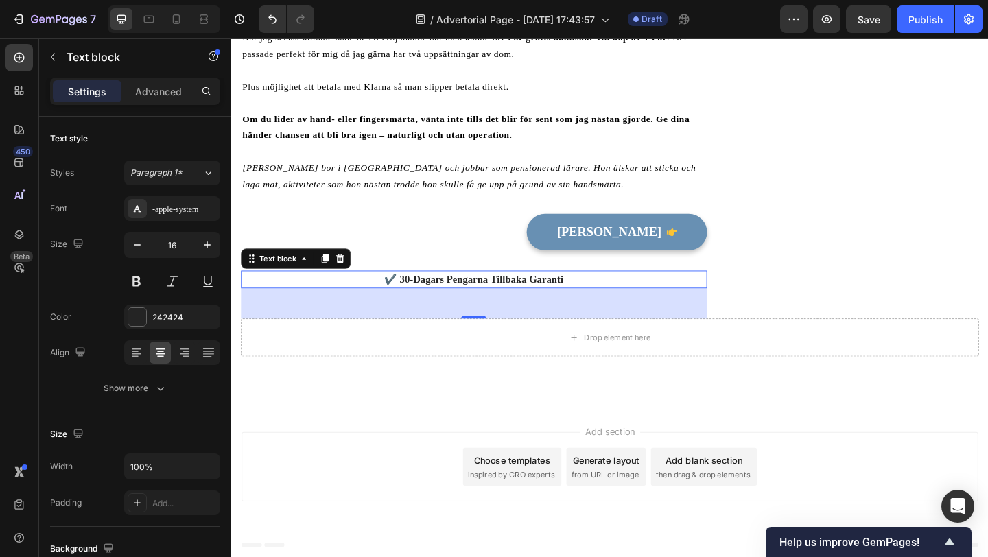
scroll to position [3764, 0]
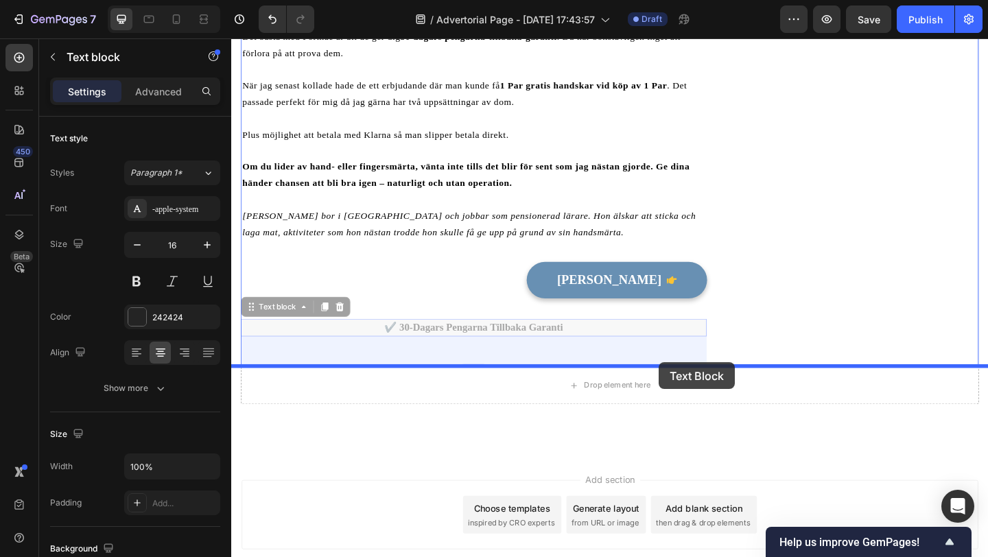
drag, startPoint x: 279, startPoint y: 334, endPoint x: 697, endPoint y: 391, distance: 421.9
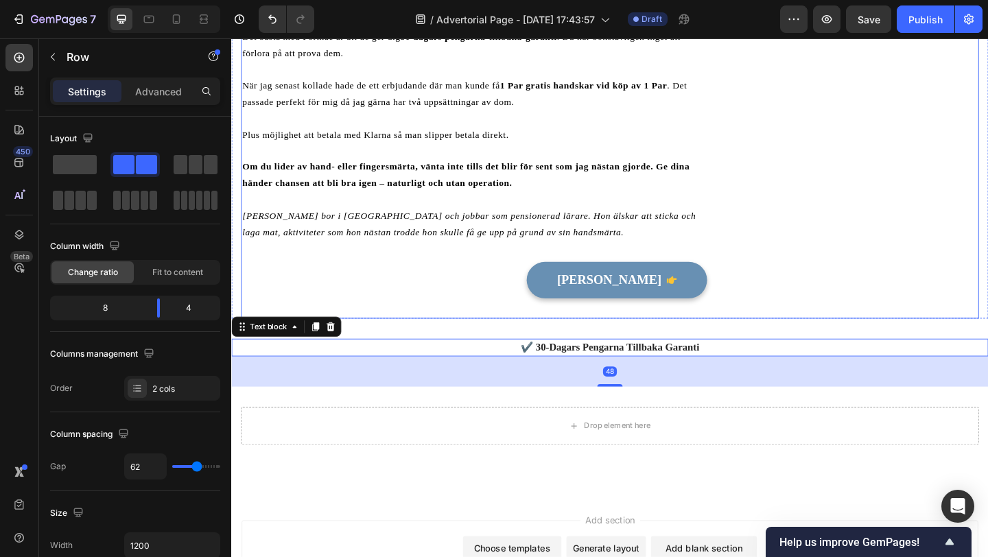
click at [493, 326] on div "Titta Erbjudande Button" at bounding box center [495, 312] width 507 height 62
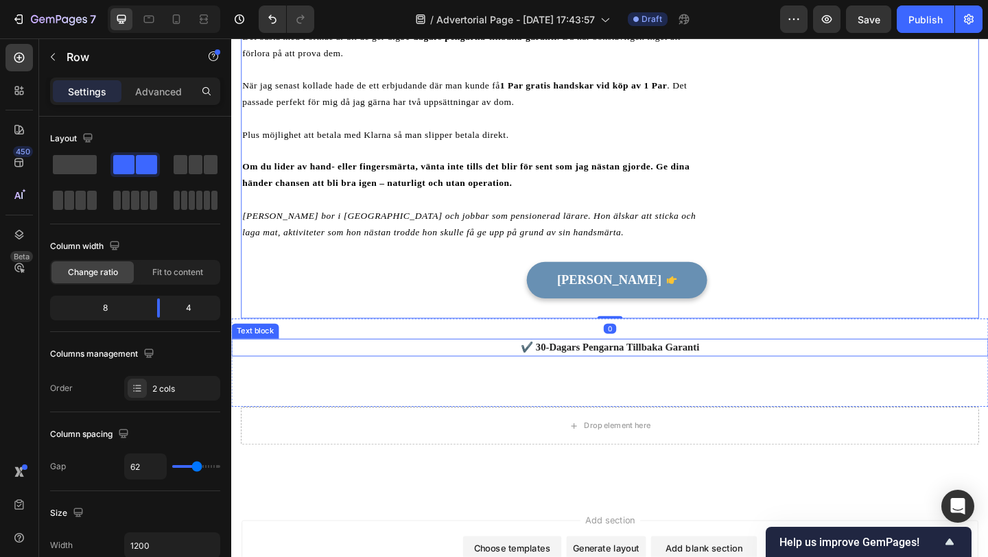
click at [429, 368] on p "✔️ 30-Dagars Pengarna Tillbaka Garanti" at bounding box center [643, 374] width 821 height 16
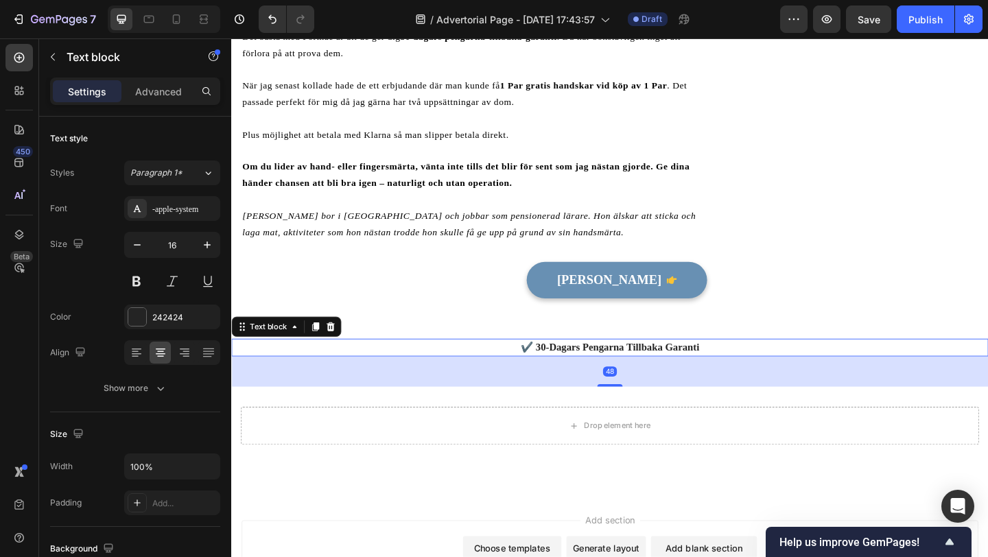
click at [501, 366] on p "✔️ 30-Dagars Pengarna Tillbaka Garanti" at bounding box center [643, 374] width 821 height 16
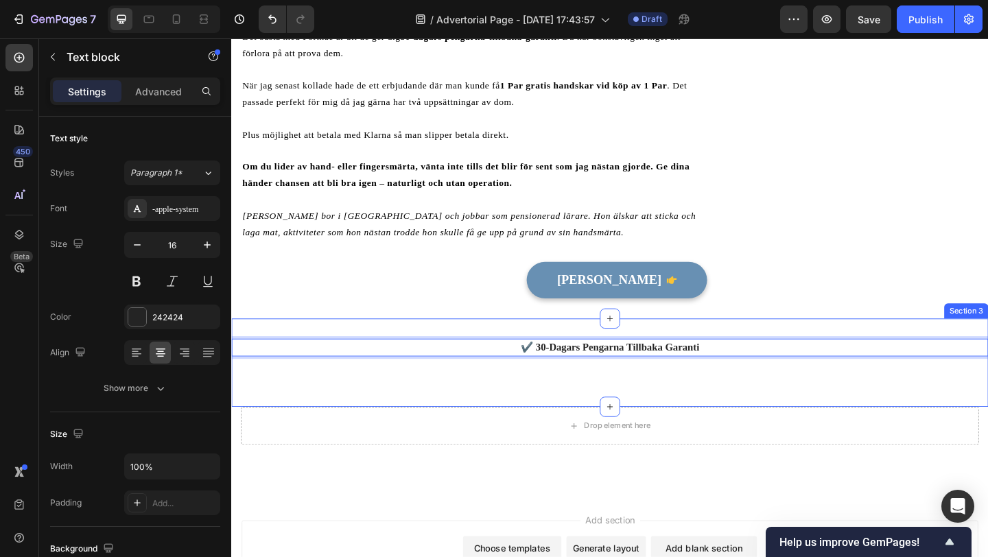
click at [495, 324] on div "Titta Erbjudande Button" at bounding box center [495, 312] width 507 height 62
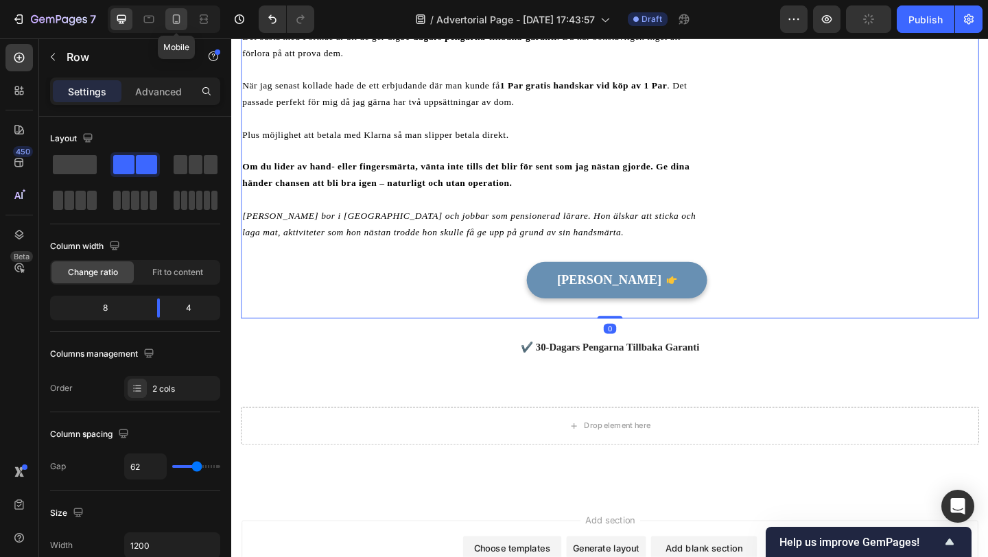
click at [170, 21] on icon at bounding box center [176, 19] width 14 height 14
type input "0"
type input "100%"
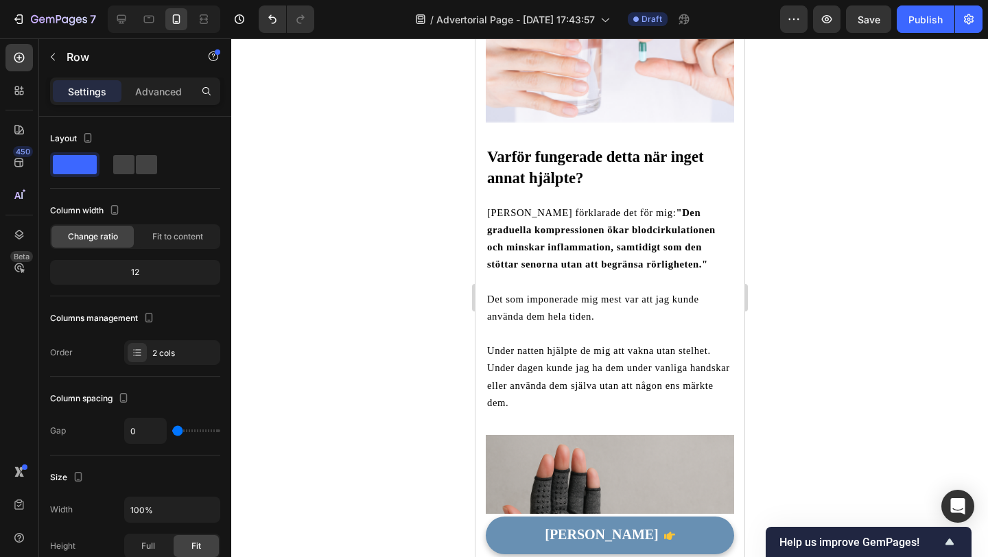
scroll to position [2804, 0]
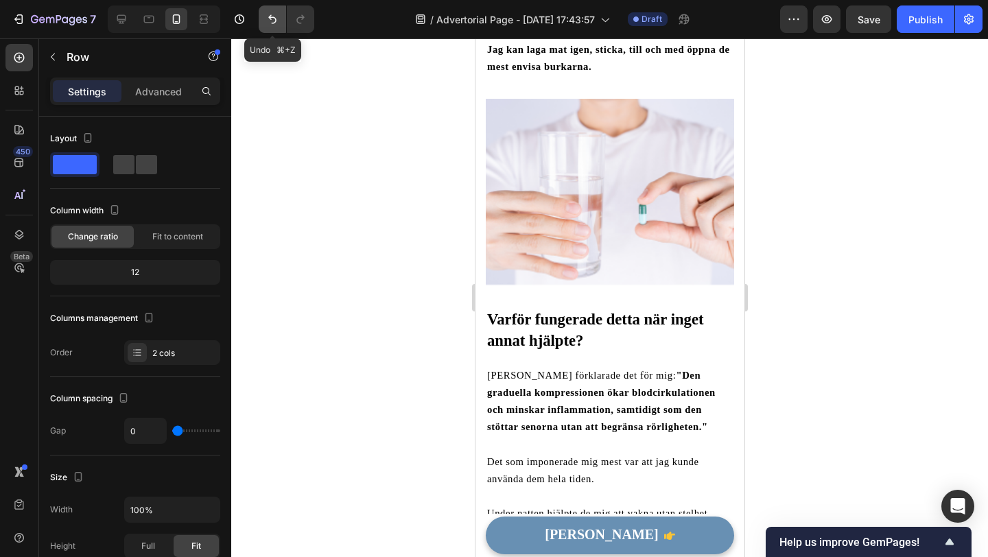
click at [261, 20] on button "Undo/Redo" at bounding box center [272, 18] width 27 height 27
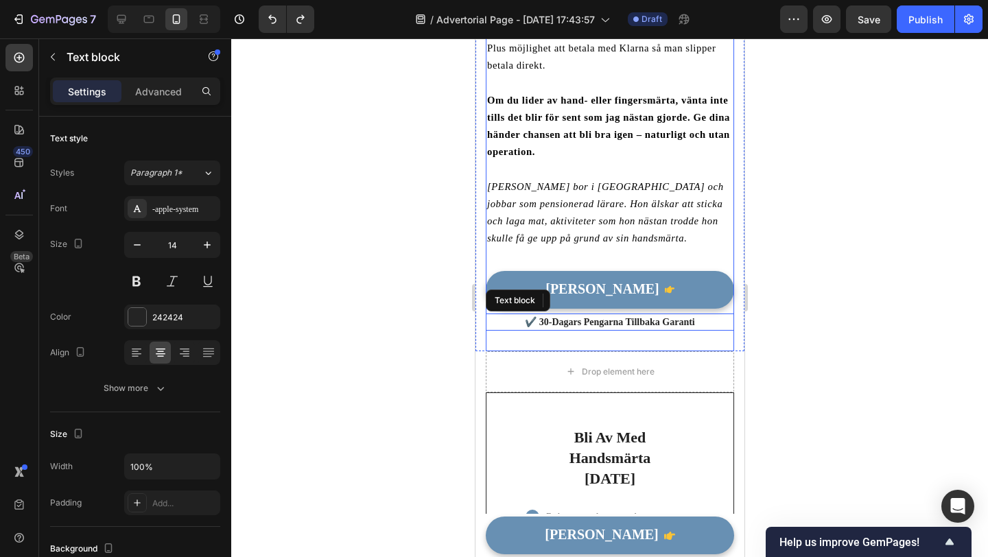
scroll to position [3903, 0]
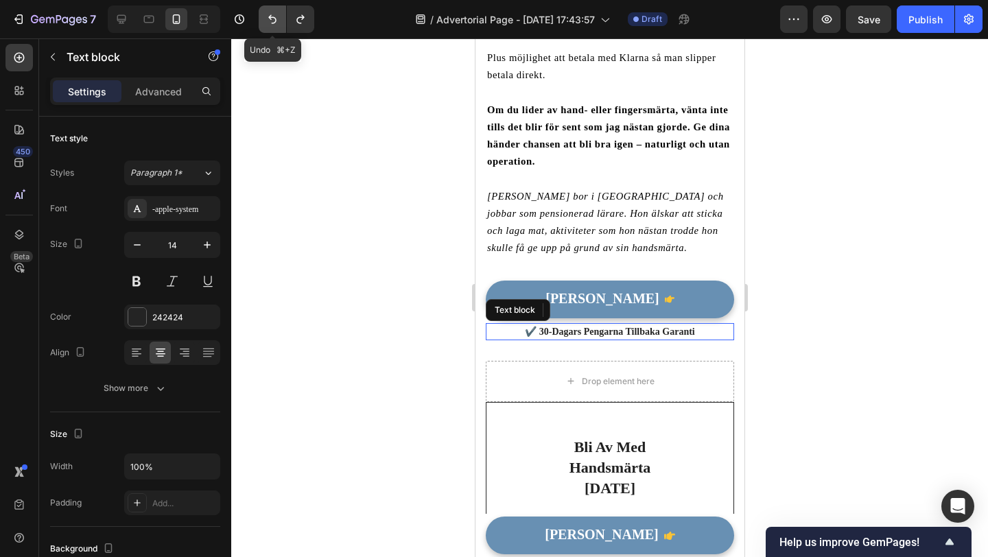
click at [269, 29] on button "Undo/Redo" at bounding box center [272, 18] width 27 height 27
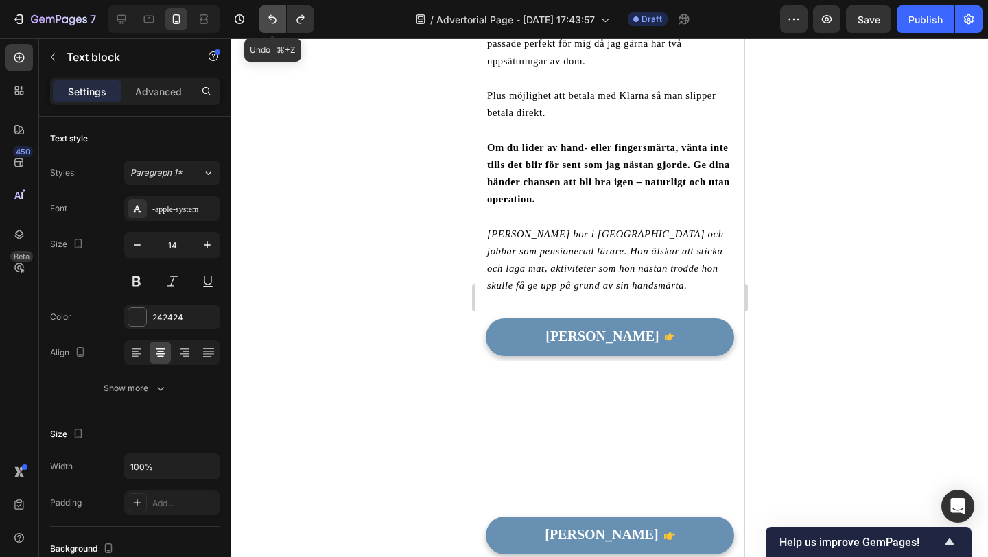
scroll to position [3078, 0]
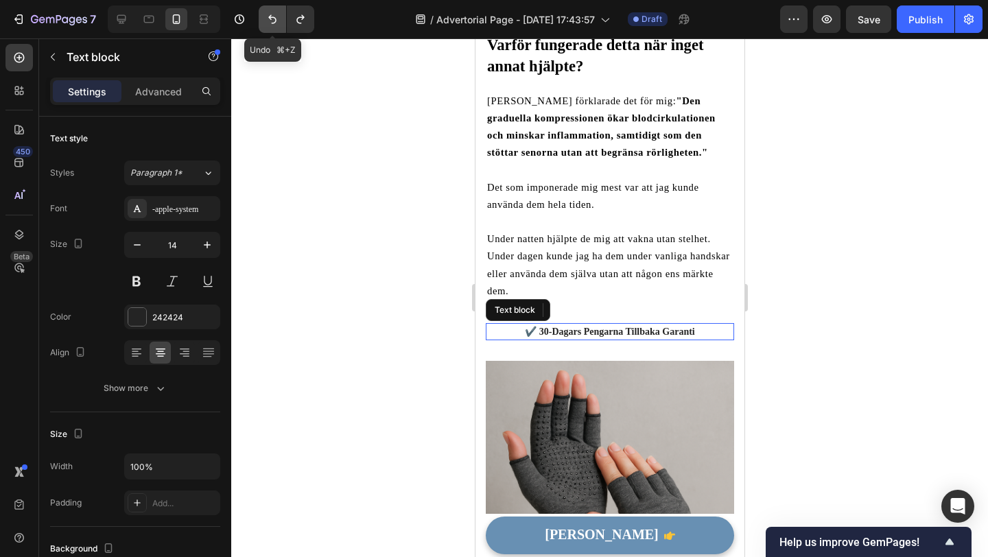
click at [269, 29] on button "Undo/Redo" at bounding box center [272, 18] width 27 height 27
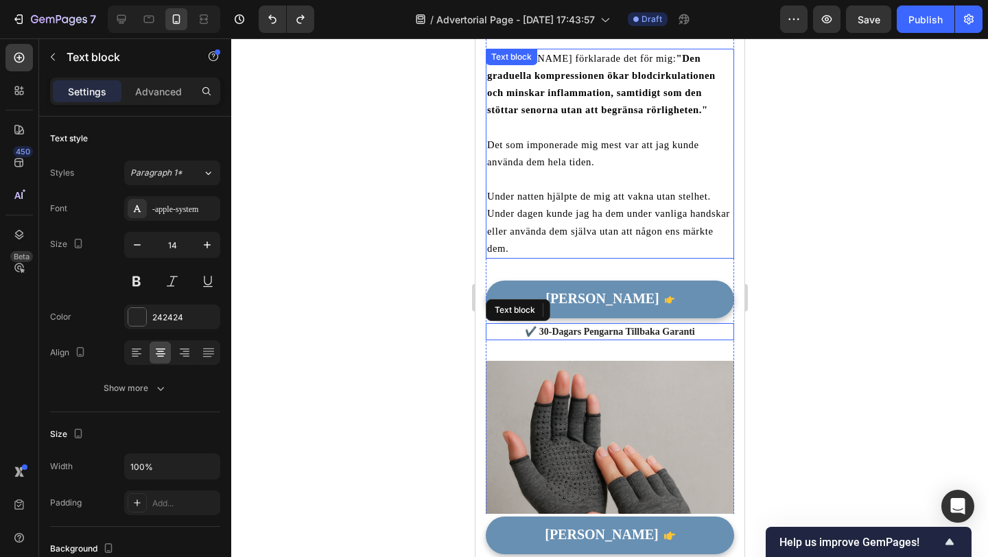
click at [655, 198] on span "Under natten hjälpte de mig att vakna utan stelhet. Under dagen kunde jag ha de…" at bounding box center [608, 222] width 243 height 63
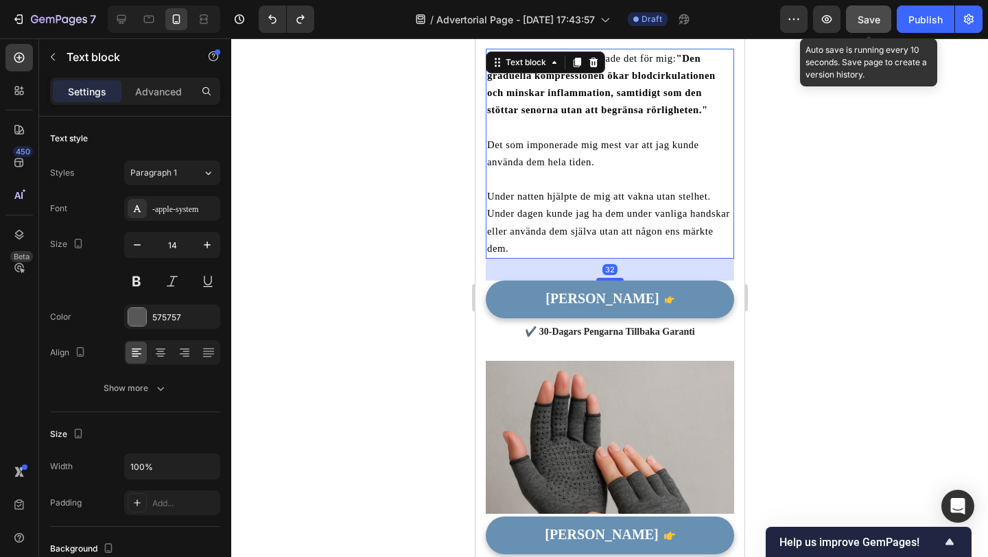
click at [871, 24] on span "Save" at bounding box center [869, 20] width 23 height 12
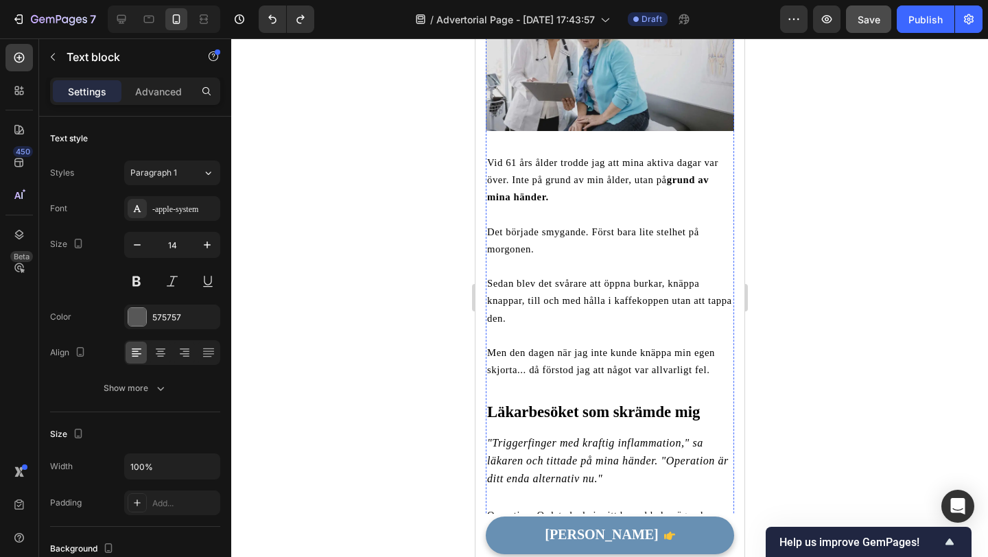
scroll to position [254, 0]
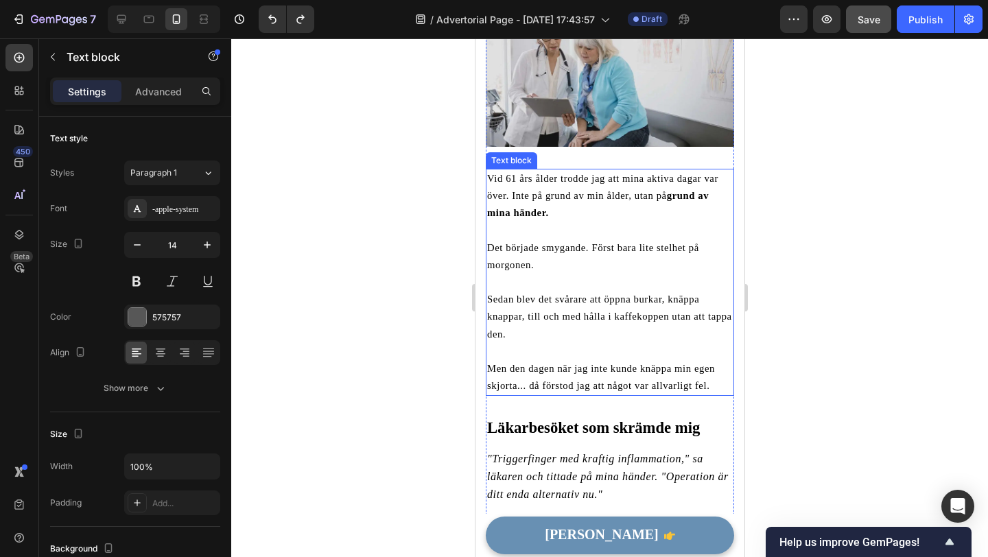
click at [561, 379] on p "Men den dagen när jag inte kunde knäppa min egen skjorta... då förstod jag att …" at bounding box center [610, 377] width 246 height 34
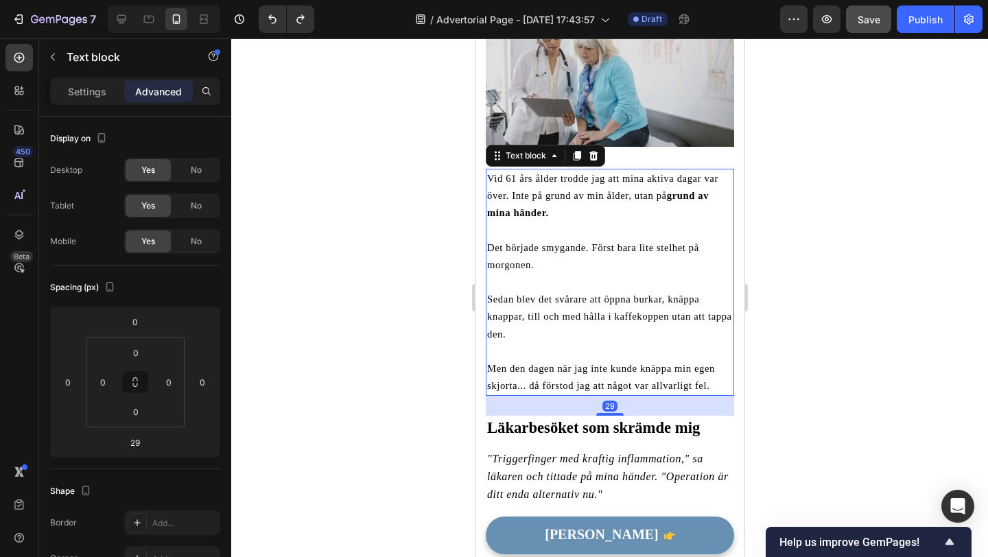
click at [543, 386] on span "Men den dagen när jag inte kunde knäppa min egen skjorta... då förstod jag att …" at bounding box center [601, 377] width 228 height 28
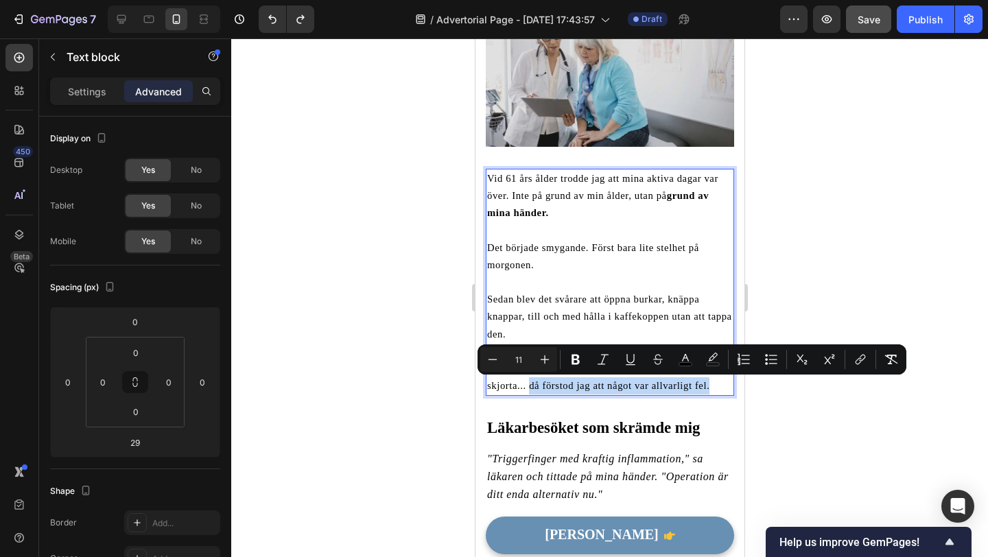
drag, startPoint x: 529, startPoint y: 386, endPoint x: 711, endPoint y: 387, distance: 181.9
click at [711, 387] on p "Men den dagen när jag inte kunde knäppa min egen skjorta... då förstod jag att …" at bounding box center [610, 377] width 246 height 34
click at [579, 356] on icon "Editor contextual toolbar" at bounding box center [576, 360] width 14 height 14
click at [403, 395] on div at bounding box center [609, 297] width 757 height 519
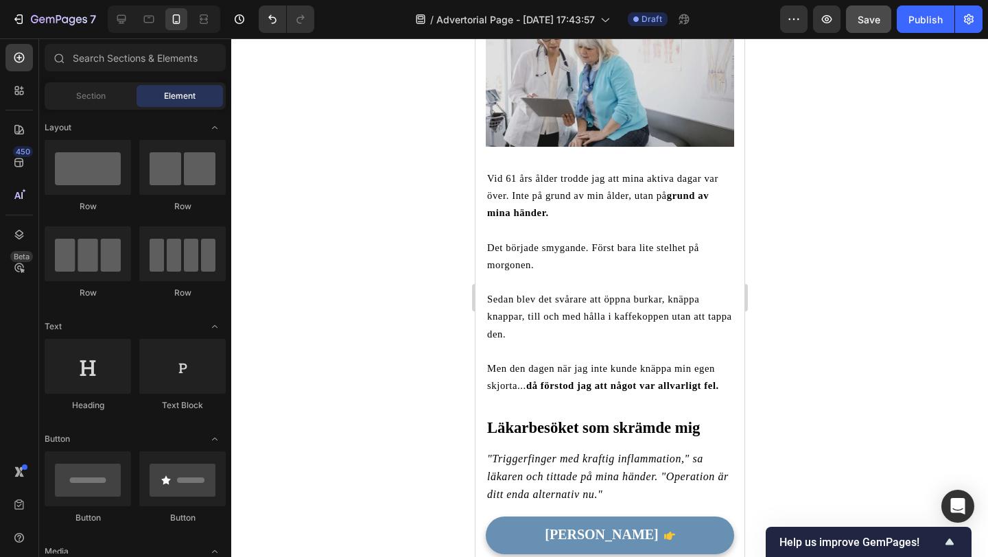
click at [392, 336] on div at bounding box center [609, 297] width 757 height 519
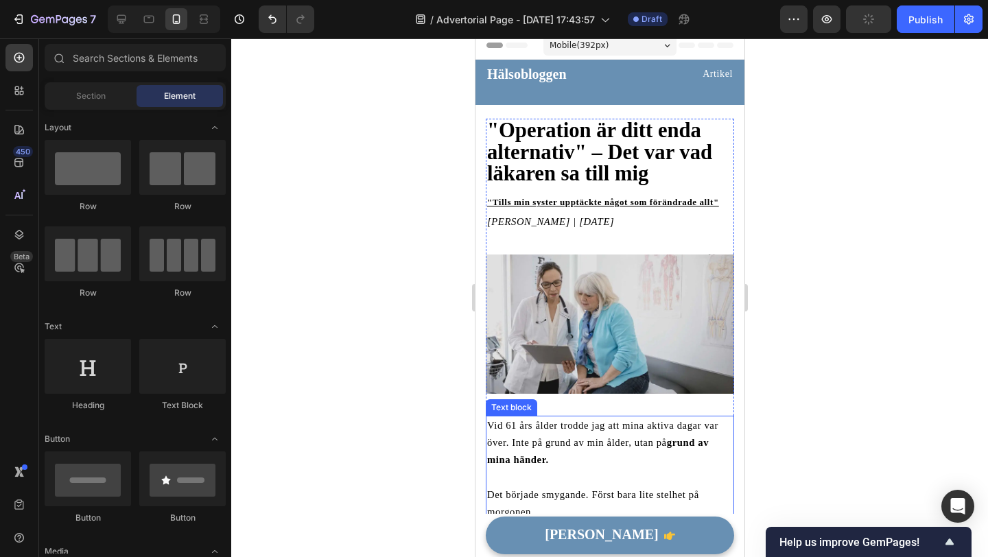
scroll to position [0, 0]
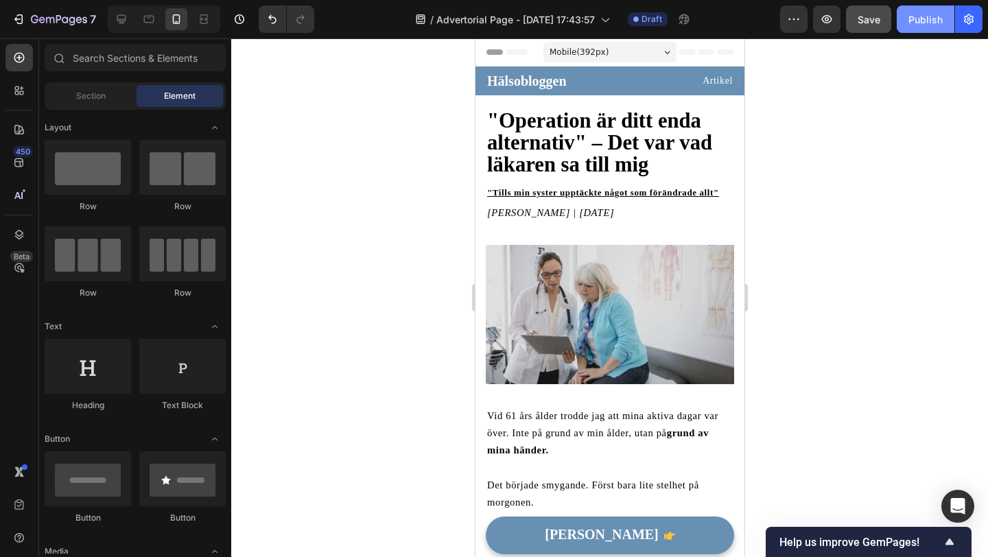
click at [913, 32] on button "Publish" at bounding box center [926, 18] width 58 height 27
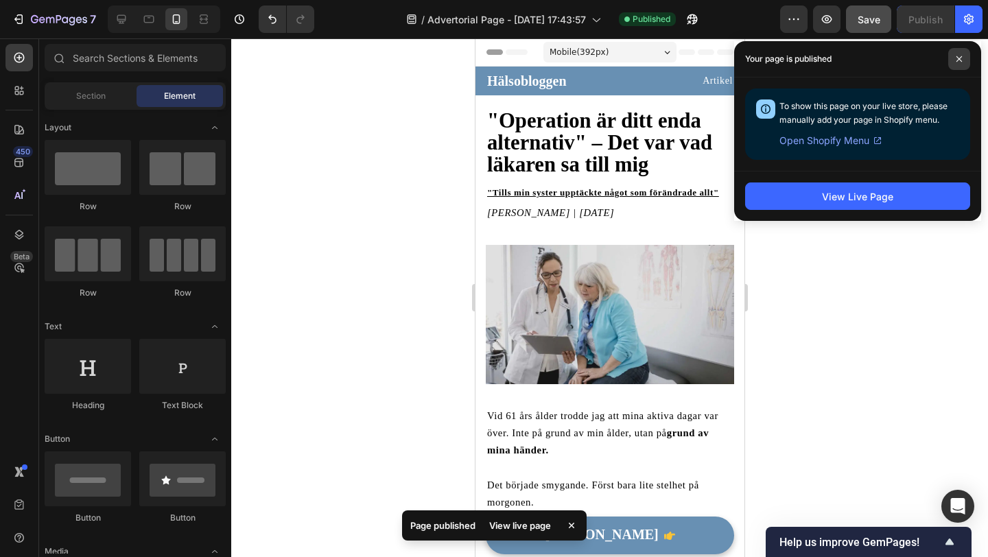
click at [955, 65] on span at bounding box center [959, 59] width 22 height 22
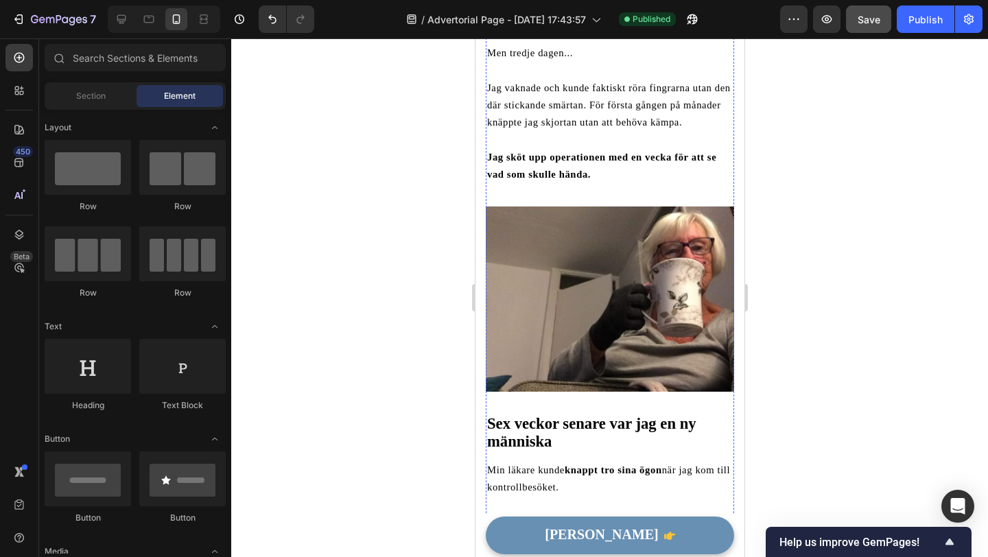
scroll to position [2173, 0]
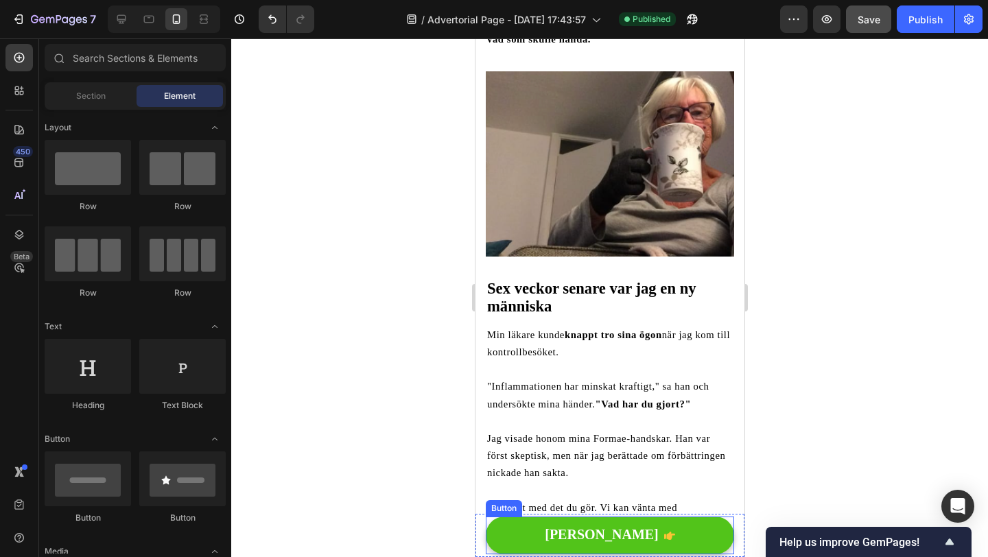
click at [701, 524] on button "[PERSON_NAME]" at bounding box center [609, 536] width 248 height 38
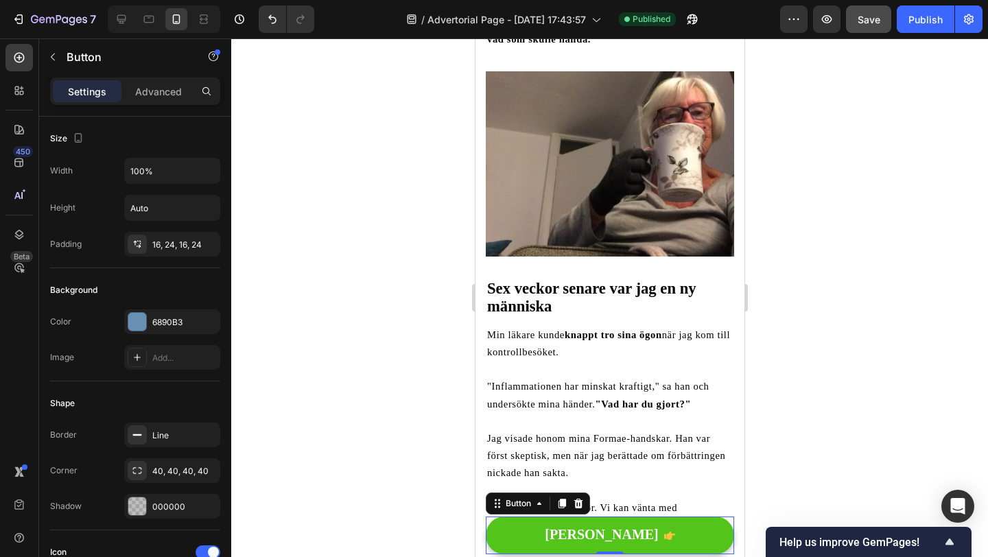
click at [515, 530] on button "[PERSON_NAME]" at bounding box center [609, 536] width 248 height 38
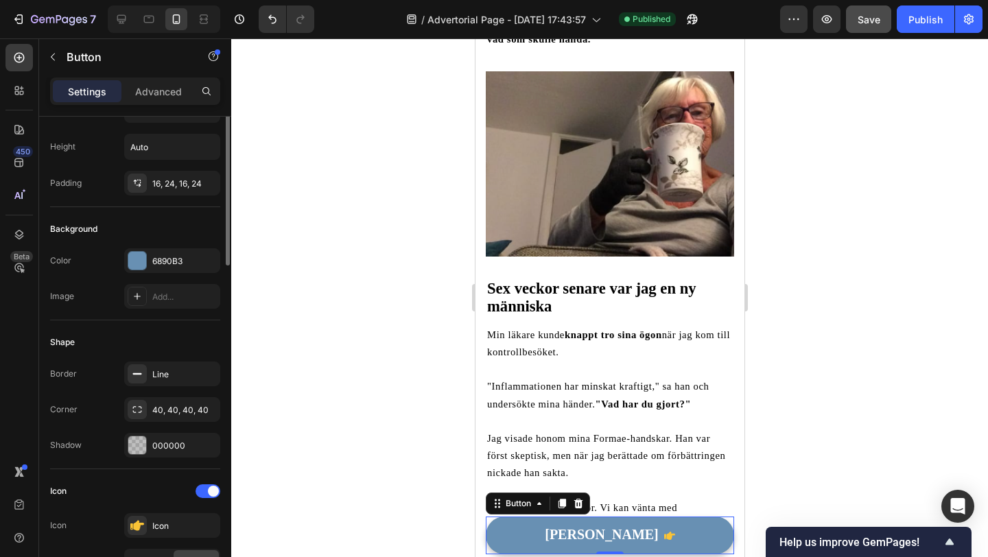
scroll to position [0, 0]
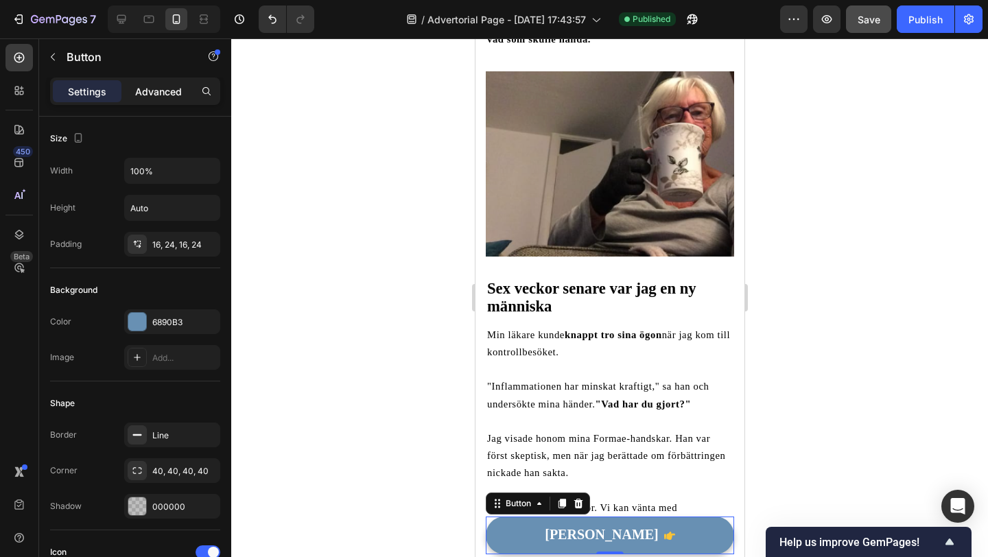
click at [160, 100] on div "Advanced" at bounding box center [158, 91] width 69 height 22
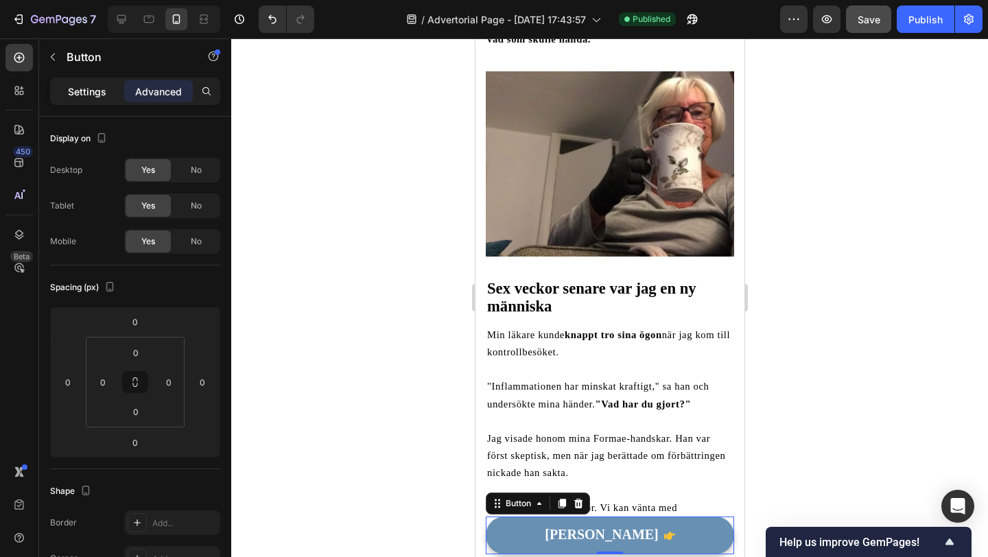
click at [98, 84] on p "Settings" at bounding box center [87, 91] width 38 height 14
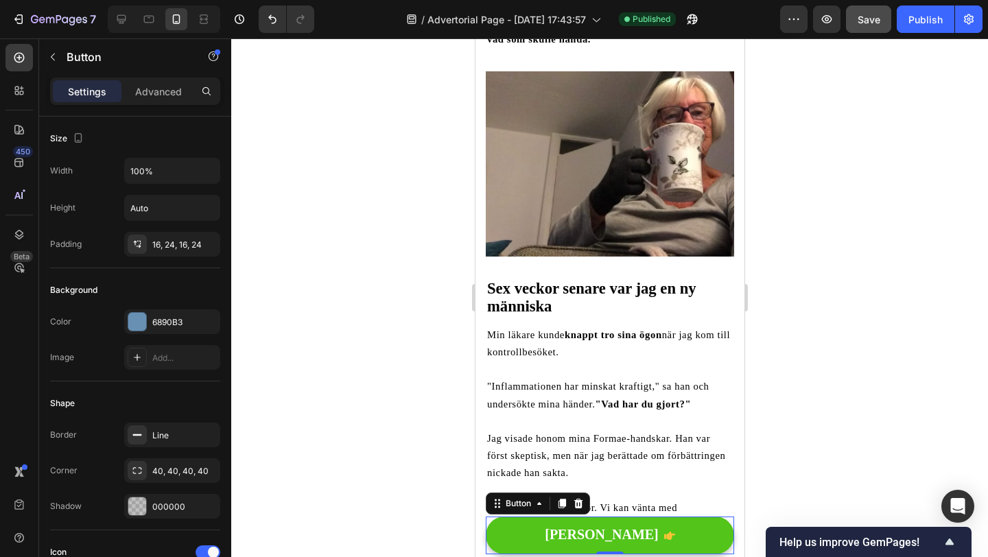
click at [589, 526] on button "[PERSON_NAME]" at bounding box center [609, 536] width 248 height 38
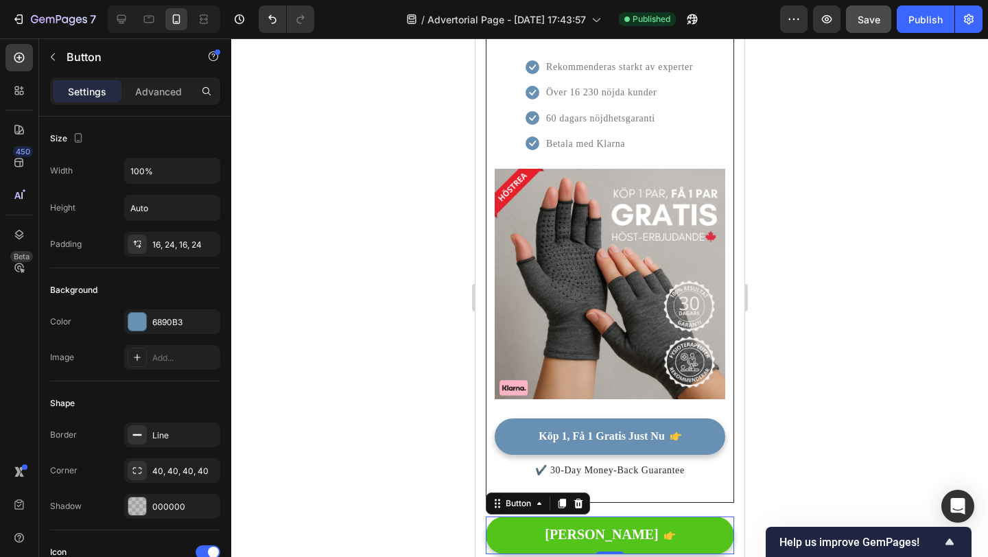
scroll to position [4552, 0]
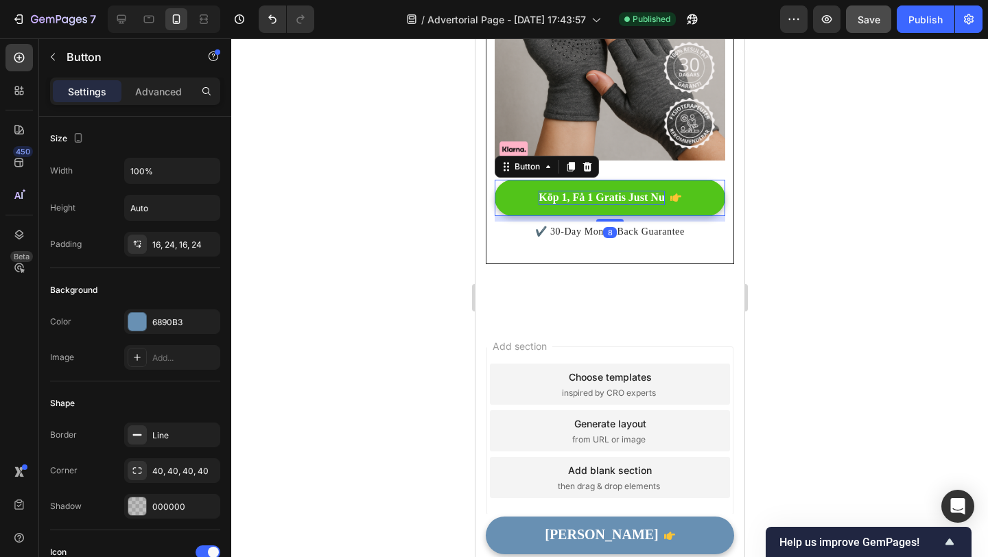
click at [611, 191] on p "Köp 1, Få 1 Gratis Just Nu" at bounding box center [601, 198] width 126 height 14
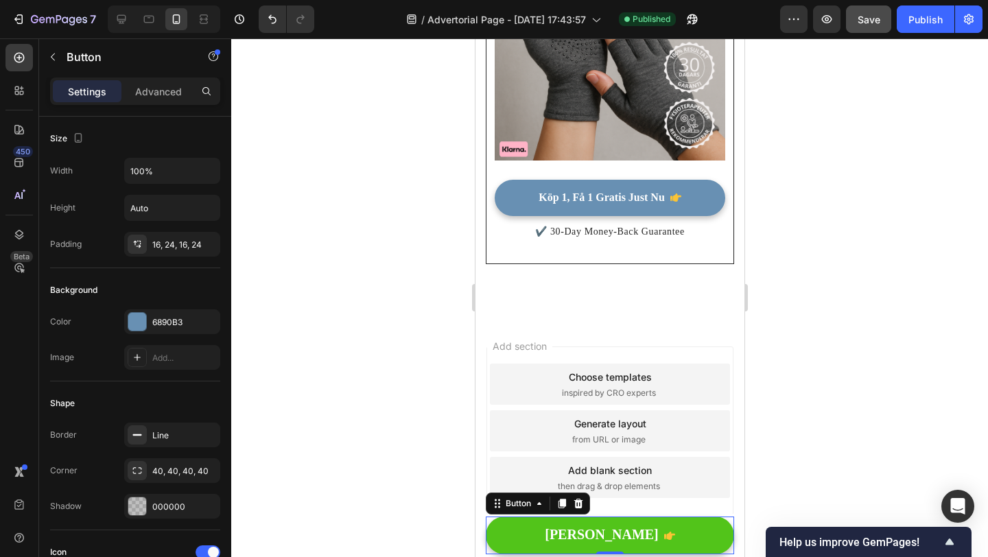
click at [580, 528] on button "[PERSON_NAME]" at bounding box center [609, 536] width 248 height 38
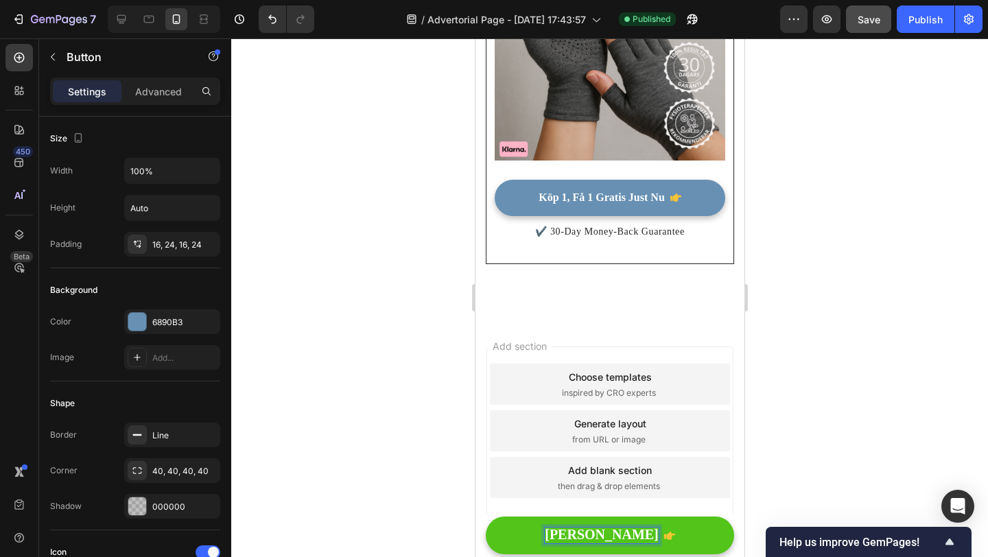
click at [580, 530] on span "[PERSON_NAME]" at bounding box center [601, 534] width 114 height 15
click at [517, 538] on button "[PERSON_NAME]" at bounding box center [609, 536] width 248 height 38
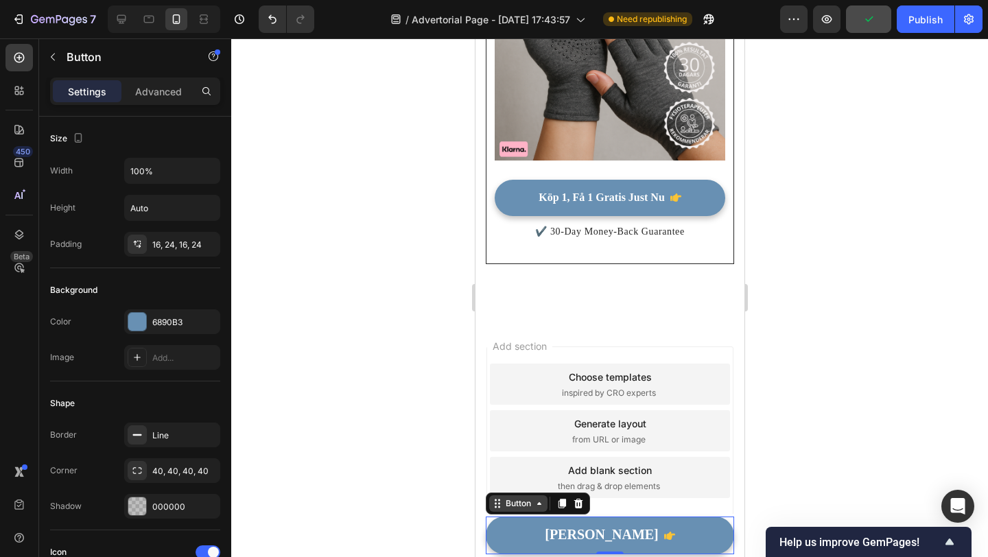
click at [536, 504] on icon at bounding box center [538, 503] width 11 height 11
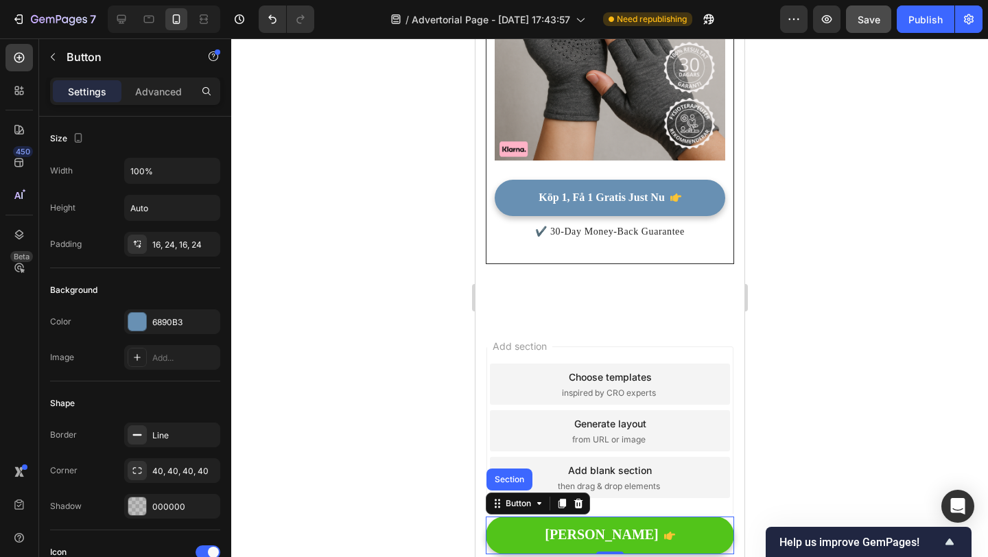
click at [533, 545] on button "[PERSON_NAME]" at bounding box center [609, 536] width 248 height 38
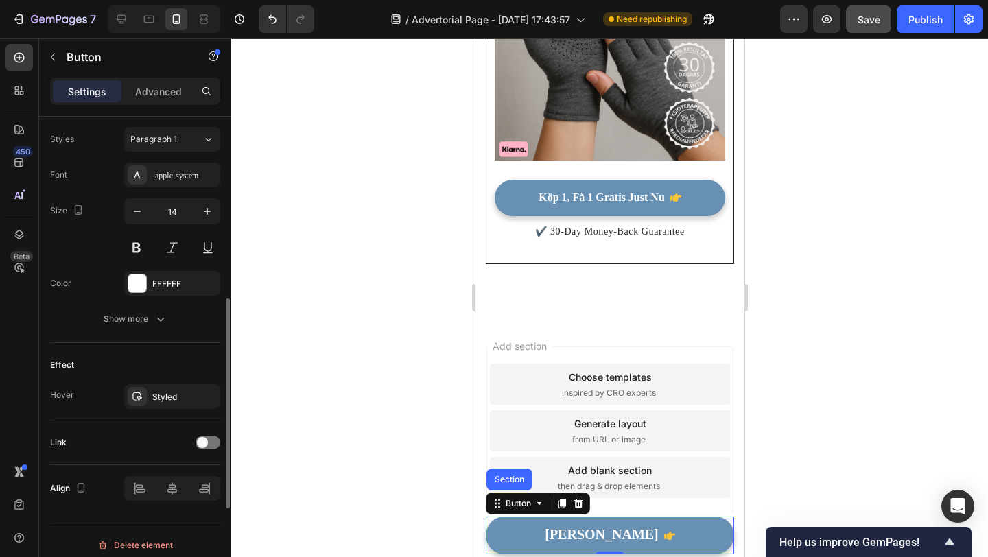
scroll to position [613, 0]
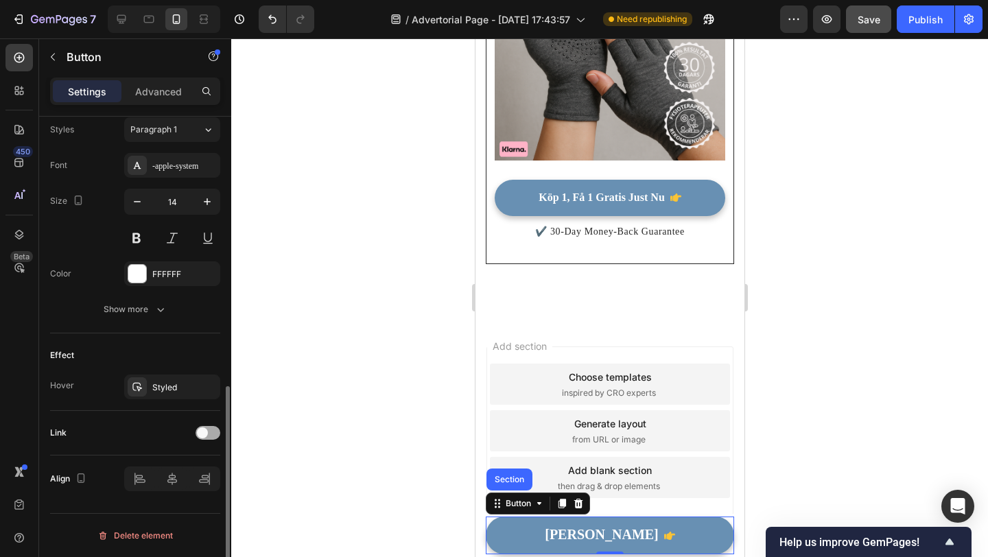
click at [204, 435] on span at bounding box center [202, 433] width 11 height 11
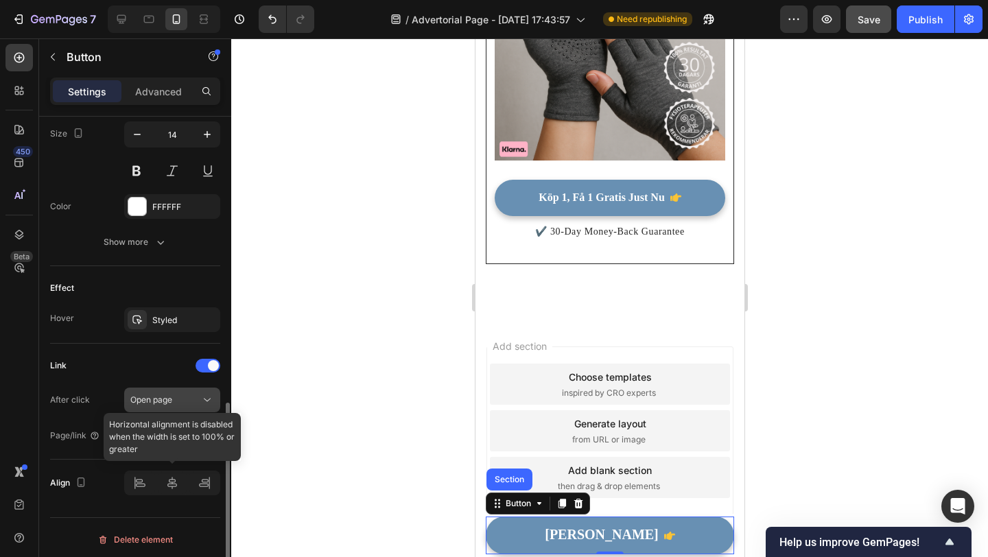
scroll to position [684, 0]
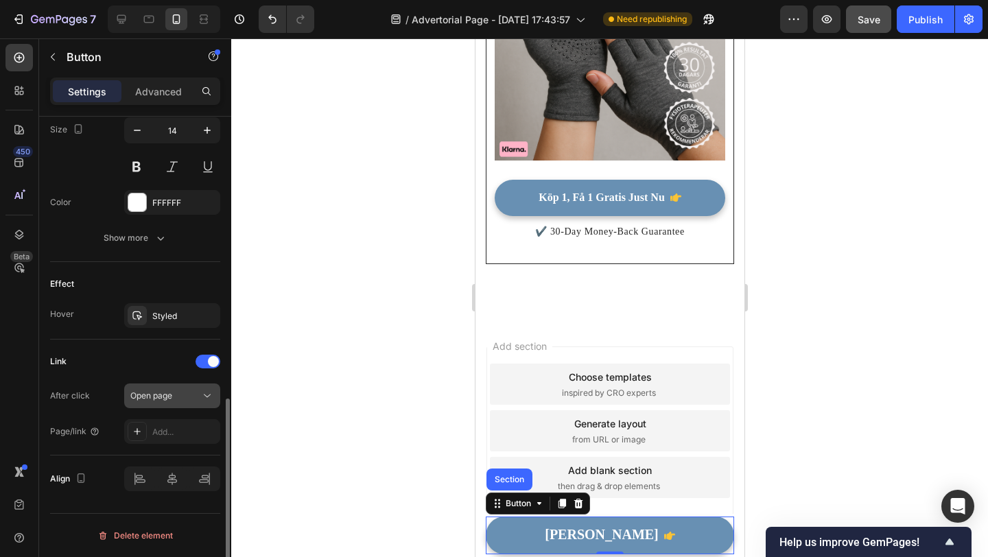
click at [189, 386] on button "Open page" at bounding box center [172, 396] width 96 height 25
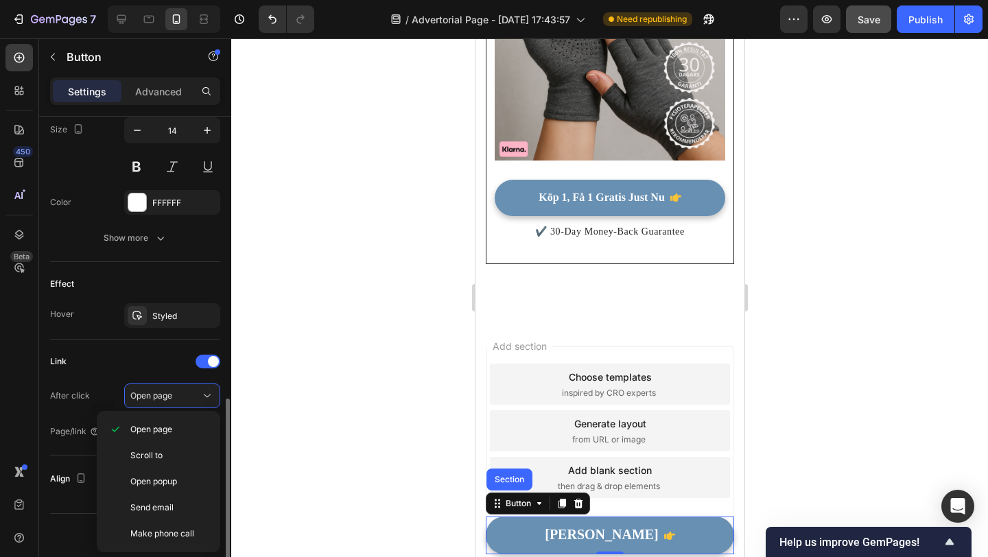
click at [118, 373] on div "Link After click Open page Page/link Add..." at bounding box center [135, 397] width 170 height 93
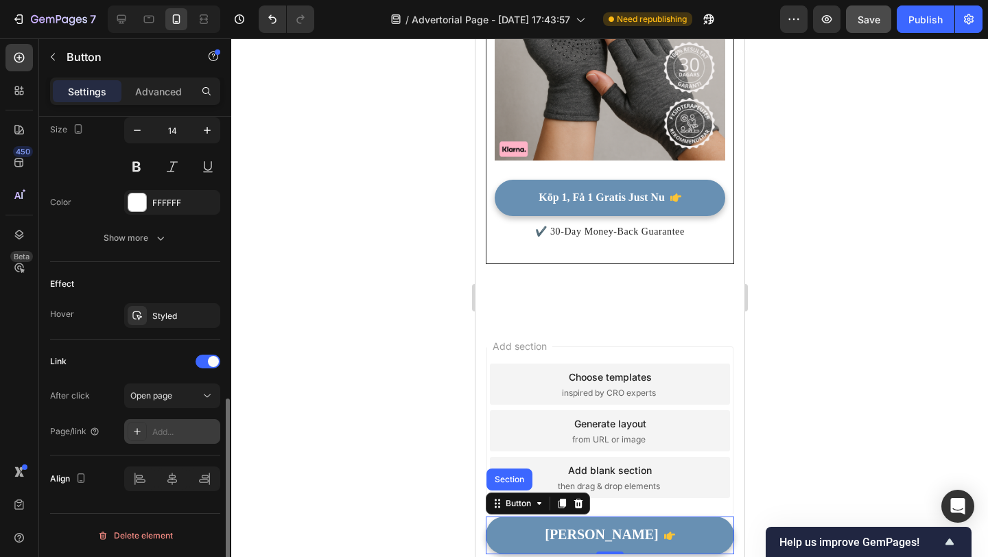
click at [159, 433] on div "Add..." at bounding box center [184, 432] width 65 height 12
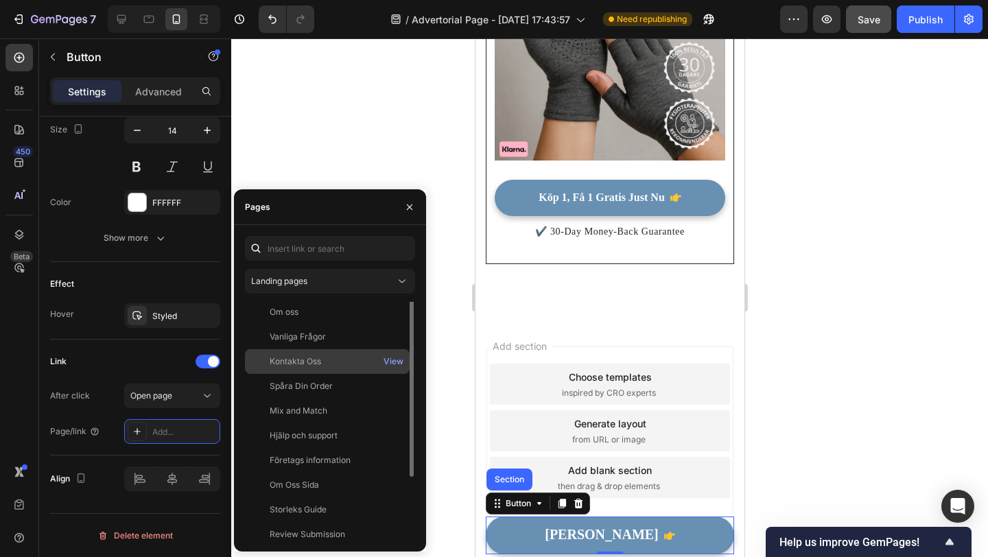
scroll to position [0, 0]
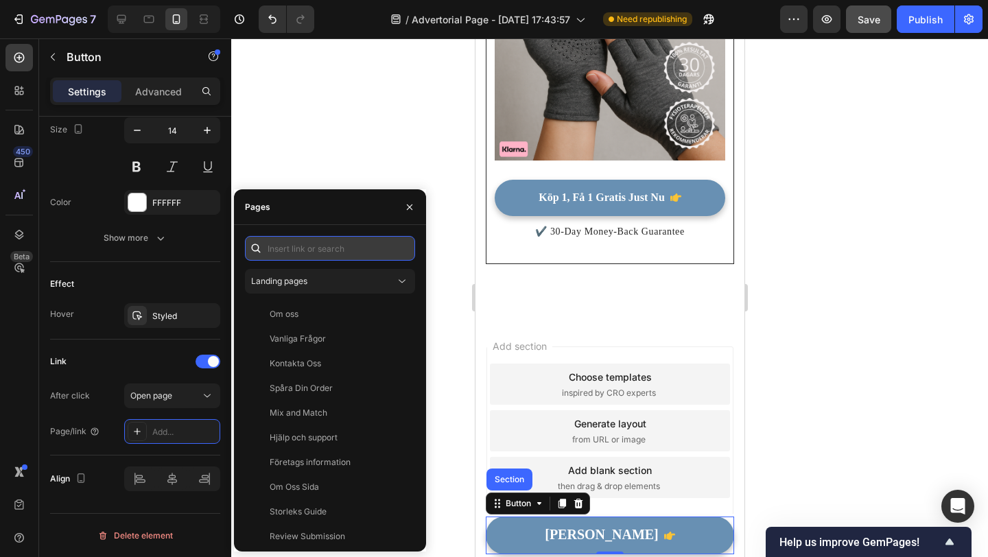
click at [322, 245] on input "text" at bounding box center [330, 248] width 170 height 25
paste input "[URL][DOMAIN_NAME]"
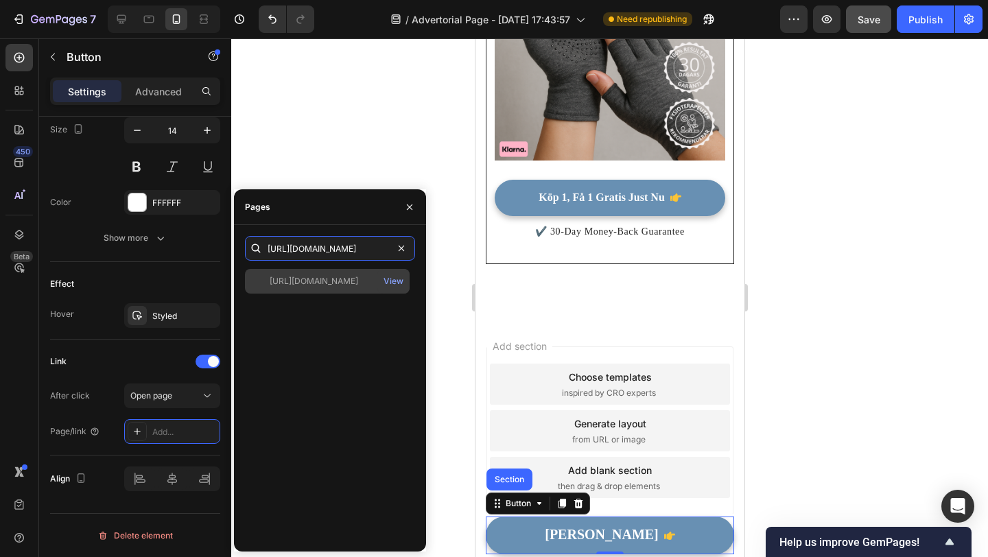
type input "[URL][DOMAIN_NAME]"
click at [329, 284] on div "[URL][DOMAIN_NAME]" at bounding box center [314, 281] width 89 height 12
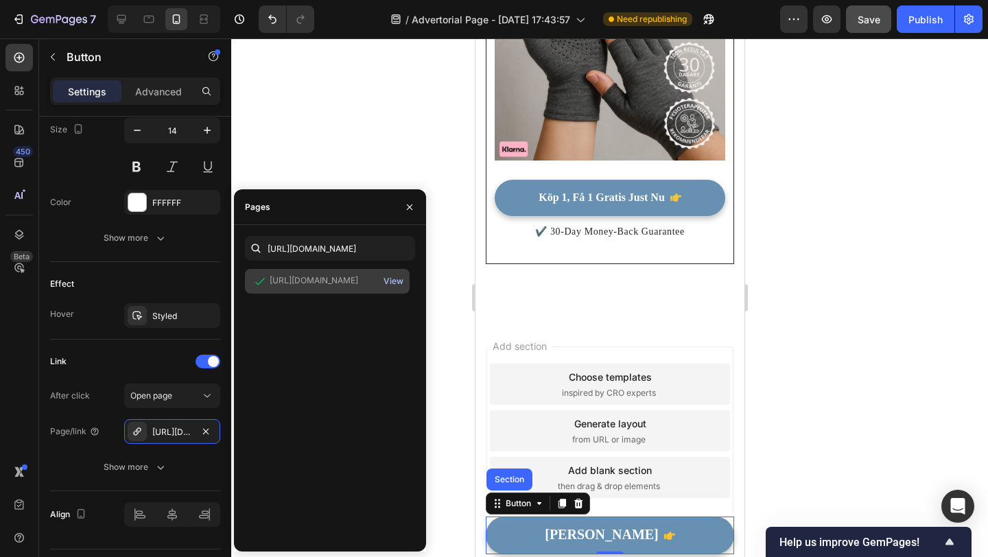
click at [393, 277] on div "View" at bounding box center [394, 281] width 20 height 12
click at [336, 183] on div at bounding box center [609, 297] width 757 height 519
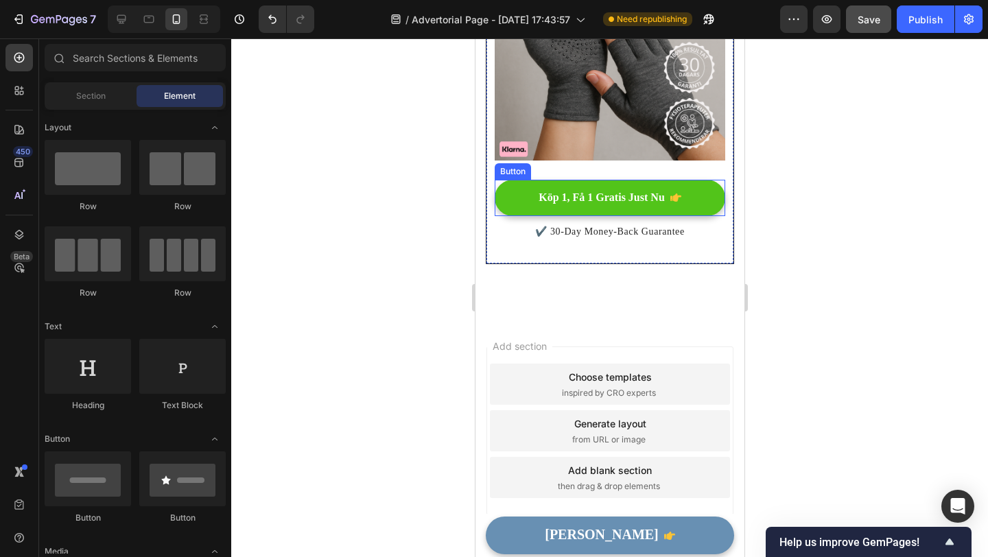
click at [517, 181] on button "Köp 1, Få 1 Gratis Just Nu" at bounding box center [609, 198] width 231 height 36
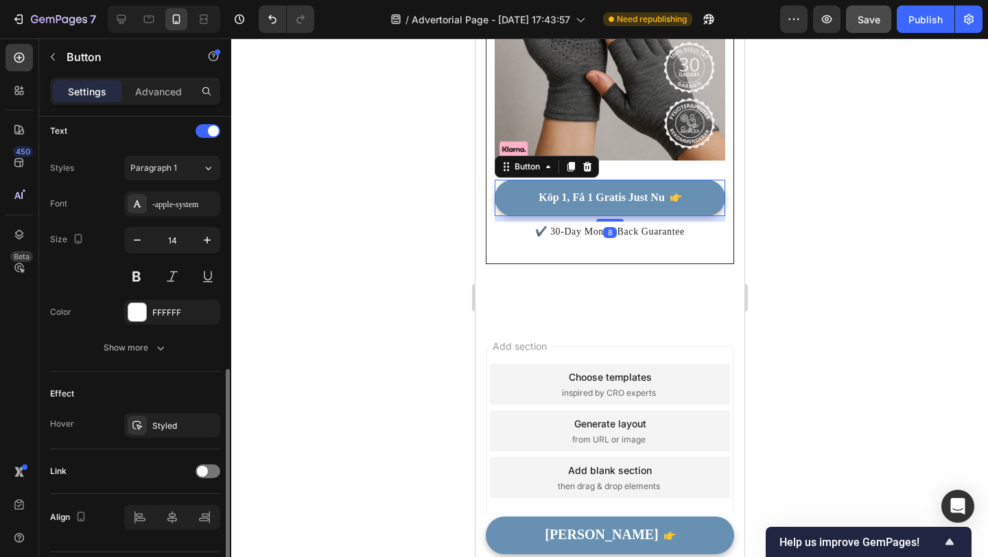
scroll to position [613, 0]
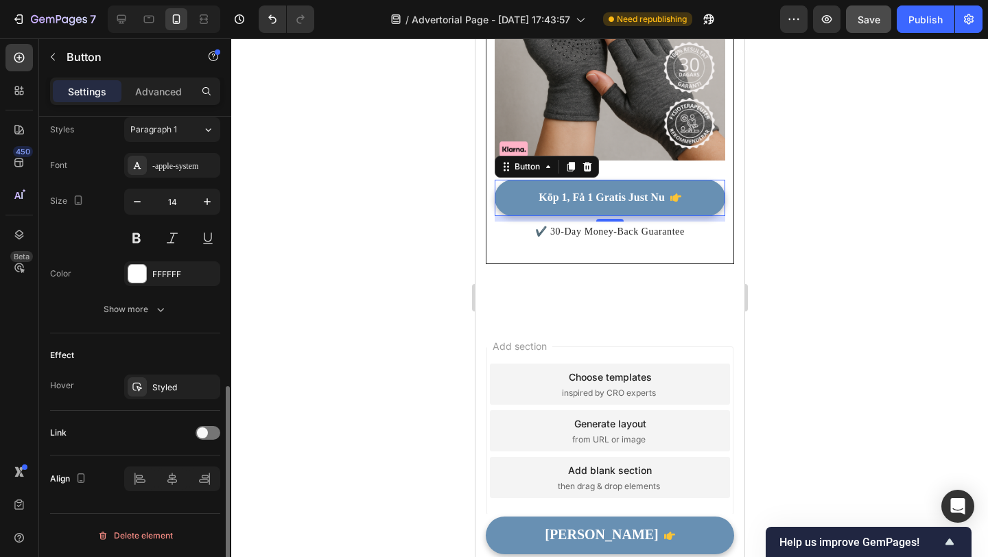
click at [208, 421] on div "Link" at bounding box center [135, 433] width 170 height 45
click at [208, 428] on div at bounding box center [208, 433] width 25 height 14
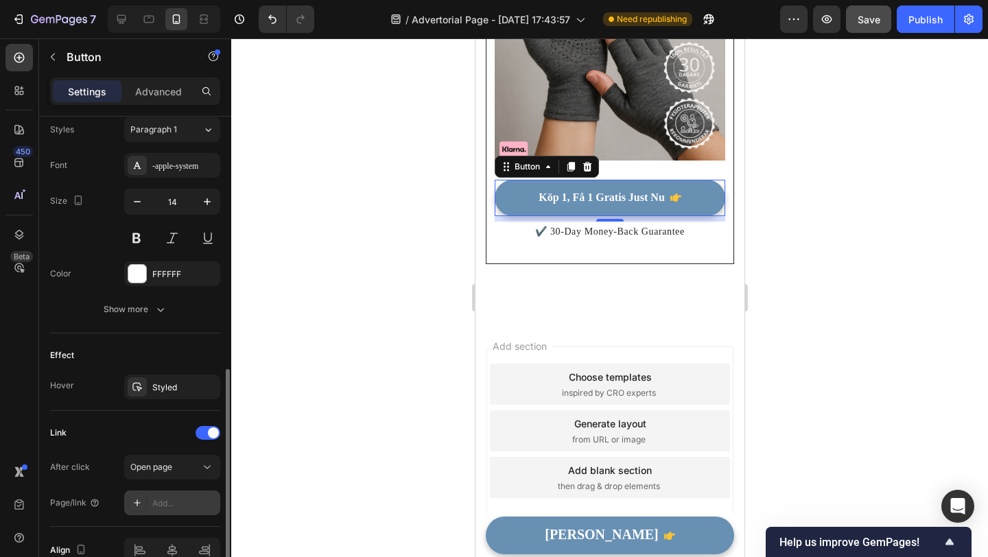
click at [177, 506] on div "Add..." at bounding box center [184, 504] width 65 height 12
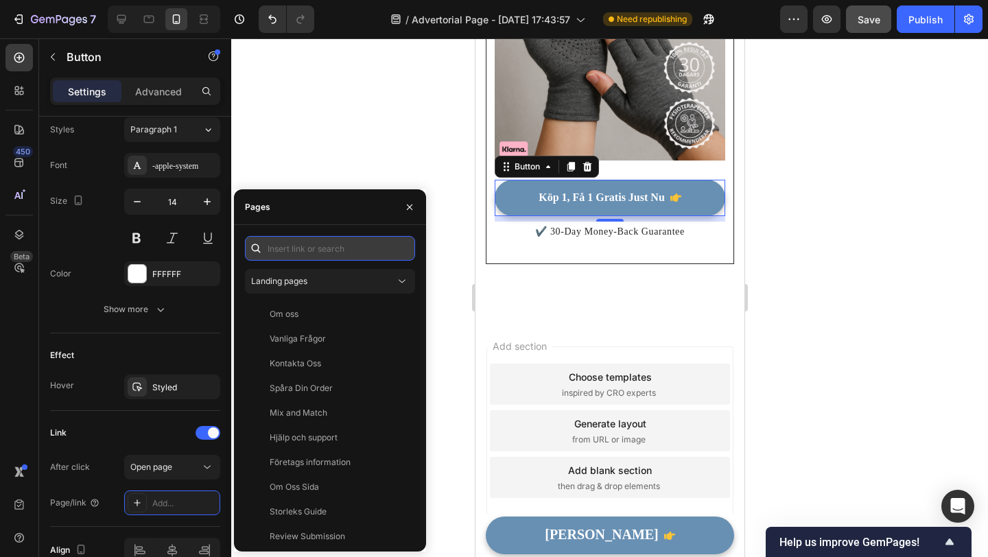
click at [303, 259] on input "text" at bounding box center [330, 248] width 170 height 25
paste input "[URL][DOMAIN_NAME]"
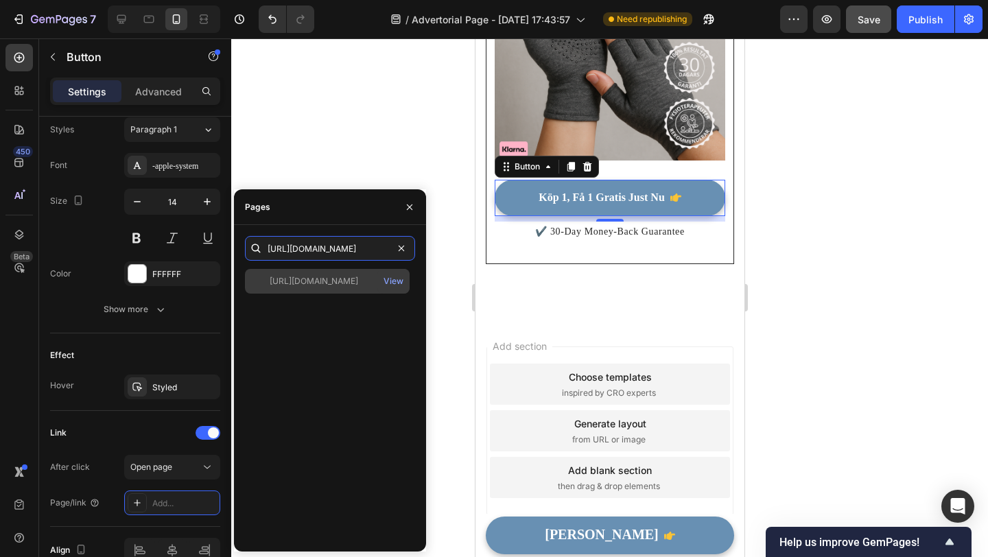
type input "[URL][DOMAIN_NAME]"
click at [321, 288] on div "[URL][DOMAIN_NAME] View" at bounding box center [327, 281] width 165 height 25
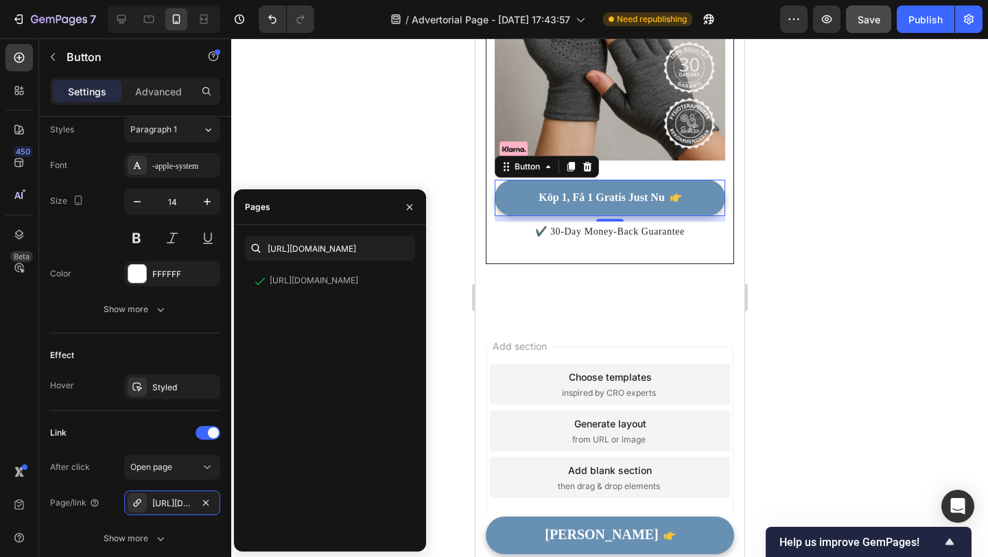
click at [347, 165] on div at bounding box center [609, 297] width 757 height 519
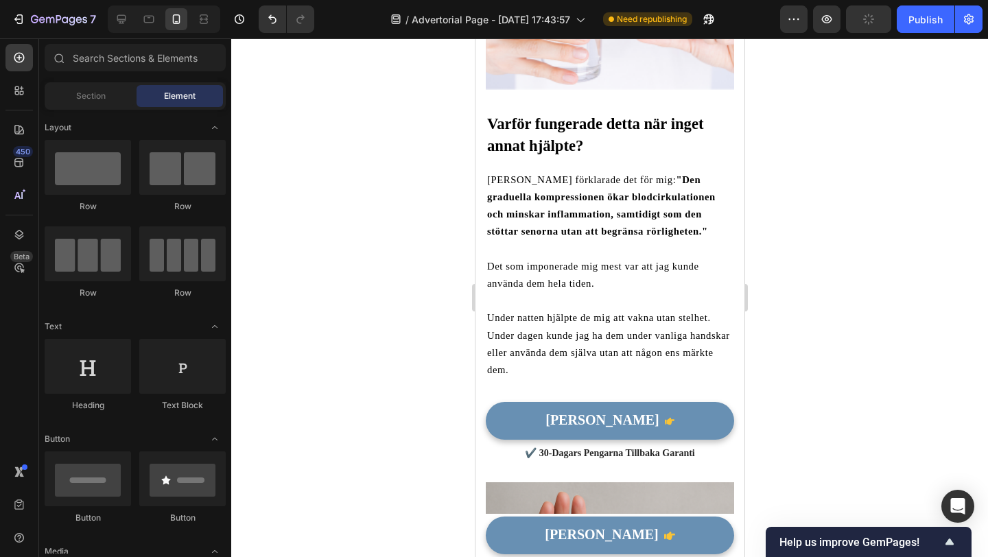
scroll to position [2980, 0]
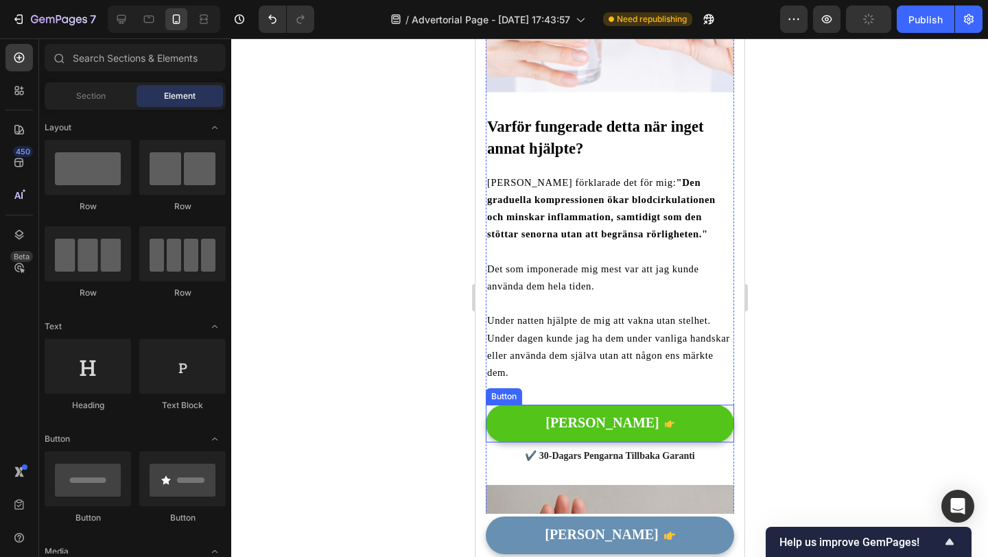
click at [512, 405] on button "[PERSON_NAME]" at bounding box center [609, 424] width 248 height 38
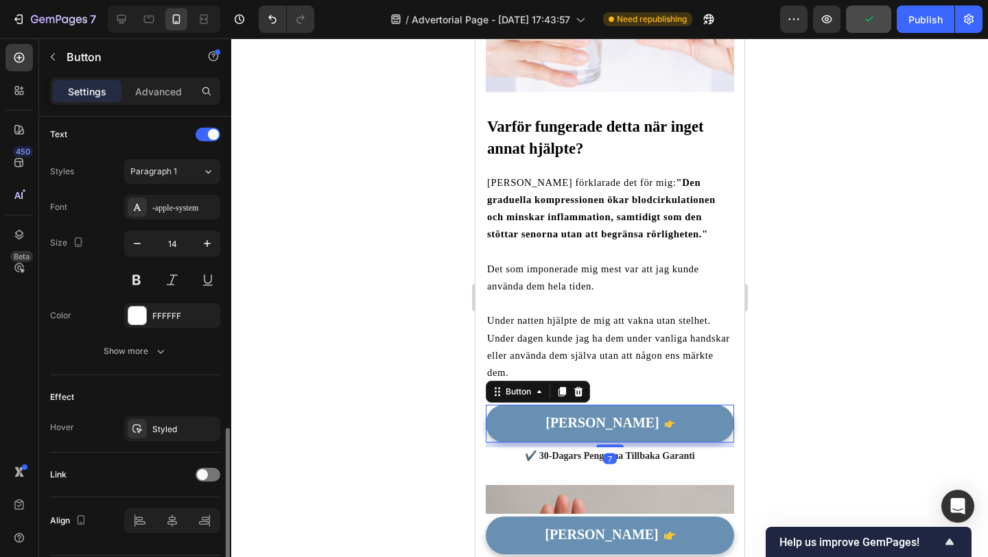
scroll to position [613, 0]
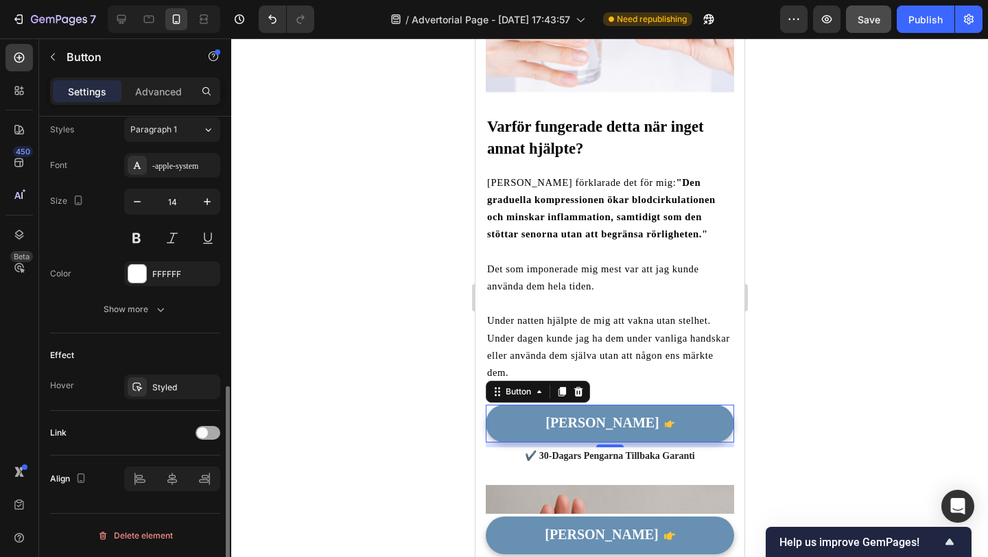
click at [205, 432] on span at bounding box center [202, 433] width 11 height 11
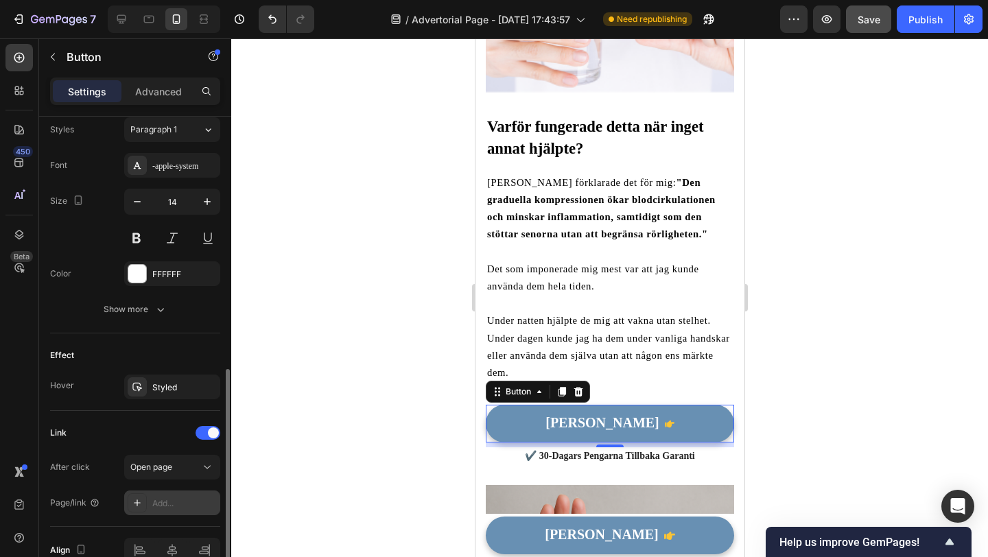
click at [164, 496] on div "Add..." at bounding box center [172, 503] width 96 height 25
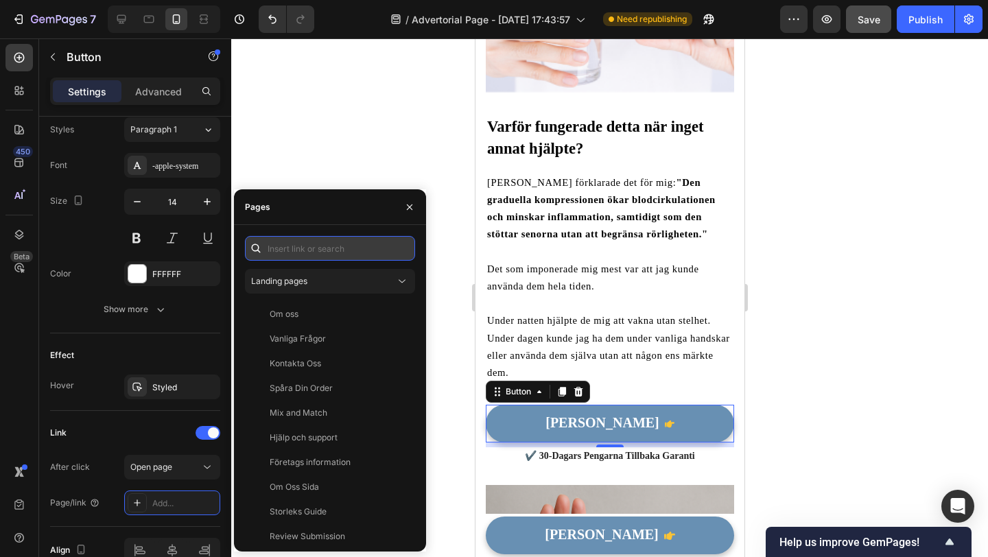
click at [353, 248] on input "text" at bounding box center [330, 248] width 170 height 25
paste input "[URL][DOMAIN_NAME]"
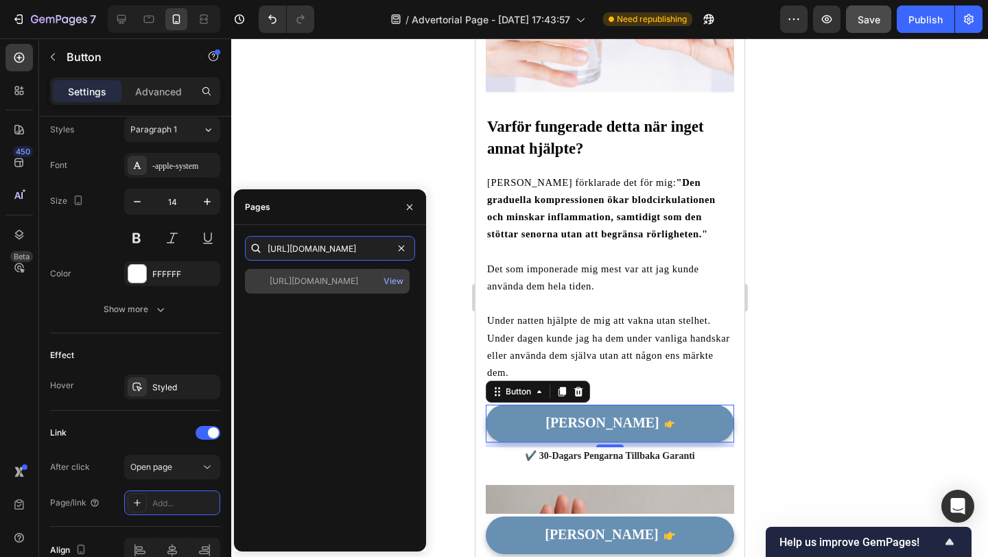
type input "[URL][DOMAIN_NAME]"
click at [341, 283] on div "[URL][DOMAIN_NAME]" at bounding box center [314, 281] width 89 height 12
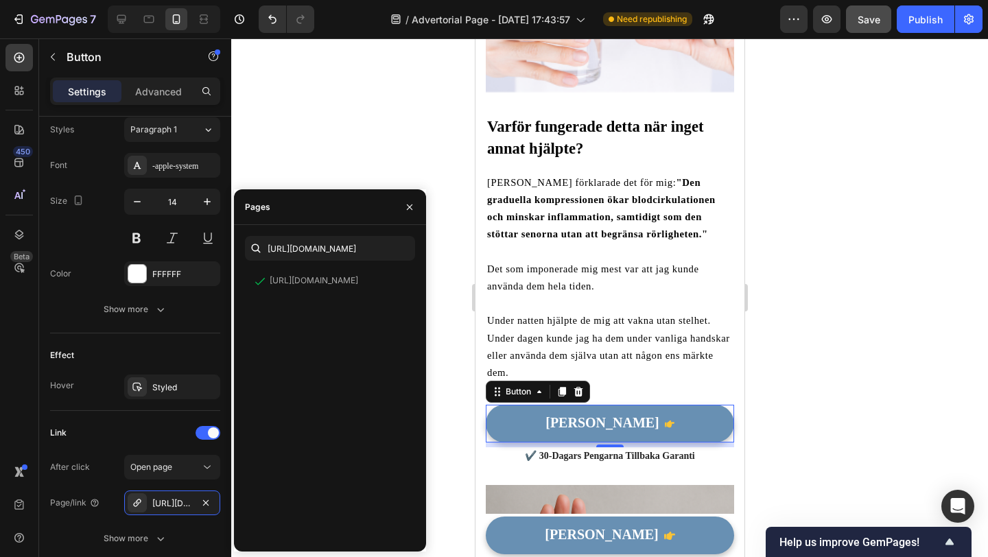
click at [406, 194] on div at bounding box center [409, 206] width 33 height 35
click at [406, 205] on icon "button" at bounding box center [409, 207] width 11 height 11
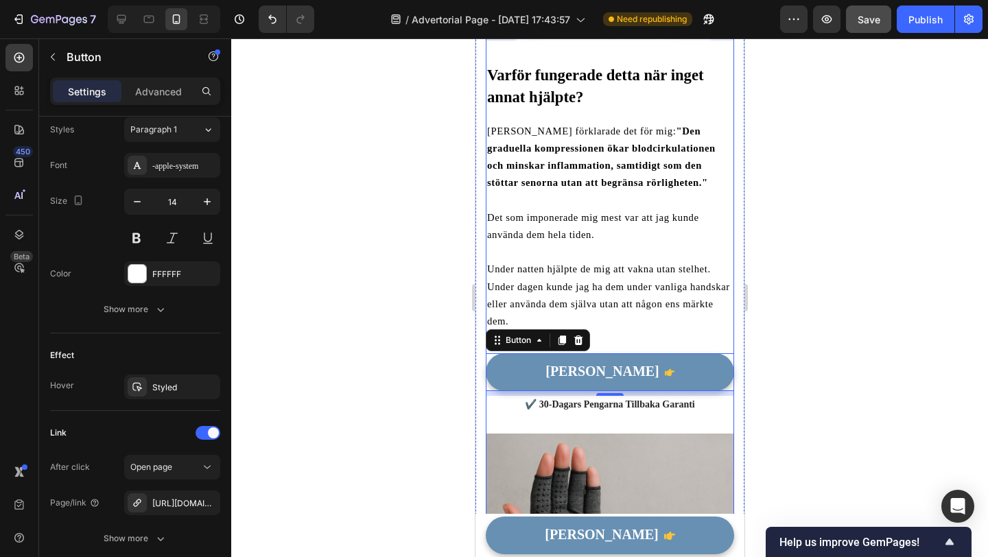
scroll to position [3100, 0]
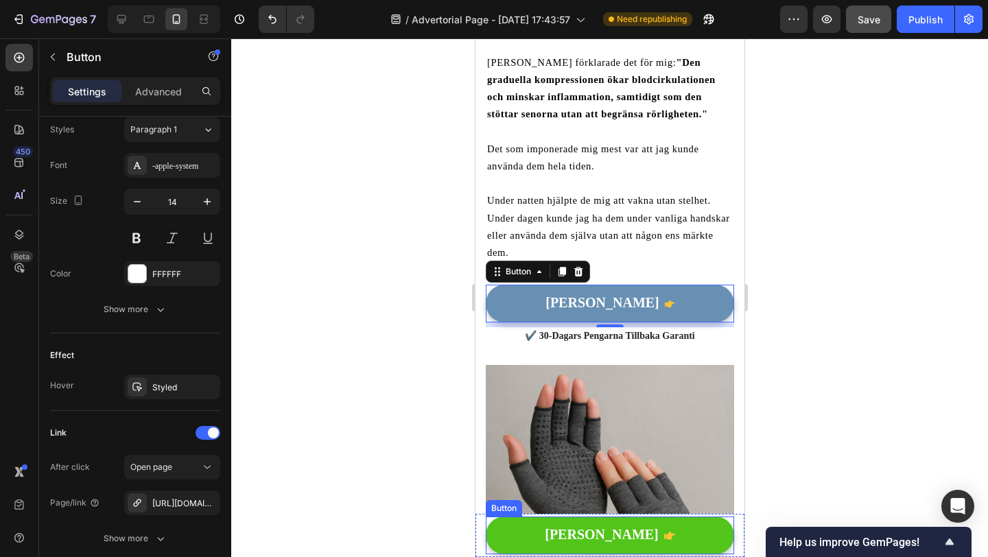
click at [507, 544] on link "[PERSON_NAME]" at bounding box center [609, 536] width 248 height 38
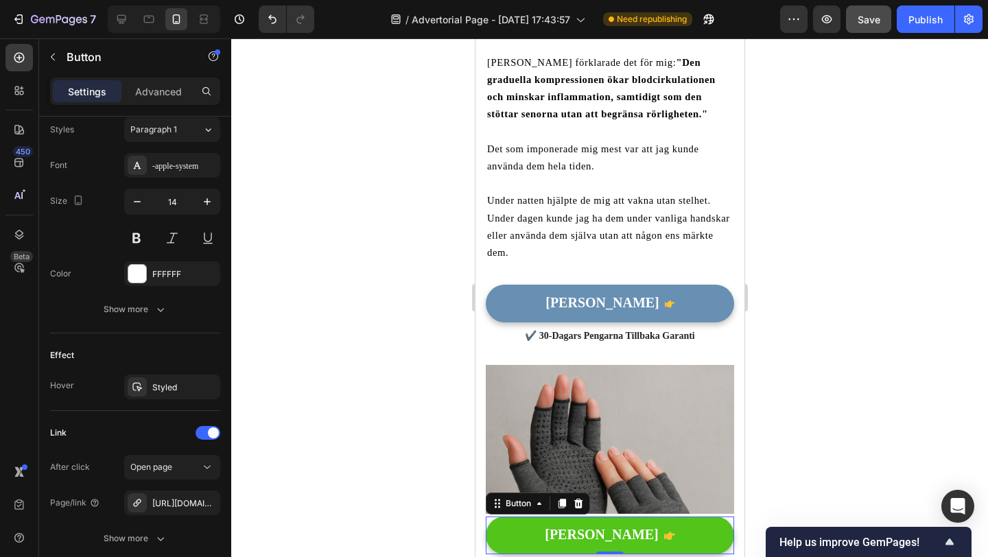
click at [511, 531] on link "[PERSON_NAME]" at bounding box center [609, 536] width 248 height 38
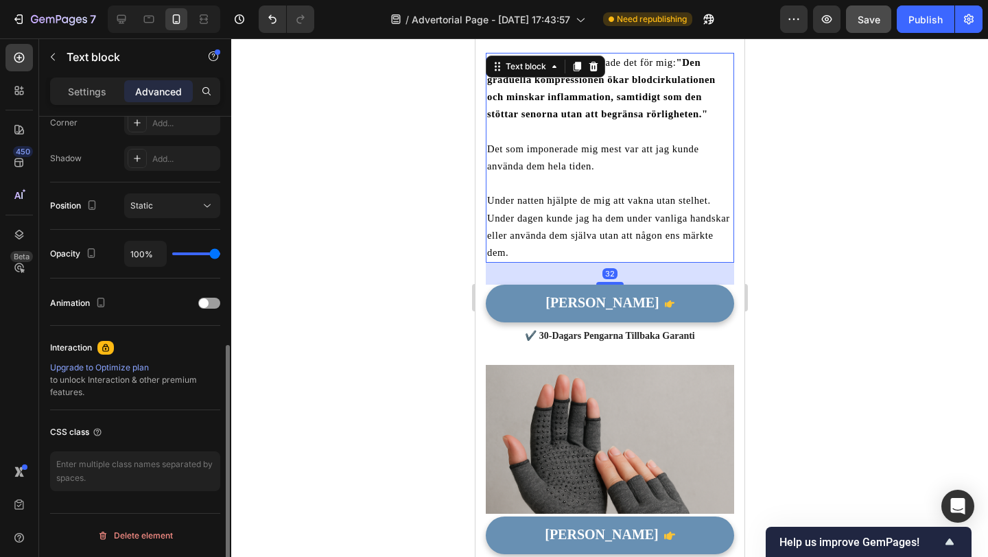
click at [722, 175] on p at bounding box center [610, 183] width 246 height 17
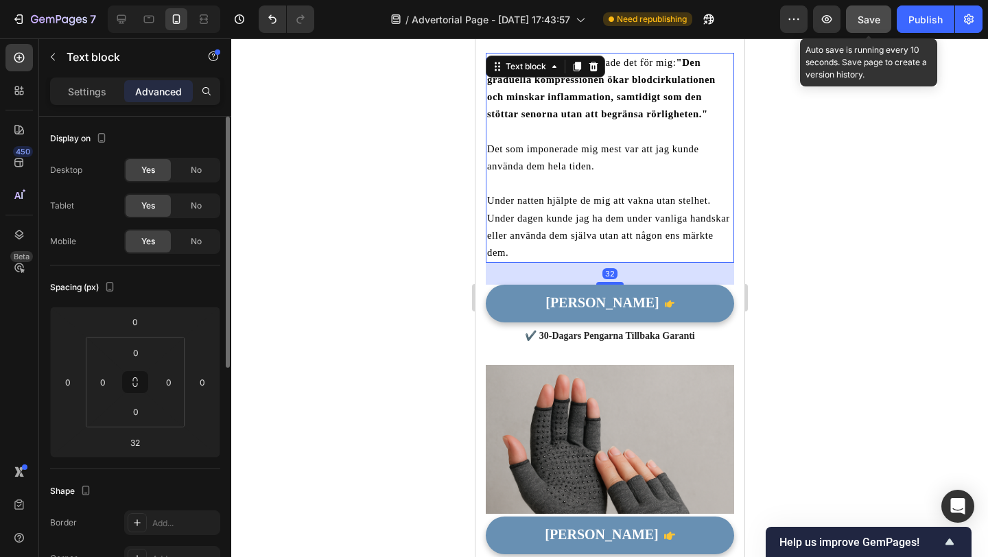
click at [863, 23] on span "Save" at bounding box center [869, 20] width 23 height 12
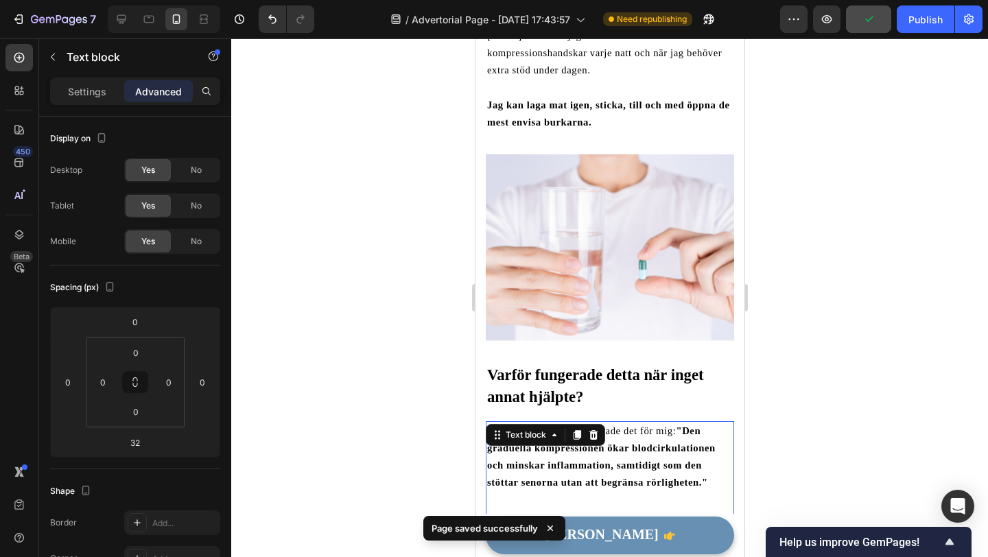
scroll to position [2691, 0]
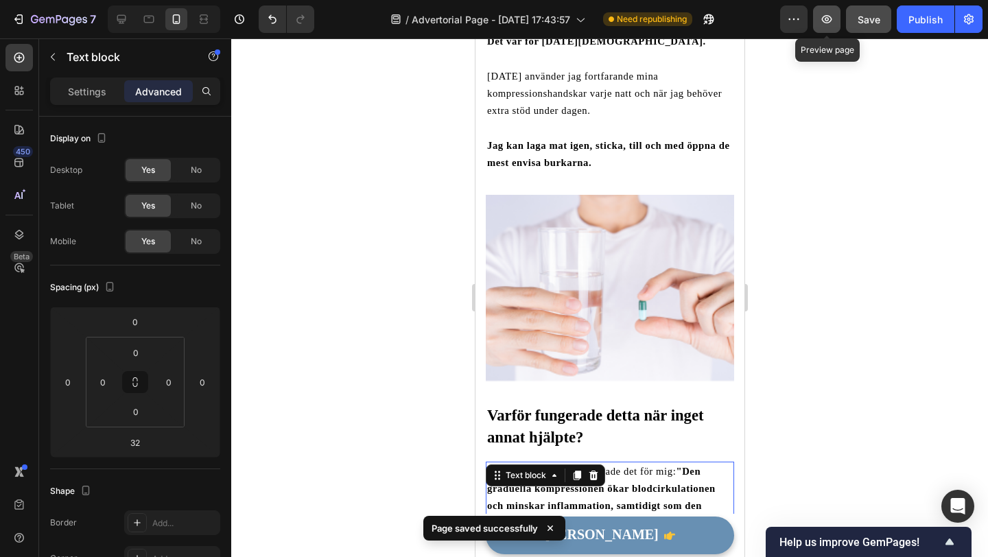
click at [815, 25] on button "button" at bounding box center [826, 18] width 27 height 27
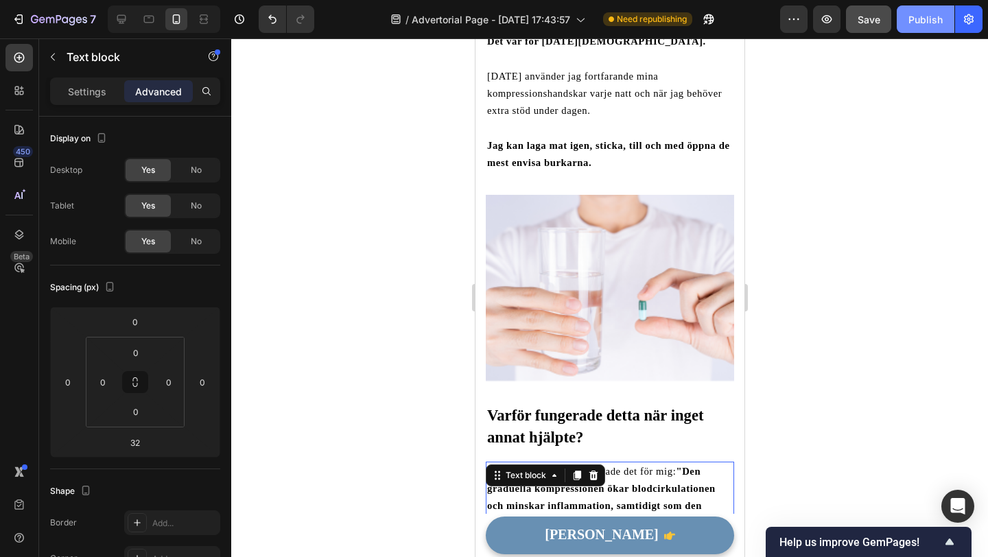
click at [911, 21] on div "Publish" at bounding box center [926, 19] width 34 height 14
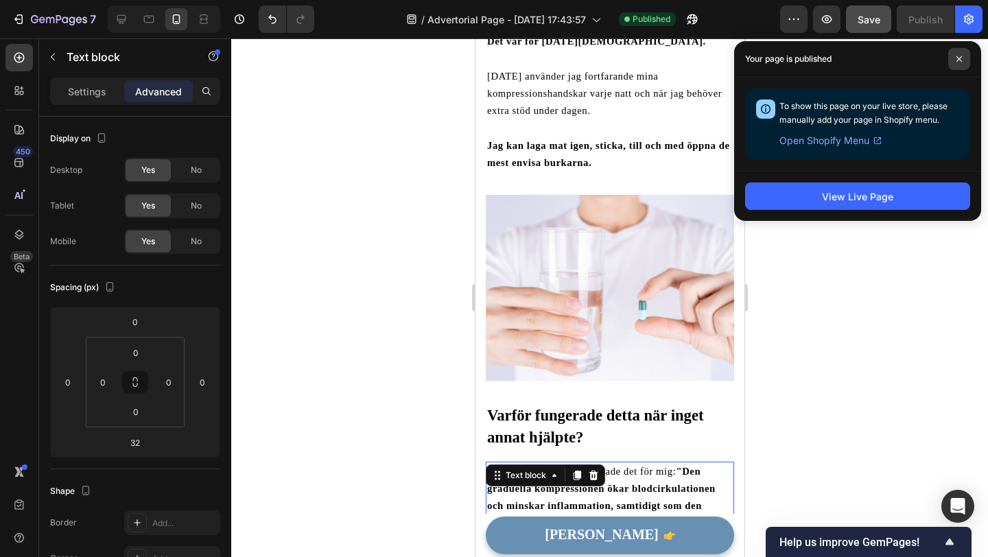
click at [962, 59] on icon at bounding box center [959, 59] width 7 height 7
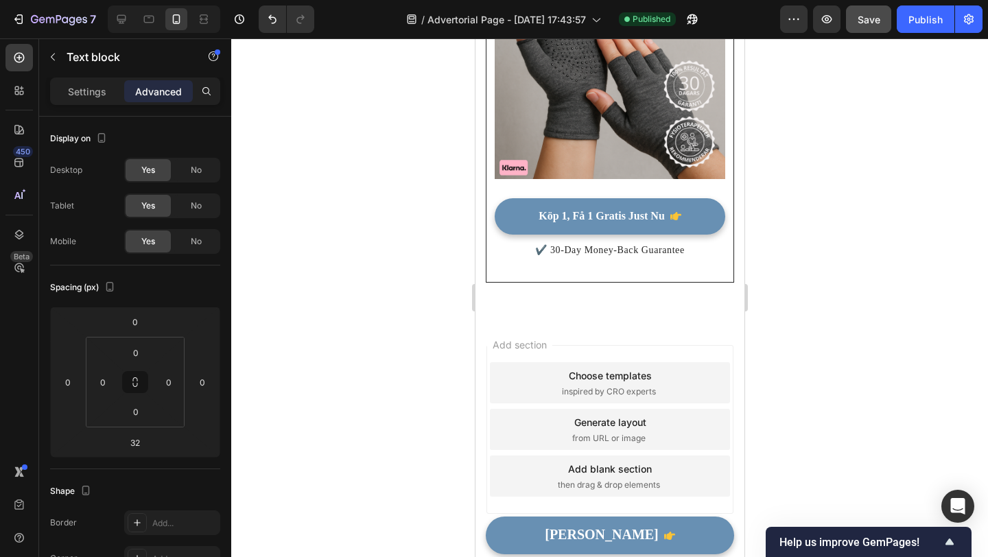
scroll to position [4552, 0]
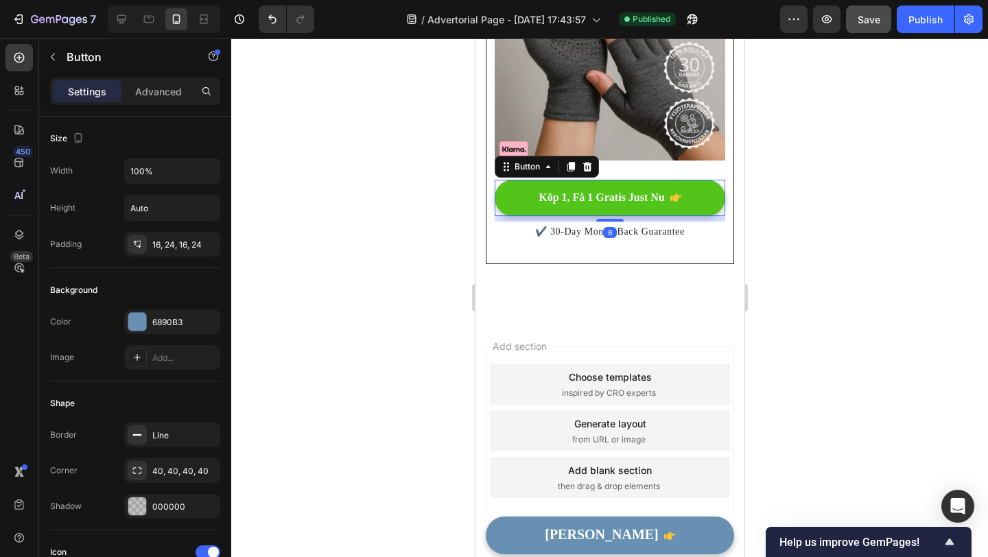
click at [652, 185] on link "Köp 1, Få 1 Gratis Just Nu" at bounding box center [609, 198] width 231 height 36
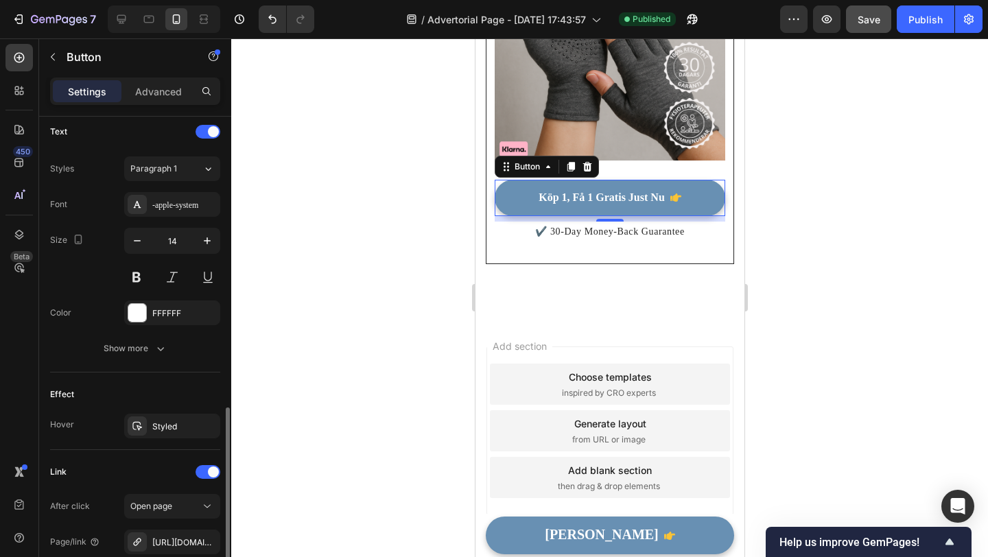
scroll to position [720, 0]
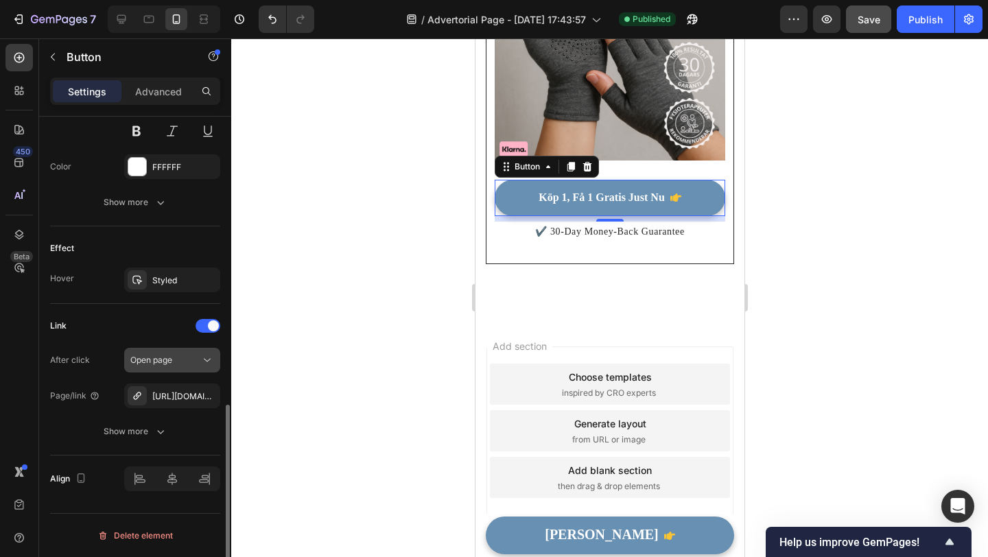
click at [197, 360] on div "Open page" at bounding box center [165, 360] width 70 height 12
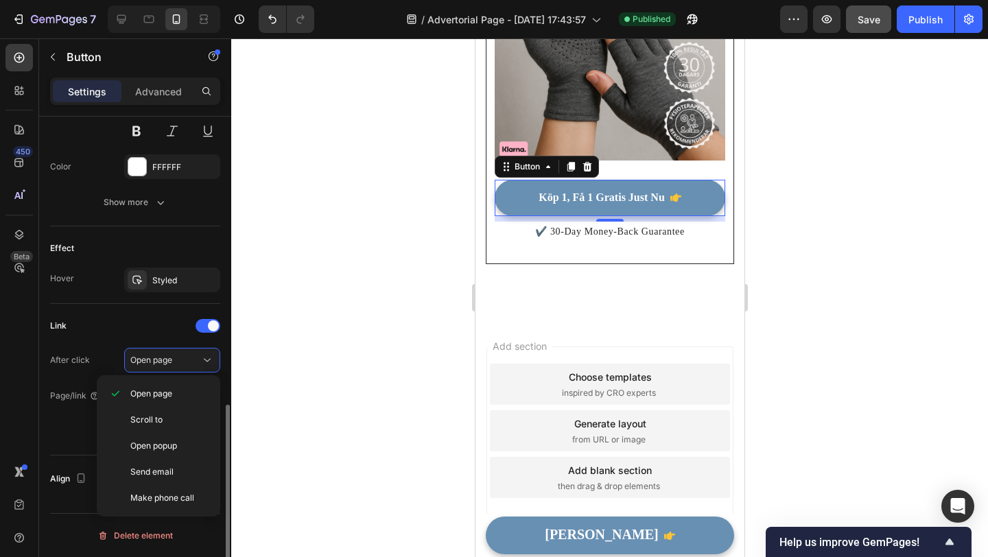
click at [120, 327] on div "Link" at bounding box center [135, 326] width 170 height 22
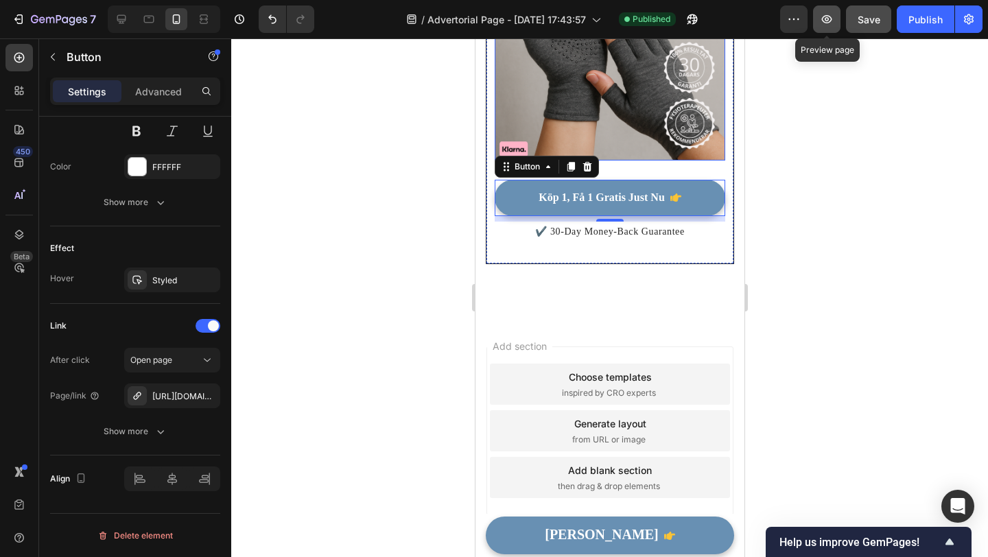
click at [826, 23] on icon "button" at bounding box center [827, 19] width 14 height 14
